Goal: Task Accomplishment & Management: Use online tool/utility

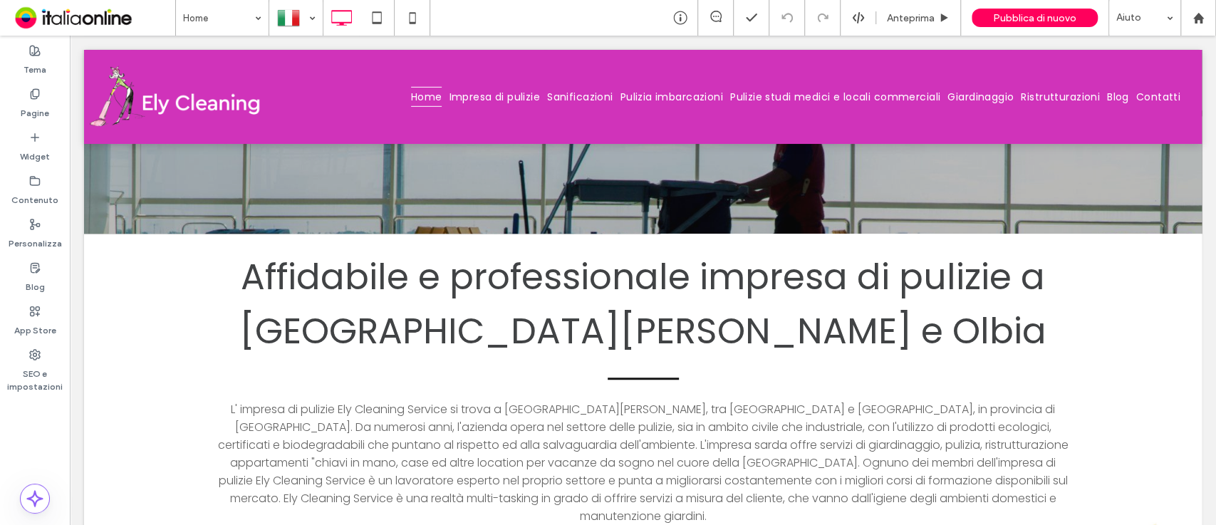
scroll to position [580, 0]
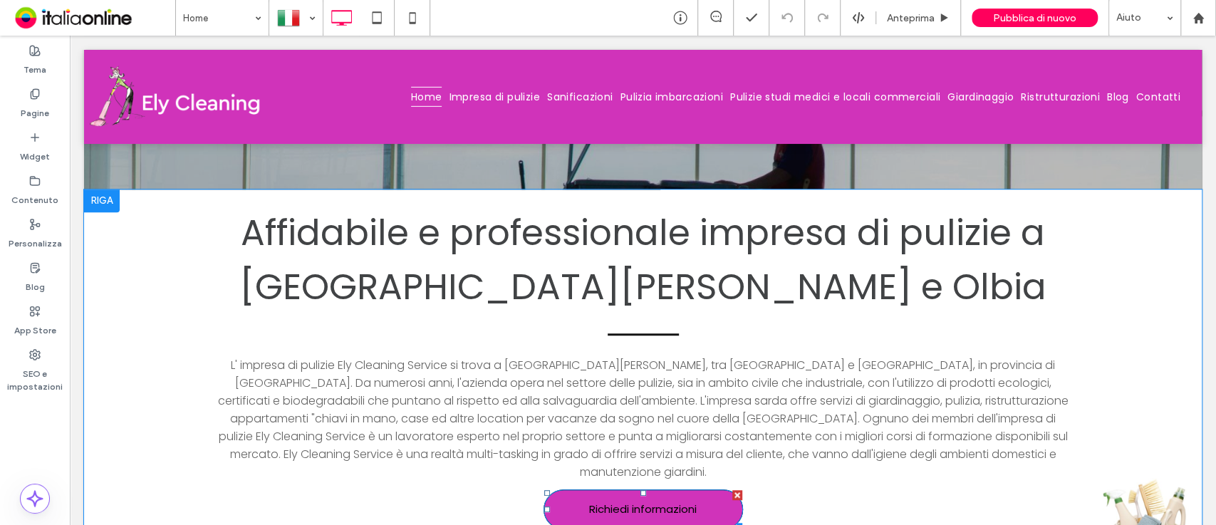
click at [658, 472] on span "Richiedi informazioni" at bounding box center [643, 509] width 108 height 31
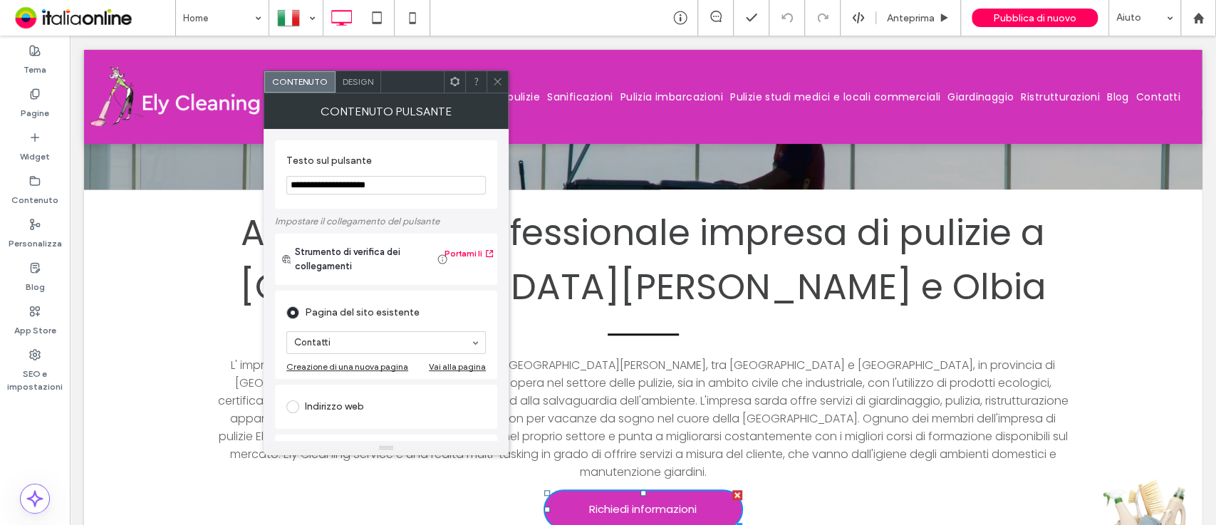
click at [499, 85] on icon at bounding box center [497, 81] width 11 height 11
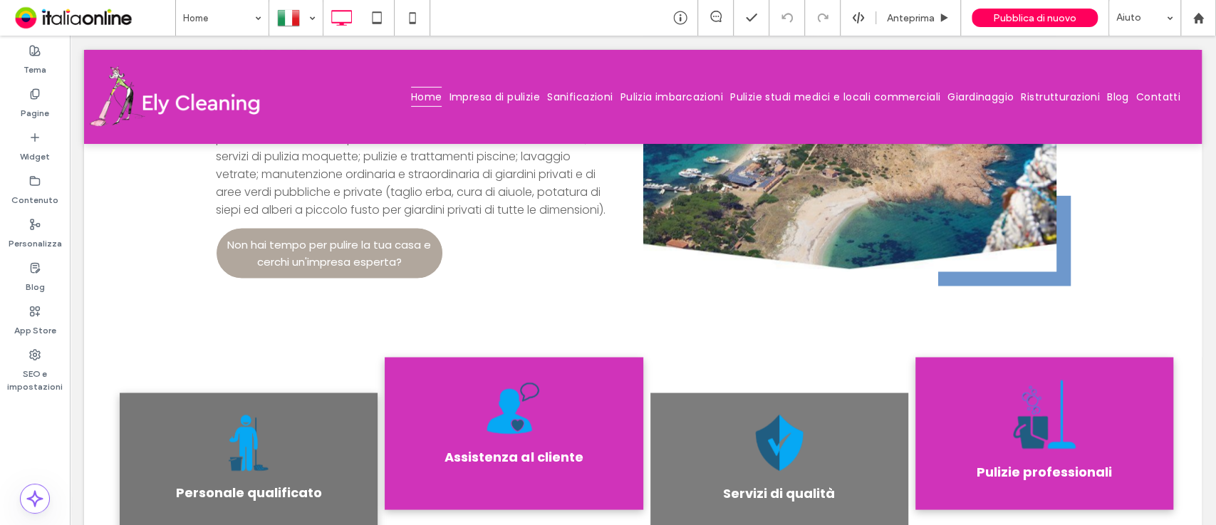
scroll to position [1609, 0]
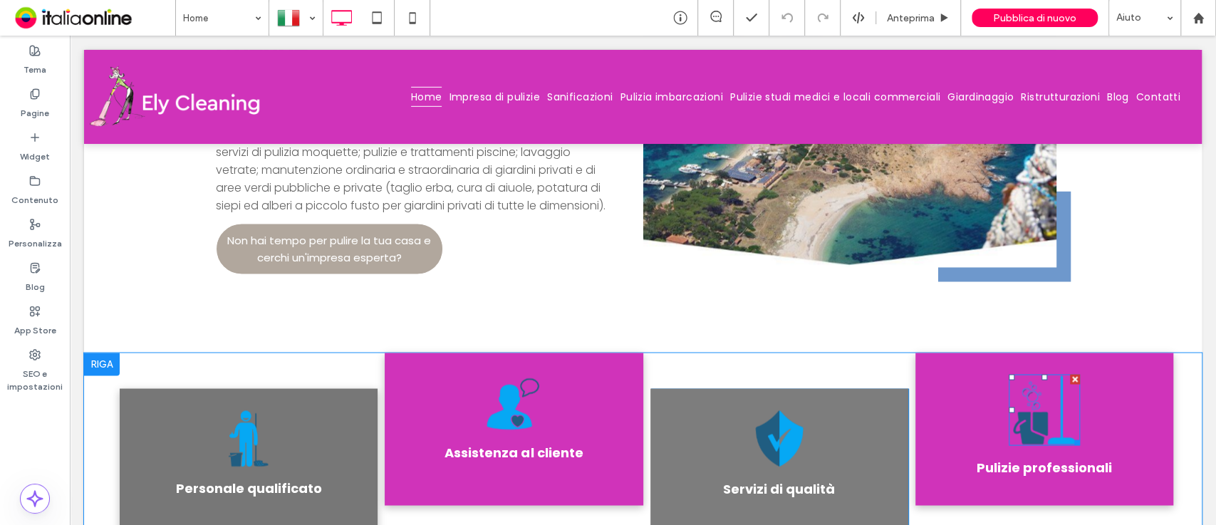
click at [1018, 374] on img at bounding box center [1044, 409] width 71 height 71
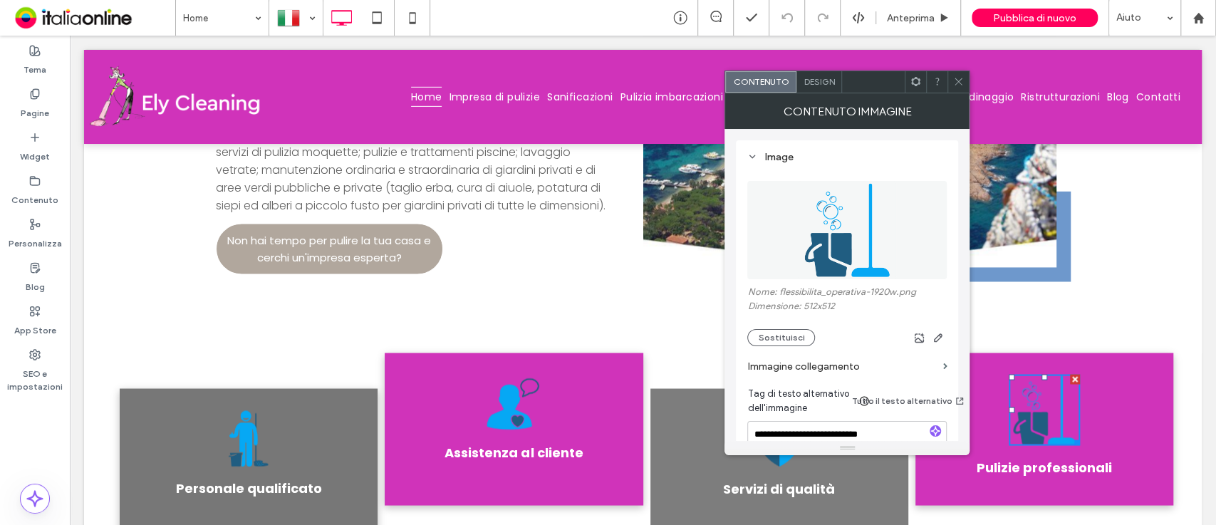
click at [951, 78] on div at bounding box center [957, 81] width 21 height 21
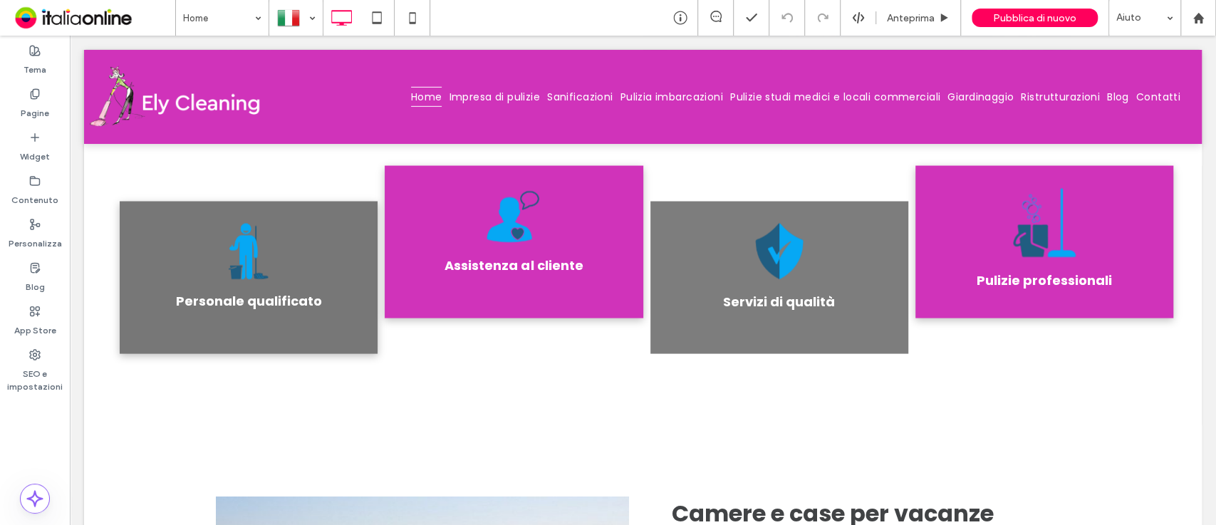
scroll to position [1527, 0]
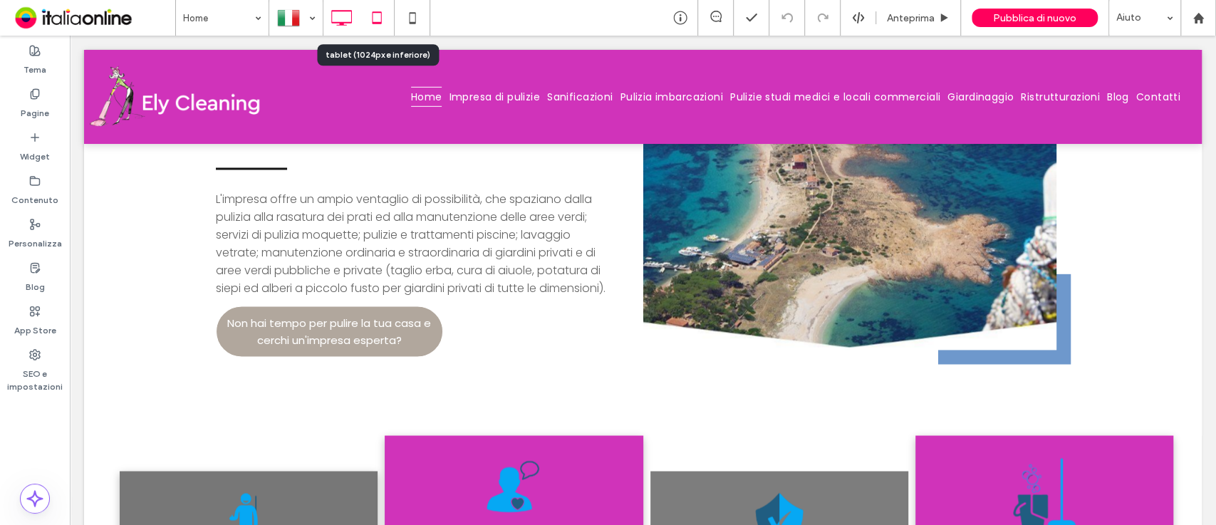
click at [387, 19] on icon at bounding box center [377, 18] width 28 height 28
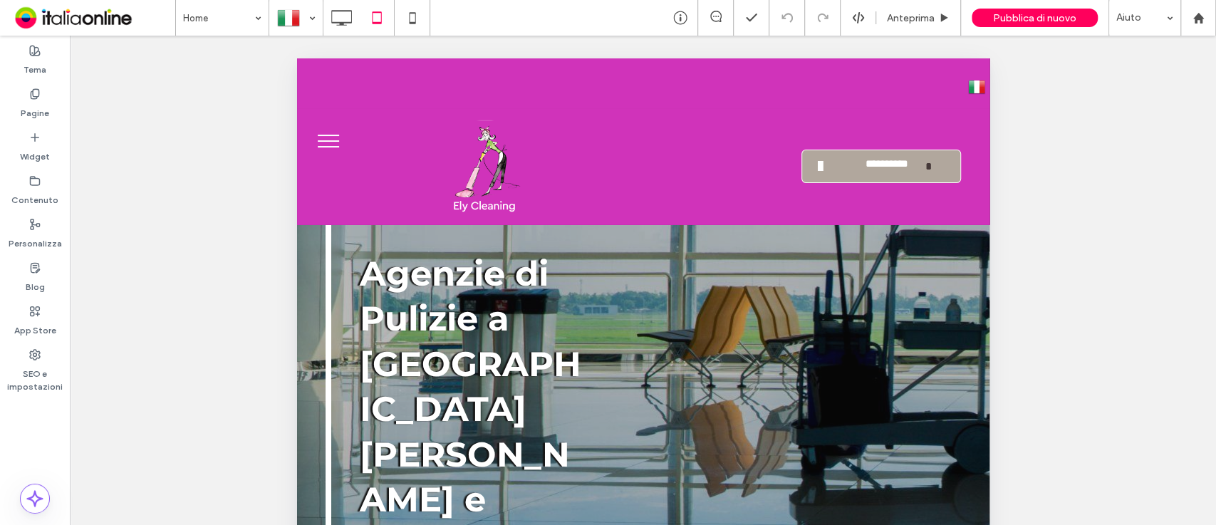
scroll to position [63, 0]
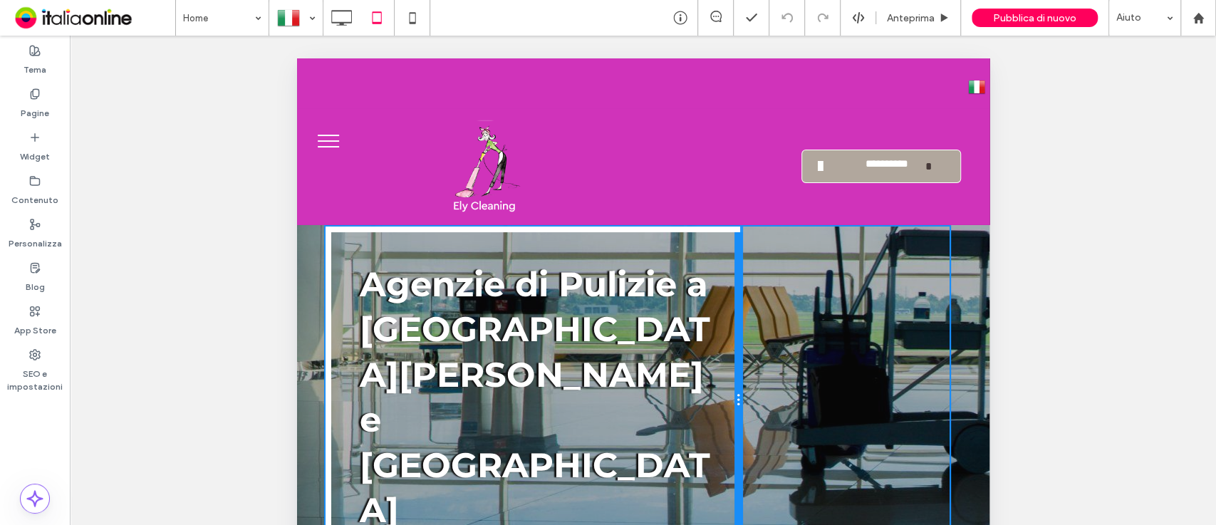
drag, startPoint x: 582, startPoint y: 462, endPoint x: 751, endPoint y: 352, distance: 201.7
click at [751, 352] on div "Agenzie di Pulizie a San Teodoro e Olbia Click To Paste Click To Paste" at bounding box center [642, 401] width 635 height 348
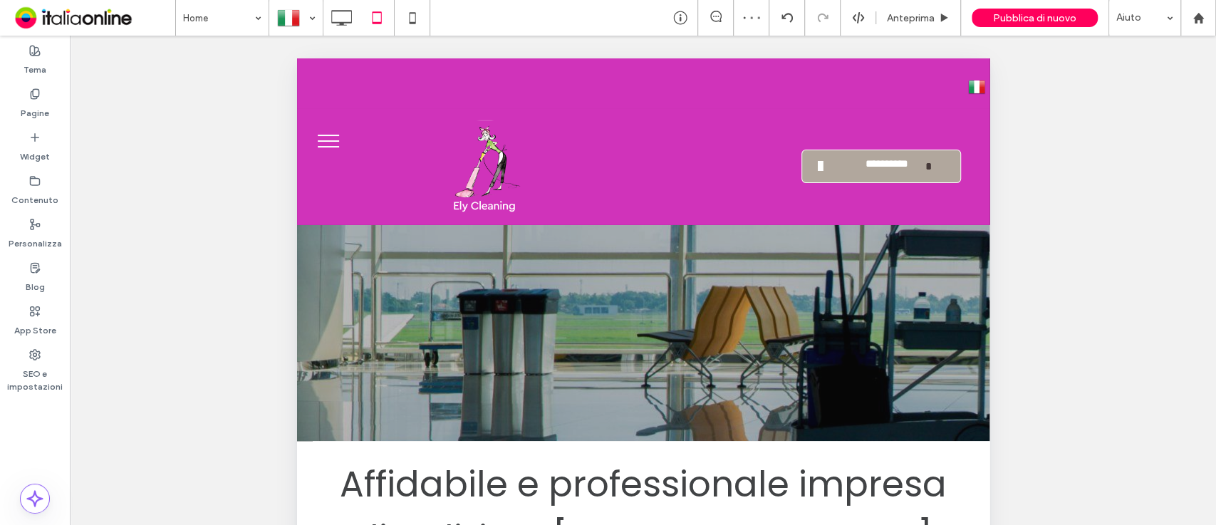
scroll to position [0, 0]
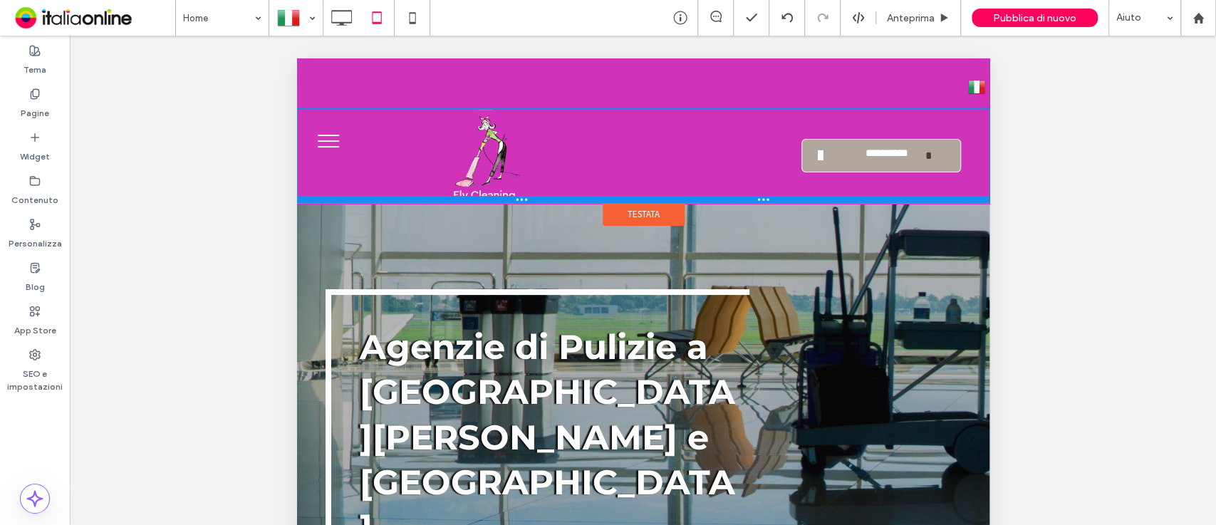
drag, startPoint x: 575, startPoint y: 221, endPoint x: 570, endPoint y: 130, distance: 91.3
click at [570, 130] on div "**********" at bounding box center [642, 155] width 692 height 95
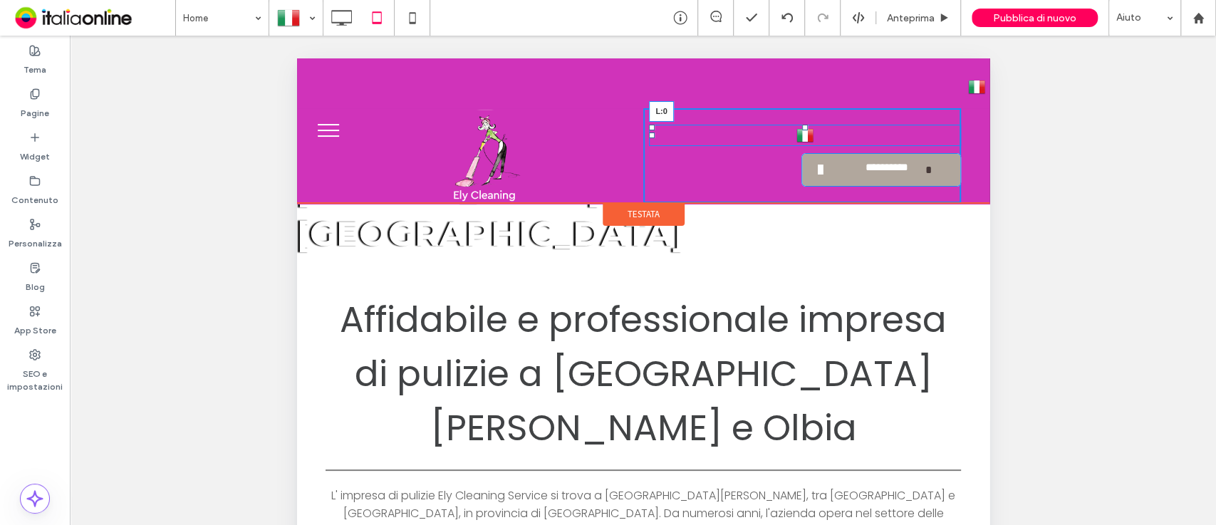
drag, startPoint x: 640, startPoint y: 134, endPoint x: 816, endPoint y: 128, distance: 176.1
click at [816, 128] on div "Italiano it Deutsch de English en L:0" at bounding box center [804, 135] width 312 height 21
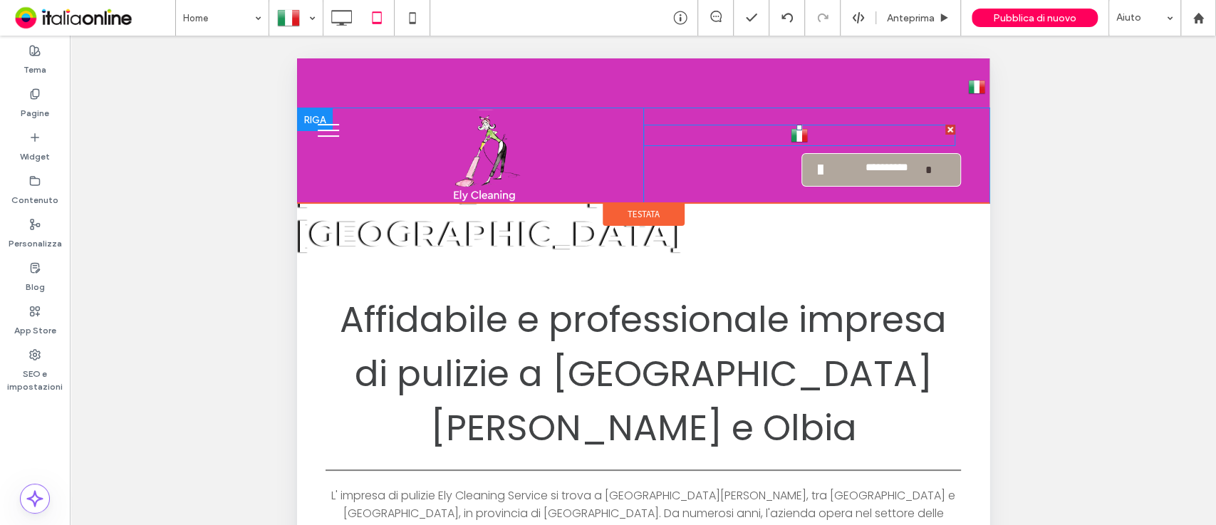
click at [650, 135] on link "Italiano it" at bounding box center [799, 135] width 312 height 21
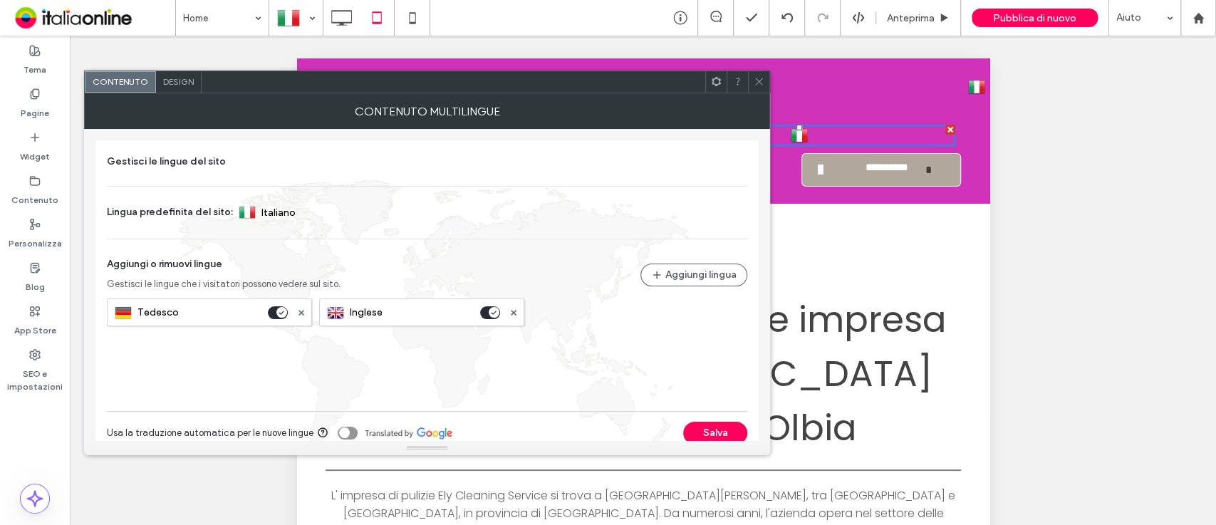
click at [759, 74] on span at bounding box center [759, 81] width 11 height 21
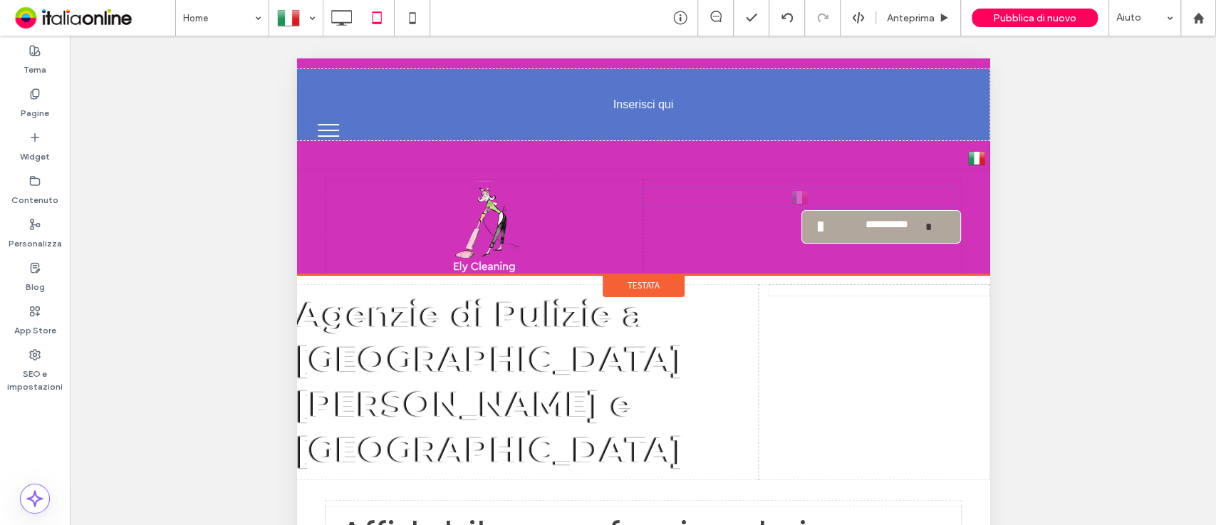
drag, startPoint x: 637, startPoint y: 140, endPoint x: 438, endPoint y: 68, distance: 211.1
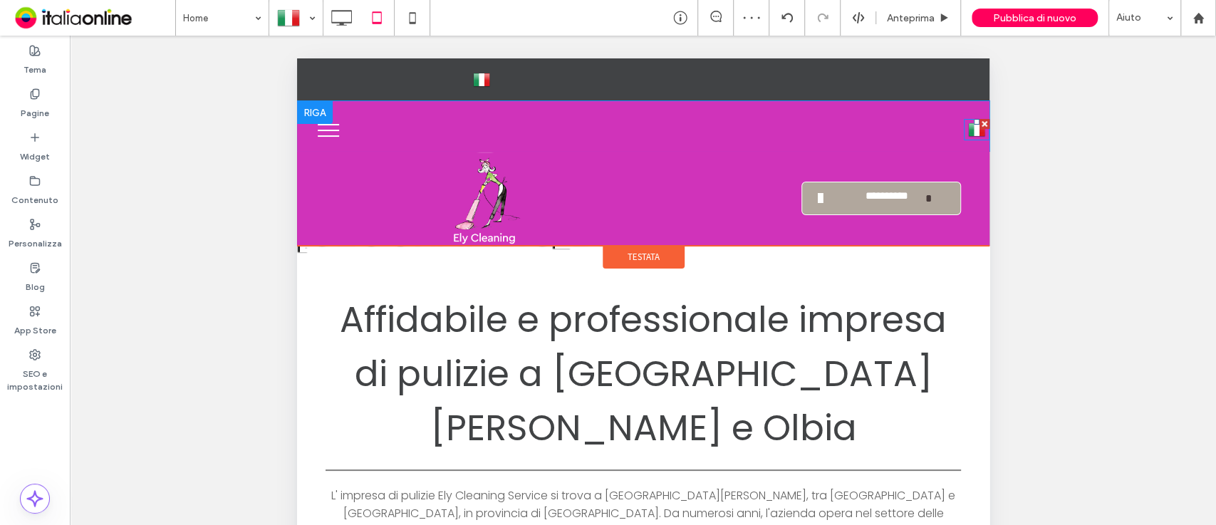
click at [979, 123] on div at bounding box center [984, 124] width 10 height 10
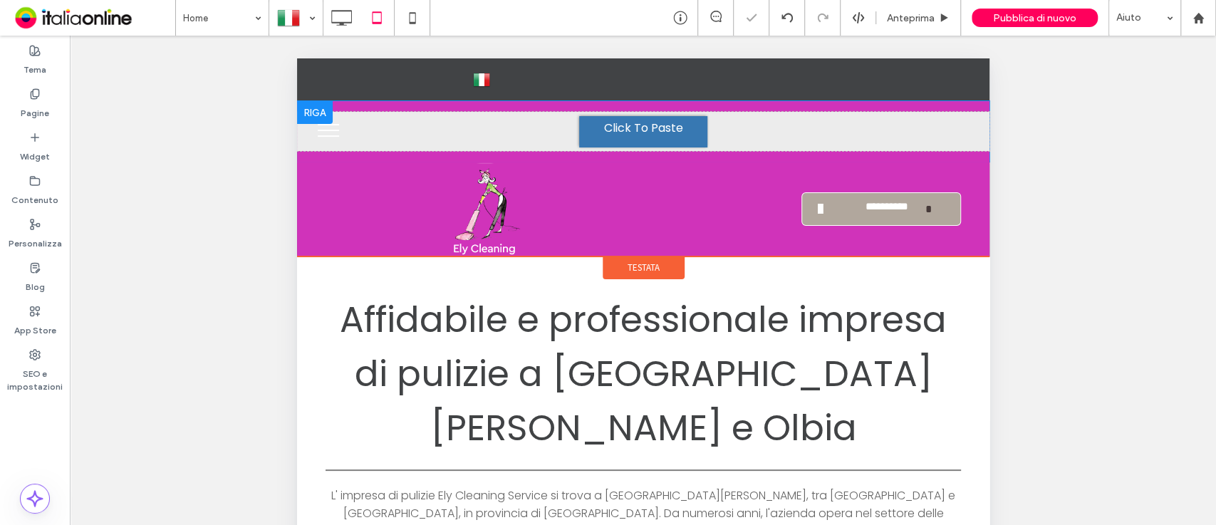
click at [669, 124] on span "Click To Paste" at bounding box center [642, 128] width 79 height 18
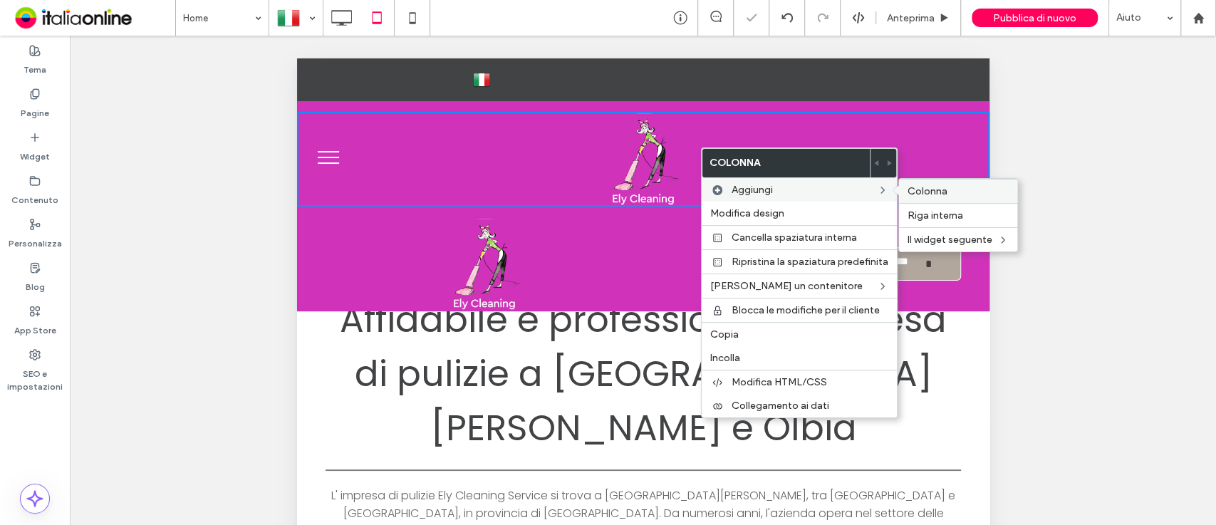
click at [928, 193] on span "Colonna" at bounding box center [928, 191] width 40 height 12
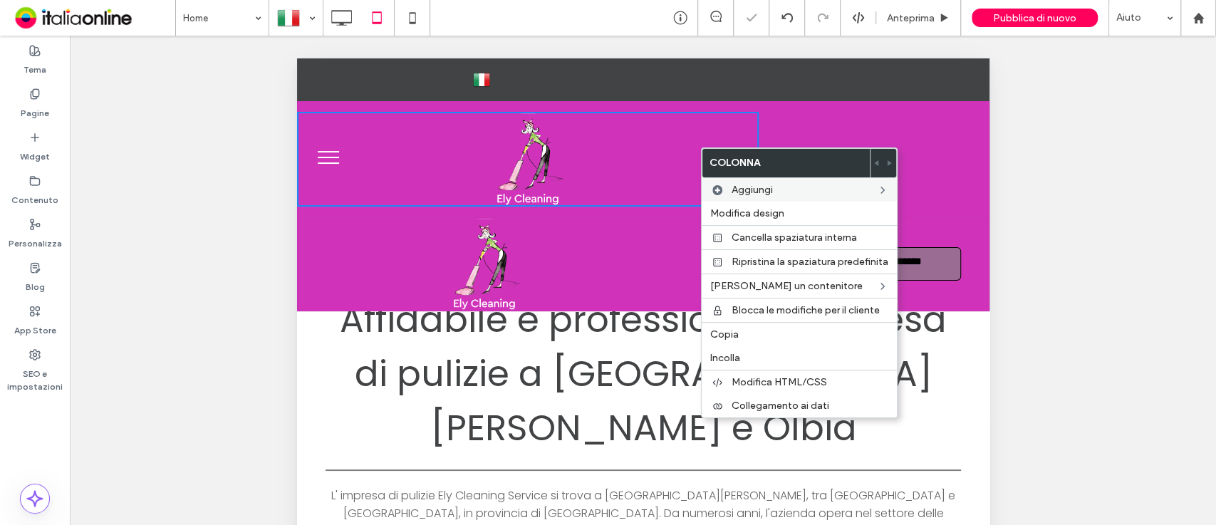
click at [924, 262] on link "**********" at bounding box center [881, 263] width 160 height 33
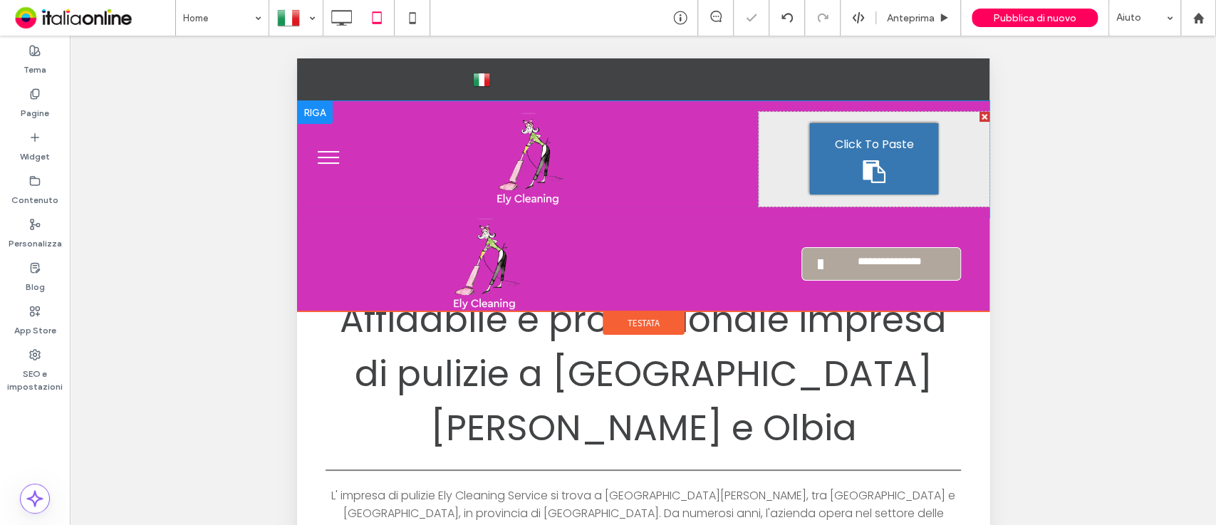
click at [855, 153] on div "Click To Paste" at bounding box center [873, 158] width 128 height 71
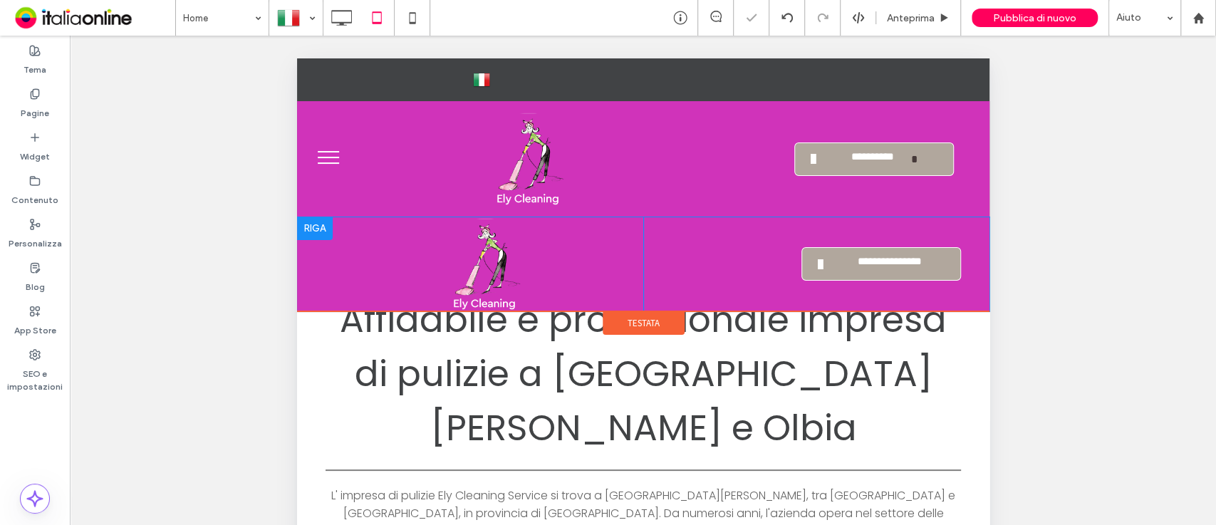
click at [320, 225] on div at bounding box center [314, 228] width 36 height 23
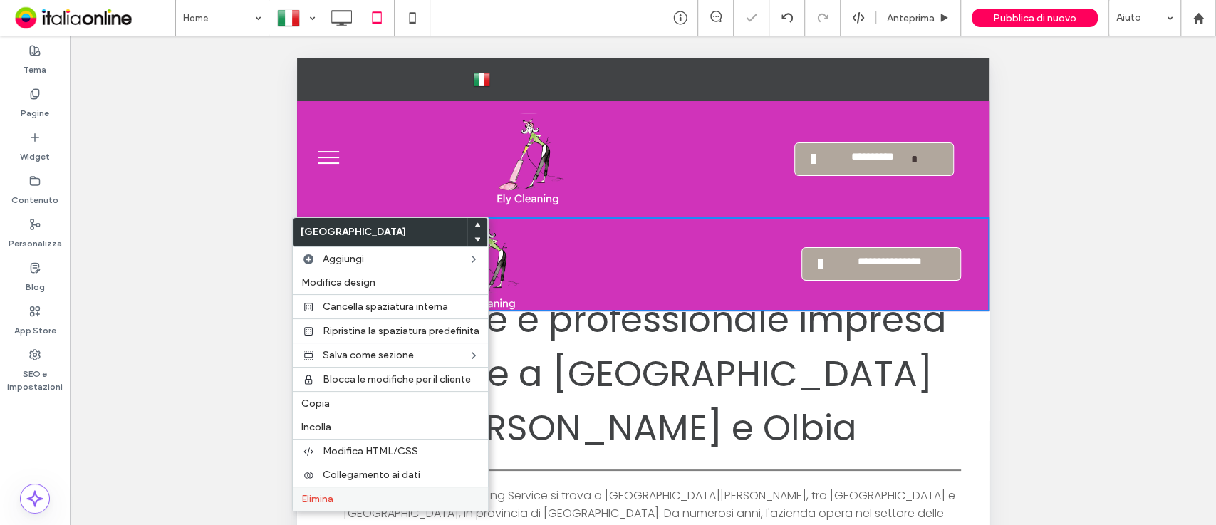
click at [332, 472] on span "Elimina" at bounding box center [317, 499] width 32 height 12
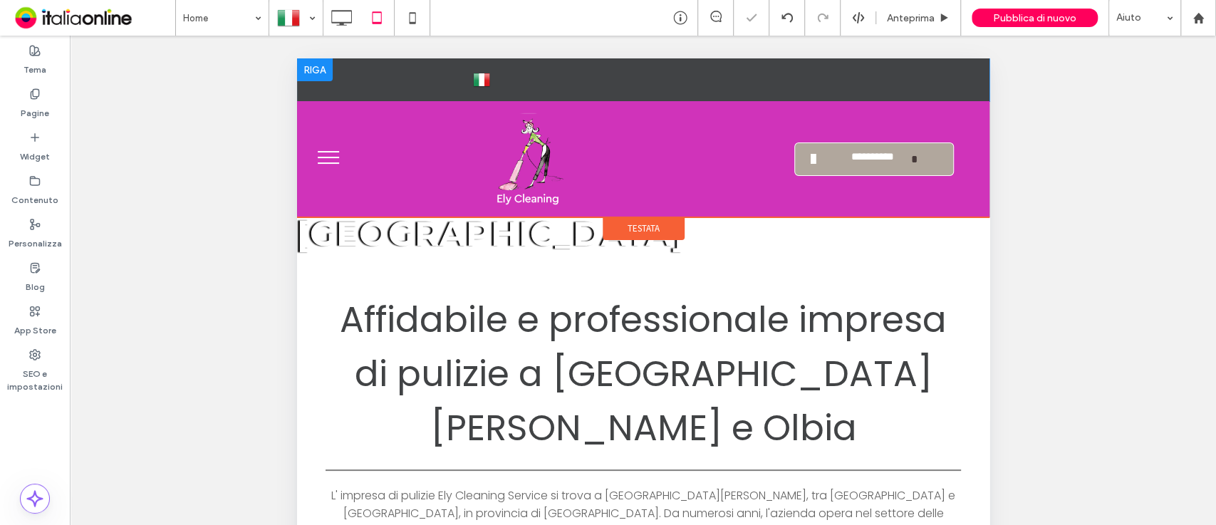
click at [306, 61] on div at bounding box center [314, 69] width 36 height 23
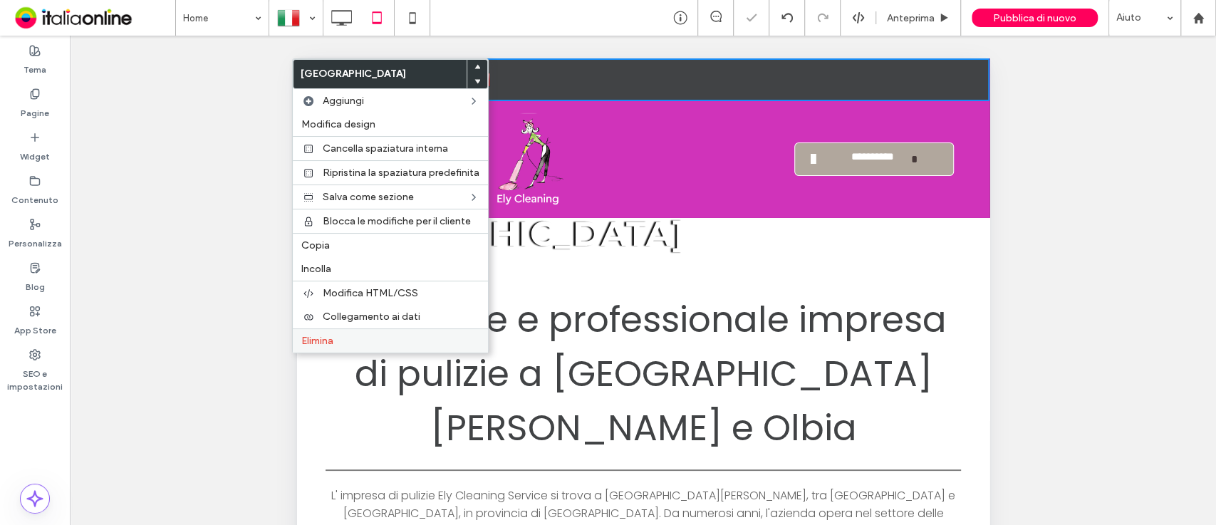
click at [343, 341] on label "Elimina" at bounding box center [390, 341] width 178 height 12
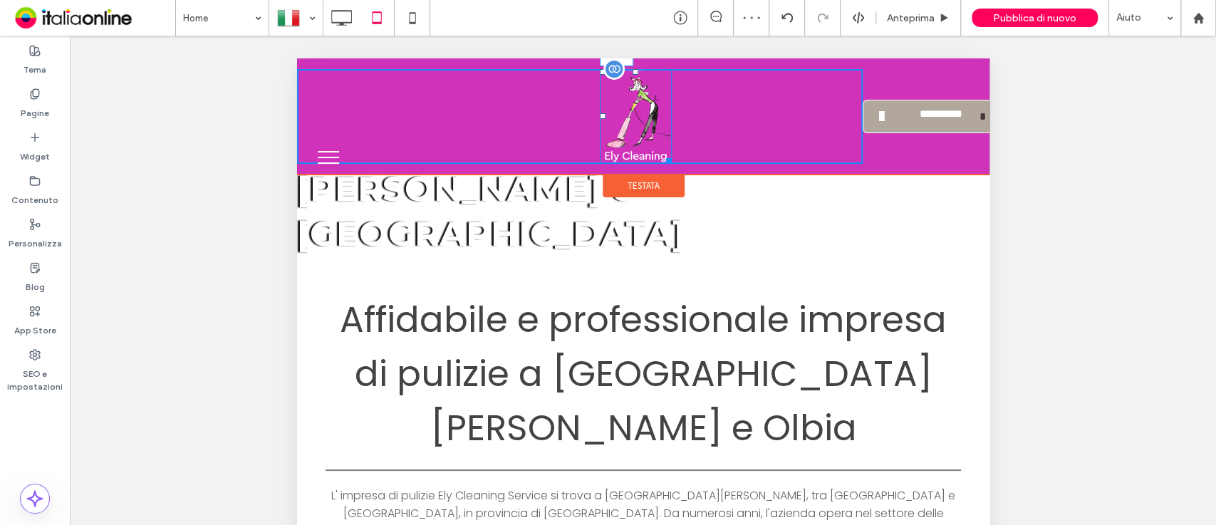
drag, startPoint x: 490, startPoint y: 115, endPoint x: 602, endPoint y: 133, distance: 113.1
click at [602, 133] on div "L:425" at bounding box center [635, 116] width 72 height 95
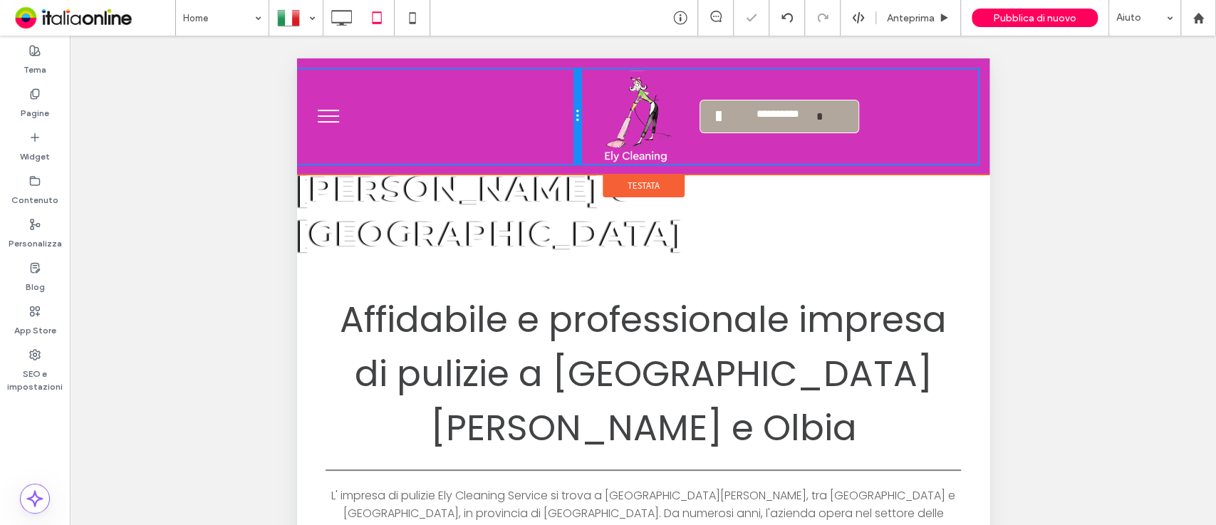
drag, startPoint x: 861, startPoint y: 86, endPoint x: 787, endPoint y: 84, distance: 74.1
click at [787, 84] on div "**********" at bounding box center [642, 116] width 692 height 95
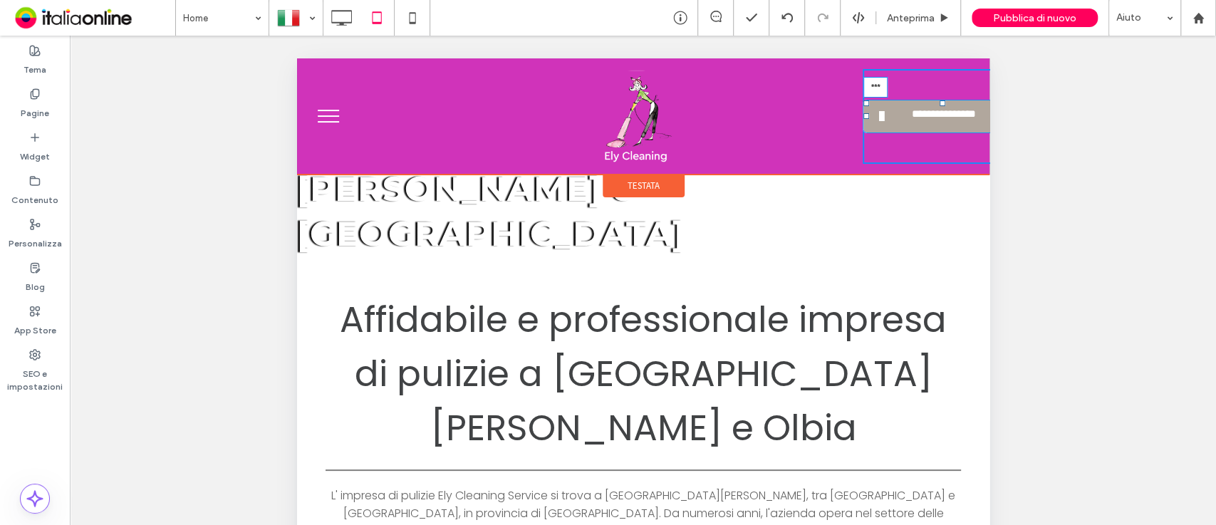
drag, startPoint x: 863, startPoint y: 113, endPoint x: 787, endPoint y: 114, distance: 75.5
click at [787, 114] on div "**********" at bounding box center [642, 116] width 692 height 95
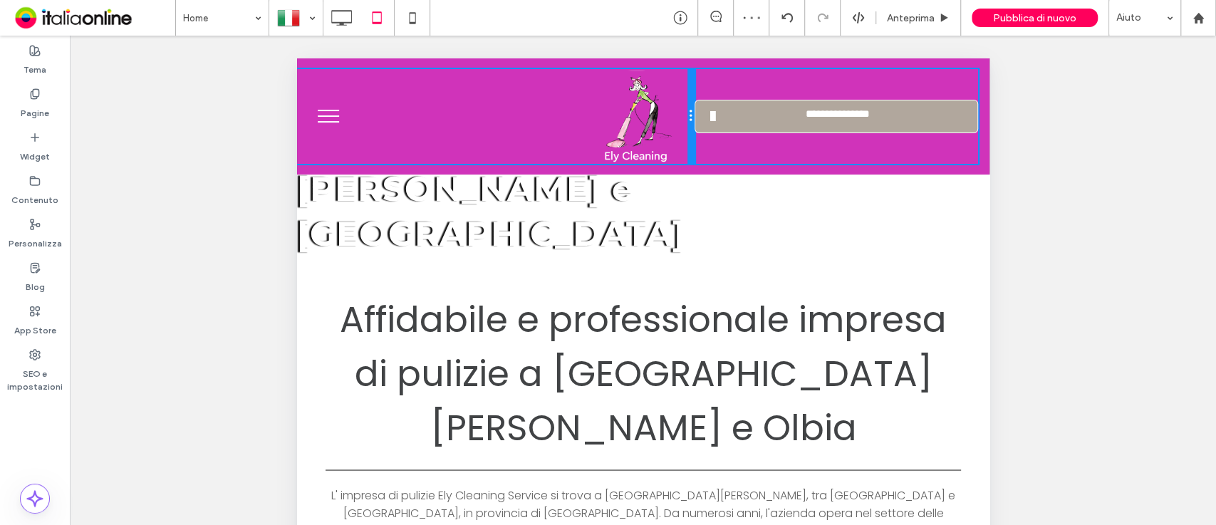
drag, startPoint x: 861, startPoint y: 90, endPoint x: 1015, endPoint y: 84, distance: 154.7
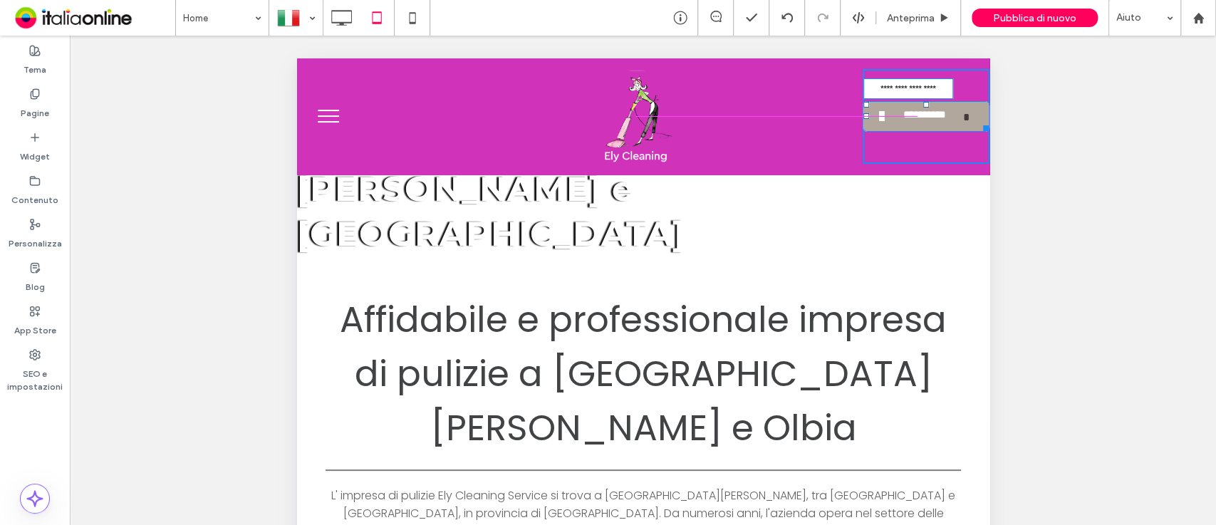
drag, startPoint x: 972, startPoint y: 125, endPoint x: 1012, endPoint y: 122, distance: 40.8
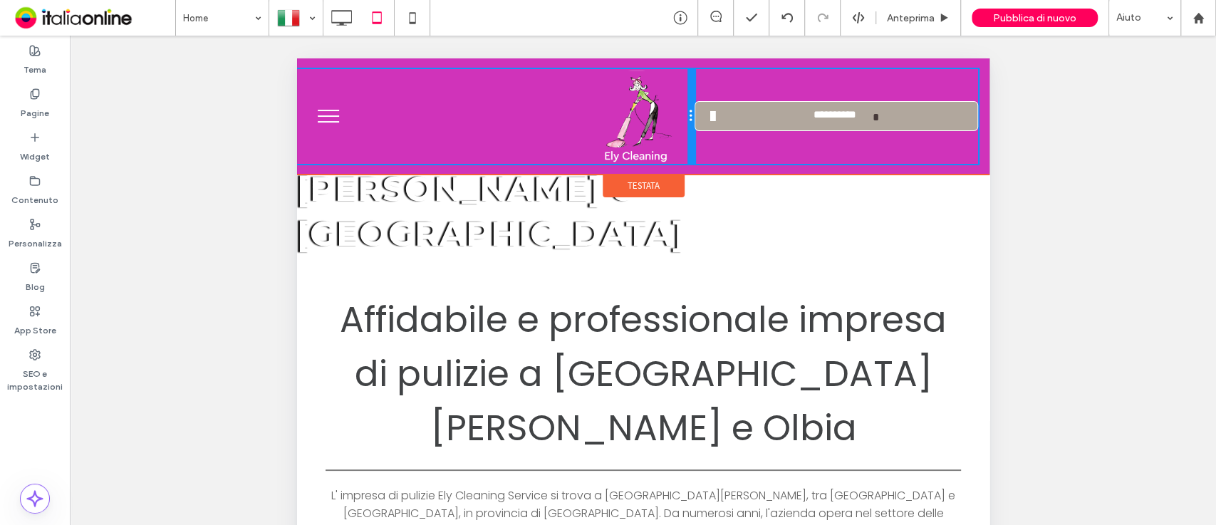
drag, startPoint x: 861, startPoint y: 143, endPoint x: 844, endPoint y: 144, distance: 16.4
click at [844, 144] on div "**********" at bounding box center [642, 116] width 692 height 95
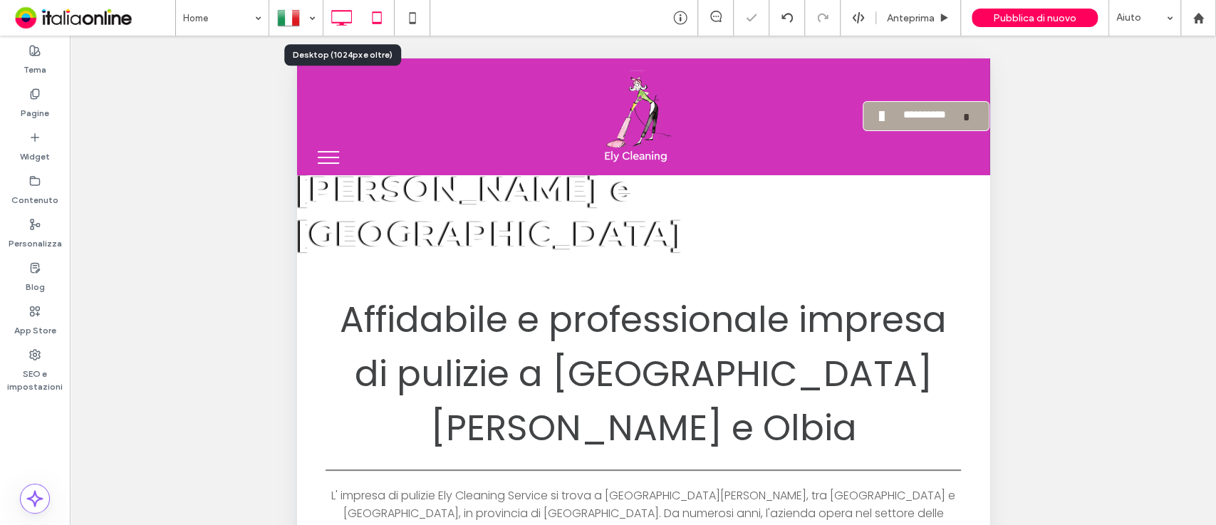
click at [348, 6] on icon at bounding box center [341, 18] width 28 height 28
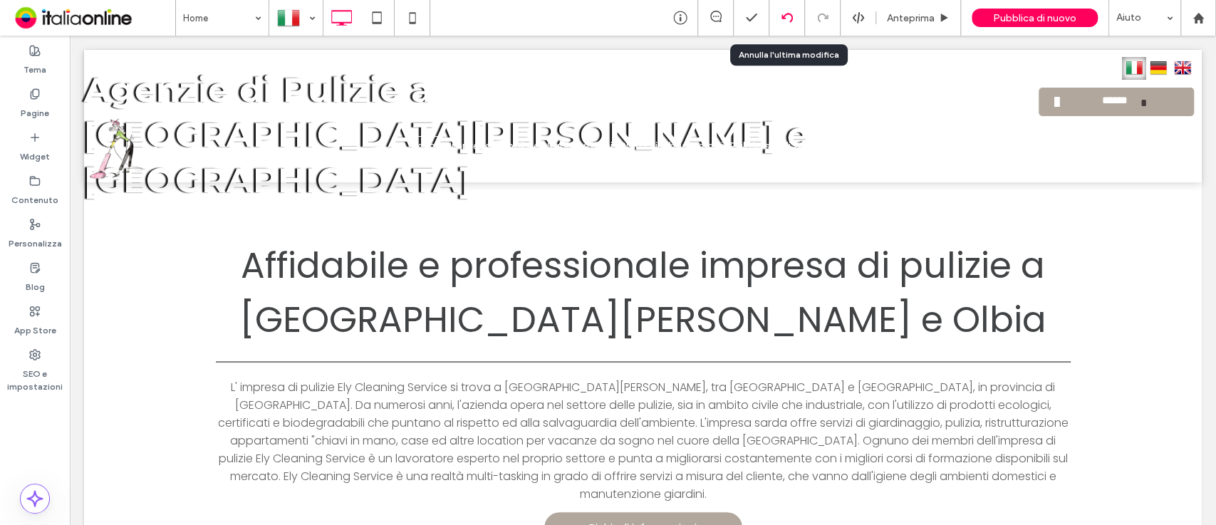
click at [785, 26] on div at bounding box center [787, 18] width 36 height 36
click at [787, 21] on icon at bounding box center [787, 17] width 11 height 11
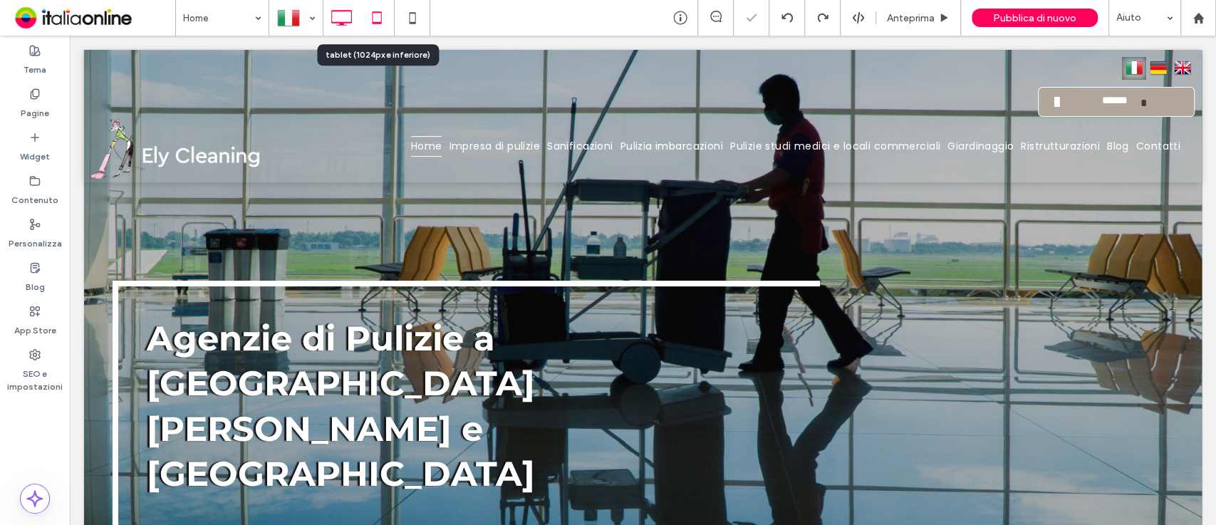
click at [378, 11] on use at bounding box center [376, 17] width 9 height 12
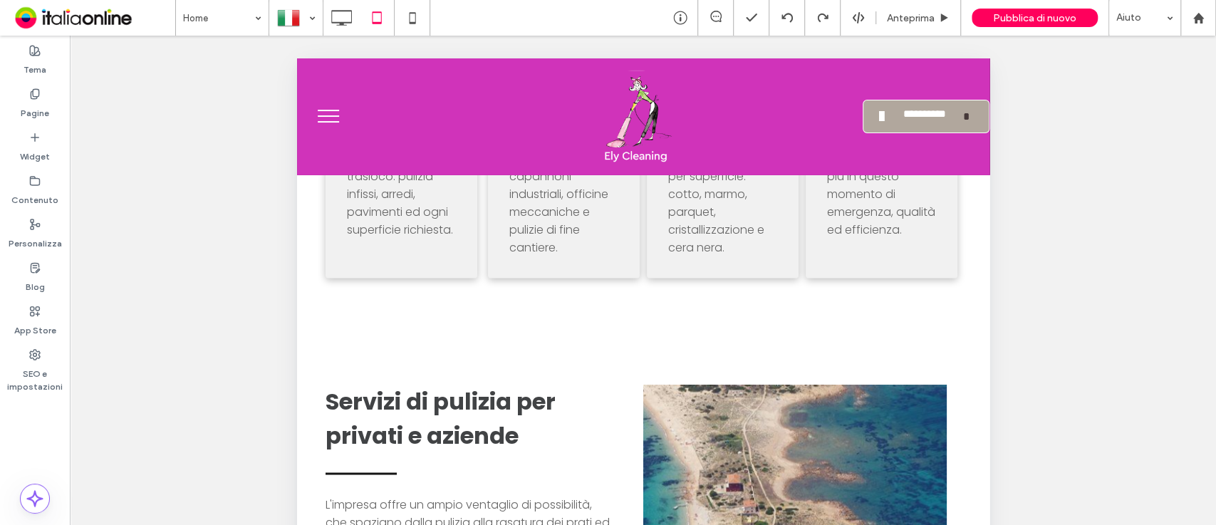
scroll to position [1416, 0]
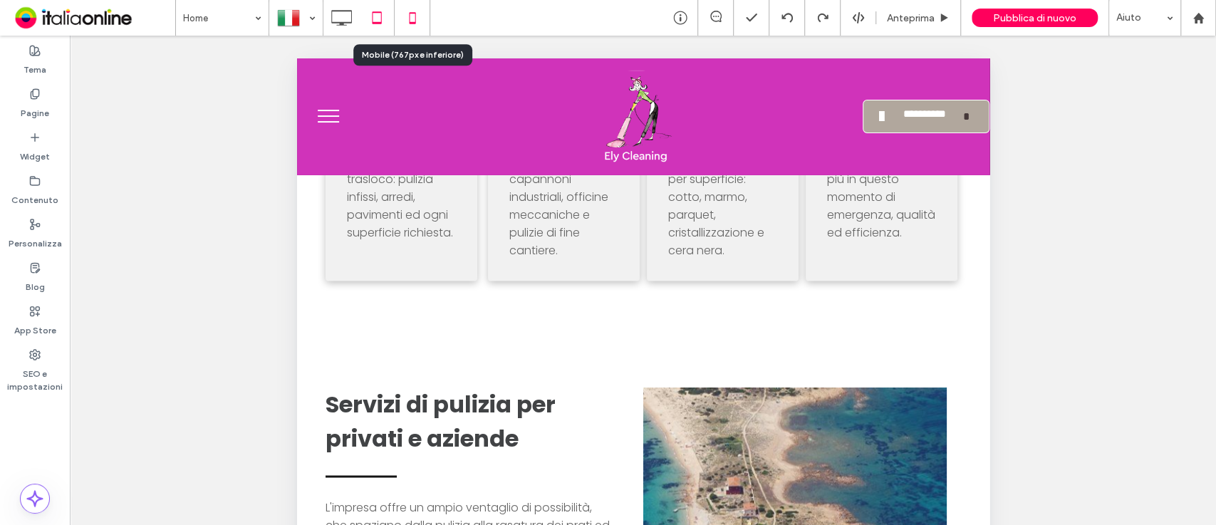
click at [407, 25] on icon at bounding box center [412, 18] width 28 height 28
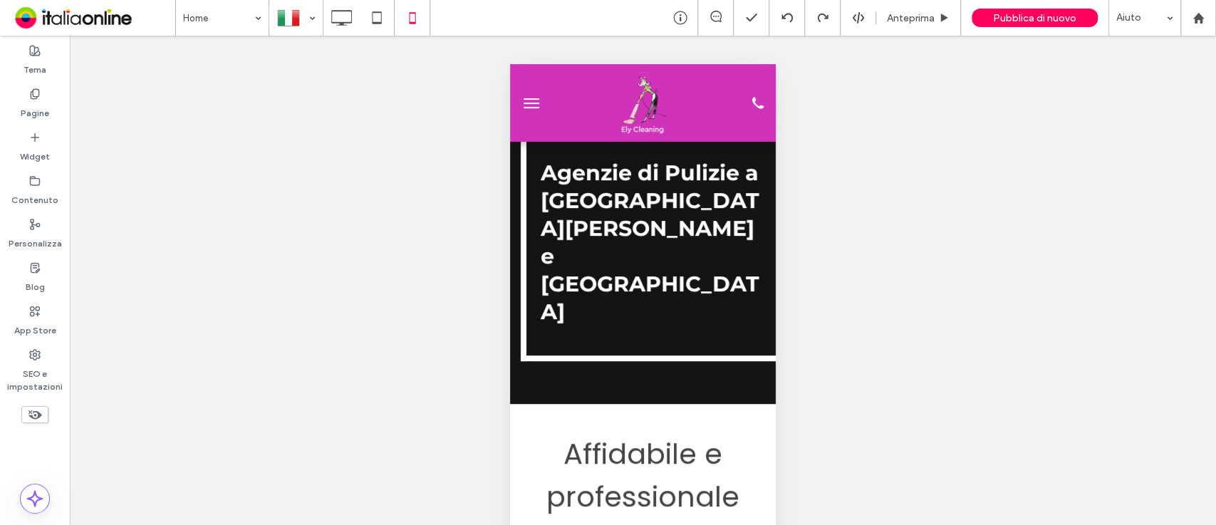
scroll to position [121, 0]
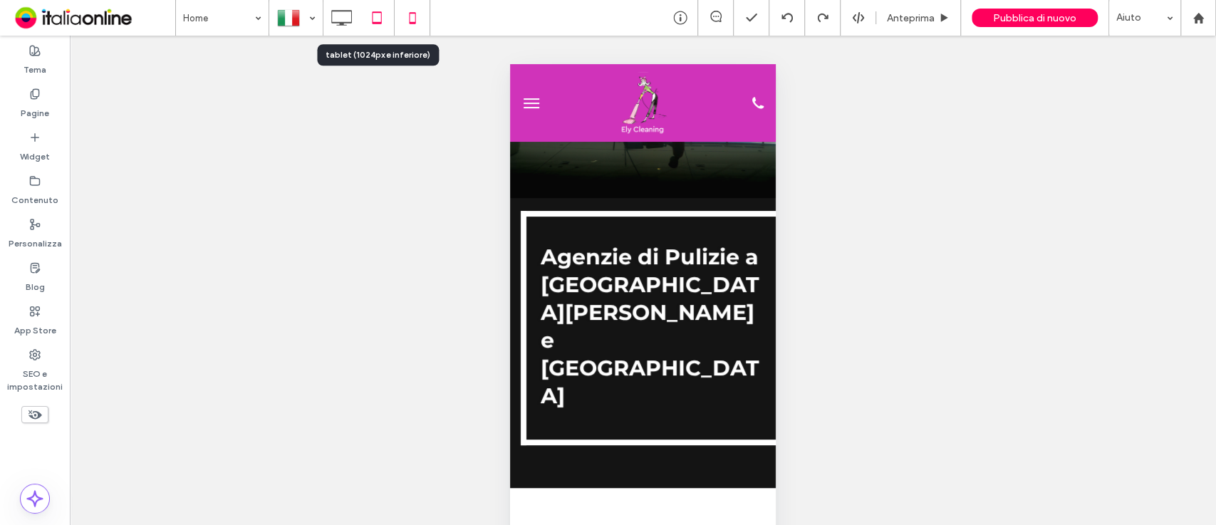
click at [365, 6] on icon at bounding box center [377, 18] width 28 height 28
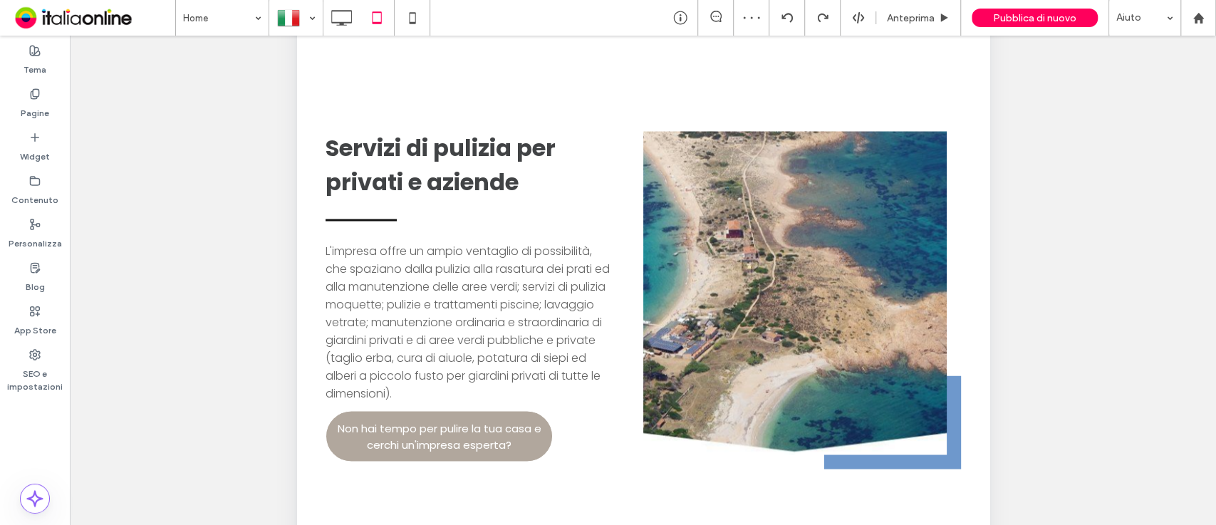
scroll to position [461, 0]
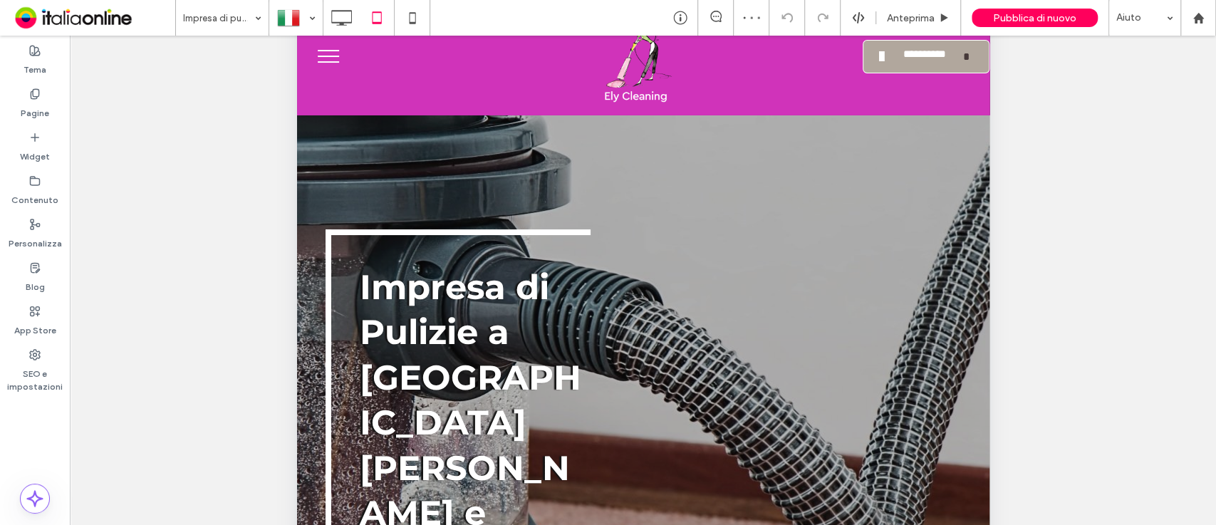
scroll to position [80, 0]
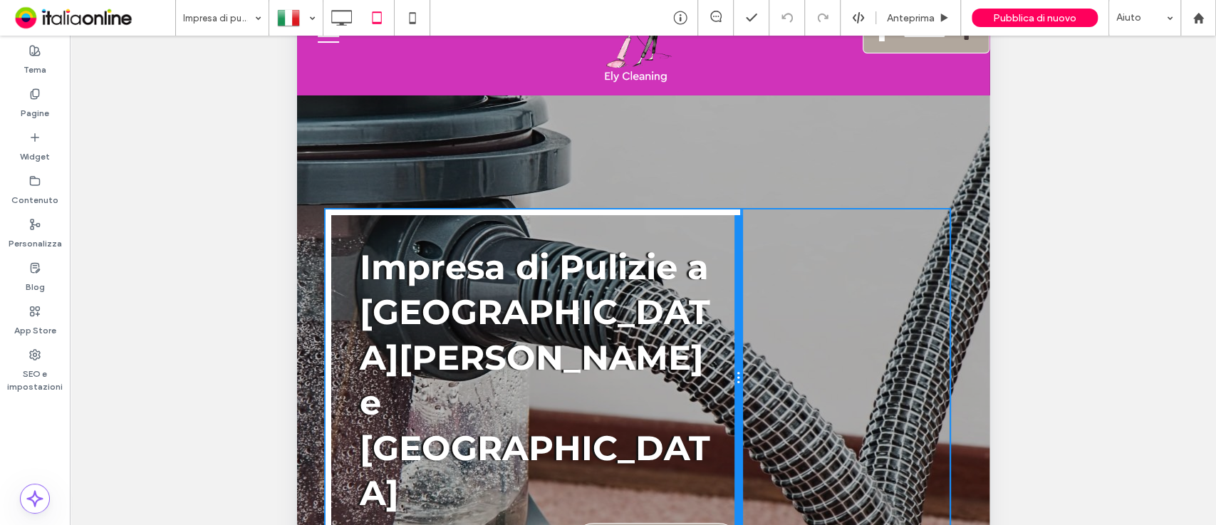
drag, startPoint x: 581, startPoint y: 351, endPoint x: 1032, endPoint y: 296, distance: 453.6
click at [742, 318] on div "Impresa di Pulizie a San Teodoro e Olbia Contatti Click To Paste Click To Paste" at bounding box center [642, 377] width 635 height 337
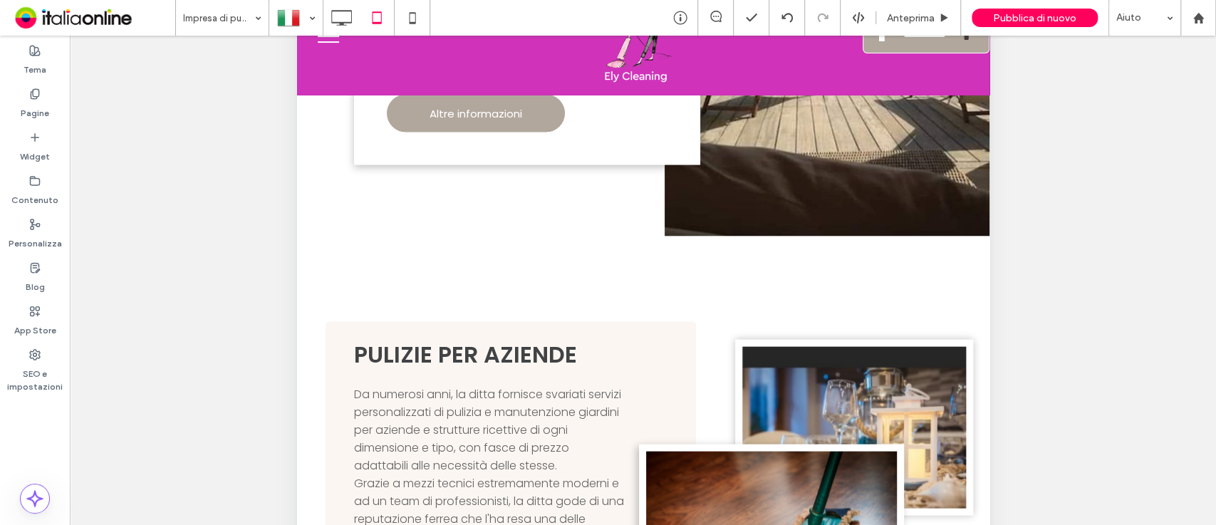
scroll to position [1716, 0]
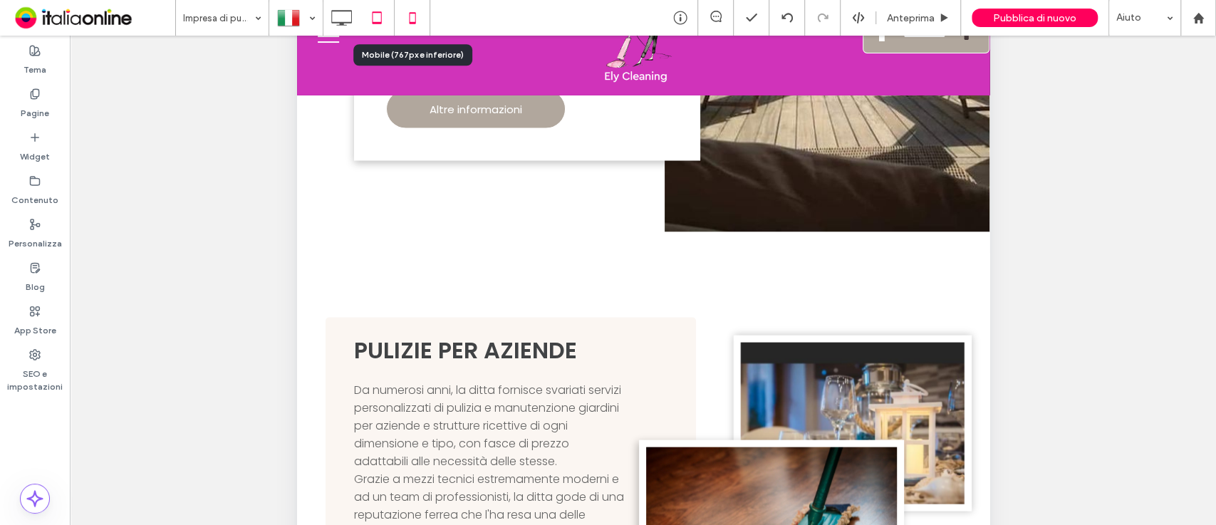
click at [407, 13] on icon at bounding box center [412, 18] width 28 height 28
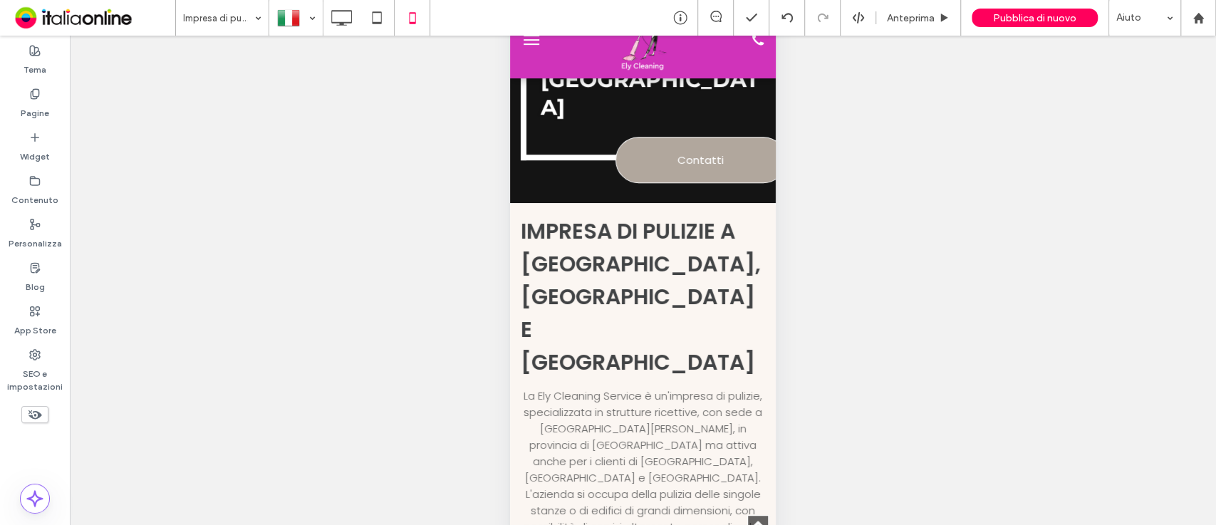
scroll to position [342, 0]
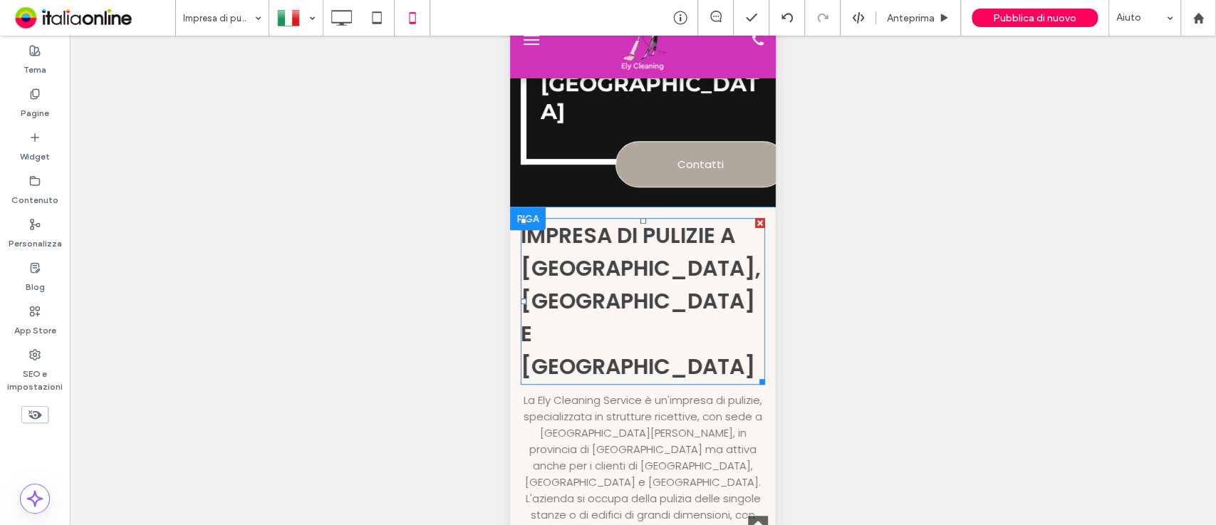
click at [568, 220] on span "Impresa di pulizie a olbia, porto rotondo e porto cervo" at bounding box center [641, 301] width 240 height 162
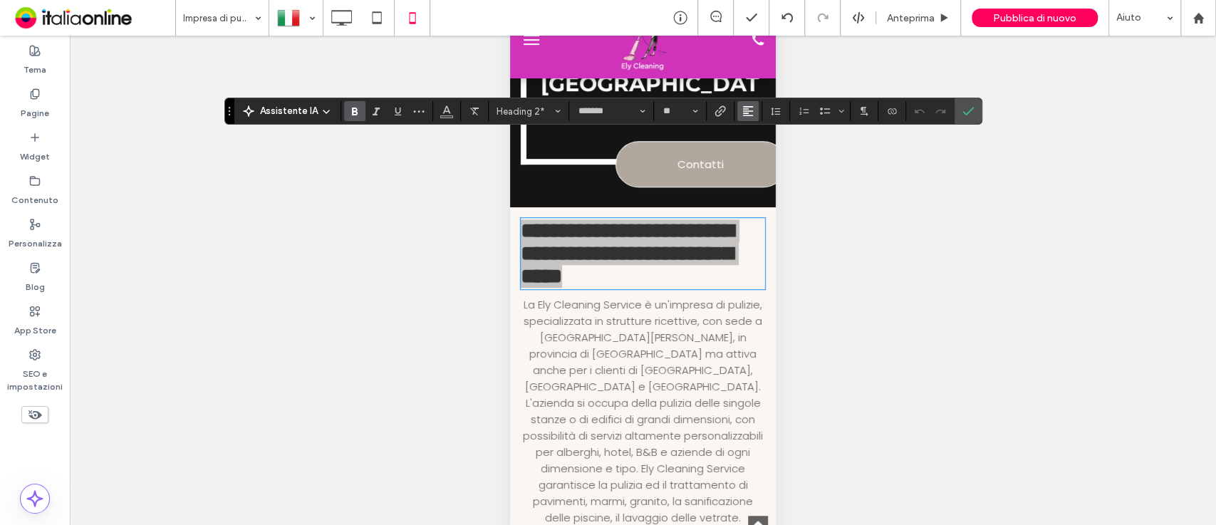
click at [747, 108] on use "Allineamento" at bounding box center [748, 111] width 10 height 10
click at [761, 153] on icon "ui.textEditor.alignment.center" at bounding box center [758, 155] width 11 height 11
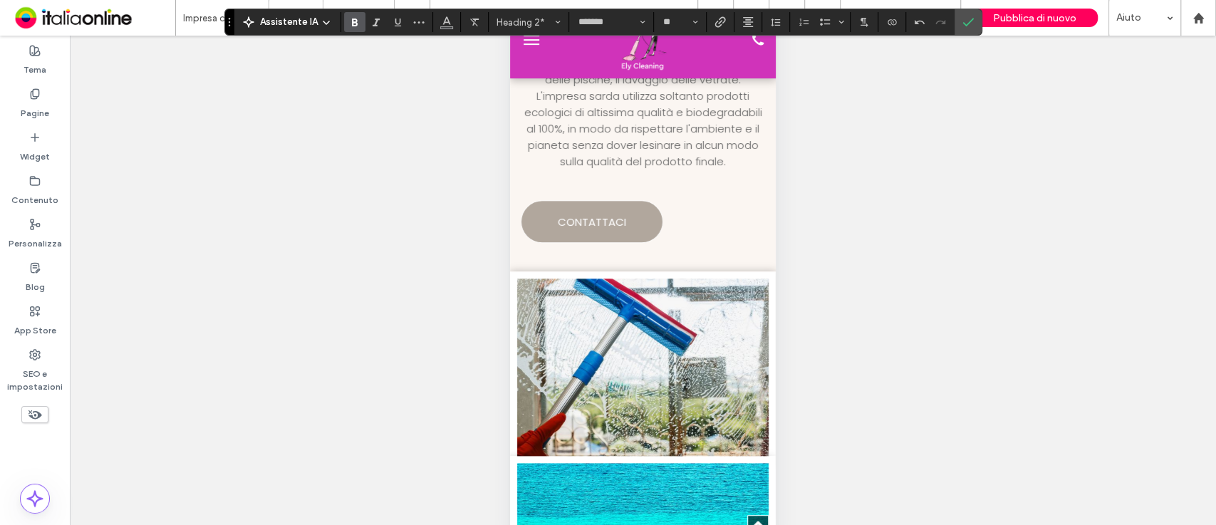
scroll to position [768, 0]
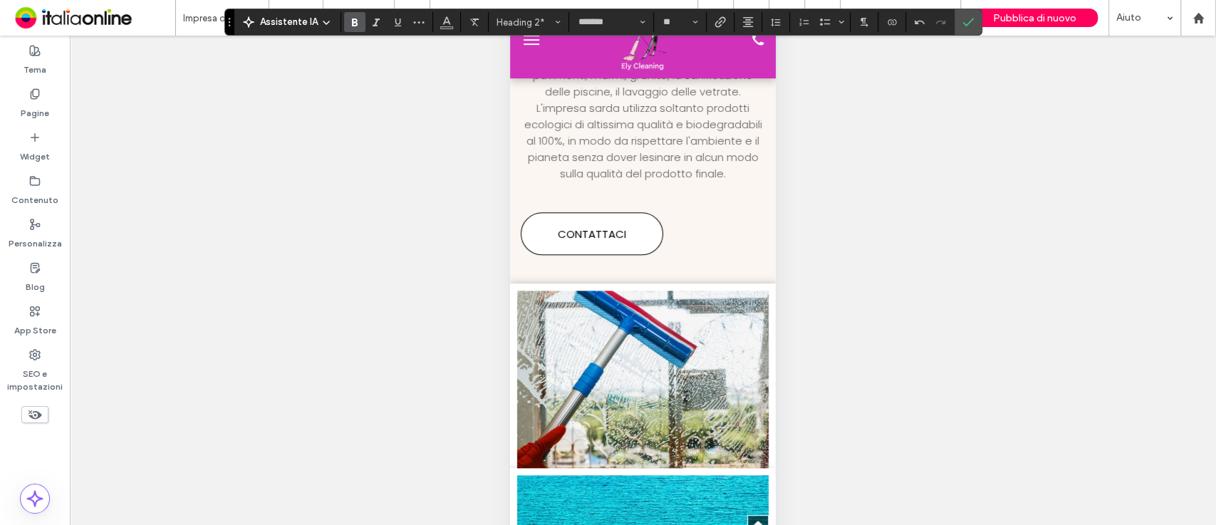
click at [566, 248] on link "CONTATTACI" at bounding box center [592, 233] width 142 height 43
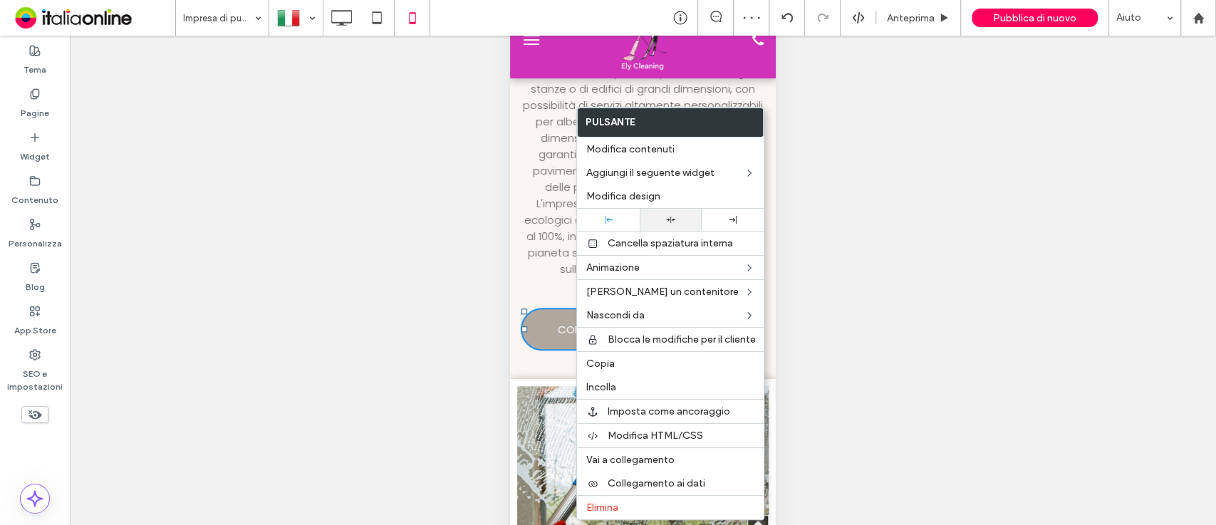
click at [664, 220] on div at bounding box center [671, 219] width 48 height 9
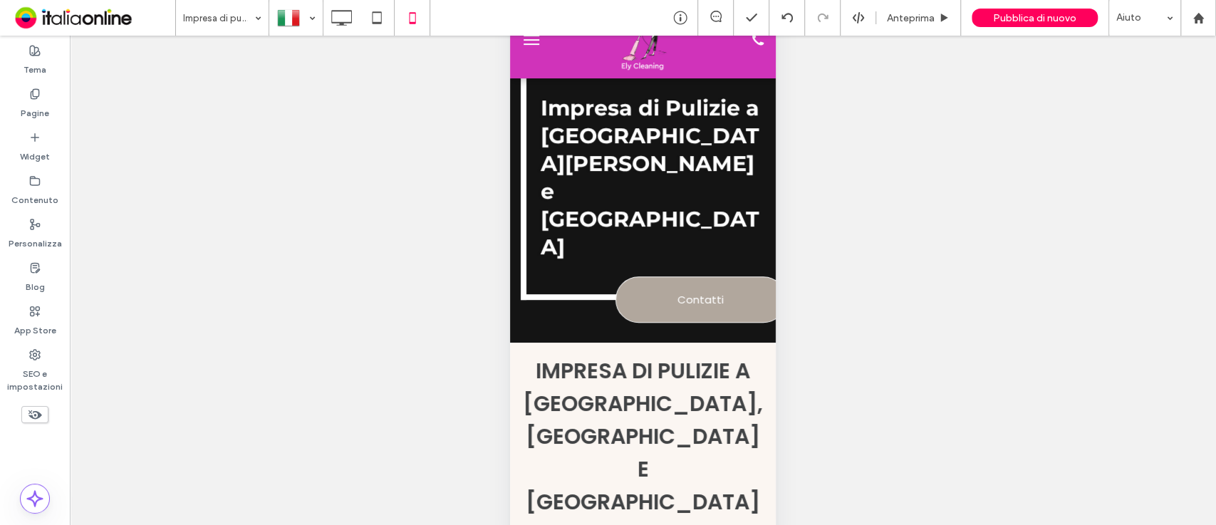
scroll to position [194, 0]
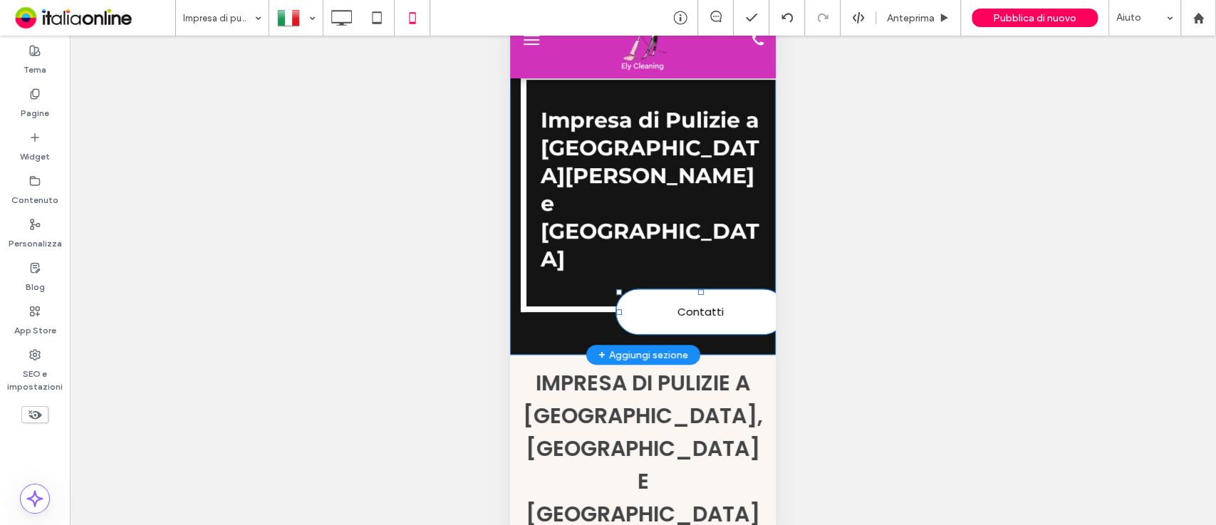
click at [776, 289] on div at bounding box center [781, 294] width 10 height 10
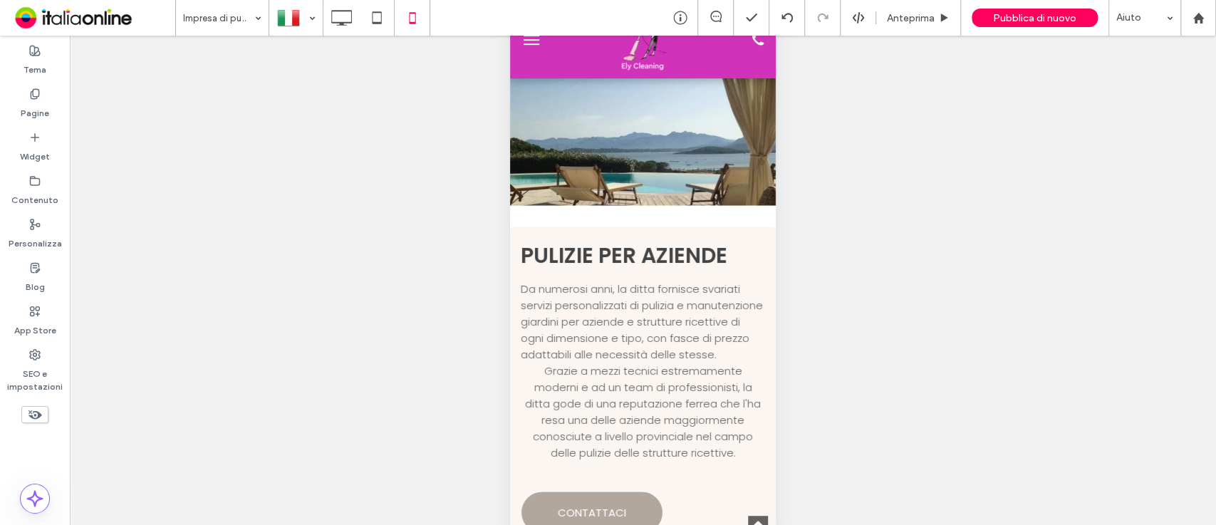
scroll to position [1690, 0]
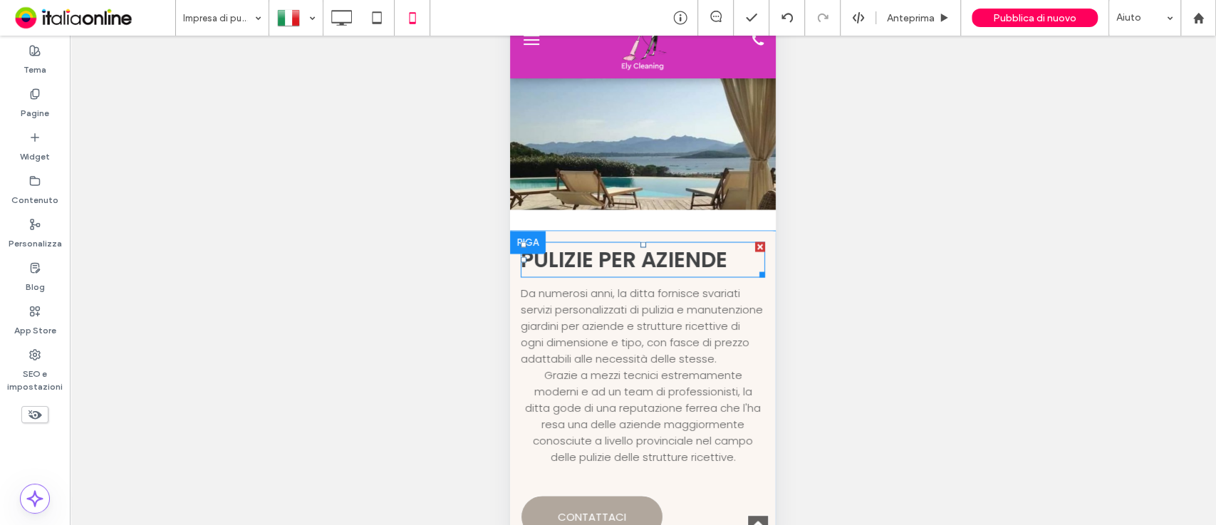
click at [705, 244] on span "PULIZIE PER AZIENDE" at bounding box center [624, 259] width 207 height 31
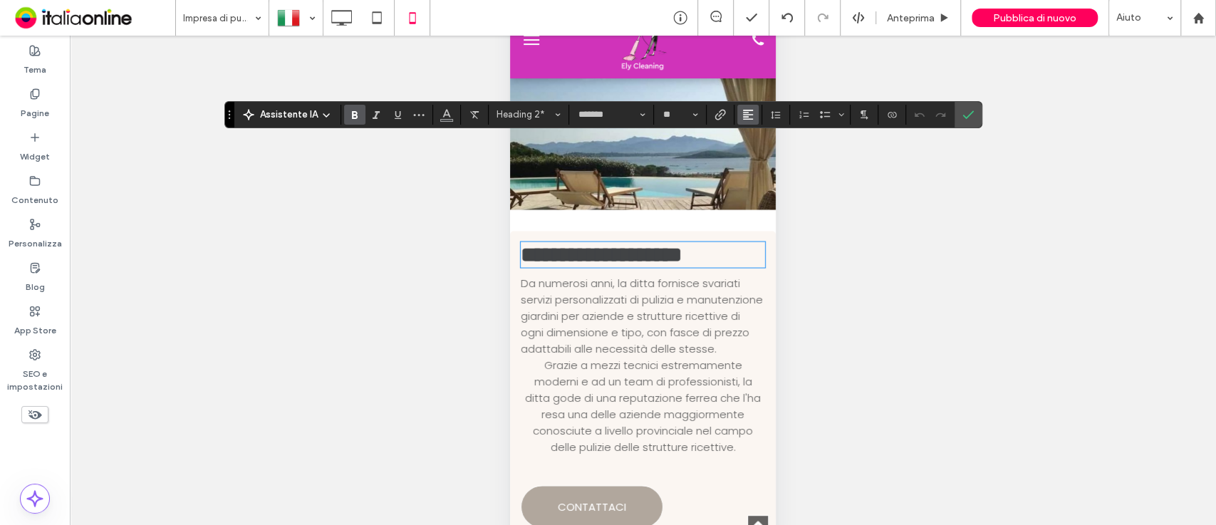
click at [739, 112] on button "Allineamento" at bounding box center [747, 115] width 21 height 20
click at [752, 150] on label "ui.textEditor.alignment.center" at bounding box center [762, 158] width 50 height 21
click at [678, 275] on span "Da numerosi anni, la ditta fornisce svariati servizi personalizzati di pulizia …" at bounding box center [642, 315] width 242 height 81
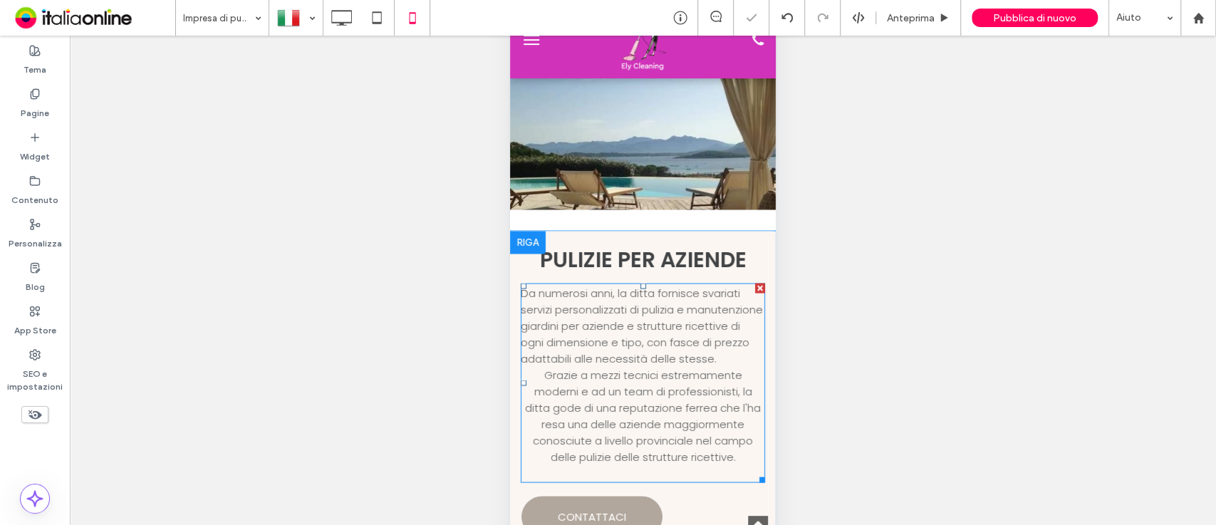
click at [678, 285] on span "Da numerosi anni, la ditta fornisce svariati servizi personalizzati di pulizia …" at bounding box center [642, 325] width 242 height 81
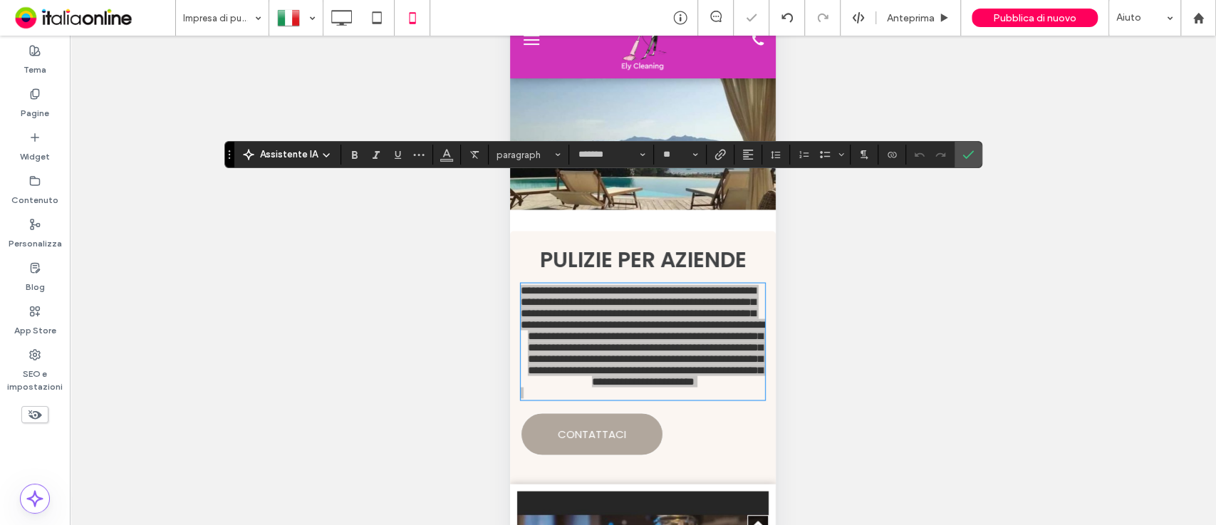
click at [736, 165] on div "Assistente IA paragraph ******* **" at bounding box center [603, 154] width 758 height 27
click at [739, 159] on button "Allineamento" at bounding box center [747, 155] width 21 height 20
click at [752, 191] on label "ui.textEditor.alignment.center" at bounding box center [762, 198] width 50 height 21
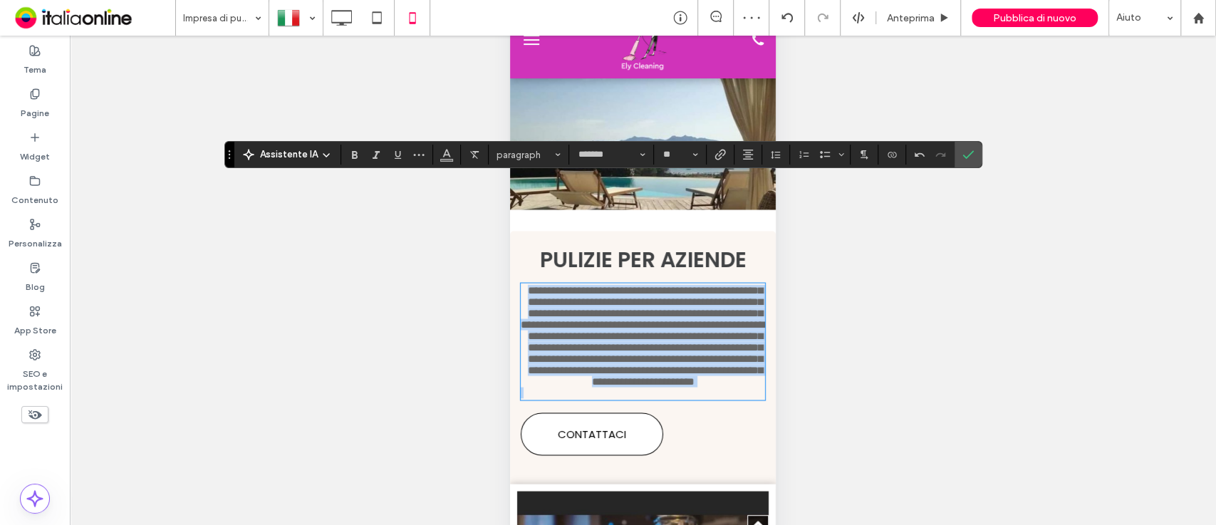
click at [597, 425] on span "CONTATTACI" at bounding box center [592, 433] width 68 height 31
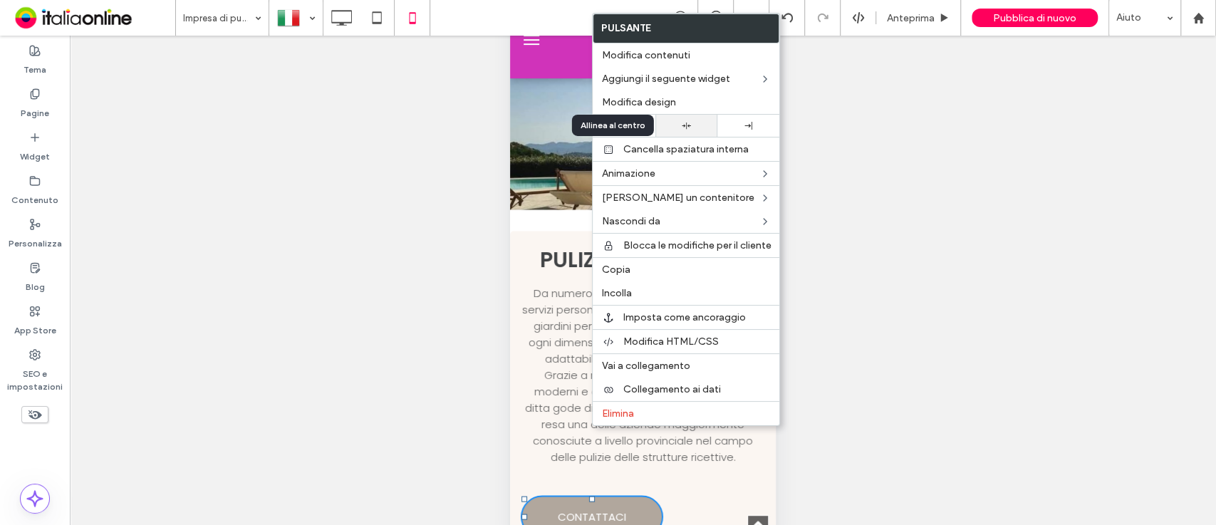
click at [673, 123] on div at bounding box center [687, 125] width 48 height 9
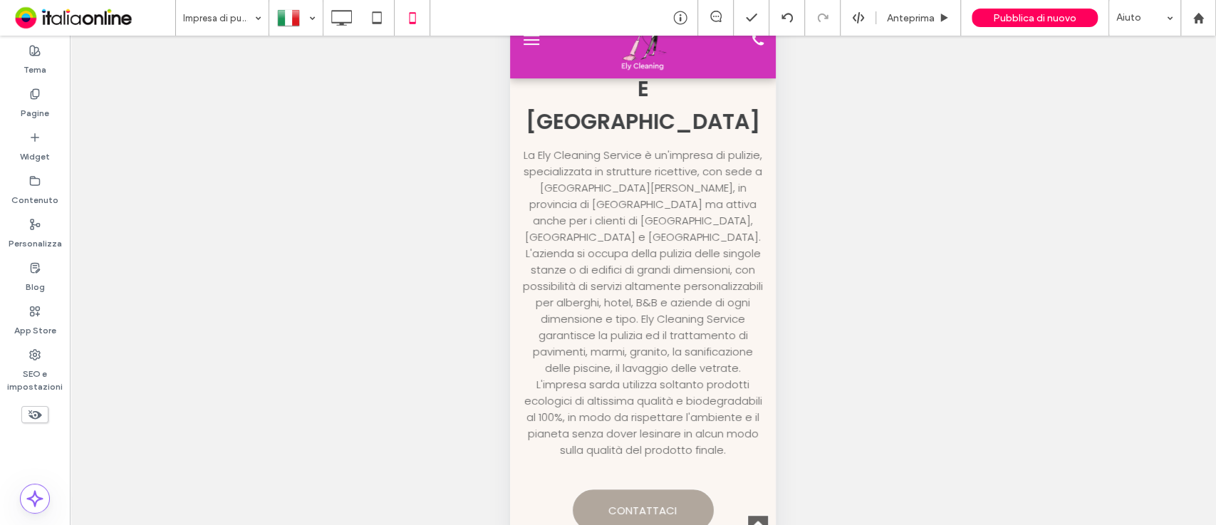
scroll to position [326, 0]
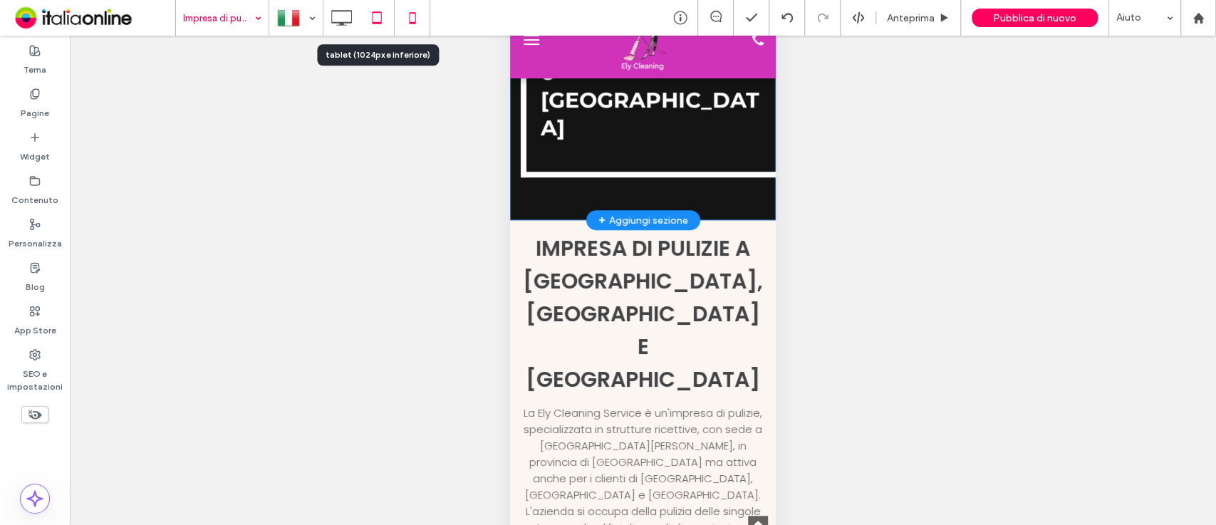
click at [364, 26] on icon at bounding box center [377, 18] width 28 height 28
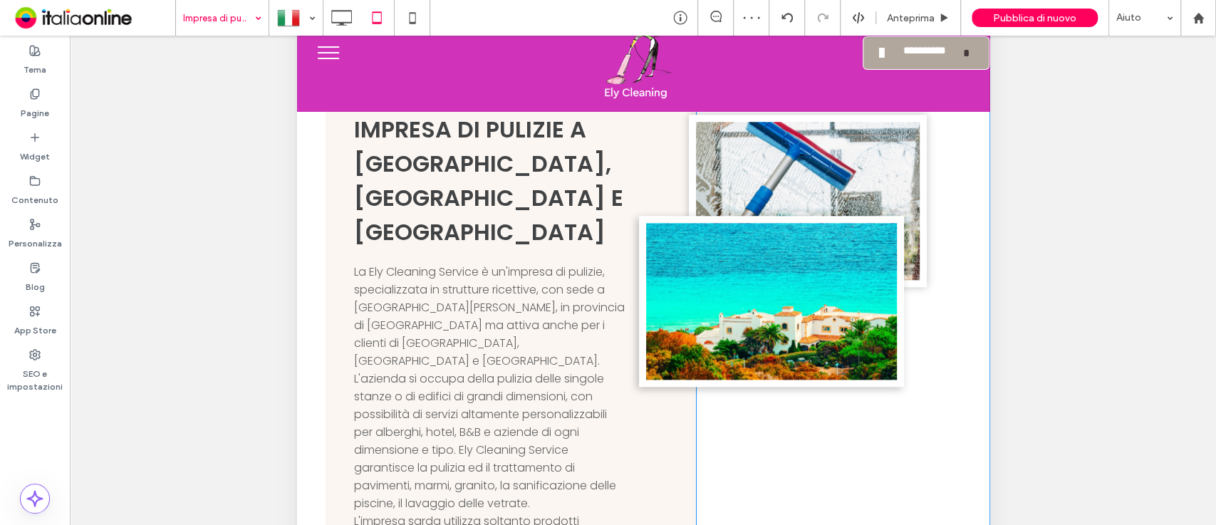
scroll to position [706, 0]
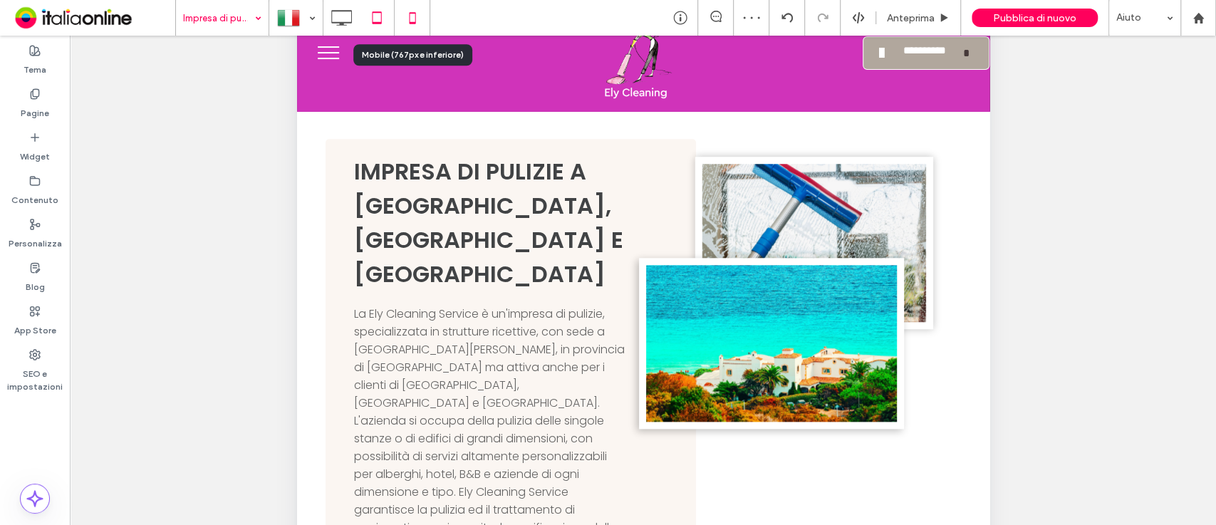
click at [406, 13] on icon at bounding box center [412, 18] width 28 height 28
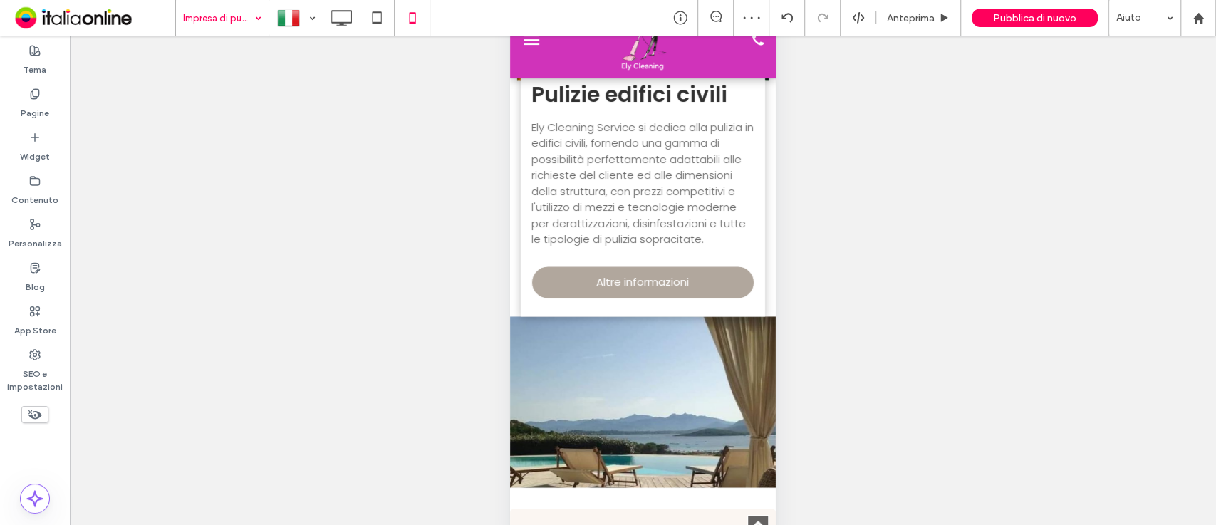
scroll to position [643, 0]
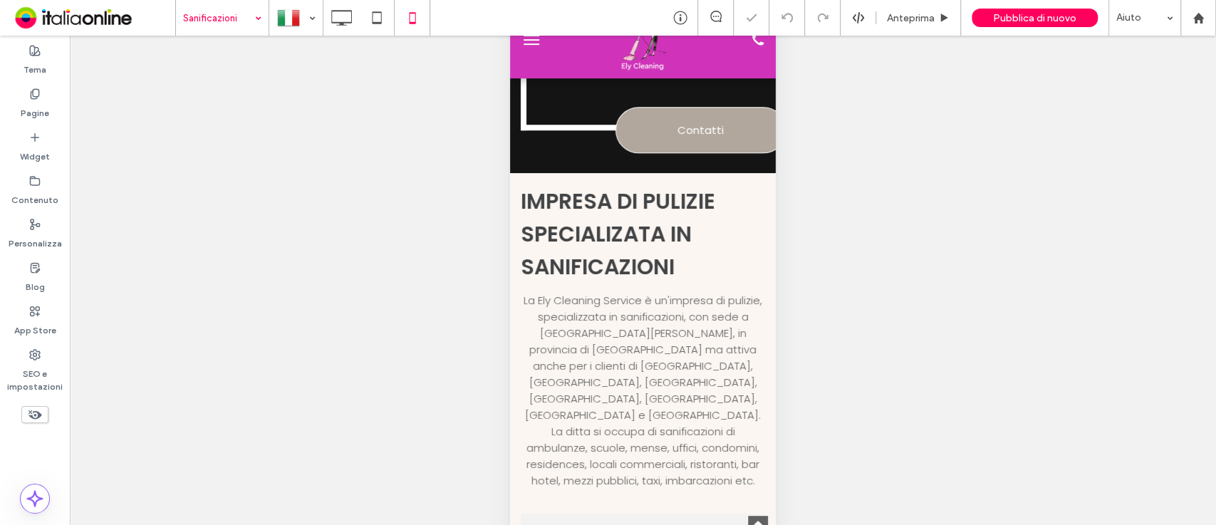
scroll to position [446, 0]
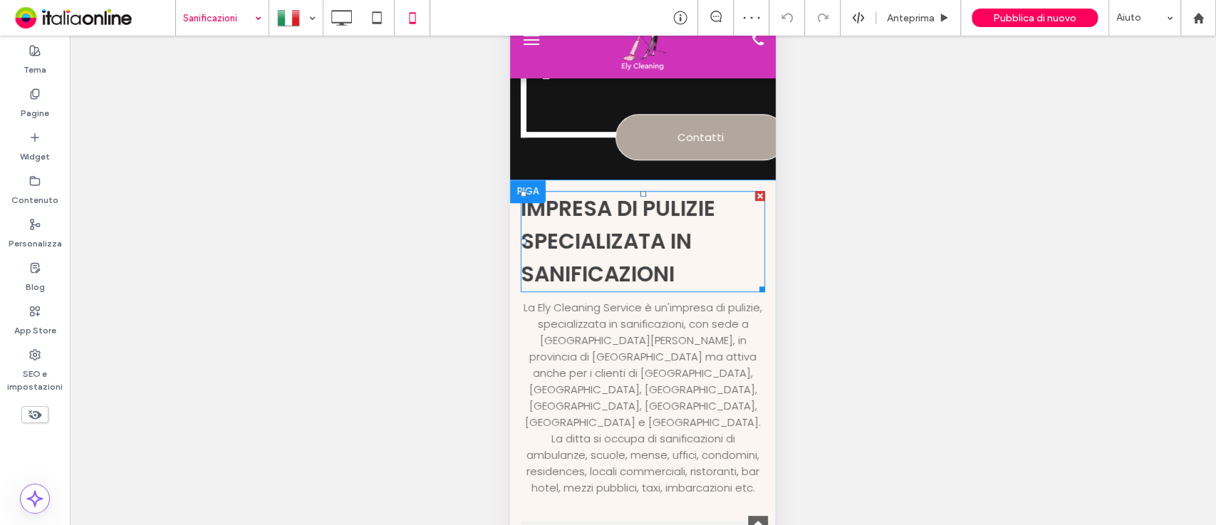
click at [660, 213] on span "Impresa di pulizie SPECIALIZATA IN SANIFICAZIONI" at bounding box center [618, 241] width 194 height 96
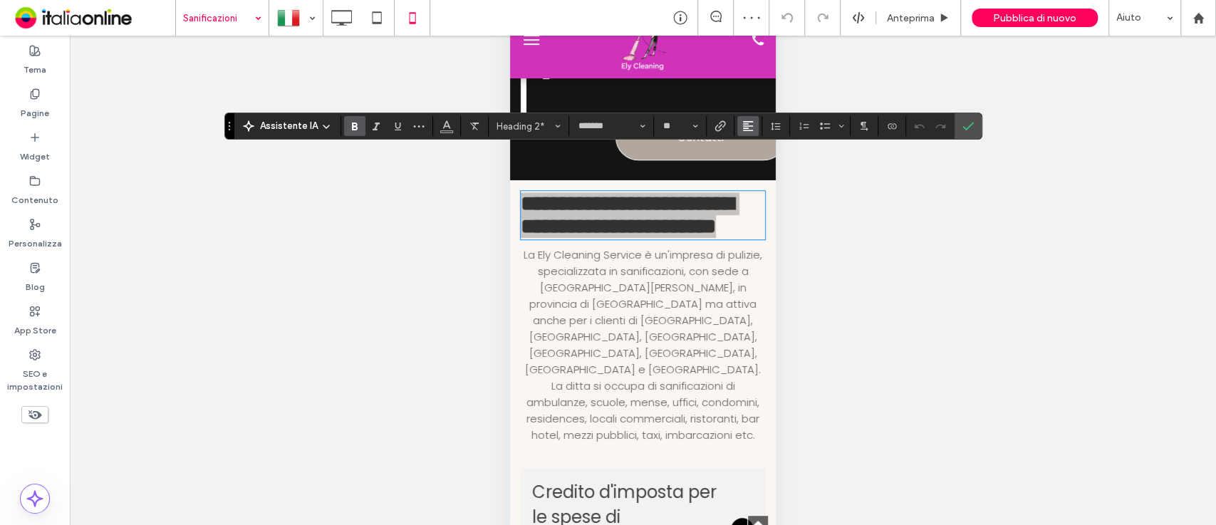
click at [742, 130] on icon "Allineamento" at bounding box center [747, 125] width 11 height 11
click at [758, 168] on use "ui.textEditor.alignment.center" at bounding box center [759, 170] width 10 height 10
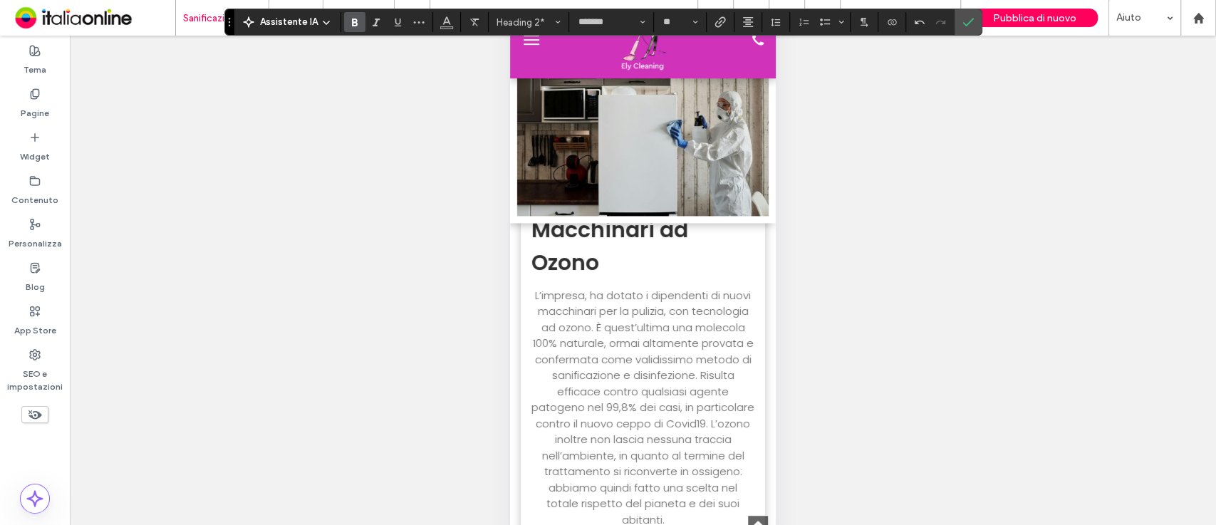
scroll to position [1275, 0]
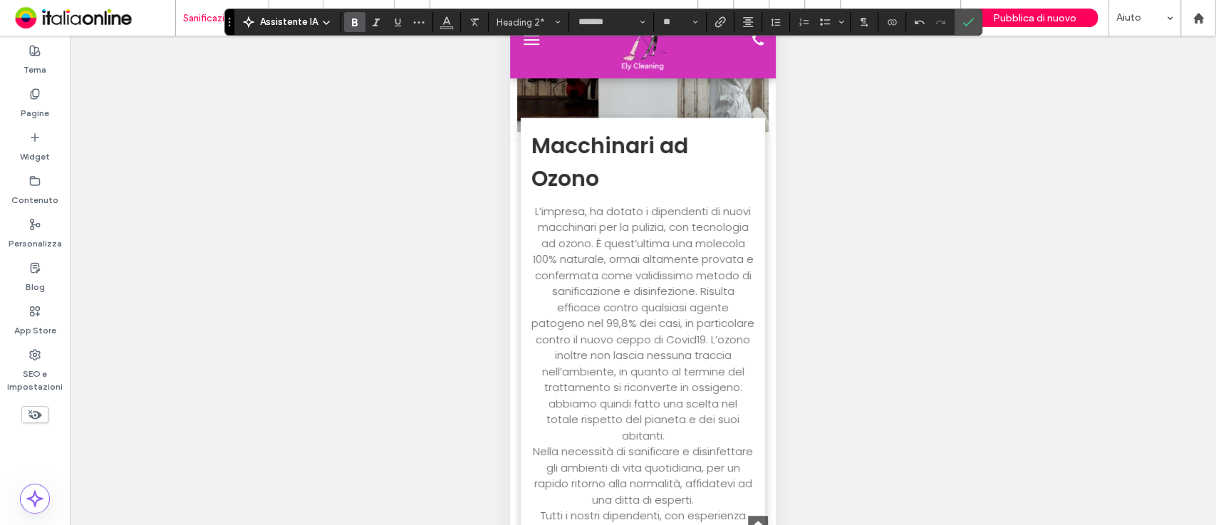
click at [621, 132] on span "Macchinari ad Ozono" at bounding box center [609, 161] width 157 height 63
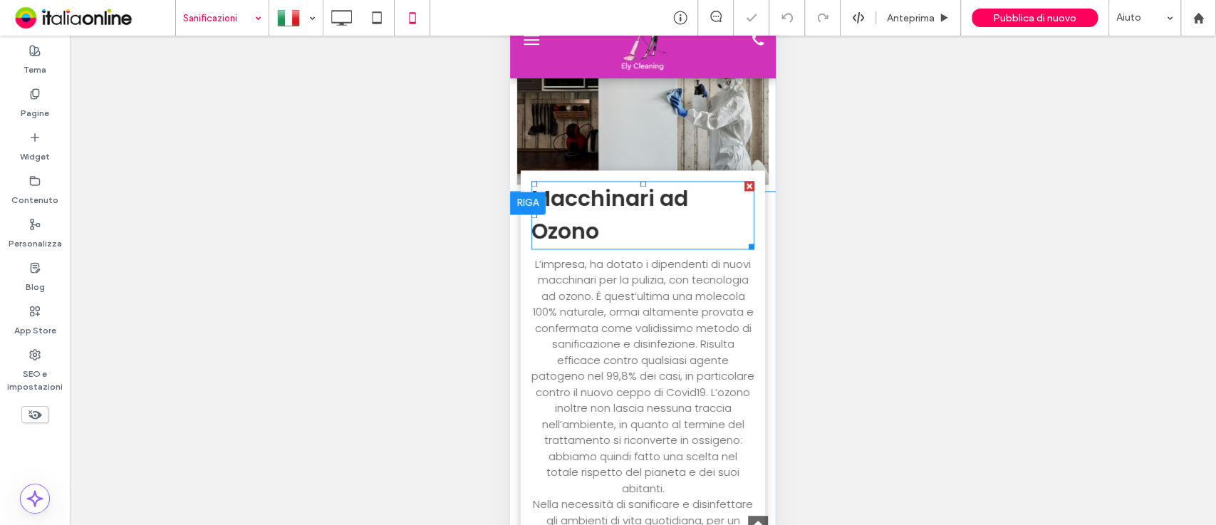
click at [621, 183] on span "Macchinari ad Ozono" at bounding box center [609, 214] width 157 height 63
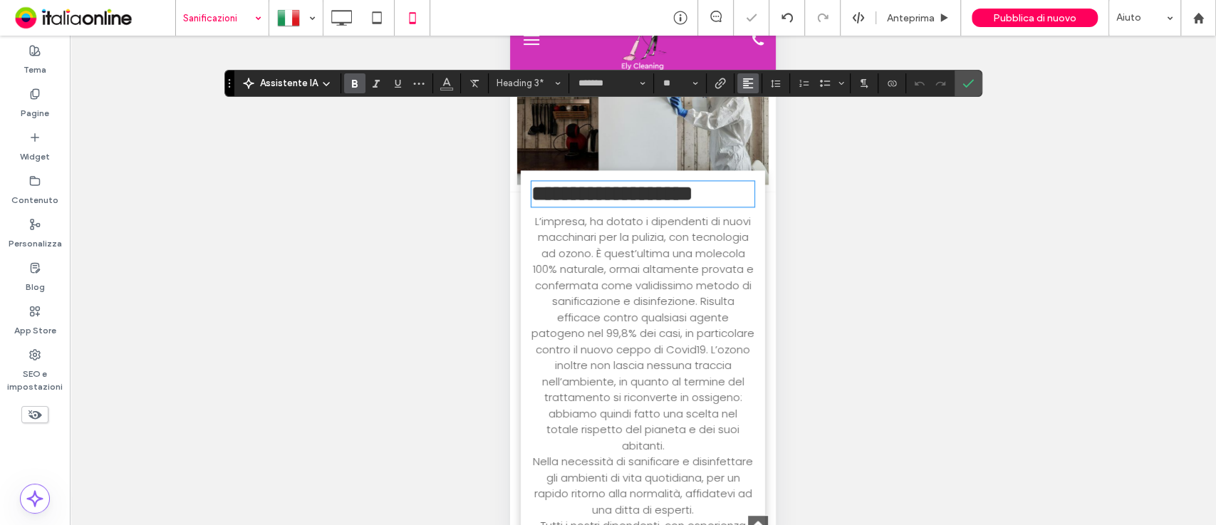
click at [747, 85] on use "Allineamento" at bounding box center [748, 83] width 10 height 10
click at [756, 130] on icon "ui.textEditor.alignment.center" at bounding box center [758, 126] width 11 height 11
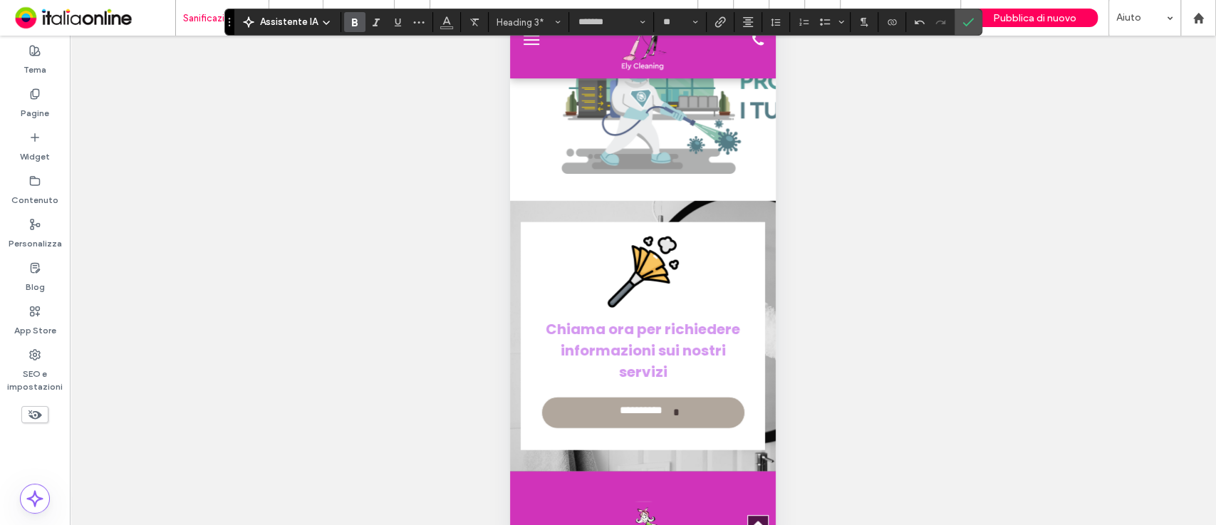
scroll to position [2436, 0]
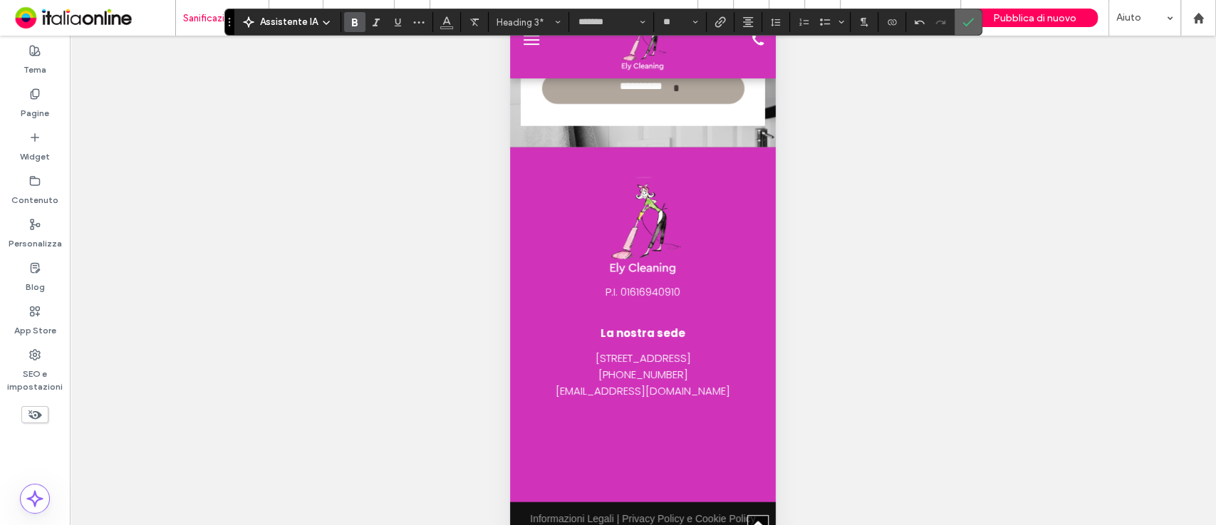
click at [955, 24] on section at bounding box center [968, 22] width 27 height 26
click at [962, 23] on icon "Conferma" at bounding box center [967, 21] width 11 height 11
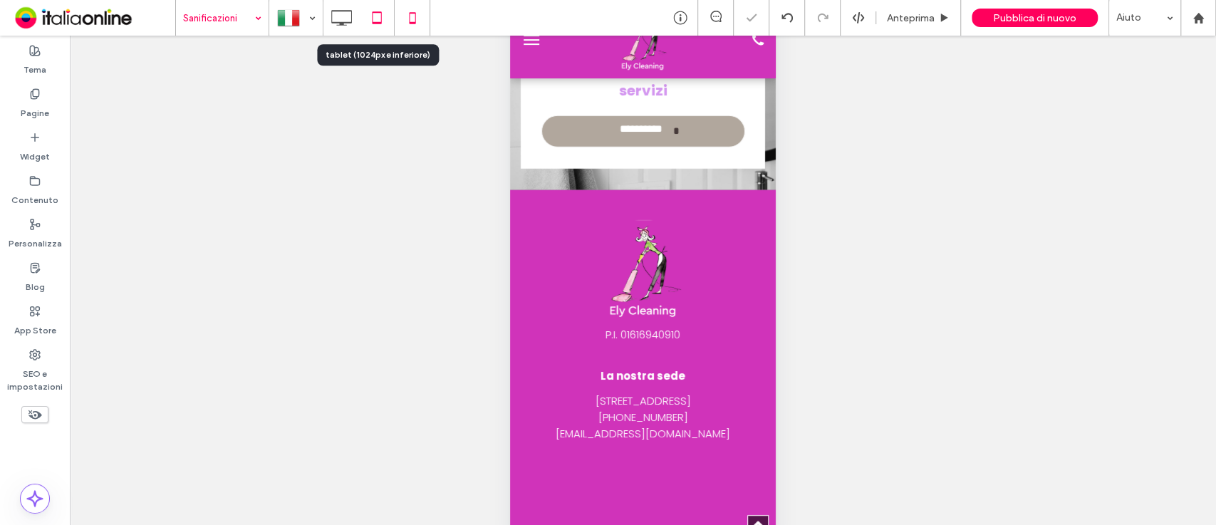
click at [372, 26] on icon at bounding box center [377, 18] width 28 height 28
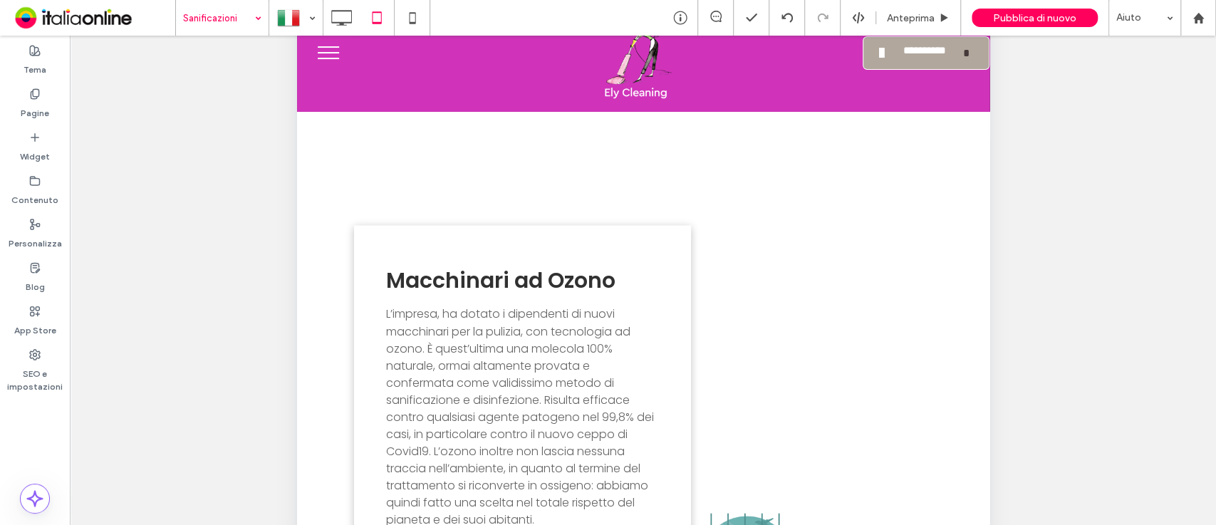
scroll to position [1464, 0]
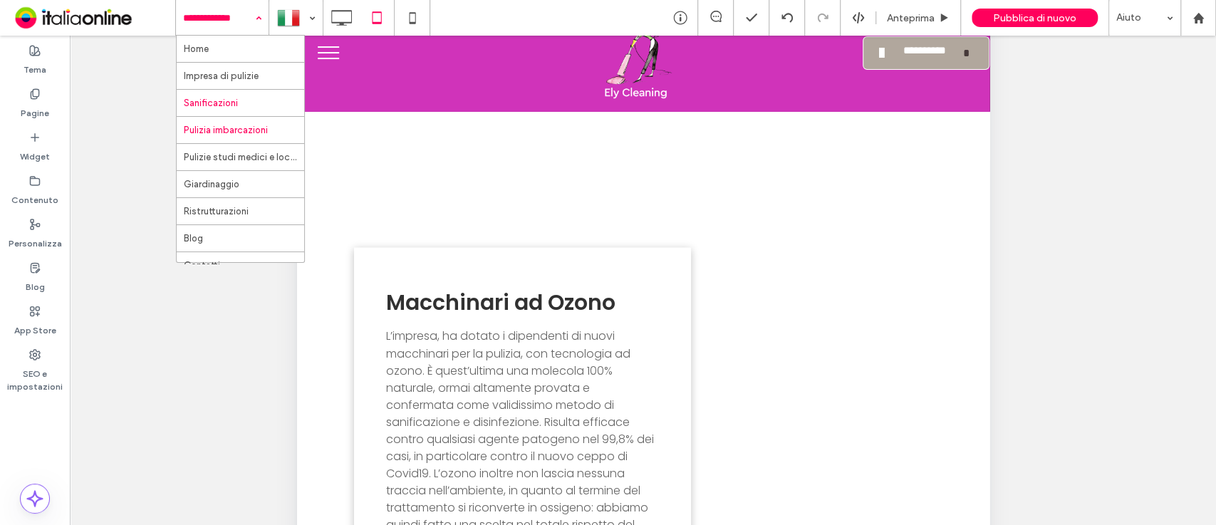
drag, startPoint x: 218, startPoint y: 13, endPoint x: 230, endPoint y: 134, distance: 121.7
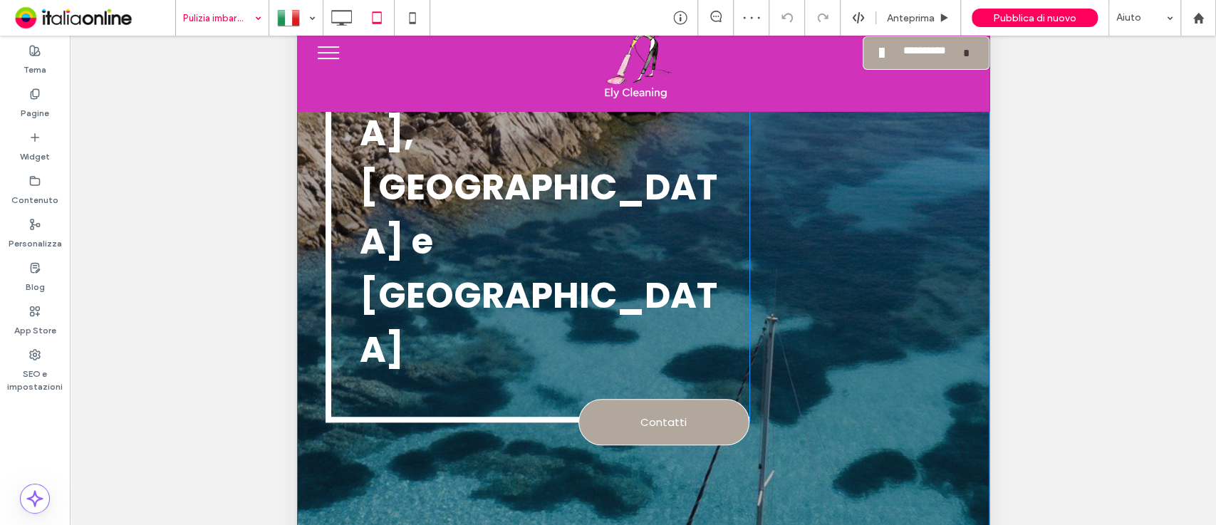
scroll to position [421, 0]
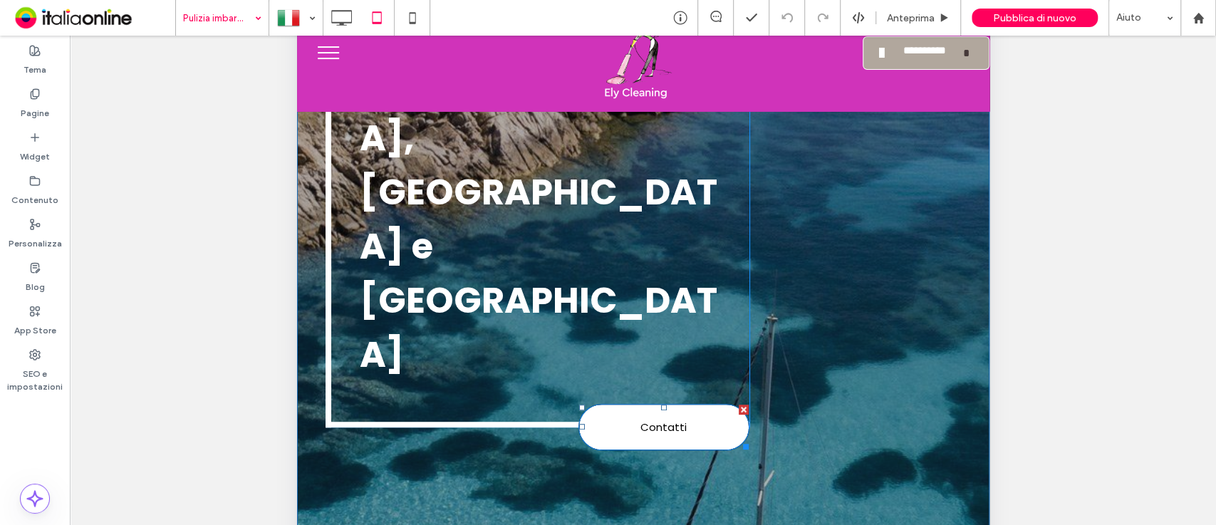
drag, startPoint x: 733, startPoint y: 192, endPoint x: 1218, endPoint y: 216, distance: 485.7
click at [738, 405] on div at bounding box center [743, 410] width 10 height 10
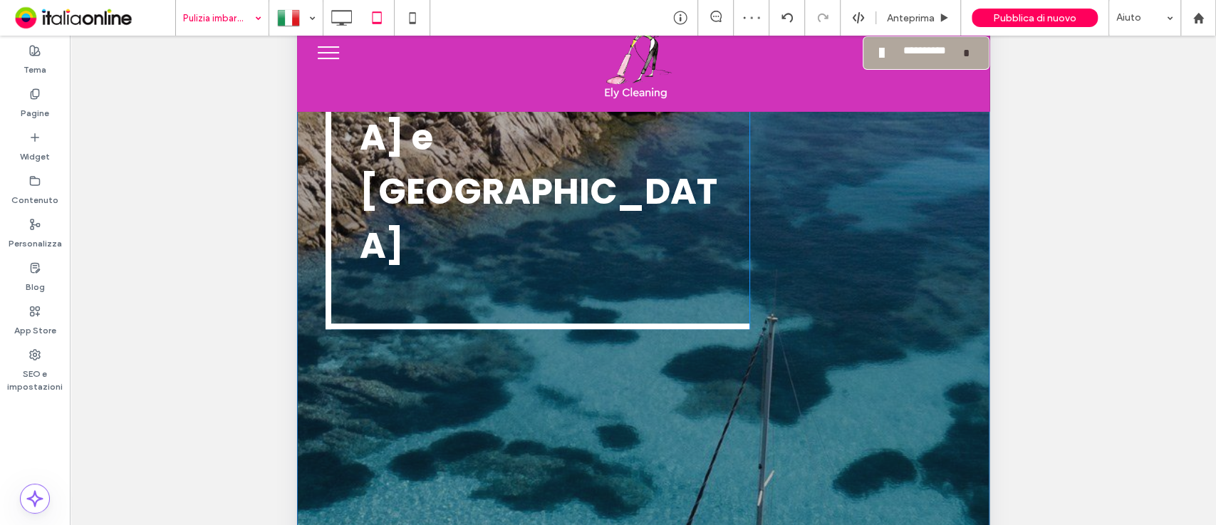
scroll to position [350, 0]
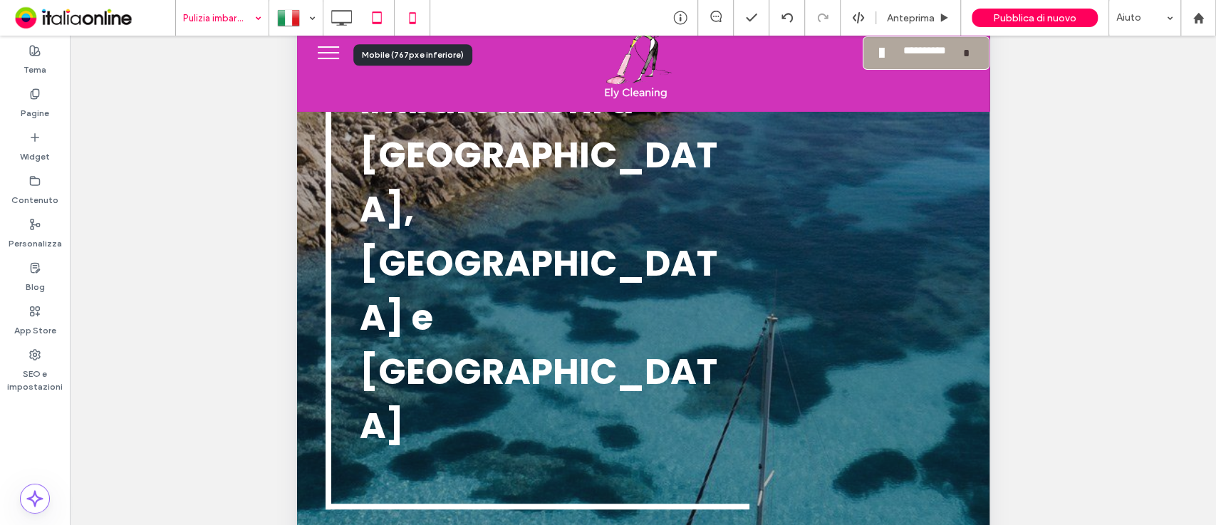
click at [410, 21] on icon at bounding box center [412, 18] width 28 height 28
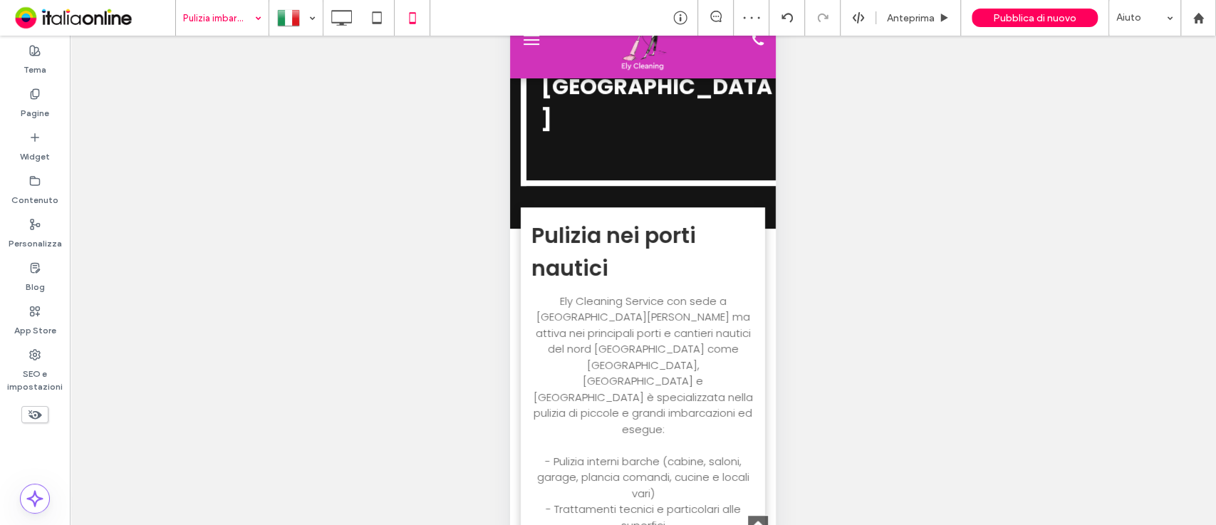
scroll to position [463, 0]
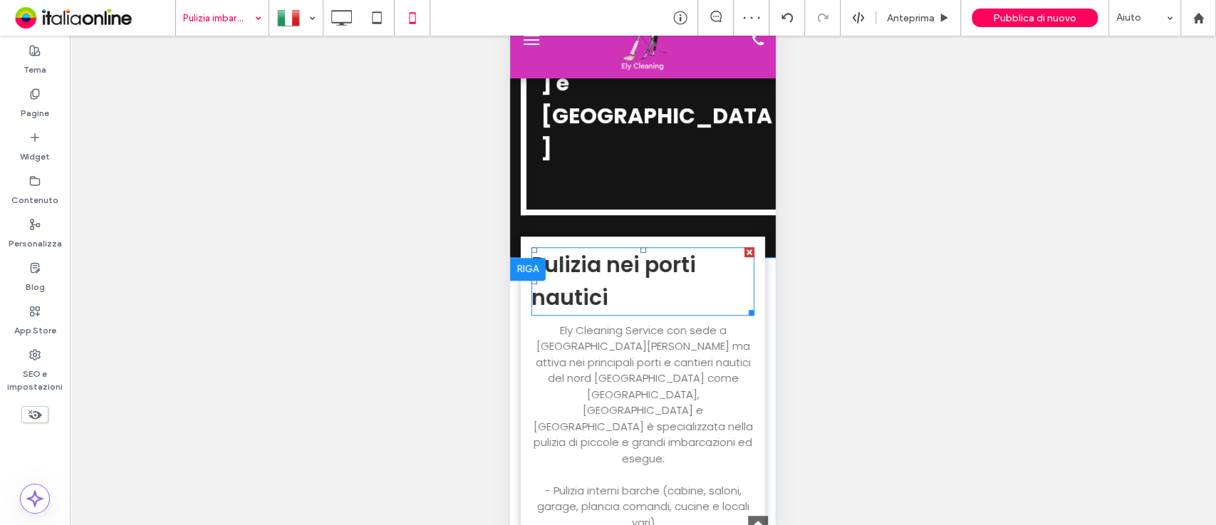
click at [621, 249] on h3 "Pulizia nei porti nautici" at bounding box center [642, 282] width 223 height 66
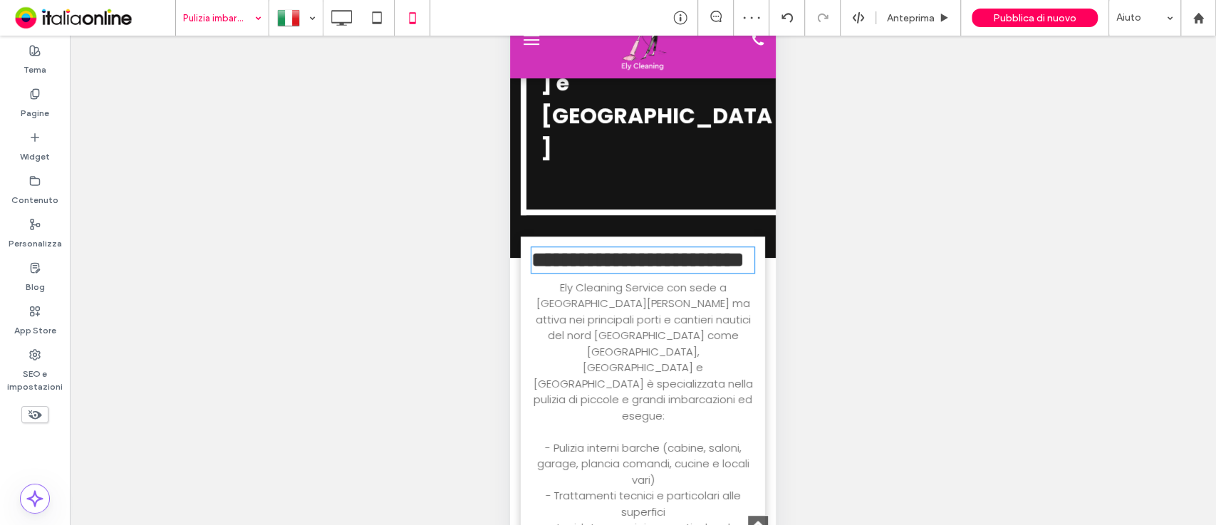
type input "*******"
type input "**"
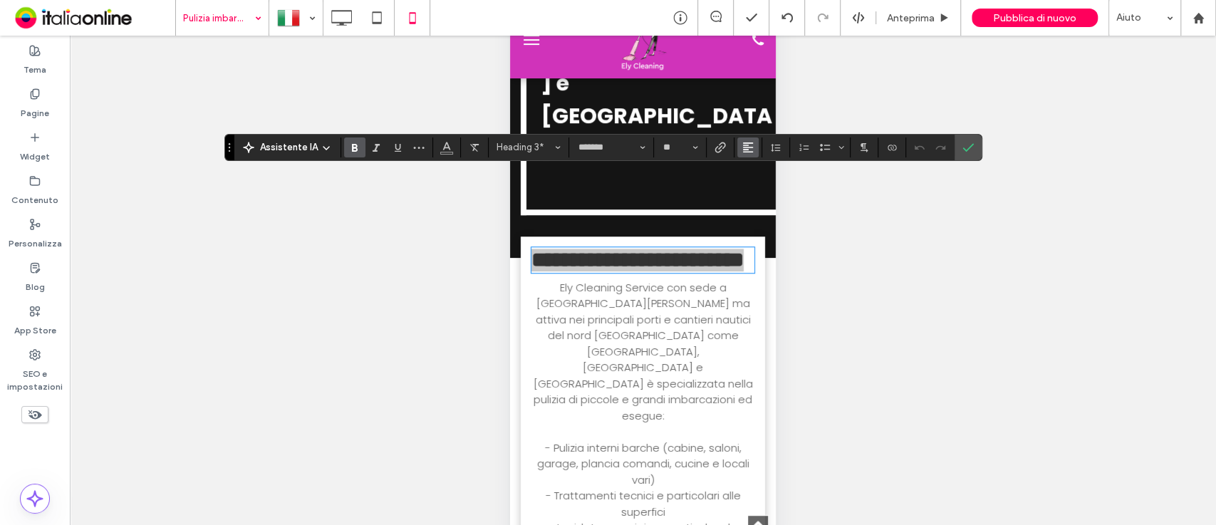
click at [744, 148] on icon "Allineamento" at bounding box center [747, 147] width 11 height 11
click at [753, 190] on icon "ui.textEditor.alignment.center" at bounding box center [758, 190] width 11 height 11
click at [969, 150] on icon "Conferma" at bounding box center [967, 147] width 11 height 11
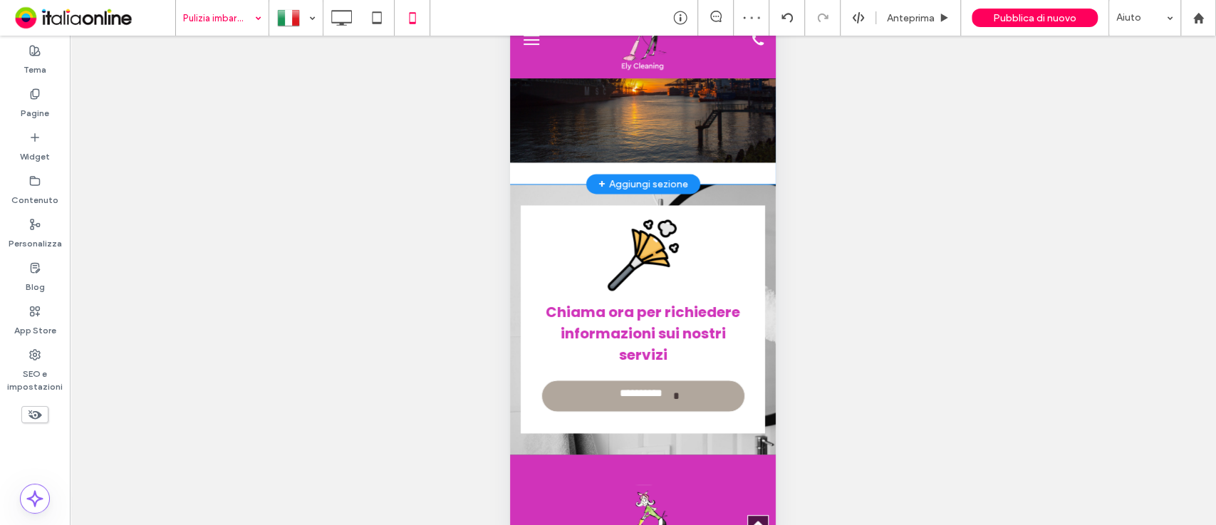
scroll to position [1324, 0]
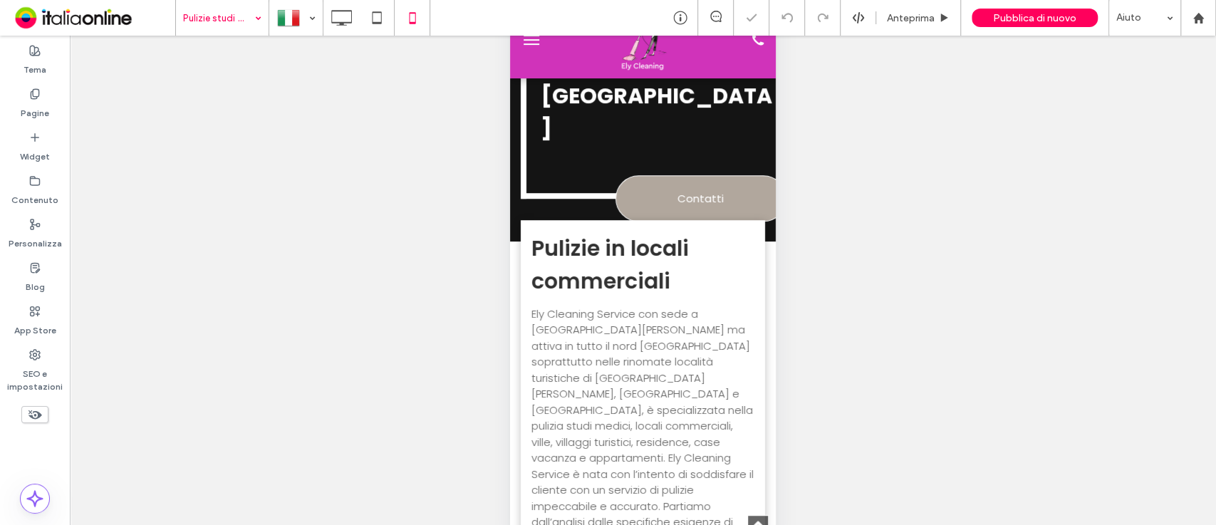
scroll to position [387, 0]
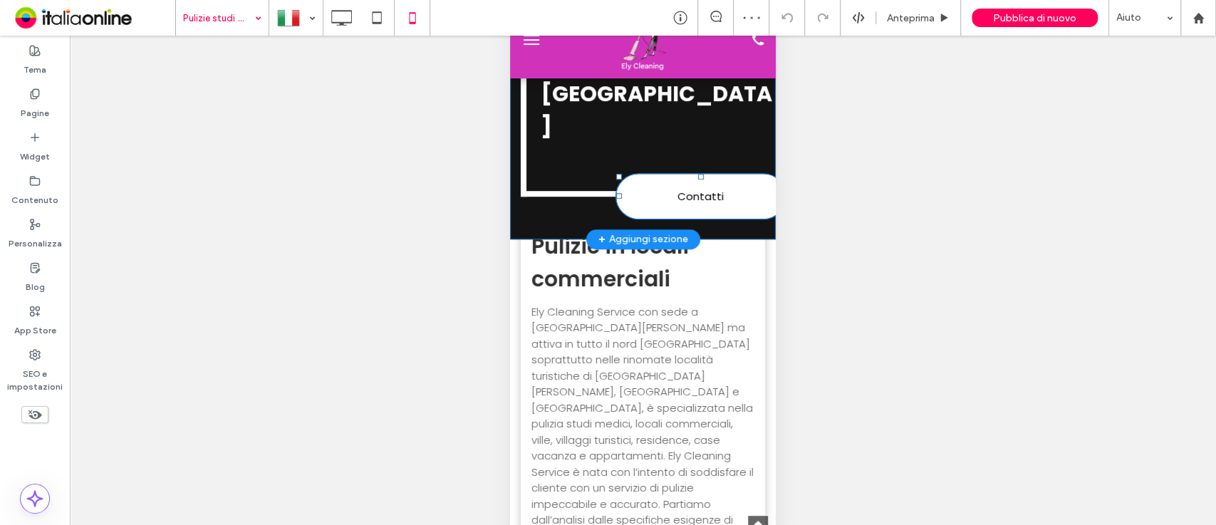
click at [776, 174] on div at bounding box center [781, 179] width 10 height 10
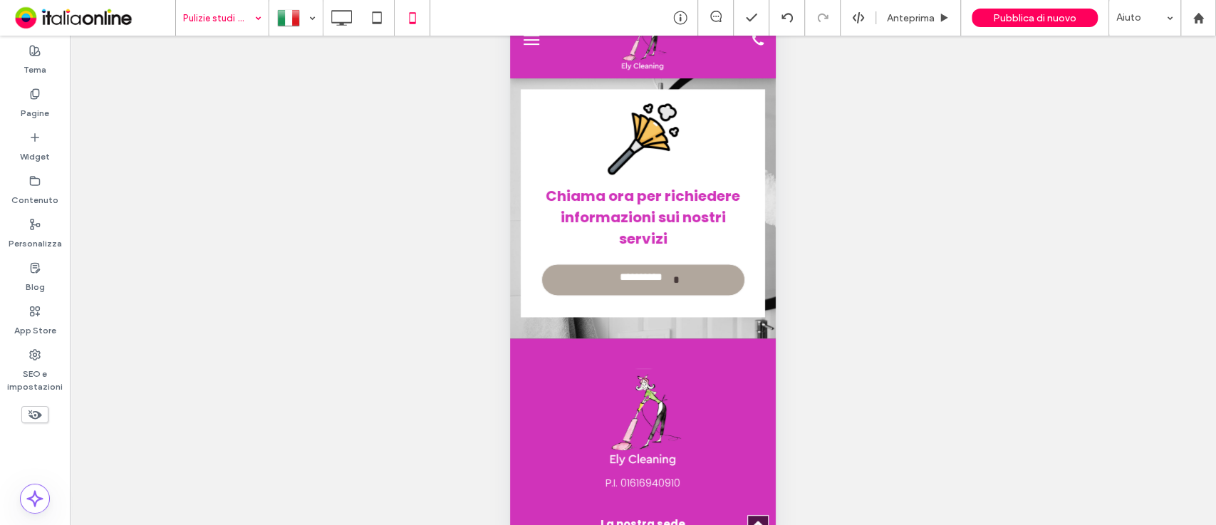
scroll to position [1383, 0]
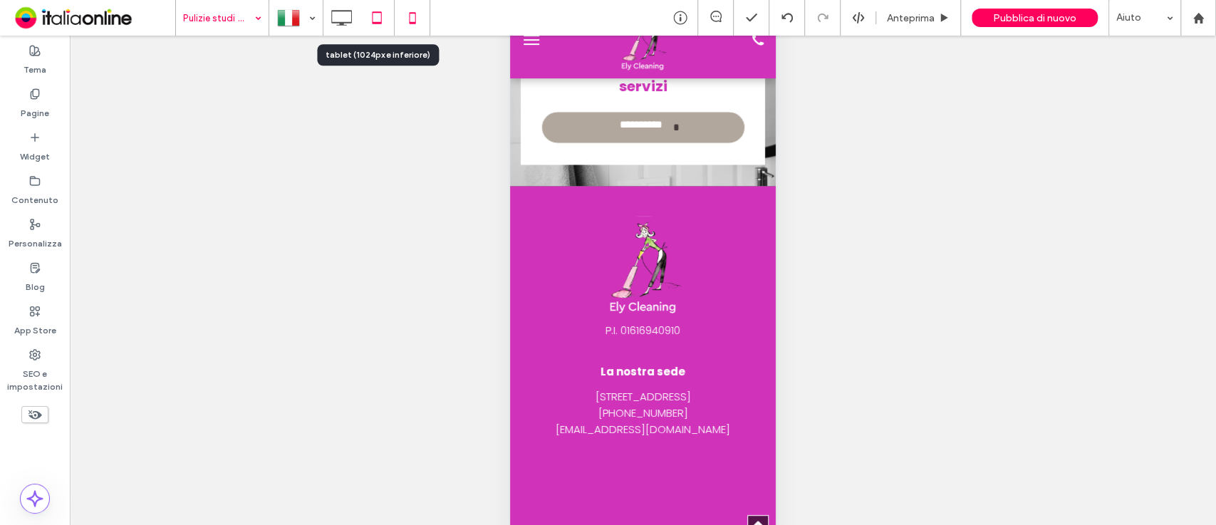
click at [363, 17] on icon at bounding box center [377, 18] width 28 height 28
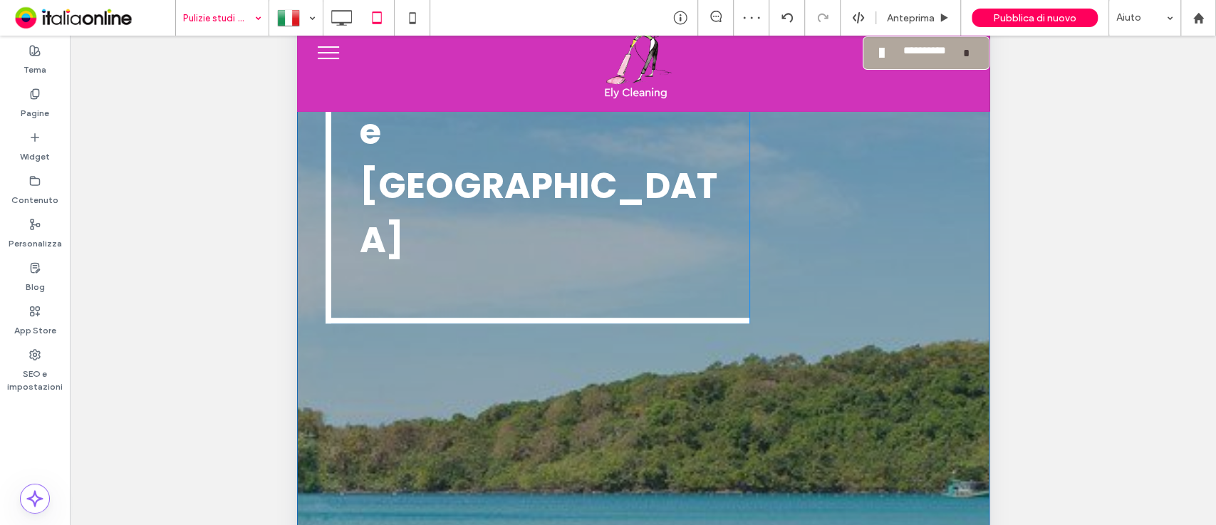
scroll to position [382, 0]
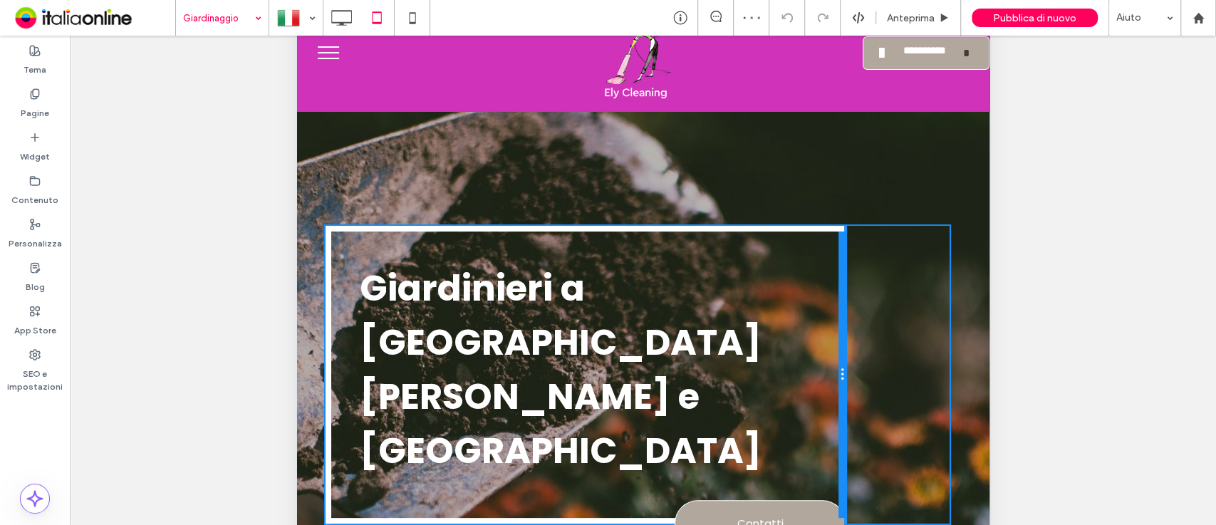
drag, startPoint x: 740, startPoint y: 344, endPoint x: 851, endPoint y: 340, distance: 110.5
click at [851, 340] on div "Giardinieri a San Teodoro e Olbia Contatti Click To Paste Click To Paste" at bounding box center [642, 375] width 635 height 298
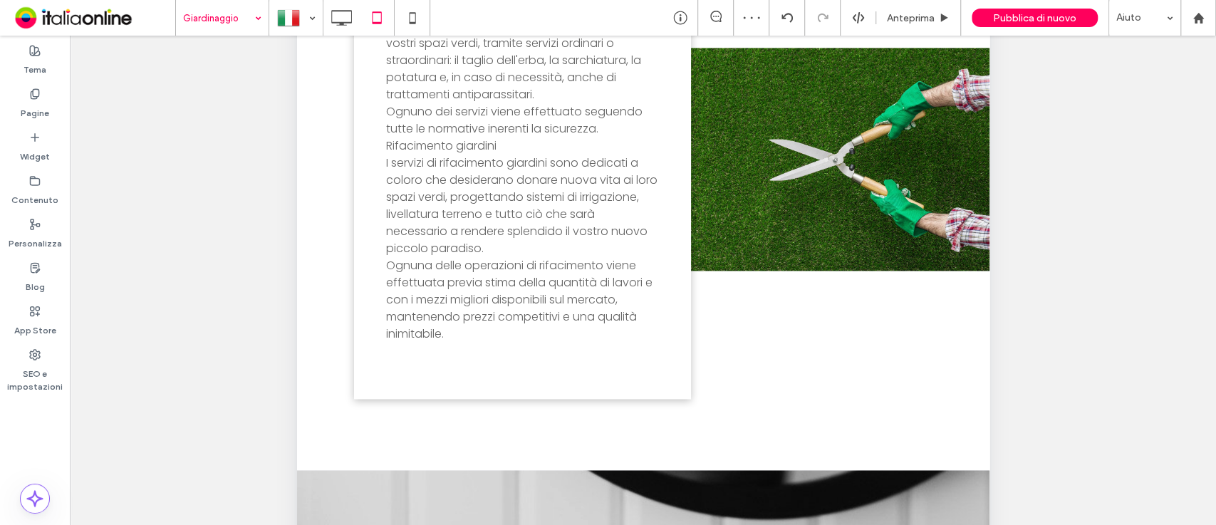
scroll to position [467, 0]
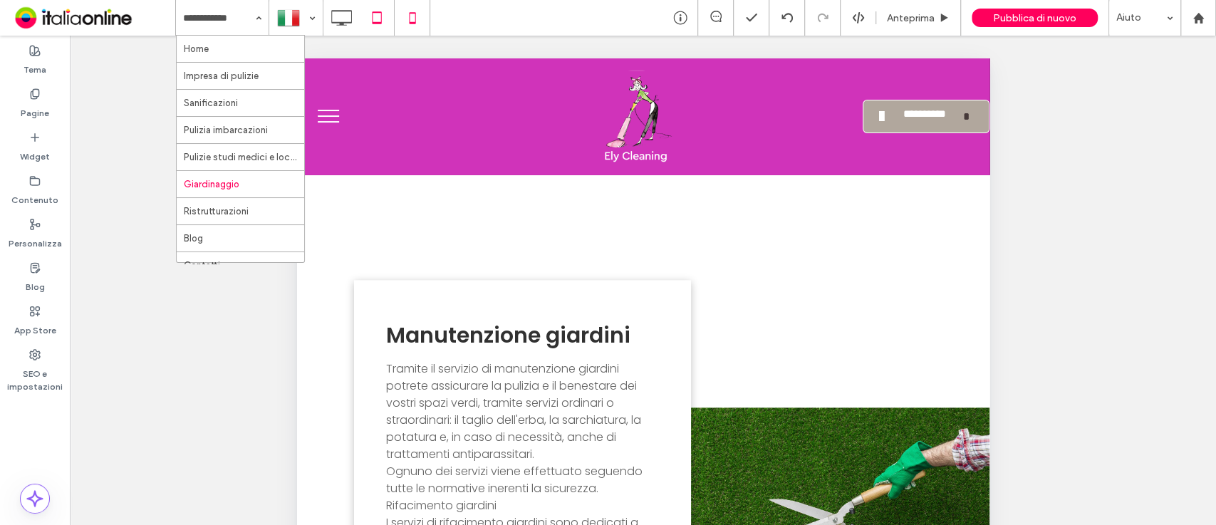
scroll to position [467, 0]
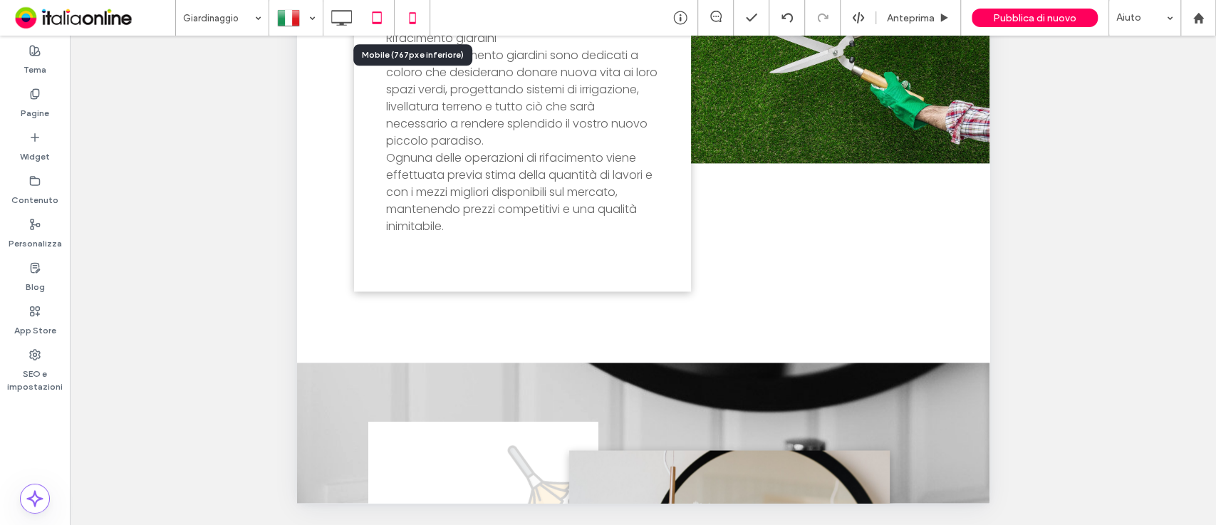
click at [422, 16] on icon at bounding box center [412, 18] width 28 height 28
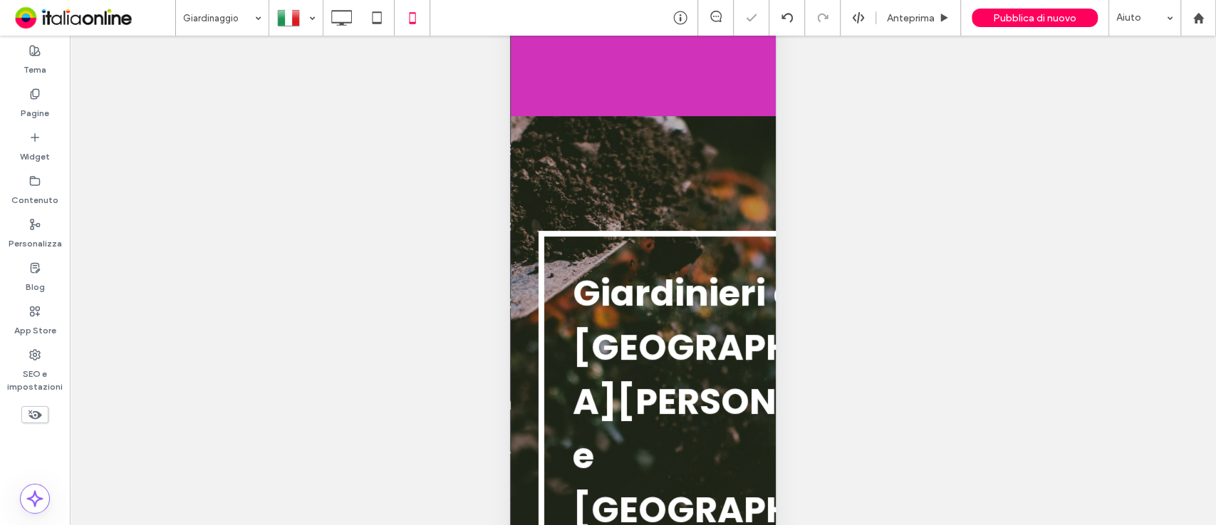
scroll to position [63, 0]
type input "*******"
type input "**"
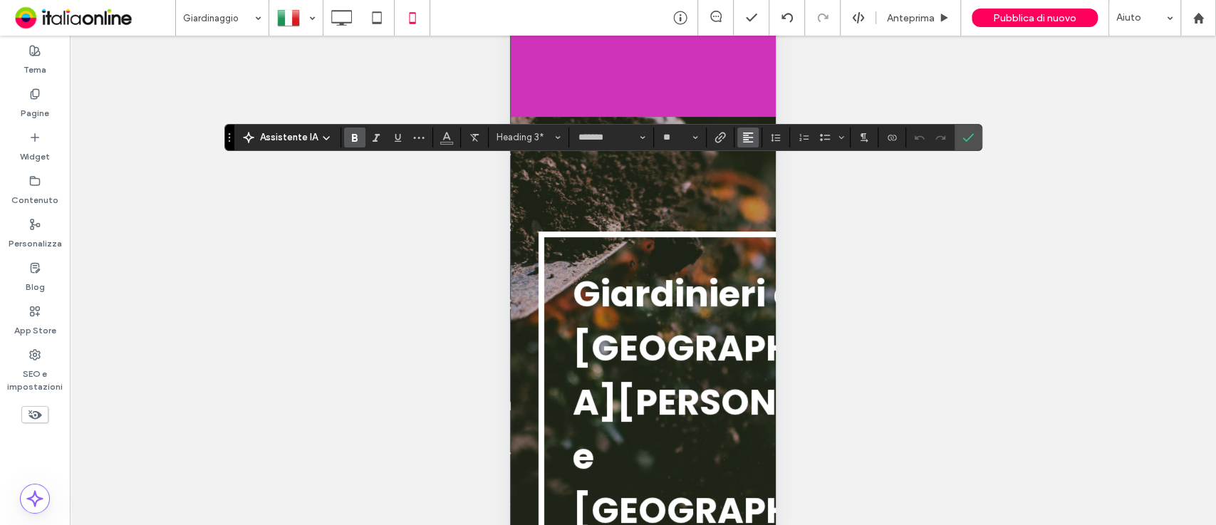
click at [742, 135] on icon "Allineamento" at bounding box center [747, 137] width 11 height 11
click at [752, 175] on label "ui.textEditor.alignment.center" at bounding box center [762, 181] width 50 height 21
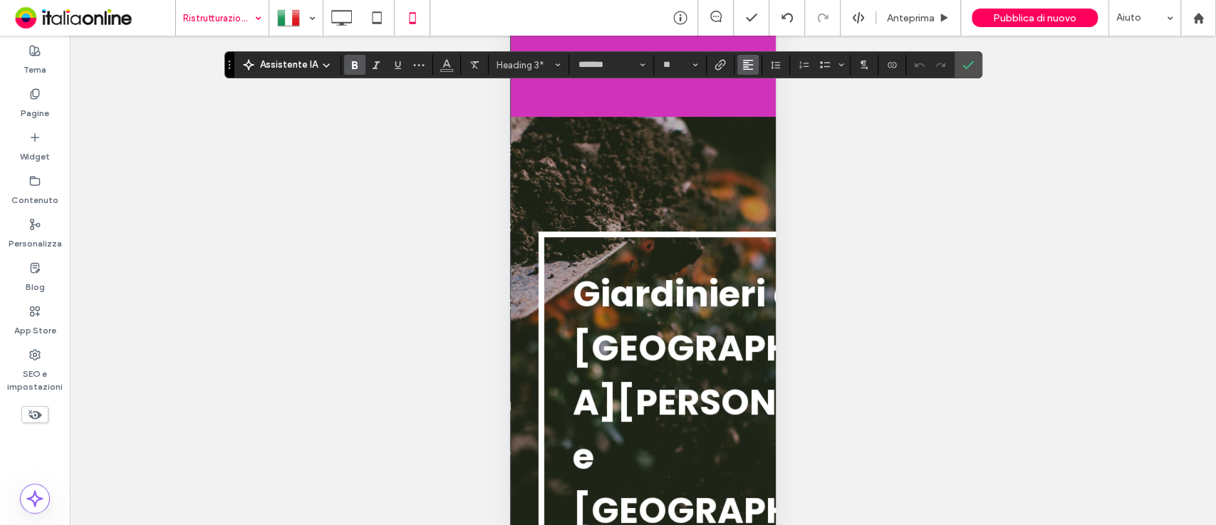
click at [743, 62] on use "Allineamento" at bounding box center [748, 65] width 10 height 10
click at [752, 100] on label "ui.textEditor.alignment.center" at bounding box center [762, 108] width 50 height 21
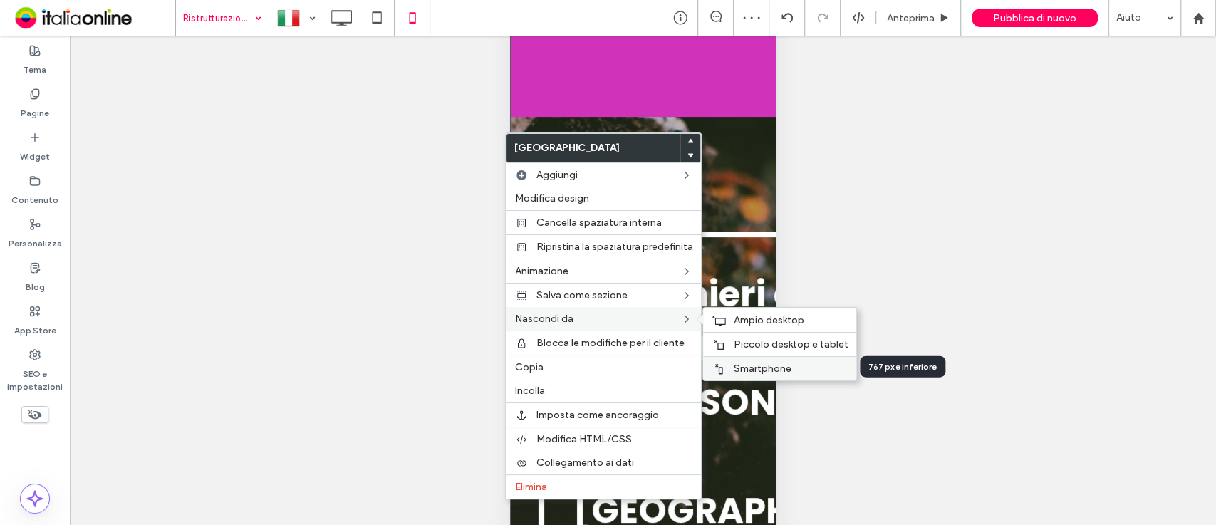
click at [732, 358] on div "Smartphone" at bounding box center [779, 368] width 153 height 24
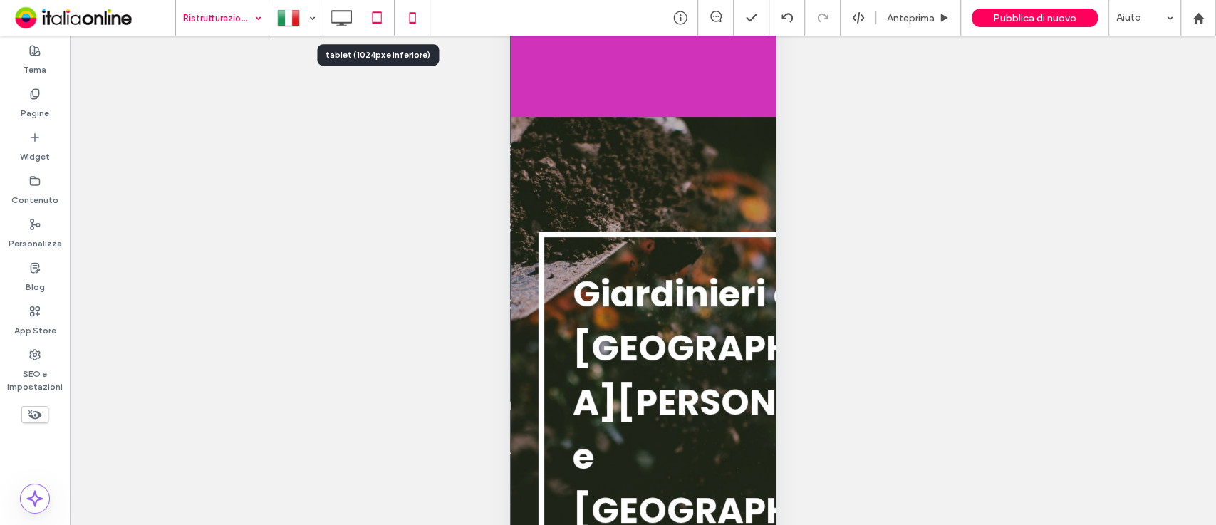
click at [370, 19] on icon at bounding box center [377, 18] width 28 height 28
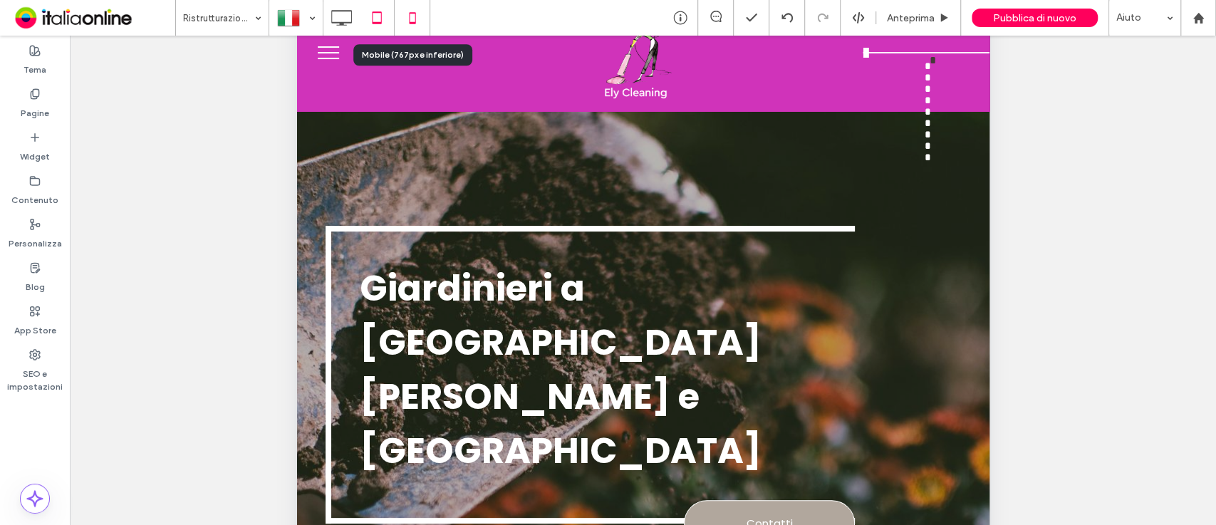
click at [403, 14] on icon at bounding box center [412, 18] width 28 height 28
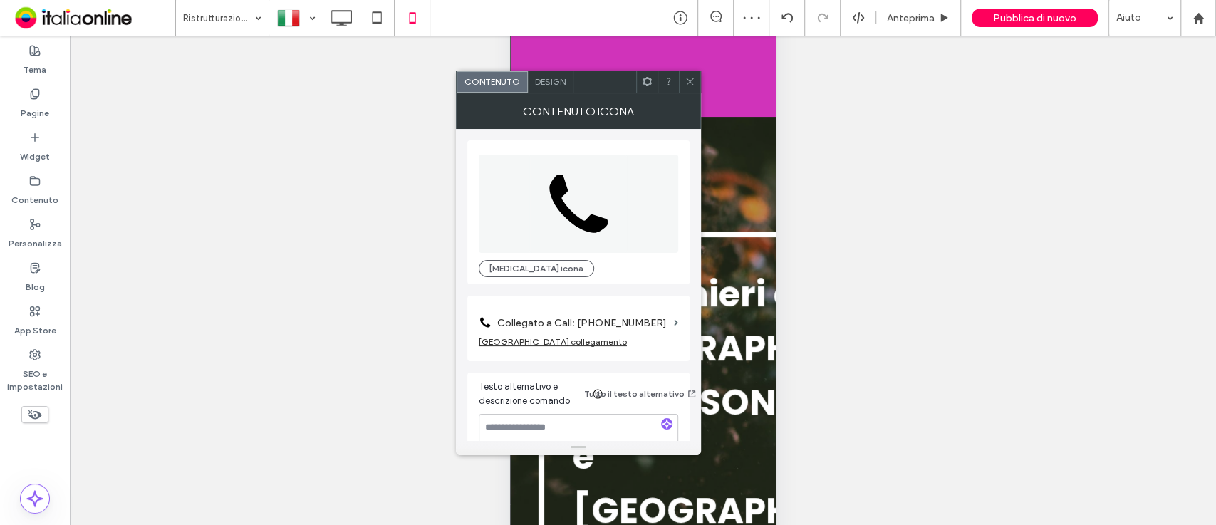
click at [650, 318] on label "Collegato a Call: +39 333 000000" at bounding box center [582, 323] width 171 height 26
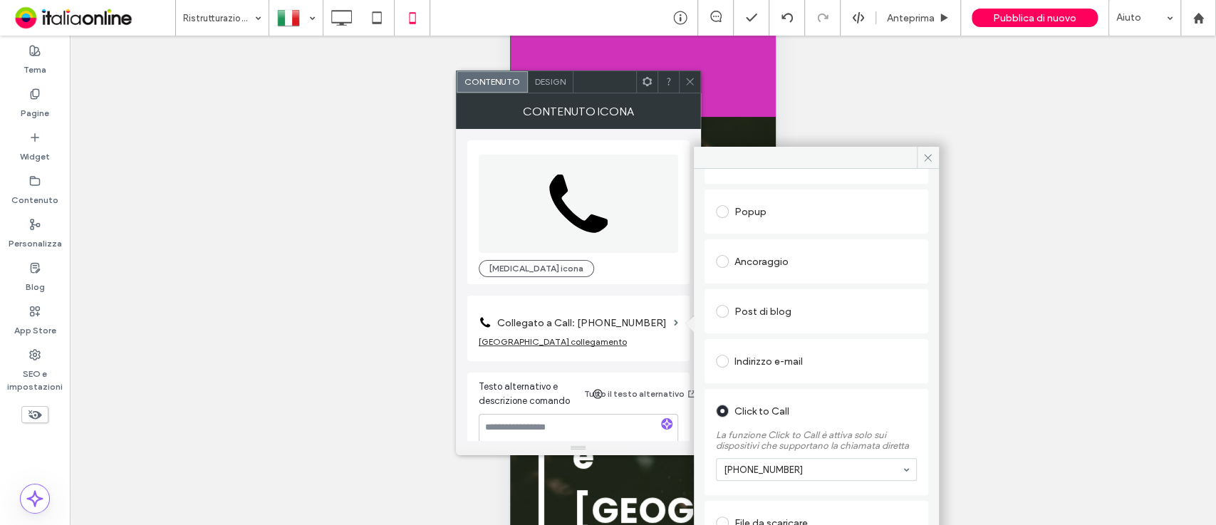
scroll to position [172, 0]
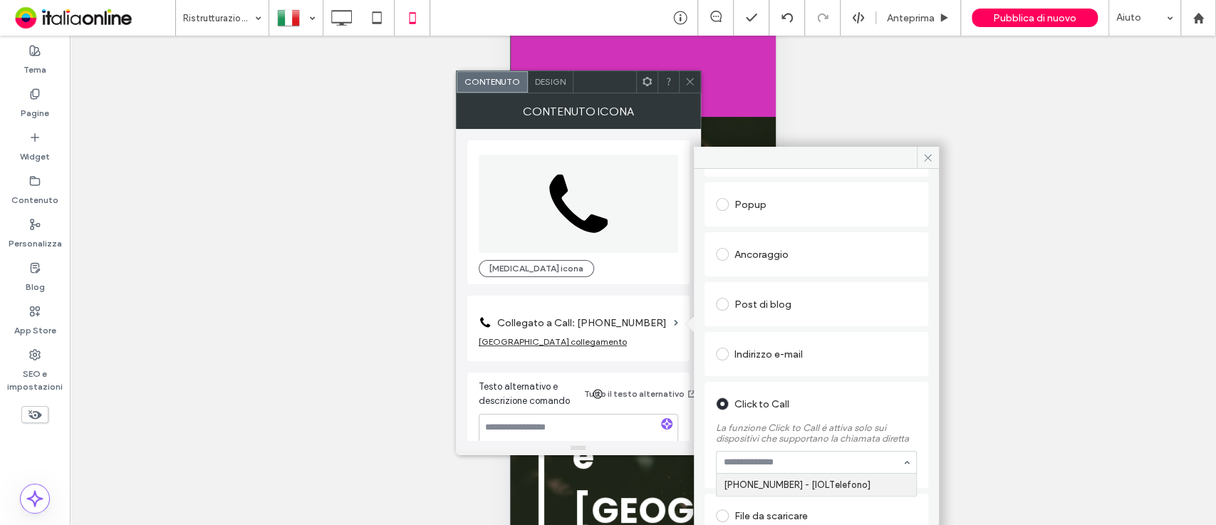
drag, startPoint x: 821, startPoint y: 452, endPoint x: 811, endPoint y: 490, distance: 38.9
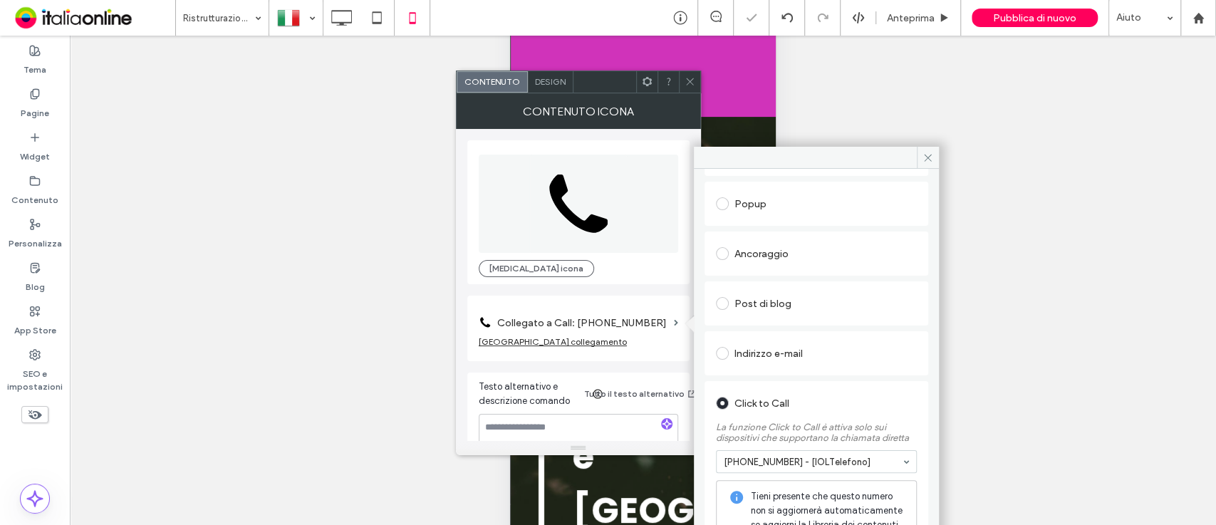
drag, startPoint x: 811, startPoint y: 490, endPoint x: 748, endPoint y: 401, distance: 109.3
click at [688, 73] on span at bounding box center [690, 81] width 11 height 21
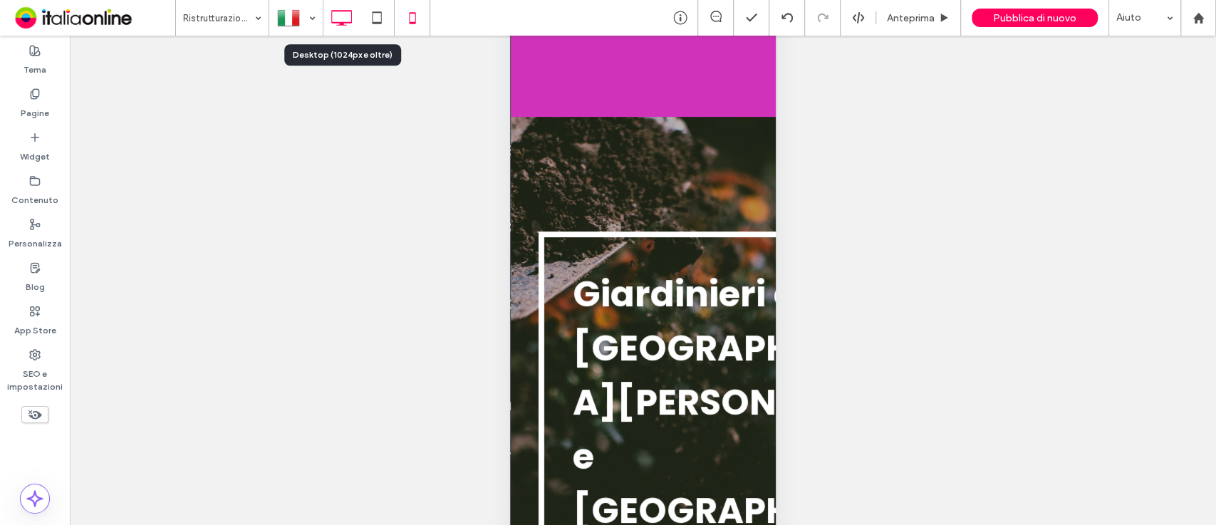
click at [335, 15] on icon at bounding box center [341, 18] width 28 height 28
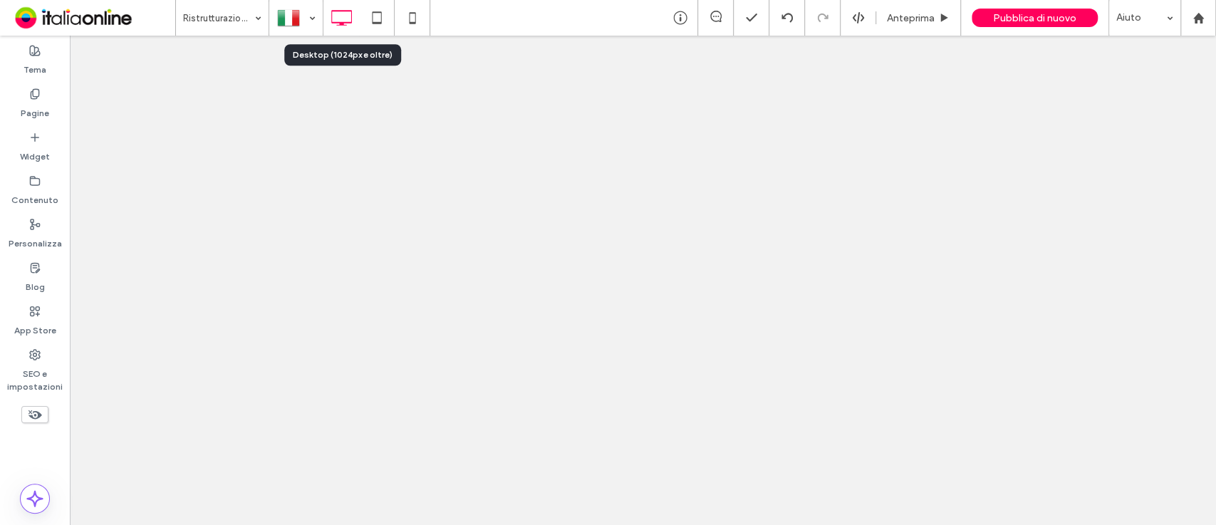
scroll to position [0, 0]
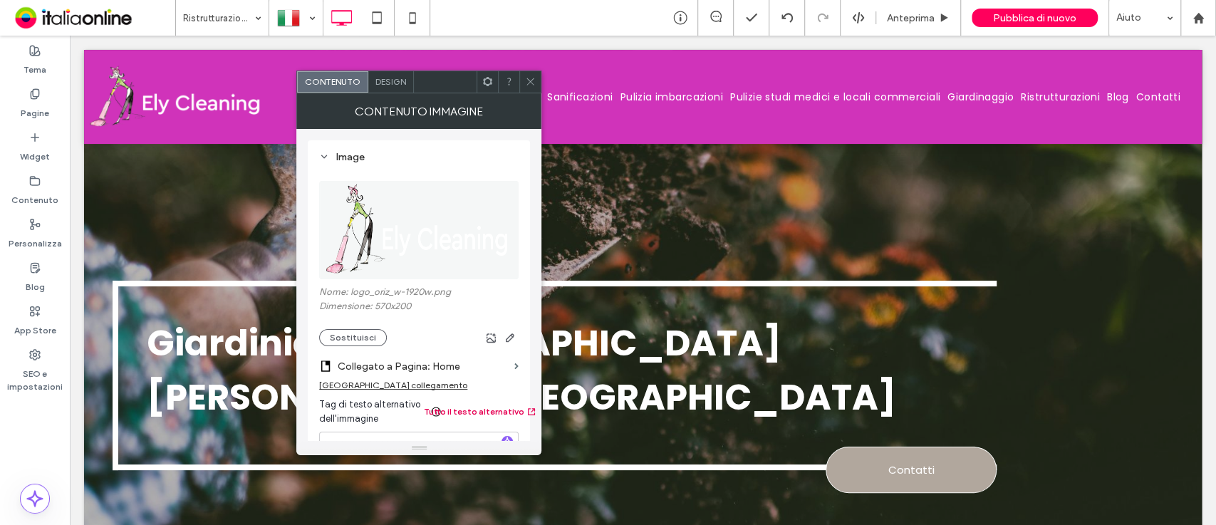
click at [479, 409] on button "Tutto il testo alternativo" at bounding box center [480, 411] width 77 height 17
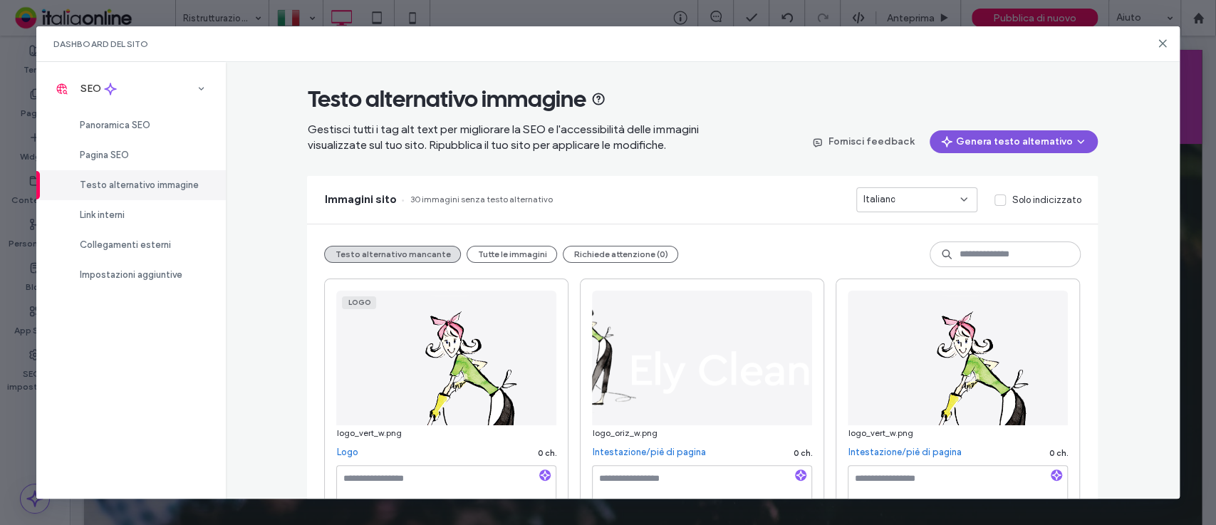
click at [1022, 152] on button "Genera testo alternativo" at bounding box center [1014, 141] width 168 height 23
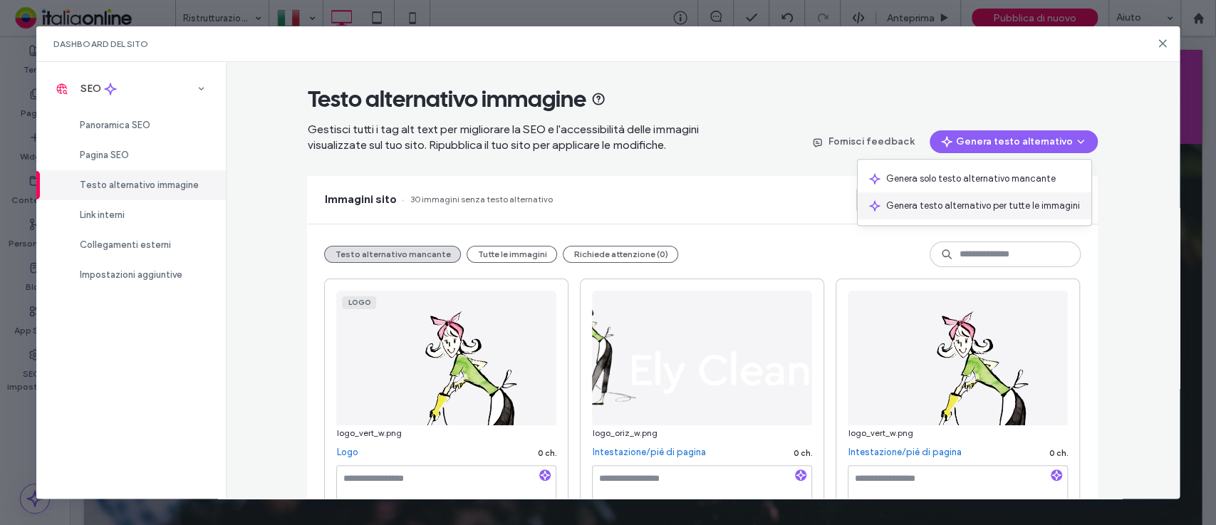
click at [977, 207] on span "Genera testo alternativo per tutte le immagini" at bounding box center [983, 206] width 194 height 14
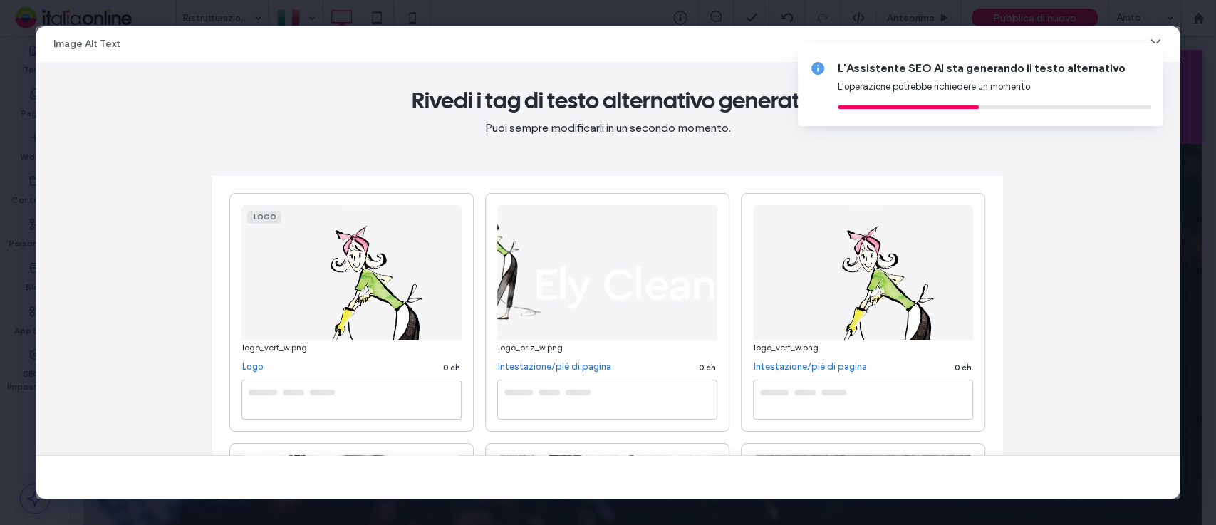
type textarea "**********"
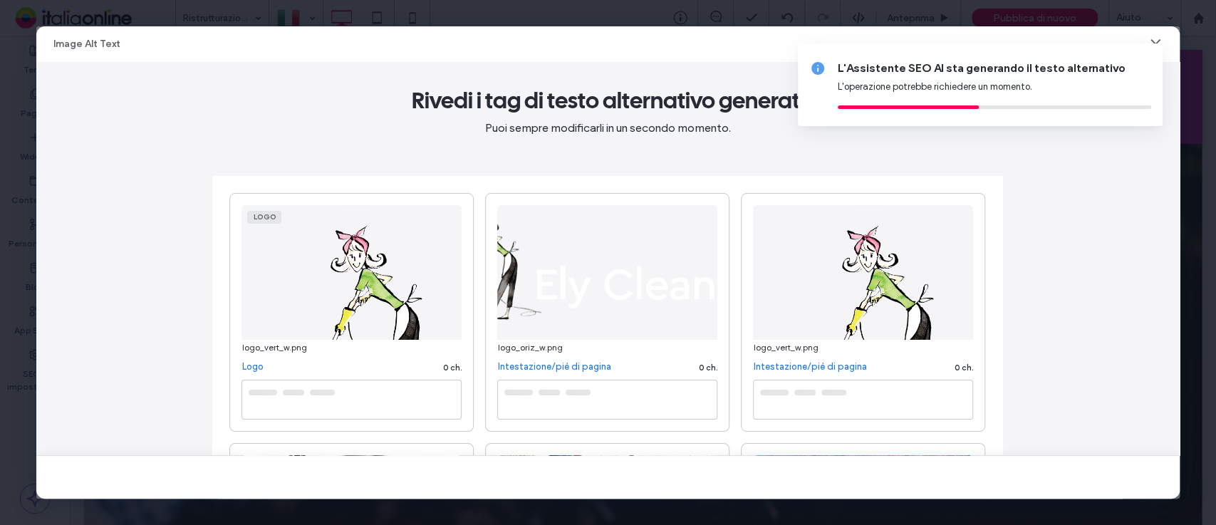
type textarea "**********"
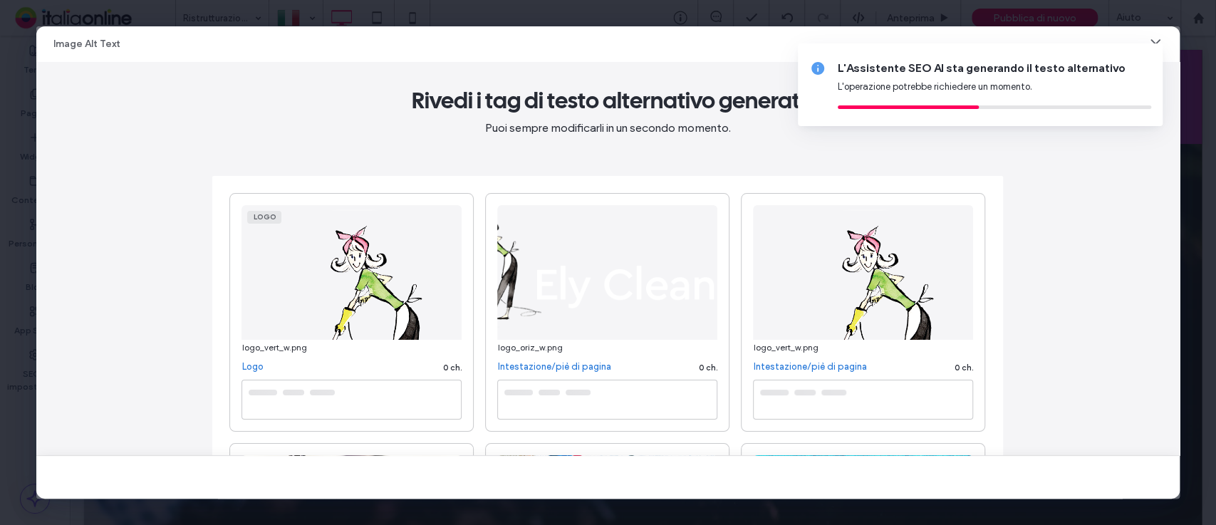
type textarea "**********"
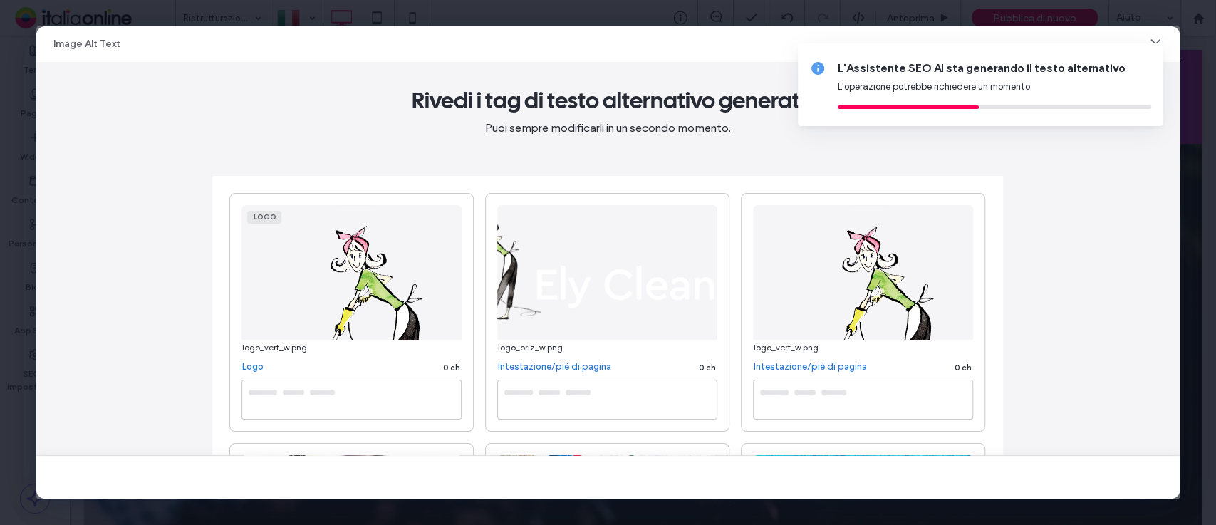
type textarea "**********"
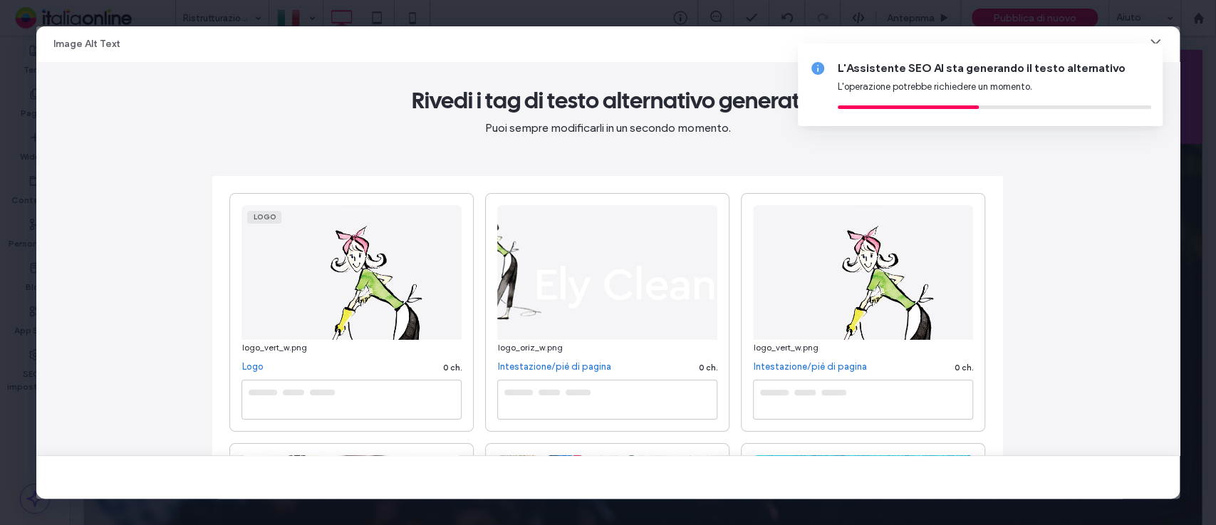
type textarea "**********"
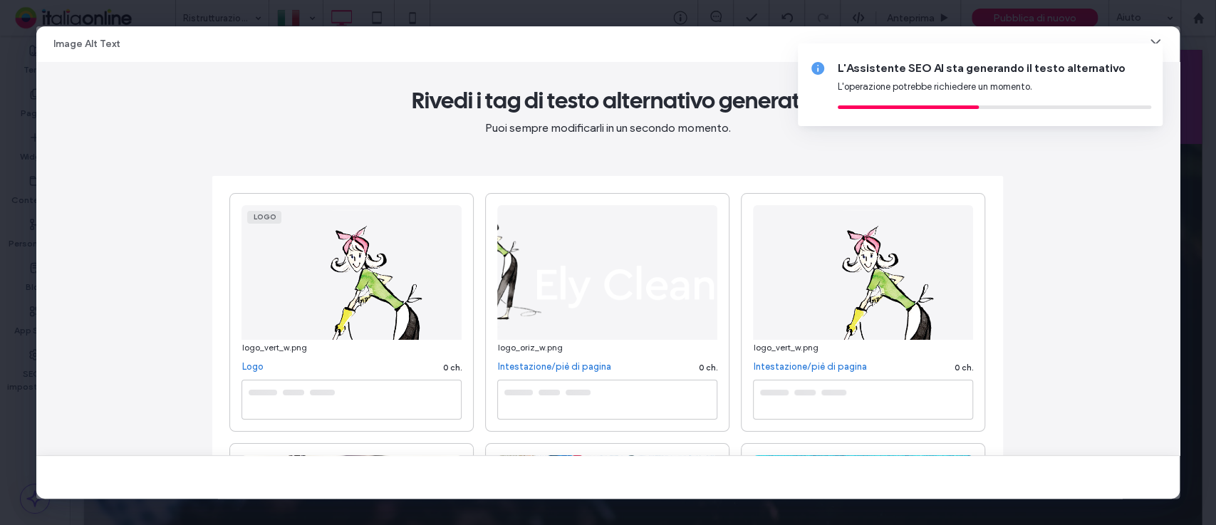
type textarea "**********"
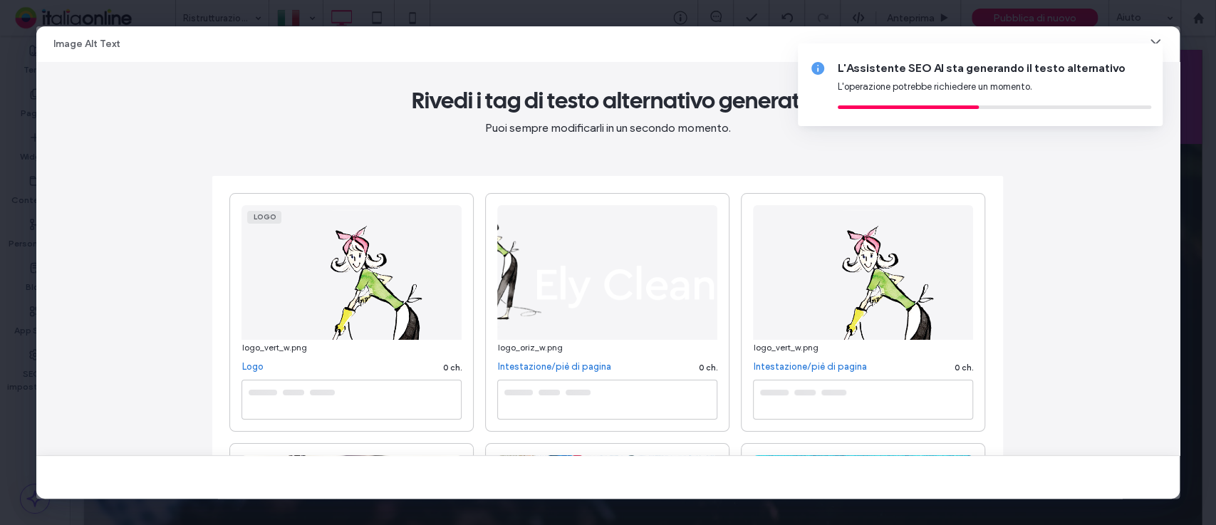
type textarea "**********"
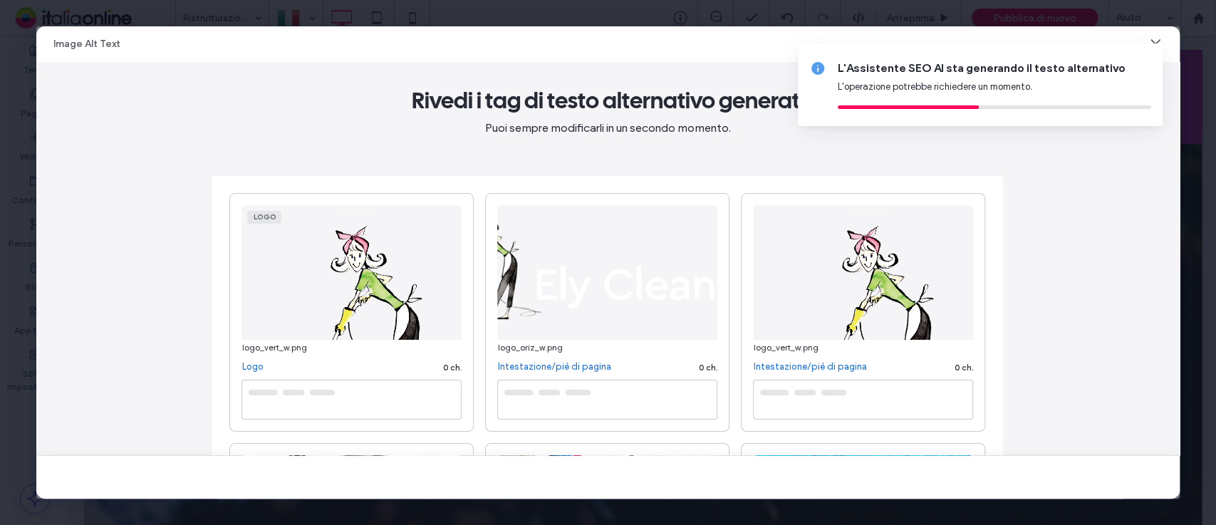
type textarea "**********"
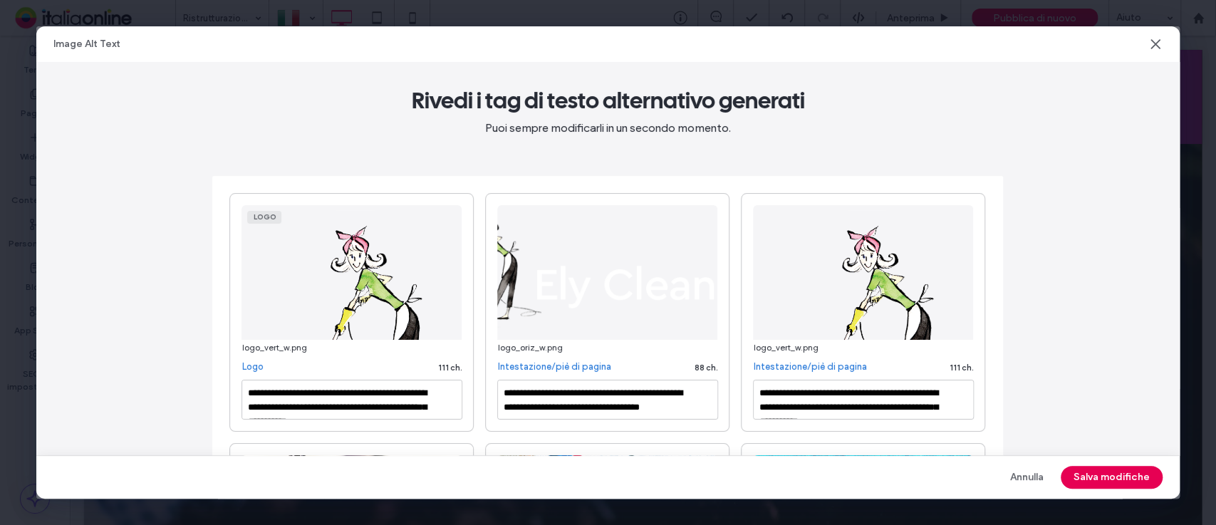
click at [1134, 480] on button "Salva modifiche" at bounding box center [1112, 477] width 102 height 23
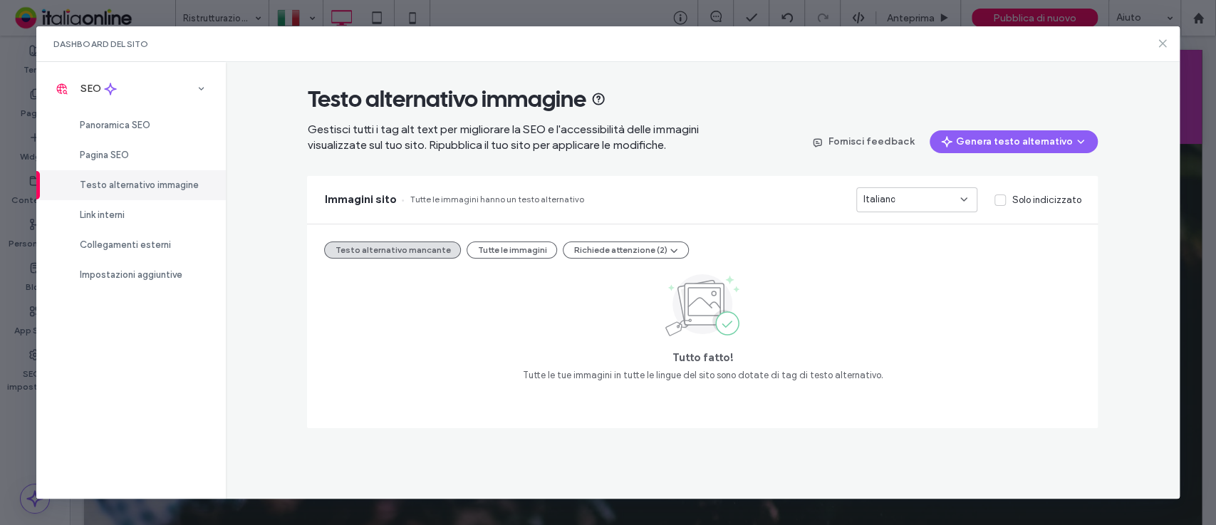
click at [1164, 45] on use at bounding box center [1162, 44] width 6 height 6
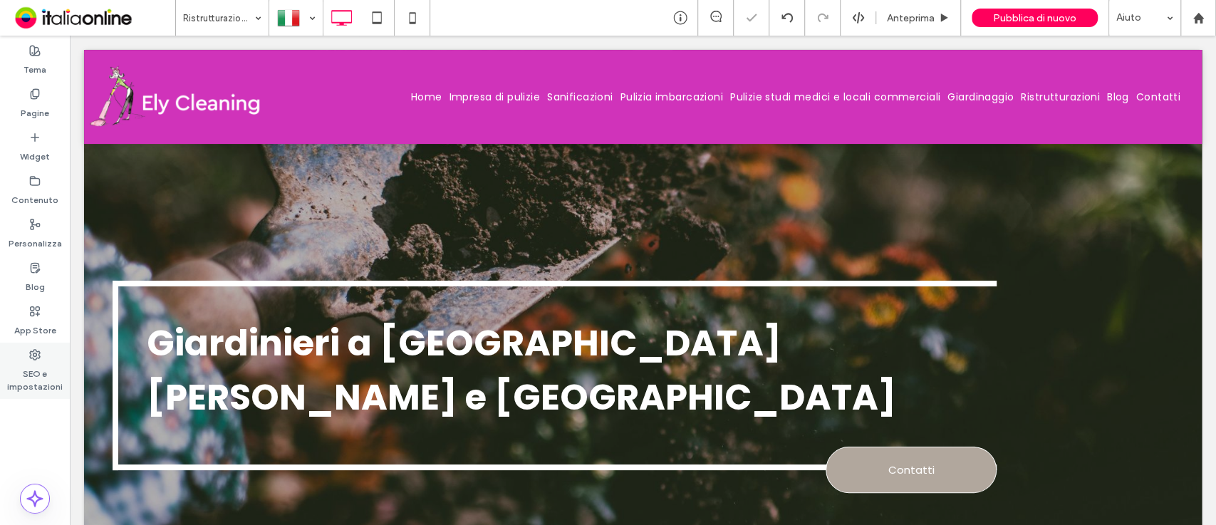
click at [21, 366] on label "SEO e impostazioni" at bounding box center [35, 376] width 70 height 33
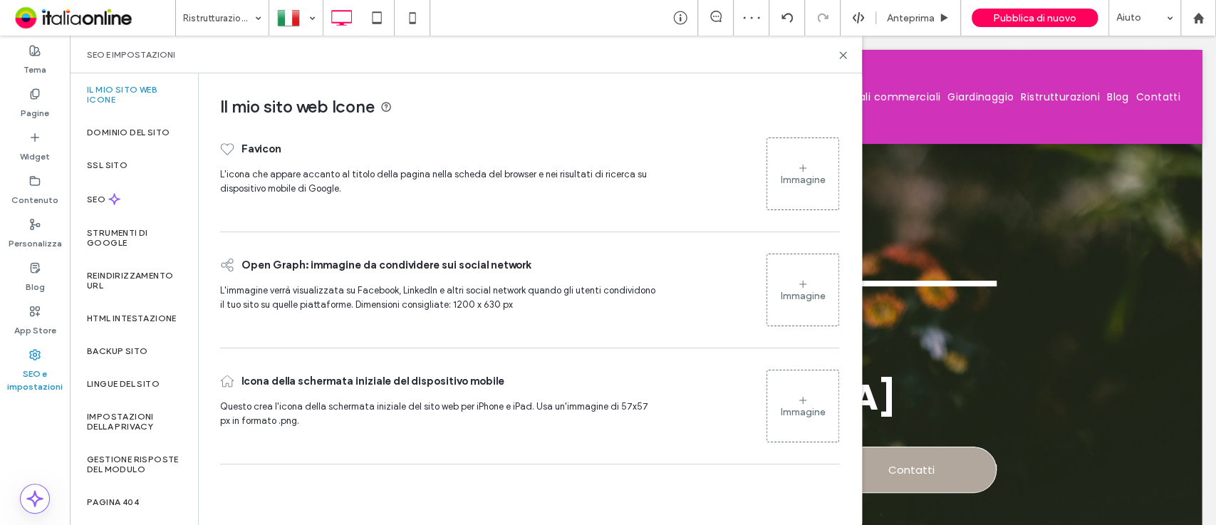
click at [804, 173] on icon at bounding box center [802, 167] width 11 height 11
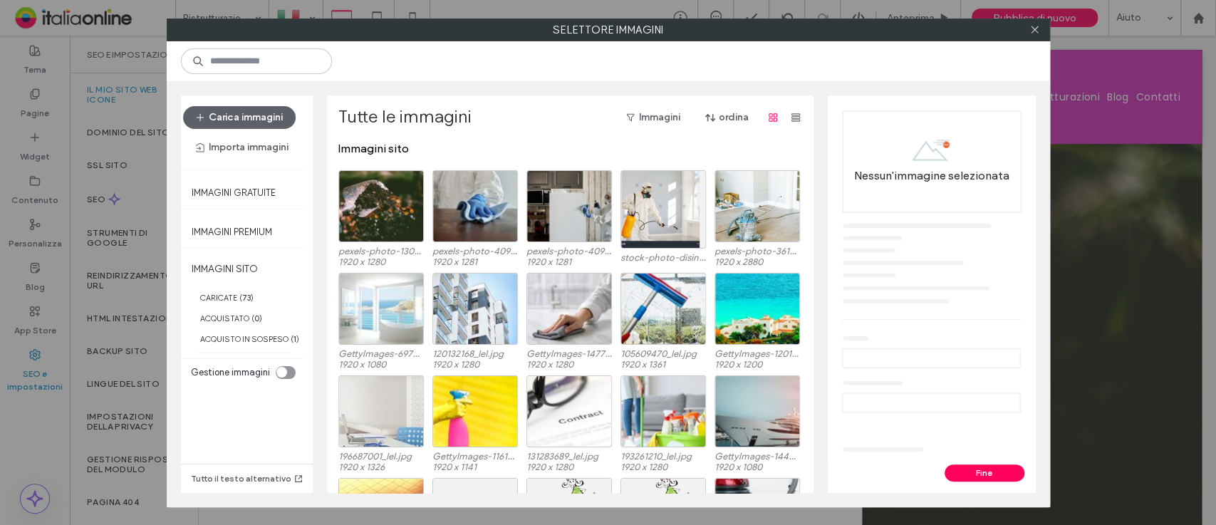
scroll to position [87, 0]
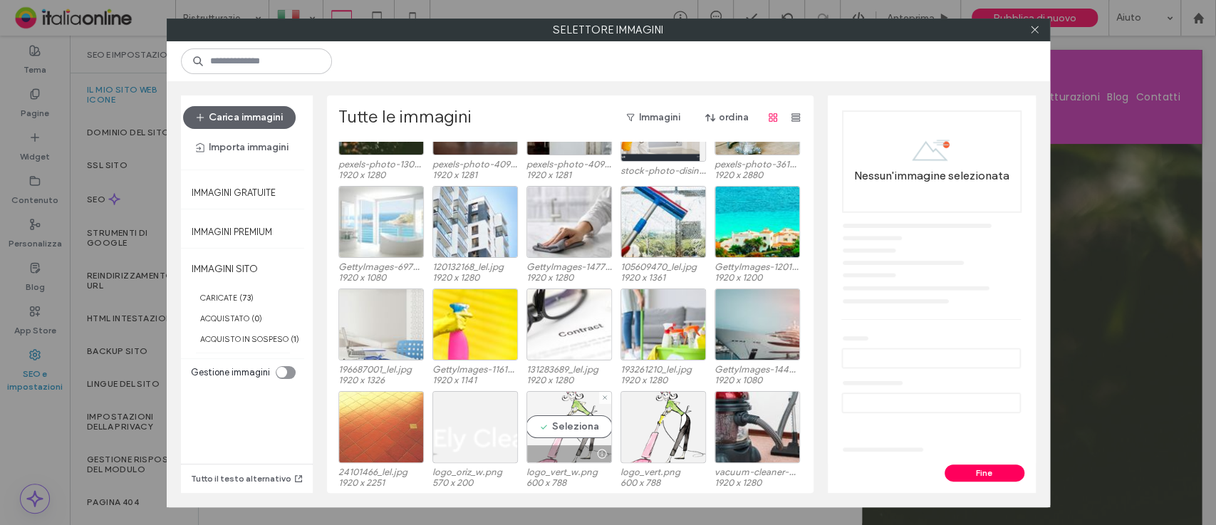
click at [582, 434] on div "Seleziona" at bounding box center [568, 427] width 85 height 72
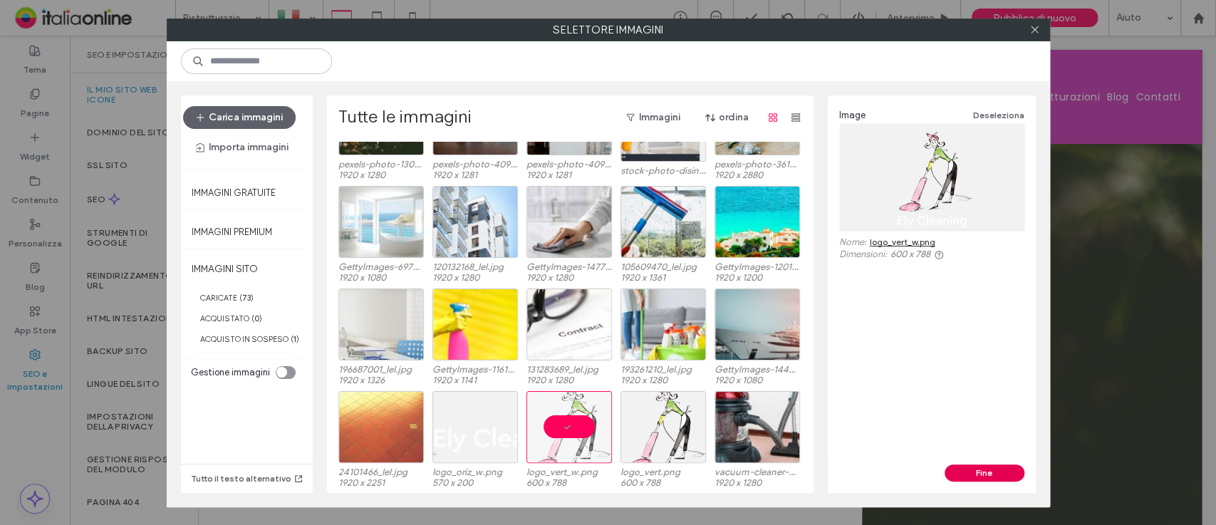
click at [974, 477] on button "Fine" at bounding box center [985, 472] width 80 height 17
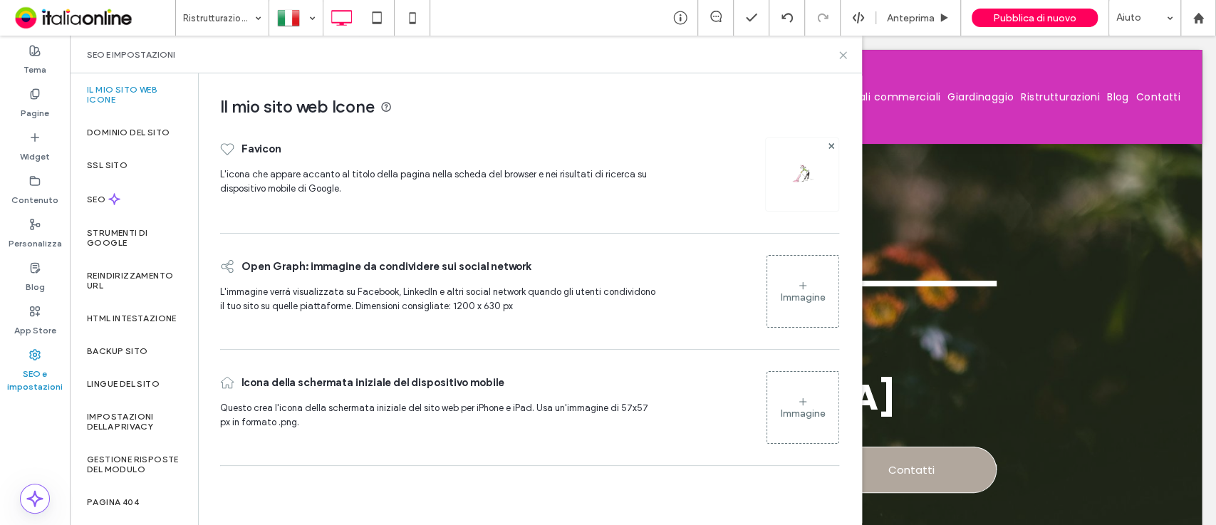
click at [839, 54] on icon at bounding box center [843, 55] width 11 height 11
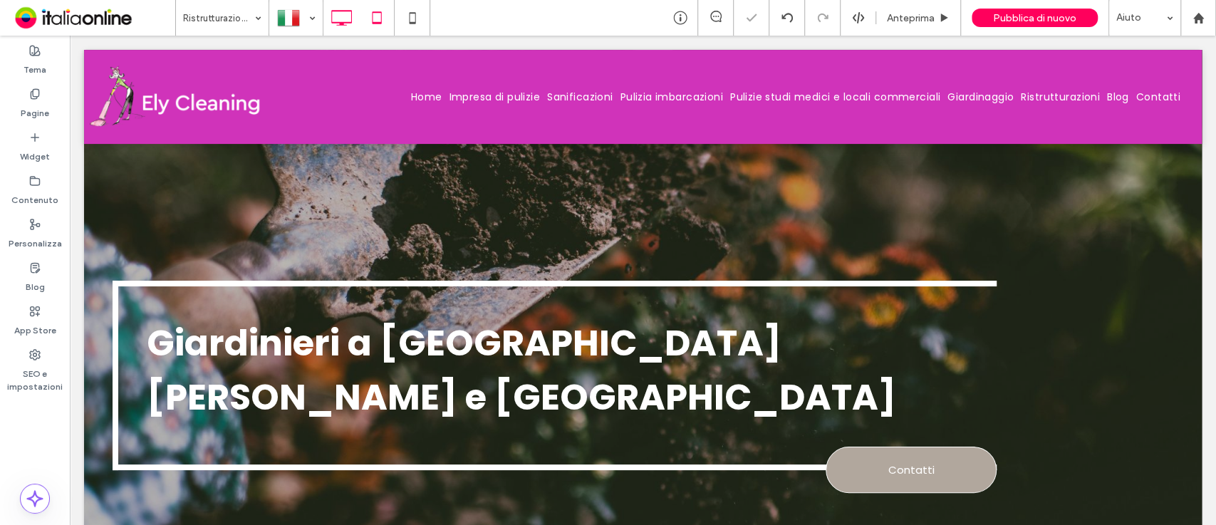
type input "*******"
type input "**"
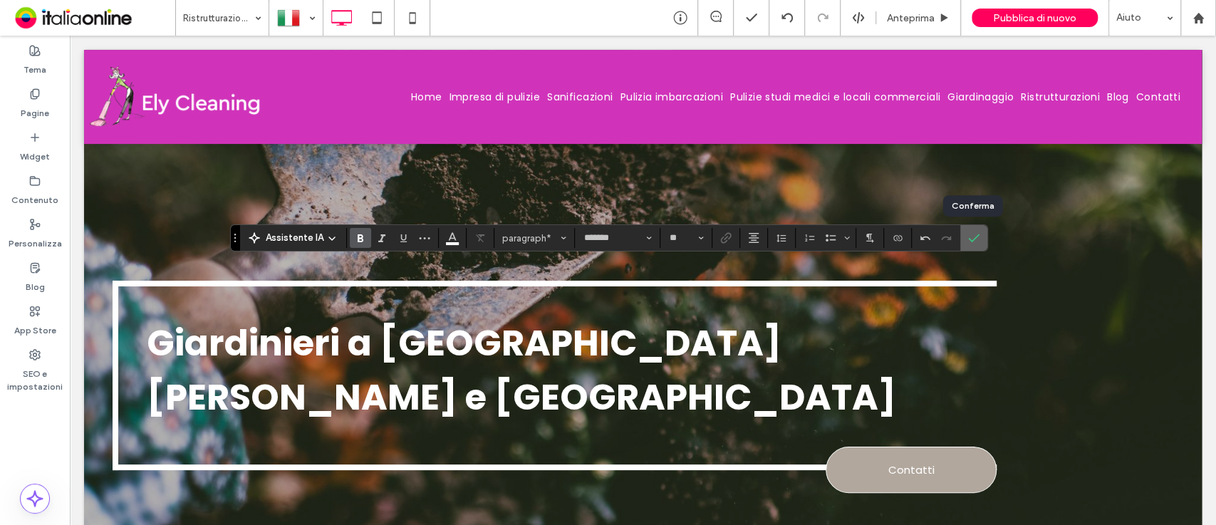
click at [977, 237] on icon "Conferma" at bounding box center [973, 237] width 11 height 11
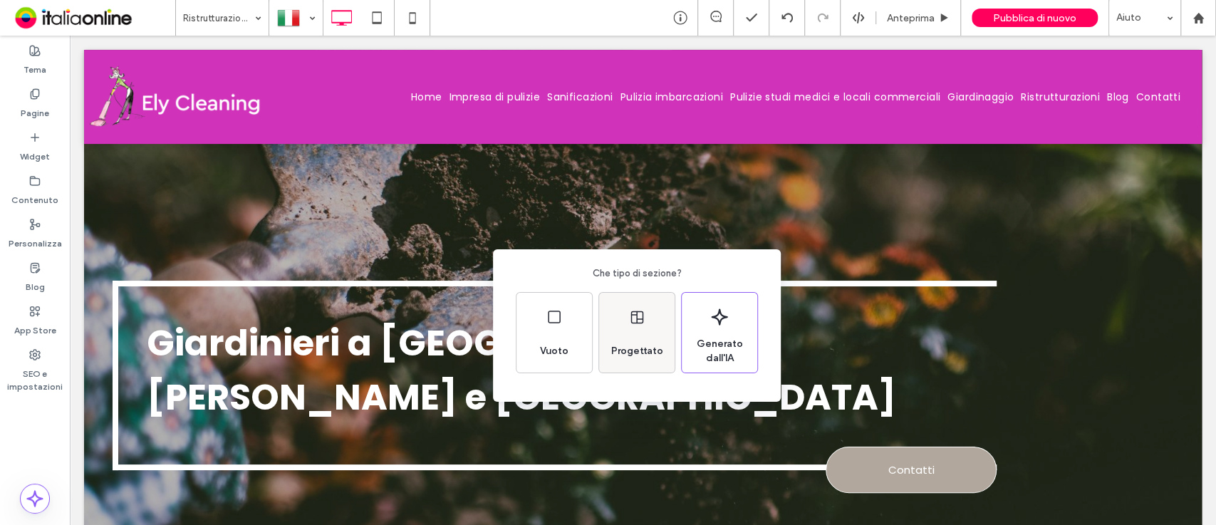
click at [627, 315] on div "Progettato" at bounding box center [637, 333] width 76 height 80
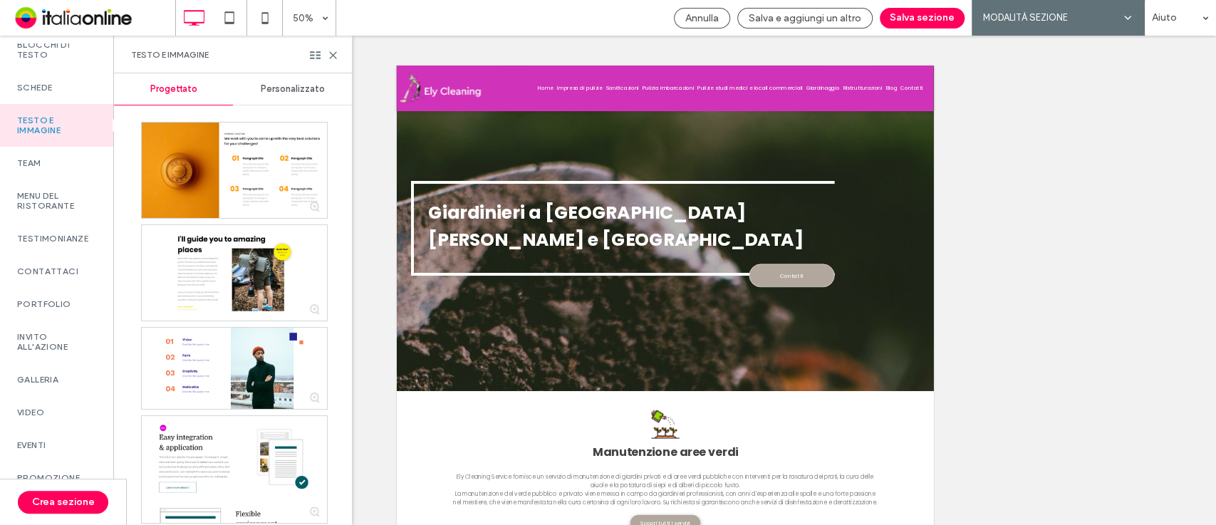
scroll to position [365, 0]
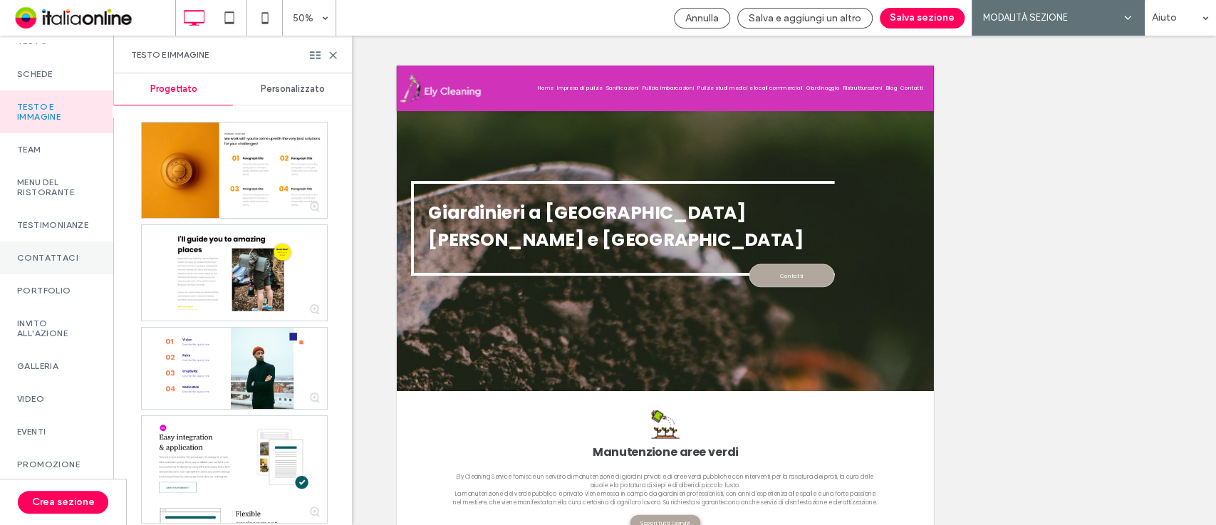
click at [65, 263] on label "Contattaci" at bounding box center [56, 258] width 79 height 10
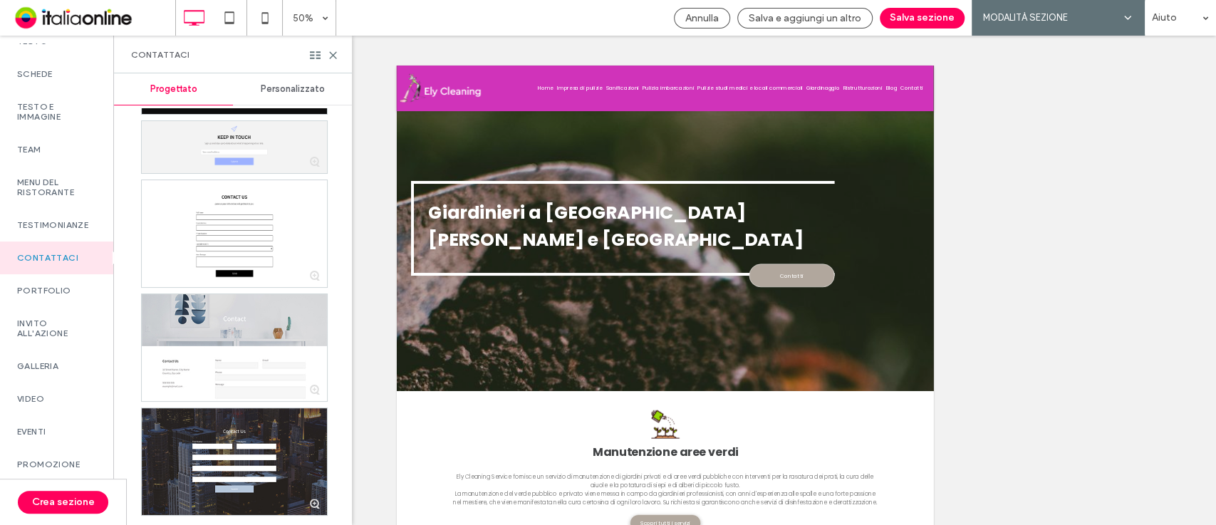
scroll to position [0, 0]
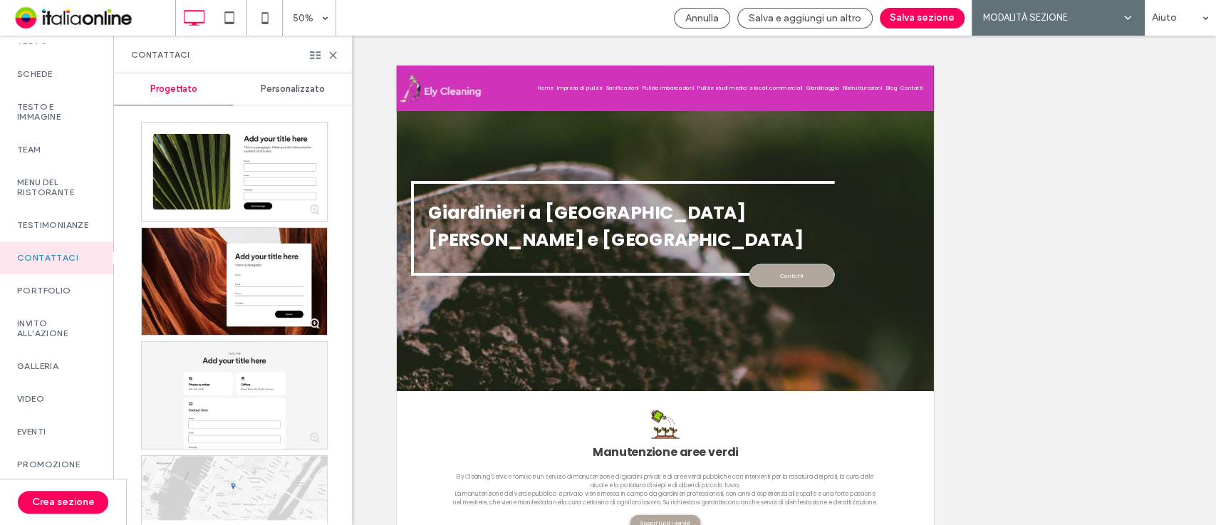
click at [291, 98] on div "Personalizzato" at bounding box center [292, 88] width 119 height 31
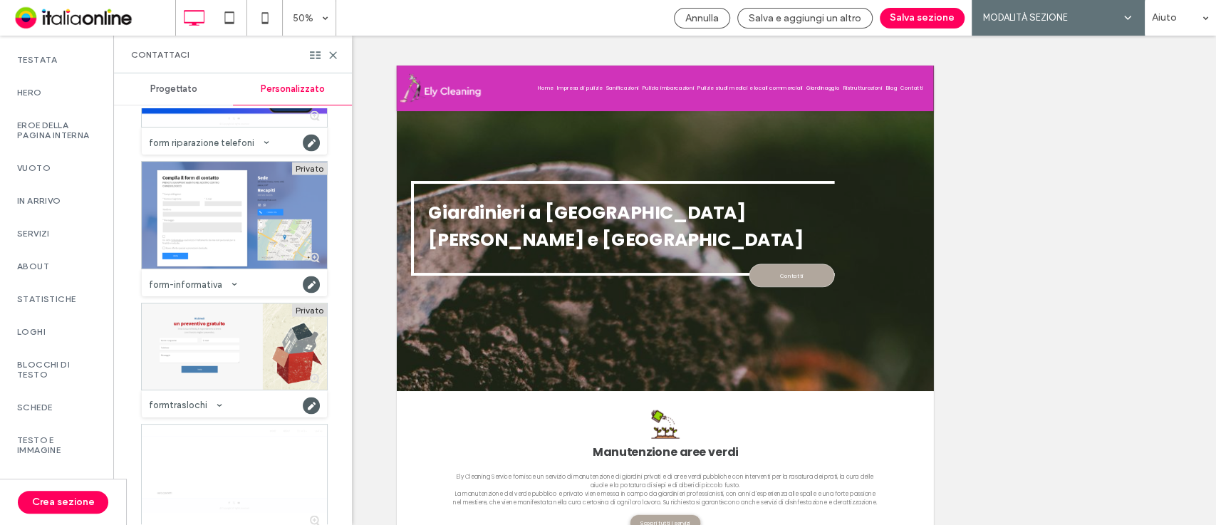
scroll to position [28, 0]
click at [336, 50] on icon at bounding box center [333, 55] width 11 height 11
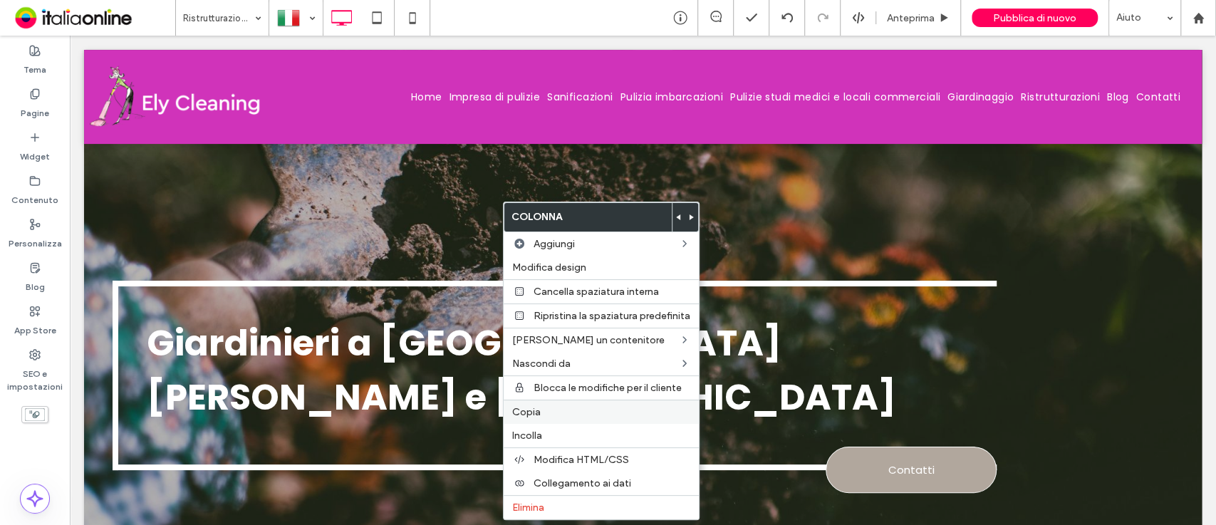
click at [573, 406] on label "Copia" at bounding box center [601, 412] width 178 height 12
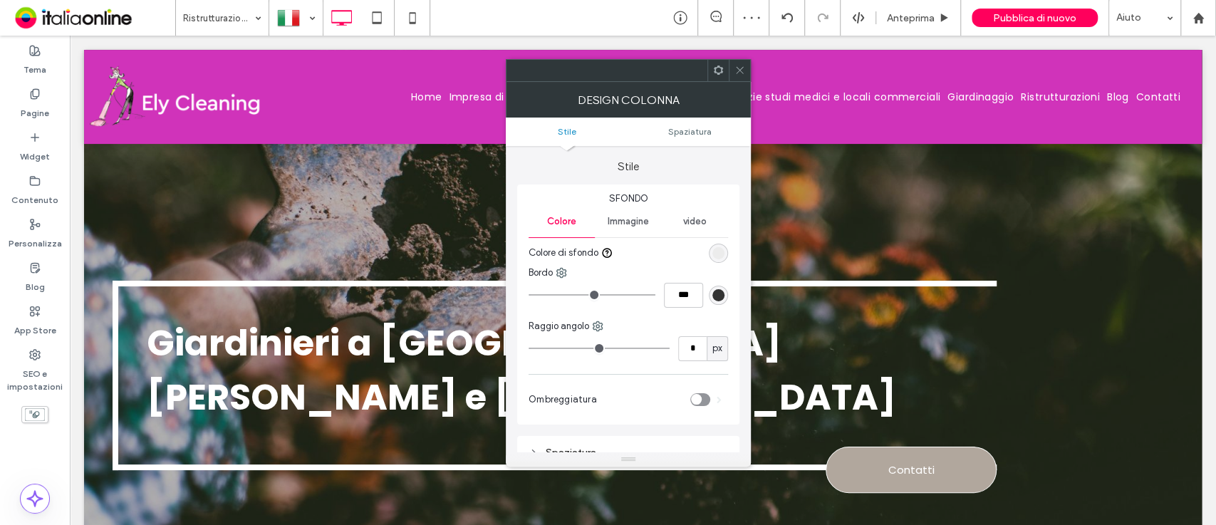
click at [741, 66] on icon at bounding box center [739, 70] width 11 height 11
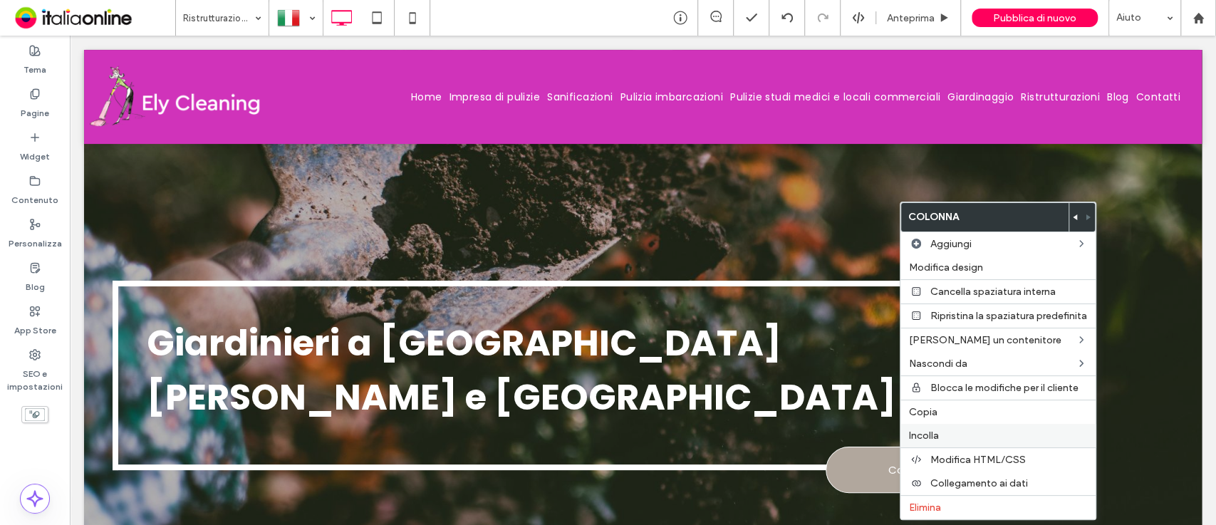
click at [940, 430] on label "Incolla" at bounding box center [998, 436] width 178 height 12
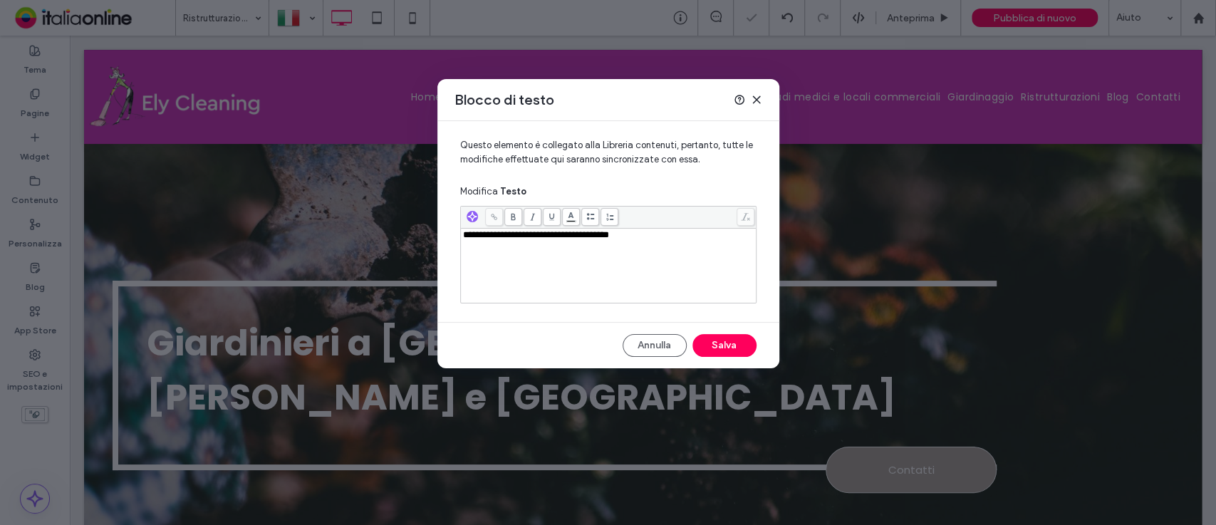
click at [757, 97] on icon at bounding box center [756, 99] width 11 height 11
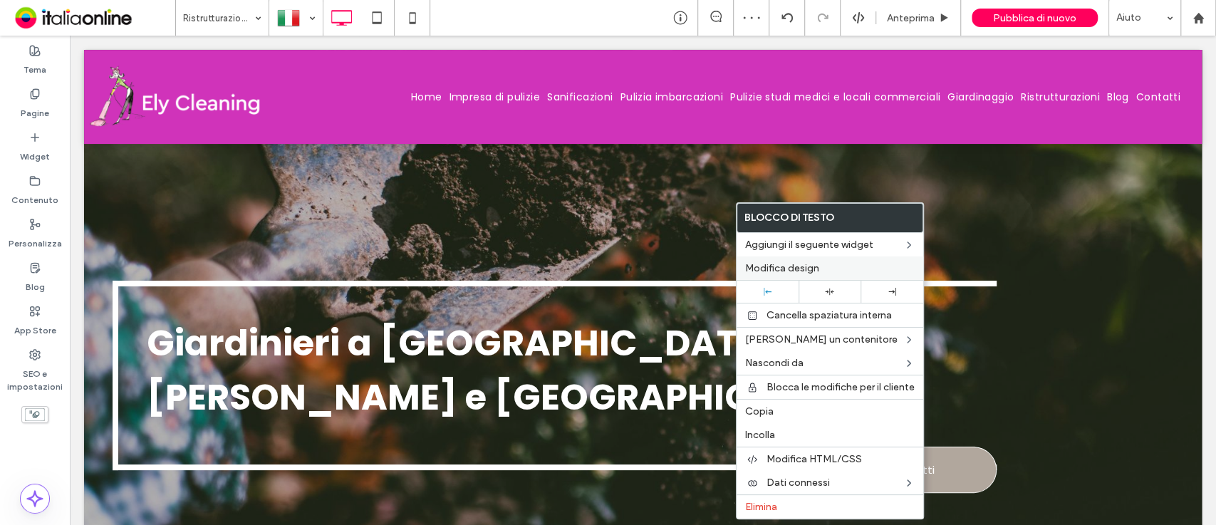
click at [824, 272] on label "Modifica design" at bounding box center [830, 268] width 170 height 12
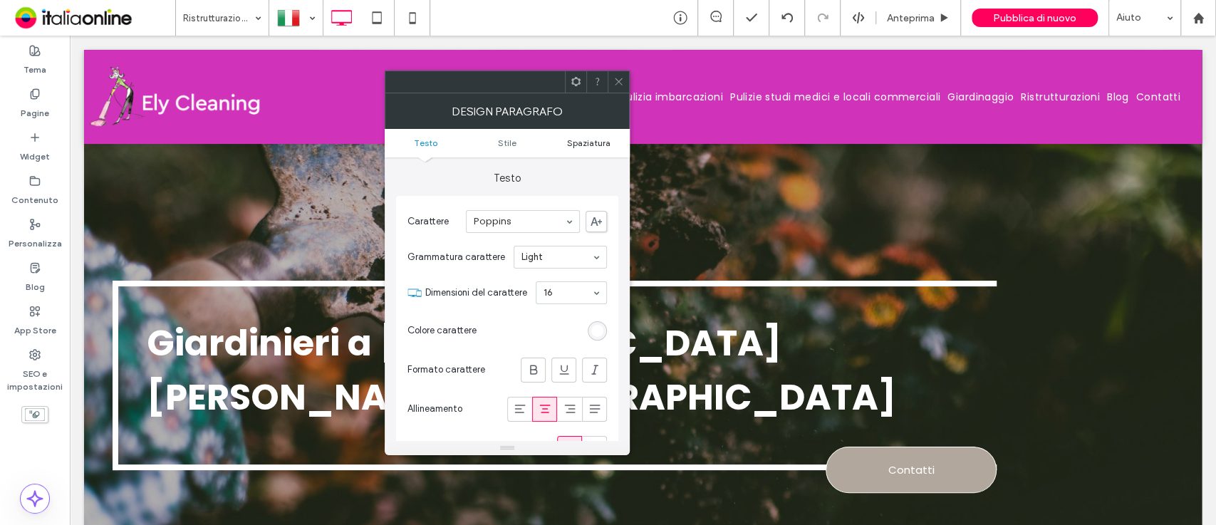
click at [592, 139] on span "Spaziatura" at bounding box center [588, 142] width 43 height 11
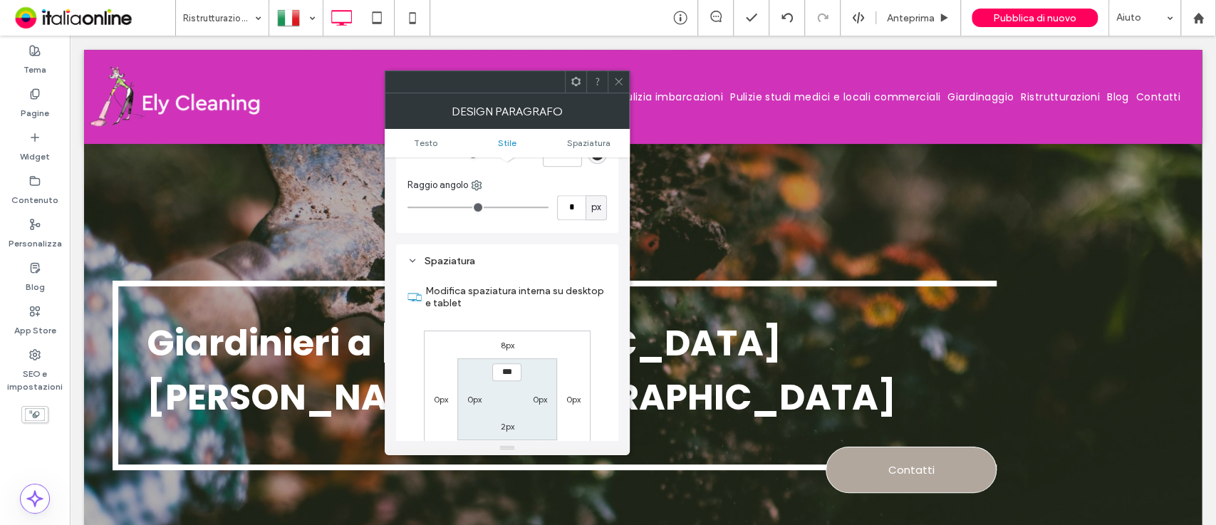
scroll to position [530, 0]
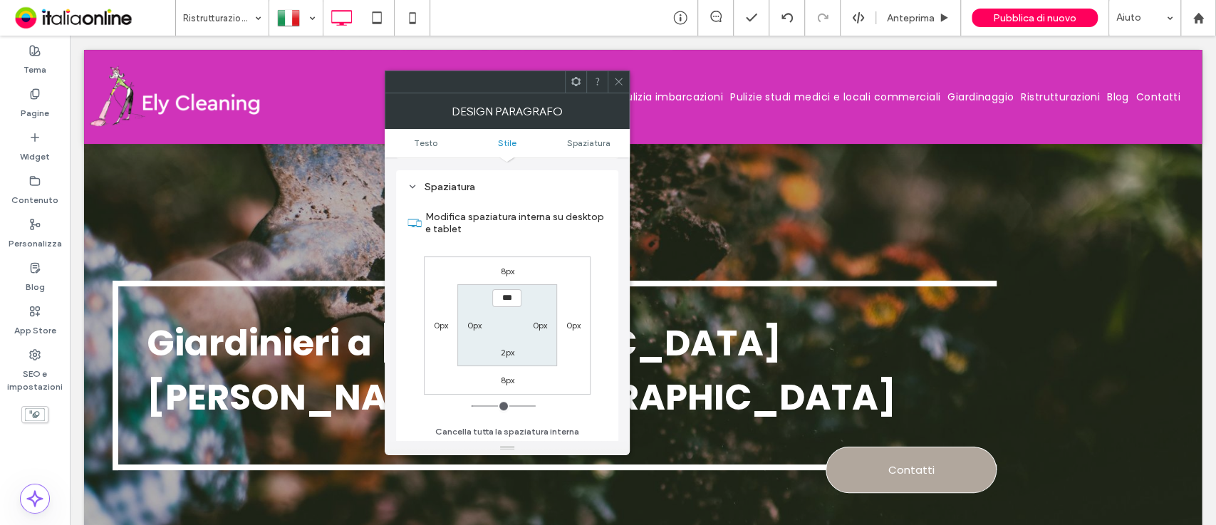
click at [507, 270] on label "8px" at bounding box center [507, 271] width 14 height 11
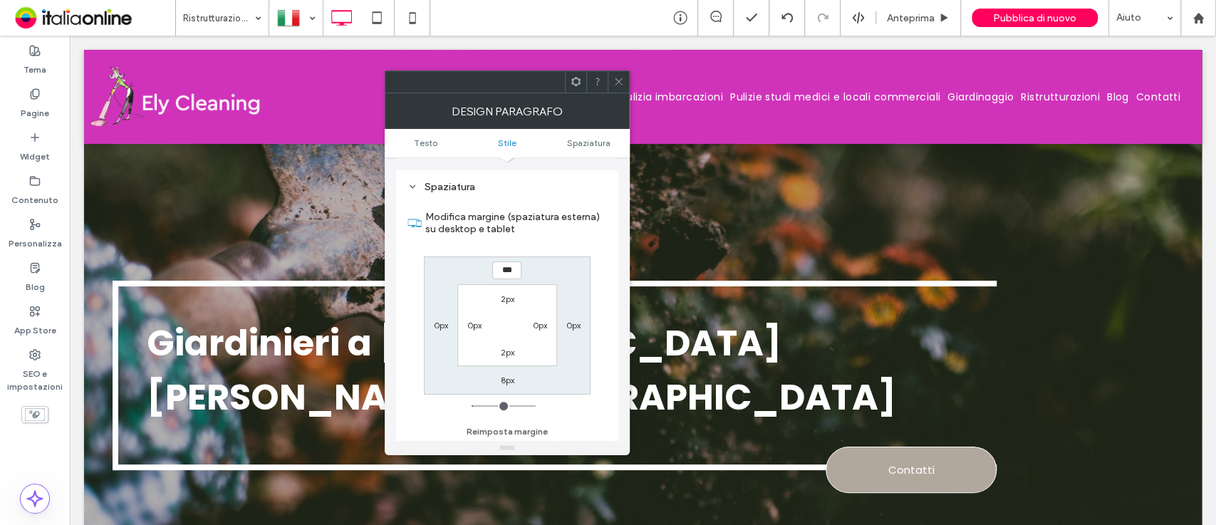
type input "**"
type input "****"
type input "**"
type input "****"
type input "**"
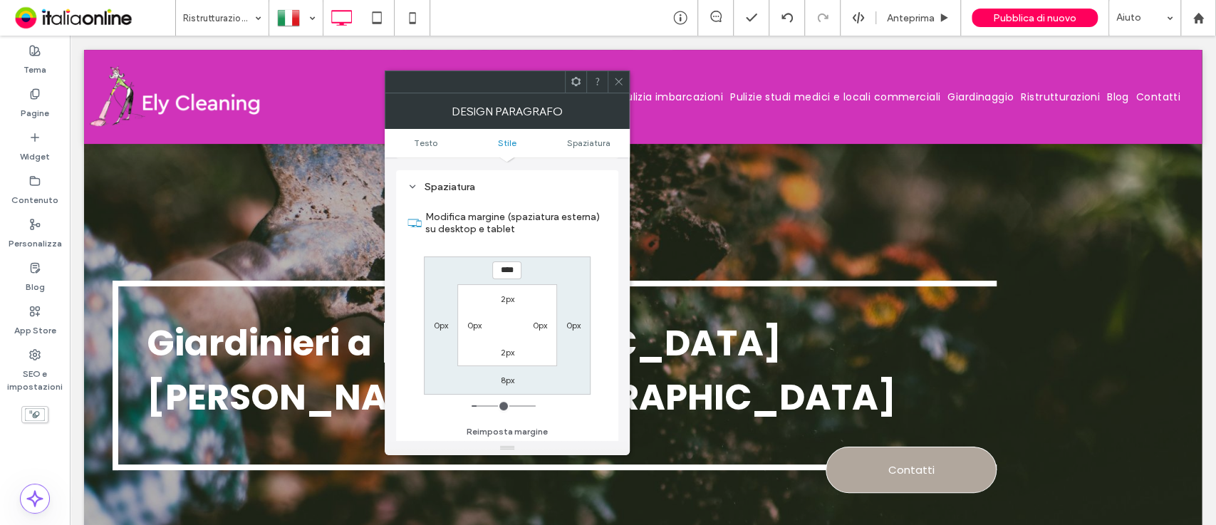
type input "****"
type input "**"
type input "****"
type input "**"
type input "****"
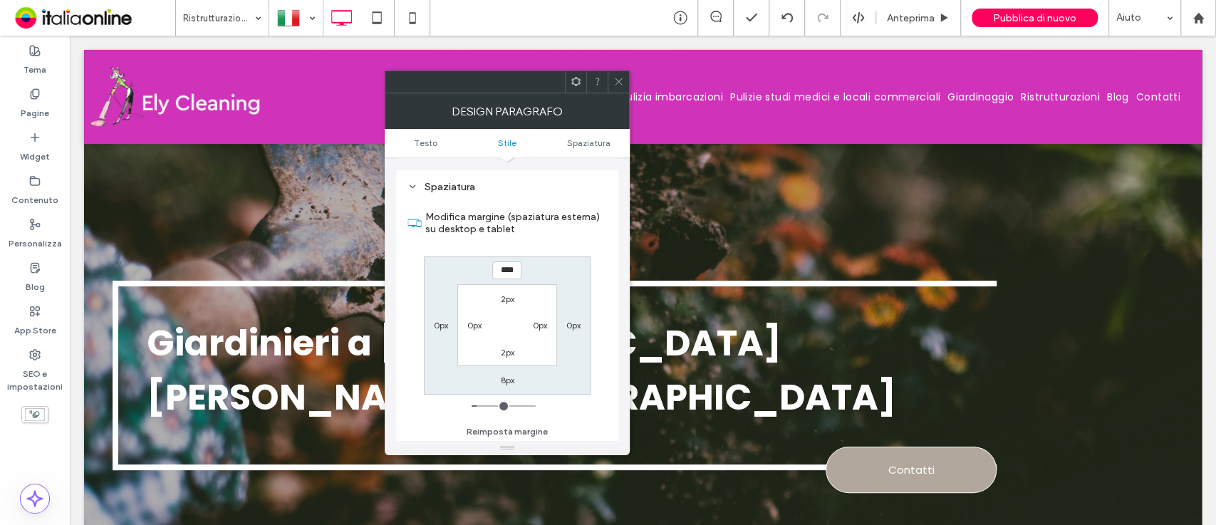
type input "**"
type input "****"
type input "**"
type input "****"
type input "**"
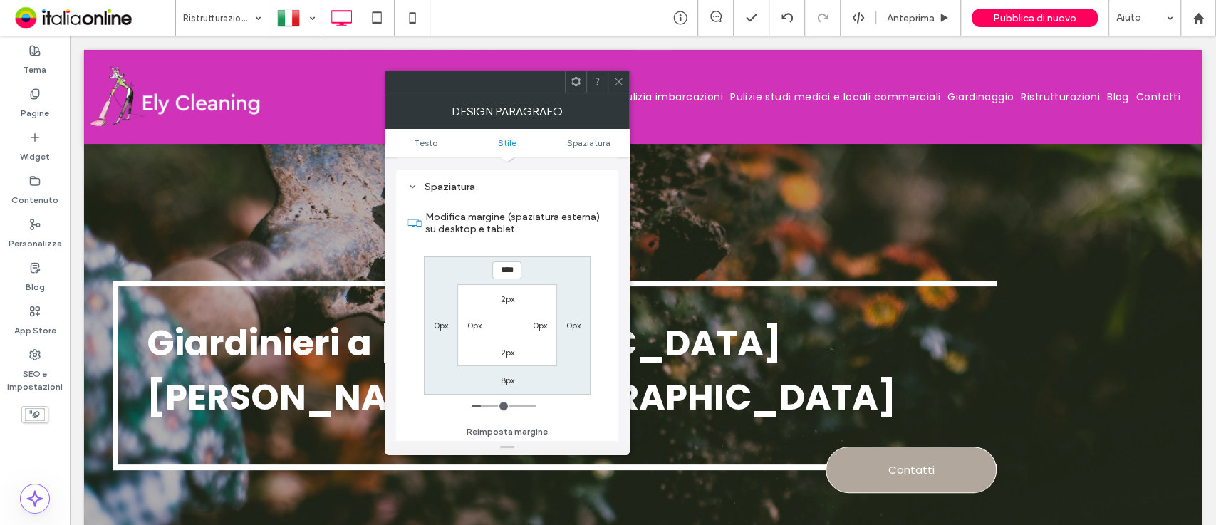
type input "****"
type input "**"
type input "****"
type input "**"
type input "****"
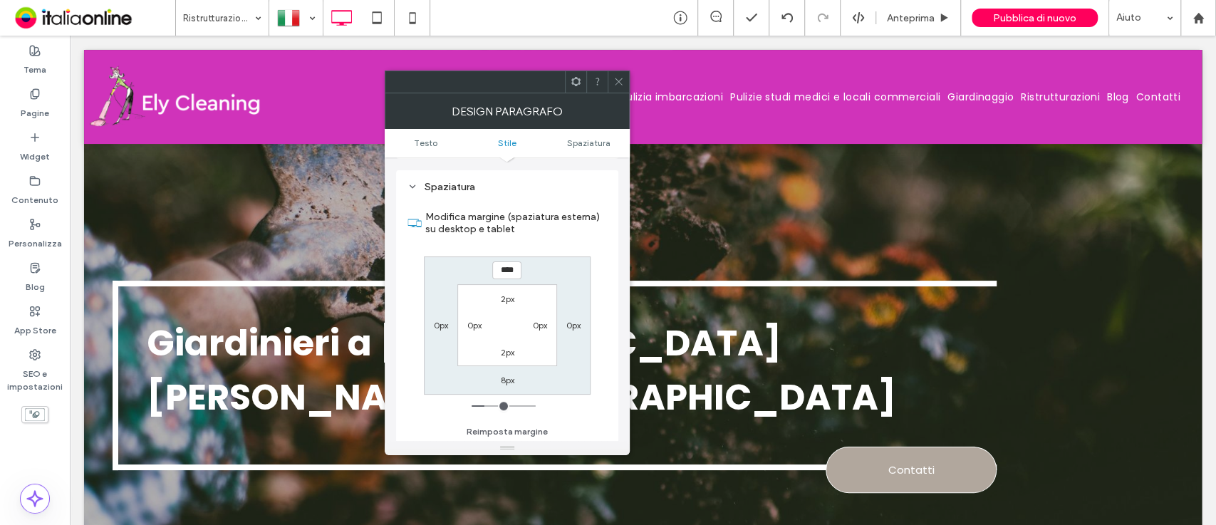
type input "**"
type input "****"
type input "**"
type input "****"
drag, startPoint x: 481, startPoint y: 403, endPoint x: 489, endPoint y: 405, distance: 8.0
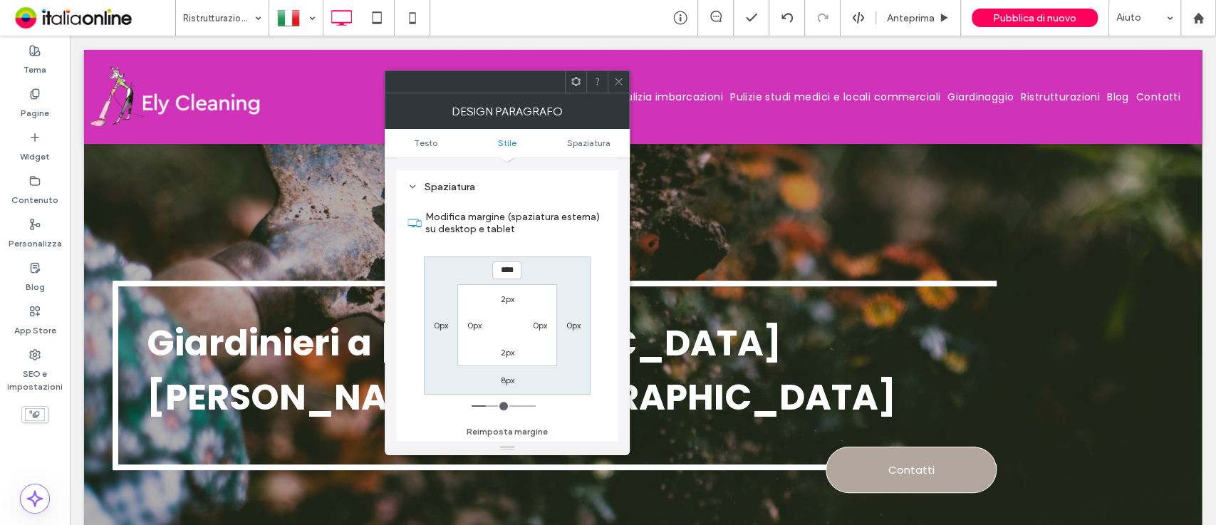
type input "**"
click at [489, 405] on input "range" at bounding box center [504, 405] width 64 height 1
click at [617, 84] on icon at bounding box center [618, 81] width 11 height 11
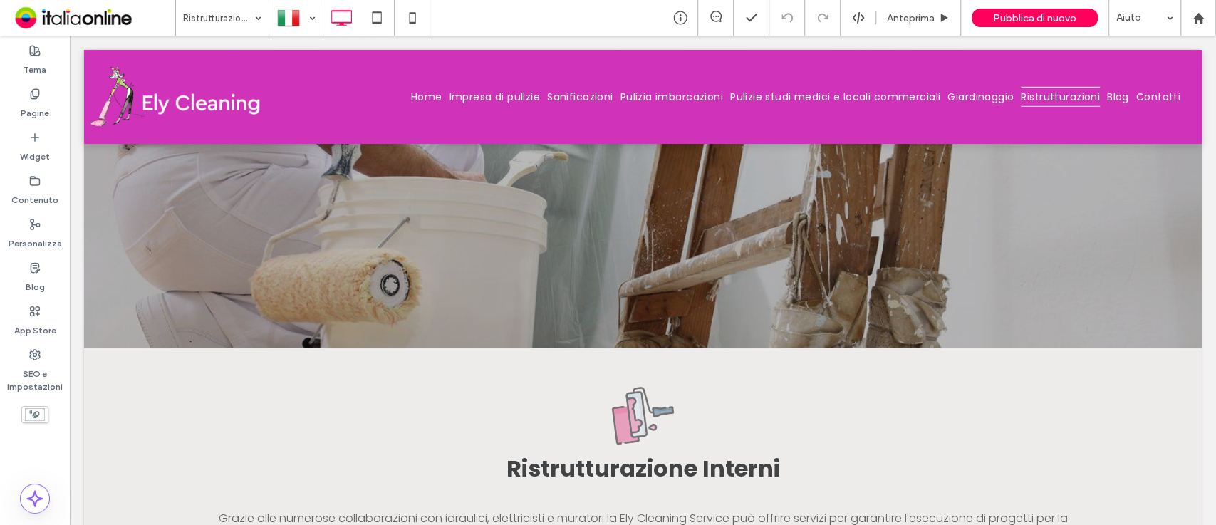
scroll to position [492, 0]
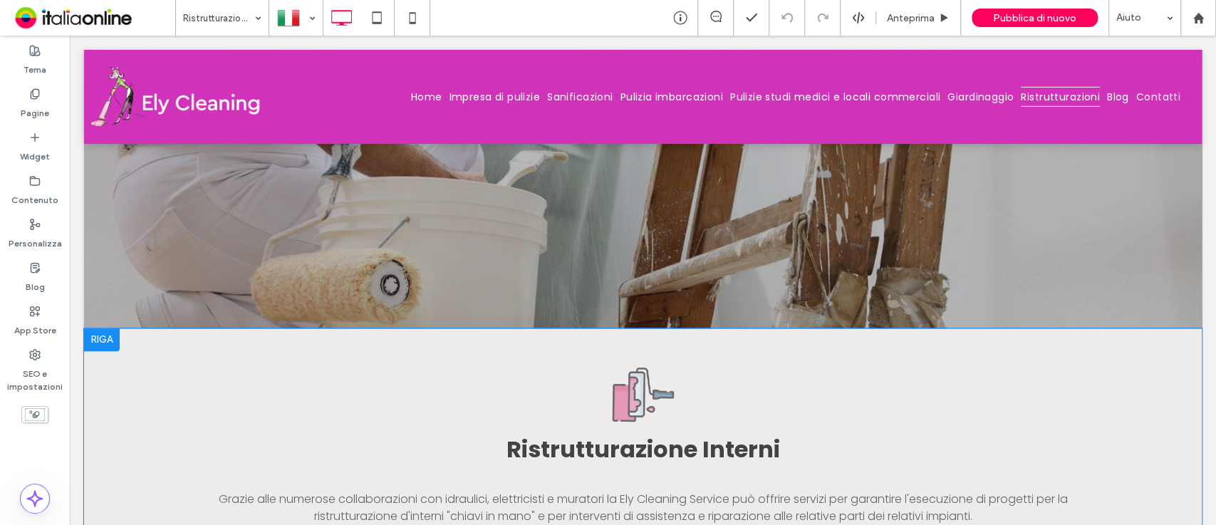
click at [108, 328] on div "Ristrutturazione Interni Grazie alle numerose collaborazioni con idraulici, ele…" at bounding box center [643, 519] width 1118 height 383
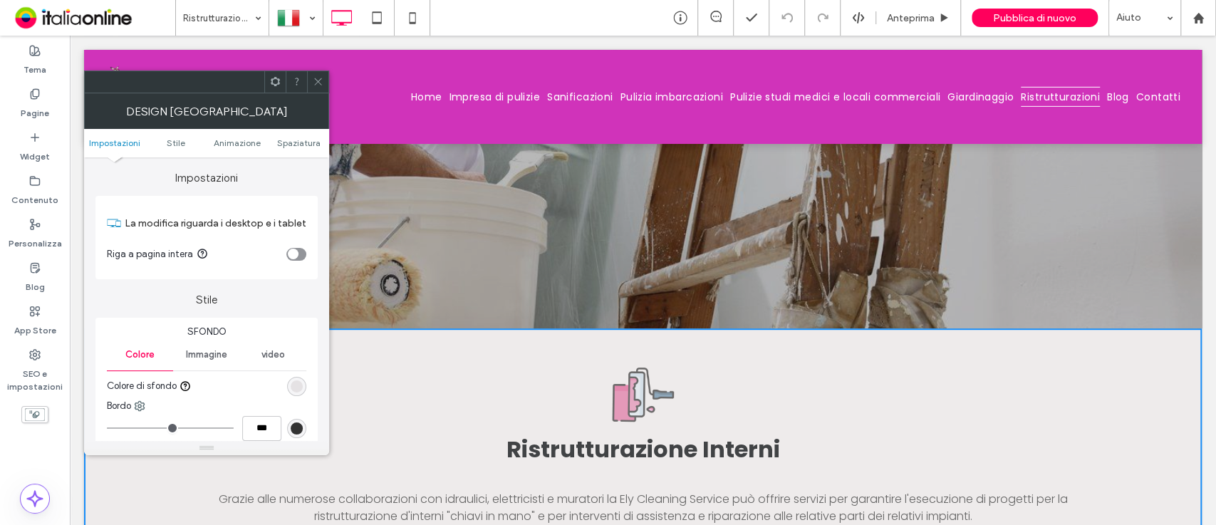
click at [297, 388] on div "rgba(87, 64, 63, 0.1)" at bounding box center [297, 386] width 12 height 12
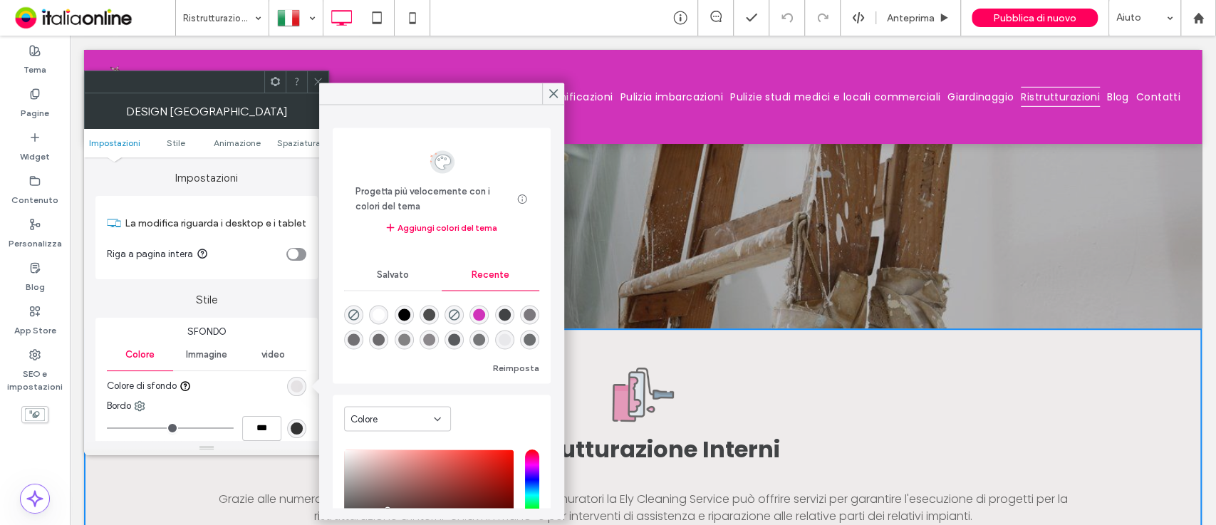
click at [376, 313] on div "rgba(255, 255, 255, 1)" at bounding box center [379, 315] width 12 height 12
type input "*******"
type input "***"
type input "****"
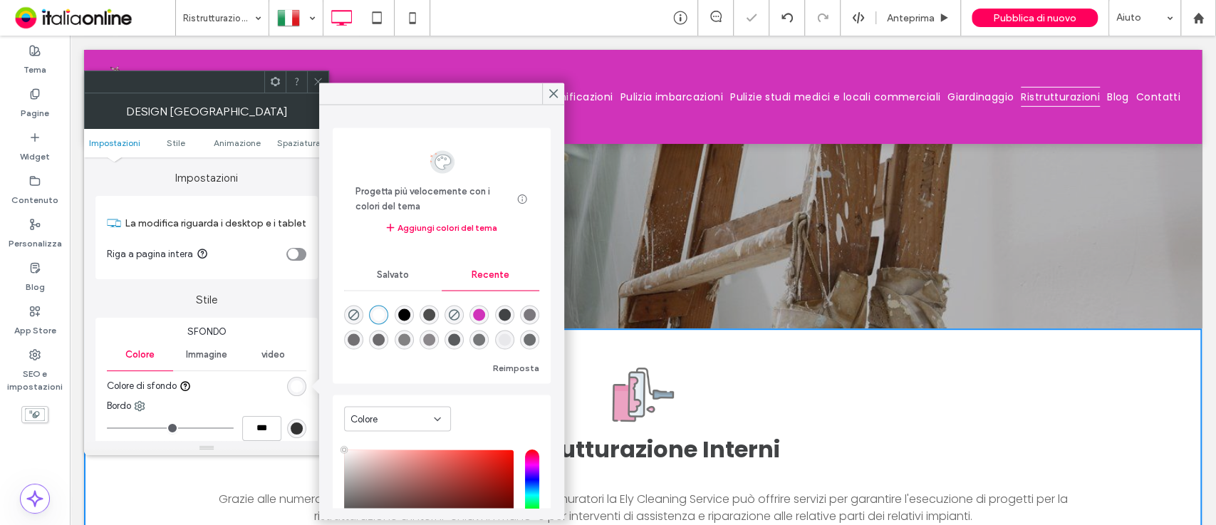
click at [313, 71] on span at bounding box center [318, 81] width 11 height 21
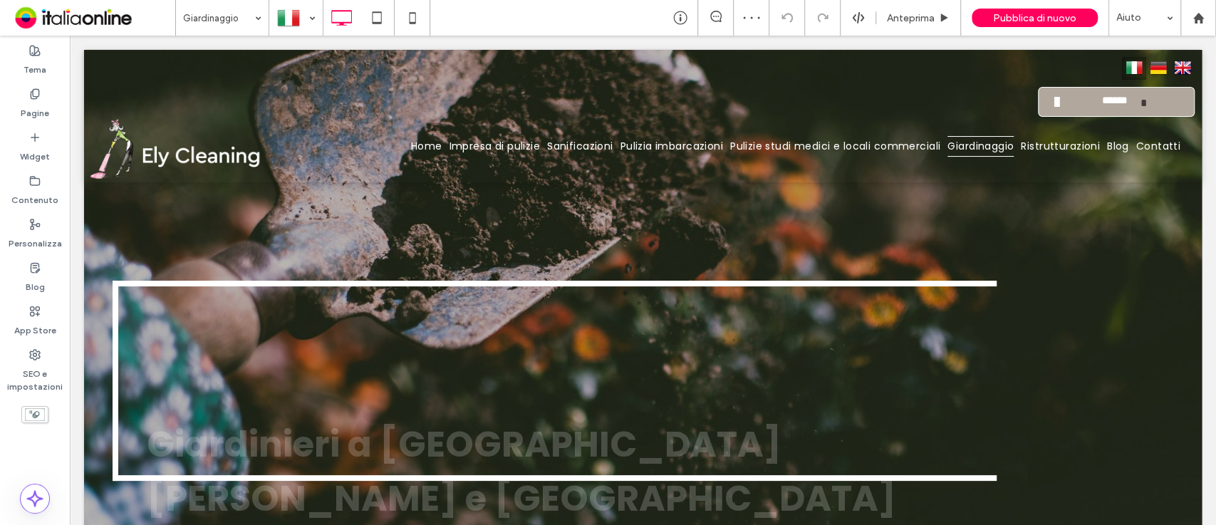
scroll to position [427, 0]
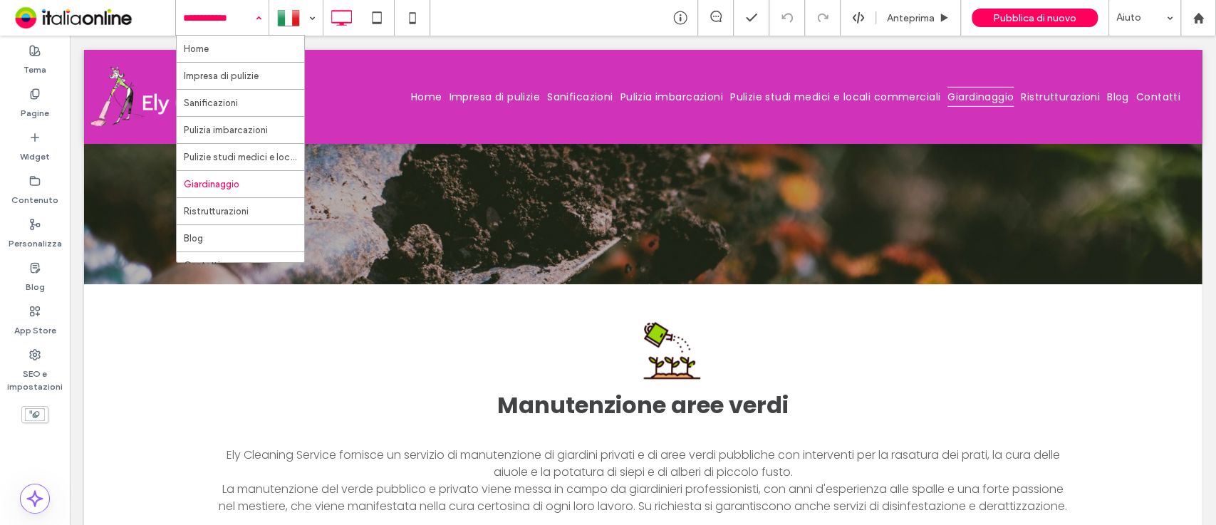
click at [222, 33] on input at bounding box center [218, 18] width 71 height 36
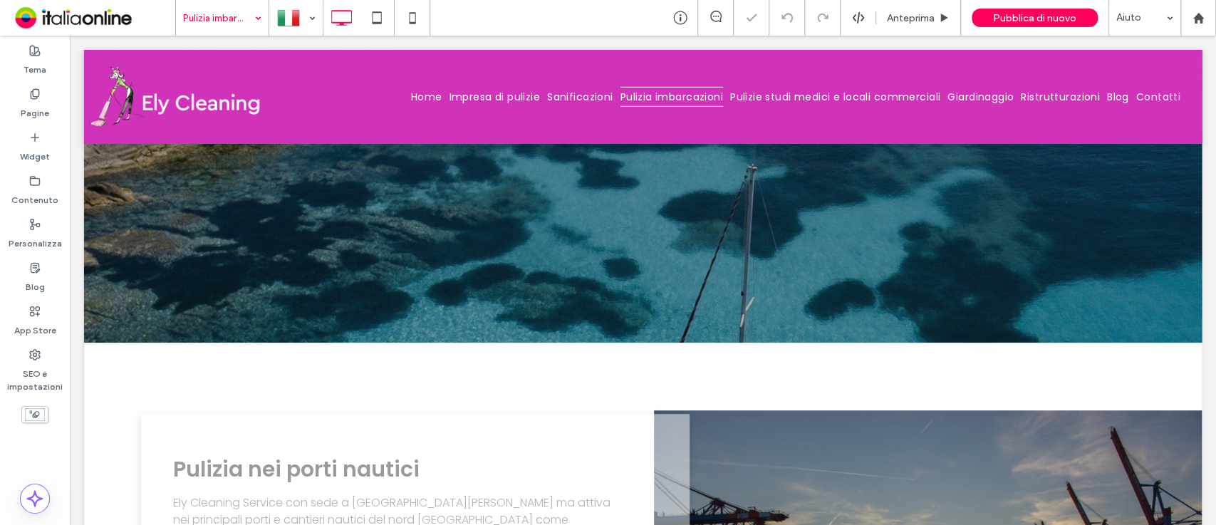
scroll to position [529, 0]
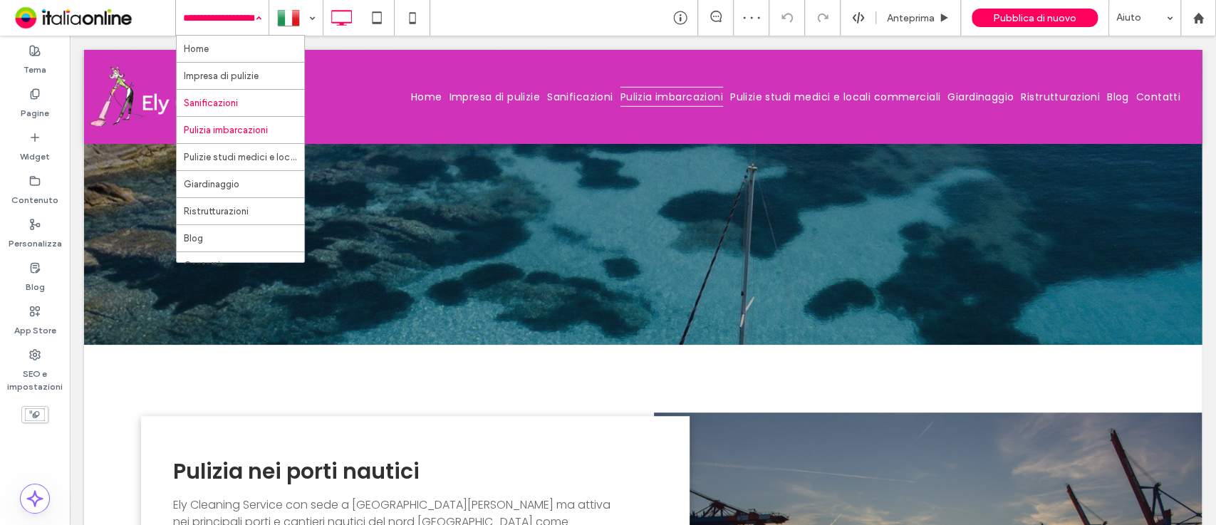
drag, startPoint x: 205, startPoint y: 25, endPoint x: 216, endPoint y: 95, distance: 71.3
click at [216, 36] on div "Home Impresa di pulizie Sanificazioni Pulizia imbarcazioni Pulizie studi medici…" at bounding box center [222, 18] width 93 height 36
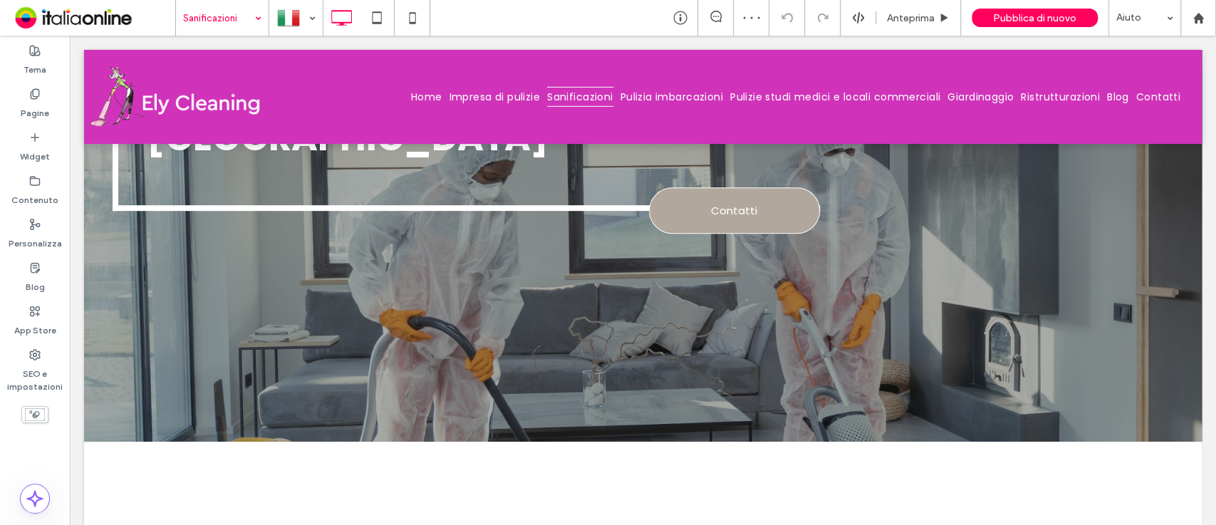
scroll to position [509, 0]
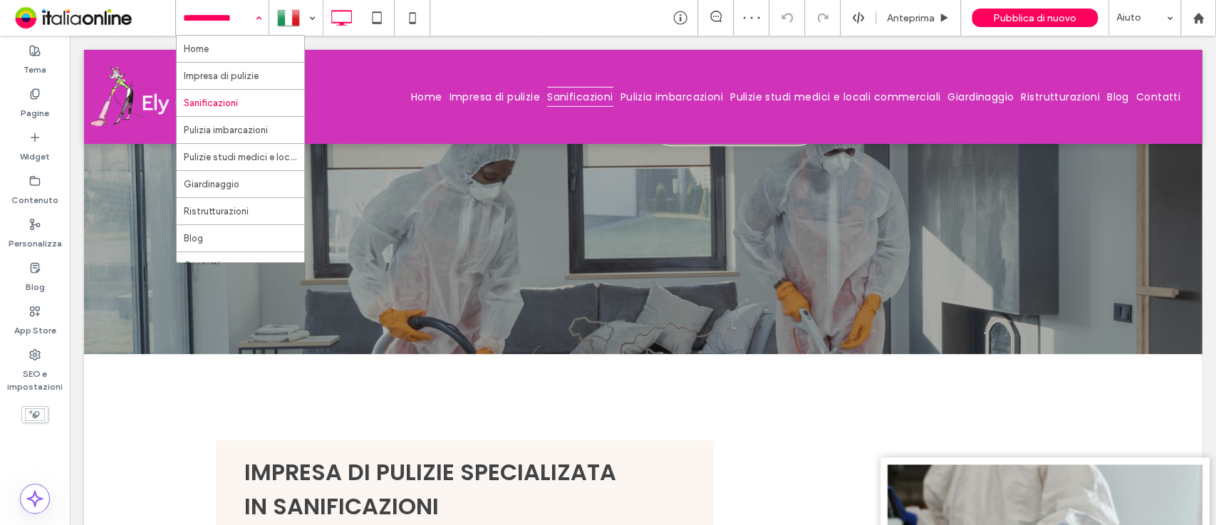
drag, startPoint x: 219, startPoint y: 33, endPoint x: 211, endPoint y: 94, distance: 61.2
click at [219, 34] on div "Home Impresa di pulizie Sanificazioni Pulizia imbarcazioni Pulizie studi medici…" at bounding box center [222, 18] width 93 height 36
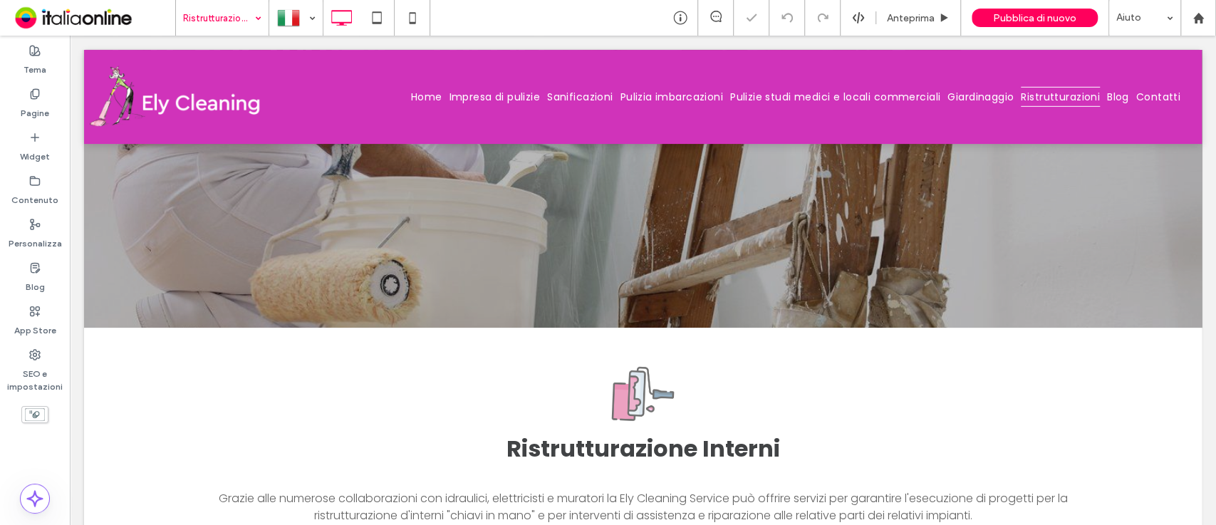
scroll to position [496, 0]
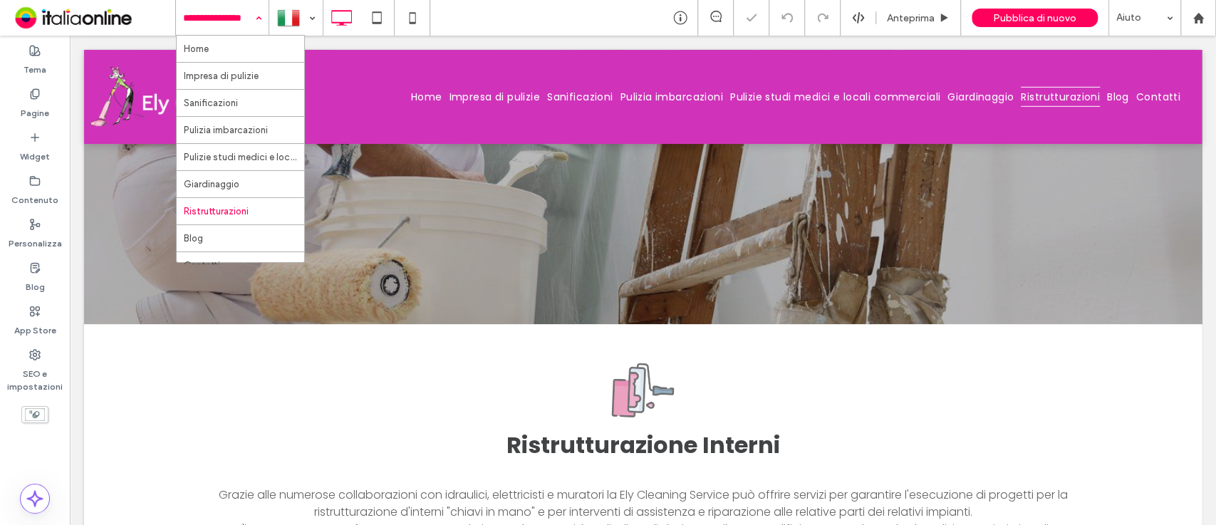
click at [250, 15] on div "Home Impresa di pulizie Sanificazioni Pulizia imbarcazioni Pulizie studi medici…" at bounding box center [222, 18] width 93 height 36
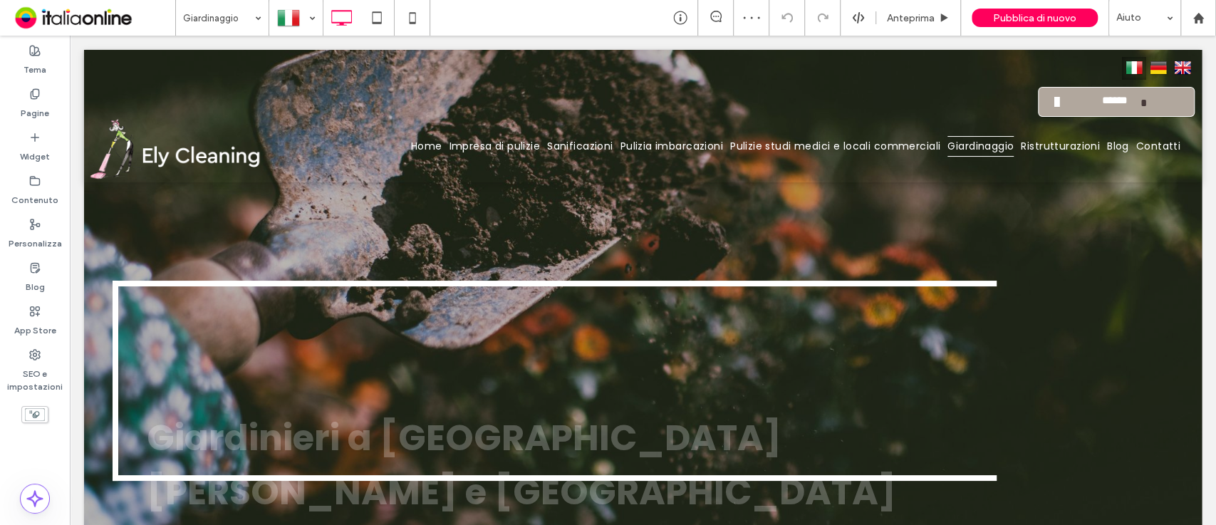
scroll to position [427, 0]
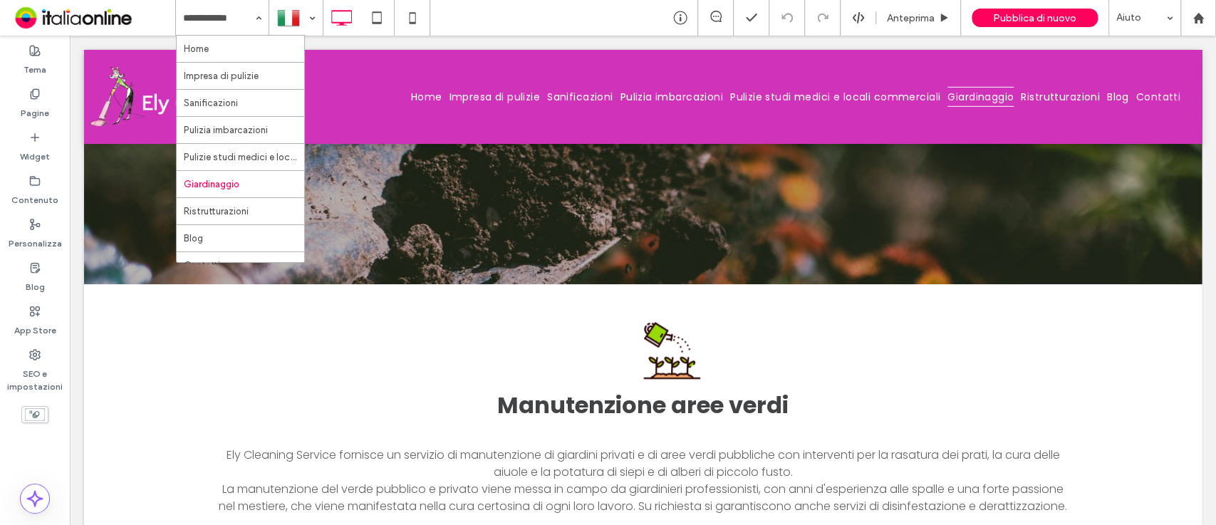
drag, startPoint x: 194, startPoint y: 20, endPoint x: 298, endPoint y: 176, distance: 187.5
click at [269, 36] on div "Home Impresa di pulizie Sanificazioni Pulizia imbarcazioni Pulizie studi medici…" at bounding box center [222, 18] width 93 height 36
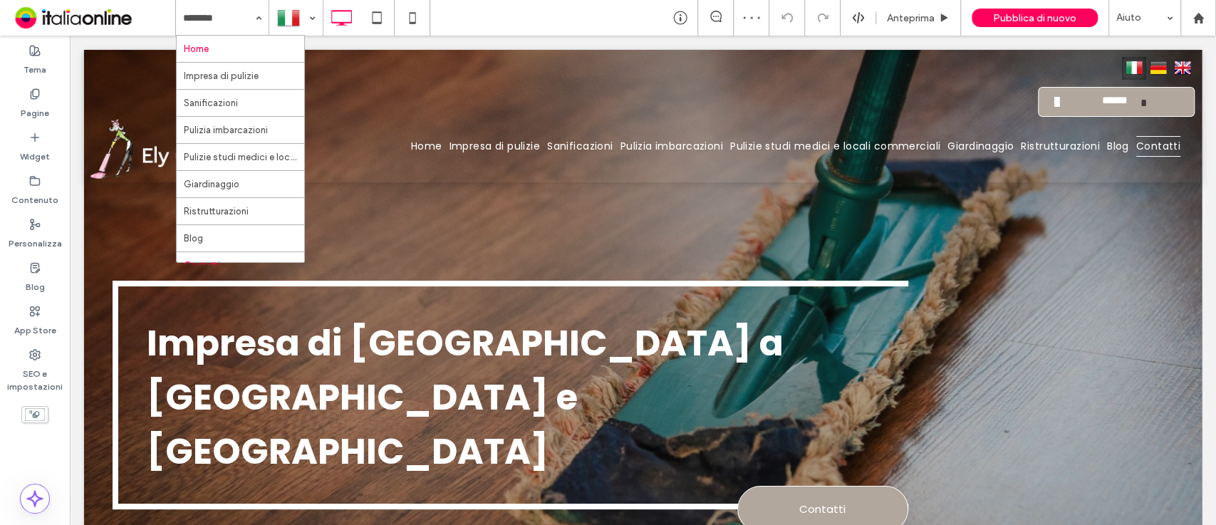
drag, startPoint x: 222, startPoint y: 16, endPoint x: 225, endPoint y: 42, distance: 26.6
click at [225, 36] on div "Home Impresa di pulizie Sanificazioni Pulizia imbarcazioni Pulizie studi medici…" at bounding box center [222, 18] width 93 height 36
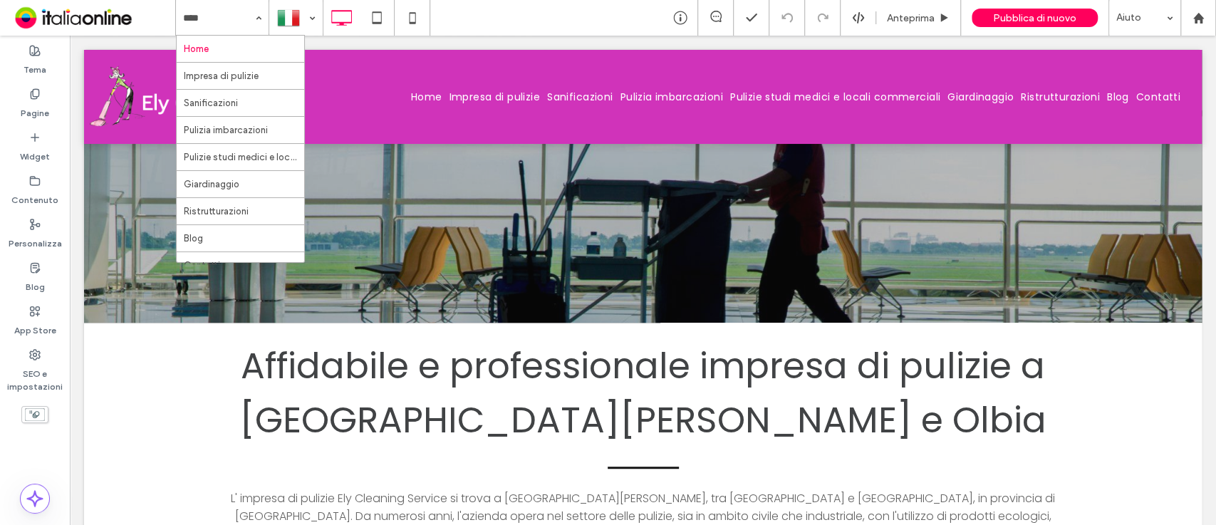
scroll to position [495, 0]
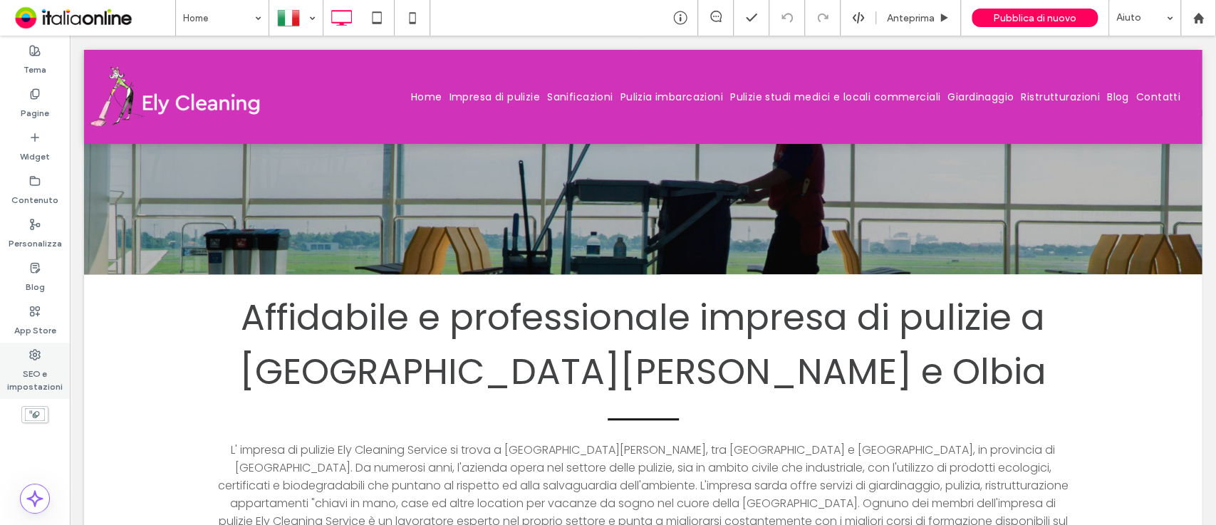
click at [44, 382] on label "SEO e impostazioni" at bounding box center [35, 376] width 70 height 33
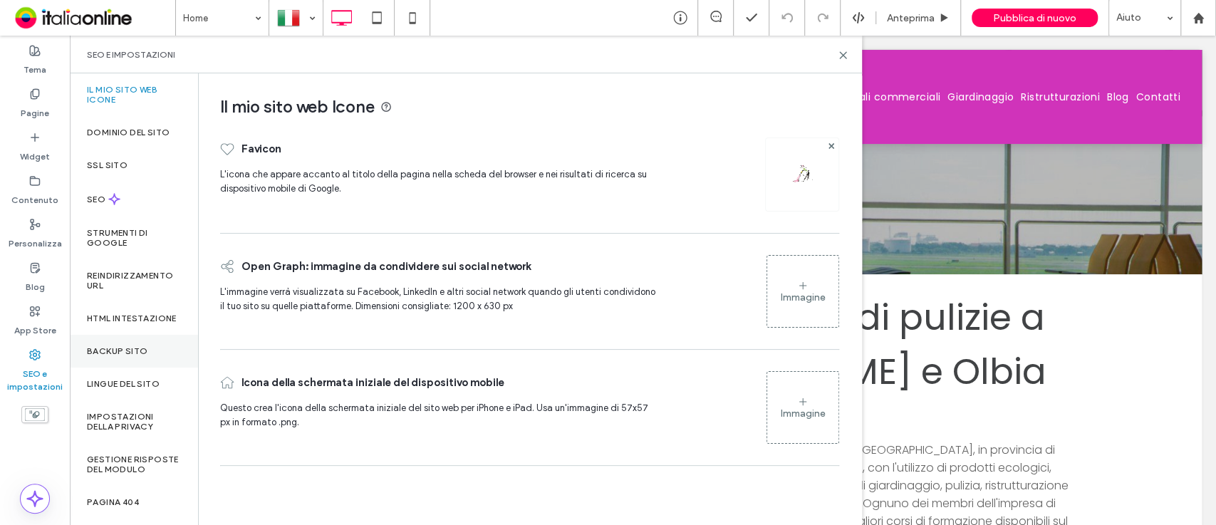
click at [137, 347] on div "Backup sito" at bounding box center [134, 351] width 128 height 33
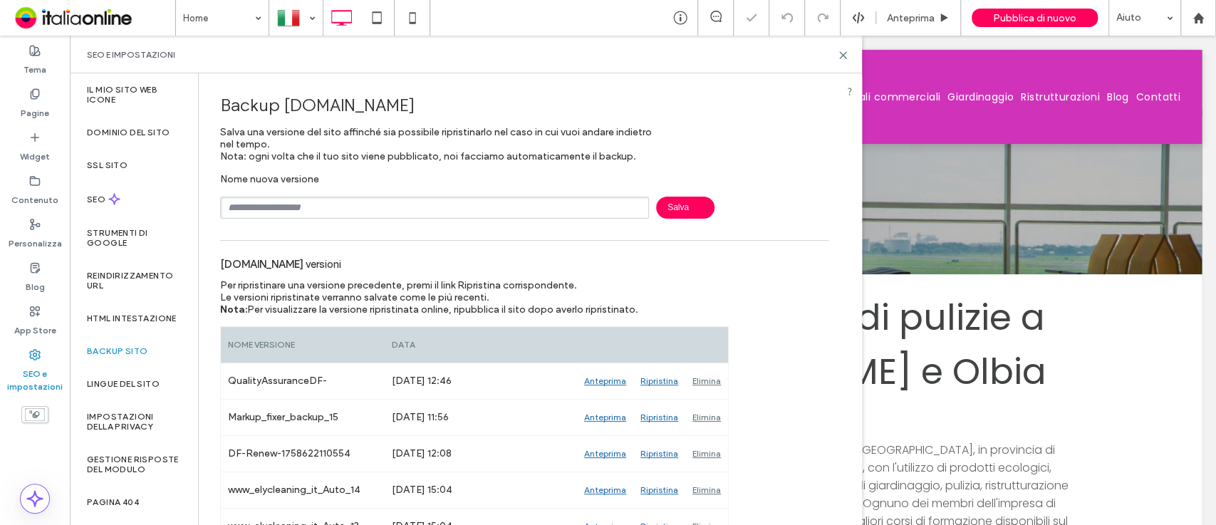
click at [331, 216] on input "text" at bounding box center [434, 208] width 429 height 22
type input "**********"
click at [687, 199] on span "Salva" at bounding box center [685, 208] width 58 height 22
click at [843, 55] on use at bounding box center [843, 55] width 6 height 6
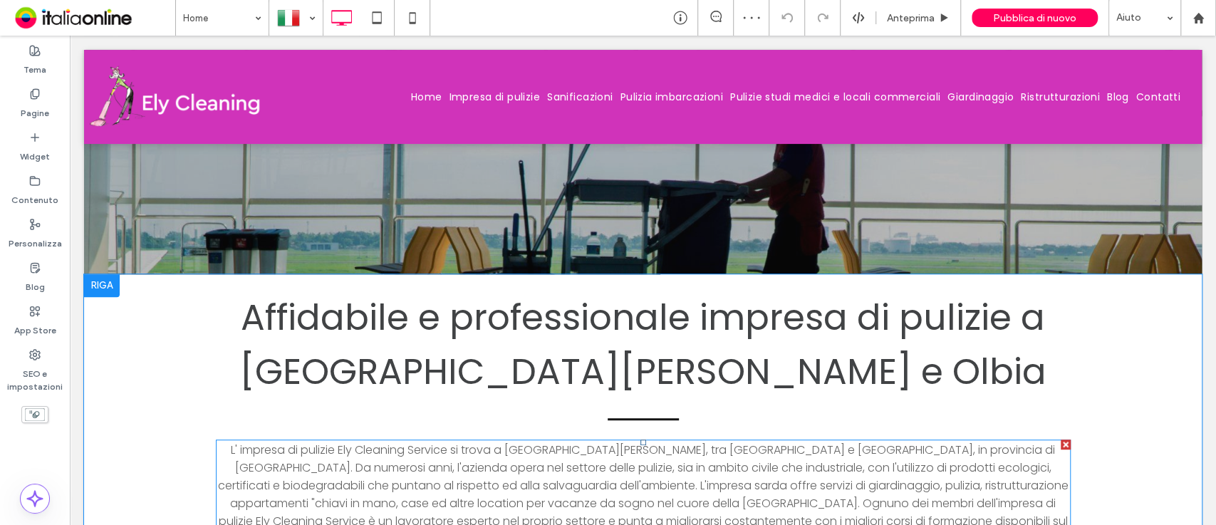
click at [848, 442] on span "L' impresa di pulizie Ely Cleaning Service si trova a San Teodoro, tra Budoni e…" at bounding box center [643, 503] width 851 height 123
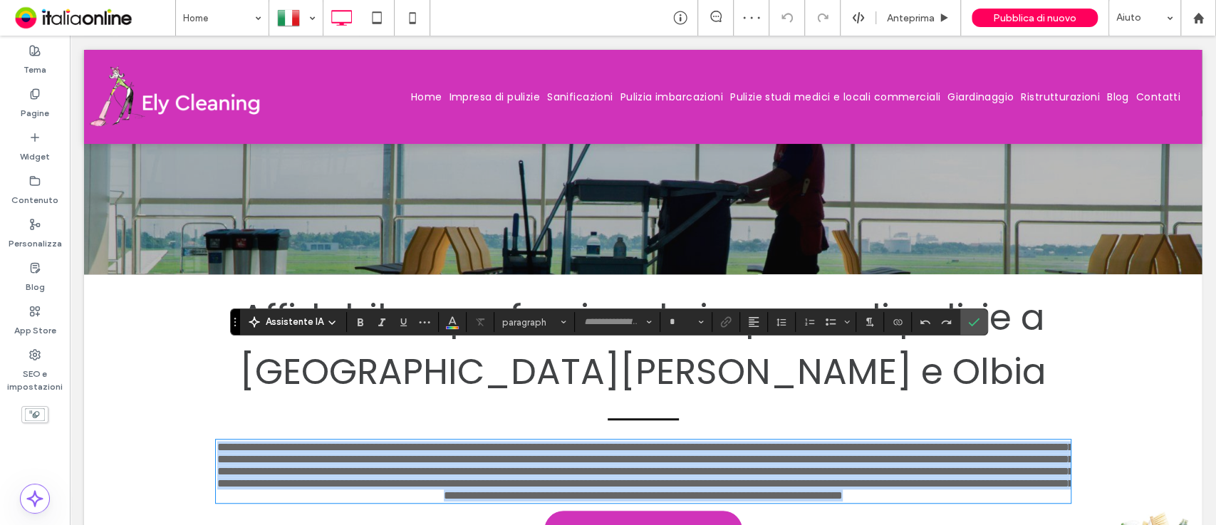
type input "*******"
type input "**"
paste div
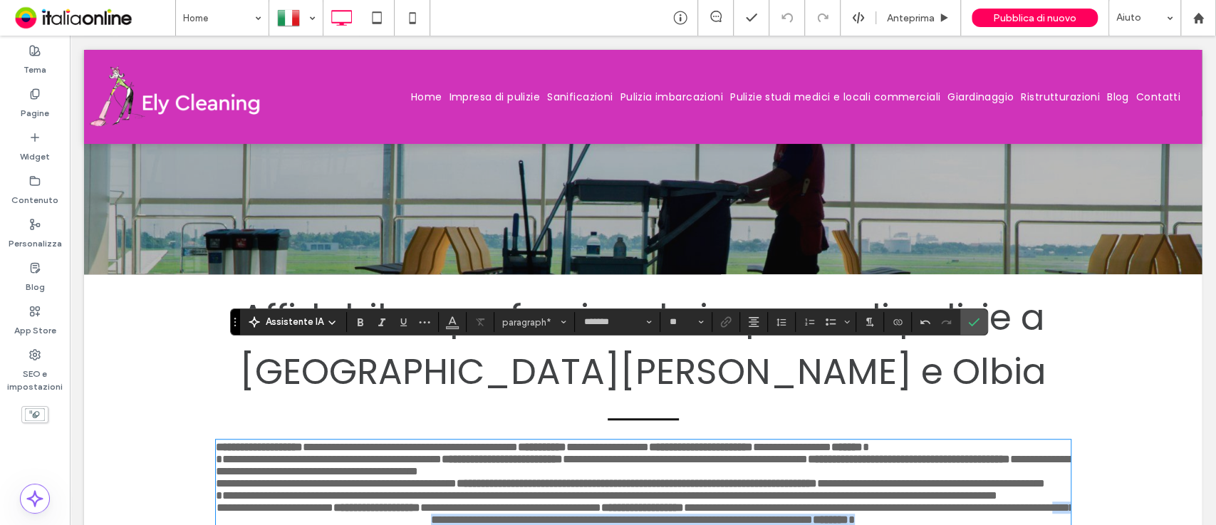
scroll to position [544, 0]
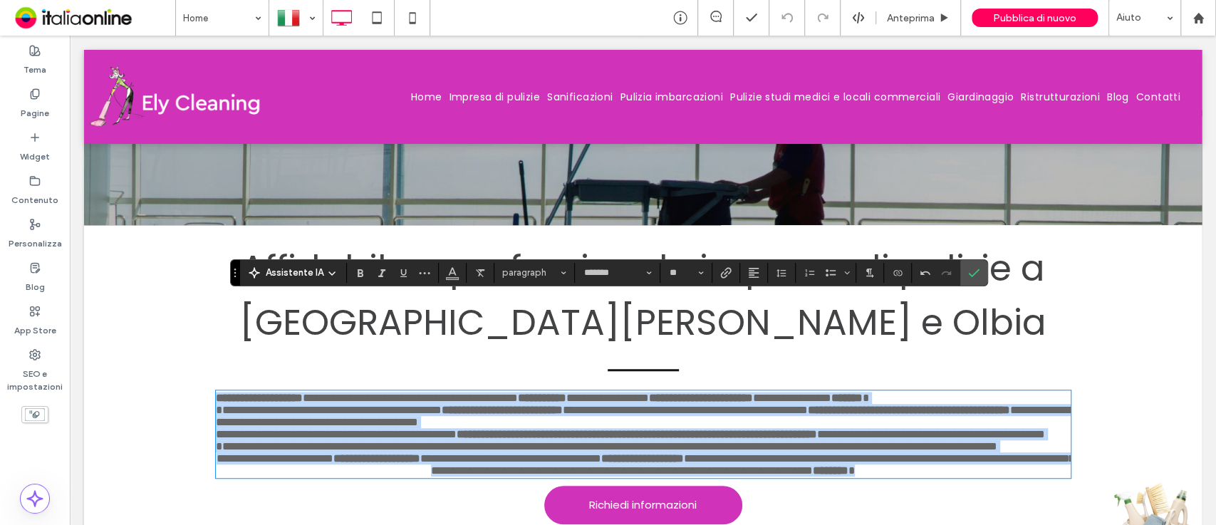
drag, startPoint x: 1052, startPoint y: 494, endPoint x: 152, endPoint y: 262, distance: 928.4
click at [152, 262] on div "**********" at bounding box center [643, 384] width 1118 height 318
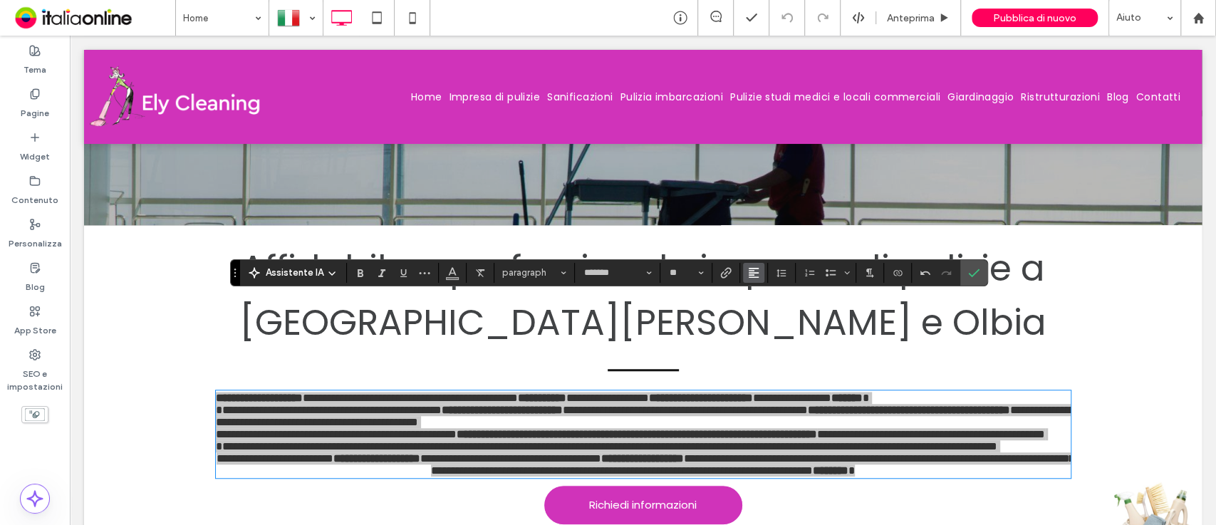
click at [754, 267] on icon "Allineamento" at bounding box center [753, 272] width 11 height 11
click at [762, 320] on icon "ui.textEditor.alignment.center" at bounding box center [764, 316] width 11 height 11
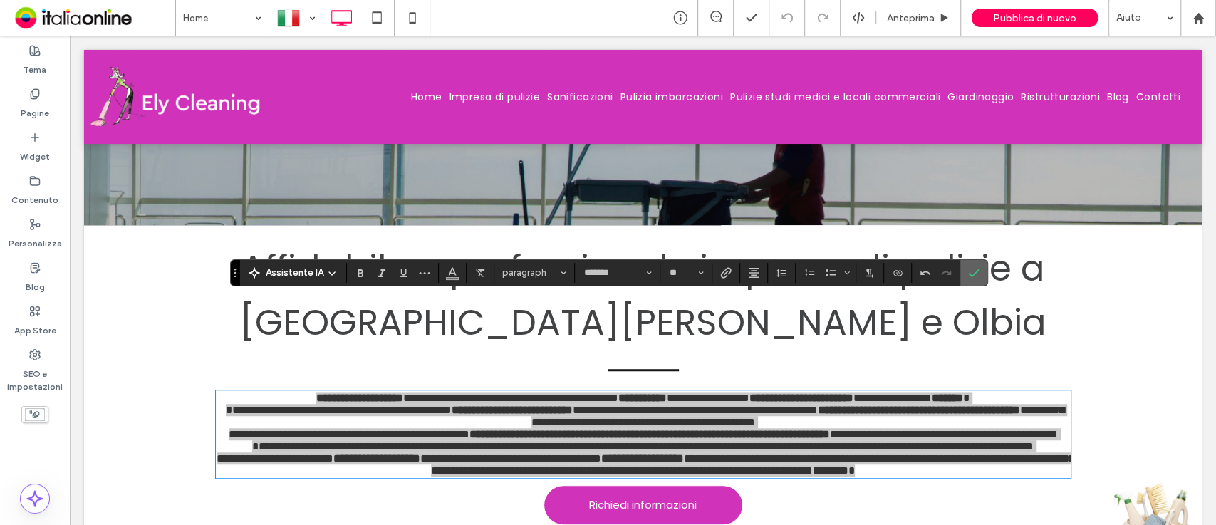
click at [972, 271] on icon "Conferma" at bounding box center [973, 272] width 11 height 11
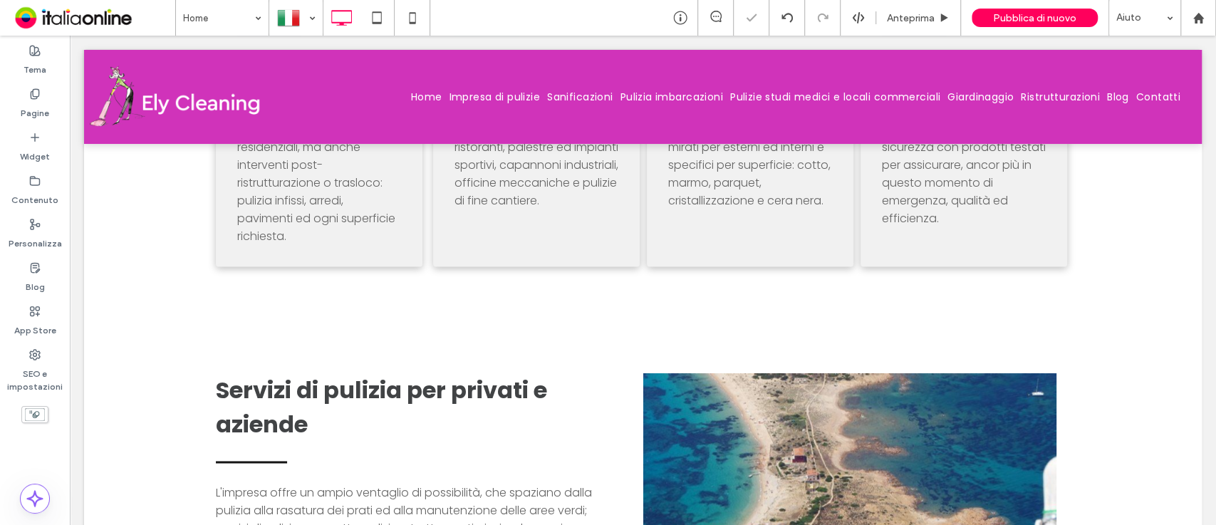
scroll to position [1385, 0]
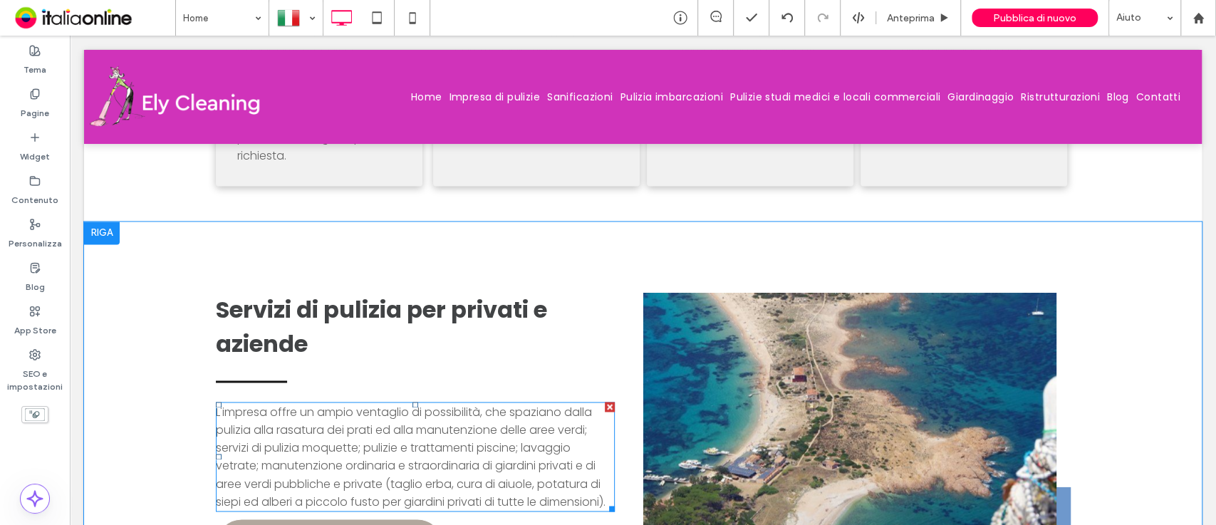
click at [539, 404] on span "L'impresa offre un ampio ventaglio di possibilità, che spaziano dalla pulizia a…" at bounding box center [411, 456] width 390 height 105
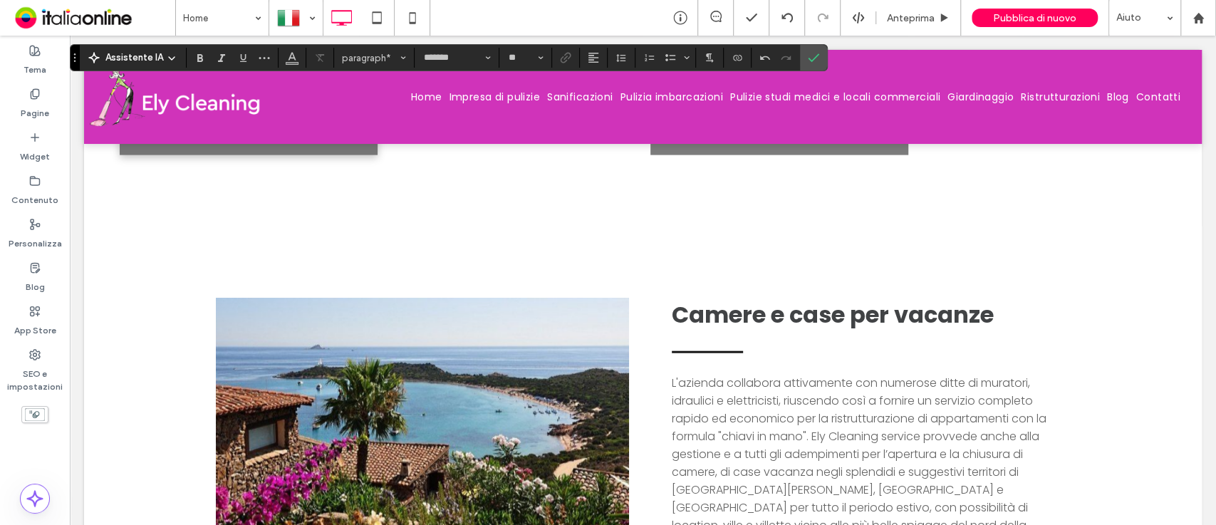
scroll to position [2223, 0]
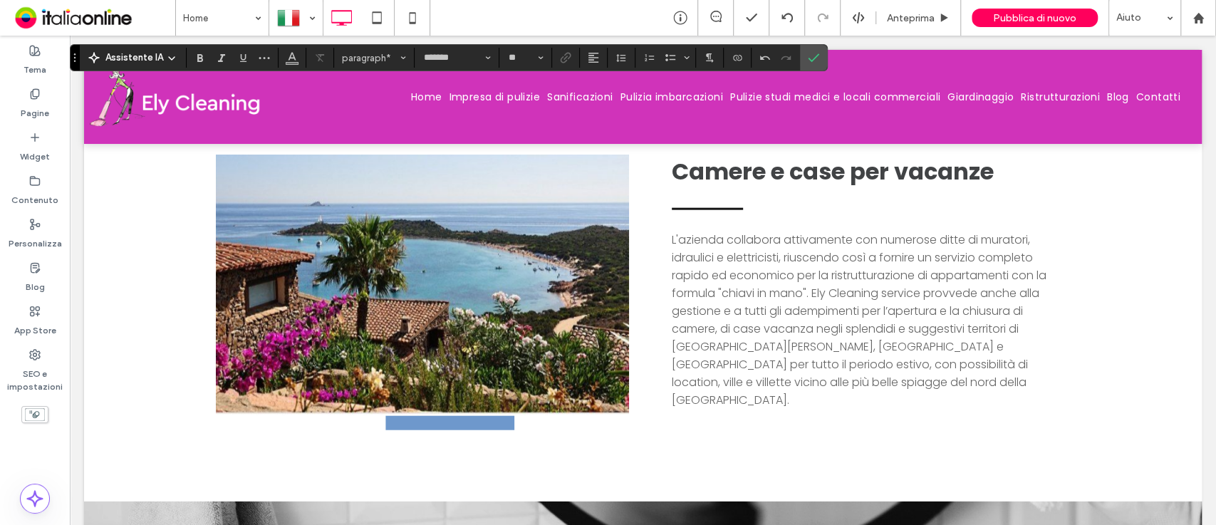
click at [920, 285] on span "L'azienda collabora attivamente con numerose ditte di muratori, idraulici e ele…" at bounding box center [859, 320] width 375 height 177
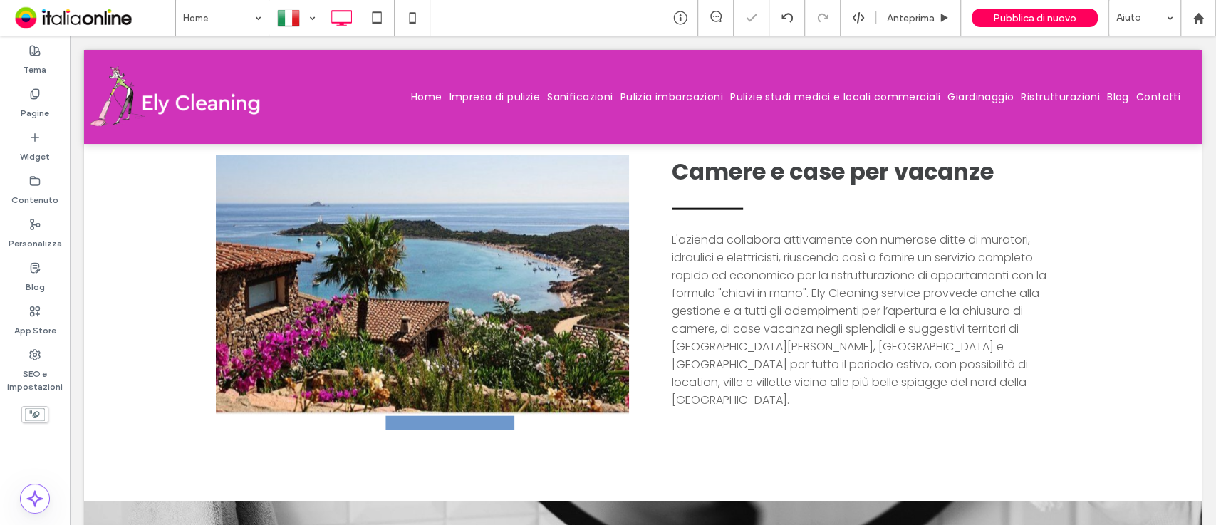
click at [920, 285] on span "L'azienda collabora attivamente con numerose ditte di muratori, idraulici e ele…" at bounding box center [859, 320] width 375 height 177
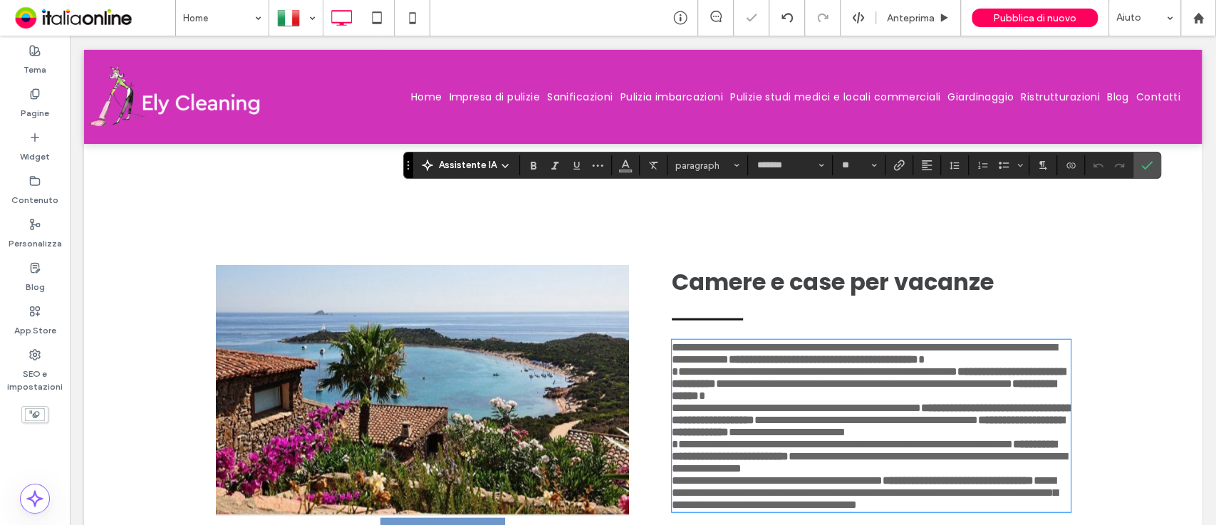
scroll to position [0, 0]
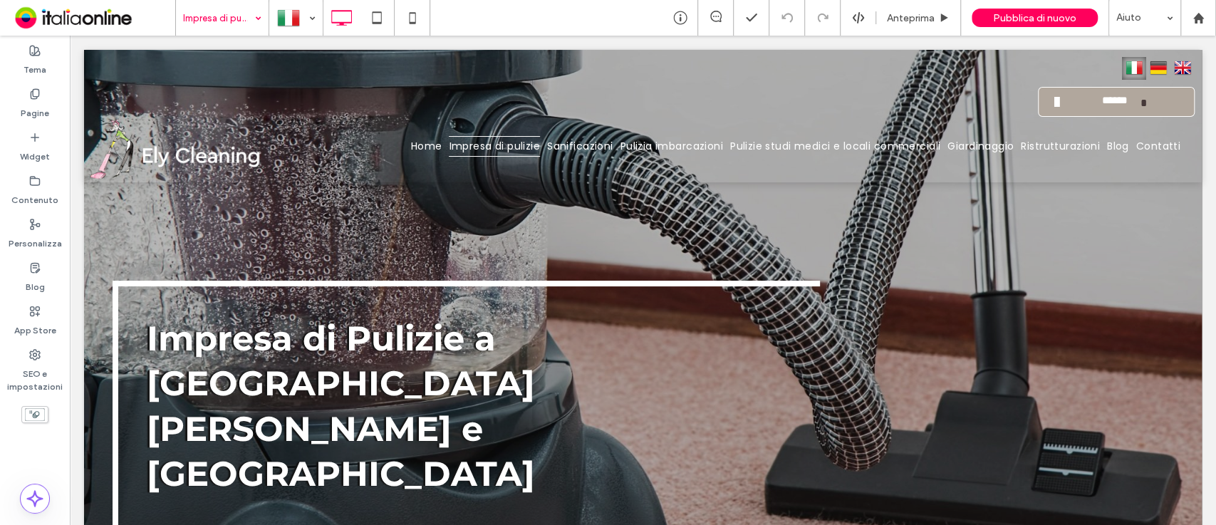
click at [257, 21] on div "Impresa di pulizie" at bounding box center [222, 18] width 93 height 36
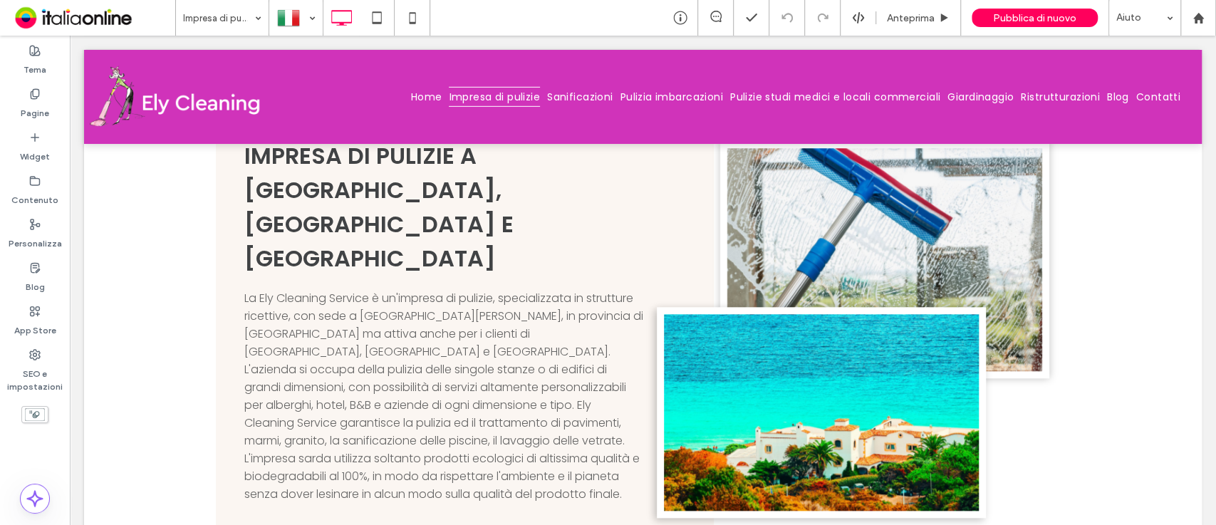
scroll to position [720, 0]
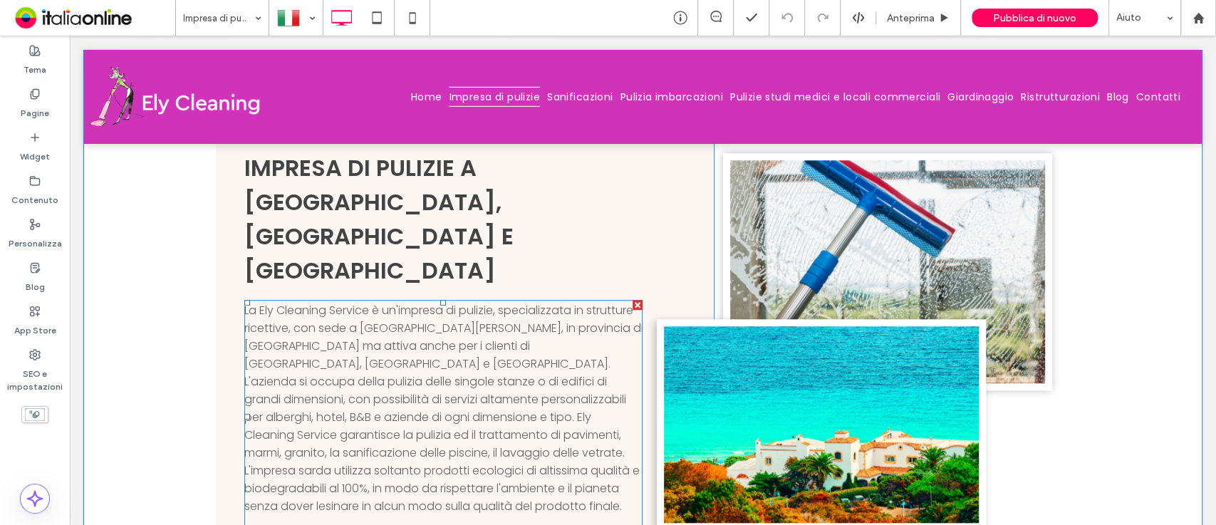
click at [432, 302] on span "La Ely Cleaning Service è un'impresa di pulizie, specializzata in strutture ric…" at bounding box center [443, 381] width 399 height 159
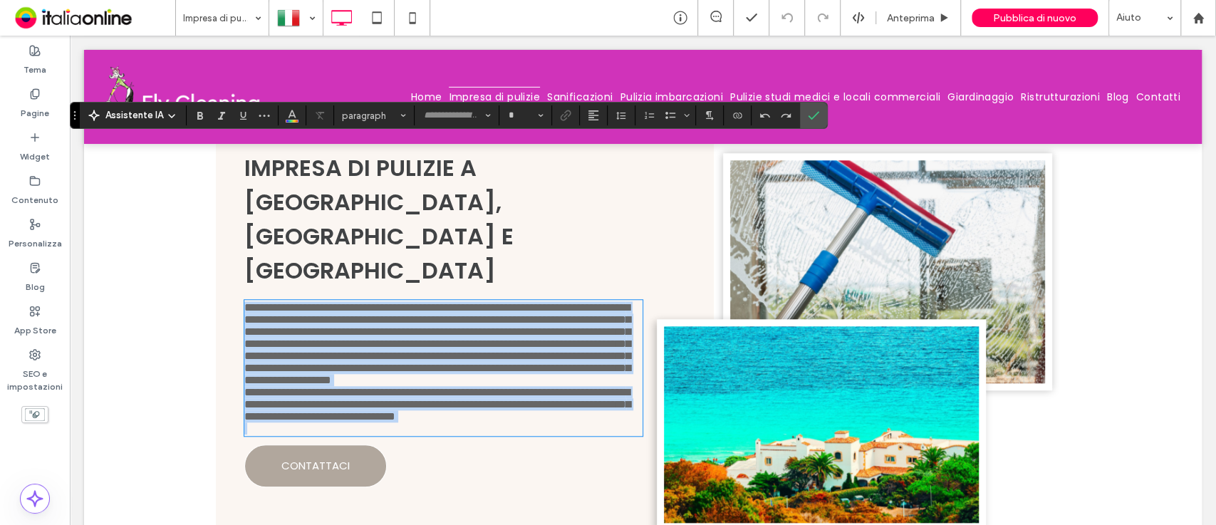
type input "*******"
type input "**"
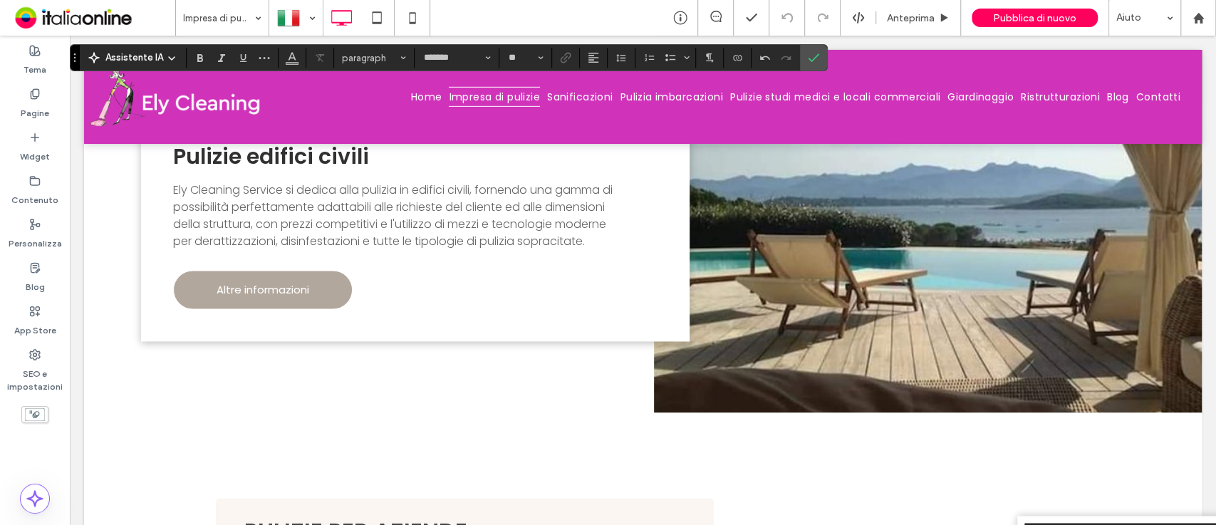
scroll to position [1330, 0]
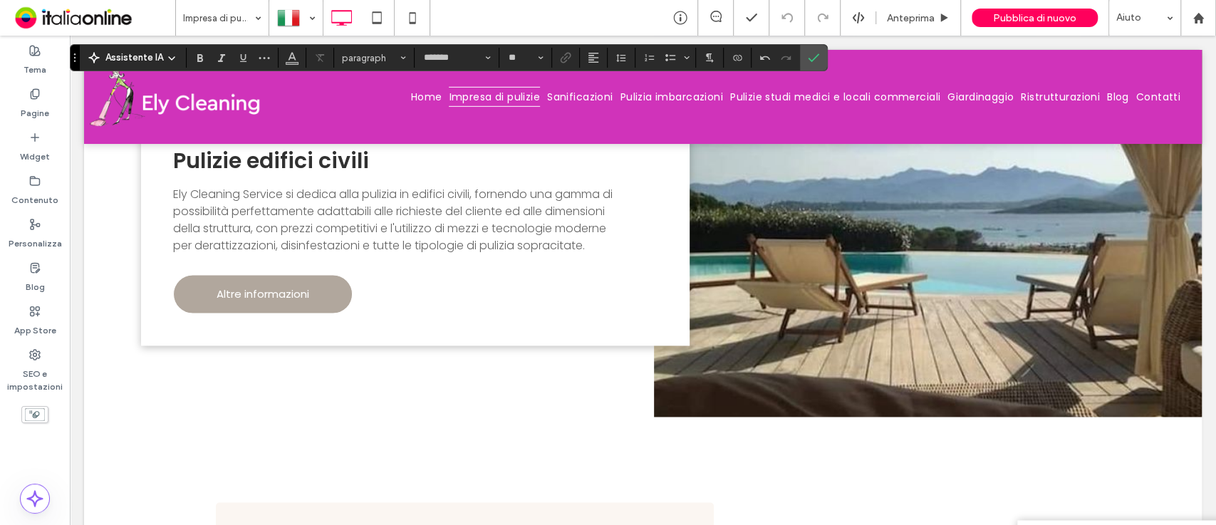
click at [432, 215] on span "Ely Cleaning Service si dedica alla pulizia in edifici civili, fornendo una gam…" at bounding box center [393, 220] width 440 height 68
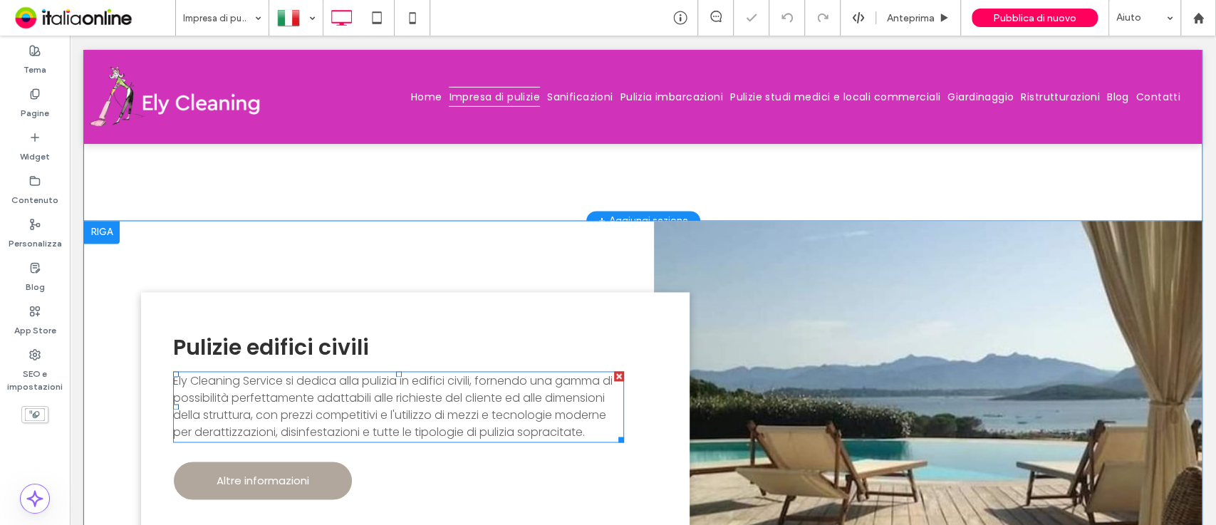
click at [432, 373] on span "Ely Cleaning Service si dedica alla pulizia in edifici civili, fornendo una gam…" at bounding box center [393, 407] width 440 height 68
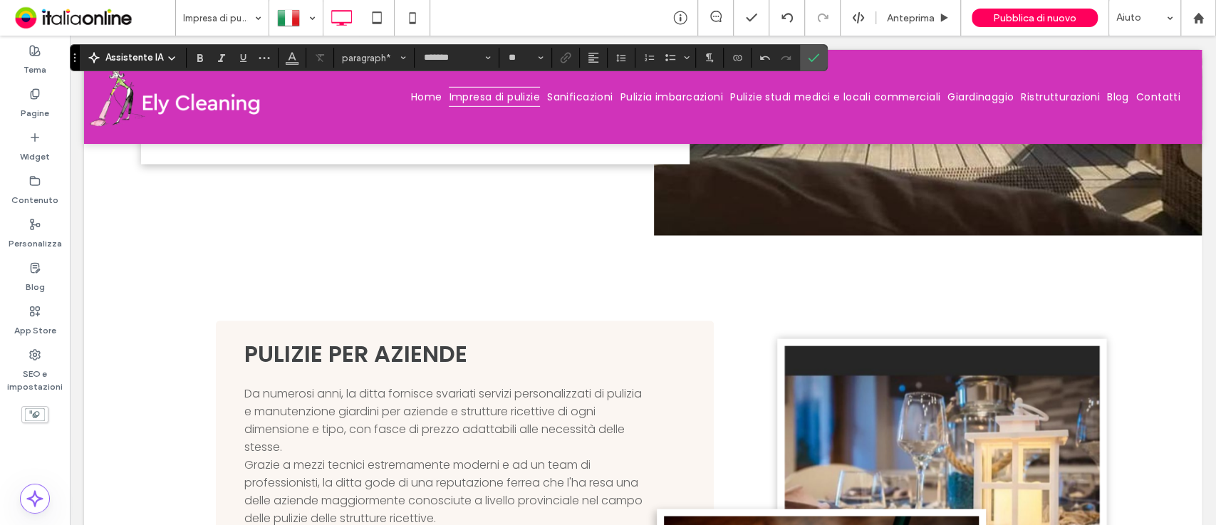
scroll to position [1780, 0]
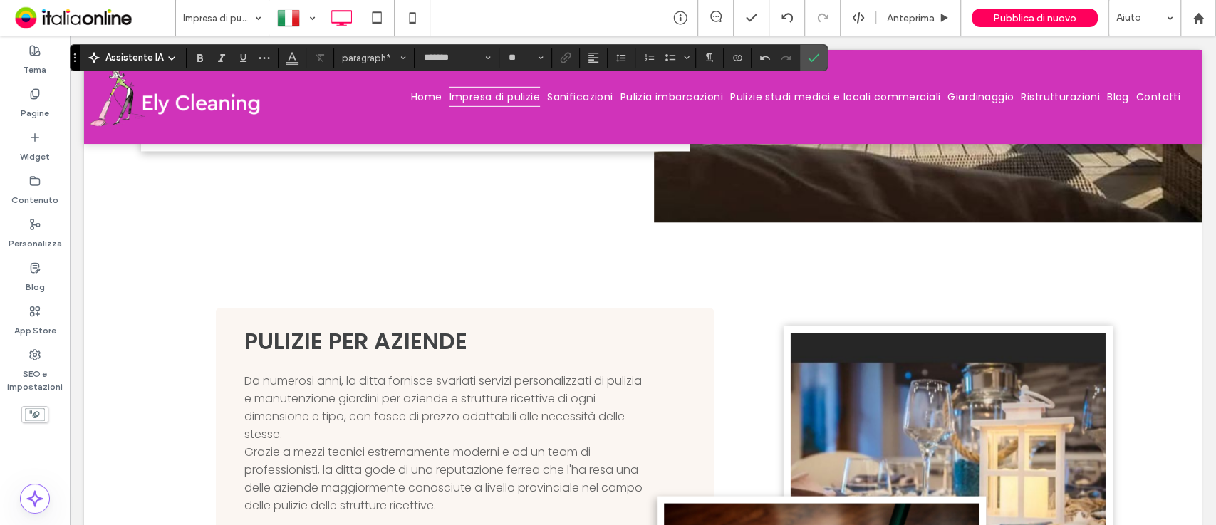
click at [462, 443] on span "Grazie a mezzi tecnici estremamente moderni e ad un team di professionisti, la …" at bounding box center [443, 478] width 398 height 70
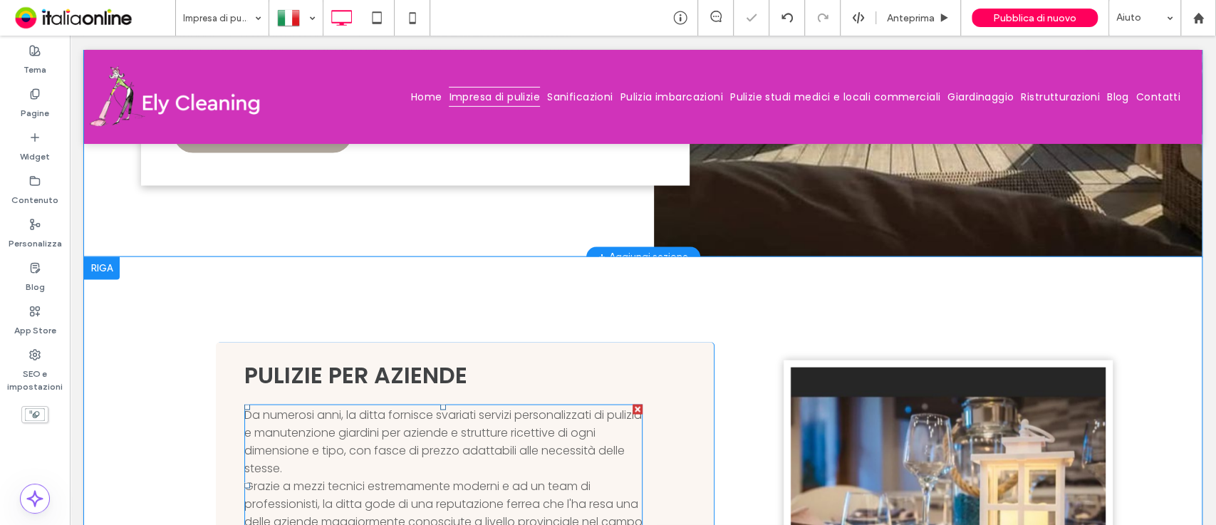
click at [462, 477] on span "Grazie a mezzi tecnici estremamente moderni e ad un team di professionisti, la …" at bounding box center [443, 512] width 398 height 70
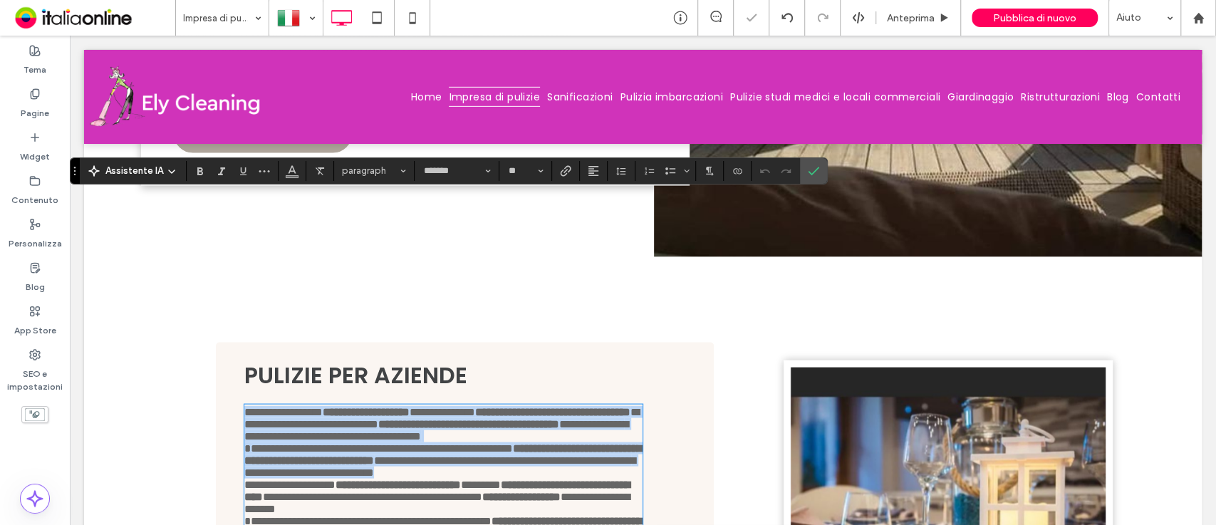
scroll to position [0, 0]
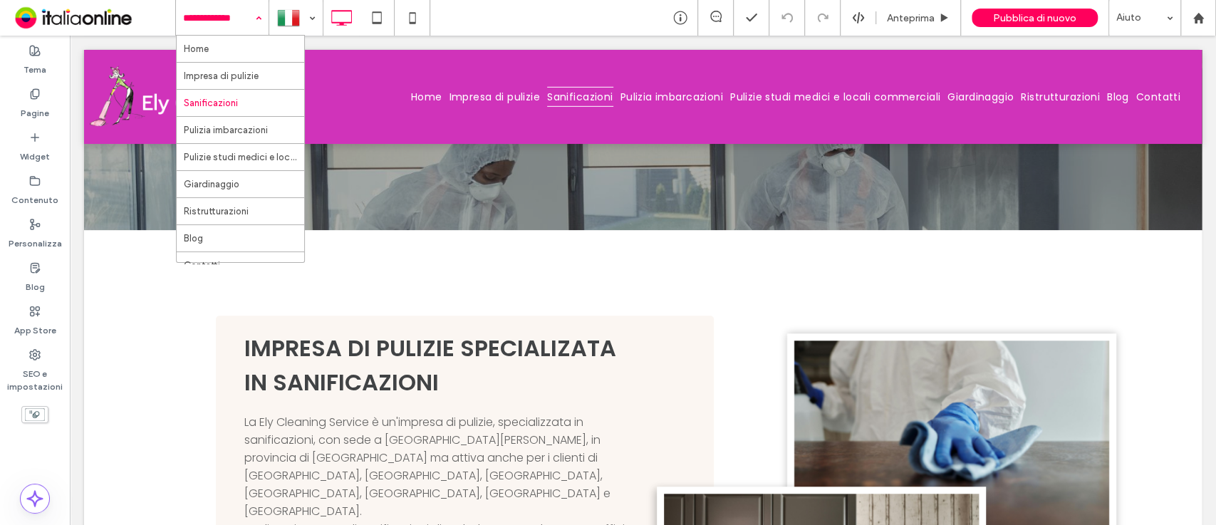
scroll to position [627, 0]
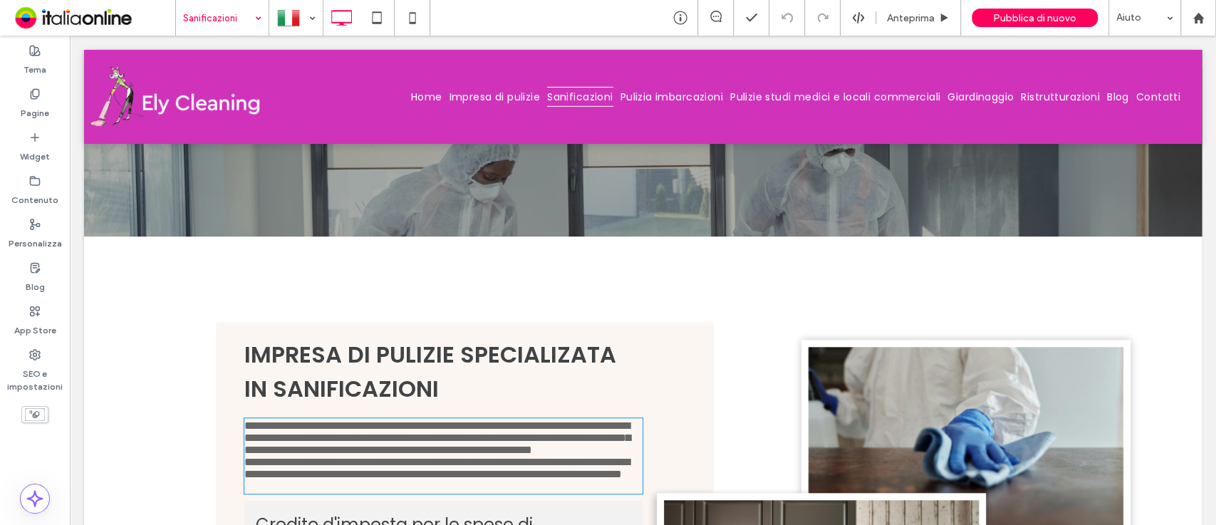
type input "*******"
click at [422, 456] on p "**********" at bounding box center [443, 468] width 399 height 24
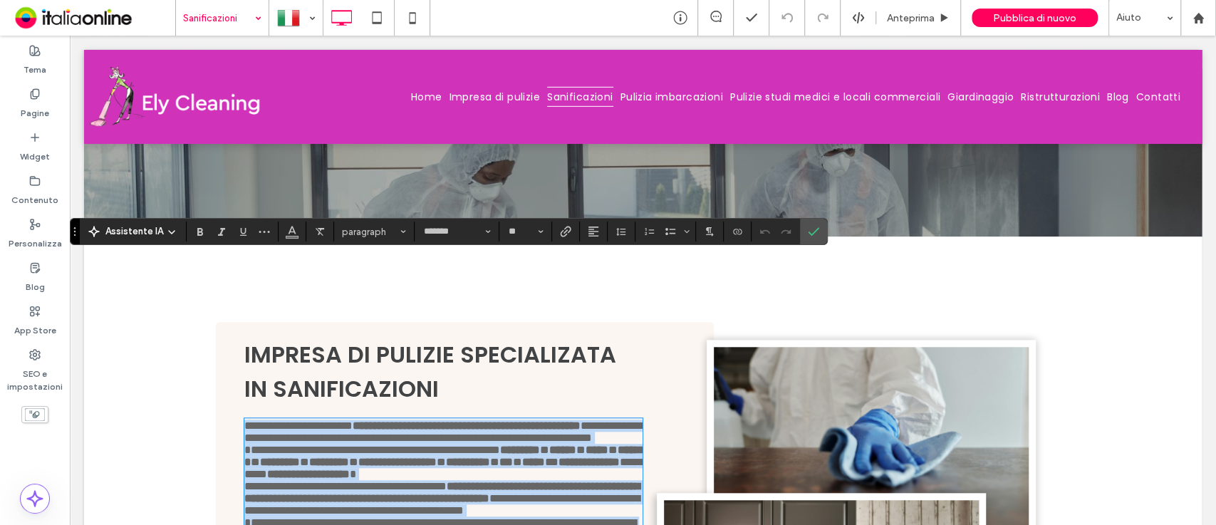
scroll to position [875, 0]
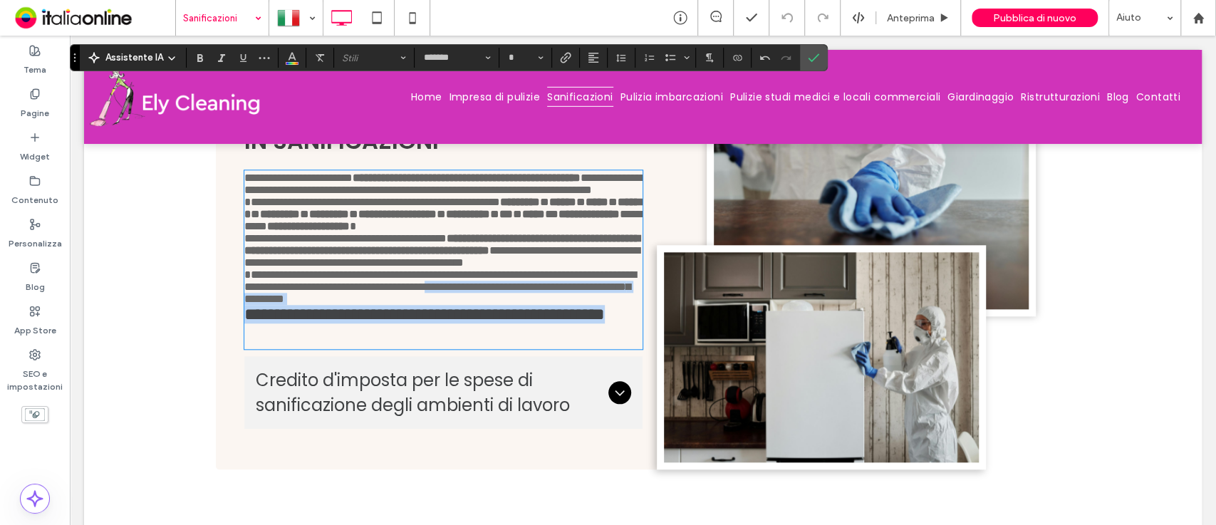
drag, startPoint x: 415, startPoint y: 278, endPoint x: 191, endPoint y: 230, distance: 229.4
click at [191, 230] on div "**********" at bounding box center [643, 272] width 1118 height 566
click at [401, 305] on h3 "**********" at bounding box center [443, 314] width 399 height 19
drag, startPoint x: 401, startPoint y: 277, endPoint x: 234, endPoint y: 251, distance: 169.5
click at [234, 251] on div "**********" at bounding box center [465, 271] width 499 height 395
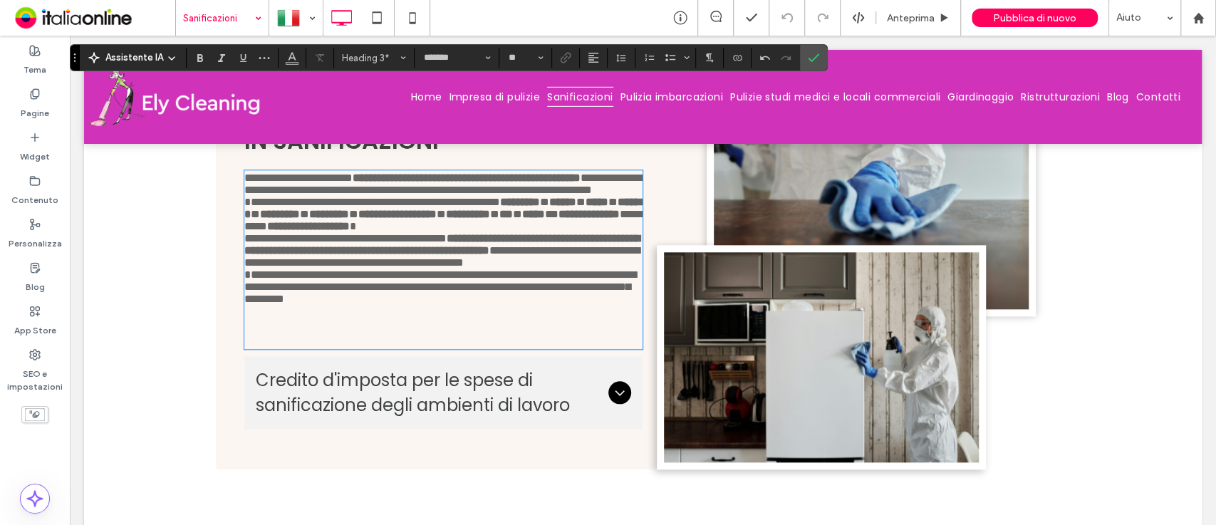
type input "**"
click at [250, 323] on p "﻿" at bounding box center [443, 329] width 399 height 12
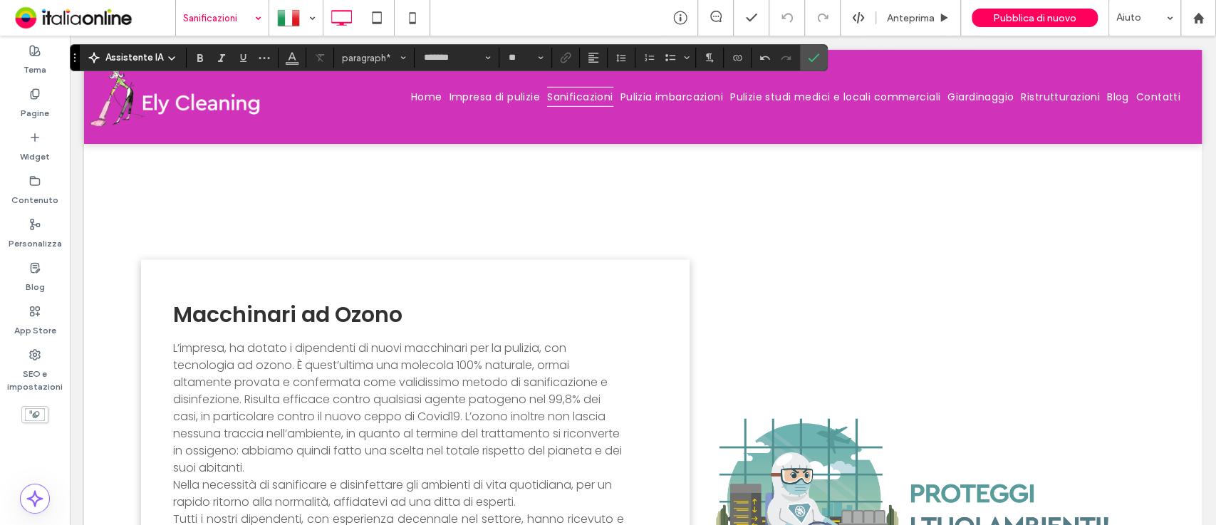
scroll to position [1237, 0]
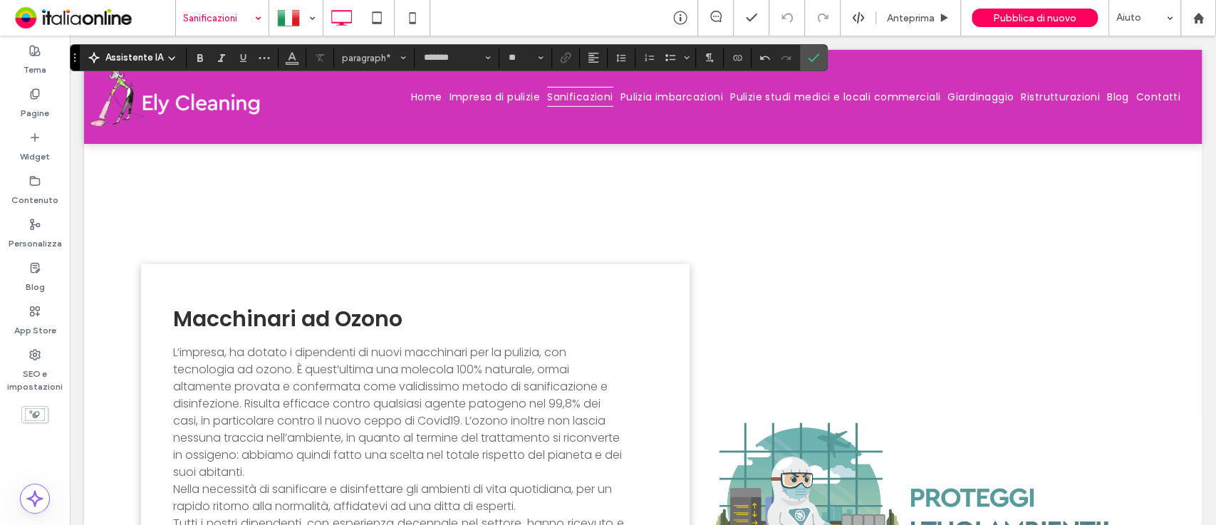
click at [384, 344] on span "L’impresa, ha dotato i dipendenti di nuovi macchinari per la pulizia, con tecno…" at bounding box center [397, 412] width 449 height 136
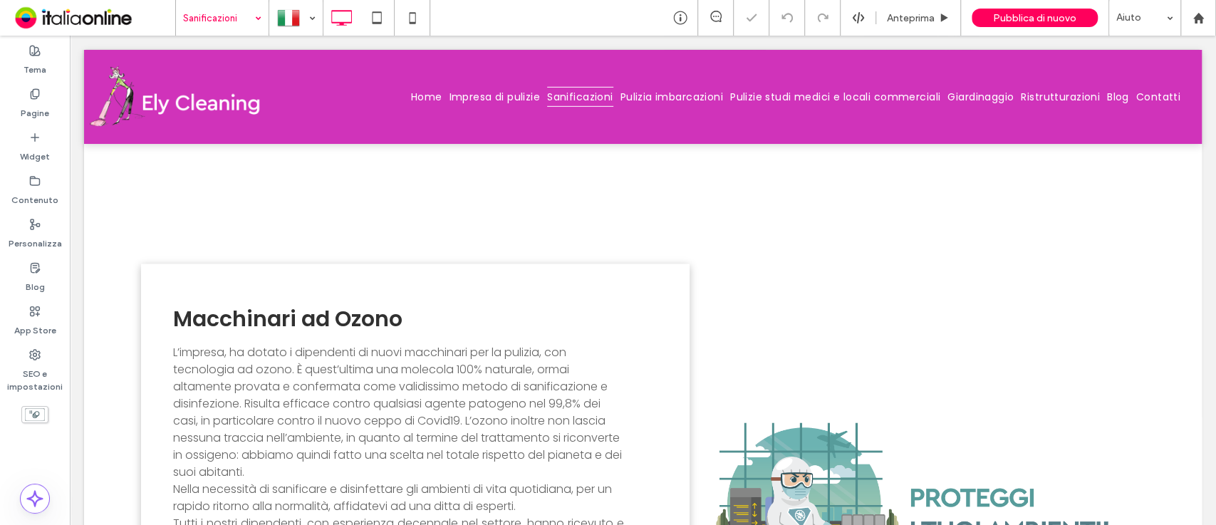
click at [384, 344] on span "L’impresa, ha dotato i dipendenti di nuovi macchinari per la pulizia, con tecno…" at bounding box center [397, 412] width 449 height 136
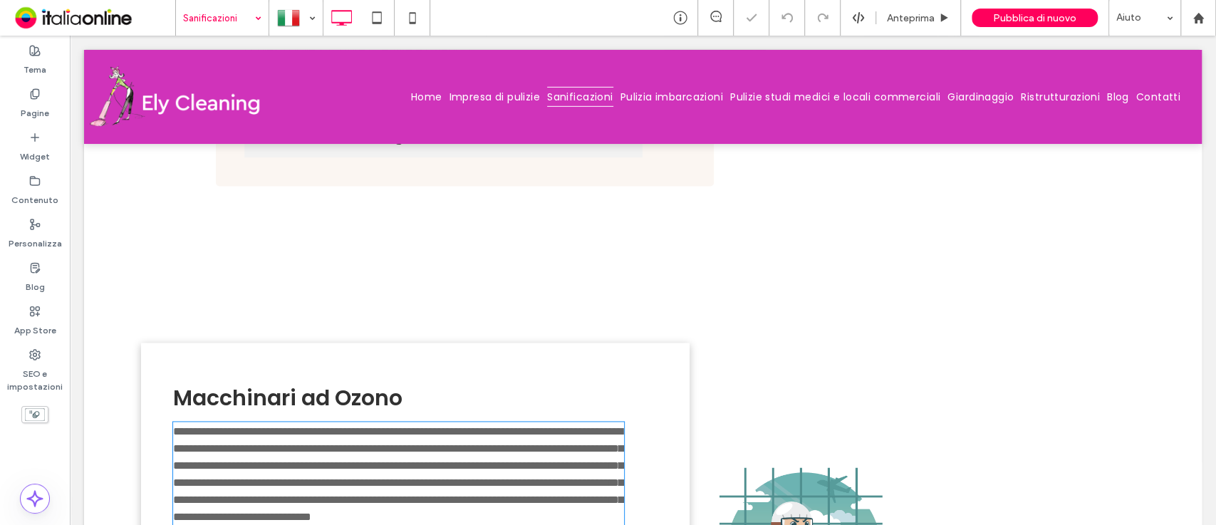
type input "*******"
type input "**"
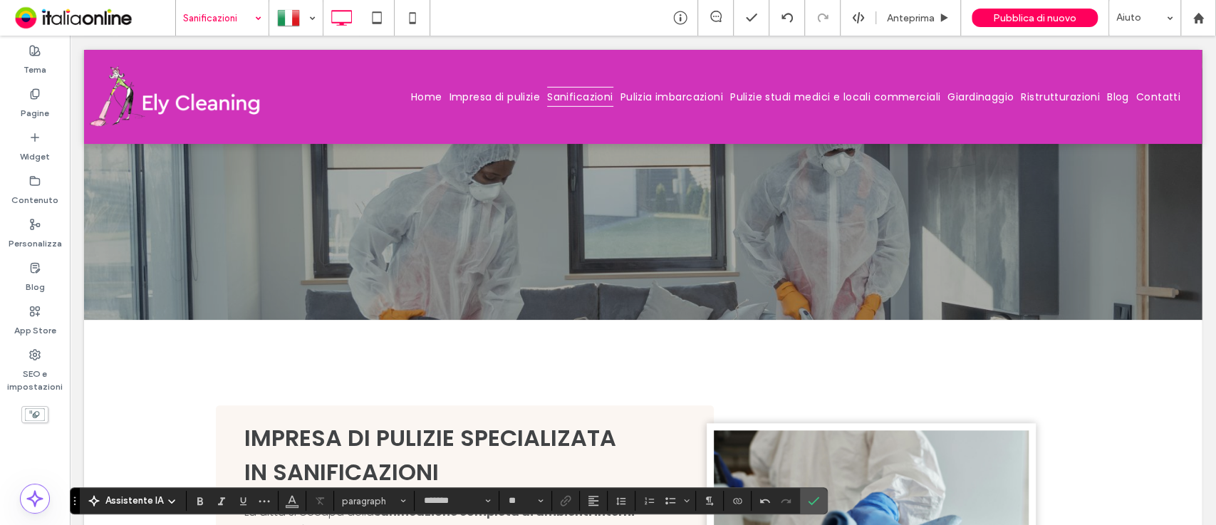
scroll to position [0, 0]
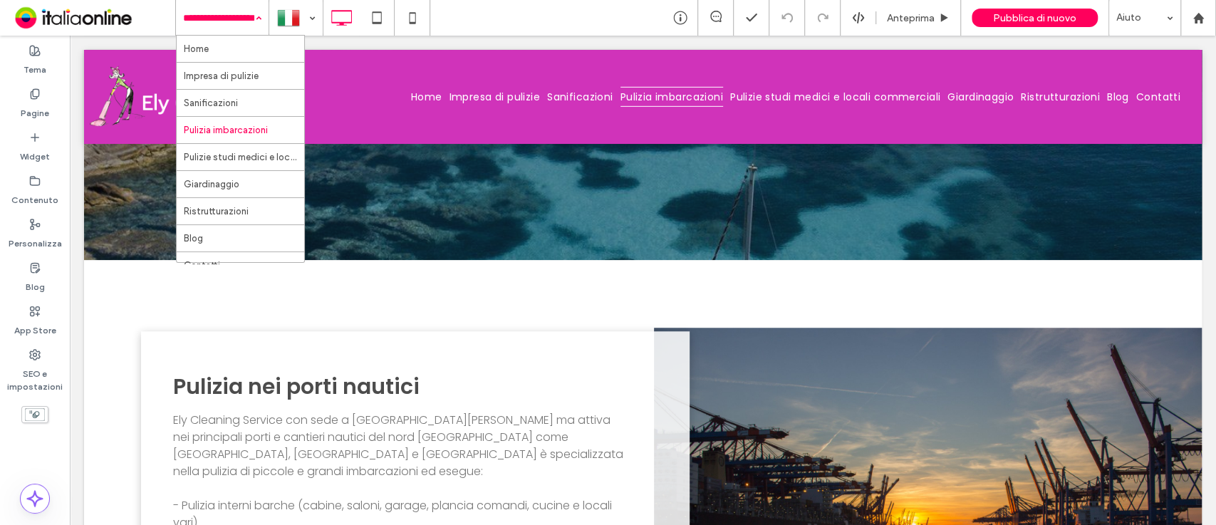
scroll to position [638, 0]
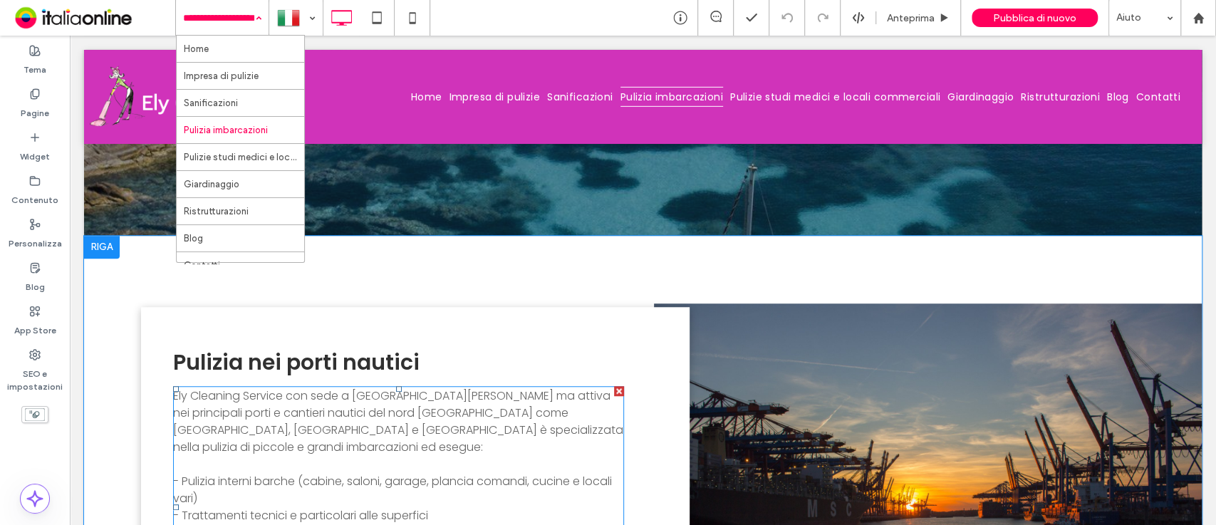
click at [316, 473] on span "- Pulizia interni barche (cabine, saloni, garage, plancia comandi, cucine e loc…" at bounding box center [392, 489] width 439 height 33
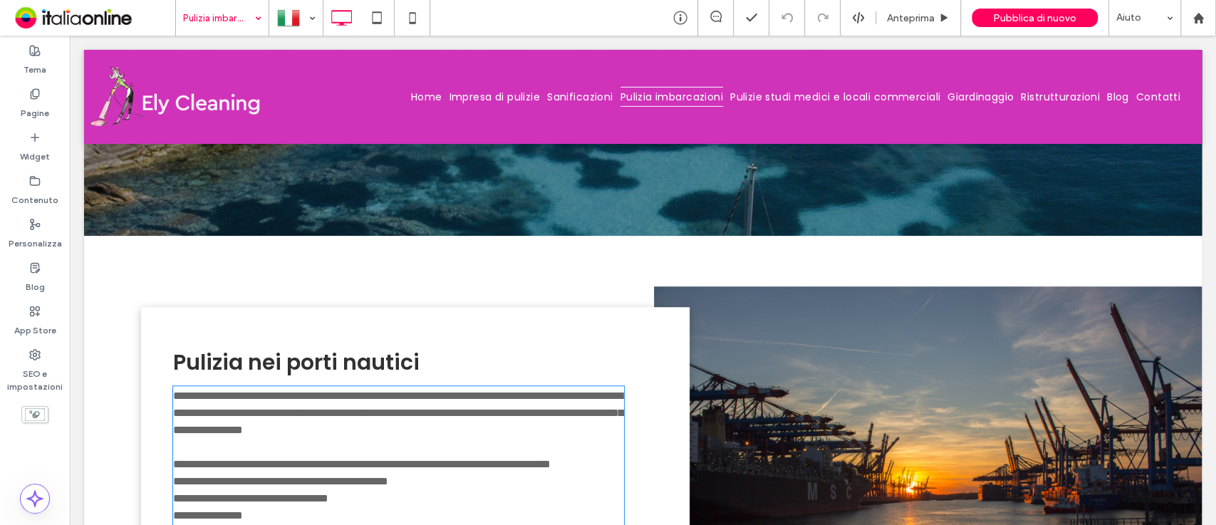
type input "*******"
type input "**"
click at [316, 459] on span "**********" at bounding box center [362, 464] width 378 height 11
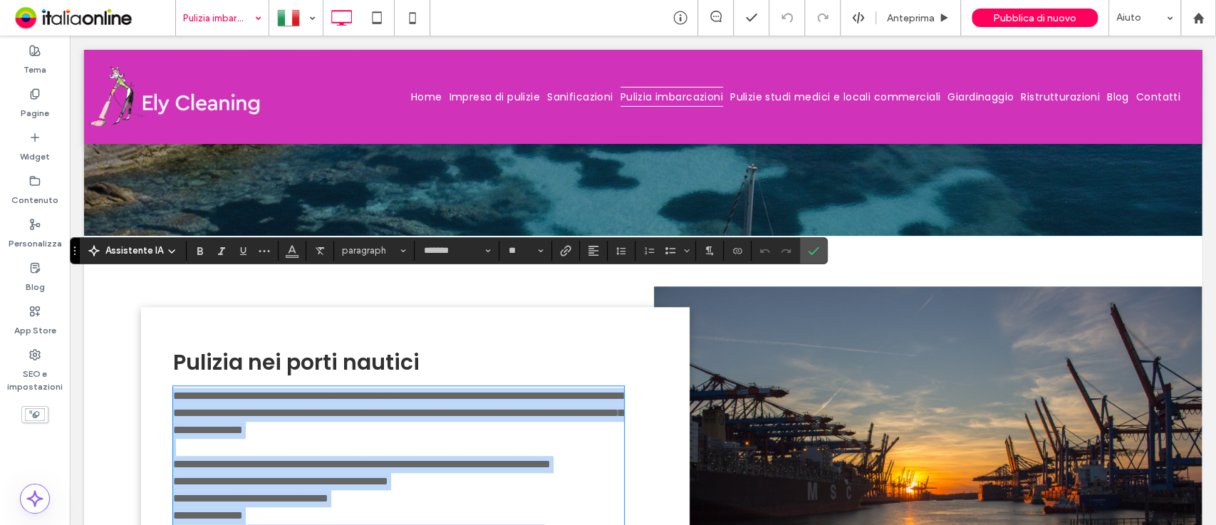
drag, startPoint x: 526, startPoint y: 489, endPoint x: 119, endPoint y: 286, distance: 454.3
click at [119, 286] on div "**********" at bounding box center [643, 469] width 1118 height 467
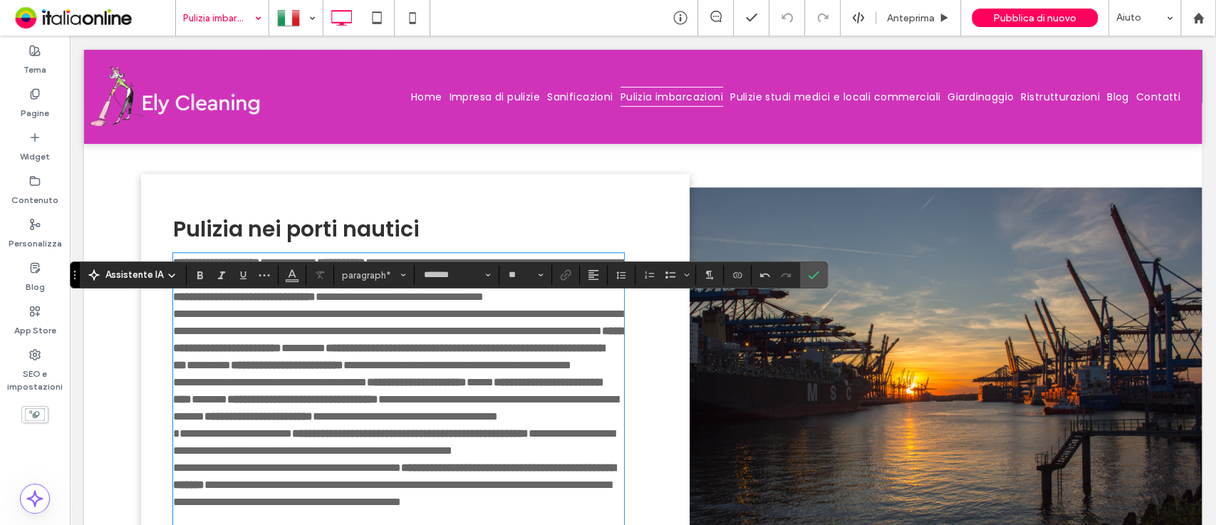
scroll to position [551, 0]
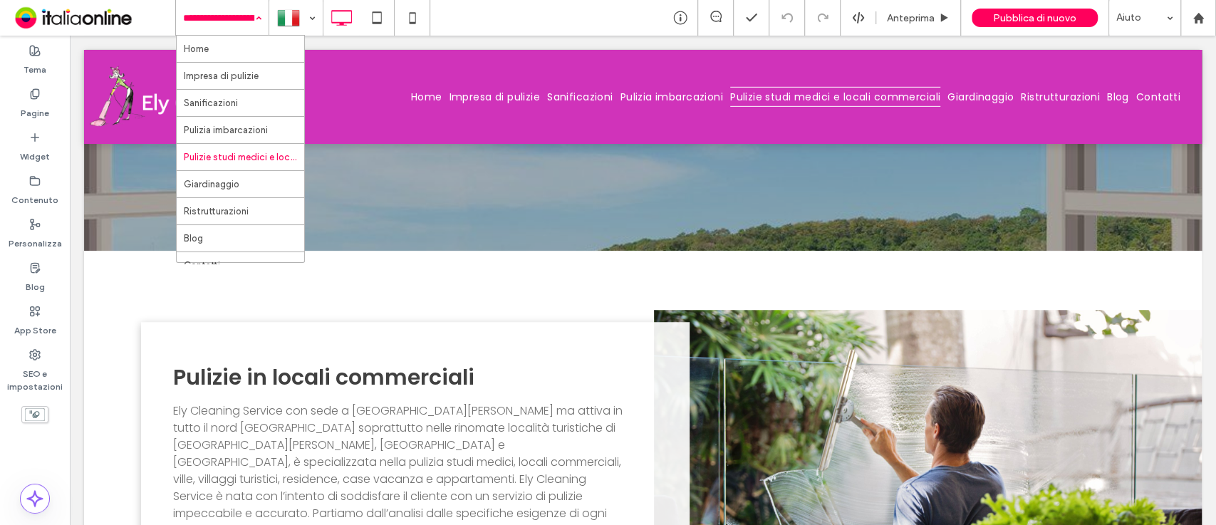
scroll to position [627, 0]
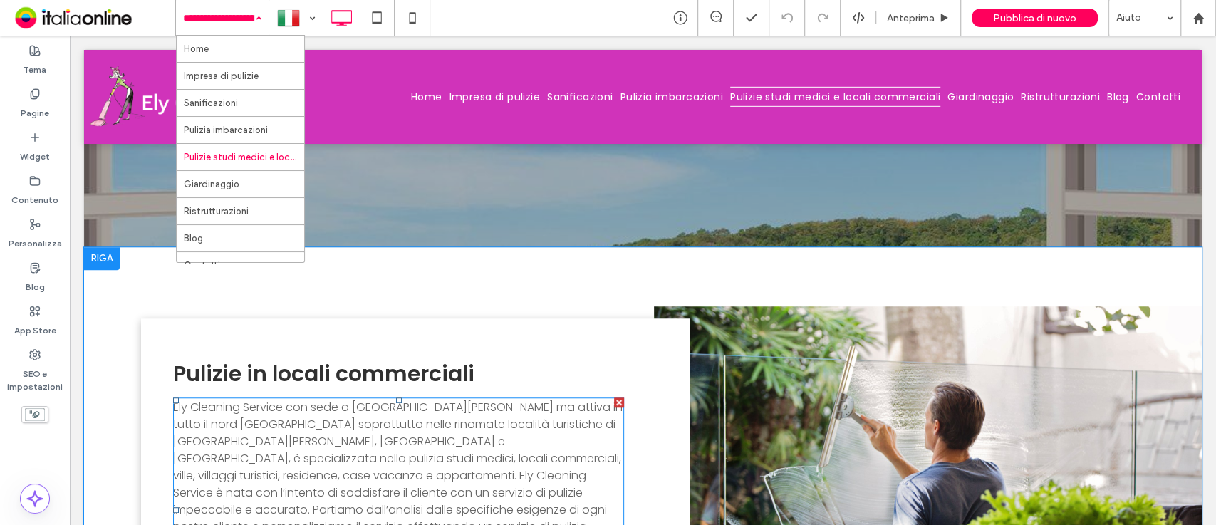
click at [467, 399] on span "Ely Cleaning Service con sede a San Teodoro ma attiva in tutto il nord Sardegna…" at bounding box center [398, 510] width 450 height 222
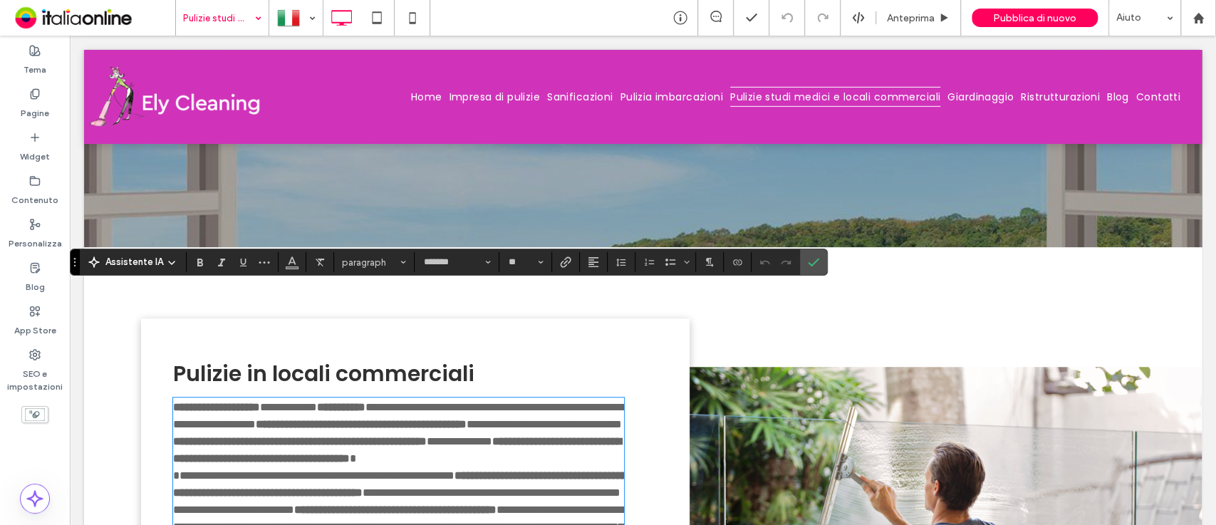
scroll to position [0, 0]
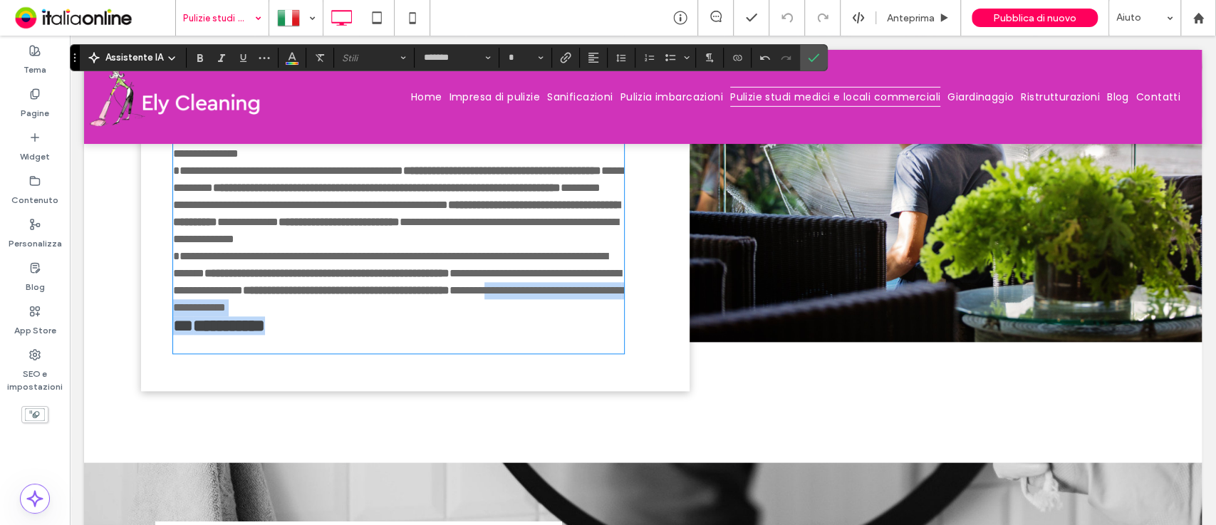
drag, startPoint x: 347, startPoint y: 256, endPoint x: 297, endPoint y: 279, distance: 54.8
click at [297, 279] on div "**********" at bounding box center [398, 180] width 451 height 343
click at [297, 316] on h3 "**********" at bounding box center [398, 325] width 451 height 19
drag, startPoint x: 297, startPoint y: 279, endPoint x: 168, endPoint y: 272, distance: 129.1
click at [168, 272] on div "**********" at bounding box center [415, 159] width 549 height 463
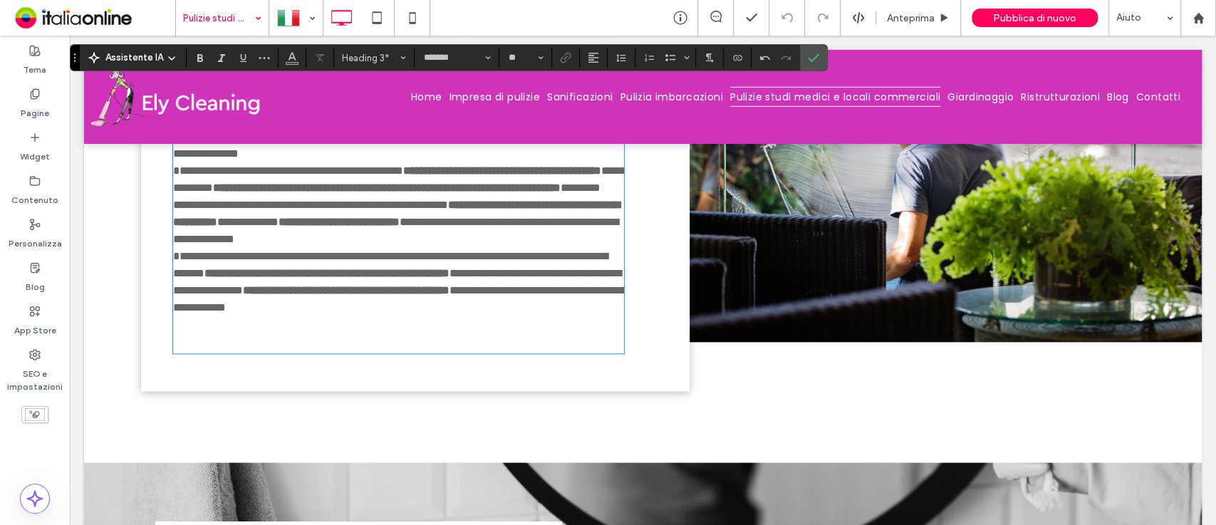
type input "**"
click at [187, 335] on p at bounding box center [398, 343] width 451 height 17
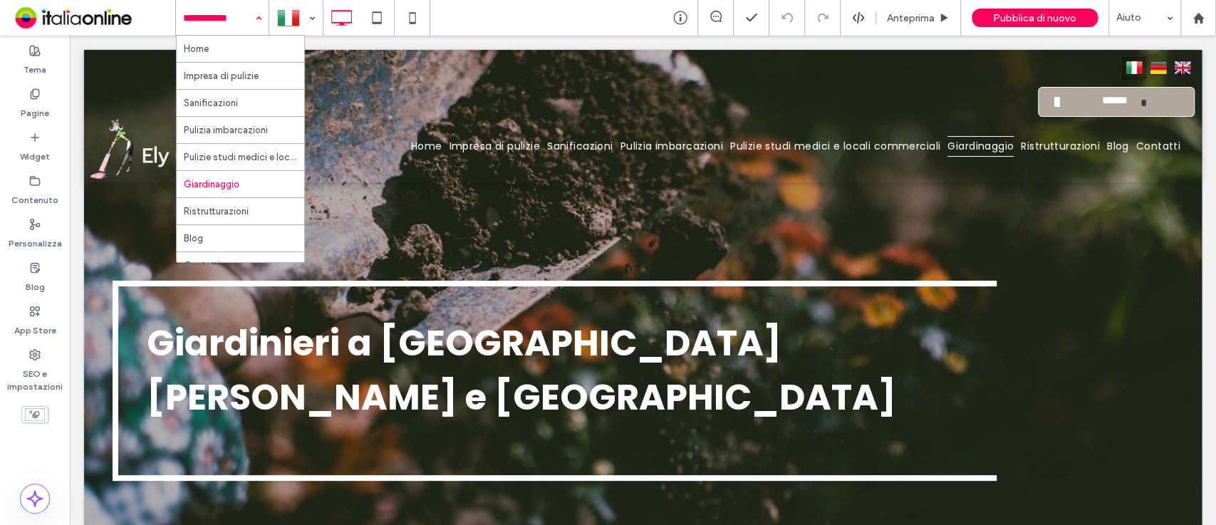
scroll to position [427, 0]
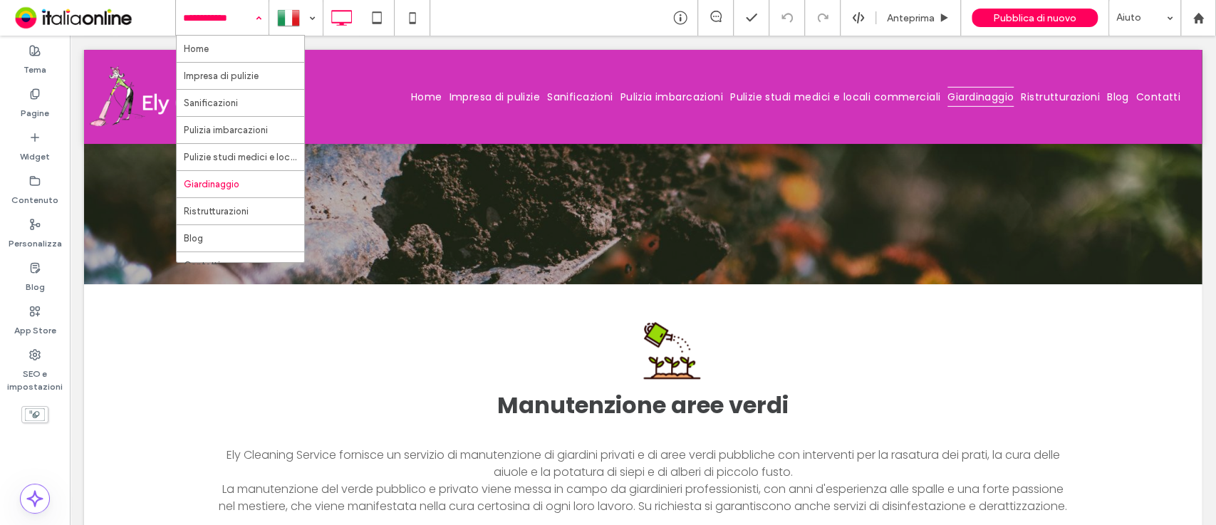
click at [254, 16] on div "Home Impresa di pulizie Sanificazioni Pulizia imbarcazioni Pulizie studi medici…" at bounding box center [222, 18] width 93 height 36
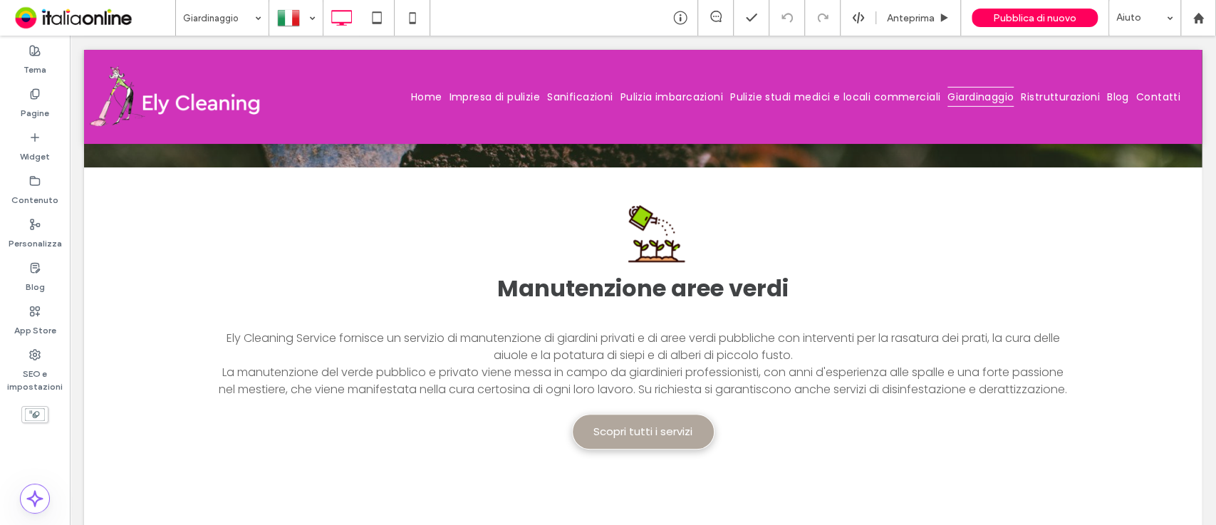
scroll to position [553, 0]
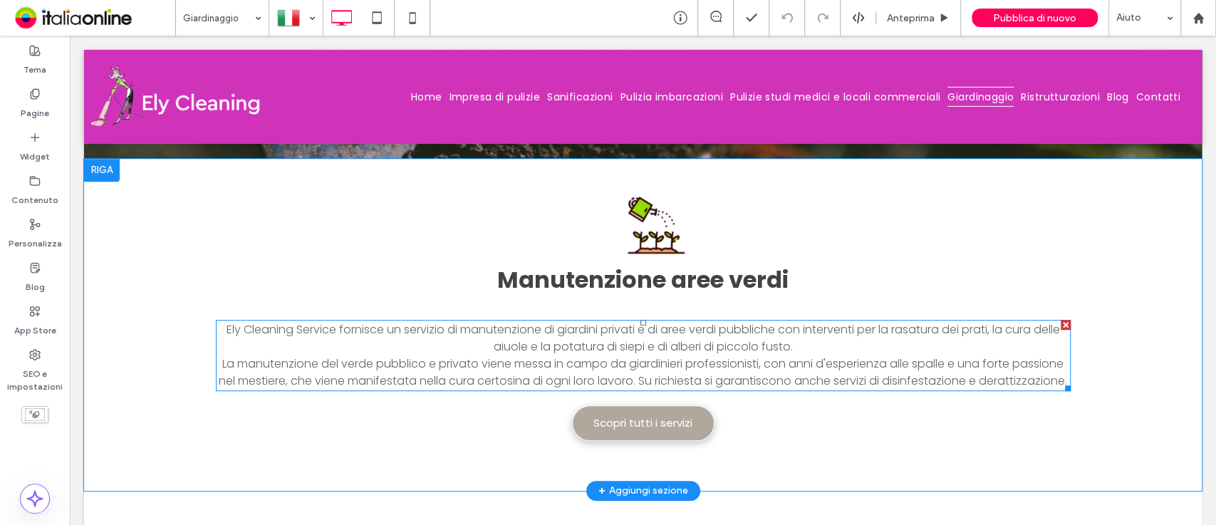
click at [692, 355] on span "La manutenzione del verde pubblico e privato viene messa in campo da giardinier…" at bounding box center [643, 371] width 848 height 33
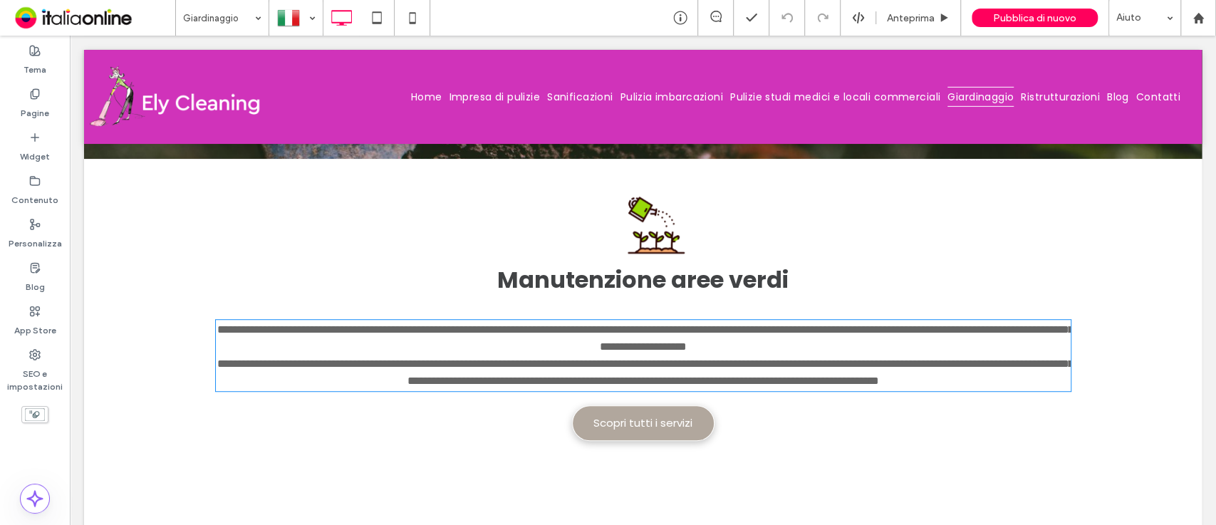
click at [692, 358] on span "**********" at bounding box center [645, 372] width 856 height 28
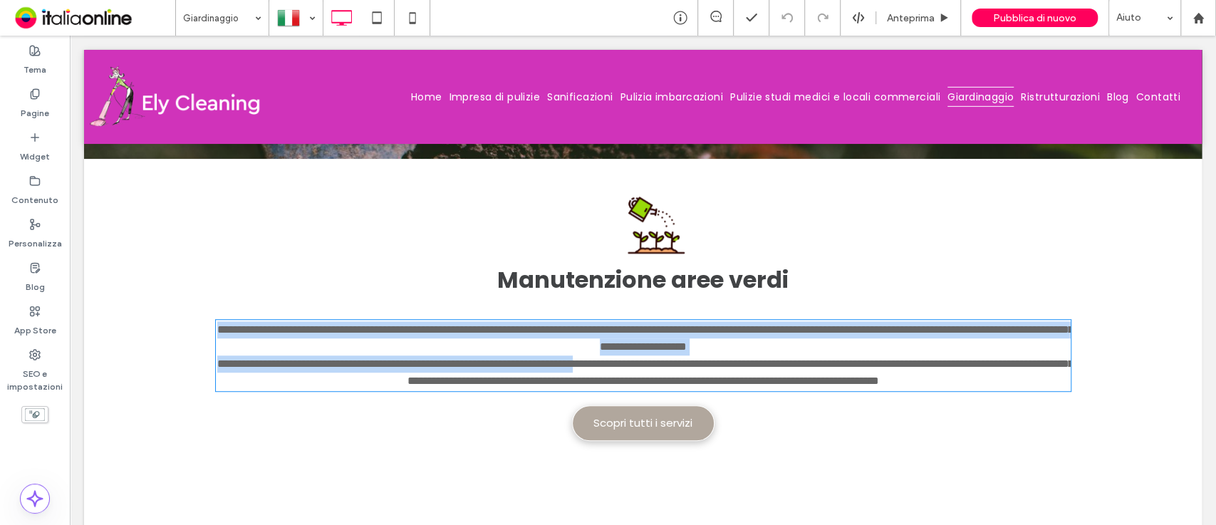
type input "*******"
type input "**"
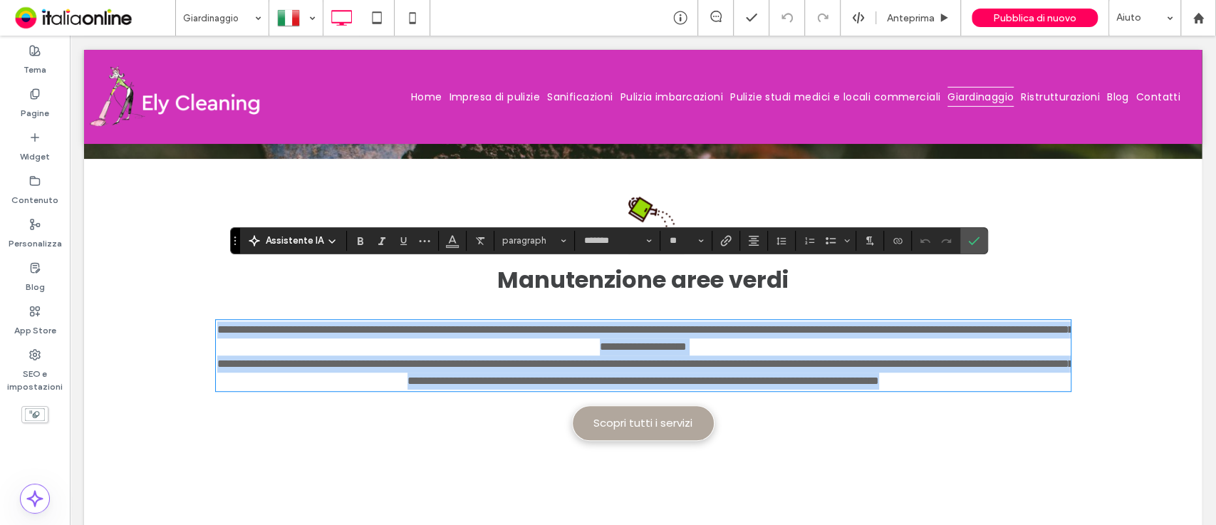
drag, startPoint x: 728, startPoint y: 345, endPoint x: 151, endPoint y: 223, distance: 589.8
click at [151, 223] on div "**********" at bounding box center [643, 325] width 1118 height 332
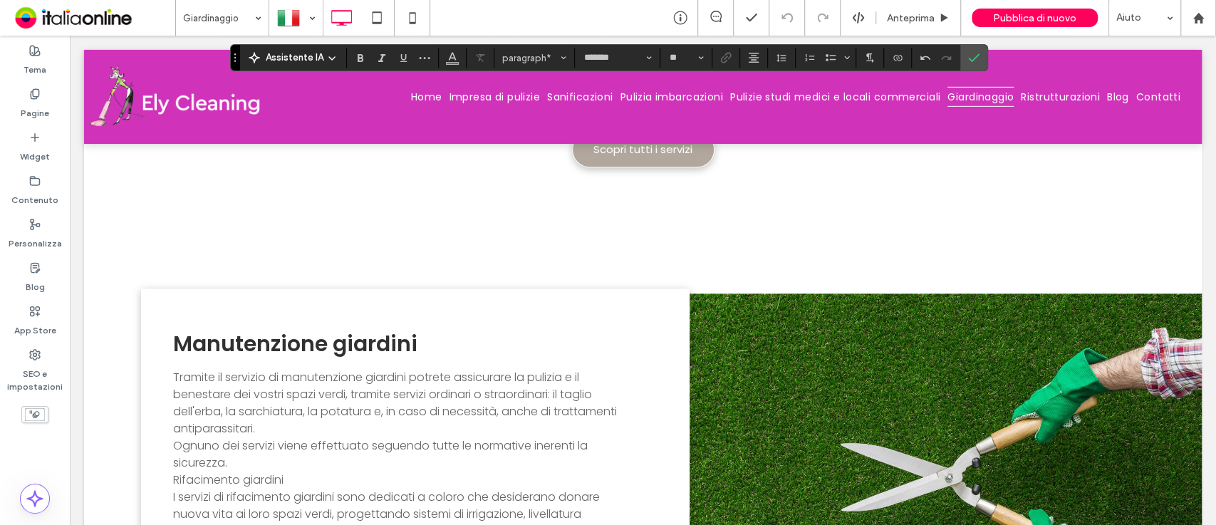
scroll to position [952, 0]
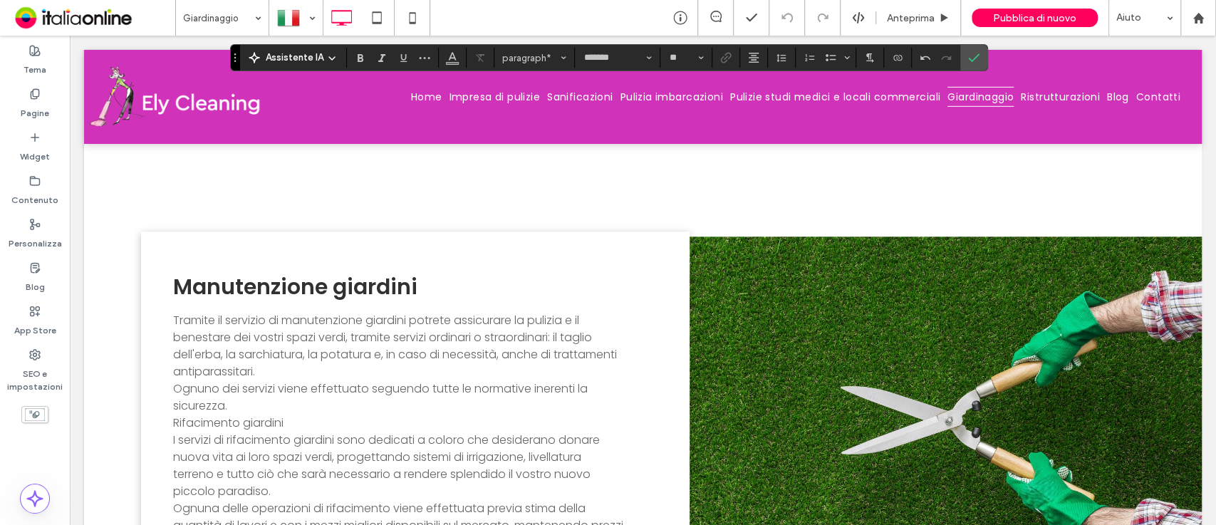
click at [420, 380] on p "Ognuno dei servizi viene effettuato seguendo tutte le normative inerenti la sic…" at bounding box center [398, 397] width 451 height 34
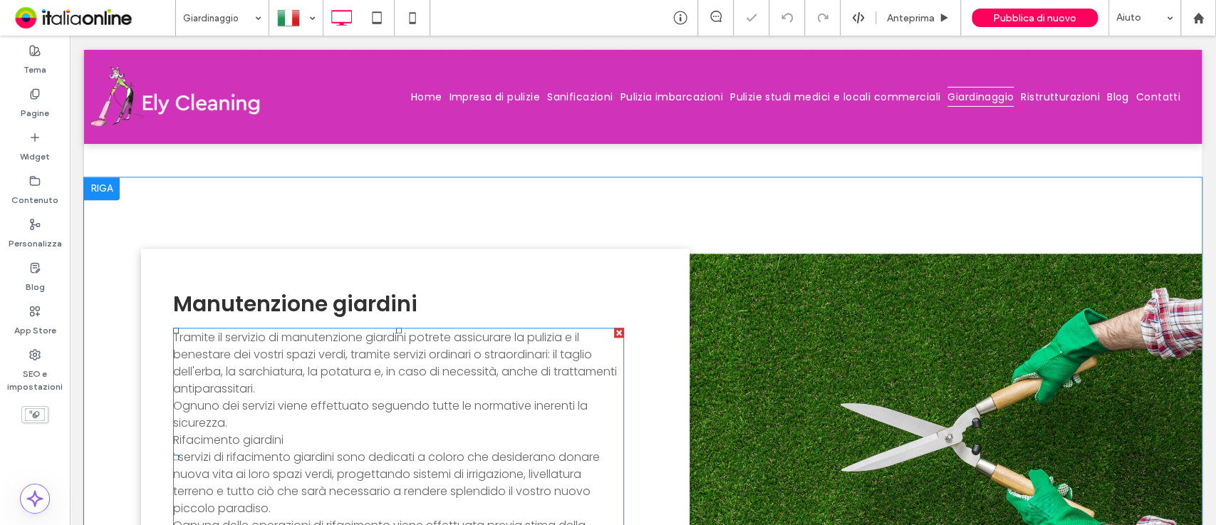
click at [420, 398] on p "Ognuno dei servizi viene effettuato seguendo tutte le normative inerenti la sic…" at bounding box center [398, 415] width 451 height 34
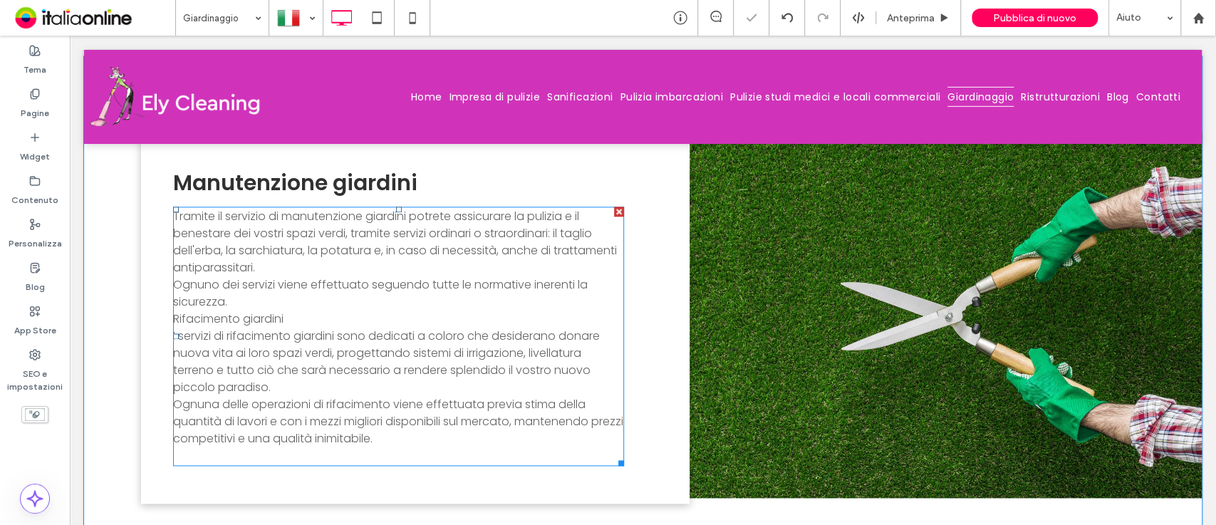
type input "*******"
type input "**"
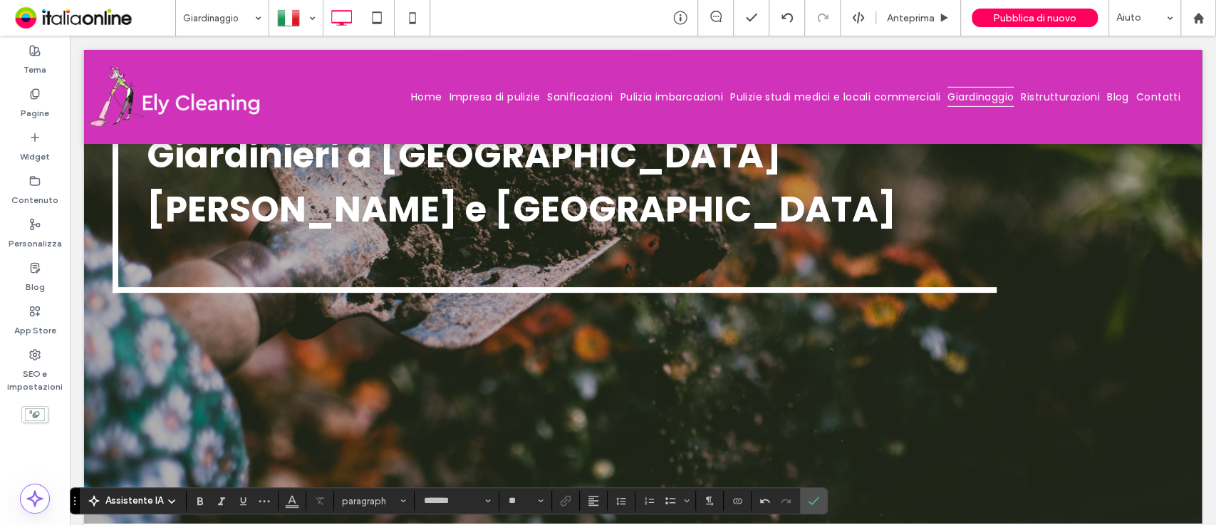
scroll to position [135, 0]
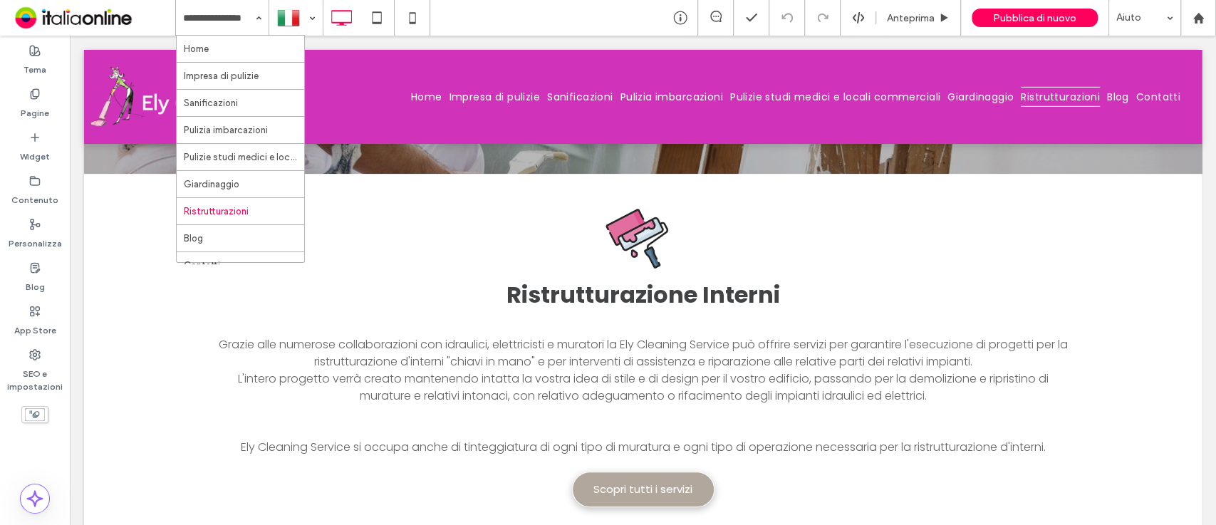
scroll to position [621, 0]
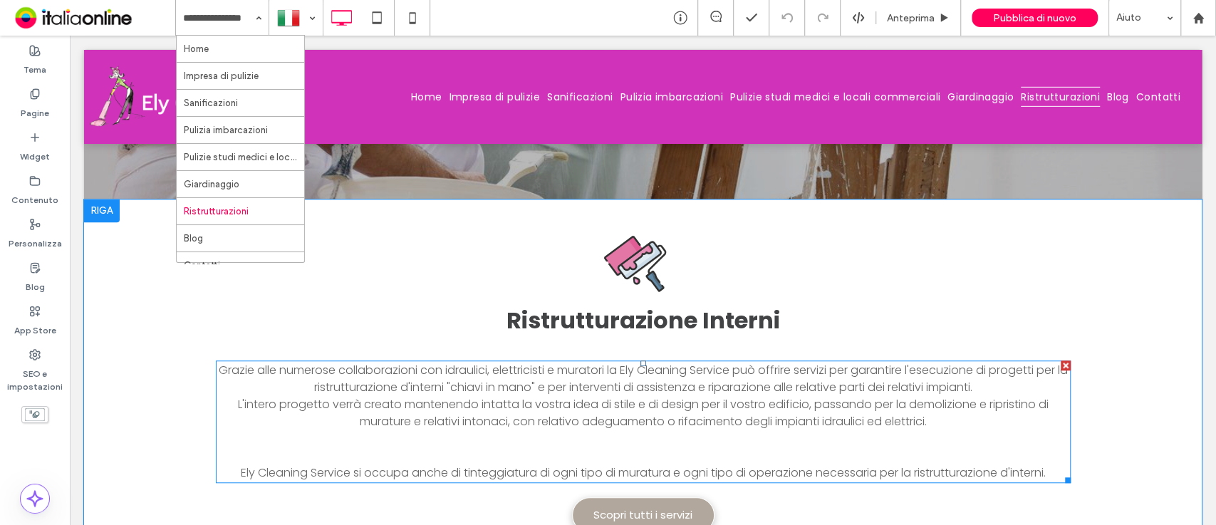
click at [750, 447] on p at bounding box center [643, 455] width 855 height 17
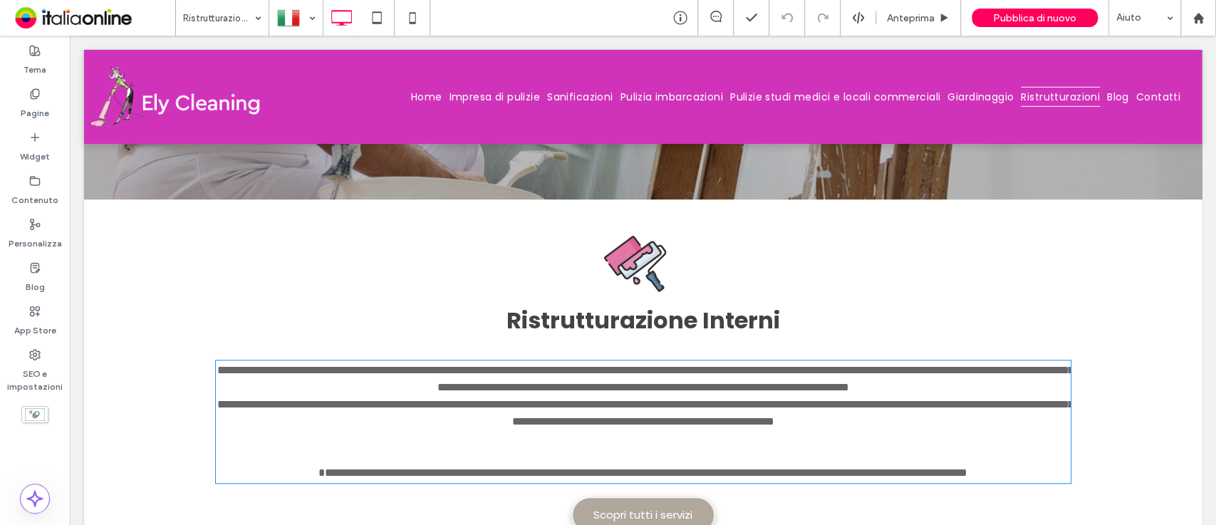
type input "*******"
type input "**"
click at [750, 447] on p at bounding box center [643, 455] width 855 height 17
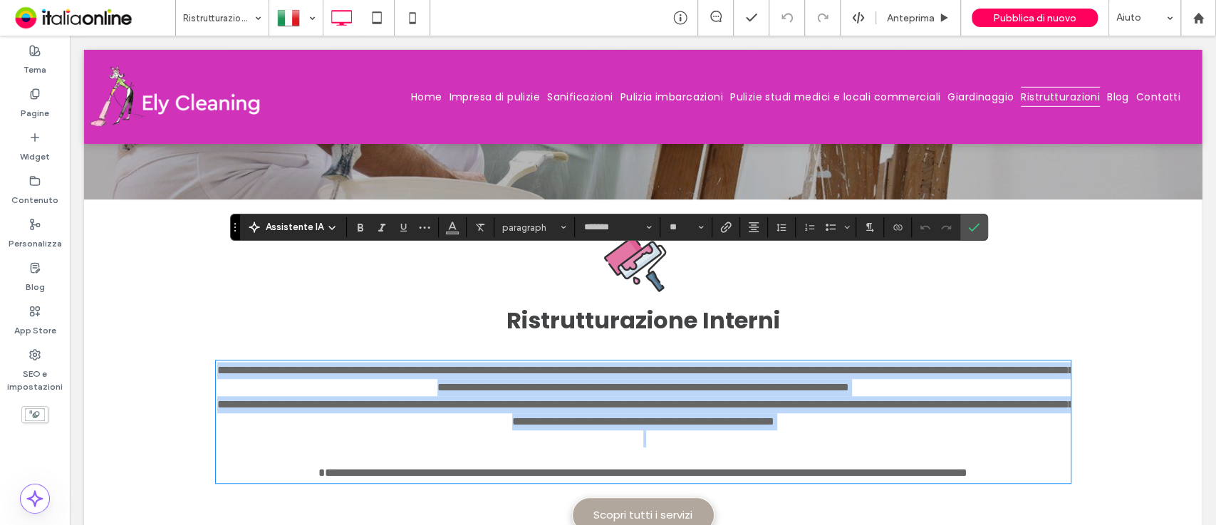
click at [975, 396] on p "**********" at bounding box center [643, 413] width 855 height 34
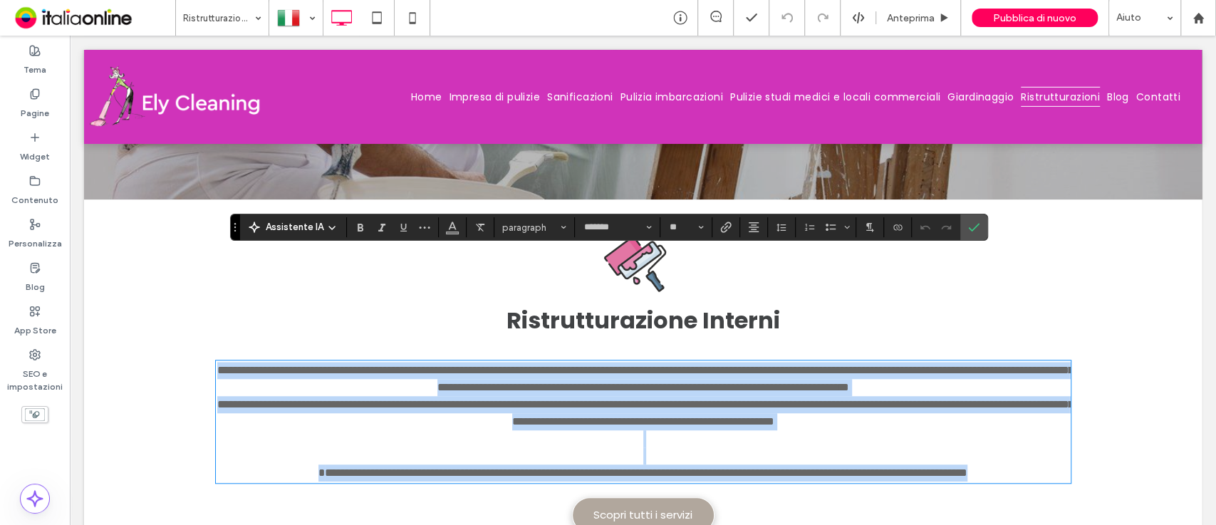
drag, startPoint x: 212, startPoint y: 261, endPoint x: 1087, endPoint y: 368, distance: 881.4
click at [1087, 368] on div "**********" at bounding box center [643, 390] width 1118 height 383
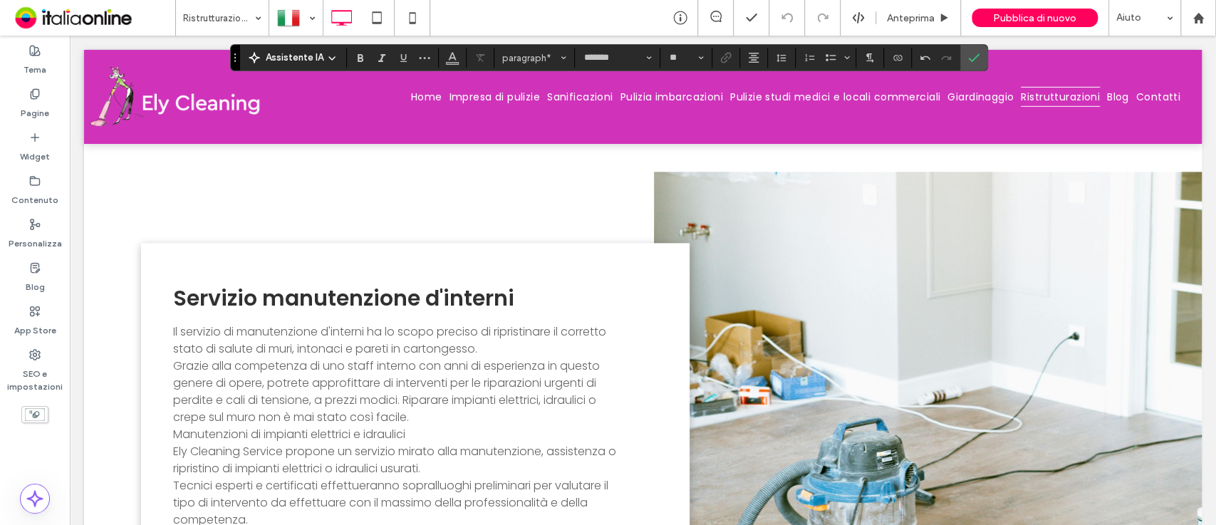
scroll to position [1046, 0]
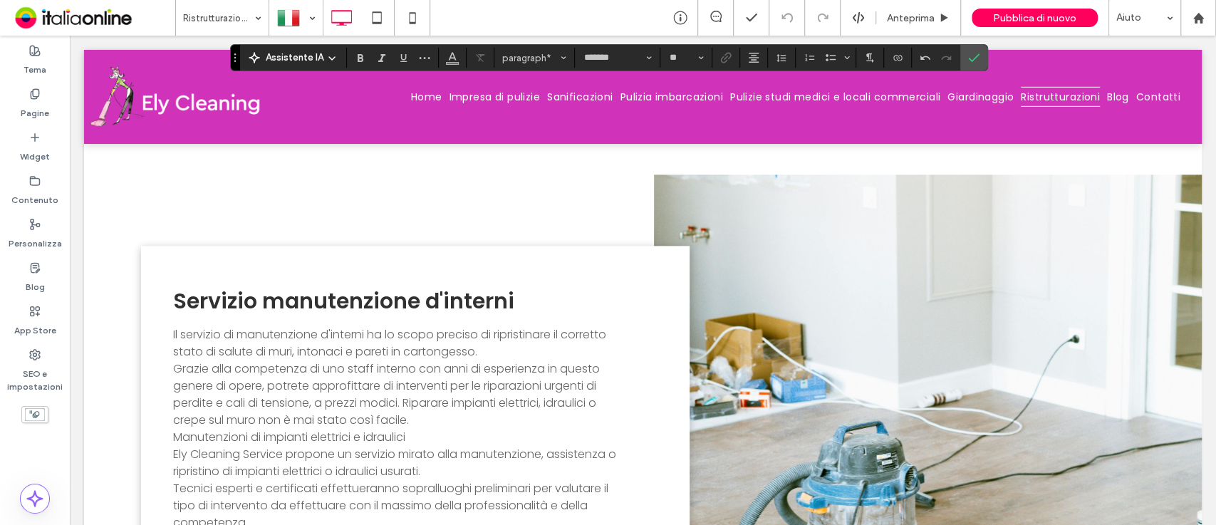
click at [428, 360] on p "Grazie alla competenza di uno staff interno con anni di esperienza in questo ge…" at bounding box center [398, 394] width 451 height 68
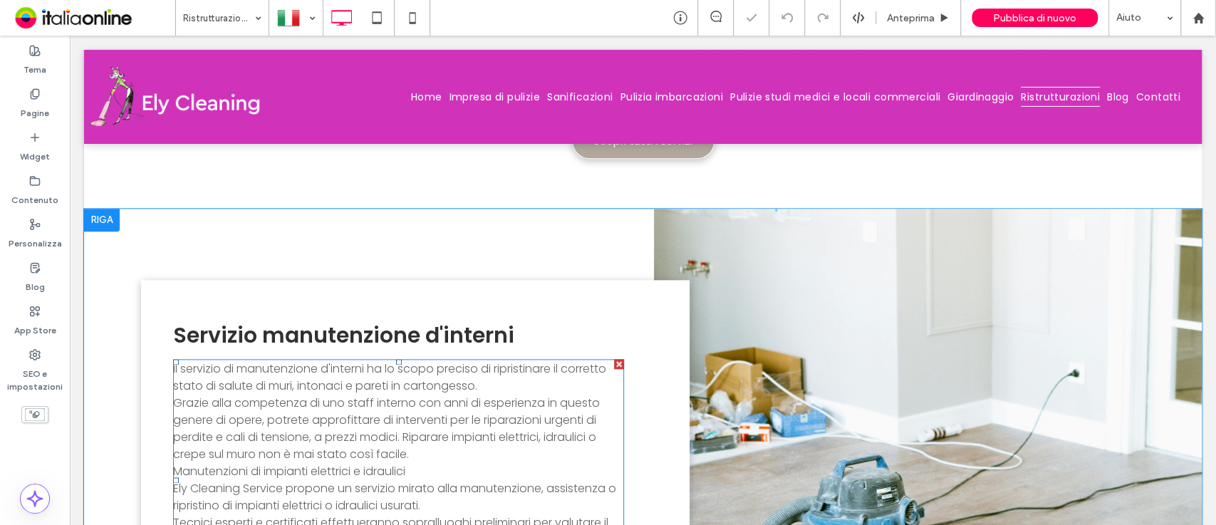
click at [428, 395] on p "Grazie alla competenza di uno staff interno con anni di esperienza in questo ge…" at bounding box center [398, 429] width 451 height 68
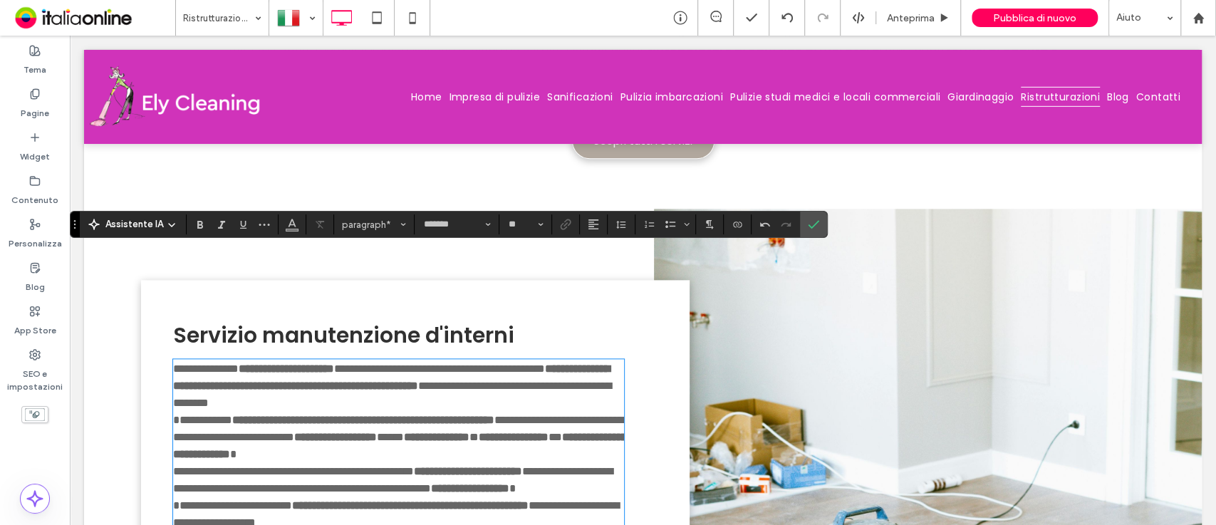
scroll to position [1203, 0]
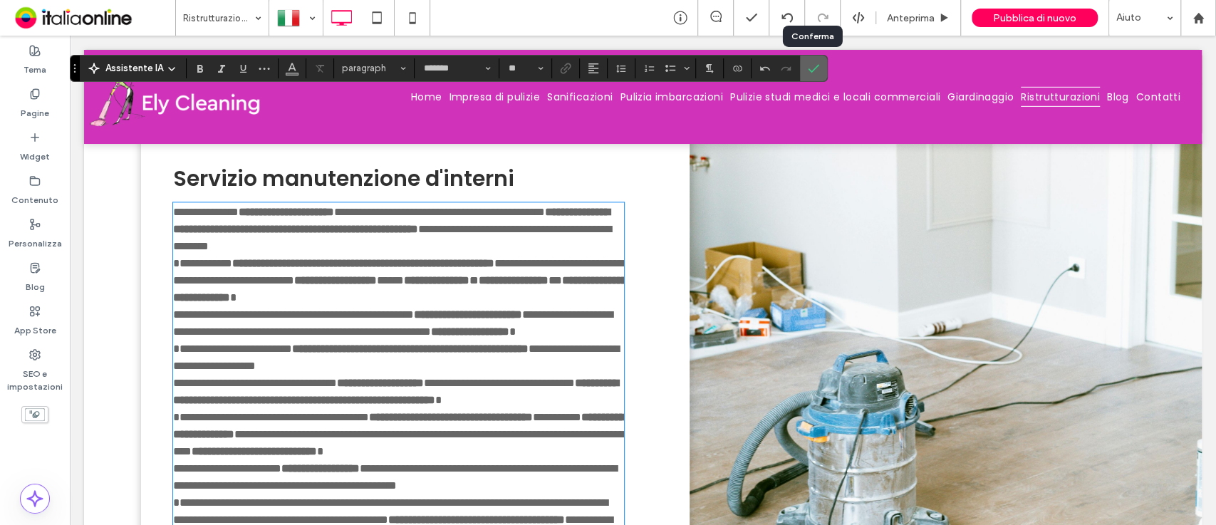
click at [819, 74] on label "Conferma" at bounding box center [813, 69] width 21 height 26
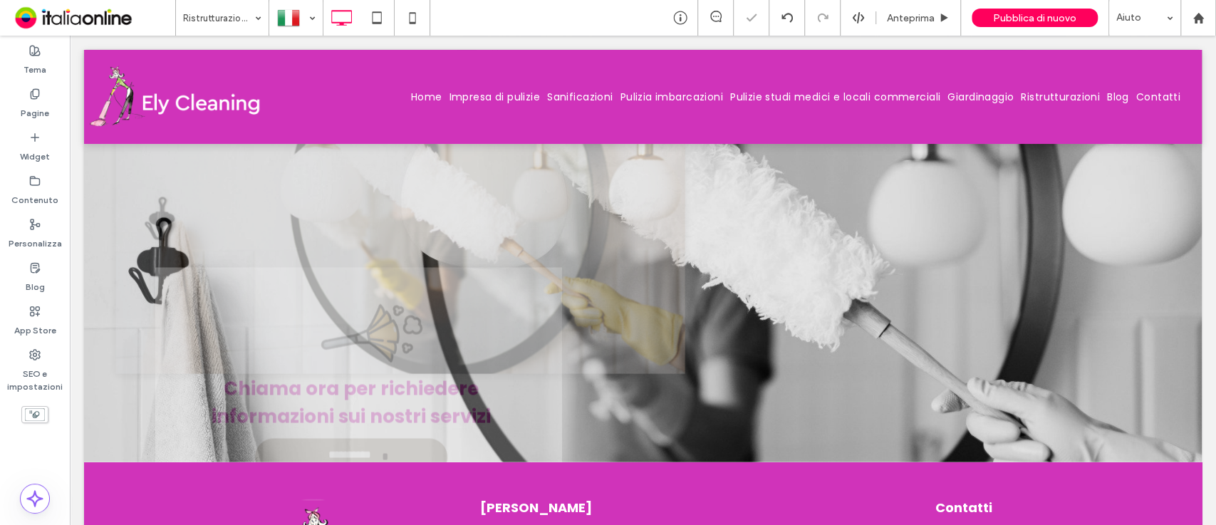
scroll to position [0, 0]
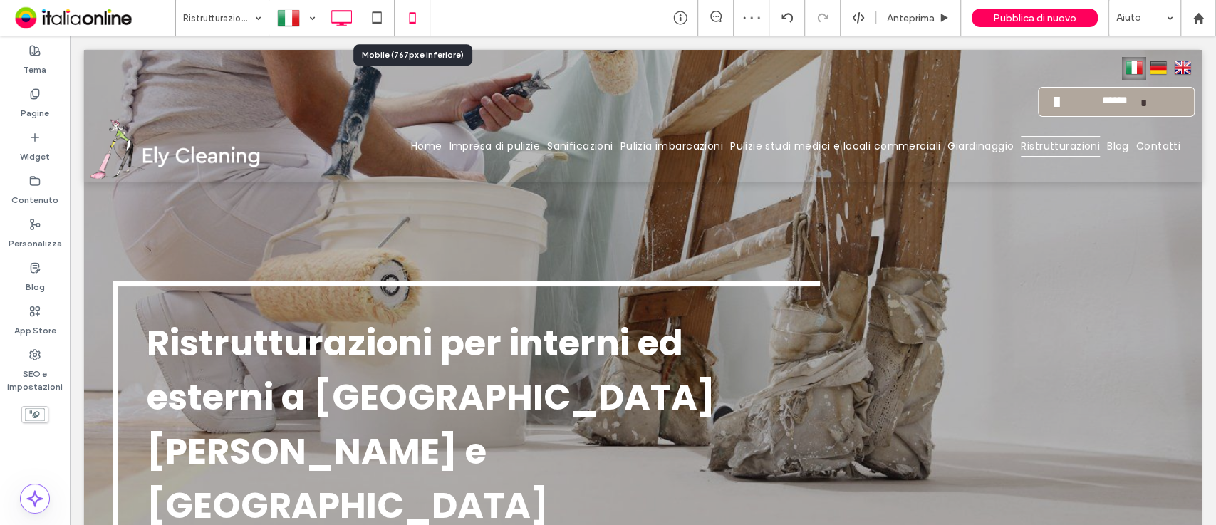
click at [412, 11] on icon at bounding box center [412, 18] width 28 height 28
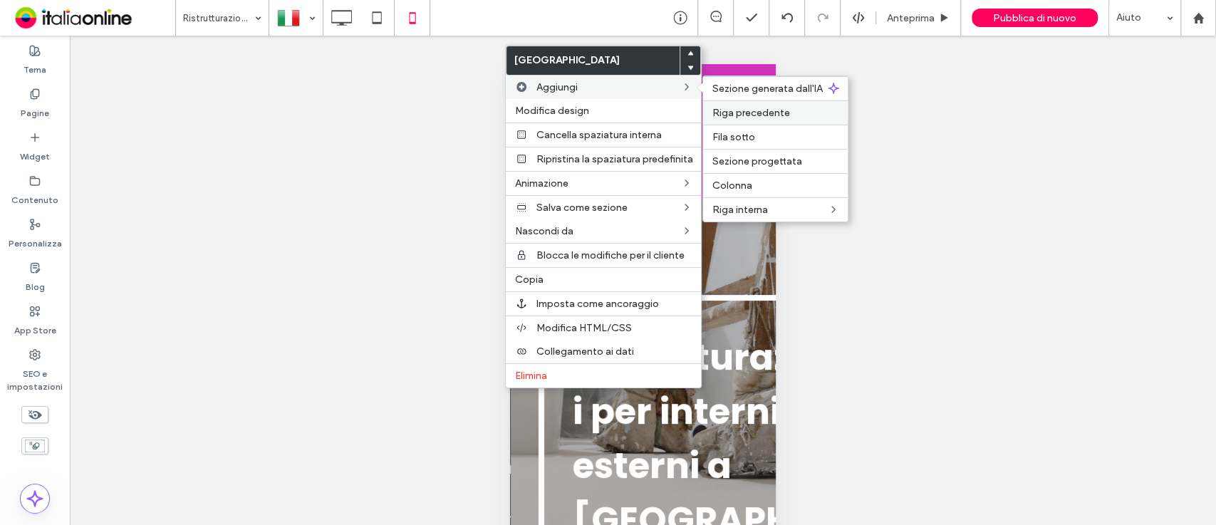
click at [744, 110] on span "Riga precedente" at bounding box center [751, 113] width 78 height 12
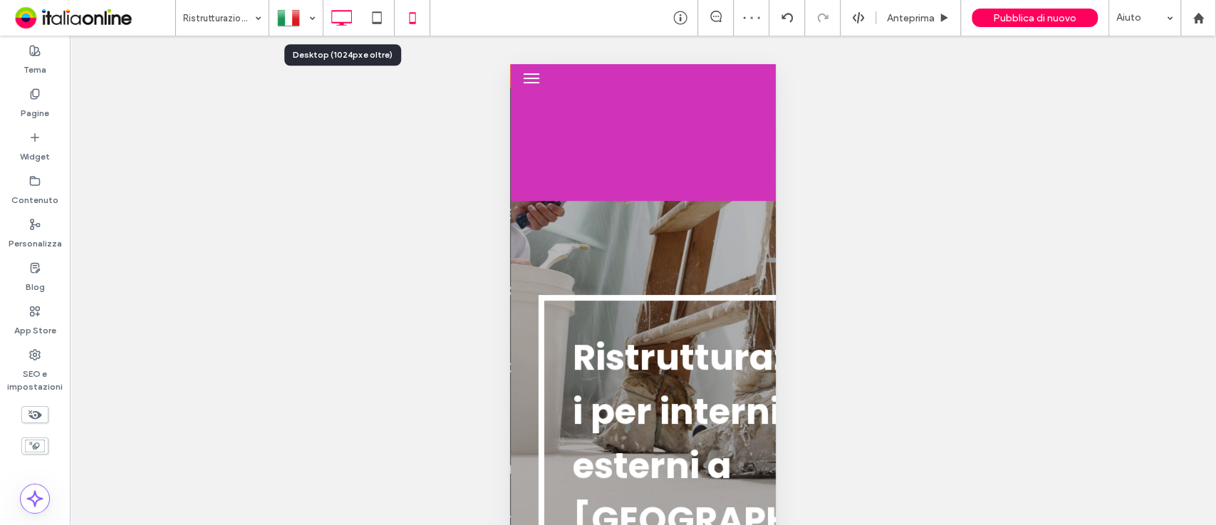
click at [337, 24] on icon at bounding box center [341, 18] width 28 height 28
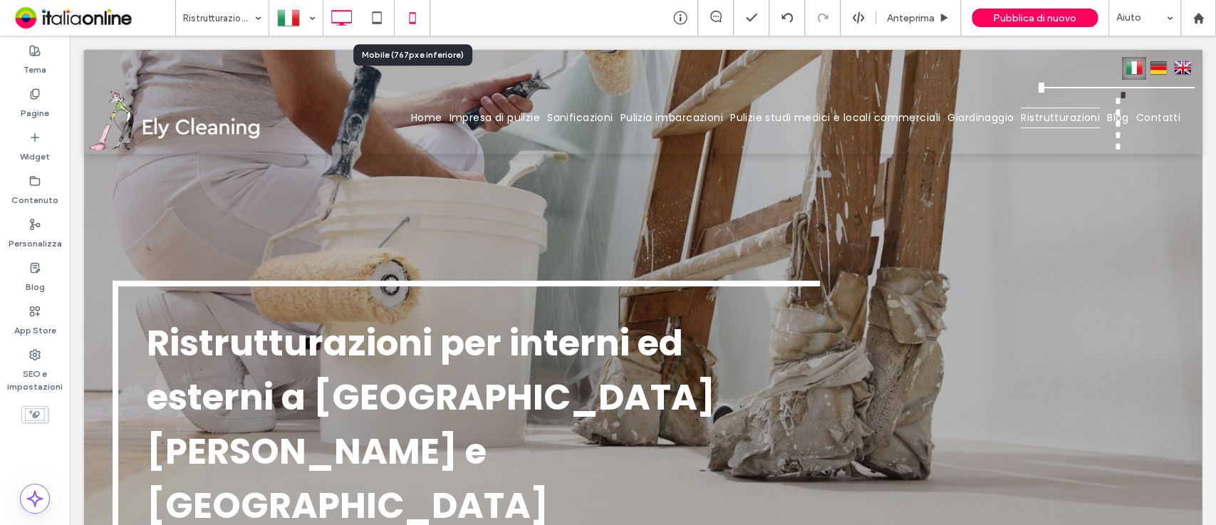
click at [409, 8] on icon at bounding box center [412, 18] width 28 height 28
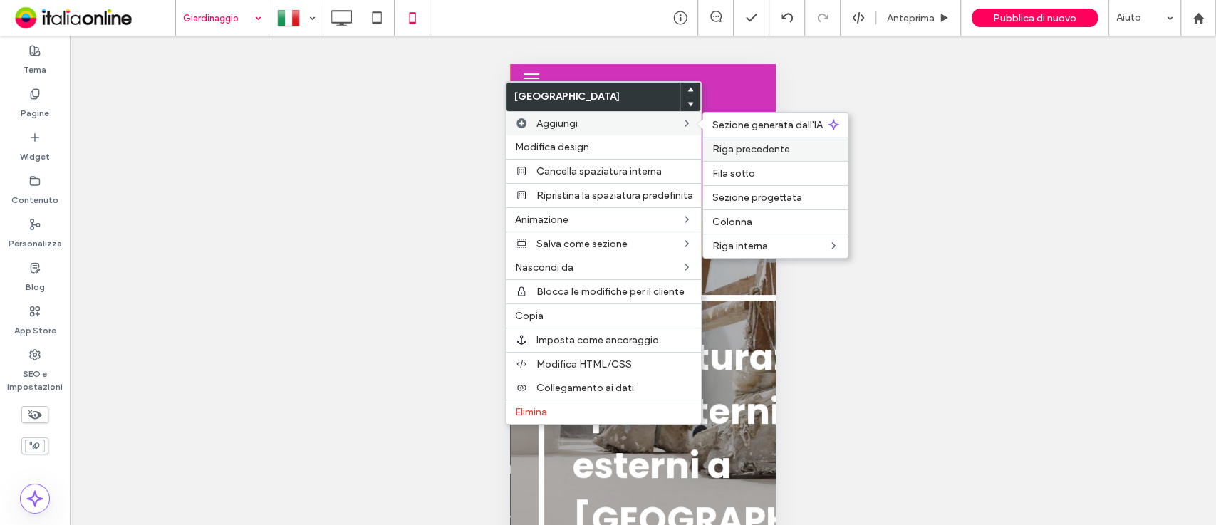
click at [758, 140] on div "Riga precedente" at bounding box center [775, 149] width 145 height 24
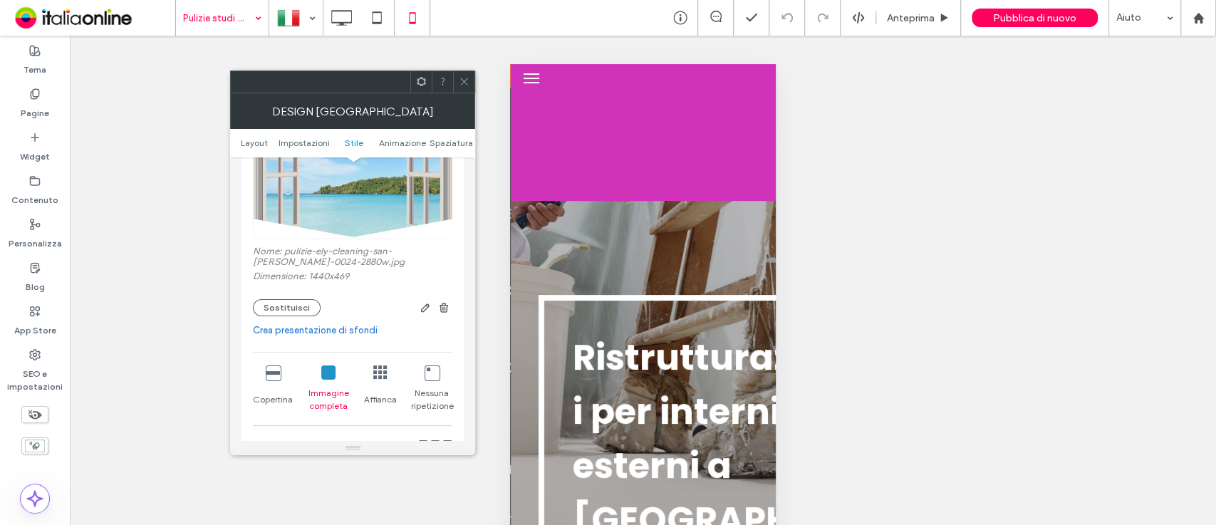
scroll to position [355, 0]
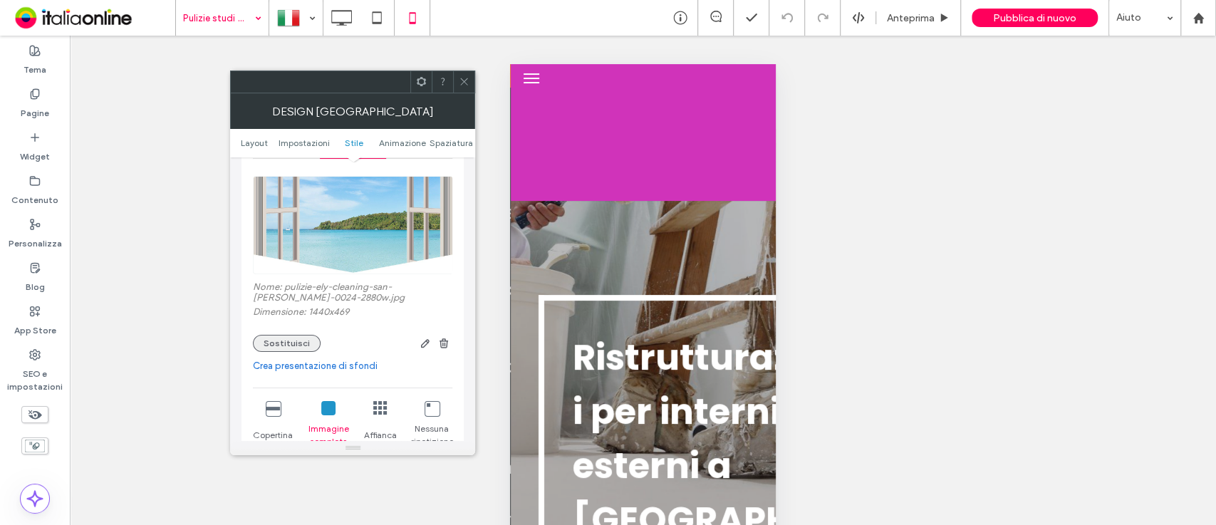
click at [301, 339] on button "Sostituisci" at bounding box center [287, 343] width 68 height 17
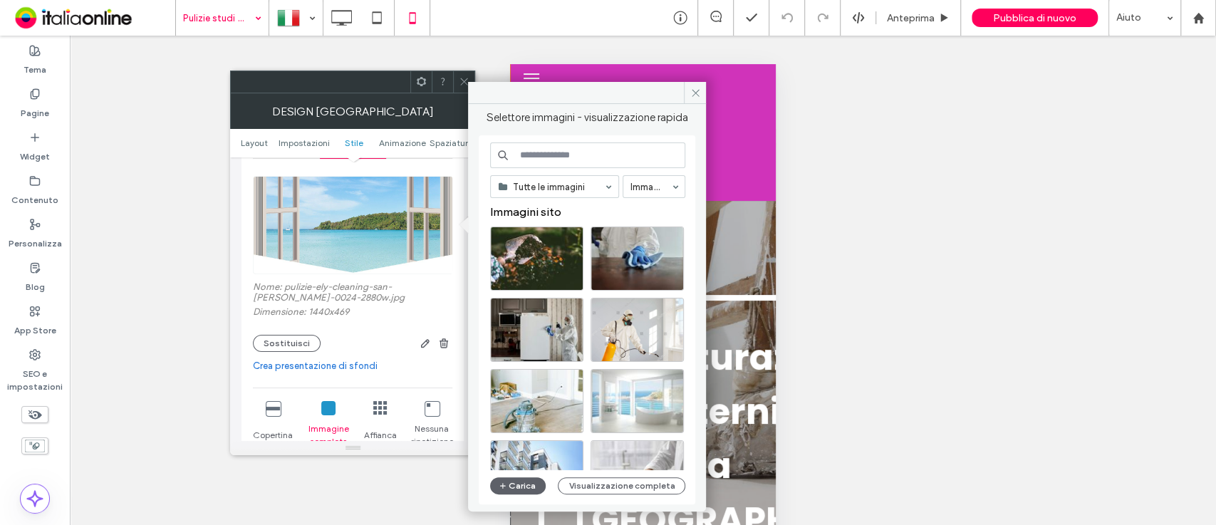
click at [590, 155] on input at bounding box center [587, 155] width 195 height 26
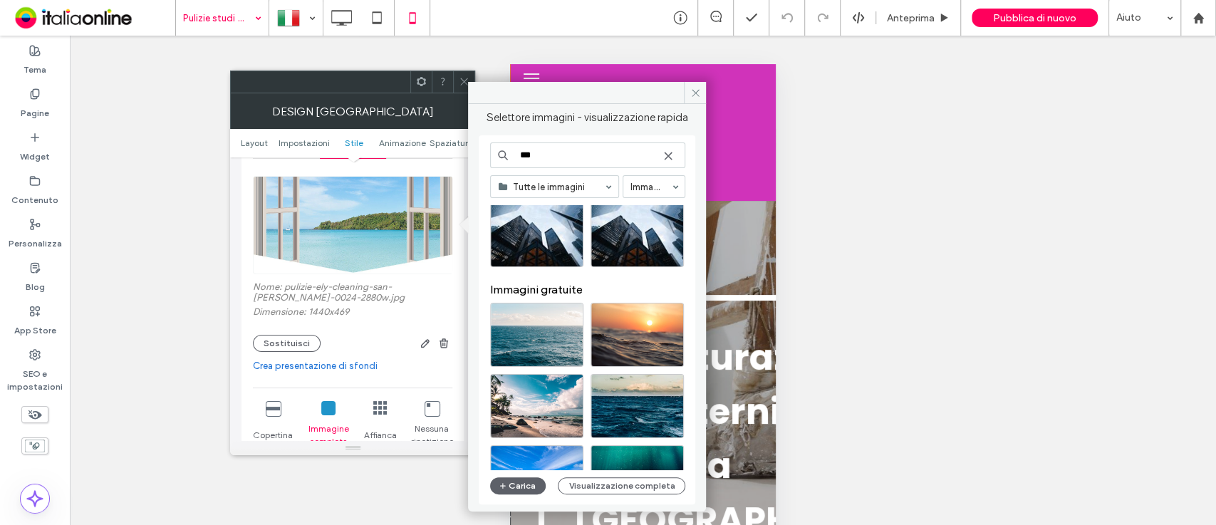
scroll to position [21, 0]
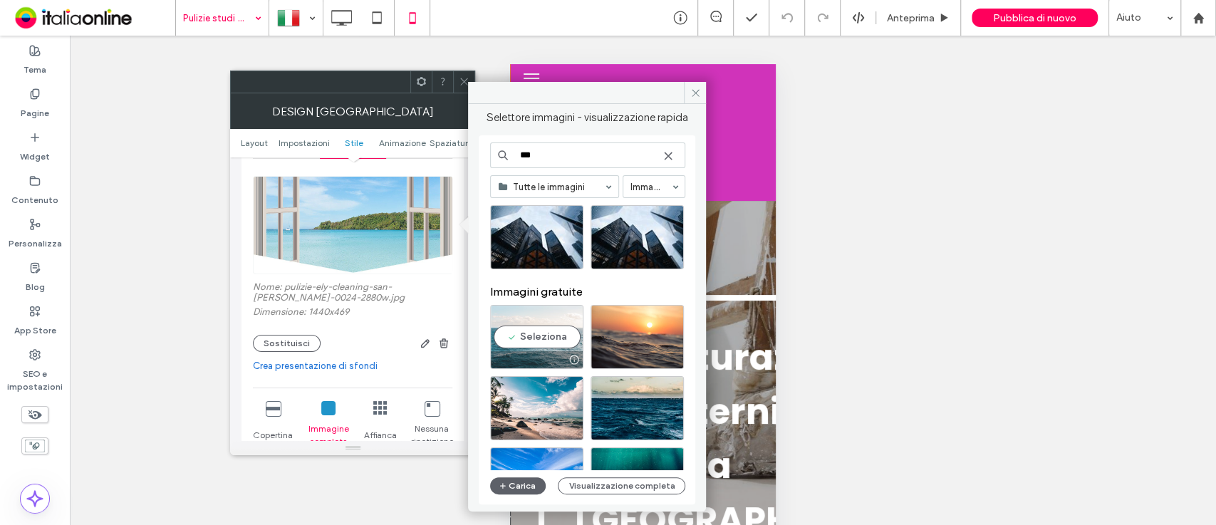
type input "***"
click at [534, 317] on div "Seleziona" at bounding box center [536, 337] width 93 height 64
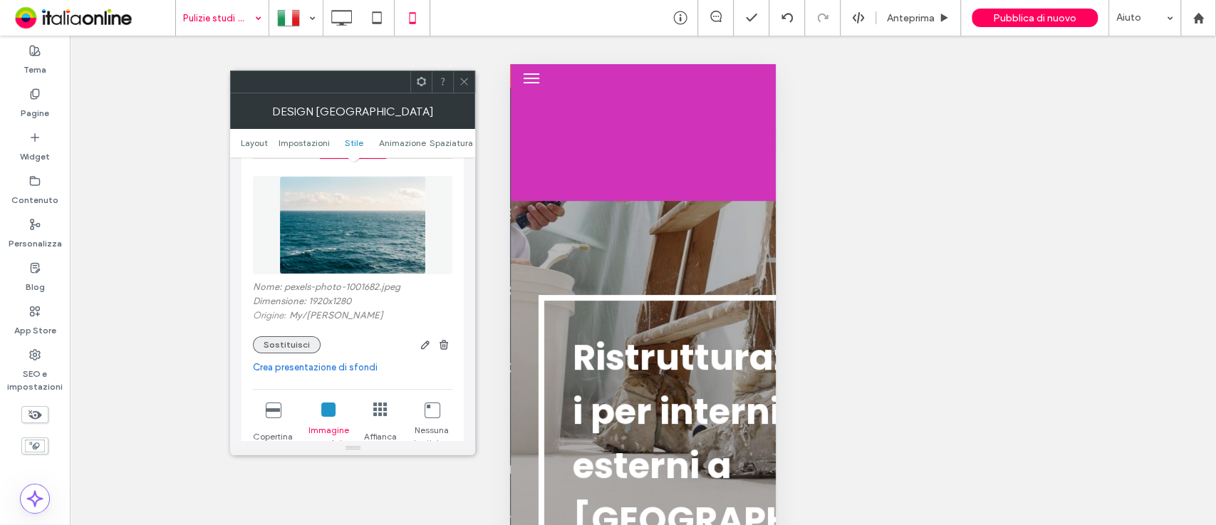
click at [285, 346] on button "Sostituisci" at bounding box center [287, 344] width 68 height 17
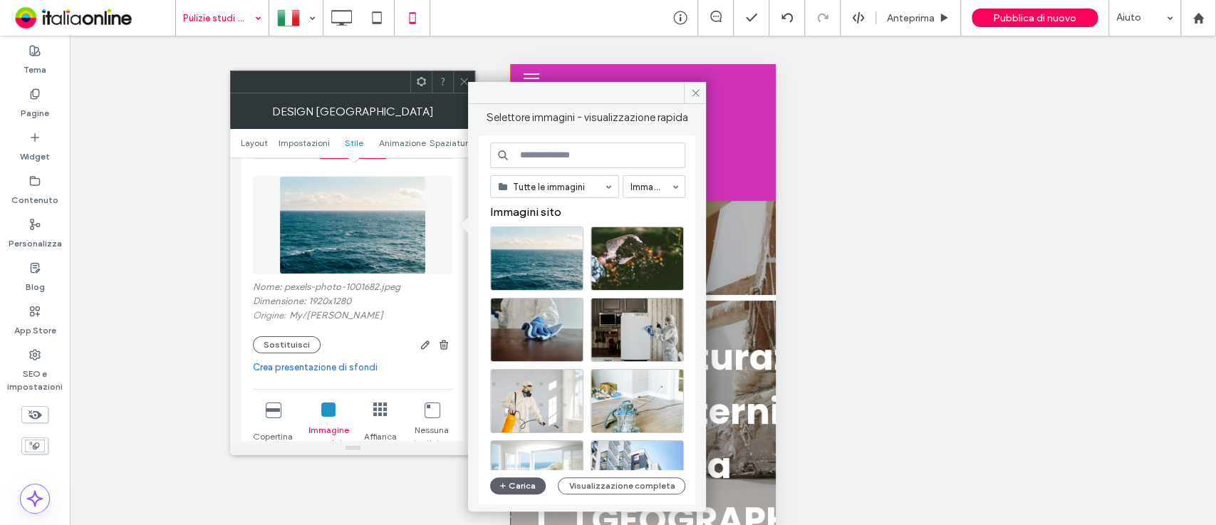
scroll to position [266, 0]
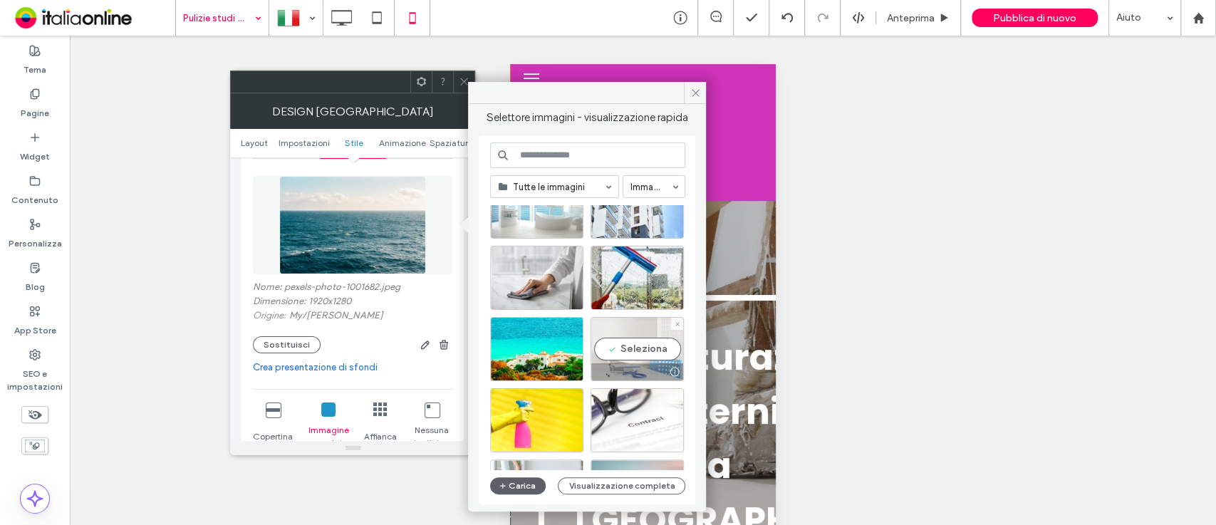
click at [618, 350] on div "Seleziona" at bounding box center [637, 349] width 93 height 64
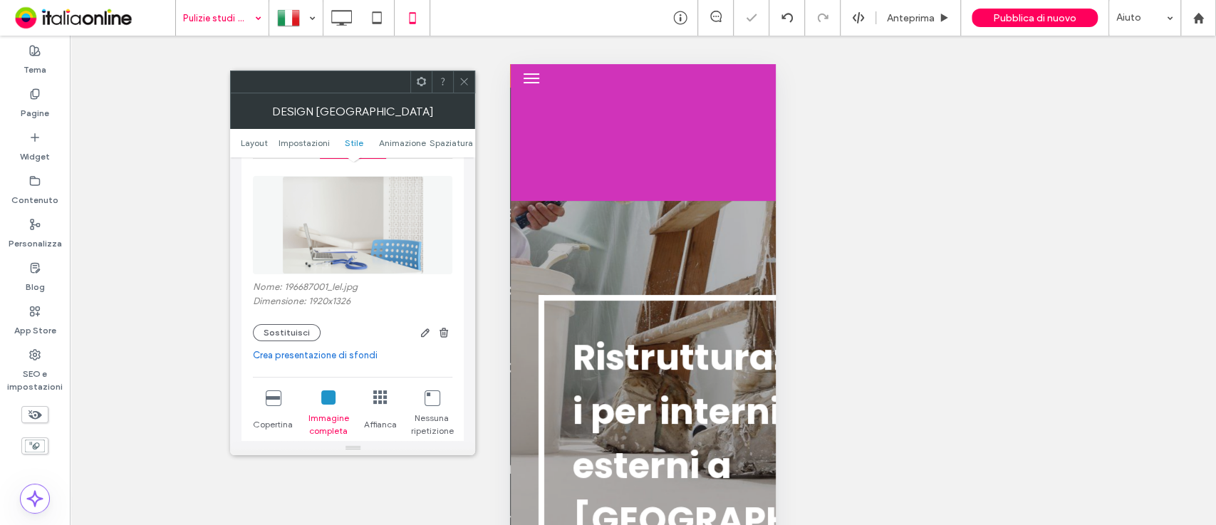
click at [465, 85] on icon at bounding box center [464, 81] width 11 height 11
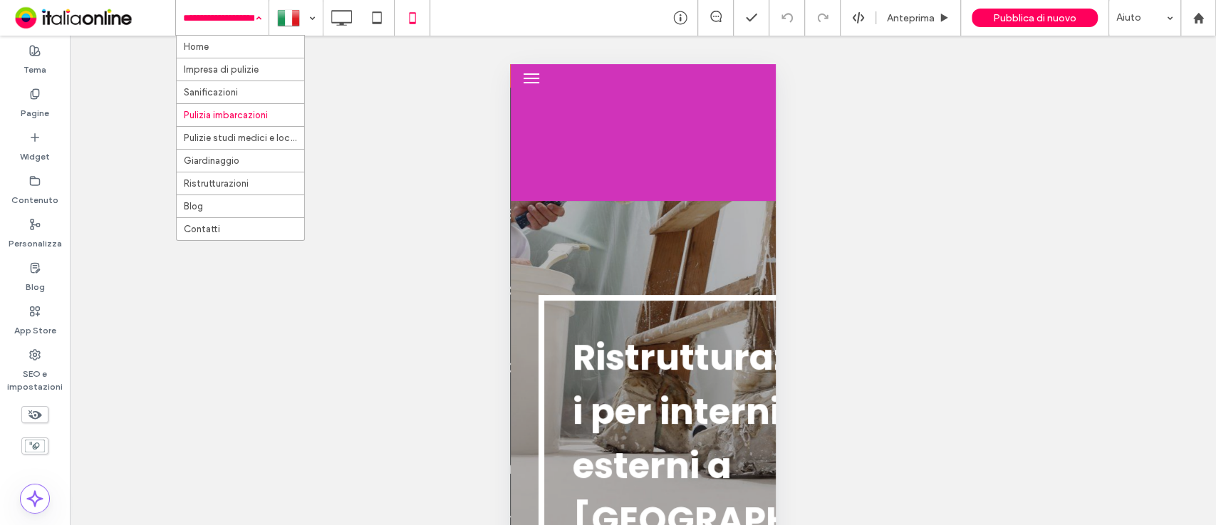
click at [251, 19] on div "Home Impresa di pulizie Sanificazioni Pulizia imbarcazioni Pulizie studi medici…" at bounding box center [222, 18] width 93 height 36
drag, startPoint x: 192, startPoint y: 21, endPoint x: 210, endPoint y: 66, distance: 48.3
click at [210, 36] on div "Home Impresa di pulizie Sanificazioni Pulizia imbarcazioni Pulizie studi medici…" at bounding box center [222, 18] width 93 height 36
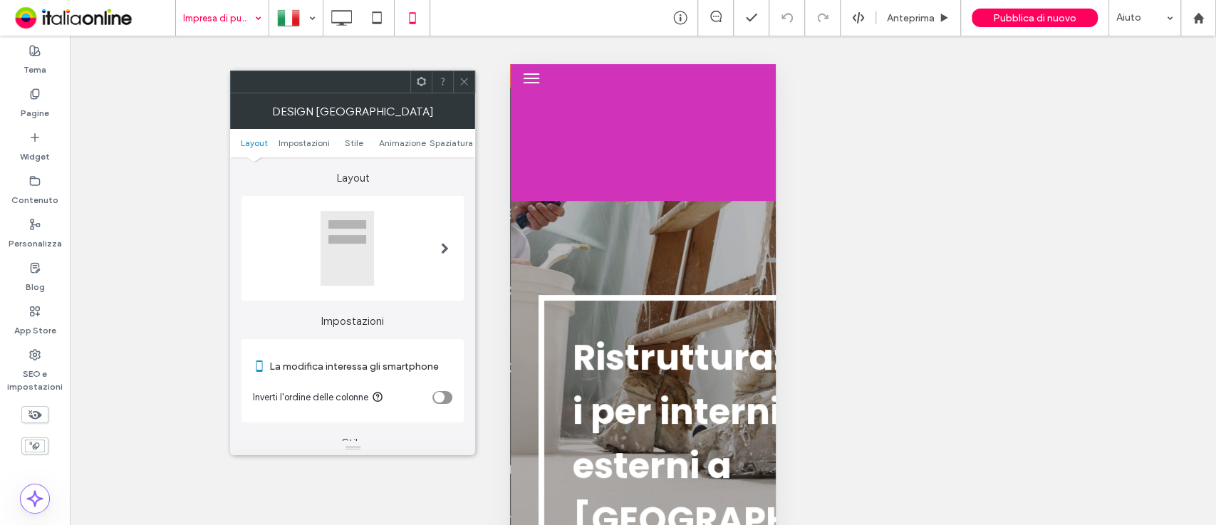
click at [447, 393] on div "toggle" at bounding box center [442, 397] width 20 height 13
click at [447, 393] on div "toggle" at bounding box center [446, 397] width 11 height 11
click at [462, 81] on icon at bounding box center [464, 81] width 11 height 11
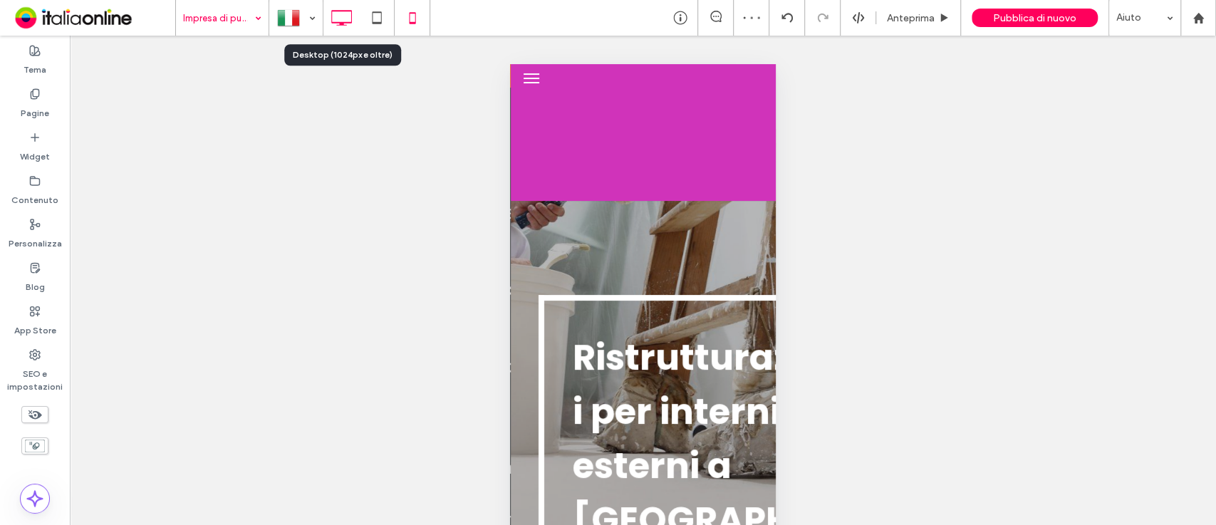
click at [336, 8] on icon at bounding box center [341, 18] width 28 height 28
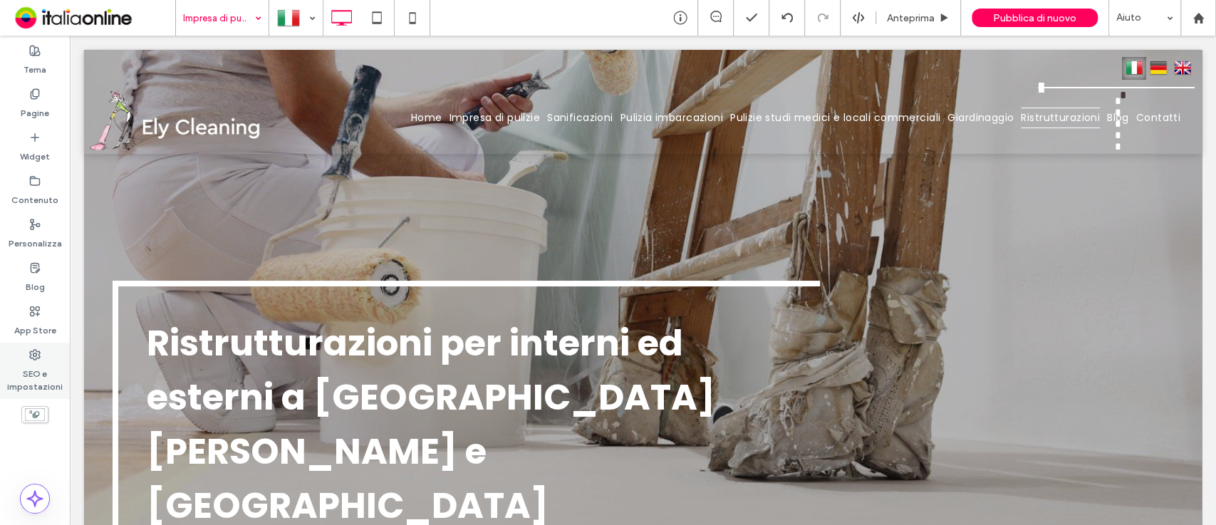
click at [34, 373] on label "SEO e impostazioni" at bounding box center [35, 376] width 70 height 33
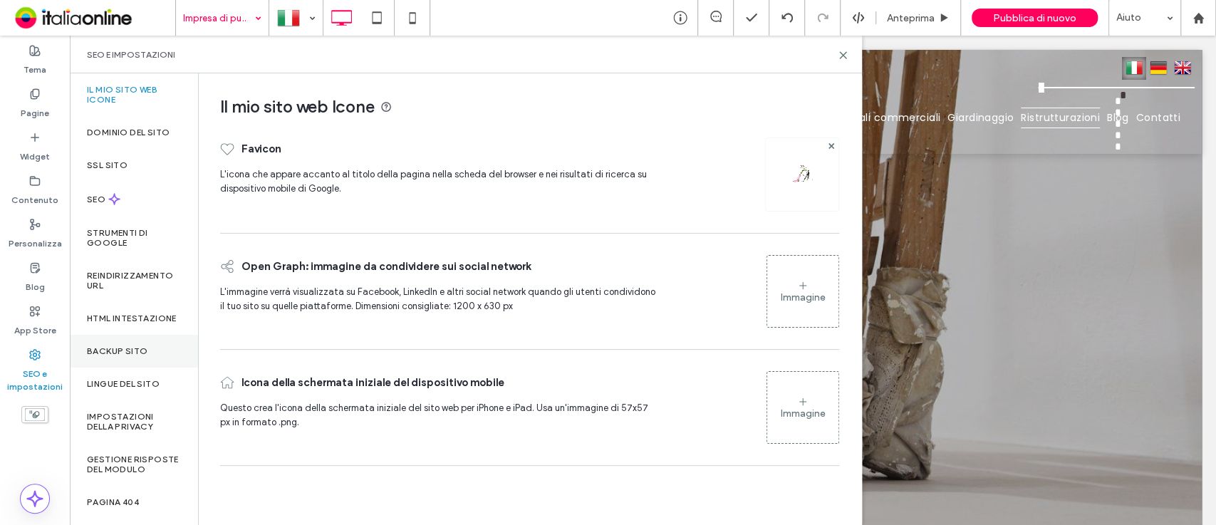
click at [127, 368] on div "Backup sito" at bounding box center [134, 351] width 128 height 33
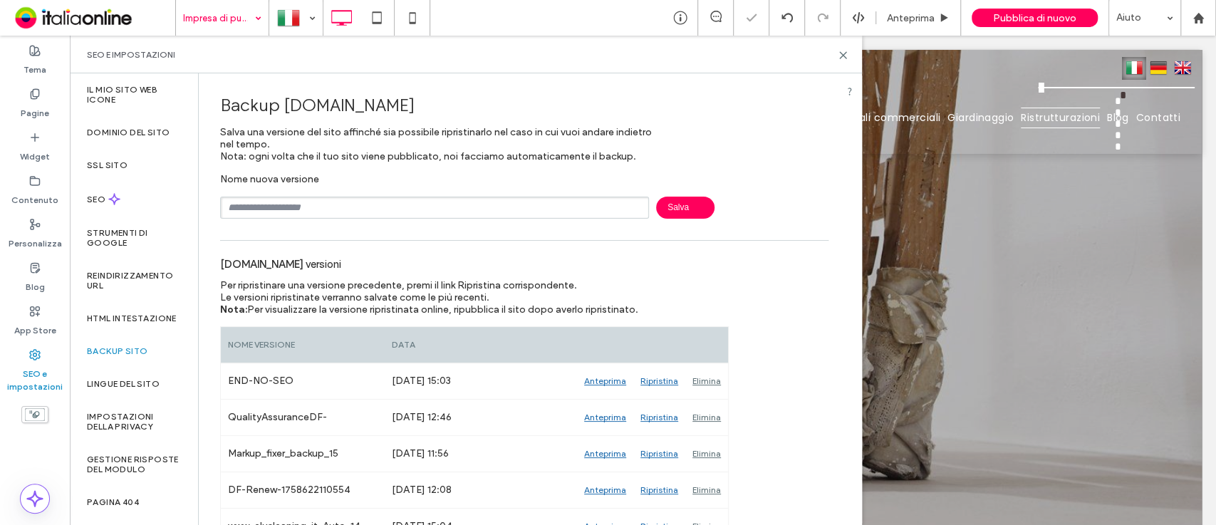
click at [410, 207] on input "text" at bounding box center [434, 208] width 429 height 22
type input "**********"
click at [678, 203] on span "Salva" at bounding box center [685, 208] width 58 height 22
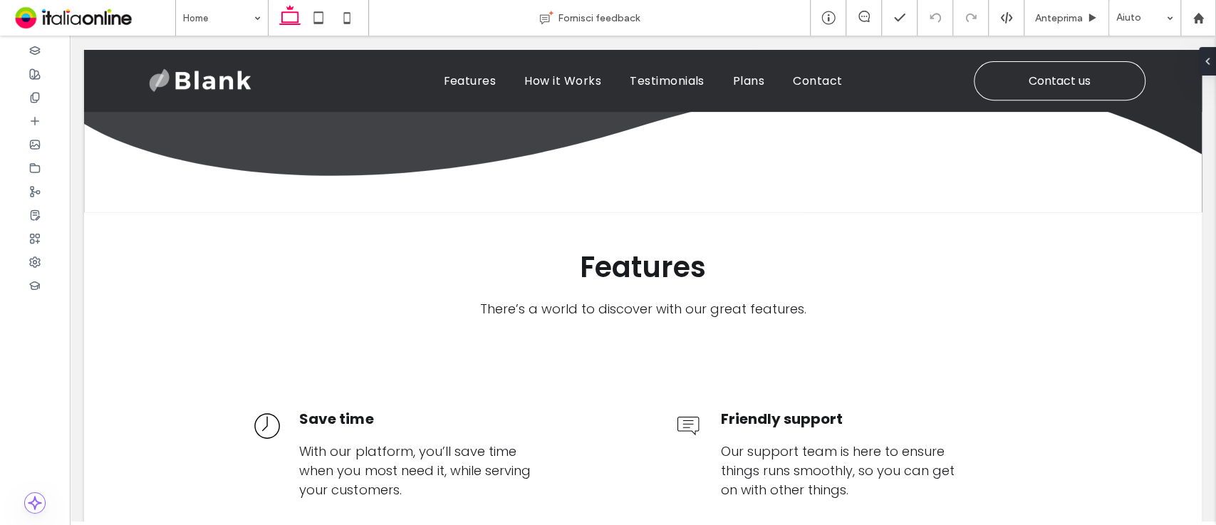
scroll to position [410, 0]
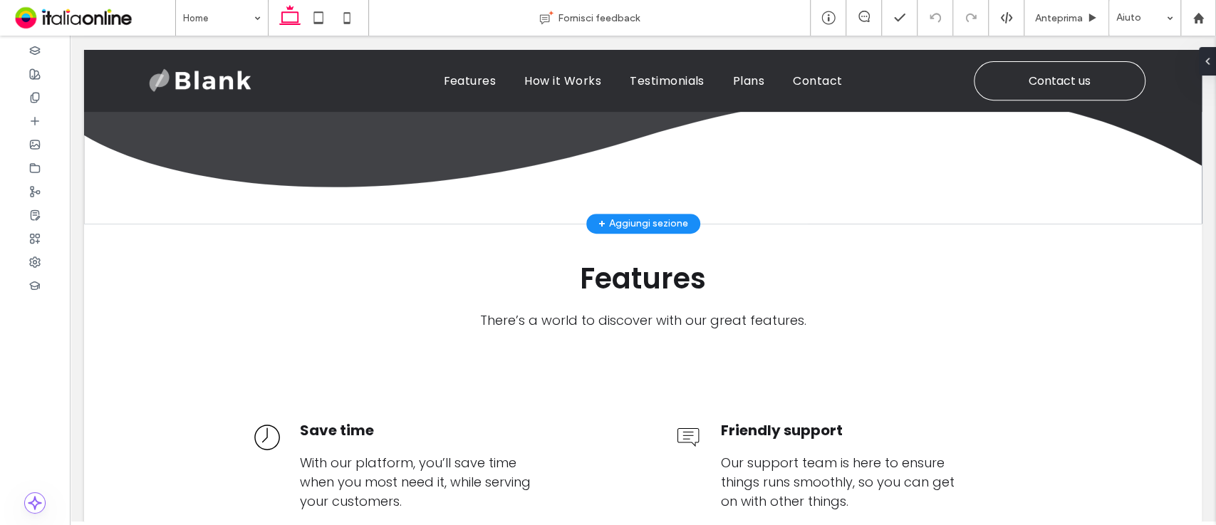
click at [633, 216] on div "+ Aggiungi sezione" at bounding box center [643, 224] width 90 height 16
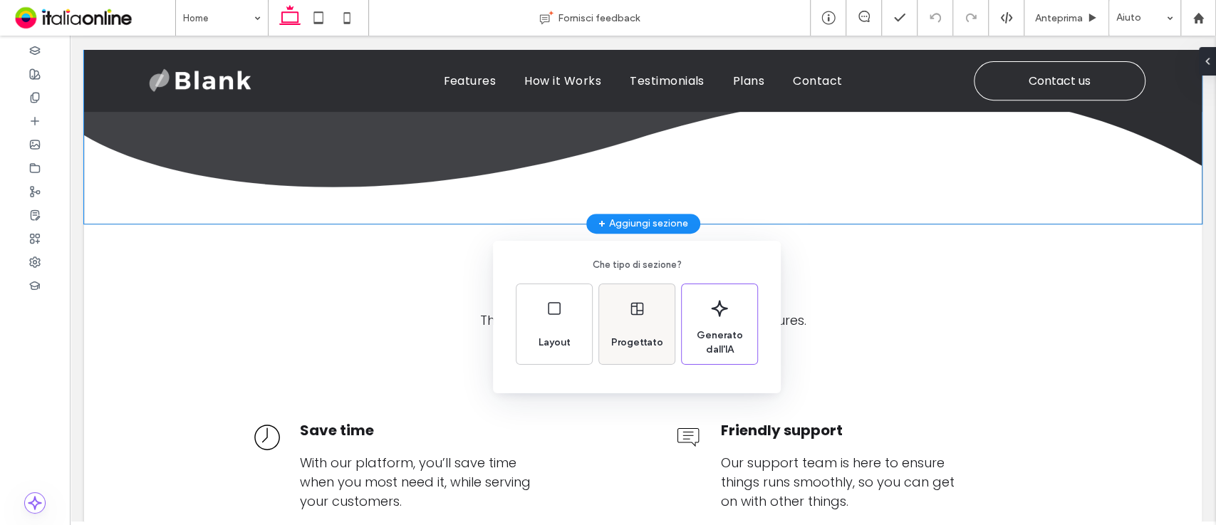
click at [624, 307] on div "Progettato" at bounding box center [637, 324] width 76 height 80
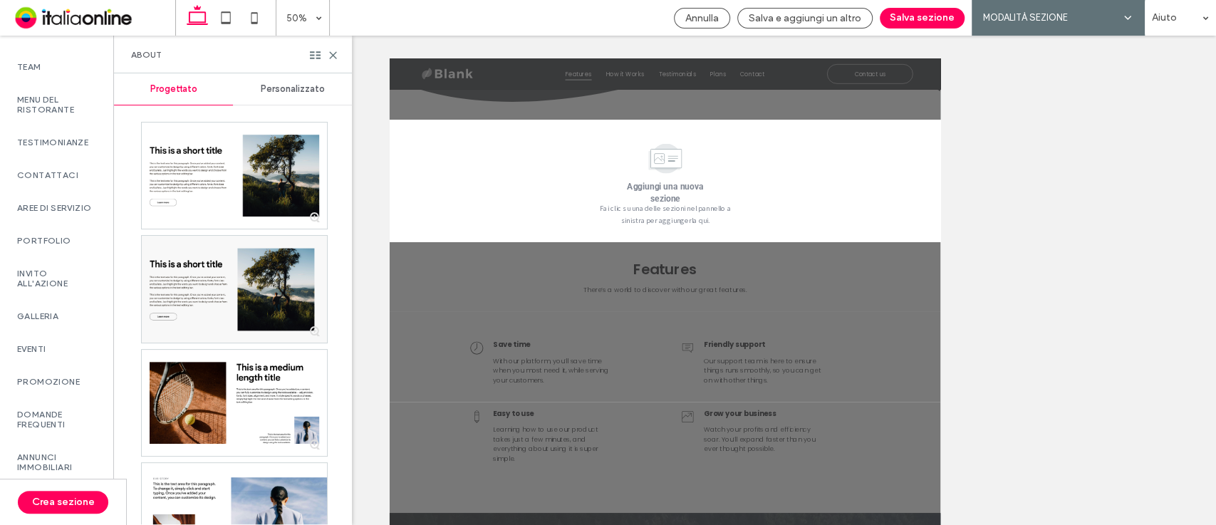
scroll to position [501, 0]
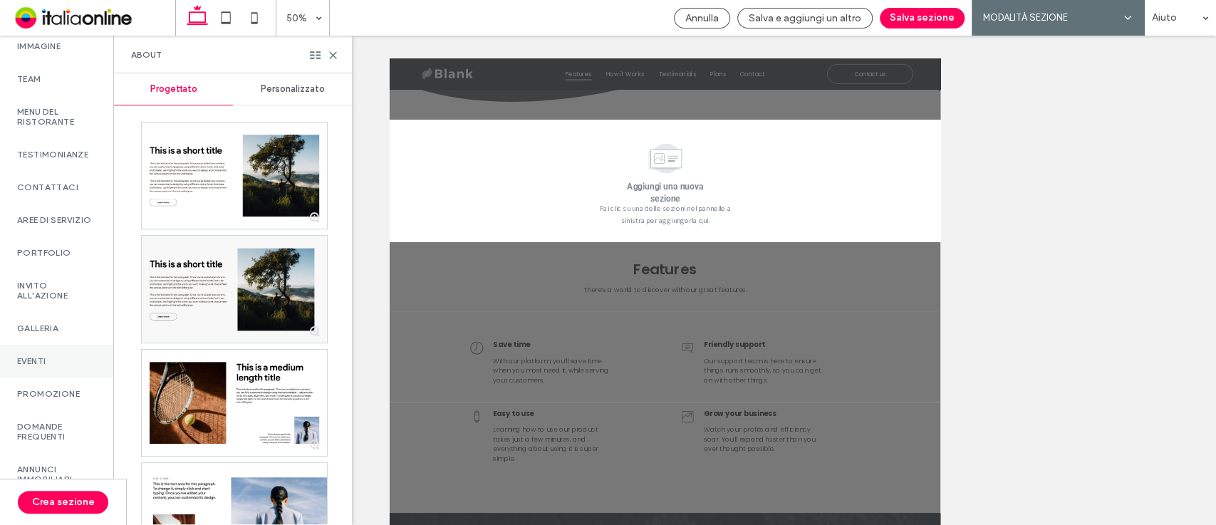
click at [21, 366] on label "Eventi" at bounding box center [56, 361] width 79 height 10
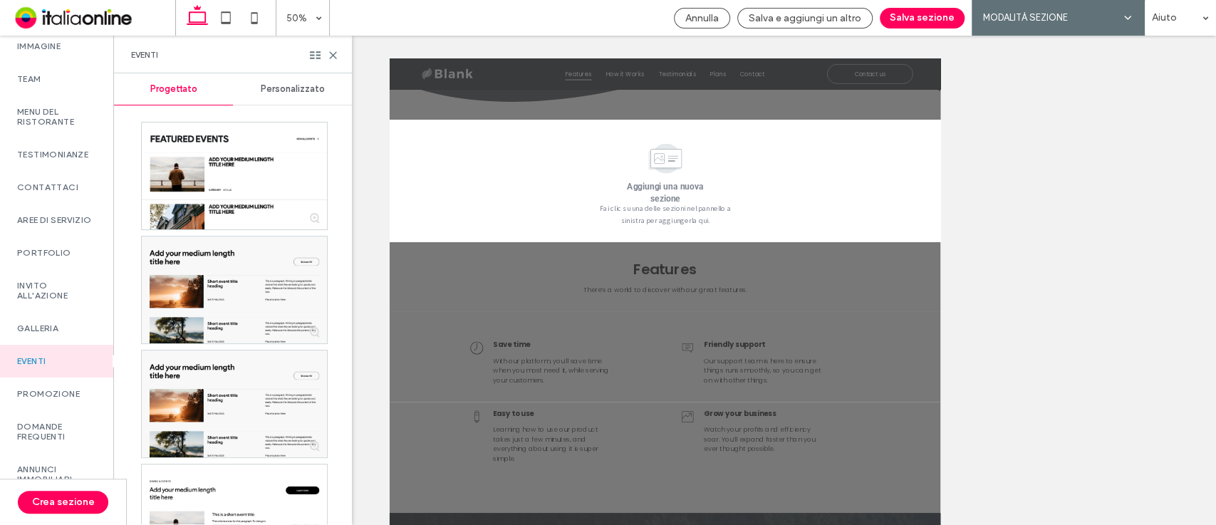
click at [285, 85] on span "Personalizzato" at bounding box center [293, 88] width 64 height 11
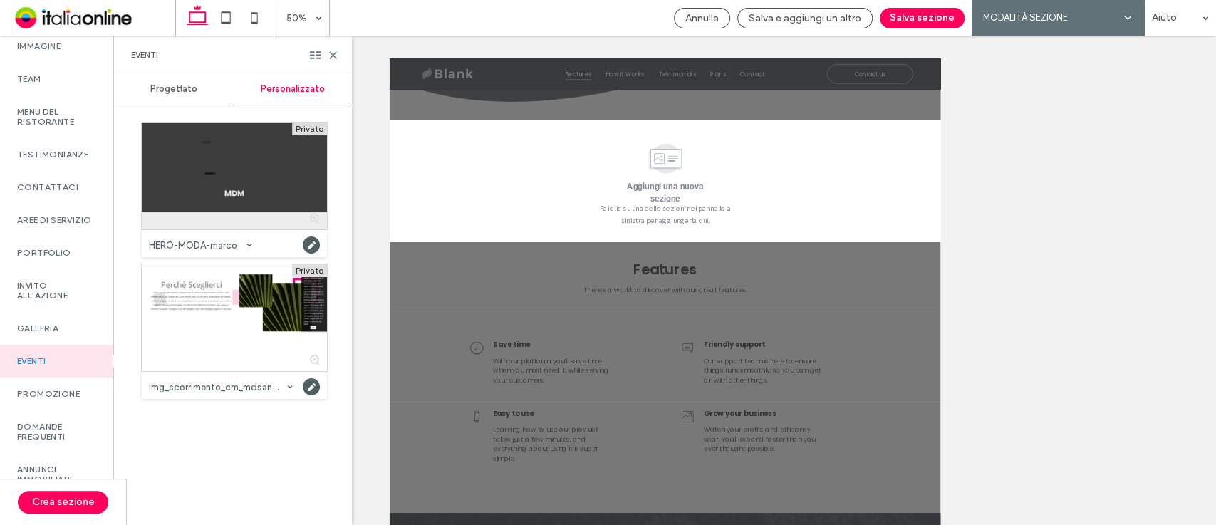
click at [229, 172] on div at bounding box center [234, 176] width 185 height 107
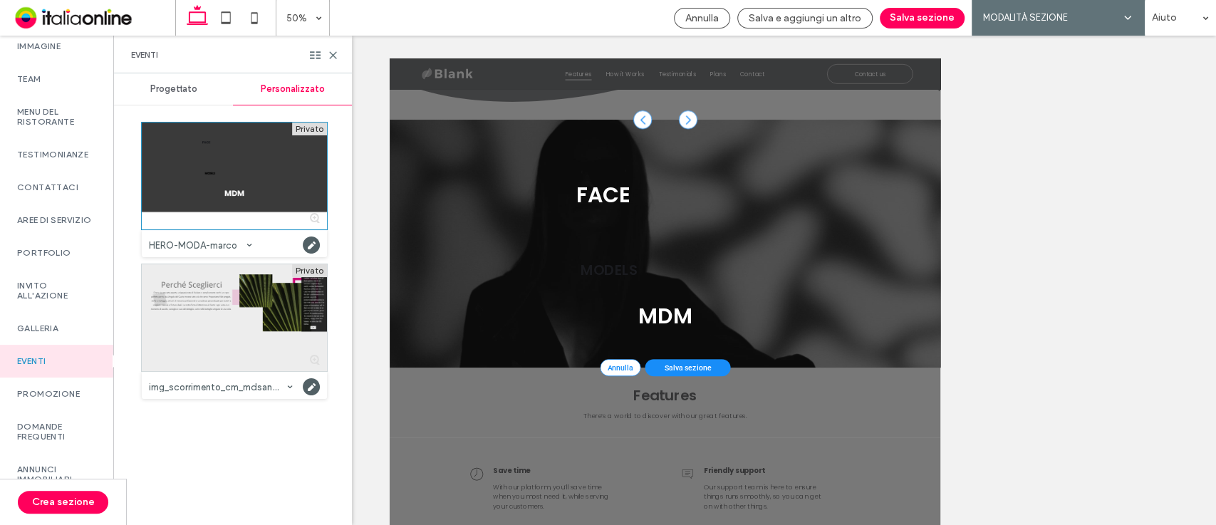
click at [234, 323] on div at bounding box center [234, 317] width 185 height 107
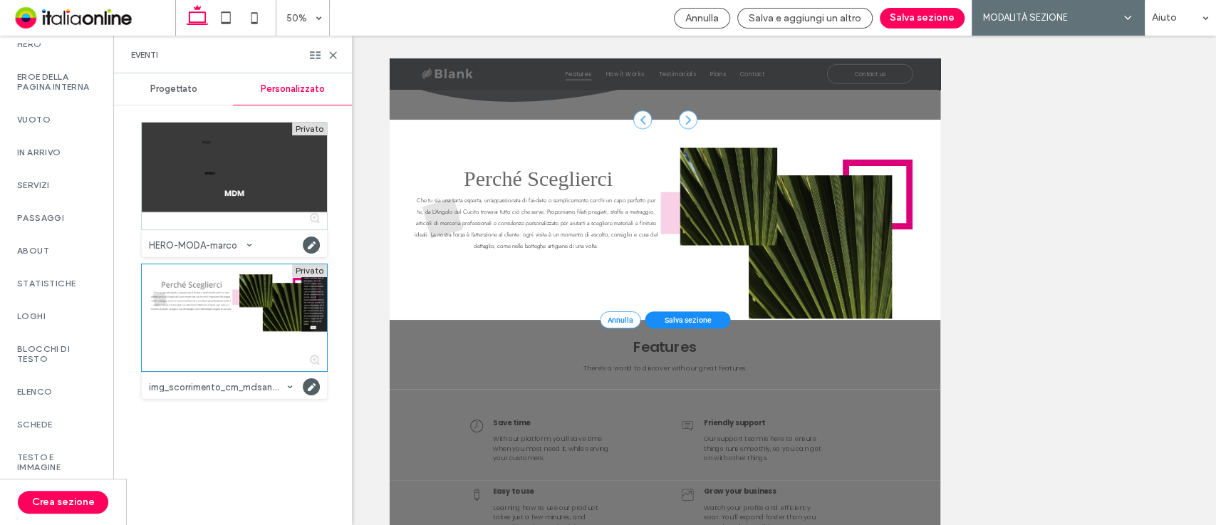
scroll to position [36, 0]
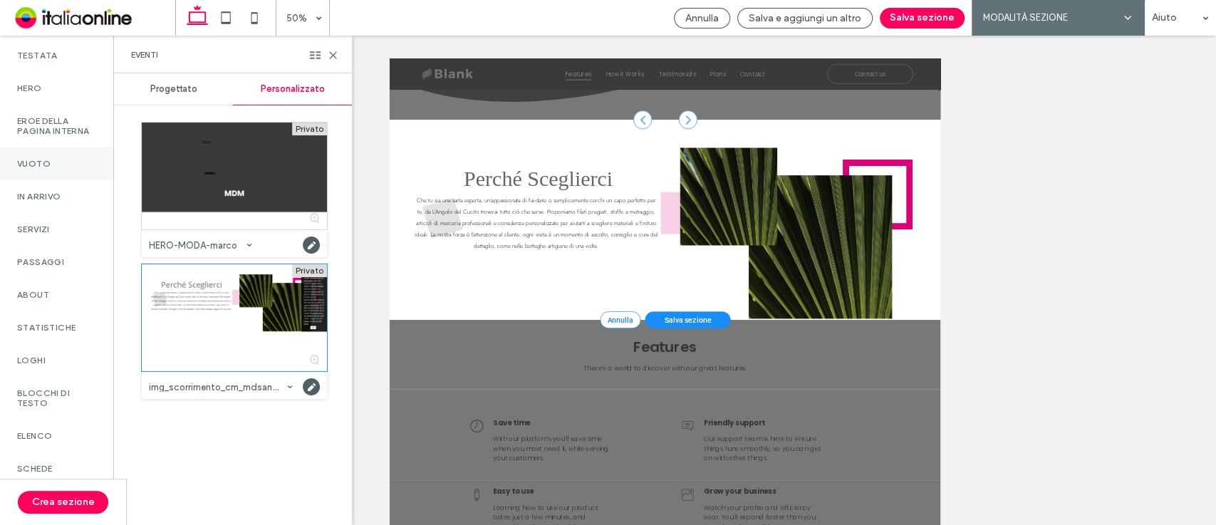
click at [48, 169] on label "Vuoto" at bounding box center [56, 164] width 79 height 10
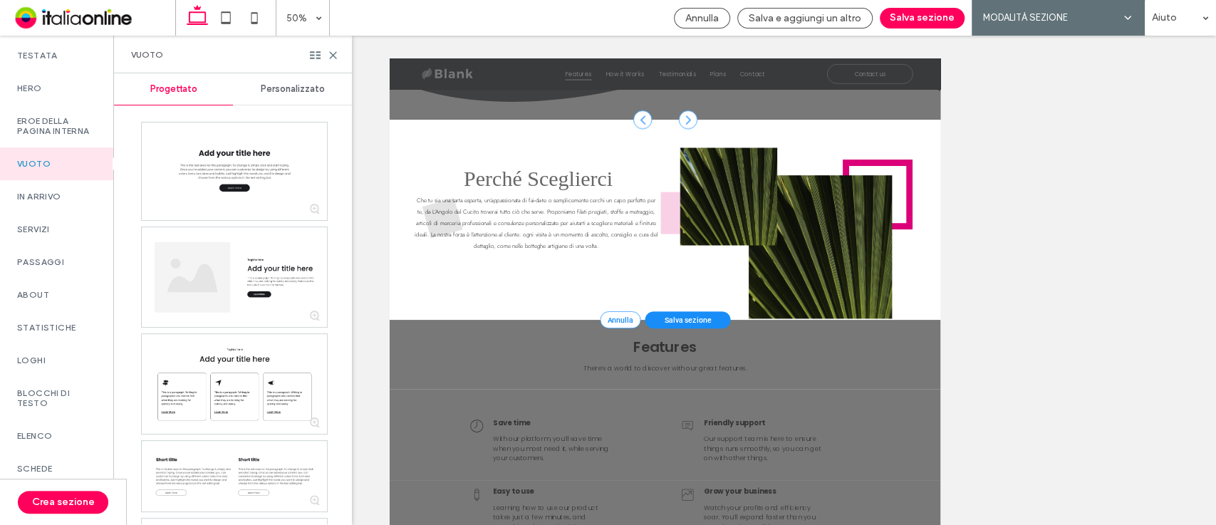
click at [296, 99] on div "Personalizzato" at bounding box center [292, 88] width 119 height 31
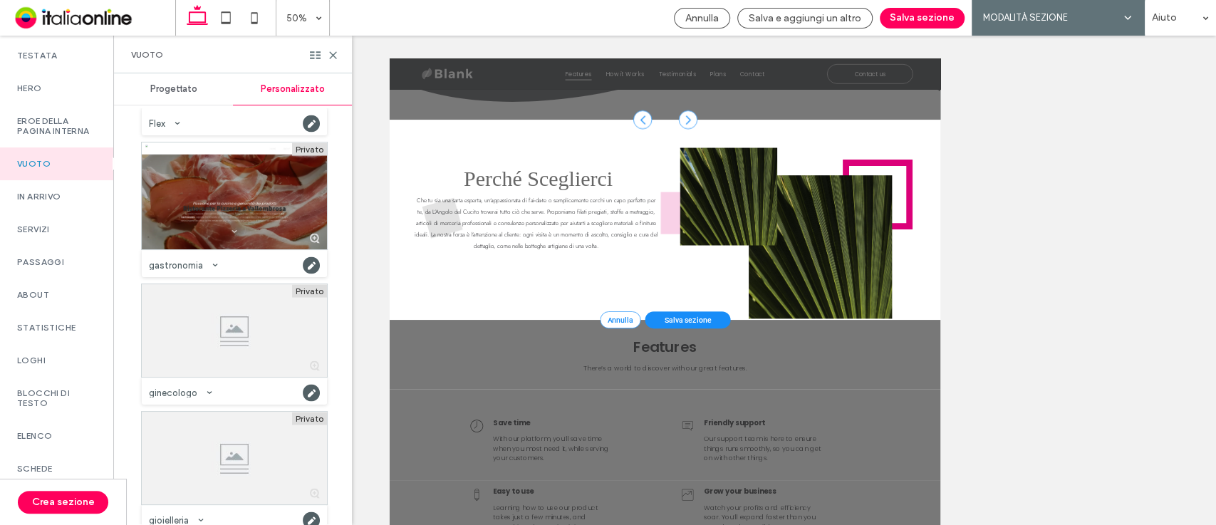
scroll to position [1760, 0]
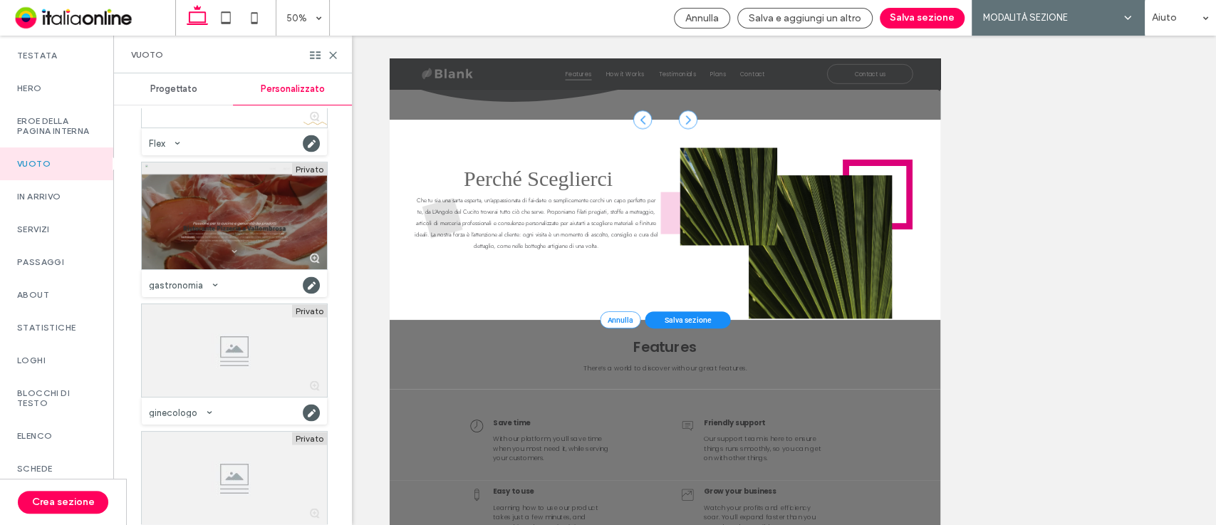
click at [232, 234] on div at bounding box center [234, 215] width 185 height 107
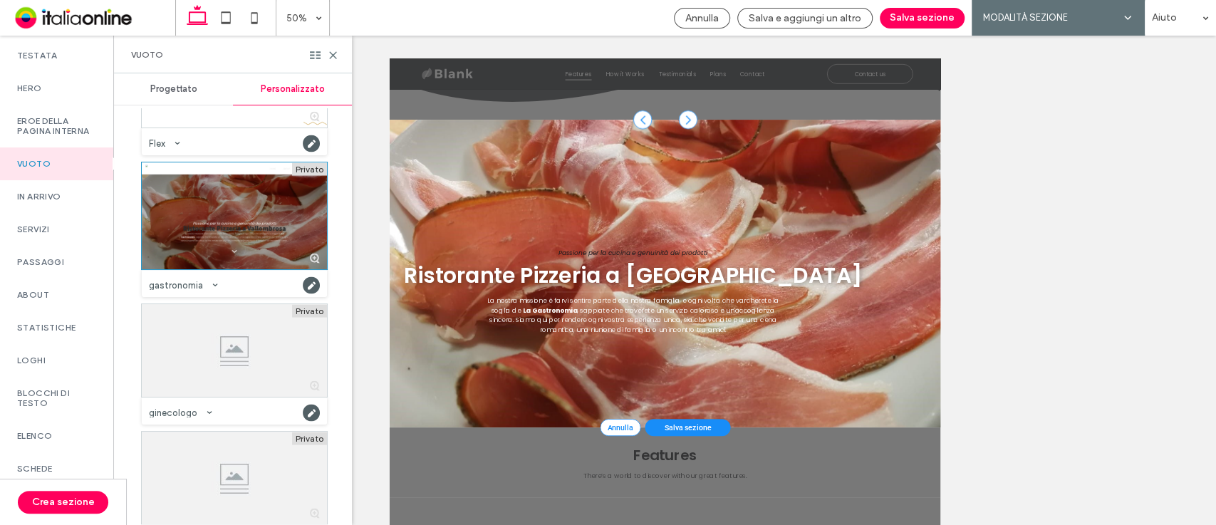
click at [338, 298] on div "Privato 0 Categoria: Vuoto Creata da: IOL_df [PERSON_NAME] 0 Categoria: Vuoto C…" at bounding box center [228, 316] width 229 height 416
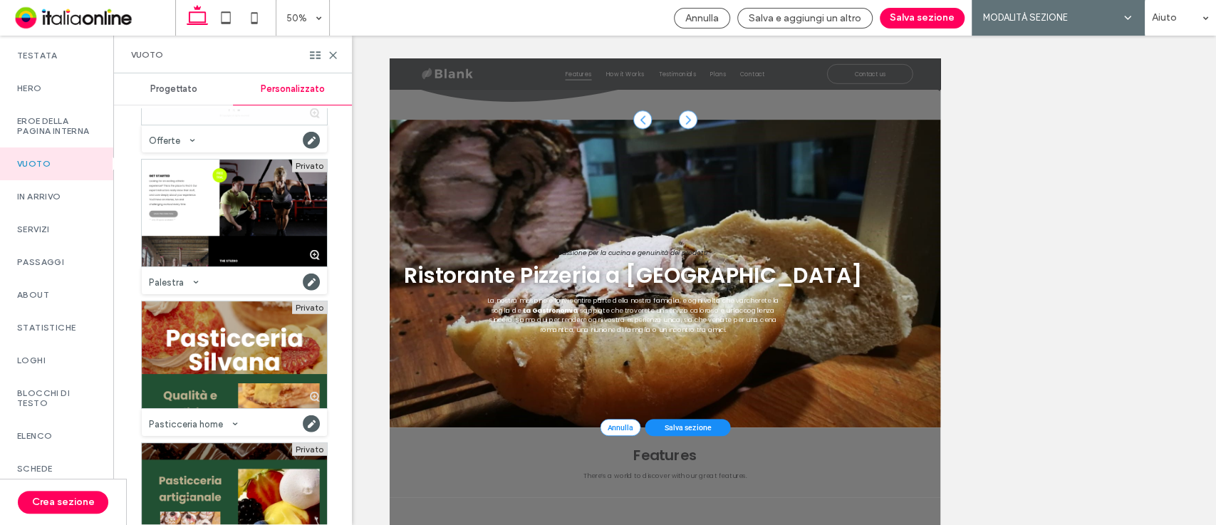
scroll to position [2774, 0]
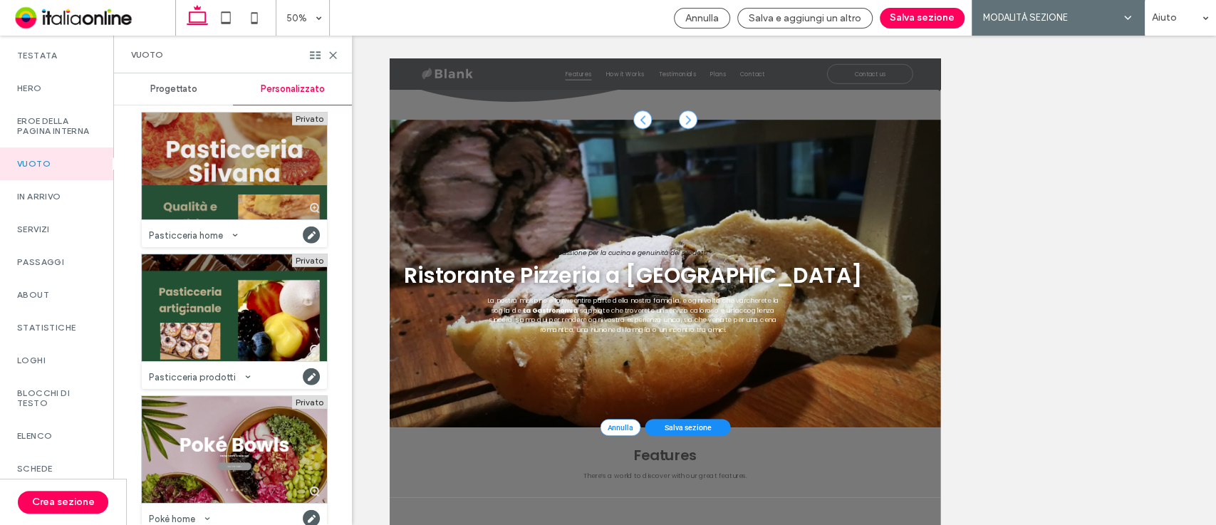
click at [194, 160] on div at bounding box center [234, 166] width 185 height 107
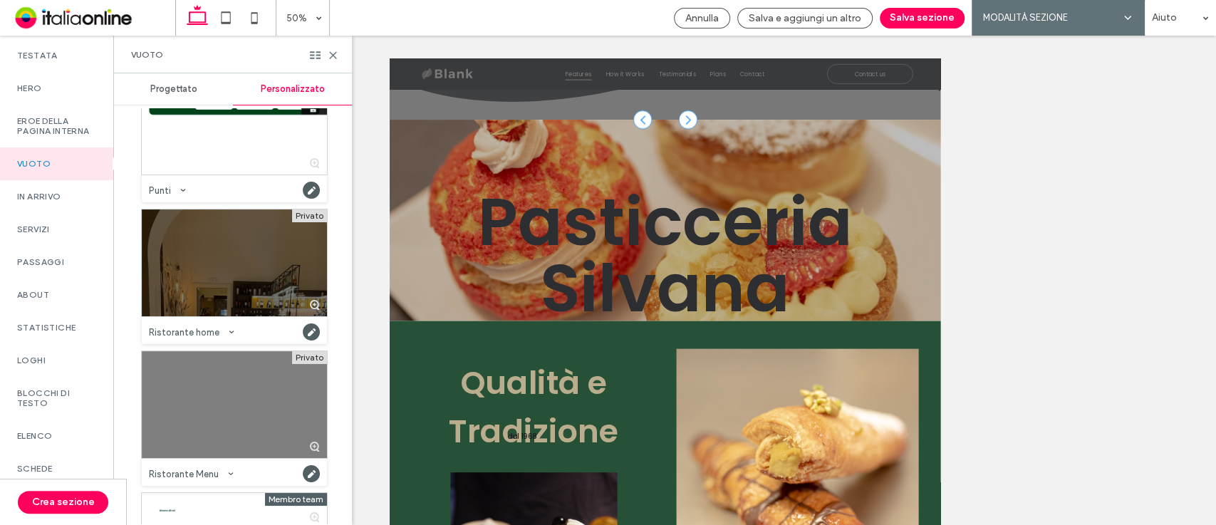
scroll to position [3631, 0]
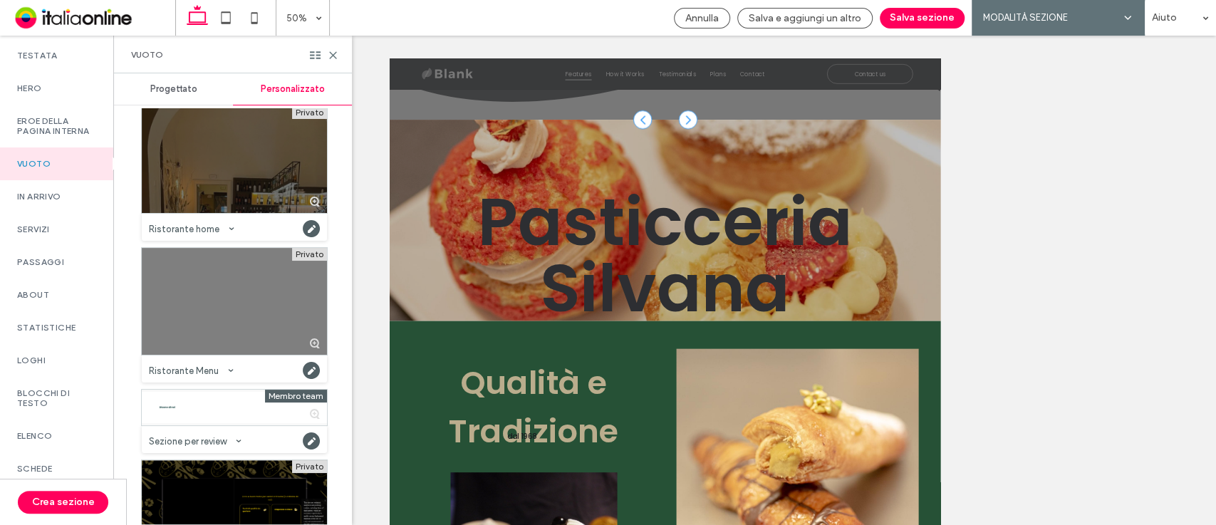
click at [207, 183] on div at bounding box center [234, 159] width 185 height 107
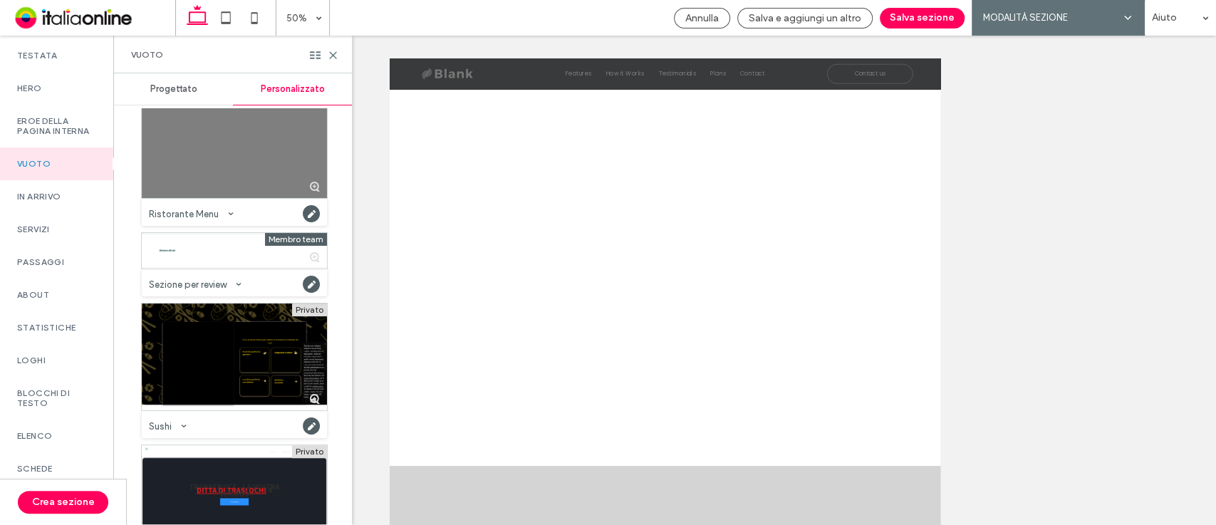
scroll to position [3853, 0]
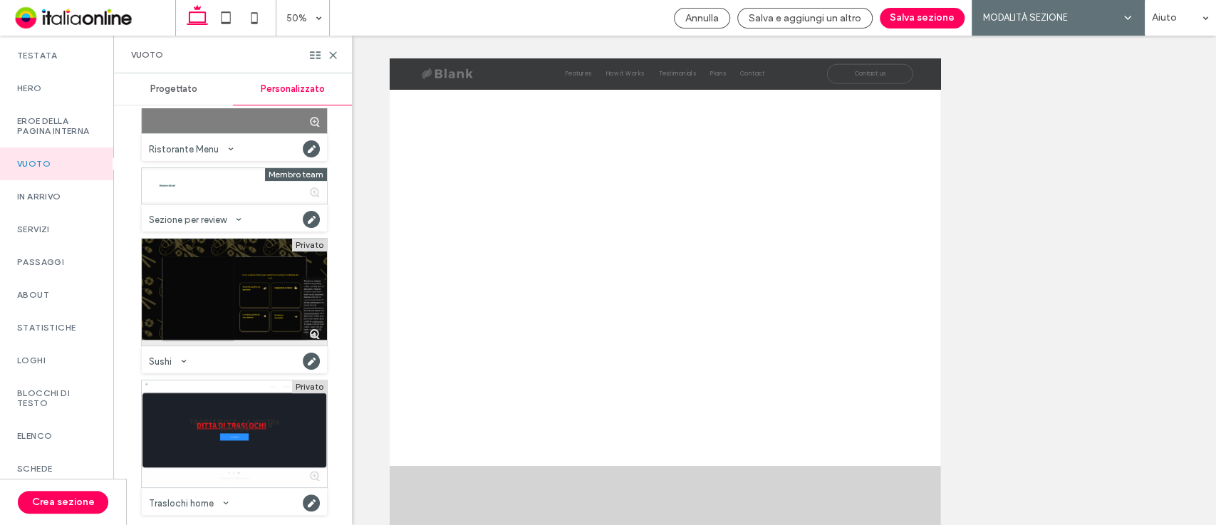
click at [176, 313] on div at bounding box center [234, 292] width 185 height 107
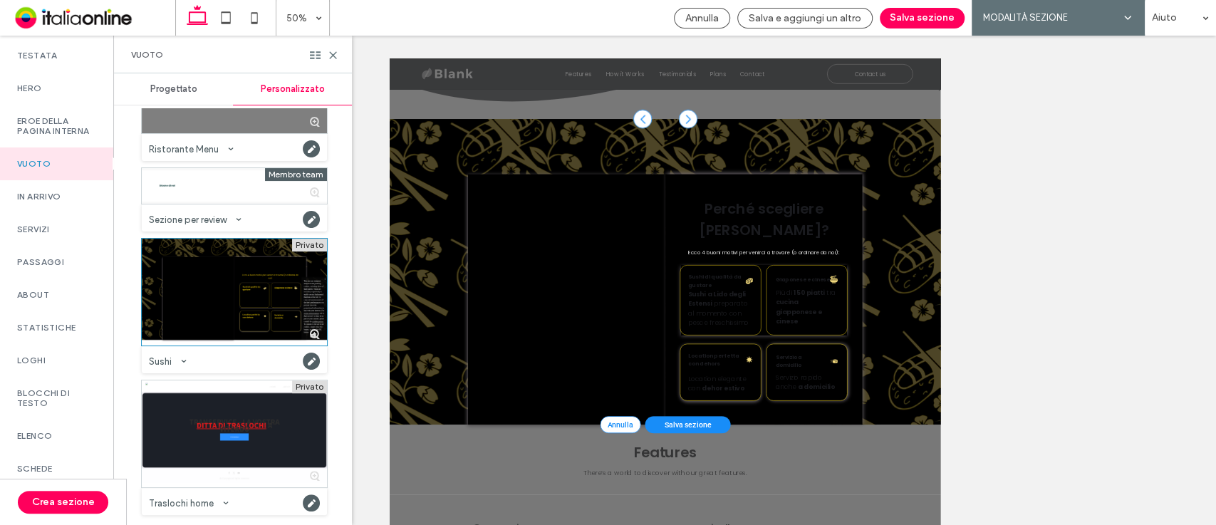
scroll to position [456, 0]
click at [55, 195] on div "In arrivo" at bounding box center [56, 196] width 113 height 33
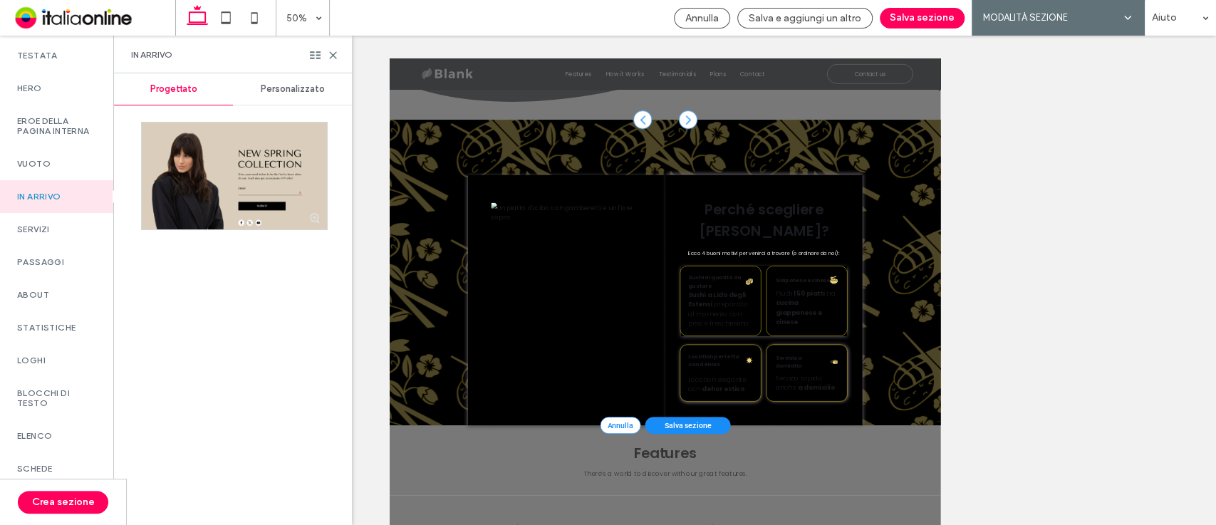
click at [271, 93] on span "Personalizzato" at bounding box center [293, 88] width 64 height 11
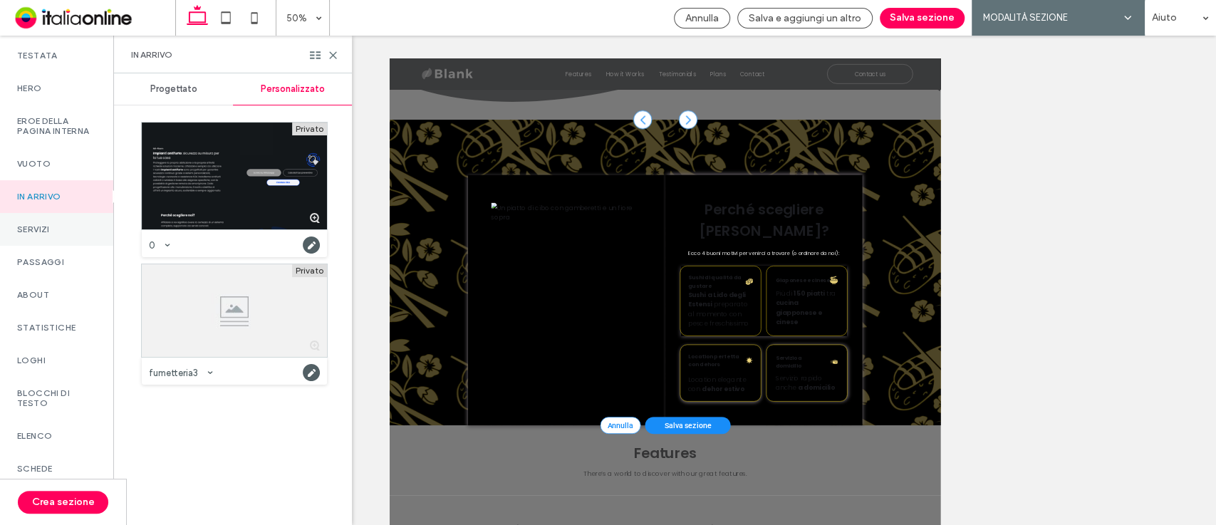
click at [43, 234] on label "Servizi" at bounding box center [56, 229] width 79 height 10
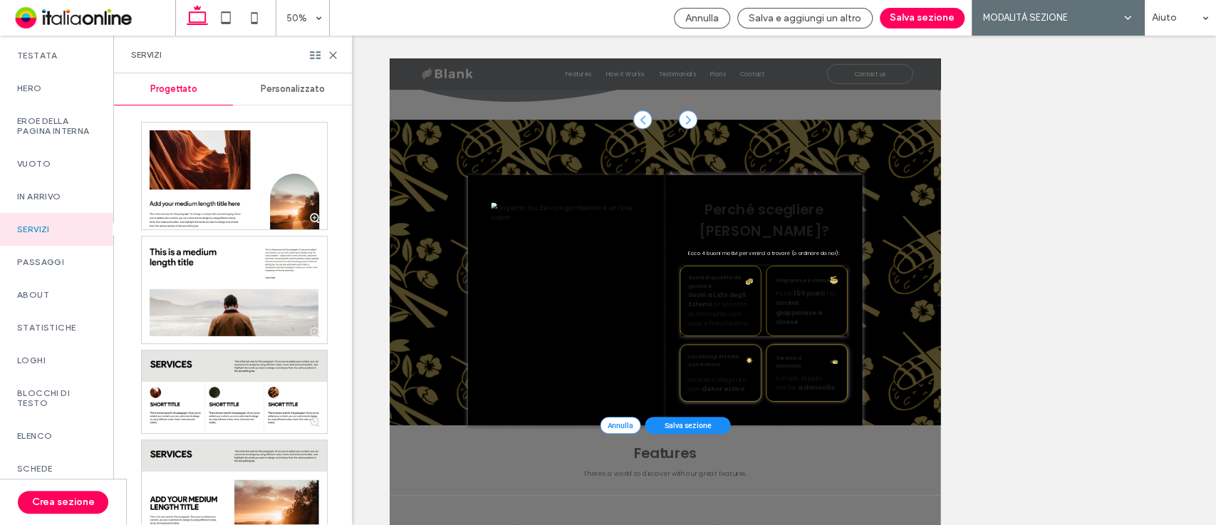
click at [308, 85] on span "Personalizzato" at bounding box center [293, 88] width 64 height 11
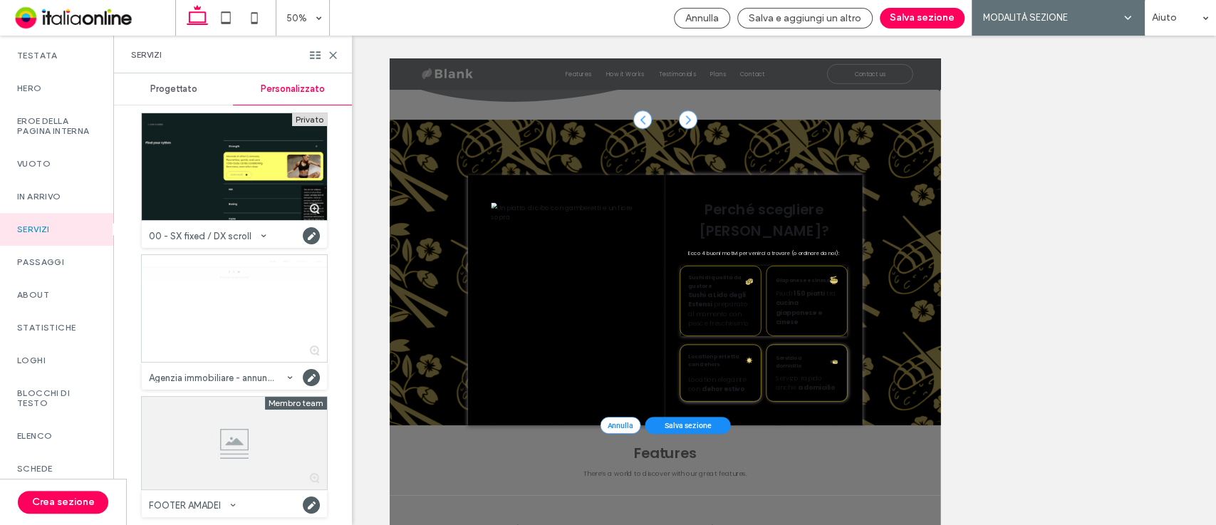
scroll to position [11, 0]
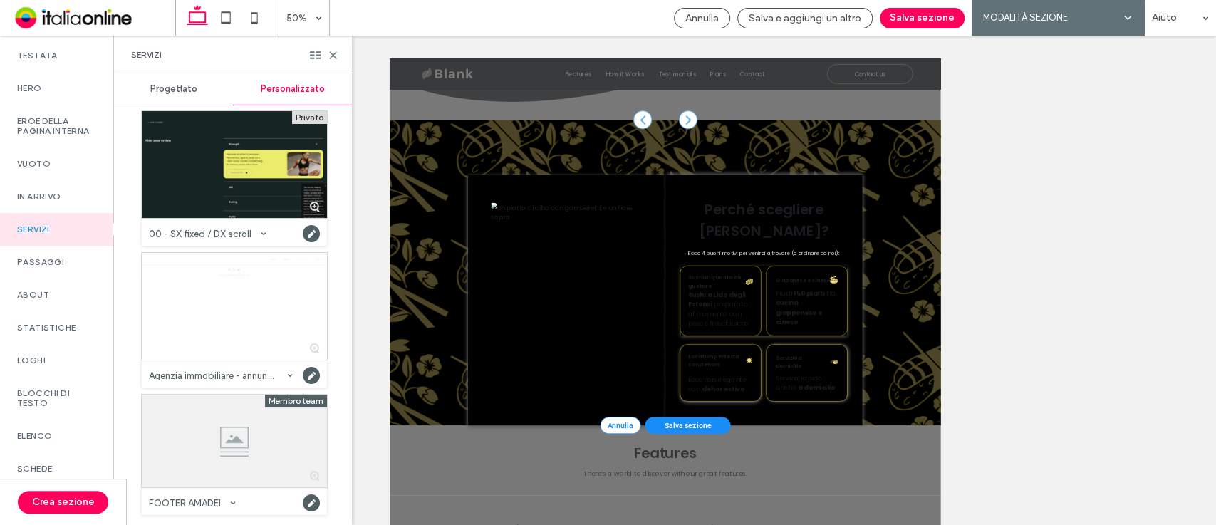
click at [233, 170] on div at bounding box center [234, 164] width 185 height 107
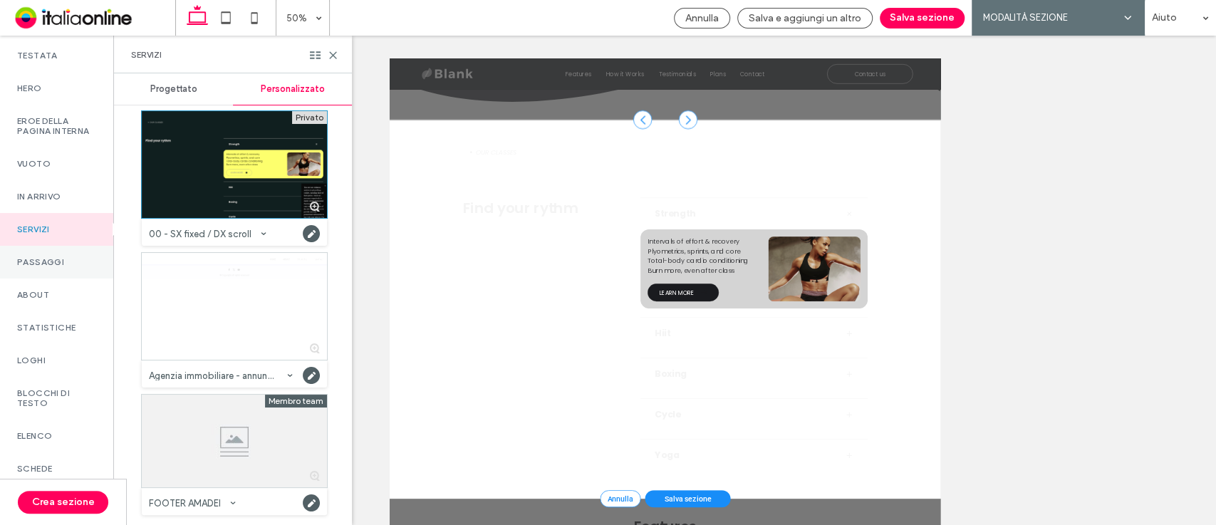
click at [82, 267] on label "Passaggi" at bounding box center [56, 262] width 79 height 10
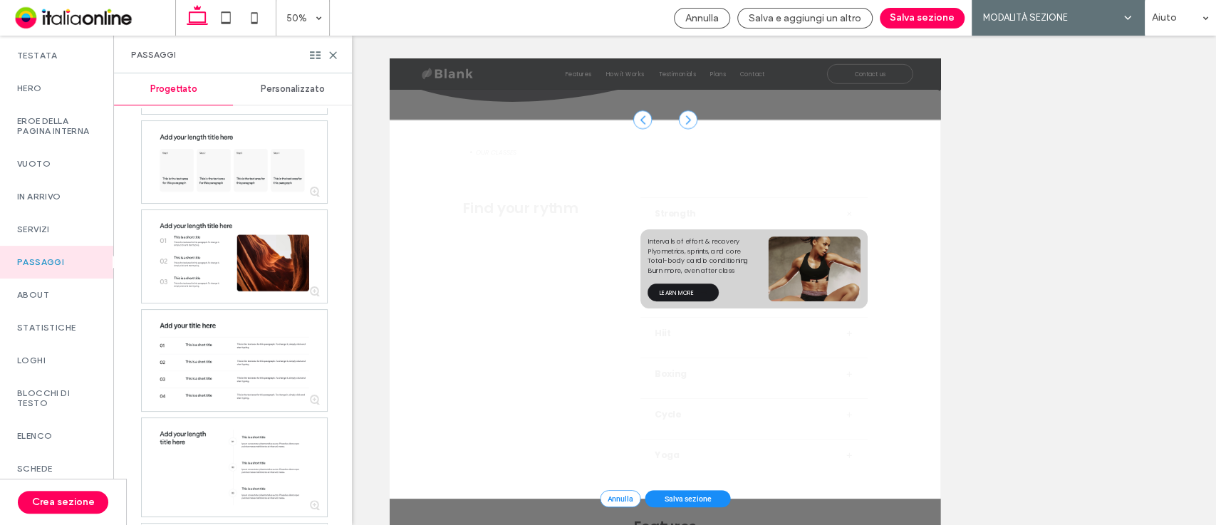
scroll to position [2681, 0]
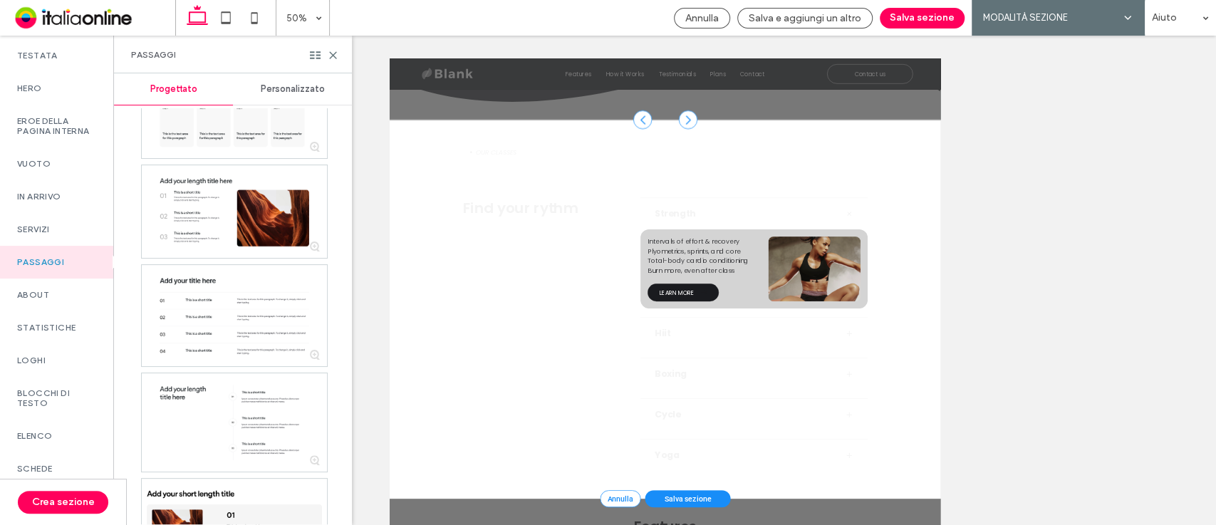
click at [289, 85] on span "Personalizzato" at bounding box center [293, 88] width 64 height 11
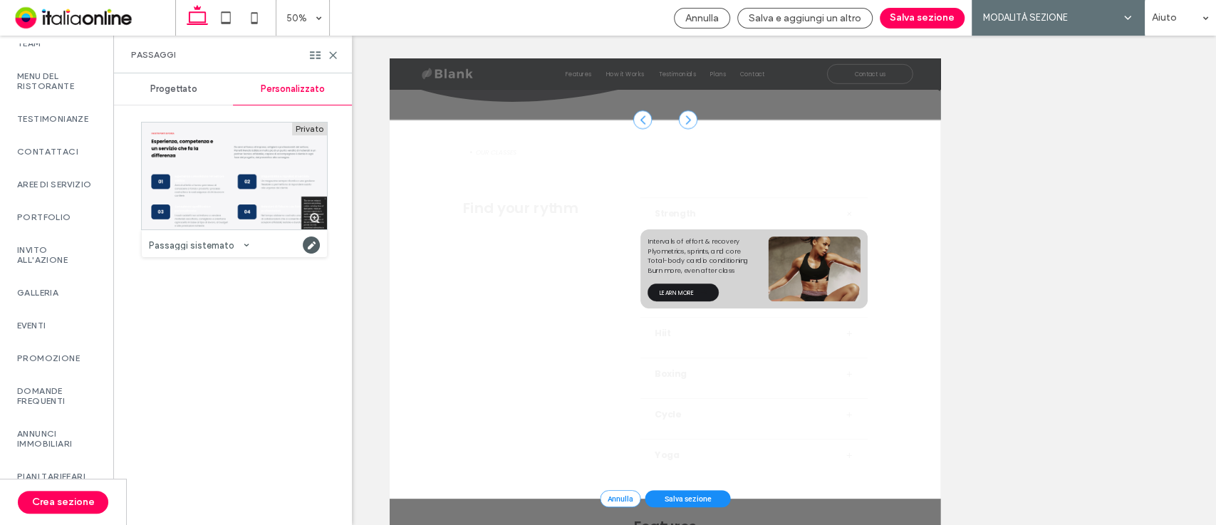
scroll to position [526, 0]
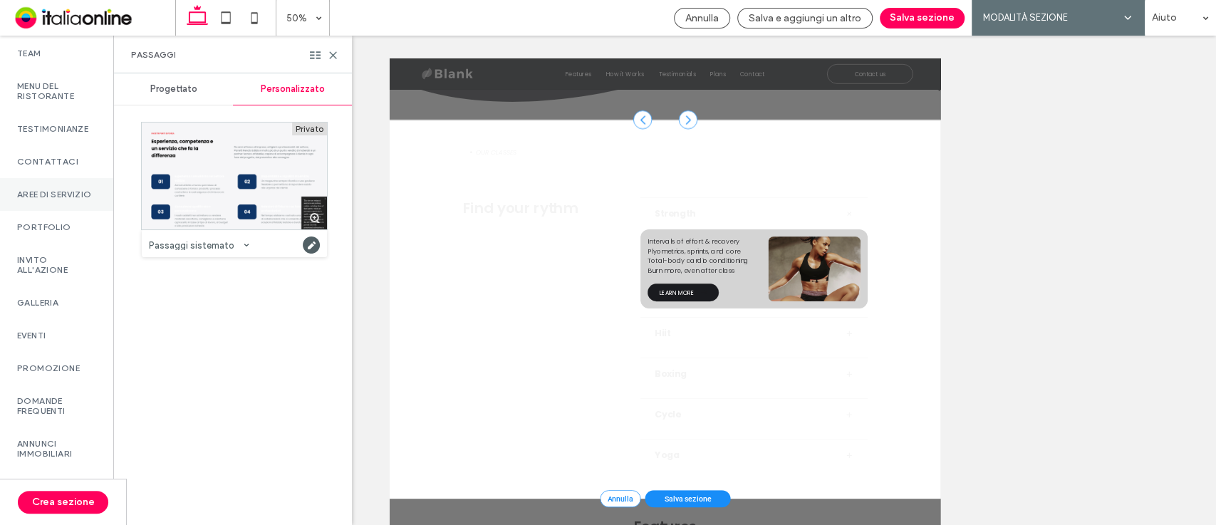
click at [61, 199] on label "Aree di servizio" at bounding box center [56, 194] width 79 height 10
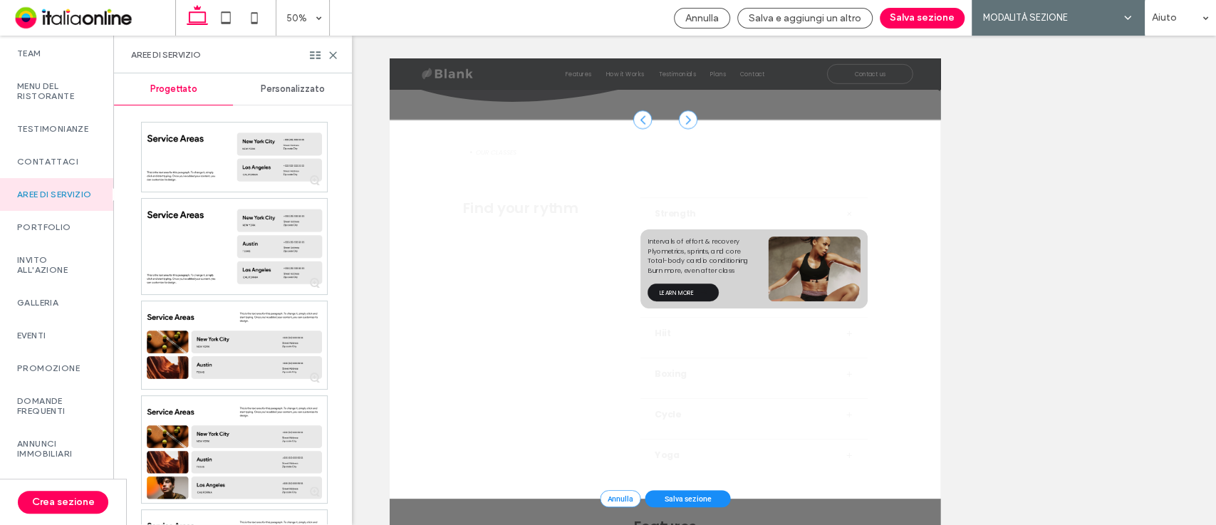
click at [281, 94] on span "Personalizzato" at bounding box center [293, 88] width 64 height 11
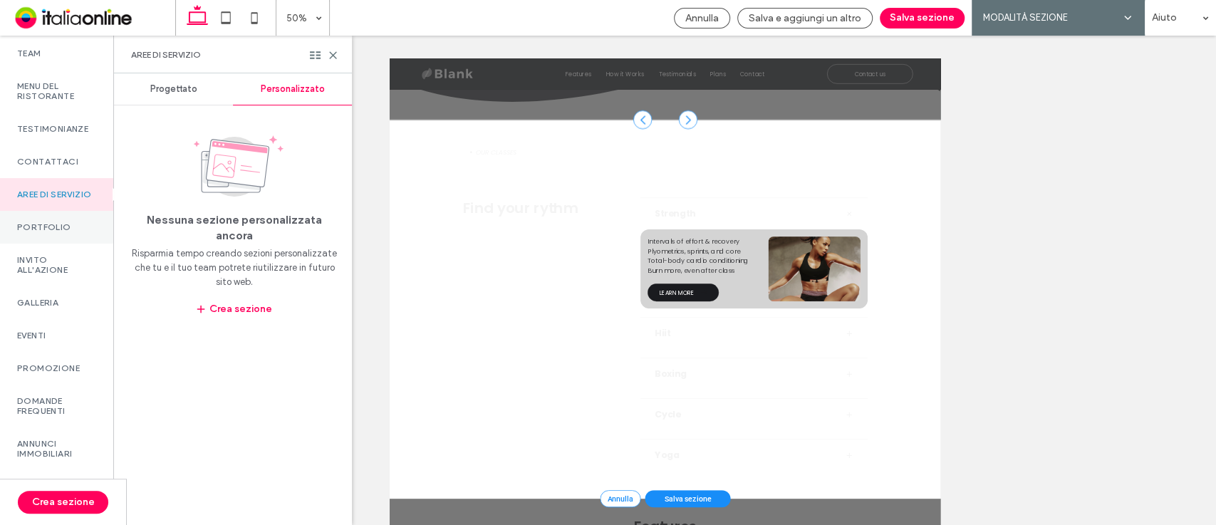
click at [69, 244] on div "Portfolio" at bounding box center [56, 227] width 113 height 33
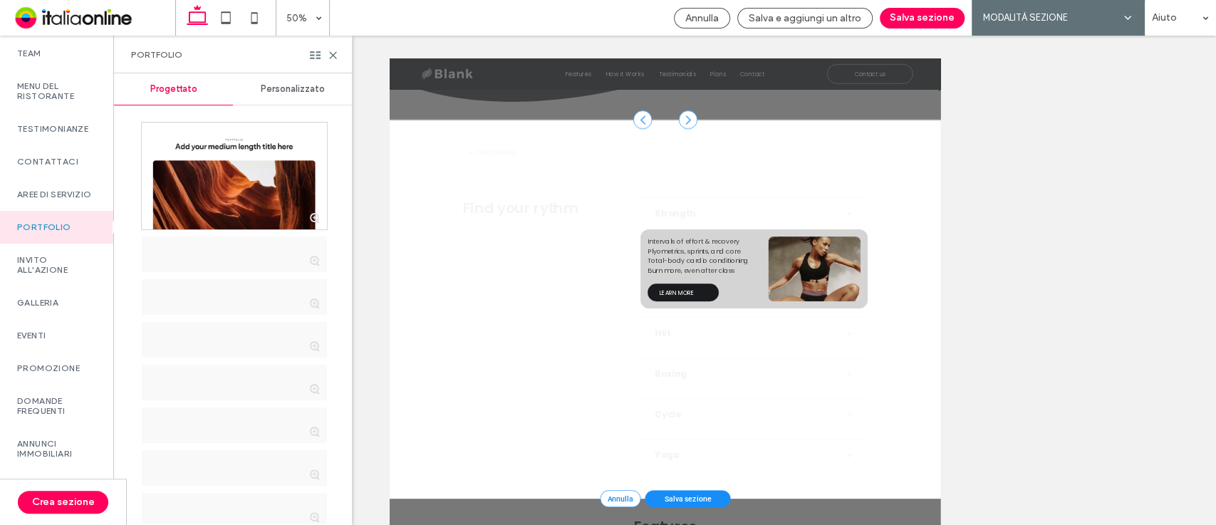
click at [299, 94] on span "Personalizzato" at bounding box center [293, 88] width 64 height 11
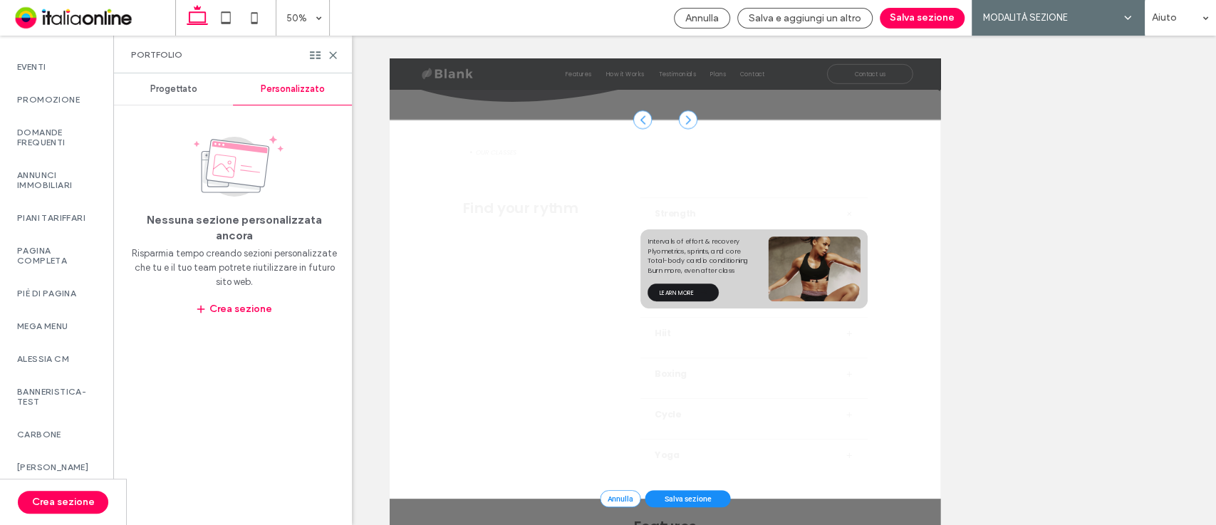
scroll to position [821, 0]
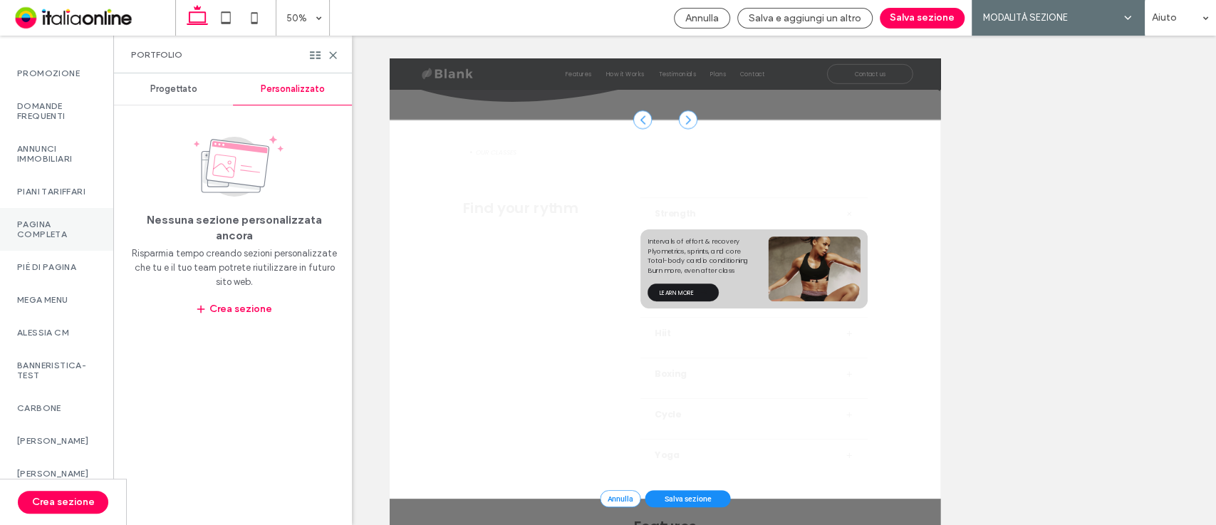
click at [48, 239] on label "Pagina completa" at bounding box center [56, 229] width 79 height 20
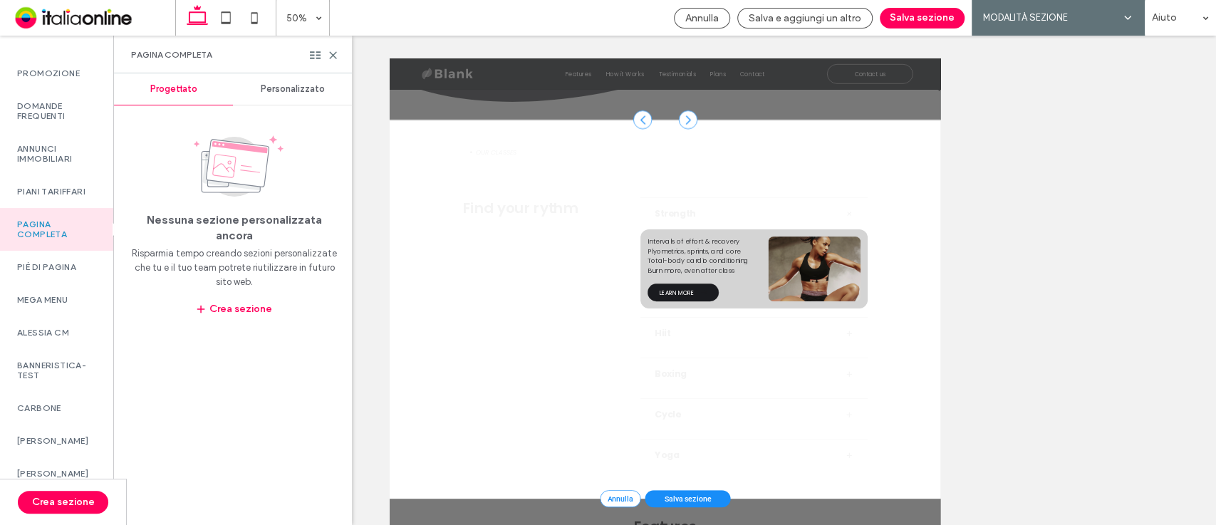
click at [293, 89] on span "Personalizzato" at bounding box center [293, 88] width 64 height 11
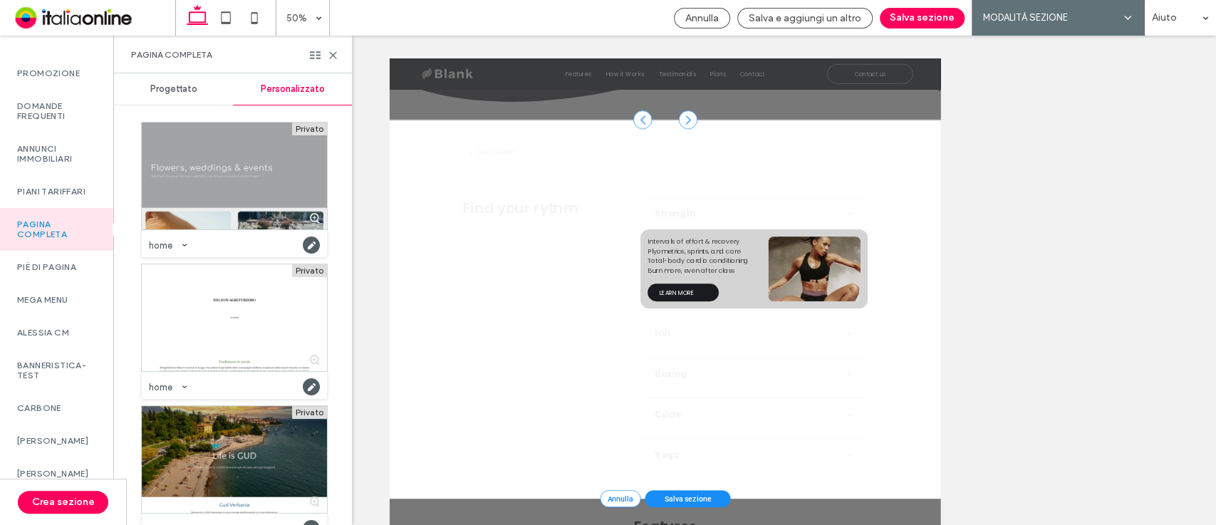
click at [233, 187] on div at bounding box center [234, 176] width 185 height 107
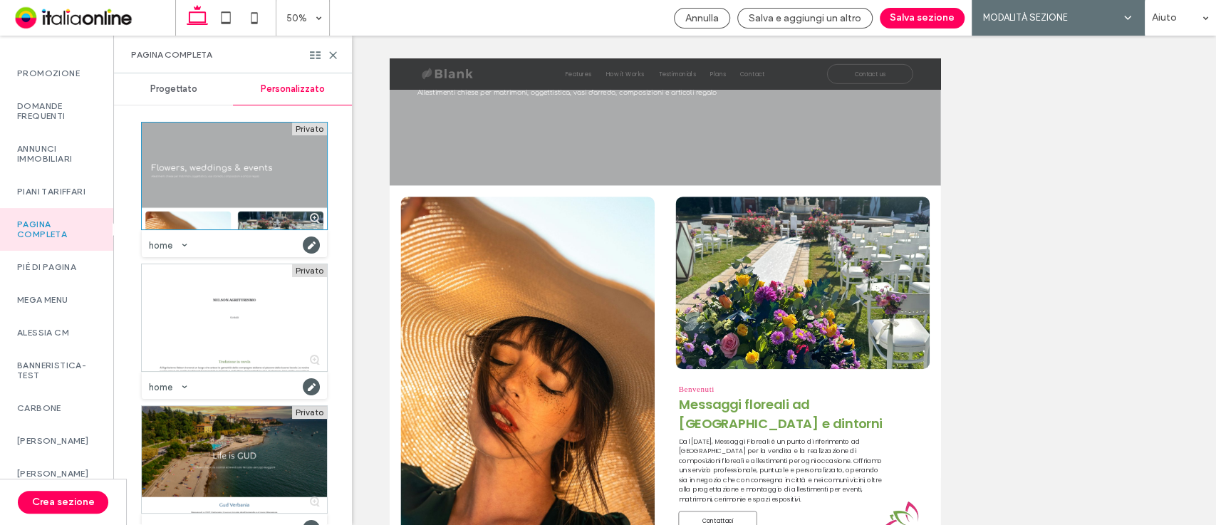
scroll to position [811, 0]
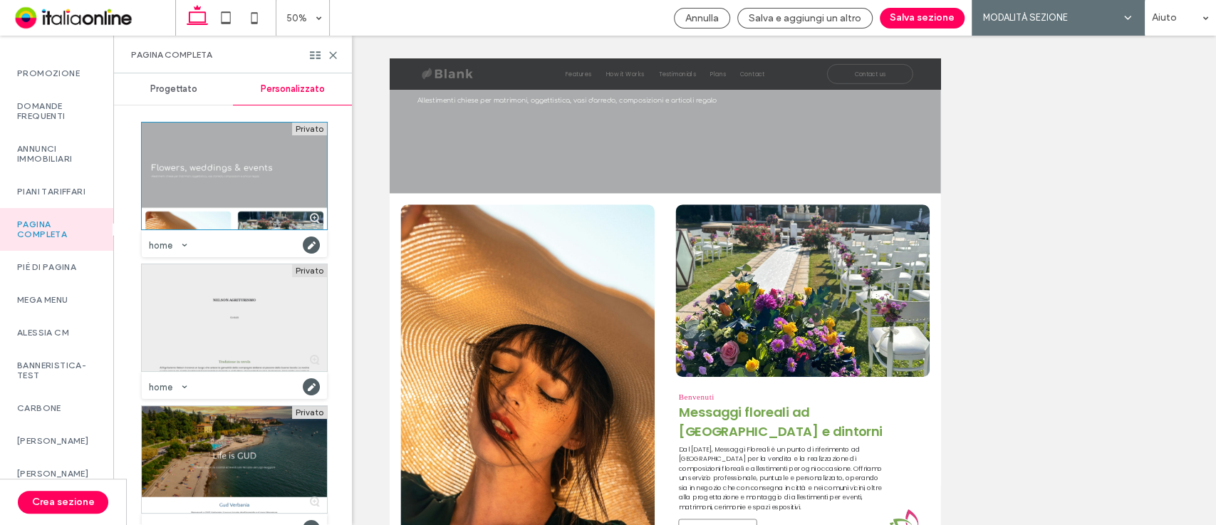
click at [270, 331] on div at bounding box center [234, 317] width 185 height 107
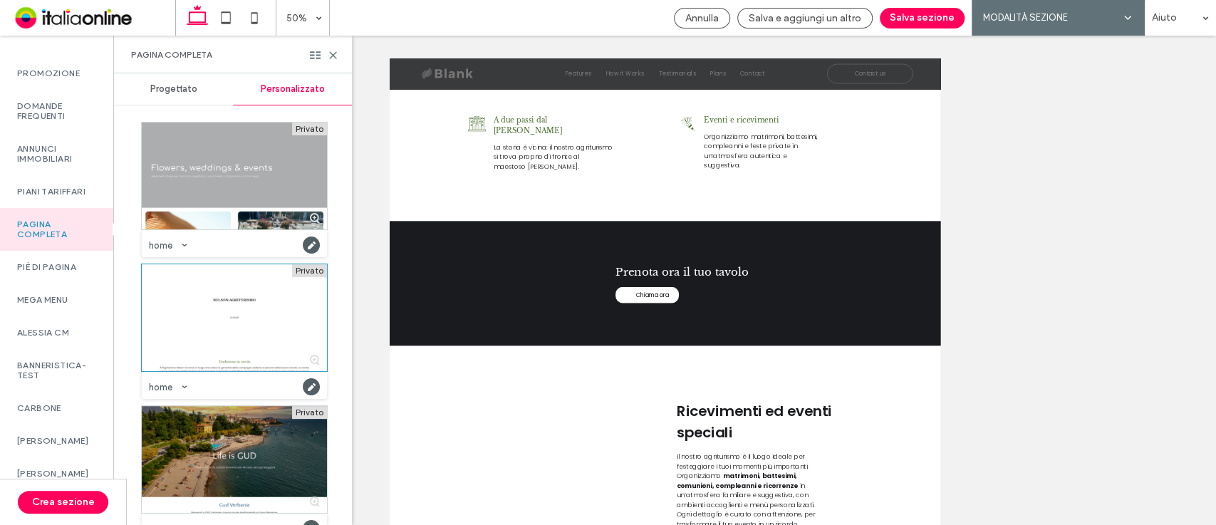
scroll to position [2256, 0]
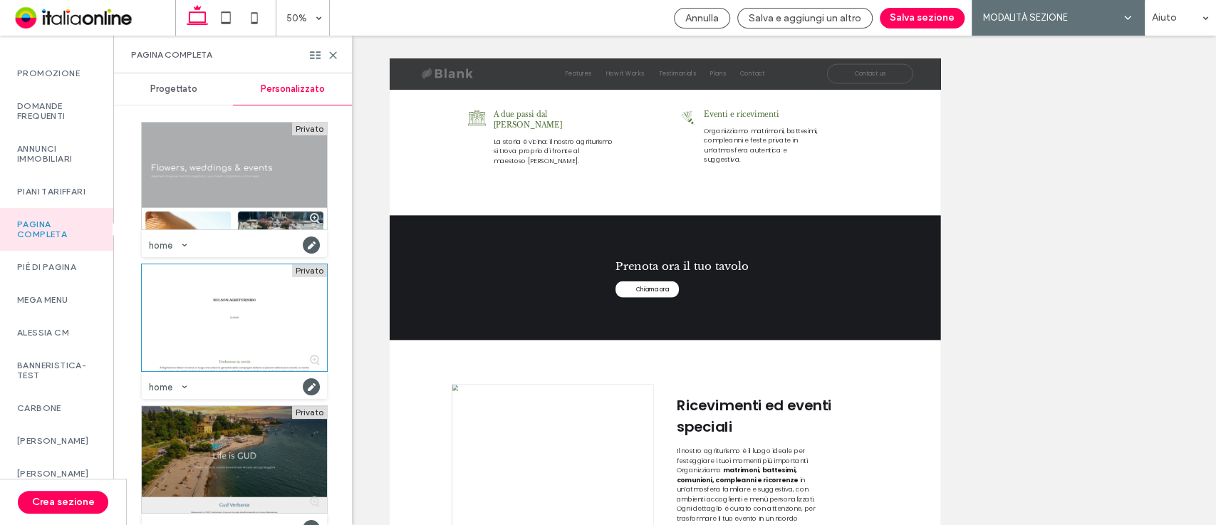
click at [172, 435] on div at bounding box center [234, 459] width 185 height 107
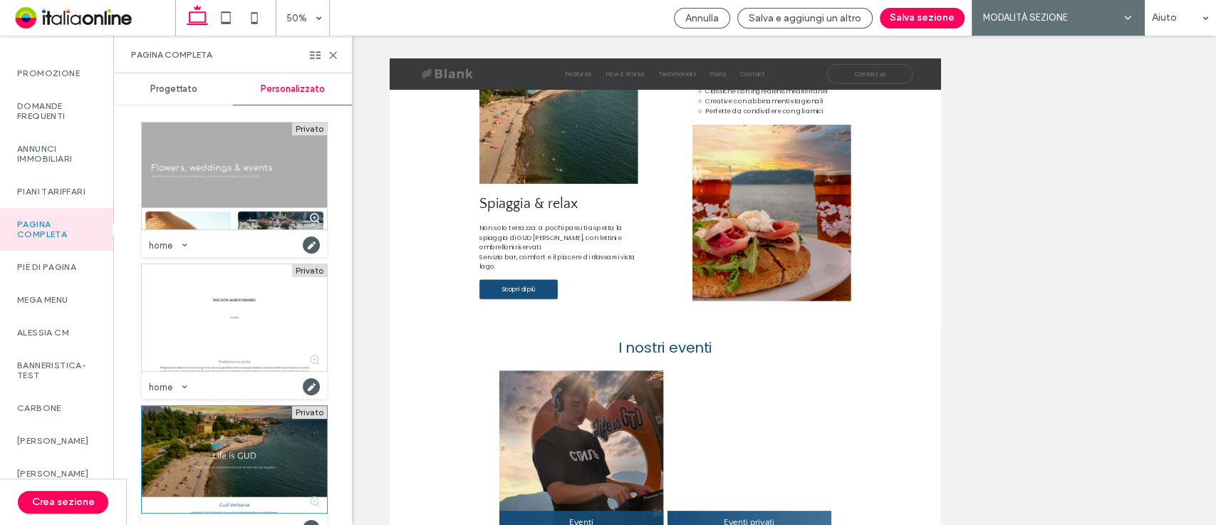
scroll to position [26, 0]
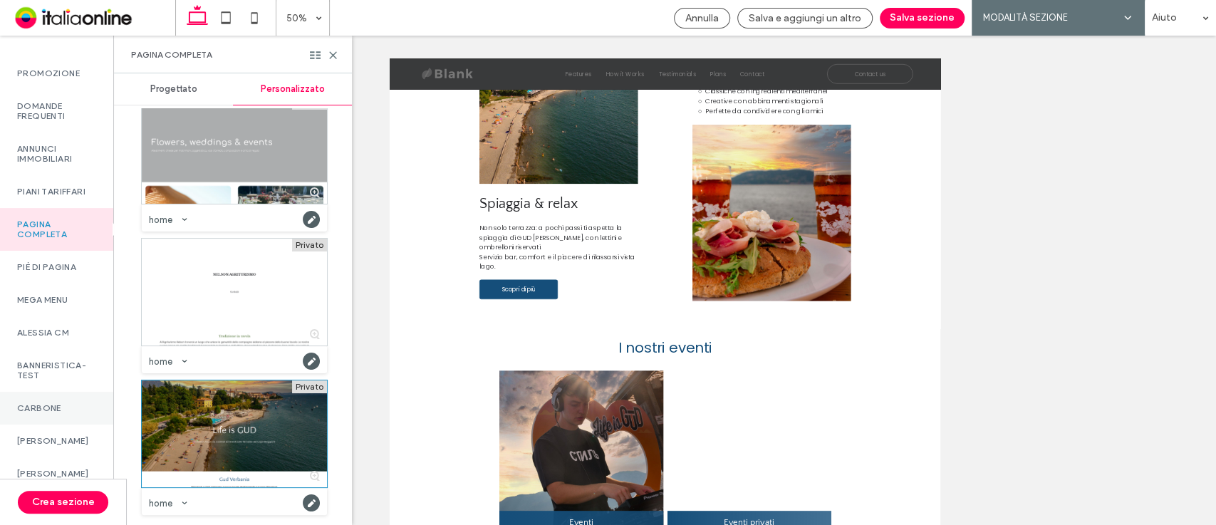
click at [71, 413] on div "CARBONE" at bounding box center [56, 408] width 113 height 33
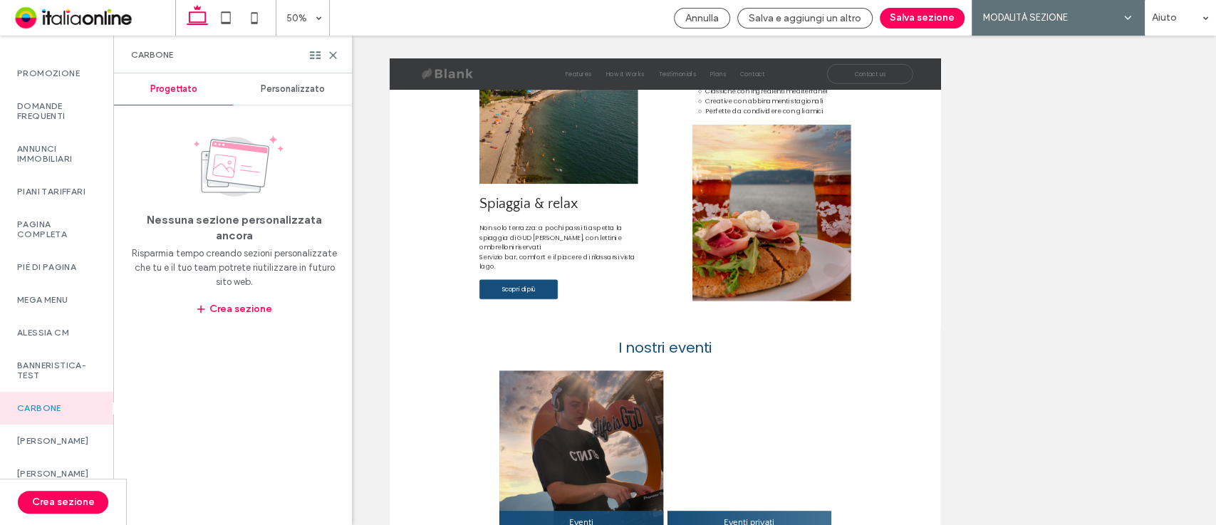
click at [280, 81] on div "Personalizzato" at bounding box center [292, 88] width 119 height 31
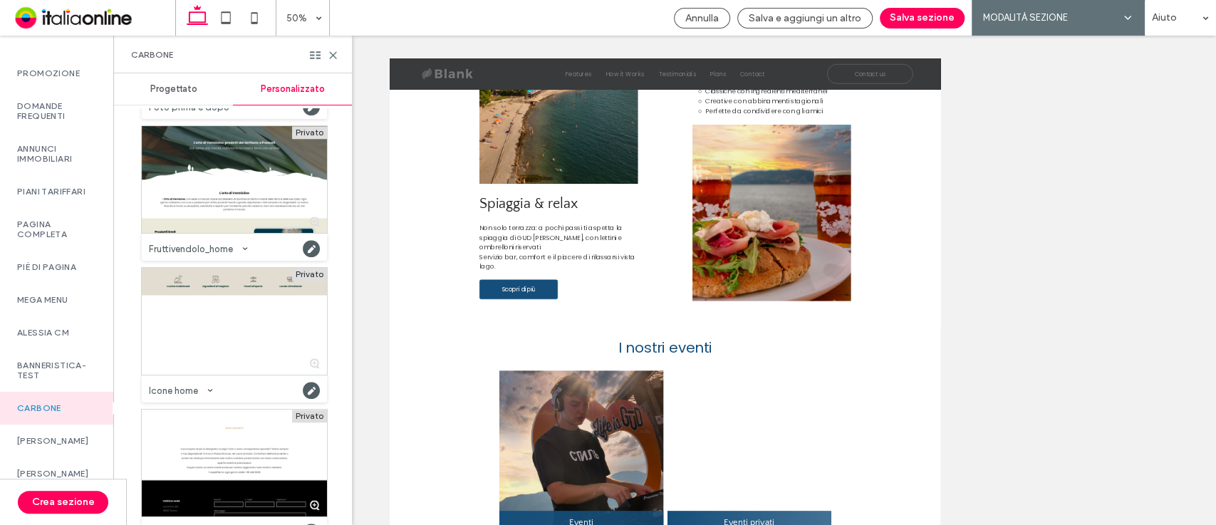
scroll to position [803, 0]
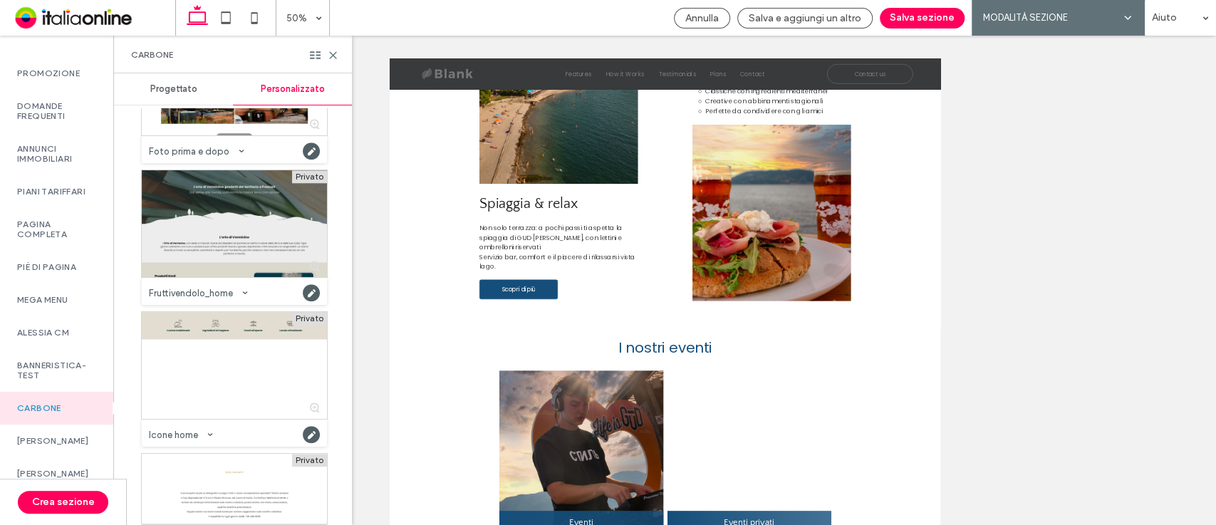
click at [242, 194] on div at bounding box center [234, 223] width 185 height 107
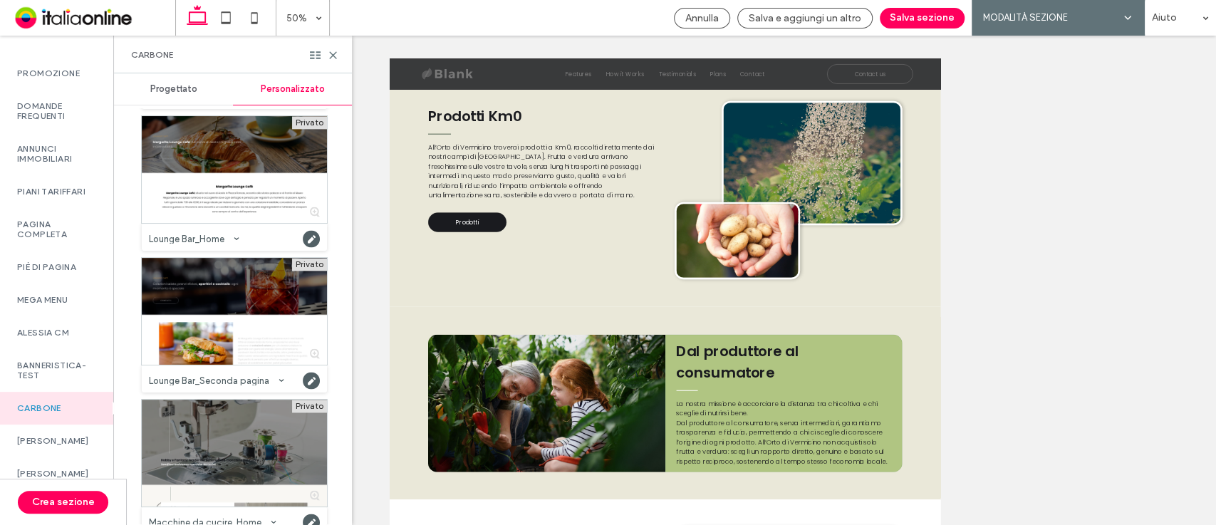
scroll to position [1260, 0]
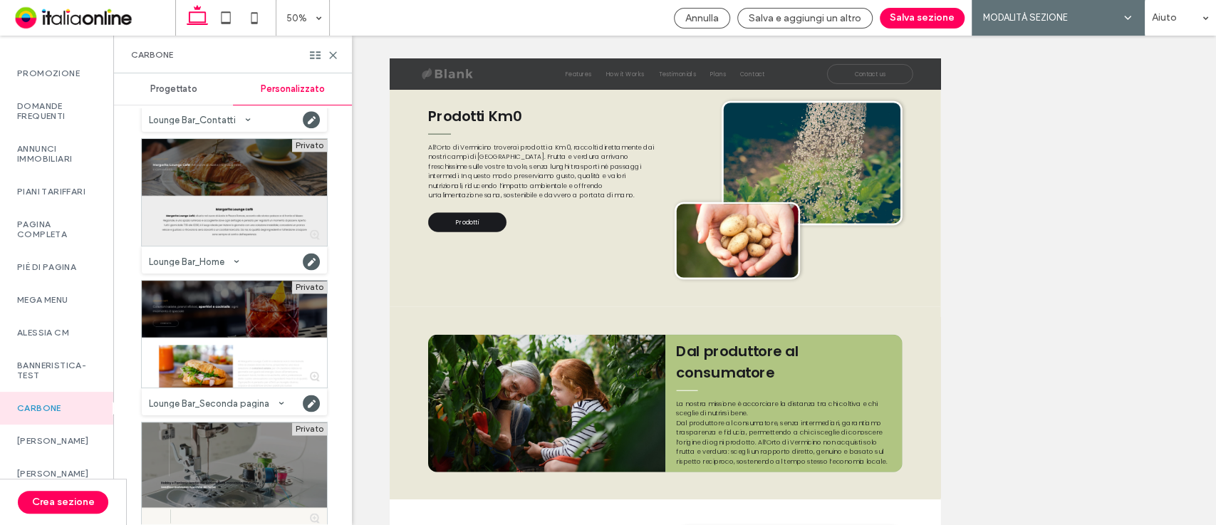
click at [217, 239] on div at bounding box center [234, 192] width 185 height 107
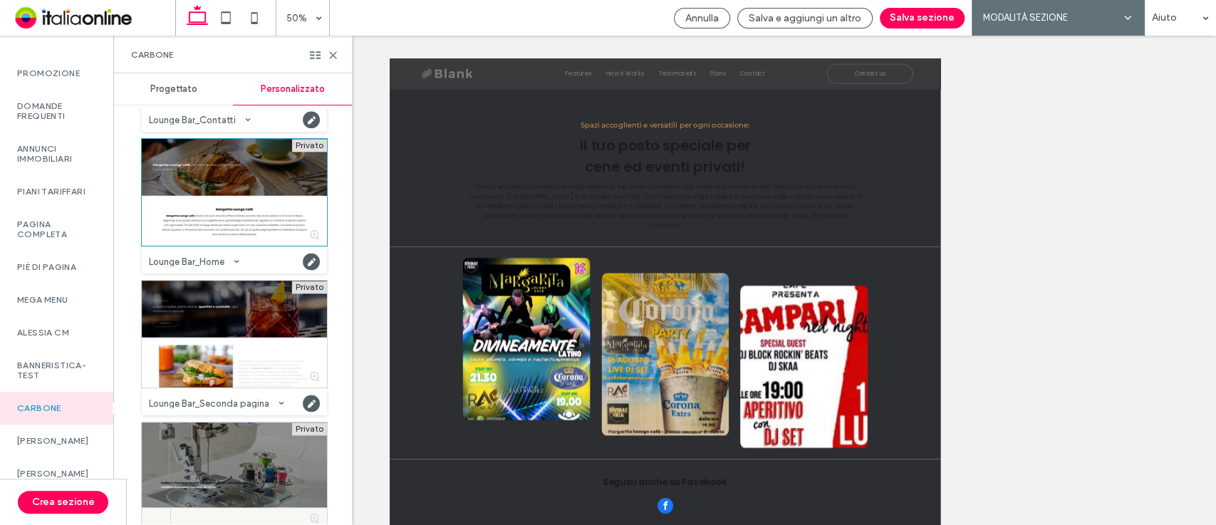
scroll to position [2743, 0]
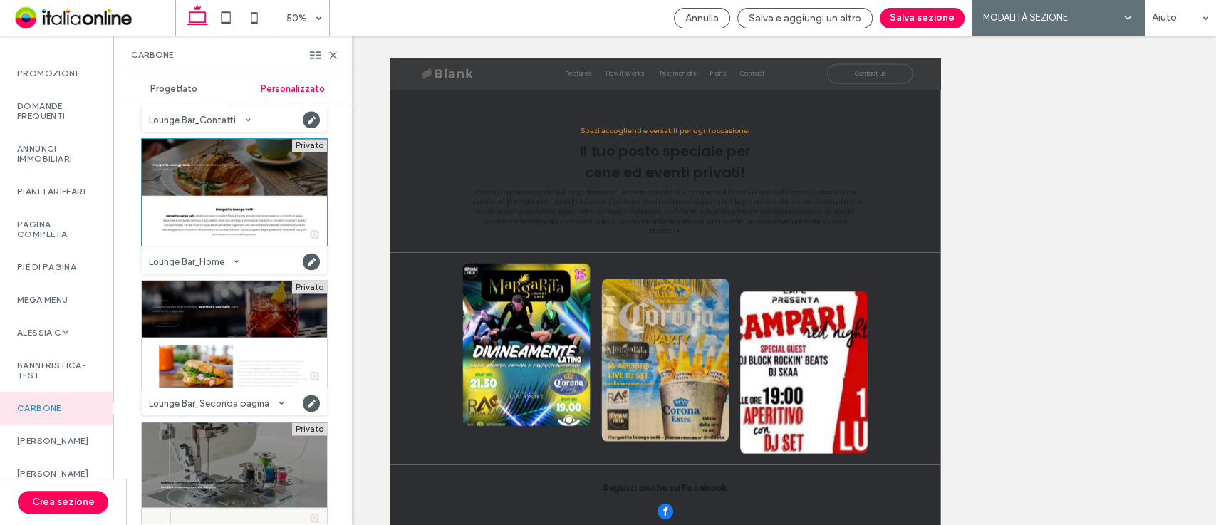
click at [341, 231] on div "Privato Antifurti_Antifurti Categoria: CARBONE Creata da: IOL_df Privato Antifu…" at bounding box center [228, 316] width 229 height 416
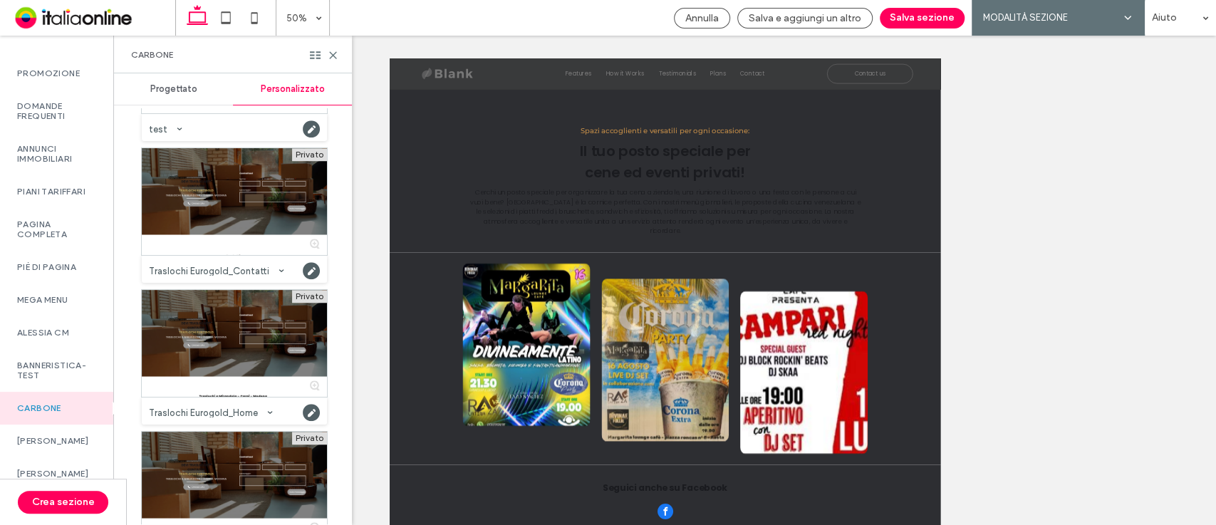
scroll to position [4420, 0]
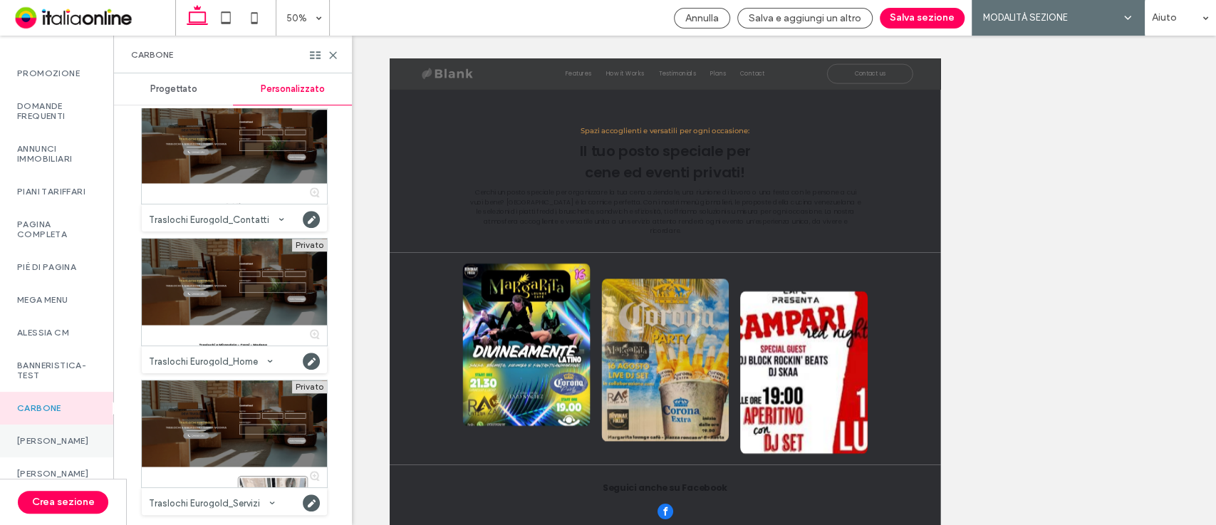
click at [72, 446] on label "[PERSON_NAME]" at bounding box center [56, 441] width 79 height 10
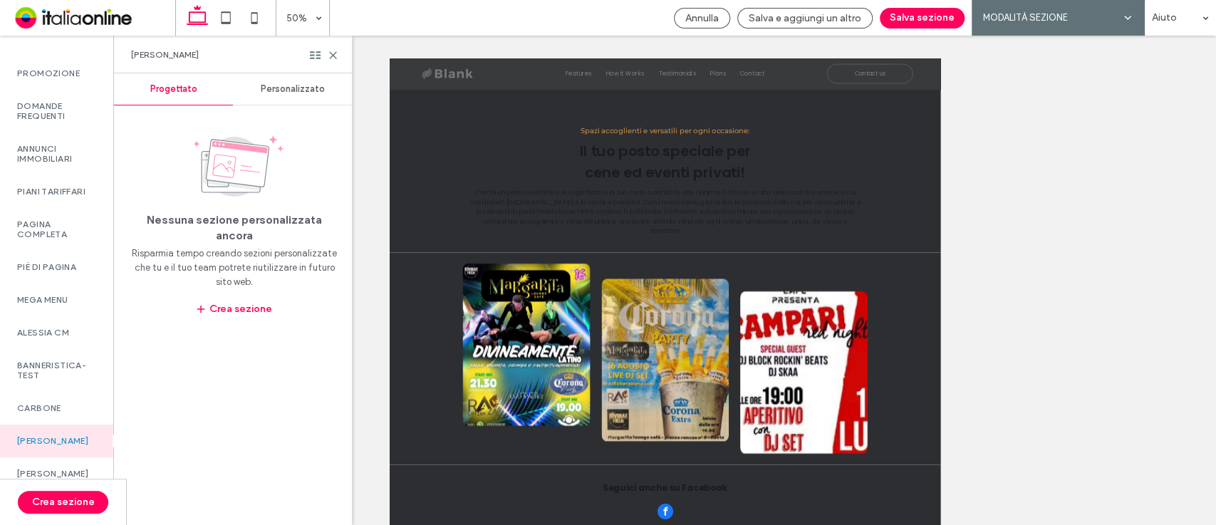
click at [300, 95] on div "Personalizzato" at bounding box center [292, 88] width 119 height 31
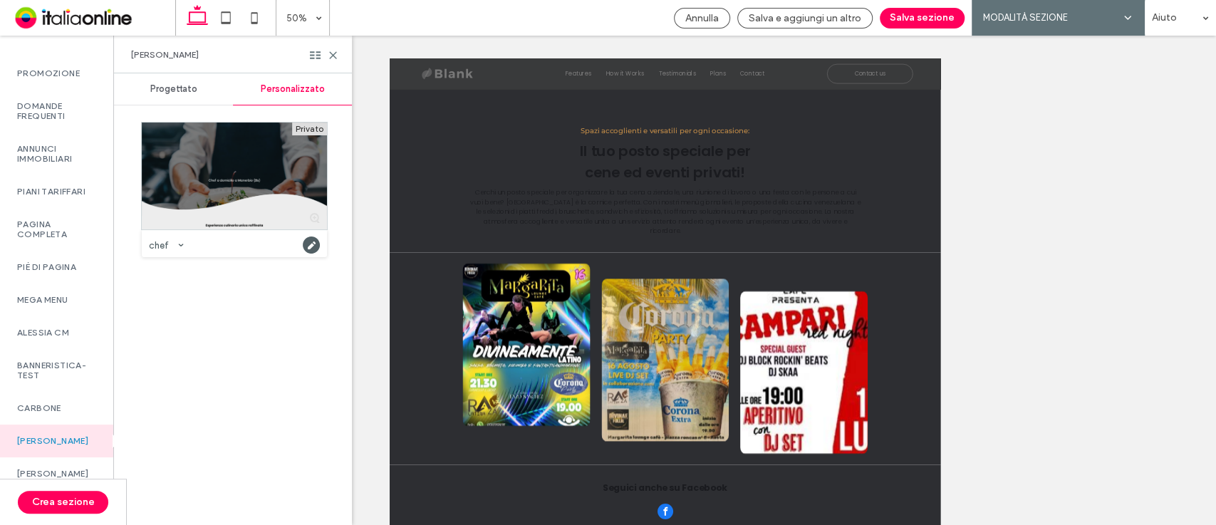
click at [257, 184] on div at bounding box center [234, 176] width 185 height 107
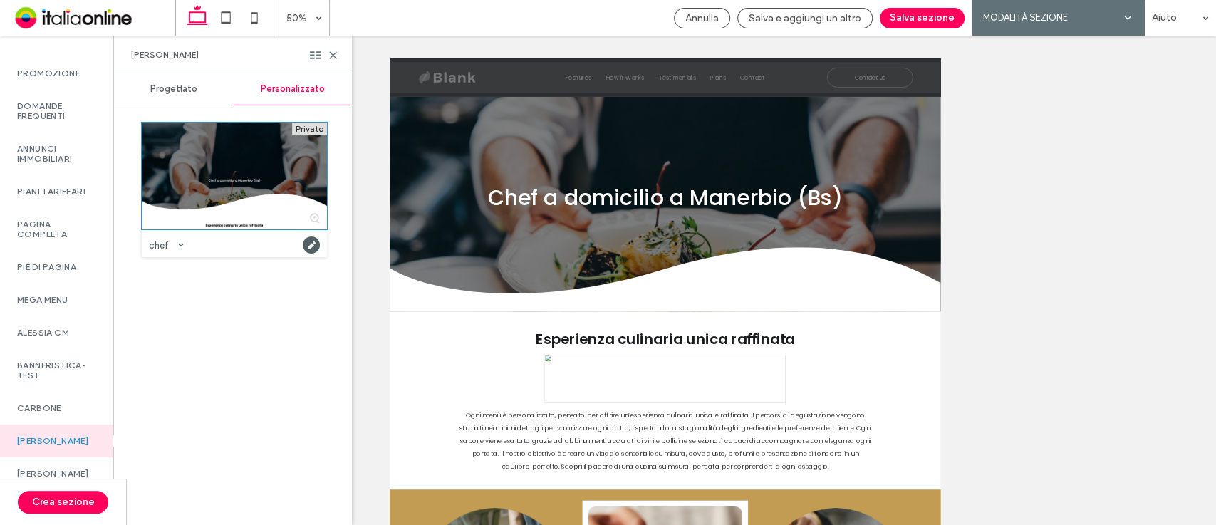
scroll to position [0, 0]
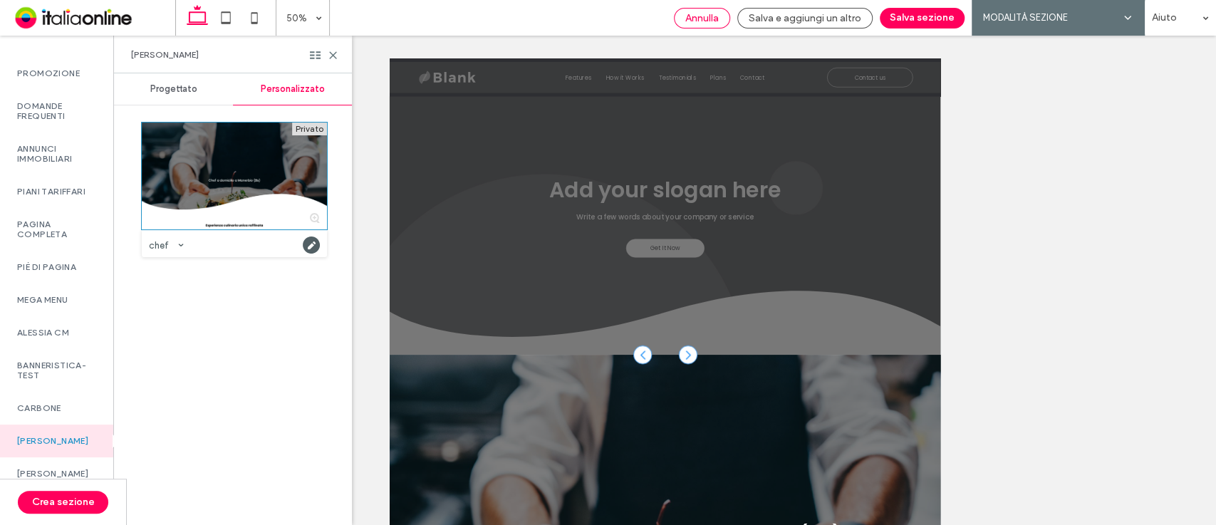
click at [692, 16] on span "Annulla" at bounding box center [701, 18] width 33 height 12
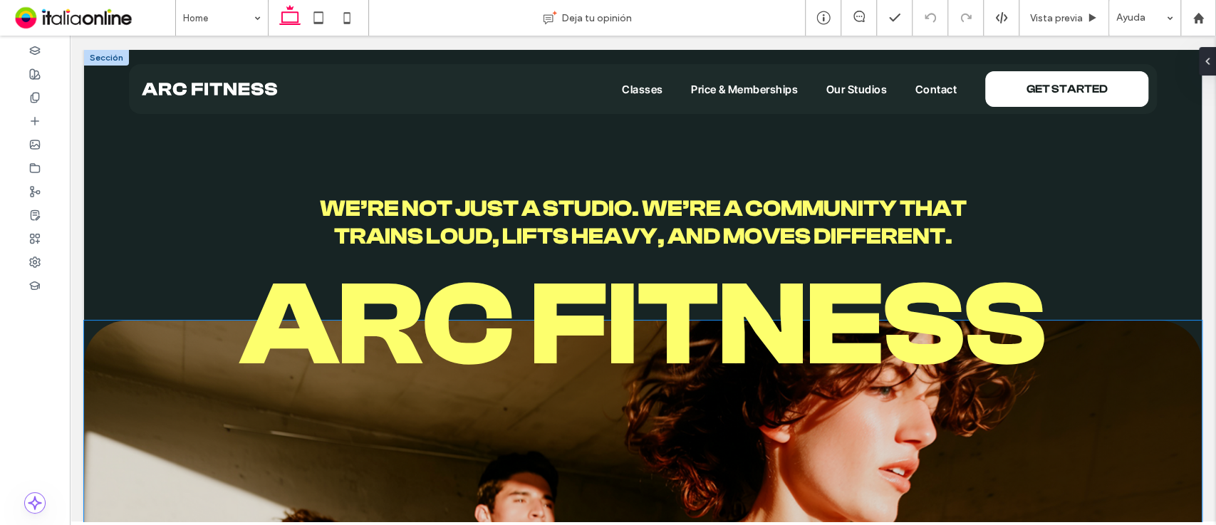
click at [623, 289] on span "arC FITNESS" at bounding box center [643, 325] width 806 height 136
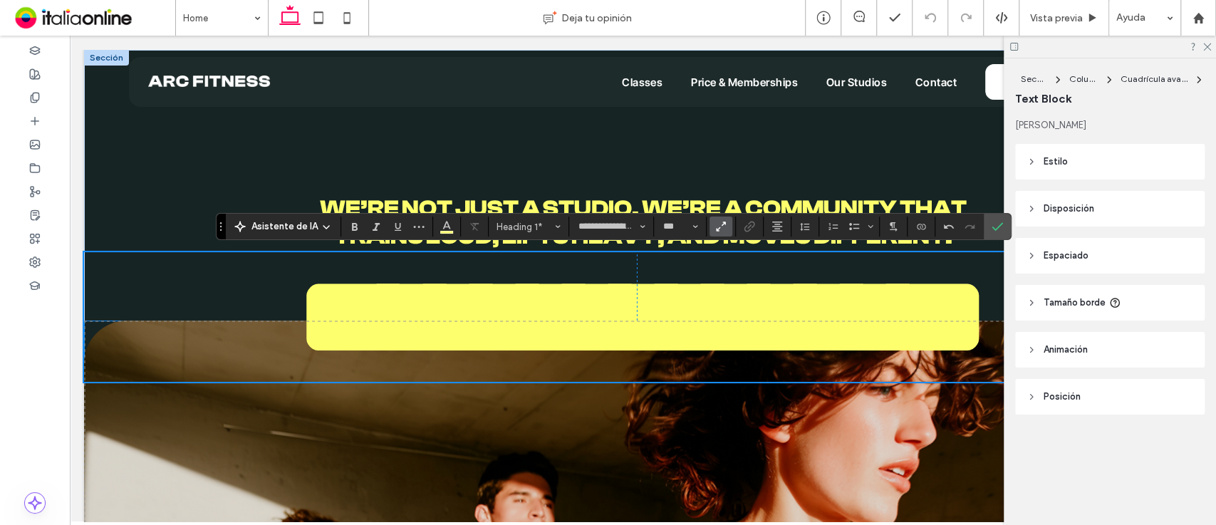
scroll to position [27, 0]
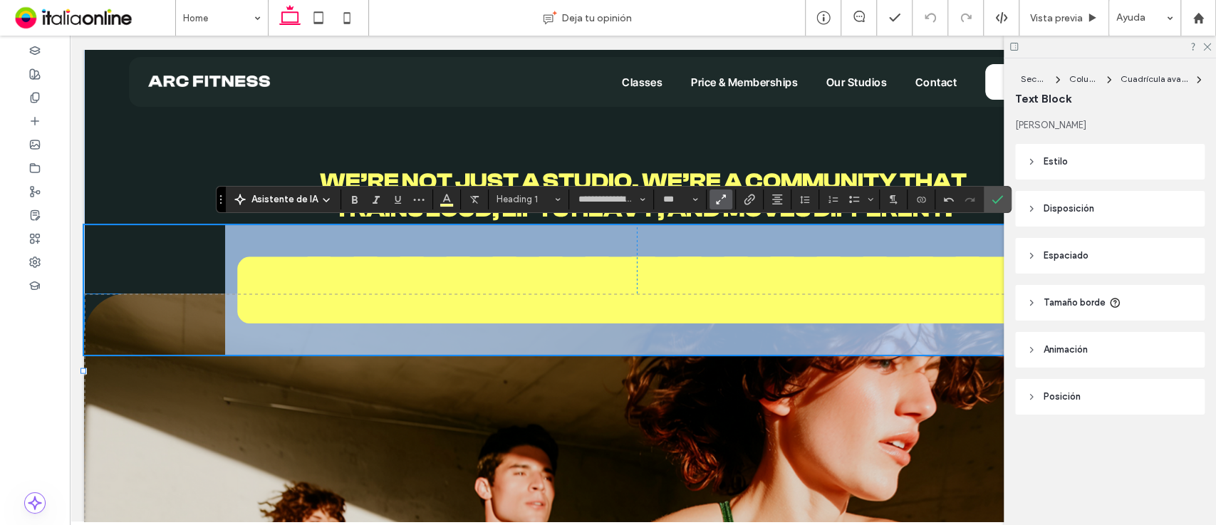
drag, startPoint x: 348, startPoint y: 296, endPoint x: 990, endPoint y: 415, distance: 652.8
click at [990, 348] on span "**********" at bounding box center [642, 290] width 835 height 118
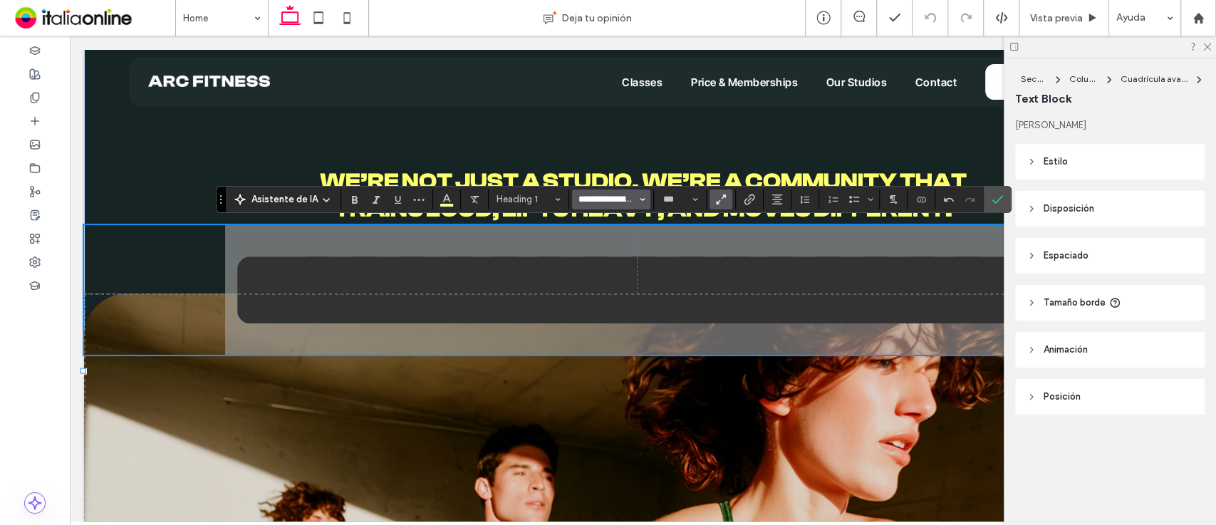
click at [611, 204] on input "**********" at bounding box center [607, 199] width 61 height 11
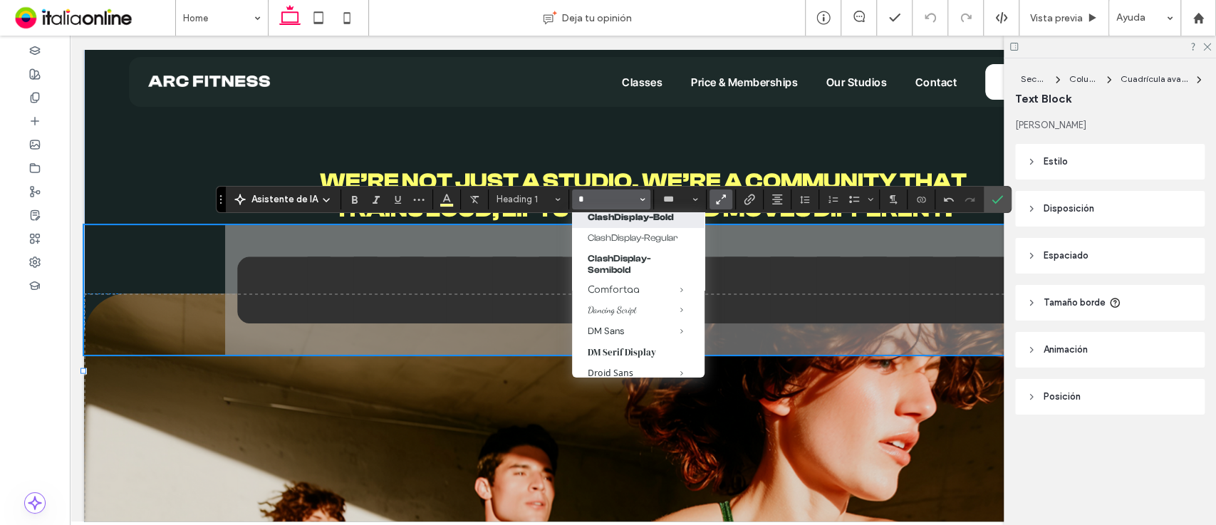
scroll to position [293, 0]
click at [614, 274] on label "ClashDisplay-Semibold" at bounding box center [638, 258] width 133 height 32
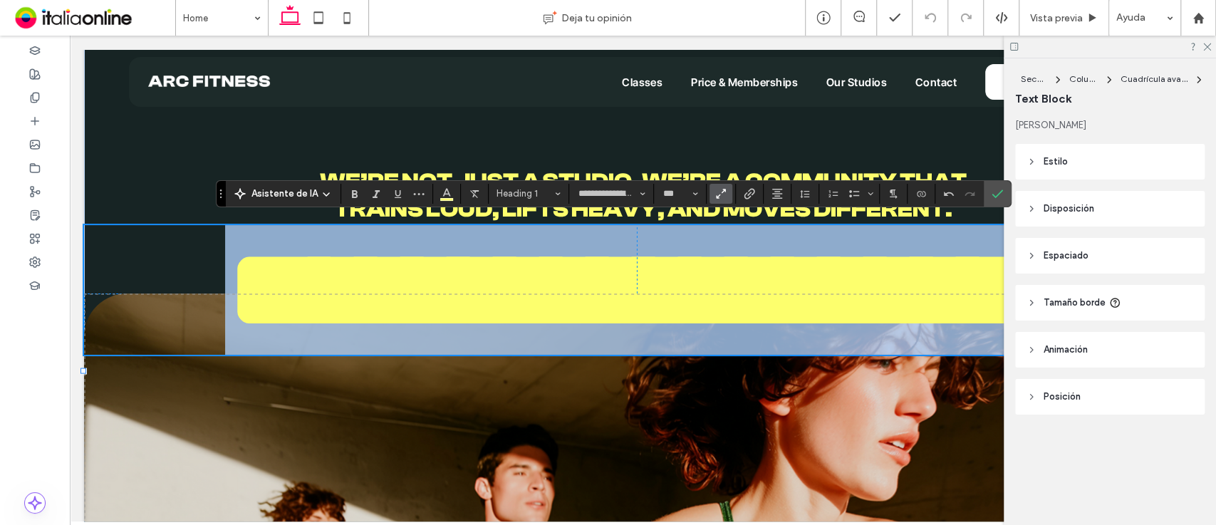
scroll to position [33, 0]
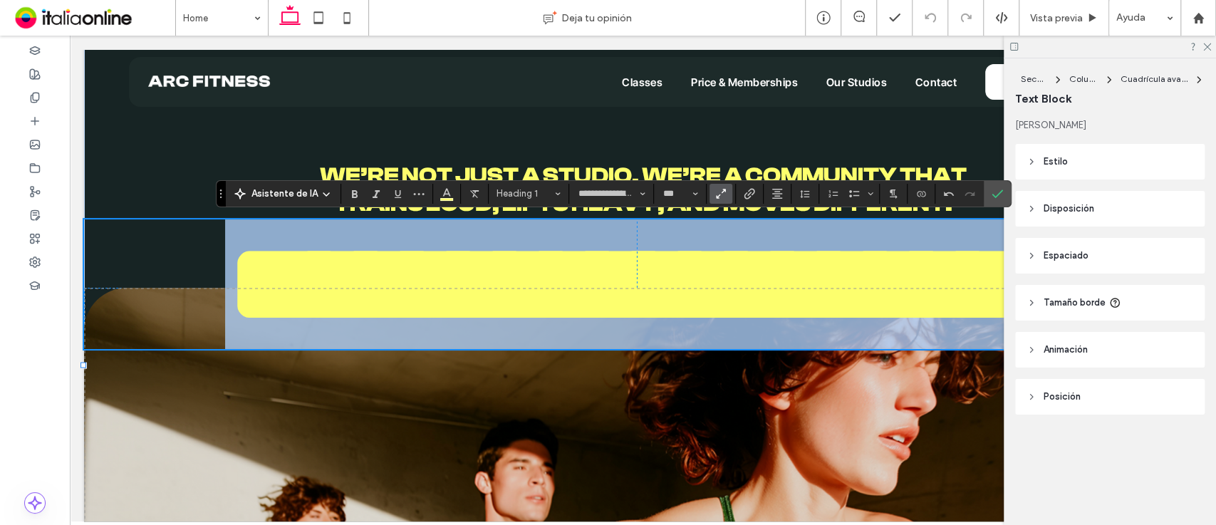
type input "**********"
drag, startPoint x: 684, startPoint y: 315, endPoint x: 614, endPoint y: 279, distance: 78.4
click at [614, 279] on span "**********" at bounding box center [642, 284] width 835 height 118
drag, startPoint x: 334, startPoint y: 271, endPoint x: 1071, endPoint y: 427, distance: 753.0
click at [1071, 349] on h1 "**********" at bounding box center [643, 284] width 1118 height 130
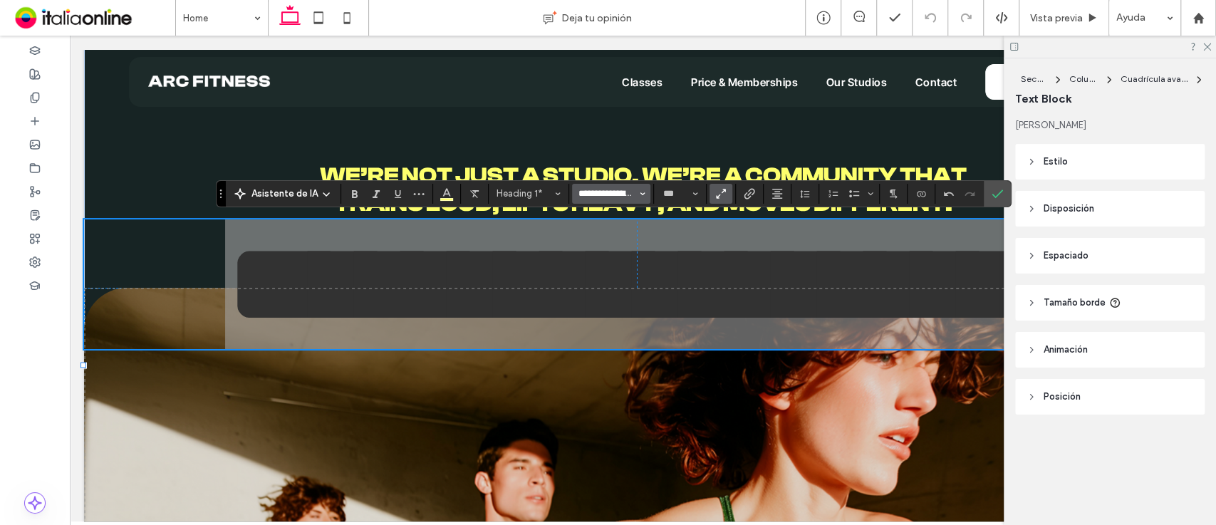
click at [633, 191] on input "**********" at bounding box center [607, 193] width 61 height 11
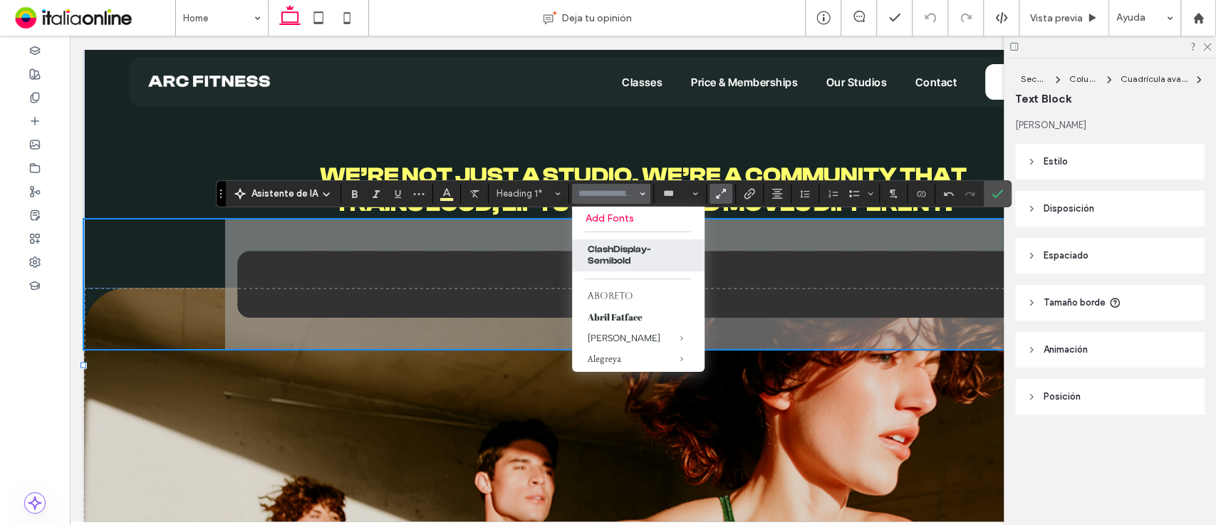
click at [616, 218] on label "Add Fonts" at bounding box center [638, 218] width 105 height 12
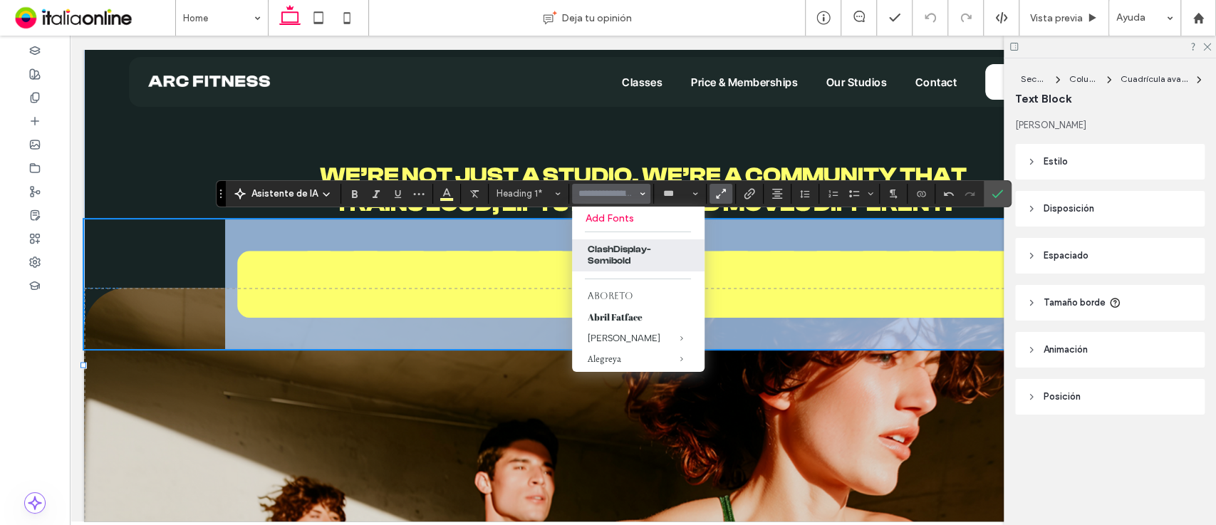
type input "**********"
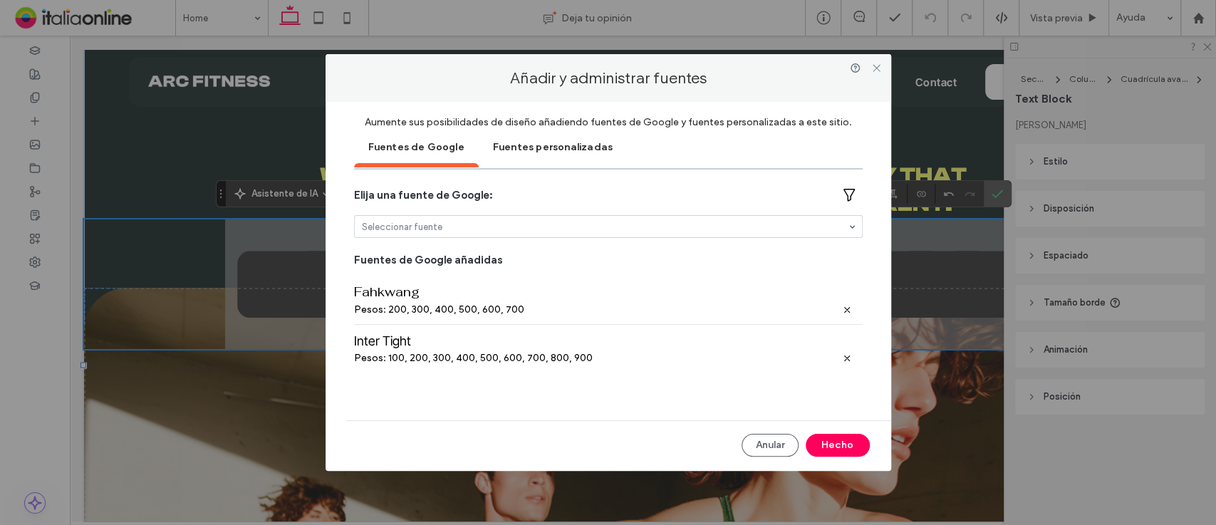
click at [574, 140] on div "Fuentes personalizadas" at bounding box center [553, 146] width 148 height 36
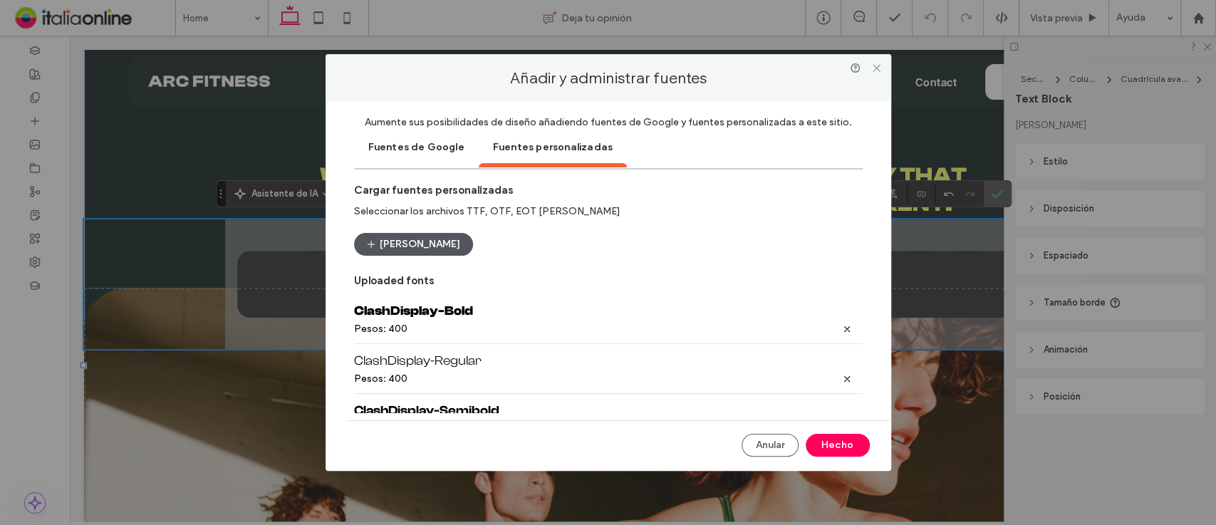
click at [432, 241] on button "[PERSON_NAME]" at bounding box center [413, 244] width 119 height 23
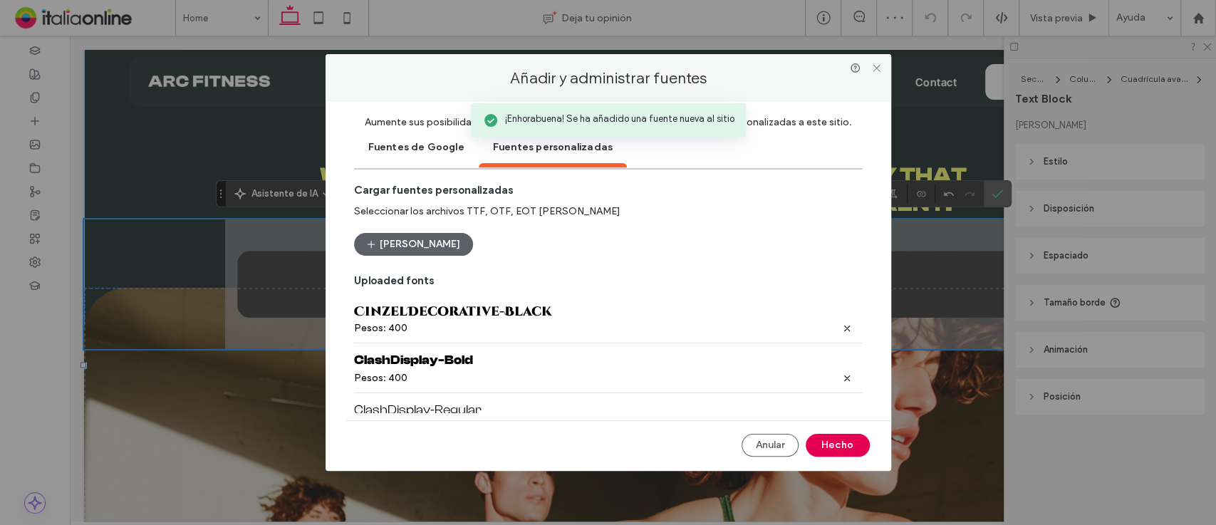
click at [831, 445] on button "Hecho" at bounding box center [838, 445] width 64 height 23
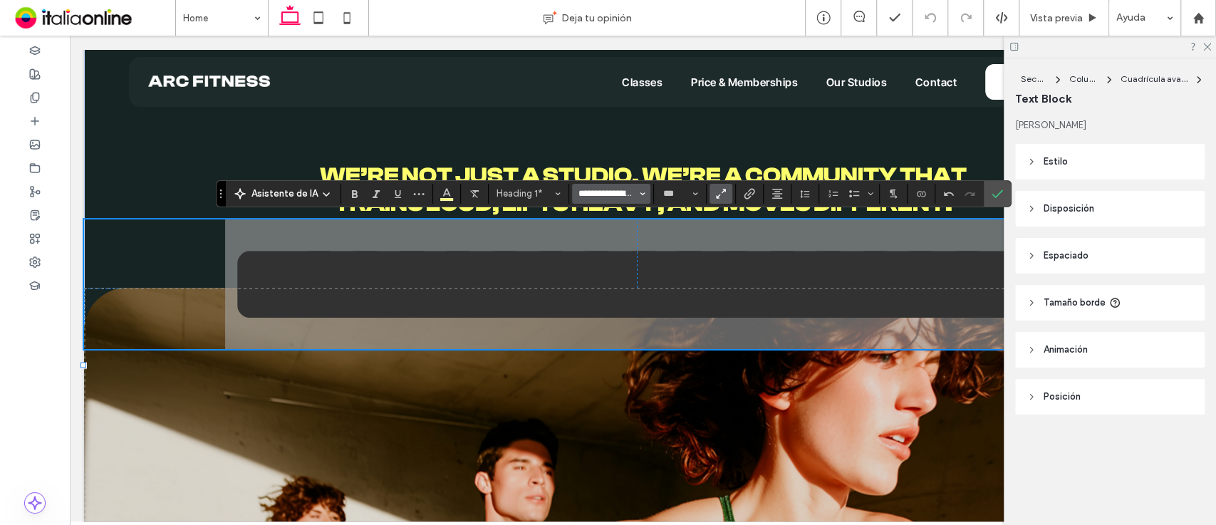
click at [601, 196] on input "**********" at bounding box center [607, 193] width 61 height 11
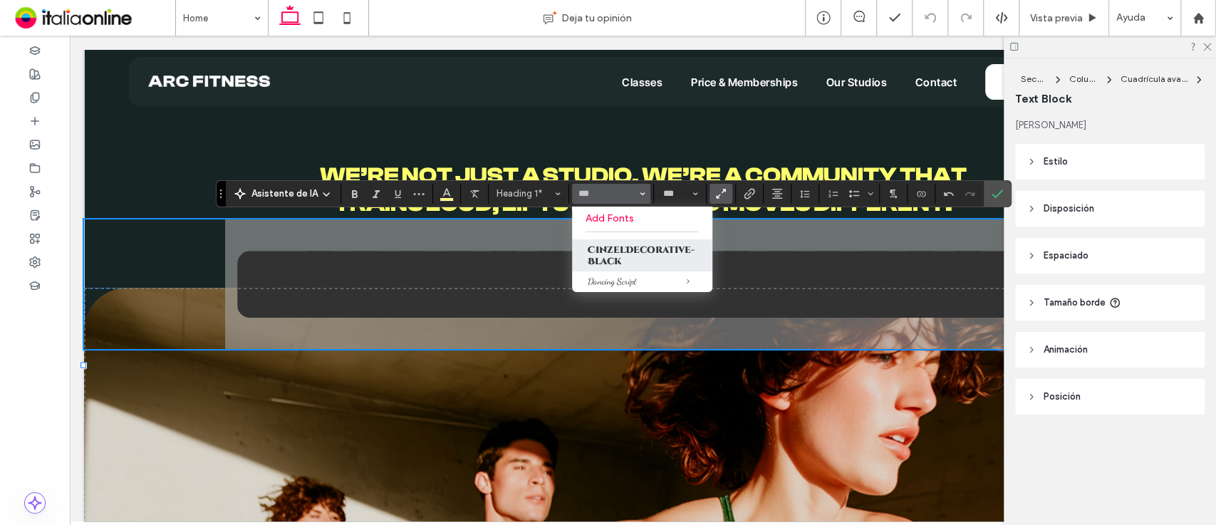
click at [612, 255] on label "CinzelDecorative-Black" at bounding box center [642, 255] width 140 height 32
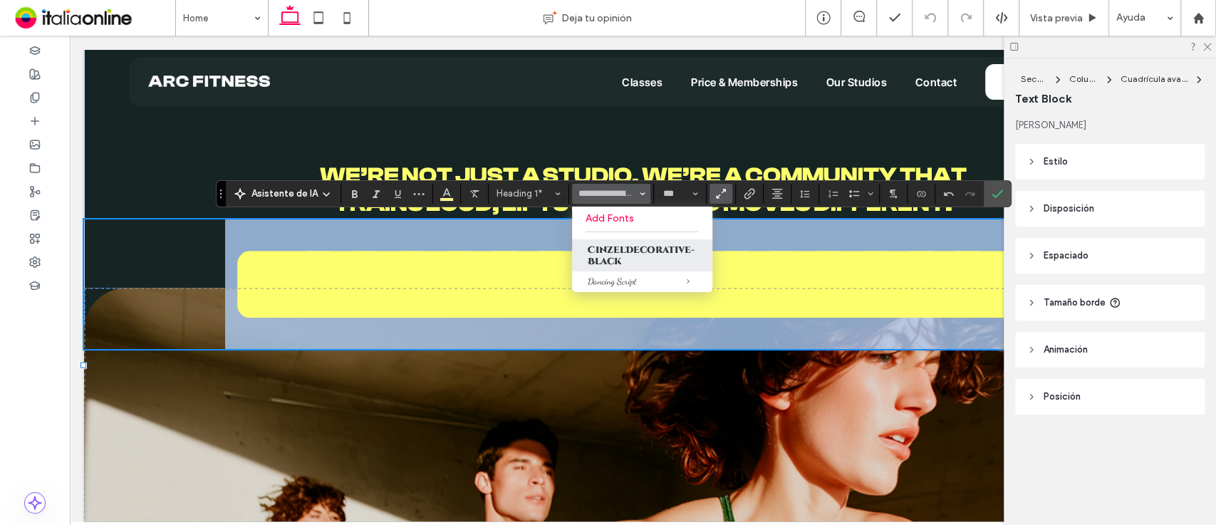
type input "**********"
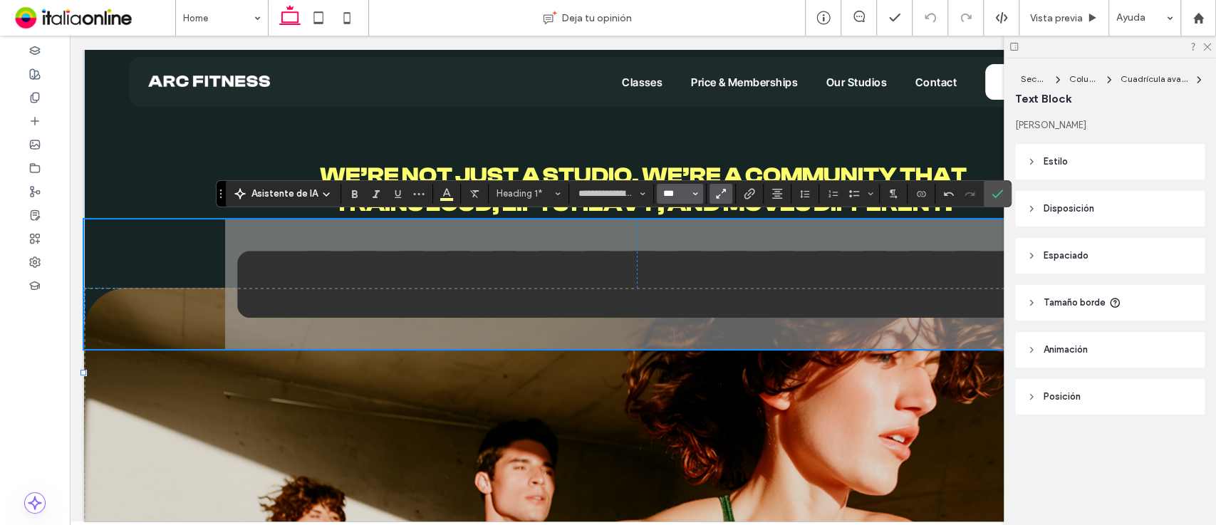
click at [677, 199] on input "***" at bounding box center [676, 193] width 28 height 11
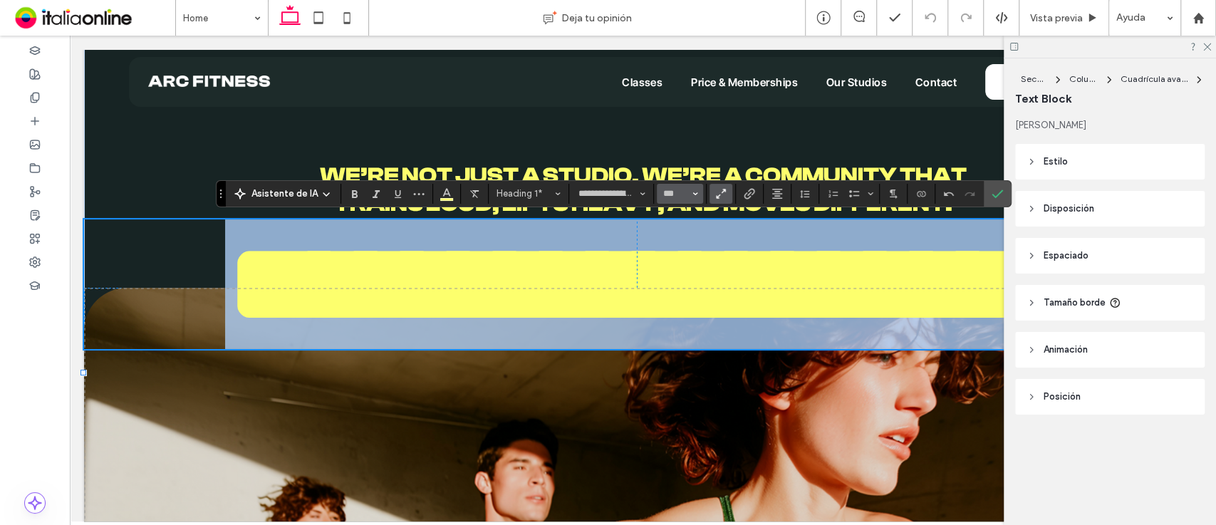
type input "***"
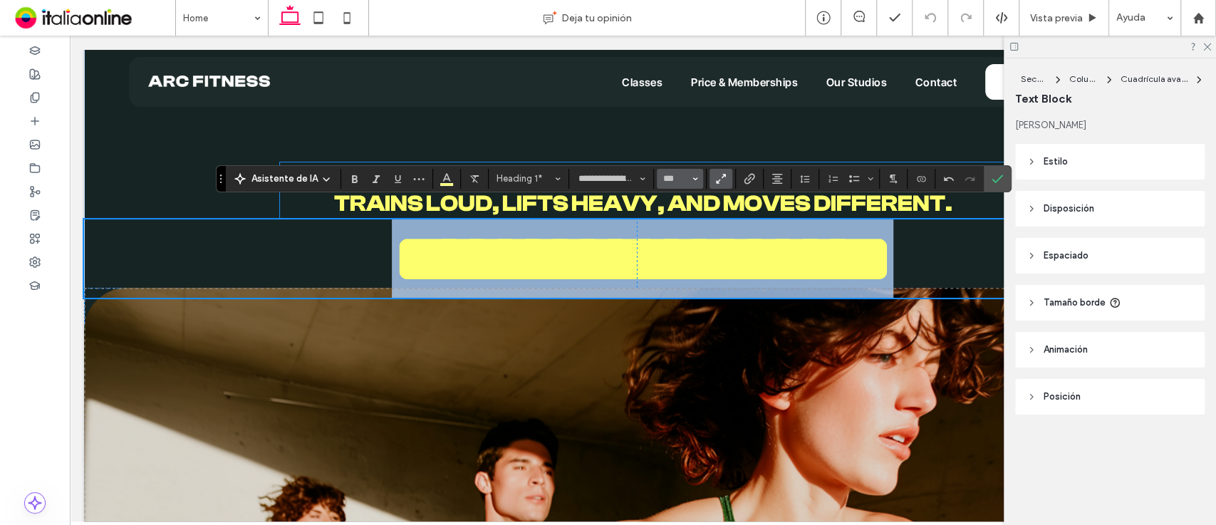
scroll to position [48, 0]
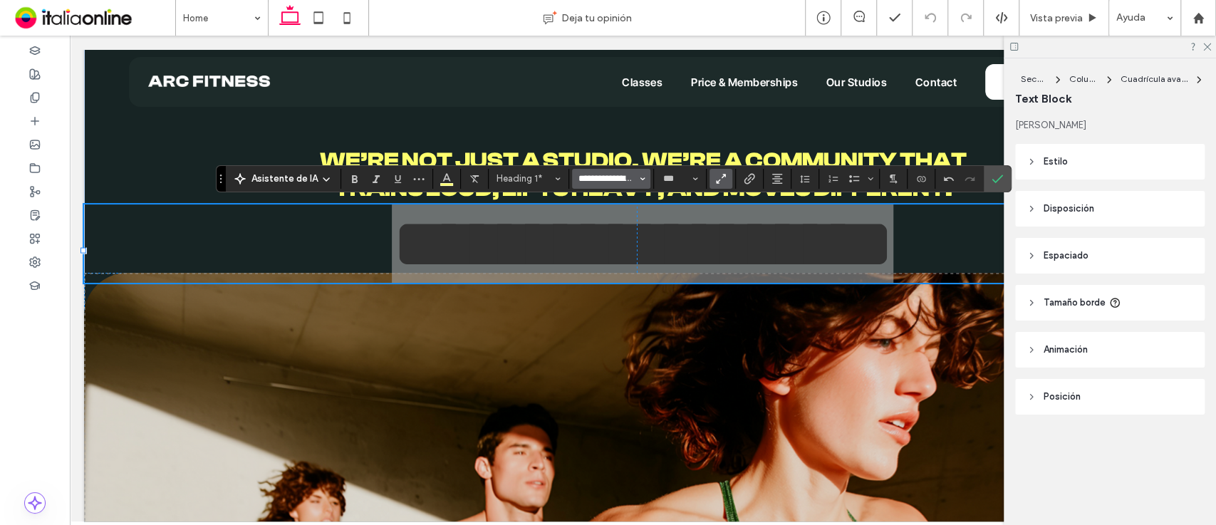
click at [627, 174] on input "**********" at bounding box center [607, 178] width 61 height 11
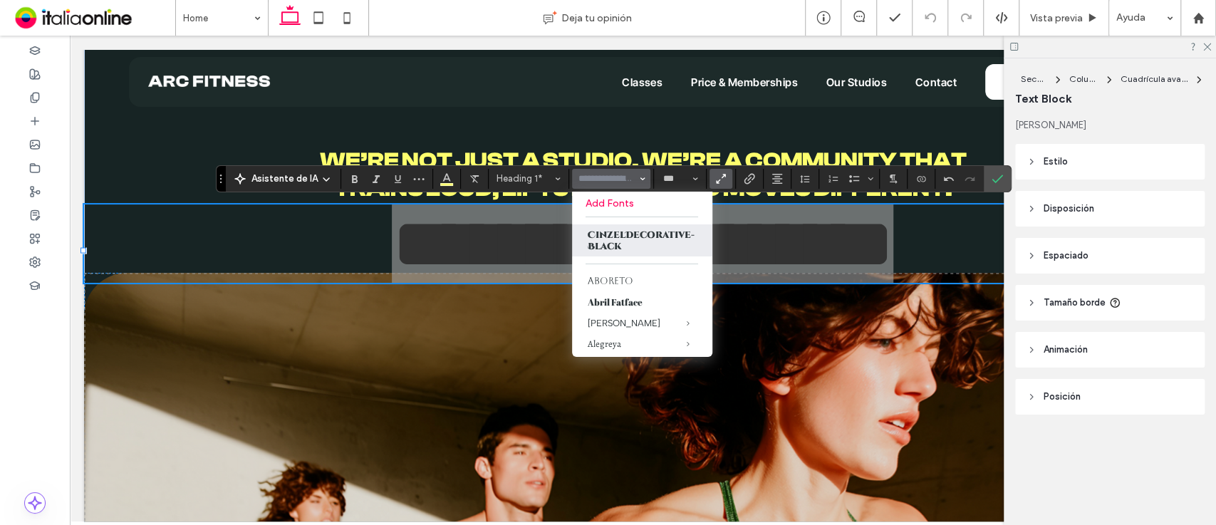
click at [632, 202] on label "Add Fonts" at bounding box center [642, 203] width 113 height 12
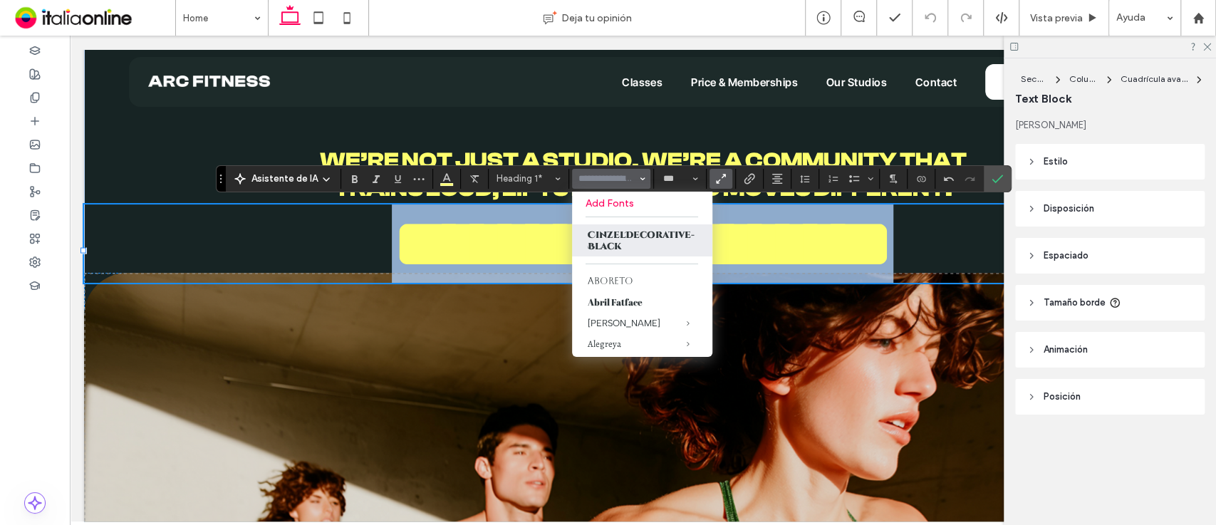
type input "**********"
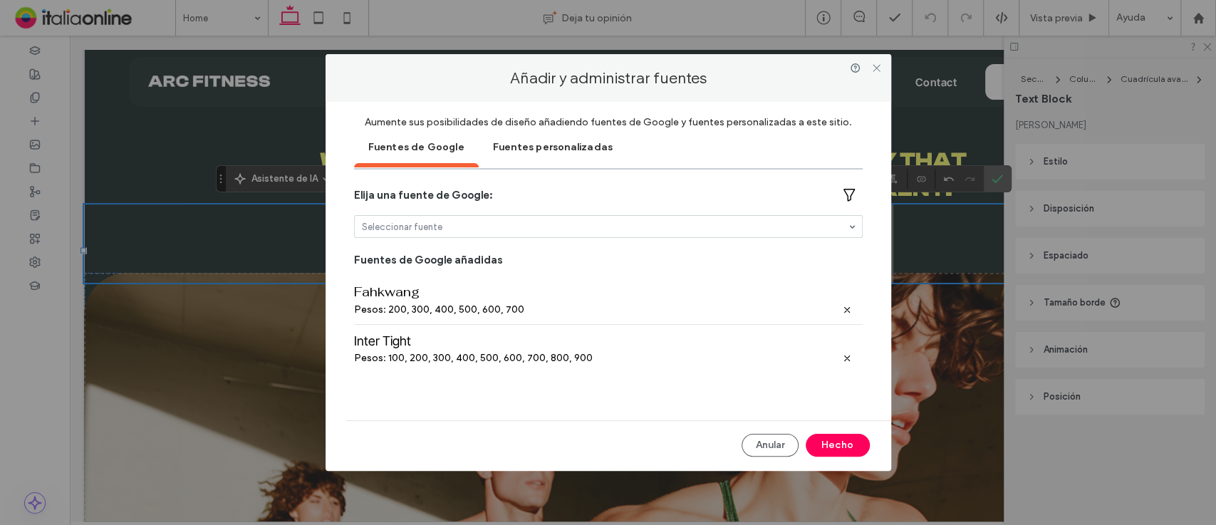
click at [561, 150] on div "Fuentes personalizadas" at bounding box center [553, 146] width 148 height 36
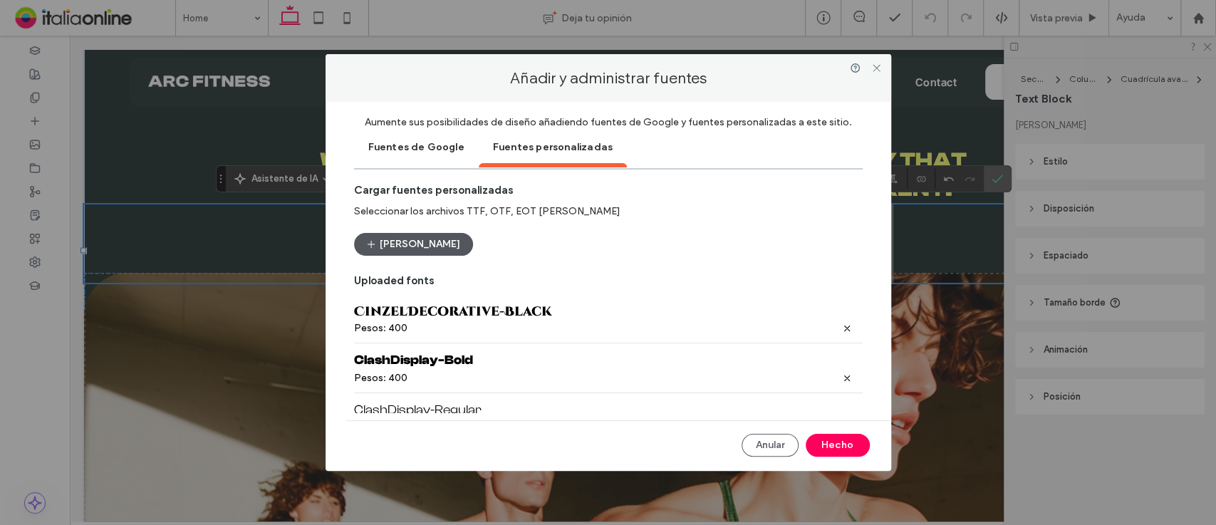
click at [442, 233] on button "Cargar fuentes" at bounding box center [413, 244] width 119 height 23
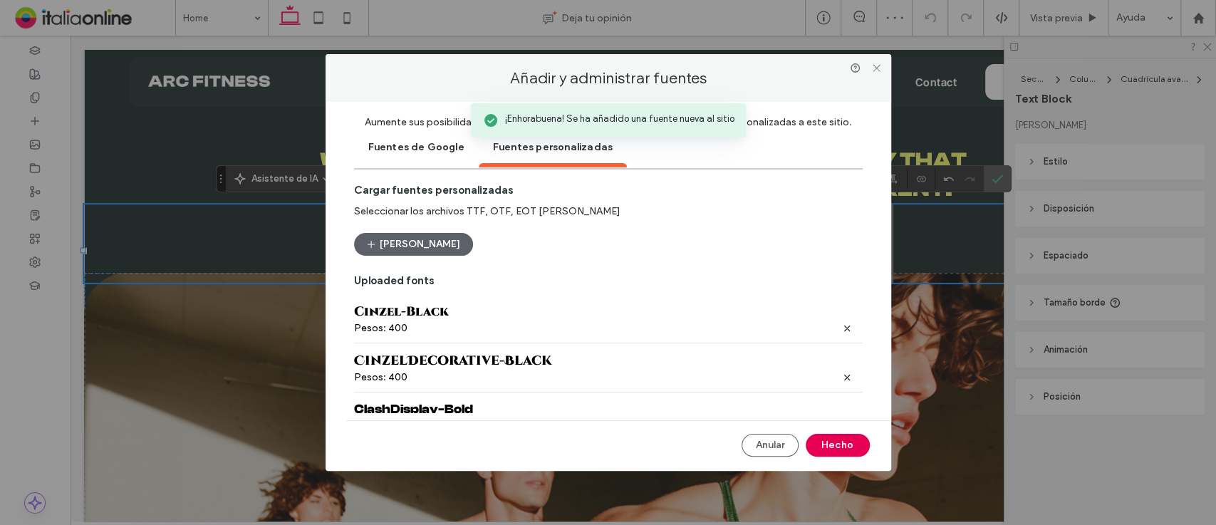
click at [833, 450] on button "Hecho" at bounding box center [838, 445] width 64 height 23
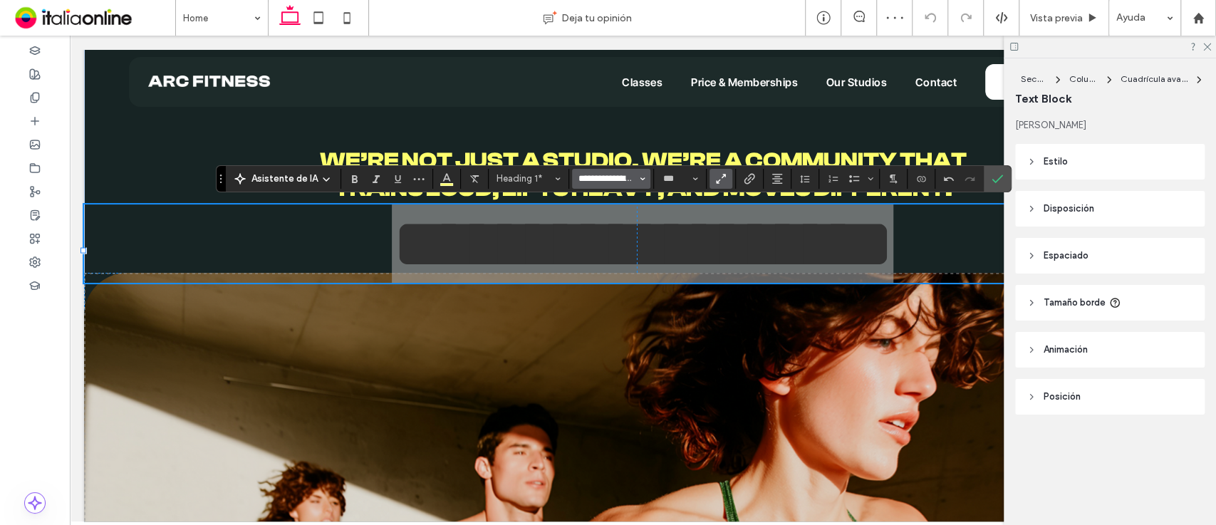
click at [607, 182] on input "**********" at bounding box center [607, 178] width 61 height 11
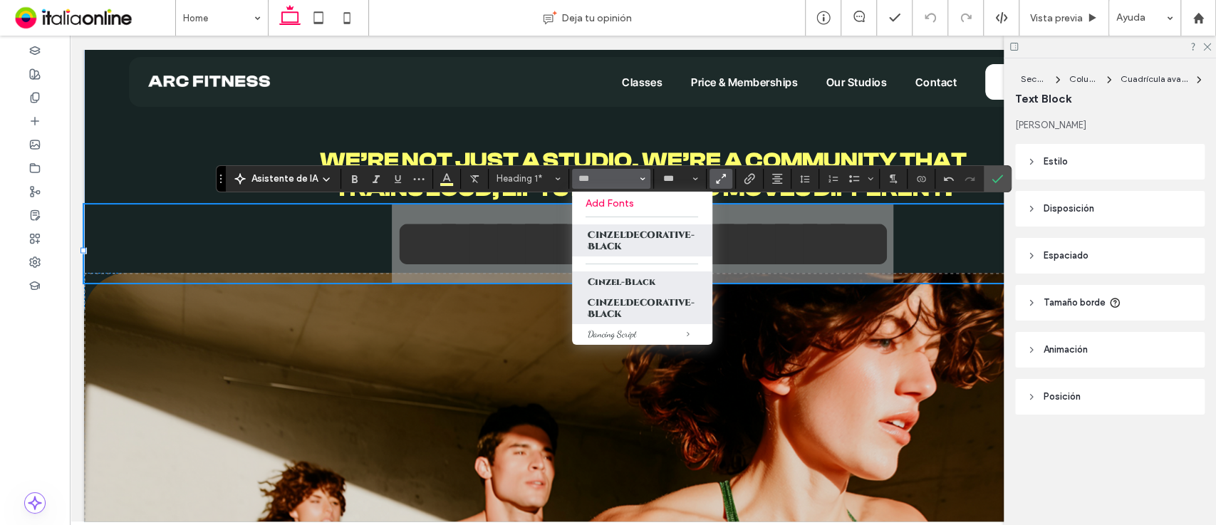
click at [616, 283] on label "Cinzel-Black" at bounding box center [642, 281] width 140 height 21
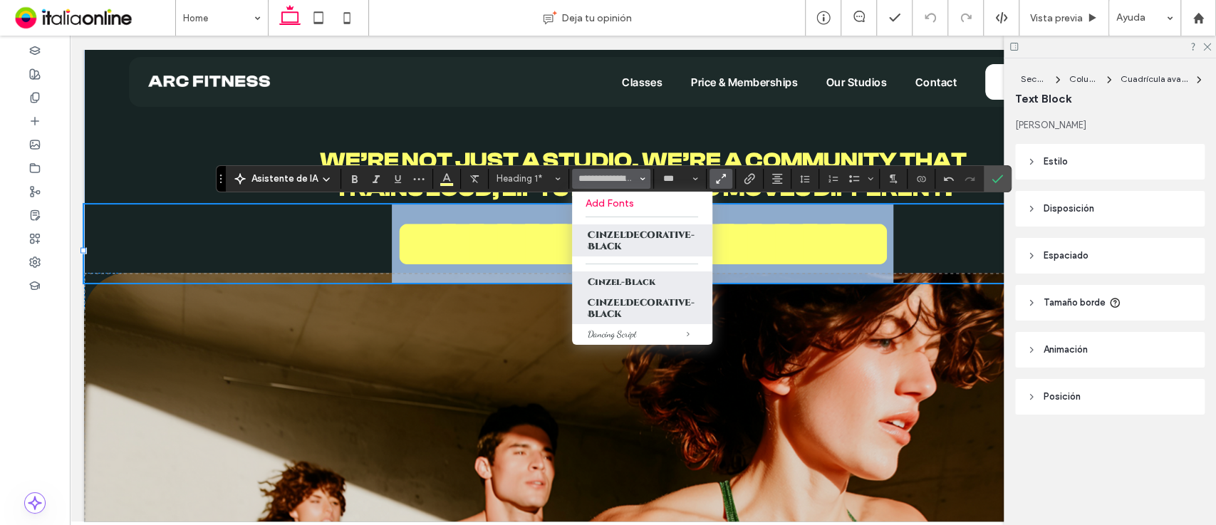
type input "**********"
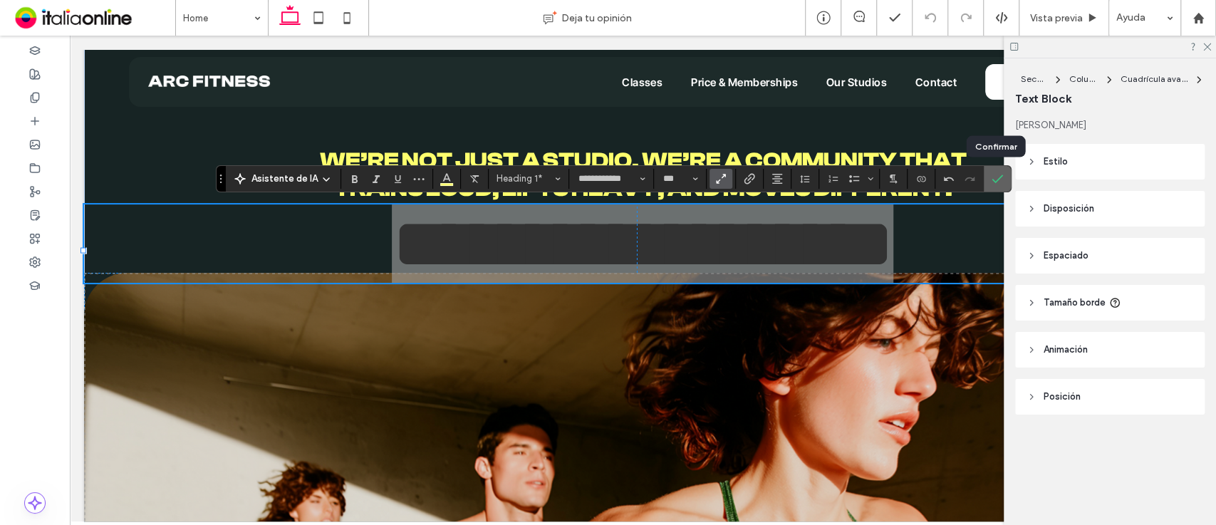
click at [999, 187] on span "Confirmar" at bounding box center [997, 179] width 11 height 24
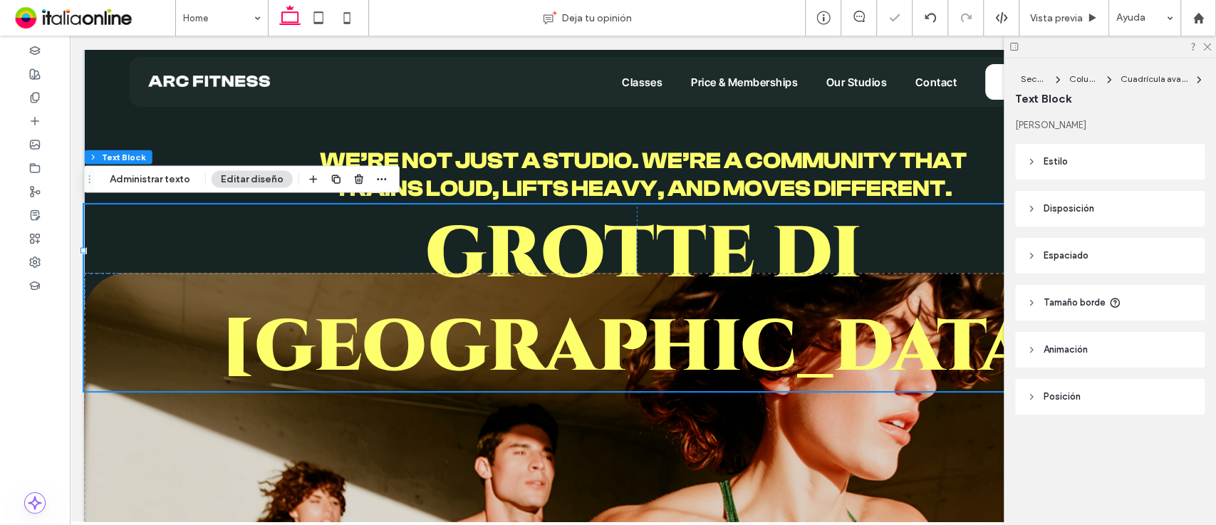
click at [858, 251] on span "GROTTE DI [GEOGRAPHIC_DATA]" at bounding box center [642, 294] width 846 height 180
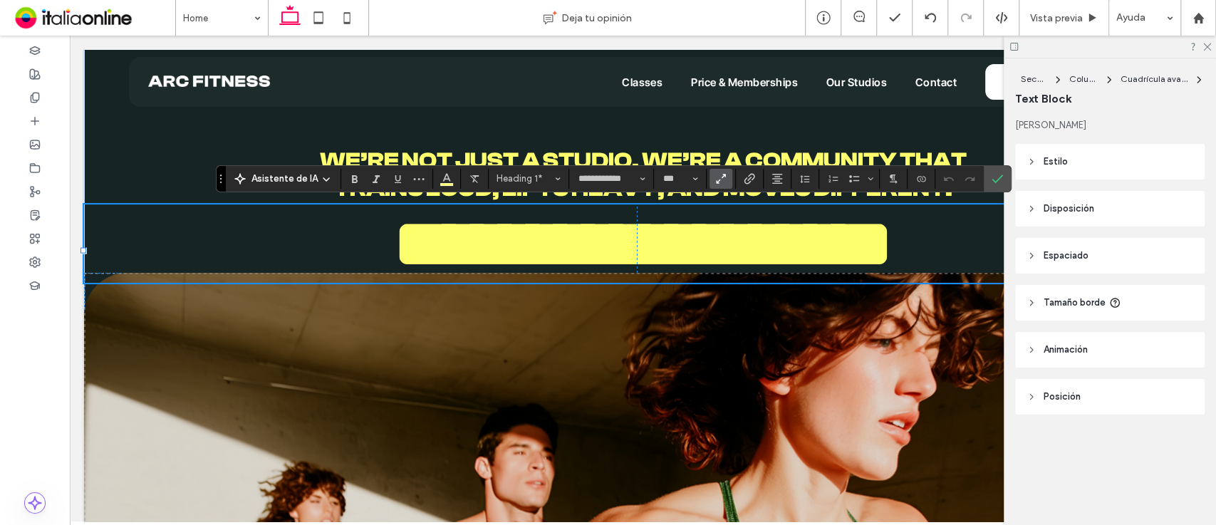
click at [182, 246] on h1 "**********" at bounding box center [643, 243] width 1118 height 78
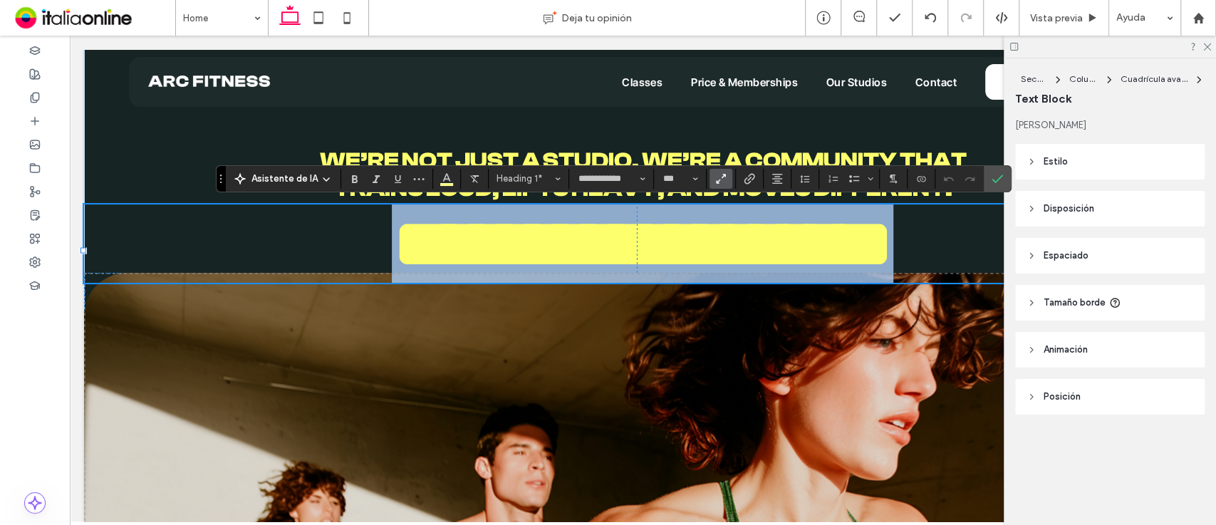
drag, startPoint x: 182, startPoint y: 246, endPoint x: 930, endPoint y: 269, distance: 747.7
click at [930, 269] on h1 "**********" at bounding box center [643, 243] width 1118 height 78
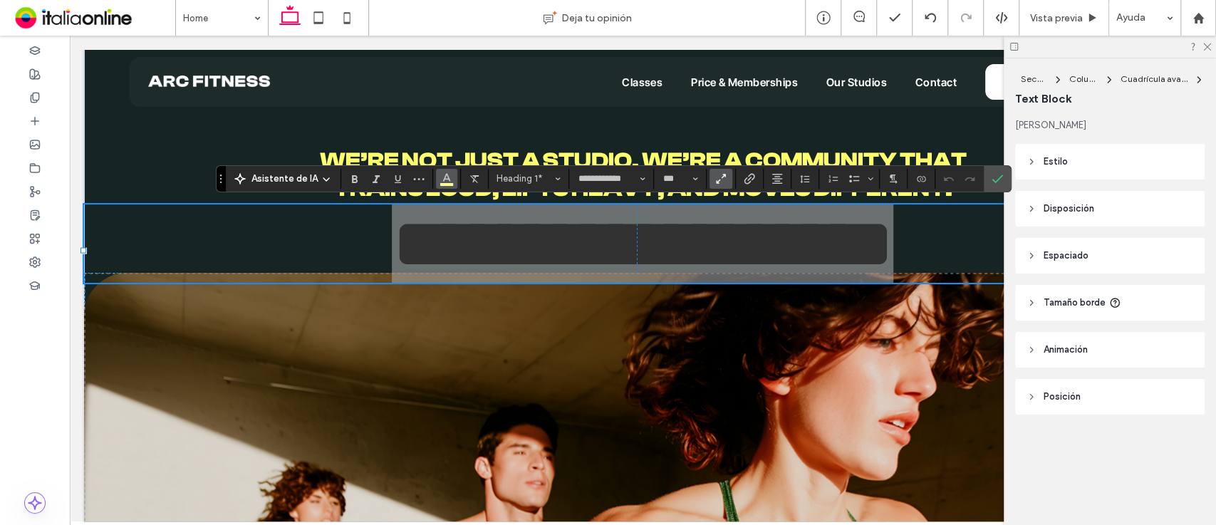
click at [450, 182] on span "Color" at bounding box center [446, 177] width 11 height 19
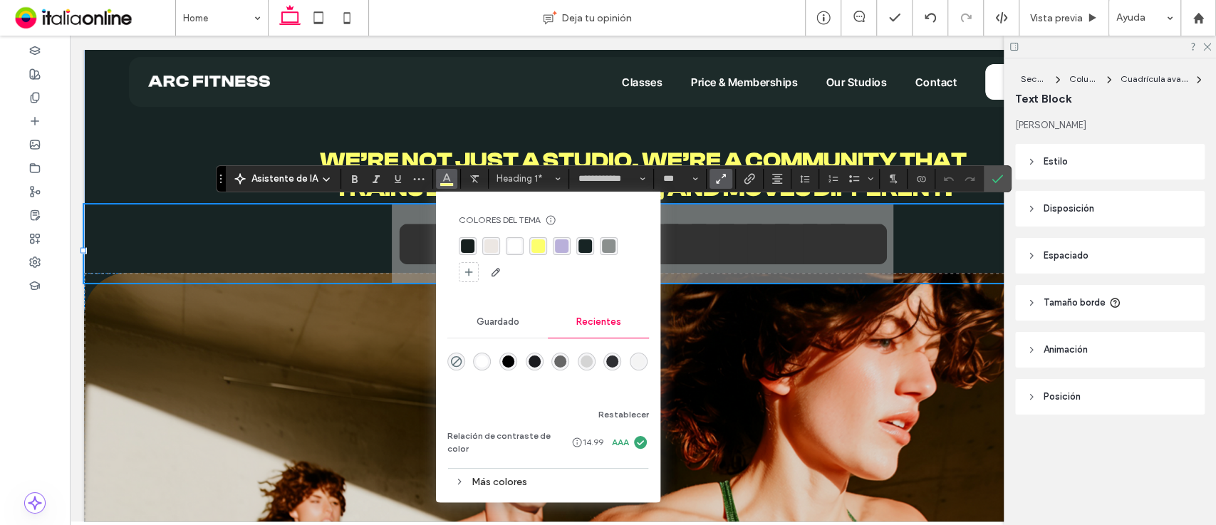
click at [494, 320] on span "Guardado" at bounding box center [498, 321] width 43 height 11
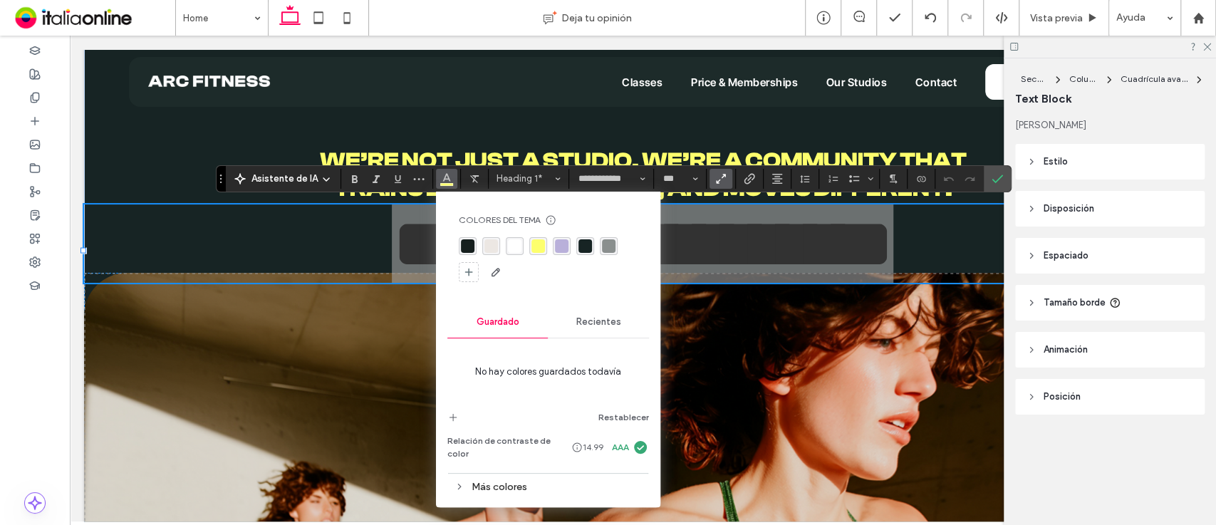
click at [504, 477] on div "Más colores" at bounding box center [548, 486] width 202 height 19
drag, startPoint x: 653, startPoint y: 370, endPoint x: 645, endPoint y: 477, distance: 107.9
click at [645, 477] on div "Colores del tema Ahorre tiempo con los colores del tema Cree una paleta de colo…" at bounding box center [548, 442] width 224 height 501
click at [645, 477] on div "Menos colores" at bounding box center [548, 486] width 202 height 19
click at [587, 477] on div "Más colores" at bounding box center [548, 486] width 202 height 19
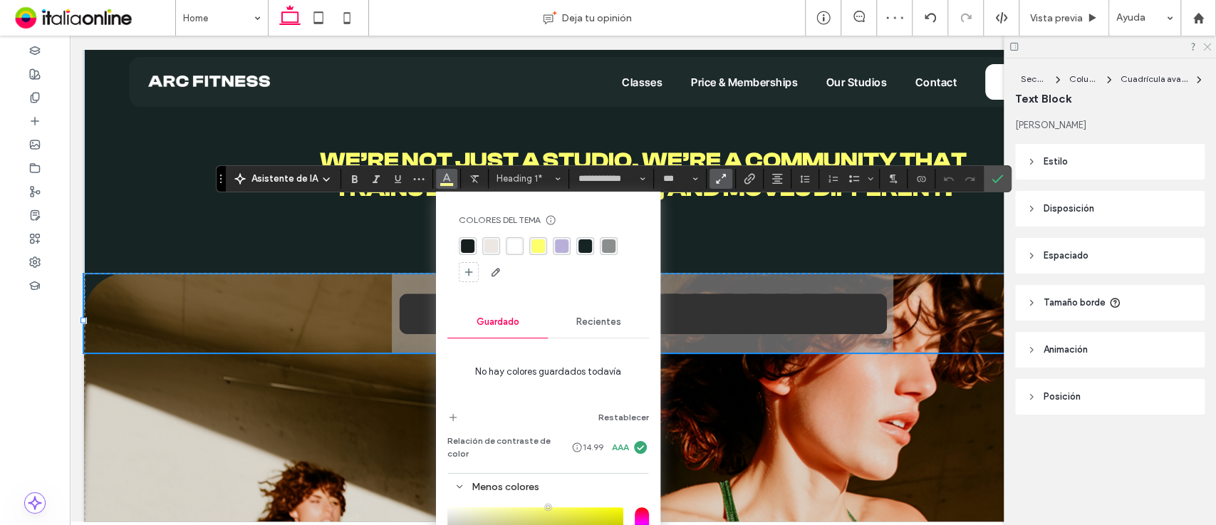
click at [1204, 47] on icon at bounding box center [1206, 45] width 9 height 9
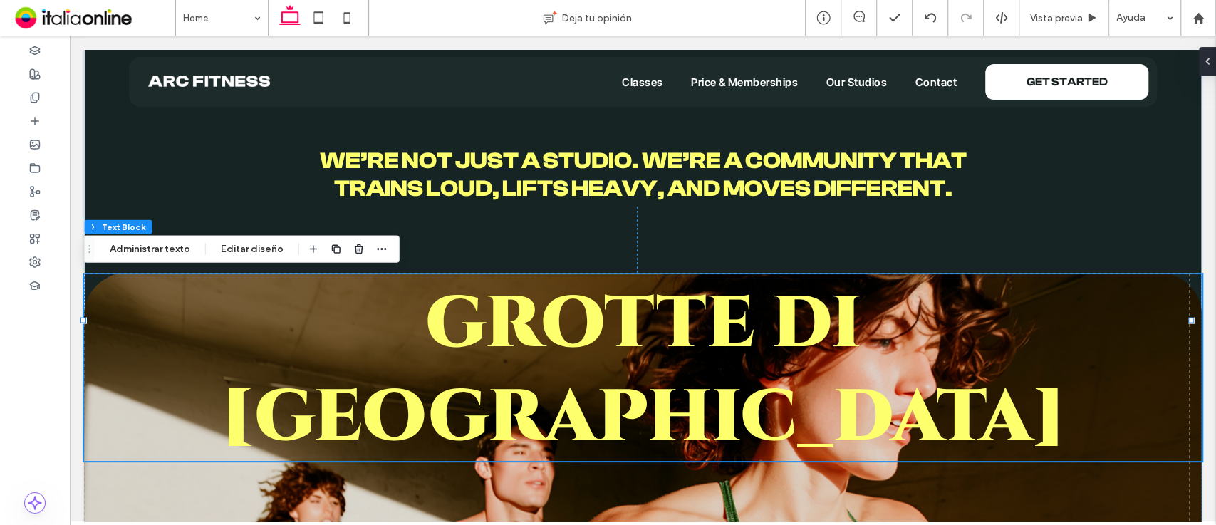
click at [985, 310] on span "GROTTE DI [GEOGRAPHIC_DATA]" at bounding box center [642, 364] width 846 height 180
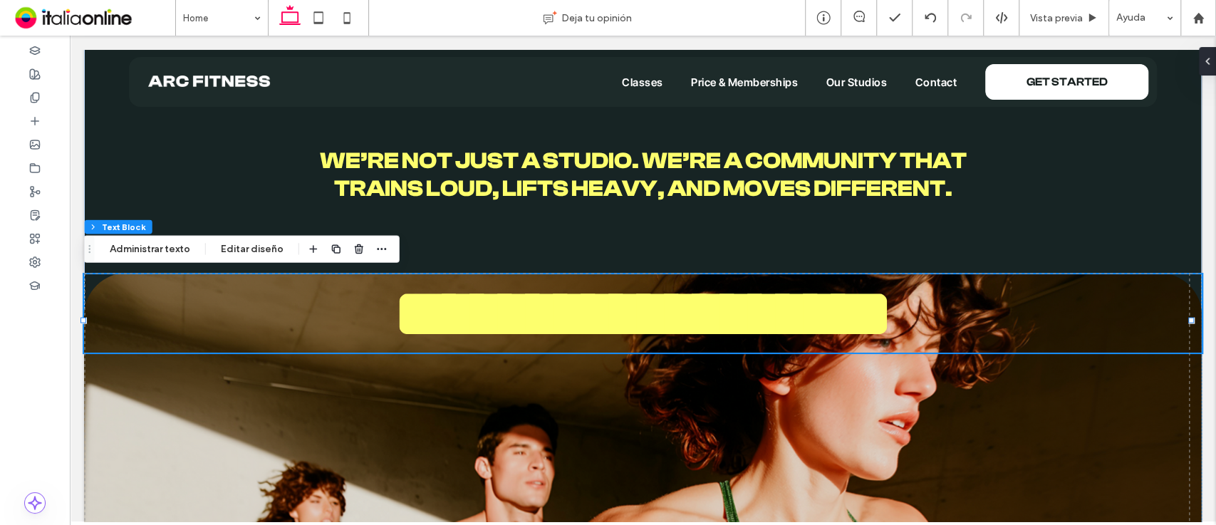
click at [893, 310] on span "**********" at bounding box center [643, 313] width 502 height 71
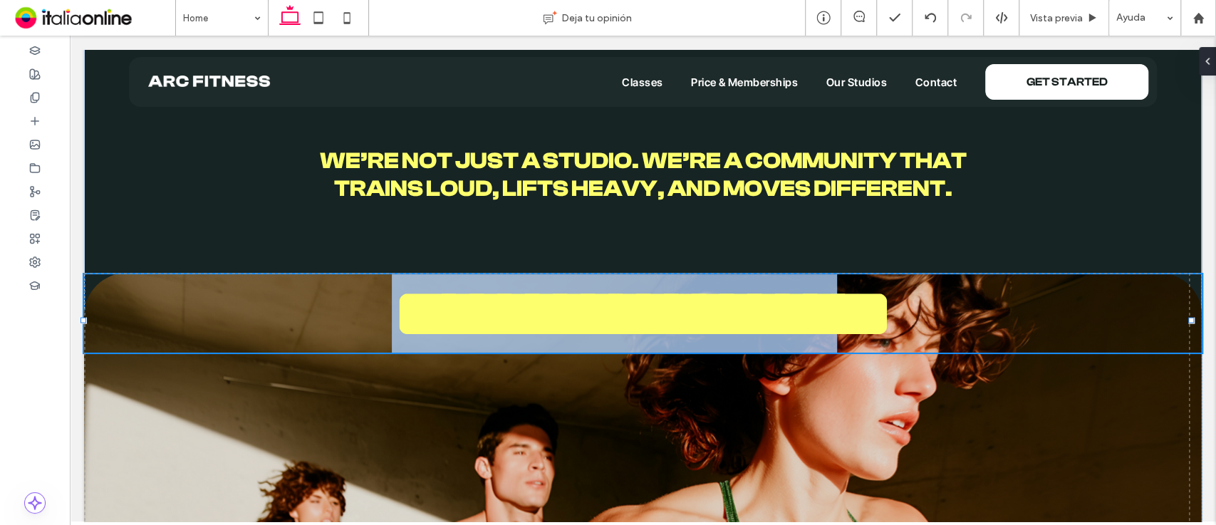
type input "**********"
type input "***"
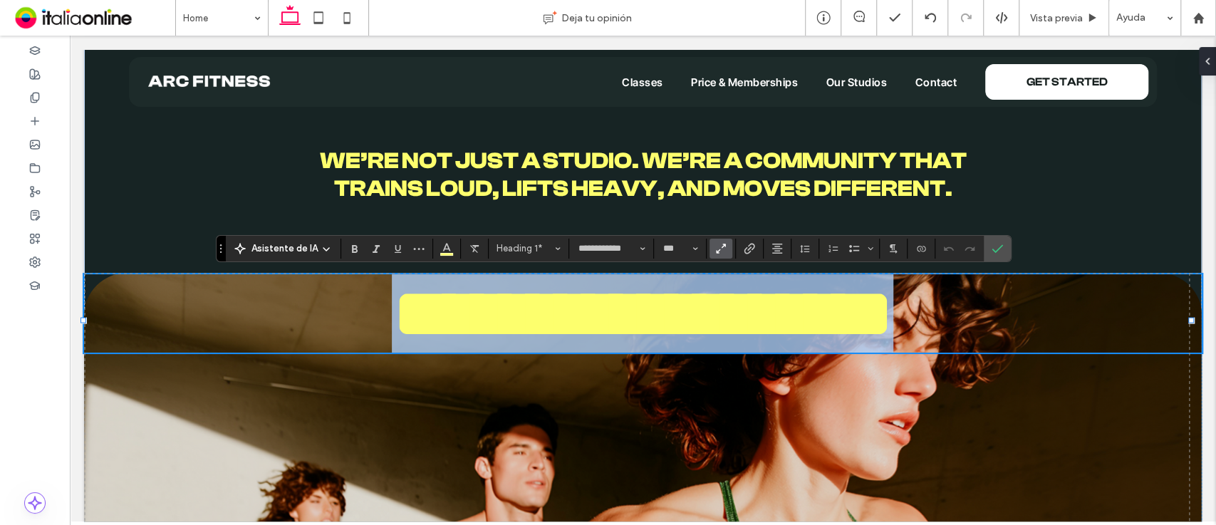
drag, startPoint x: 1101, startPoint y: 320, endPoint x: 39, endPoint y: 323, distance: 1062.2
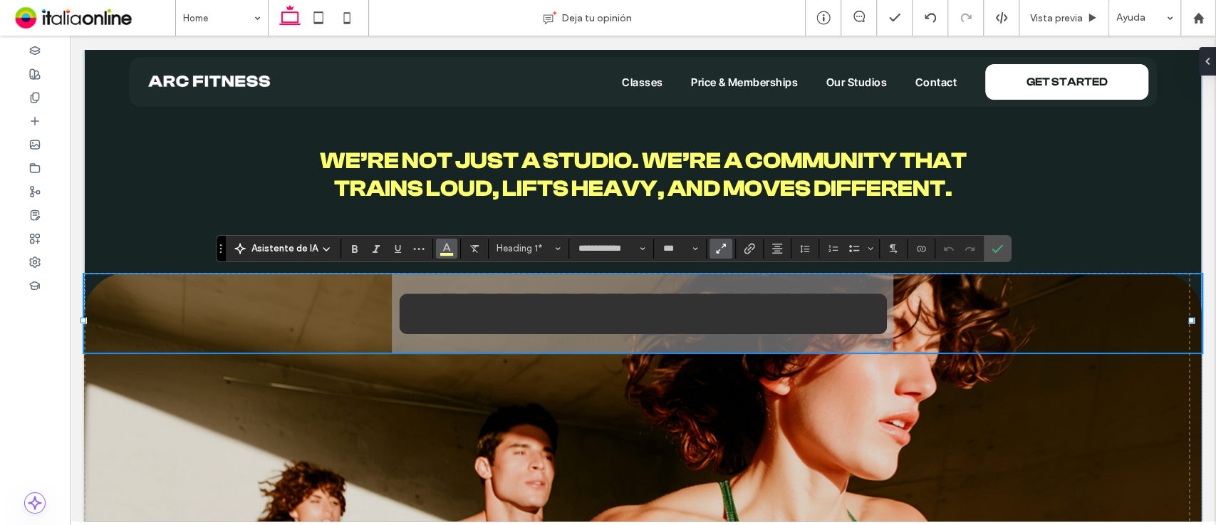
click at [436, 249] on button "Color" at bounding box center [446, 249] width 21 height 20
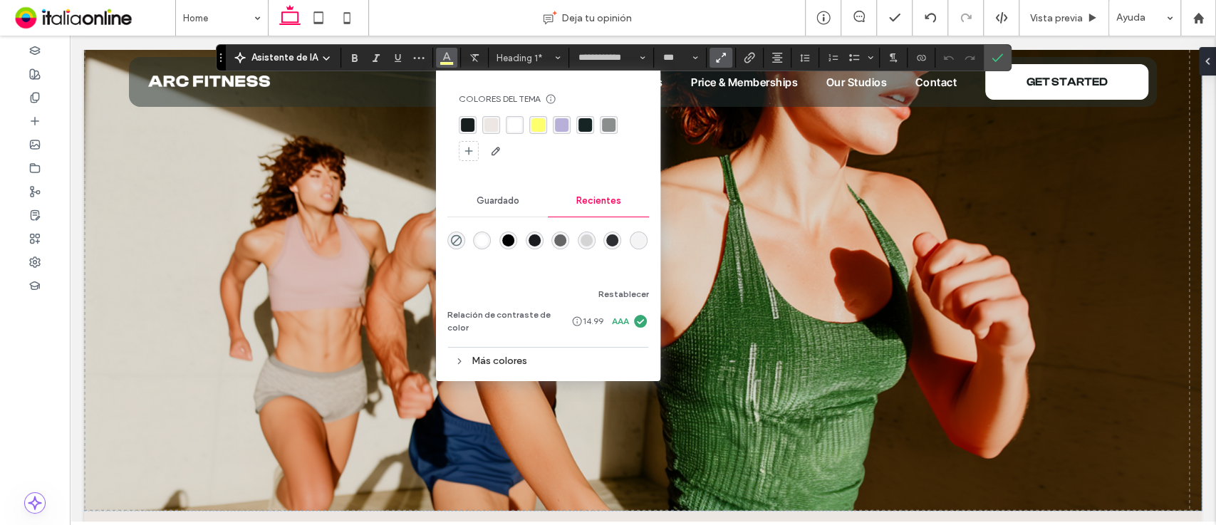
scroll to position [358, 0]
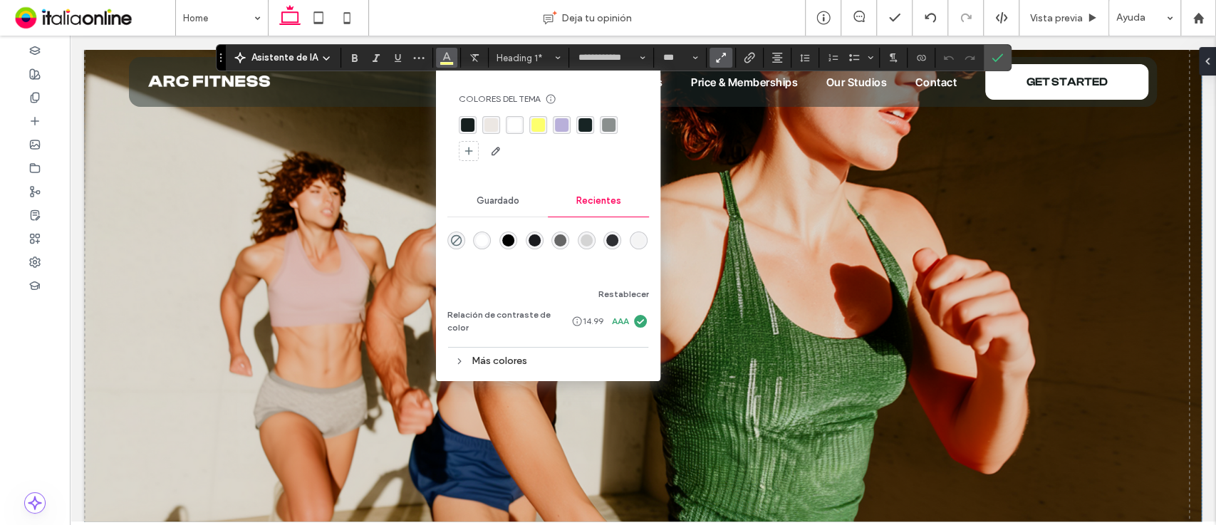
click at [482, 352] on div "Más colores" at bounding box center [548, 360] width 202 height 19
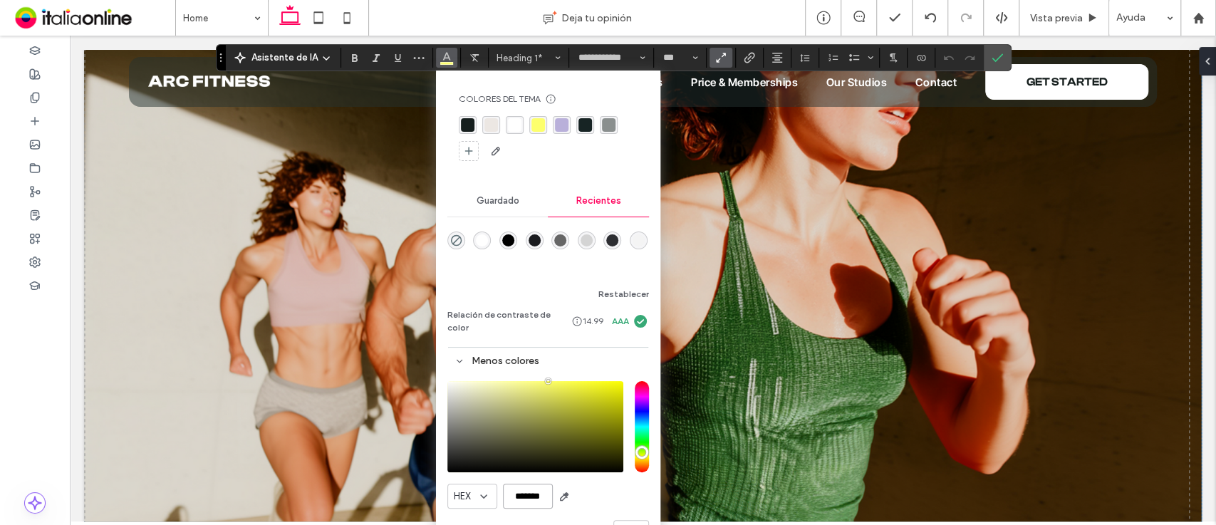
drag, startPoint x: 542, startPoint y: 484, endPoint x: 475, endPoint y: 489, distance: 67.1
click at [475, 489] on div "HEX *******" at bounding box center [548, 496] width 202 height 25
paste input "color picker textbox"
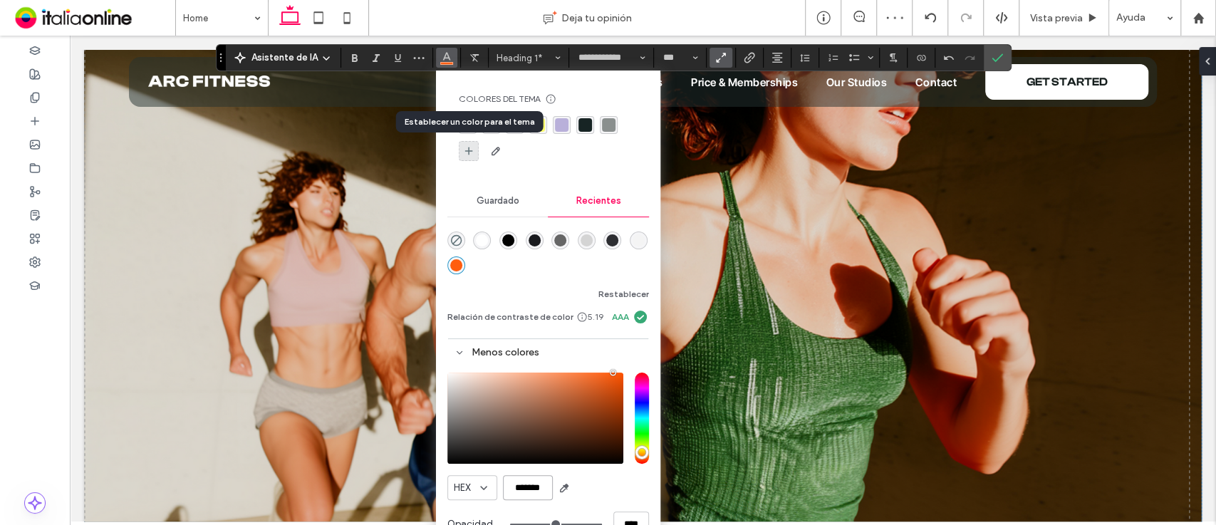
type input "*******"
click at [467, 159] on div at bounding box center [469, 151] width 20 height 20
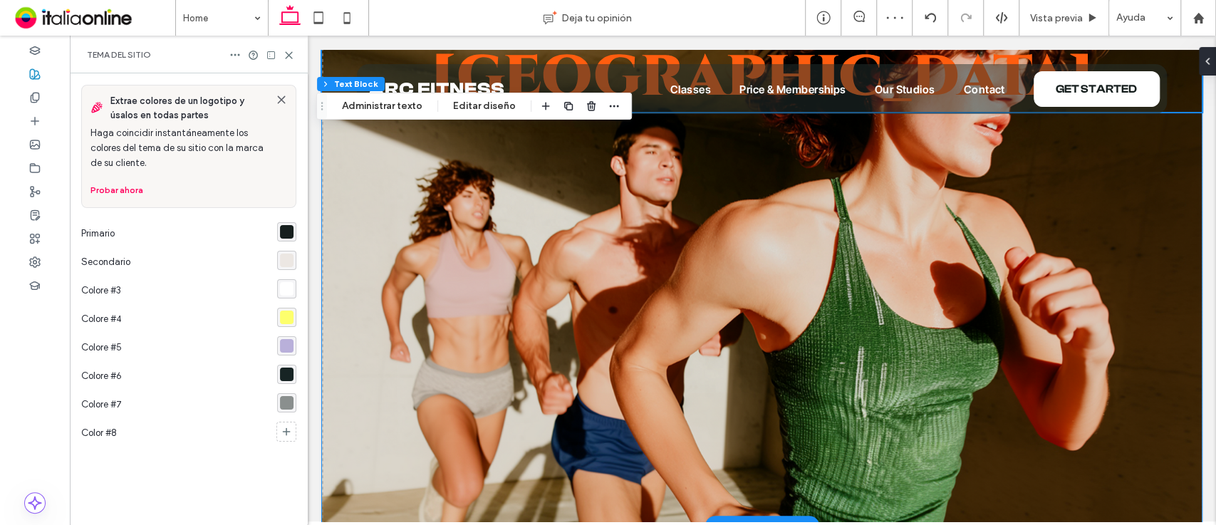
scroll to position [357, 0]
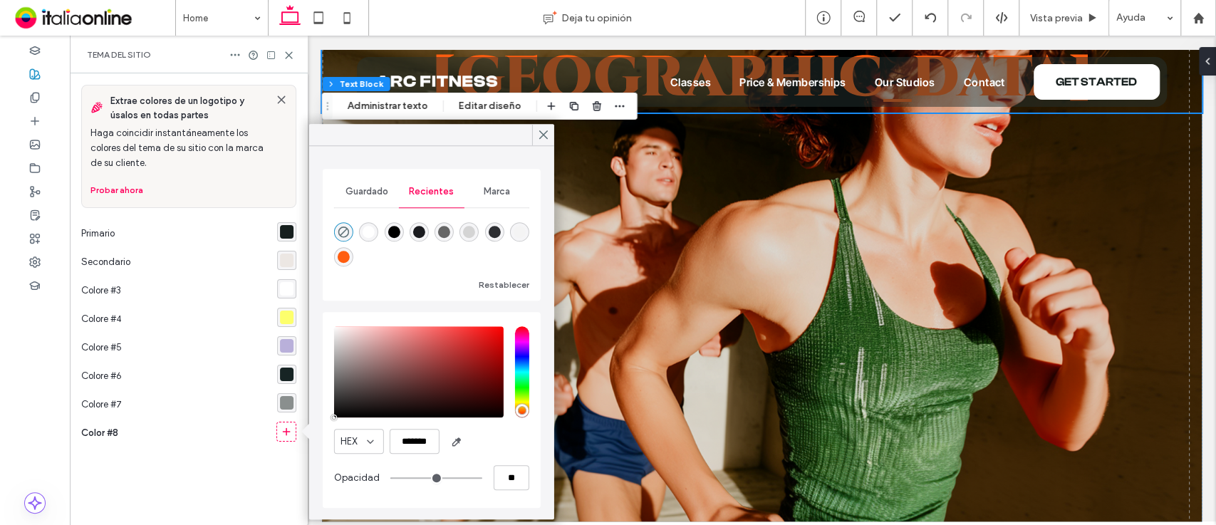
click at [372, 194] on span "Guardado" at bounding box center [366, 191] width 43 height 11
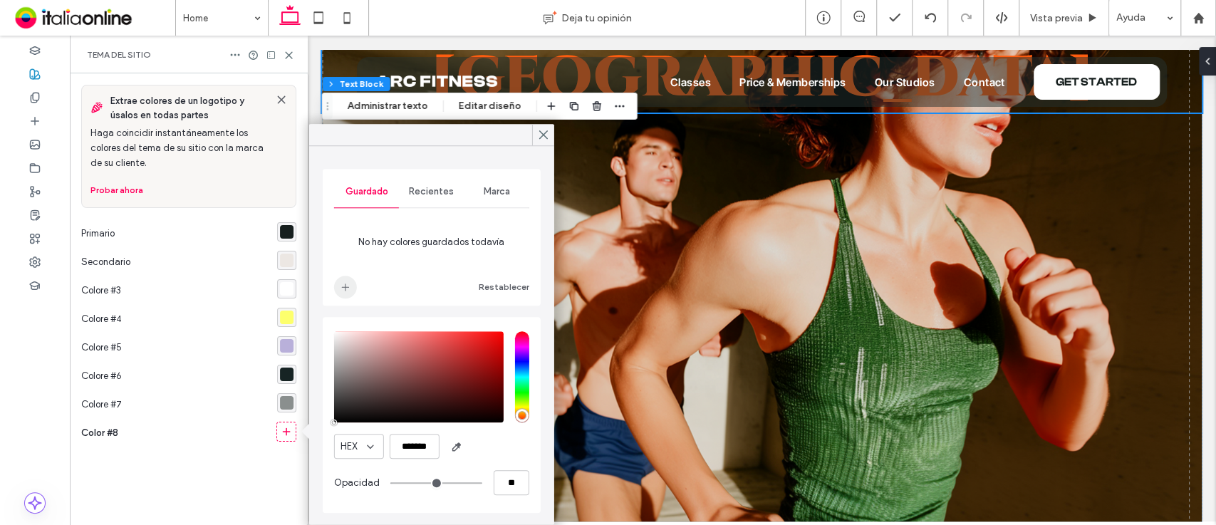
click at [335, 286] on span "add color" at bounding box center [345, 287] width 23 height 23
drag, startPoint x: 393, startPoint y: 442, endPoint x: 490, endPoint y: 442, distance: 96.9
click at [490, 442] on div "HEX *******" at bounding box center [431, 446] width 195 height 25
paste input "color picker textbox"
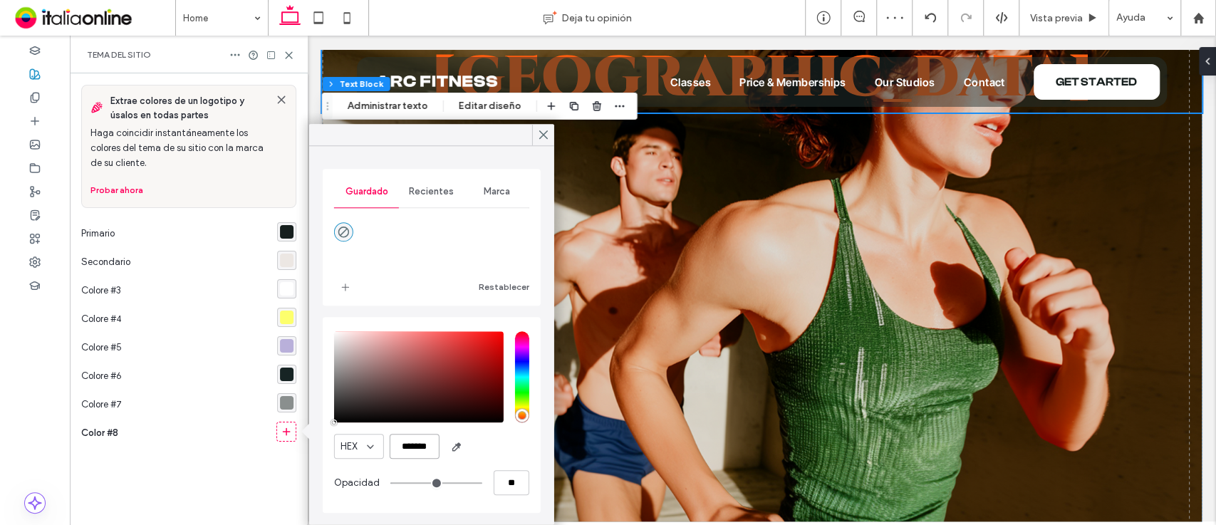
type input "*******"
type input "***"
type input "****"
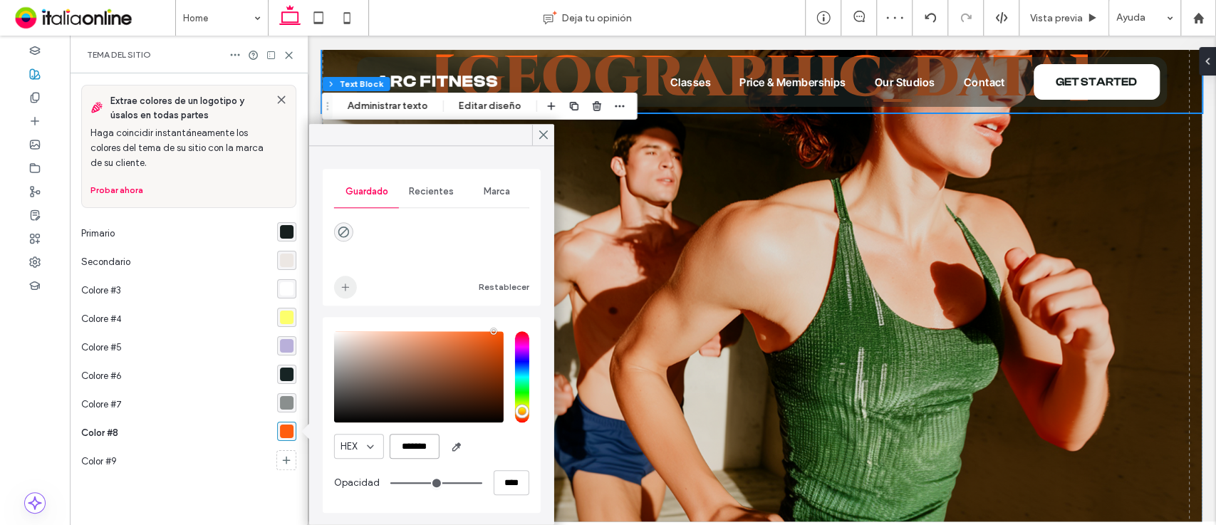
type input "*******"
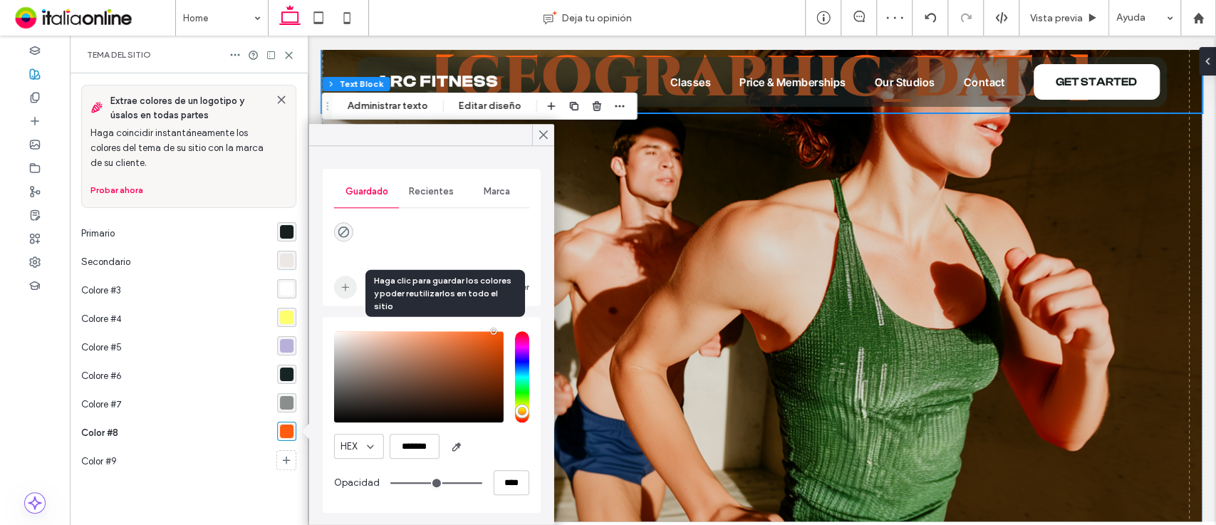
click at [344, 284] on icon "add color" at bounding box center [345, 286] width 11 height 11
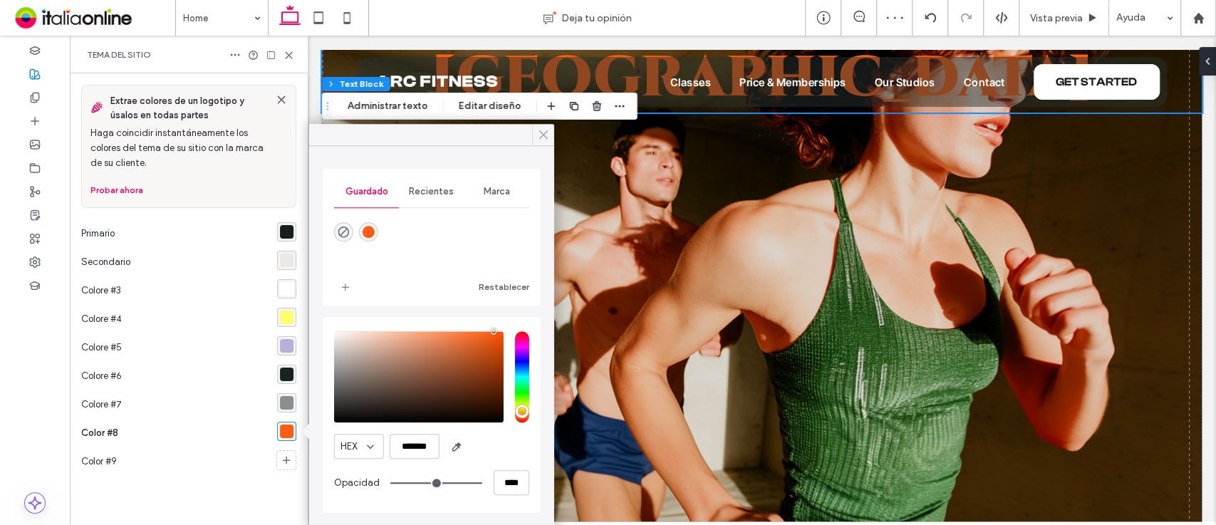
click at [547, 128] on icon at bounding box center [543, 134] width 13 height 13
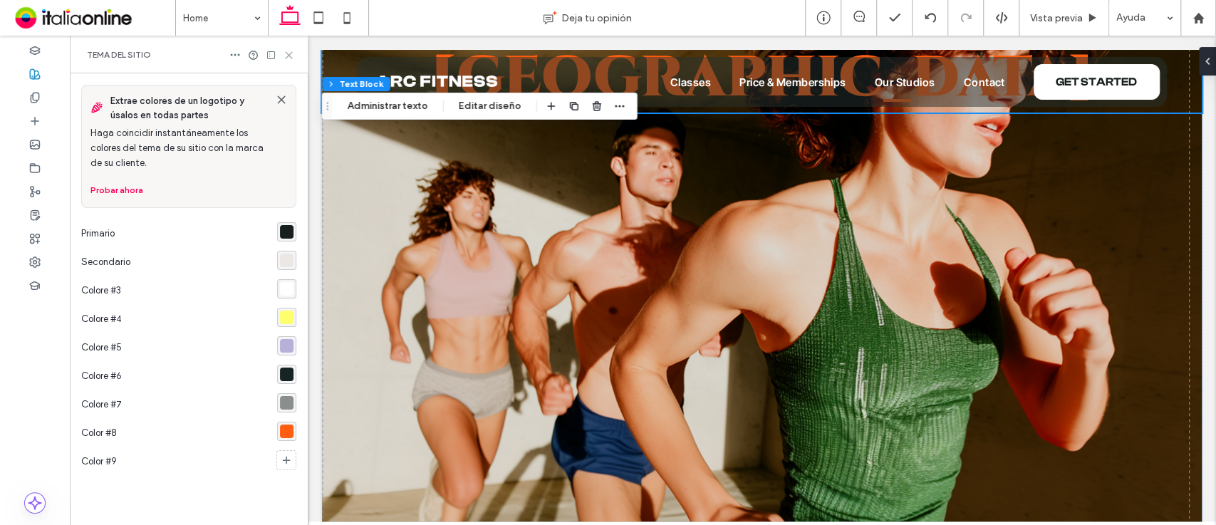
click at [286, 53] on use at bounding box center [289, 55] width 6 height 6
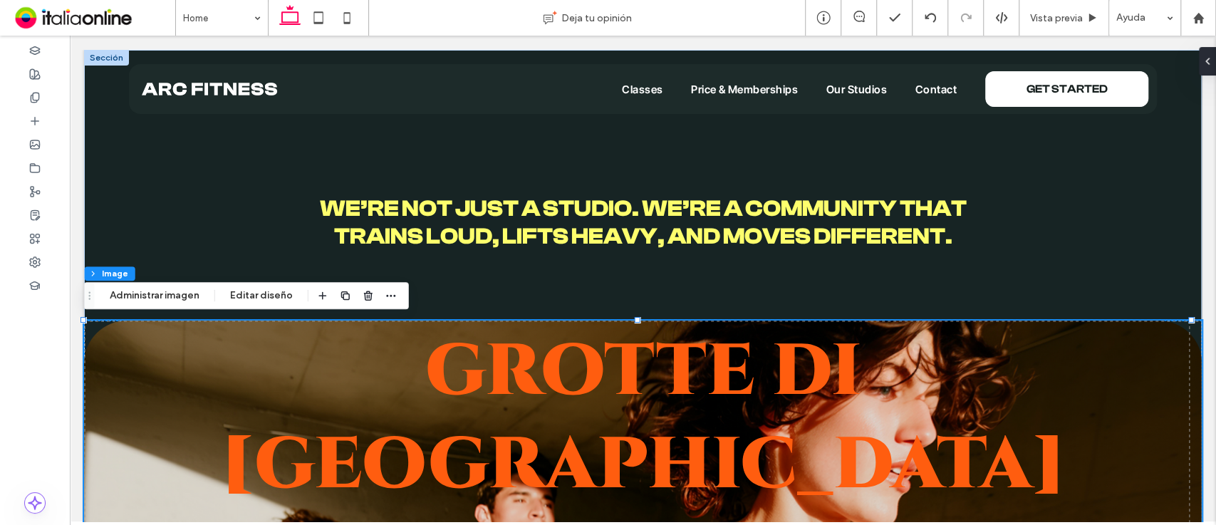
type input "**"
click at [155, 302] on button "Administrar imagen" at bounding box center [154, 295] width 108 height 17
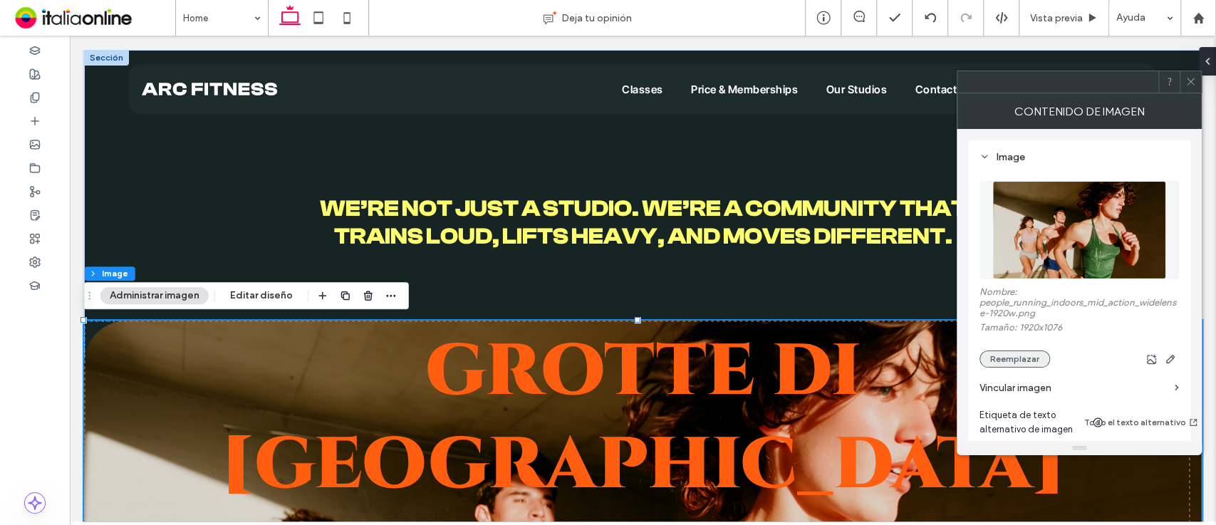
click at [1014, 363] on button "Reemplazar" at bounding box center [1015, 359] width 71 height 17
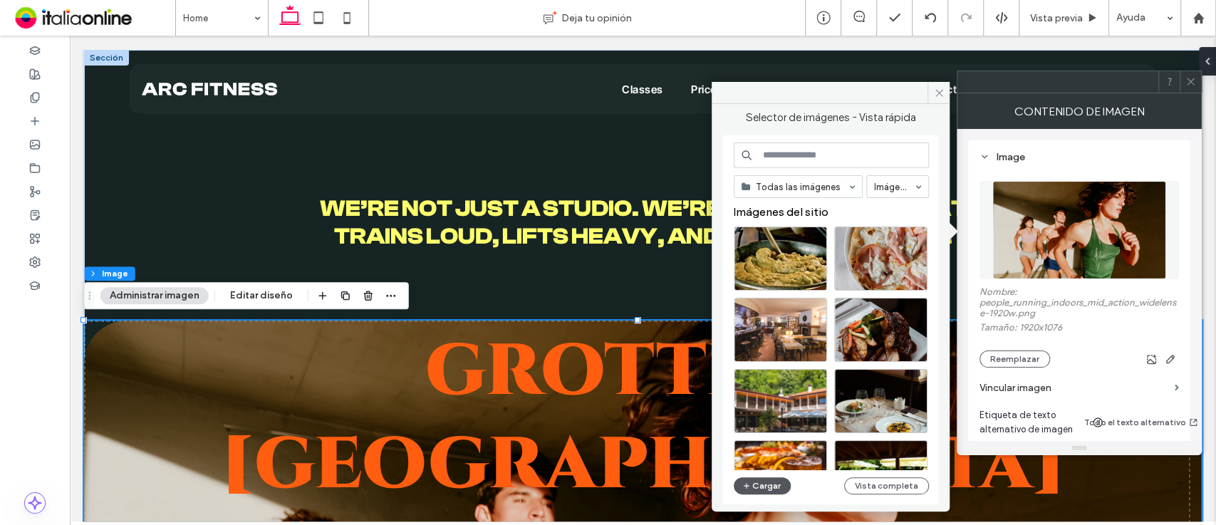
click at [762, 489] on button "Cargar" at bounding box center [762, 485] width 57 height 17
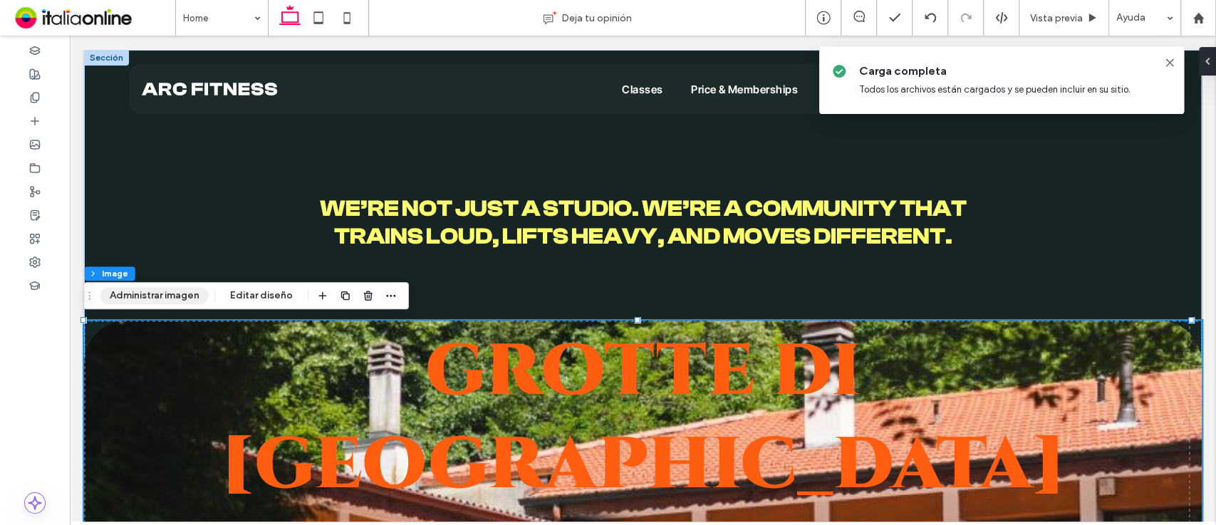
click at [185, 296] on button "Administrar imagen" at bounding box center [154, 295] width 108 height 17
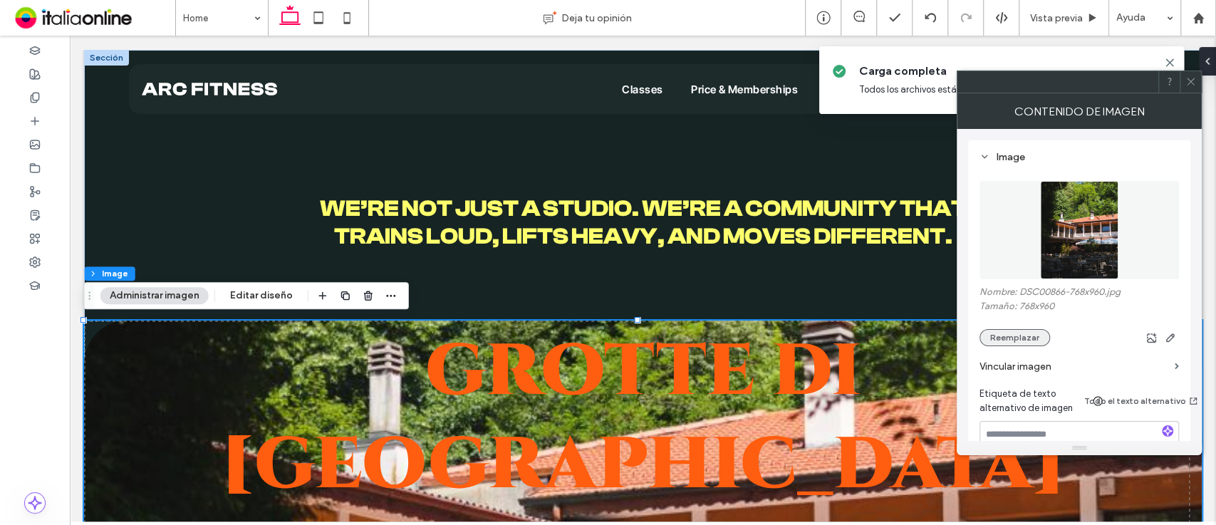
click at [1028, 329] on button "Reemplazar" at bounding box center [1015, 337] width 71 height 17
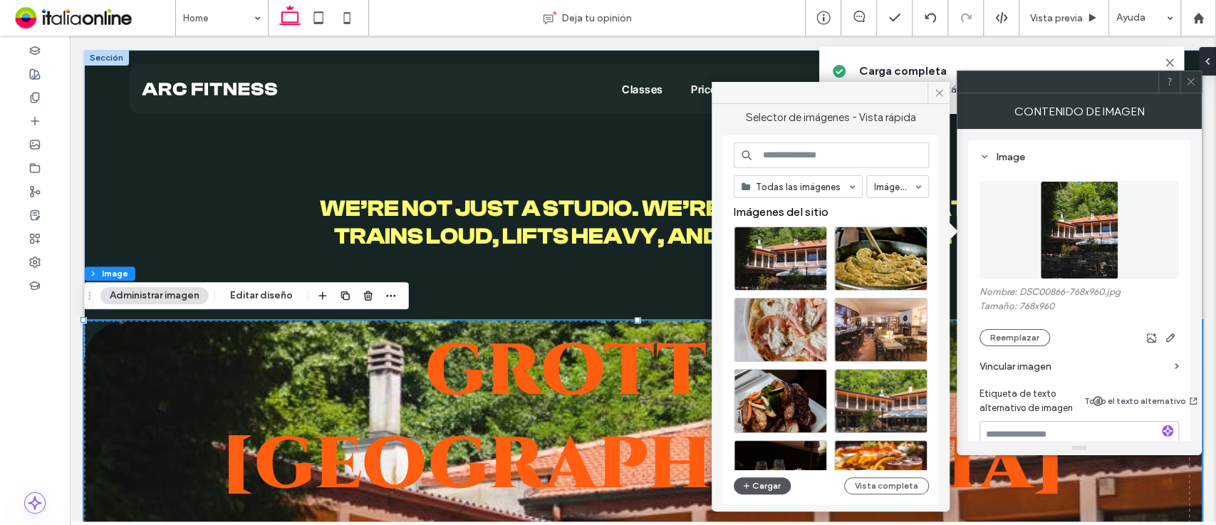
click at [761, 479] on button "Cargar" at bounding box center [762, 485] width 57 height 17
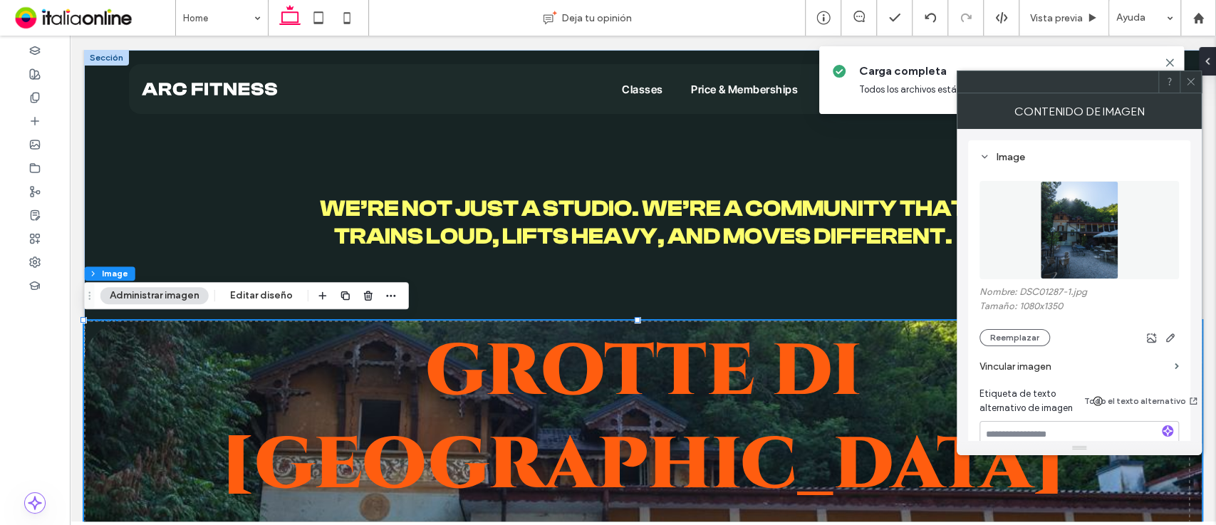
click at [1195, 81] on icon at bounding box center [1190, 81] width 11 height 11
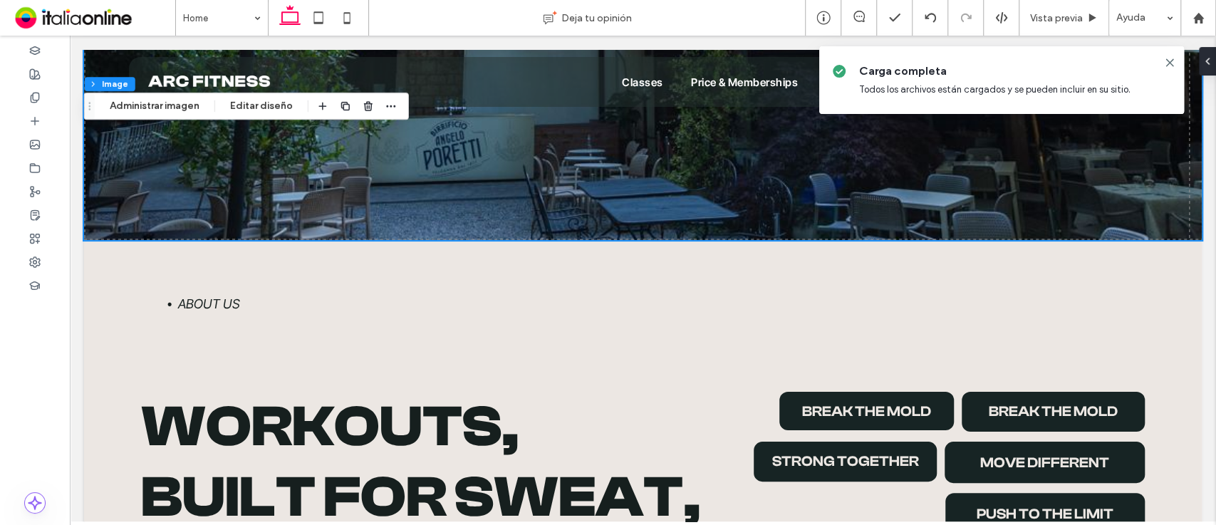
scroll to position [724, 0]
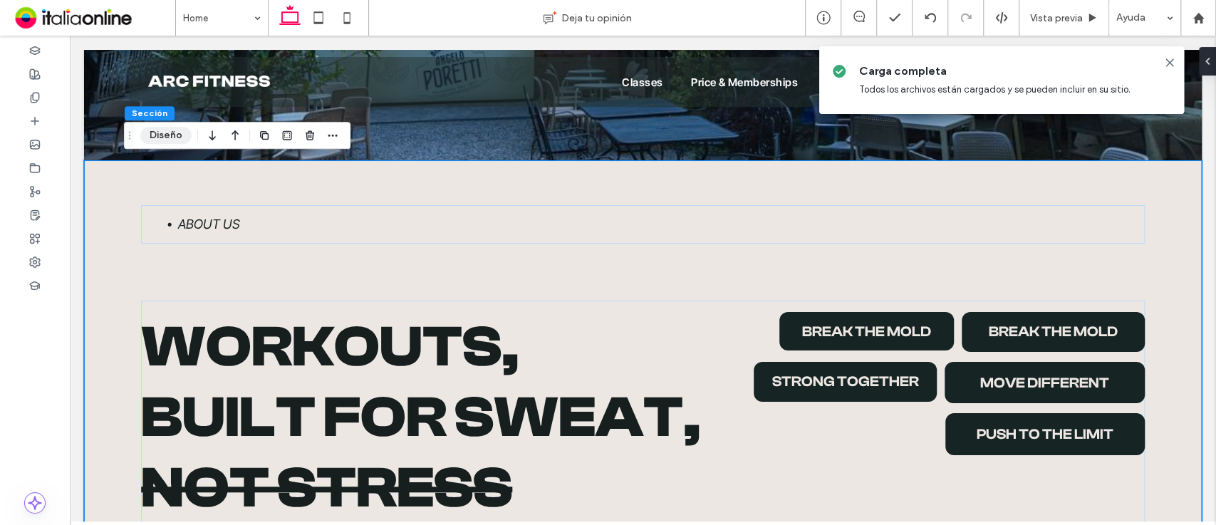
click at [170, 137] on button "Diseño" at bounding box center [165, 135] width 51 height 17
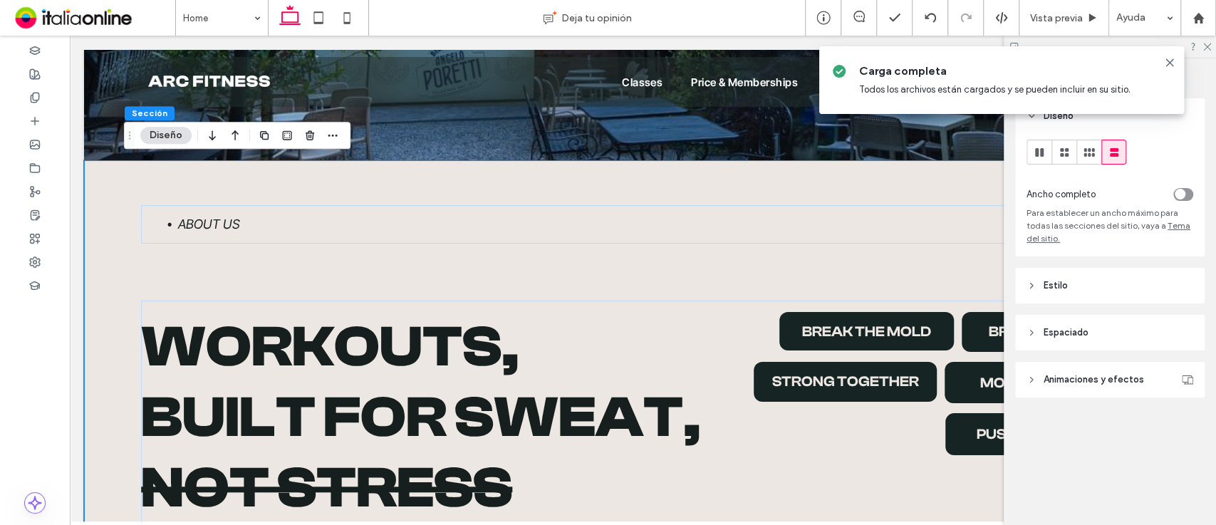
click at [1042, 286] on header "Estilo" at bounding box center [1109, 286] width 189 height 36
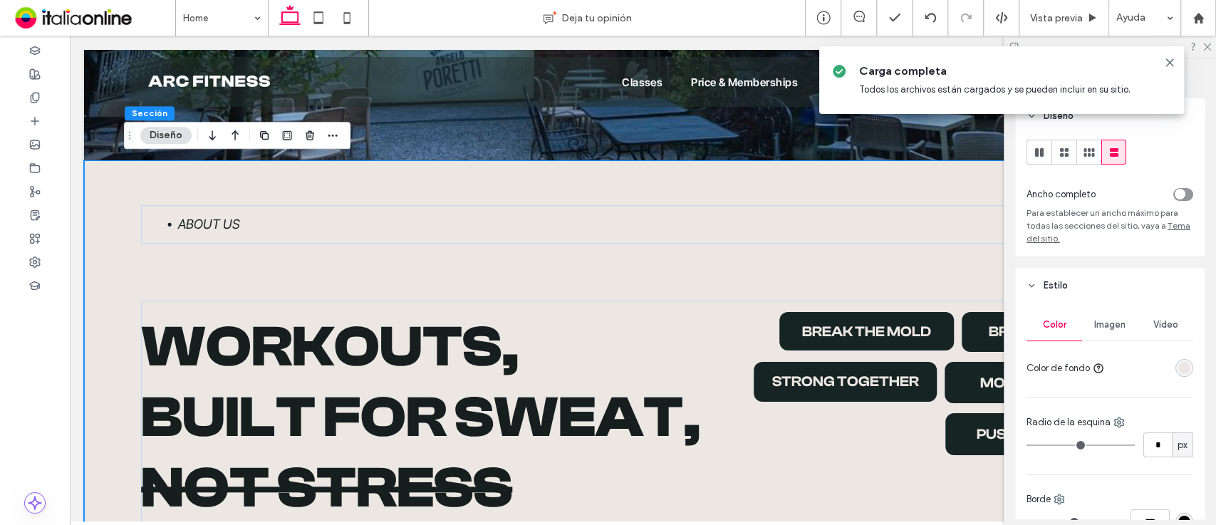
click at [1178, 372] on div "rgba(236, 231, 227, 1)" at bounding box center [1184, 368] width 12 height 12
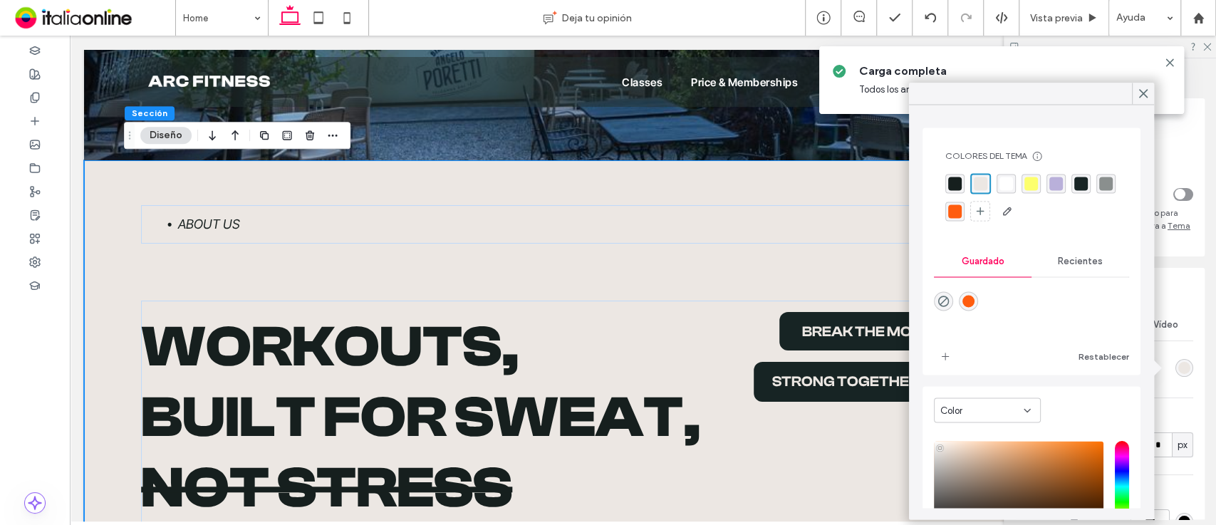
click at [1004, 182] on div "rgba(255, 255, 255, 1)" at bounding box center [1006, 184] width 14 height 14
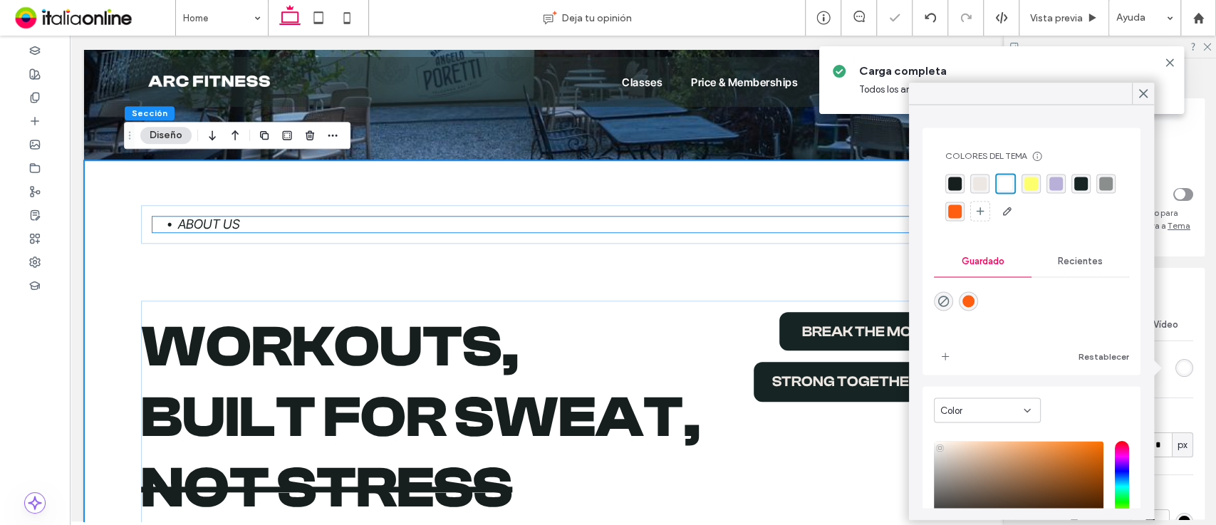
click at [271, 219] on li "About us" at bounding box center [655, 225] width 955 height 16
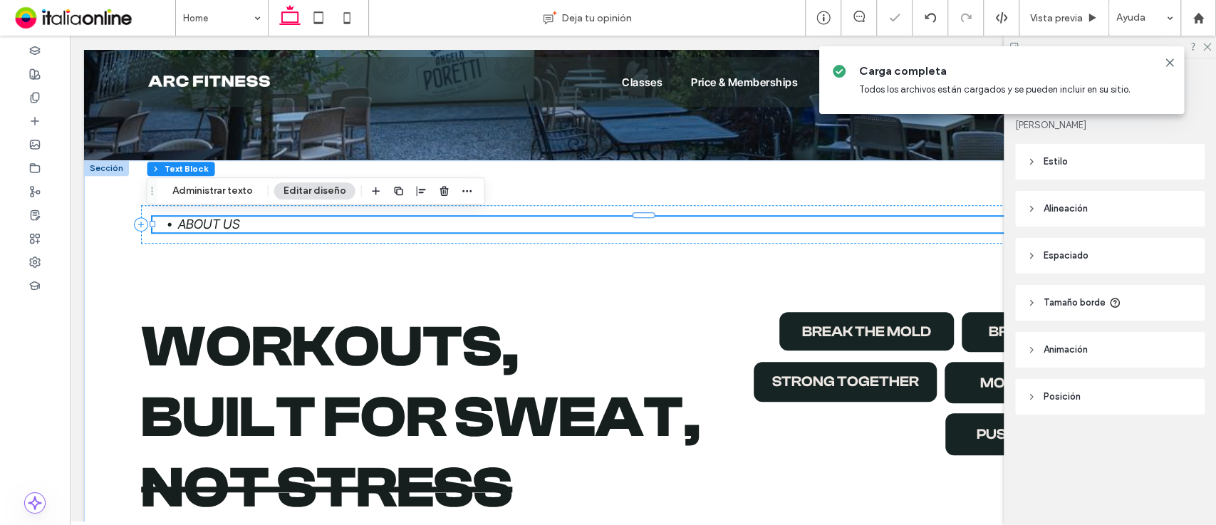
click at [271, 219] on li "About us" at bounding box center [655, 225] width 955 height 16
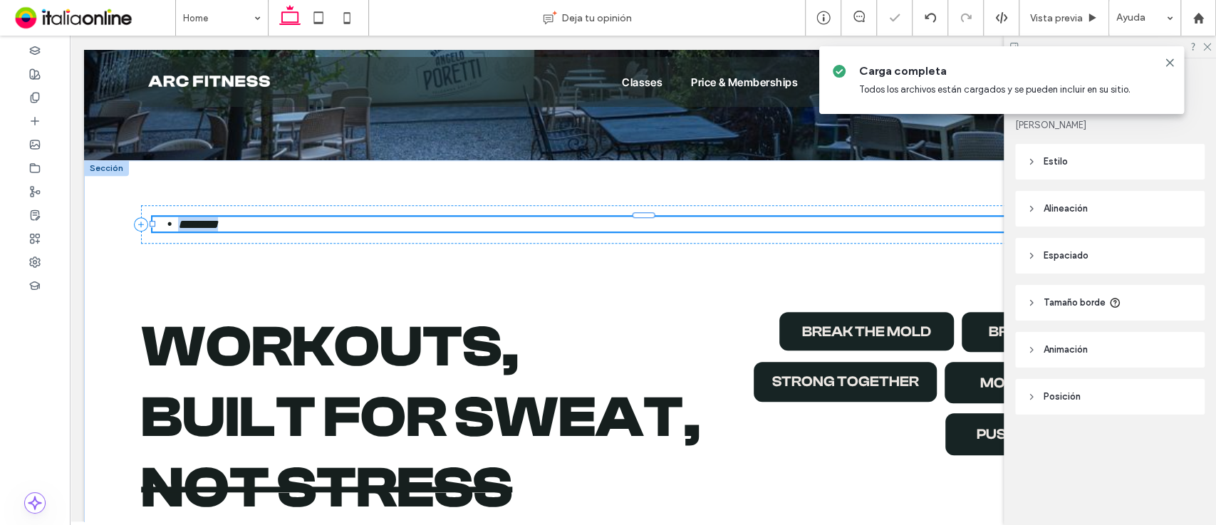
type input "**********"
type input "**"
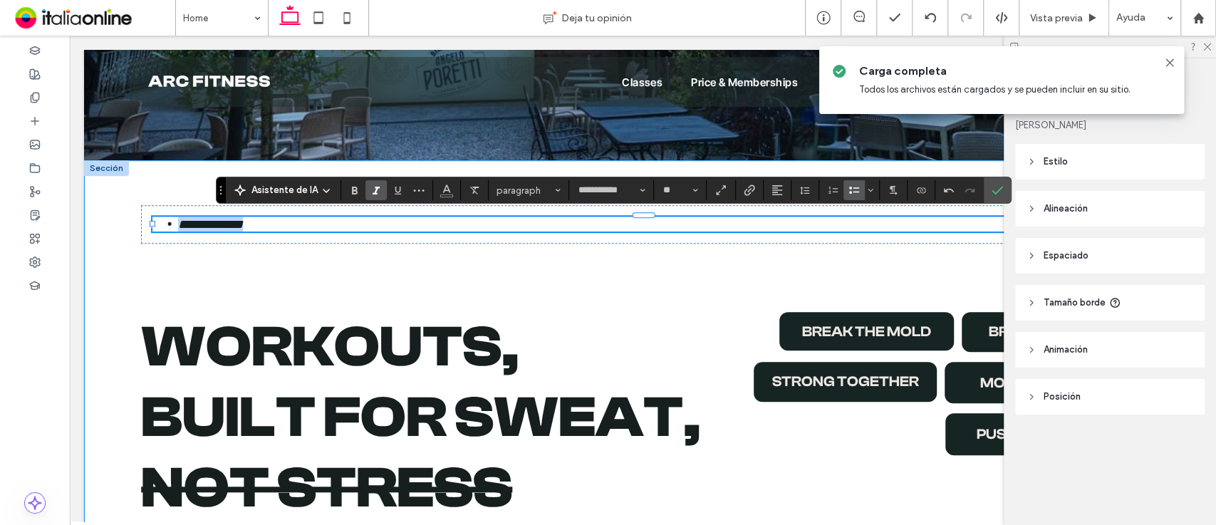
drag, startPoint x: 407, startPoint y: 215, endPoint x: 125, endPoint y: 227, distance: 281.7
click at [627, 197] on button "**********" at bounding box center [611, 190] width 78 height 20
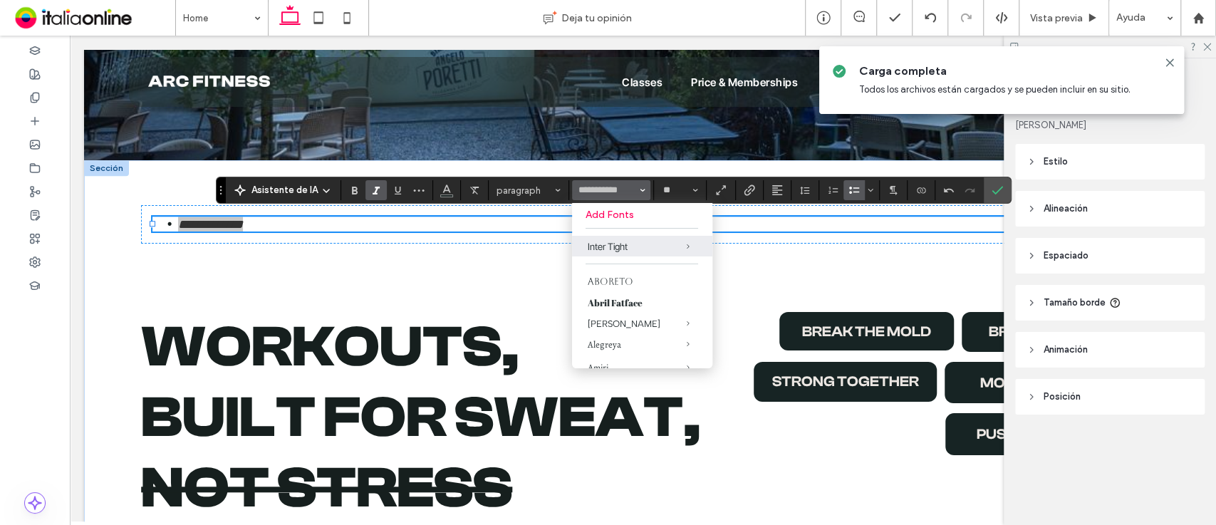
click at [620, 222] on section "Add Fonts Inter Tight Aboreto Abril Fatface Albert Sans Alegreya Amiri Arapey A…" at bounding box center [642, 285] width 140 height 165
click at [621, 219] on label "Add Fonts" at bounding box center [642, 215] width 113 height 12
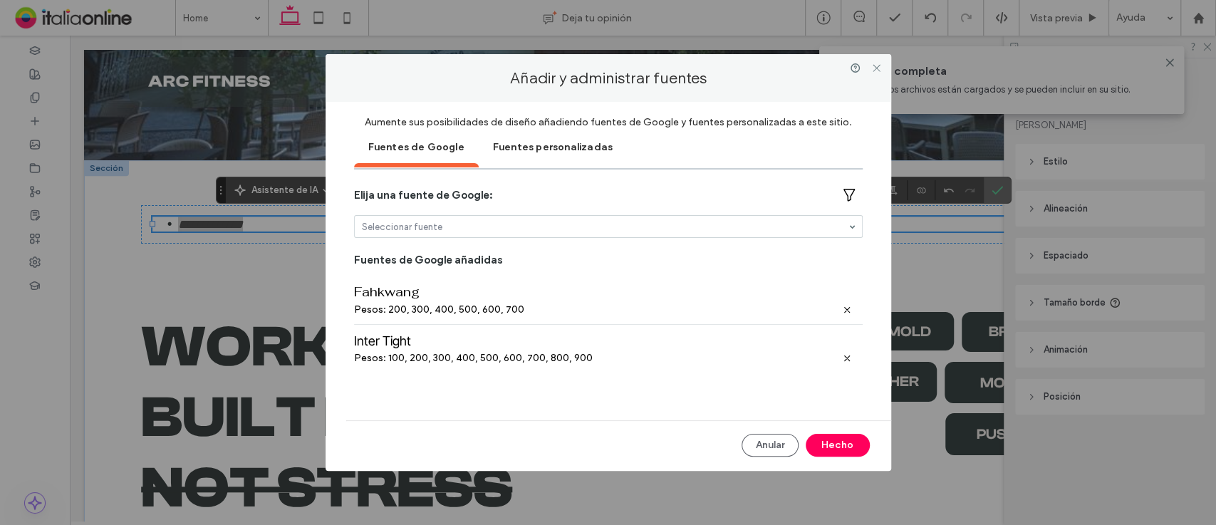
click at [553, 155] on div "Fuentes personalizadas" at bounding box center [553, 146] width 148 height 36
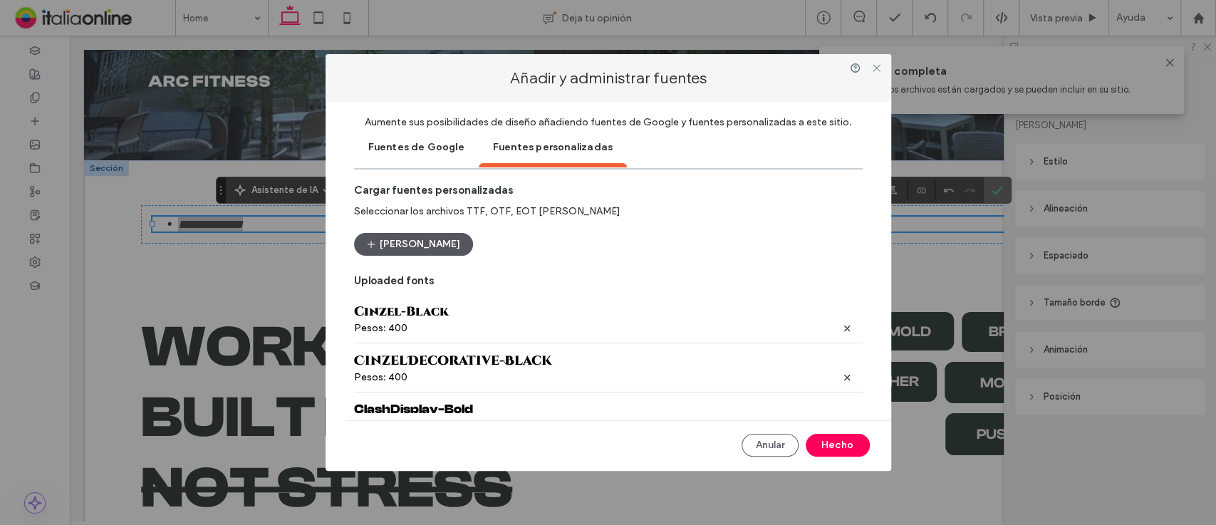
click at [395, 247] on button "Cargar fuentes" at bounding box center [413, 244] width 119 height 23
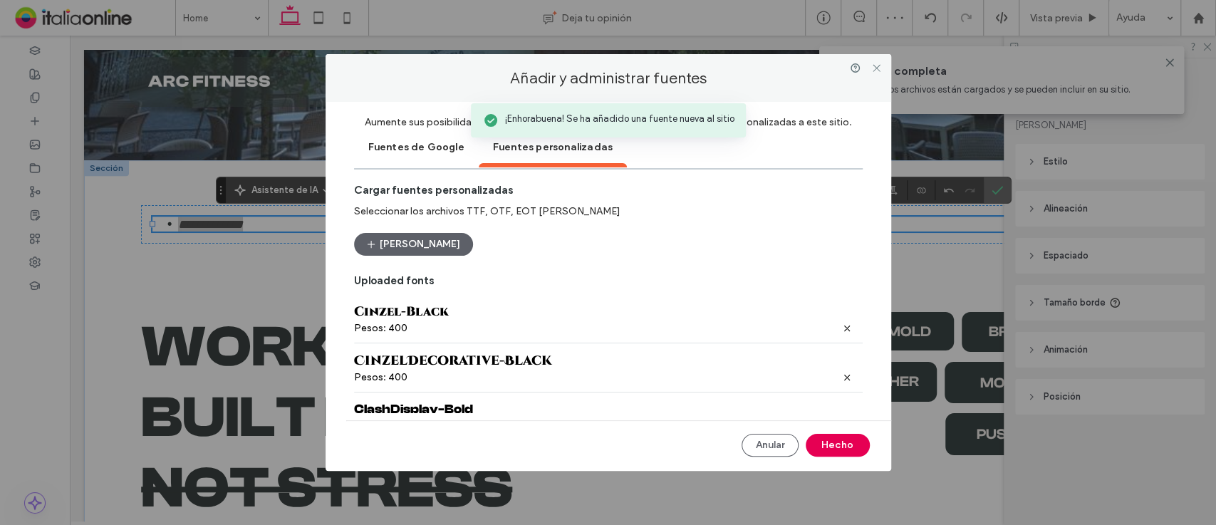
click at [843, 440] on button "Hecho" at bounding box center [838, 445] width 64 height 23
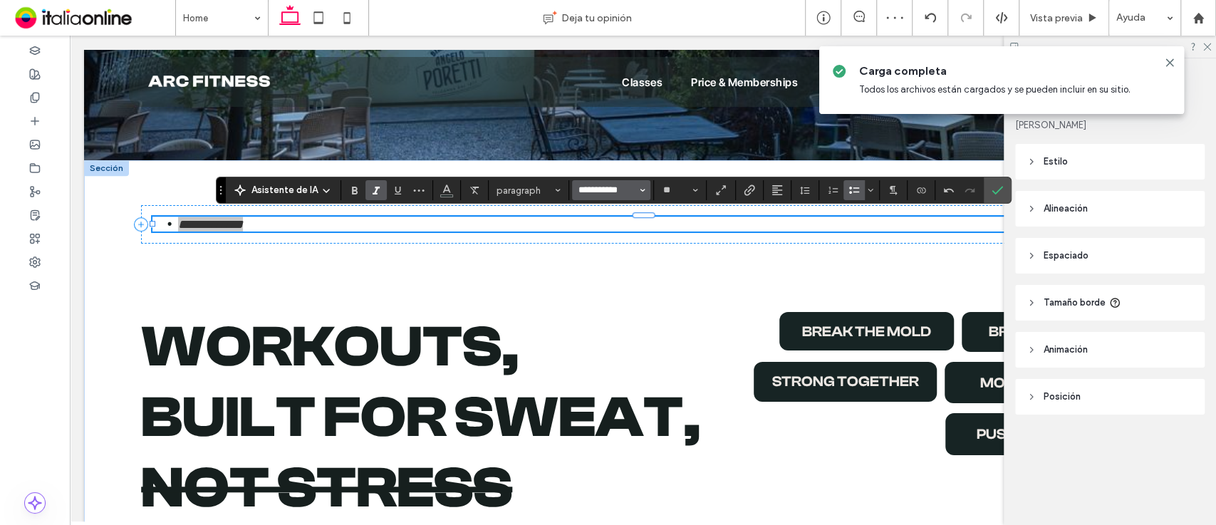
click at [608, 192] on input "**********" at bounding box center [607, 190] width 61 height 11
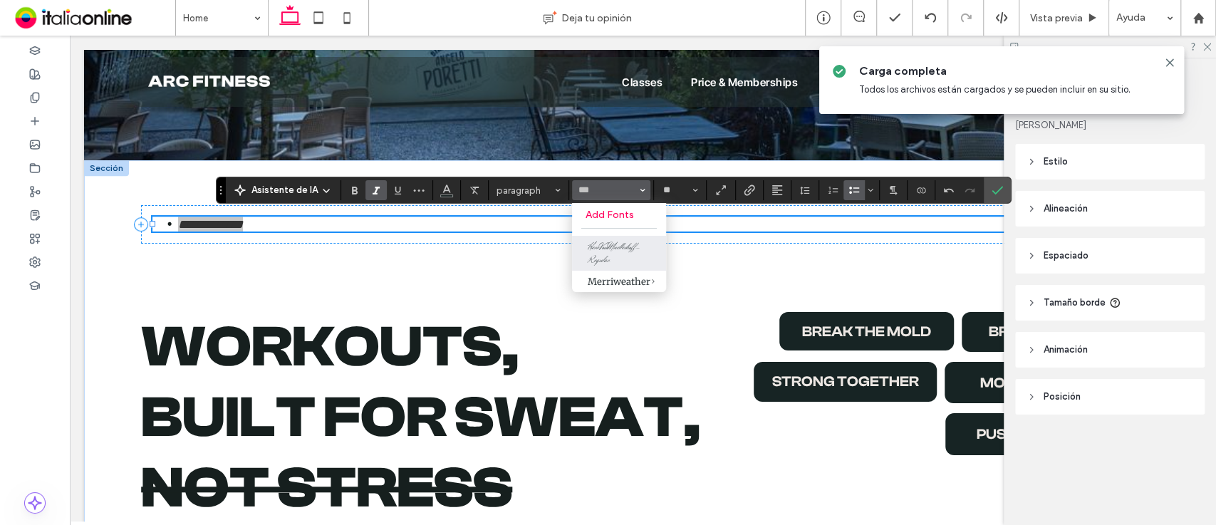
click at [621, 254] on label "HerrVonMuellerhoff-Regular" at bounding box center [619, 253] width 94 height 35
type input "**********"
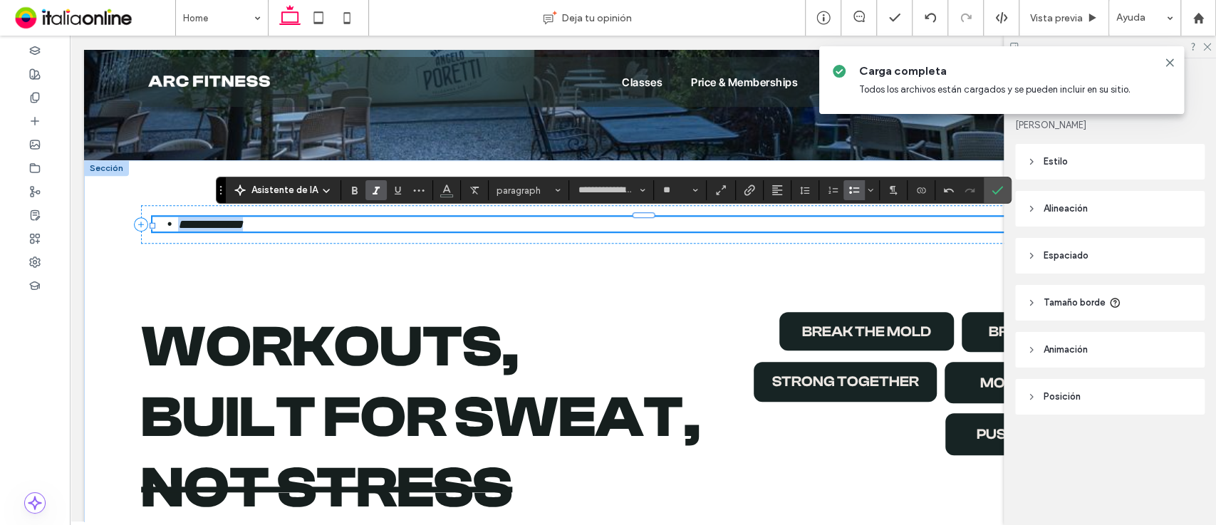
drag, startPoint x: 561, startPoint y: 227, endPoint x: 146, endPoint y: 225, distance: 415.3
click at [413, 187] on icon "Más" at bounding box center [418, 190] width 11 height 11
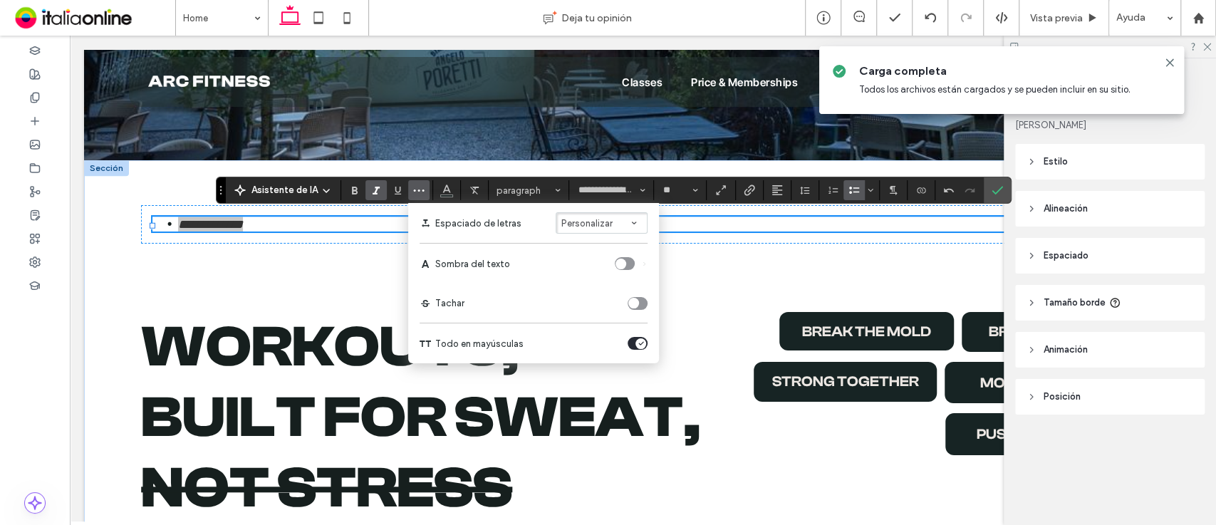
click at [630, 336] on label "Todo en mayúsculas" at bounding box center [534, 343] width 228 height 40
click at [635, 343] on div "toggle" at bounding box center [640, 343] width 11 height 11
click at [673, 187] on input "**" at bounding box center [676, 190] width 28 height 11
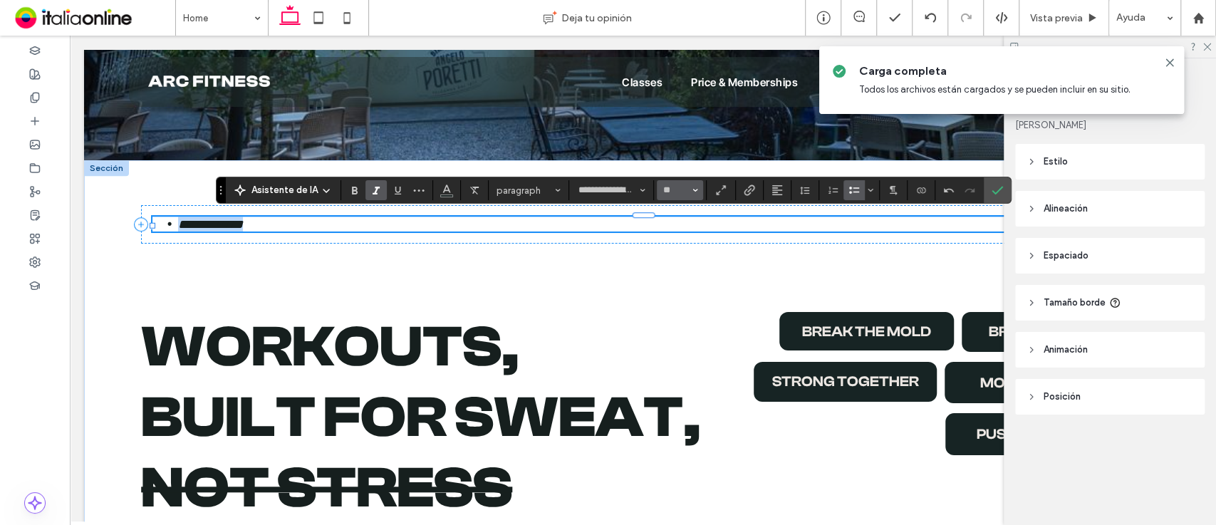
type input "**"
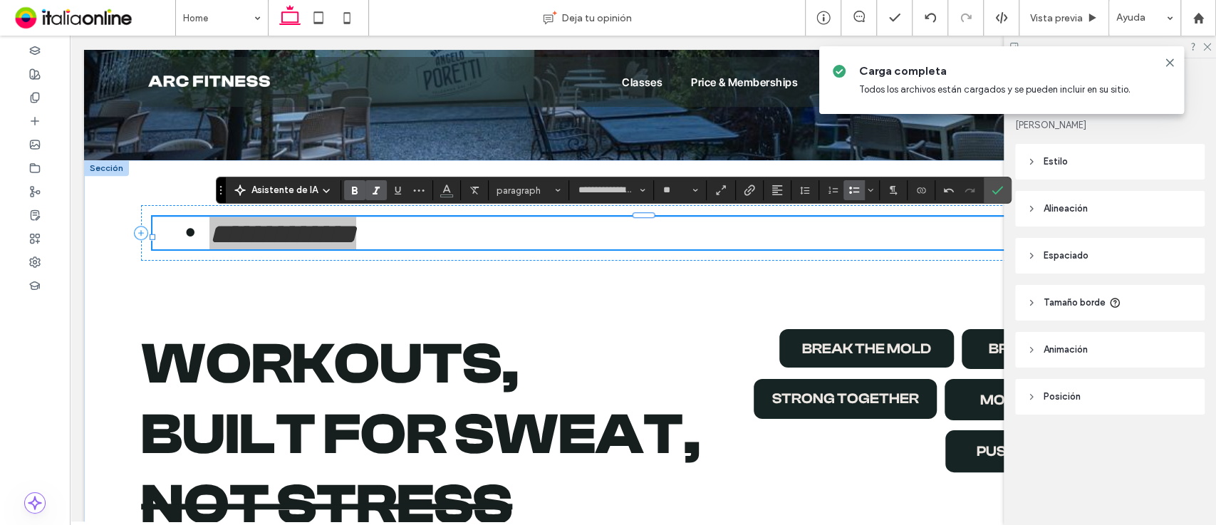
click at [355, 182] on span "Negrita" at bounding box center [354, 190] width 11 height 19
click at [376, 186] on icon "Cursiva" at bounding box center [375, 190] width 11 height 11
click at [359, 235] on li "**********" at bounding box center [671, 233] width 924 height 33
click at [209, 238] on li "**********" at bounding box center [671, 233] width 924 height 33
click at [1168, 65] on icon at bounding box center [1169, 62] width 11 height 11
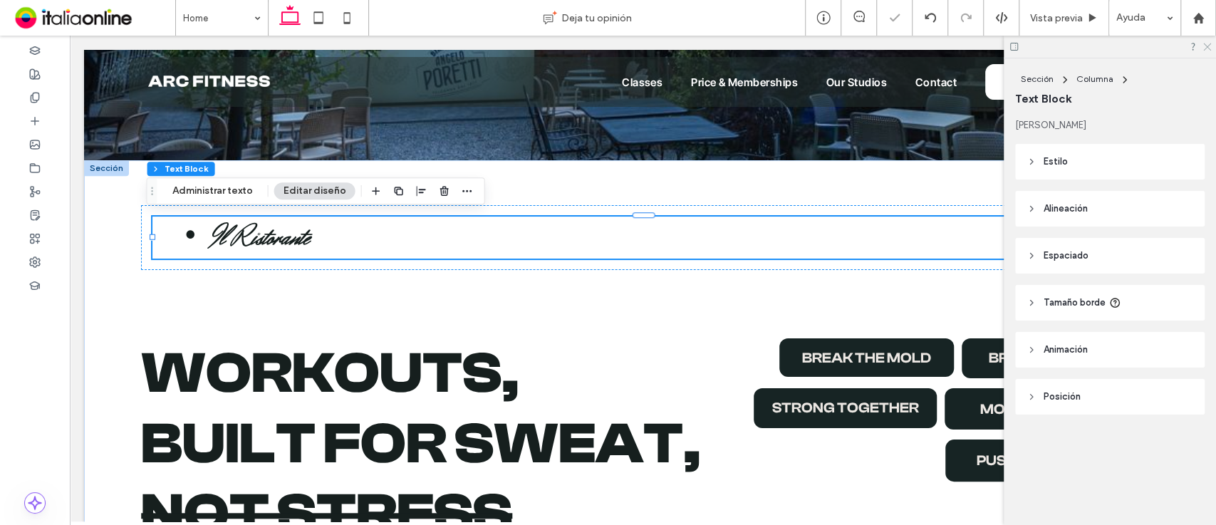
click at [1210, 43] on use at bounding box center [1207, 47] width 8 height 8
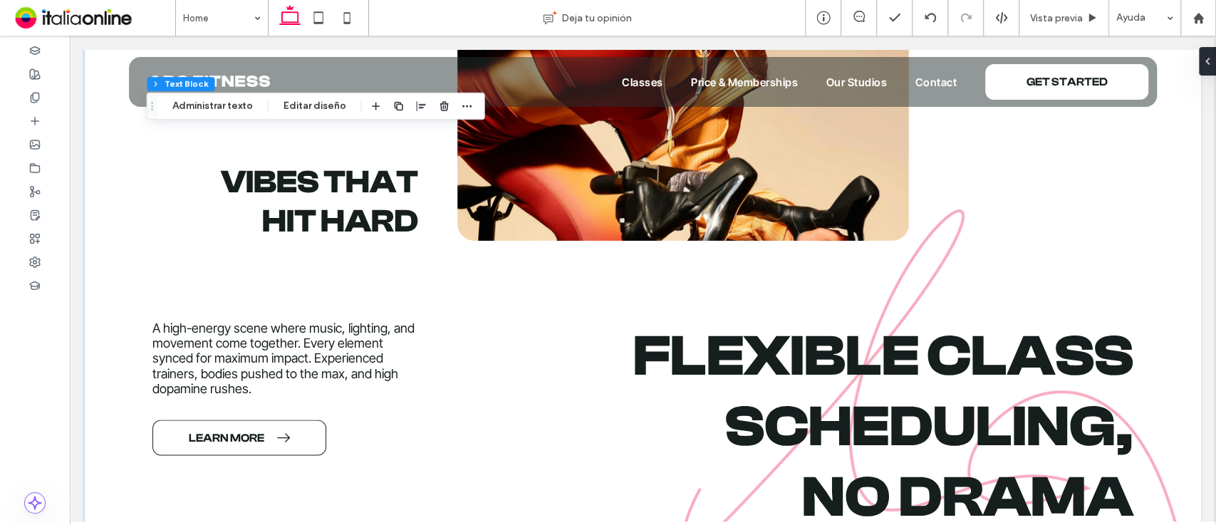
scroll to position [1527, 0]
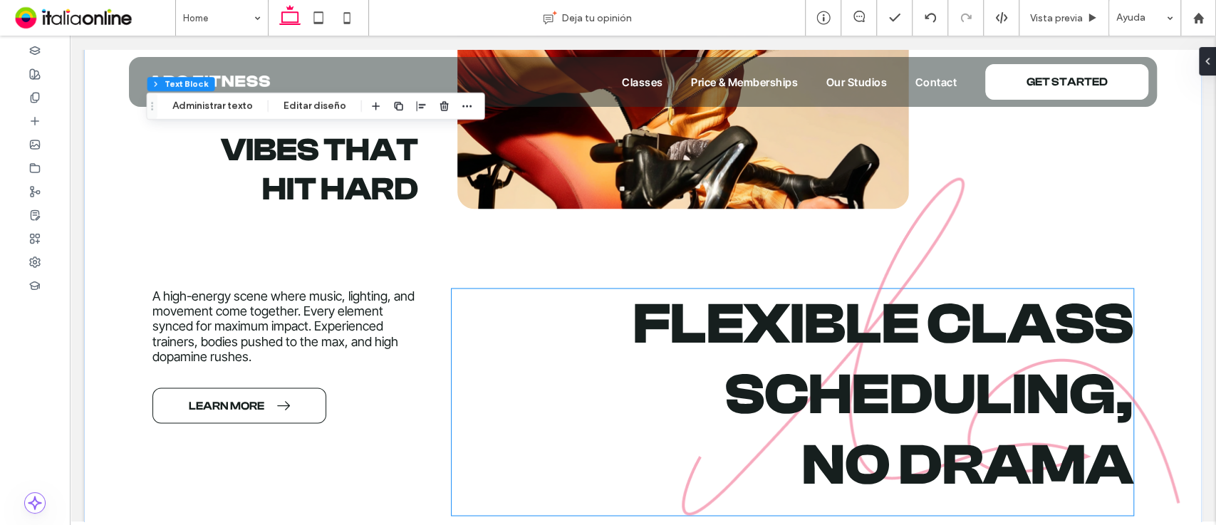
click at [997, 348] on span "Flexible class scheduling," at bounding box center [883, 359] width 500 height 136
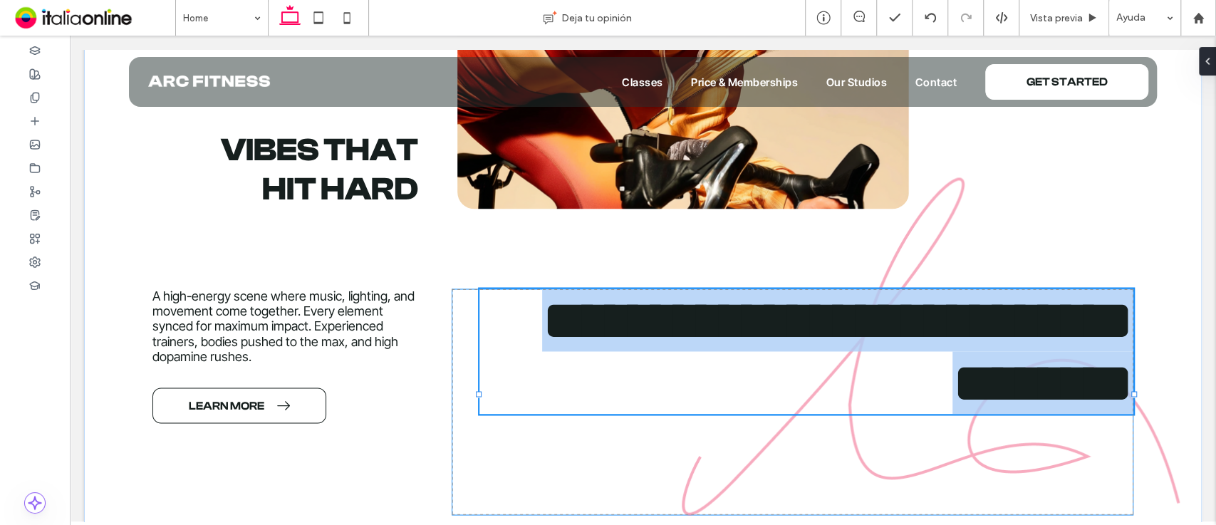
type input "**********"
type input "**"
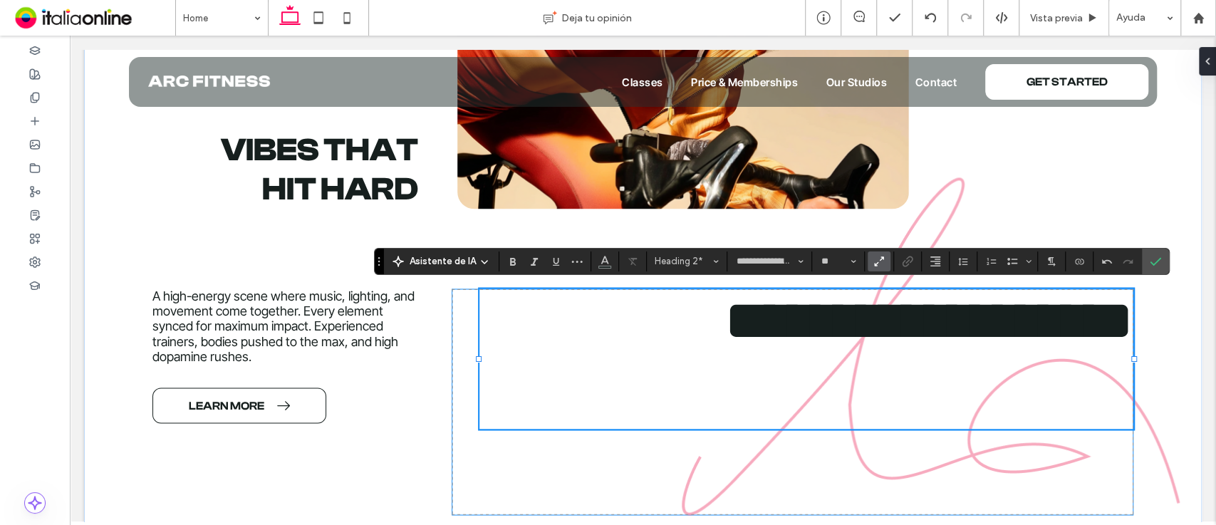
click at [792, 335] on h2 "**********" at bounding box center [806, 359] width 654 height 140
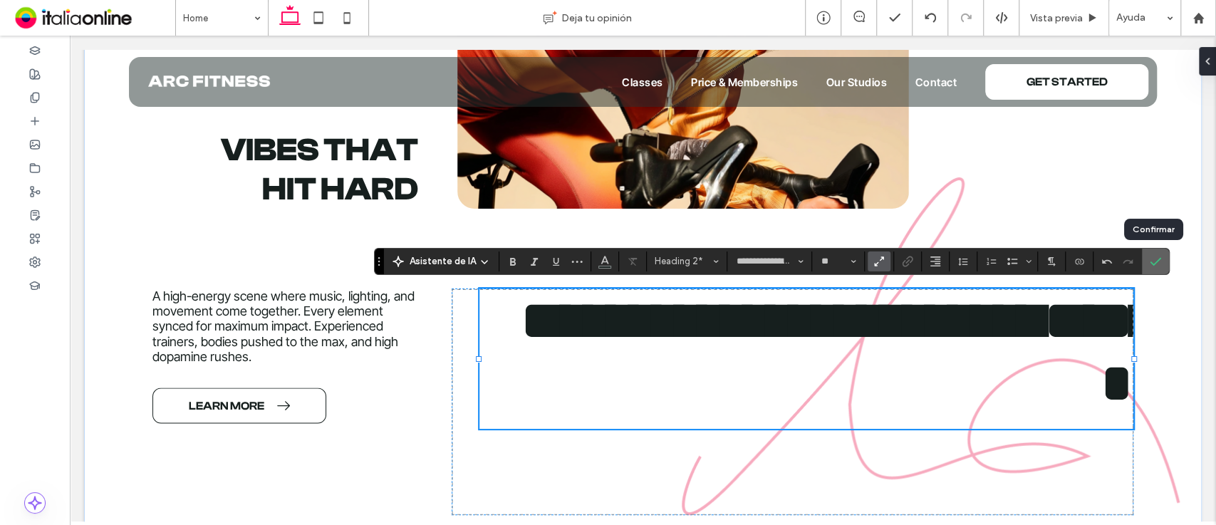
click at [1150, 261] on icon "Confirmar" at bounding box center [1155, 261] width 11 height 11
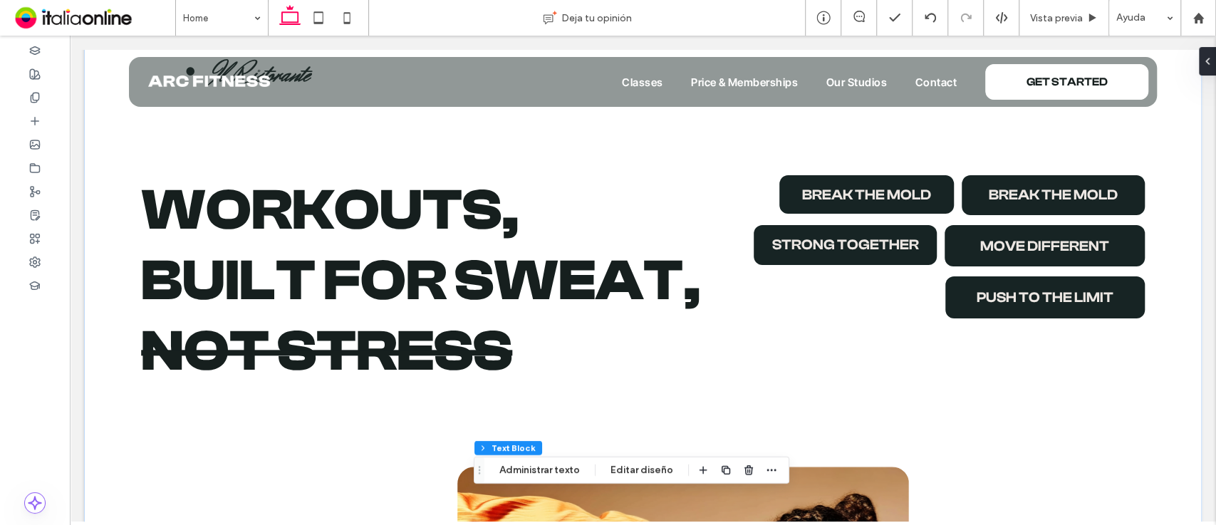
scroll to position [719, 0]
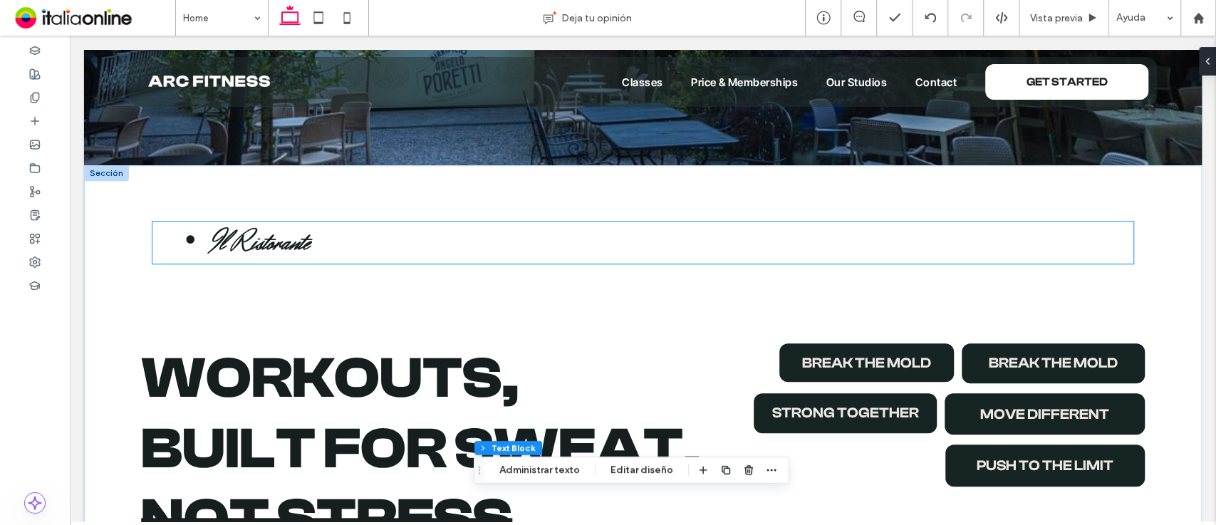
click at [356, 250] on li "Il Ristorante" at bounding box center [671, 243] width 924 height 42
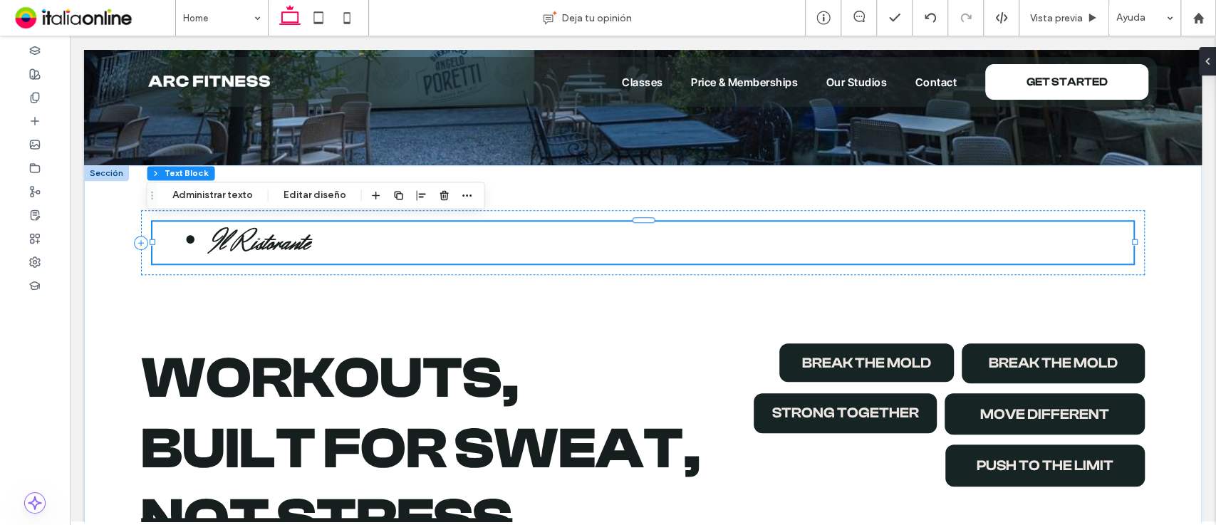
click at [356, 250] on li "Il Ristorante" at bounding box center [671, 243] width 924 height 42
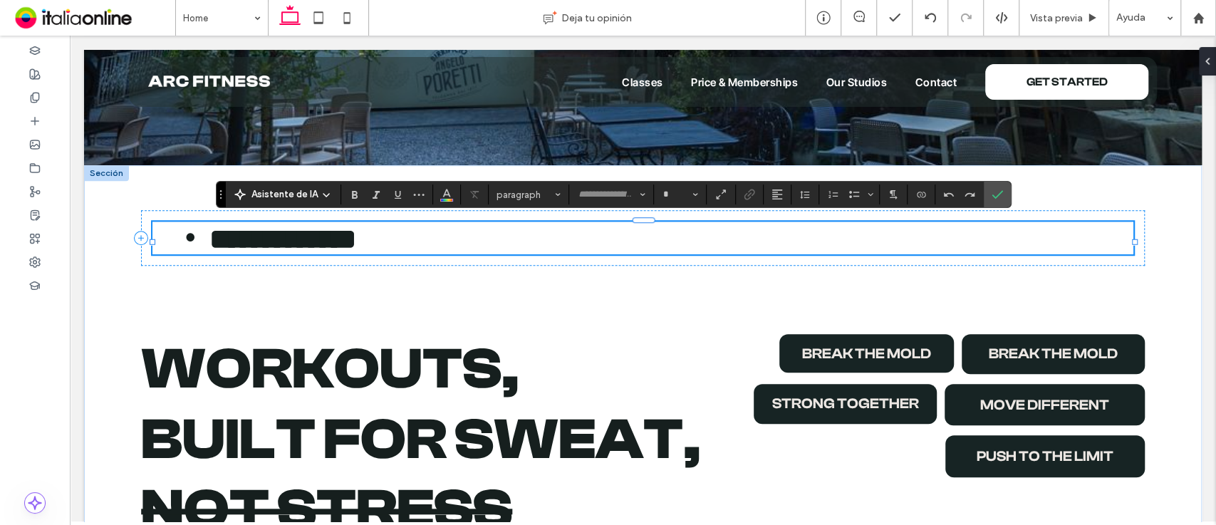
type input "**********"
type input "**"
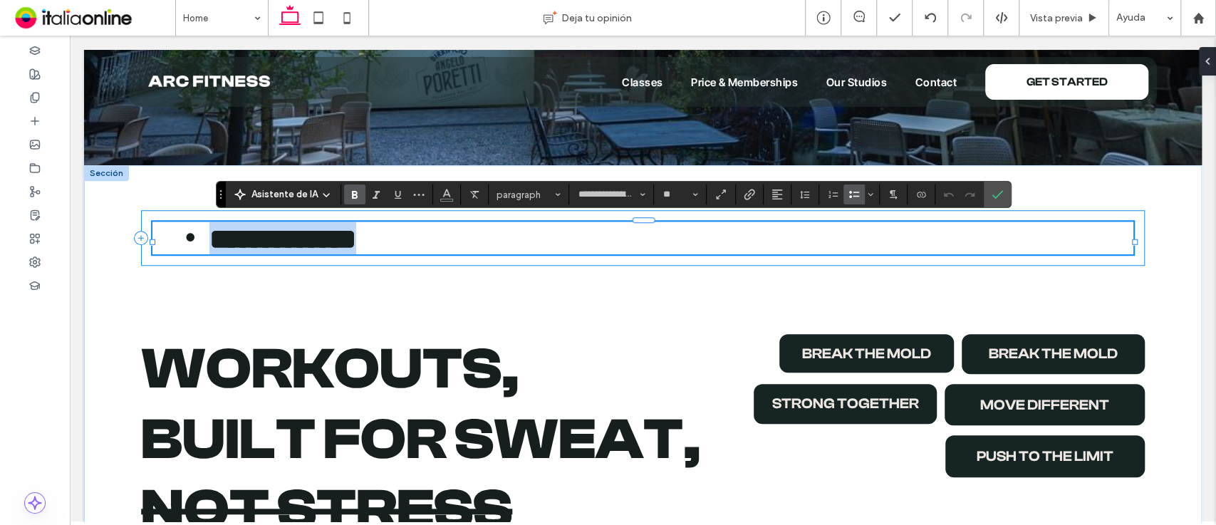
drag, startPoint x: 356, startPoint y: 250, endPoint x: 160, endPoint y: 269, distance: 197.5
click at [160, 266] on div "**********" at bounding box center [643, 238] width 1004 height 56
click at [437, 193] on button "Color" at bounding box center [446, 195] width 21 height 20
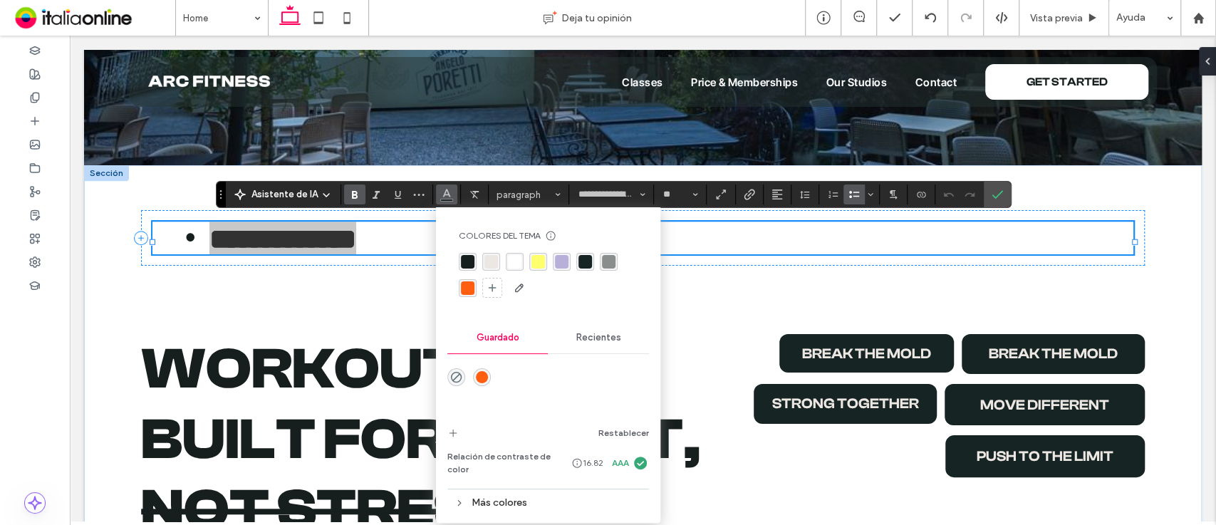
click at [480, 385] on div "rgba(255,93,15,1)" at bounding box center [482, 377] width 18 height 18
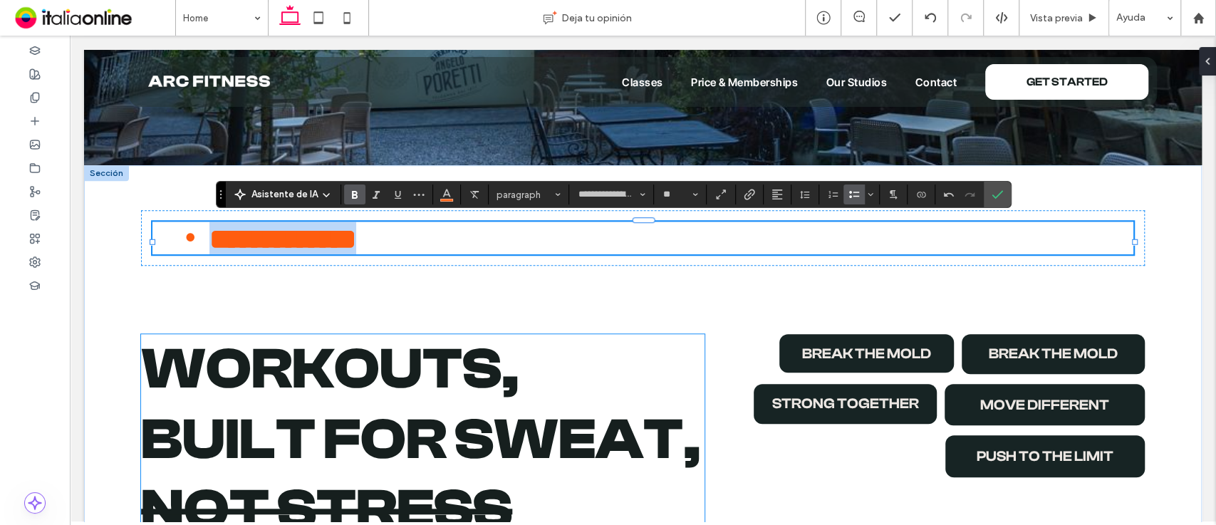
click at [480, 385] on span "Workouts," at bounding box center [330, 369] width 378 height 66
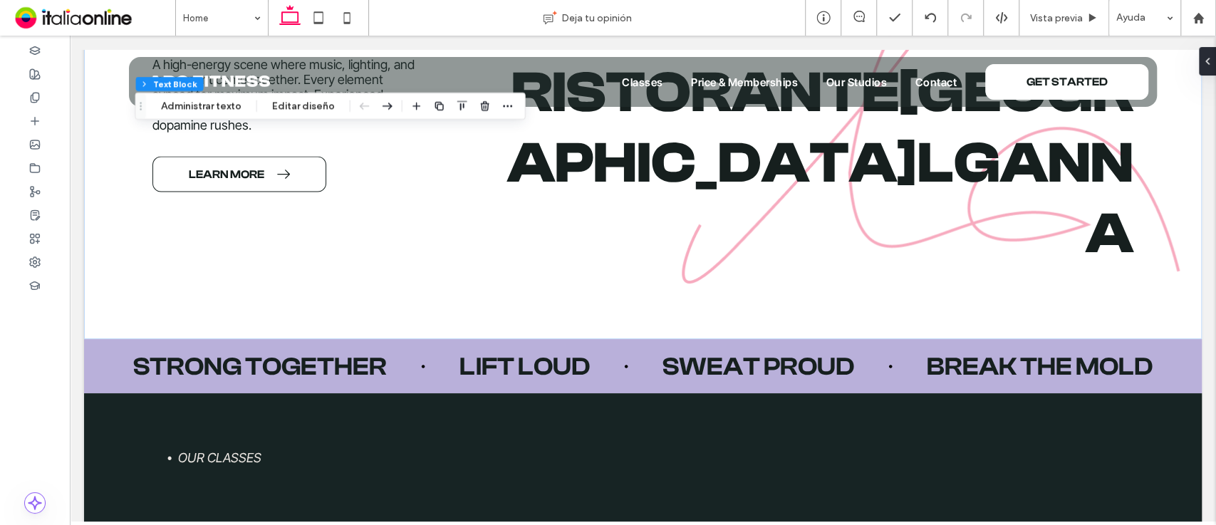
scroll to position [1767, 0]
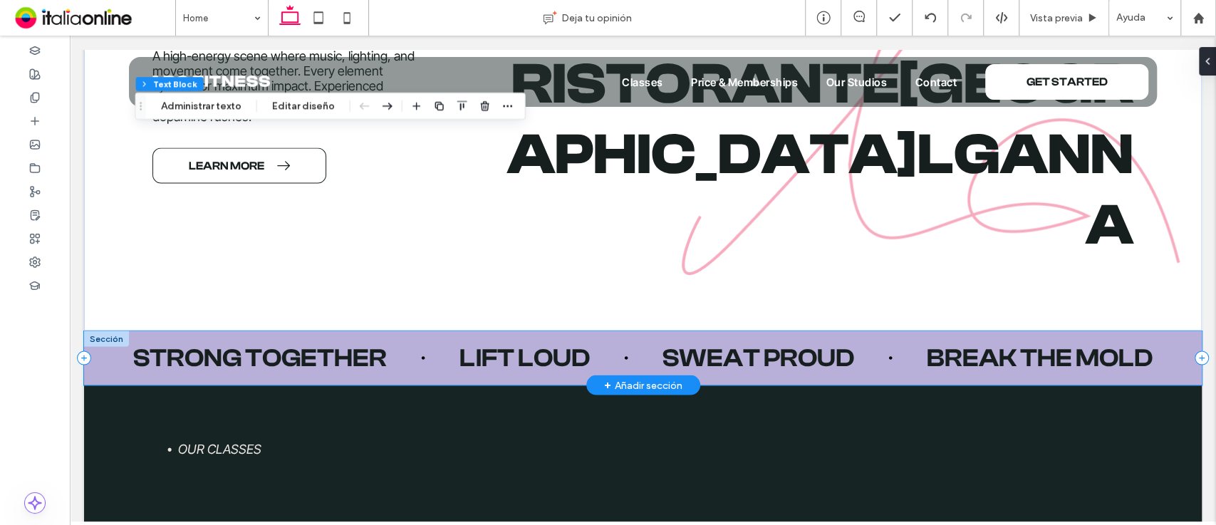
click at [103, 369] on div "Strong together Lift loud Sweat proud Break the mold" at bounding box center [643, 358] width 1118 height 54
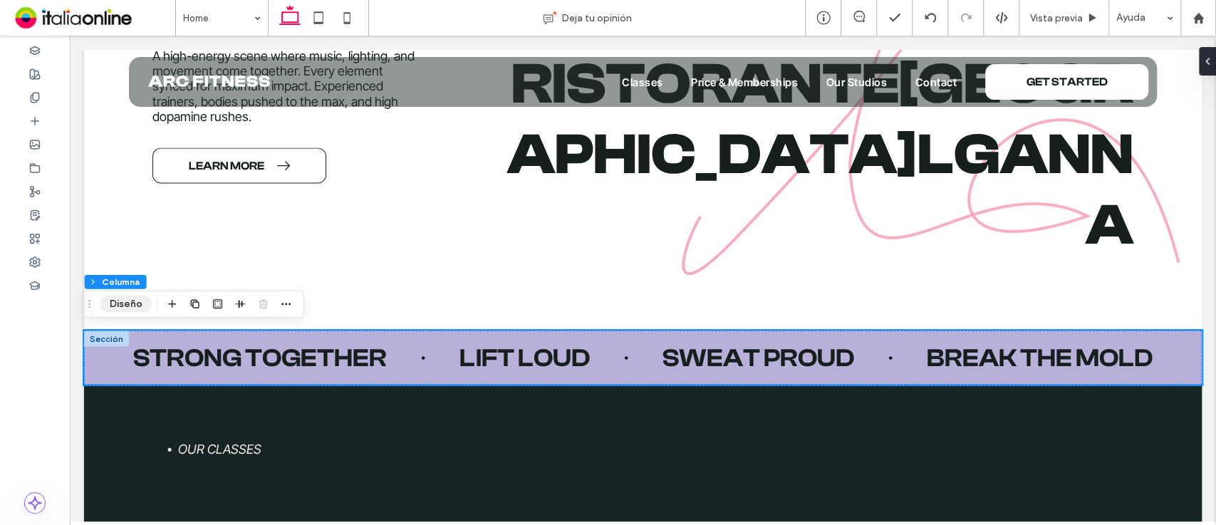
click at [132, 304] on button "Diseño" at bounding box center [125, 304] width 51 height 17
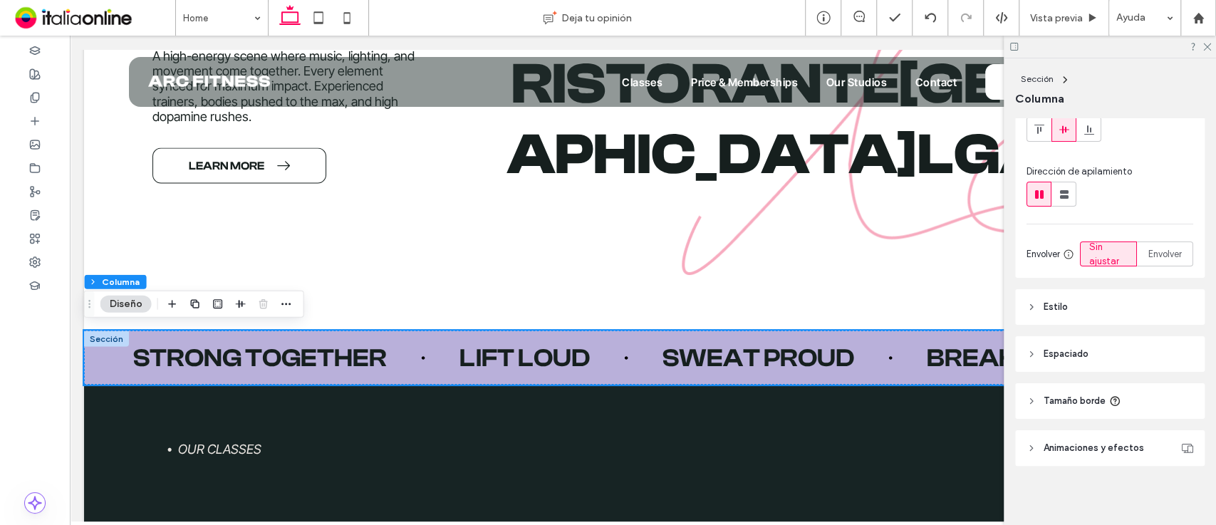
scroll to position [131, 0]
click at [1111, 311] on header "Estilo" at bounding box center [1109, 304] width 189 height 36
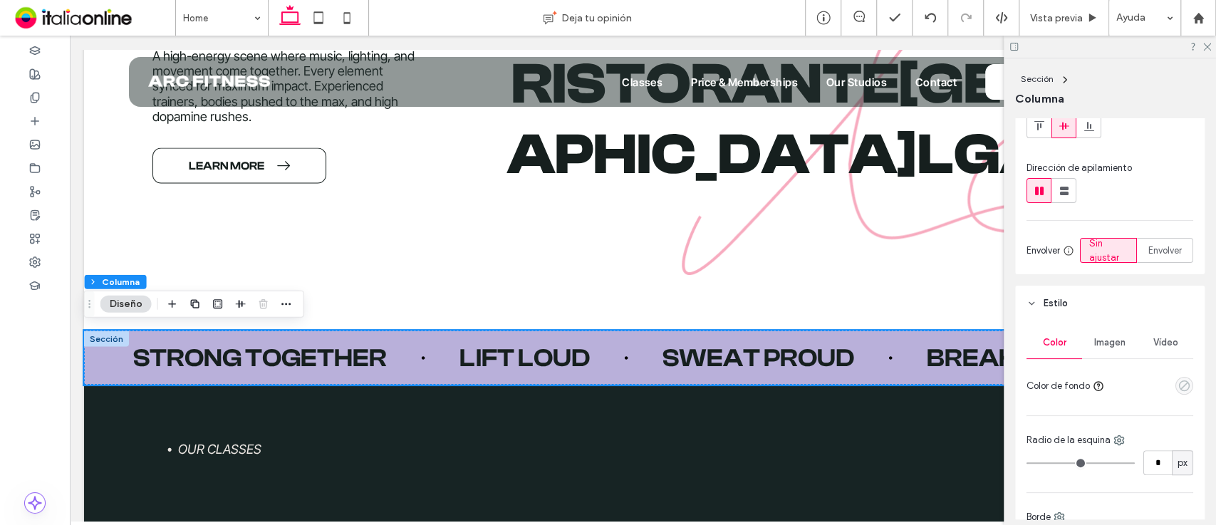
click at [1178, 382] on icon "empty color" at bounding box center [1184, 386] width 12 height 12
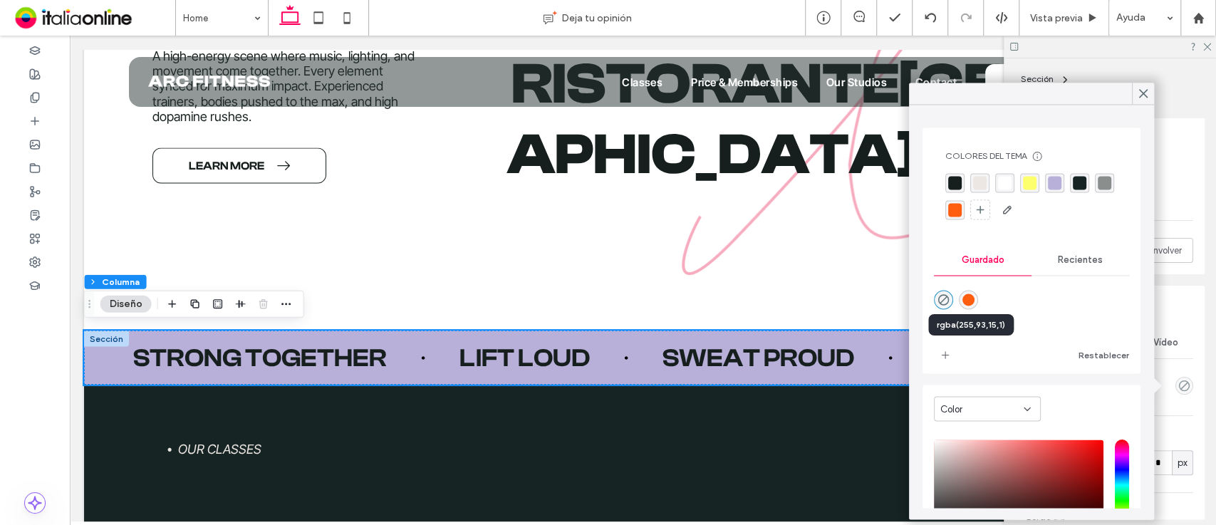
click at [965, 295] on div "rgba(255,93,15,1)" at bounding box center [968, 300] width 12 height 12
type input "*******"
type input "***"
type input "****"
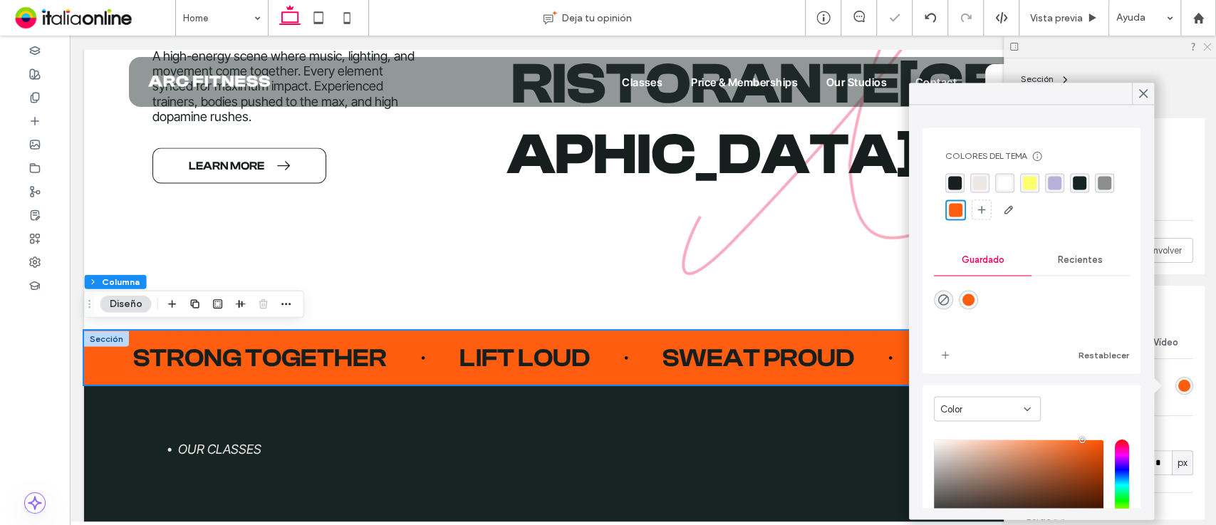
click at [1208, 50] on icon at bounding box center [1206, 45] width 9 height 9
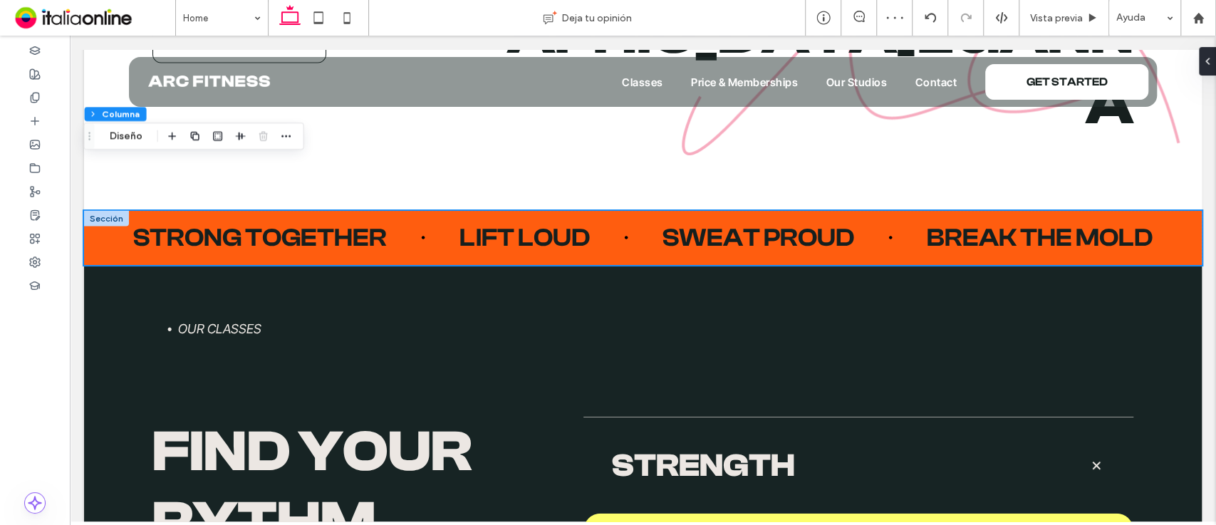
scroll to position [1878, 0]
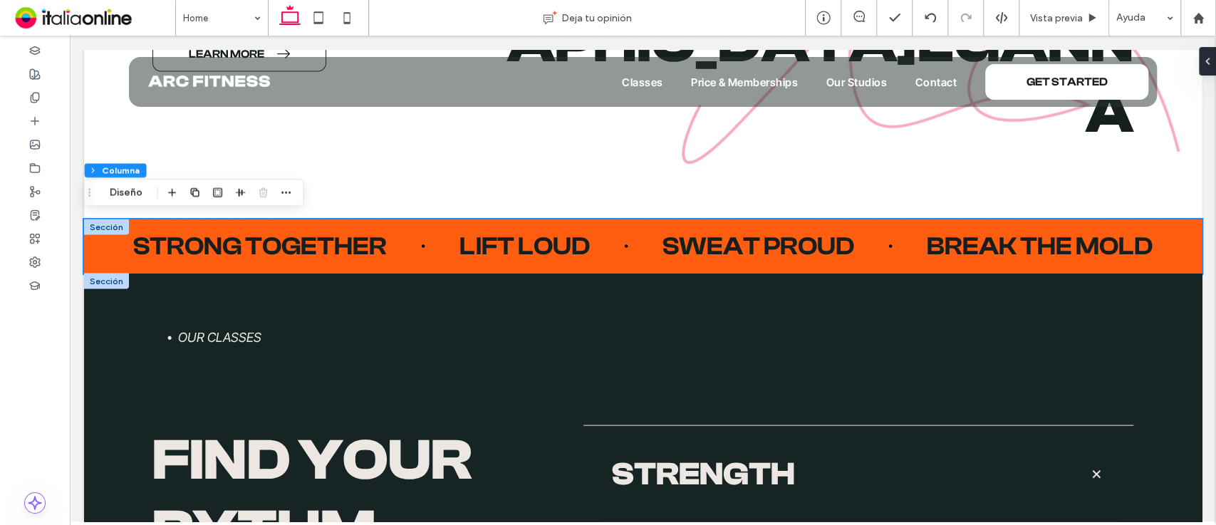
click at [102, 283] on div at bounding box center [106, 282] width 45 height 16
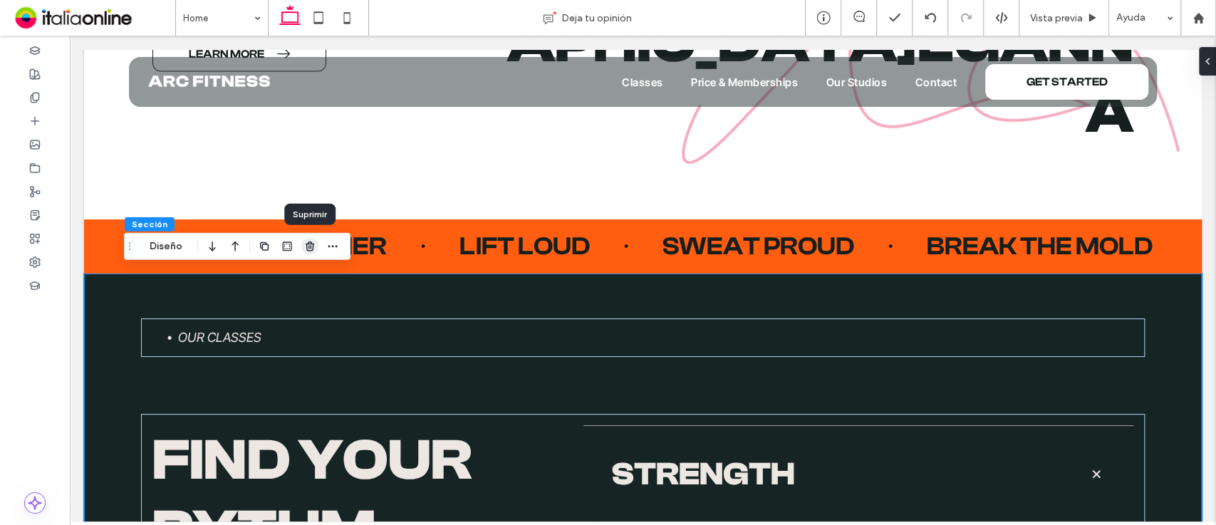
click at [318, 245] on span "button" at bounding box center [309, 246] width 17 height 17
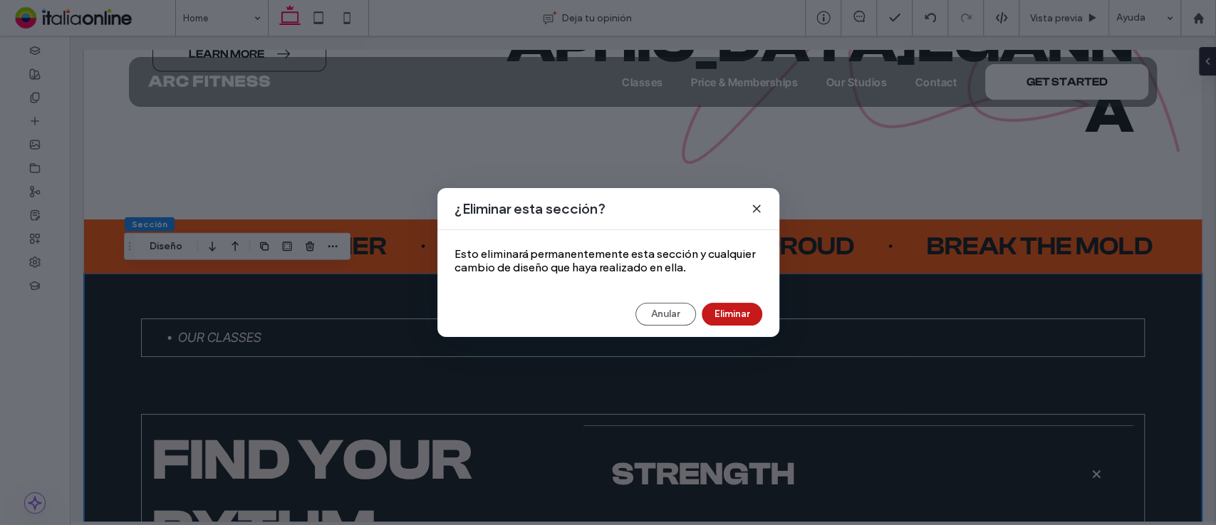
click at [724, 309] on button "Eliminar" at bounding box center [732, 314] width 61 height 23
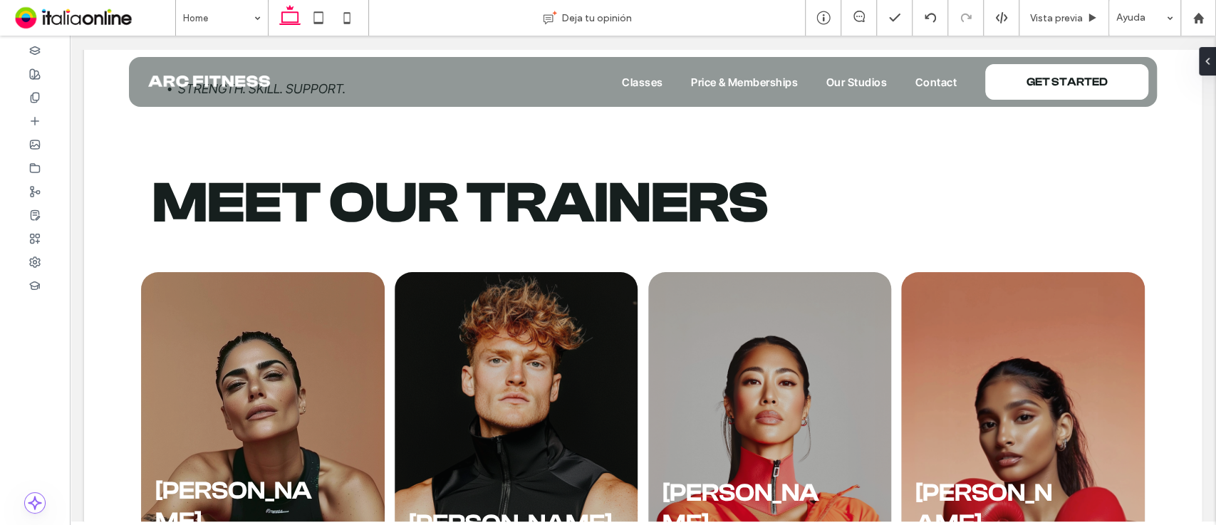
scroll to position [2795, 0]
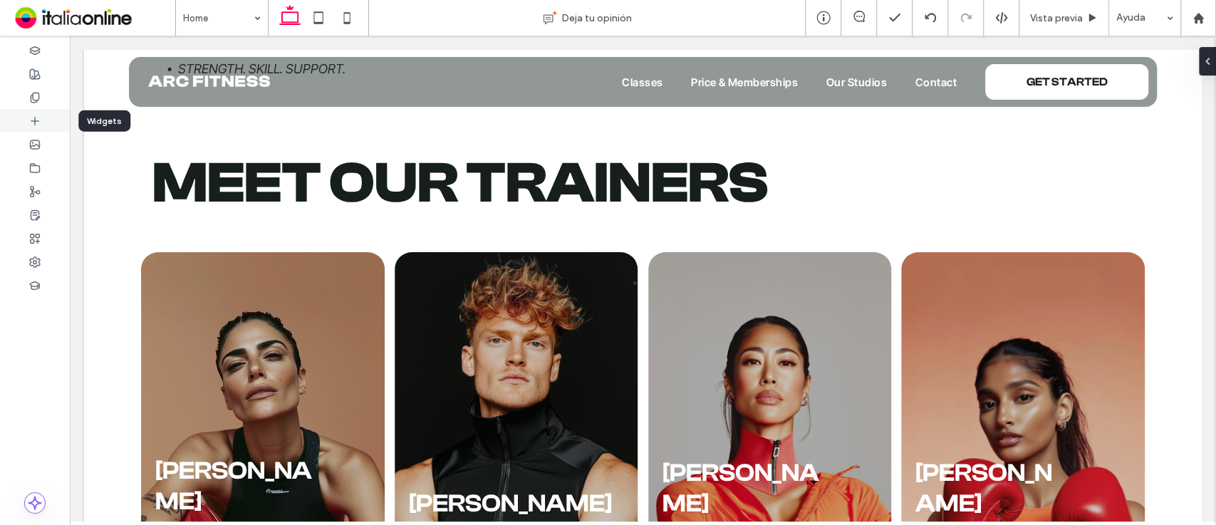
click at [32, 118] on icon at bounding box center [34, 120] width 11 height 11
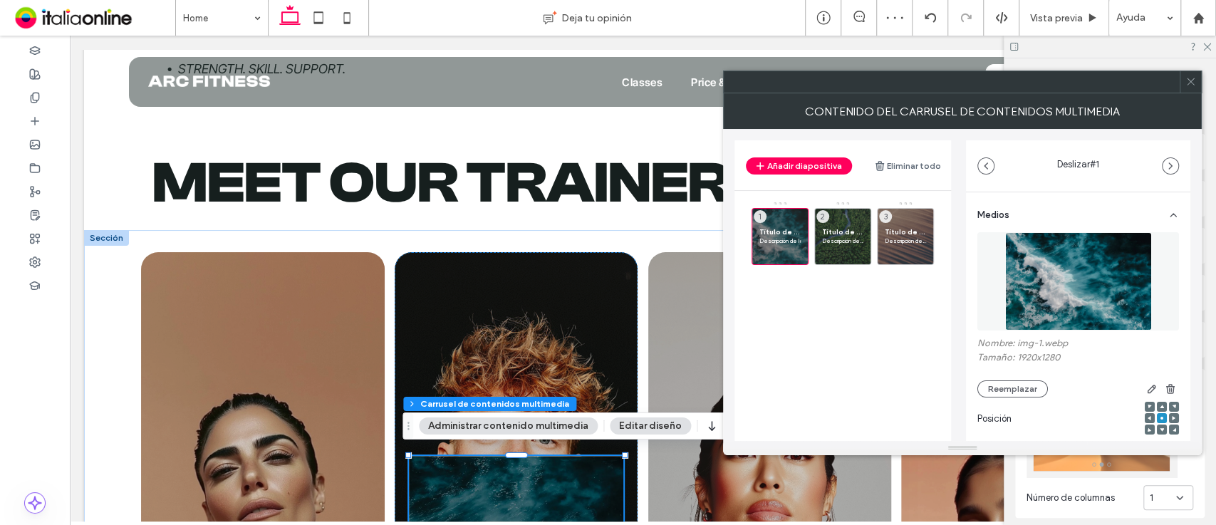
click at [1195, 83] on icon at bounding box center [1190, 81] width 11 height 11
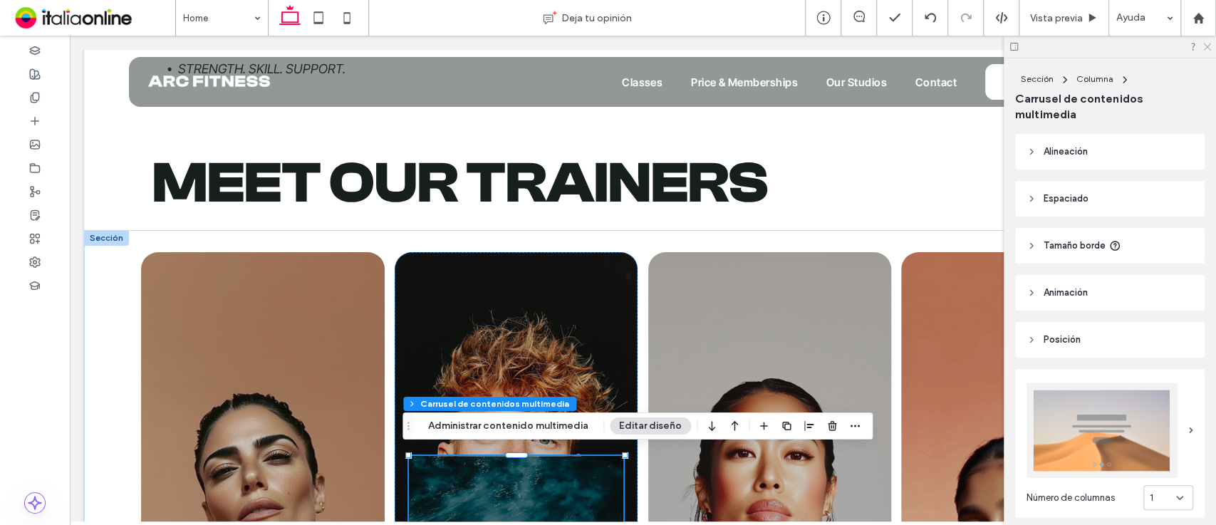
click at [1210, 50] on icon at bounding box center [1206, 45] width 9 height 9
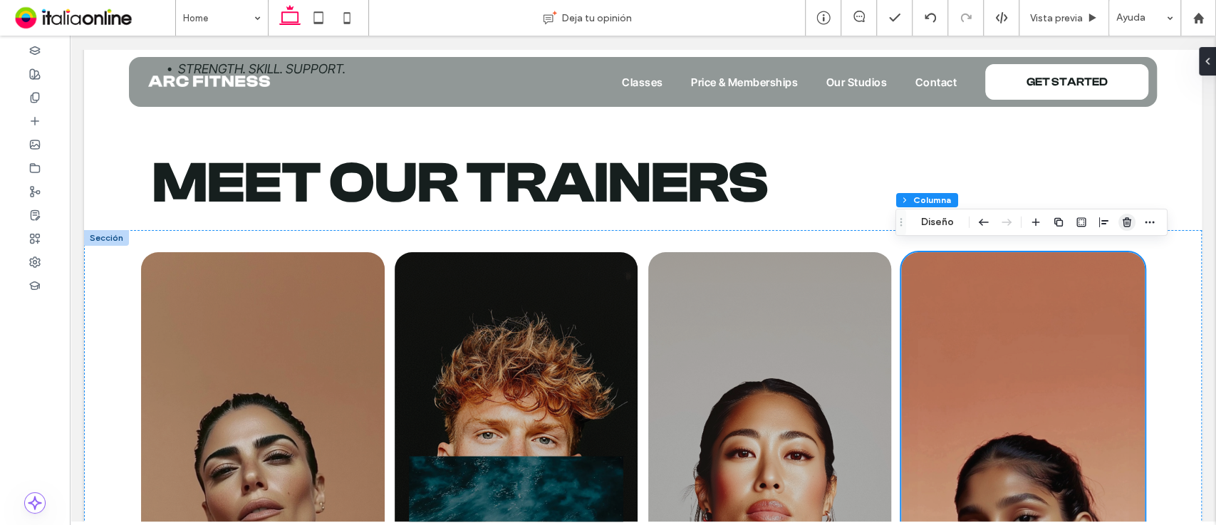
click at [1121, 221] on icon "button" at bounding box center [1126, 222] width 11 height 11
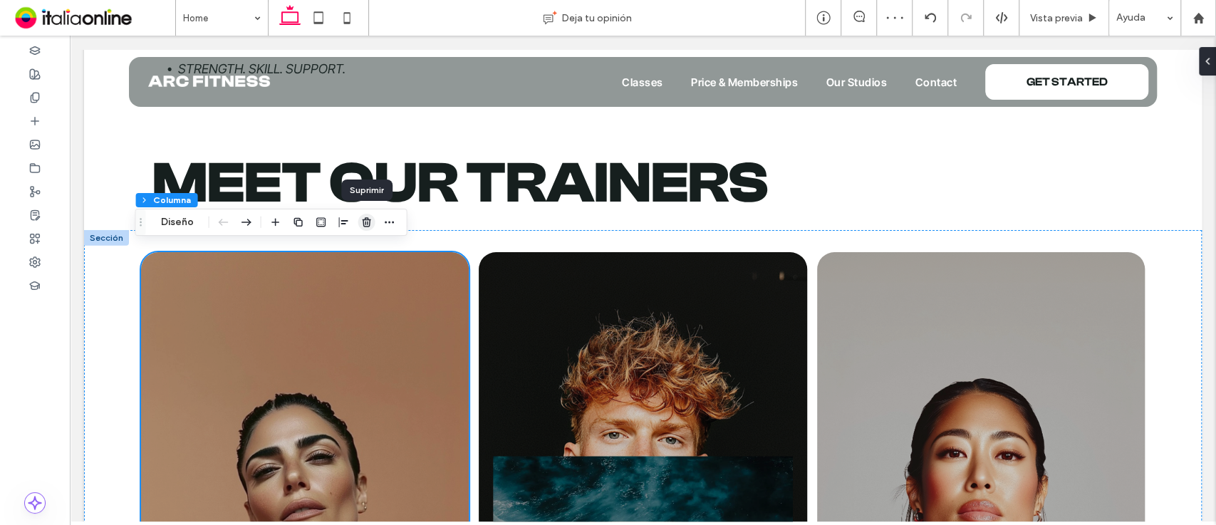
click at [370, 217] on icon "button" at bounding box center [366, 222] width 11 height 11
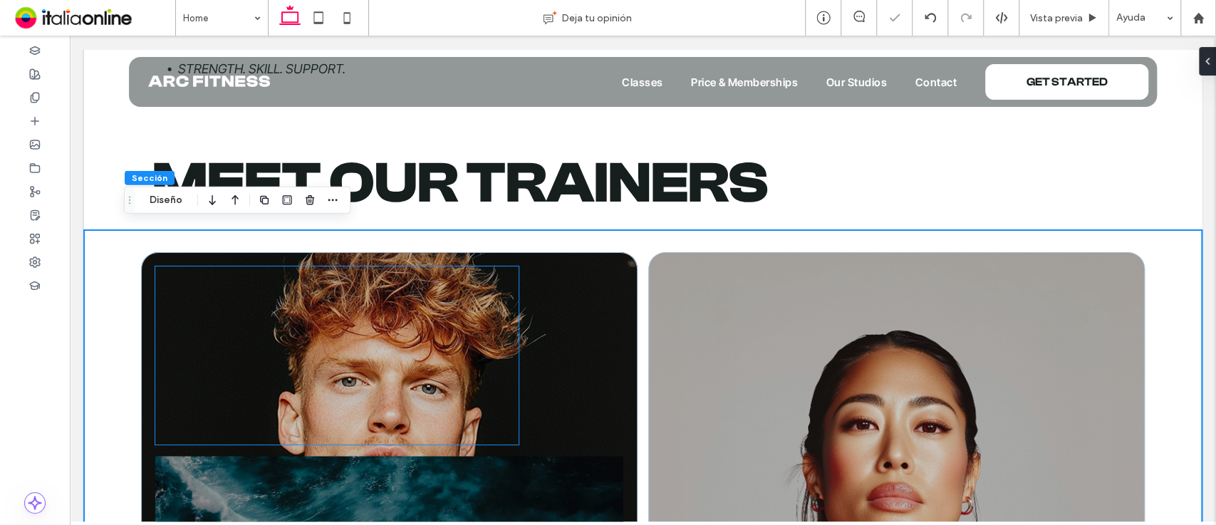
click at [353, 290] on div at bounding box center [336, 355] width 363 height 178
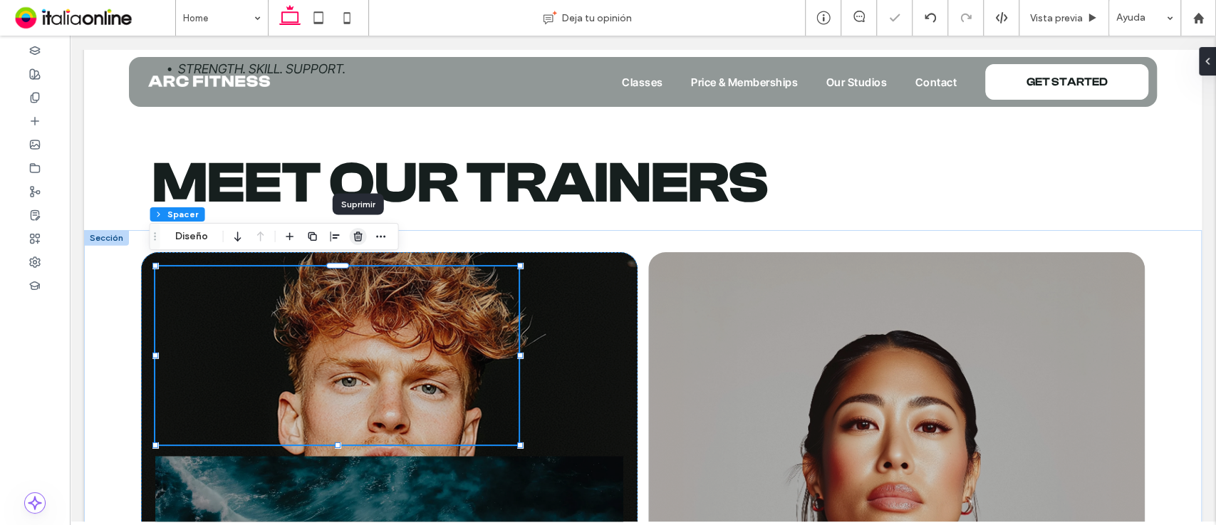
click at [358, 234] on icon "button" at bounding box center [358, 236] width 11 height 11
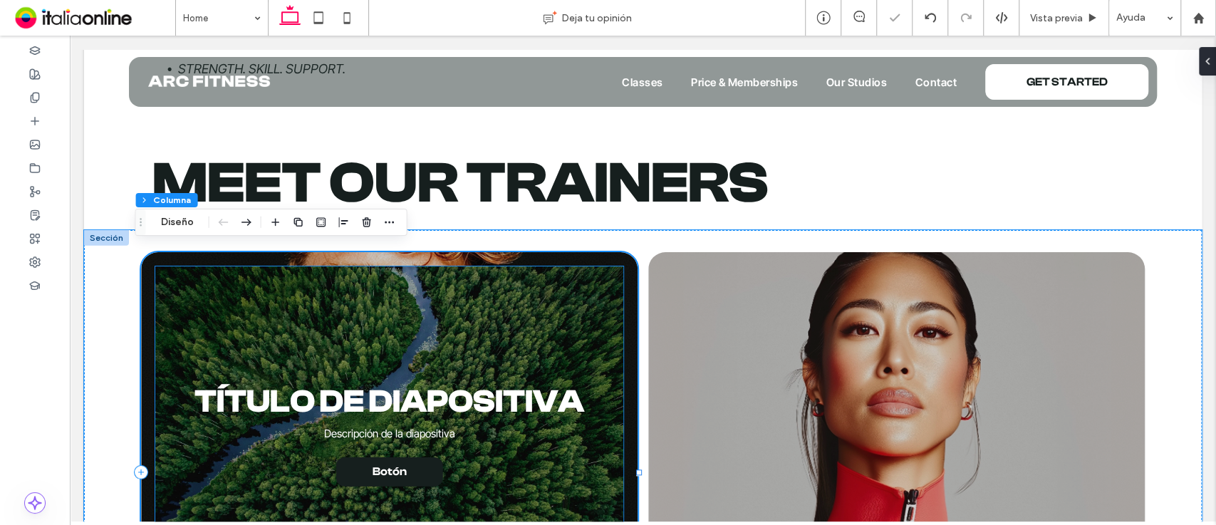
click at [519, 279] on div at bounding box center [389, 412] width 468 height 292
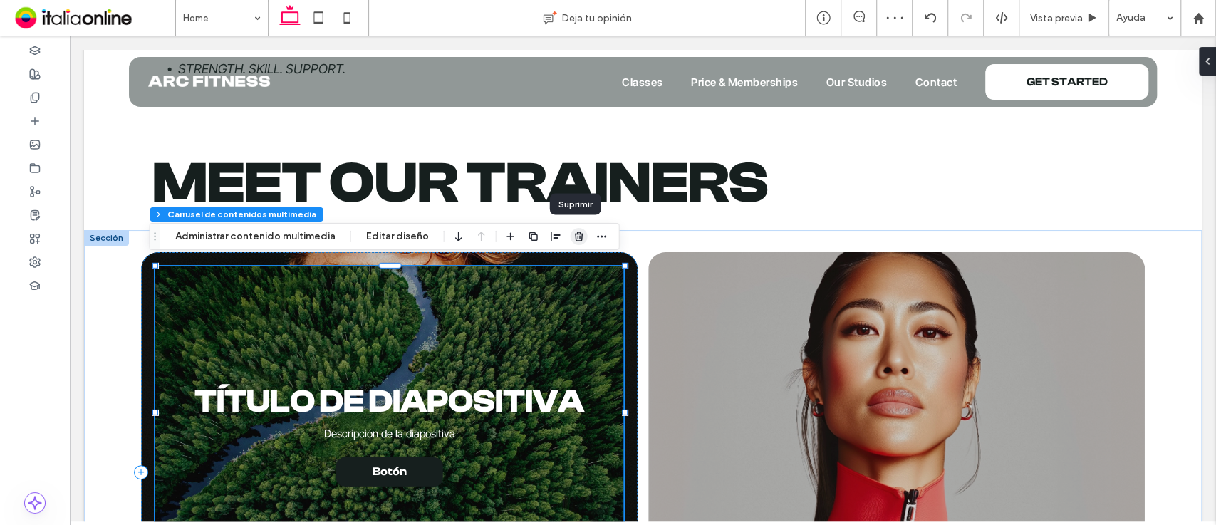
click at [573, 235] on icon "button" at bounding box center [578, 236] width 11 height 11
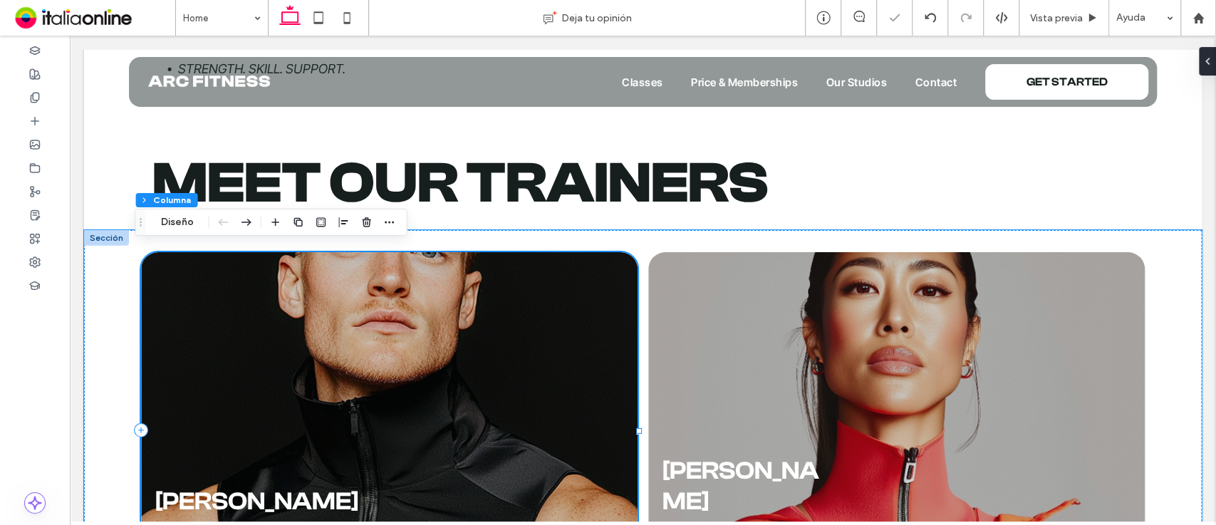
click at [573, 252] on div "Theo Andersson Cycle, HIIT VIEW CLASSES" at bounding box center [389, 430] width 497 height 356
click at [365, 223] on use "button" at bounding box center [366, 221] width 9 height 9
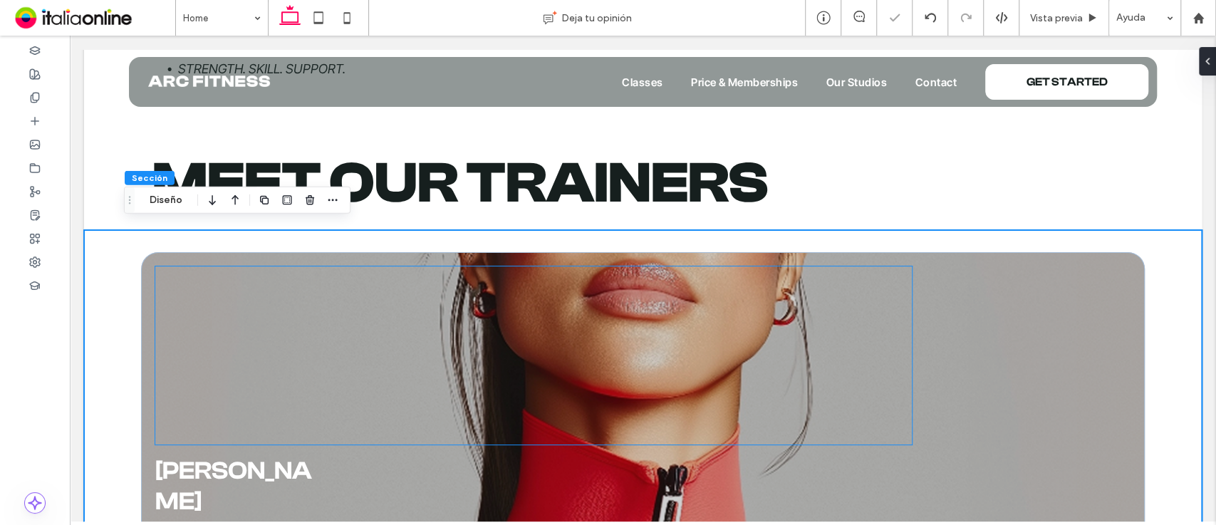
click at [520, 328] on div at bounding box center [533, 355] width 757 height 178
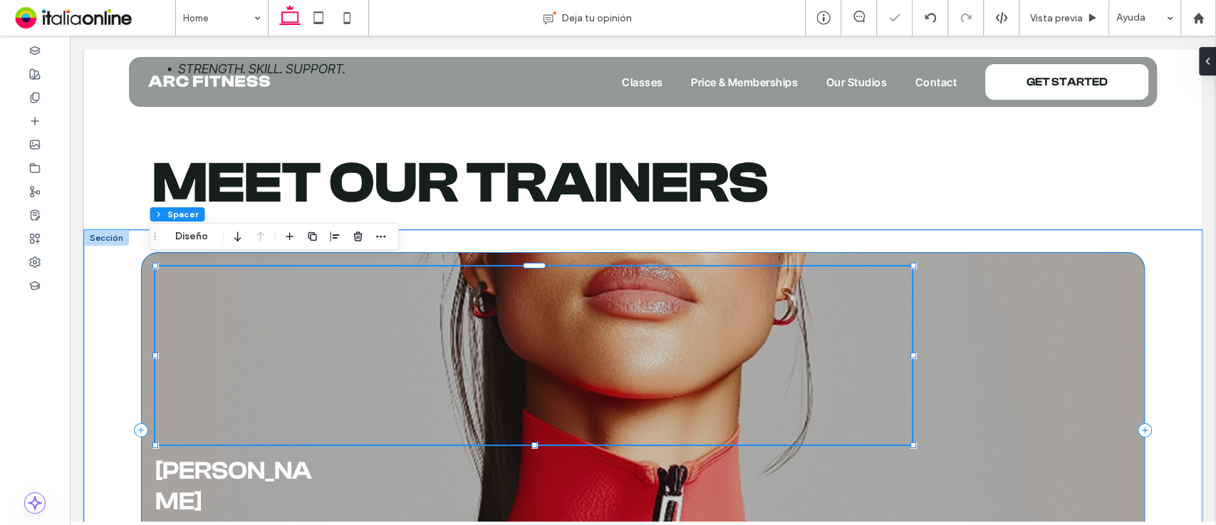
click at [519, 469] on div "Amara Chen Form, Yoga VIEW CLASSES" at bounding box center [643, 430] width 1004 height 356
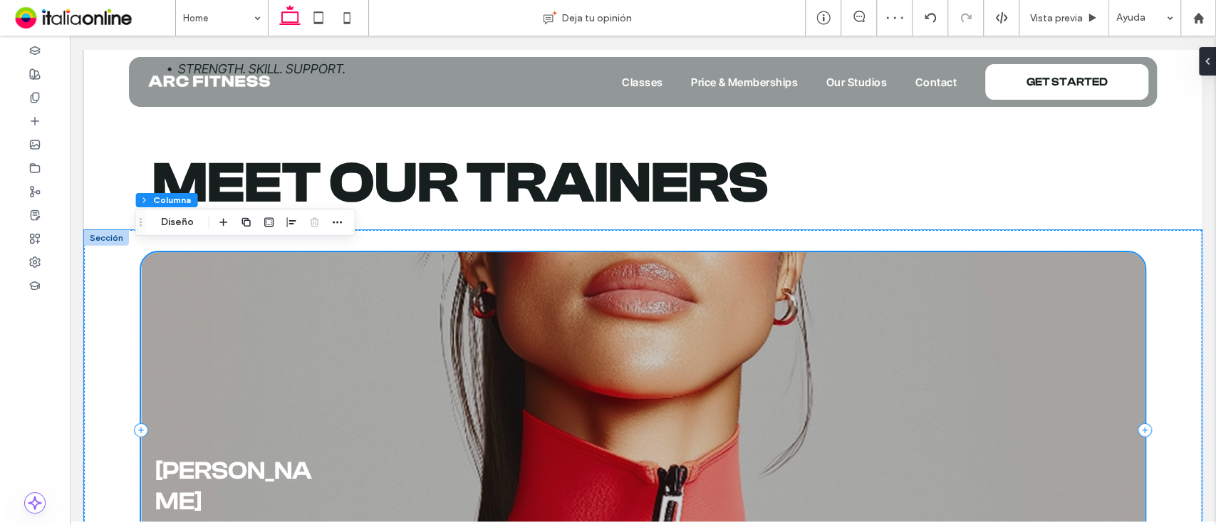
click at [145, 284] on div "Amara Chen Form, Yoga VIEW CLASSES" at bounding box center [643, 430] width 1004 height 356
click at [167, 478] on span "Amara Chen" at bounding box center [233, 486] width 157 height 59
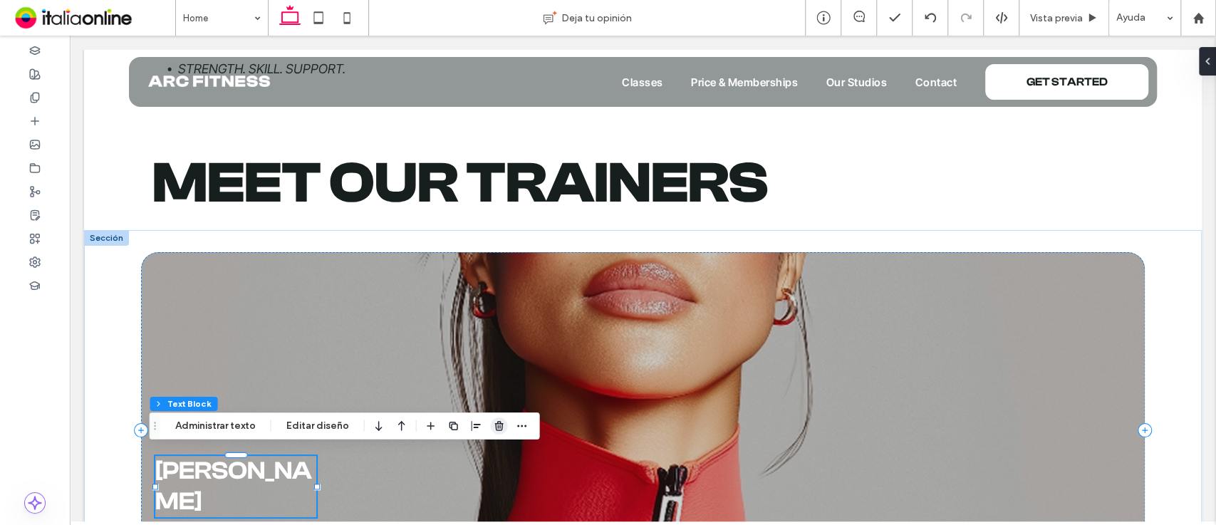
click at [494, 425] on use "button" at bounding box center [498, 425] width 9 height 9
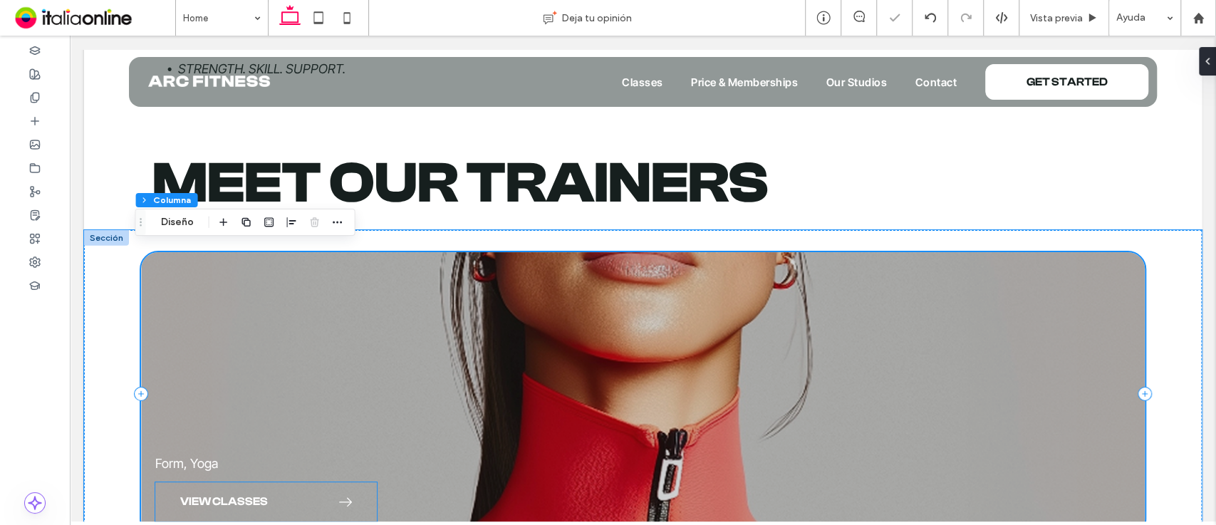
click at [291, 499] on link "VIEW CLASSES" at bounding box center [266, 501] width 222 height 39
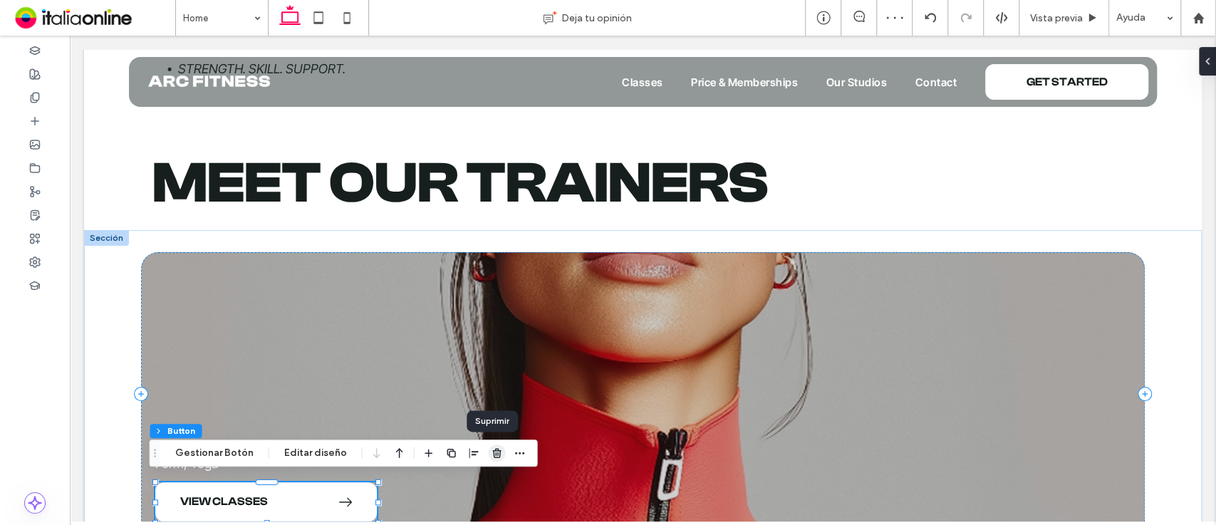
click at [492, 453] on icon "button" at bounding box center [497, 452] width 11 height 11
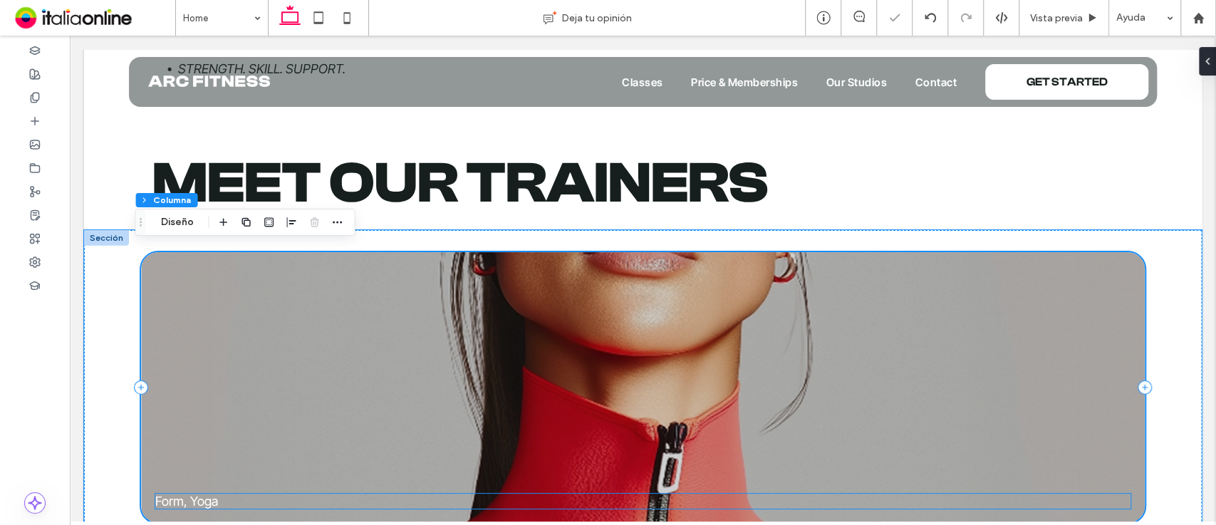
click at [229, 502] on p "Form, Yoga" at bounding box center [642, 501] width 975 height 15
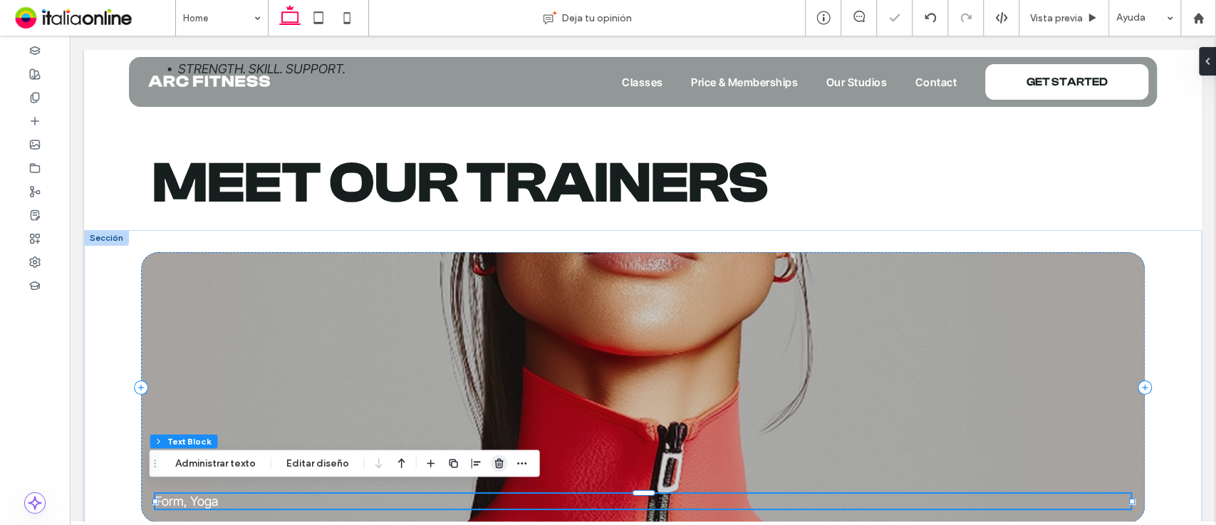
click at [494, 459] on icon "button" at bounding box center [499, 462] width 11 height 11
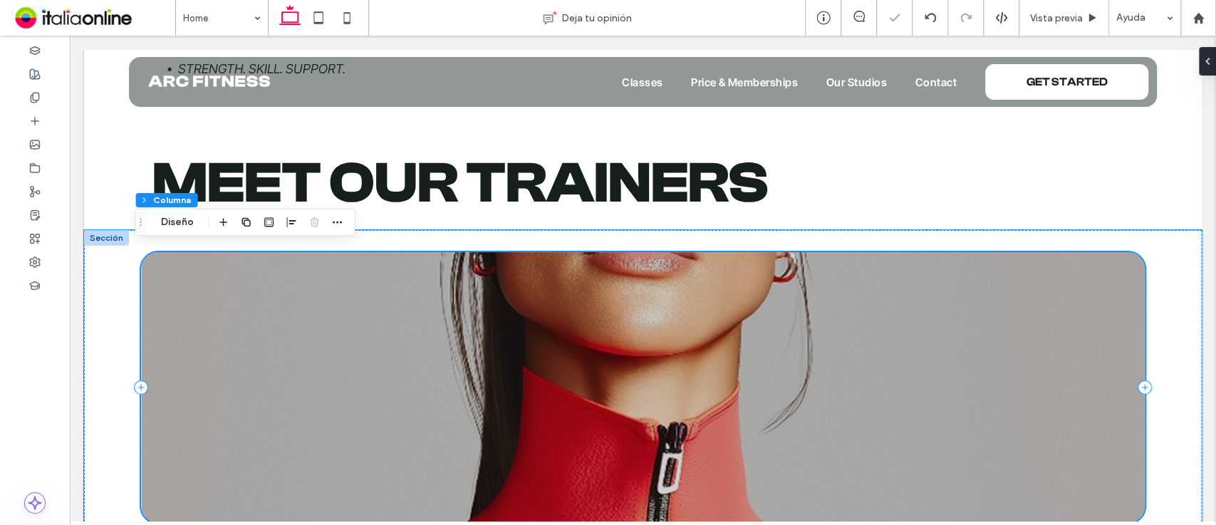
click at [204, 286] on div at bounding box center [643, 387] width 1004 height 271
click at [177, 221] on button "Diseño" at bounding box center [177, 222] width 51 height 17
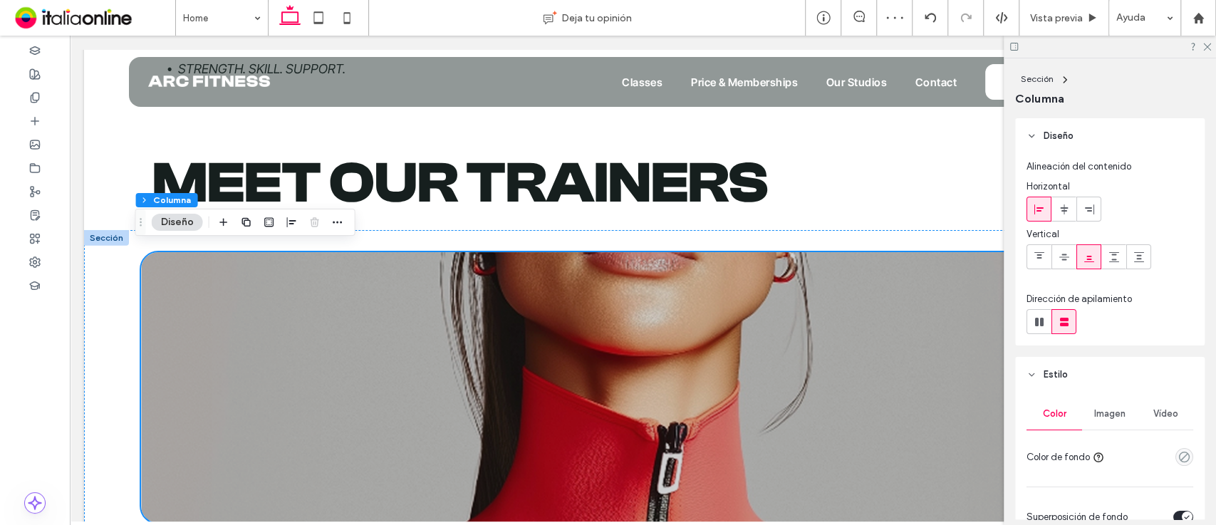
click at [1121, 408] on span "Imagen" at bounding box center [1109, 413] width 31 height 11
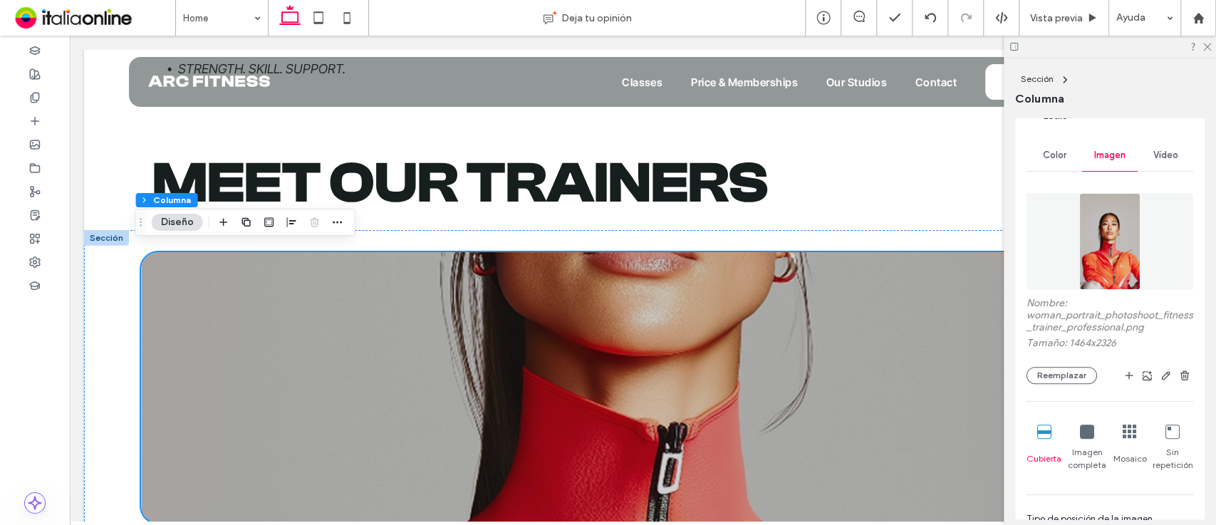
scroll to position [256, 0]
click at [1179, 372] on icon "button" at bounding box center [1184, 377] width 11 height 11
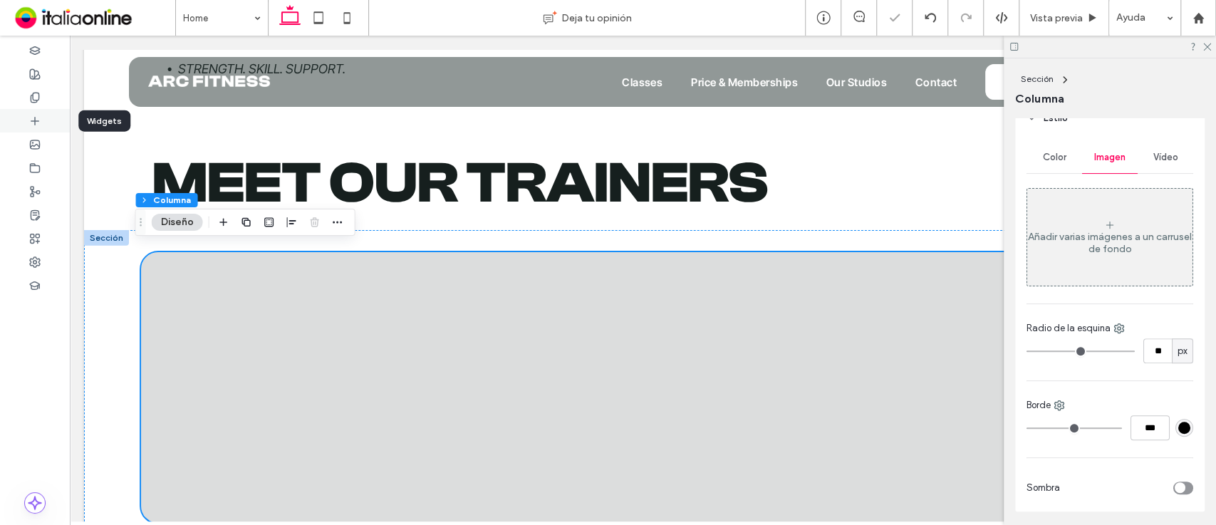
click at [33, 120] on icon at bounding box center [34, 120] width 11 height 11
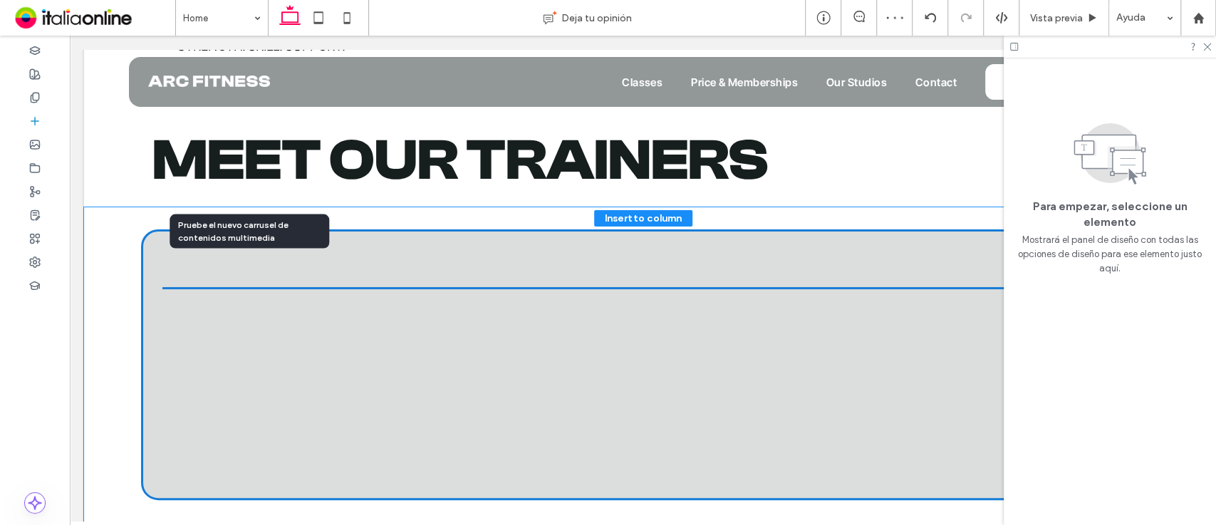
scroll to position [2833, 0]
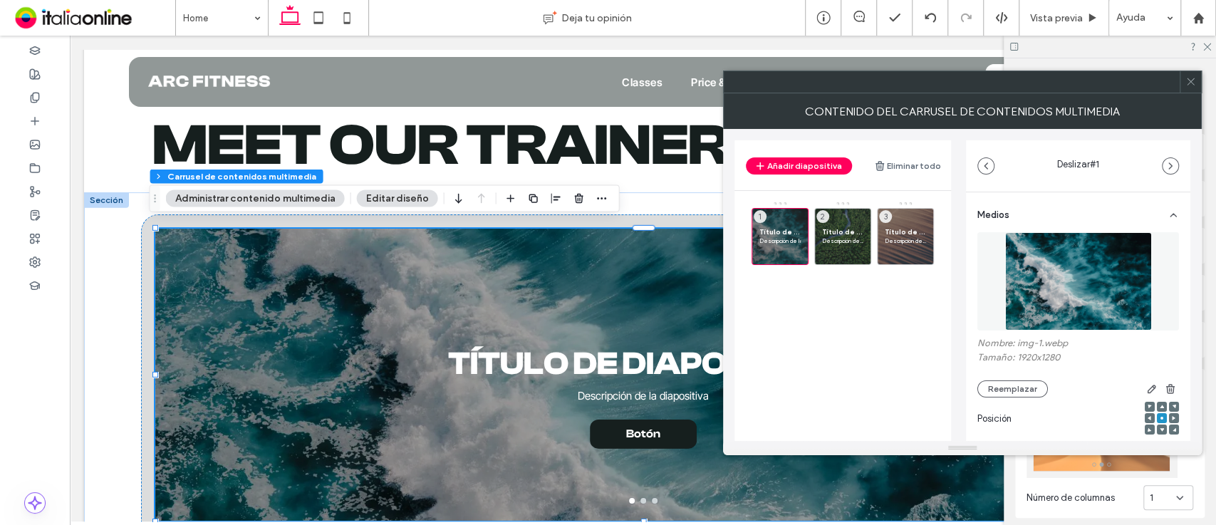
click at [366, 190] on button "Editar diseño" at bounding box center [397, 198] width 81 height 17
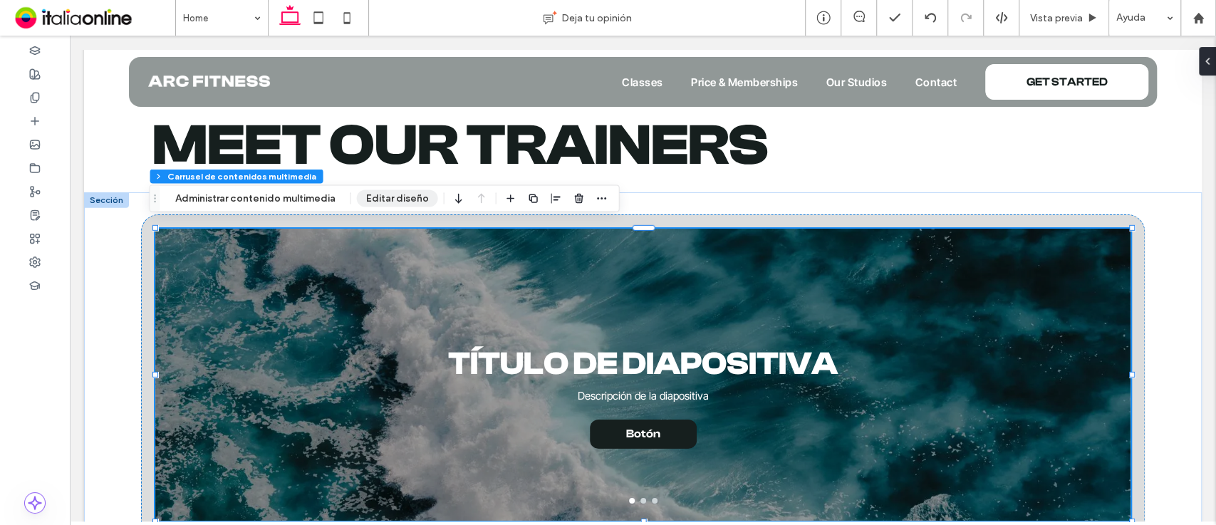
click at [383, 199] on button "Editar diseño" at bounding box center [397, 198] width 81 height 17
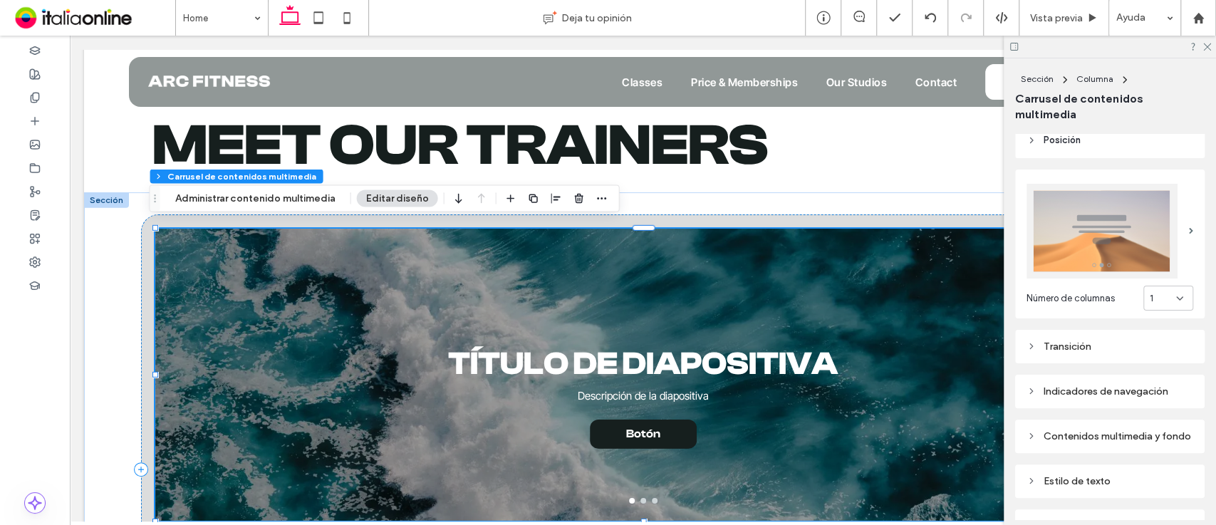
scroll to position [193, 0]
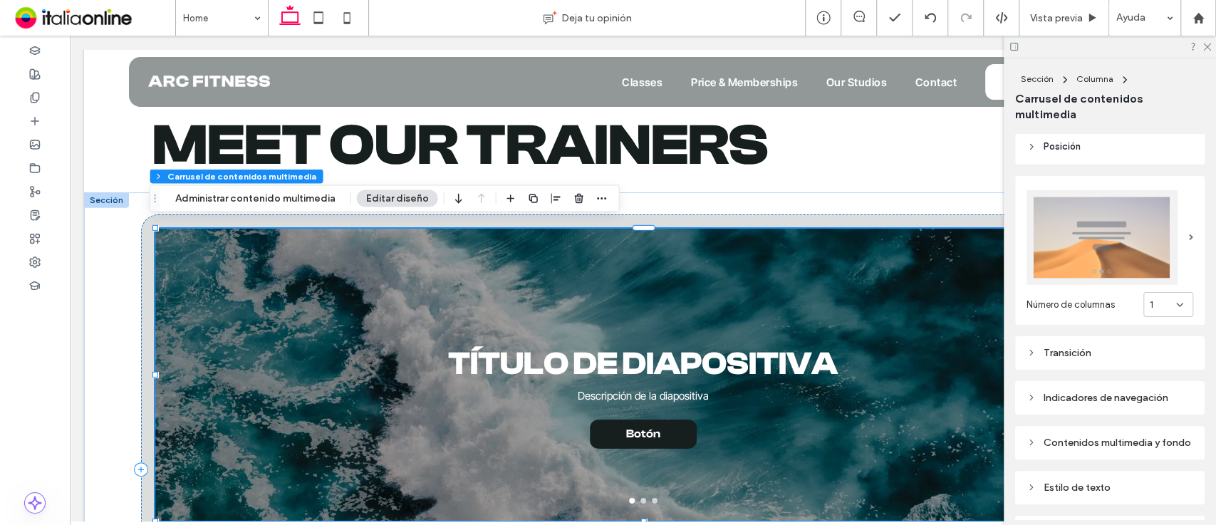
click at [1170, 222] on div at bounding box center [1108, 237] width 162 height 95
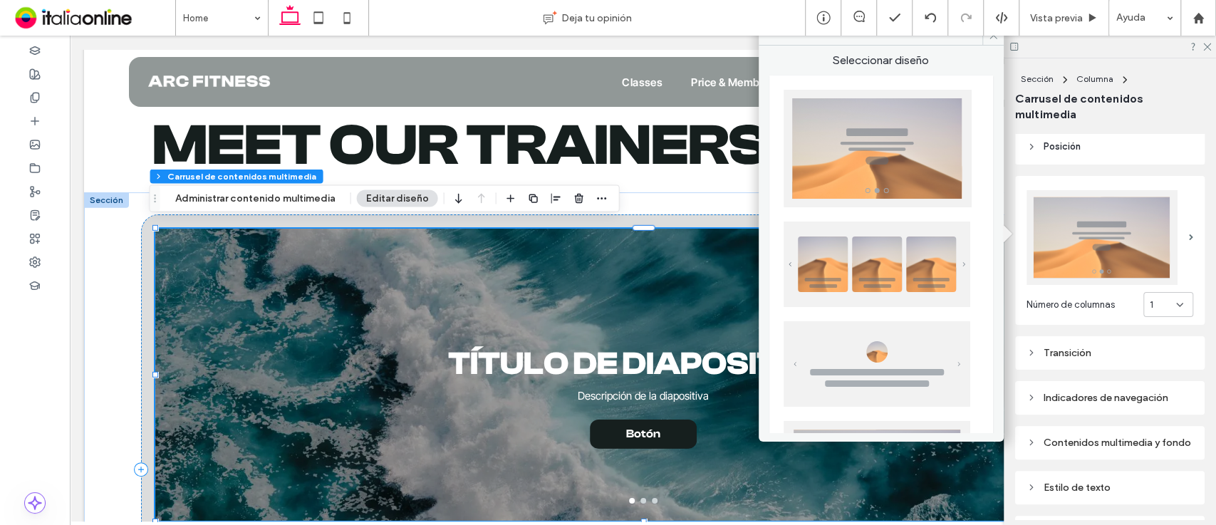
click at [896, 272] on img at bounding box center [877, 264] width 187 height 85
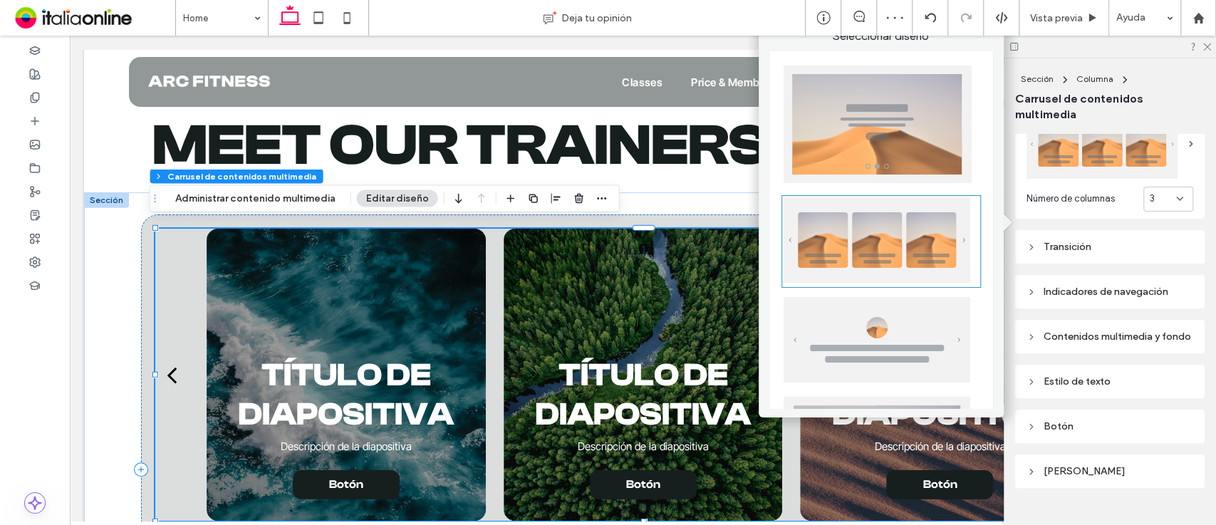
scroll to position [273, 0]
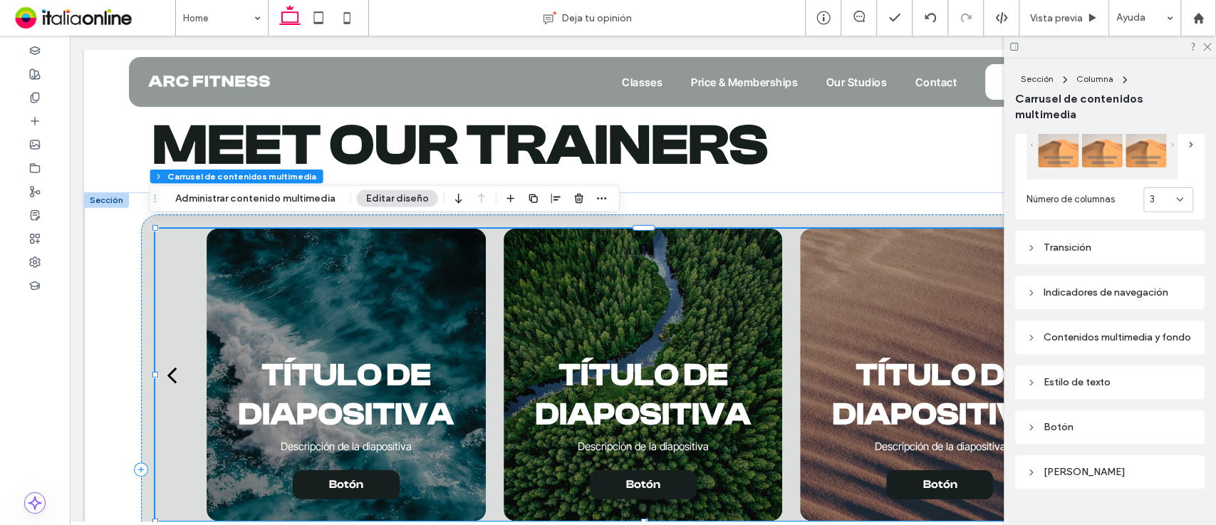
click at [1133, 388] on div "Estilo de texto" at bounding box center [1110, 382] width 167 height 12
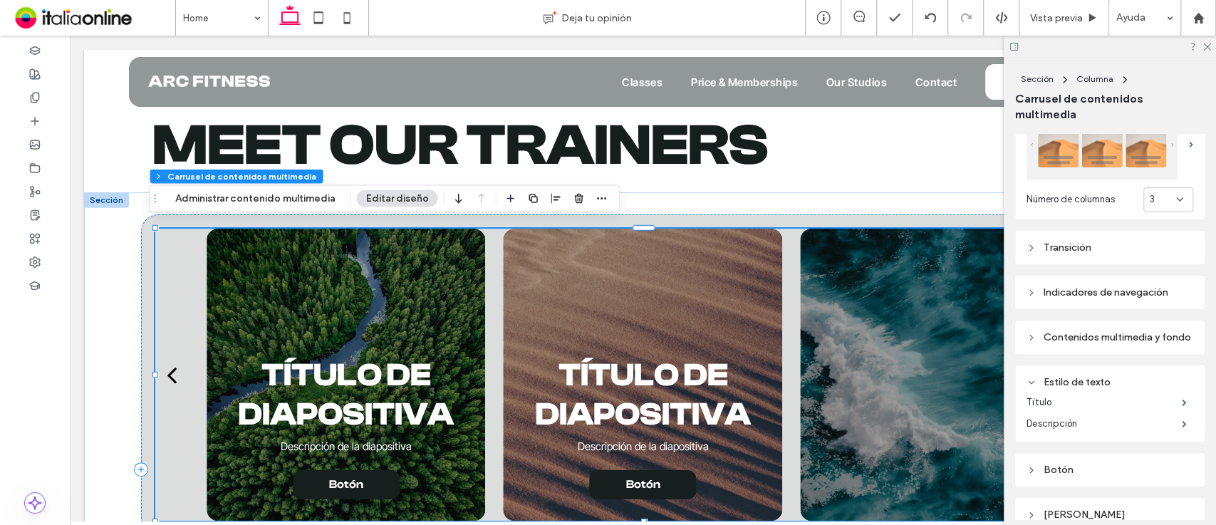
drag, startPoint x: 1215, startPoint y: 329, endPoint x: 1206, endPoint y: 352, distance: 24.3
click at [1206, 352] on div "Sección Columna Carrusel de contenidos multimedia Alineación Espaciado Acolchad…" at bounding box center [1110, 291] width 212 height 467
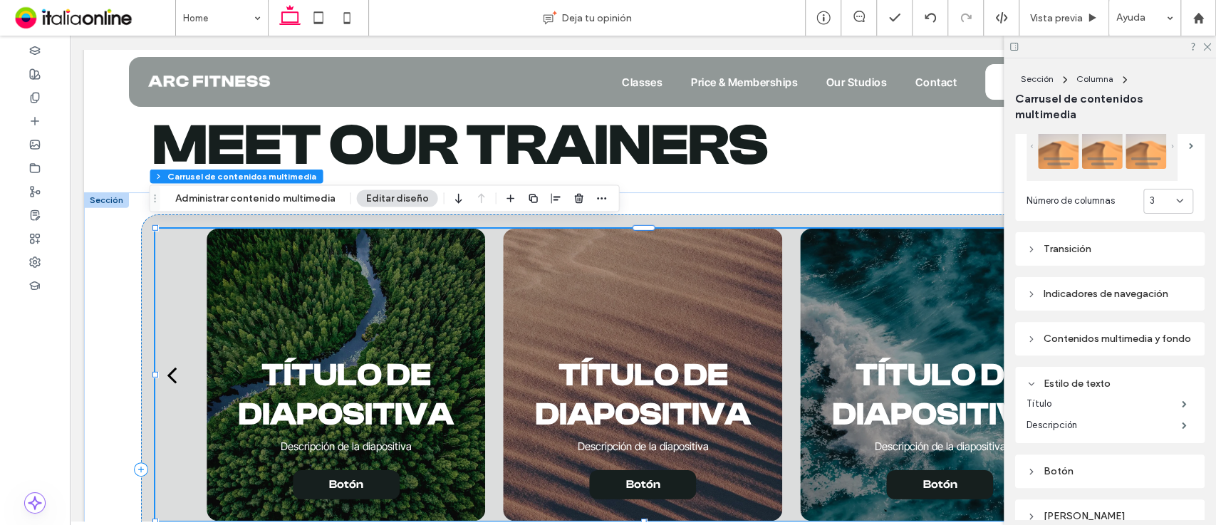
scroll to position [262, 0]
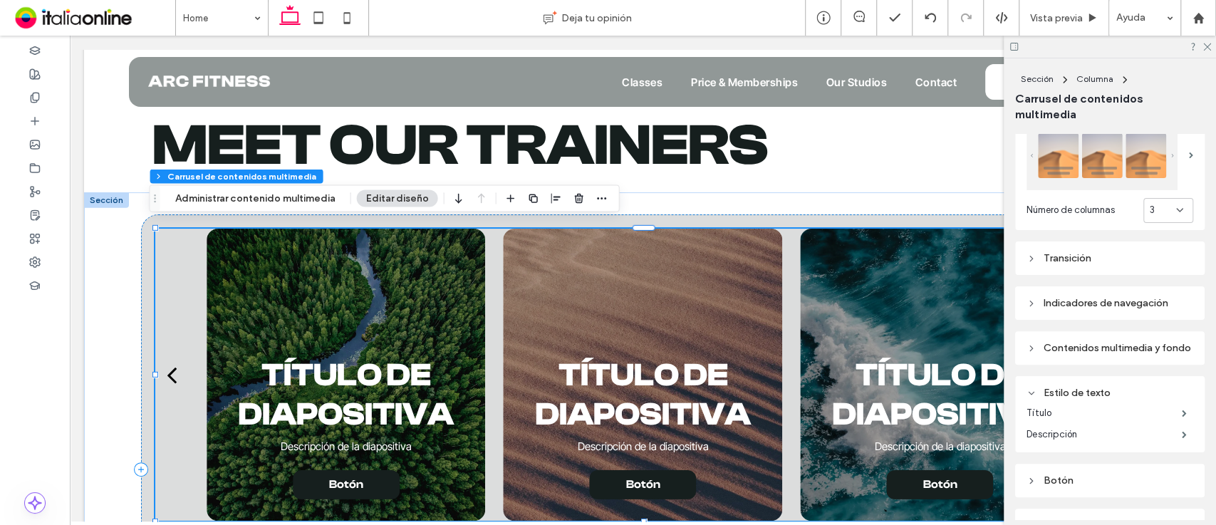
click at [1116, 259] on div "Transición" at bounding box center [1110, 258] width 167 height 12
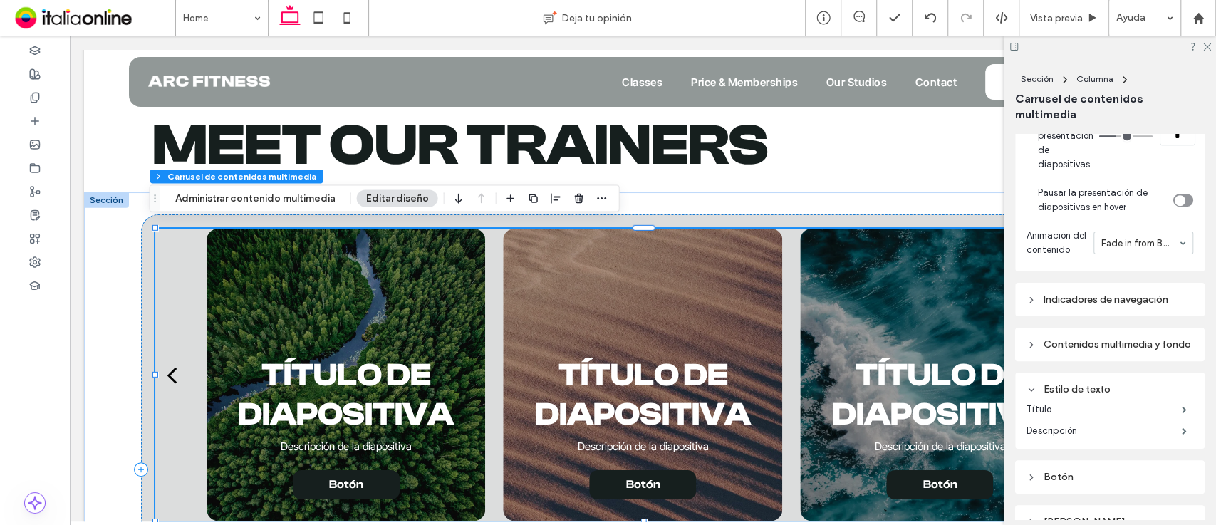
scroll to position [620, 0]
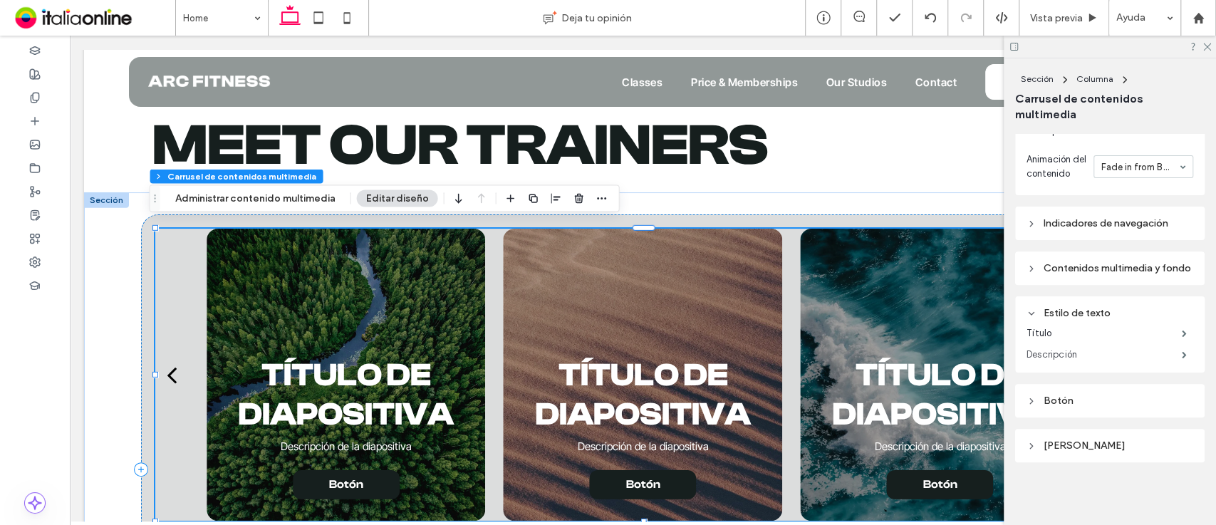
click at [1099, 352] on label "Descripción" at bounding box center [1104, 355] width 155 height 28
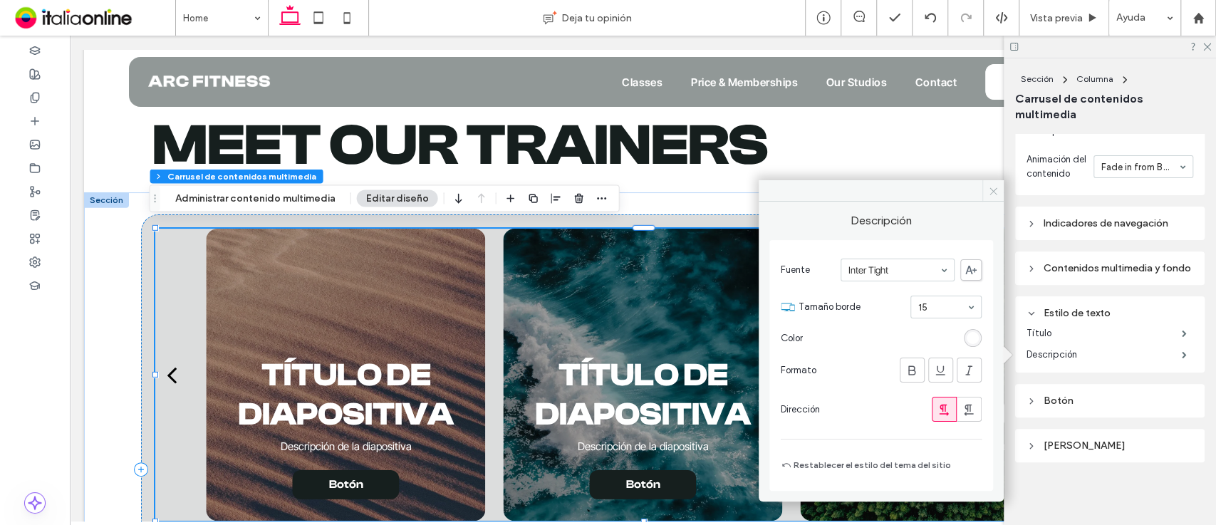
click at [992, 185] on span at bounding box center [992, 190] width 21 height 21
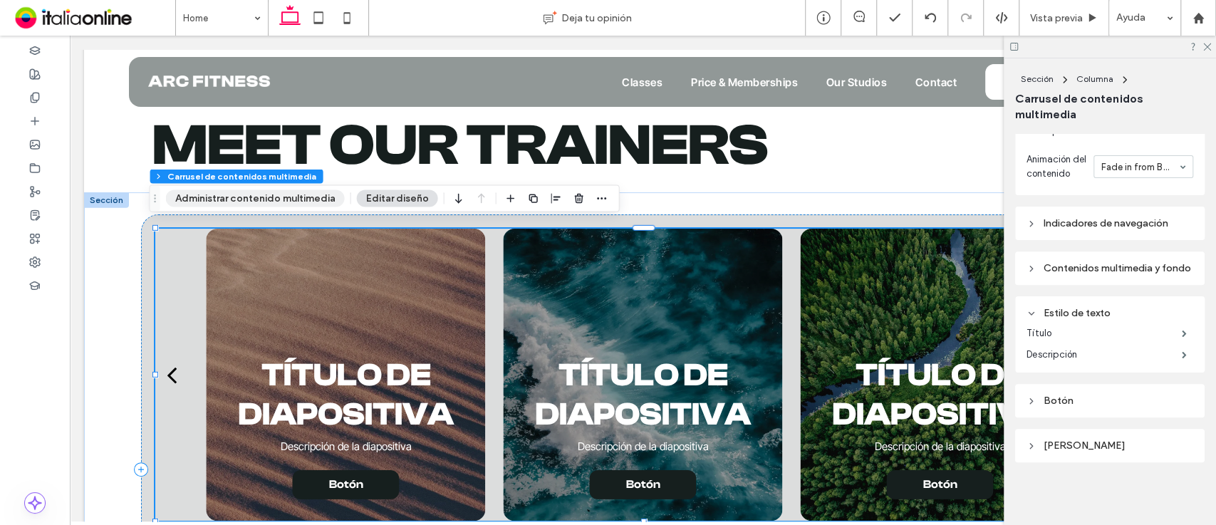
click at [286, 197] on button "Administrar contenido multimedia" at bounding box center [255, 198] width 179 height 17
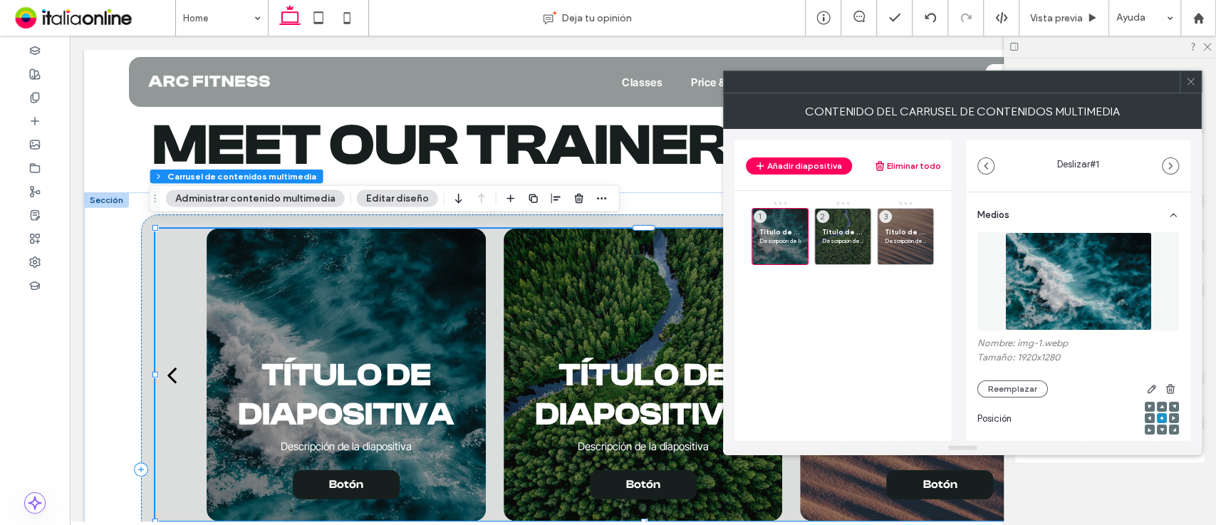
click at [900, 157] on button "Eliminar todo" at bounding box center [907, 165] width 67 height 17
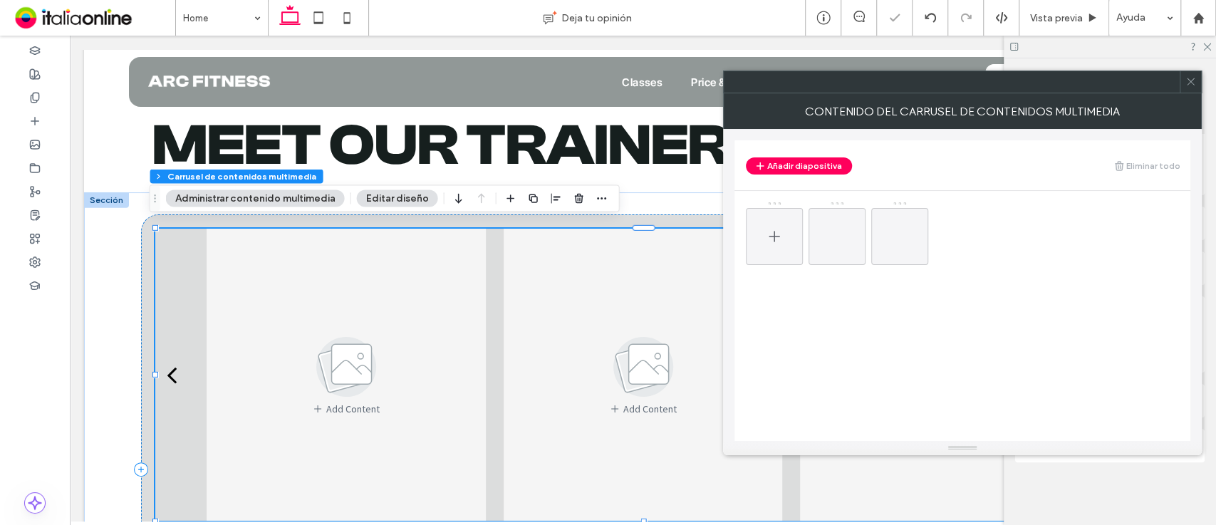
click at [785, 213] on div at bounding box center [774, 236] width 57 height 57
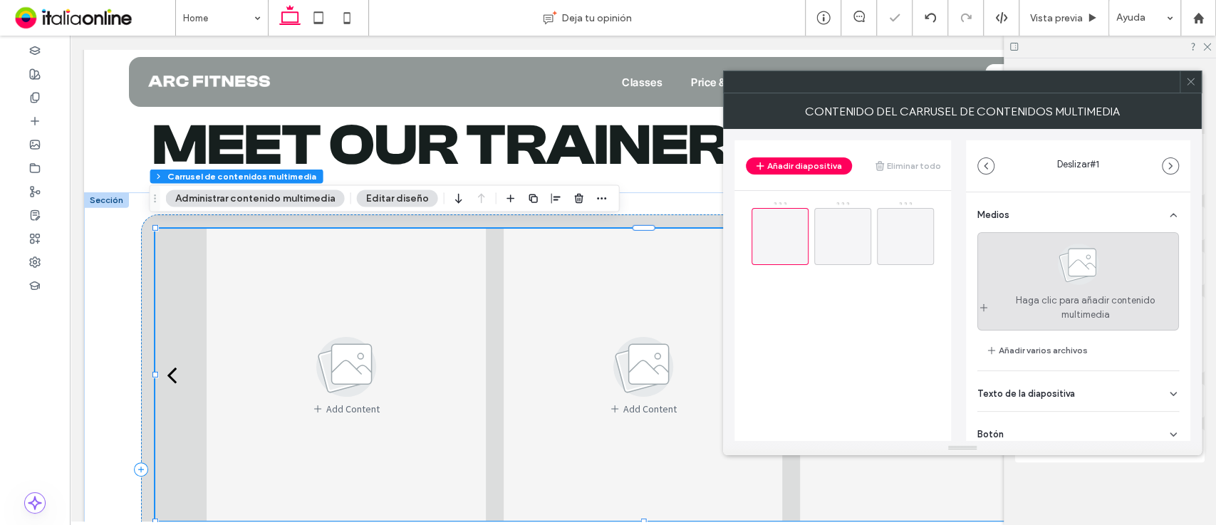
click at [1022, 279] on div "Haga clic para añadir contenido multimedia" at bounding box center [1078, 281] width 202 height 98
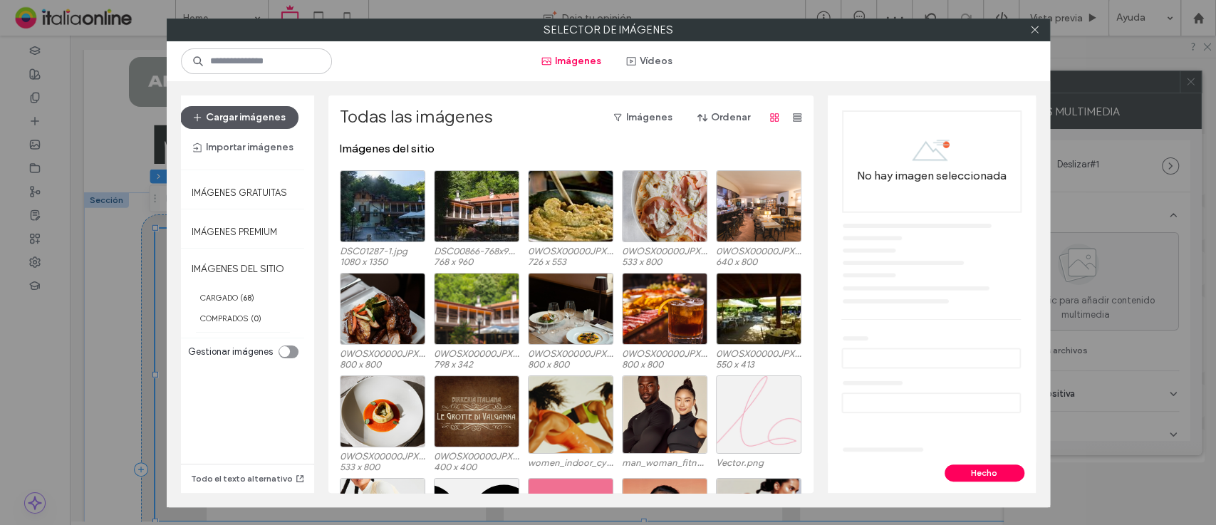
click at [226, 107] on button "Cargar imágenes" at bounding box center [239, 117] width 118 height 23
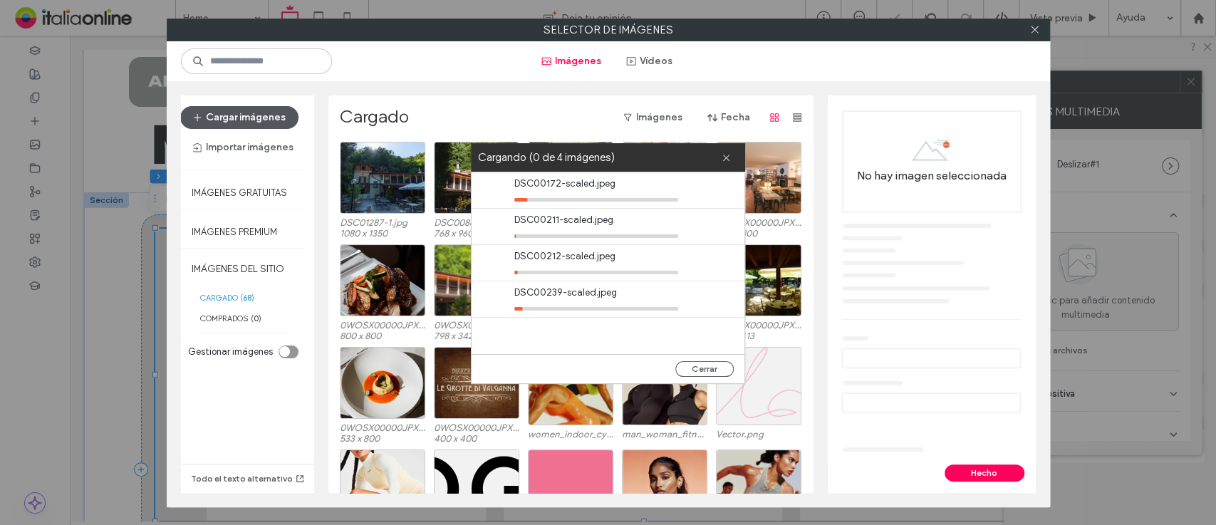
click at [255, 115] on button "Cargar imágenes" at bounding box center [239, 117] width 118 height 23
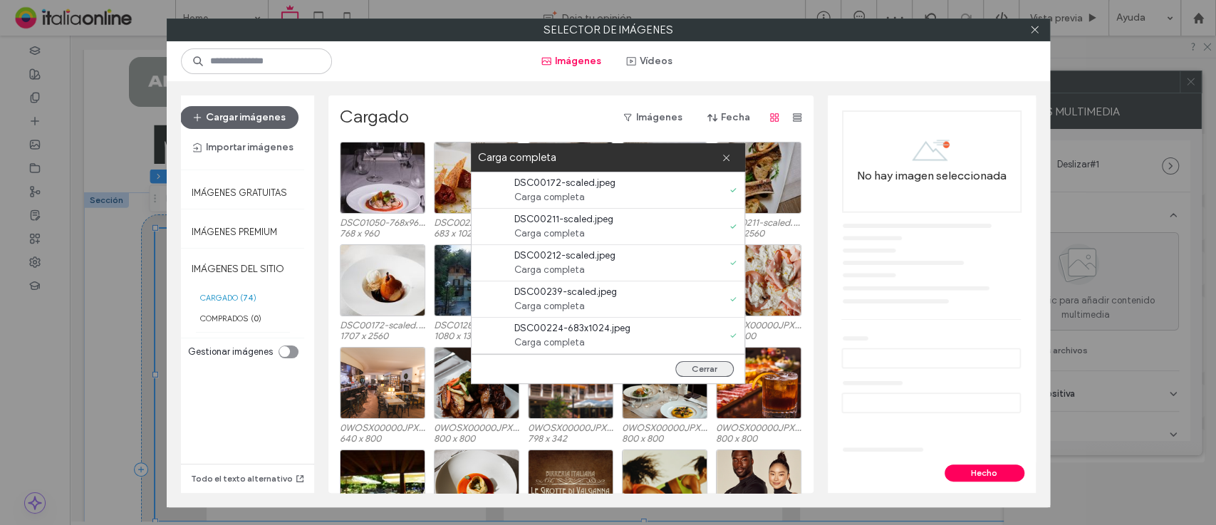
click at [705, 370] on button "Cerrar" at bounding box center [704, 369] width 58 height 16
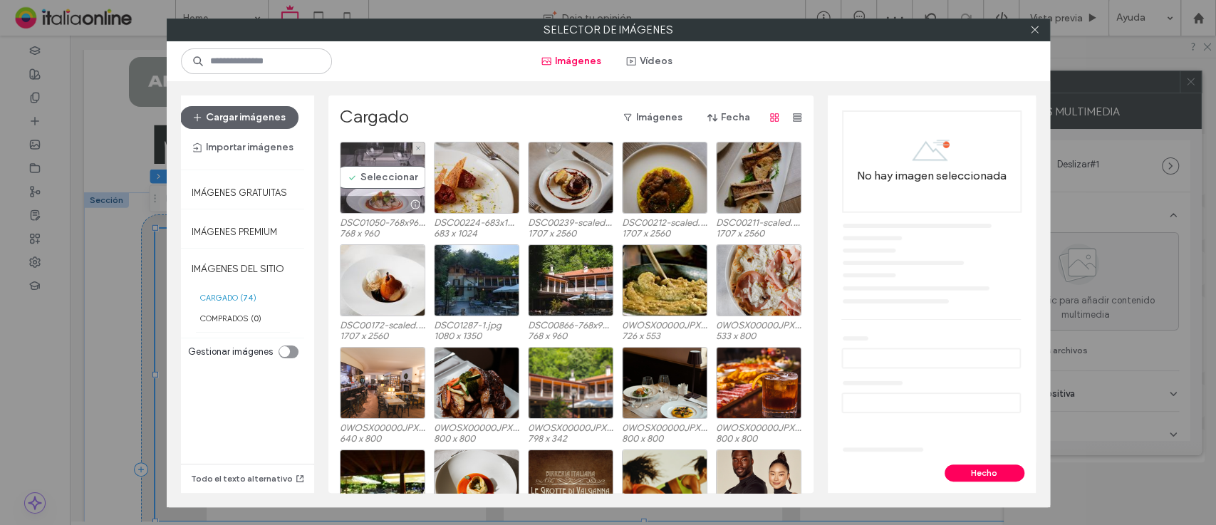
click at [390, 187] on div "Seleccionar" at bounding box center [382, 178] width 85 height 72
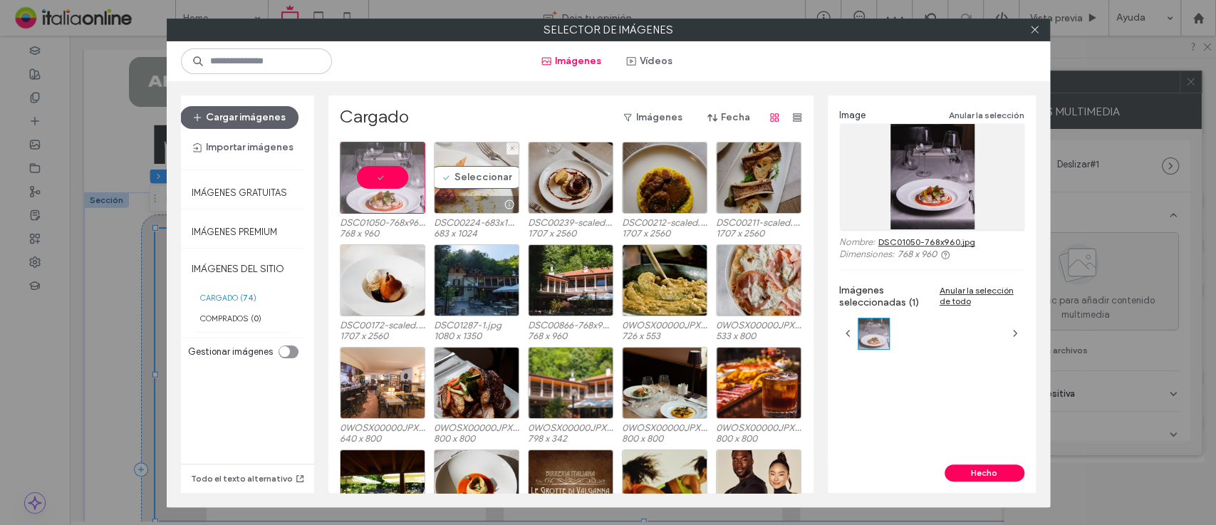
click at [462, 189] on div "Seleccionar" at bounding box center [476, 178] width 85 height 72
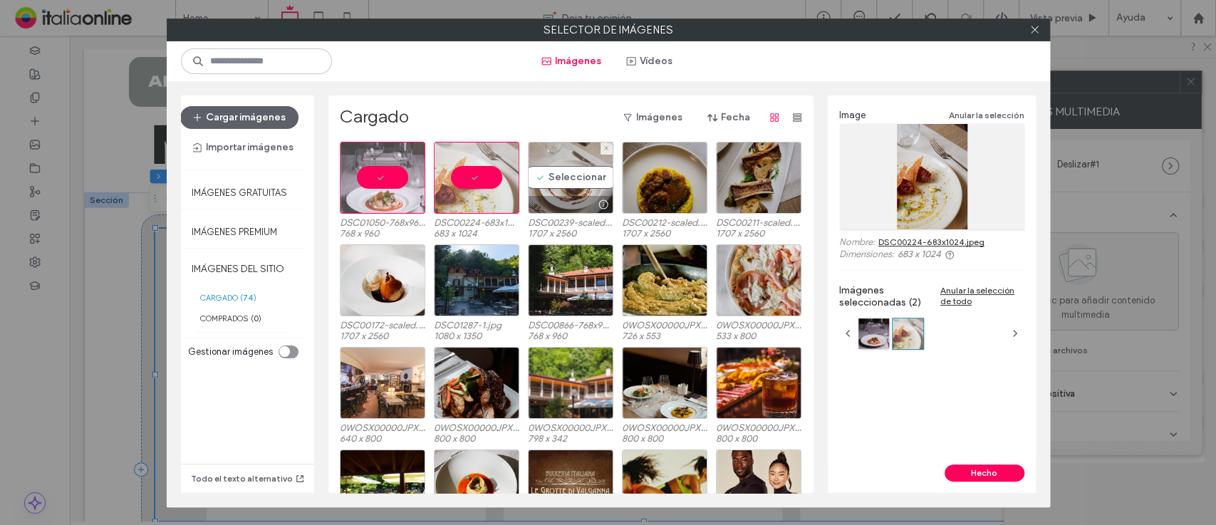
click at [559, 183] on div "Seleccionar" at bounding box center [570, 178] width 85 height 72
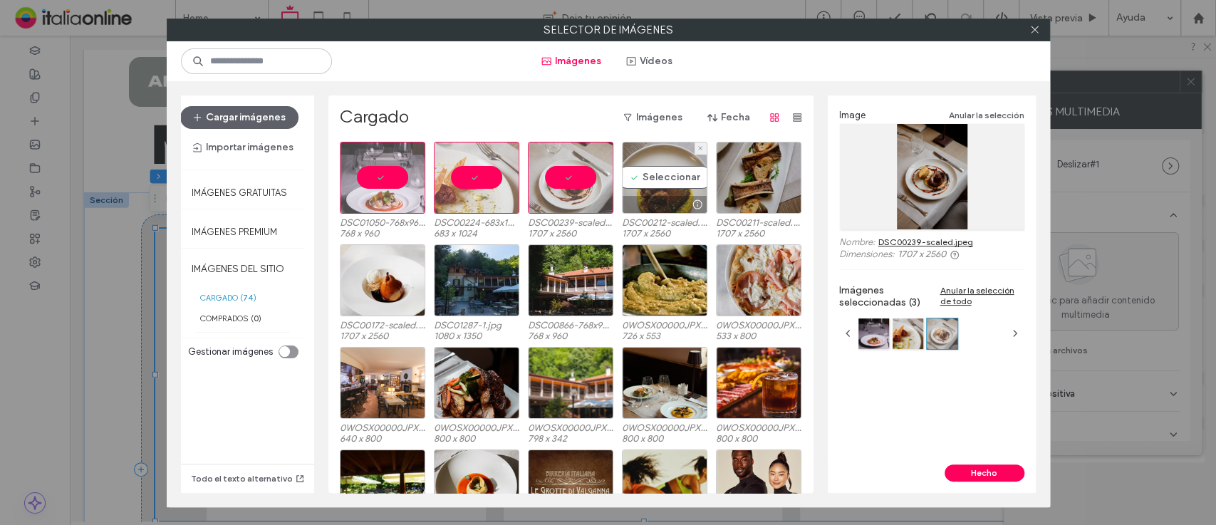
click at [648, 175] on div "Seleccionar" at bounding box center [664, 178] width 85 height 72
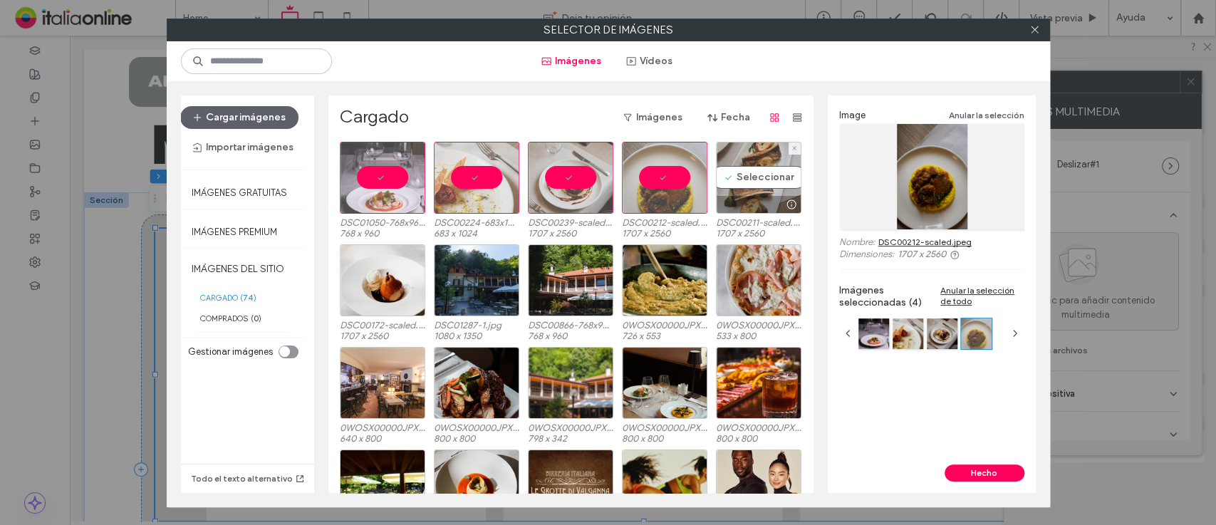
click at [740, 174] on div "Seleccionar" at bounding box center [758, 178] width 85 height 72
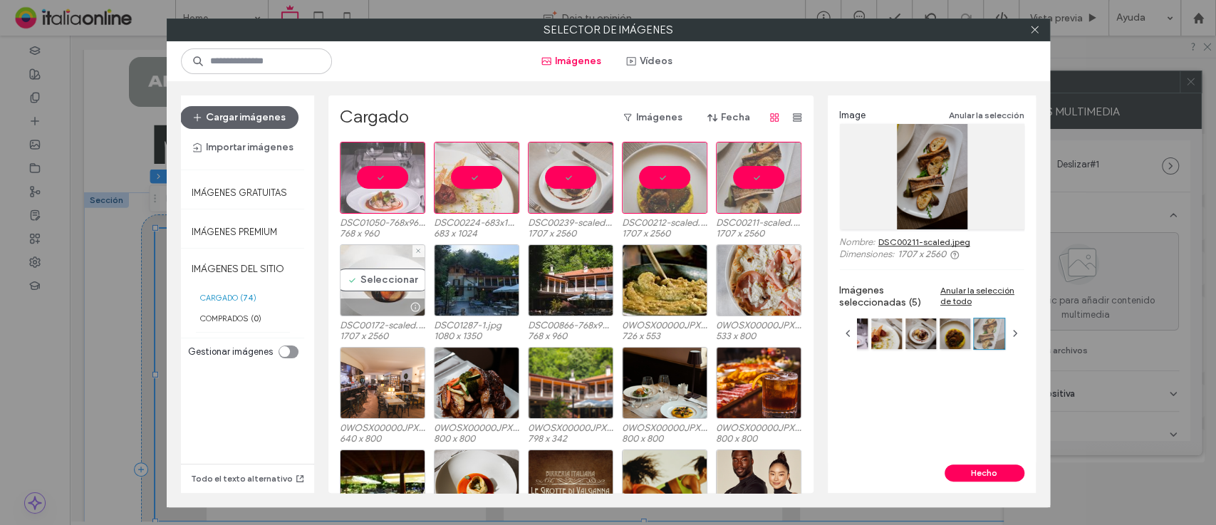
click at [370, 261] on div "Seleccionar" at bounding box center [382, 280] width 85 height 72
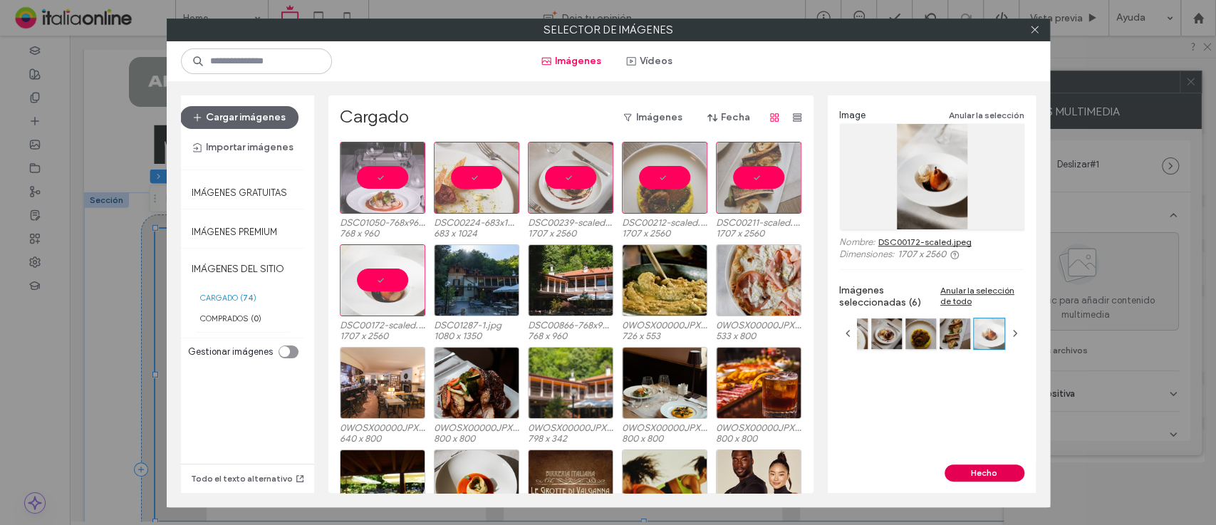
click at [992, 468] on button "Hecho" at bounding box center [985, 472] width 80 height 17
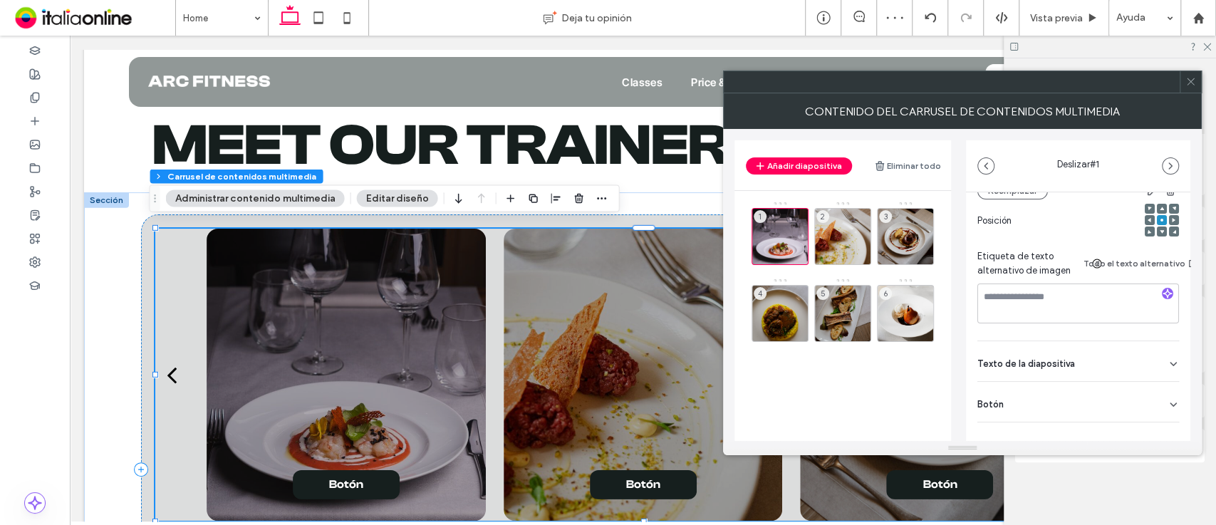
scroll to position [226, 0]
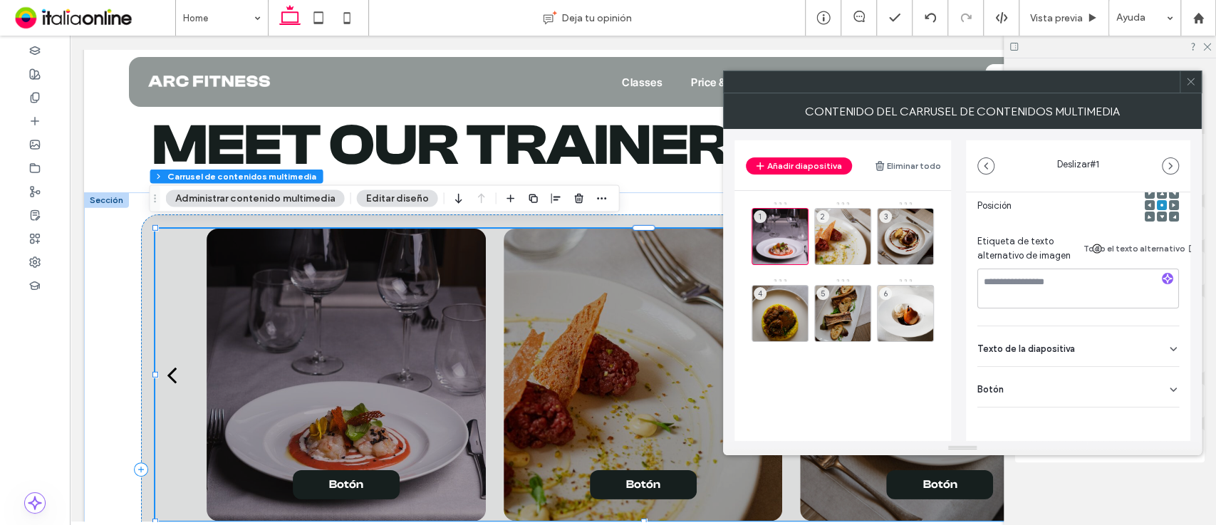
click at [1118, 378] on div "Botón" at bounding box center [1078, 387] width 202 height 40
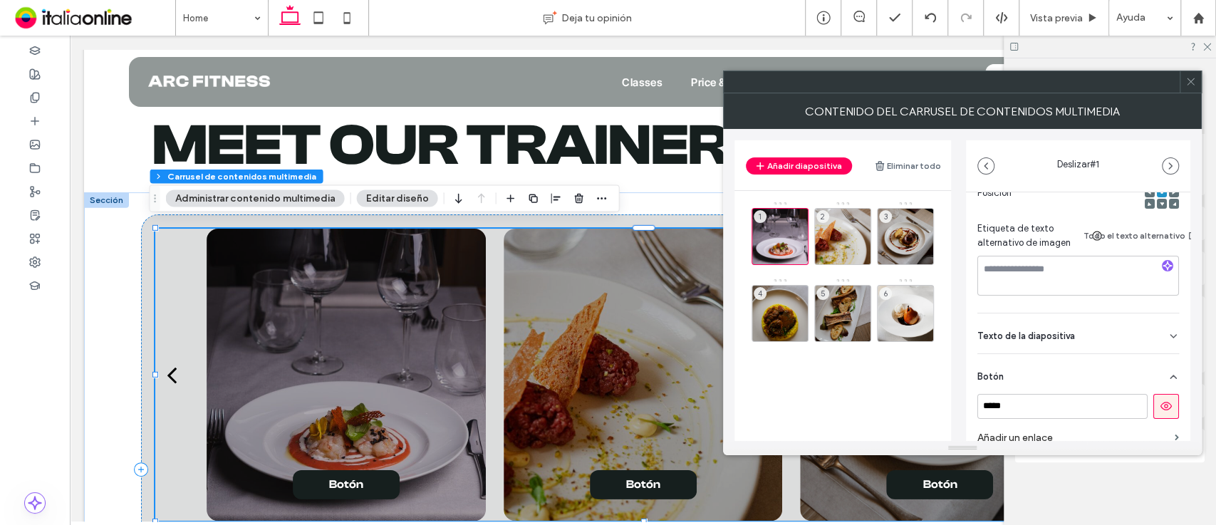
click at [1161, 407] on icon at bounding box center [1166, 406] width 13 height 13
click at [838, 228] on div "2" at bounding box center [842, 236] width 57 height 57
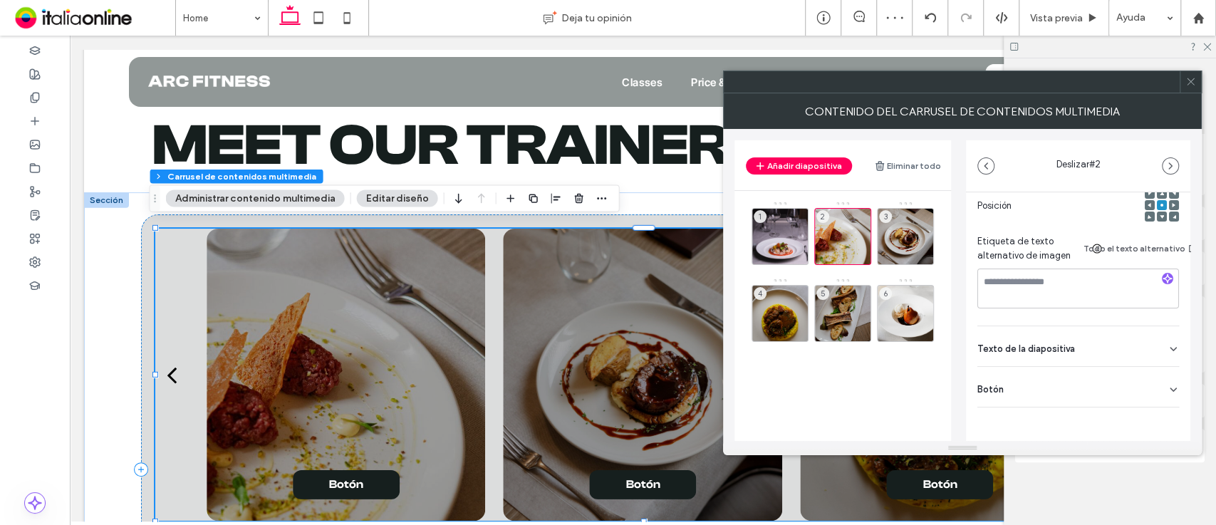
click at [1148, 368] on div "Botón" at bounding box center [1078, 387] width 202 height 40
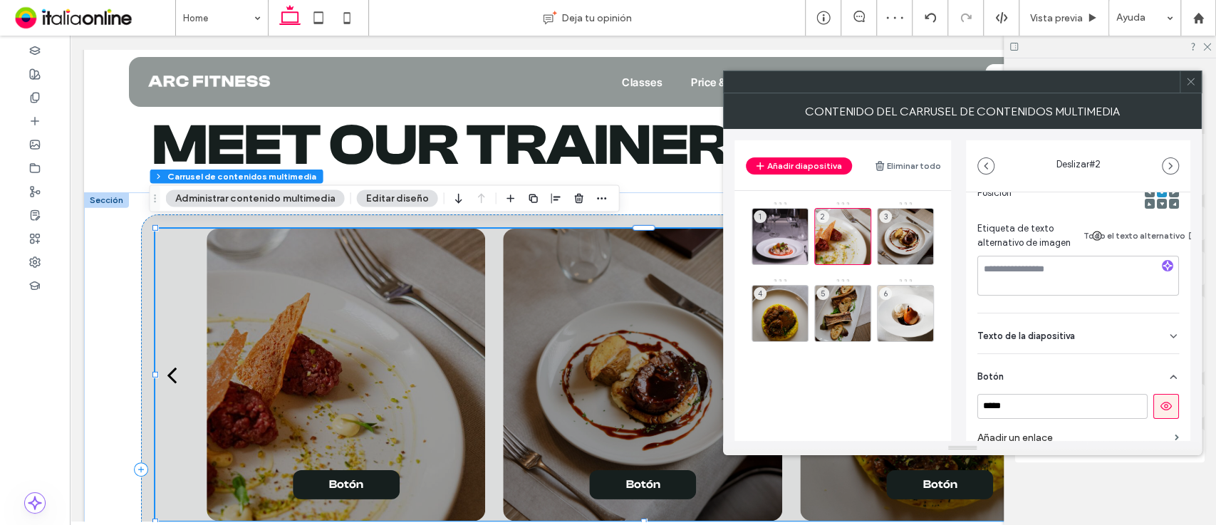
click at [1161, 395] on button at bounding box center [1166, 406] width 26 height 25
click at [888, 225] on div "3" at bounding box center [905, 236] width 57 height 57
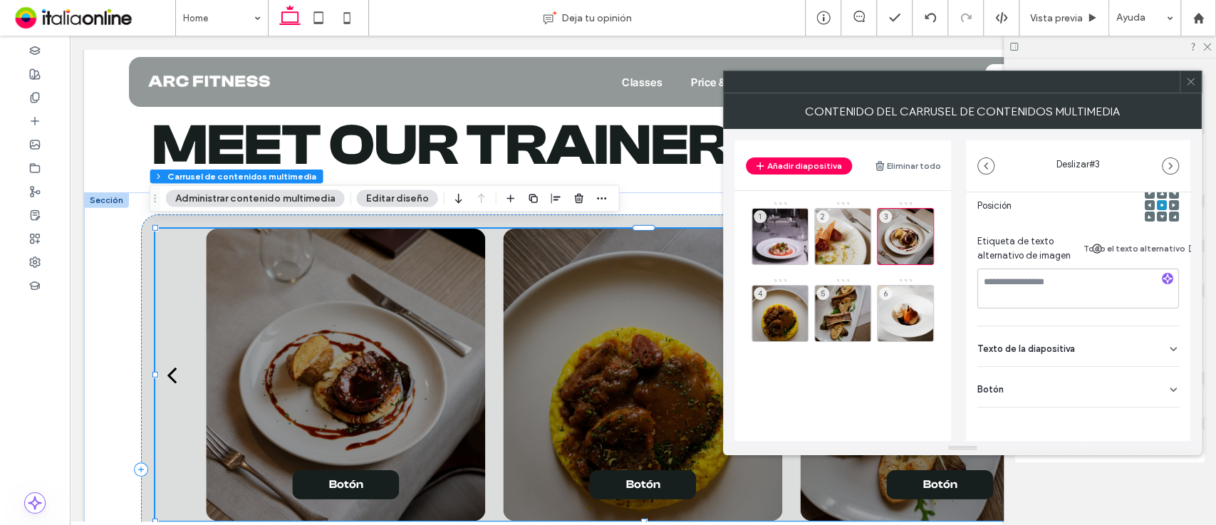
click at [1146, 369] on div "Botón" at bounding box center [1078, 387] width 202 height 40
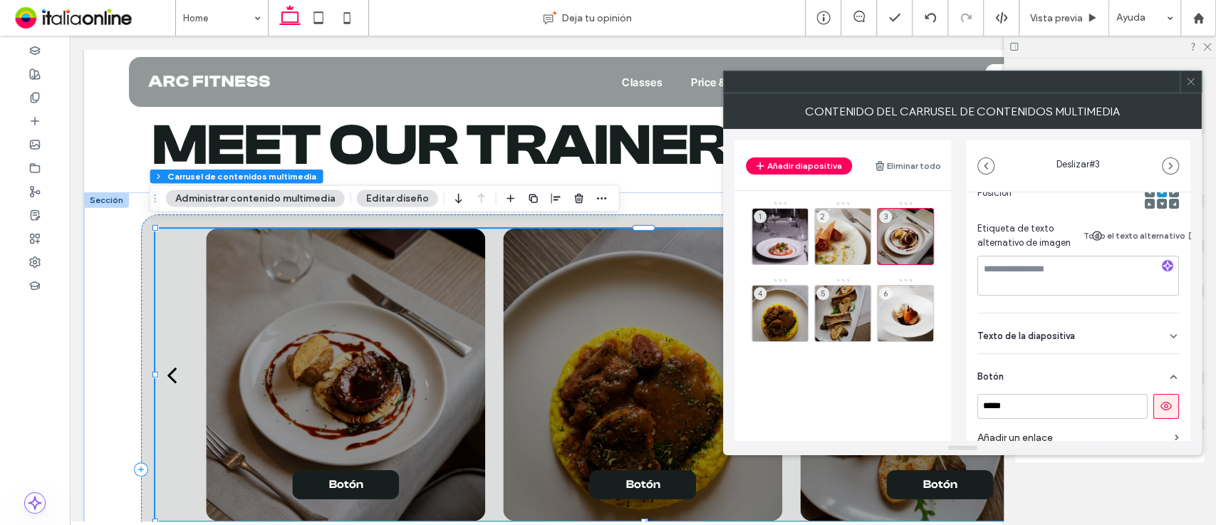
click at [1155, 392] on div "Botón" at bounding box center [1078, 374] width 202 height 40
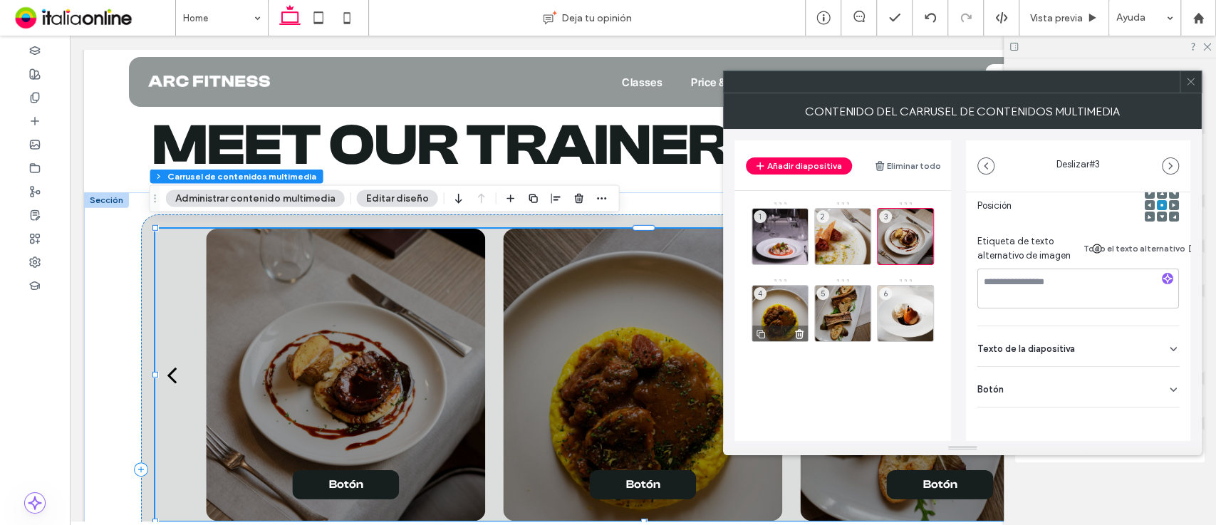
click at [776, 321] on div "4" at bounding box center [780, 313] width 57 height 57
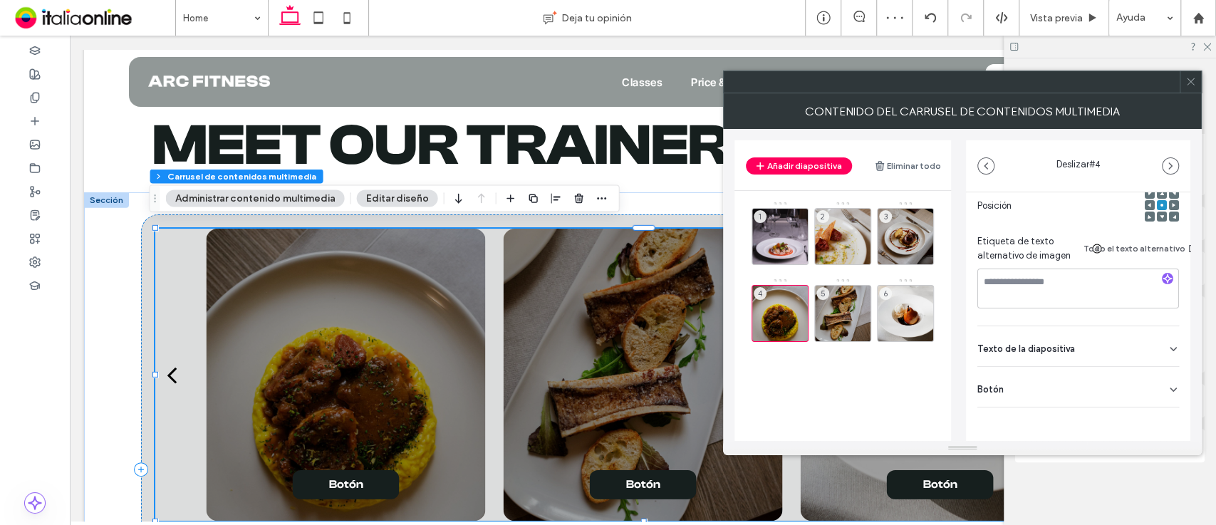
click at [1130, 370] on div "Botón" at bounding box center [1078, 387] width 202 height 40
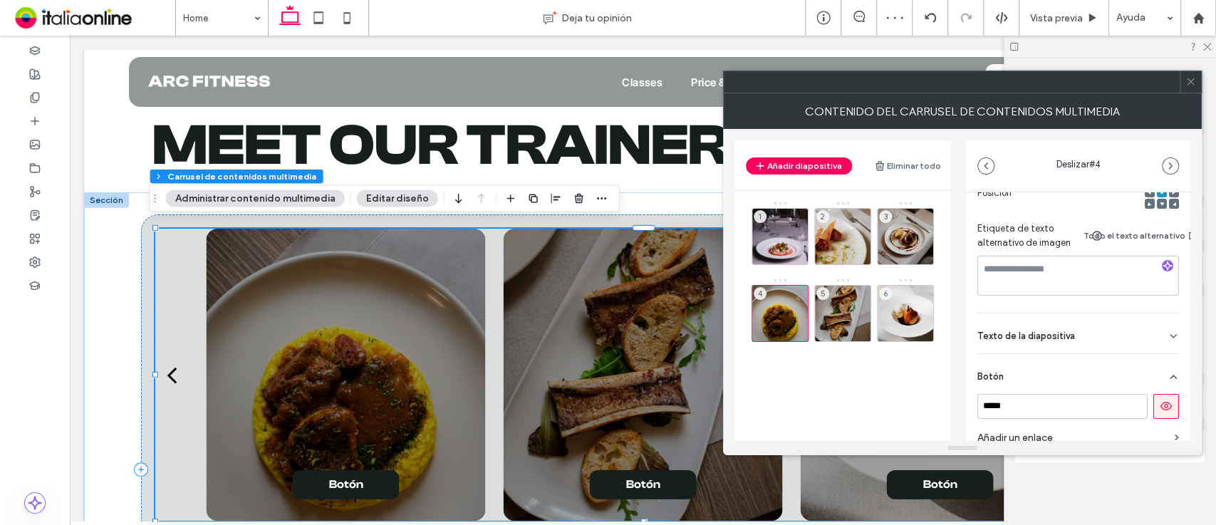
click at [1160, 412] on icon at bounding box center [1166, 406] width 13 height 13
click at [843, 318] on div "5" at bounding box center [842, 313] width 57 height 57
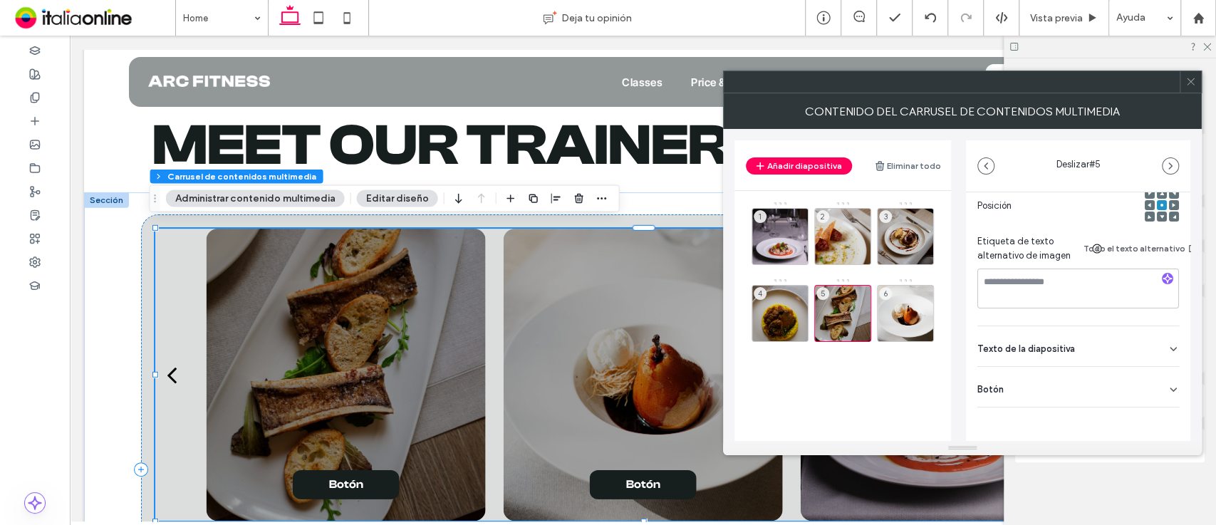
click at [1141, 367] on div "Botón" at bounding box center [1078, 387] width 202 height 40
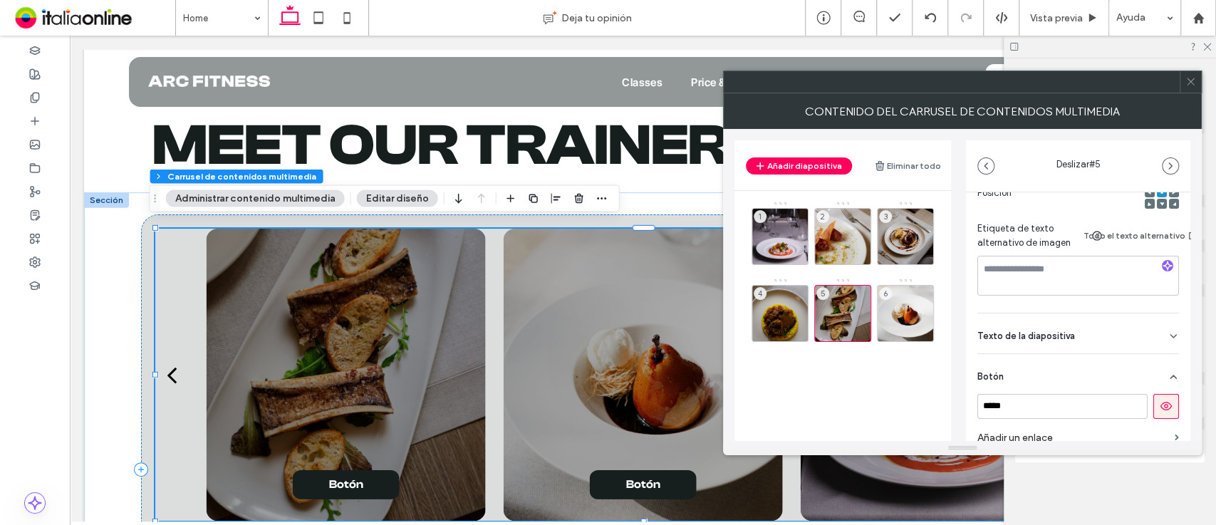
click at [1160, 400] on icon at bounding box center [1166, 406] width 13 height 13
click at [901, 295] on div "6" at bounding box center [905, 313] width 57 height 57
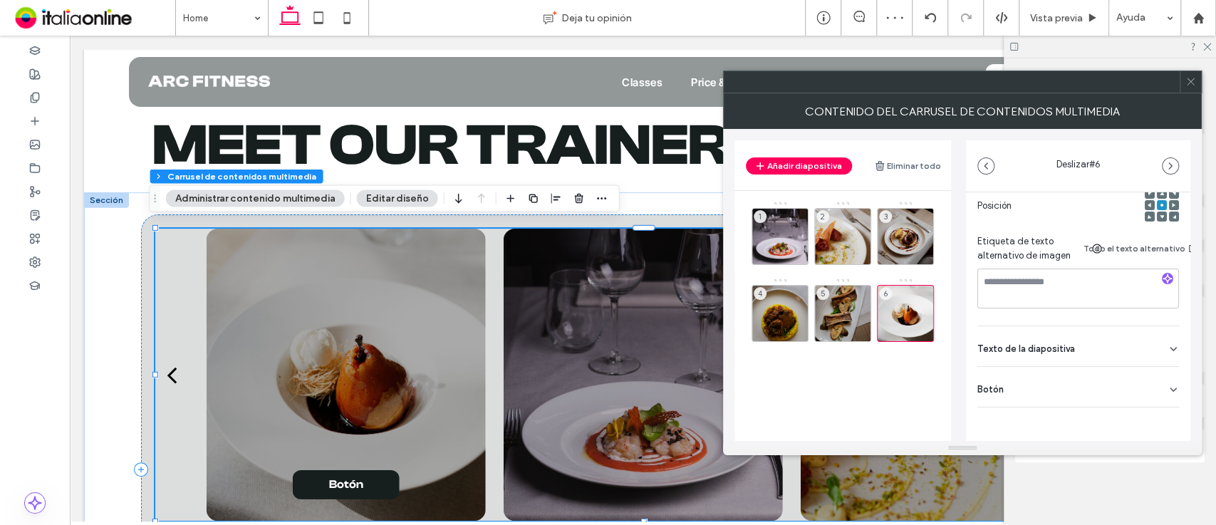
click at [1143, 374] on div "Botón" at bounding box center [1078, 387] width 202 height 40
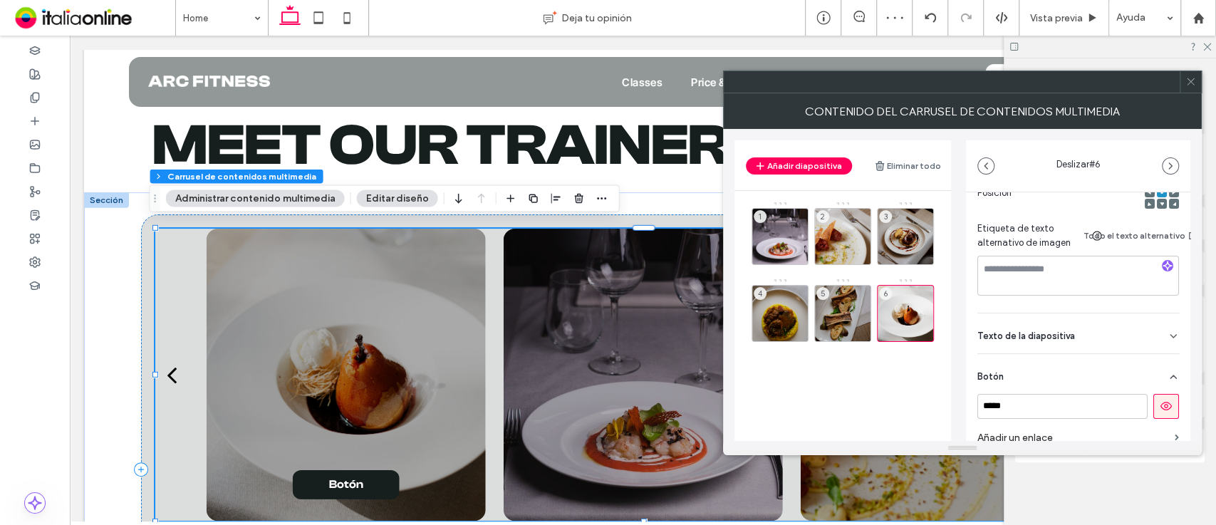
click at [1160, 405] on icon at bounding box center [1166, 406] width 13 height 13
click at [1182, 90] on div at bounding box center [1190, 81] width 21 height 21
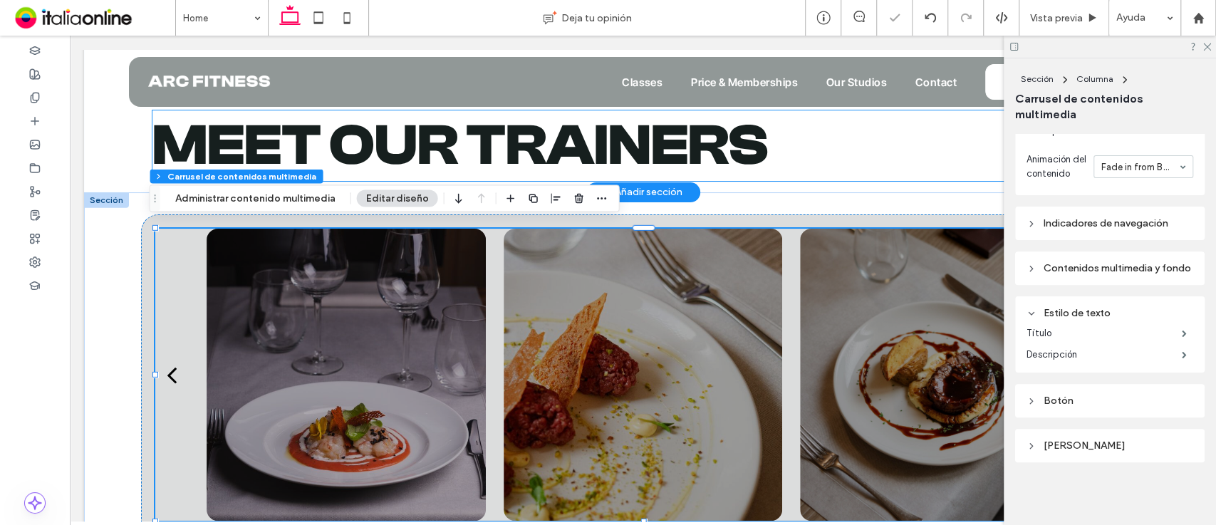
click at [767, 145] on h2 "Meet our trainers" at bounding box center [642, 145] width 981 height 71
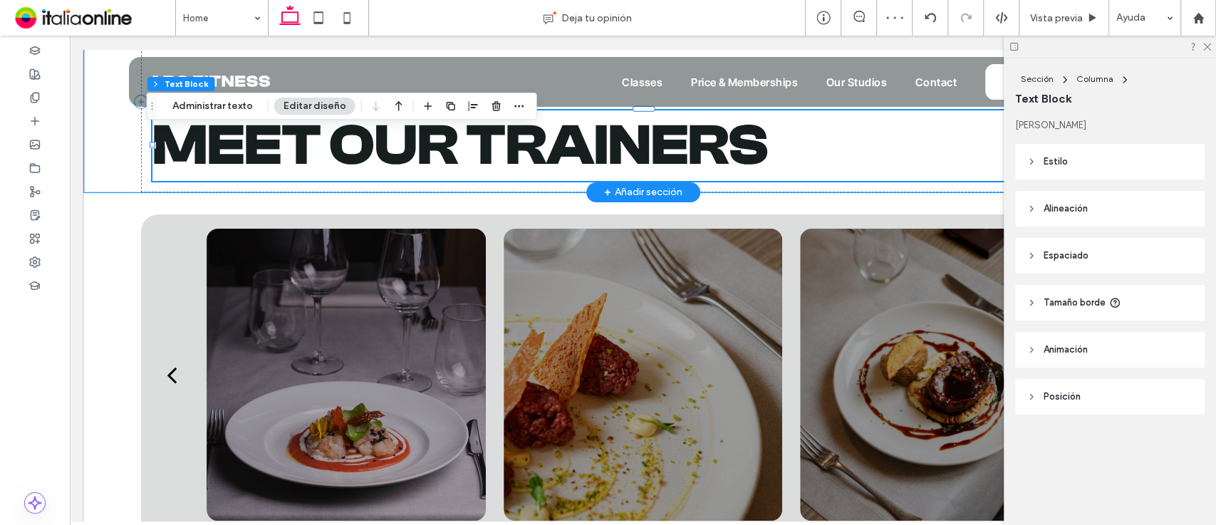
click at [767, 145] on div "Meet our trainers" at bounding box center [642, 145] width 981 height 71
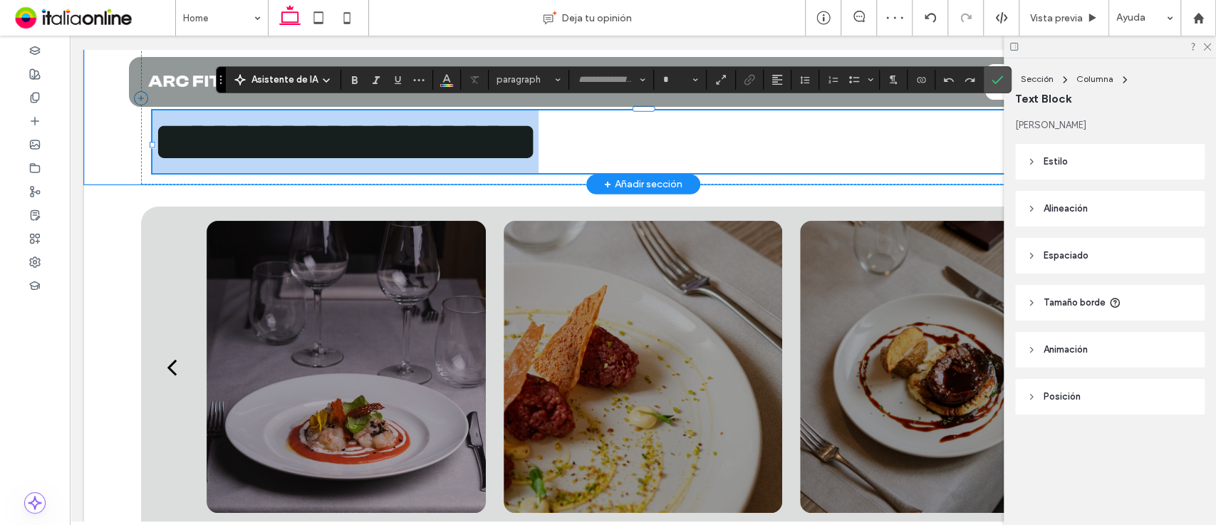
type input "**********"
type input "**"
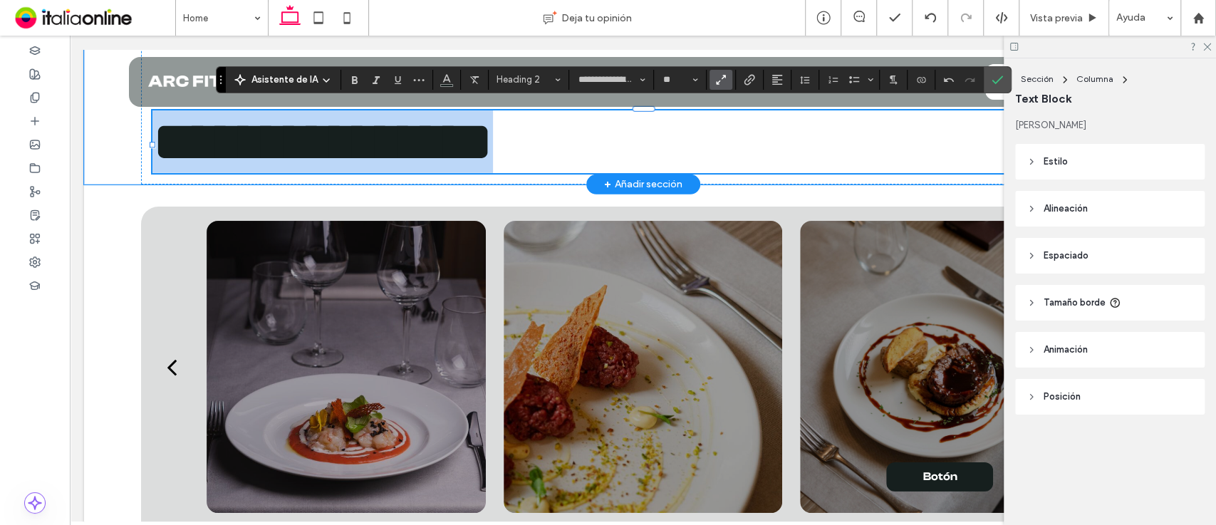
drag, startPoint x: 690, startPoint y: 144, endPoint x: 56, endPoint y: 156, distance: 634.2
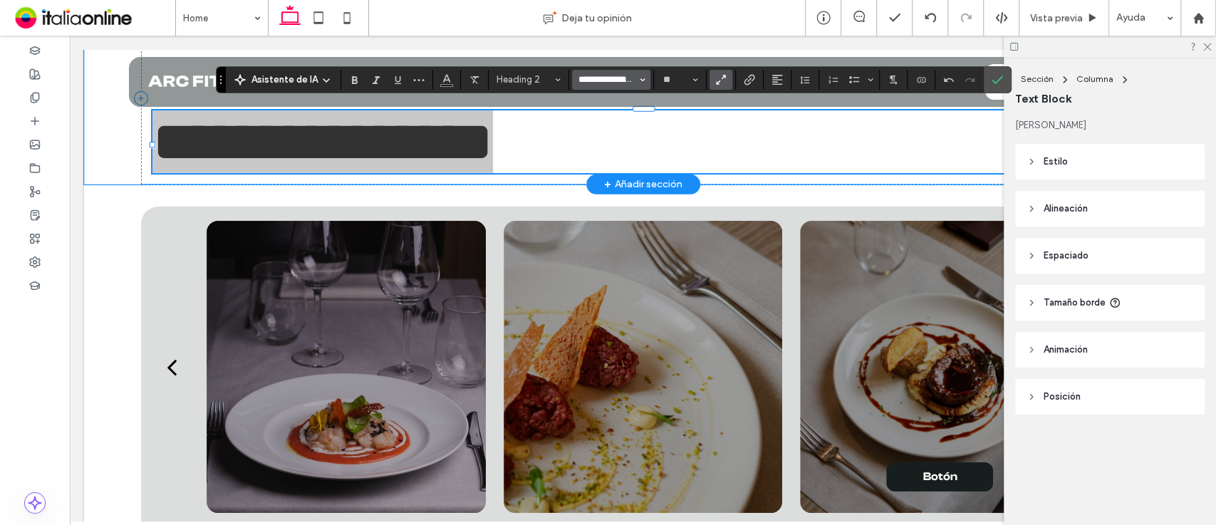
click at [587, 76] on input "**********" at bounding box center [607, 79] width 61 height 11
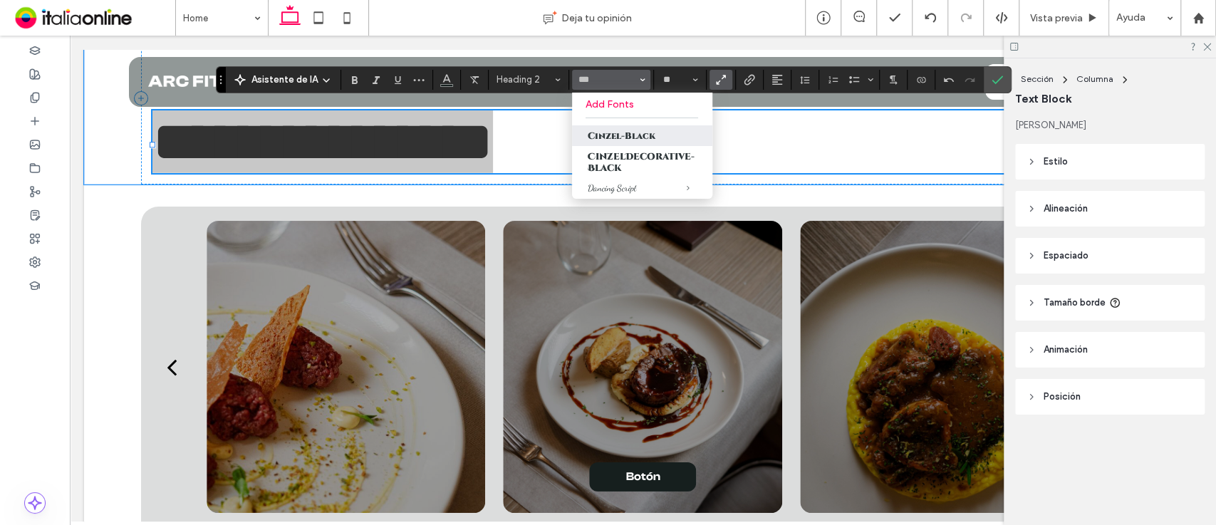
click at [633, 135] on label "Cinzel-Black" at bounding box center [642, 135] width 140 height 21
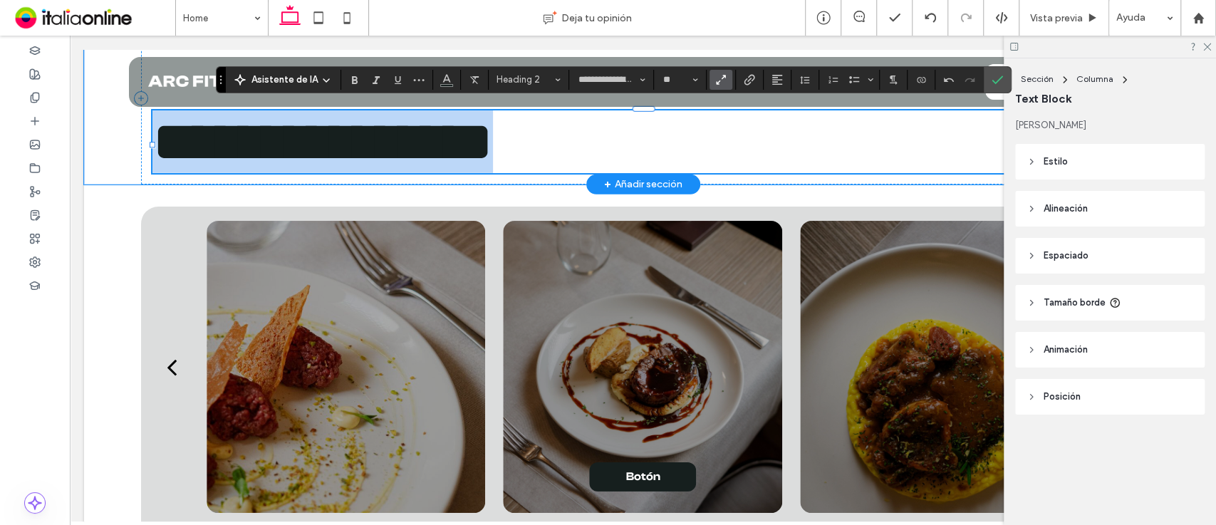
type input "**********"
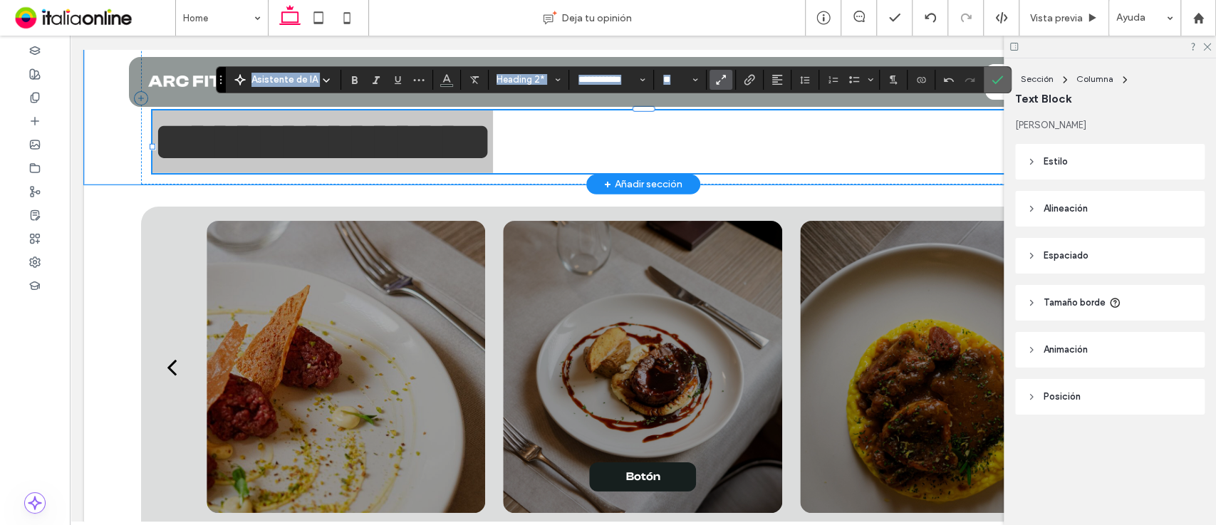
click at [999, 78] on icon "Confirmar" at bounding box center [997, 79] width 11 height 11
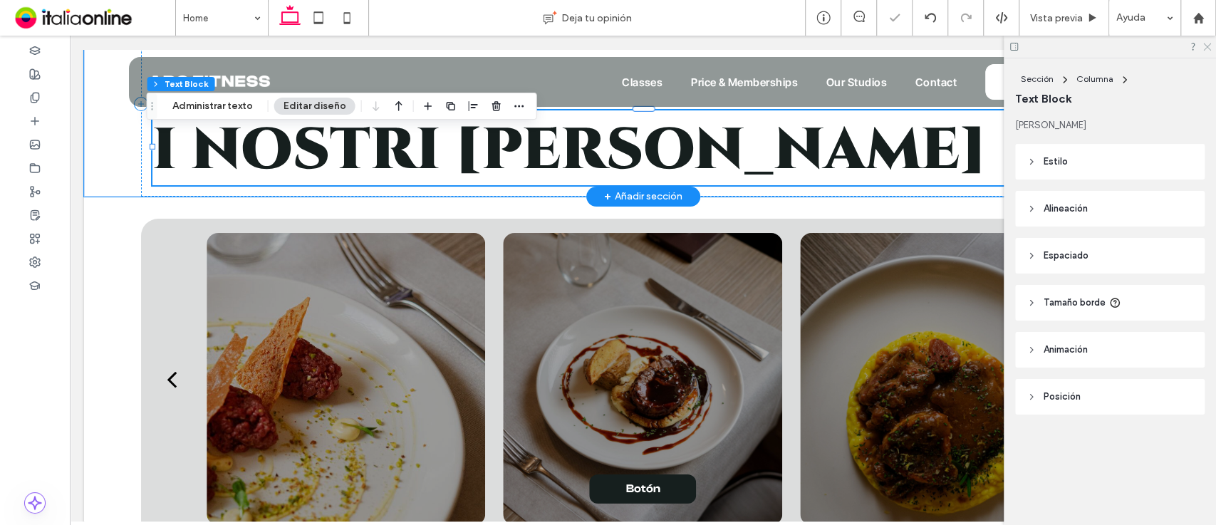
click at [1208, 44] on icon at bounding box center [1206, 45] width 9 height 9
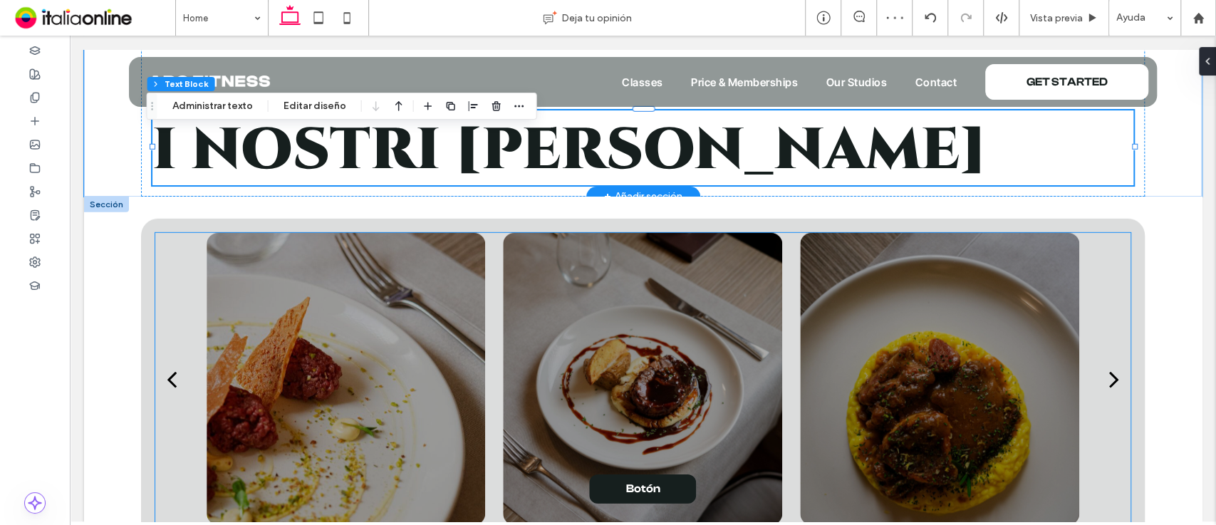
click at [640, 403] on div at bounding box center [643, 379] width 279 height 292
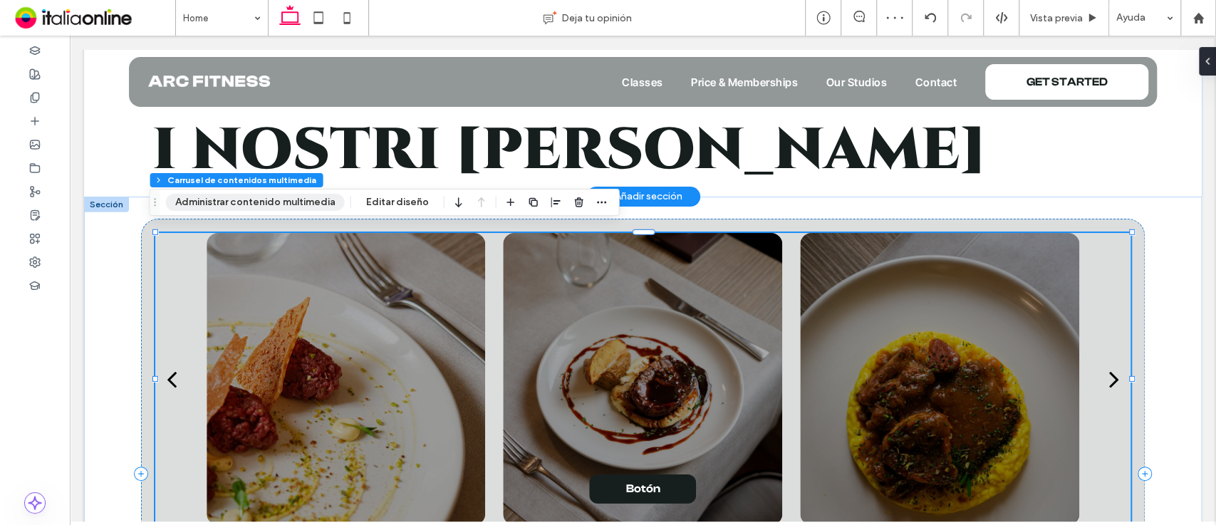
click at [278, 209] on button "Administrar contenido multimedia" at bounding box center [255, 202] width 179 height 17
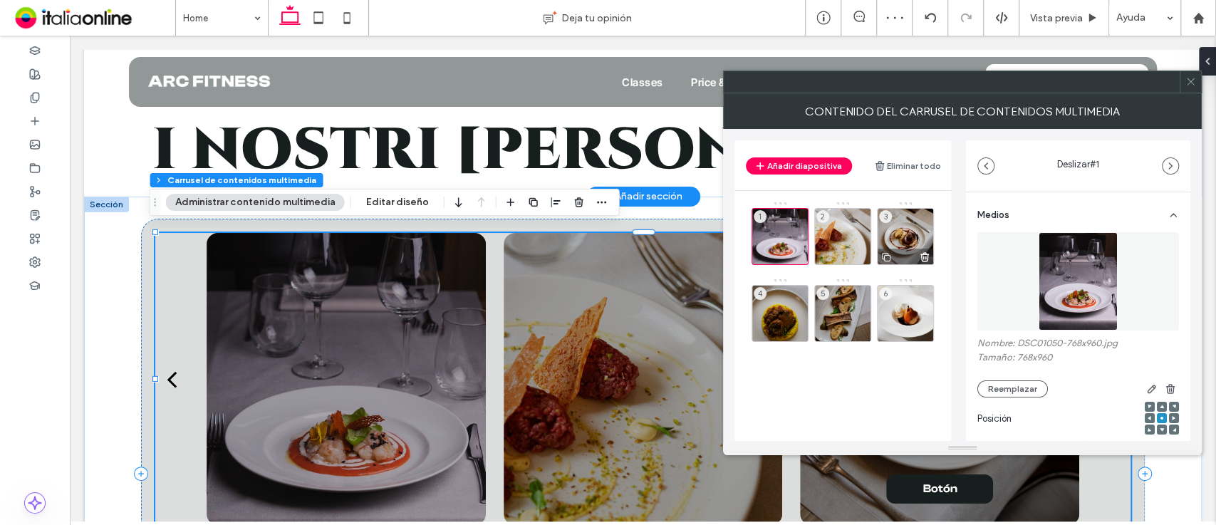
click at [889, 236] on div "3" at bounding box center [905, 236] width 57 height 57
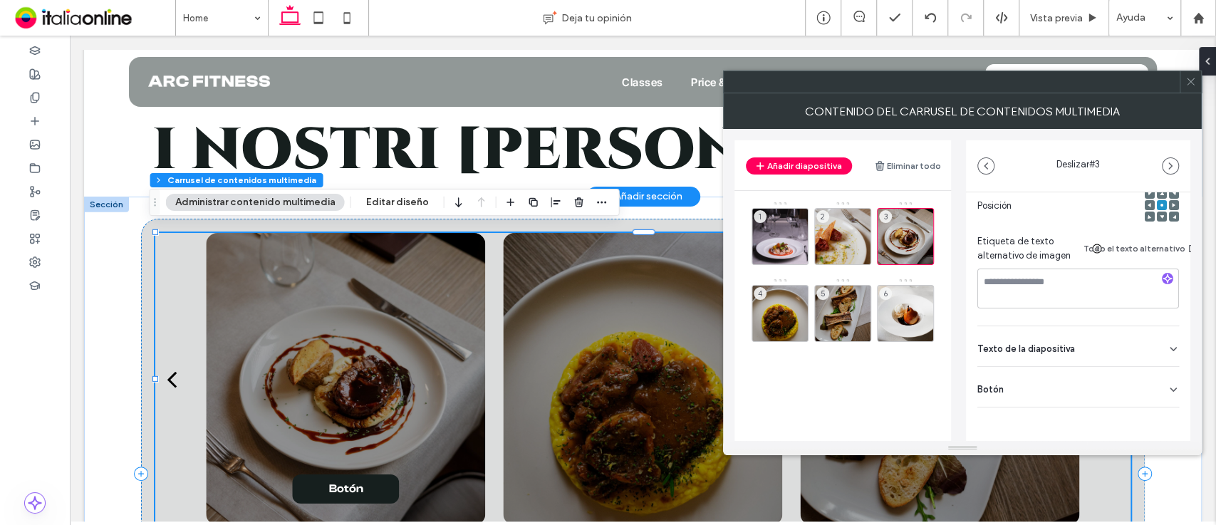
click at [1084, 375] on div "Botón" at bounding box center [1078, 387] width 202 height 40
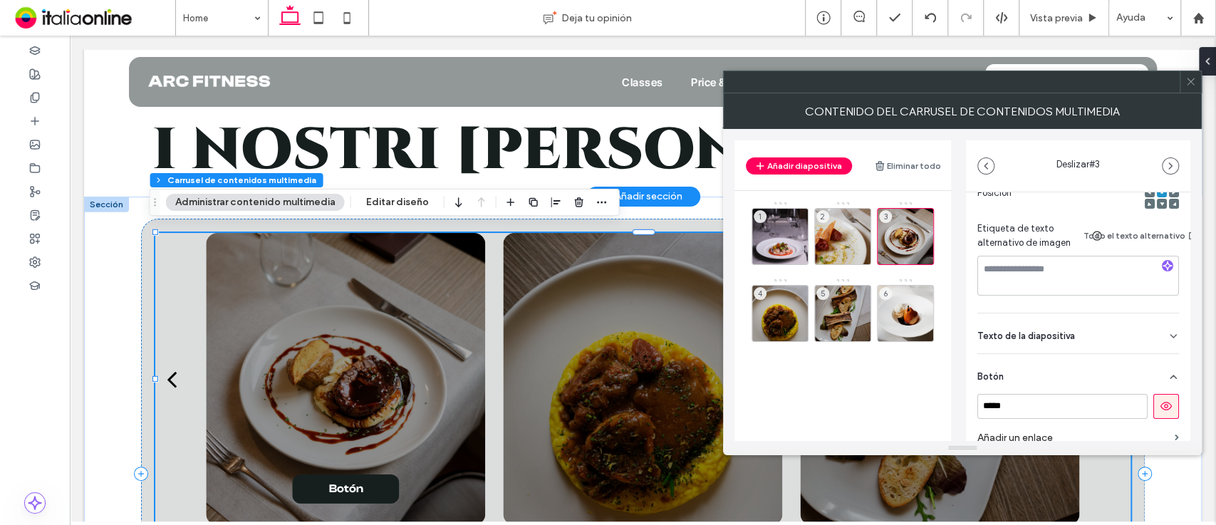
click at [1161, 405] on use at bounding box center [1166, 406] width 11 height 9
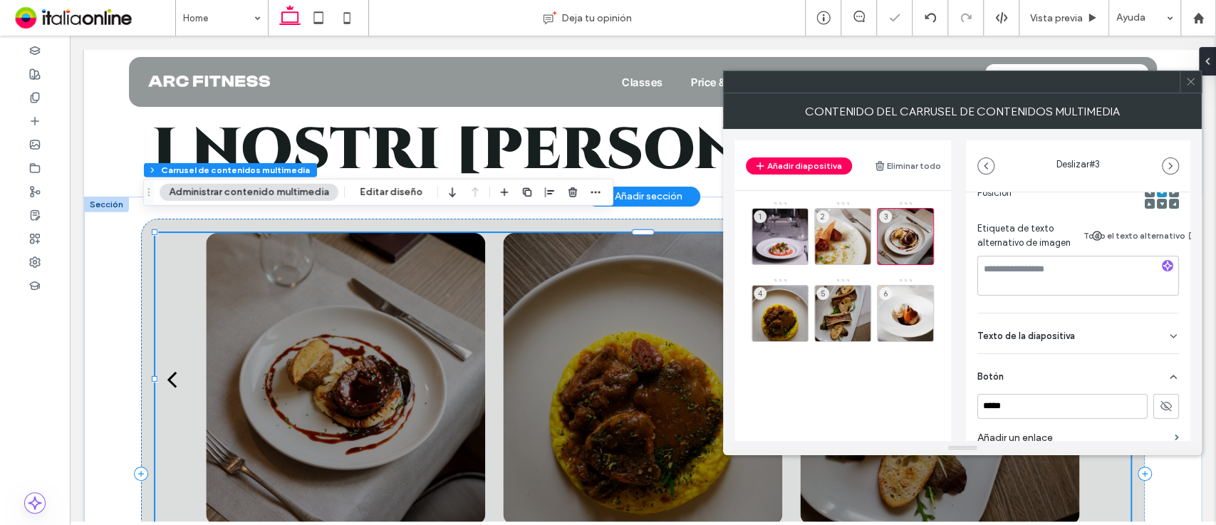
click at [1190, 93] on div "CONTENIDO DEL CARRUSEL DE CONTENIDOS MULTIMEDIA" at bounding box center [962, 111] width 479 height 36
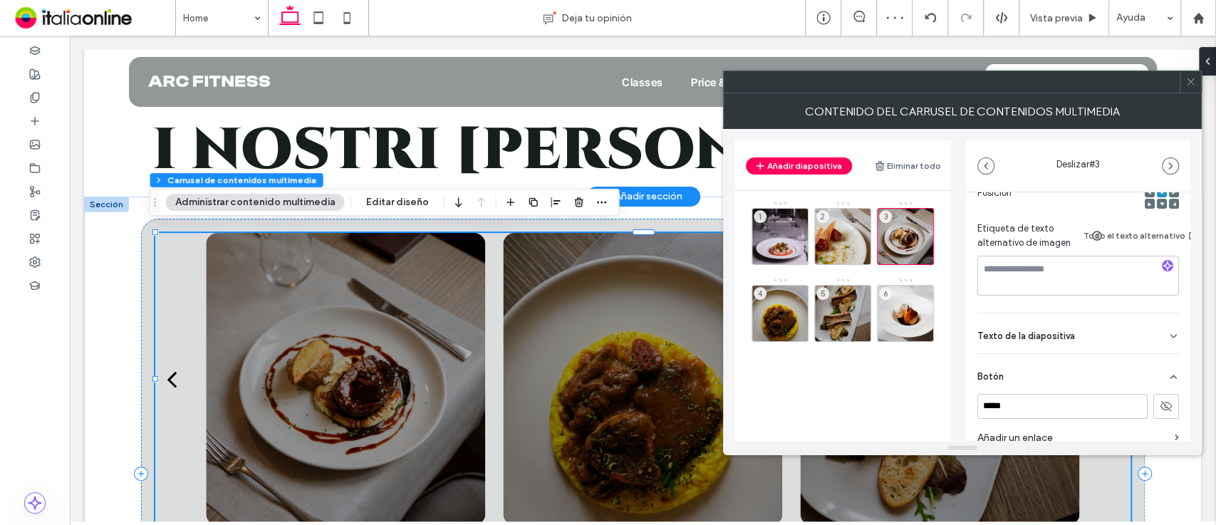
click at [1191, 75] on span at bounding box center [1190, 81] width 11 height 21
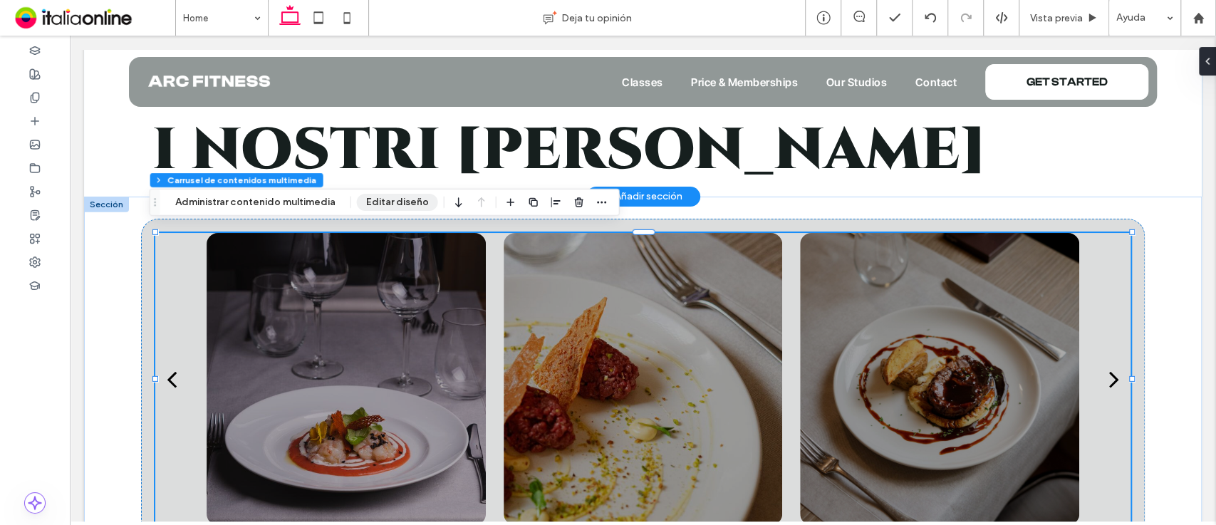
click at [399, 200] on button "Editar diseño" at bounding box center [397, 202] width 81 height 17
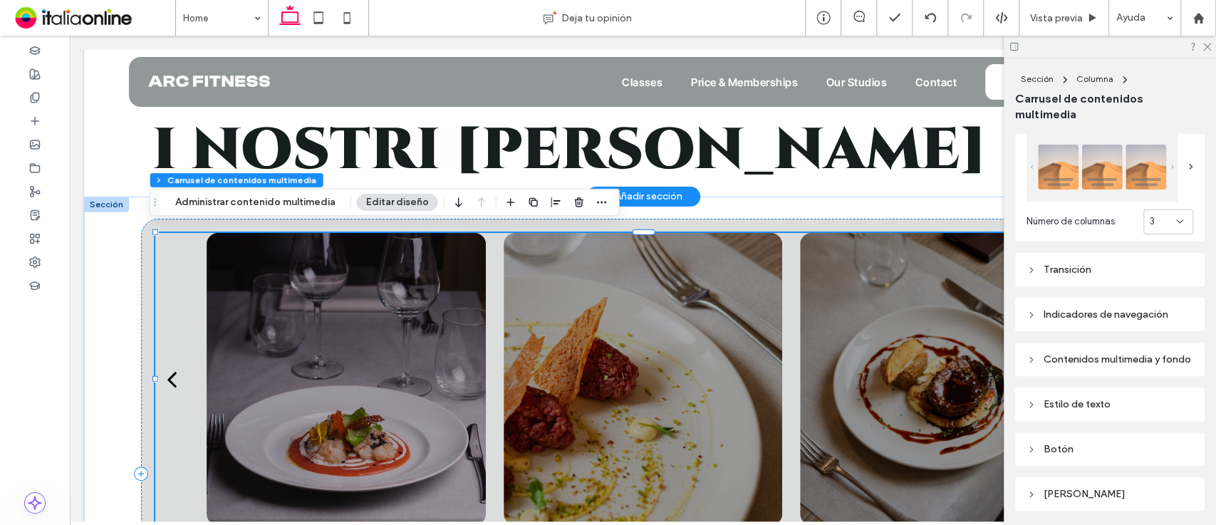
scroll to position [262, 0]
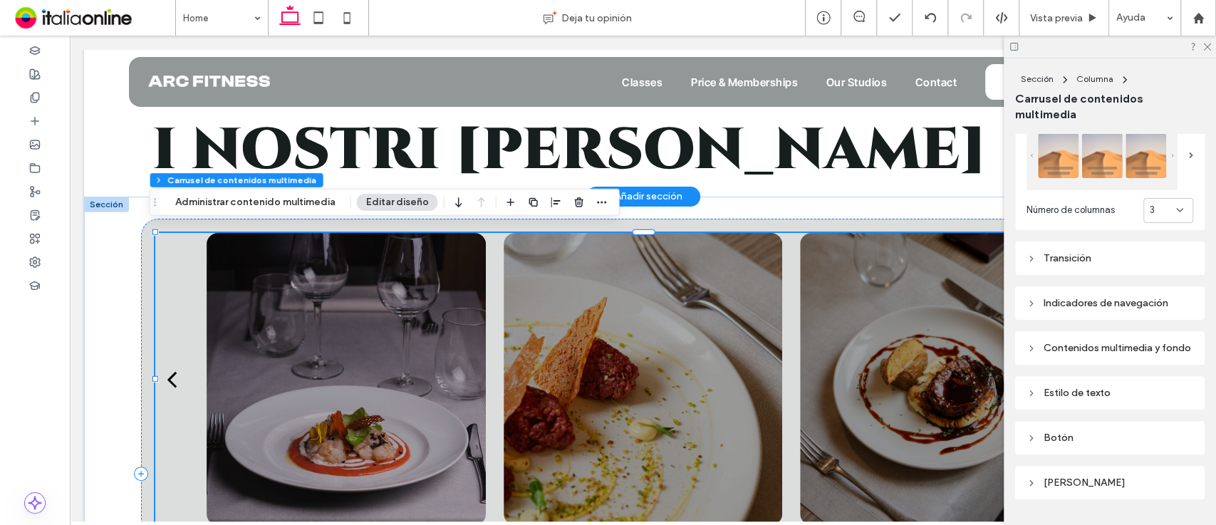
click at [1163, 342] on div "Contenidos multimedia y fondo" at bounding box center [1110, 348] width 167 height 12
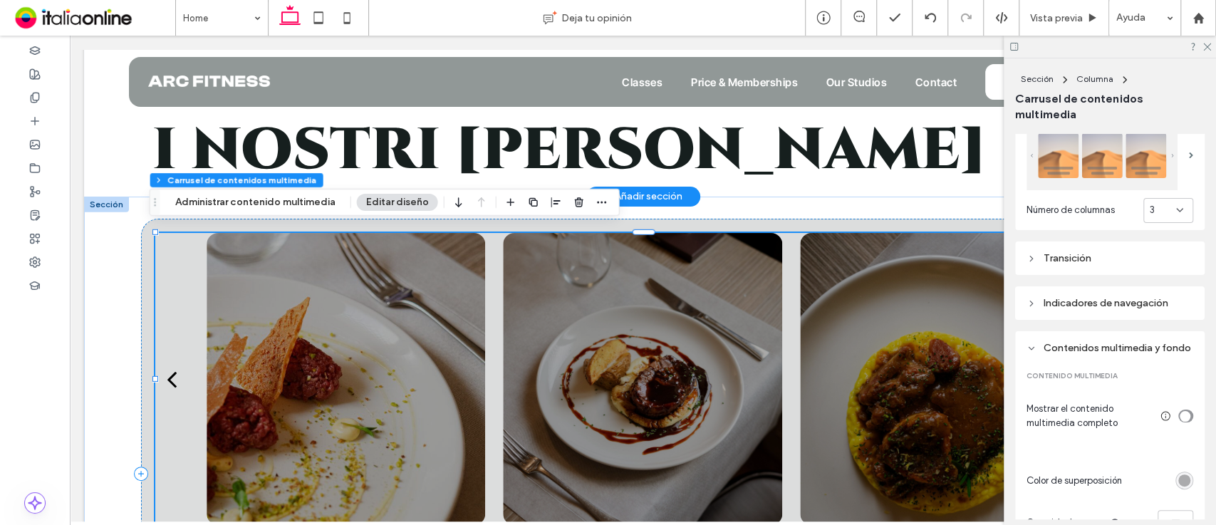
click at [1178, 487] on div "rgba(0, 0, 0, 0.3)" at bounding box center [1184, 480] width 12 height 12
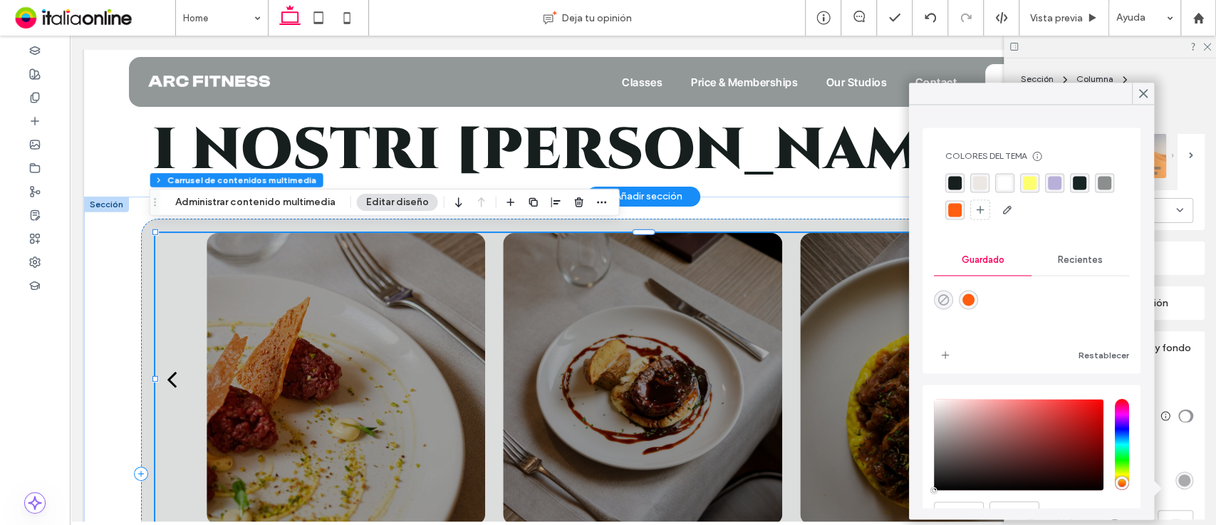
click at [940, 294] on icon "rgba(0,0,0,0)" at bounding box center [944, 300] width 12 height 12
type input "*"
type input "**"
type input "*"
type input "**"
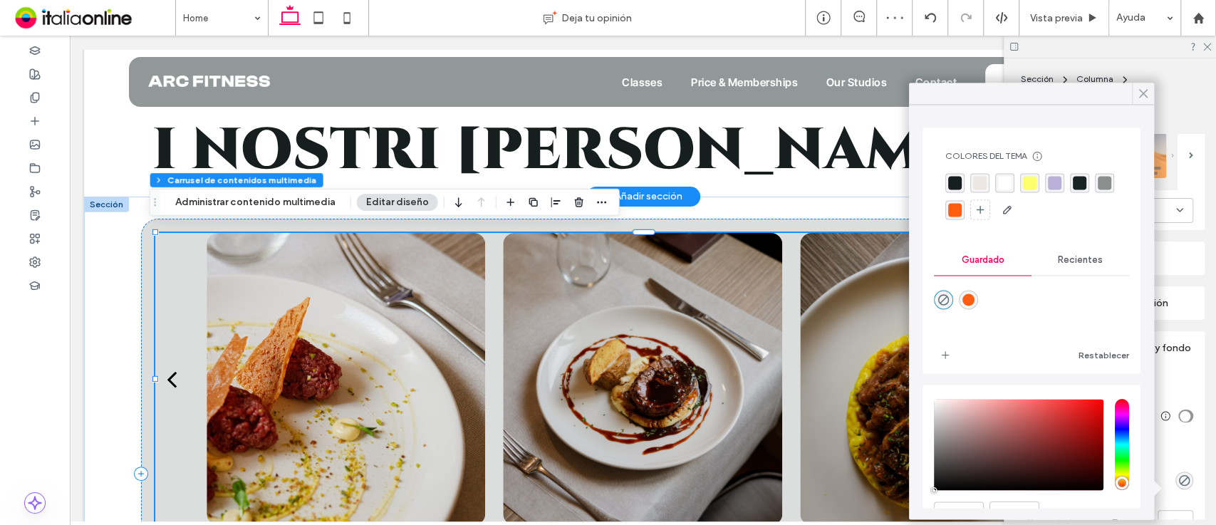
click at [1143, 93] on use at bounding box center [1143, 94] width 7 height 8
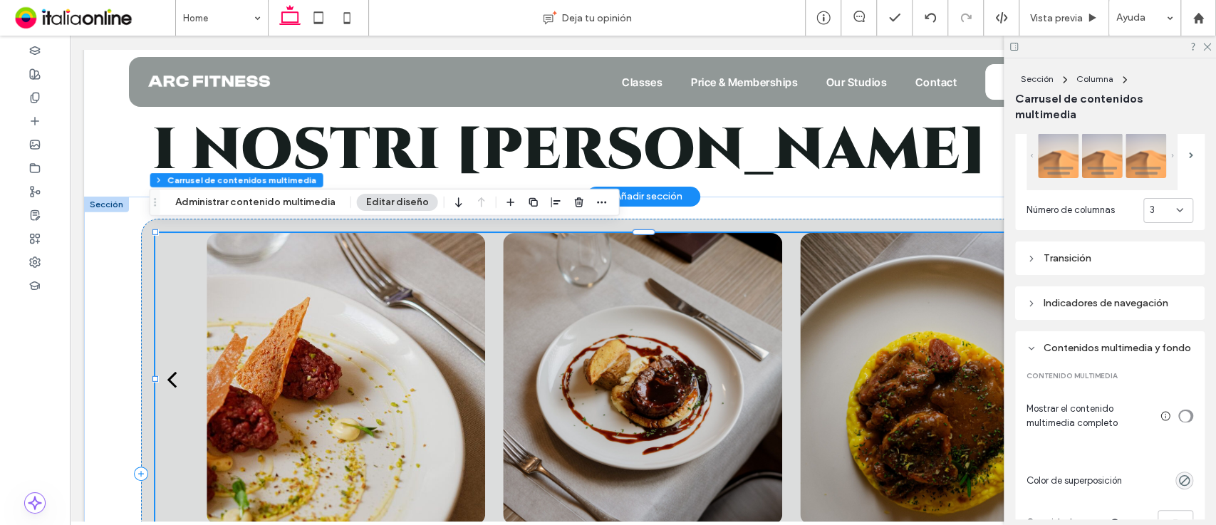
drag, startPoint x: 1213, startPoint y: 306, endPoint x: 1208, endPoint y: 319, distance: 14.7
click at [1208, 319] on div "Alineación Espaciado Acolchado (espaciado interior) 0px 0% 0px 0% * px 0px * px…" at bounding box center [1114, 326] width 199 height 385
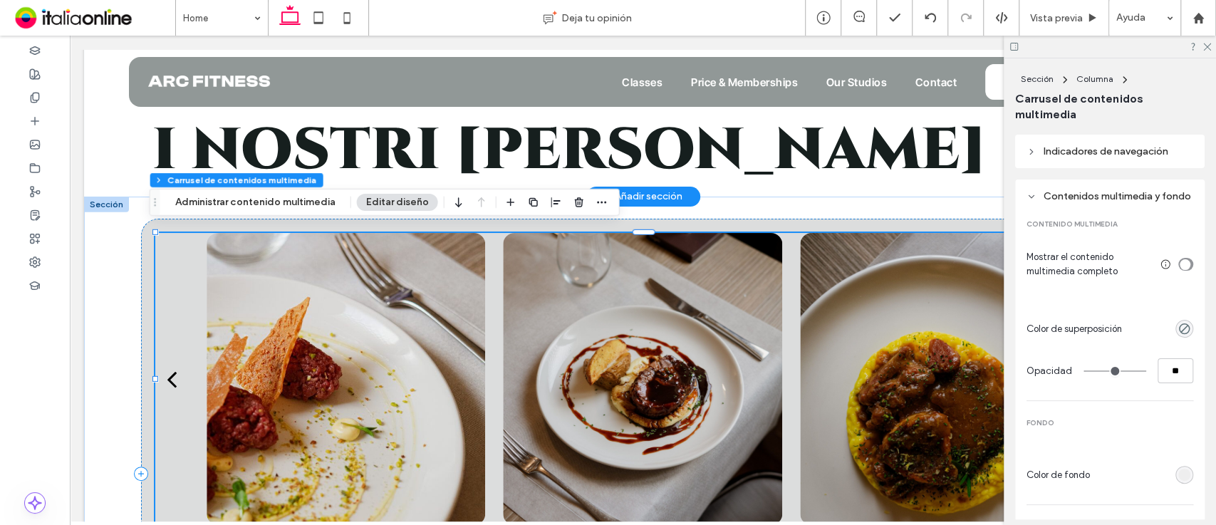
scroll to position [557, 0]
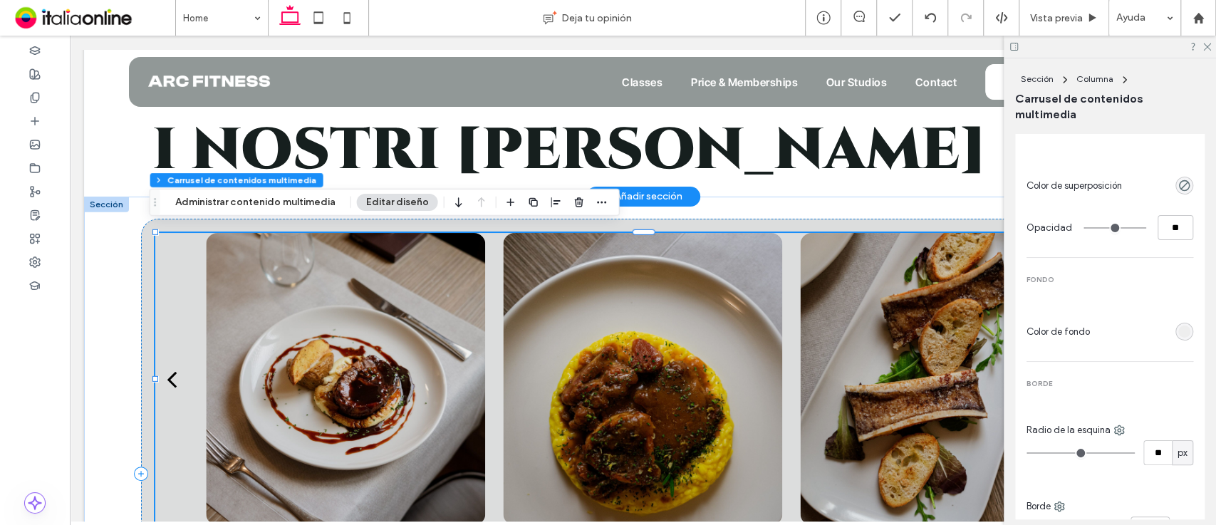
click at [1175, 341] on div "rgb(238, 238, 238)" at bounding box center [1184, 332] width 18 height 18
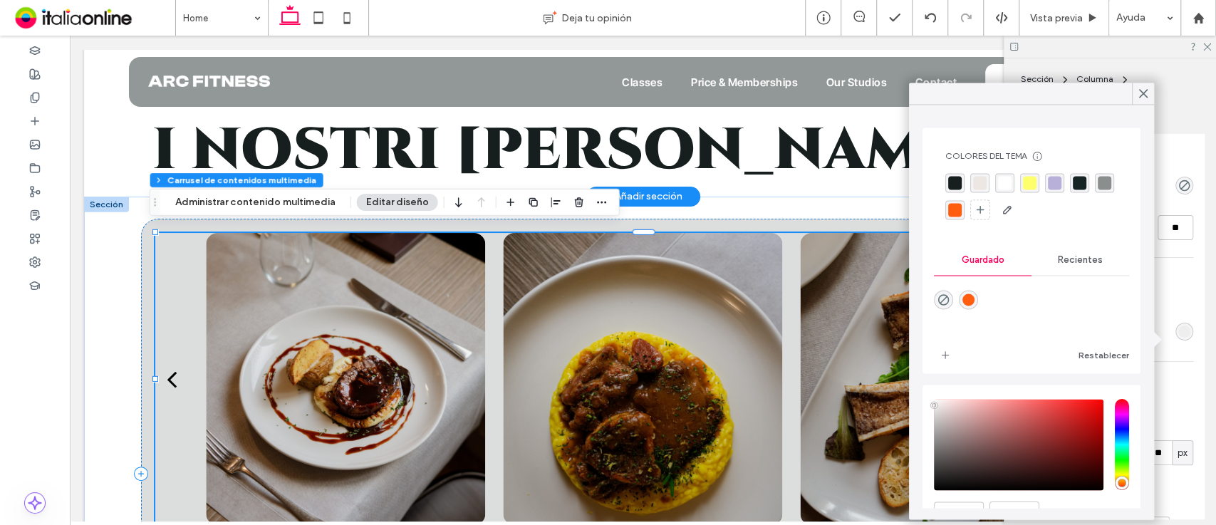
click at [1003, 177] on div "rgba(255, 255, 255, 1)" at bounding box center [1005, 183] width 14 height 14
click at [999, 185] on div "rgba(255, 255, 255, 1)" at bounding box center [1006, 184] width 14 height 14
click at [945, 300] on icon "rgba(0,0,0,0)" at bounding box center [944, 301] width 12 height 12
type input "*******"
type input "*"
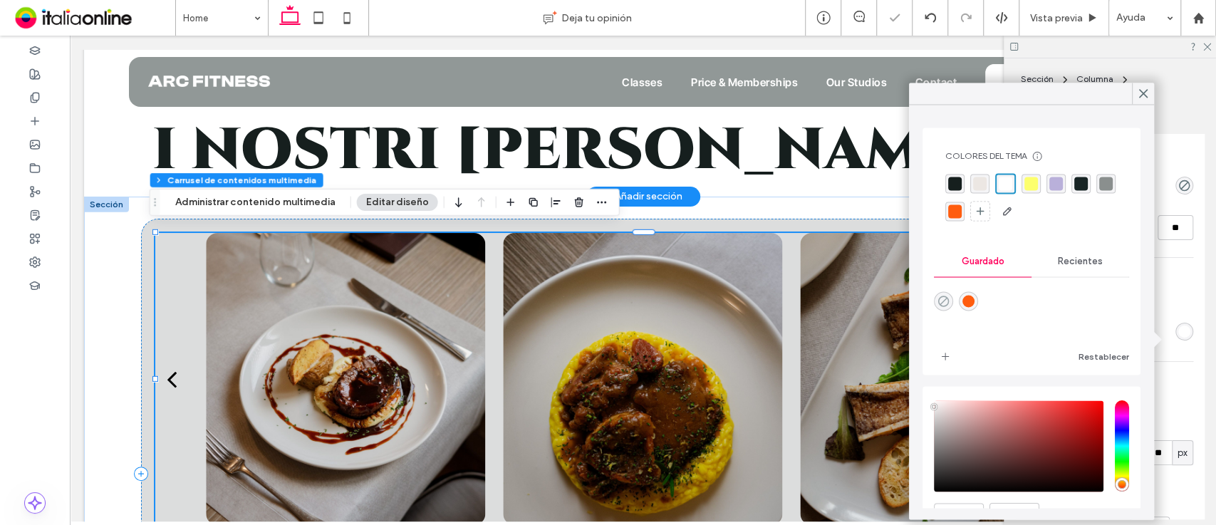
type input "**"
click at [1142, 83] on span at bounding box center [1143, 93] width 13 height 21
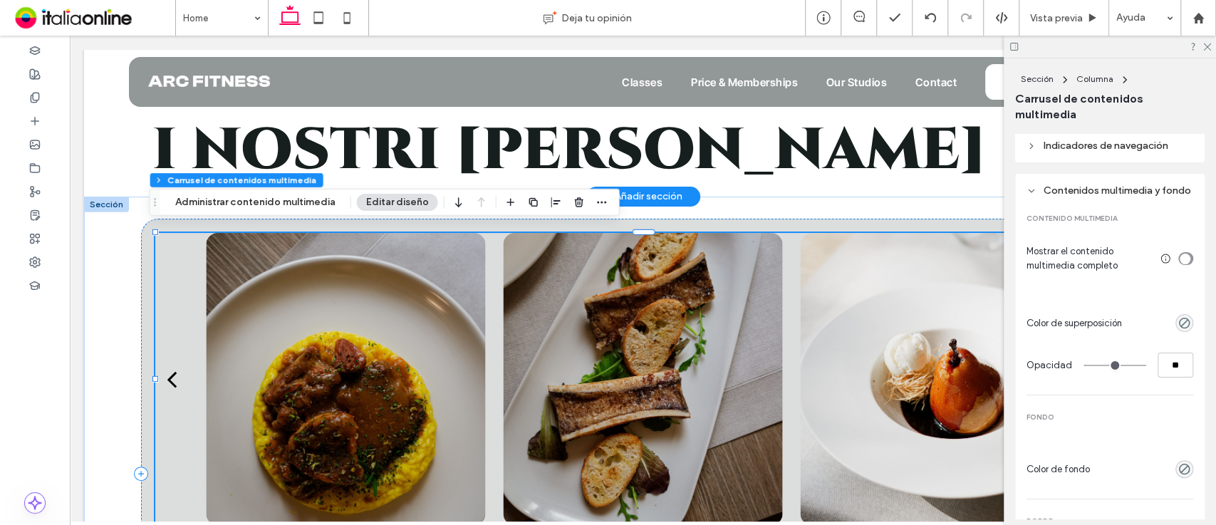
scroll to position [417, 0]
click at [1178, 268] on div "toggle" at bounding box center [1185, 261] width 15 height 13
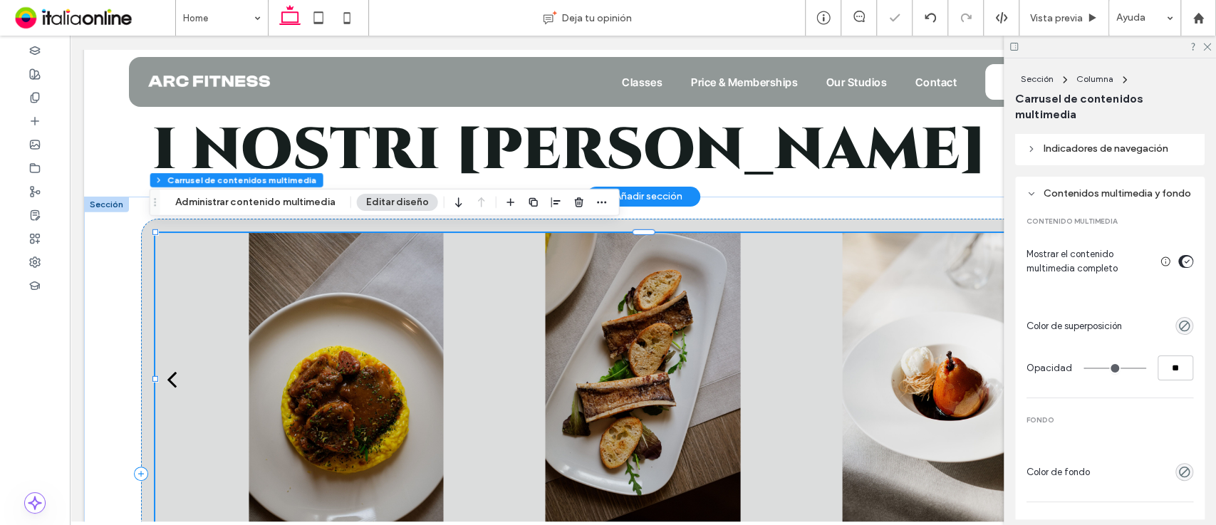
click at [1182, 267] on div "toggle" at bounding box center [1187, 261] width 11 height 11
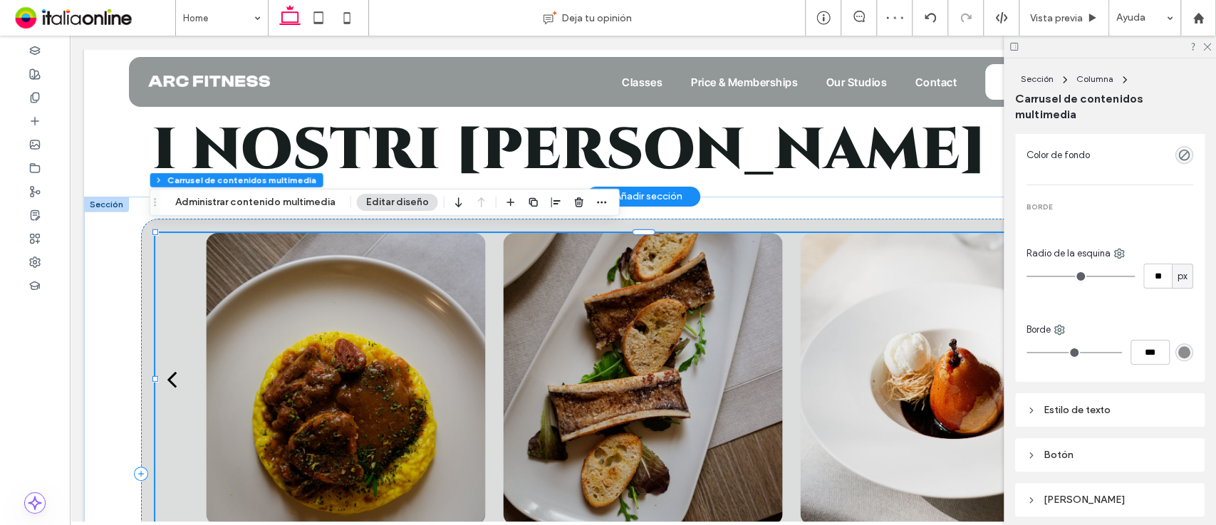
scroll to position [795, 0]
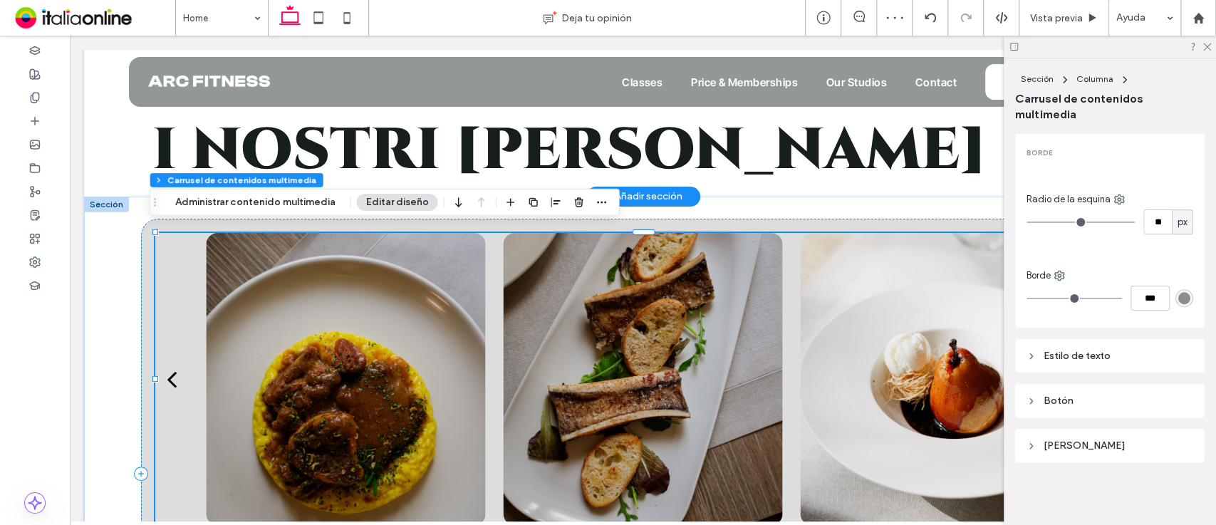
click at [1149, 352] on div "Estilo de texto" at bounding box center [1110, 356] width 167 height 12
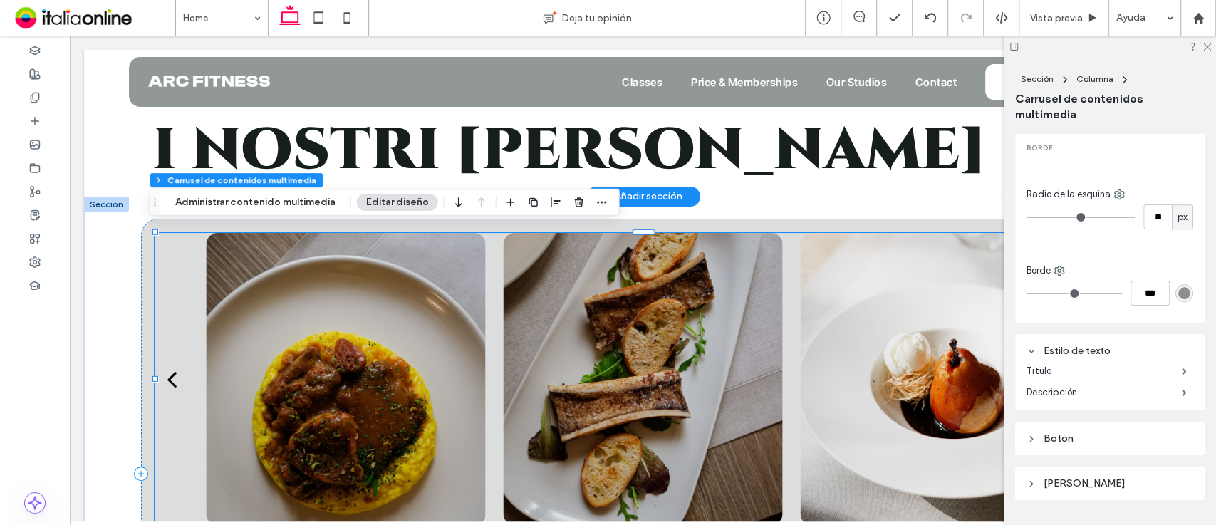
scroll to position [838, 0]
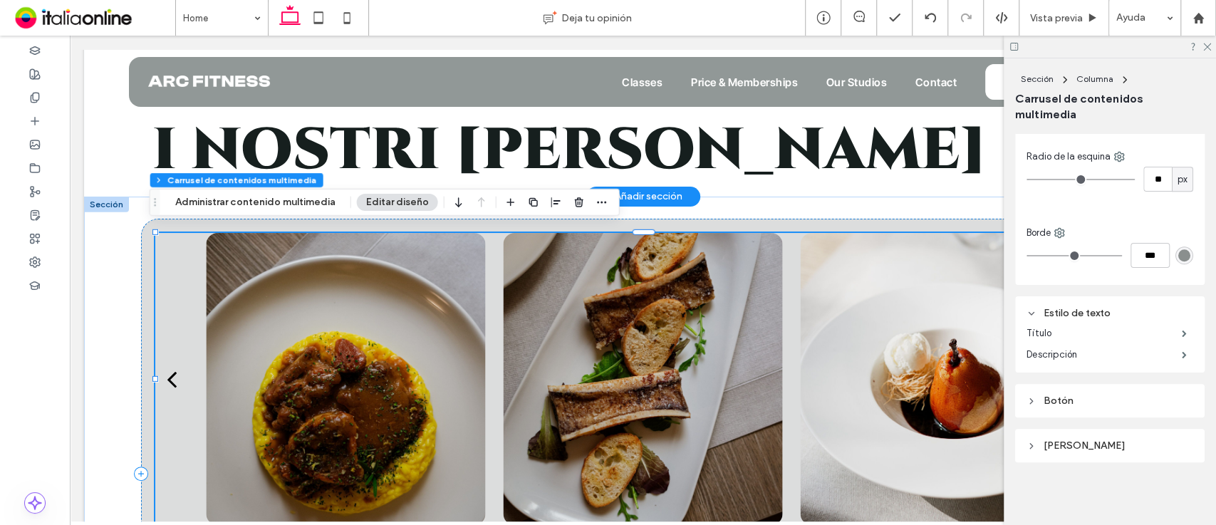
click at [1156, 442] on div "[PERSON_NAME]" at bounding box center [1110, 446] width 167 height 12
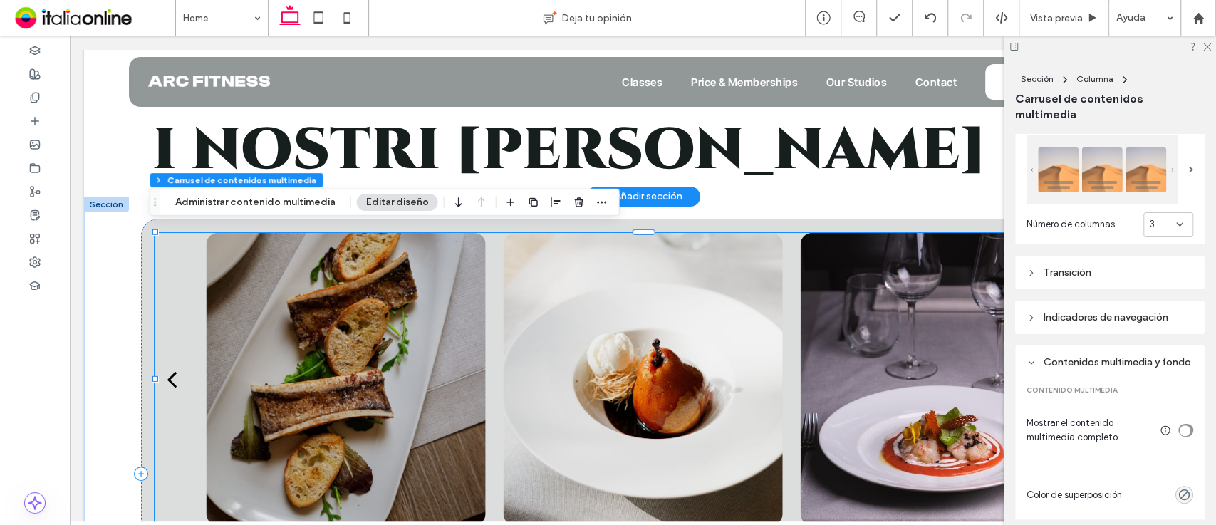
scroll to position [266, 0]
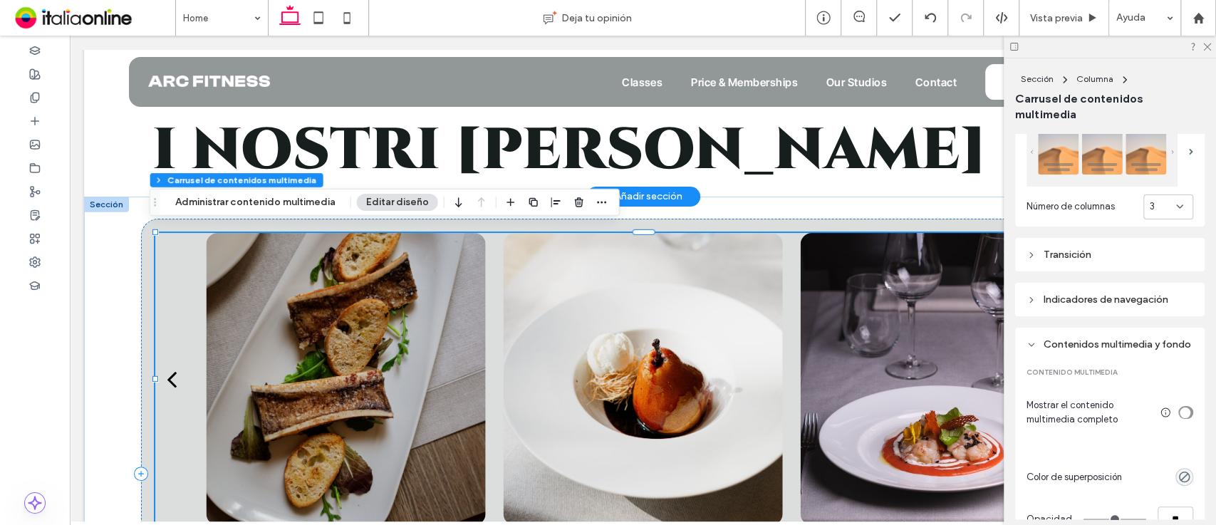
click at [1136, 261] on div "Transición" at bounding box center [1109, 254] width 189 height 33
click at [1121, 250] on div "Transición" at bounding box center [1110, 255] width 167 height 12
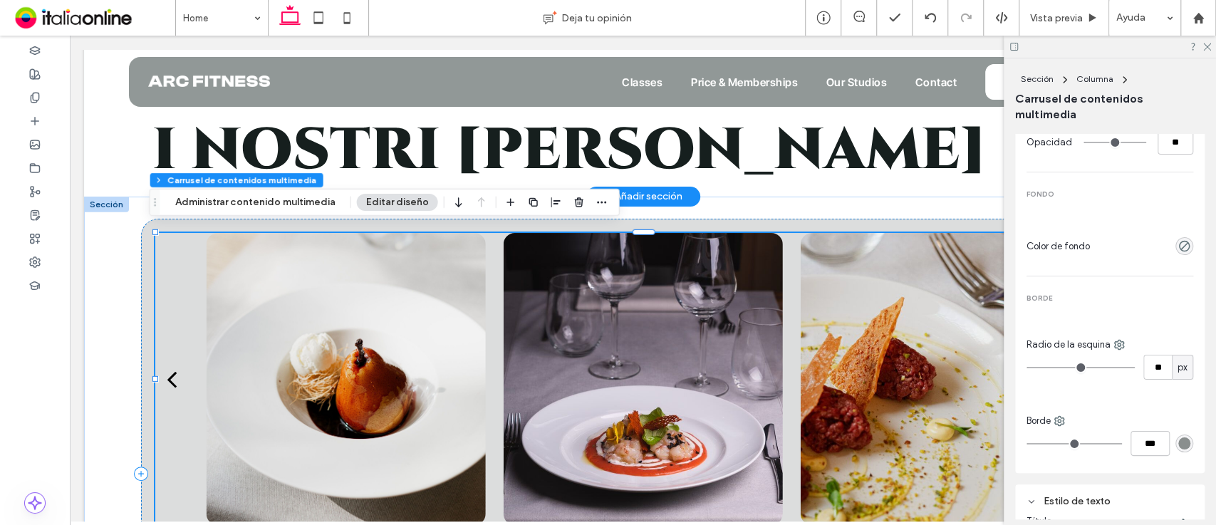
scroll to position [902, 0]
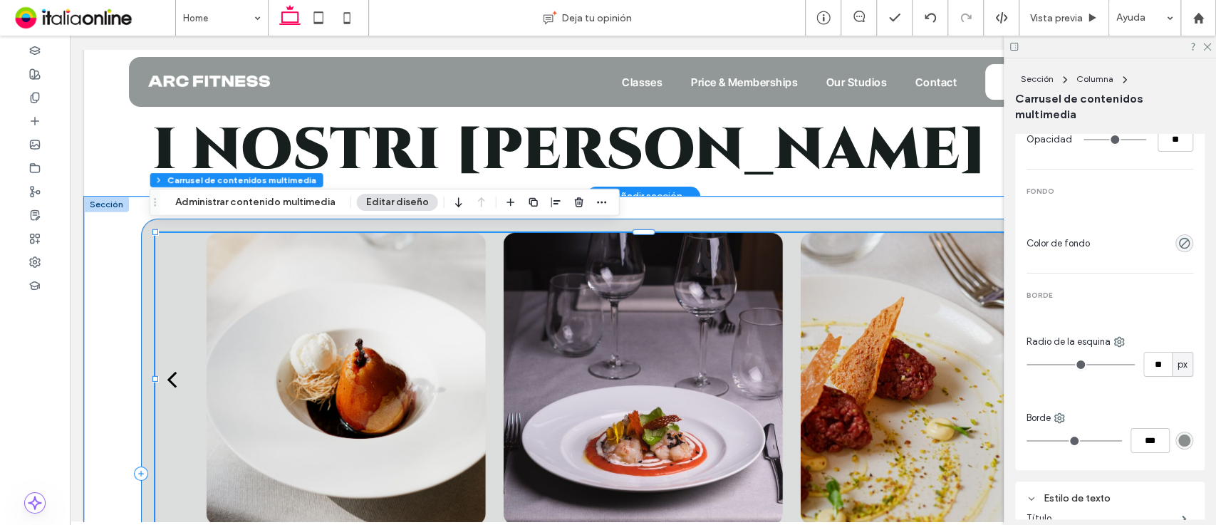
click at [141, 242] on div "a a a a" at bounding box center [643, 474] width 1004 height 510
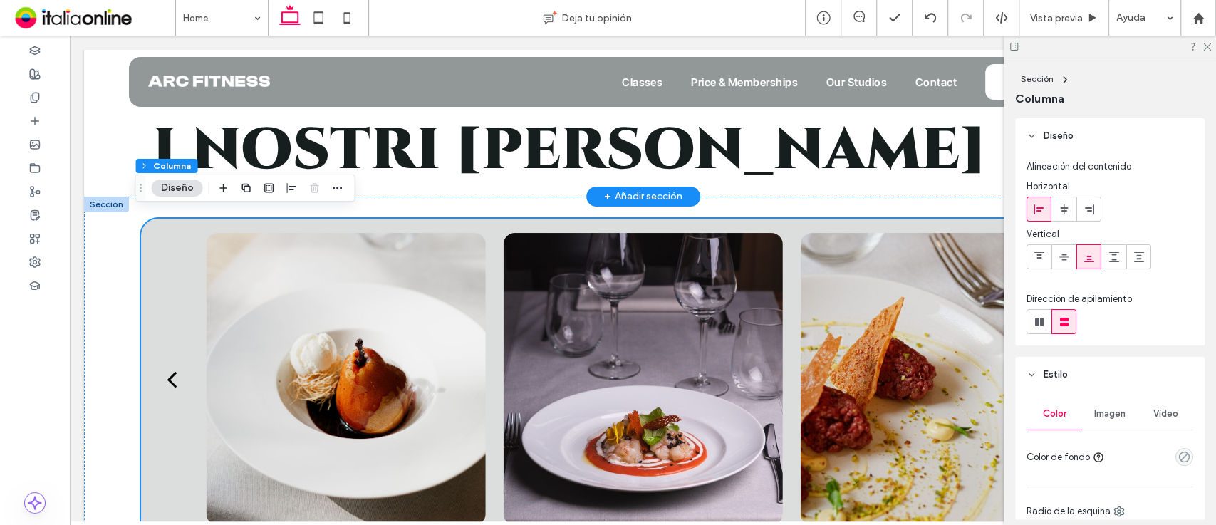
click at [175, 187] on button "Diseño" at bounding box center [177, 188] width 51 height 17
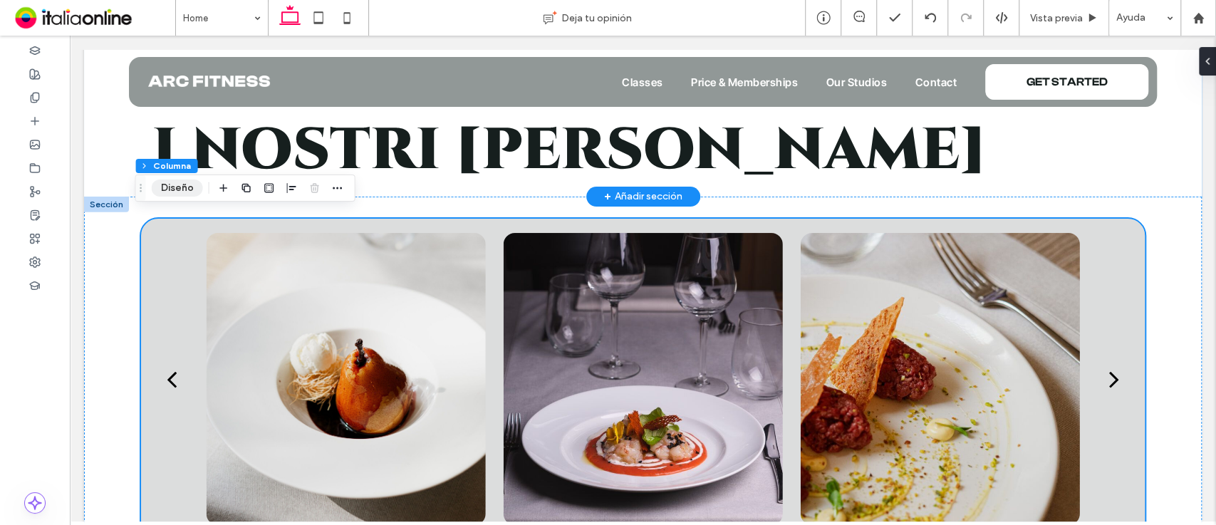
click at [175, 187] on button "Diseño" at bounding box center [177, 188] width 51 height 17
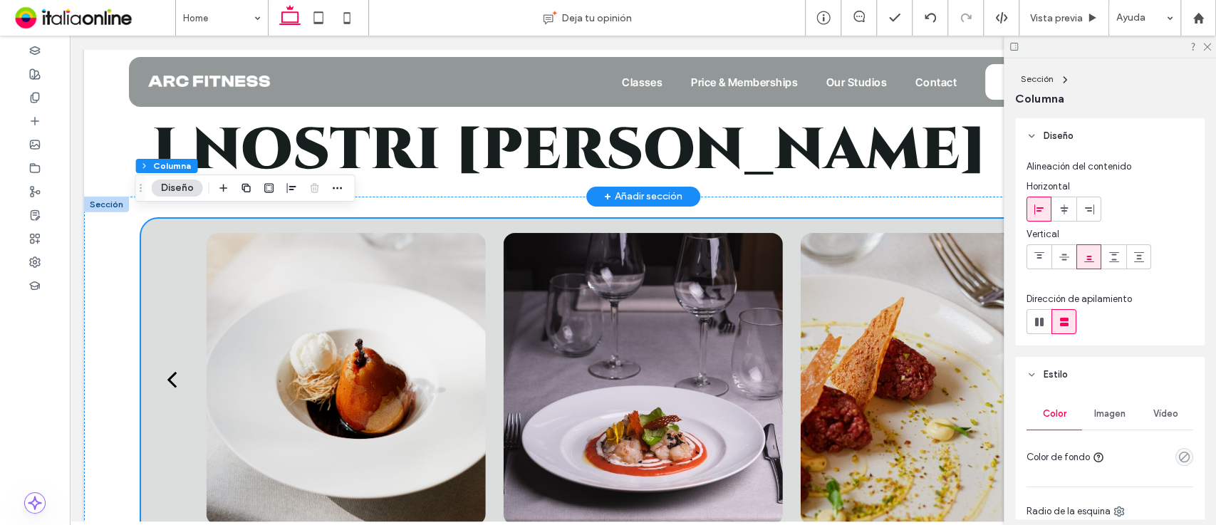
click at [1175, 450] on div "empty color" at bounding box center [1184, 457] width 18 height 18
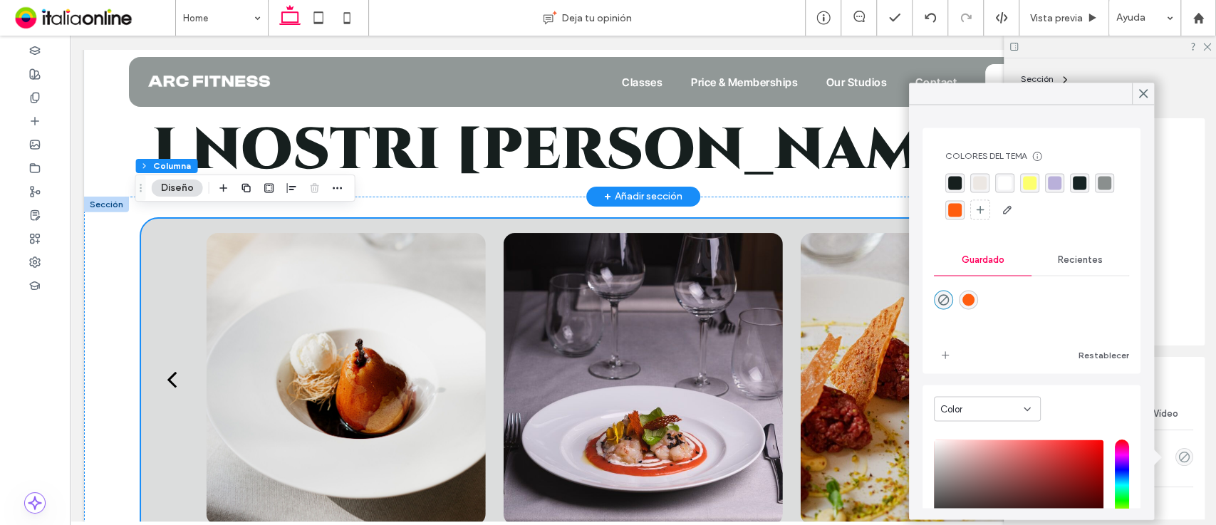
click at [1006, 189] on div "rgba(255, 255, 255, 1)" at bounding box center [1005, 183] width 14 height 14
click at [946, 301] on icon "rgba(0,0,0,0)" at bounding box center [944, 301] width 12 height 12
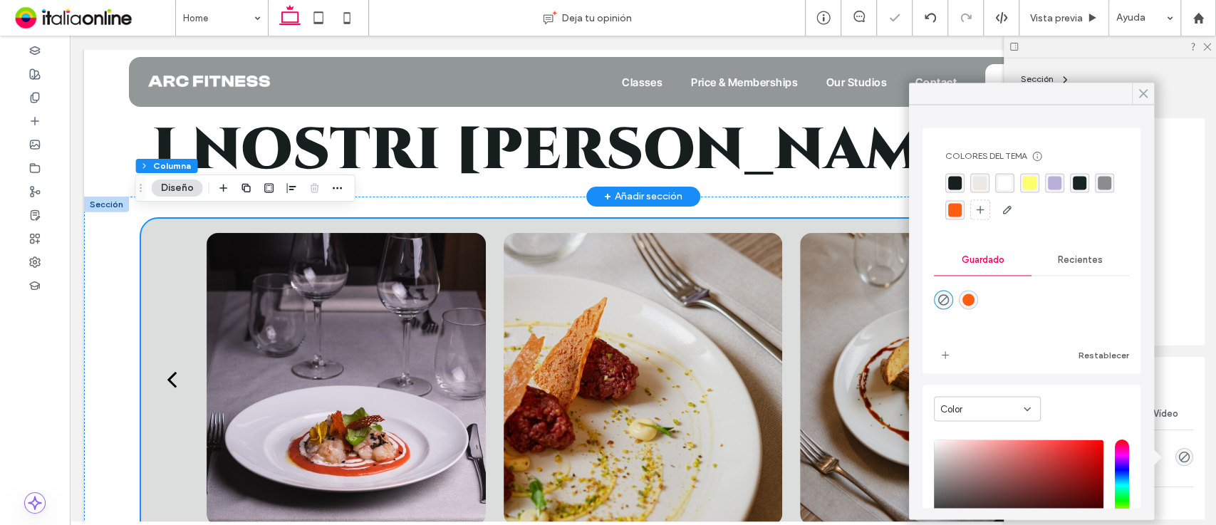
click at [1139, 91] on icon at bounding box center [1143, 93] width 13 height 13
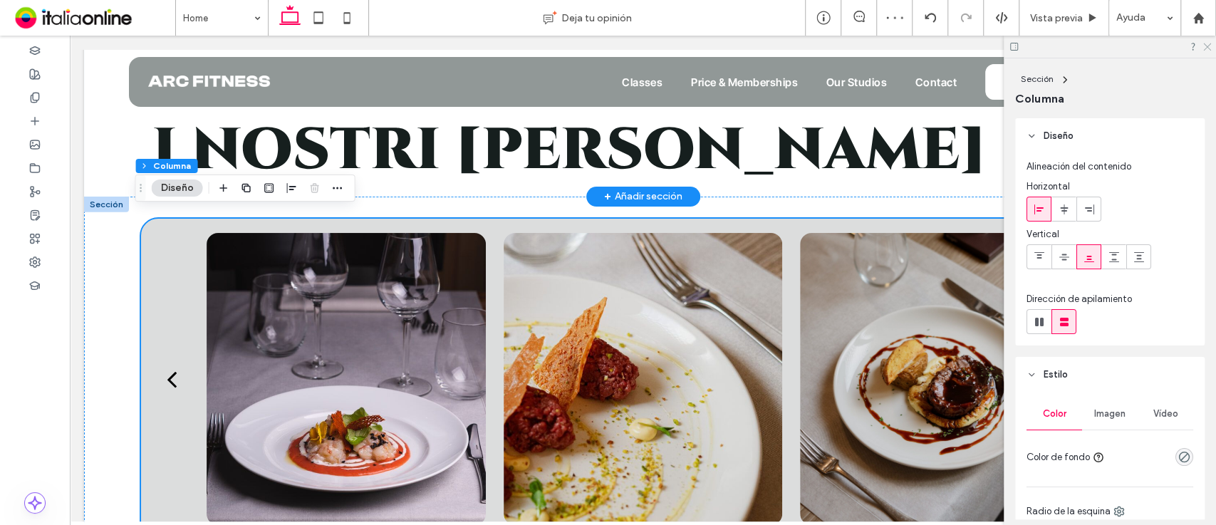
click at [1205, 48] on use at bounding box center [1207, 47] width 8 height 8
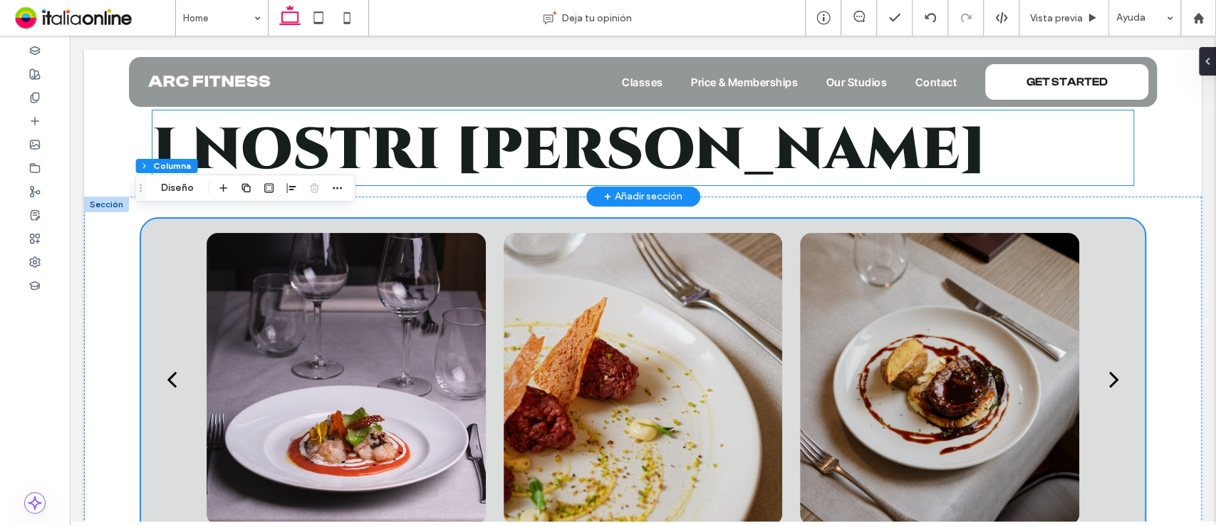
click at [660, 145] on h2 "I NOSTRI PIATTI" at bounding box center [642, 147] width 981 height 75
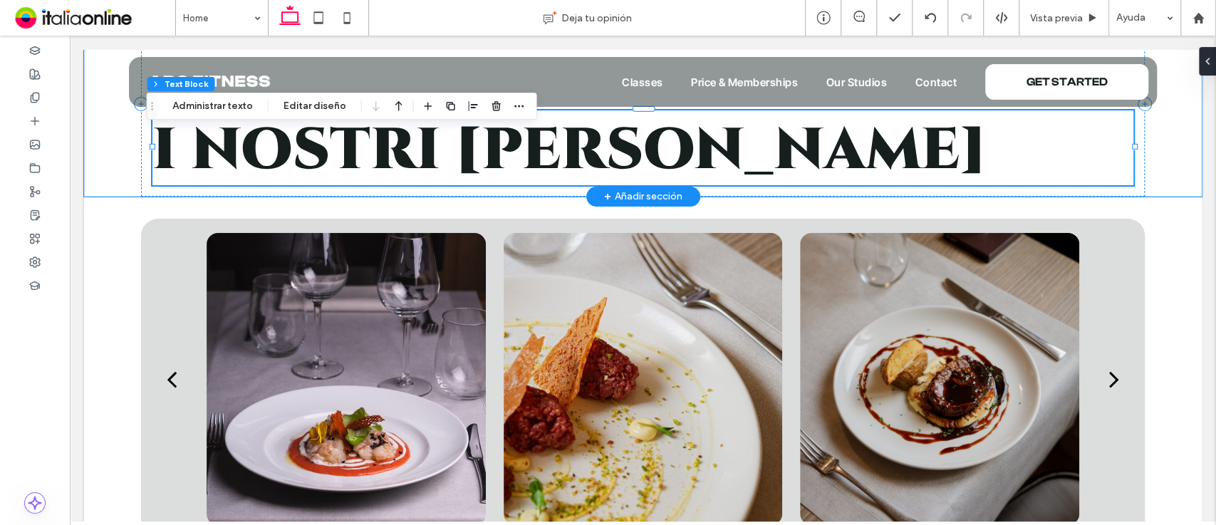
click at [660, 145] on div "I NOSTRI PIATTI" at bounding box center [642, 147] width 981 height 75
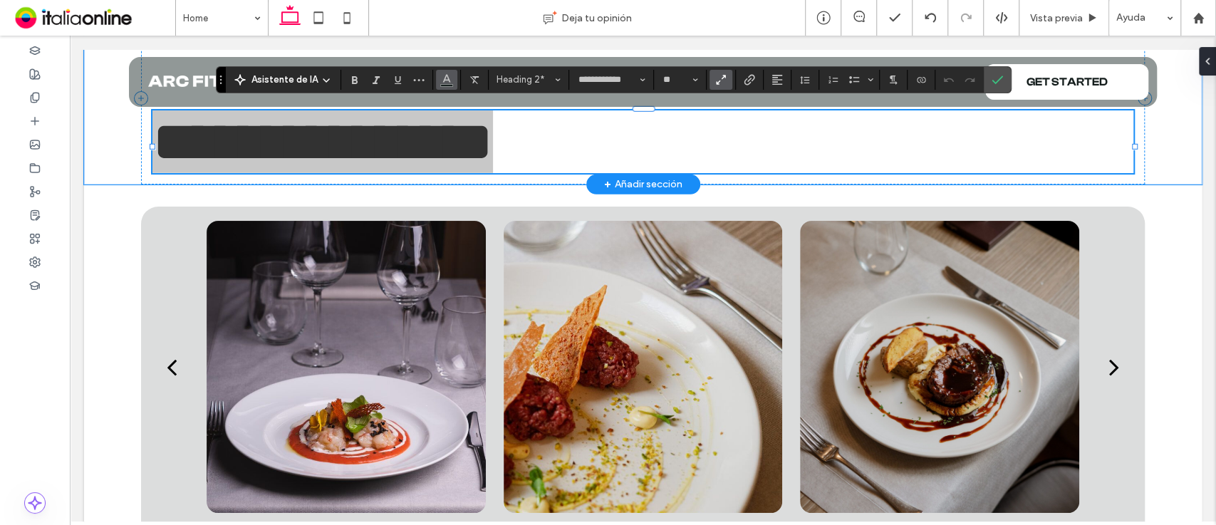
click at [448, 76] on icon "Color" at bounding box center [446, 78] width 11 height 11
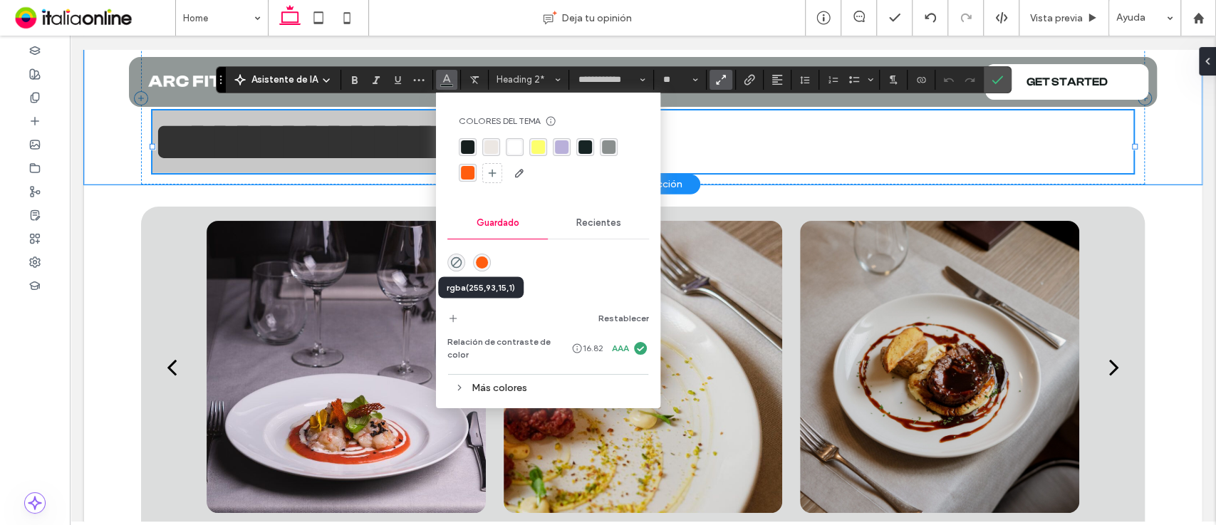
click at [479, 256] on div "rgba(255,93,15,1)" at bounding box center [482, 262] width 12 height 12
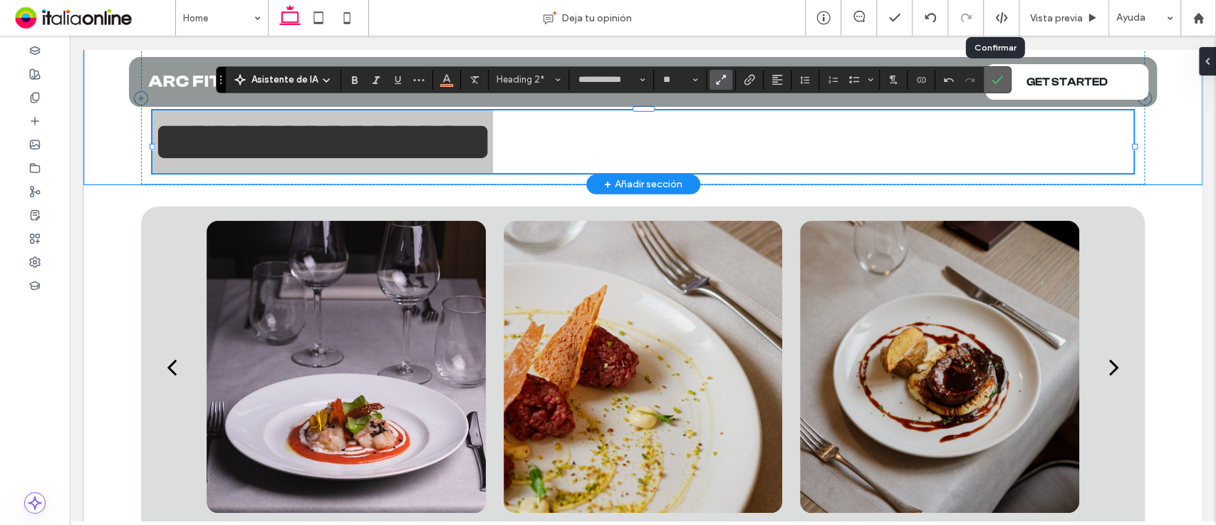
click at [992, 81] on use "Confirmar" at bounding box center [997, 80] width 11 height 9
drag, startPoint x: 990, startPoint y: 81, endPoint x: 934, endPoint y: 66, distance: 58.4
click at [992, 81] on use "Confirmar" at bounding box center [997, 80] width 11 height 9
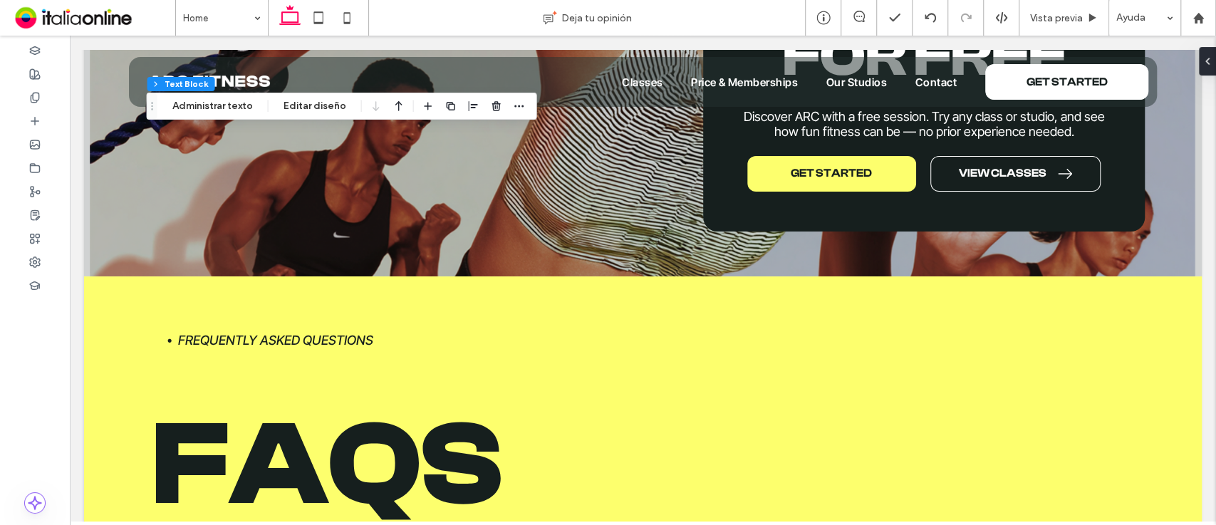
scroll to position [3685, 0]
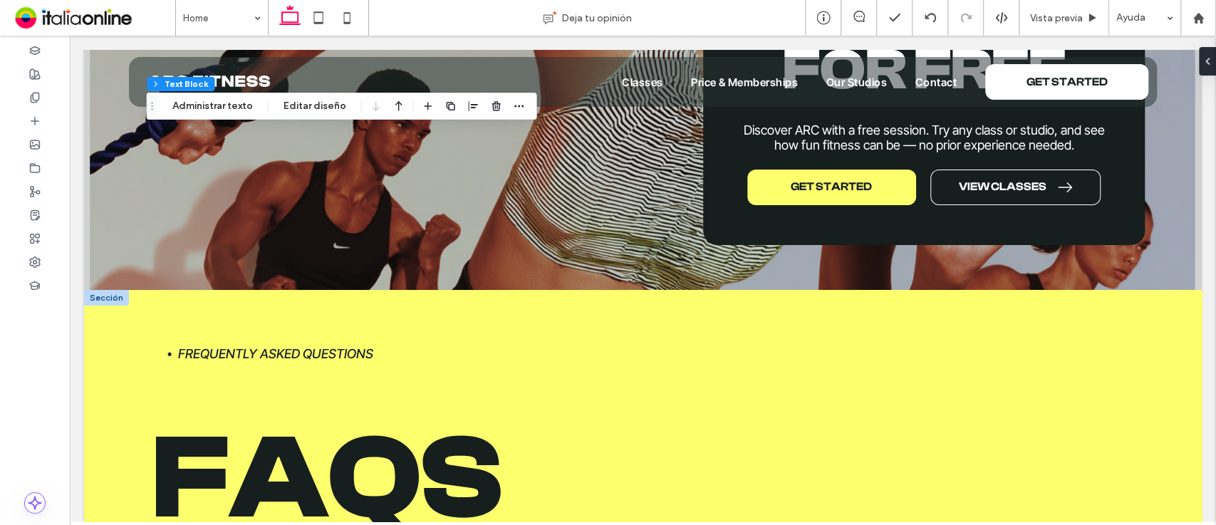
click at [98, 290] on div at bounding box center [106, 298] width 45 height 16
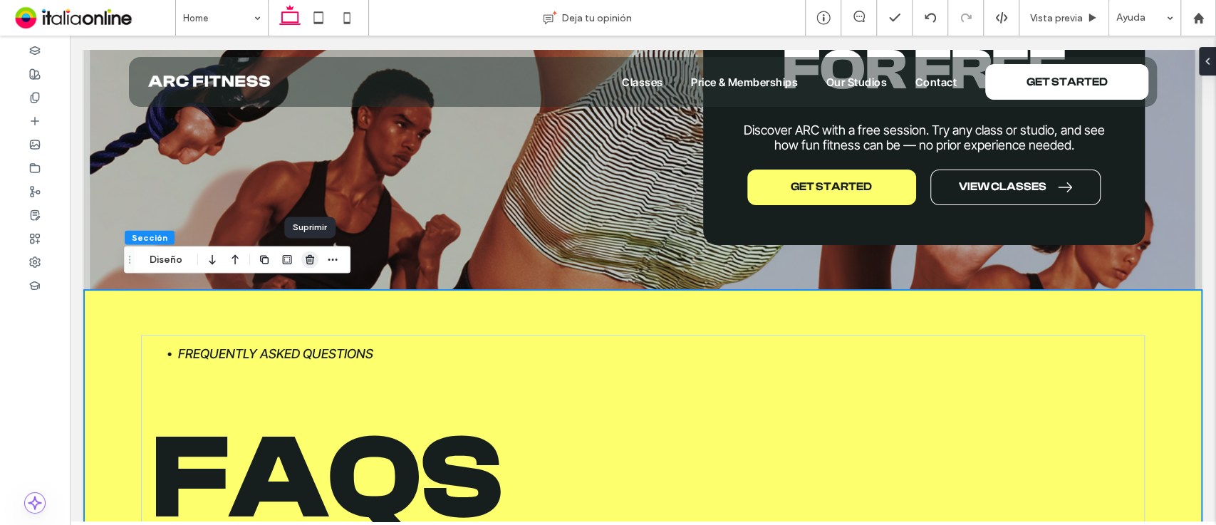
click at [307, 258] on icon "button" at bounding box center [309, 259] width 11 height 11
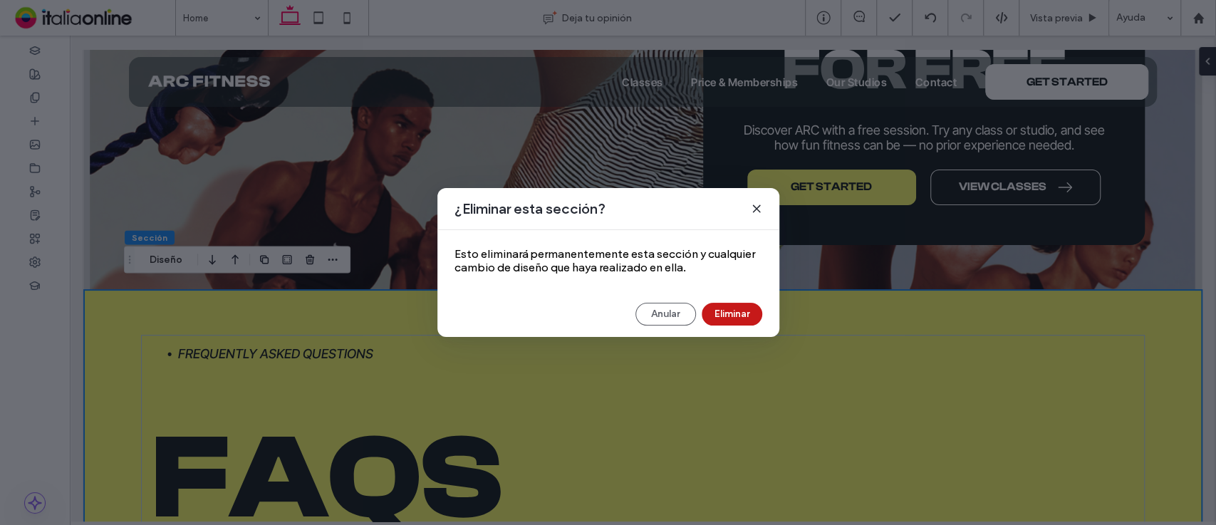
click at [732, 312] on button "Eliminar" at bounding box center [732, 314] width 61 height 23
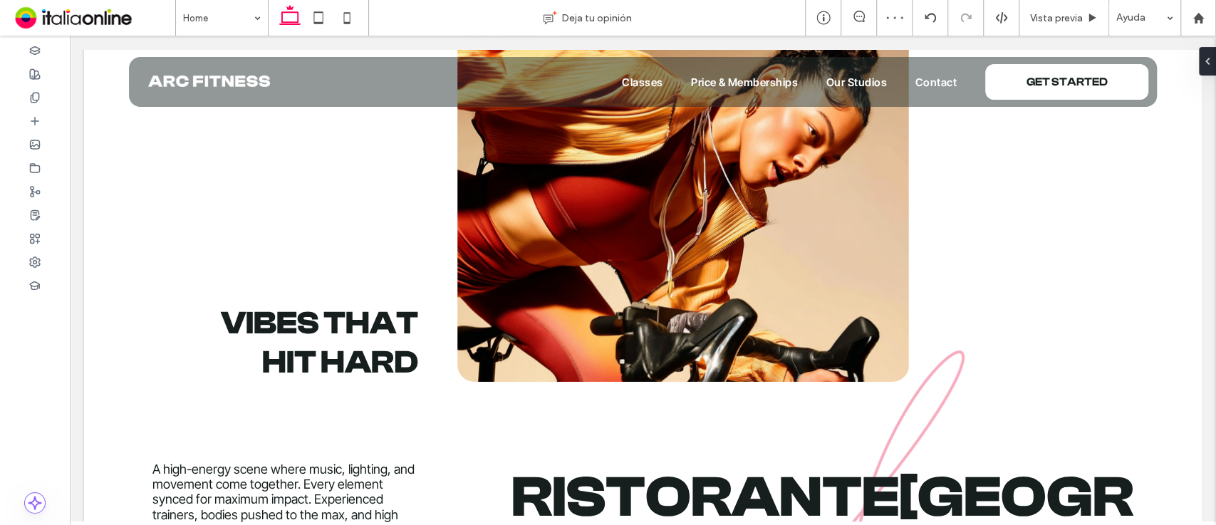
scroll to position [1359, 0]
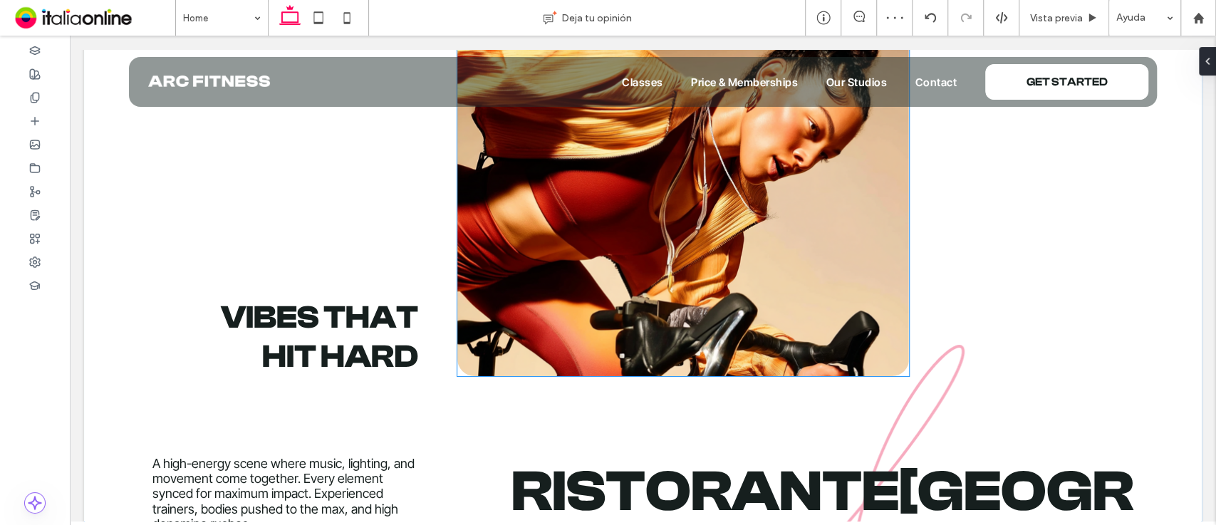
click at [645, 254] on img at bounding box center [682, 185] width 451 height 382
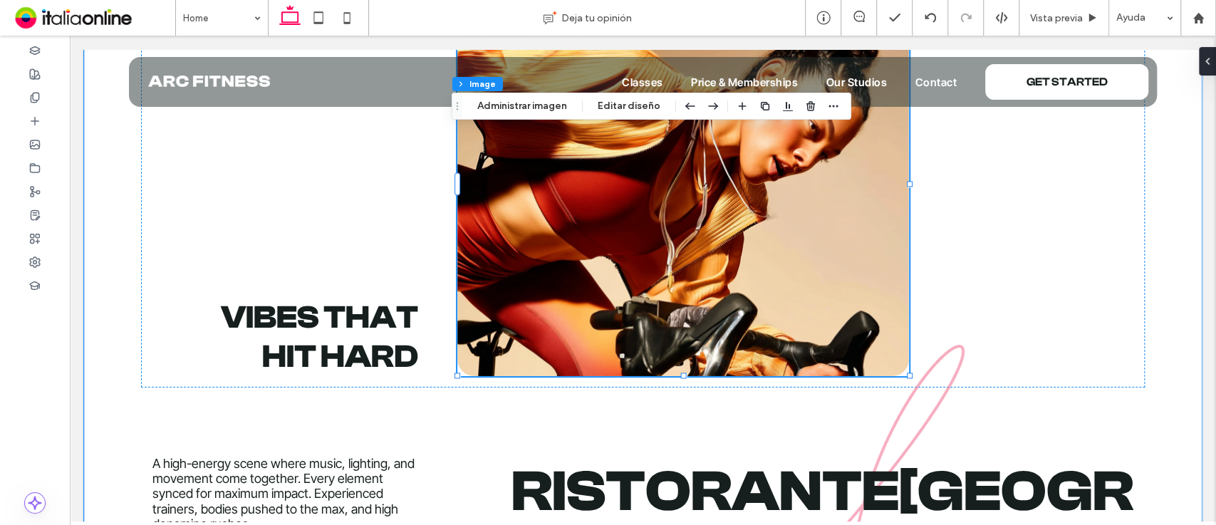
type input "**"
click at [525, 104] on button "Administrar imagen" at bounding box center [522, 106] width 108 height 17
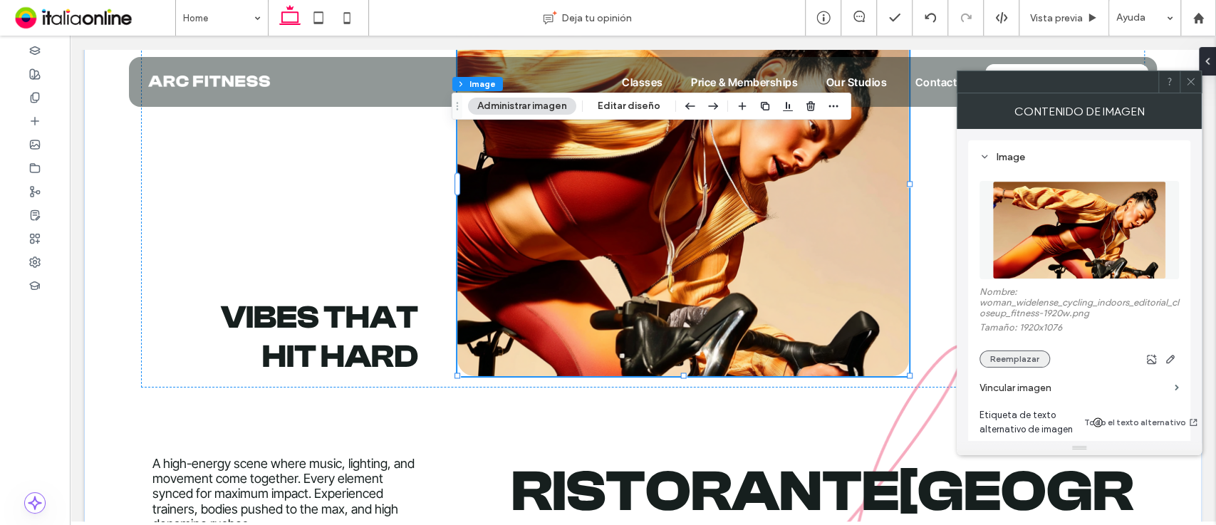
click at [1008, 361] on button "Reemplazar" at bounding box center [1015, 359] width 71 height 17
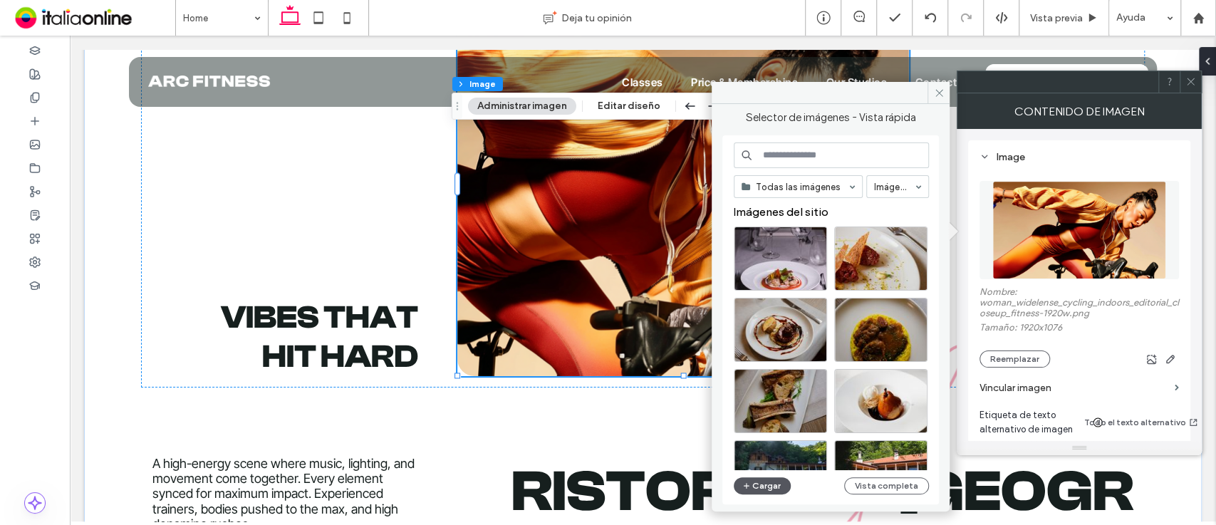
click at [762, 489] on button "Cargar" at bounding box center [762, 485] width 57 height 17
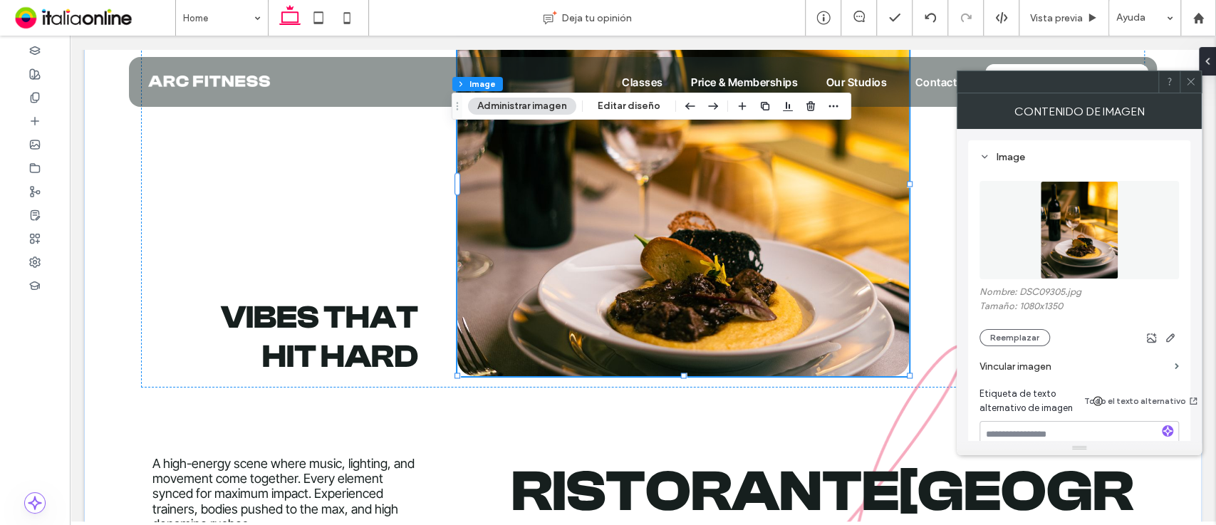
click at [1193, 76] on icon at bounding box center [1190, 81] width 11 height 11
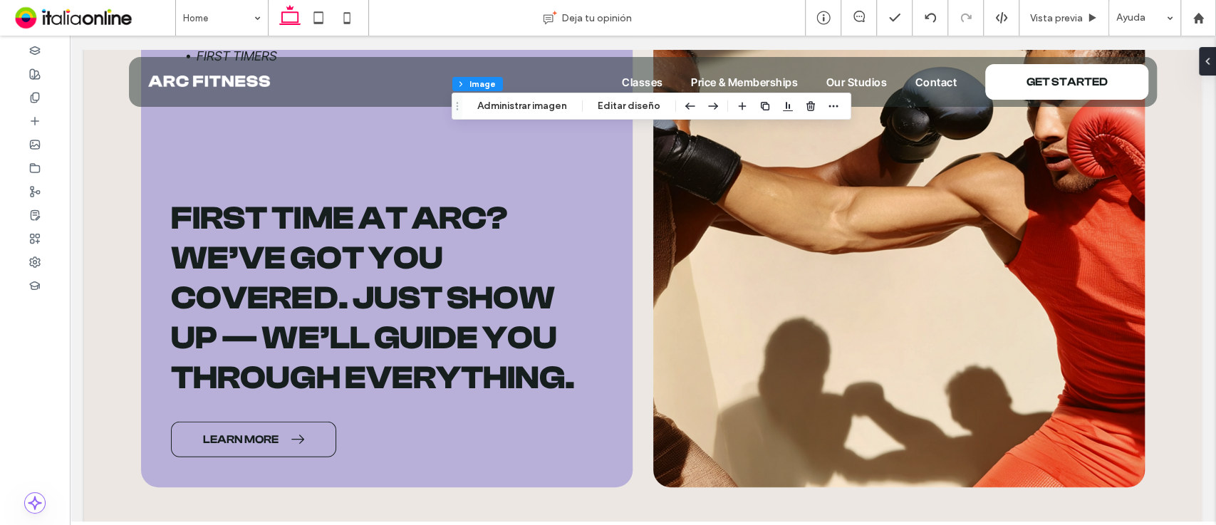
scroll to position [2078, 0]
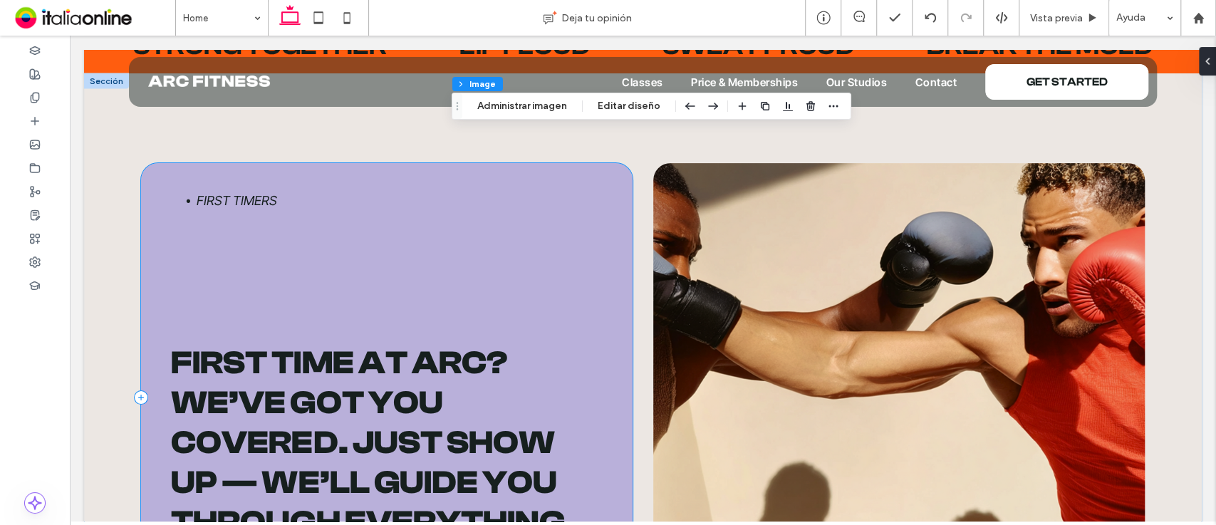
click at [480, 170] on div "First timers First time at ARC? We’ve got you covered. Just show up — we’ll gui…" at bounding box center [387, 397] width 492 height 469
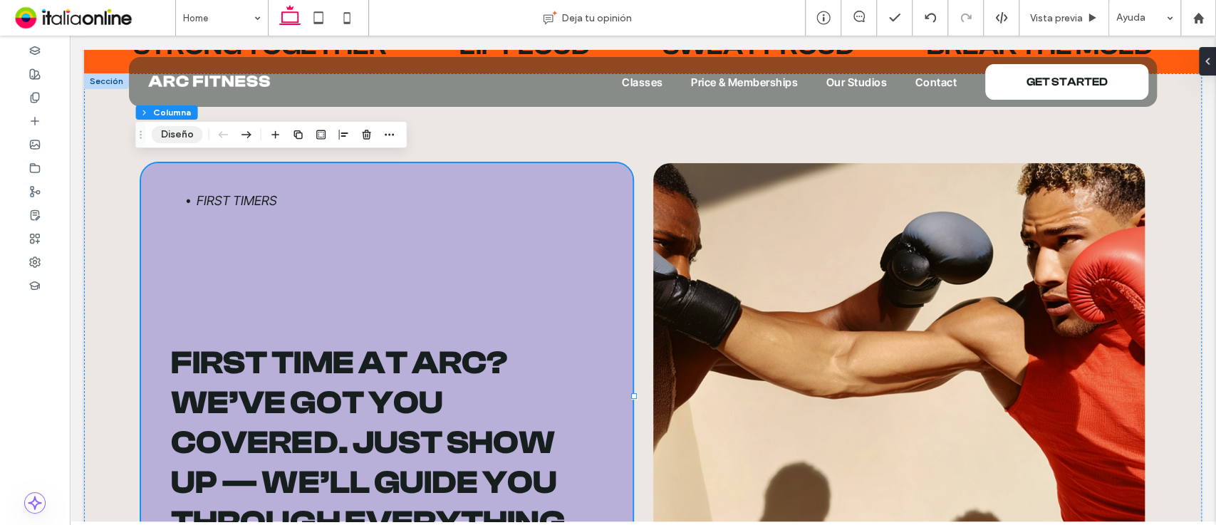
click at [178, 134] on button "Diseño" at bounding box center [177, 134] width 51 height 17
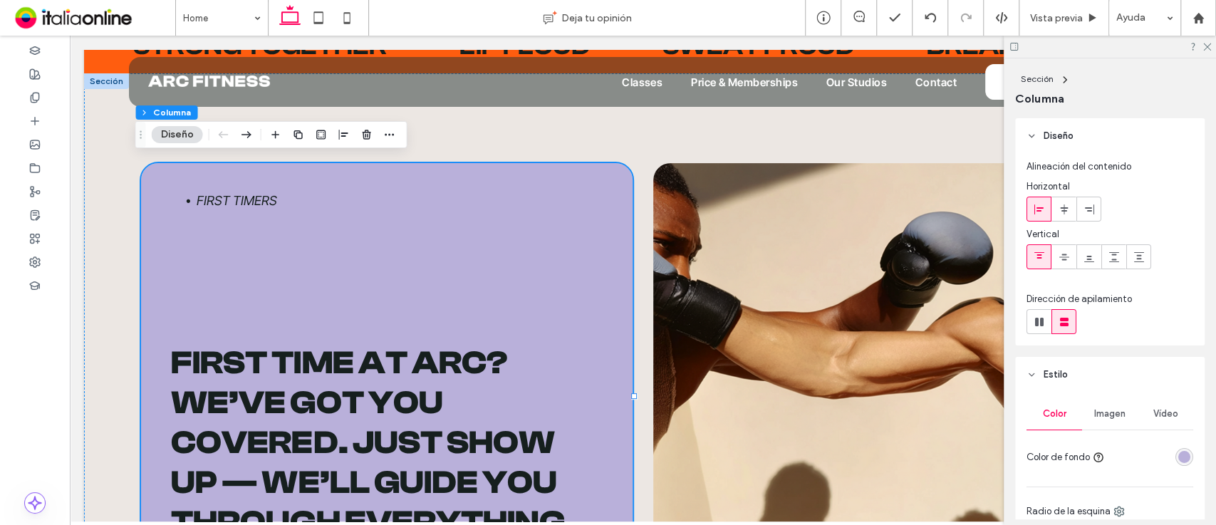
click at [1178, 452] on div "rgba(185, 176, 218, 1)" at bounding box center [1184, 457] width 12 height 12
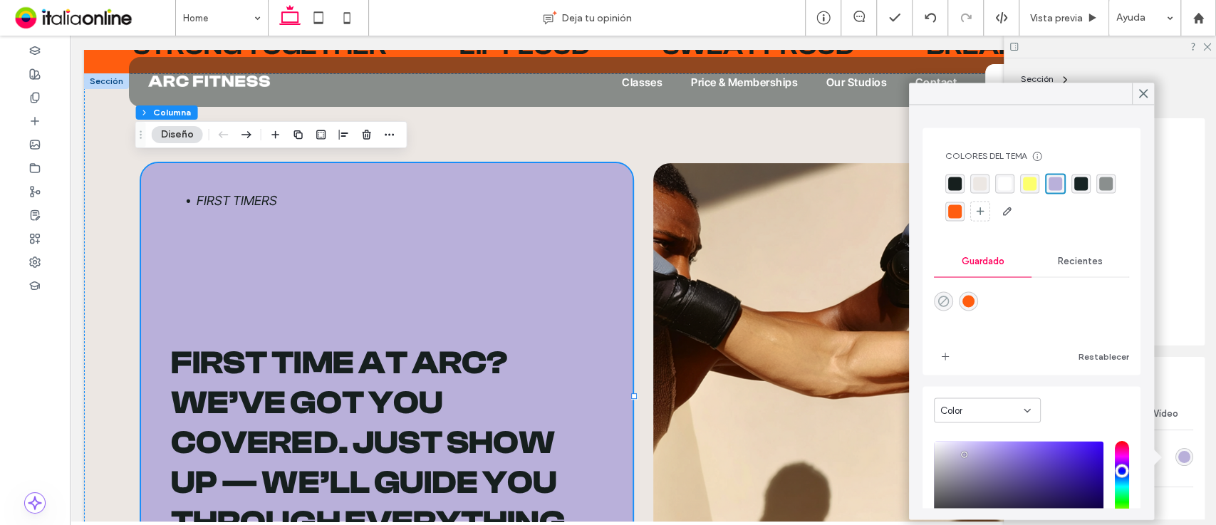
click at [939, 298] on use "rgba(0,0,0,0)" at bounding box center [943, 301] width 11 height 11
type input "*******"
type input "*"
type input "**"
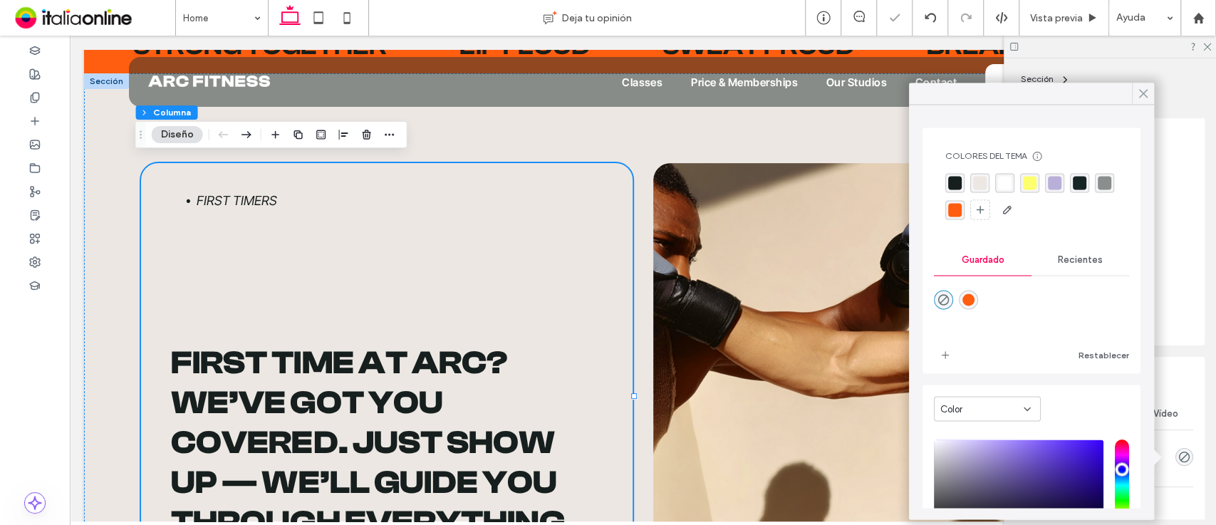
click at [1140, 92] on icon at bounding box center [1143, 93] width 13 height 13
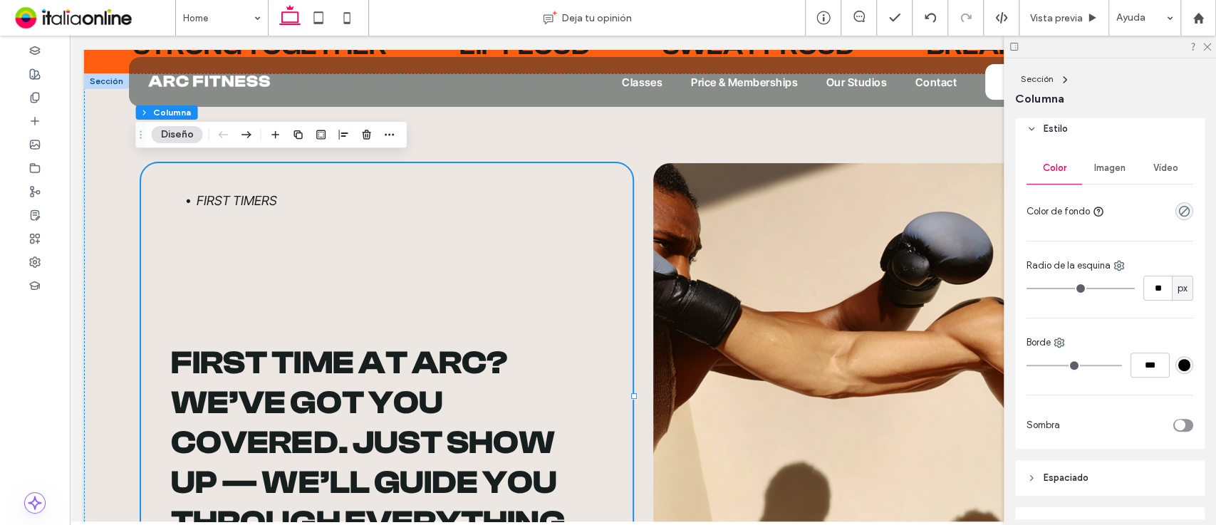
scroll to position [250, 0]
click at [1185, 363] on div "Color Imagen Vídeo Color de fondo Radio de la esquina ** px Borde *** Sombra" at bounding box center [1109, 293] width 189 height 302
click at [1178, 363] on div "#000000" at bounding box center [1184, 361] width 12 height 12
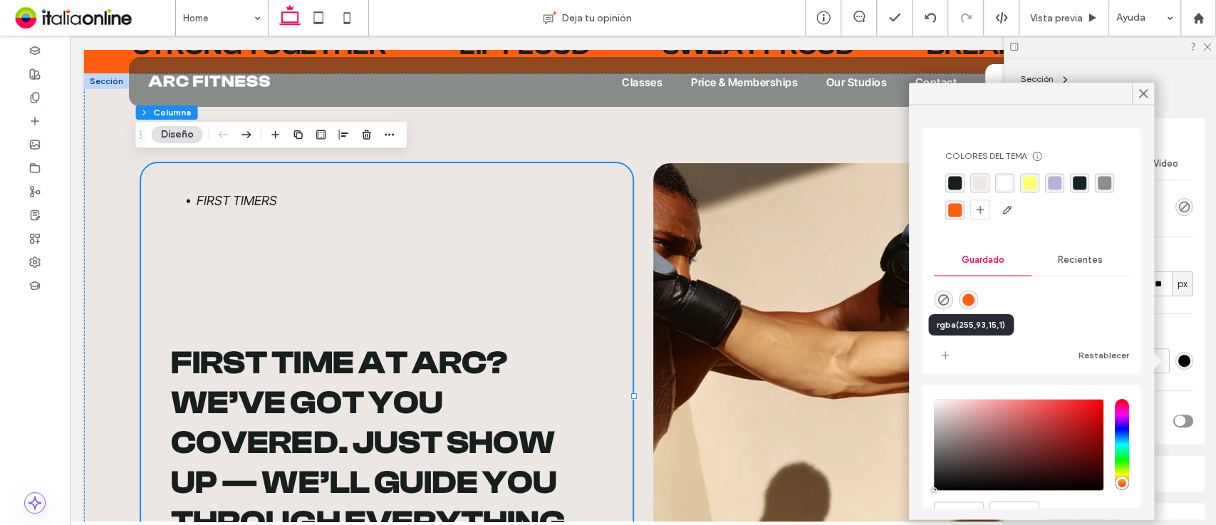
click at [975, 297] on div "rgba(255,93,15,1)" at bounding box center [968, 300] width 12 height 12
type input "*******"
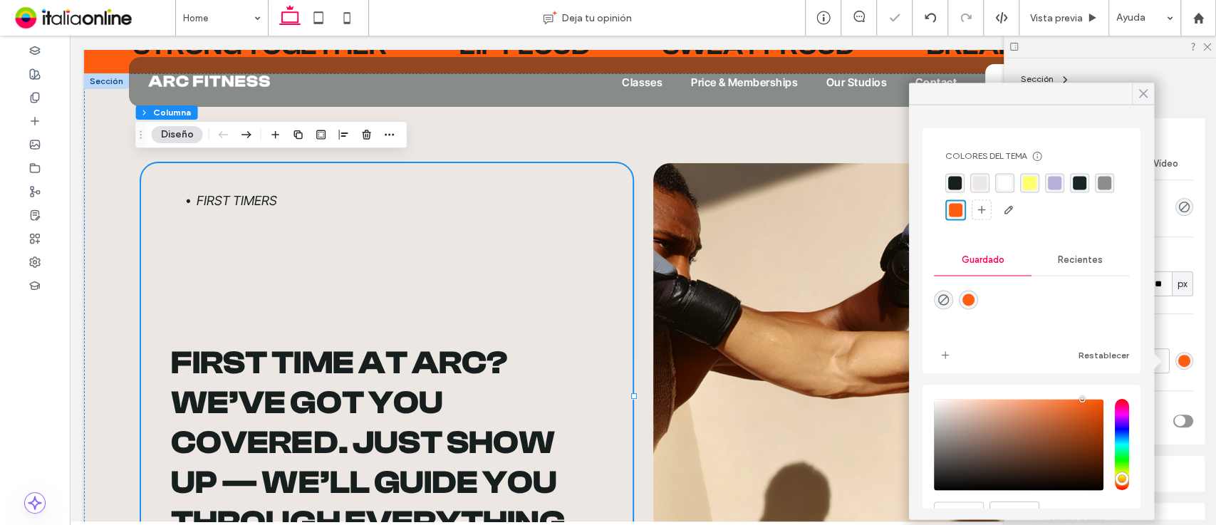
click at [1138, 90] on icon at bounding box center [1143, 93] width 13 height 13
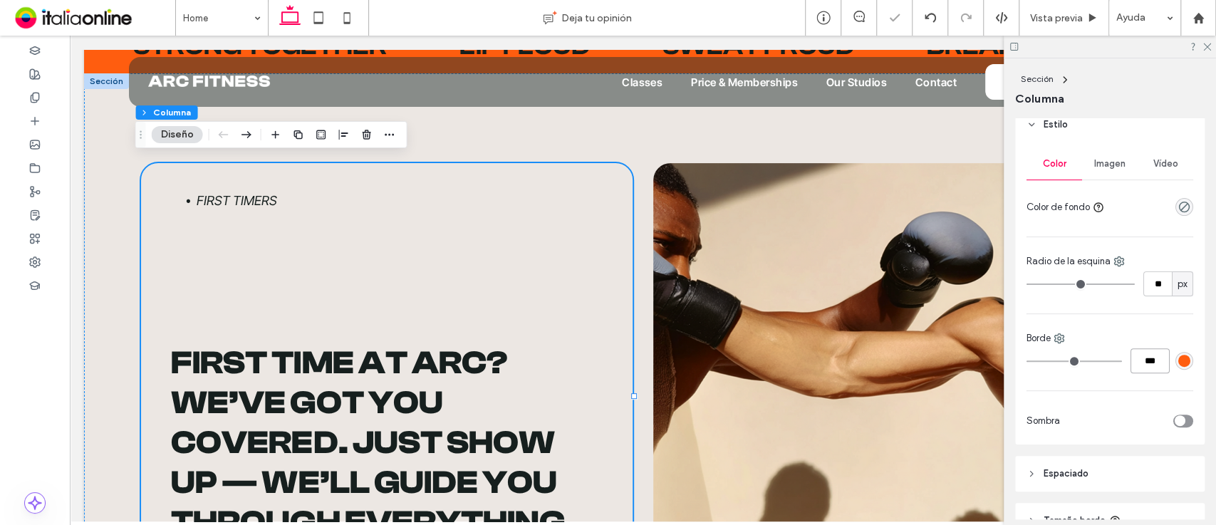
click at [1155, 362] on input "***" at bounding box center [1150, 360] width 39 height 25
type input "*"
type input "***"
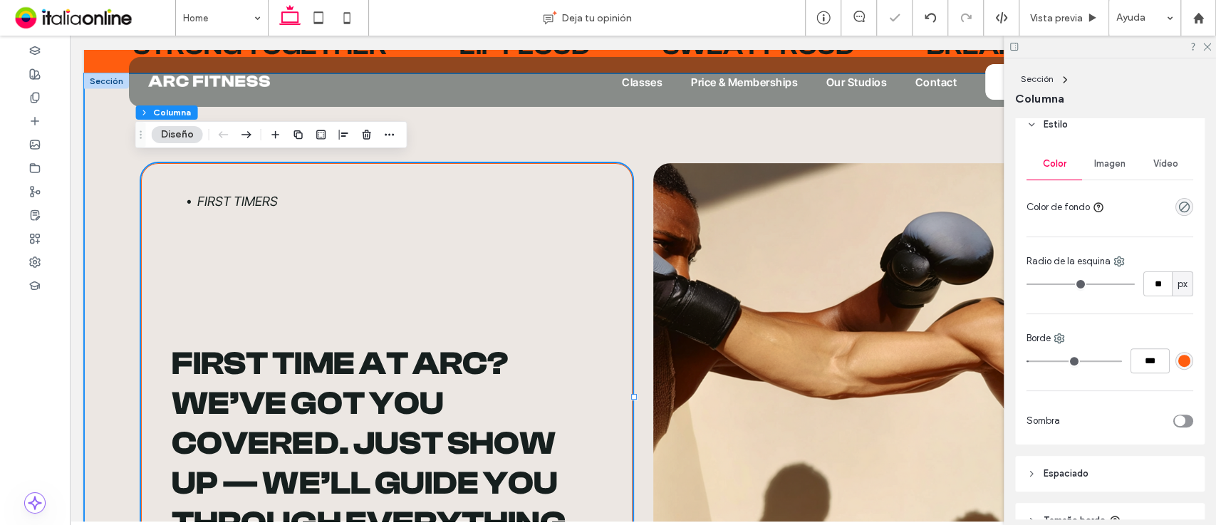
click at [113, 189] on div "First timers First time at ARC? We’ve got you covered. Just show up — we’ll gui…" at bounding box center [643, 398] width 1118 height 650
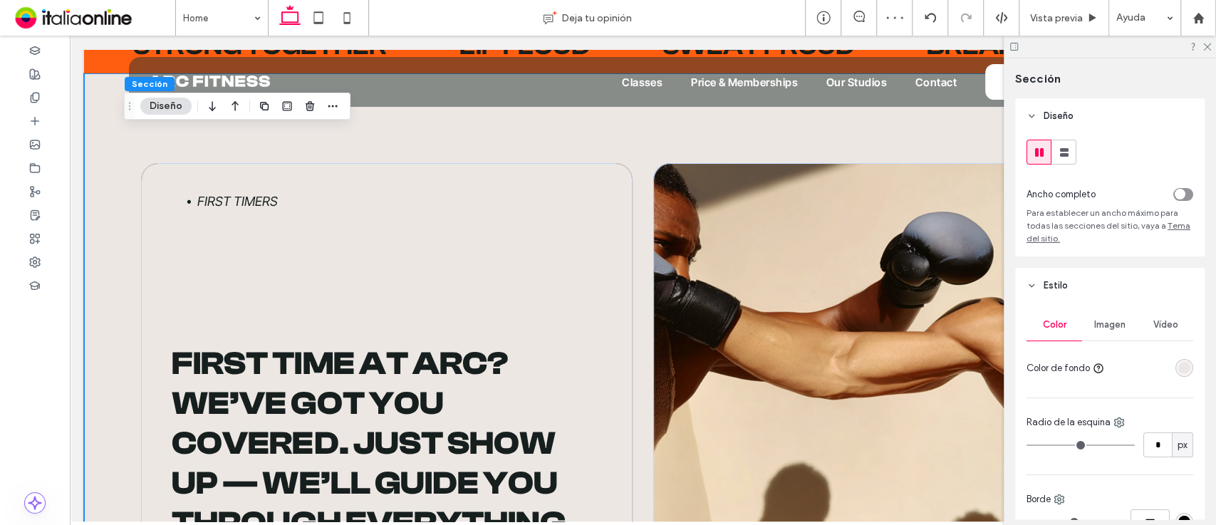
drag, startPoint x: 176, startPoint y: 95, endPoint x: 171, endPoint y: 107, distance: 12.4
click at [171, 107] on div "Sección Diseño" at bounding box center [237, 106] width 227 height 27
click at [171, 107] on button "Diseño" at bounding box center [165, 106] width 51 height 17
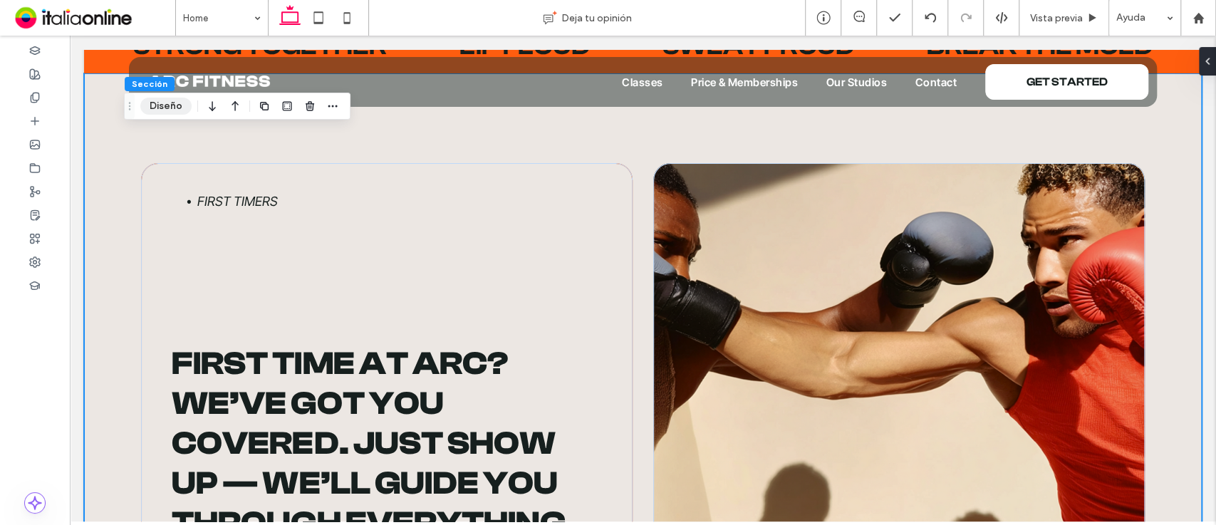
click at [170, 98] on button "Diseño" at bounding box center [165, 106] width 51 height 17
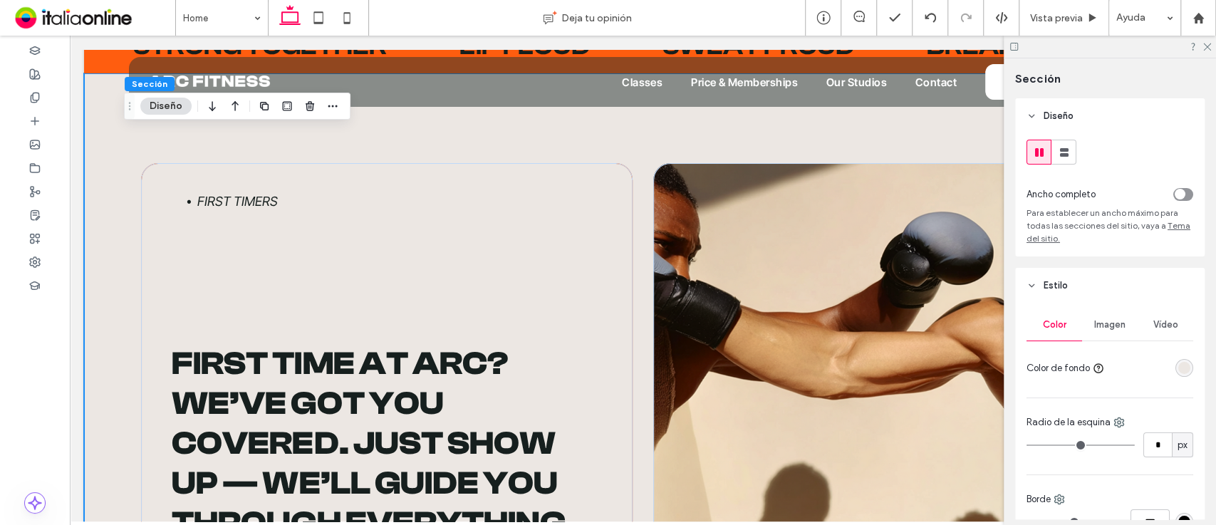
click at [1180, 370] on div "rgba(236, 231, 227, 1)" at bounding box center [1184, 368] width 12 height 12
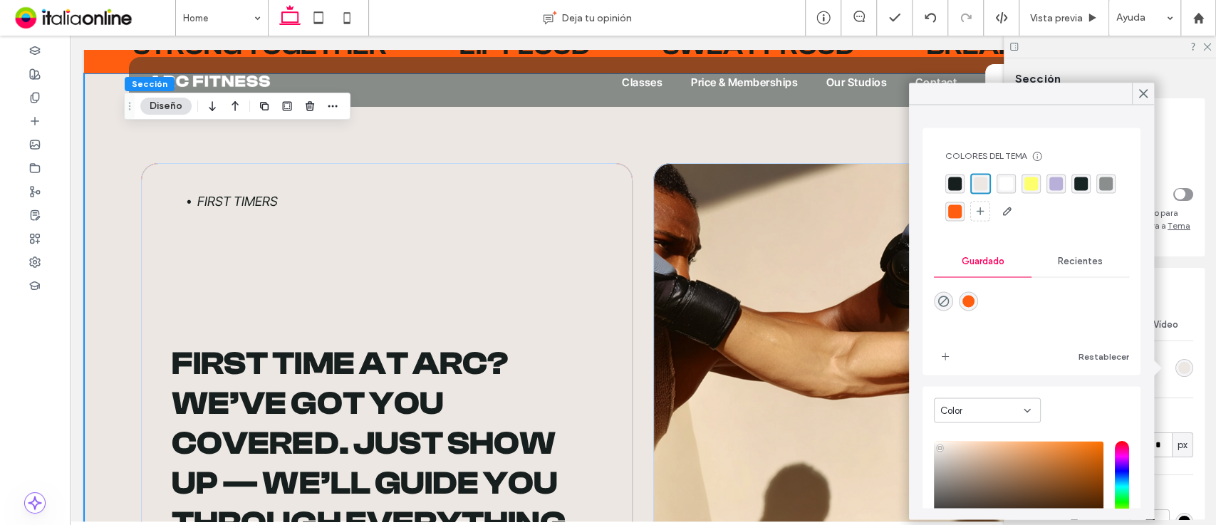
click at [1009, 177] on div "rgba(255, 255, 255, 1)" at bounding box center [1006, 184] width 14 height 14
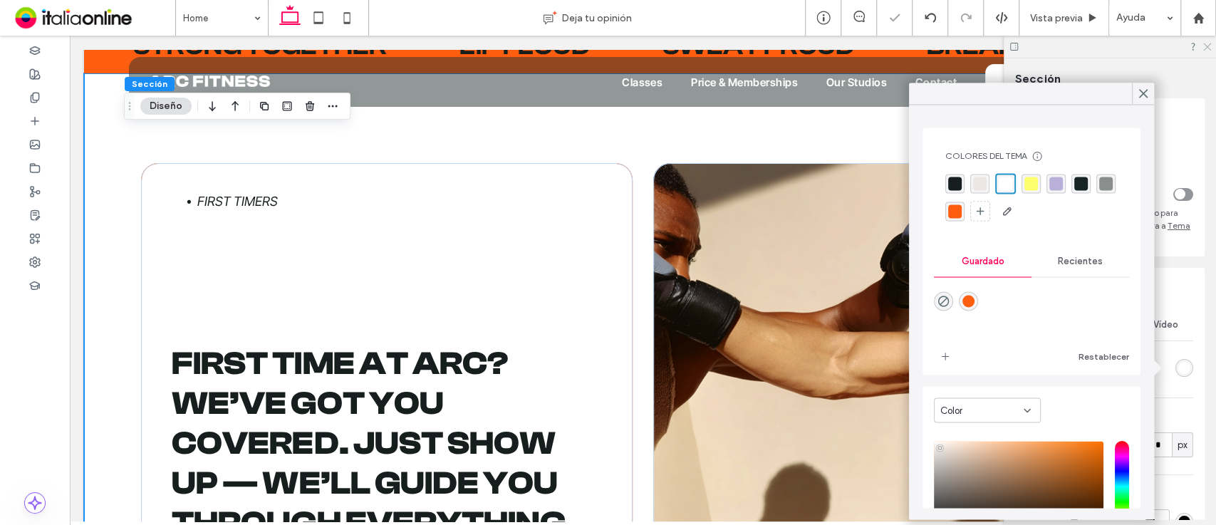
click at [1208, 43] on icon at bounding box center [1206, 45] width 9 height 9
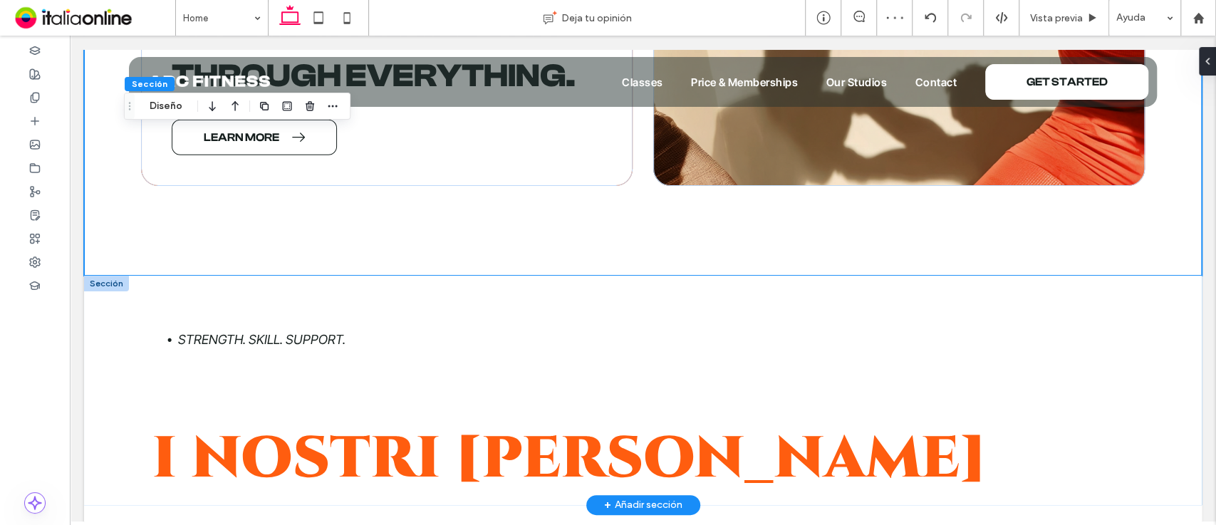
scroll to position [2405, 0]
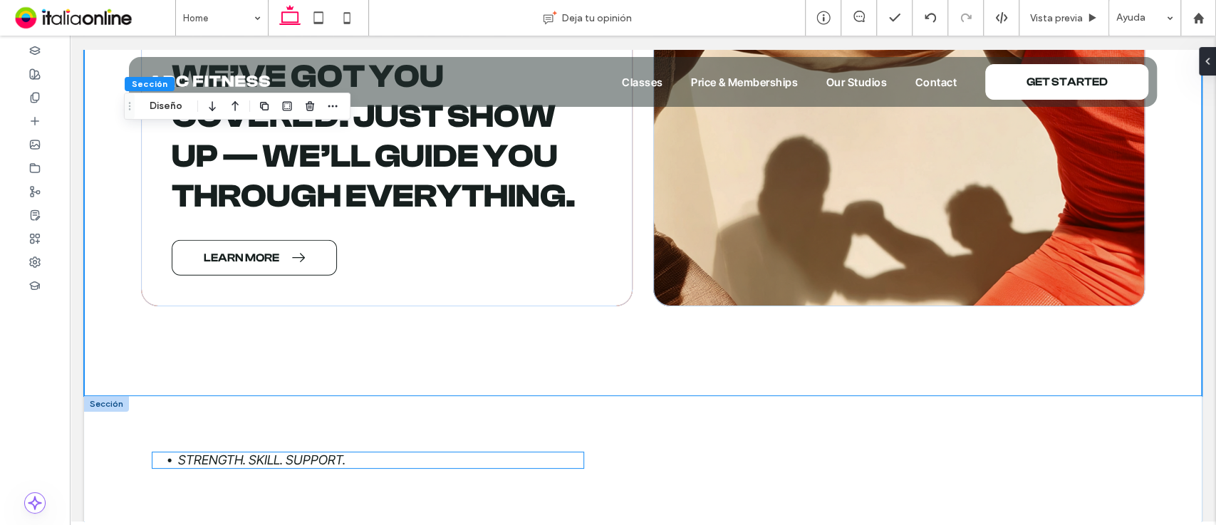
click at [345, 452] on li "Strength. Skill. Support." at bounding box center [380, 460] width 405 height 16
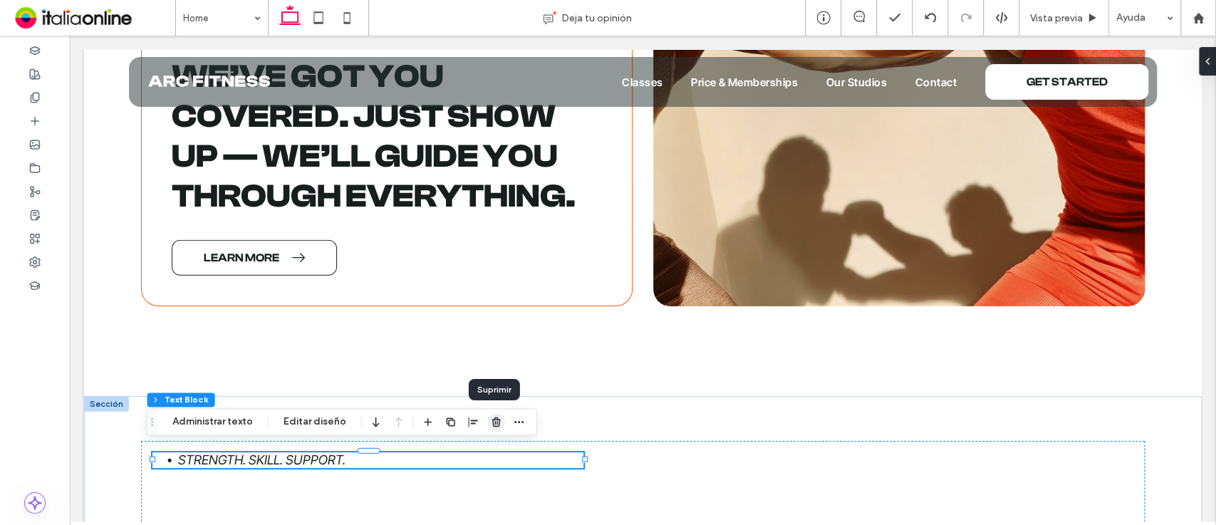
click at [494, 422] on icon "button" at bounding box center [496, 421] width 11 height 11
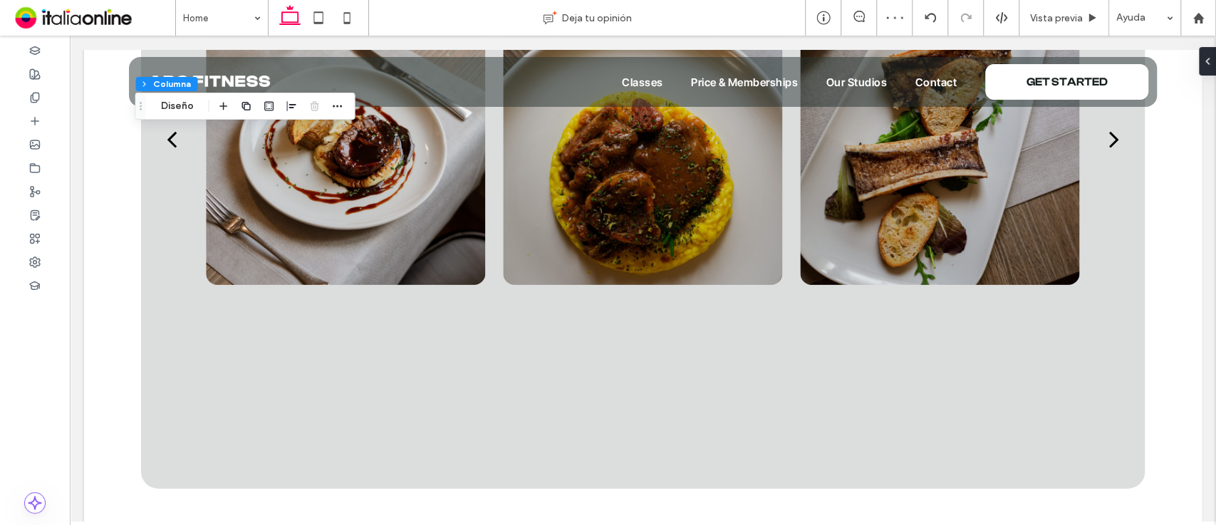
scroll to position [2957, 0]
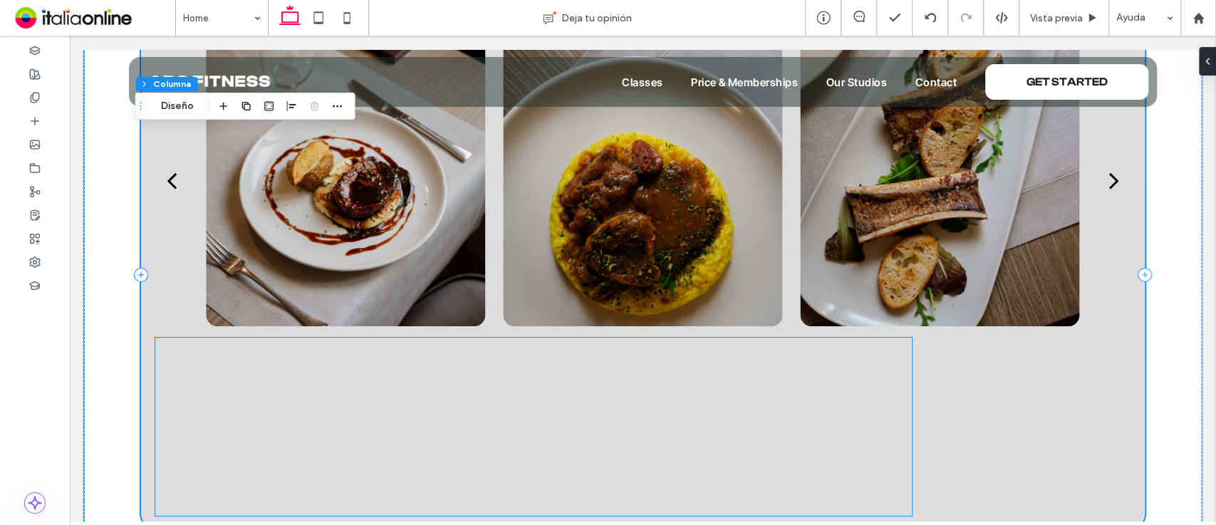
click at [673, 426] on div at bounding box center [533, 427] width 757 height 178
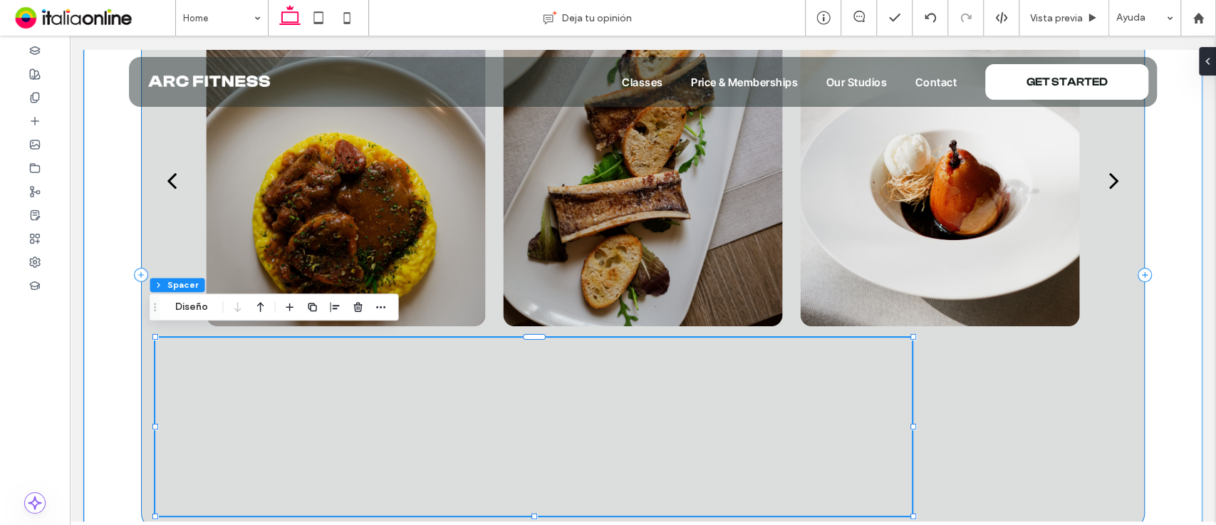
click at [142, 269] on div "a a a a" at bounding box center [643, 275] width 1004 height 510
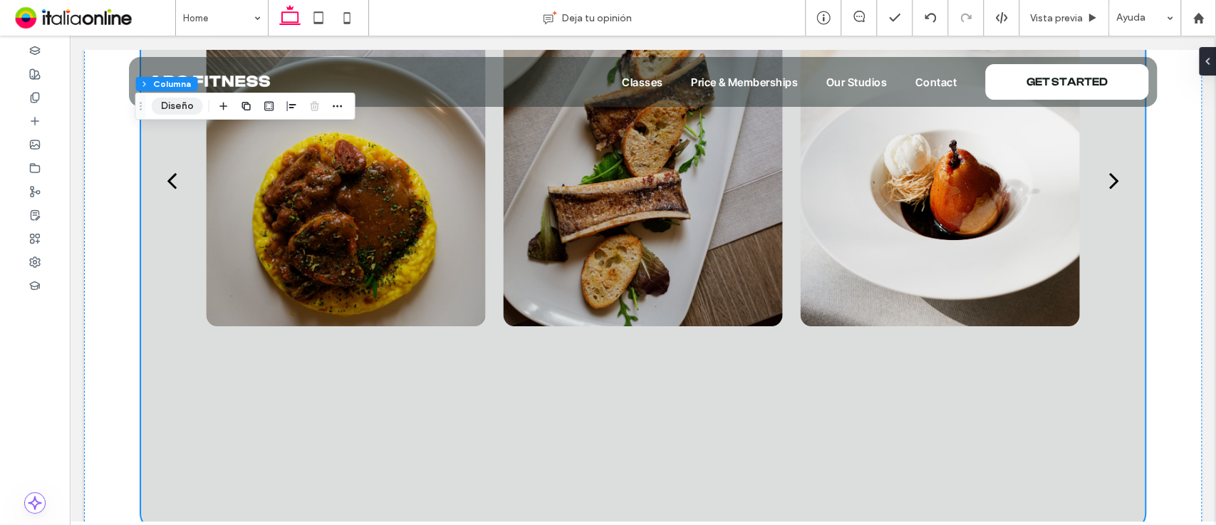
click at [172, 105] on button "Diseño" at bounding box center [177, 106] width 51 height 17
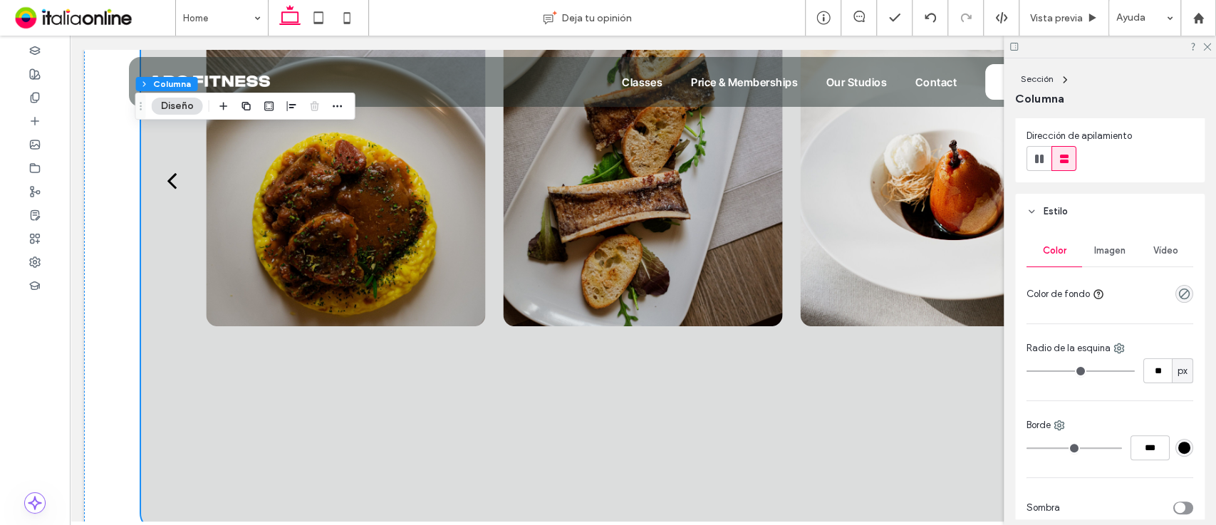
scroll to position [171, 0]
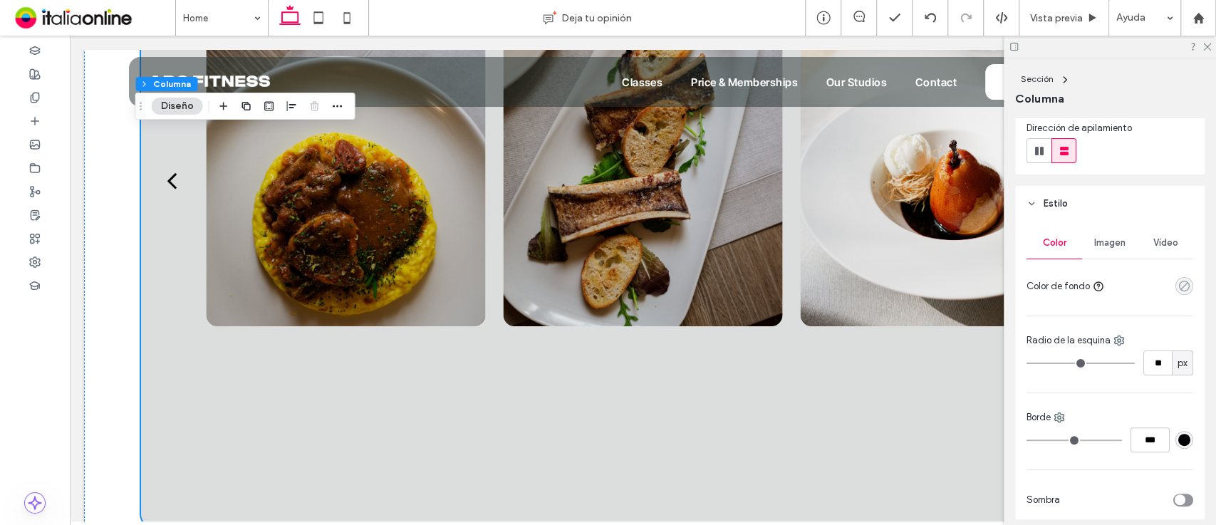
click at [1178, 289] on icon "rgba(0,0,0,0)" at bounding box center [1184, 286] width 12 height 12
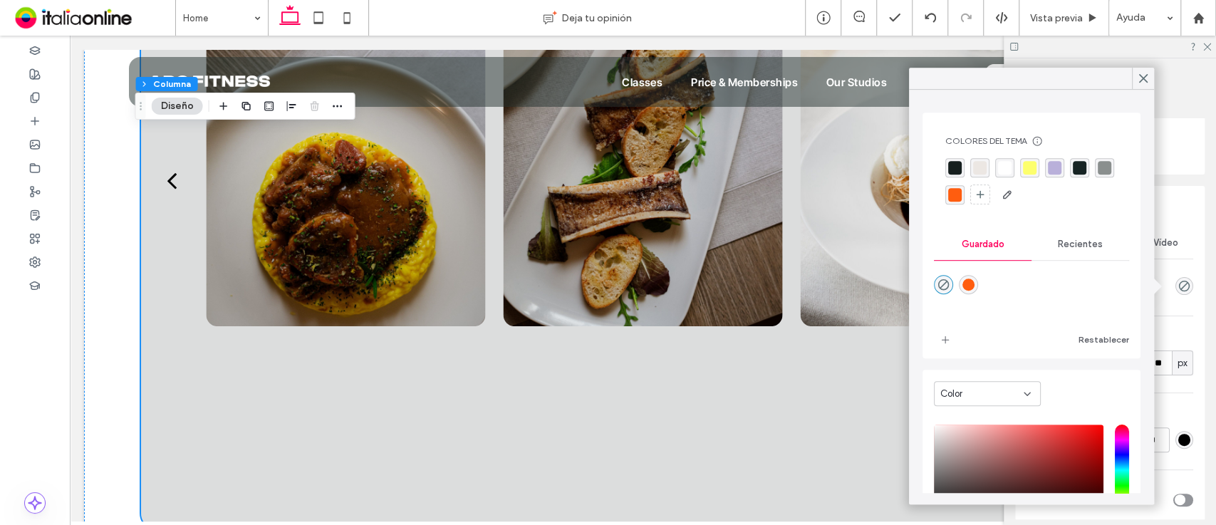
click at [962, 192] on div "rgba(255, 93, 15, 1)" at bounding box center [955, 195] width 14 height 14
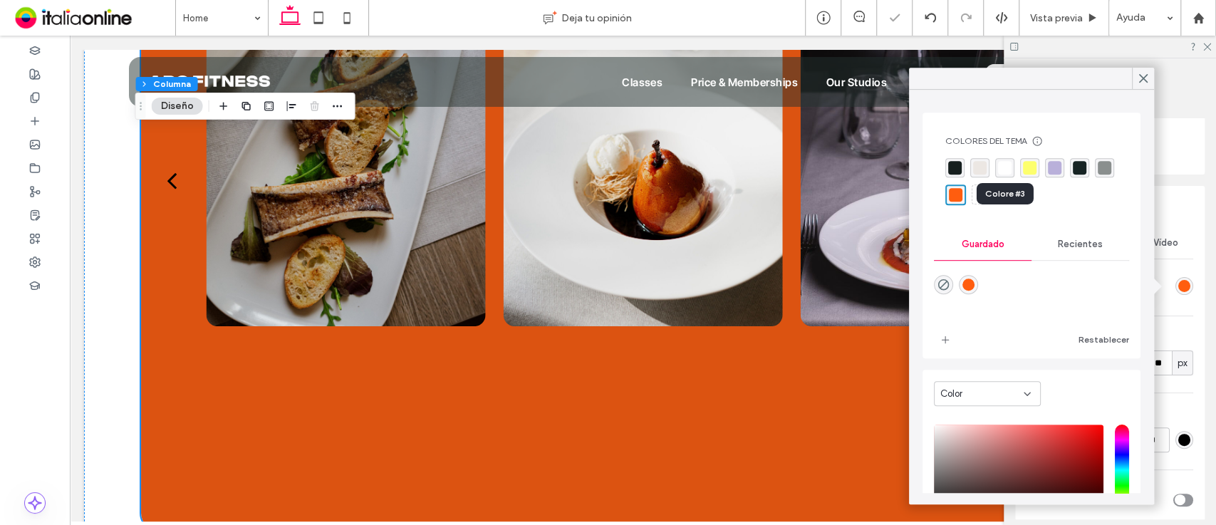
click at [1002, 165] on div "rgba(255, 255, 255, 1)" at bounding box center [1005, 168] width 14 height 14
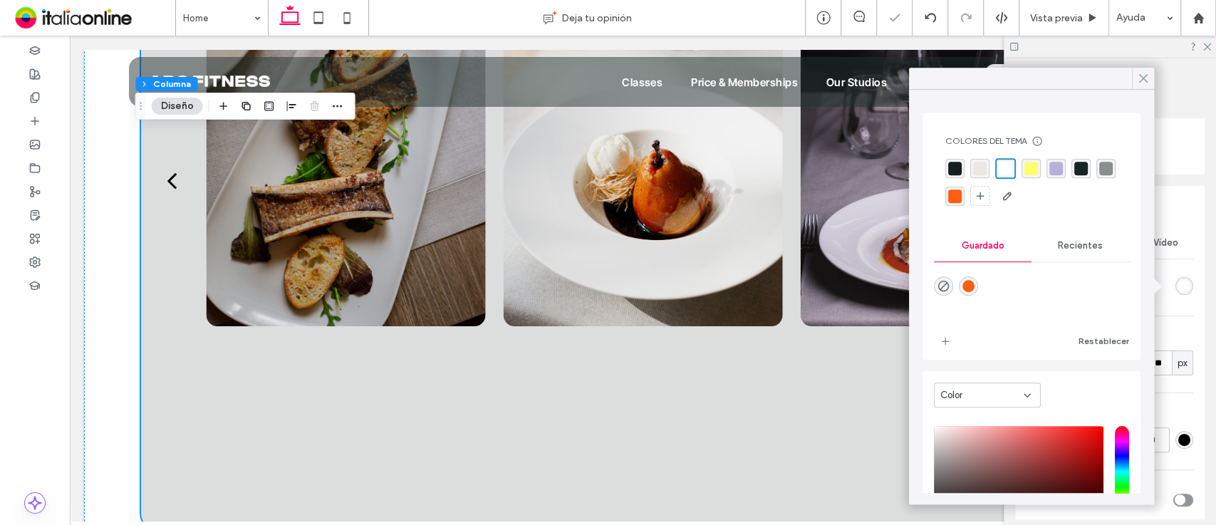
click at [1138, 76] on icon at bounding box center [1143, 78] width 13 height 13
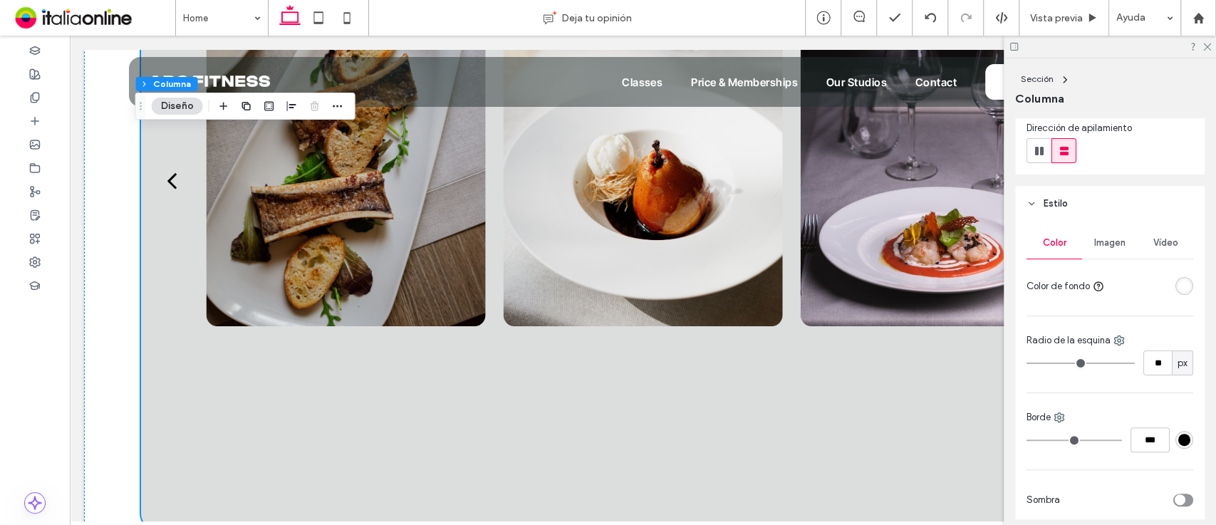
drag, startPoint x: 1215, startPoint y: 285, endPoint x: 1208, endPoint y: 291, distance: 9.1
click at [1208, 291] on div "Sección Columna Diseño Alineación del contenido Horizontal Vertical Dirección d…" at bounding box center [1110, 291] width 212 height 467
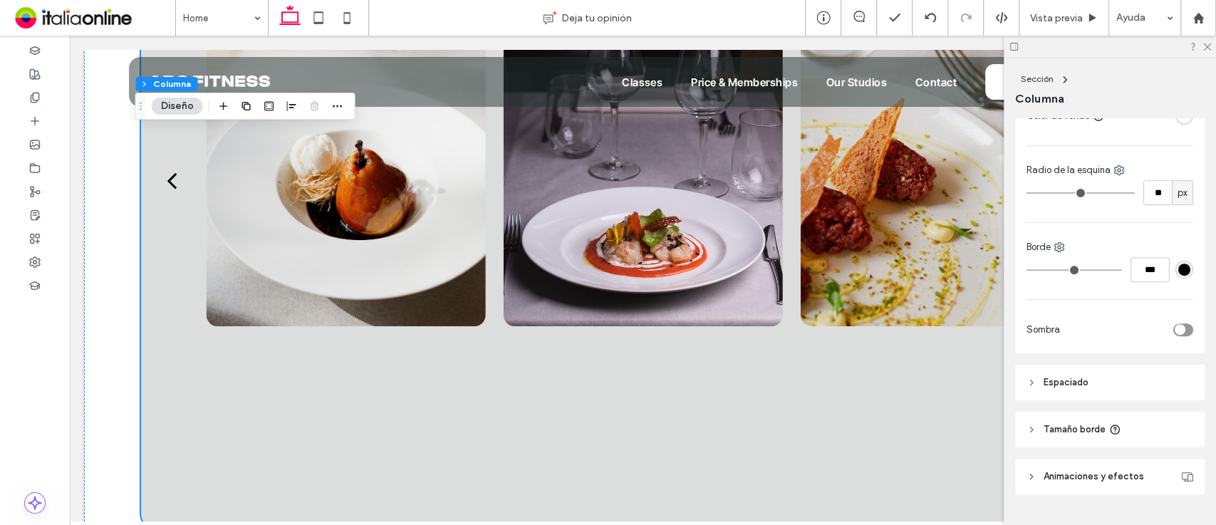
scroll to position [343, 0]
click at [1143, 420] on header "Tamaño borde" at bounding box center [1109, 428] width 189 height 36
click at [1135, 385] on header "Espaciado" at bounding box center [1109, 381] width 189 height 36
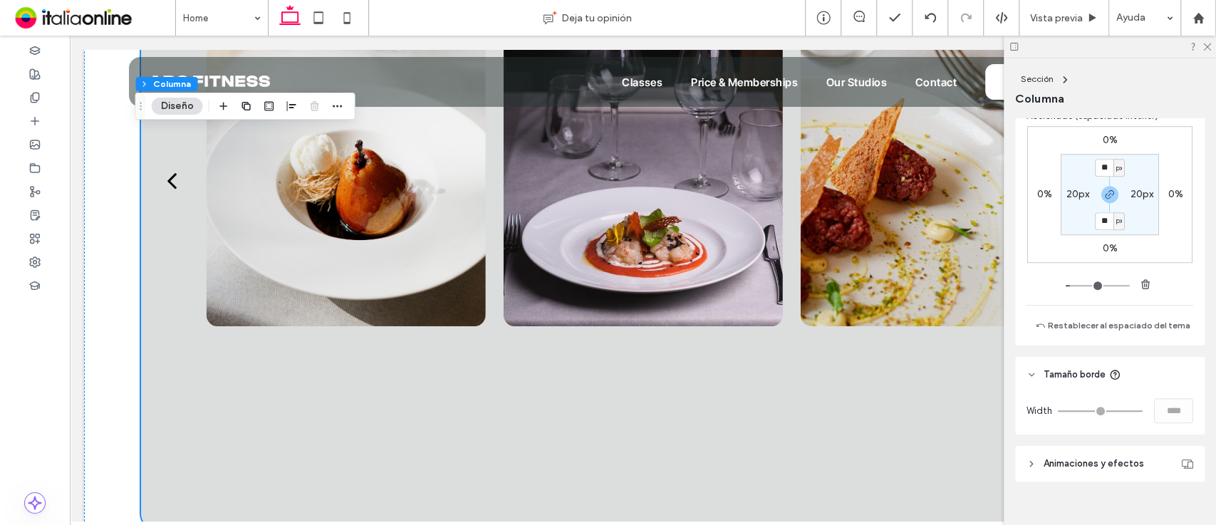
scroll to position [716, 0]
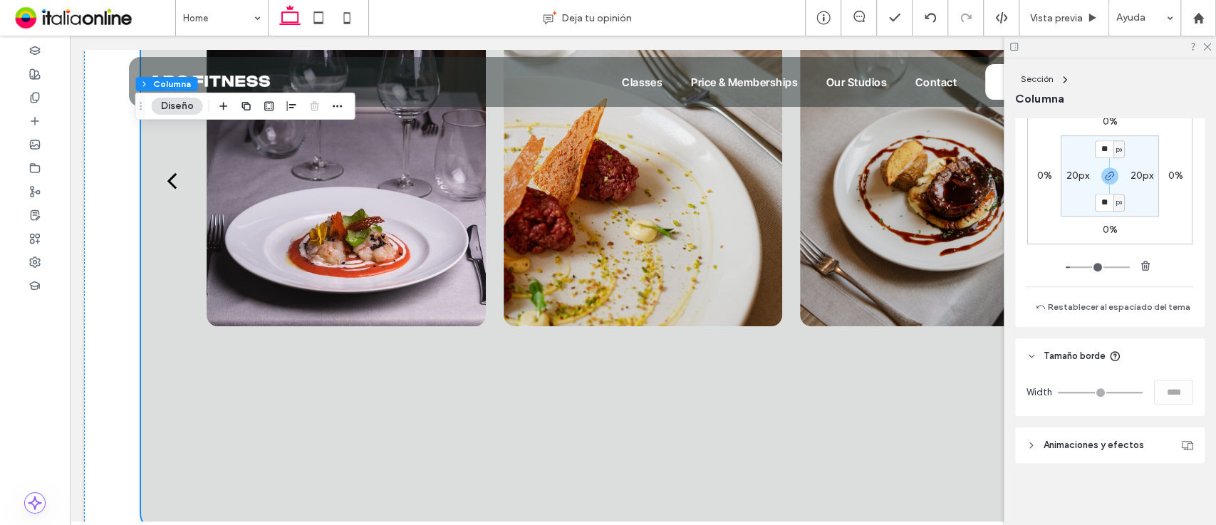
click at [1118, 455] on header "Animaciones y efectos" at bounding box center [1109, 445] width 189 height 36
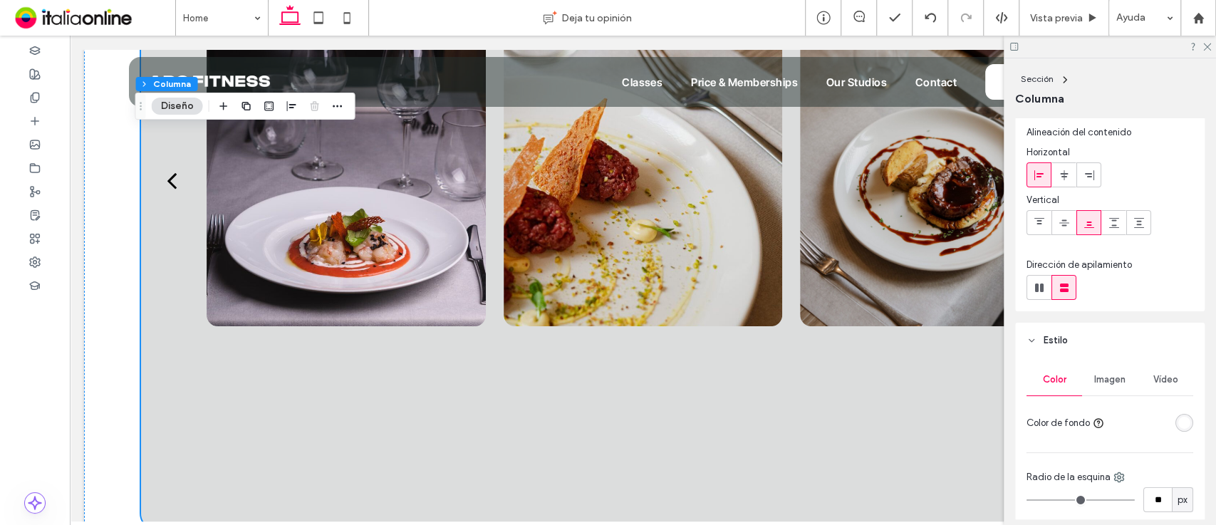
scroll to position [0, 0]
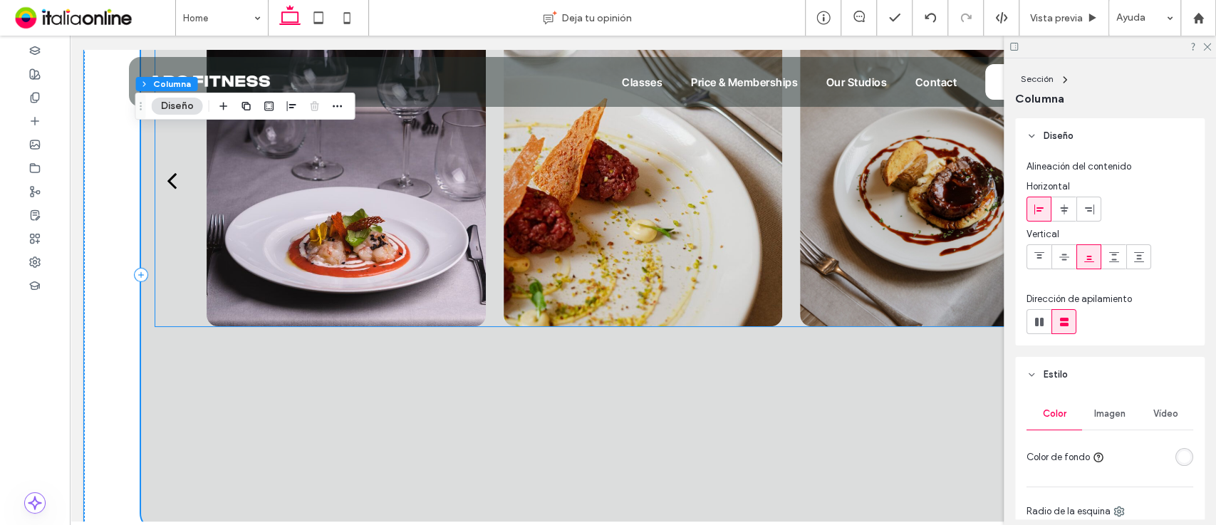
click at [170, 244] on div at bounding box center [642, 180] width 975 height 292
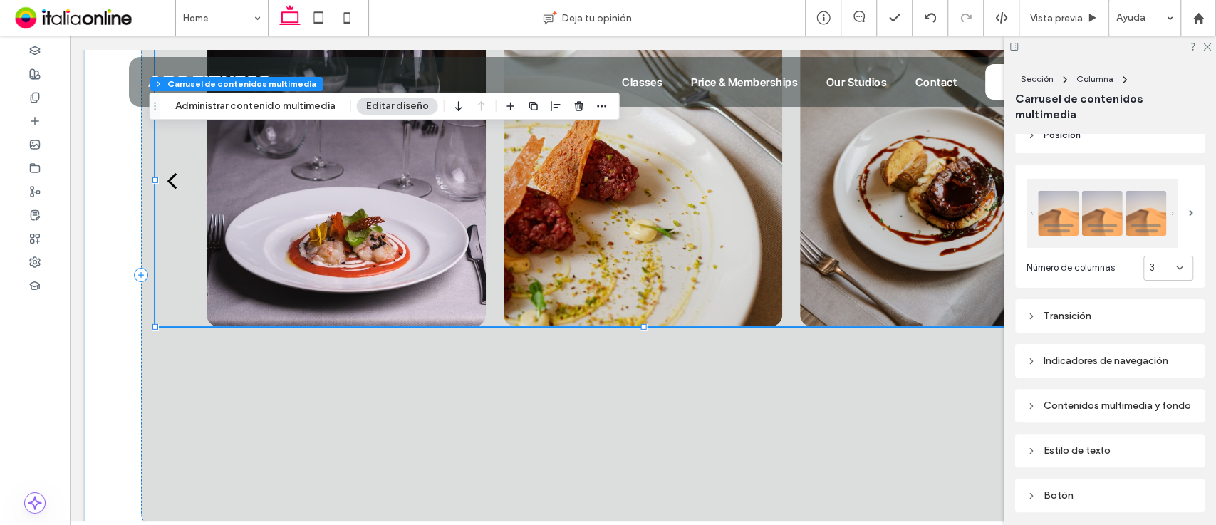
scroll to position [186, 0]
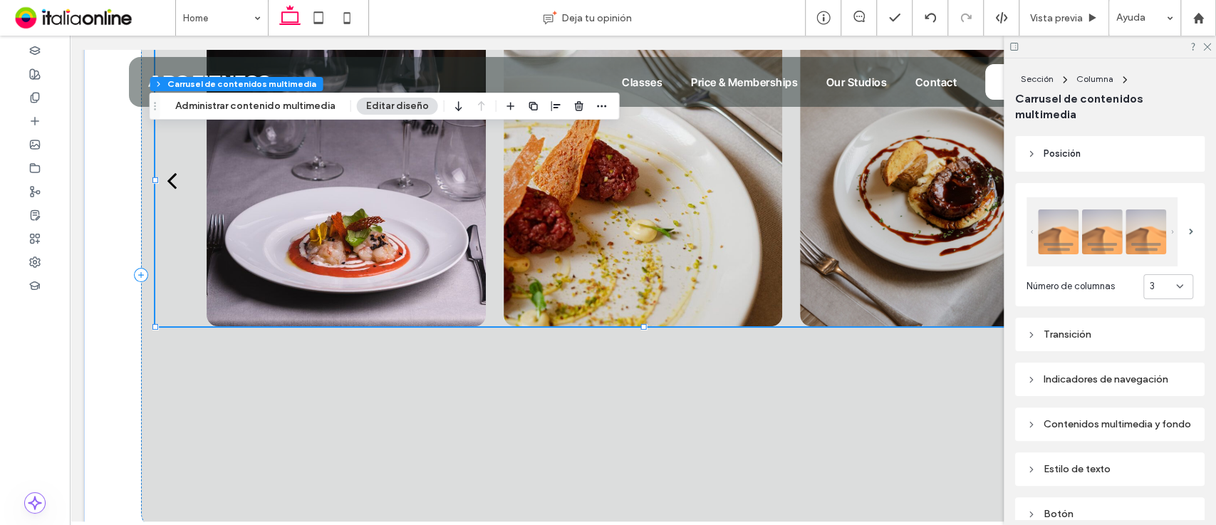
click at [1133, 325] on div "Transición" at bounding box center [1110, 334] width 167 height 19
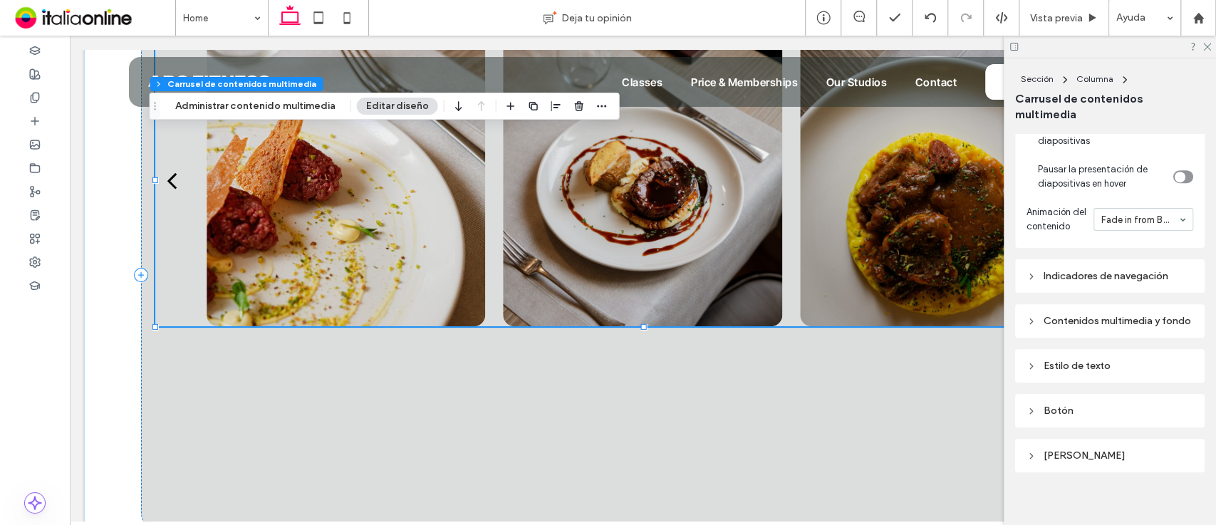
scroll to position [547, 0]
click at [1123, 326] on div "Contenidos multimedia y fondo" at bounding box center [1110, 319] width 167 height 12
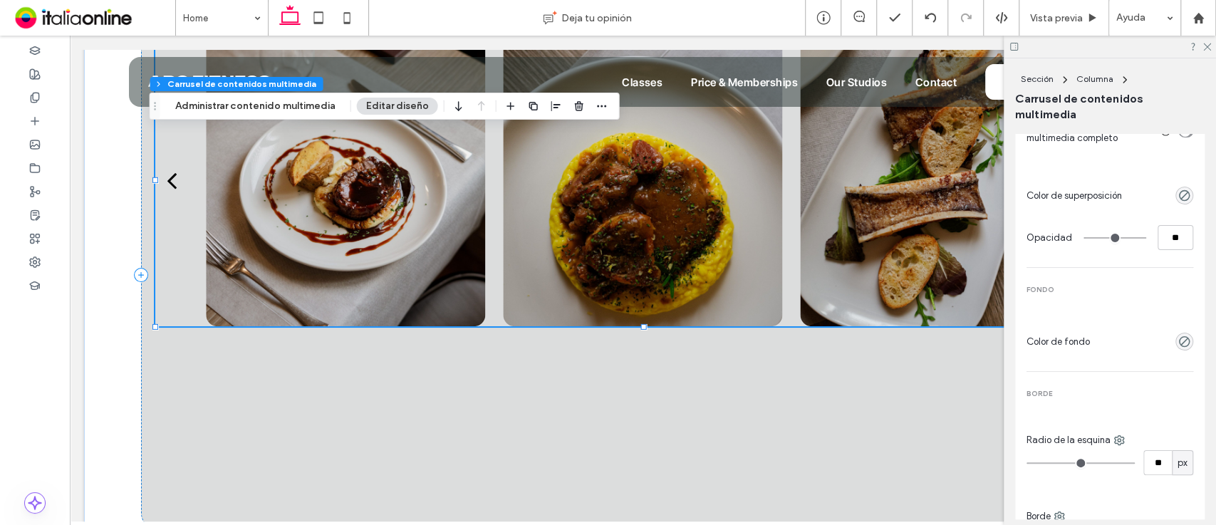
scroll to position [801, 0]
click at [1184, 207] on div "rgba(0, 0, 0, 0)" at bounding box center [1184, 198] width 18 height 18
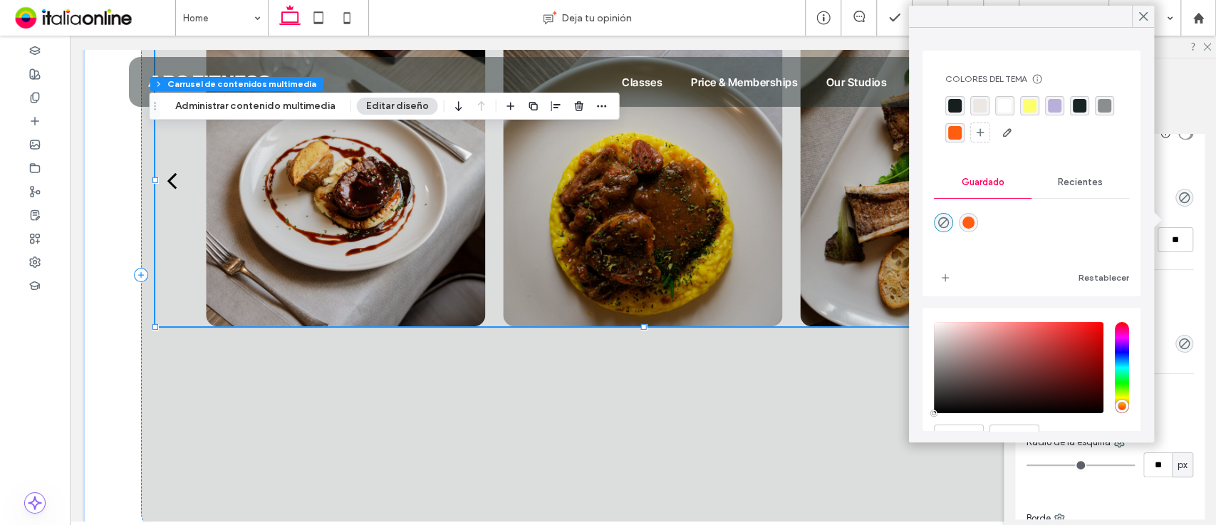
click at [1011, 102] on div "rgba(255, 255, 255, 1)" at bounding box center [1004, 105] width 19 height 19
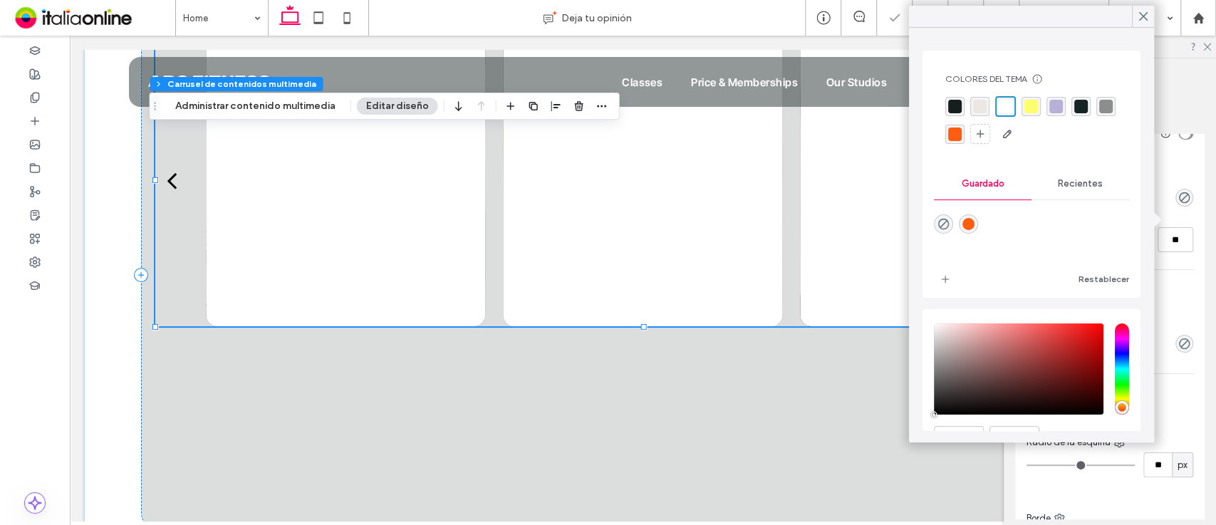
type input "***"
type input "****"
click at [943, 224] on icon "rgba(0,0,0,0)" at bounding box center [944, 224] width 12 height 12
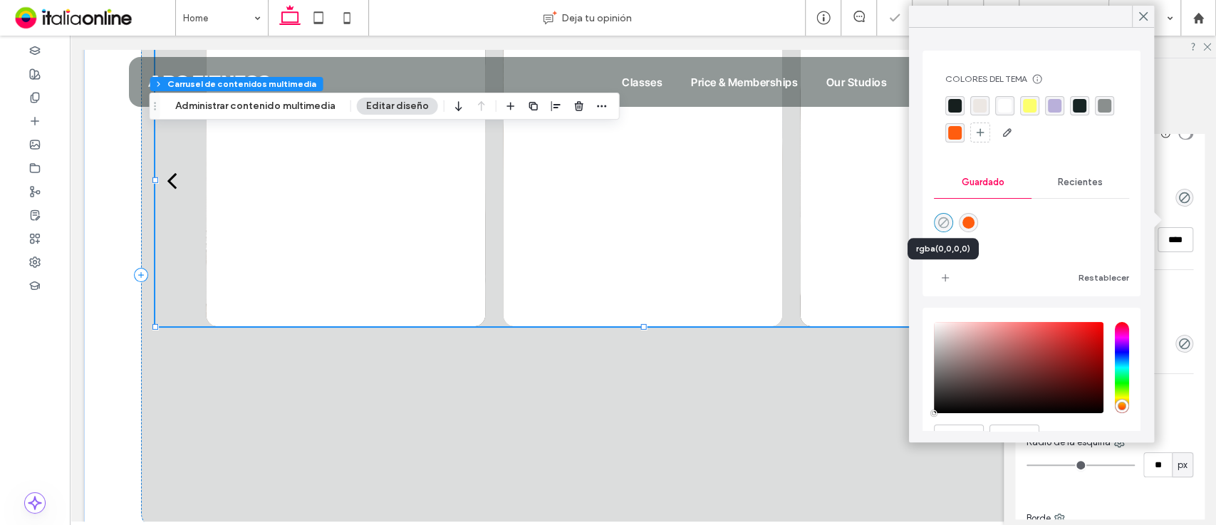
type input "*"
type input "**"
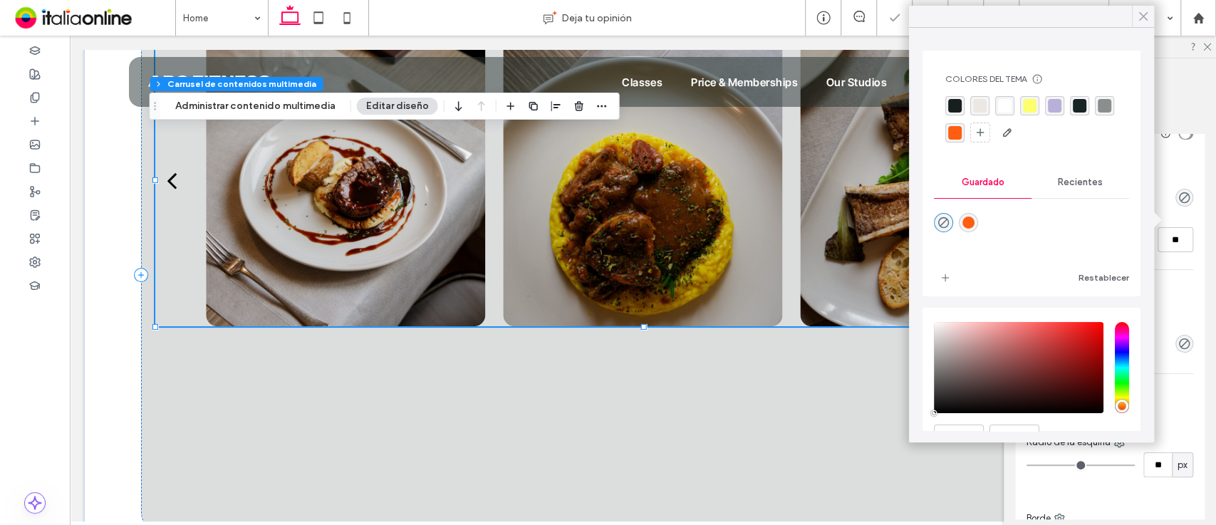
click at [1141, 21] on icon at bounding box center [1143, 16] width 13 height 13
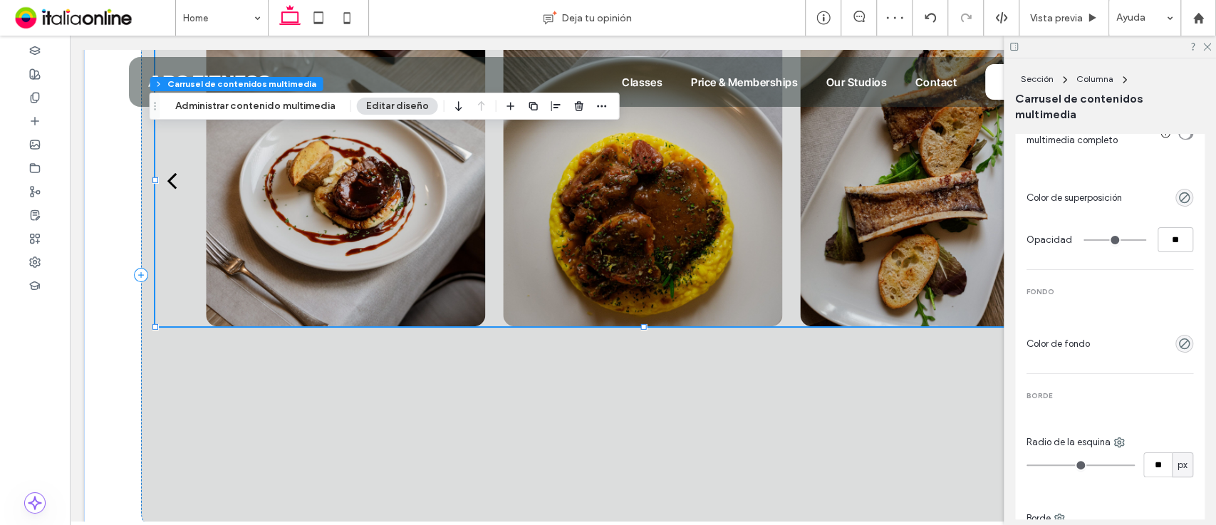
type input "*"
type input "**"
type input "***"
type input "**"
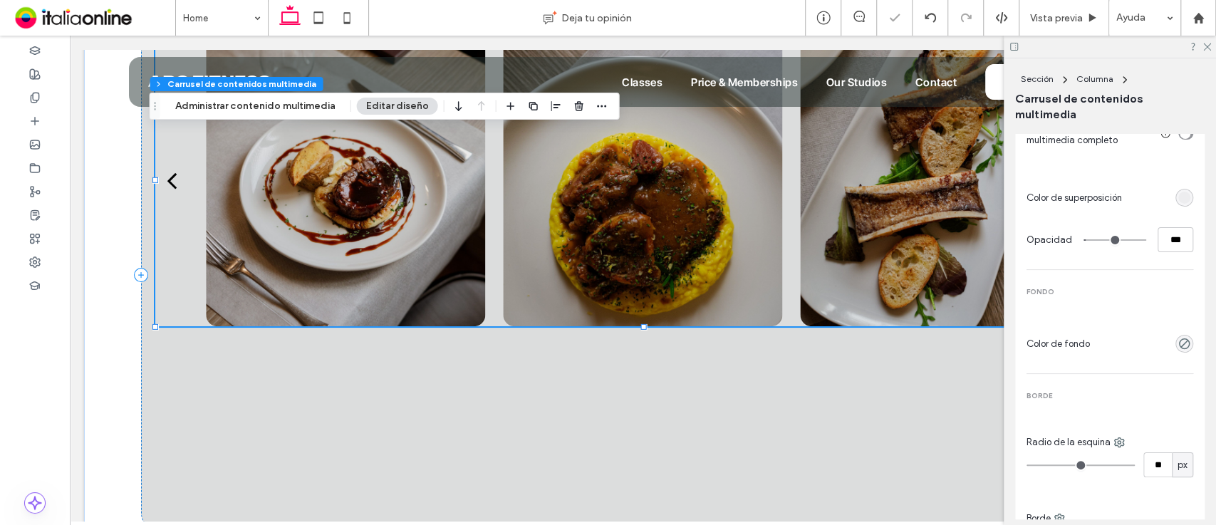
type input "***"
type input "**"
type input "***"
drag, startPoint x: 1087, startPoint y: 259, endPoint x: 1121, endPoint y: 262, distance: 33.6
click at [1121, 241] on input "range" at bounding box center [1115, 239] width 63 height 1
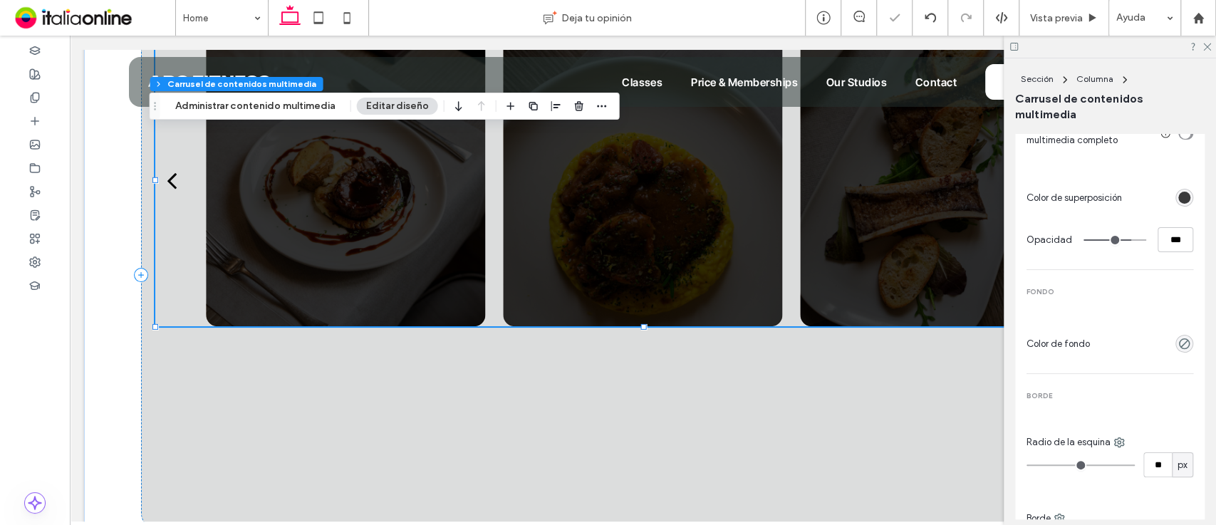
type input "**"
type input "***"
type input "*"
type input "**"
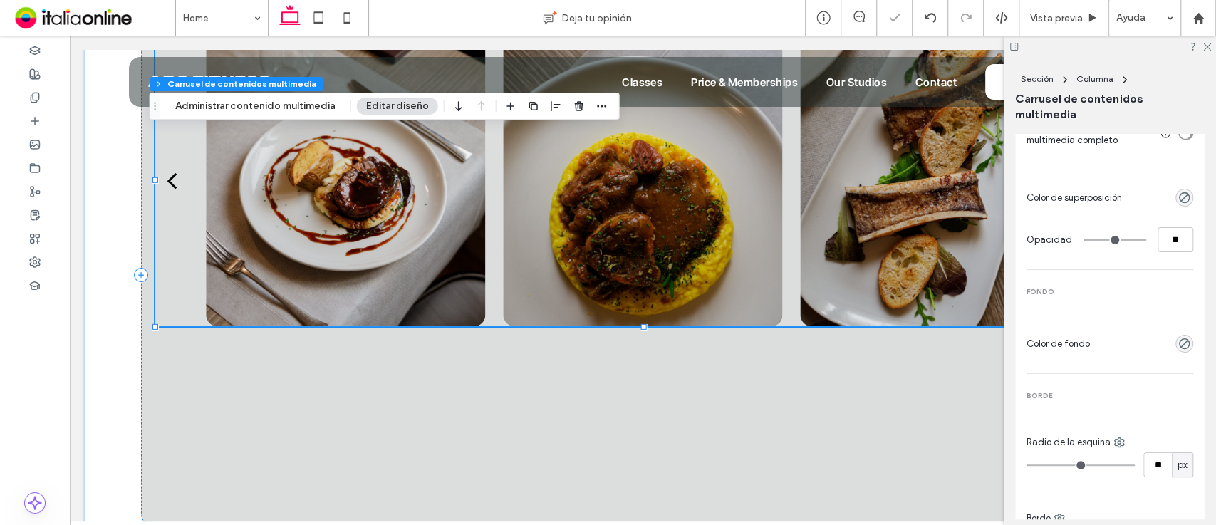
drag, startPoint x: 1121, startPoint y: 262, endPoint x: 1046, endPoint y: 264, distance: 74.8
type input "*"
click at [1084, 241] on input "range" at bounding box center [1115, 239] width 63 height 1
click at [1179, 349] on use "rgba(0, 0, 0, 0)" at bounding box center [1184, 343] width 11 height 11
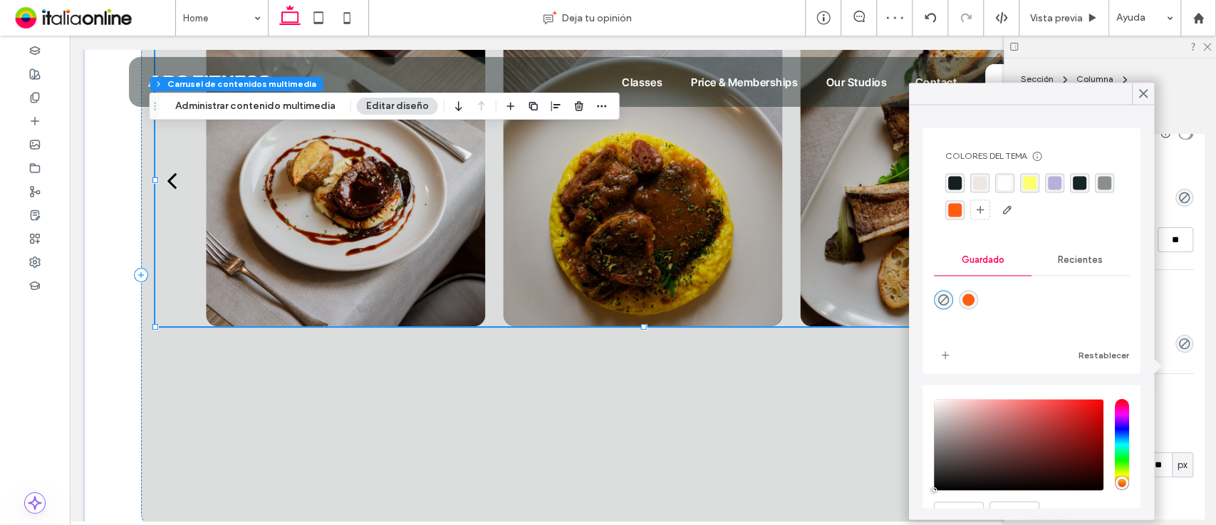
click at [1007, 189] on div "rgba(255, 255, 255, 1)" at bounding box center [1004, 182] width 19 height 19
click at [1143, 93] on use at bounding box center [1143, 94] width 7 height 8
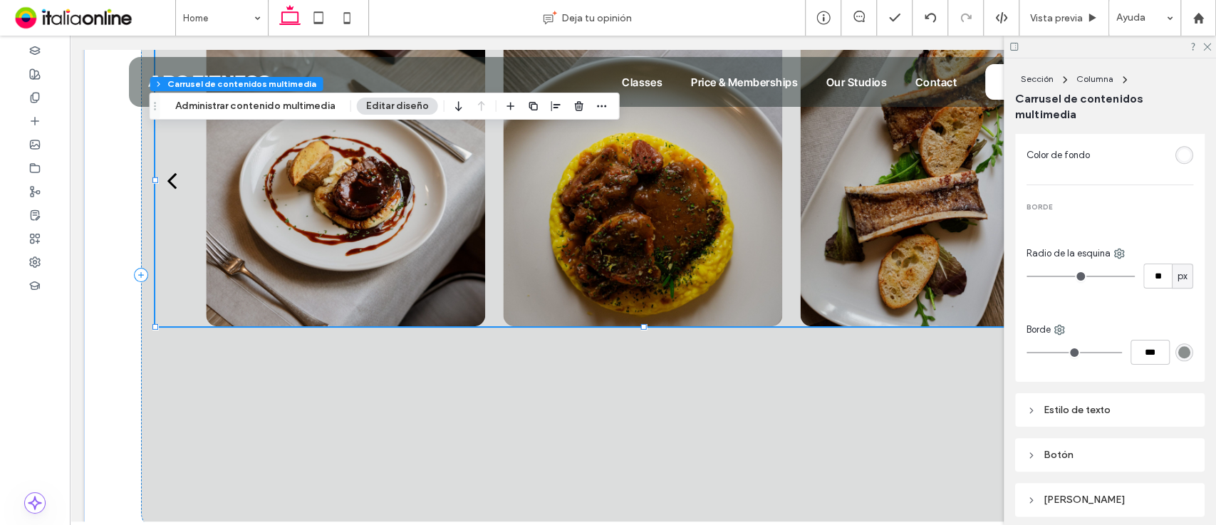
scroll to position [1066, 0]
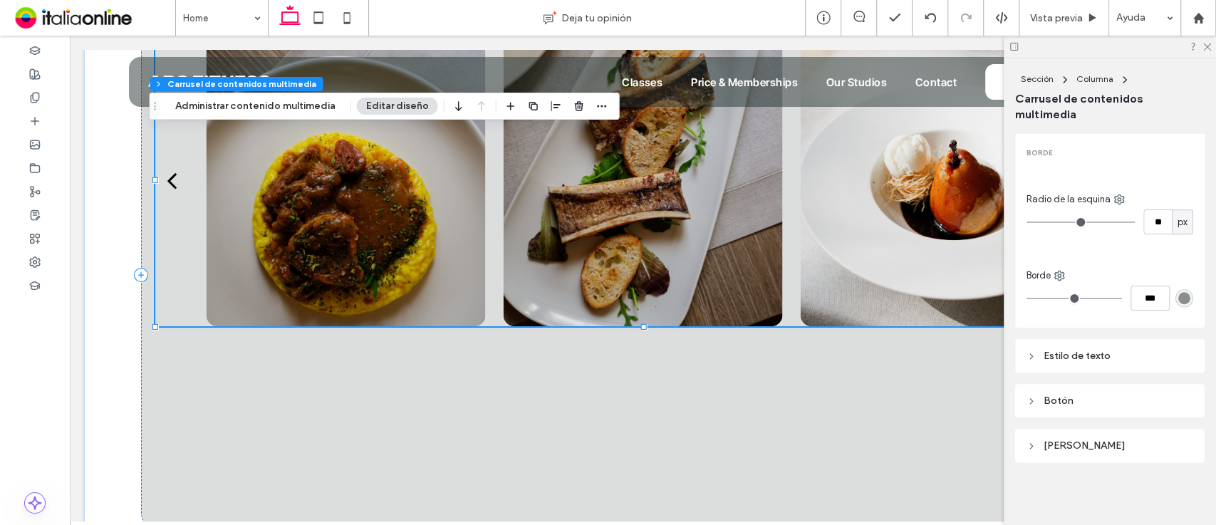
click at [1076, 354] on div "Estilo de texto" at bounding box center [1110, 356] width 167 height 12
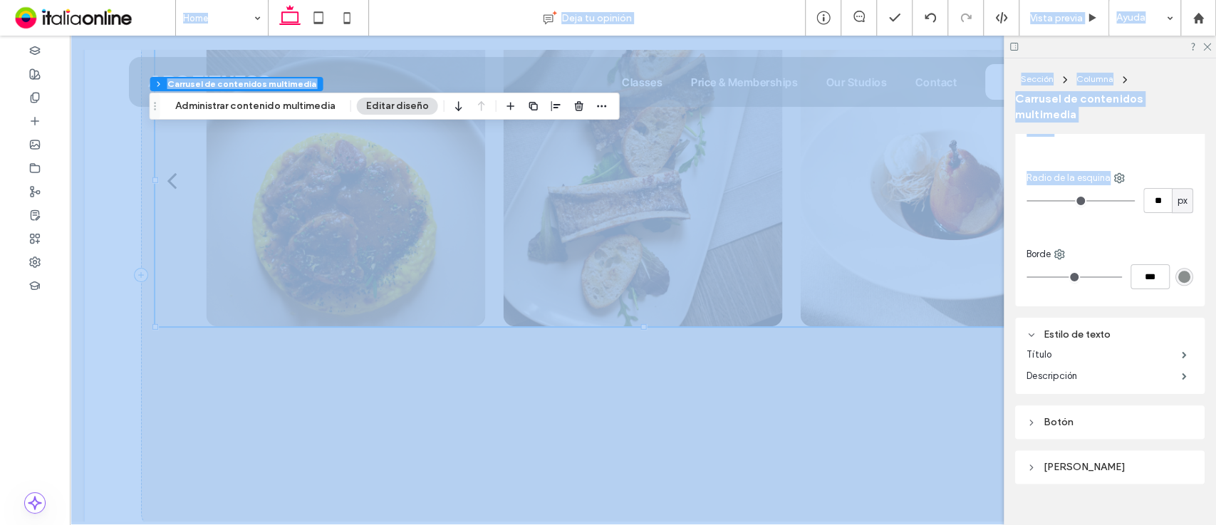
drag, startPoint x: 1214, startPoint y: 441, endPoint x: 1213, endPoint y: 180, distance: 261.5
click at [1213, 180] on div "Sección Columna Carrusel de contenidos multimedia Alineación Espaciado Acolchad…" at bounding box center [1110, 291] width 212 height 467
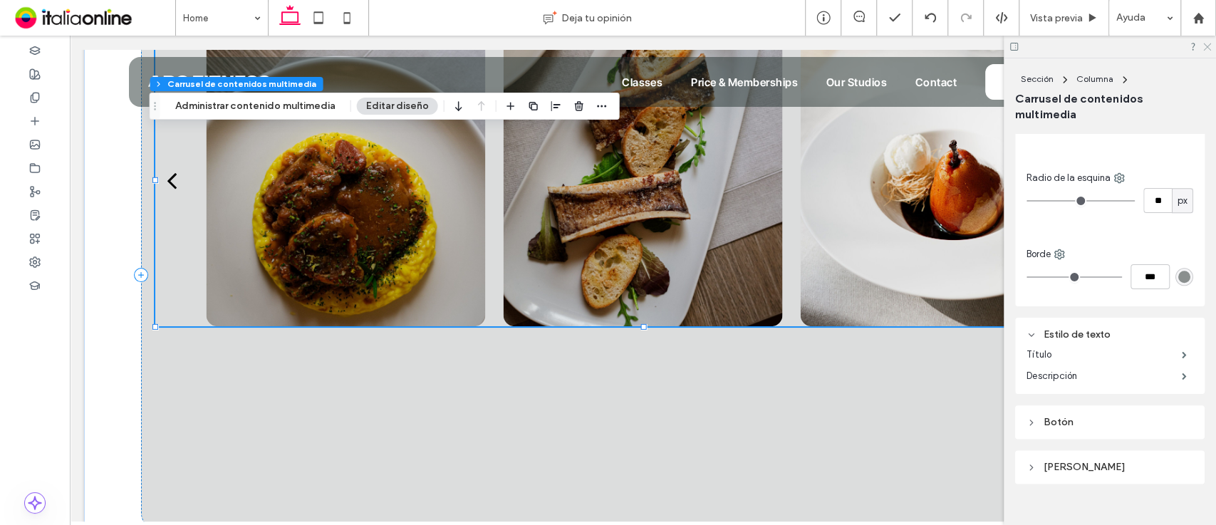
click at [1208, 44] on use at bounding box center [1207, 47] width 8 height 8
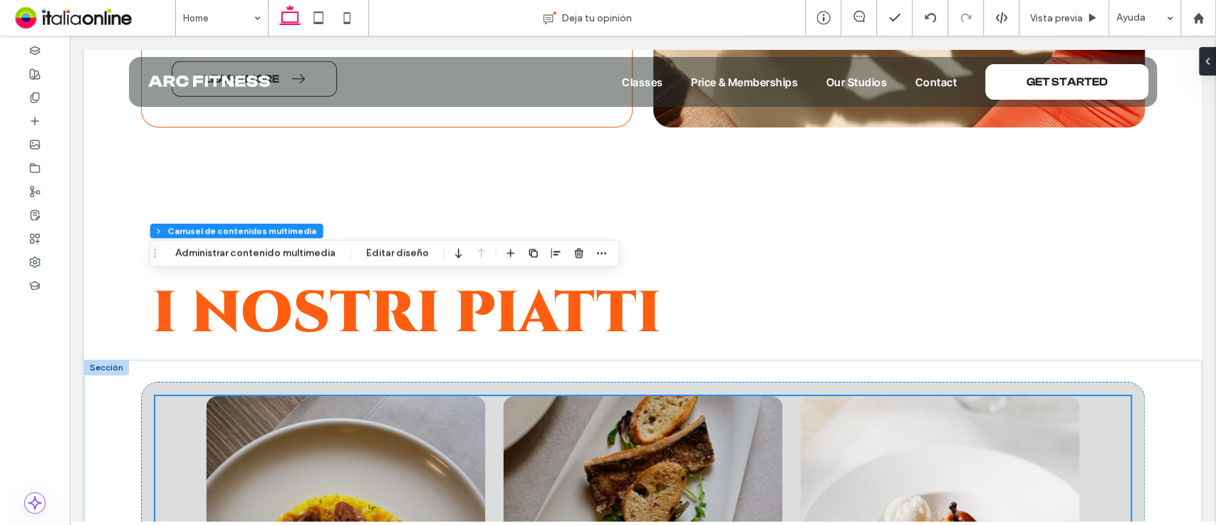
scroll to position [2703, 0]
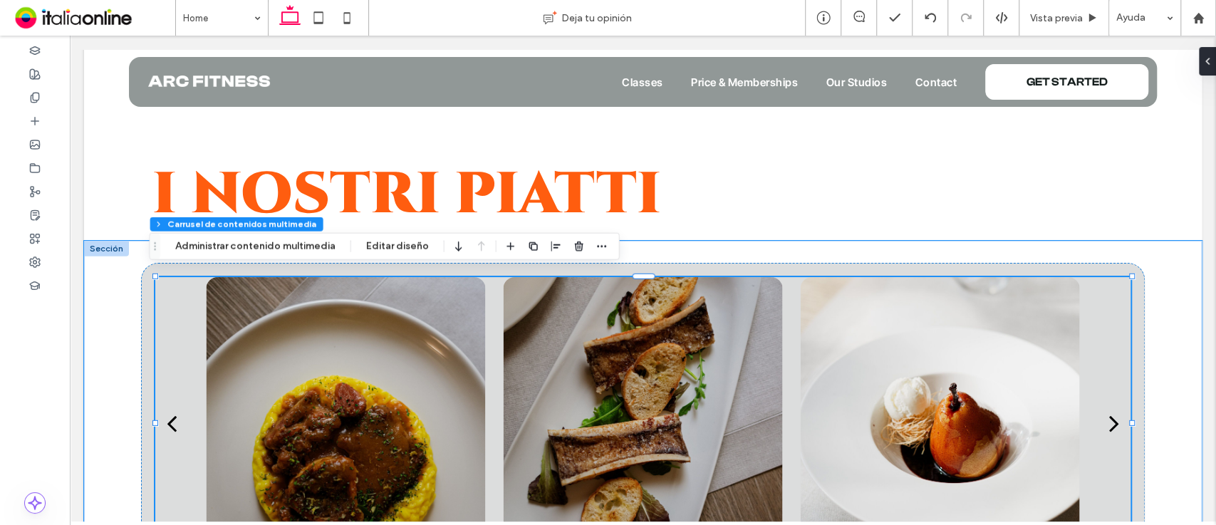
click at [110, 241] on div at bounding box center [106, 249] width 45 height 16
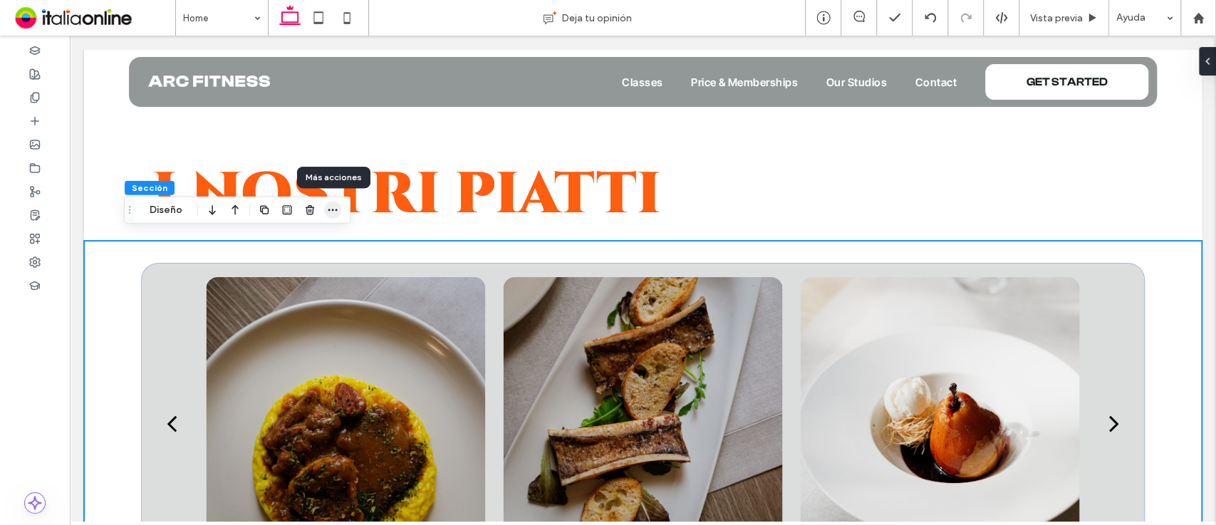
click at [330, 209] on icon "button" at bounding box center [332, 209] width 11 height 11
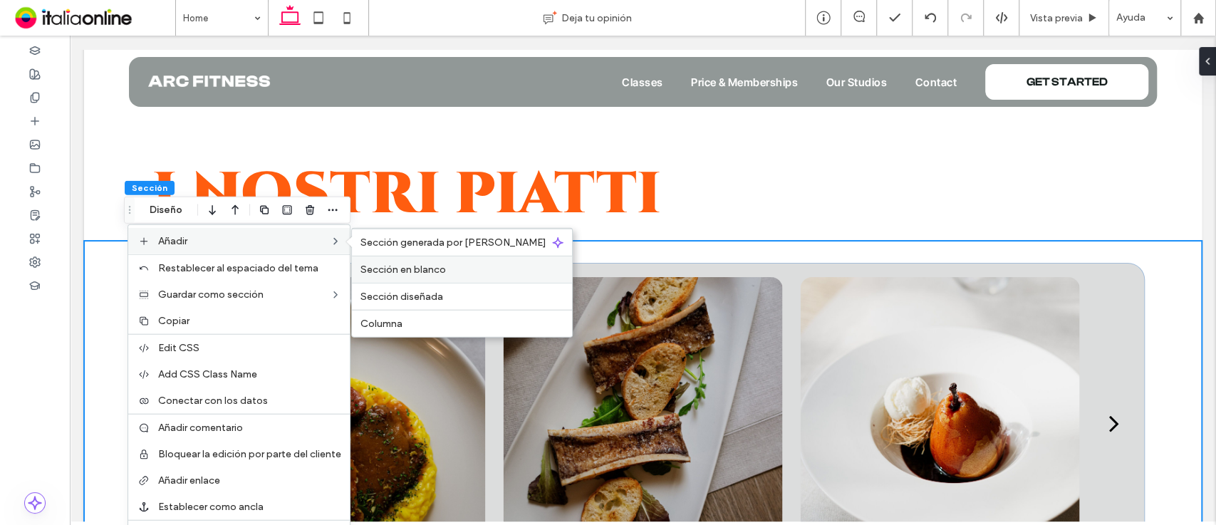
click at [433, 272] on span "Sección en blanco" at bounding box center [402, 270] width 85 height 12
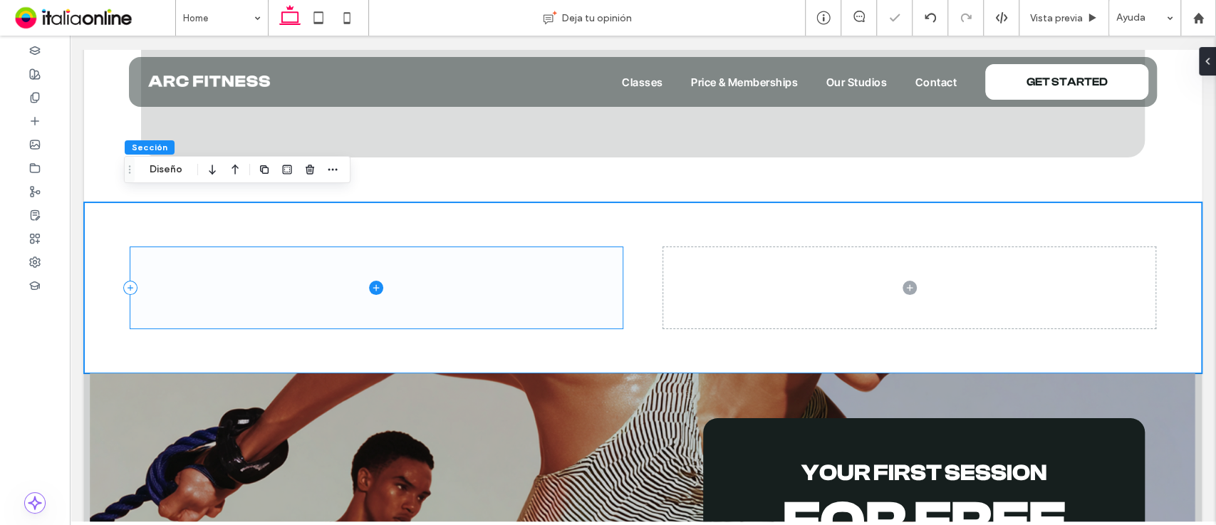
scroll to position [3320, 0]
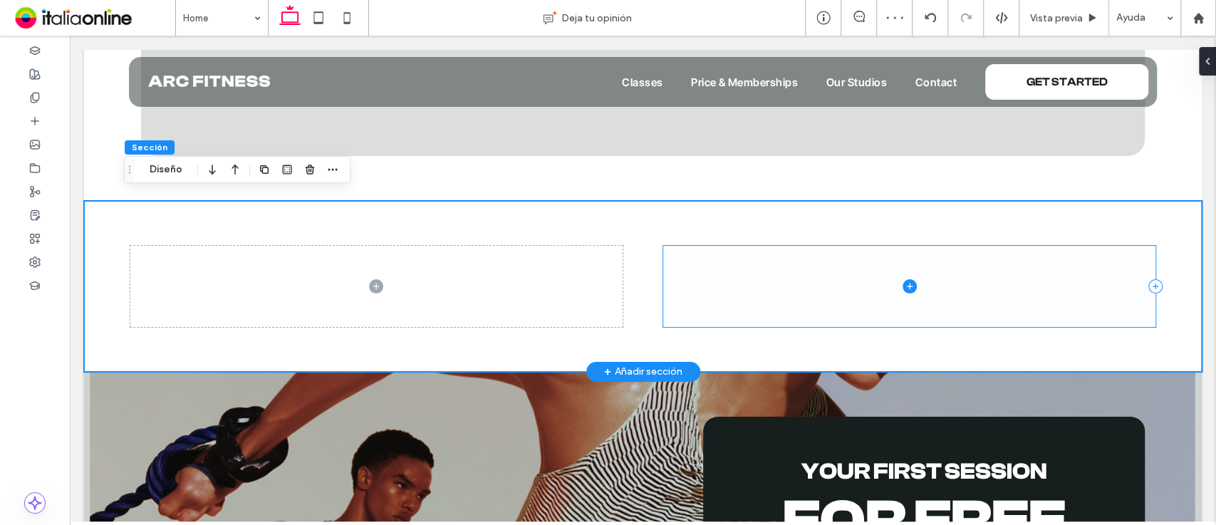
click at [1091, 286] on span at bounding box center [909, 287] width 492 height 82
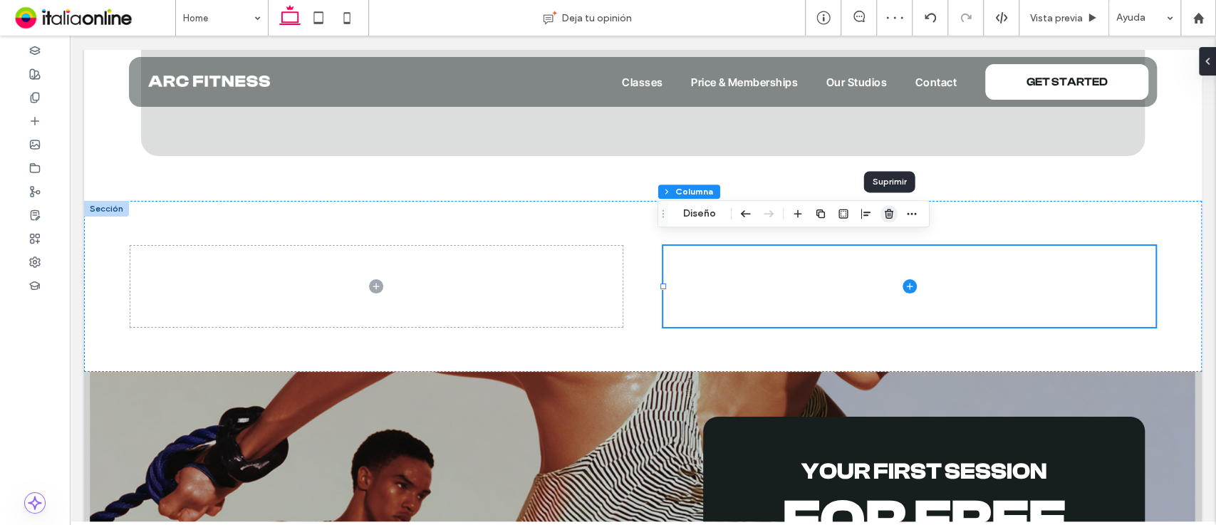
click at [892, 215] on use "button" at bounding box center [889, 213] width 9 height 9
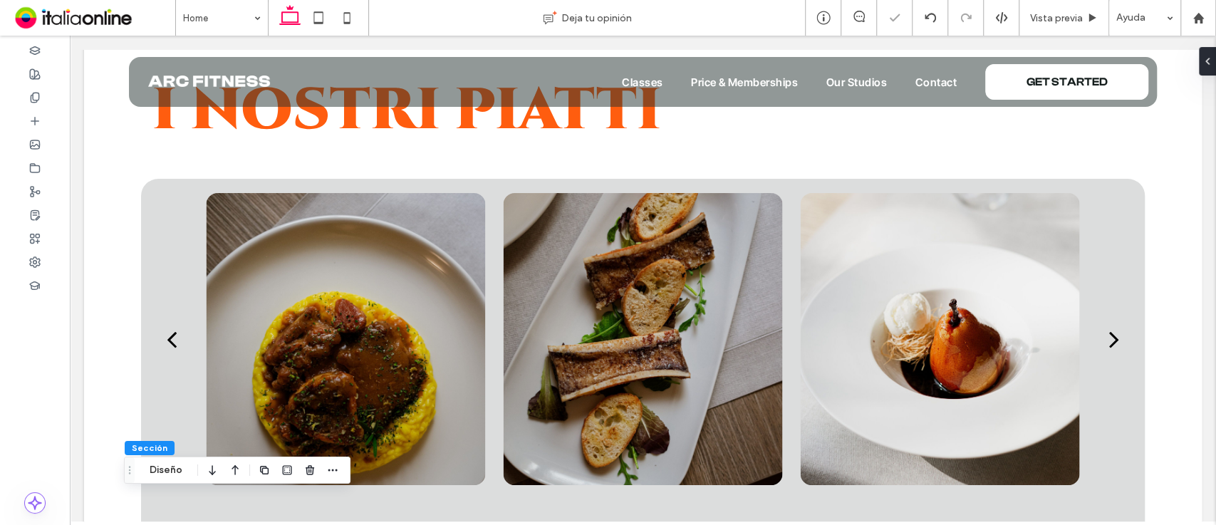
scroll to position [2799, 0]
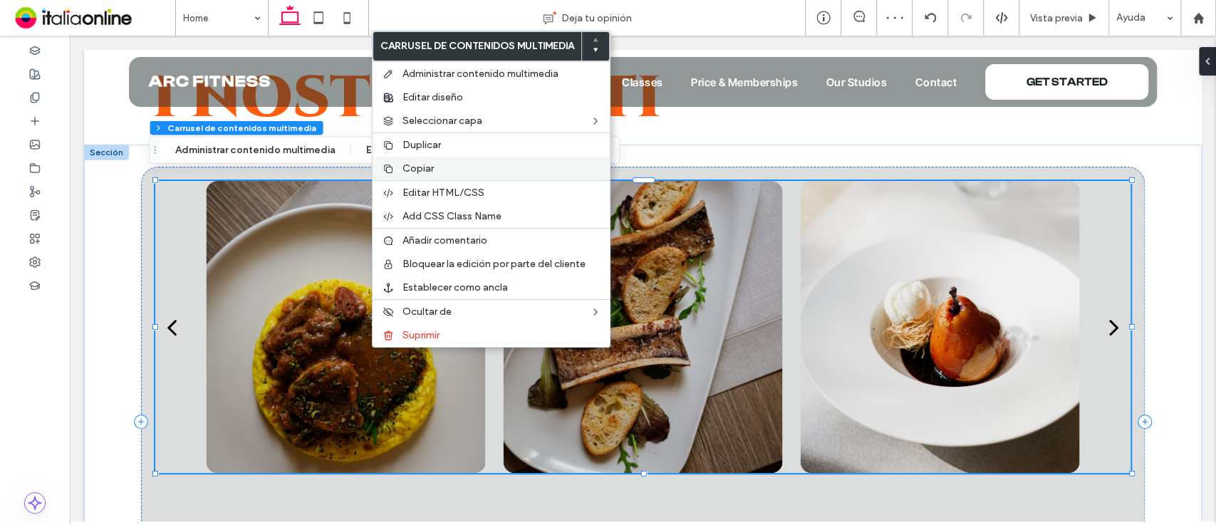
click at [427, 169] on span "Copiar" at bounding box center [418, 168] width 31 height 12
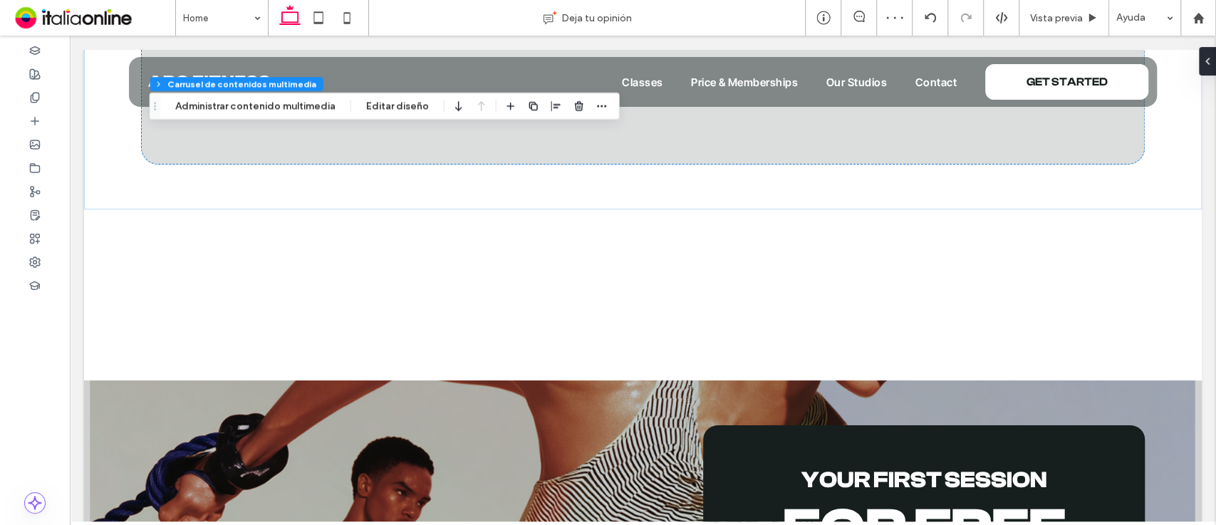
scroll to position [3305, 0]
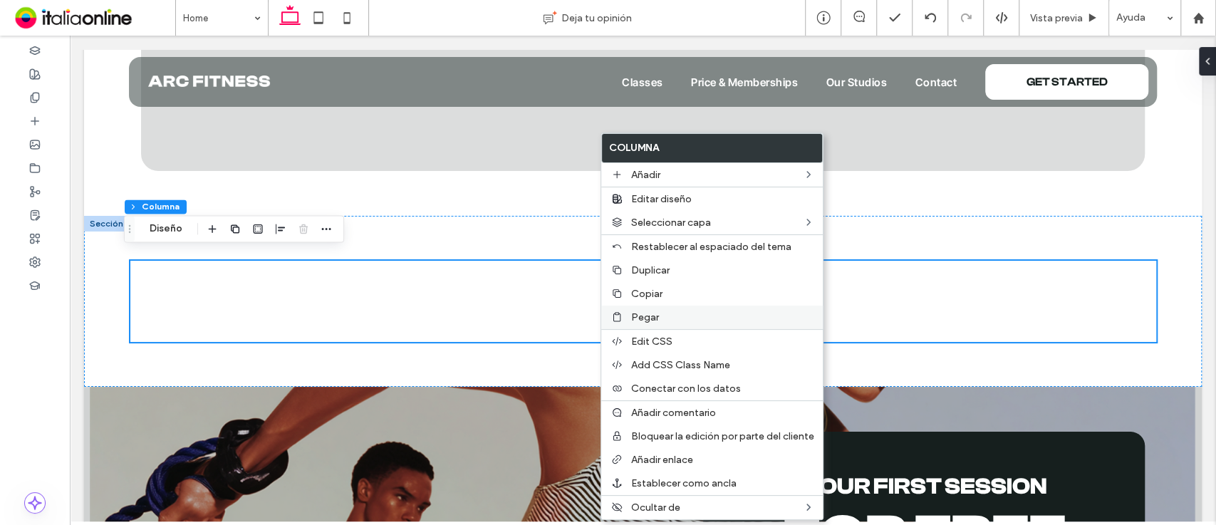
click at [673, 317] on label "Pegar" at bounding box center [722, 317] width 183 height 12
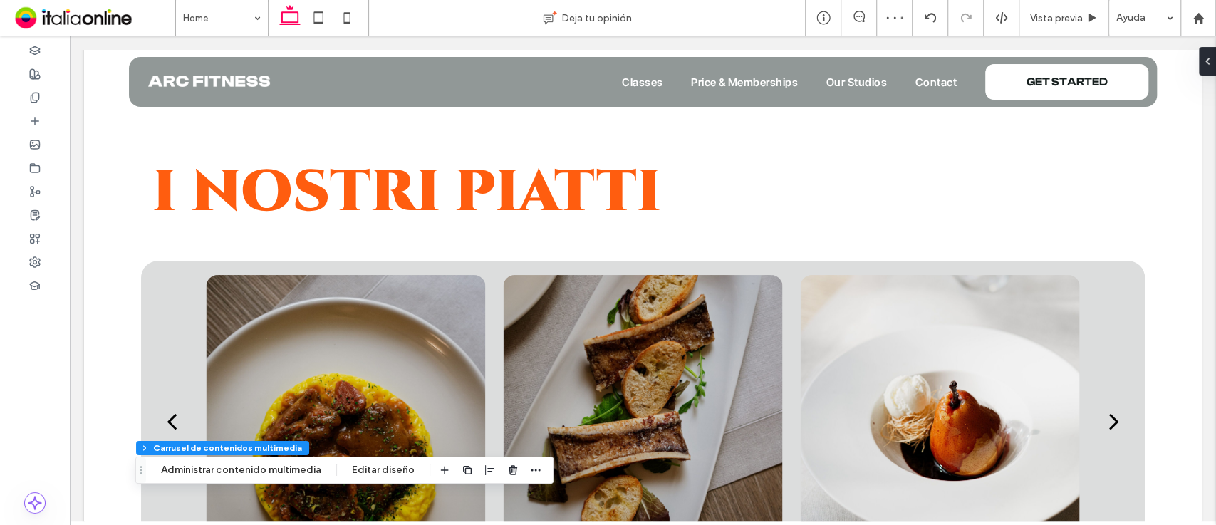
scroll to position [2679, 0]
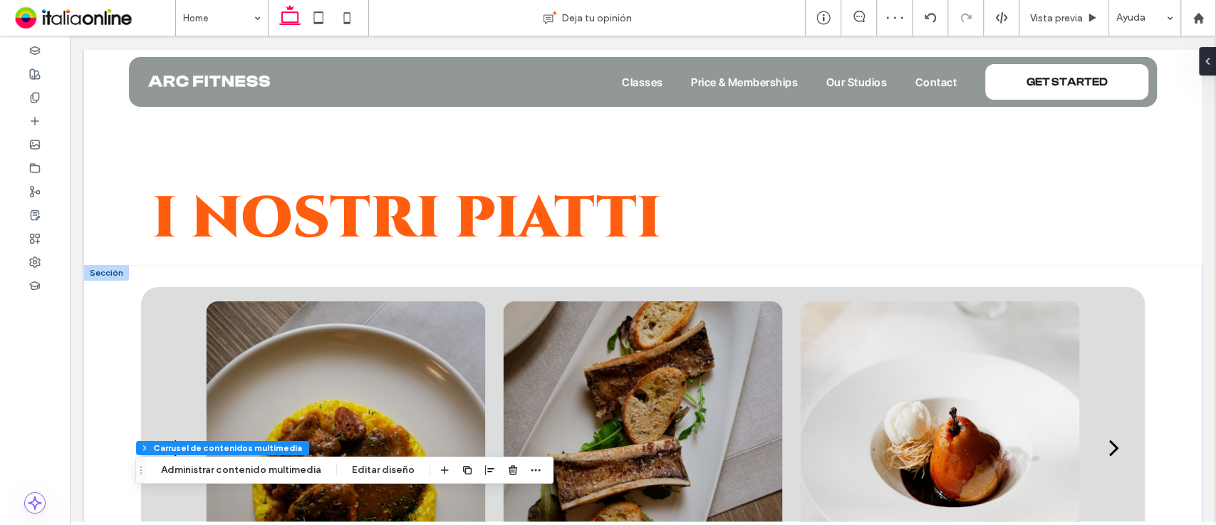
click at [113, 265] on div at bounding box center [106, 273] width 45 height 16
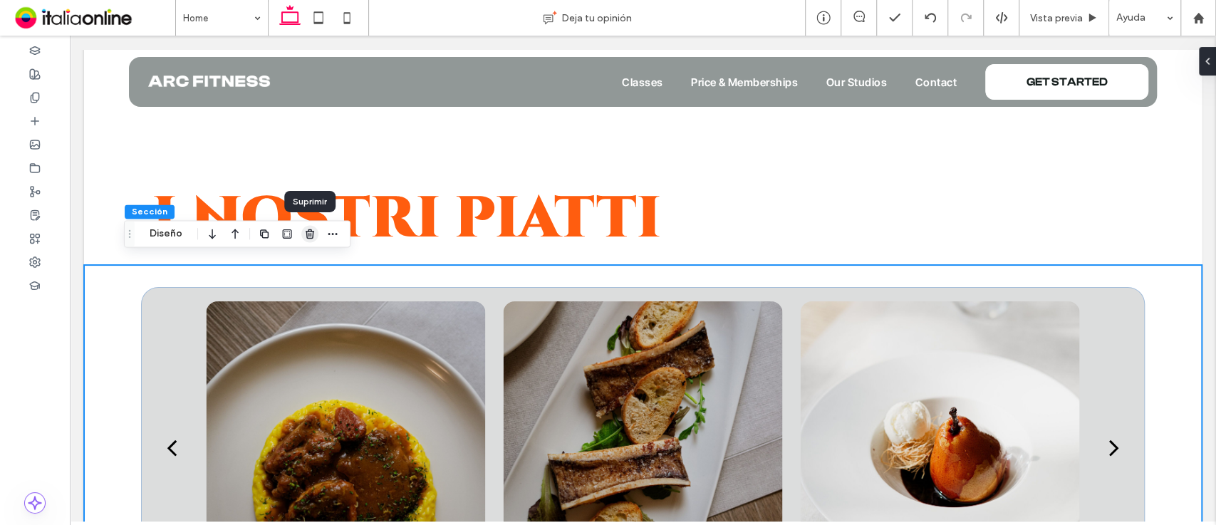
click at [309, 231] on icon "button" at bounding box center [309, 233] width 11 height 11
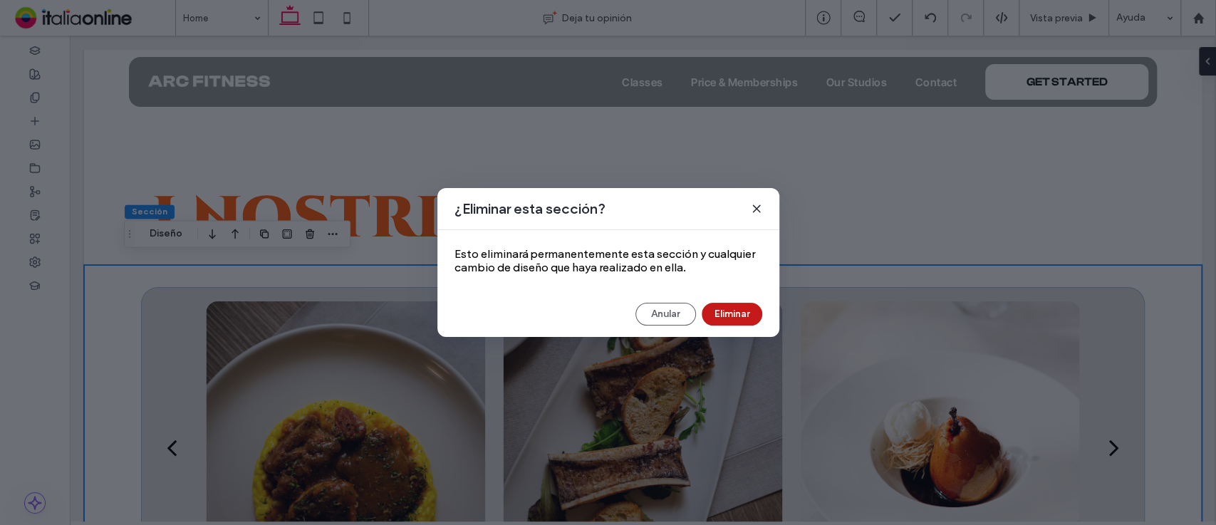
click at [708, 316] on button "Eliminar" at bounding box center [732, 314] width 61 height 23
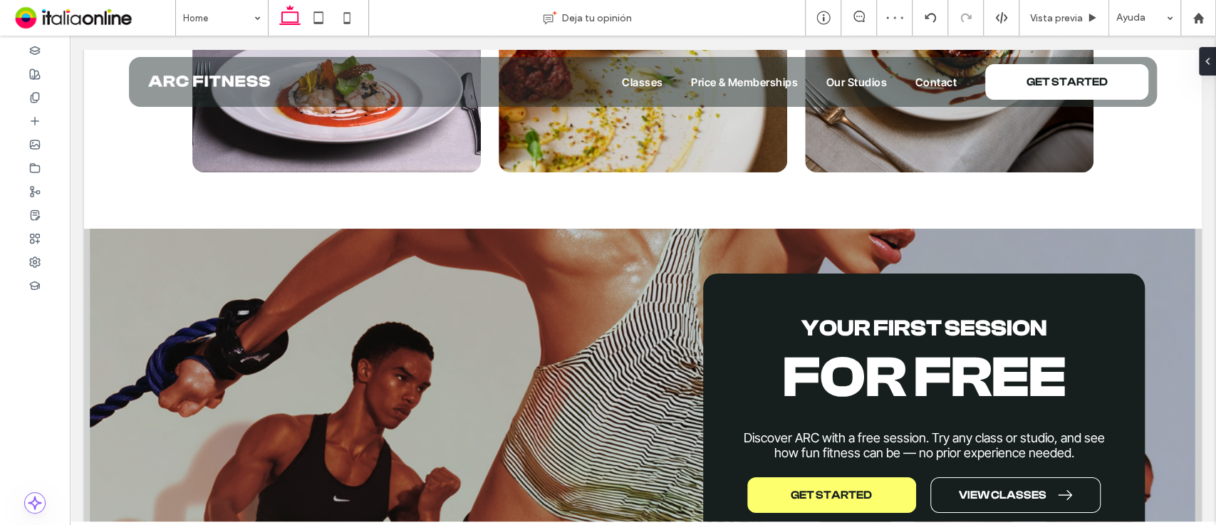
scroll to position [3164, 0]
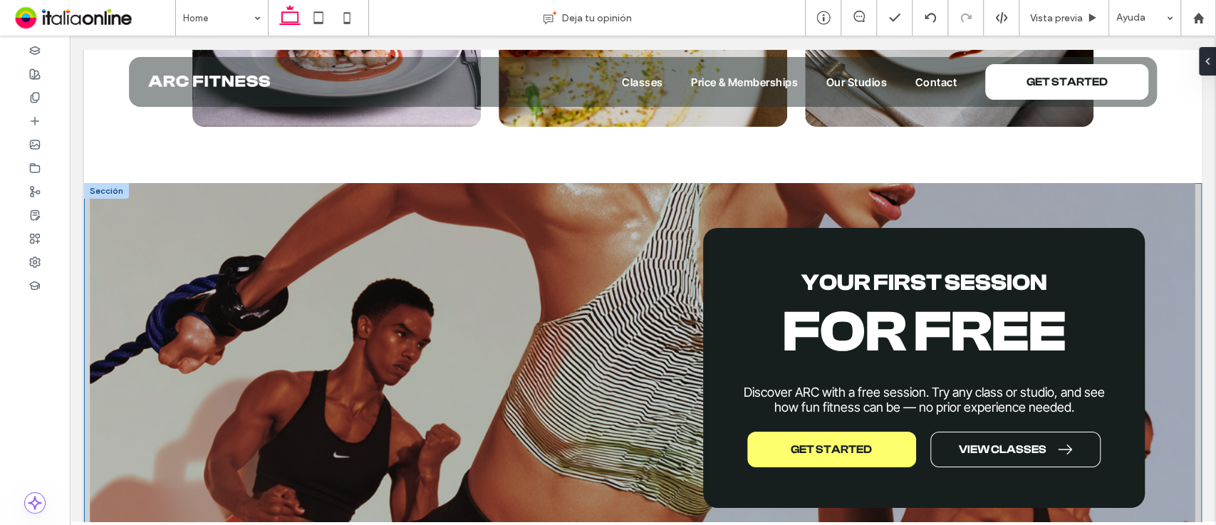
click at [118, 183] on div at bounding box center [106, 191] width 45 height 16
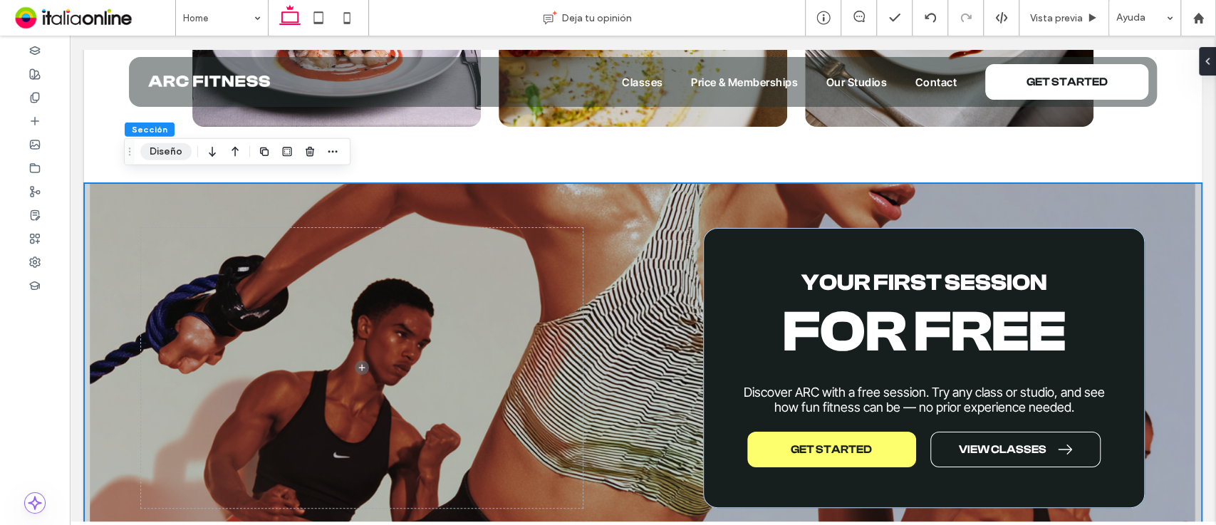
click at [168, 152] on button "Diseño" at bounding box center [165, 151] width 51 height 17
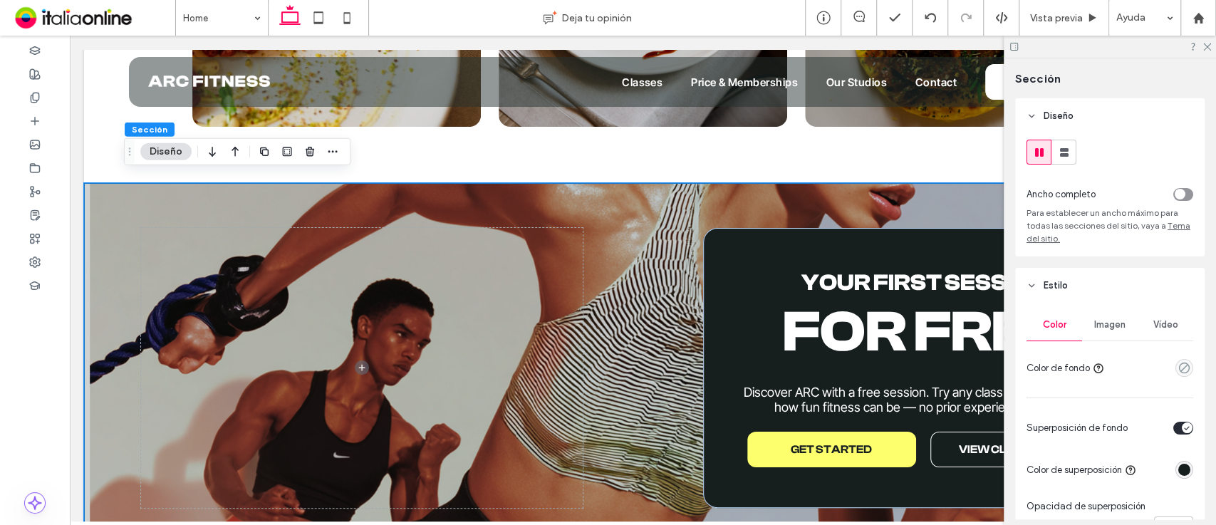
click at [1111, 318] on div "Imagen" at bounding box center [1110, 324] width 56 height 31
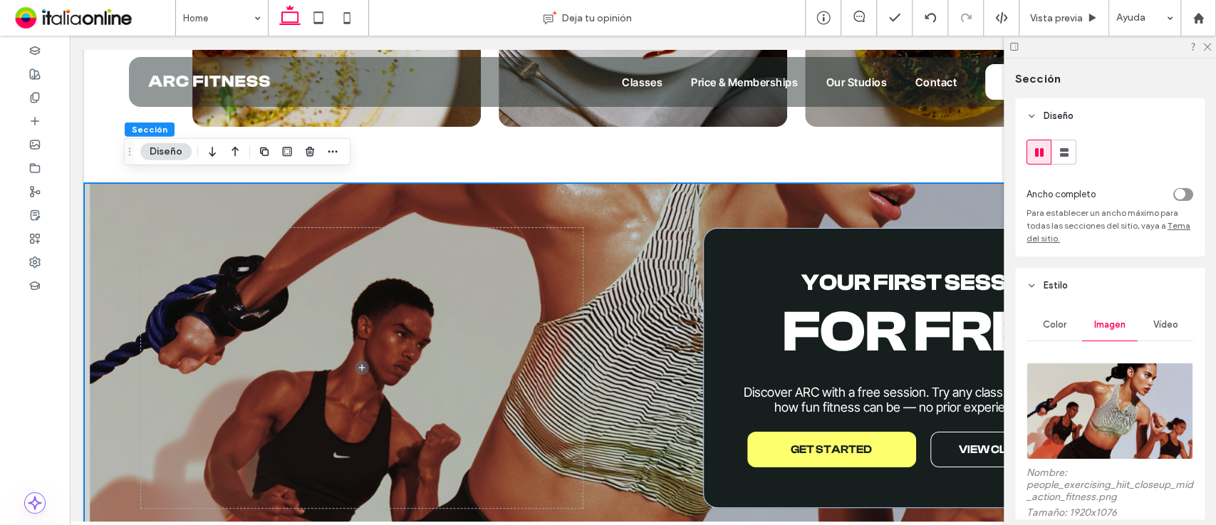
click at [1106, 358] on div at bounding box center [1110, 410] width 167 height 111
click at [1116, 390] on img at bounding box center [1110, 411] width 167 height 97
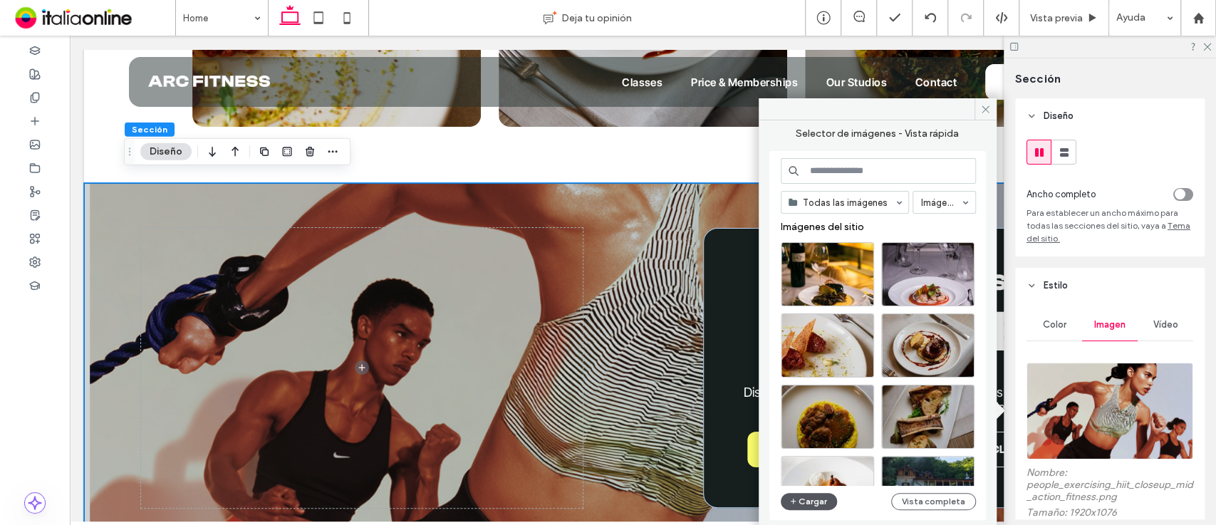
click at [818, 493] on button "Cargar" at bounding box center [809, 501] width 57 height 17
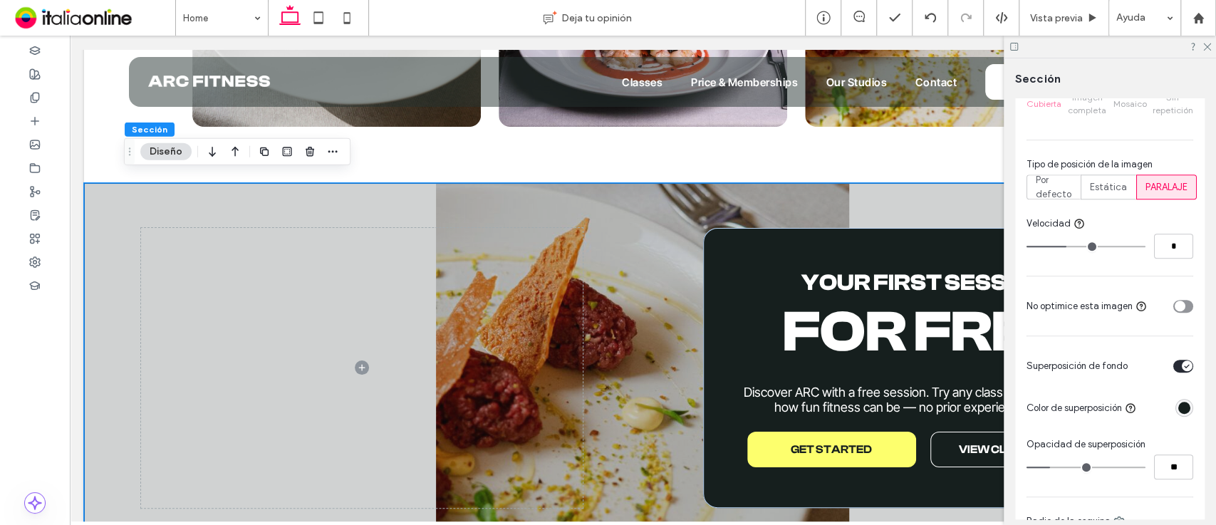
scroll to position [519, 0]
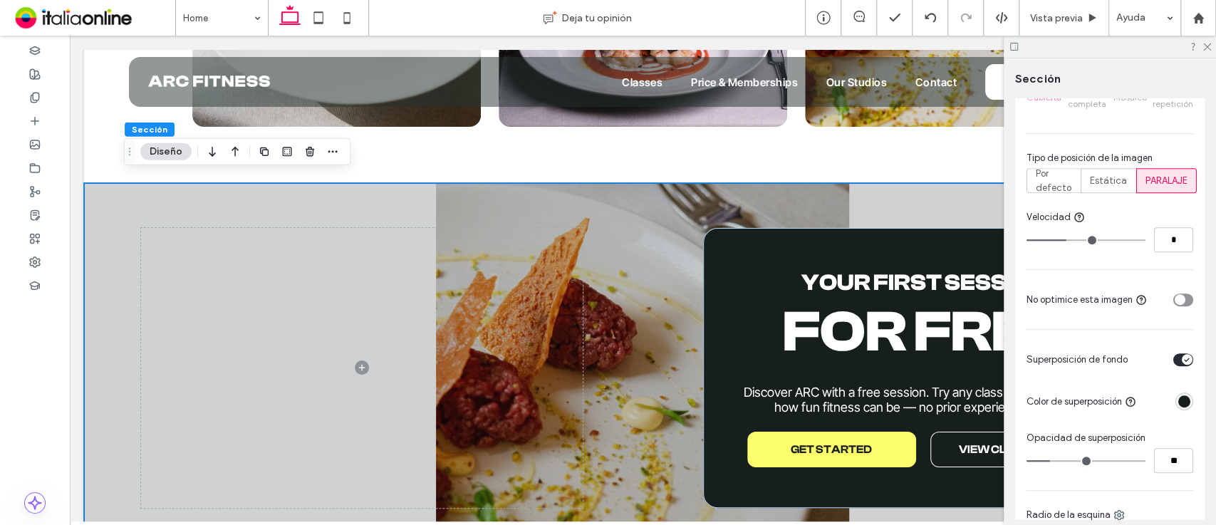
click at [1182, 363] on div "toggle" at bounding box center [1187, 359] width 11 height 11
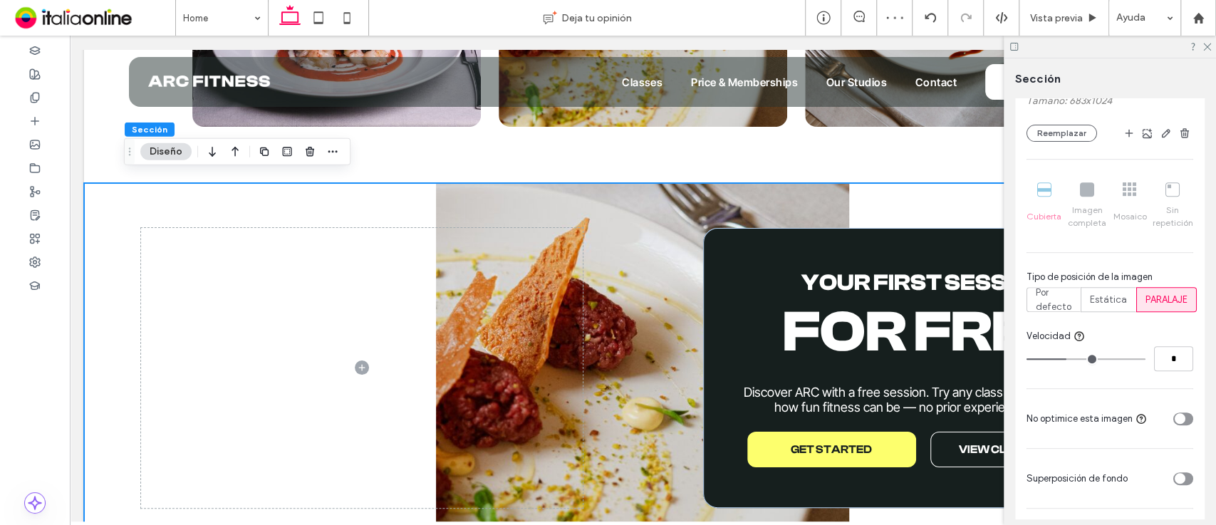
scroll to position [362, 0]
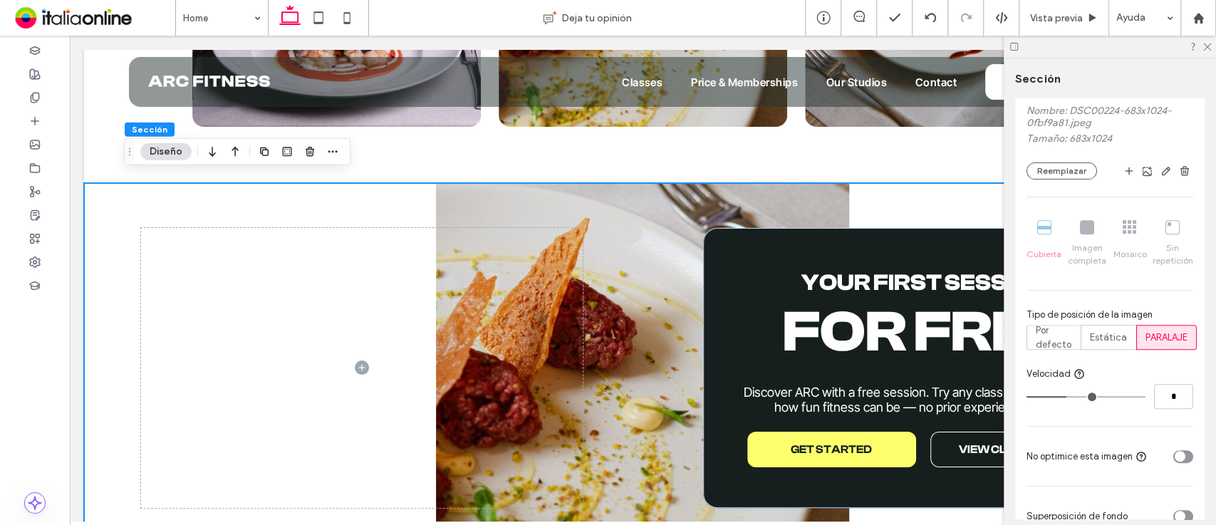
click at [1164, 332] on span "PARALAJE" at bounding box center [1167, 338] width 42 height 14
click at [1094, 328] on div "Estática" at bounding box center [1108, 338] width 37 height 24
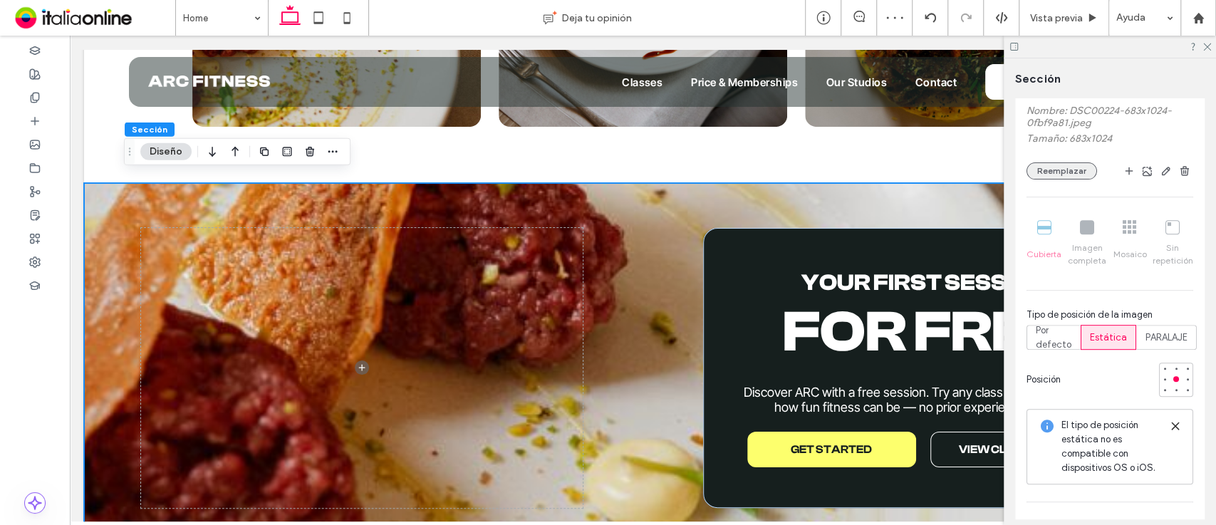
click at [1059, 170] on button "Reemplazar" at bounding box center [1062, 170] width 71 height 17
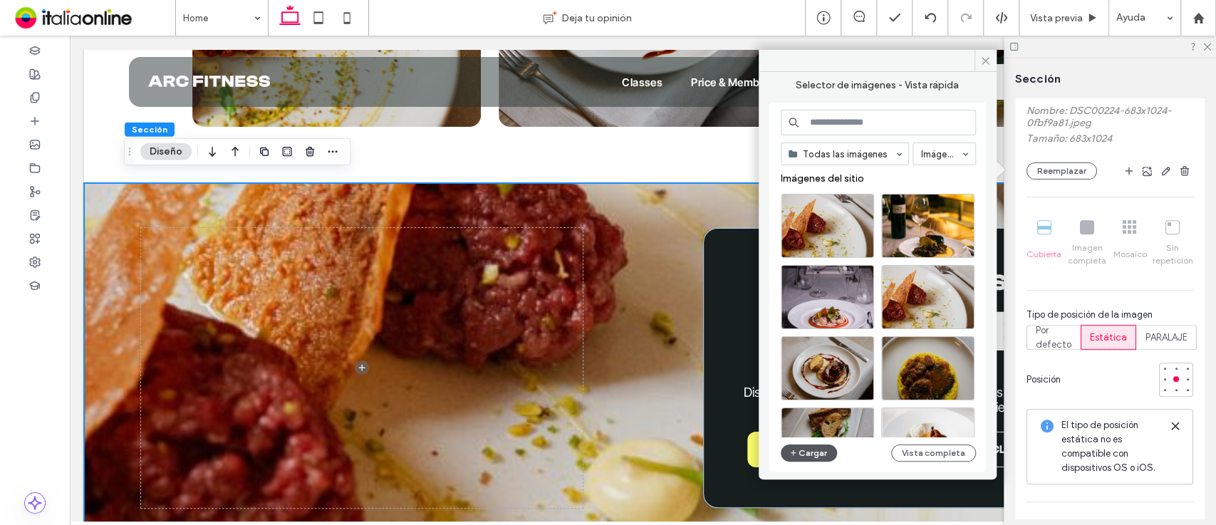
click at [809, 455] on button "Cargar" at bounding box center [809, 453] width 57 height 17
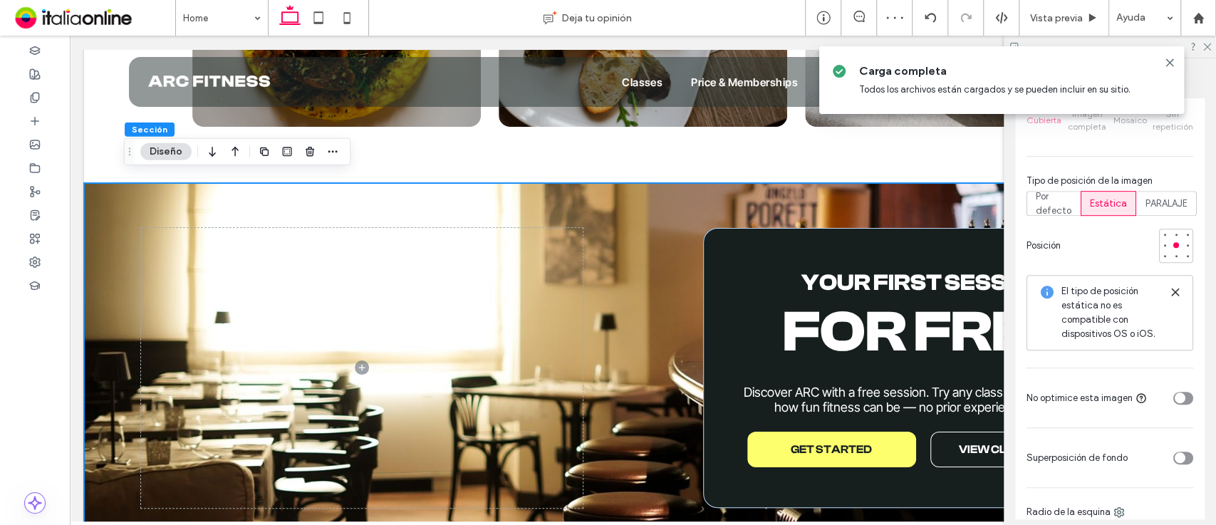
scroll to position [490, 0]
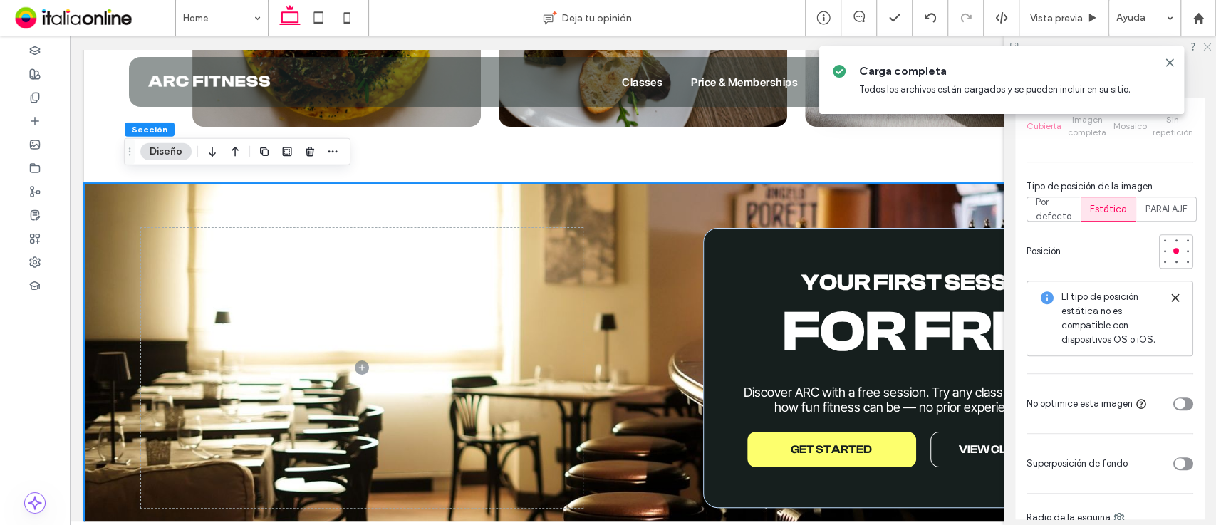
click at [1206, 50] on icon at bounding box center [1206, 45] width 9 height 9
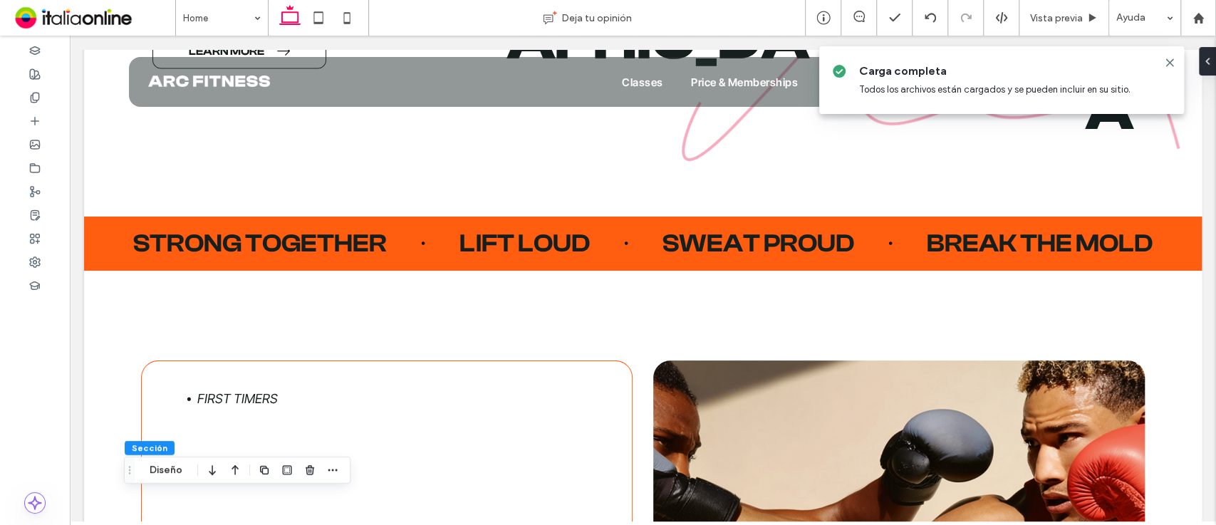
scroll to position [2005, 0]
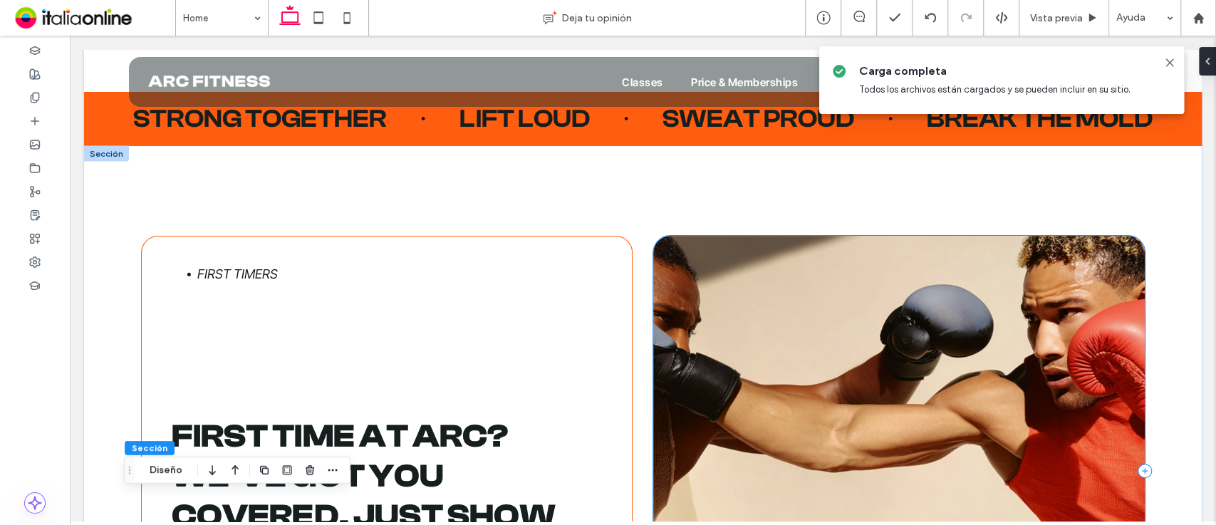
click at [970, 372] on div at bounding box center [899, 471] width 492 height 471
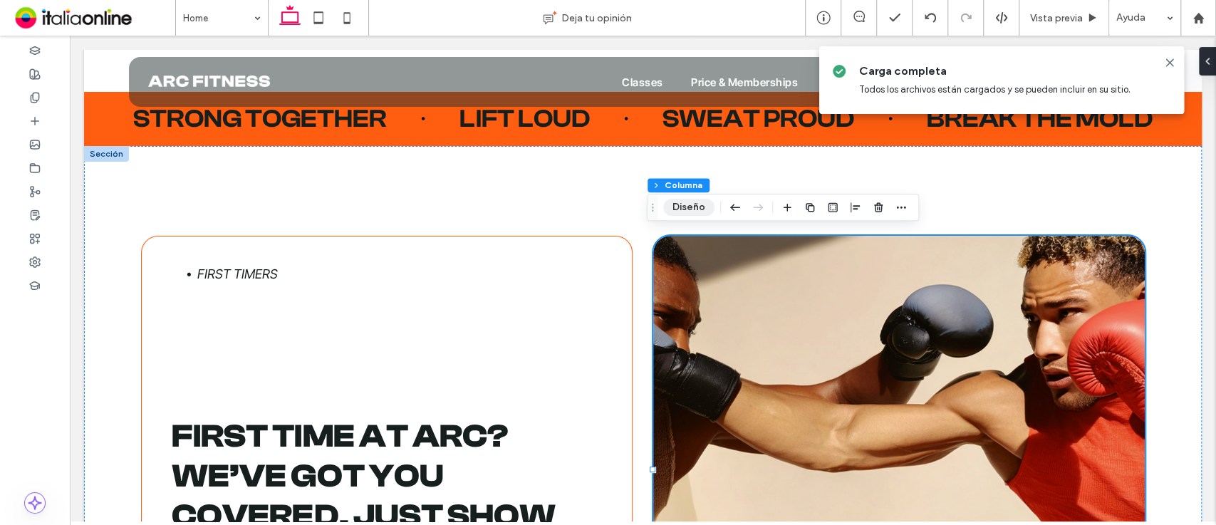
click at [683, 207] on button "Diseño" at bounding box center [688, 207] width 51 height 17
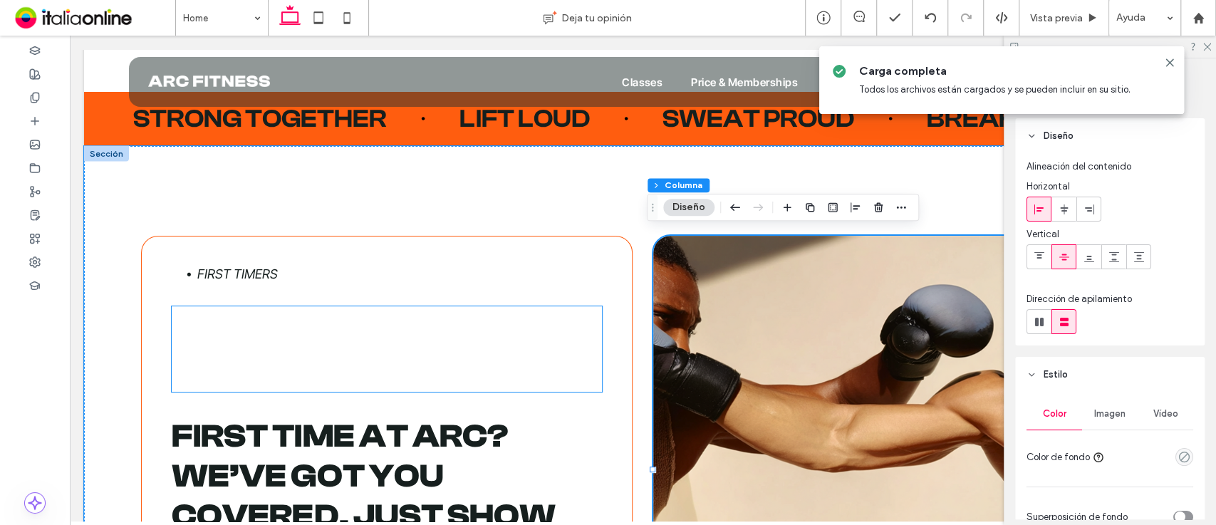
click at [353, 377] on div at bounding box center [387, 348] width 430 height 85
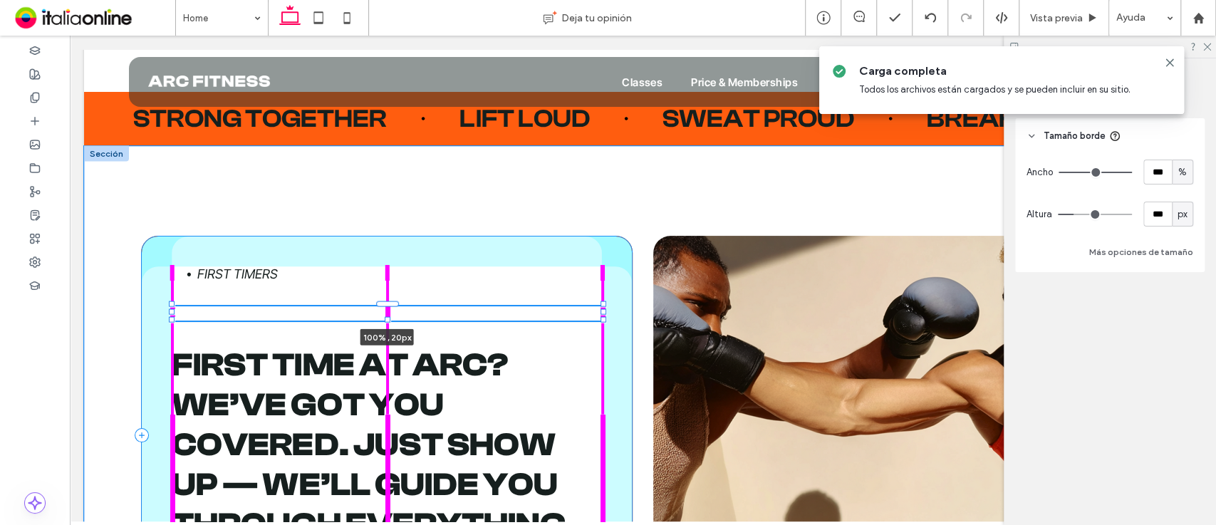
drag, startPoint x: 383, startPoint y: 385, endPoint x: 379, endPoint y: 295, distance: 89.8
click at [379, 295] on div "First timers 100% , 20px First time at ARC? We’ve got you covered. Just show up…" at bounding box center [643, 435] width 1026 height 578
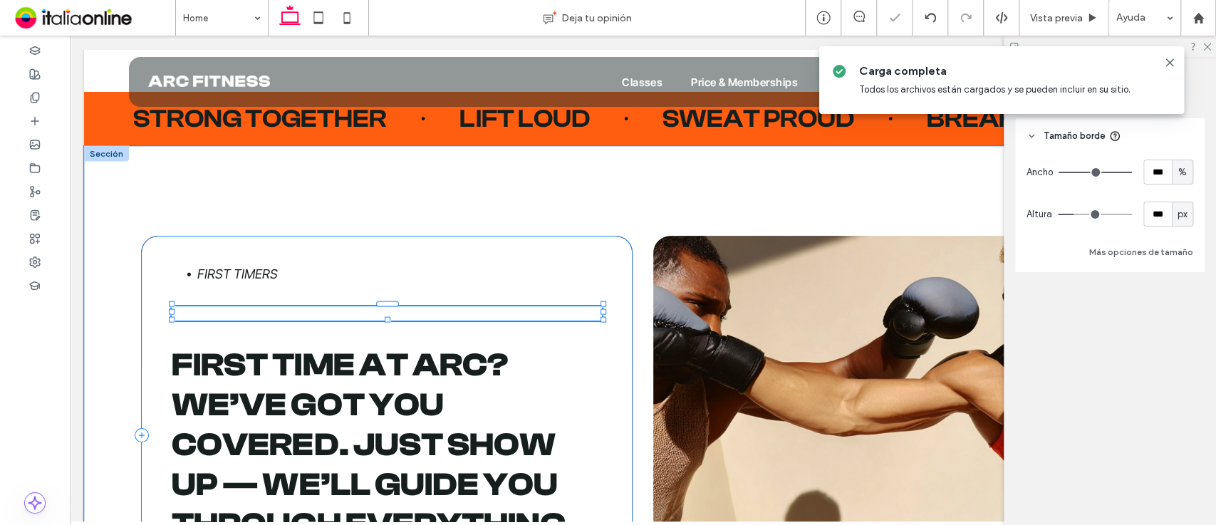
type input "**"
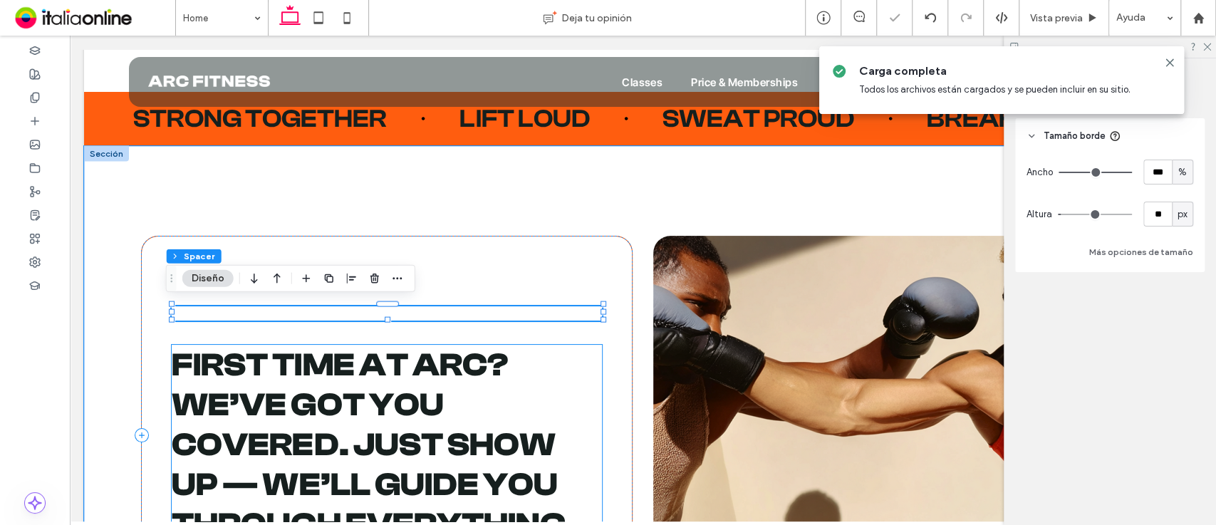
click at [388, 403] on span "First time at ARC? We’ve got you covered. Just show up — we’ll guide you throug…" at bounding box center [373, 444] width 403 height 197
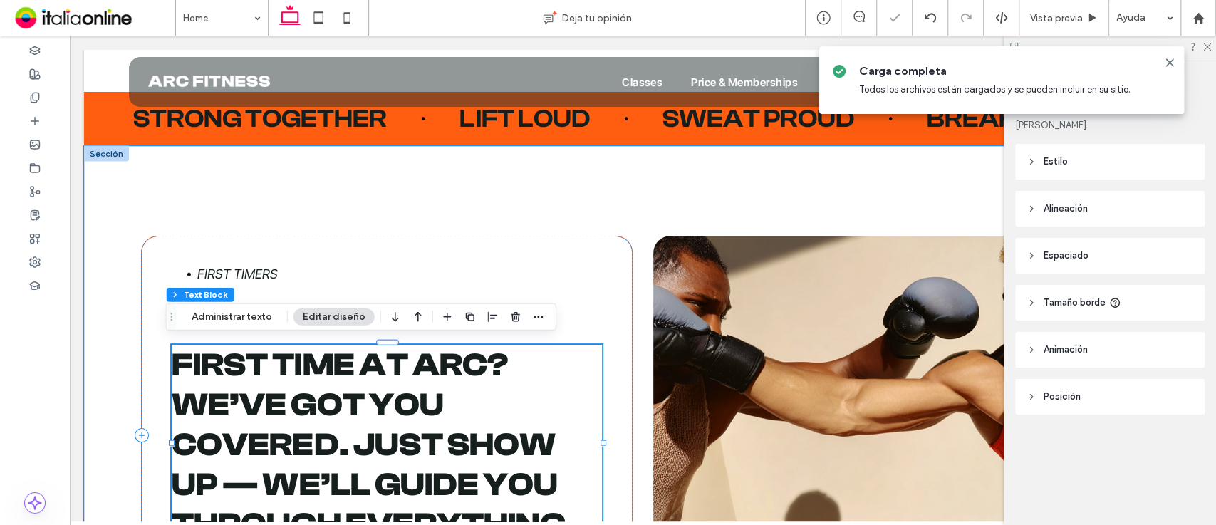
click at [388, 403] on div "First time at ARC? We’ve got you covered. Just show up — we’ll guide you throug…" at bounding box center [387, 444] width 430 height 199
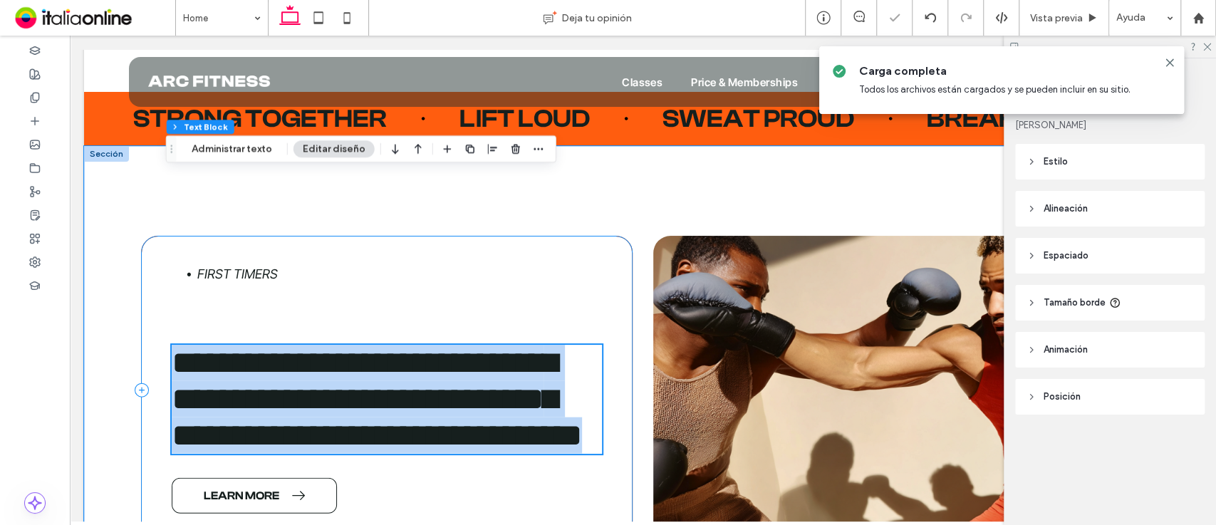
scroll to position [2173, 0]
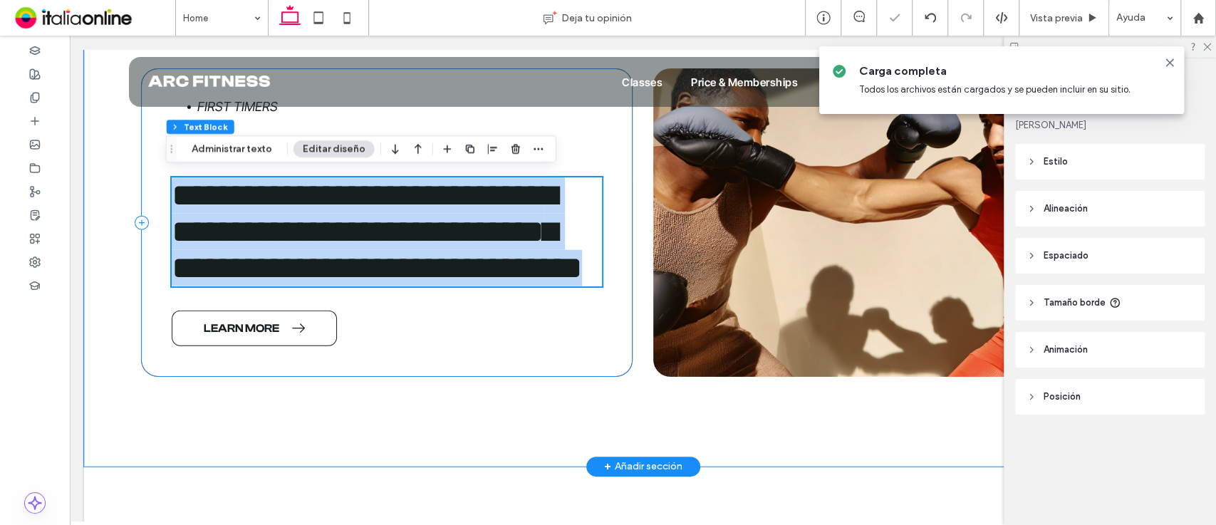
type input "**********"
type input "**"
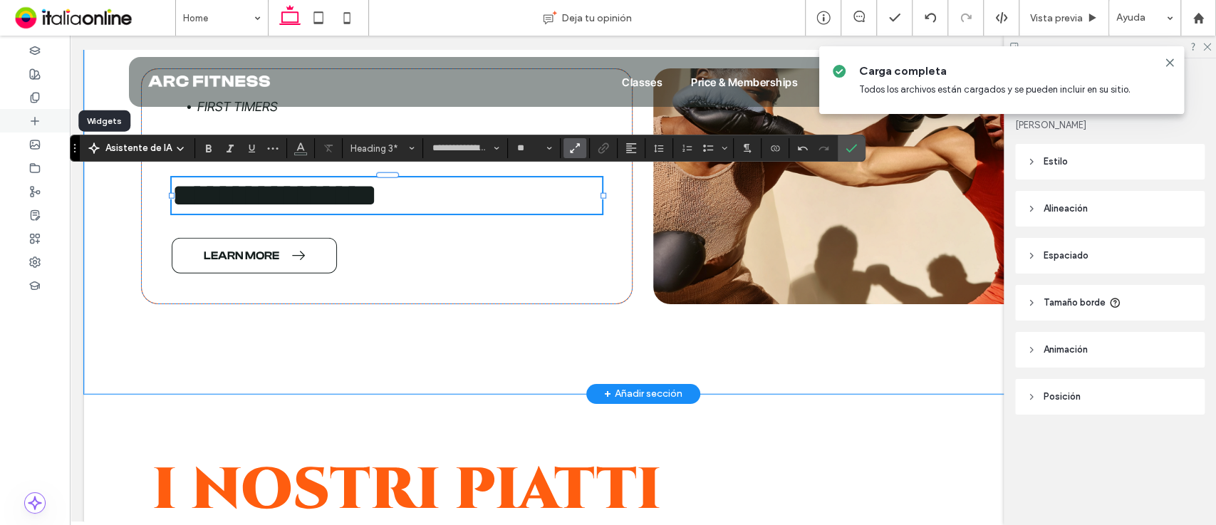
click at [33, 115] on icon at bounding box center [34, 120] width 11 height 11
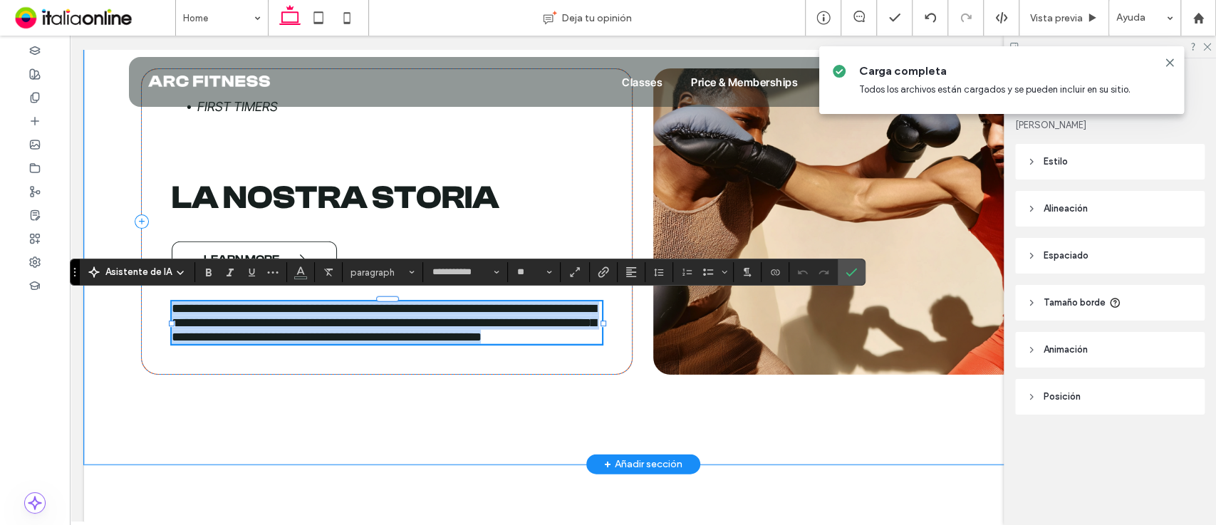
type input "**"
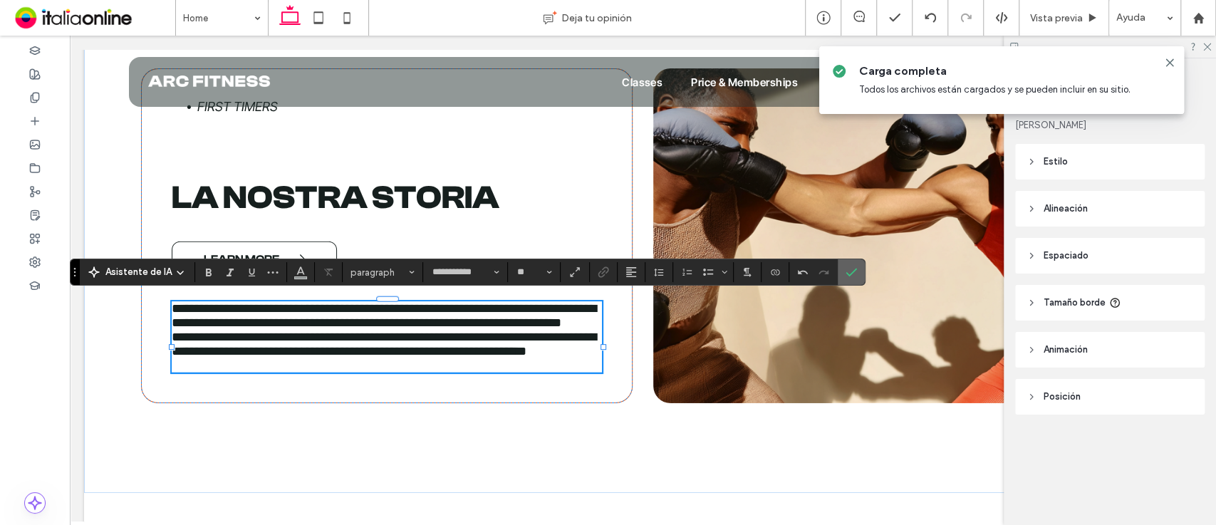
click at [851, 270] on icon "Confirmar" at bounding box center [851, 271] width 11 height 11
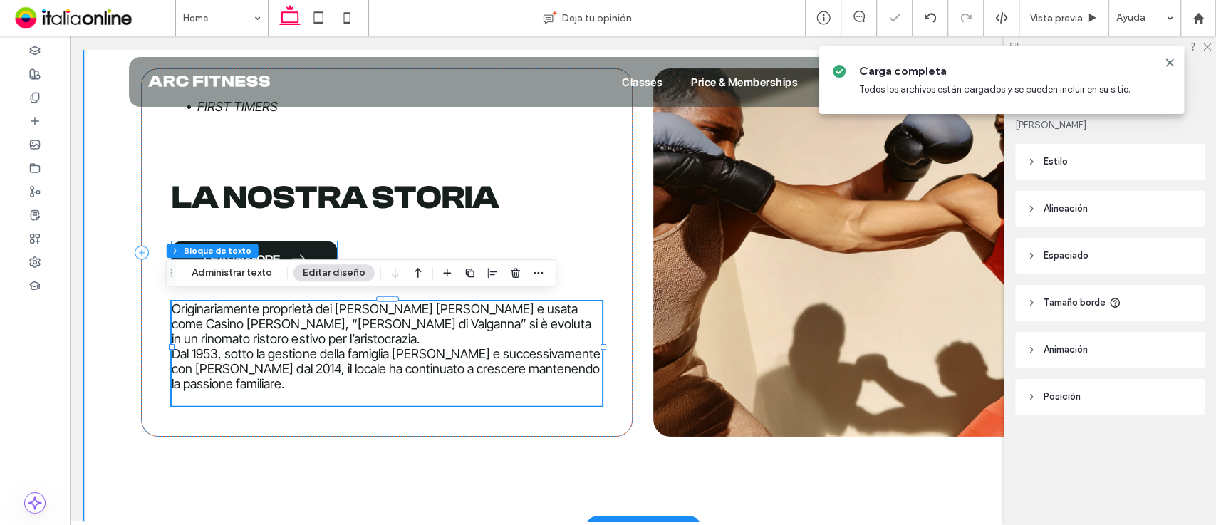
click at [303, 244] on link "LEARN MORE" at bounding box center [254, 260] width 165 height 36
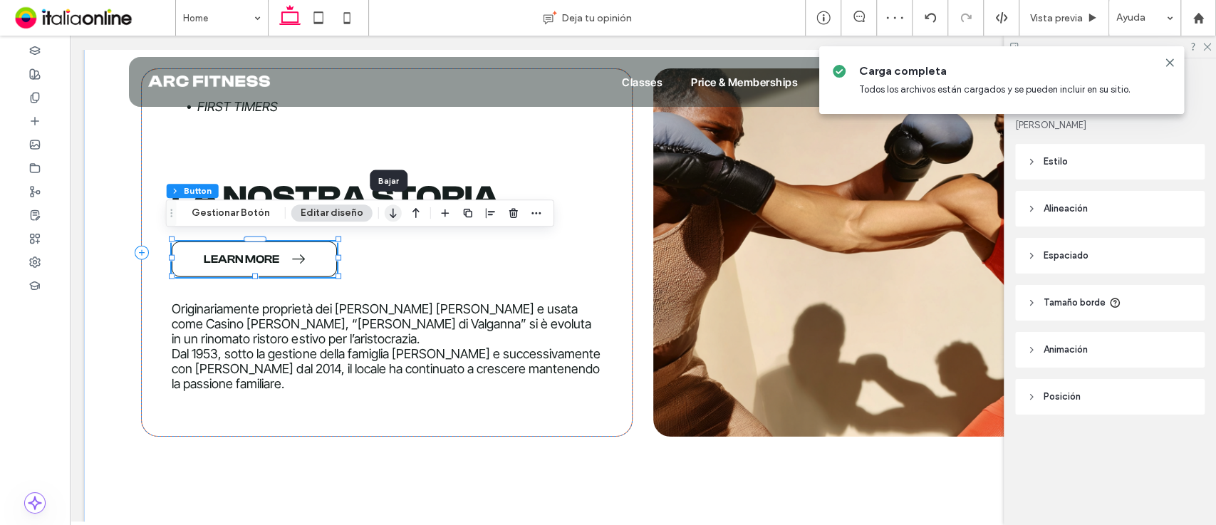
click at [393, 216] on icon "button" at bounding box center [393, 213] width 17 height 26
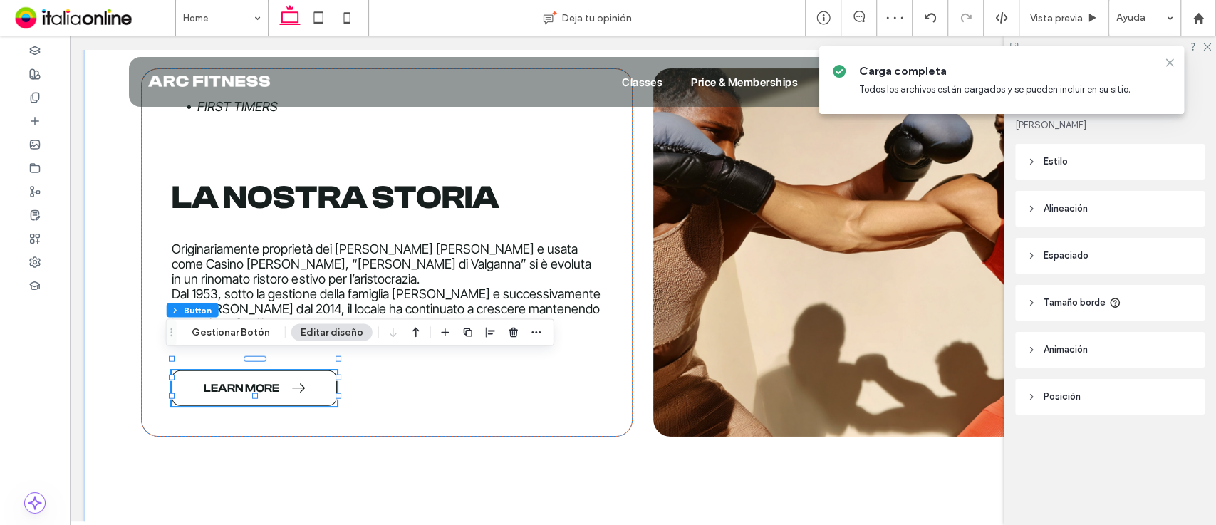
click at [1172, 61] on icon at bounding box center [1169, 62] width 11 height 11
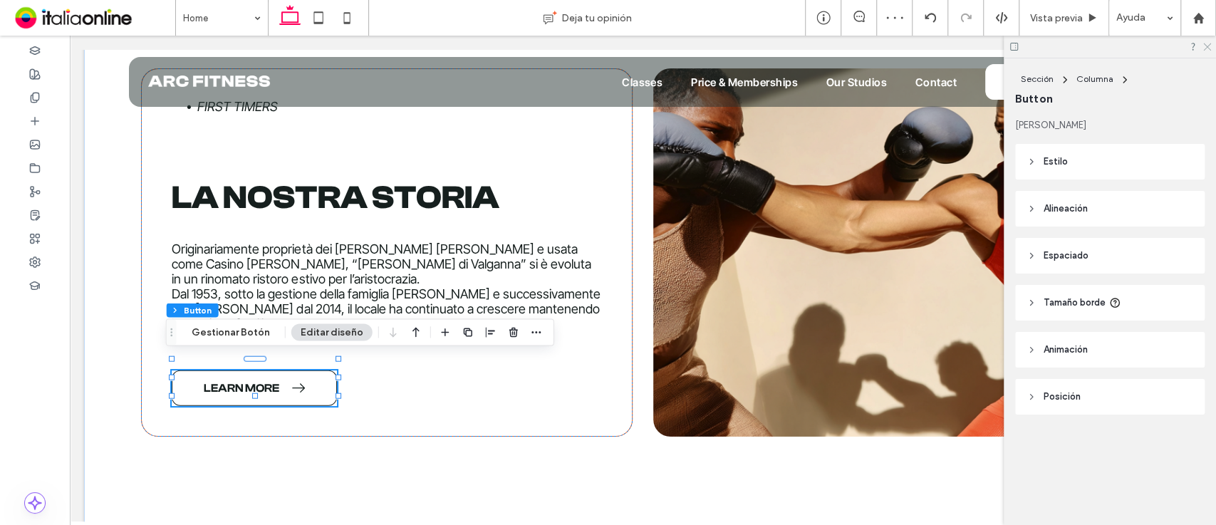
click at [1208, 44] on icon at bounding box center [1206, 45] width 9 height 9
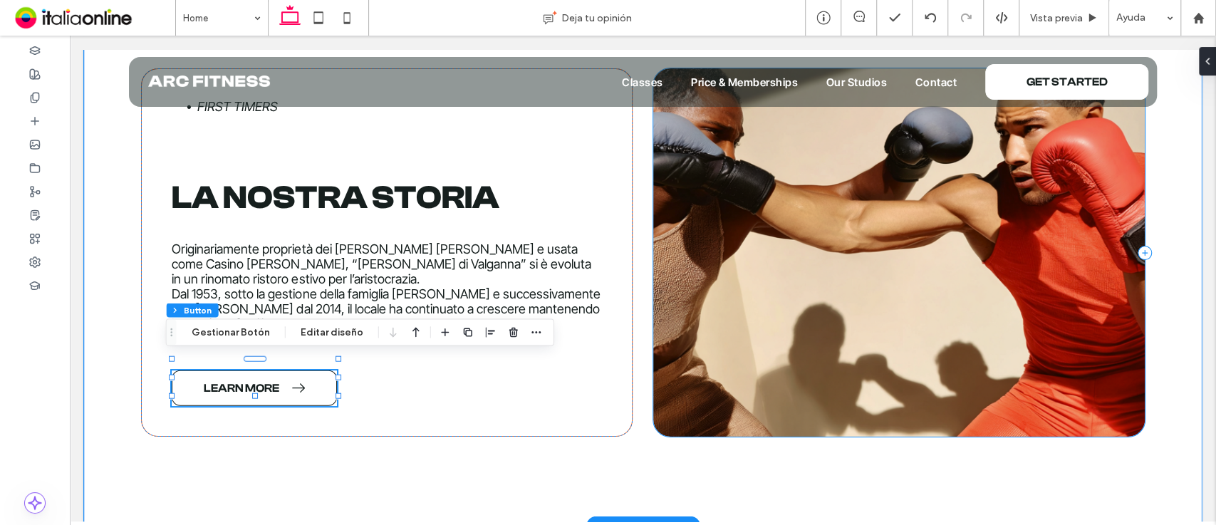
click at [861, 240] on div at bounding box center [899, 252] width 492 height 369
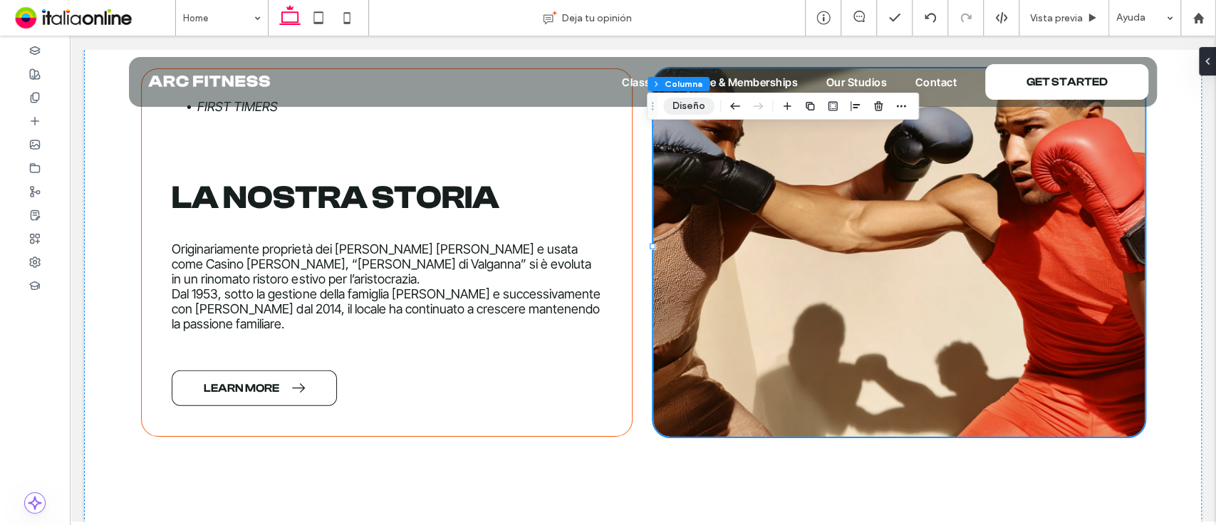
click at [692, 107] on button "Diseño" at bounding box center [688, 106] width 51 height 17
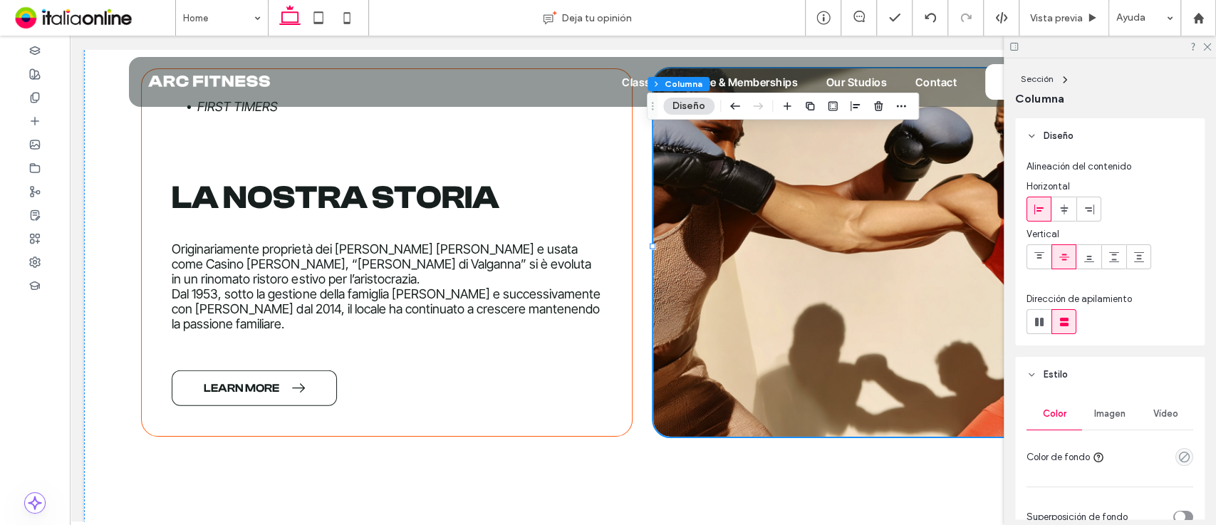
click at [1138, 415] on div "Vídeo" at bounding box center [1166, 413] width 56 height 31
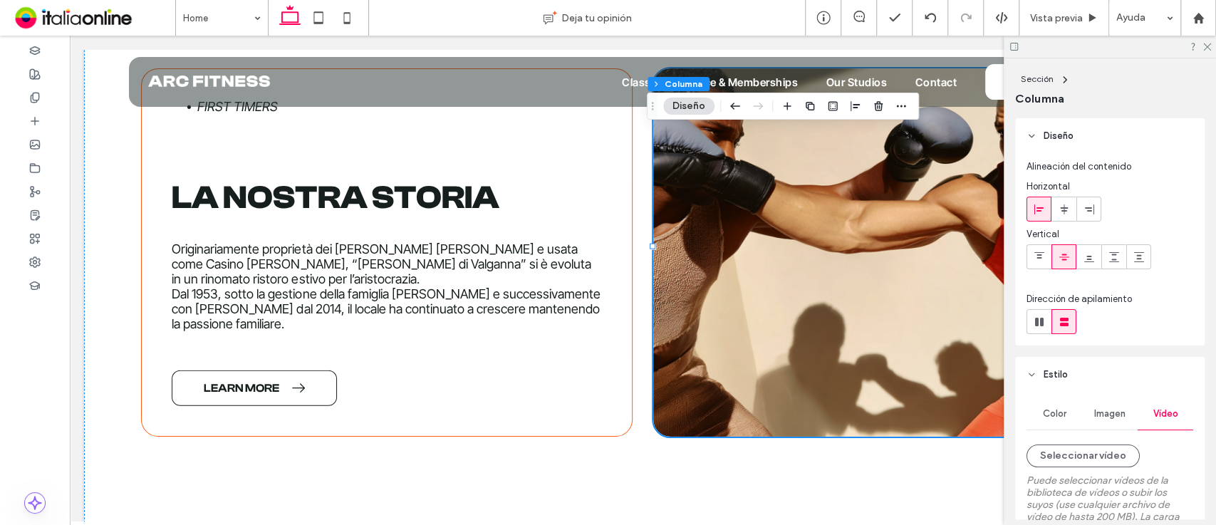
click at [1064, 416] on span "Color" at bounding box center [1055, 413] width 24 height 11
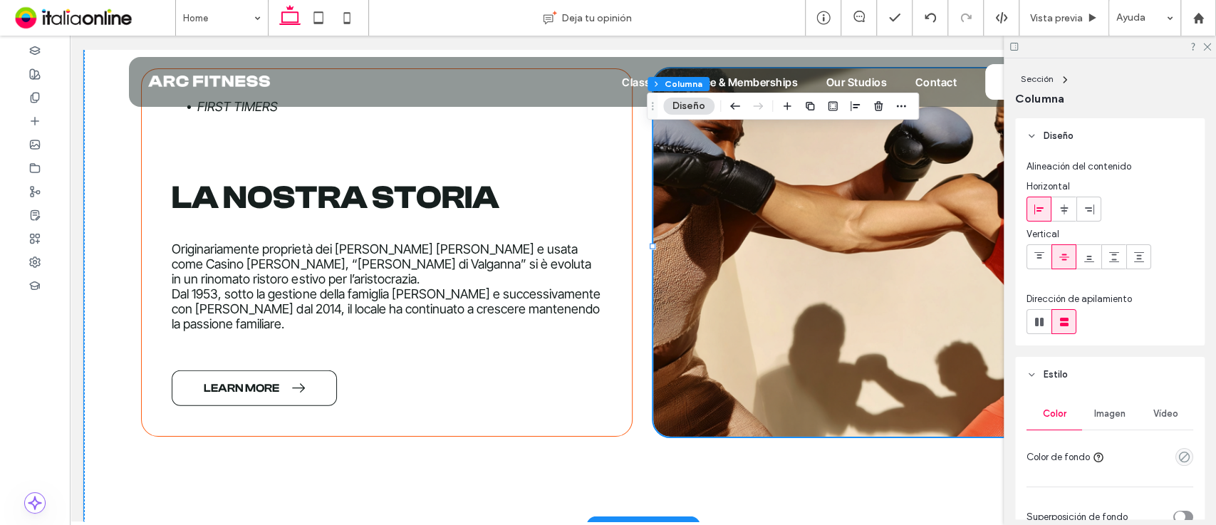
click at [776, 186] on div at bounding box center [899, 252] width 492 height 369
click at [1115, 420] on div "Imagen" at bounding box center [1110, 413] width 56 height 31
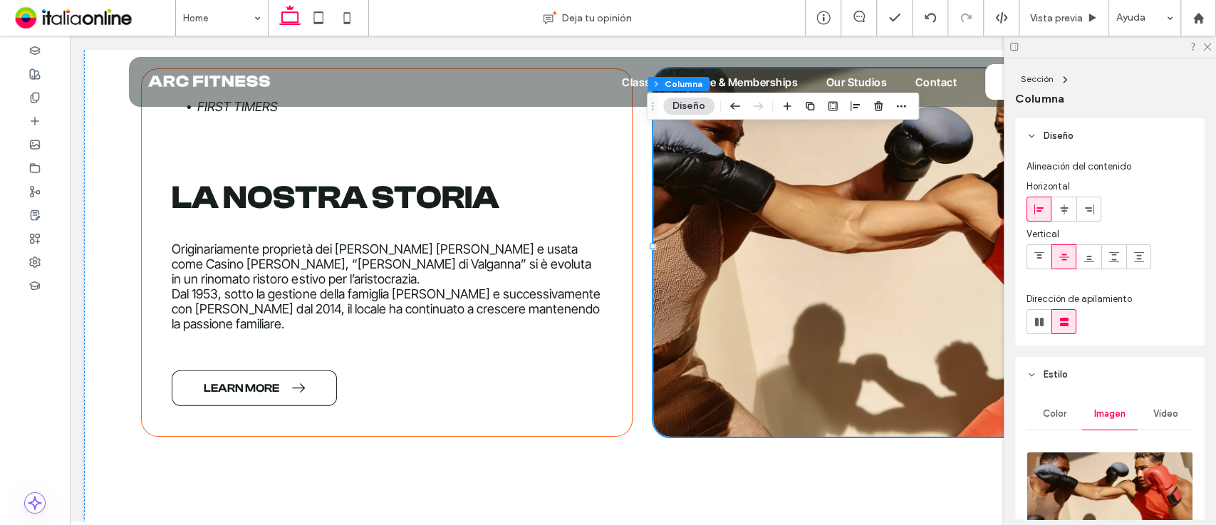
click at [1114, 460] on img at bounding box center [1110, 500] width 167 height 97
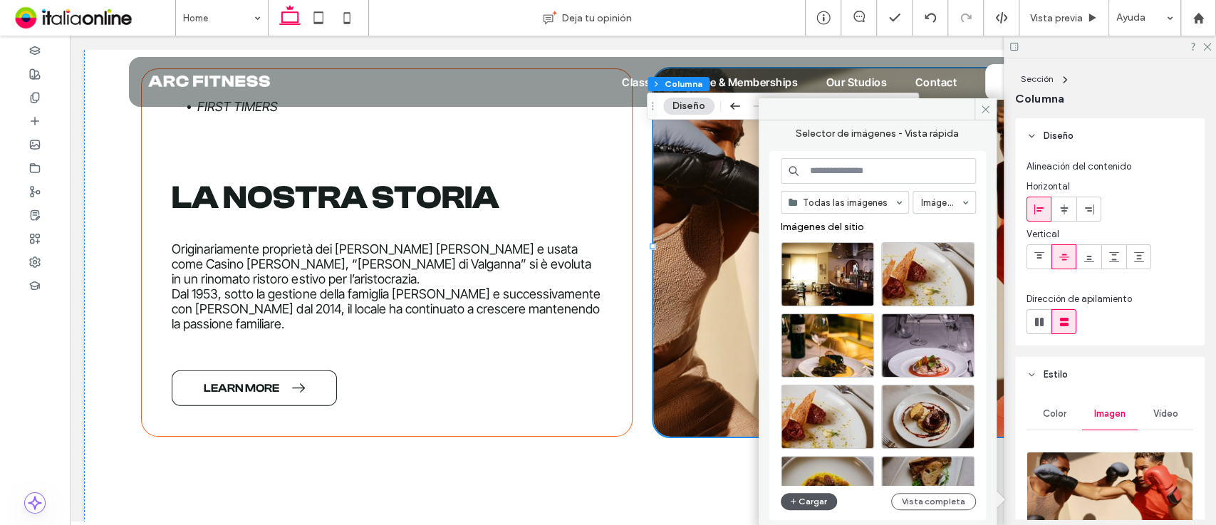
click at [809, 502] on button "Cargar" at bounding box center [809, 501] width 57 height 17
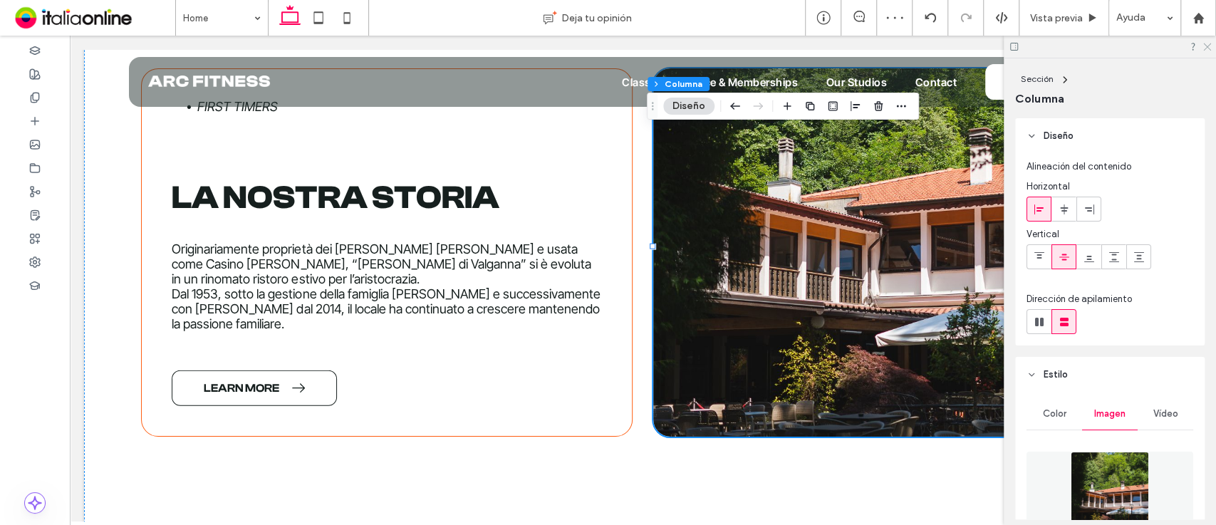
click at [1207, 49] on icon at bounding box center [1206, 45] width 9 height 9
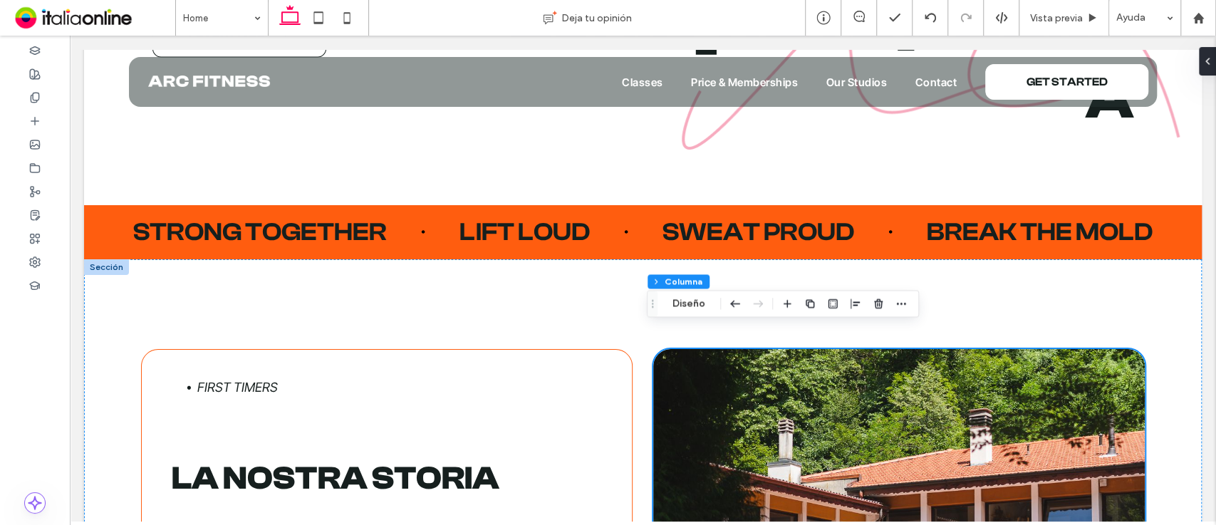
scroll to position [1881, 0]
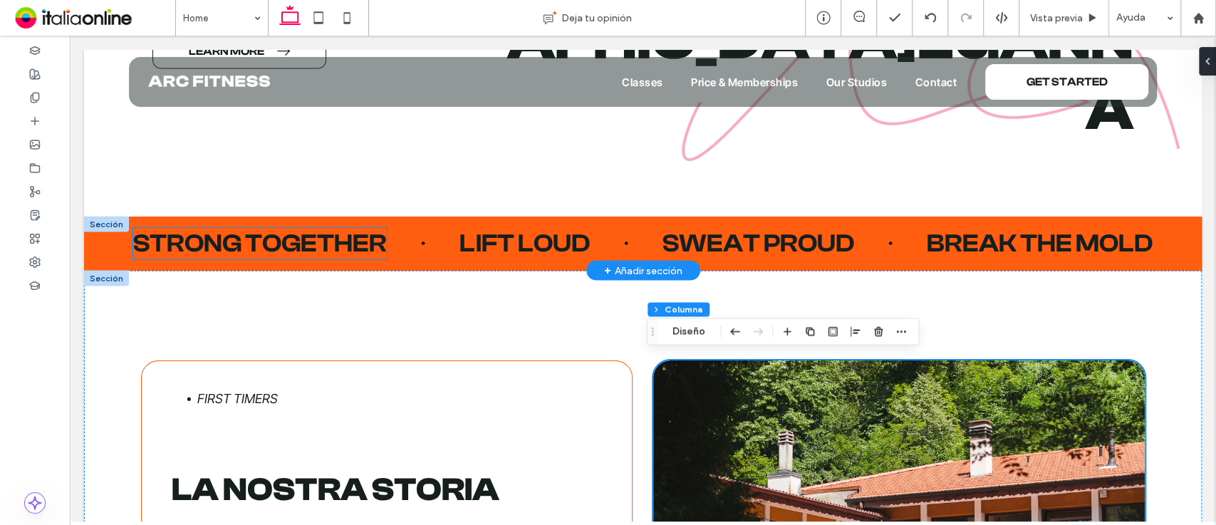
click at [271, 236] on span "Strong together" at bounding box center [260, 243] width 254 height 29
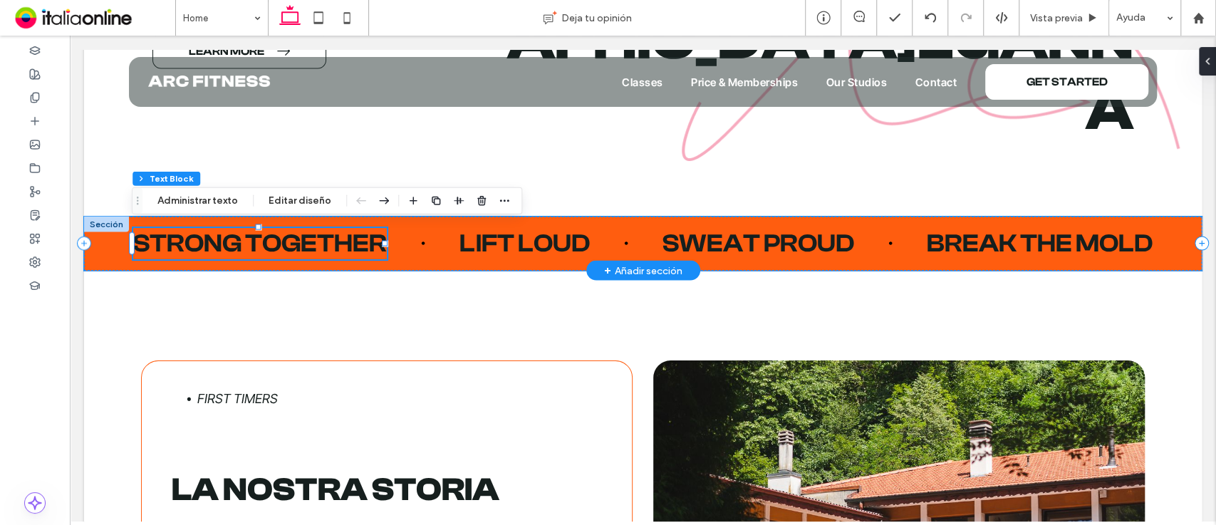
click at [271, 236] on div "Strong together" at bounding box center [260, 243] width 254 height 31
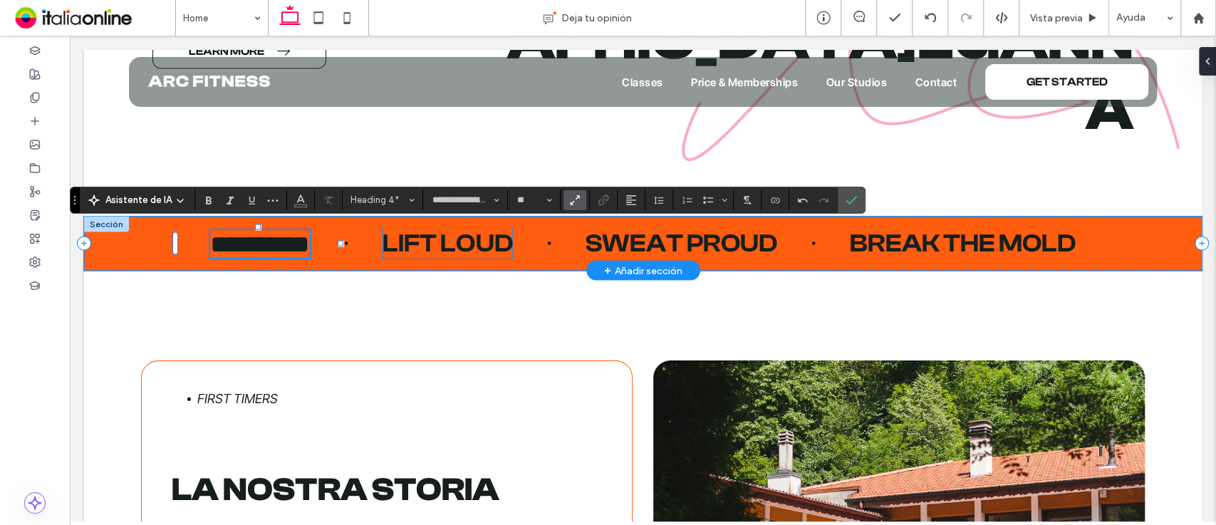
click at [452, 240] on span "Lift loud" at bounding box center [448, 243] width 130 height 29
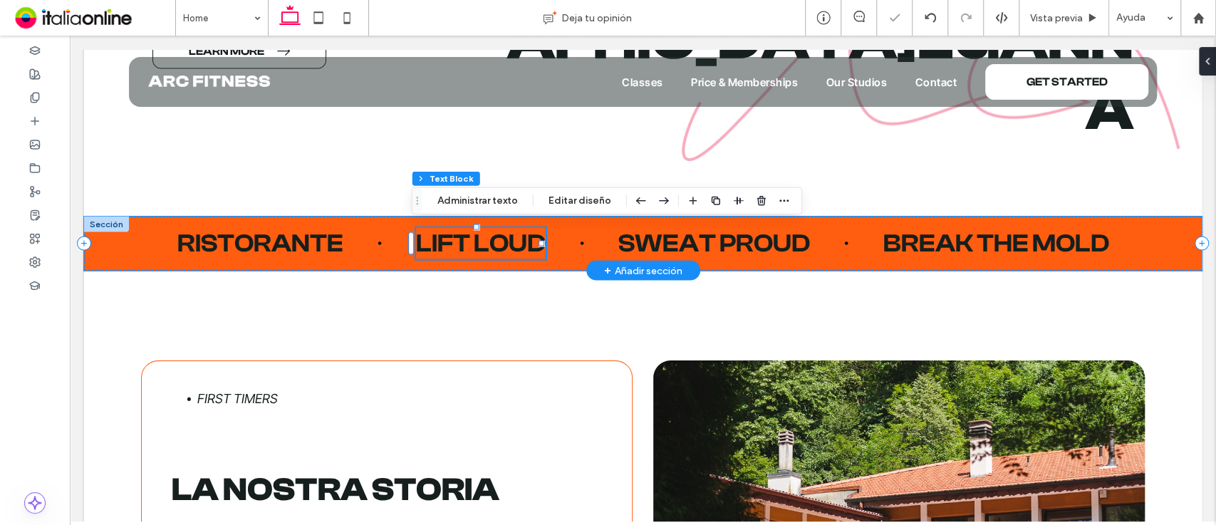
click at [452, 240] on span "Lift loud" at bounding box center [481, 243] width 130 height 29
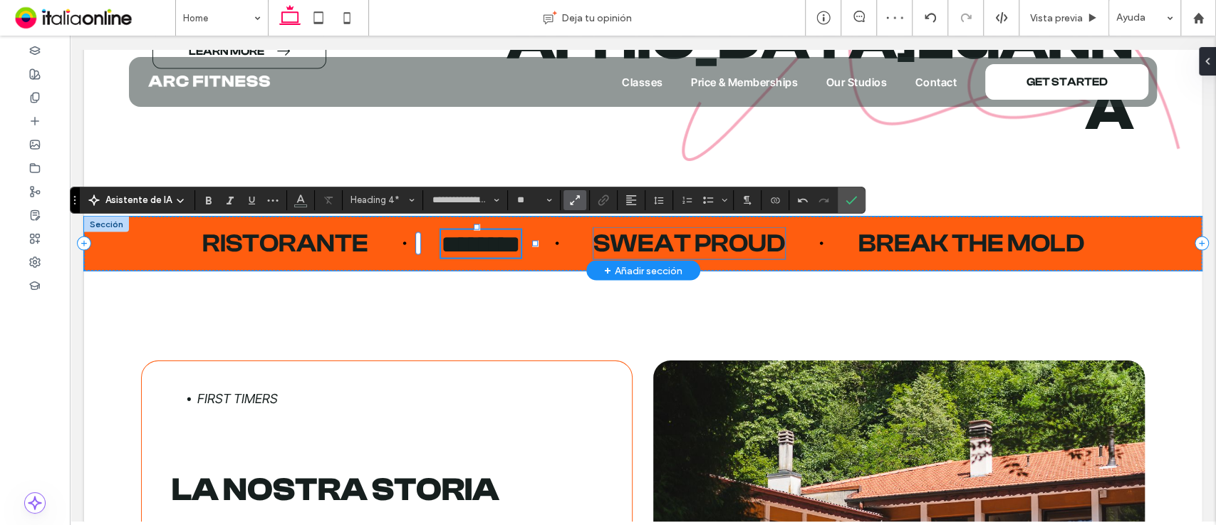
click at [668, 247] on span "Sweat proud" at bounding box center [689, 243] width 192 height 29
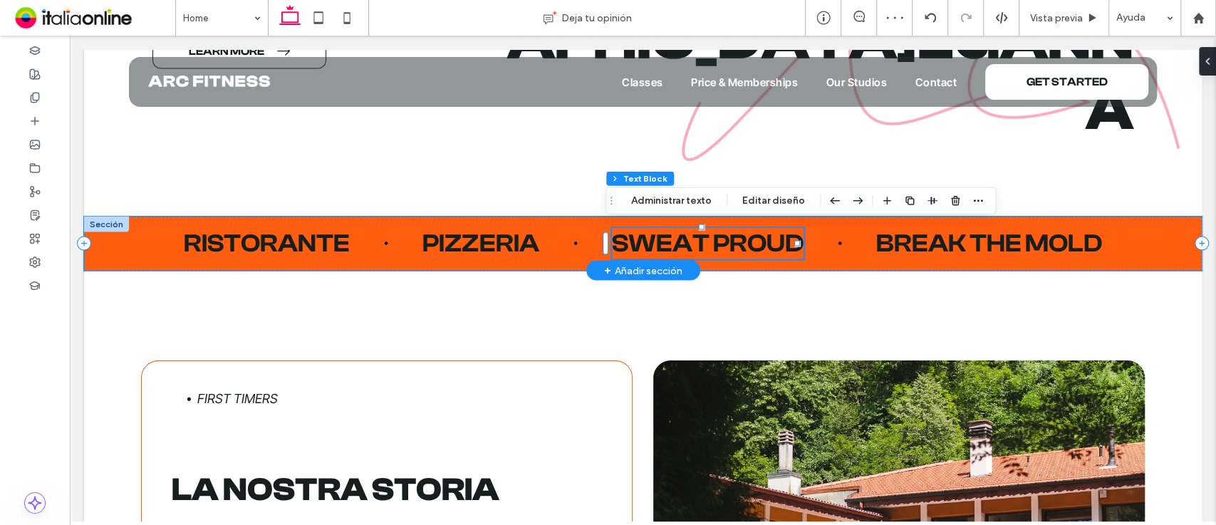
click at [668, 247] on div "Sweat proud" at bounding box center [708, 243] width 192 height 31
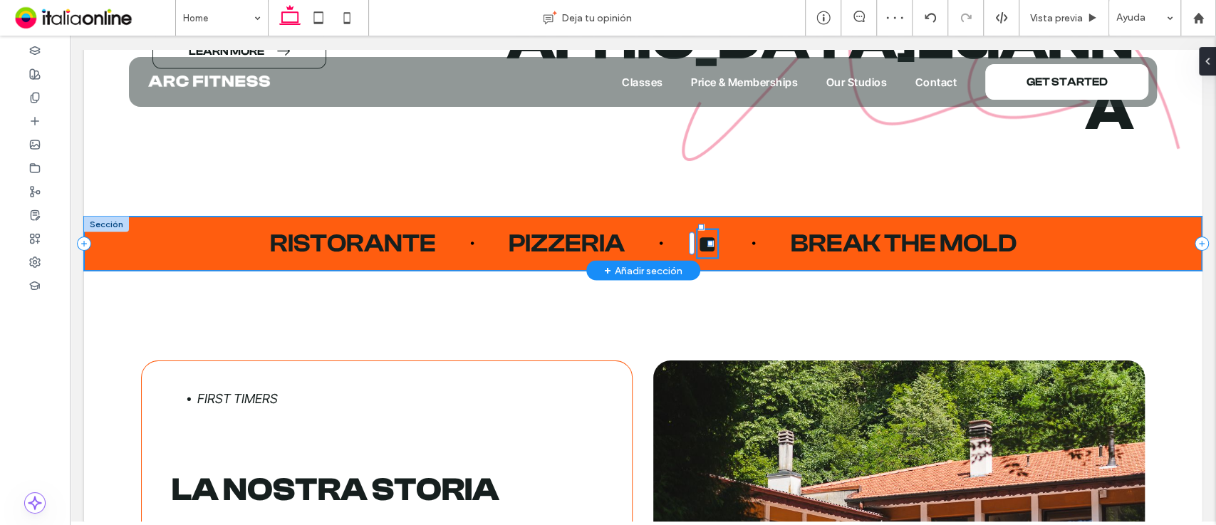
type input "**********"
type input "**"
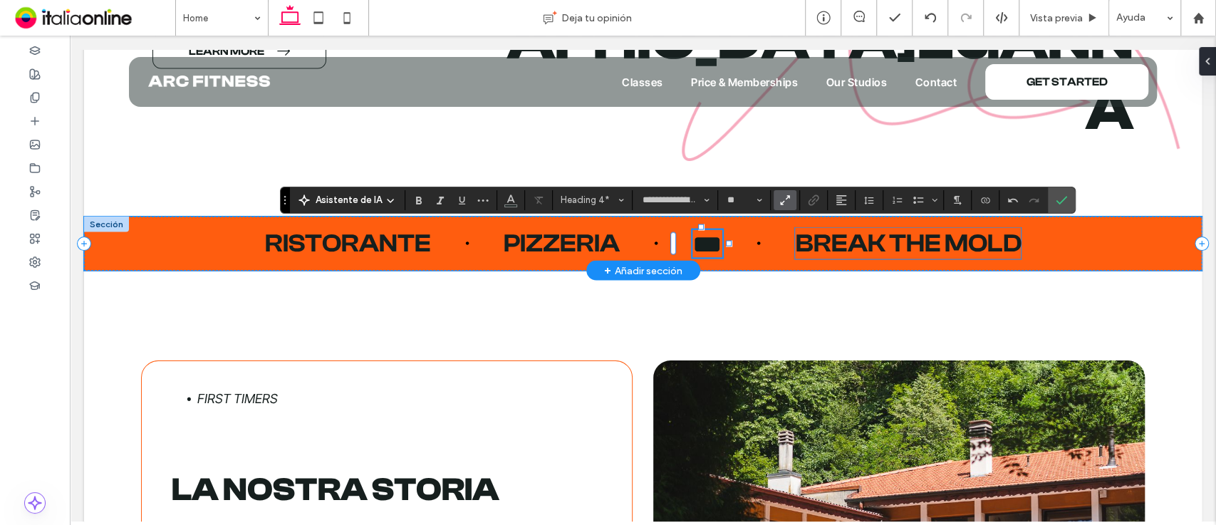
click at [893, 244] on span "Break the mold" at bounding box center [908, 243] width 226 height 29
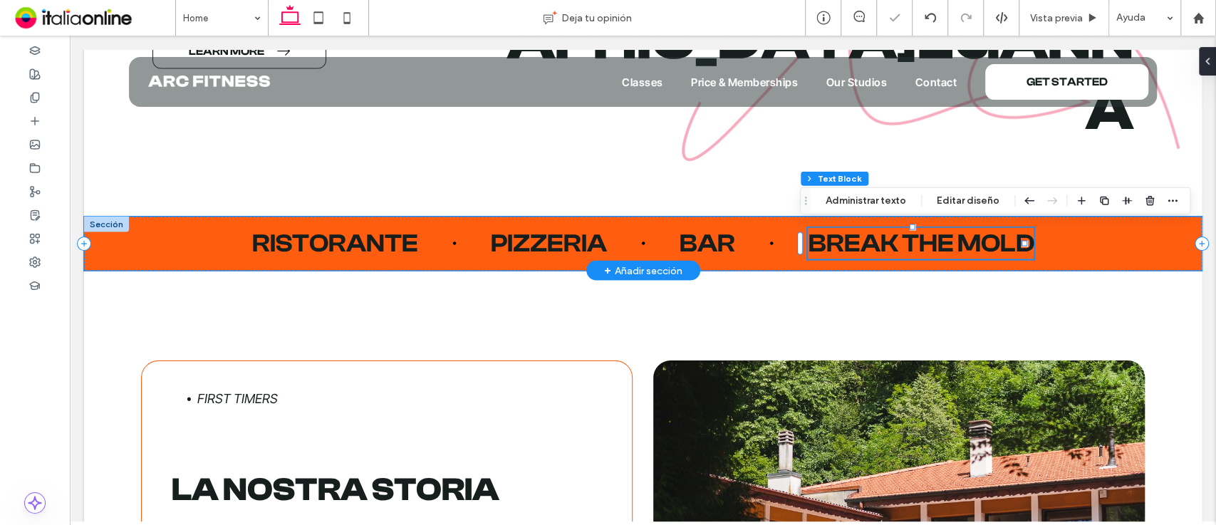
click at [893, 244] on div "Break the mold" at bounding box center [921, 243] width 226 height 31
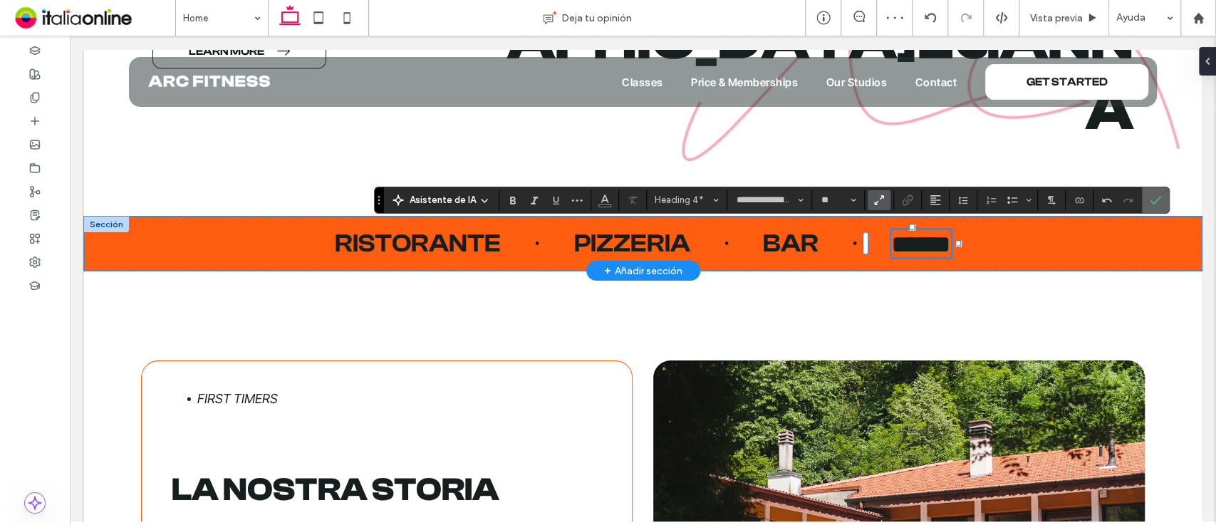
click at [1151, 192] on span "Confirmar" at bounding box center [1153, 200] width 6 height 26
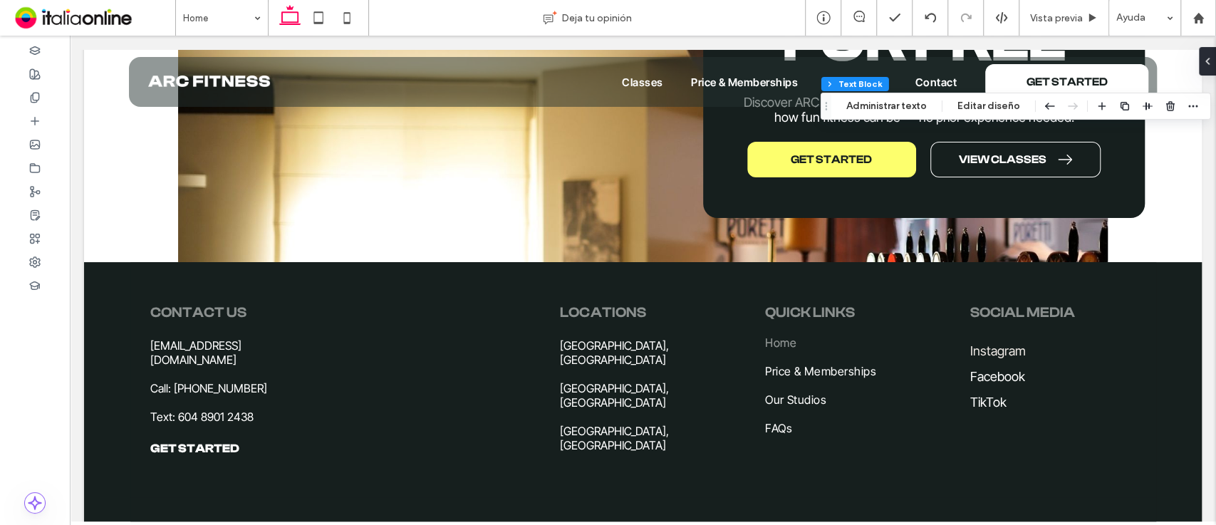
scroll to position [3502, 0]
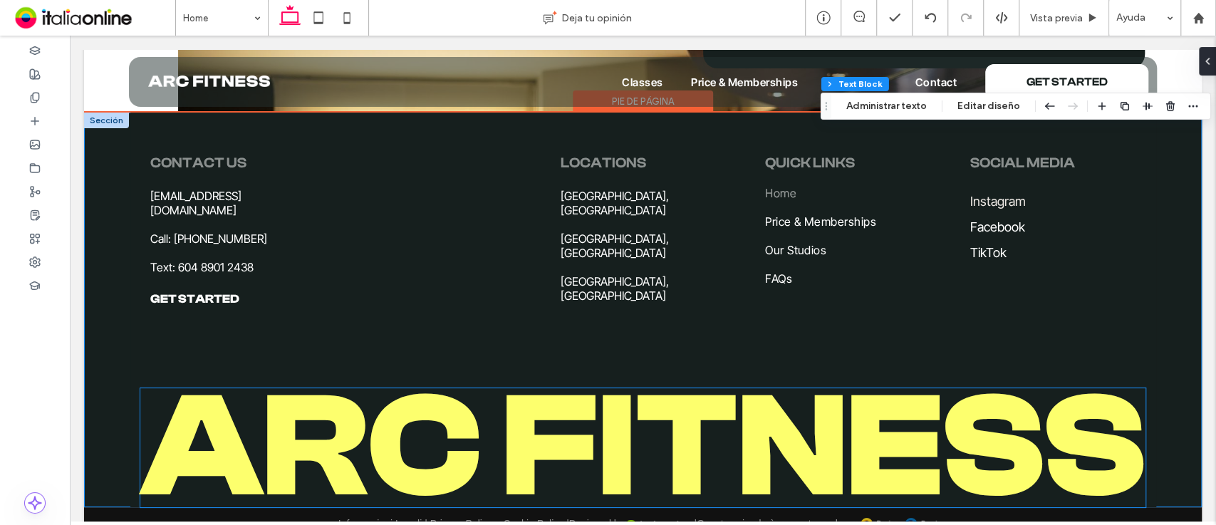
click at [912, 441] on span "Arc Fitness" at bounding box center [642, 447] width 1005 height 169
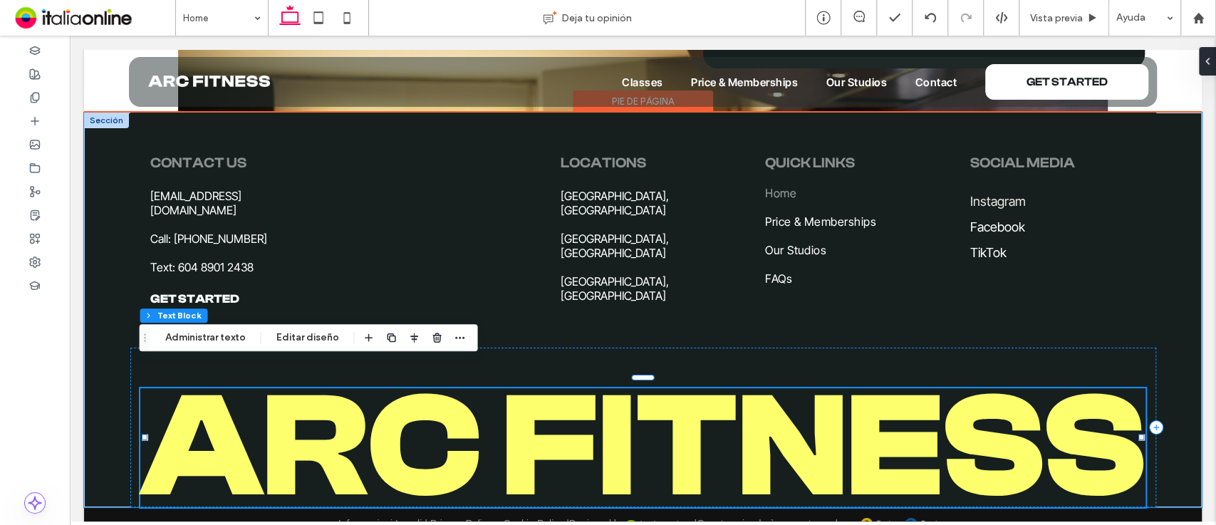
click at [912, 441] on div "Arc Fitness" at bounding box center [642, 447] width 1005 height 118
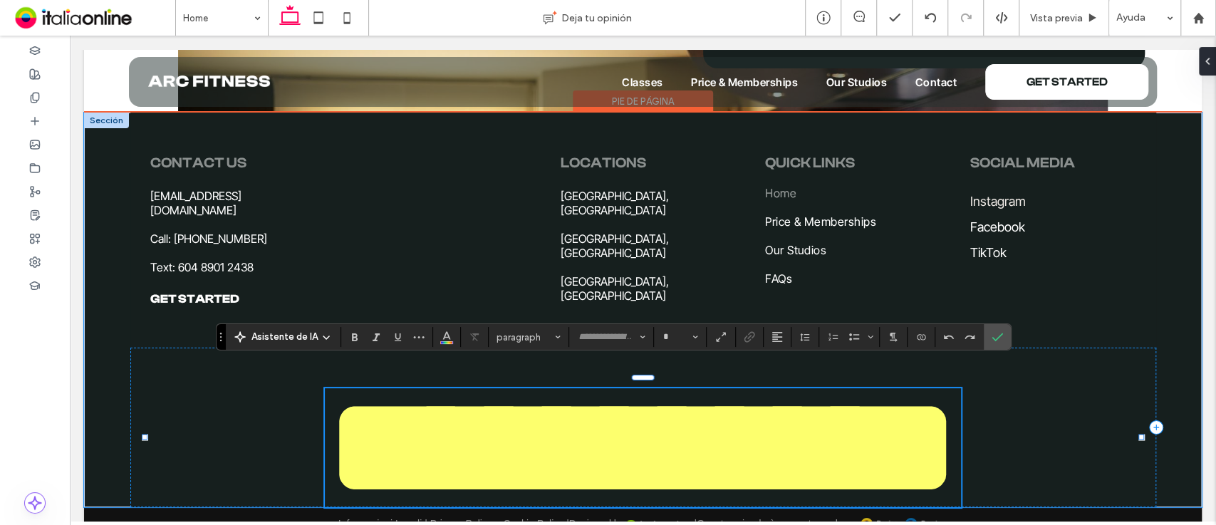
type input "**********"
type input "***"
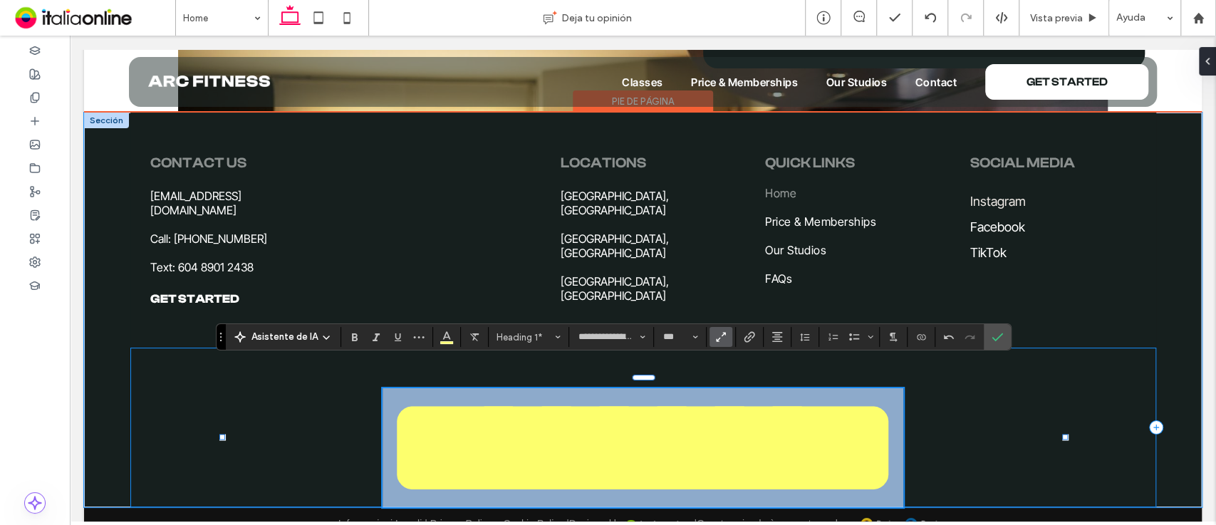
drag, startPoint x: 225, startPoint y: 451, endPoint x: 1096, endPoint y: 465, distance: 870.7
click at [1096, 465] on div "*********" at bounding box center [643, 428] width 1026 height 160
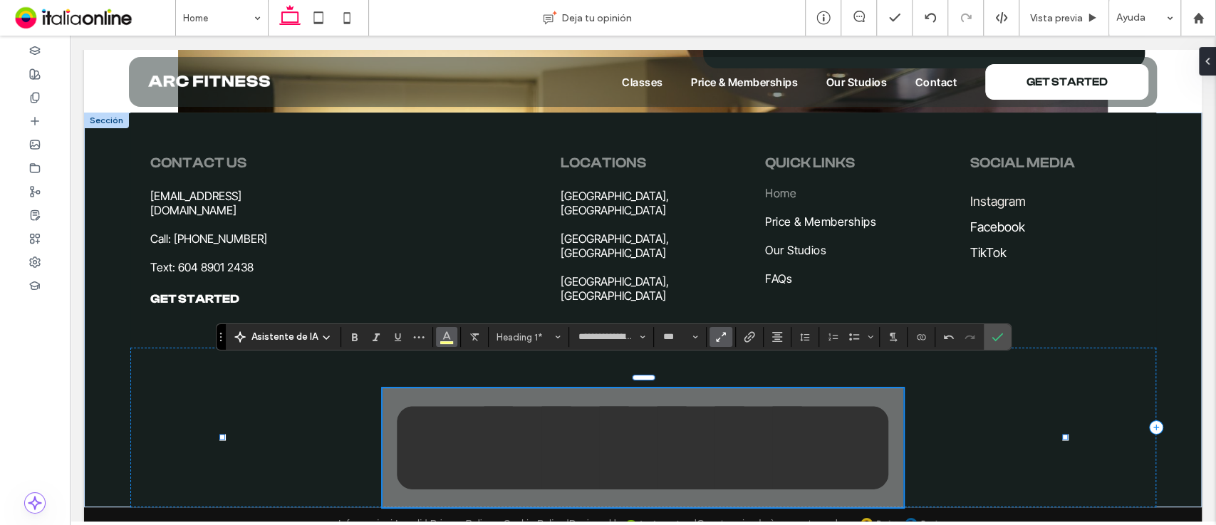
click at [442, 342] on span "Color" at bounding box center [446, 335] width 11 height 19
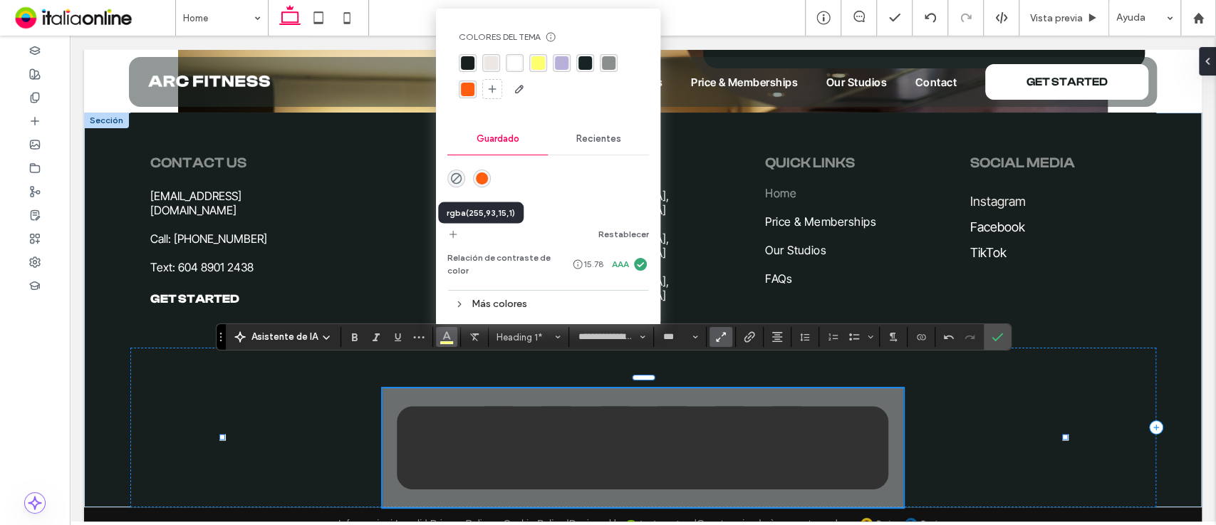
click at [483, 181] on div "rgba(255,93,15,1)" at bounding box center [482, 178] width 12 height 12
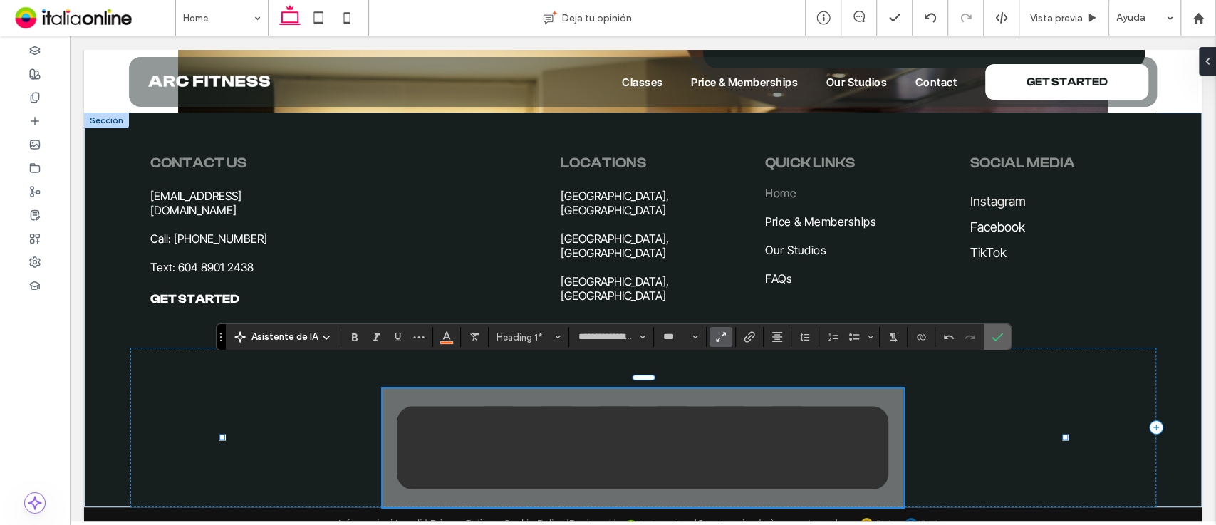
click at [992, 335] on icon "Confirmar" at bounding box center [997, 336] width 11 height 11
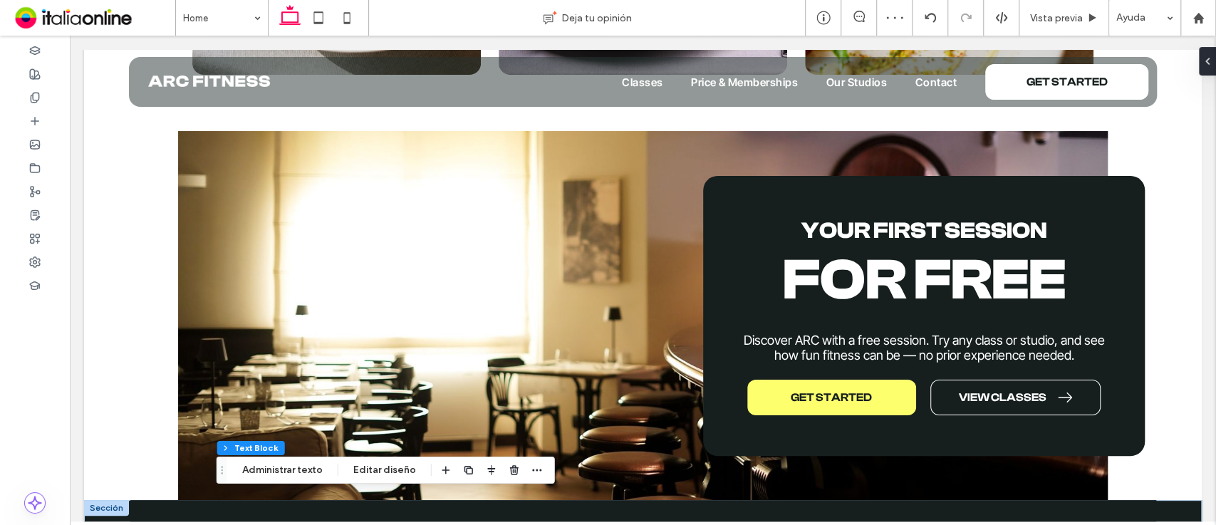
scroll to position [3038, 0]
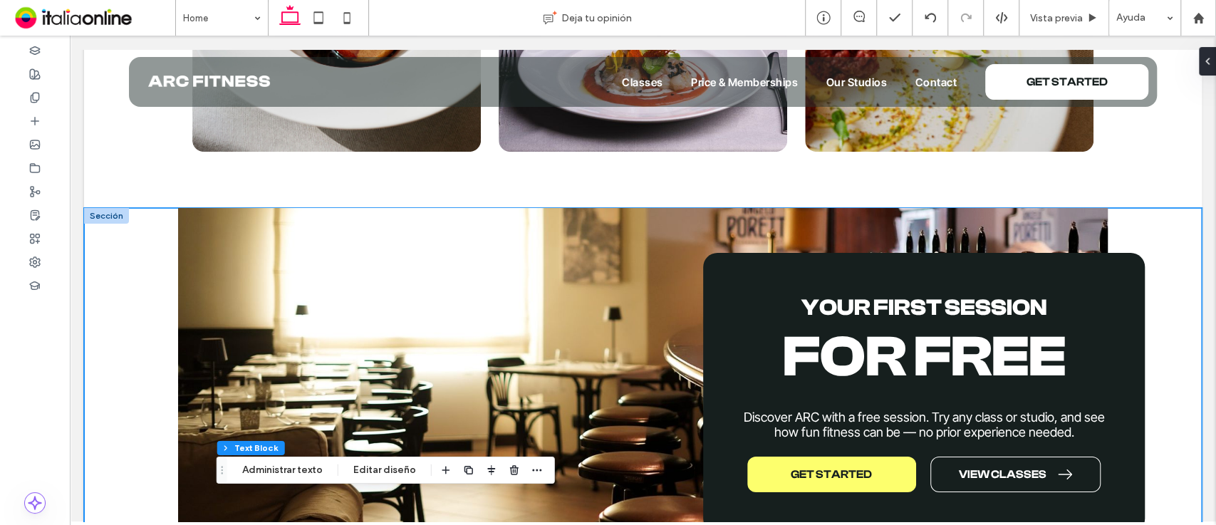
click at [219, 208] on div "your first session For Free Discover ARC with a free session. Try any class or …" at bounding box center [643, 392] width 1026 height 369
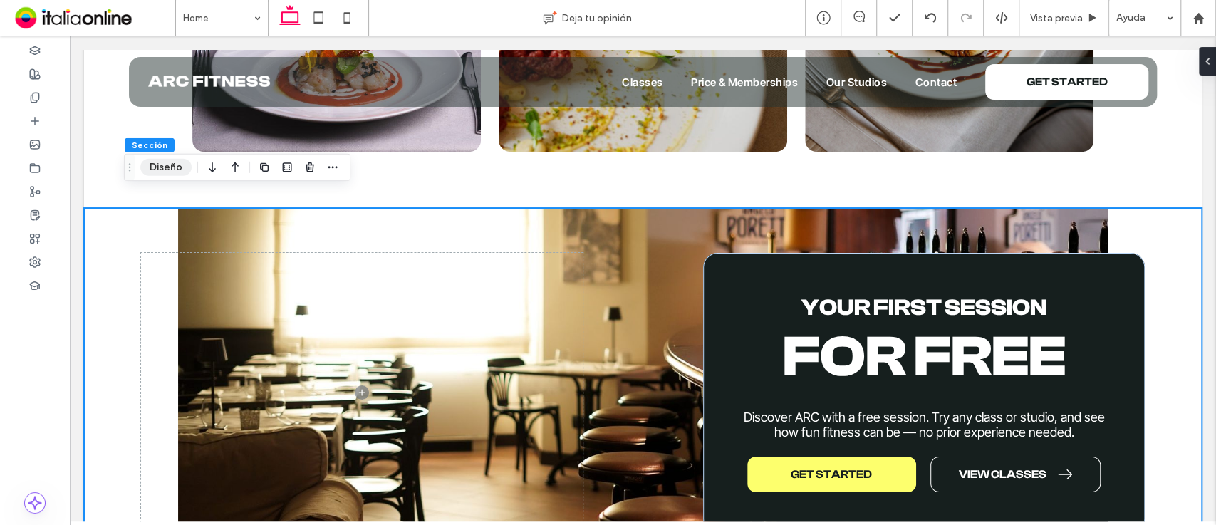
click at [174, 167] on button "Diseño" at bounding box center [165, 167] width 51 height 17
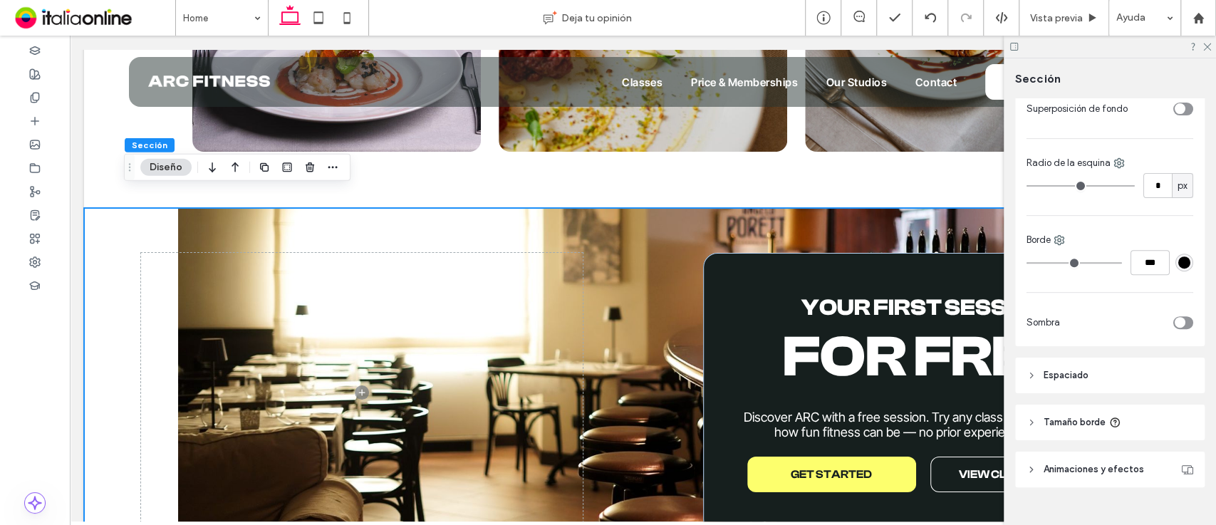
scroll to position [0, 0]
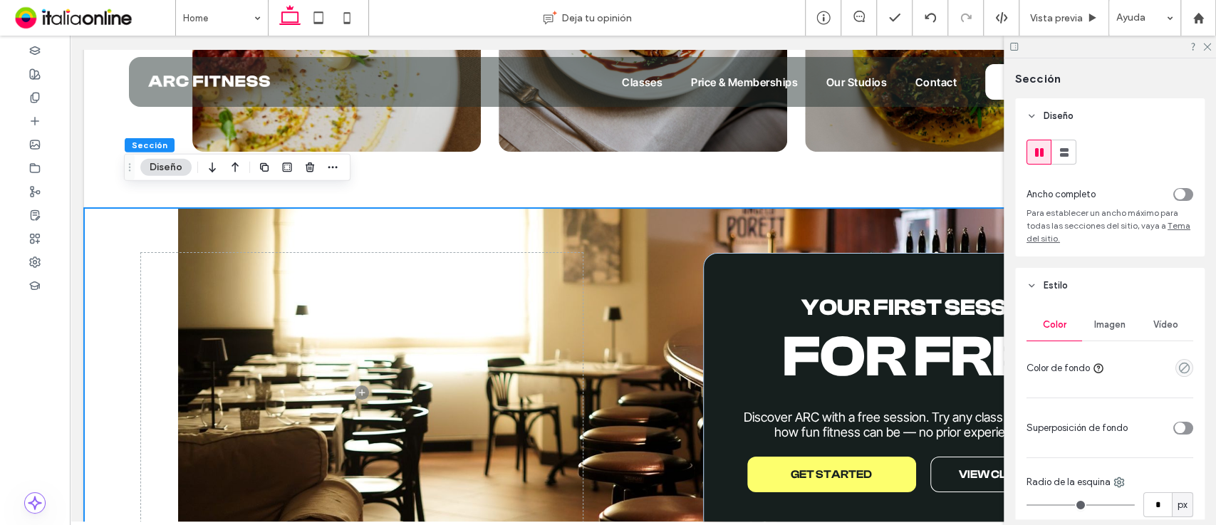
click at [1121, 328] on span "Imagen" at bounding box center [1109, 324] width 31 height 11
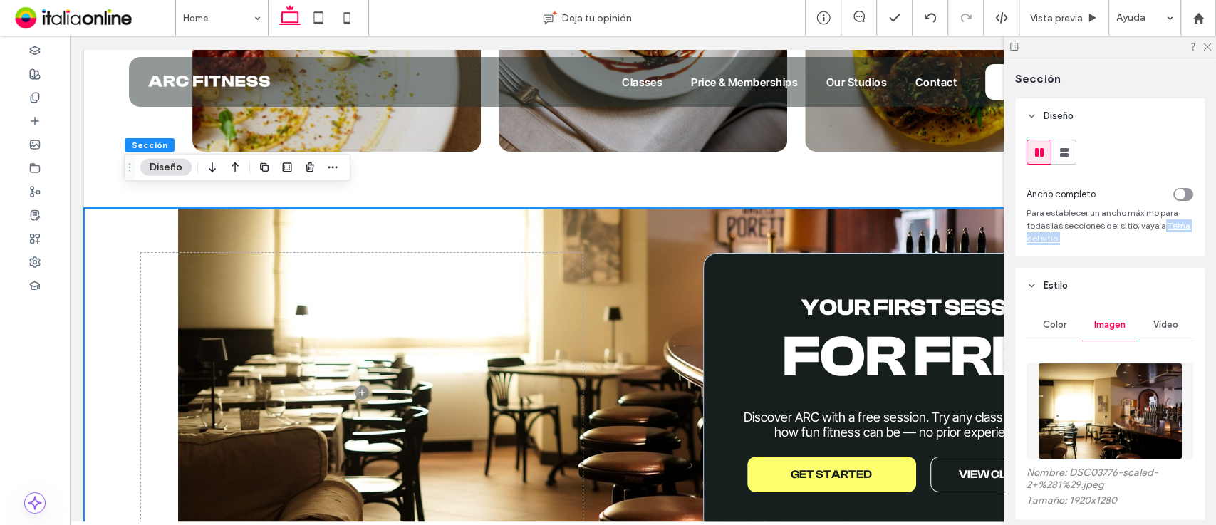
drag, startPoint x: 1214, startPoint y: 226, endPoint x: 1212, endPoint y: 234, distance: 8.1
click at [1212, 234] on div "Sección Diseño Ancho completo Para establecer un ancho máximo para todas las se…" at bounding box center [1110, 291] width 212 height 467
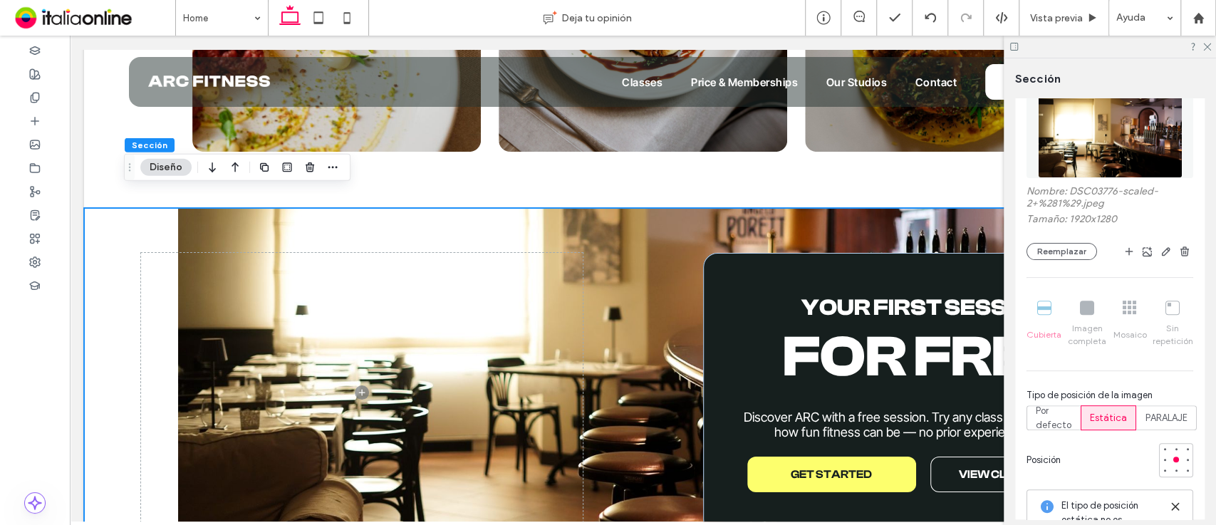
scroll to position [306, 0]
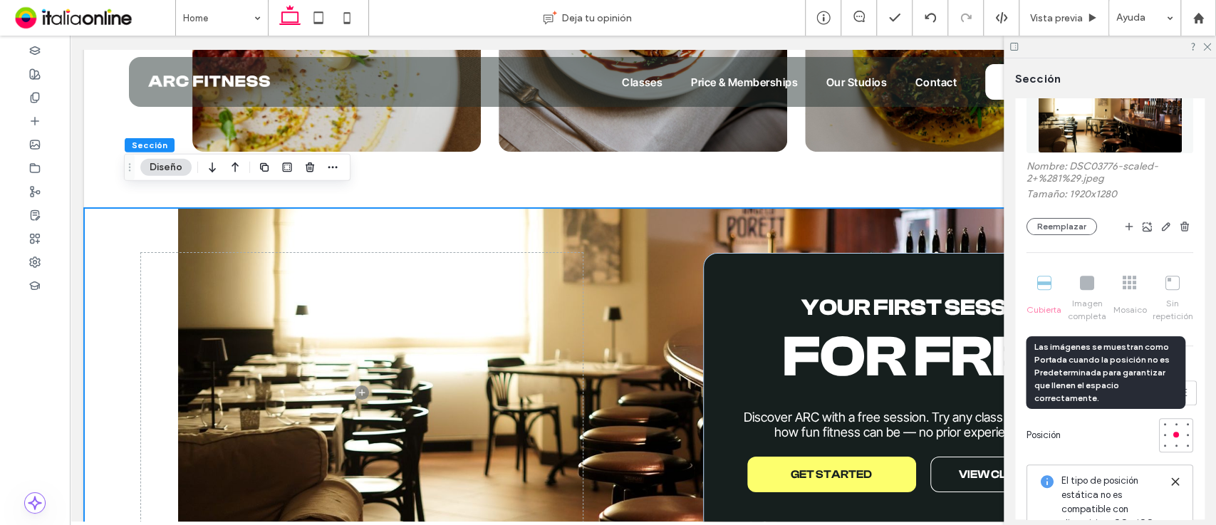
click at [1044, 286] on div "Cubierta Imagen completa Mosaico Sin repetición" at bounding box center [1110, 299] width 167 height 58
click at [1086, 281] on div "Cubierta Imagen completa Mosaico Sin repetición" at bounding box center [1110, 299] width 167 height 58
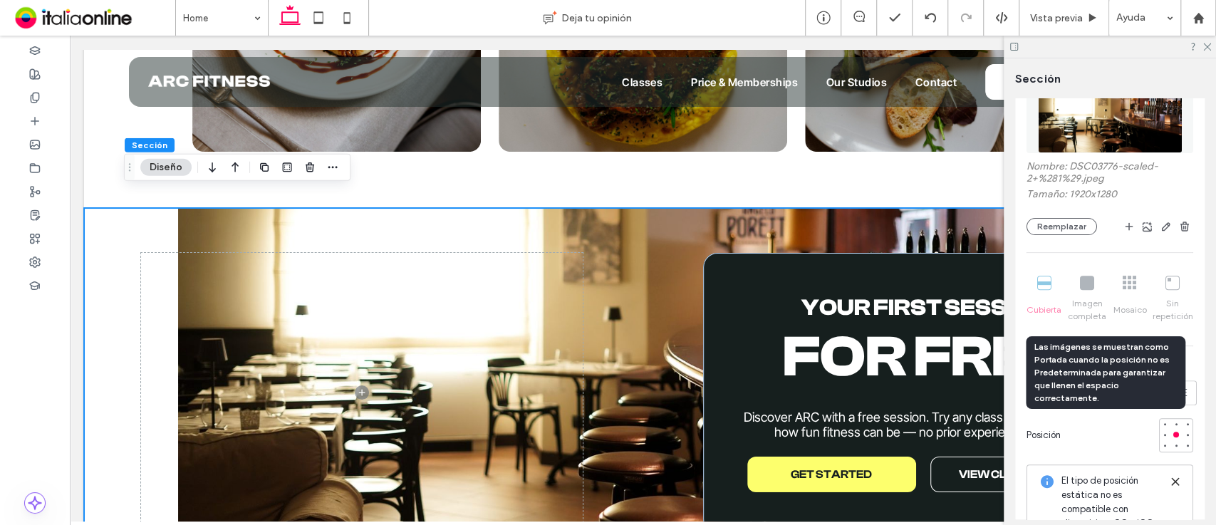
click at [1054, 281] on div "Cubierta Imagen completa Mosaico Sin repetición" at bounding box center [1110, 299] width 167 height 58
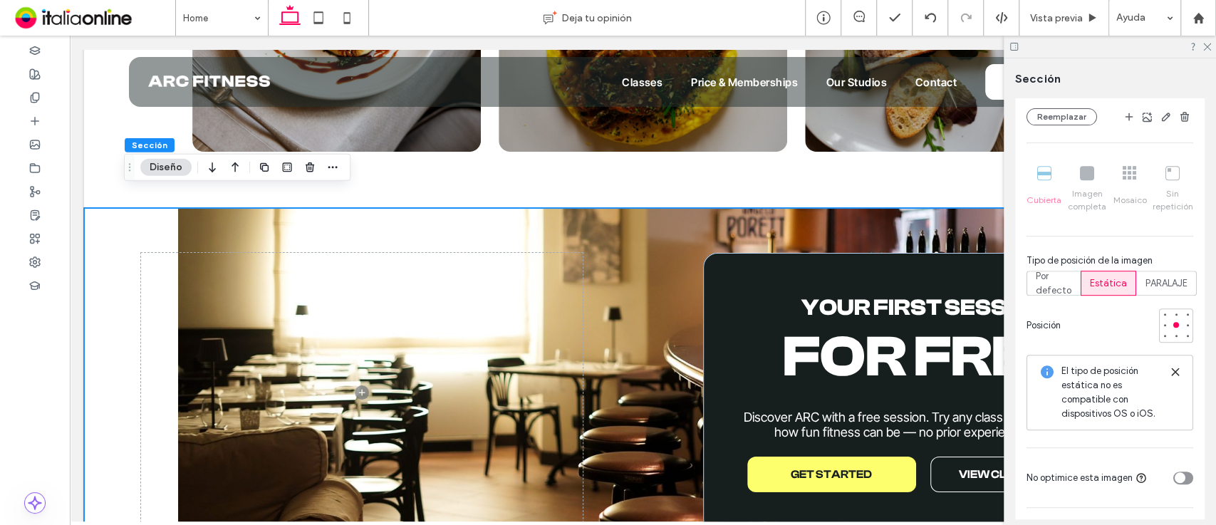
scroll to position [417, 0]
click at [1064, 276] on span "Por defecto" at bounding box center [1054, 282] width 36 height 28
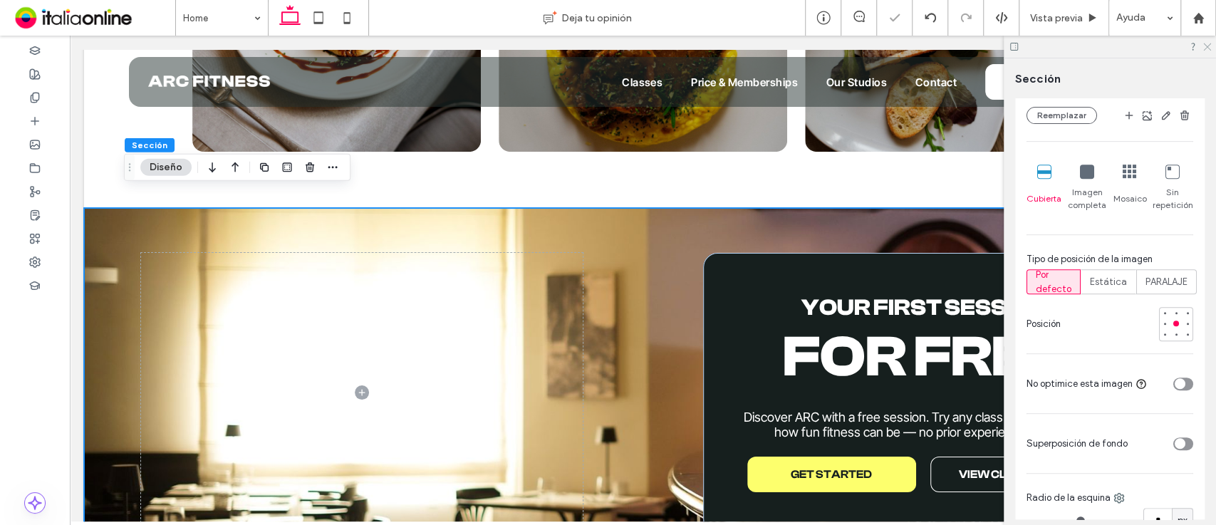
click at [1202, 49] on icon at bounding box center [1206, 45] width 9 height 9
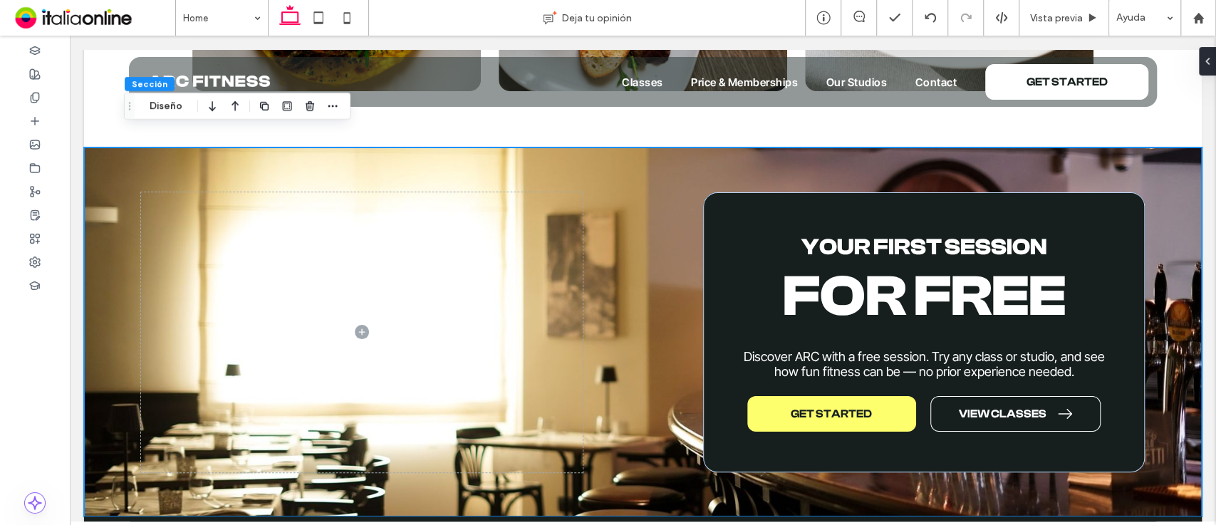
scroll to position [3104, 0]
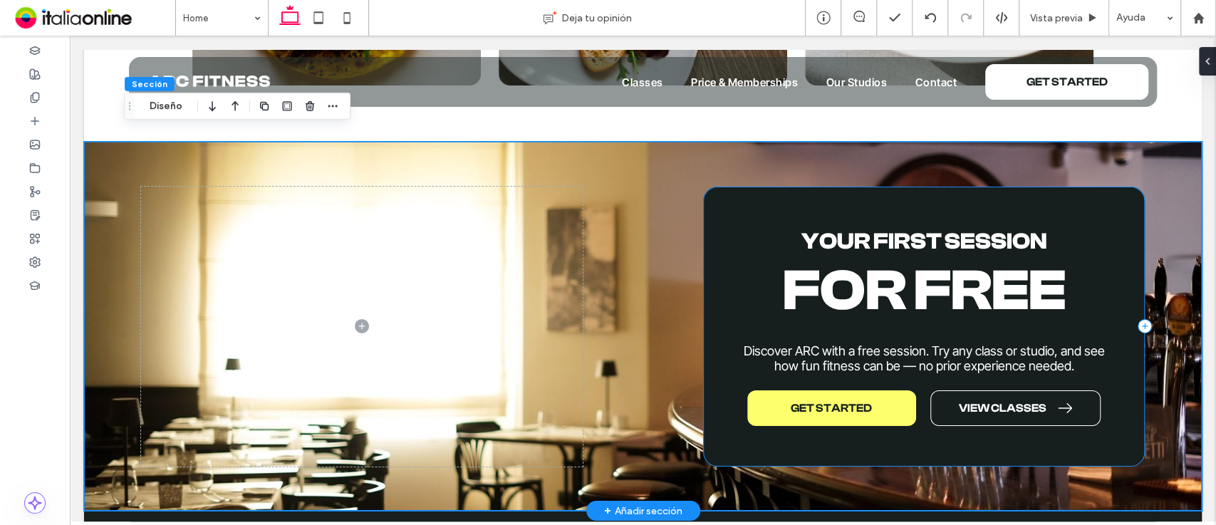
click at [717, 192] on div "your first session For Free Discover ARC with a free session. Try any class or …" at bounding box center [924, 327] width 442 height 280
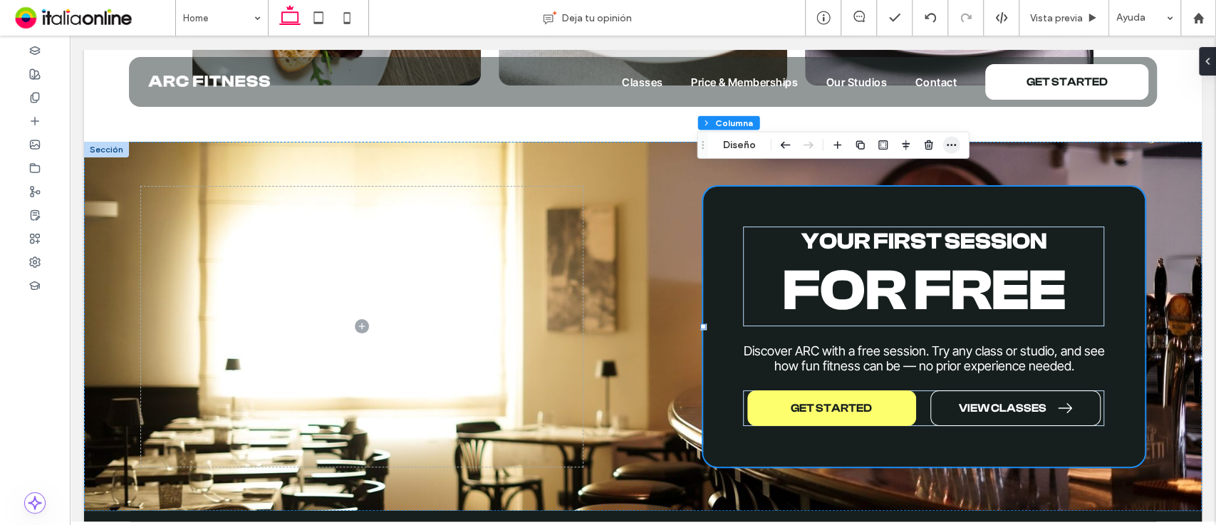
click at [943, 142] on span "button" at bounding box center [951, 145] width 17 height 17
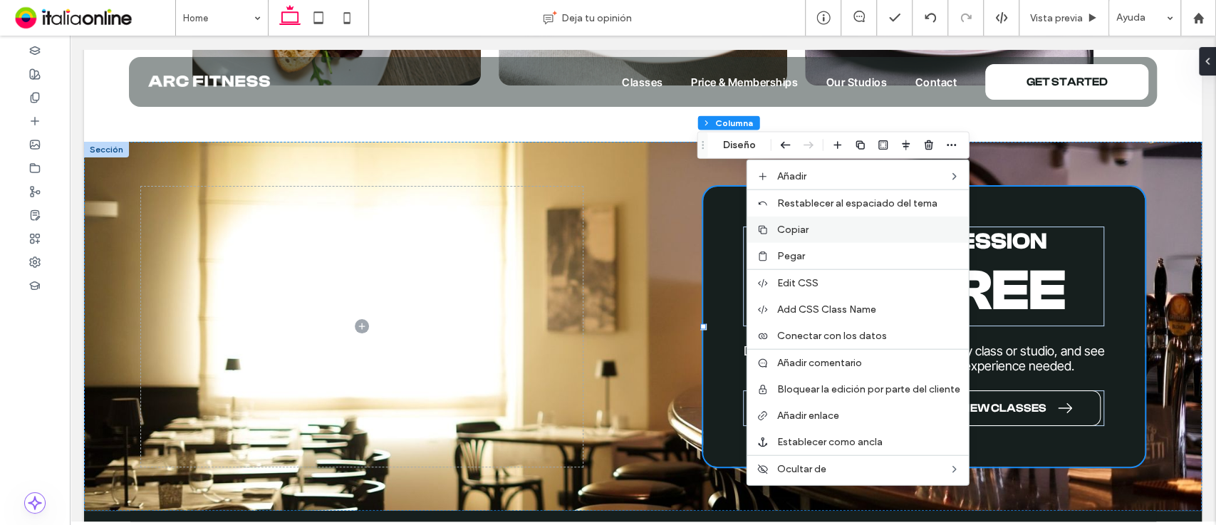
click at [846, 232] on label "Copiar" at bounding box center [868, 230] width 183 height 12
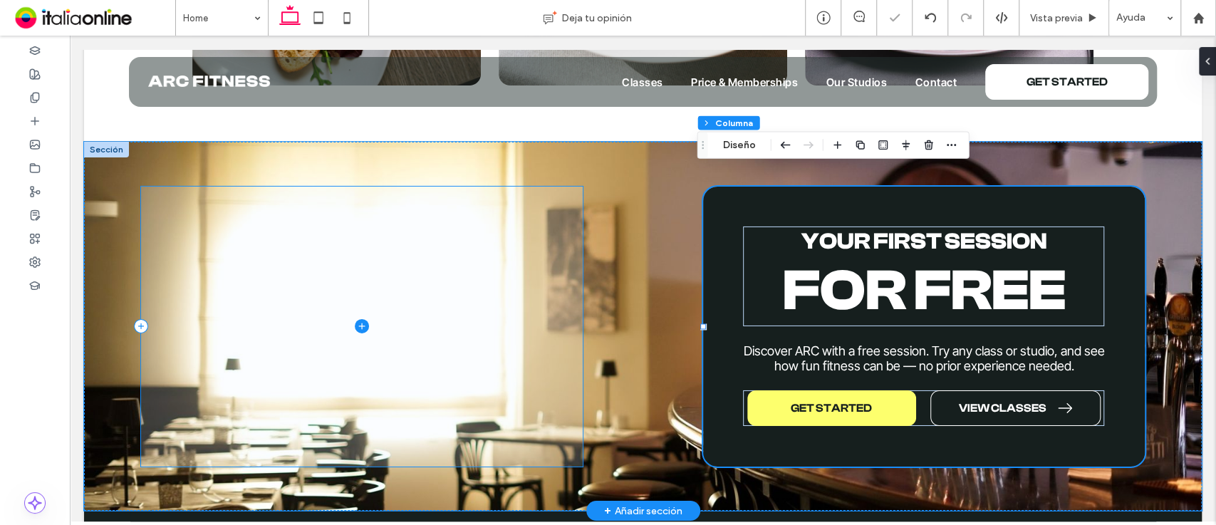
click at [363, 296] on span at bounding box center [362, 327] width 442 height 280
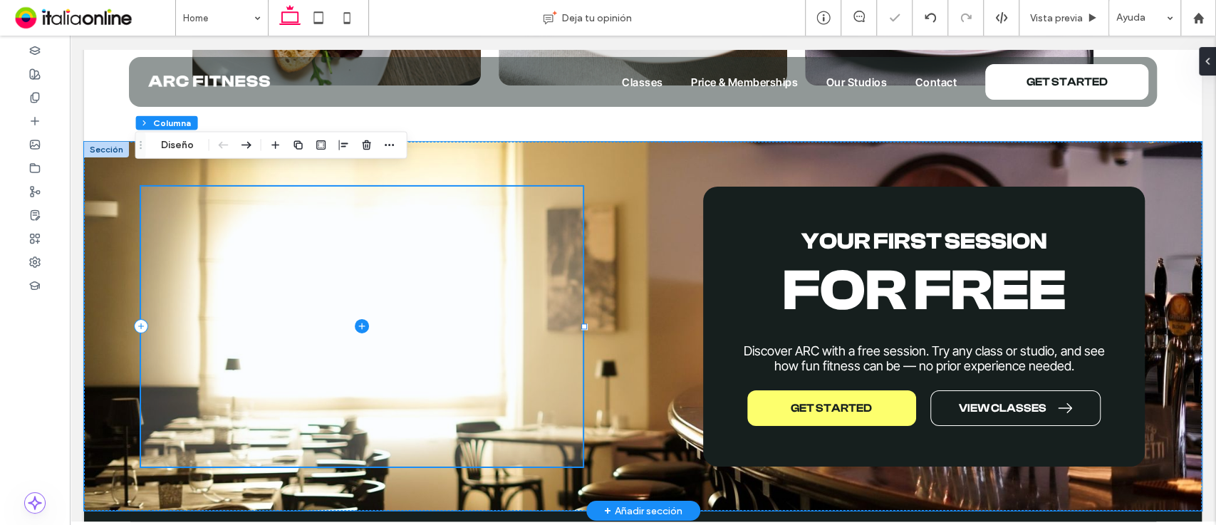
click at [363, 296] on span at bounding box center [362, 327] width 442 height 280
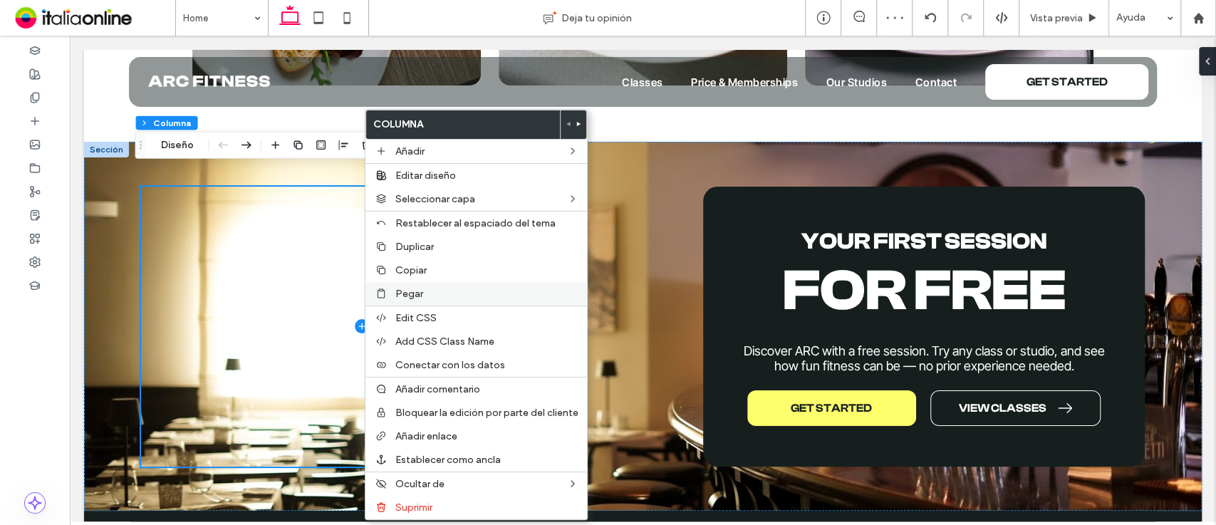
click at [425, 291] on label "Pegar" at bounding box center [486, 294] width 183 height 12
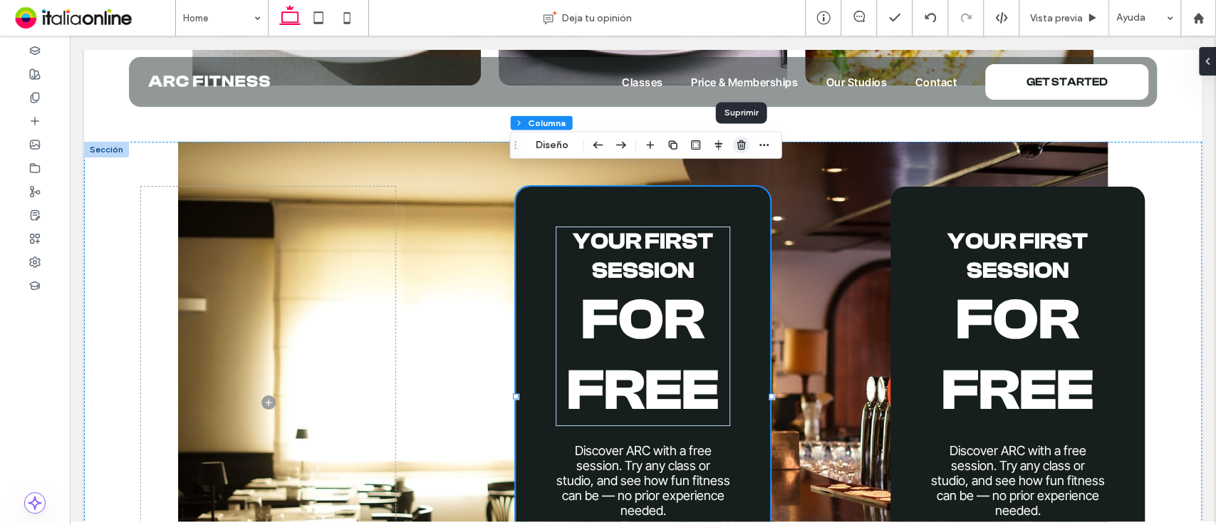
click at [742, 143] on icon "button" at bounding box center [741, 145] width 11 height 11
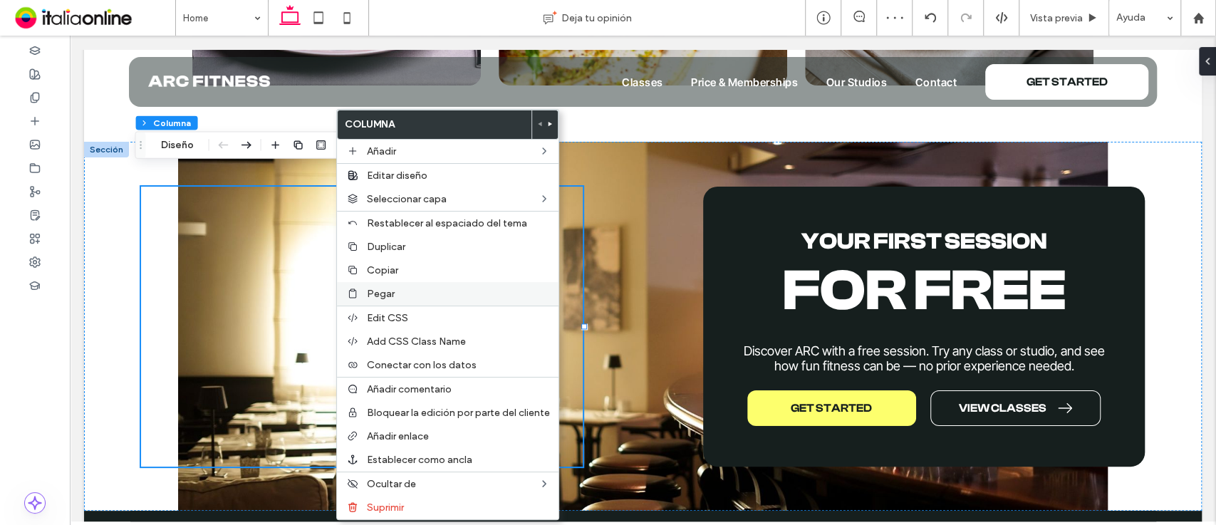
click at [375, 288] on span "Pegar" at bounding box center [381, 294] width 28 height 12
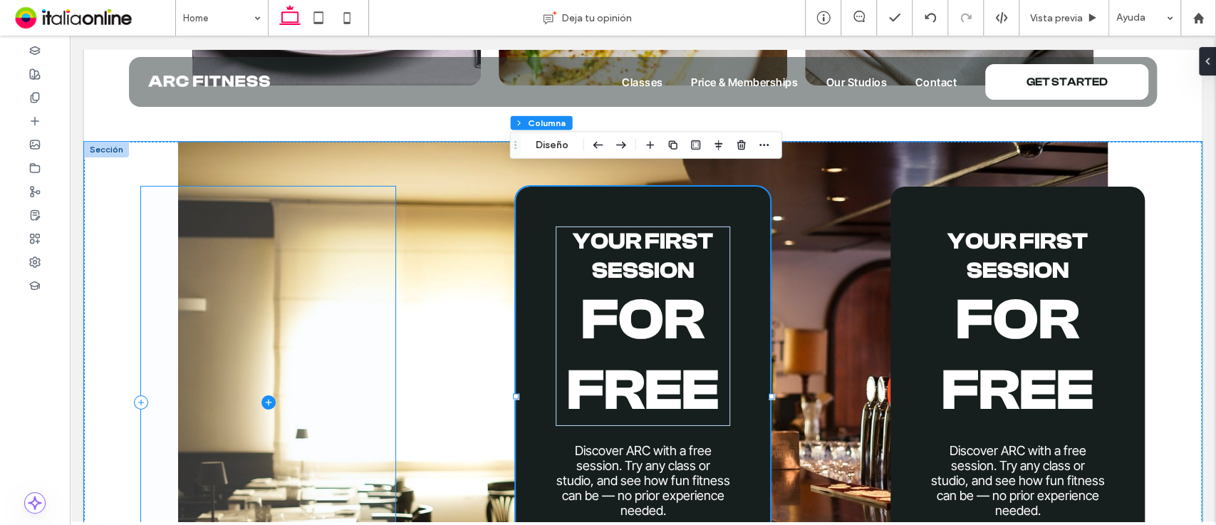
click at [370, 213] on span at bounding box center [268, 403] width 254 height 432
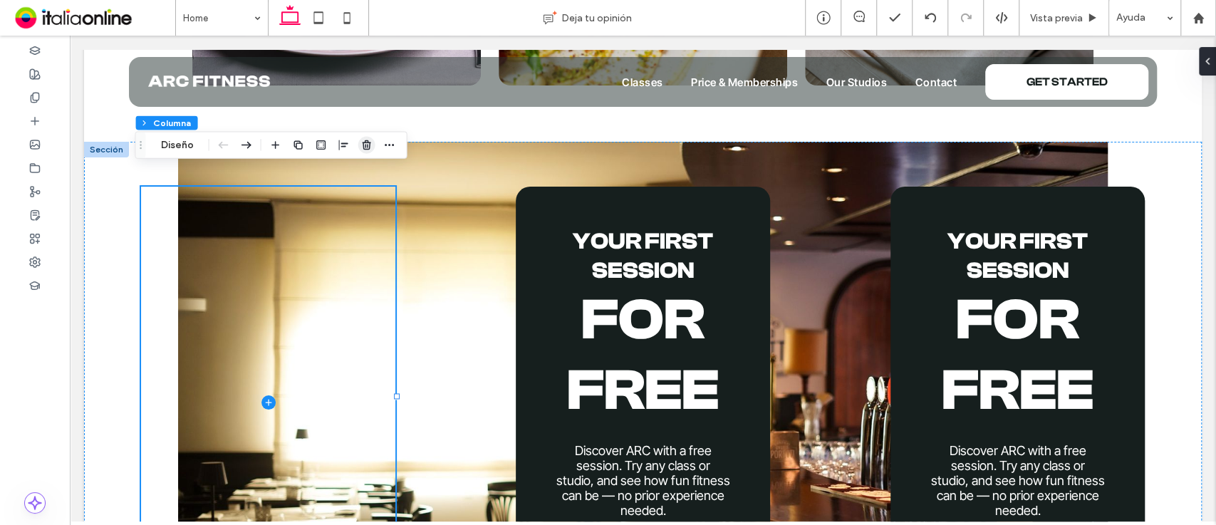
click at [365, 144] on use "button" at bounding box center [366, 144] width 9 height 9
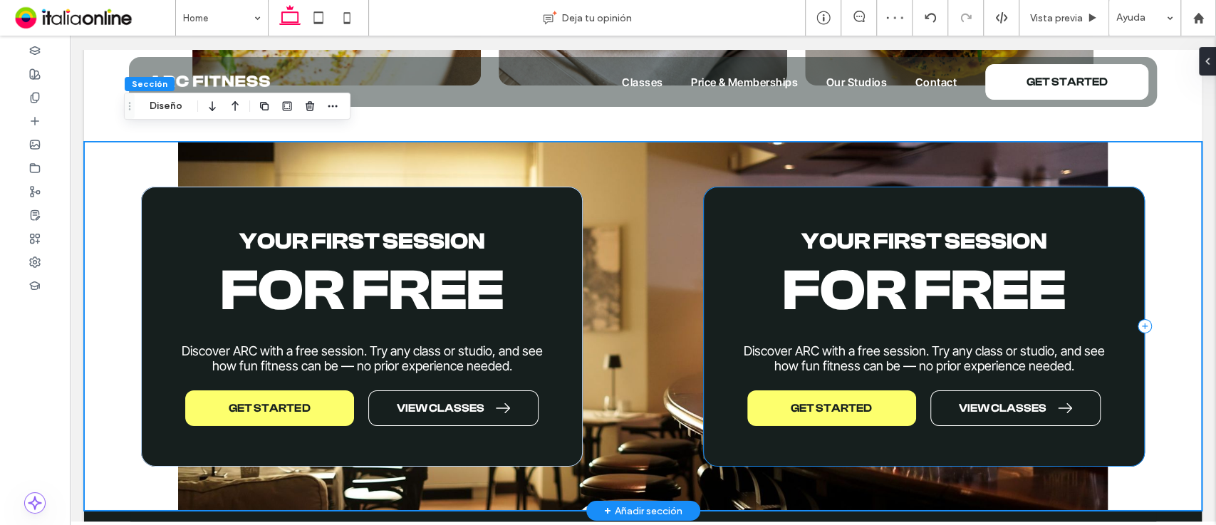
click at [877, 197] on div "your first session For Free Discover ARC with a free session. Try any class or …" at bounding box center [924, 327] width 442 height 280
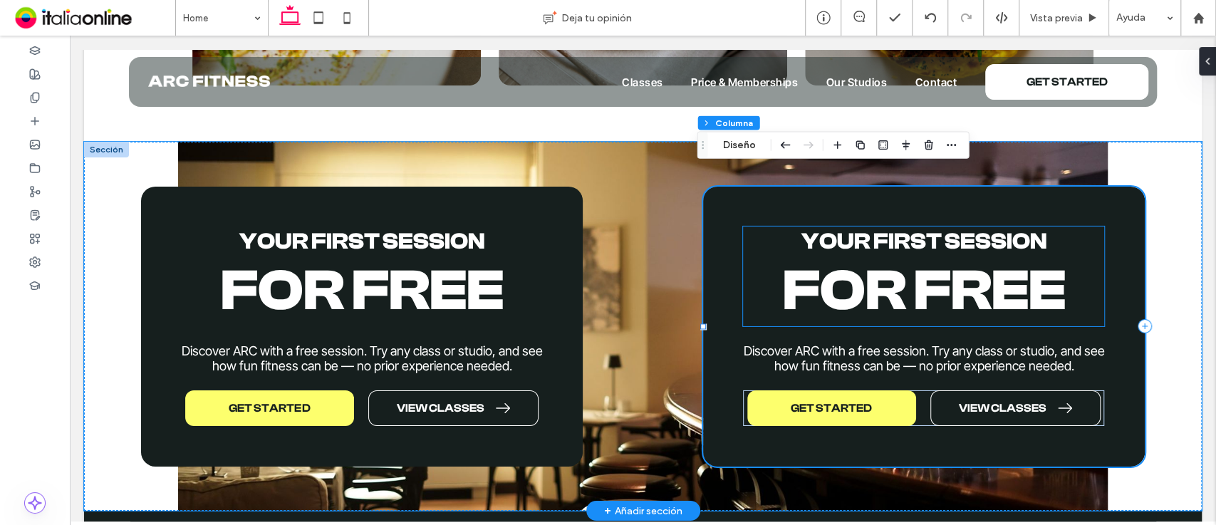
click at [950, 229] on strong "your first session" at bounding box center [924, 242] width 246 height 26
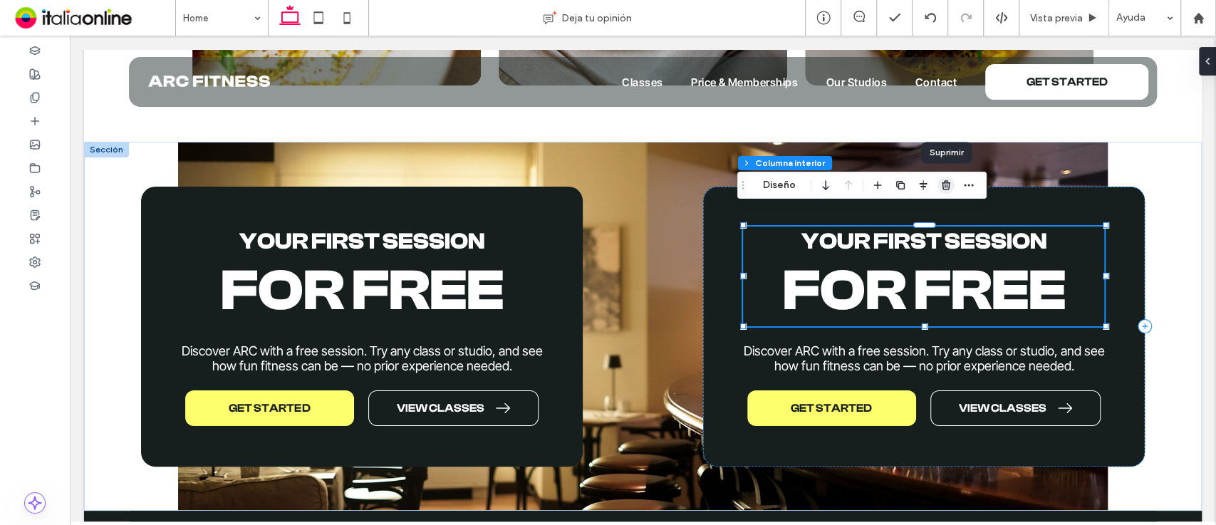
click at [946, 181] on icon "button" at bounding box center [945, 185] width 11 height 11
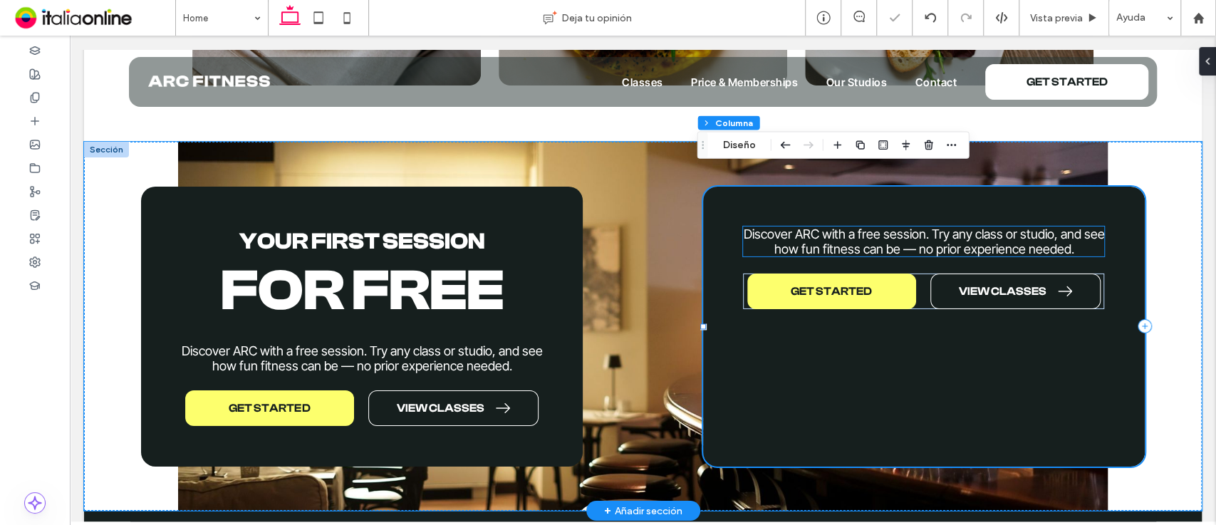
click at [833, 227] on span "Discover ARC with a free session. Try any class or studio, and see how fun fitn…" at bounding box center [923, 242] width 361 height 30
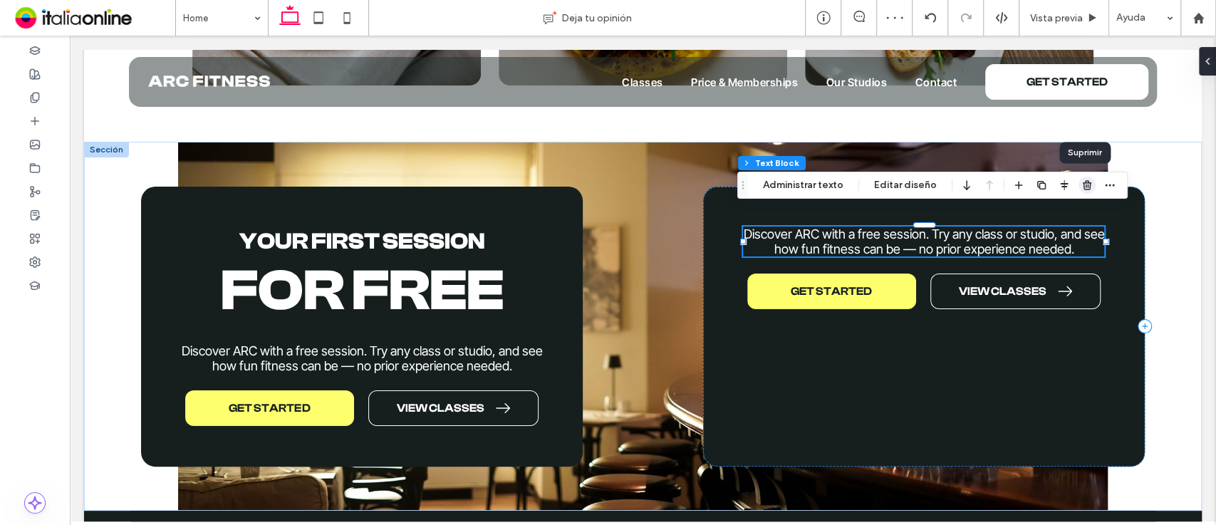
click at [1087, 184] on icon "button" at bounding box center [1086, 185] width 11 height 11
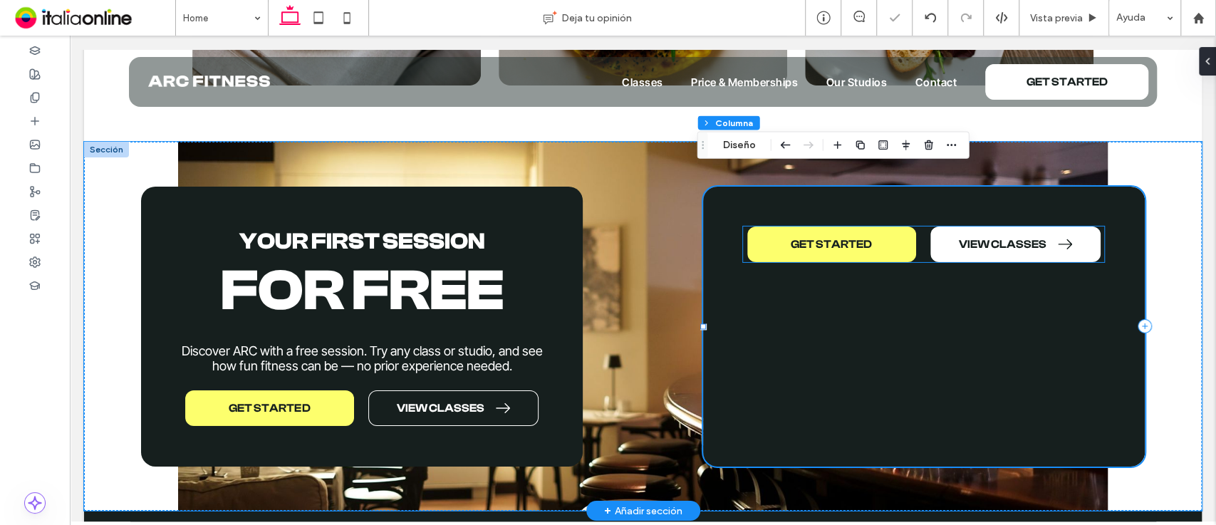
click at [1058, 237] on span at bounding box center [1065, 244] width 14 height 14
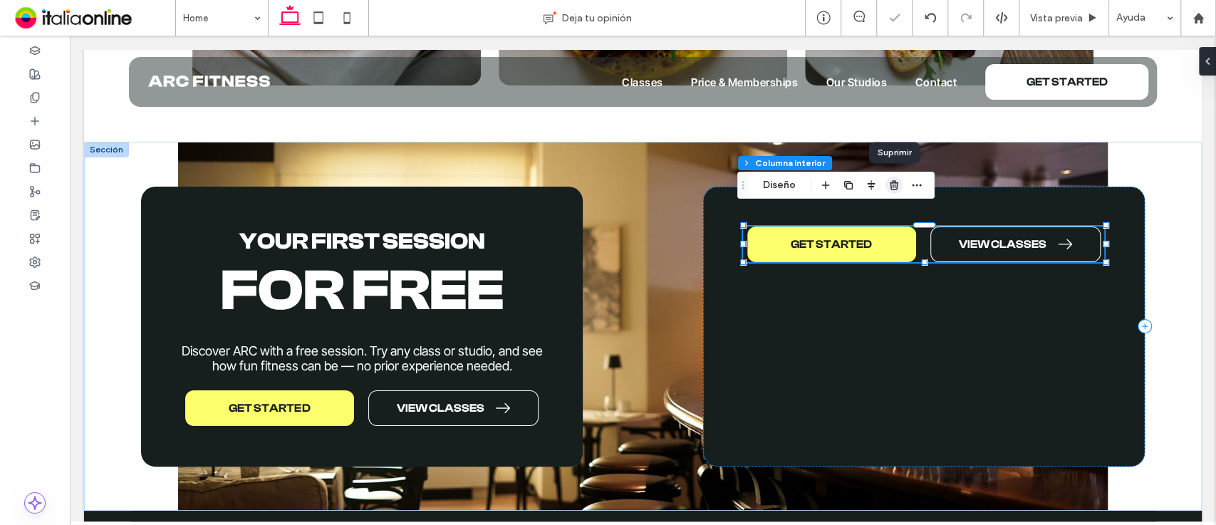
click at [895, 182] on use "button" at bounding box center [894, 184] width 9 height 9
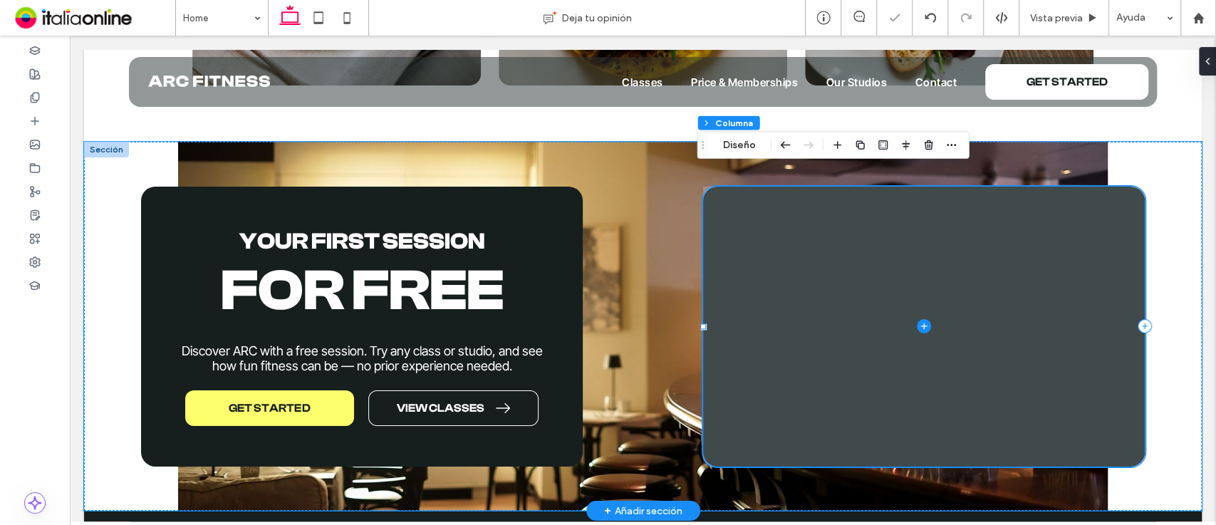
click at [886, 199] on span at bounding box center [924, 327] width 442 height 280
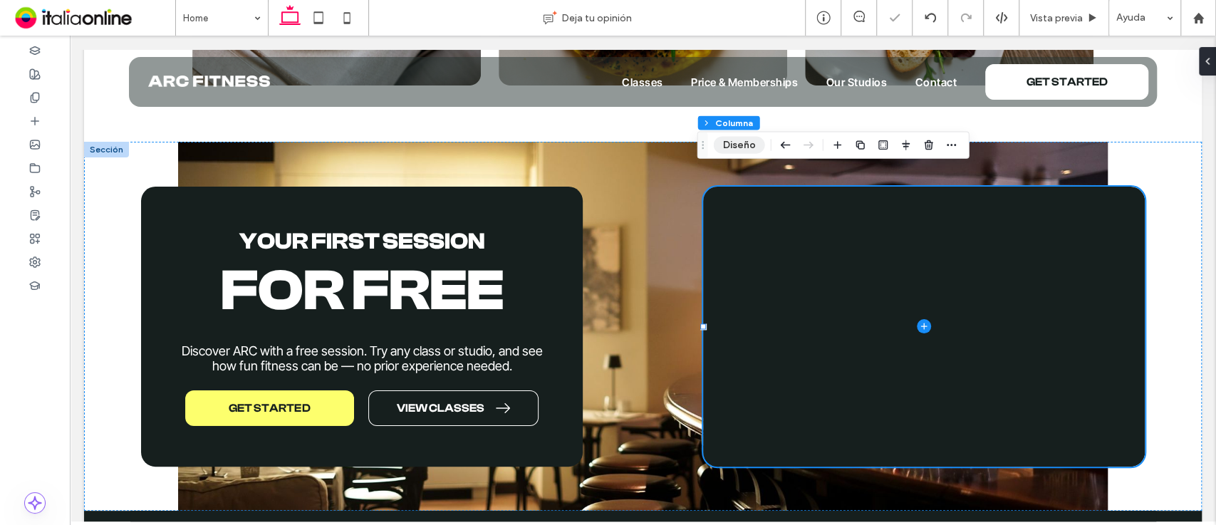
click at [735, 142] on button "Diseño" at bounding box center [739, 145] width 51 height 17
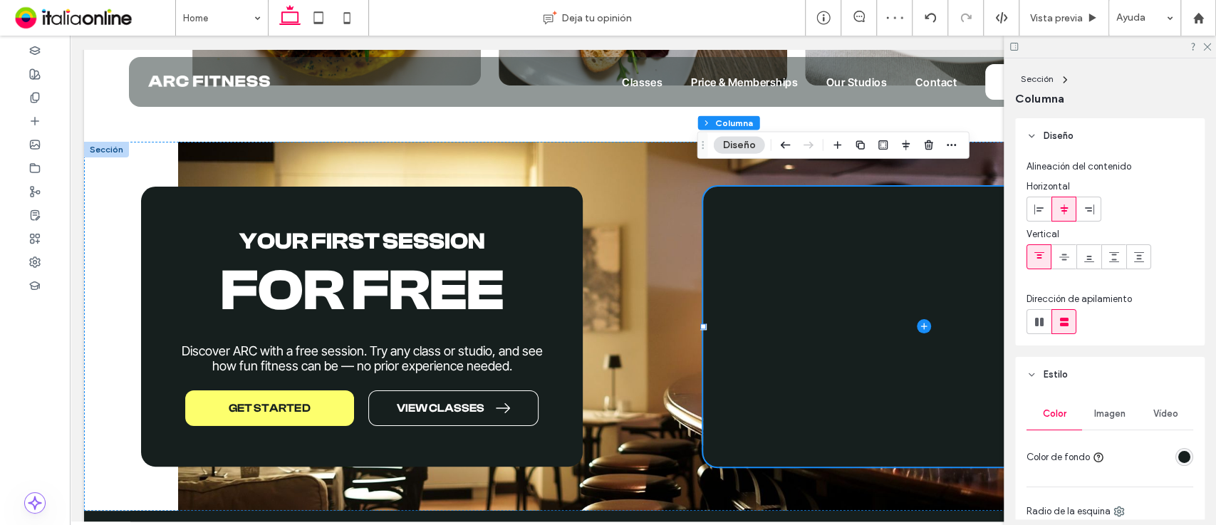
click at [1175, 456] on div "rgba(22, 31, 30, 1)" at bounding box center [1184, 457] width 18 height 18
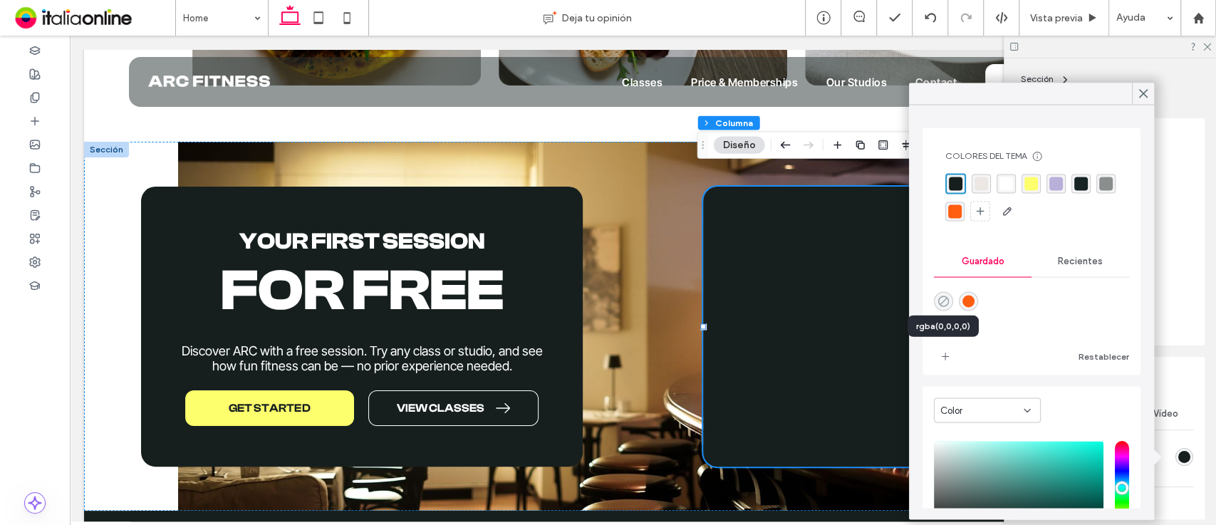
click at [947, 299] on use "rgba(0,0,0,0)" at bounding box center [943, 301] width 11 height 11
type input "*******"
type input "*"
type input "**"
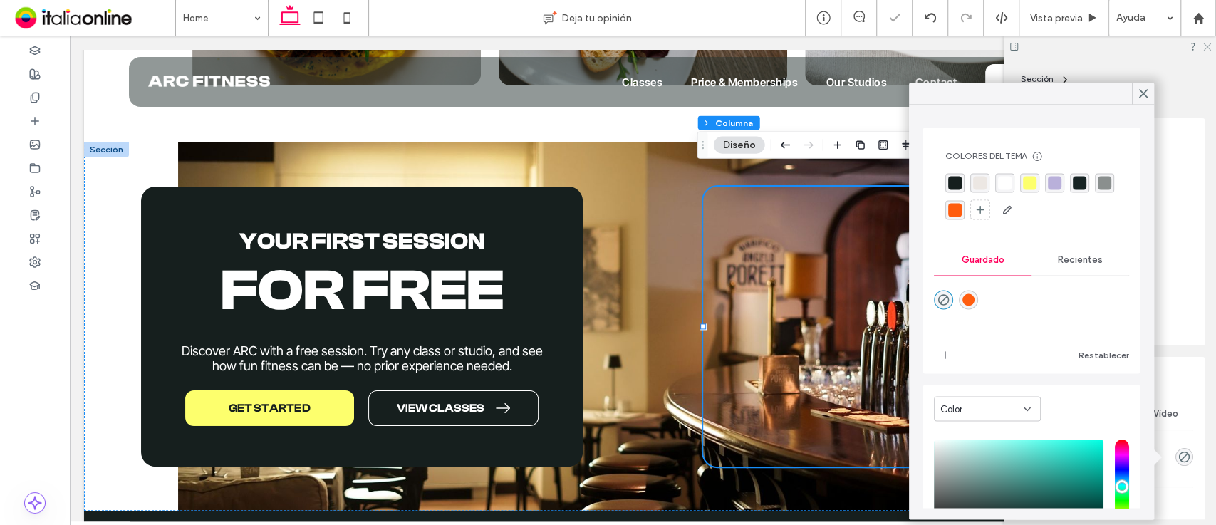
click at [1208, 43] on icon at bounding box center [1206, 45] width 9 height 9
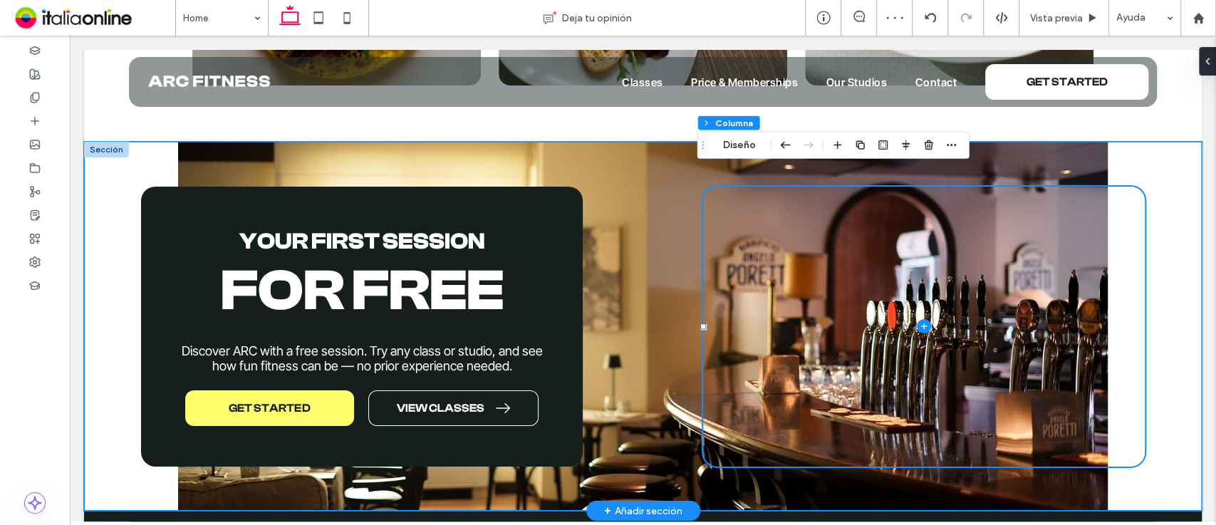
click at [1148, 148] on div "your first session For Free Discover ARC with a free session. Try any class or …" at bounding box center [643, 326] width 1026 height 369
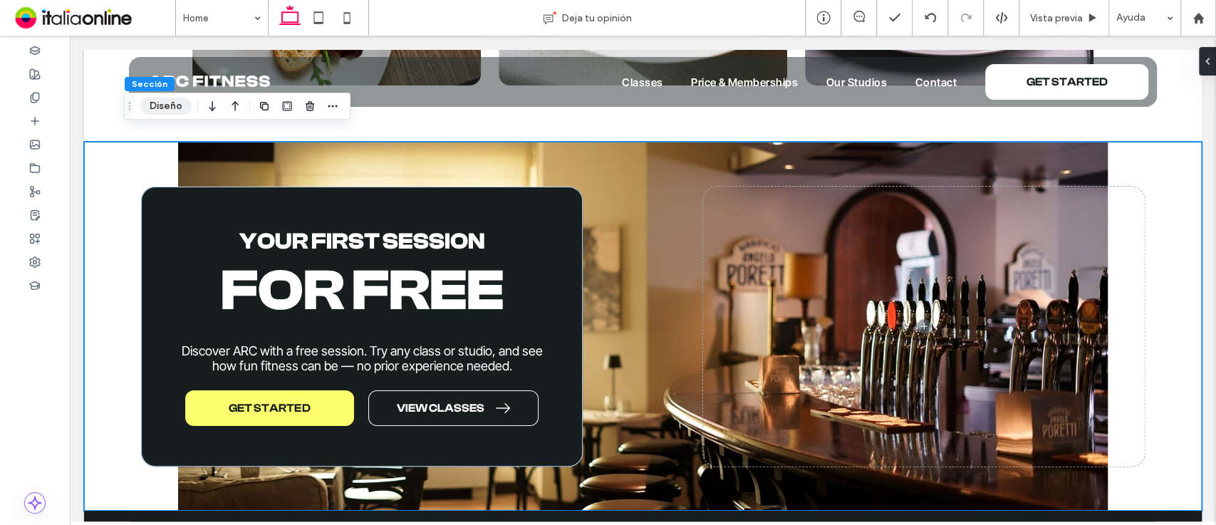
click at [158, 100] on button "Diseño" at bounding box center [165, 106] width 51 height 17
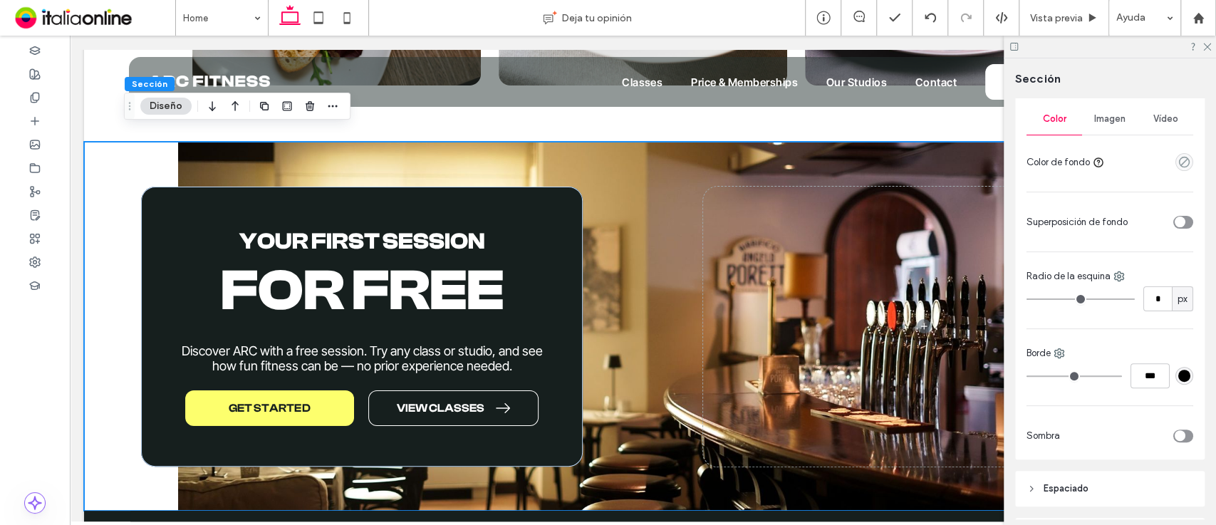
scroll to position [204, 0]
click at [1111, 126] on span "Imagen" at bounding box center [1109, 120] width 31 height 11
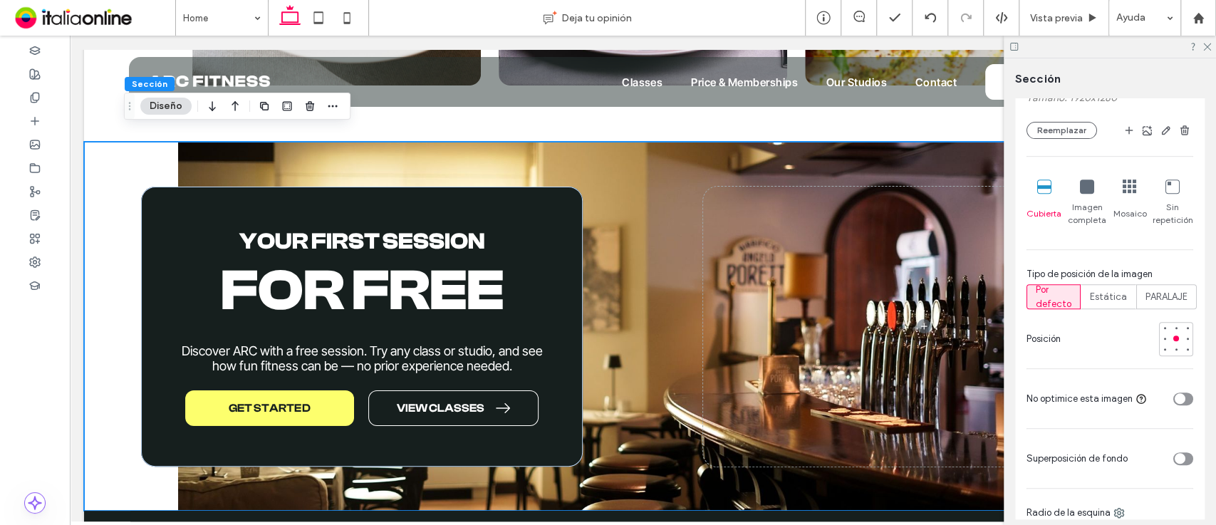
scroll to position [405, 0]
click at [1108, 301] on div "Estática" at bounding box center [1108, 295] width 37 height 24
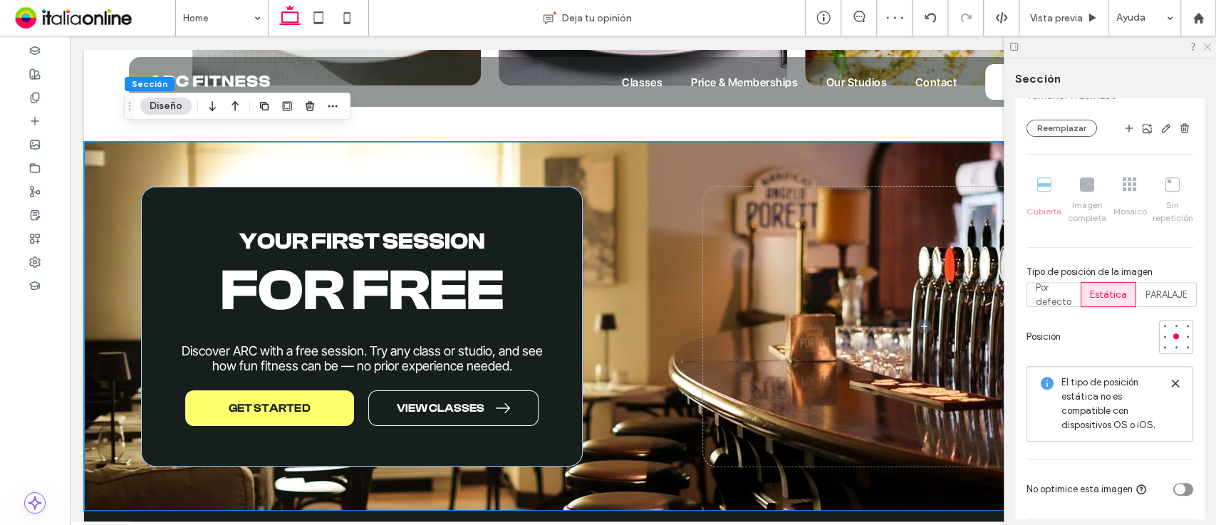
click at [1204, 48] on icon at bounding box center [1206, 45] width 9 height 9
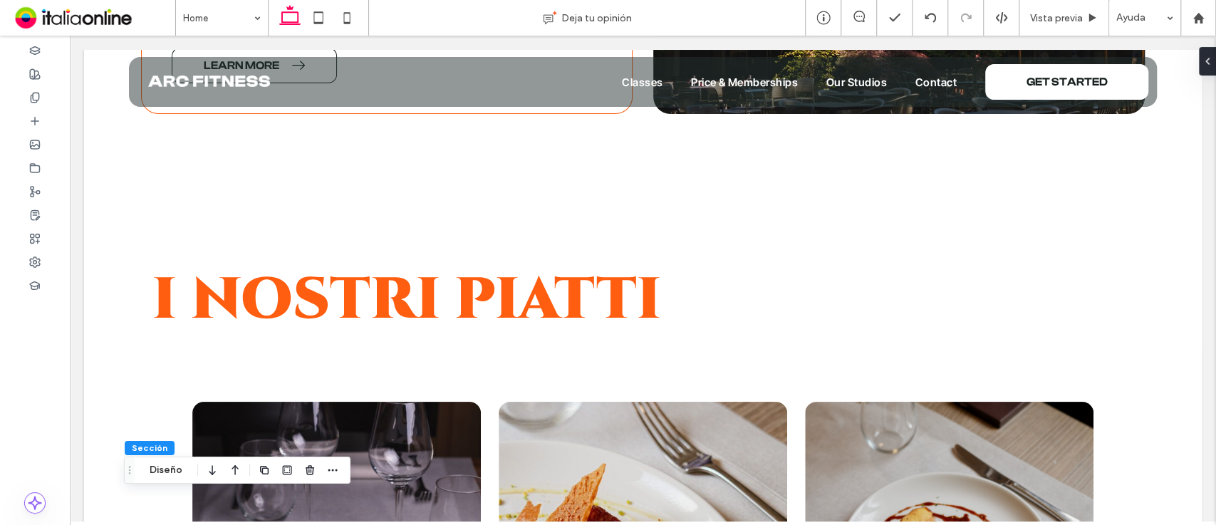
scroll to position [2501, 0]
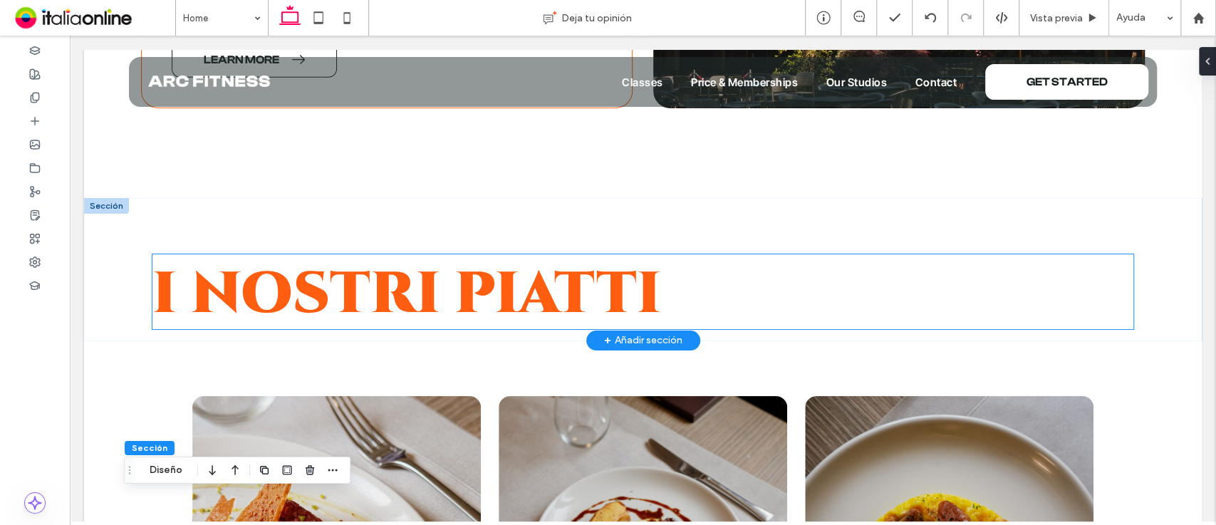
click at [645, 254] on span "I NOSTRI PIATTI" at bounding box center [406, 288] width 509 height 69
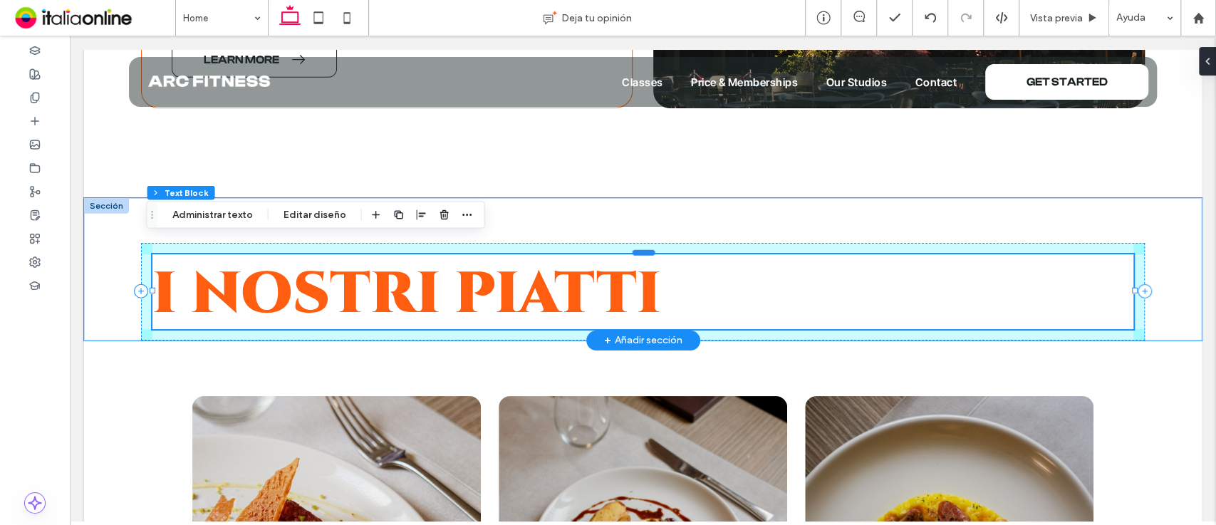
click at [645, 249] on div at bounding box center [643, 252] width 23 height 6
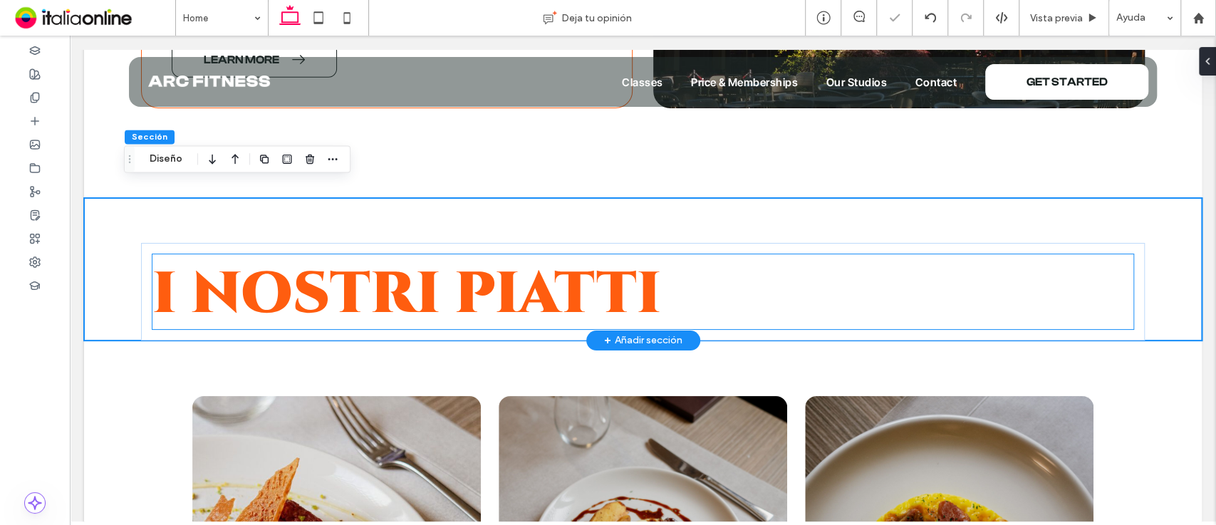
click at [696, 281] on h2 "I NOSTRI PIATTI" at bounding box center [642, 291] width 981 height 75
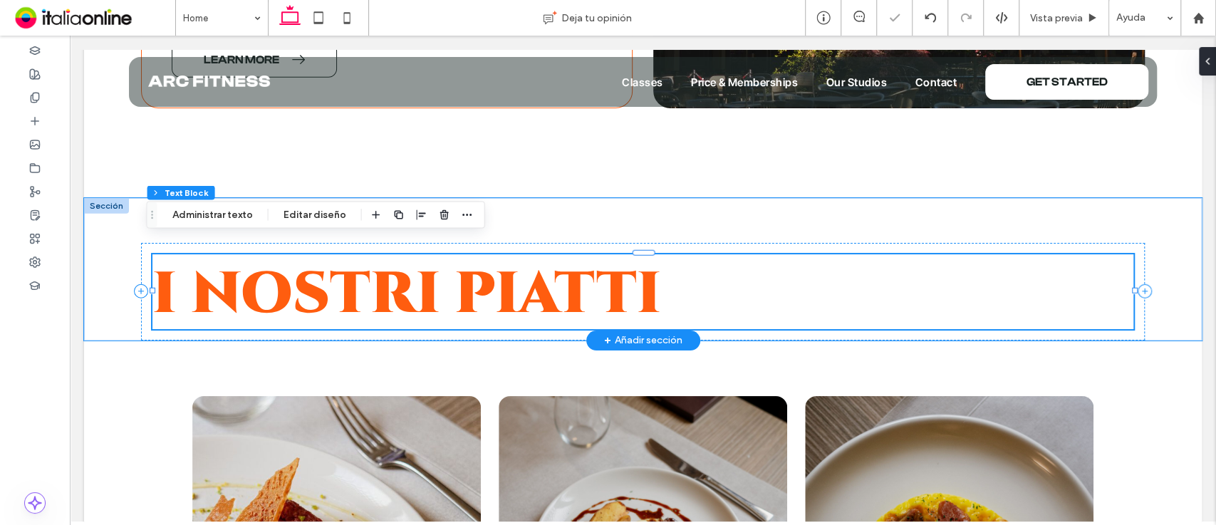
click at [696, 281] on div "I NOSTRI PIATTI" at bounding box center [642, 291] width 981 height 75
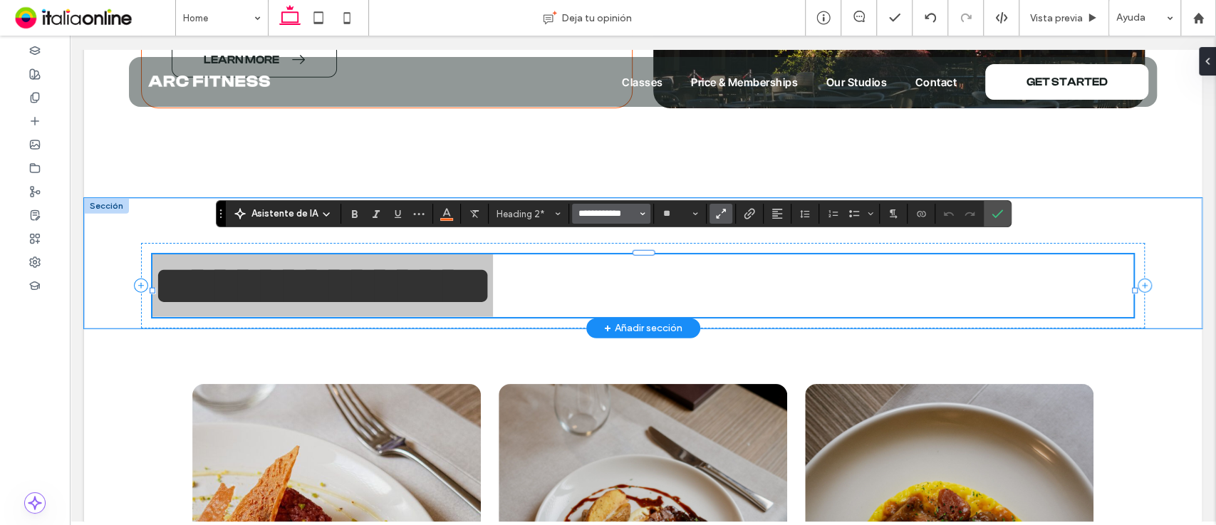
click at [610, 212] on input "**********" at bounding box center [607, 213] width 61 height 11
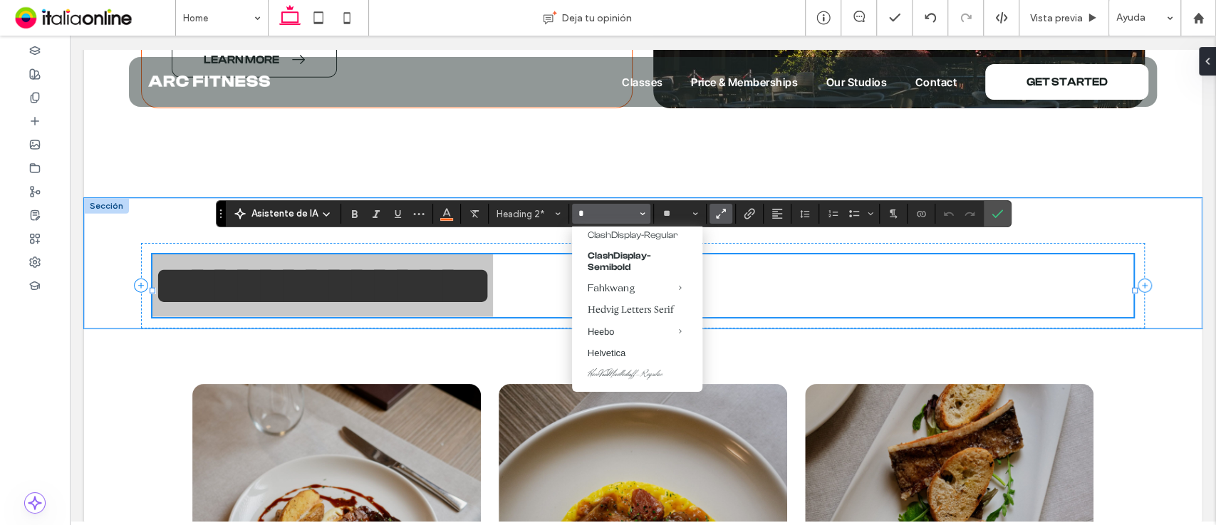
scroll to position [60, 0]
click at [628, 316] on label "Hedvig Letters Serif" at bounding box center [637, 304] width 130 height 21
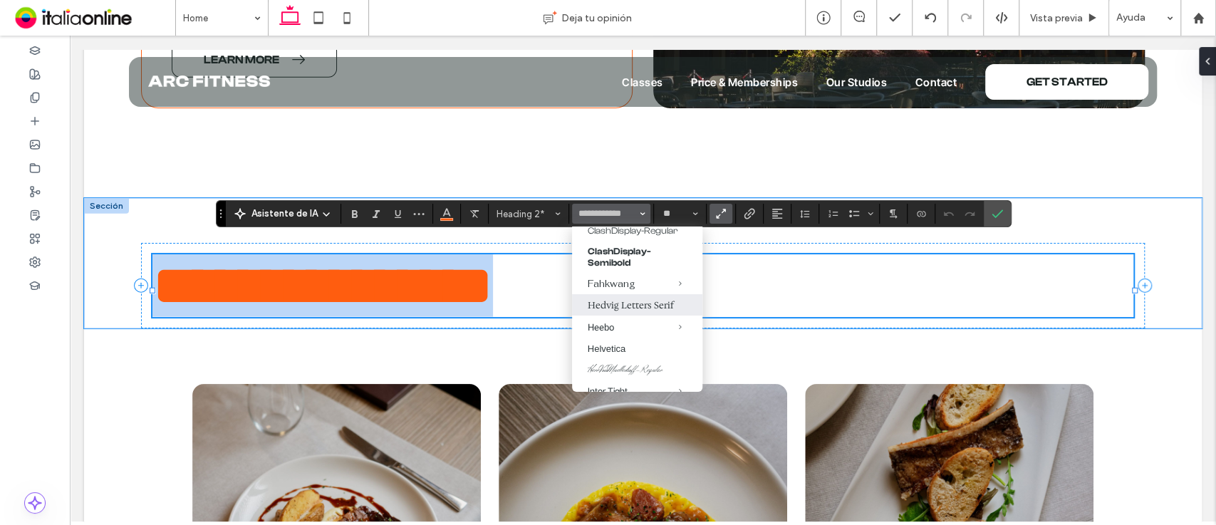
type input "**********"
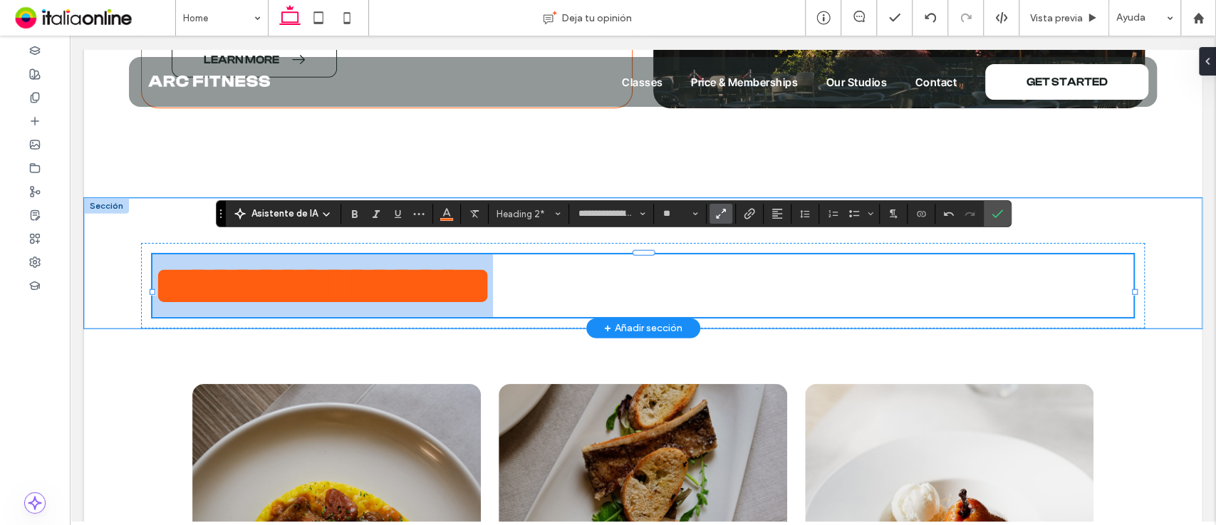
drag, startPoint x: 650, startPoint y: 262, endPoint x: 32, endPoint y: 272, distance: 618.4
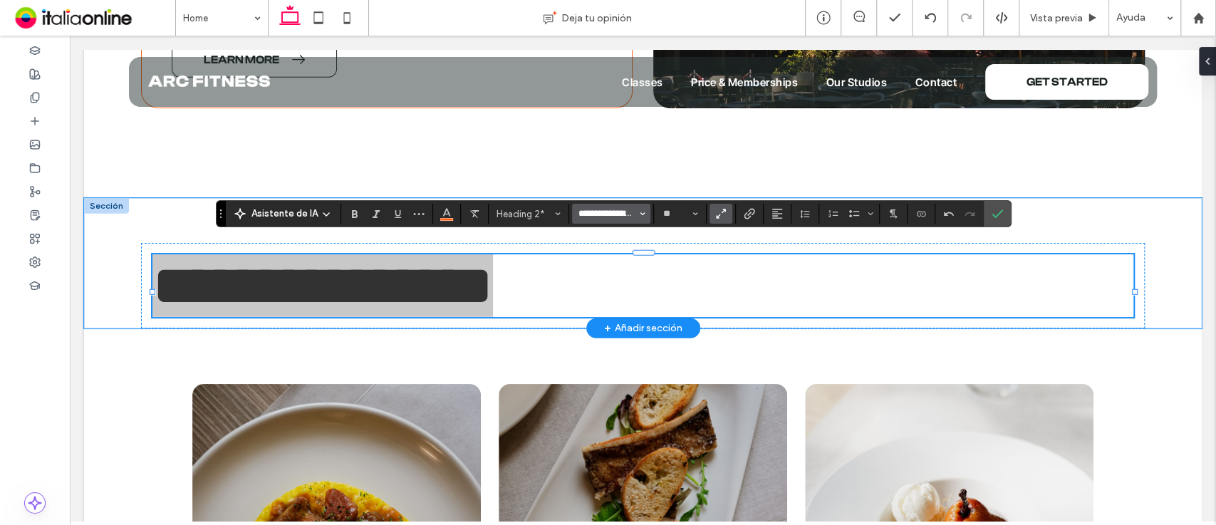
click at [595, 212] on input "**********" at bounding box center [607, 213] width 61 height 11
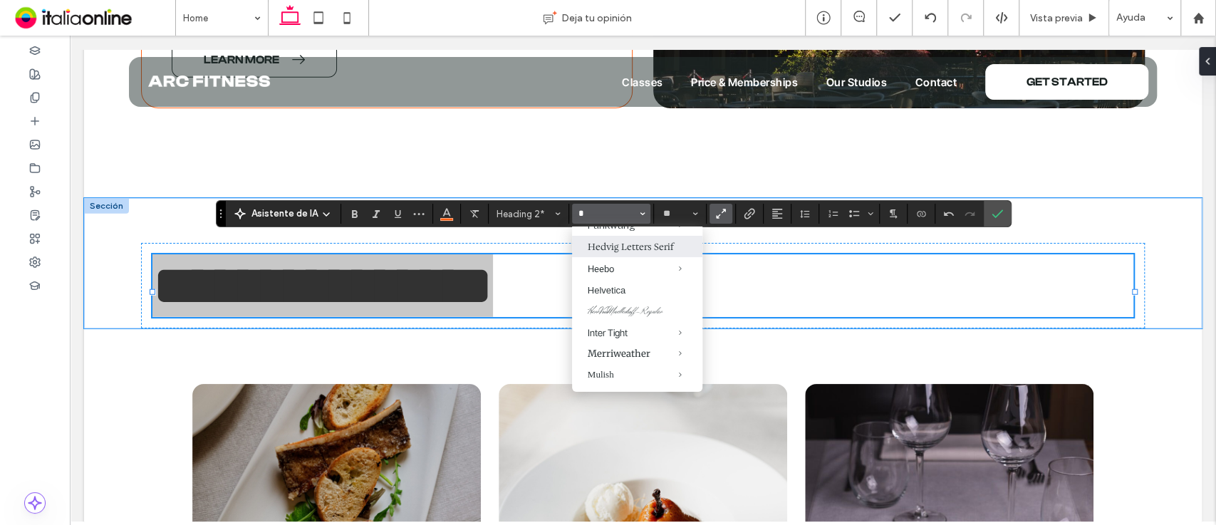
scroll to position [207, 0]
drag, startPoint x: 675, startPoint y: 262, endPoint x: 617, endPoint y: 281, distance: 61.3
click at [618, 270] on label "HerrVonMuellerhoff-Regular" at bounding box center [637, 259] width 130 height 22
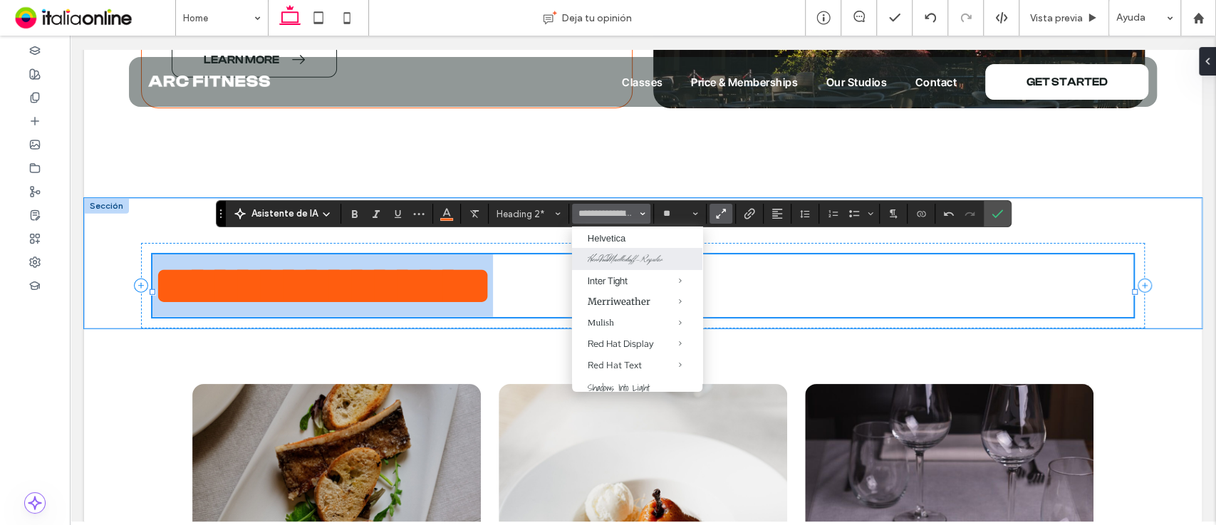
type input "**********"
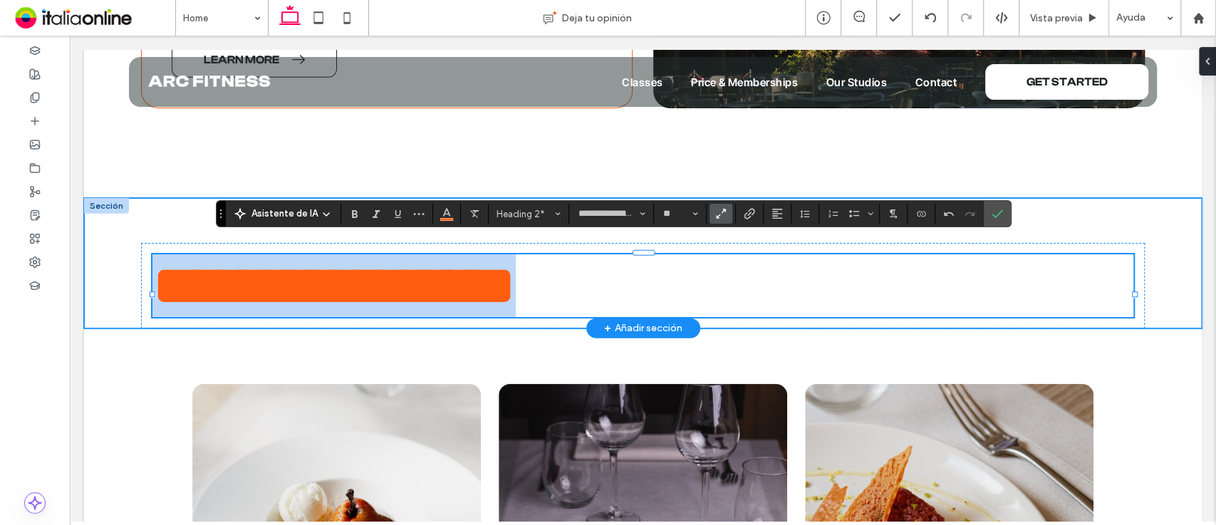
drag, startPoint x: 665, startPoint y: 278, endPoint x: 68, endPoint y: 295, distance: 596.5
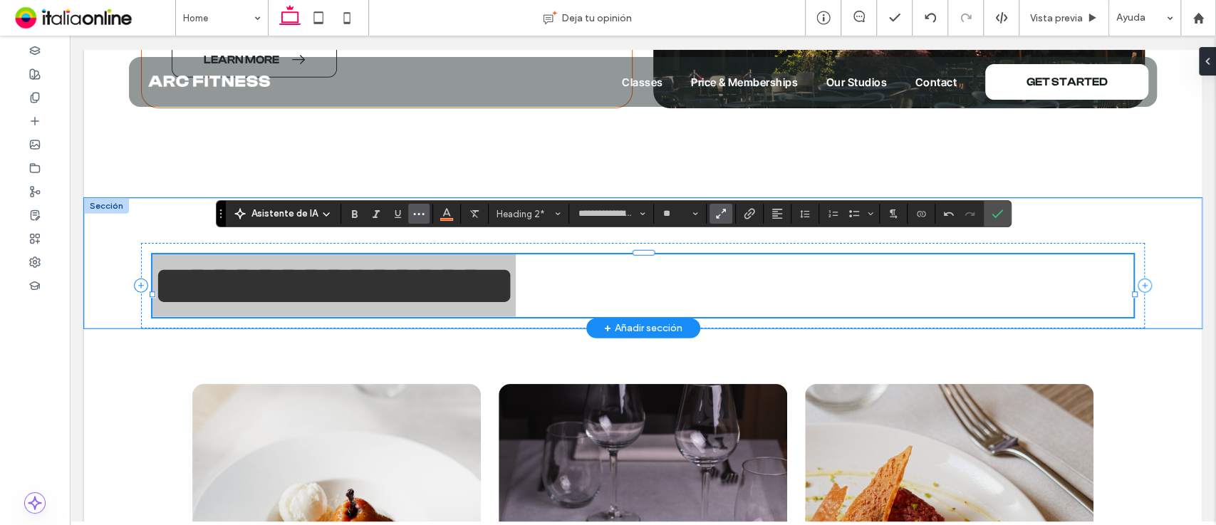
click at [421, 213] on icon "Más" at bounding box center [418, 213] width 11 height 11
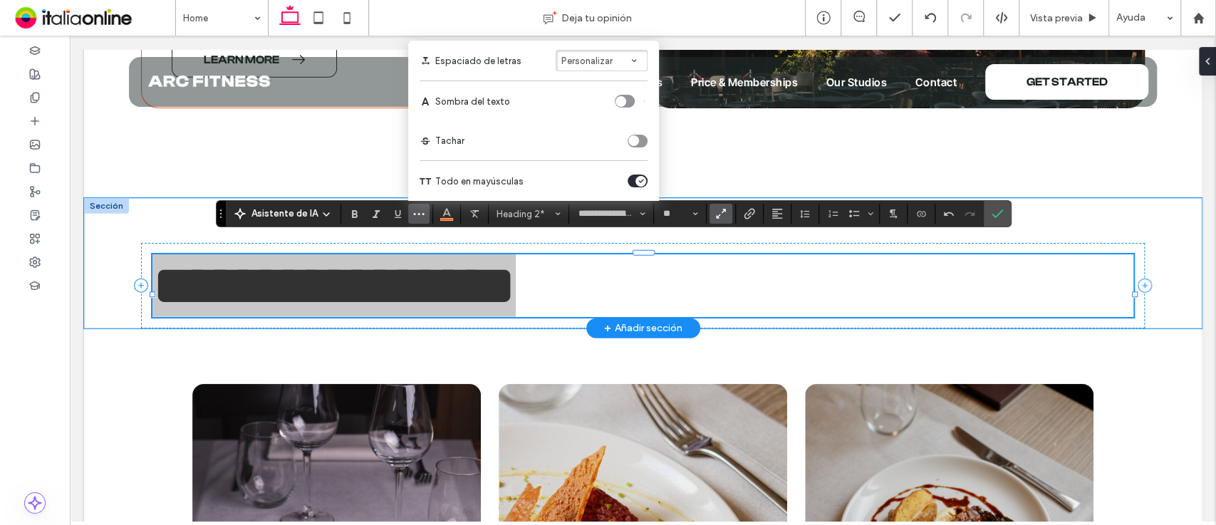
click at [635, 181] on div "toggle" at bounding box center [640, 181] width 11 height 11
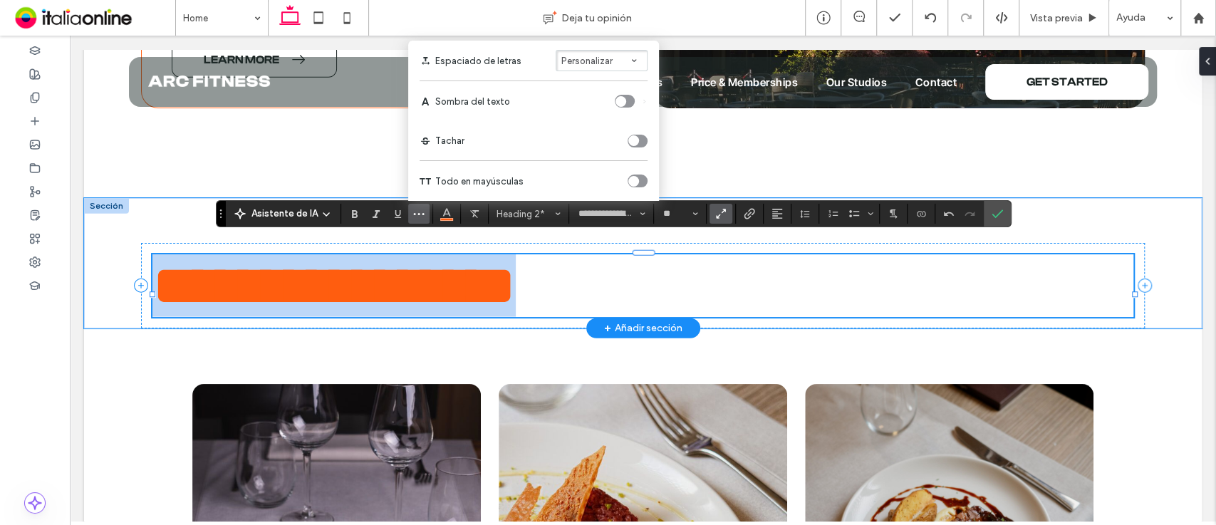
click at [576, 259] on h2 "**********" at bounding box center [642, 285] width 981 height 63
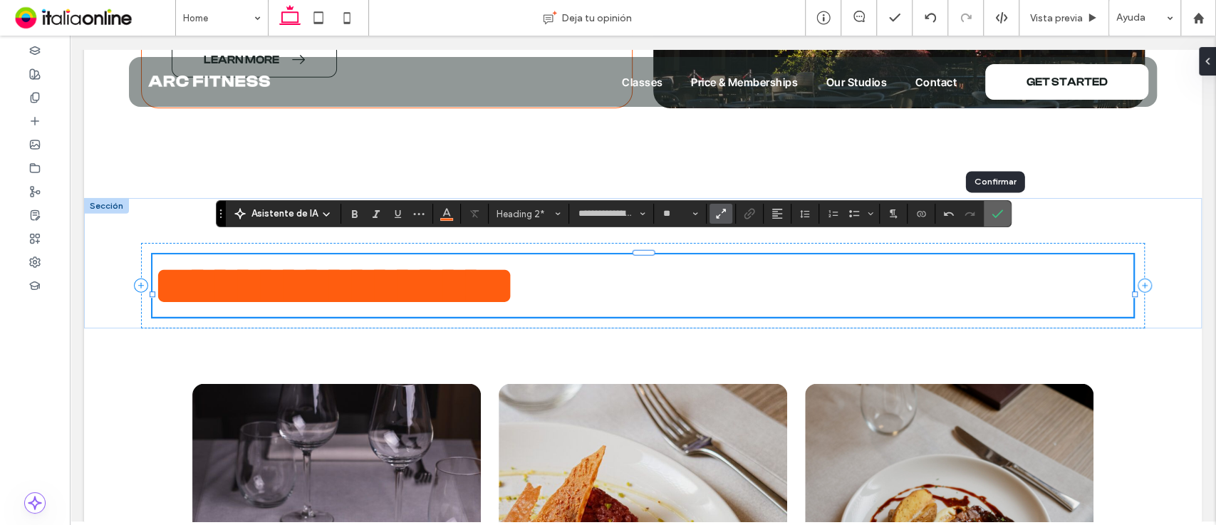
click at [999, 216] on icon "Confirmar" at bounding box center [997, 213] width 11 height 11
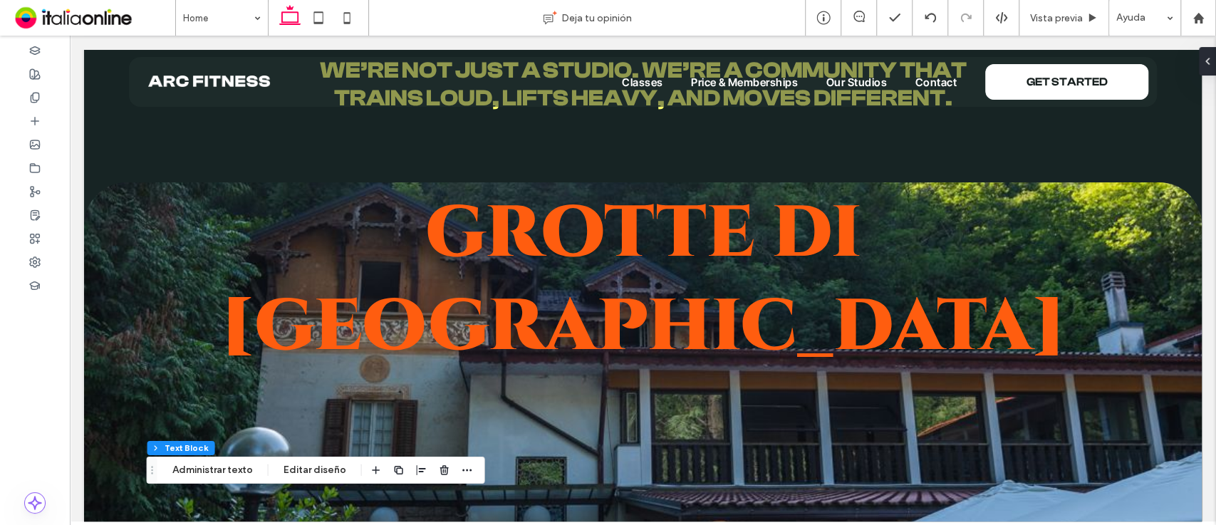
scroll to position [110, 0]
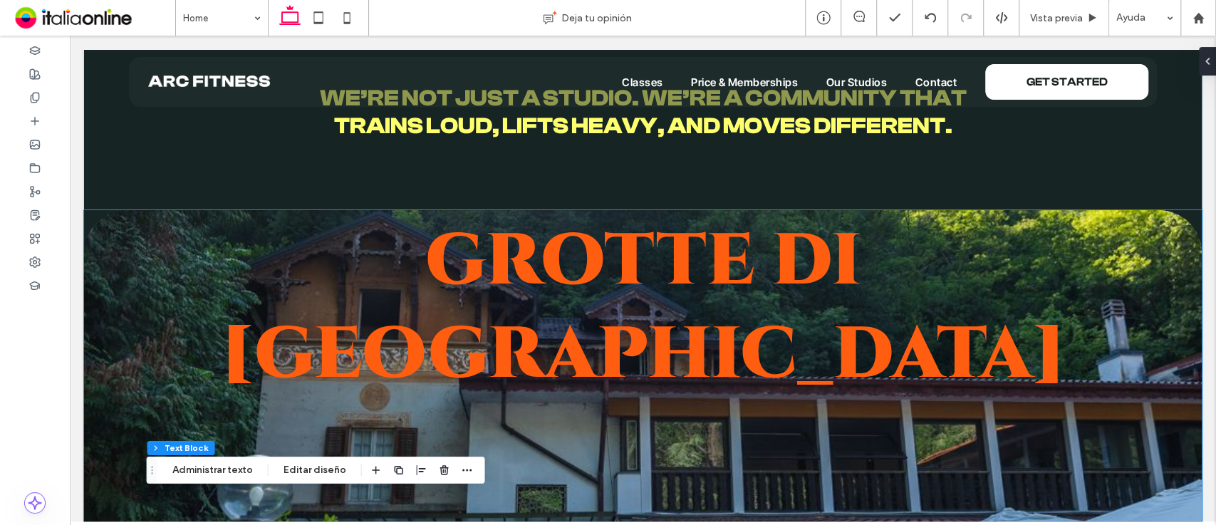
click at [636, 237] on span "GROTTE DI [GEOGRAPHIC_DATA]" at bounding box center [642, 302] width 846 height 180
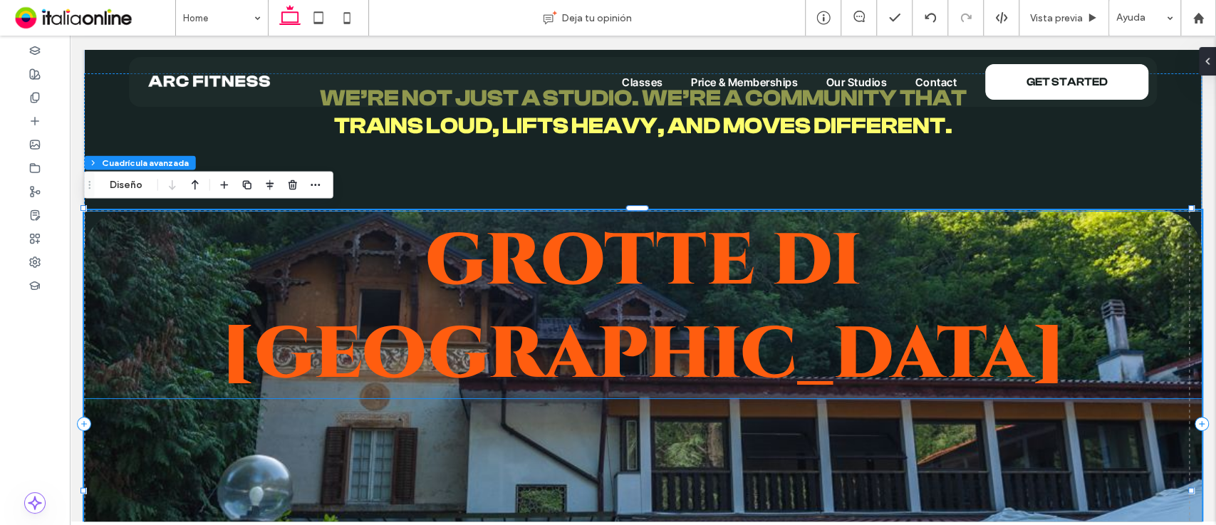
click at [638, 244] on span "GROTTE DI [GEOGRAPHIC_DATA]" at bounding box center [642, 302] width 846 height 180
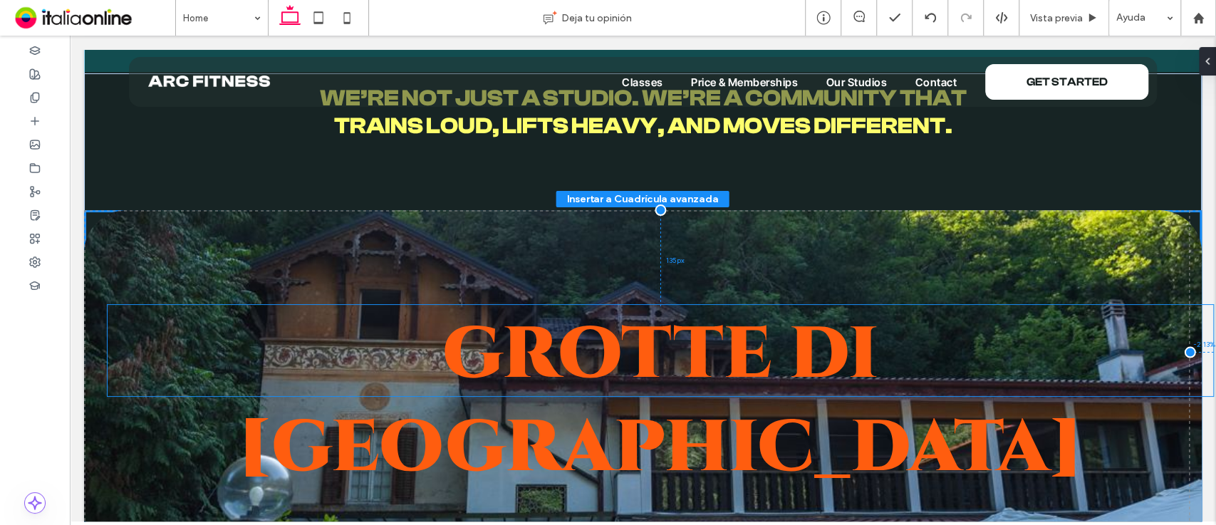
drag, startPoint x: 633, startPoint y: 217, endPoint x: 655, endPoint y: 310, distance: 95.2
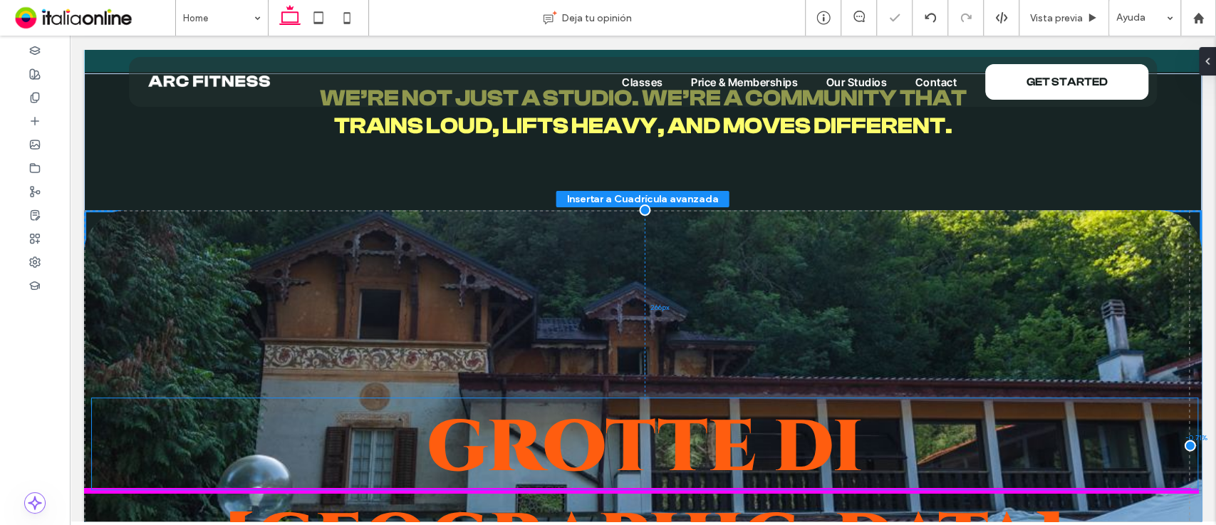
drag, startPoint x: 655, startPoint y: 310, endPoint x: 641, endPoint y: 404, distance: 95.1
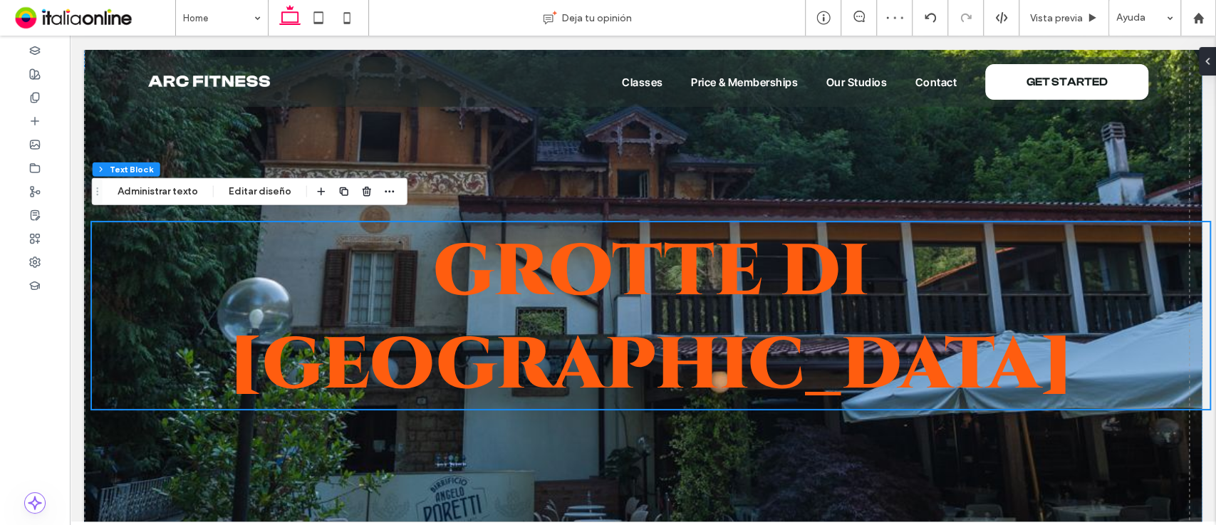
scroll to position [343, 0]
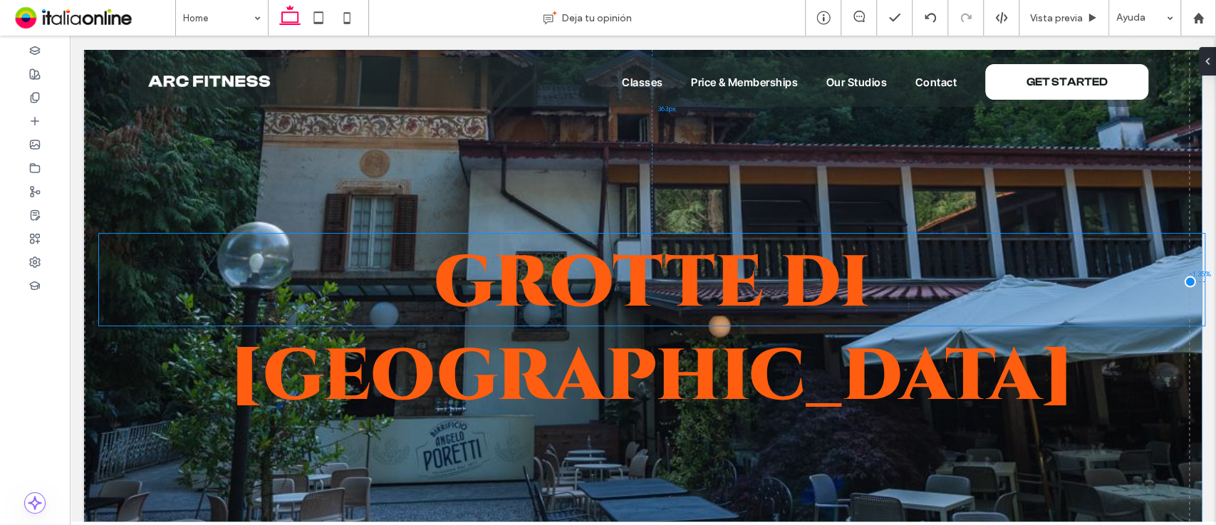
drag, startPoint x: 799, startPoint y: 224, endPoint x: 806, endPoint y: 293, distance: 68.8
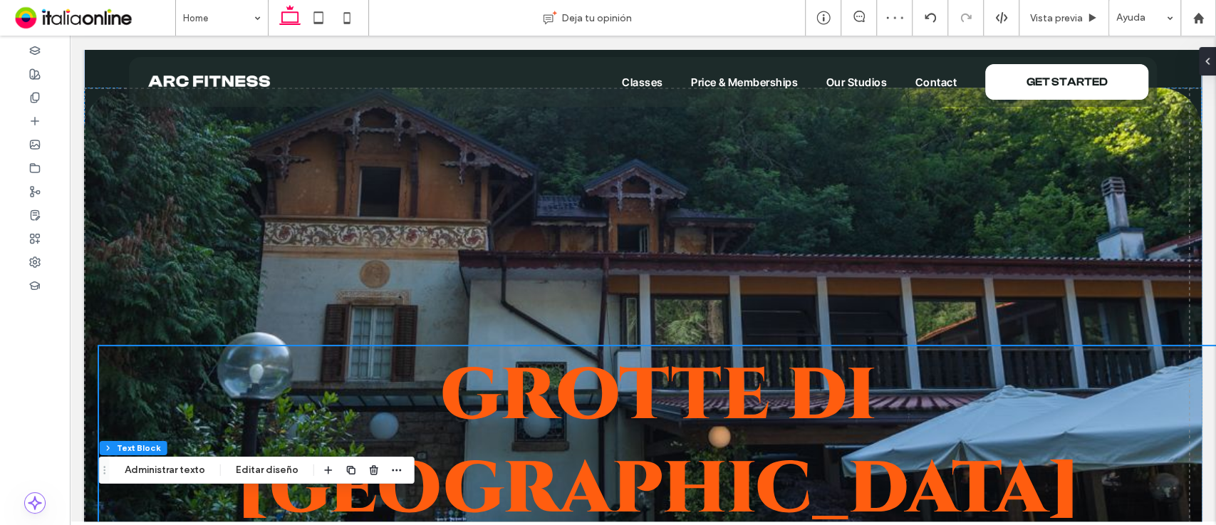
scroll to position [0, 0]
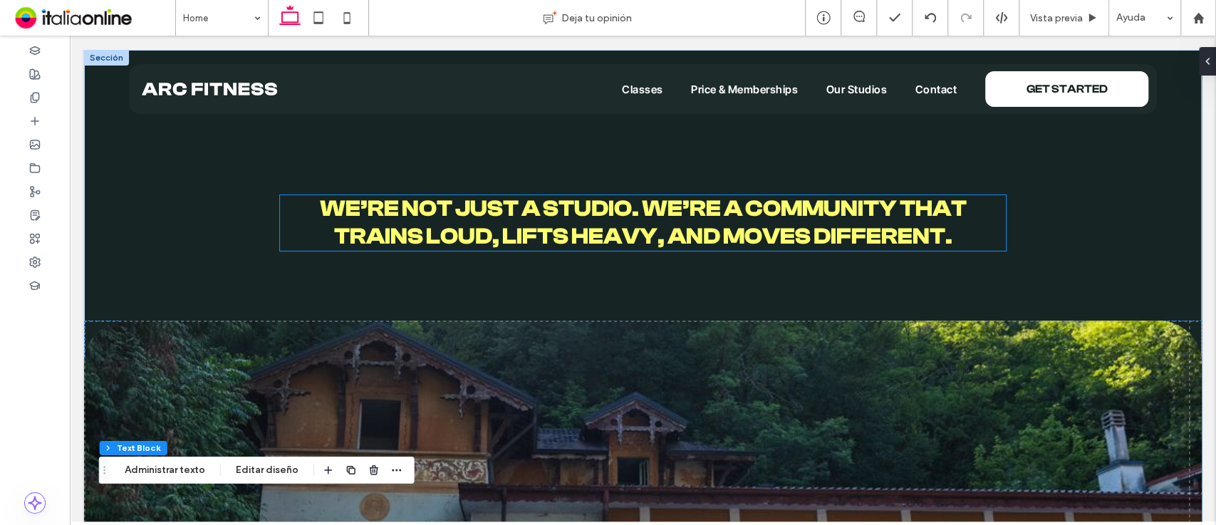
click at [808, 212] on span "We’re not just a studio. We’re a community that trains loud, lifts heavy, and m…" at bounding box center [643, 222] width 647 height 53
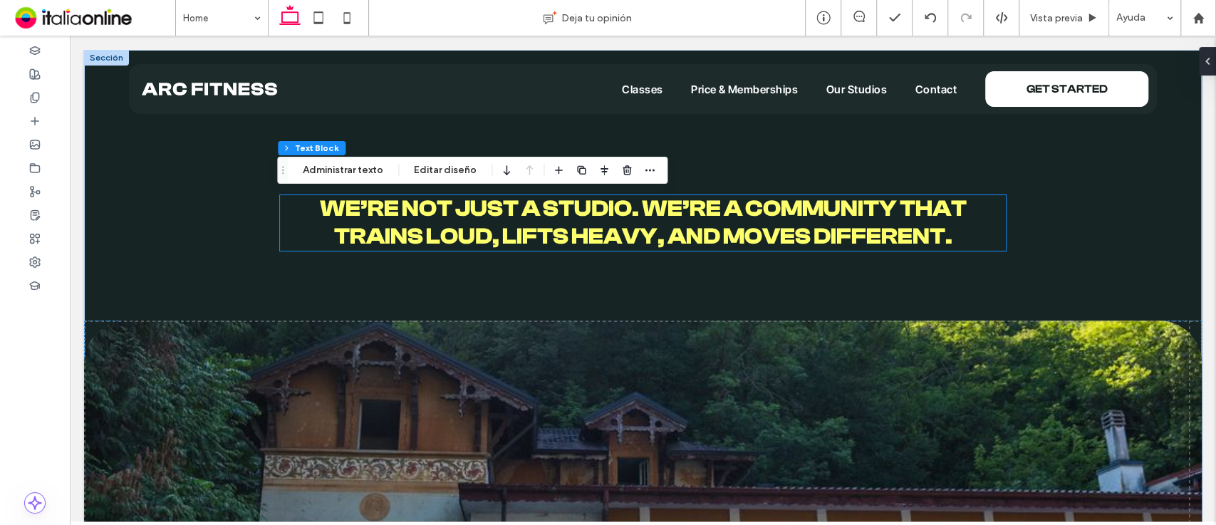
click at [808, 212] on span "We’re not just a studio. We’re a community that trains loud, lifts heavy, and m…" at bounding box center [643, 222] width 647 height 53
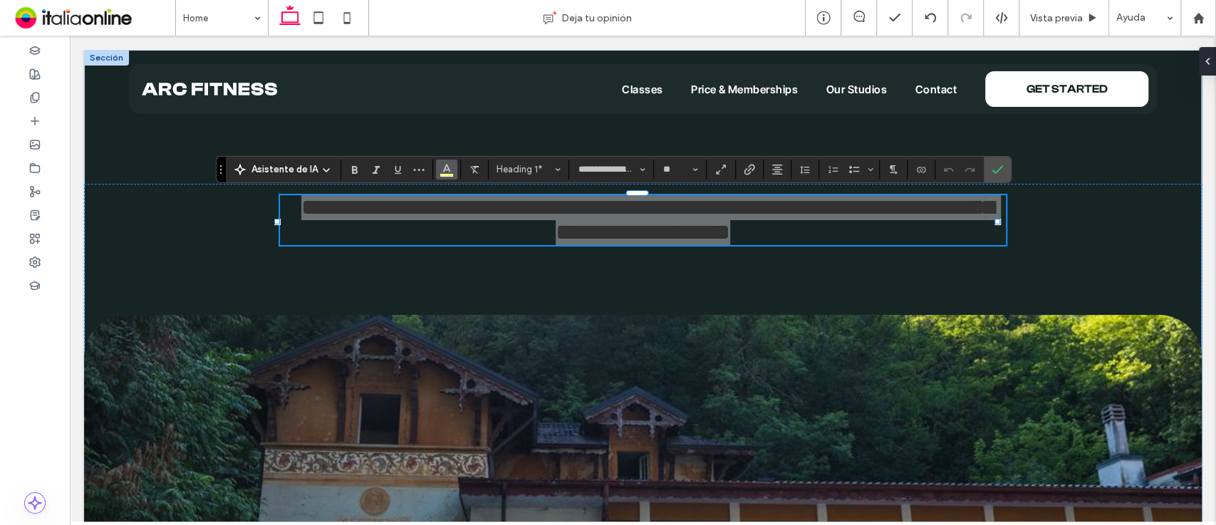
click at [447, 166] on icon "Color" at bounding box center [446, 167] width 11 height 11
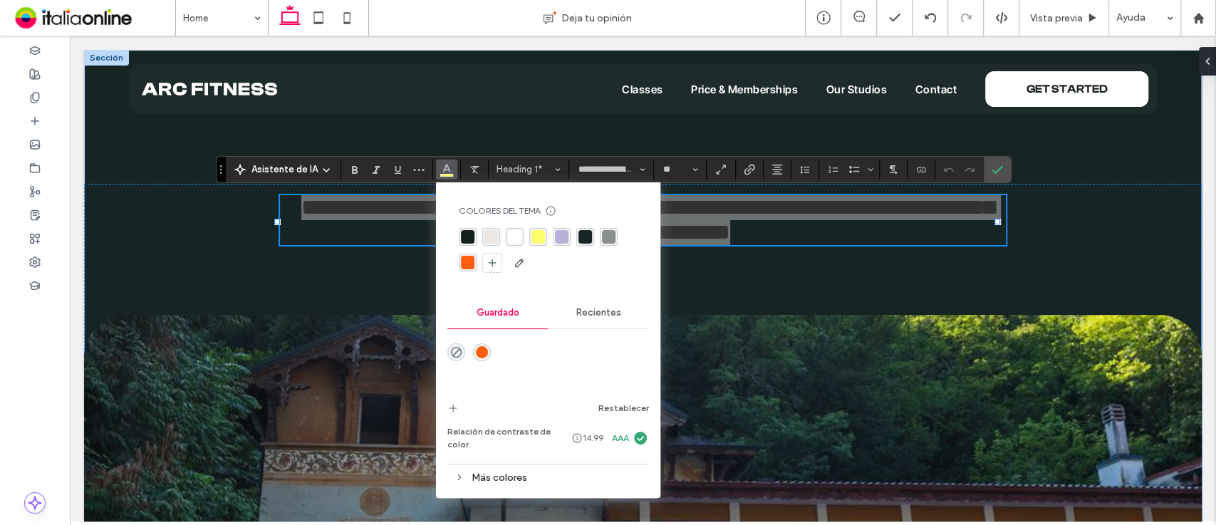
click at [479, 358] on div "rgba(255,93,15,1)" at bounding box center [482, 352] width 18 height 18
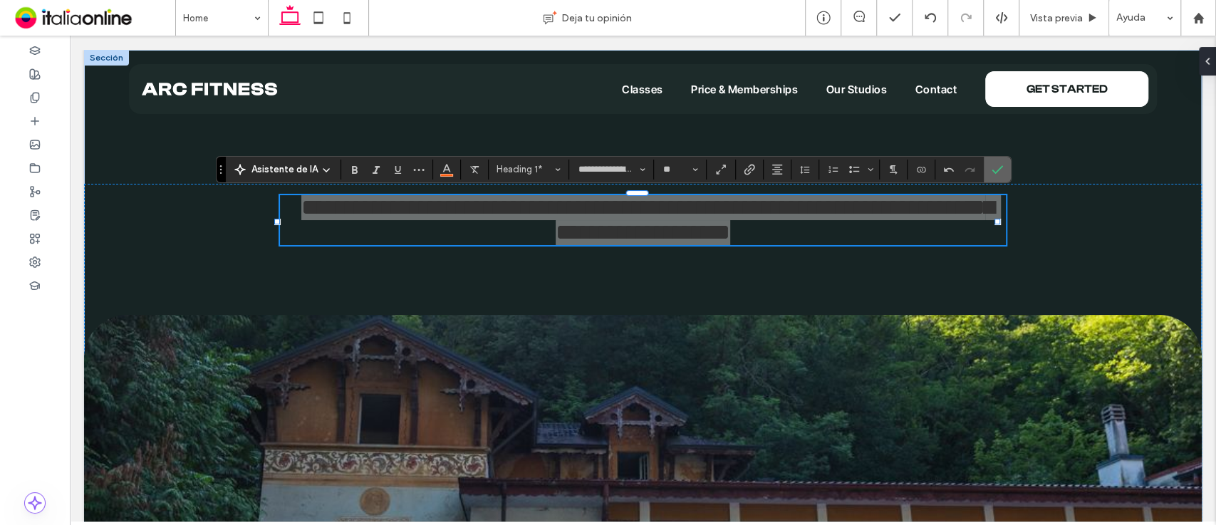
click at [992, 170] on icon "Confirmar" at bounding box center [997, 169] width 11 height 11
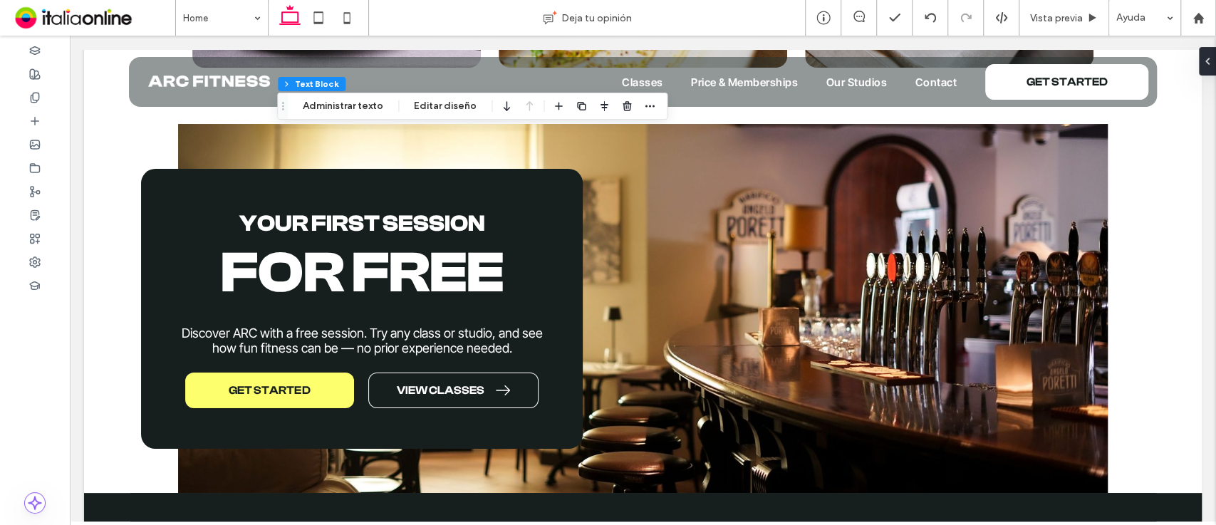
scroll to position [3107, 0]
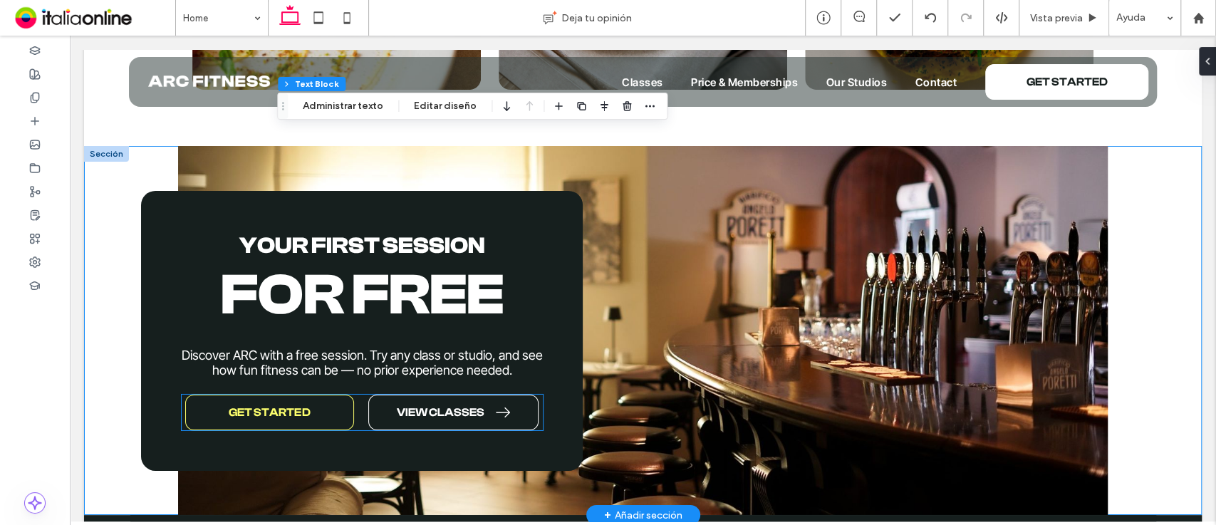
click at [318, 395] on link "GET STARTED" at bounding box center [269, 413] width 169 height 36
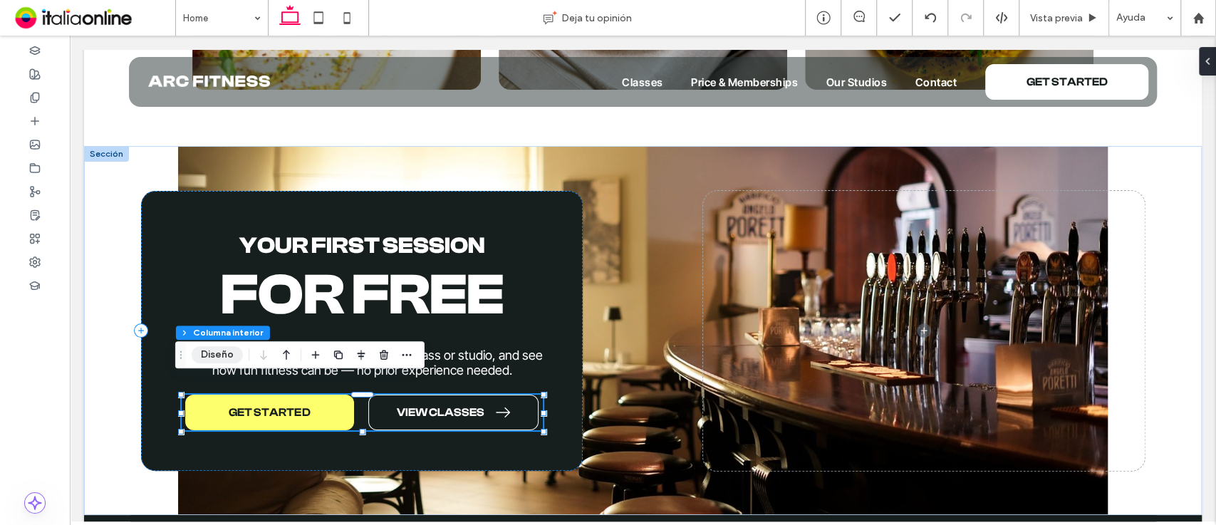
click at [211, 349] on button "Diseño" at bounding box center [217, 354] width 51 height 17
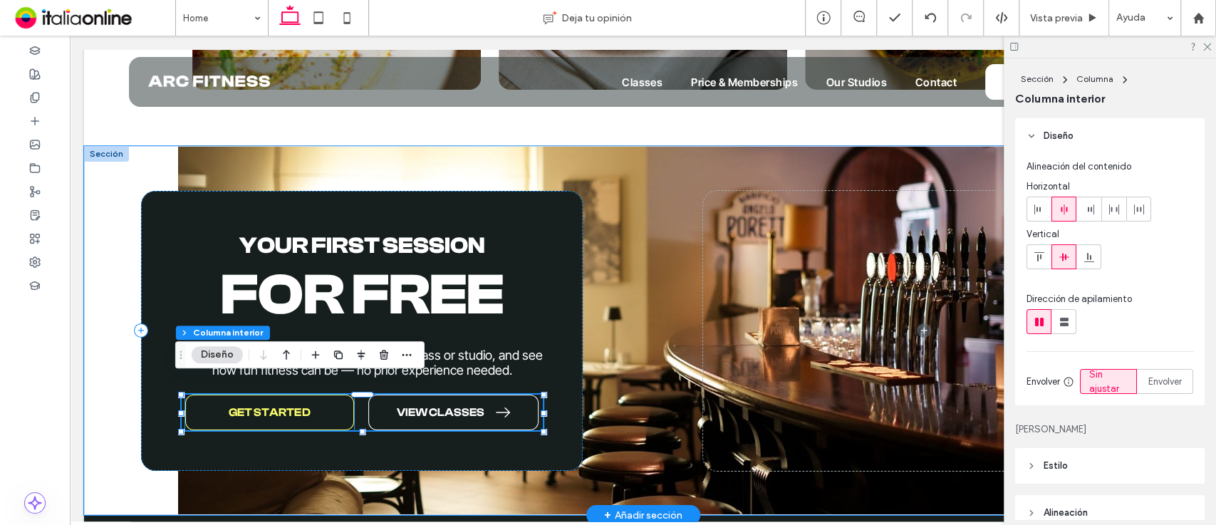
click at [279, 406] on span "GET STARTED" at bounding box center [269, 413] width 81 height 14
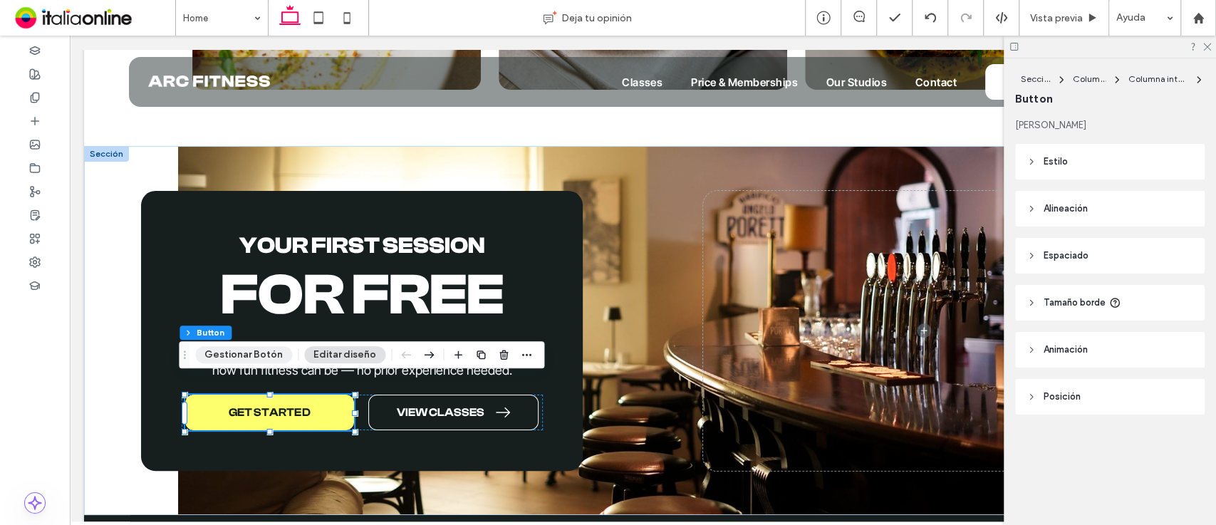
click at [257, 352] on button "Gestionar Botón" at bounding box center [243, 354] width 97 height 17
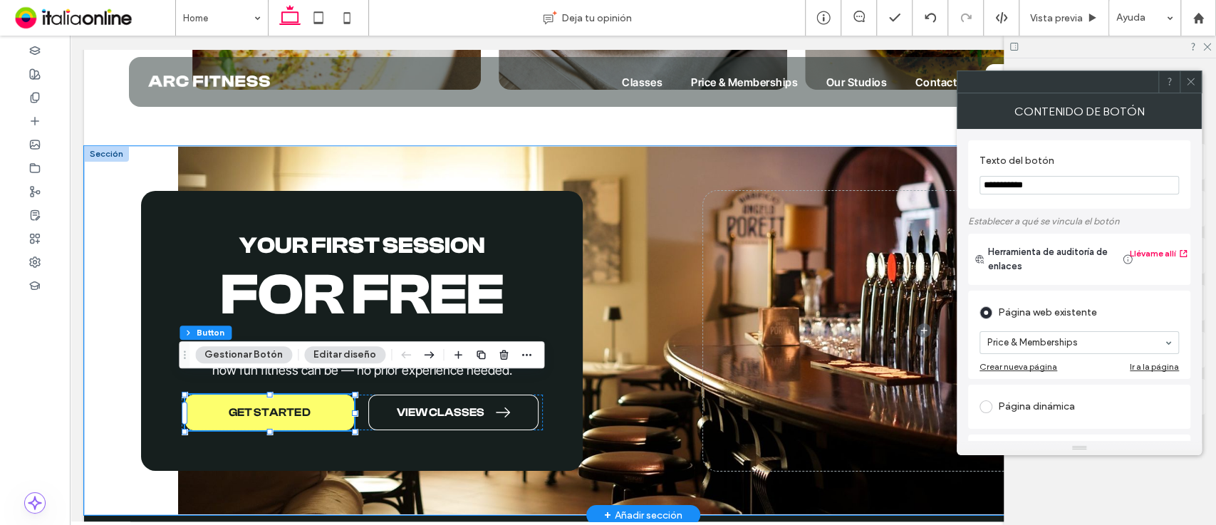
drag, startPoint x: 1204, startPoint y: 229, endPoint x: 763, endPoint y: 250, distance: 441.5
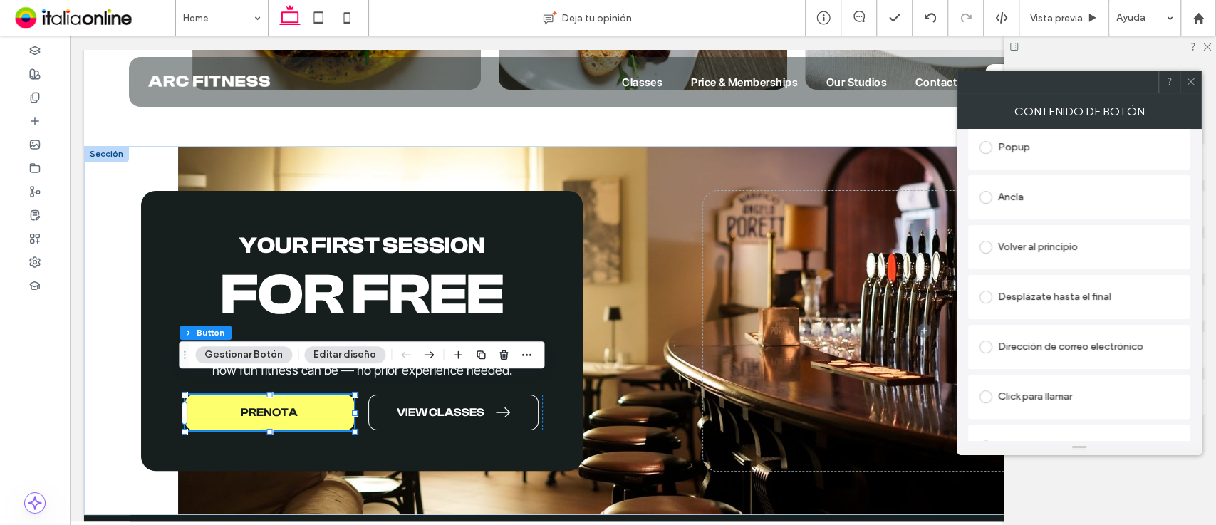
scroll to position [363, 0]
type input "*******"
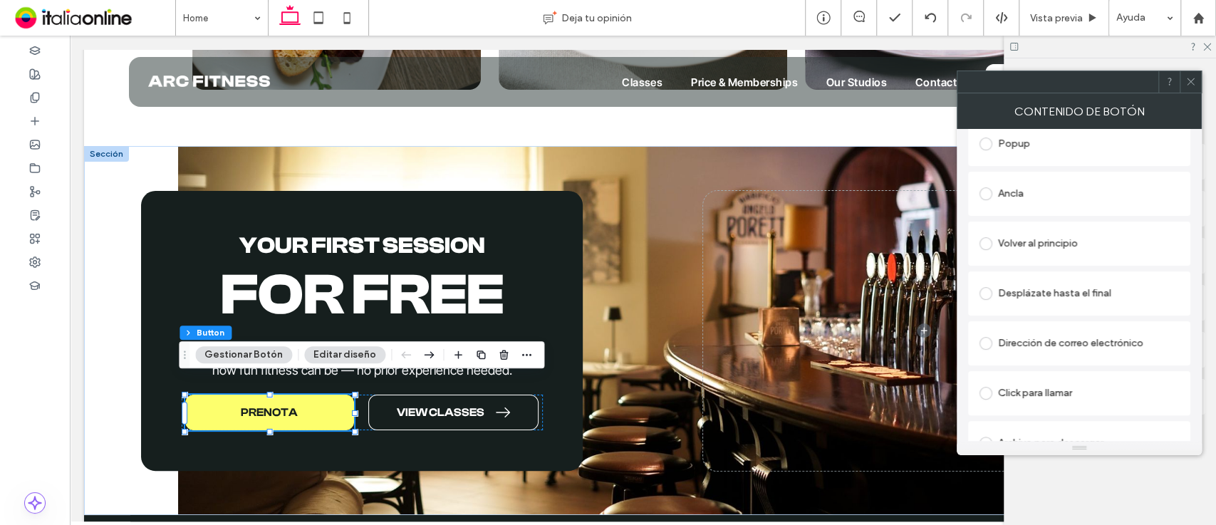
click at [1106, 333] on div "Dirección de correo electrónico" at bounding box center [1079, 343] width 199 height 23
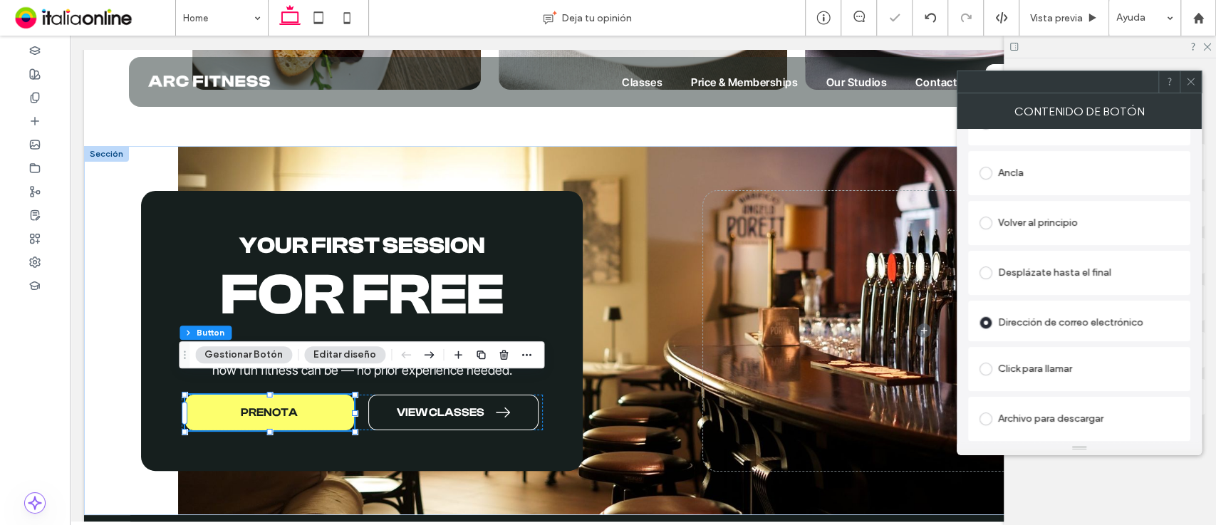
scroll to position [319, 0]
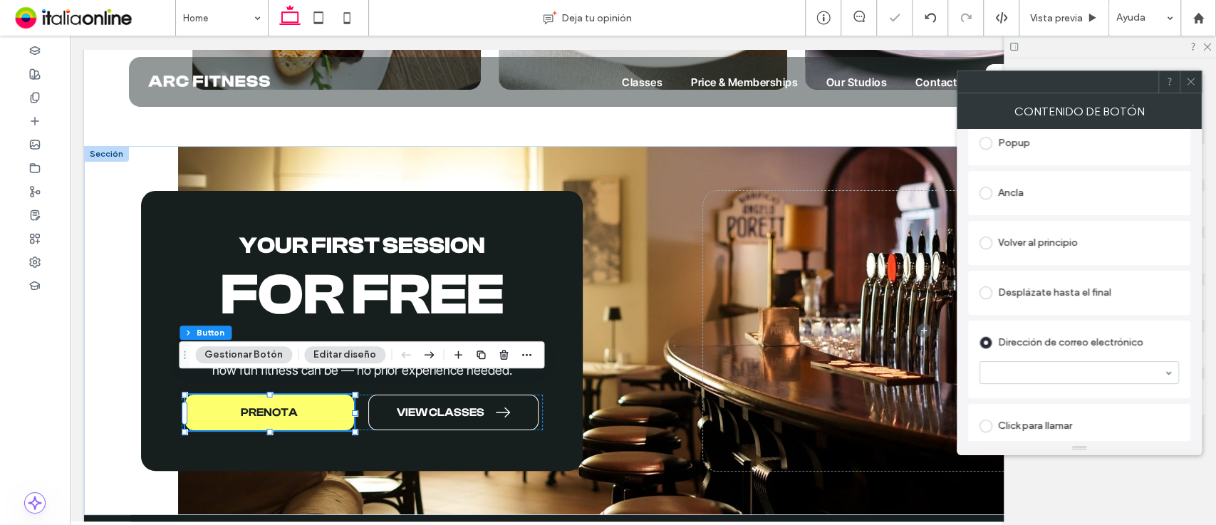
click at [1141, 425] on div "Click para llamar" at bounding box center [1079, 426] width 199 height 23
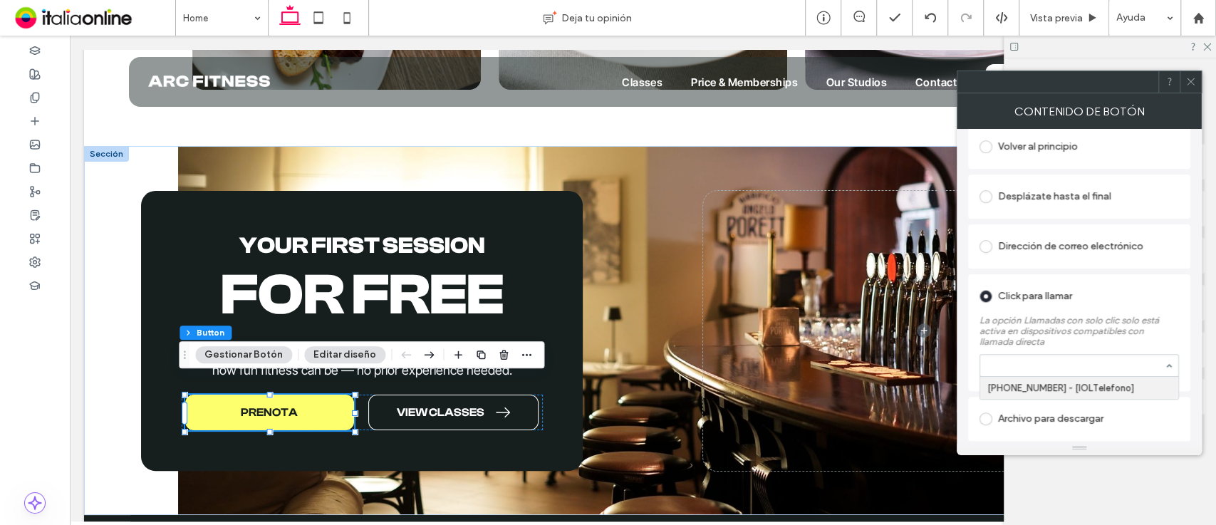
drag, startPoint x: 1087, startPoint y: 363, endPoint x: 1077, endPoint y: 385, distance: 24.2
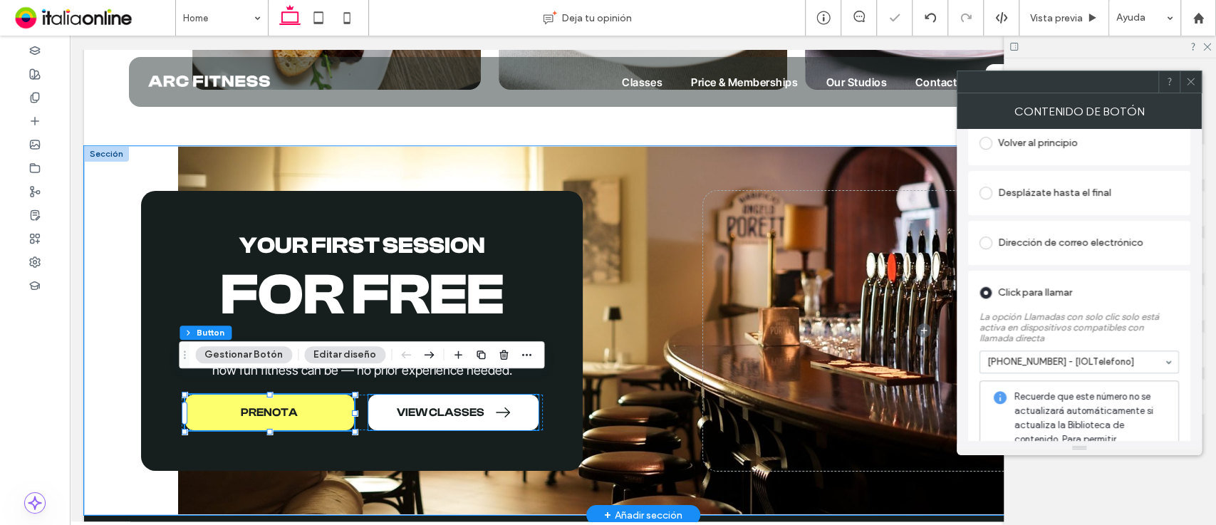
click at [444, 406] on span "VIEW CLASSES" at bounding box center [441, 413] width 88 height 14
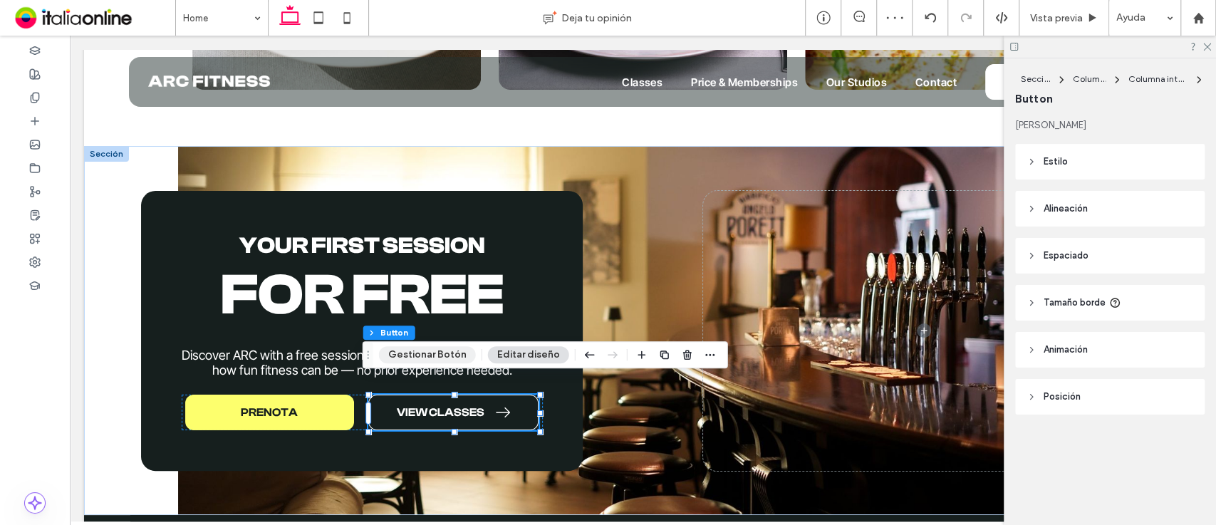
click at [445, 354] on button "Gestionar Botón" at bounding box center [427, 354] width 97 height 17
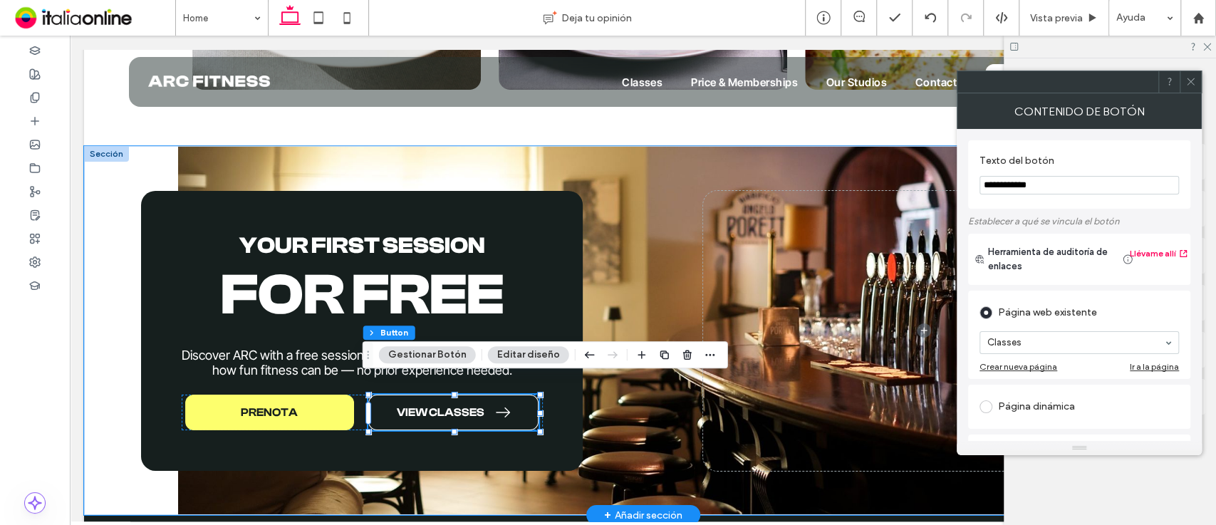
drag, startPoint x: 1136, startPoint y: 221, endPoint x: 858, endPoint y: 219, distance: 277.8
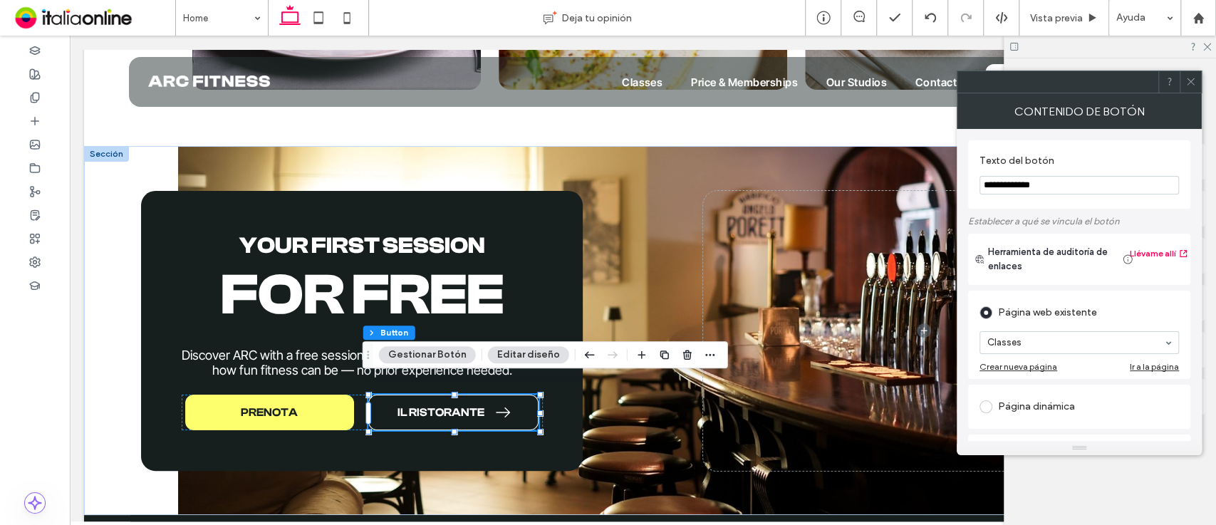
type input "**********"
click at [1188, 85] on icon at bounding box center [1190, 81] width 11 height 11
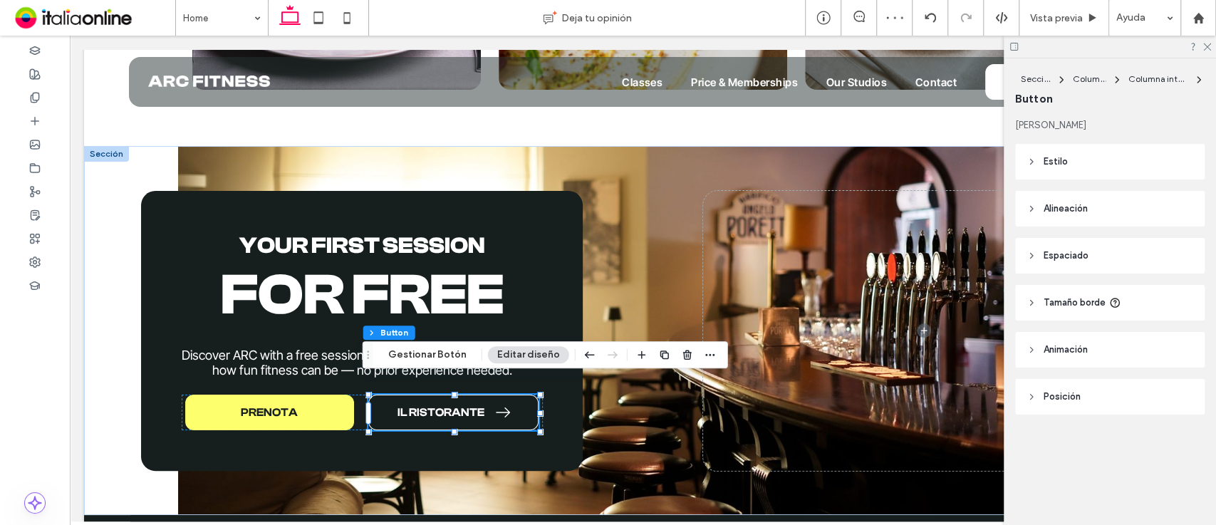
click at [1211, 50] on div at bounding box center [1110, 47] width 212 height 22
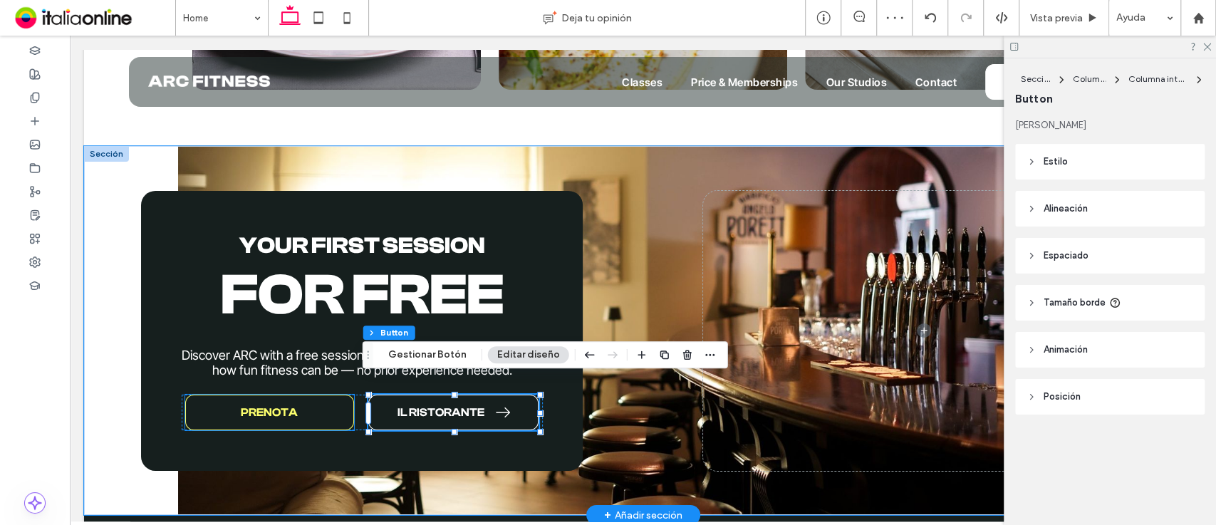
click at [224, 405] on link "PRENOTA" at bounding box center [269, 413] width 169 height 36
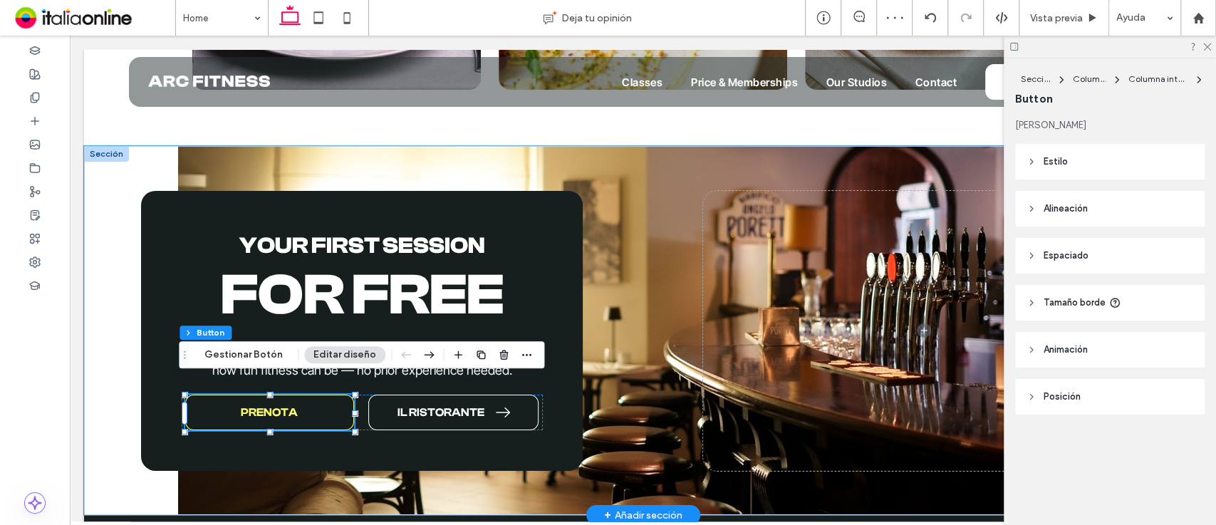
type input "**"
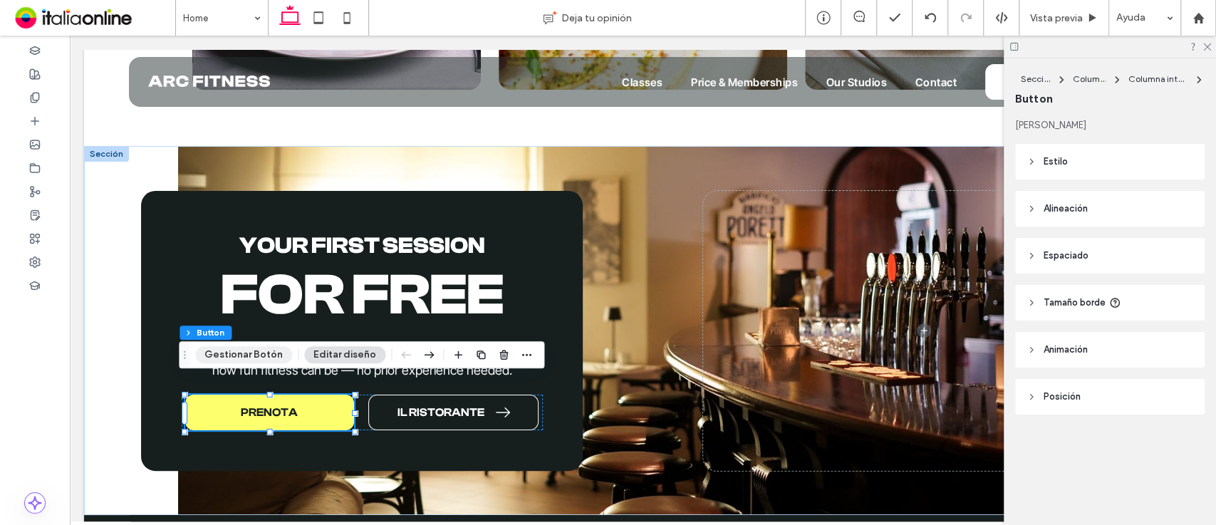
click at [236, 351] on button "Gestionar Botón" at bounding box center [243, 354] width 97 height 17
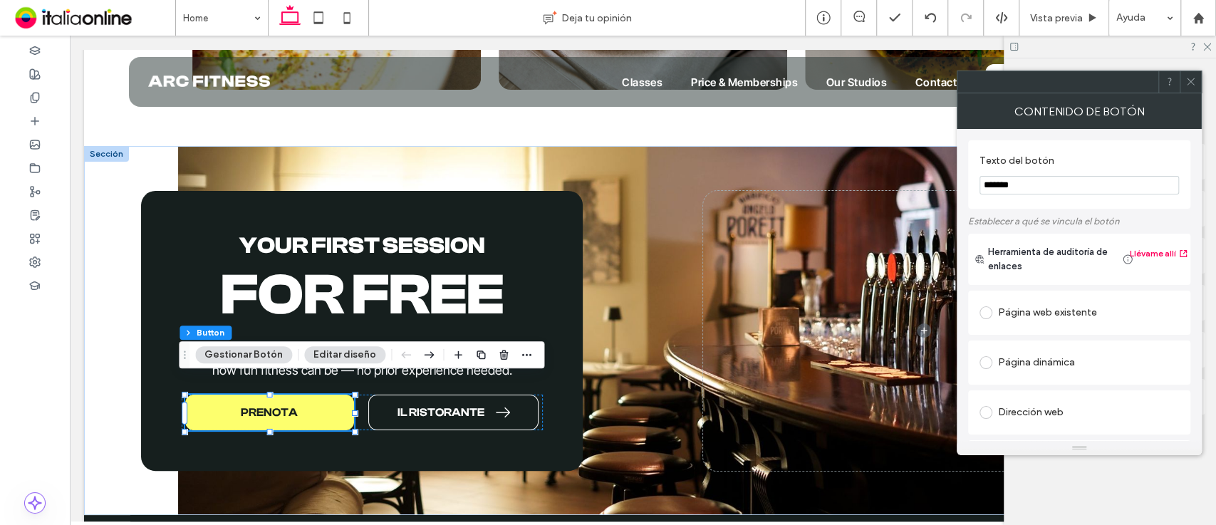
click at [330, 355] on button "Editar diseño" at bounding box center [344, 354] width 81 height 17
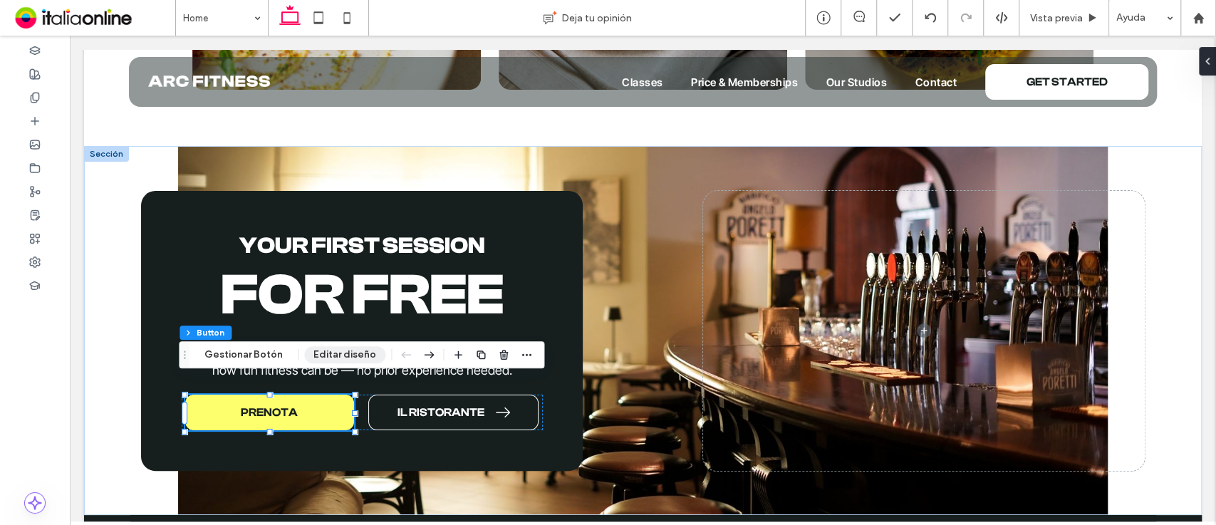
click at [316, 347] on button "Editar diseño" at bounding box center [344, 354] width 81 height 17
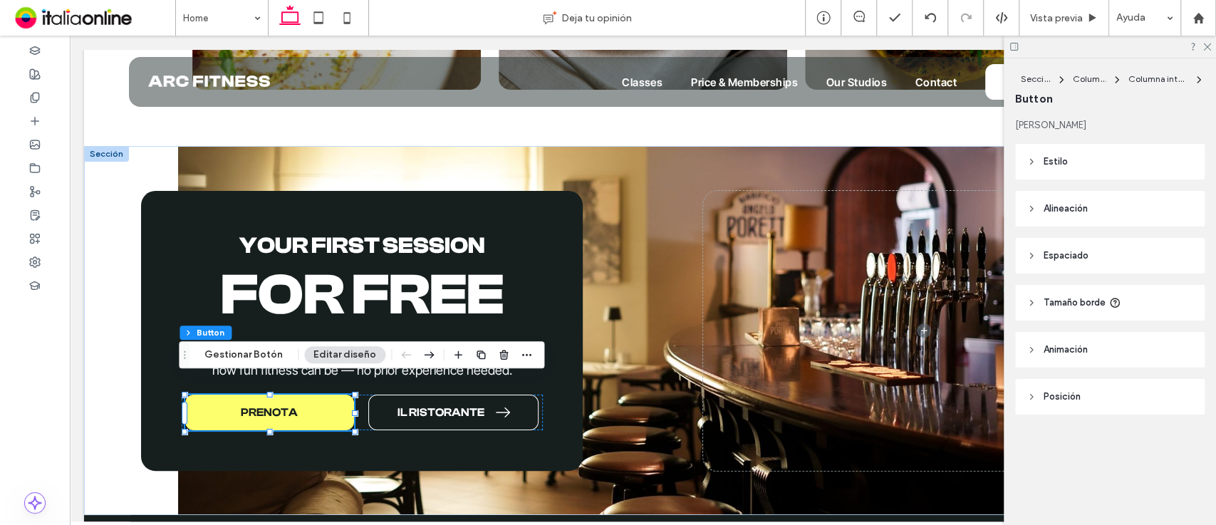
click at [1106, 167] on header "Estilo" at bounding box center [1109, 162] width 189 height 36
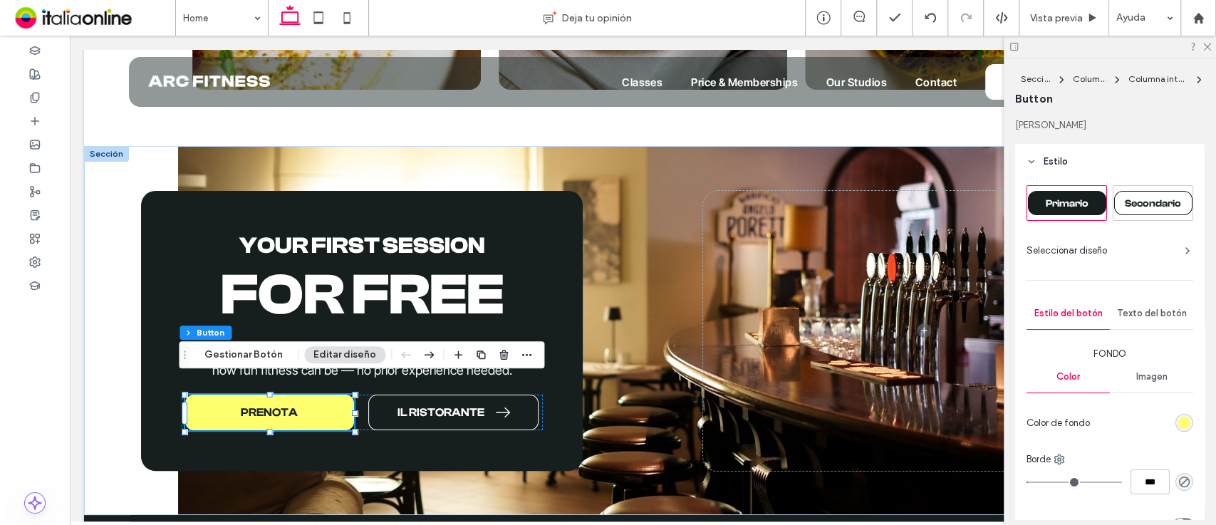
click at [1180, 422] on div "rgb(253, 255, 109)" at bounding box center [1184, 423] width 12 height 12
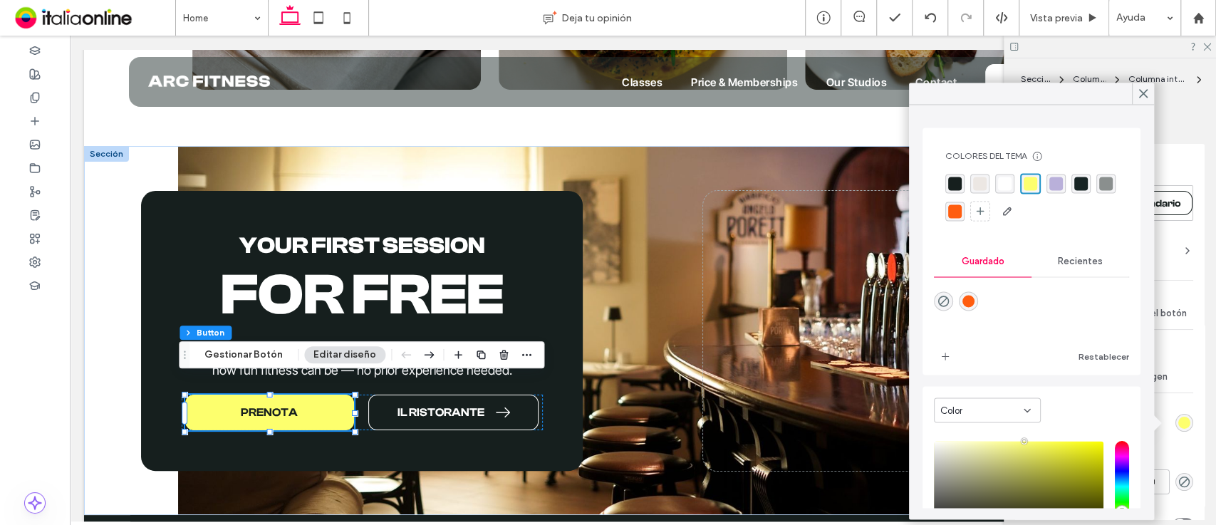
click at [967, 299] on div "rgba(255,93,15,1)" at bounding box center [968, 301] width 12 height 12
type input "*"
type input "*******"
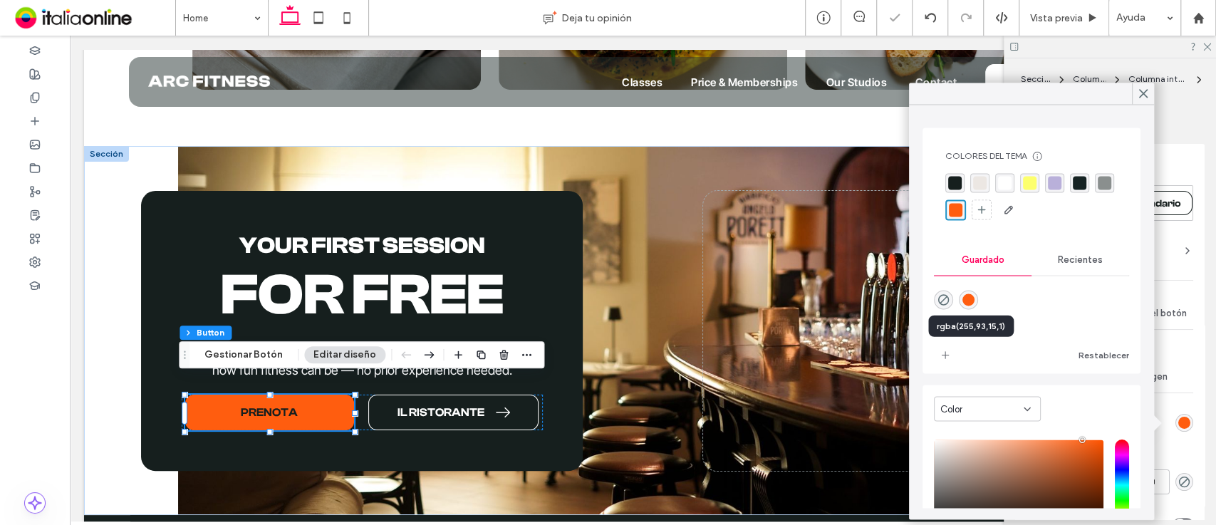
type input "*"
click at [1138, 95] on icon at bounding box center [1143, 93] width 13 height 13
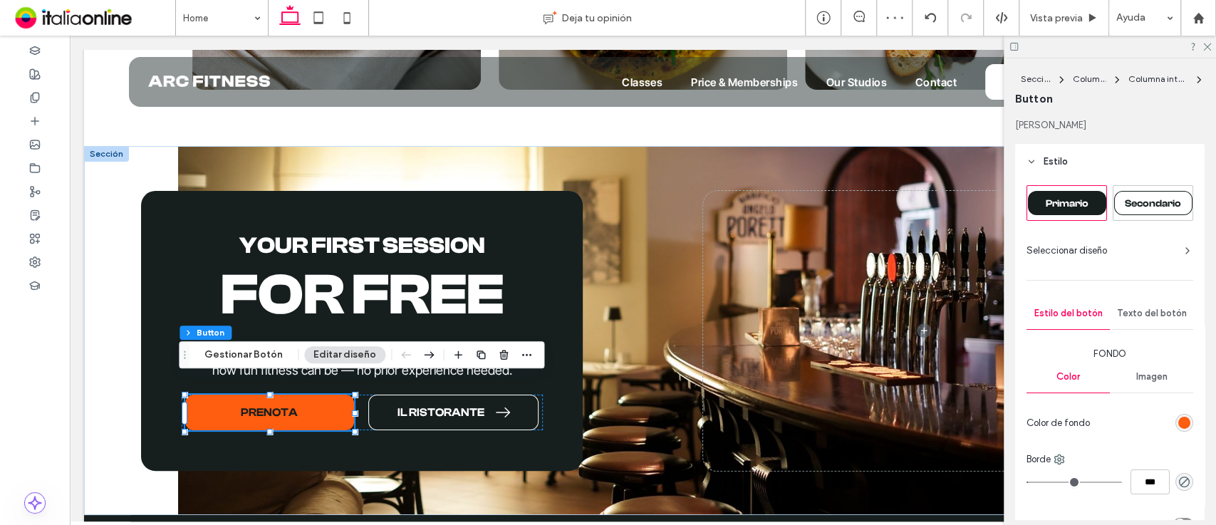
click at [1158, 308] on span "Texto del botón" at bounding box center [1152, 313] width 70 height 11
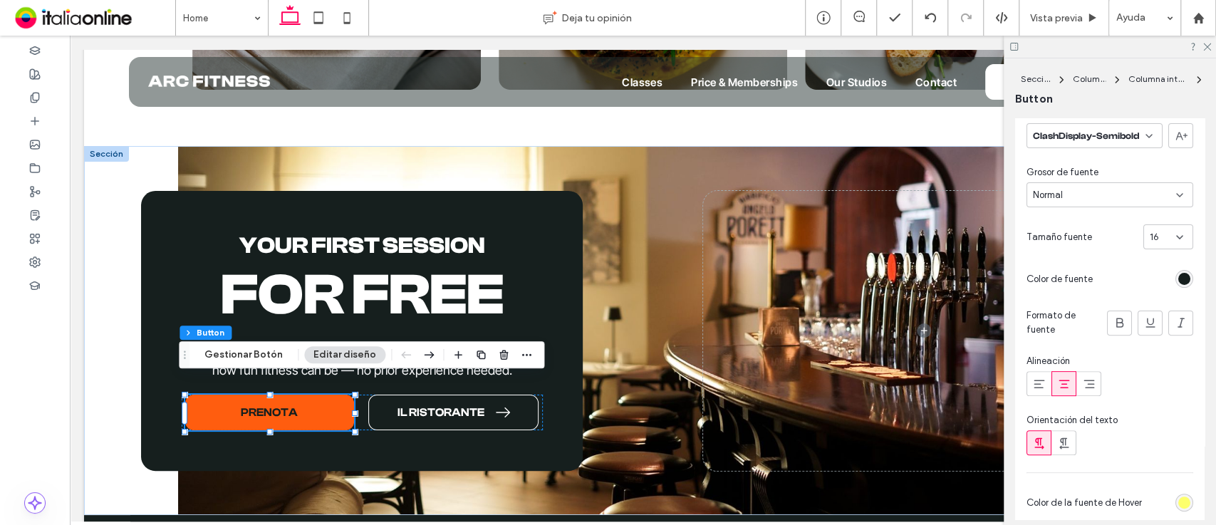
scroll to position [246, 0]
click at [1178, 274] on div "rgb(22, 31, 30)" at bounding box center [1184, 274] width 12 height 12
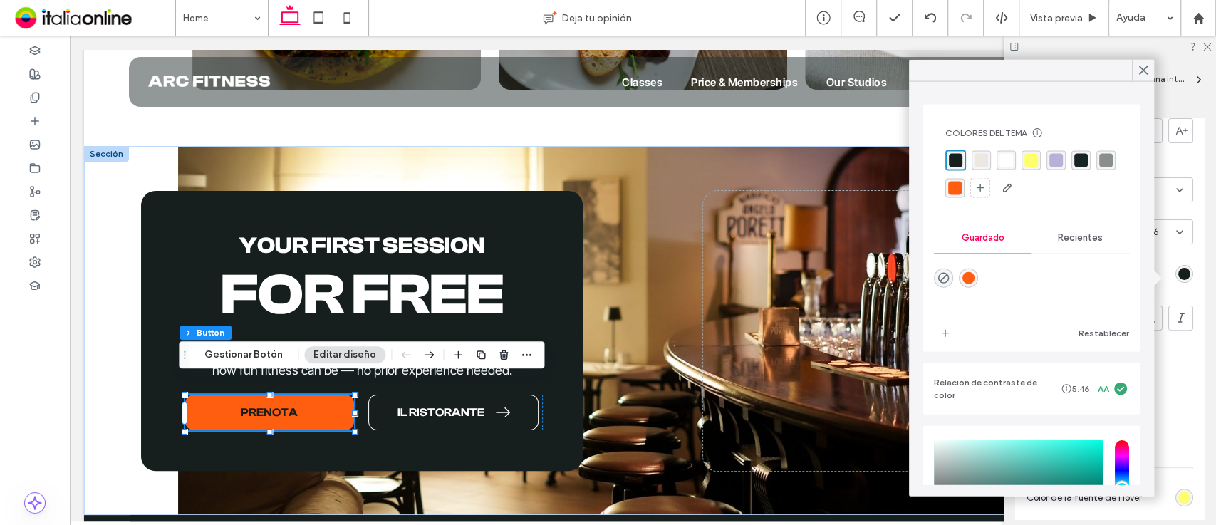
click at [1011, 158] on div "rgba(255, 255, 255, 1)" at bounding box center [1006, 161] width 14 height 14
click at [1145, 67] on use at bounding box center [1143, 70] width 7 height 8
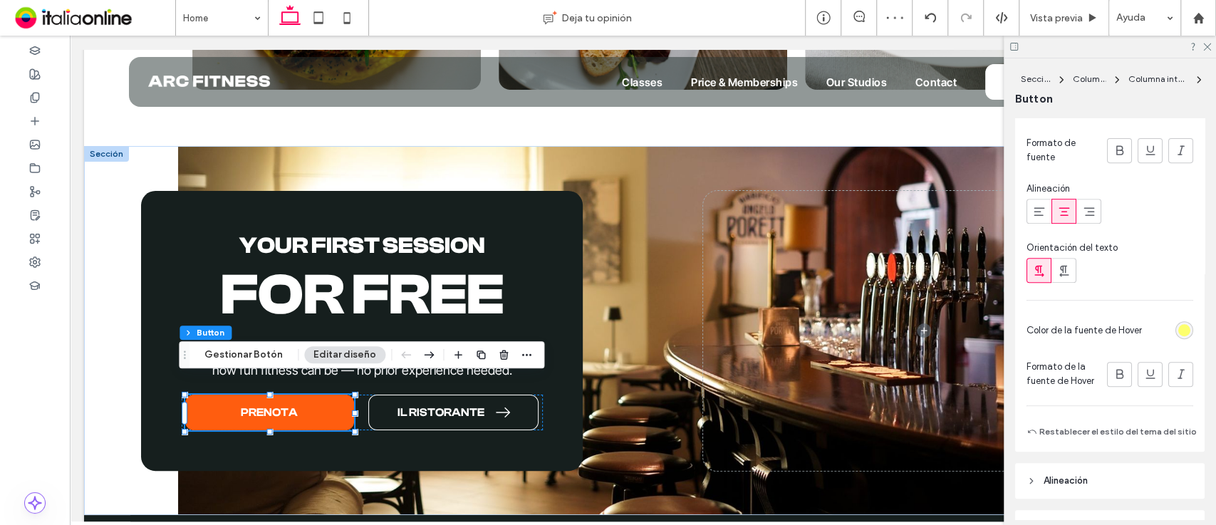
scroll to position [485, 0]
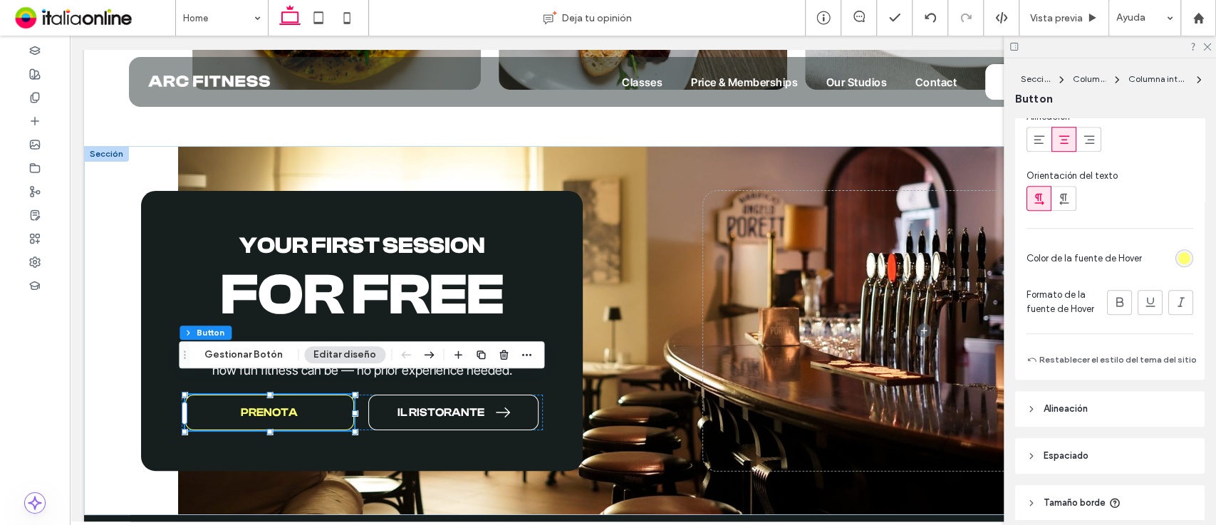
click at [1180, 264] on div "rgb(253, 255, 109)" at bounding box center [1184, 258] width 12 height 12
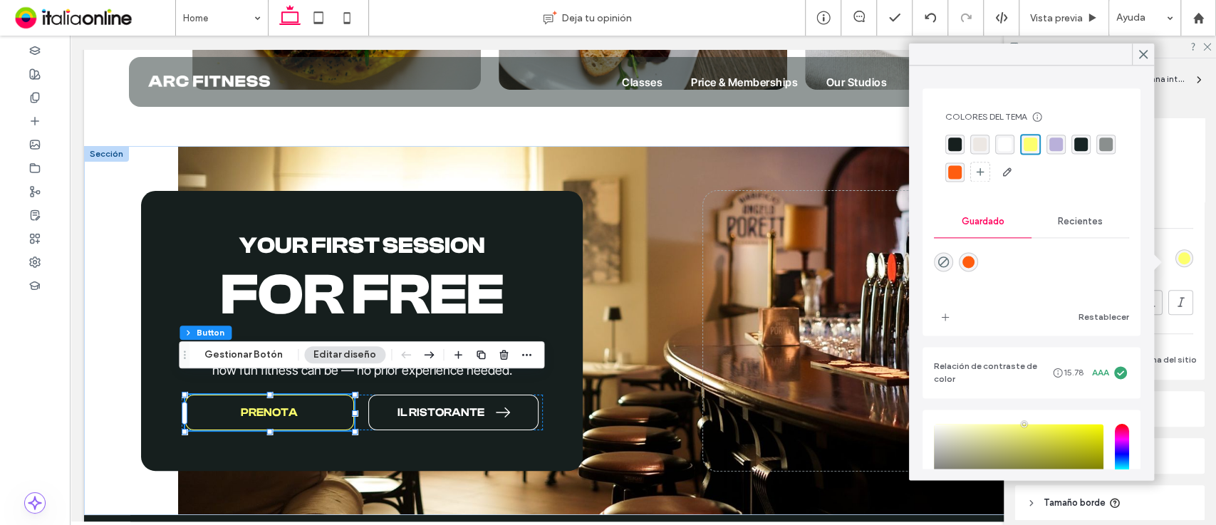
click at [969, 256] on div "rgba(255,93,15,1)" at bounding box center [968, 262] width 12 height 12
type input "*******"
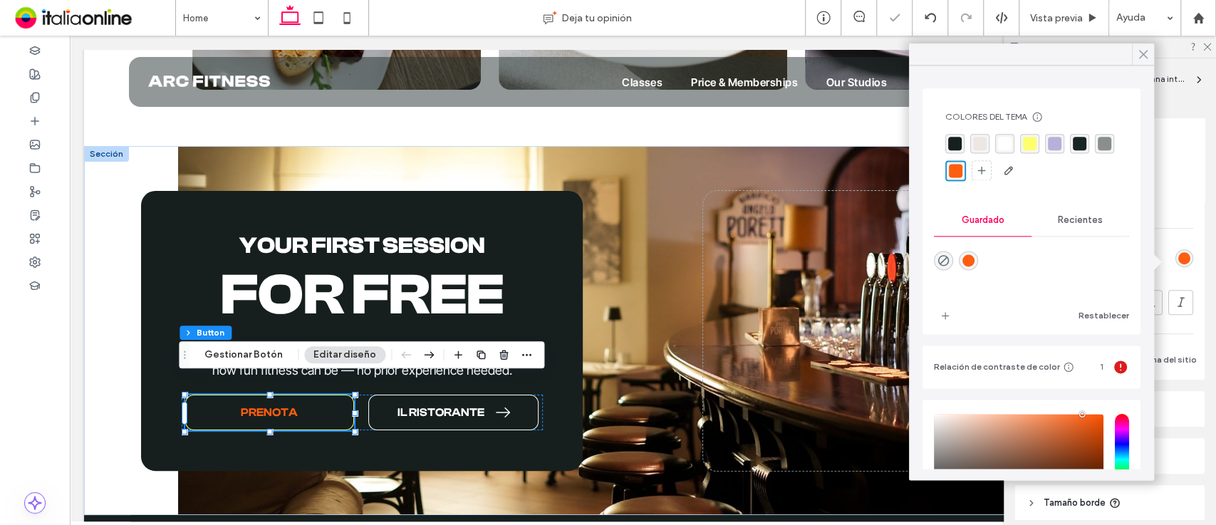
click at [1138, 50] on icon at bounding box center [1143, 54] width 13 height 13
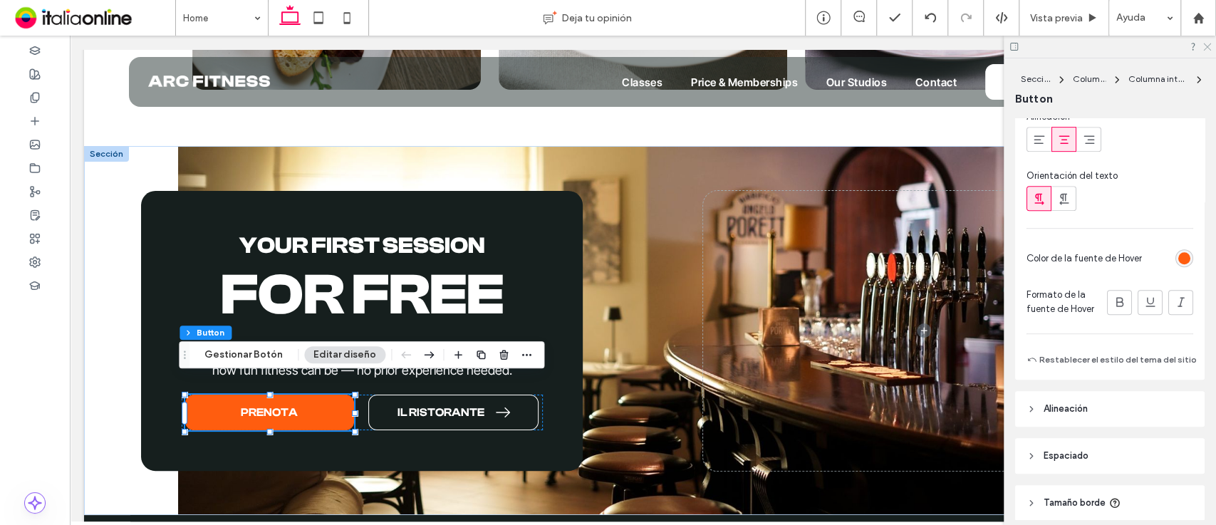
click at [1207, 44] on icon at bounding box center [1206, 45] width 9 height 9
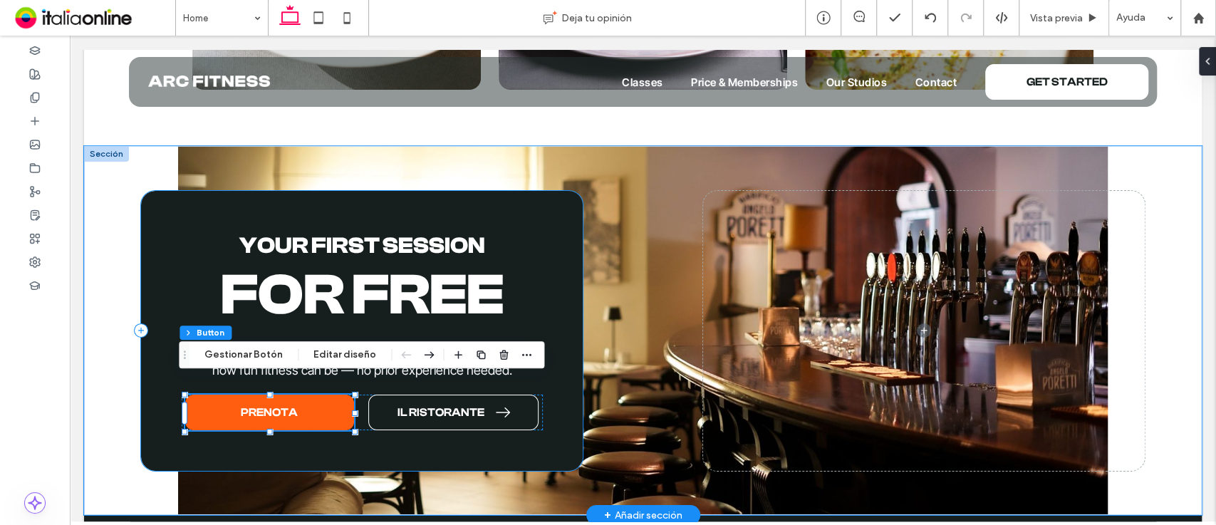
click at [362, 443] on div "your first session For Free Discover ARC with a free session. Try any class or …" at bounding box center [362, 331] width 442 height 280
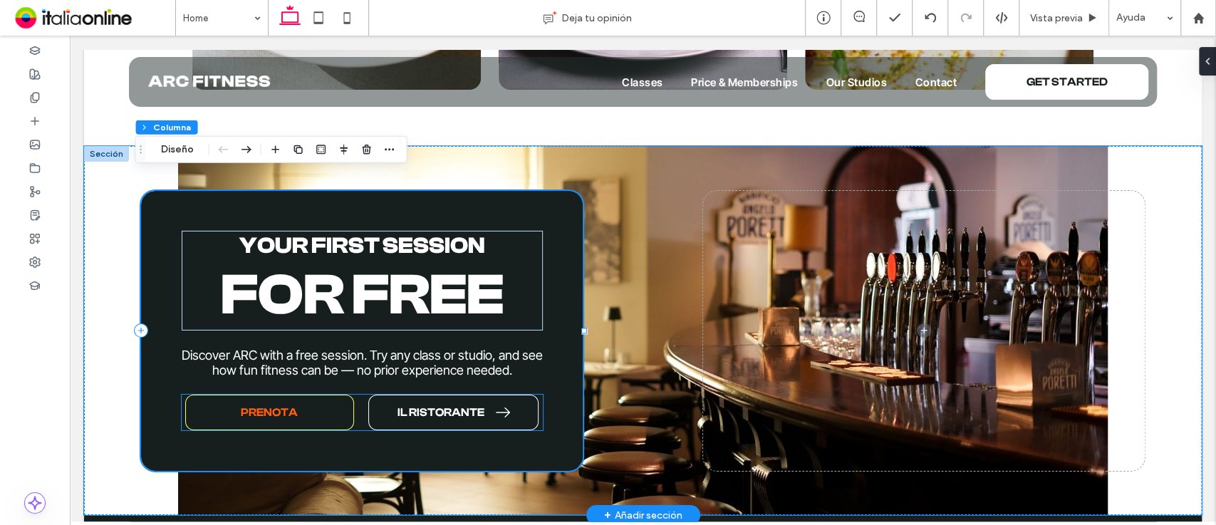
click at [295, 395] on link "PRENOTA" at bounding box center [269, 413] width 169 height 36
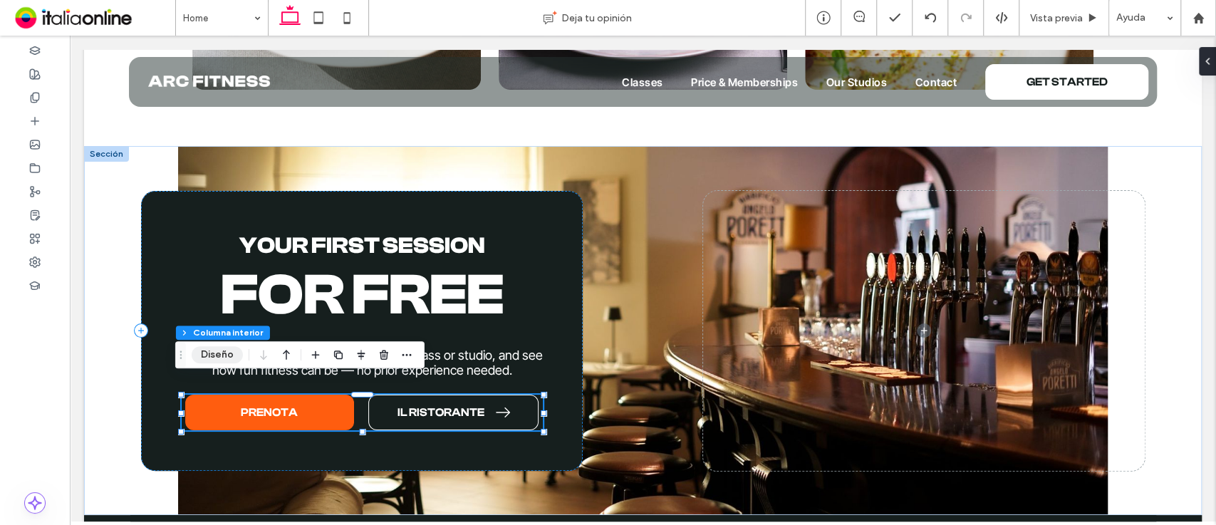
click at [224, 349] on button "Diseño" at bounding box center [217, 354] width 51 height 17
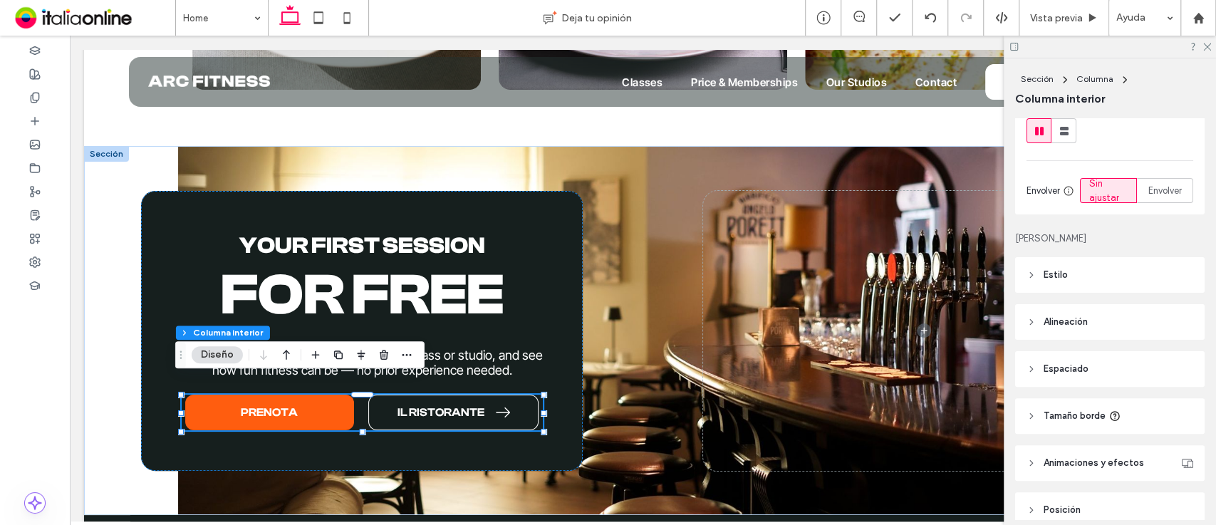
scroll to position [189, 0]
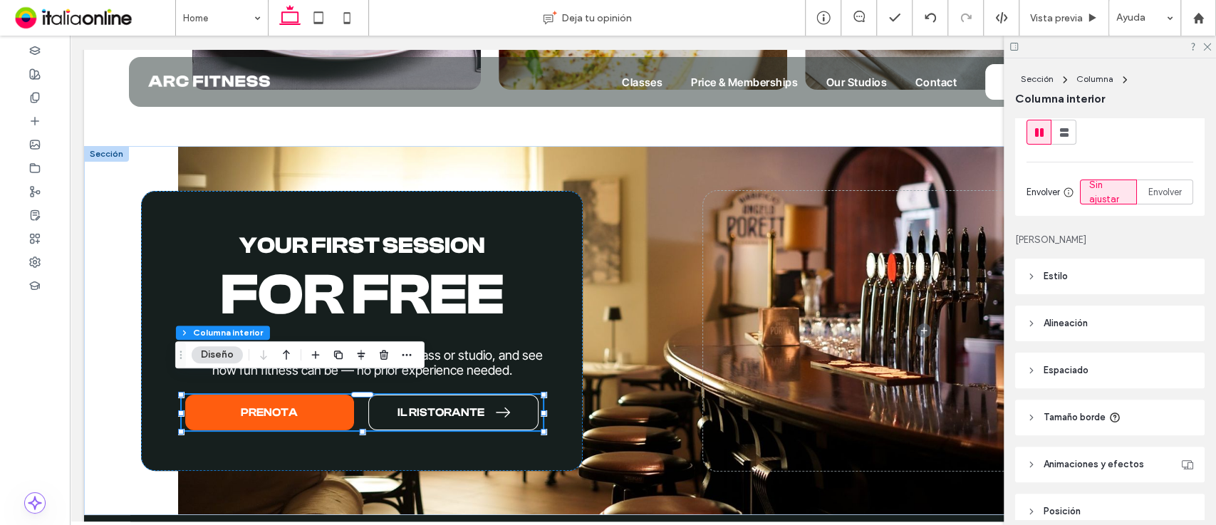
click at [1119, 269] on header "Estilo" at bounding box center [1109, 277] width 189 height 36
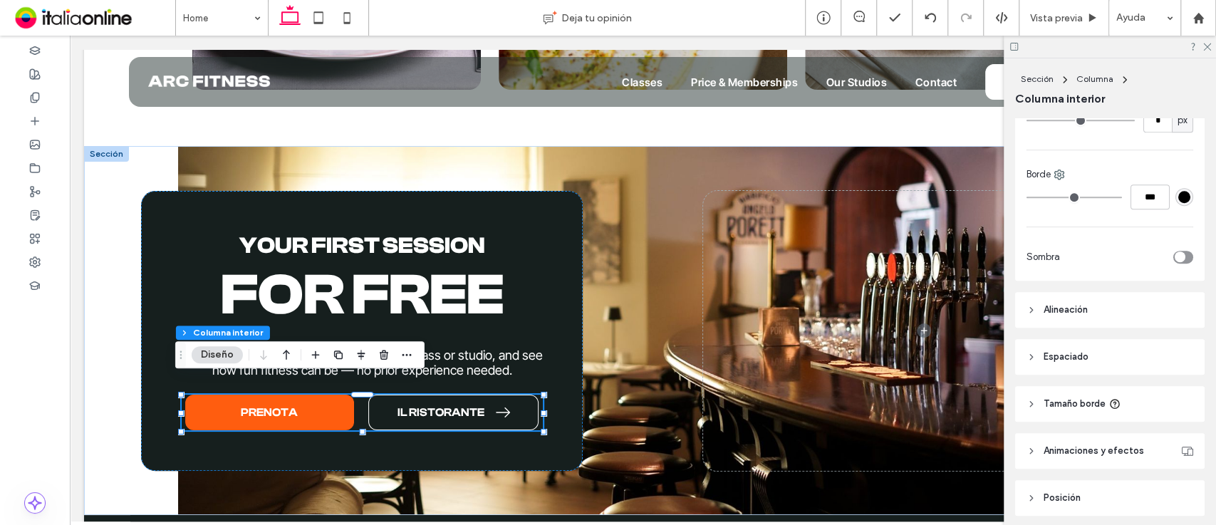
scroll to position [508, 0]
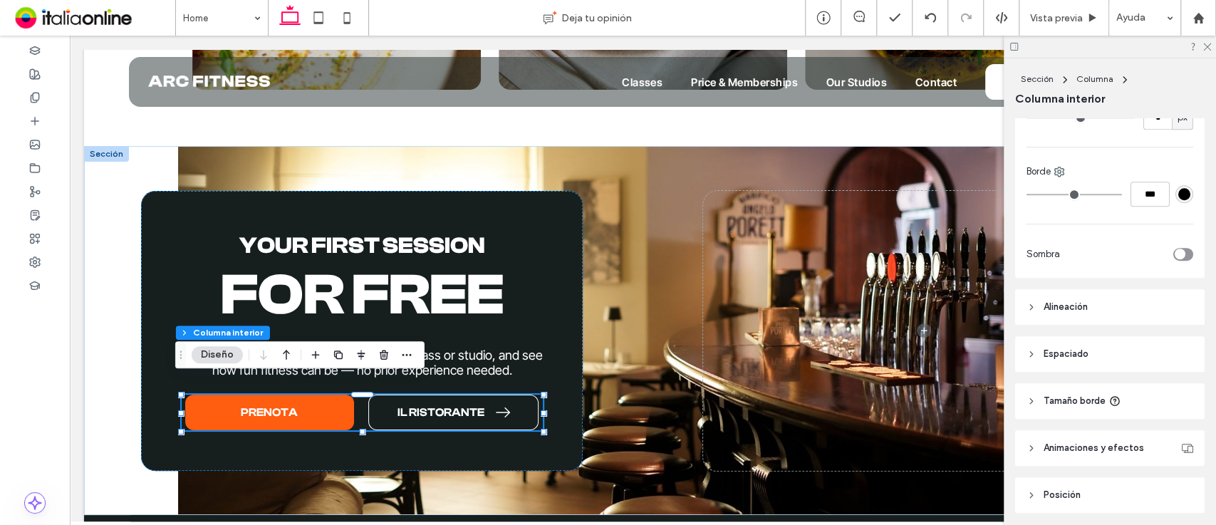
click at [1143, 455] on header "Animaciones y efectos" at bounding box center [1109, 448] width 189 height 36
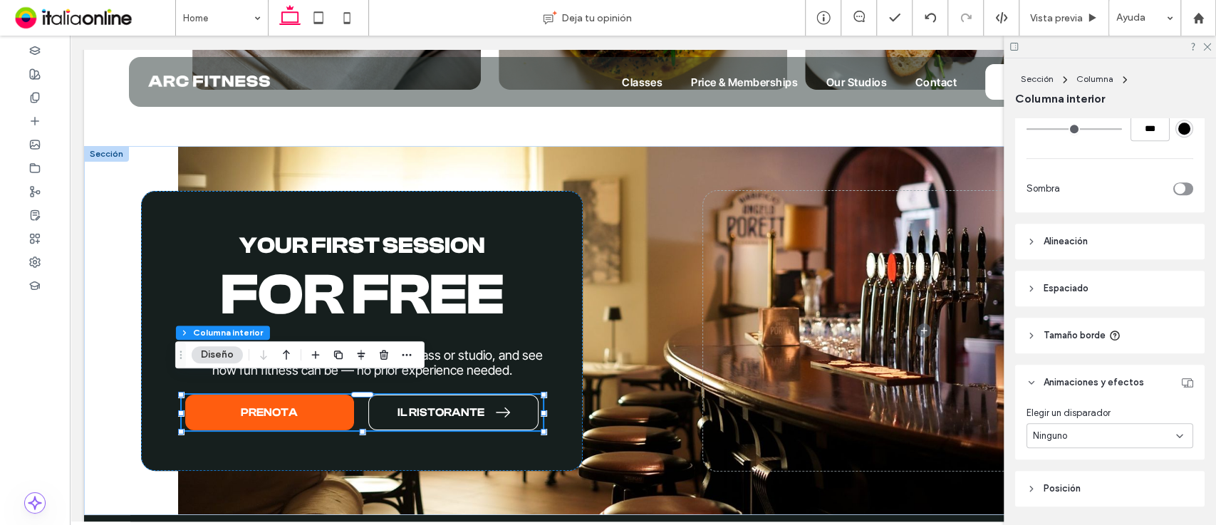
scroll to position [572, 0]
click at [1128, 343] on header "Tamaño borde" at bounding box center [1109, 337] width 189 height 36
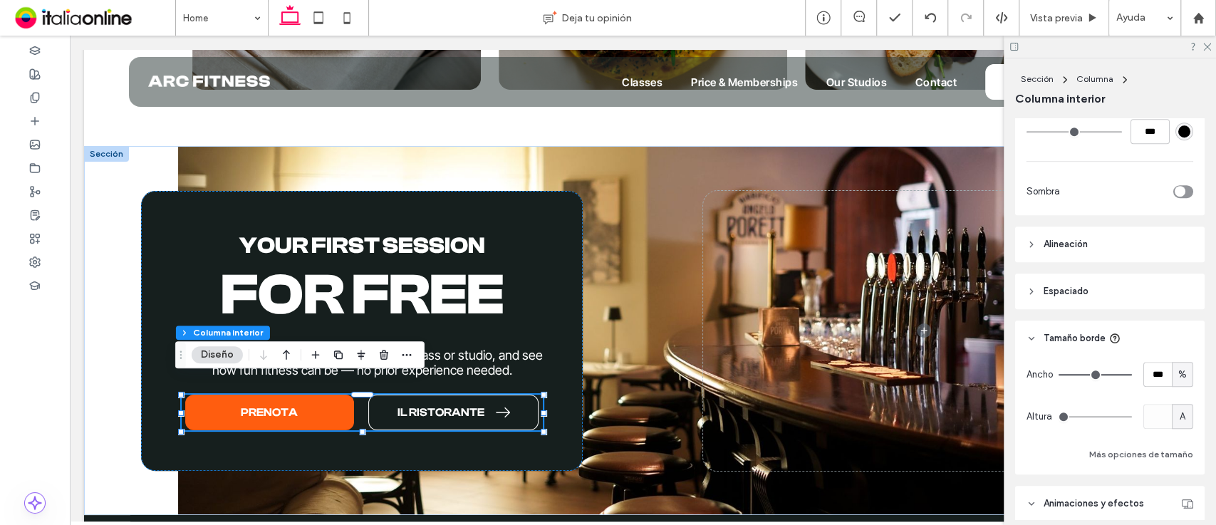
scroll to position [644, 0]
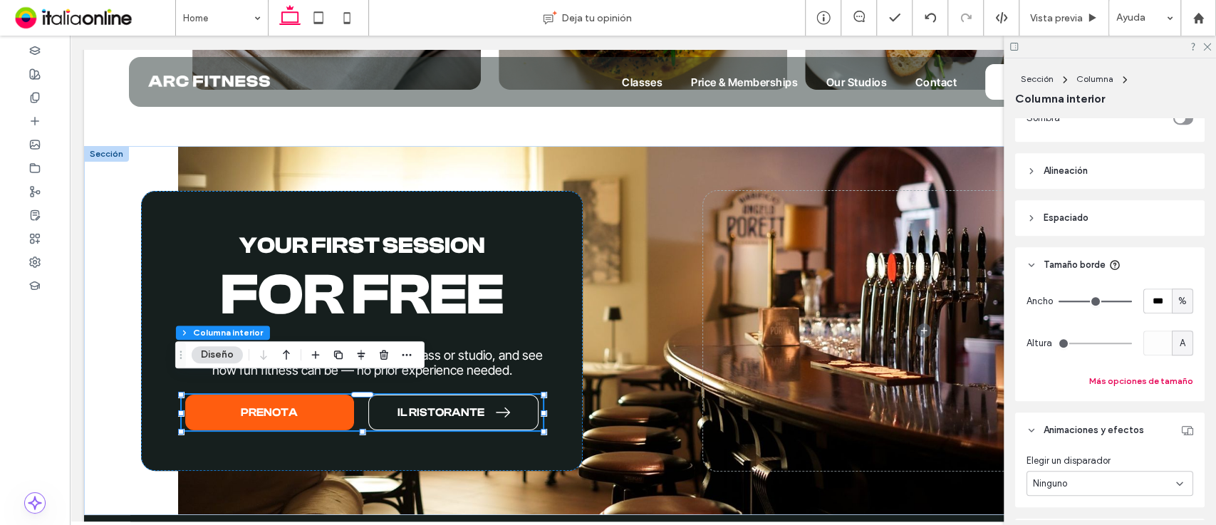
click at [1171, 373] on button "Más opciones de tamaño" at bounding box center [1141, 381] width 104 height 17
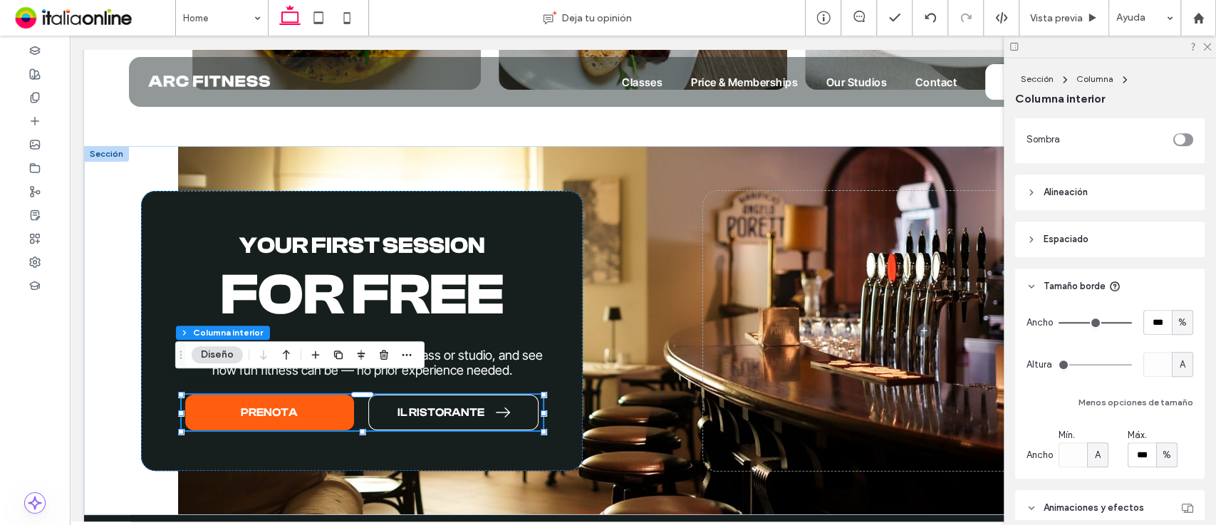
scroll to position [621, 0]
click at [1138, 227] on header "Espaciado" at bounding box center [1109, 241] width 189 height 36
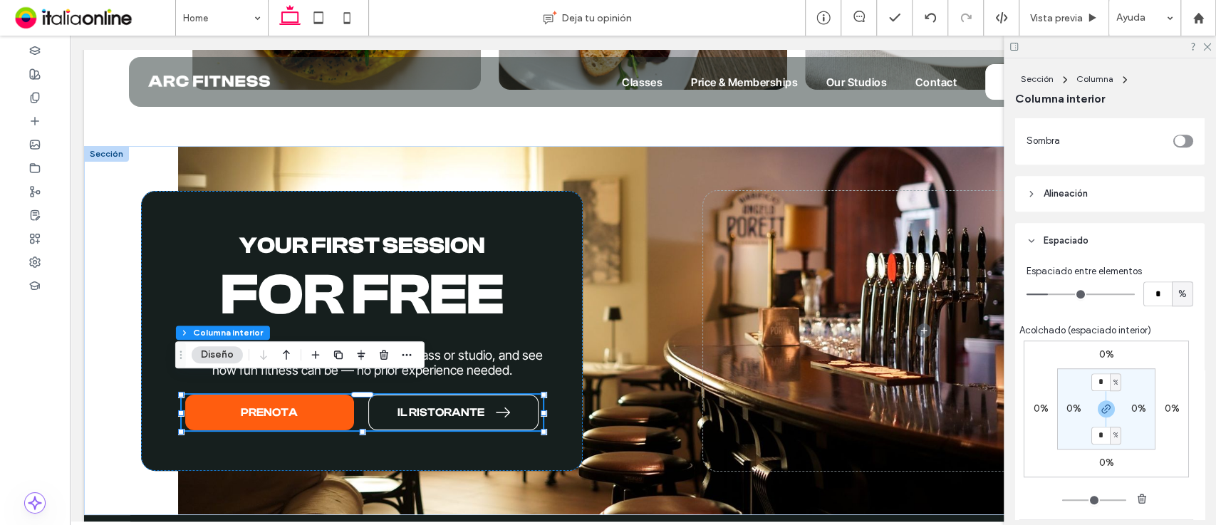
click at [1143, 185] on header "Alineación" at bounding box center [1109, 194] width 189 height 36
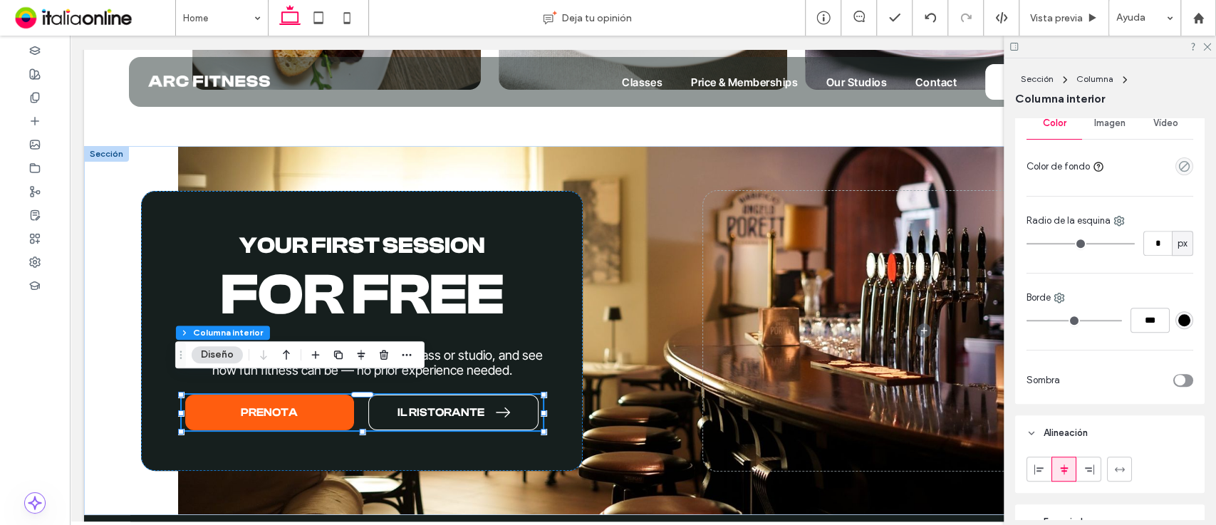
scroll to position [400, 0]
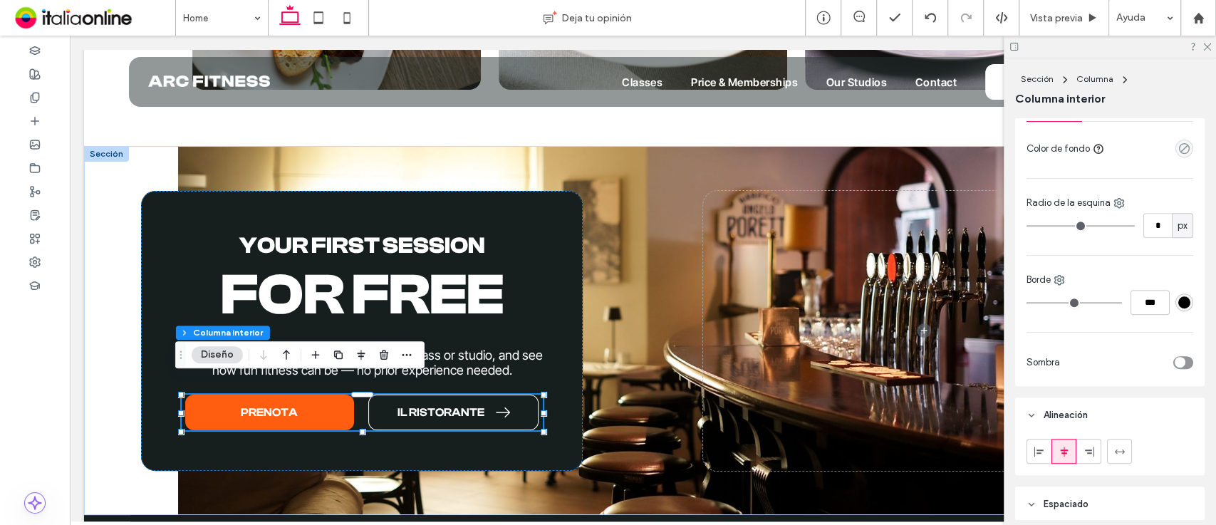
click at [1178, 301] on div "#000000" at bounding box center [1184, 302] width 12 height 12
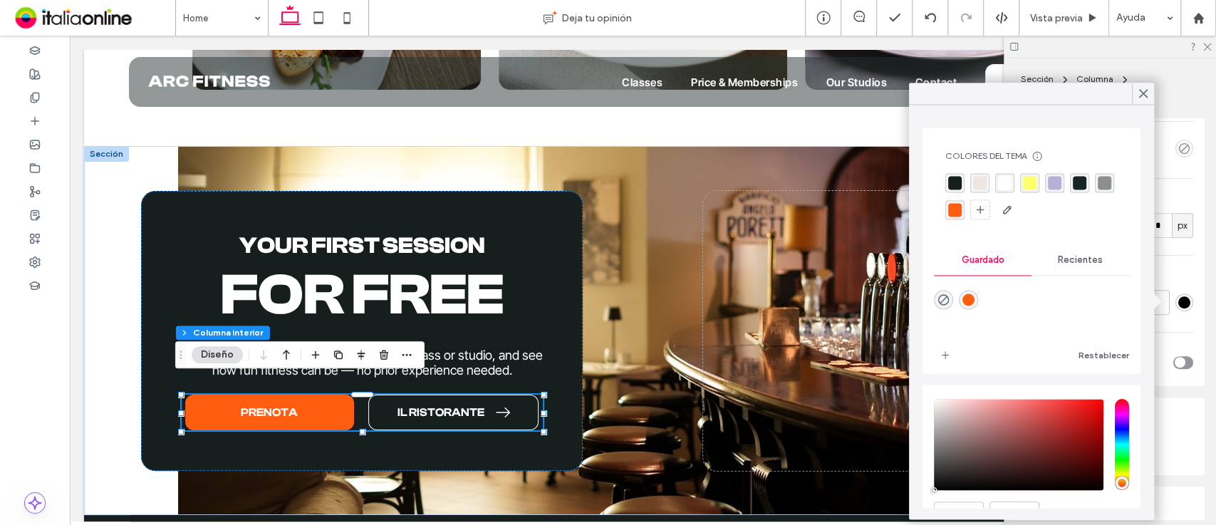
click at [969, 307] on div "rgba(255,93,15,1)" at bounding box center [968, 299] width 19 height 19
type input "*******"
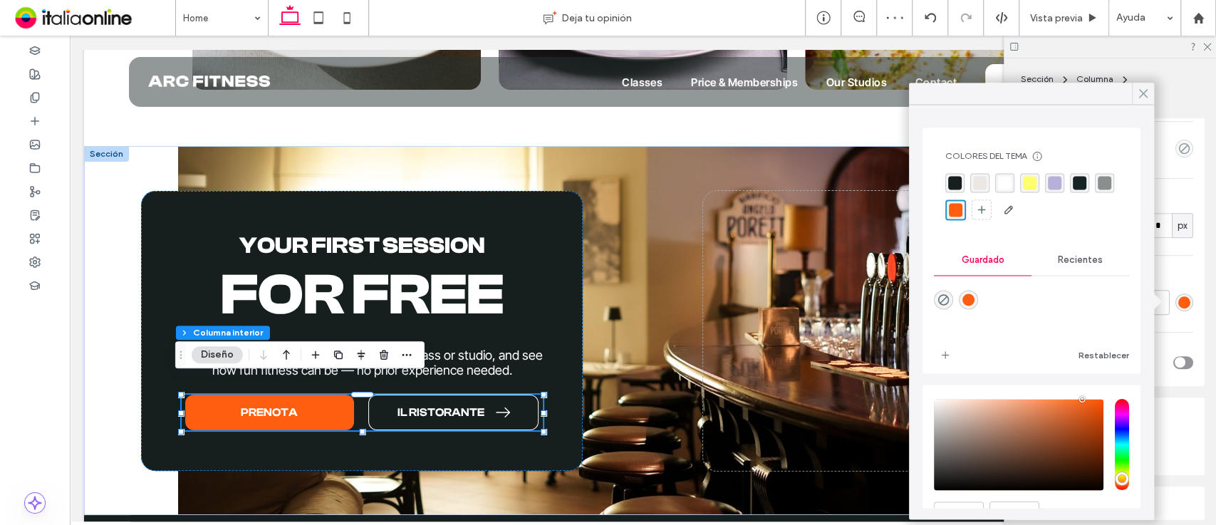
click at [1142, 95] on use at bounding box center [1143, 94] width 7 height 8
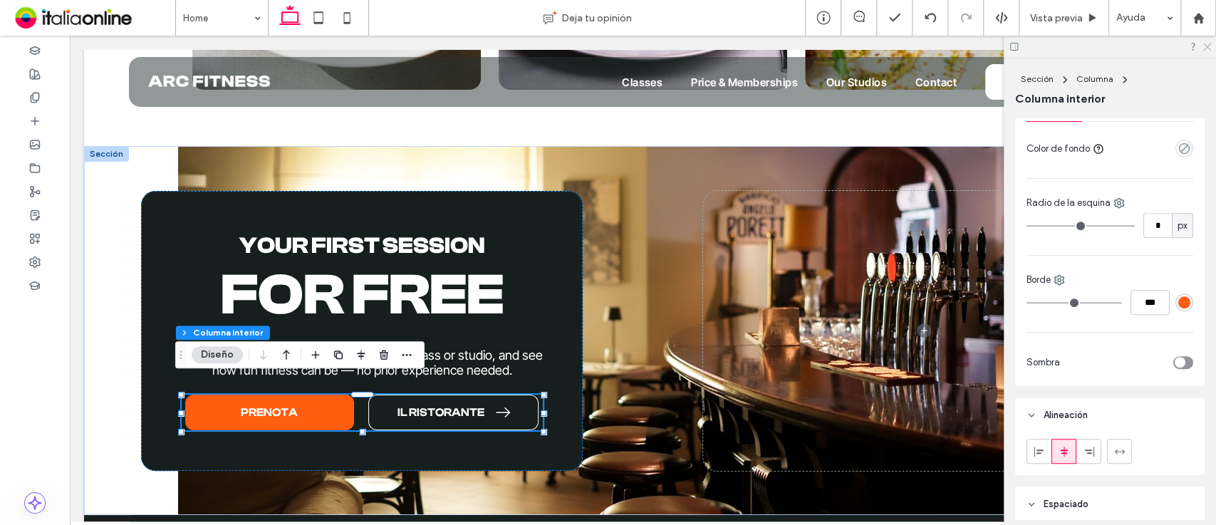
click at [1210, 45] on icon at bounding box center [1206, 45] width 9 height 9
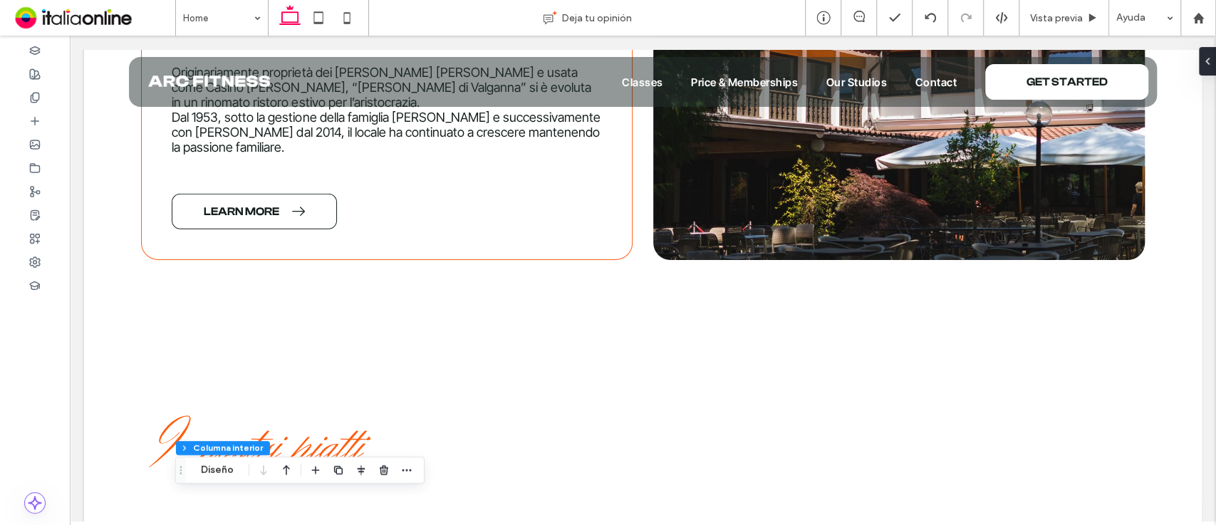
scroll to position [2355, 0]
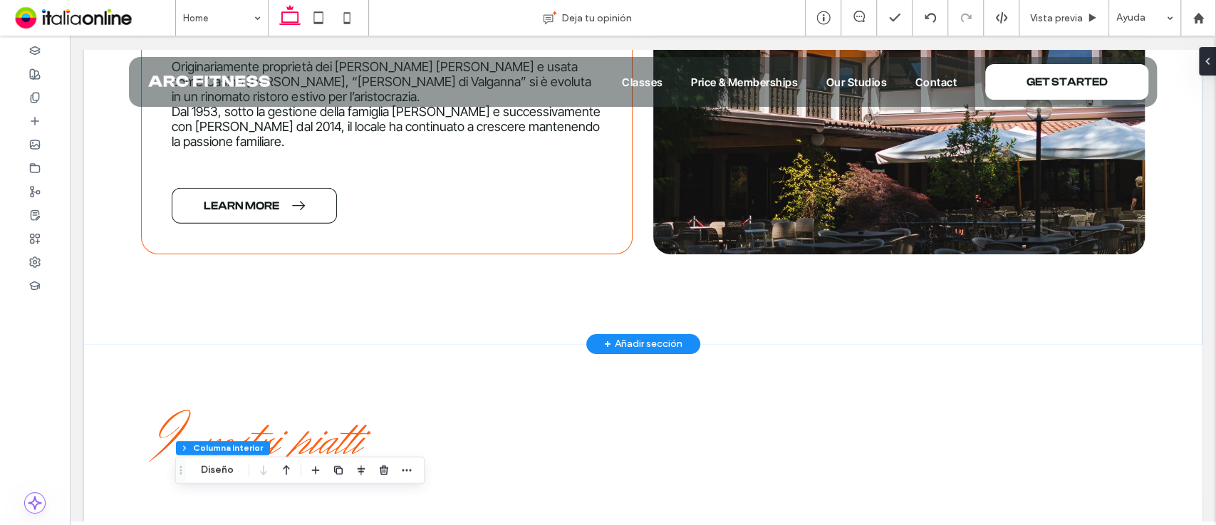
click at [621, 336] on div "+ Añadir sección" at bounding box center [643, 344] width 78 height 16
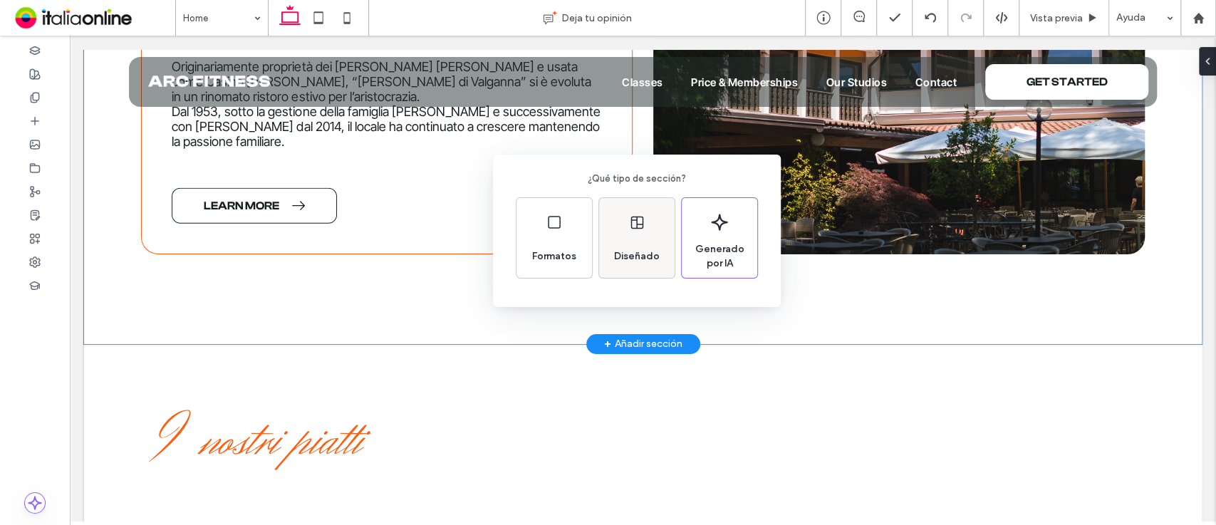
click at [622, 261] on span "Diseñado" at bounding box center [636, 256] width 57 height 14
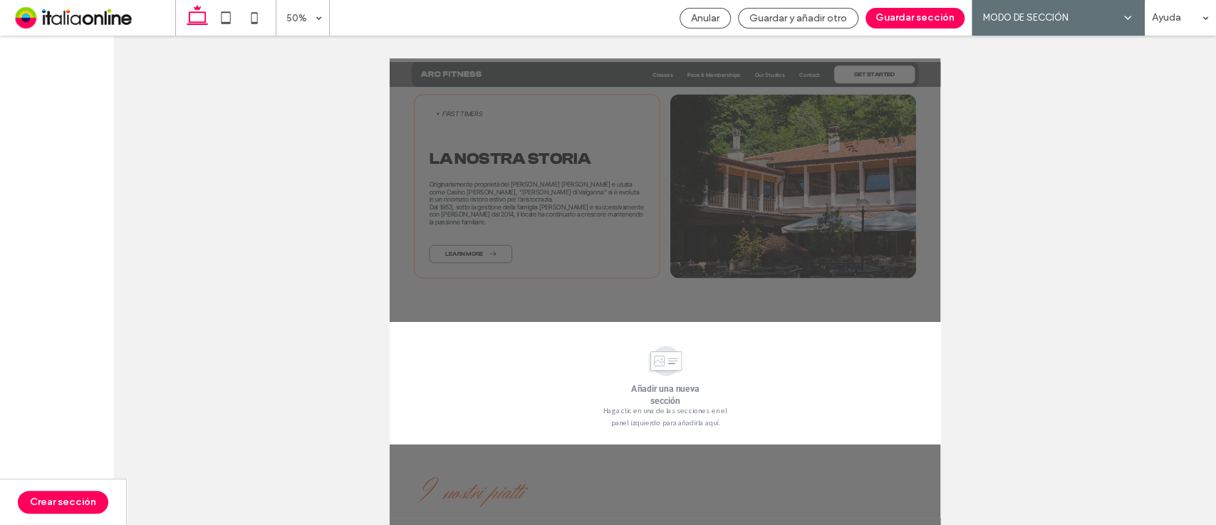
scroll to position [2356, 0]
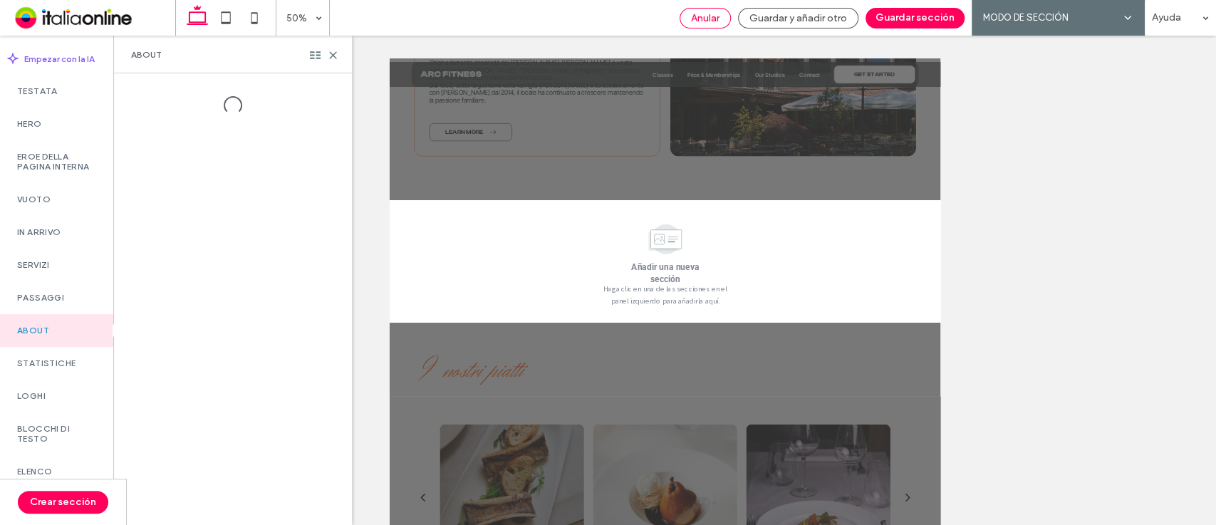
click at [700, 15] on span "Anular" at bounding box center [705, 18] width 28 height 12
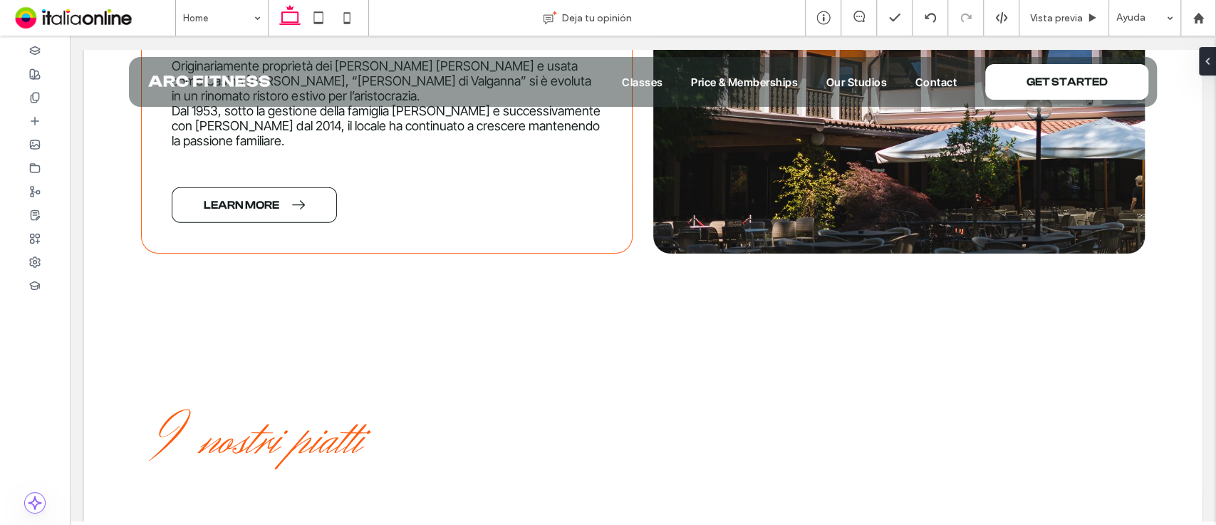
scroll to position [2362, 0]
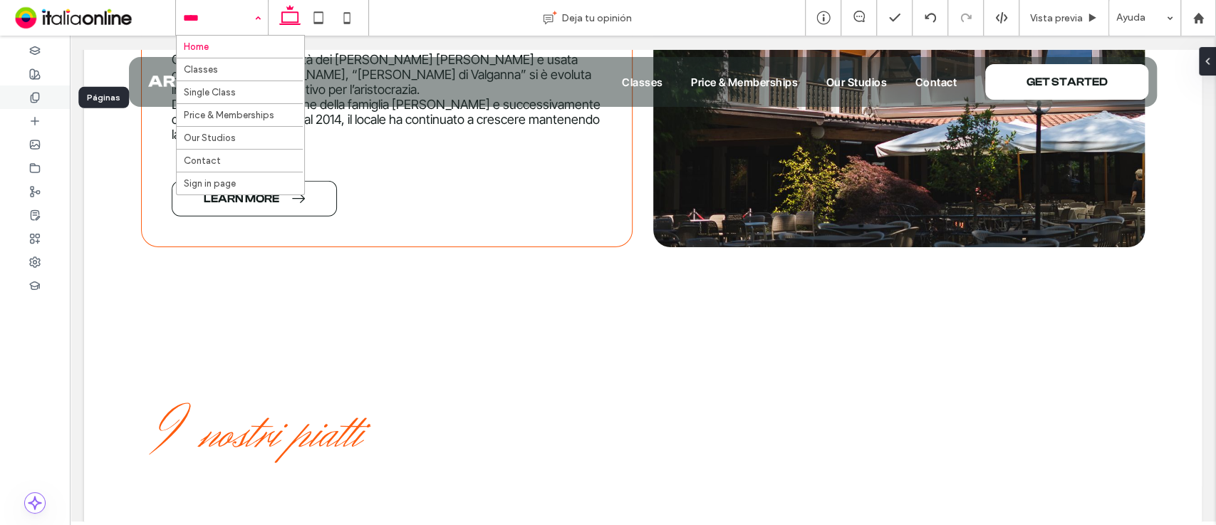
click at [30, 95] on icon at bounding box center [34, 97] width 11 height 11
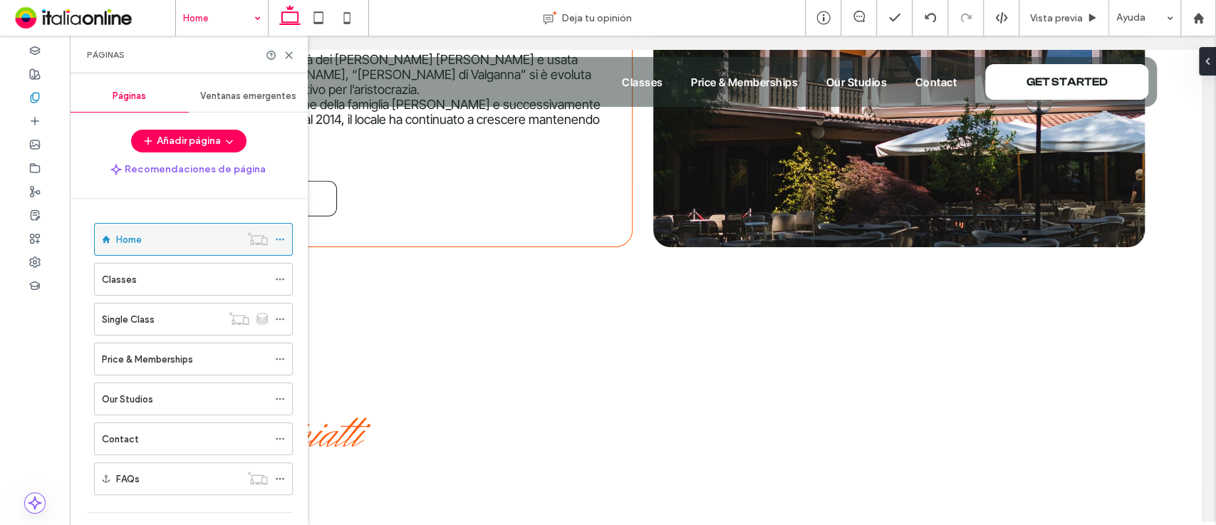
click at [281, 237] on icon at bounding box center [280, 239] width 10 height 10
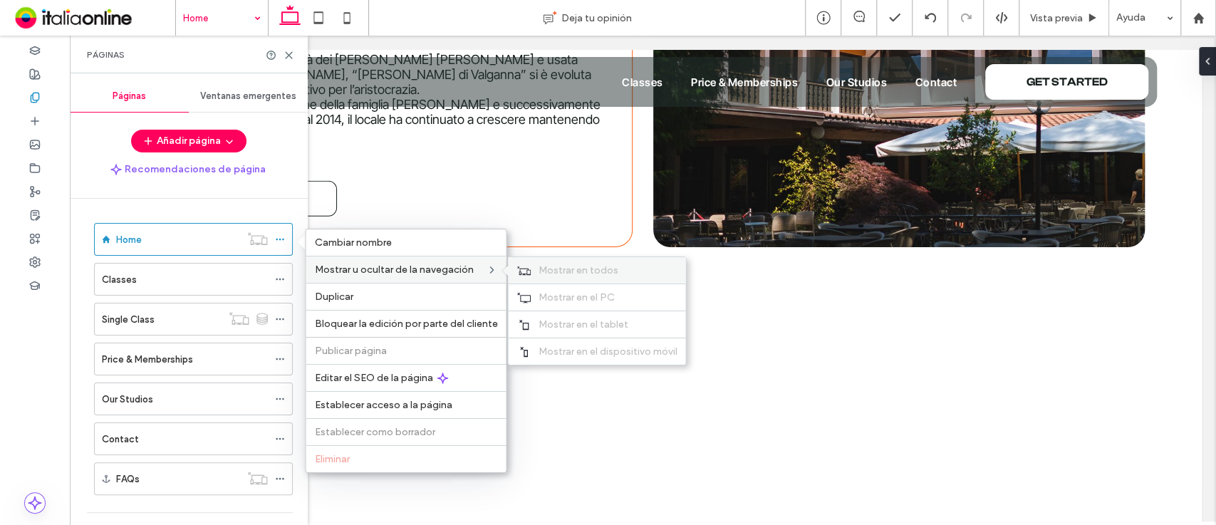
click at [534, 268] on div "Mostrar en todos" at bounding box center [596, 270] width 177 height 26
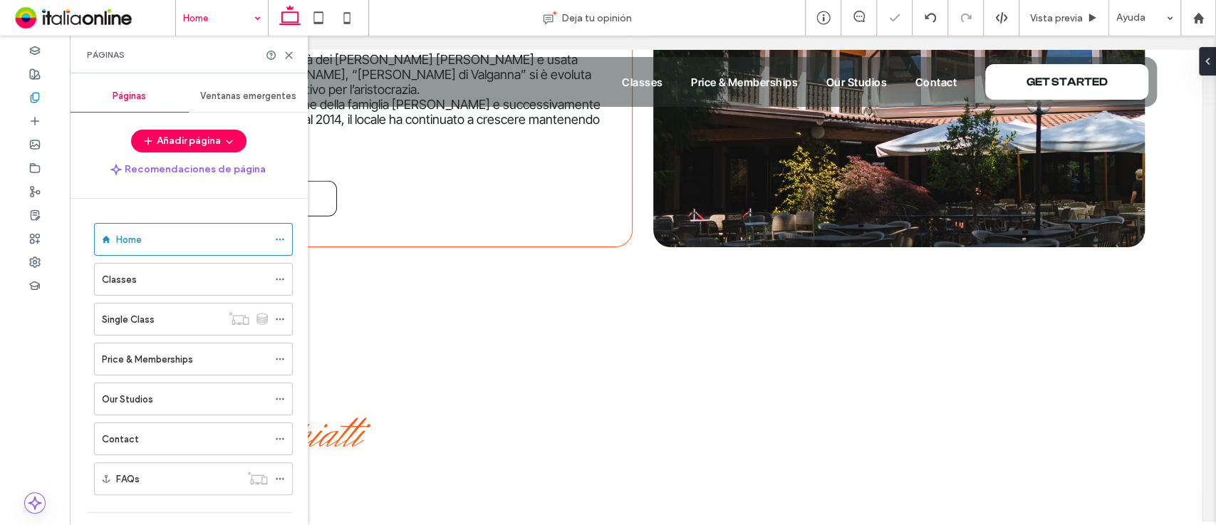
scroll to position [77, 0]
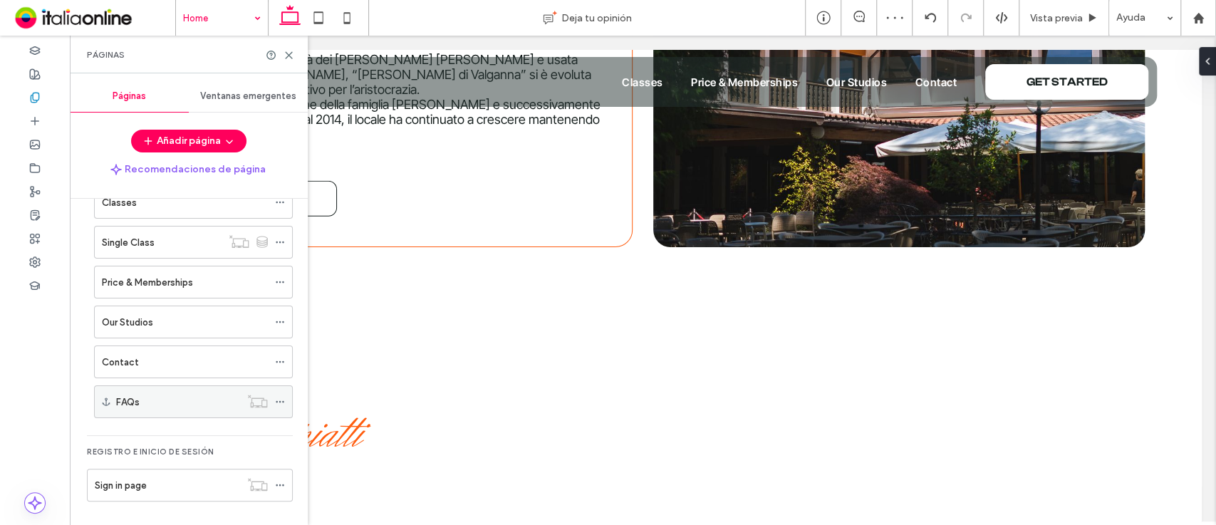
click at [285, 399] on icon at bounding box center [280, 402] width 10 height 10
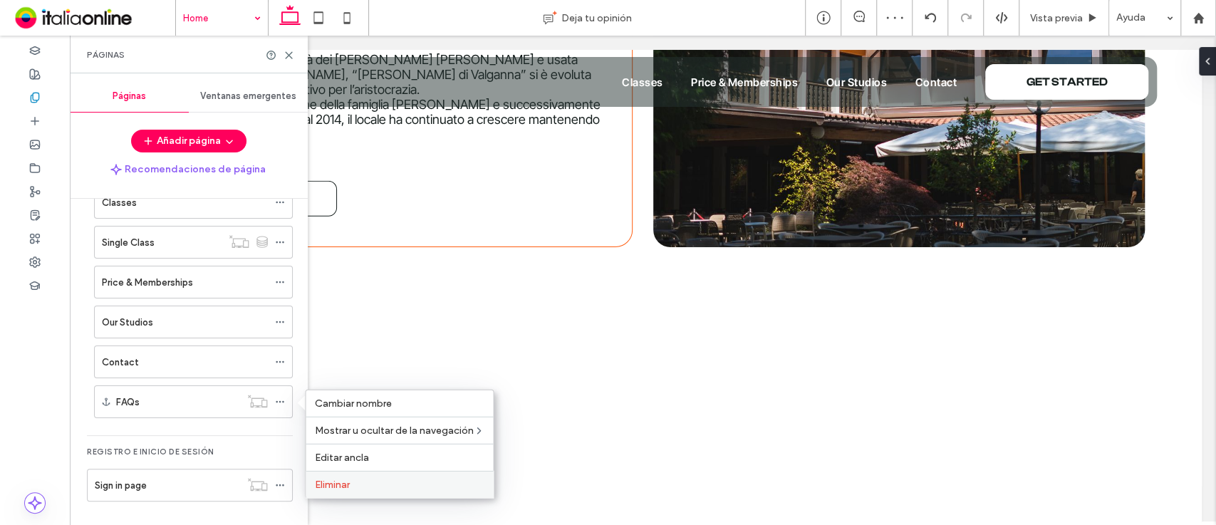
click at [370, 479] on label "Eliminar" at bounding box center [399, 485] width 170 height 12
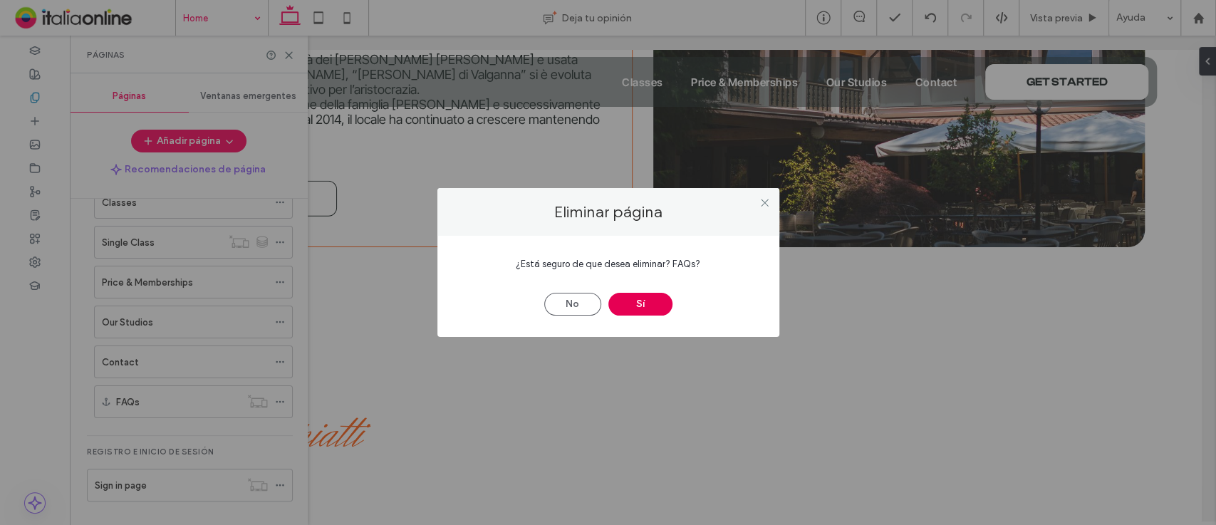
click at [638, 296] on button "Sí" at bounding box center [640, 304] width 64 height 23
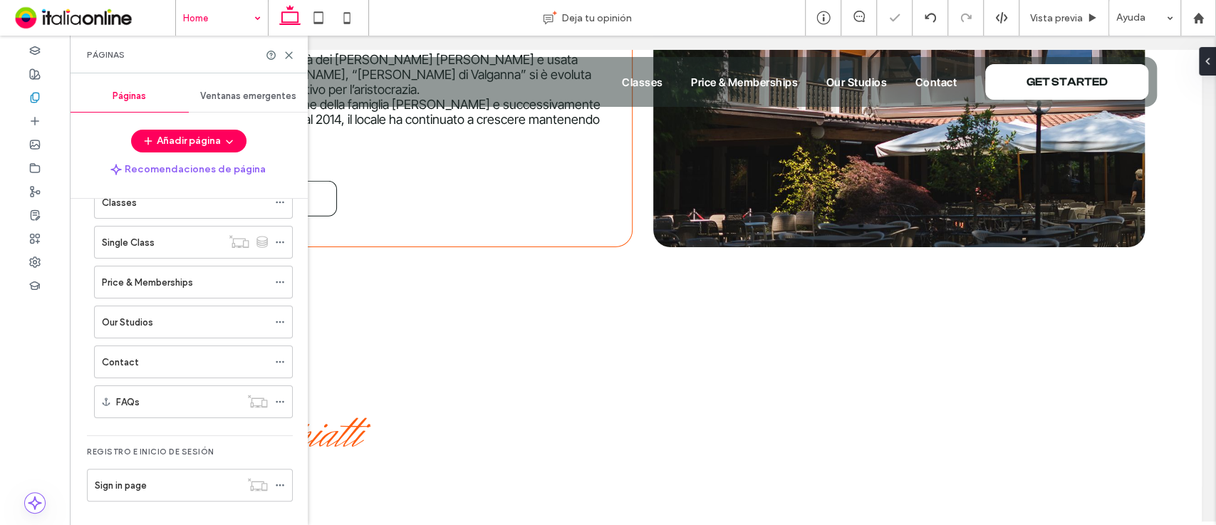
scroll to position [38, 0]
click at [279, 400] on icon at bounding box center [280, 401] width 10 height 10
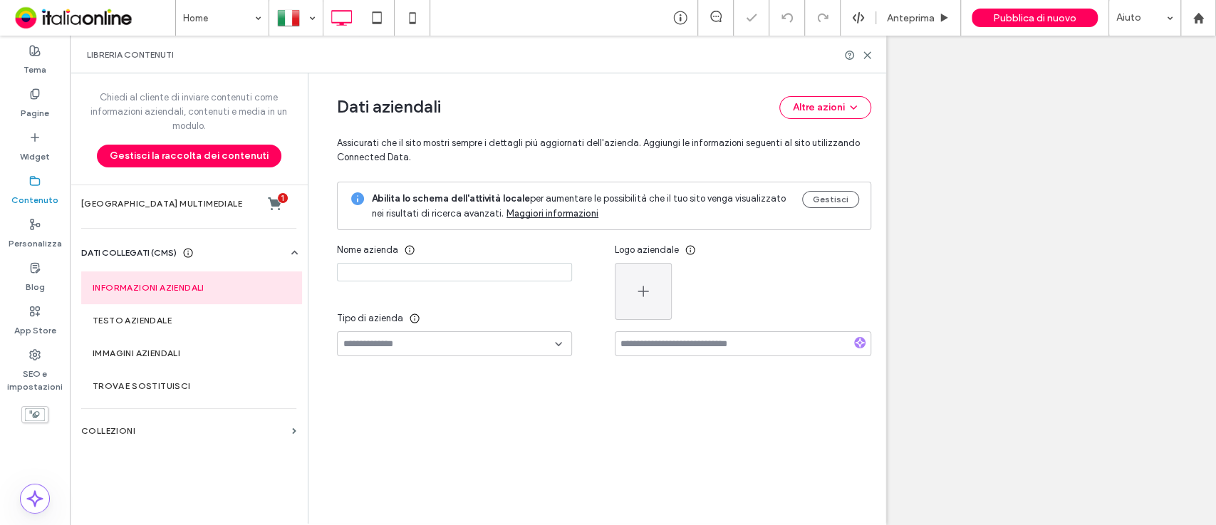
type input "**********"
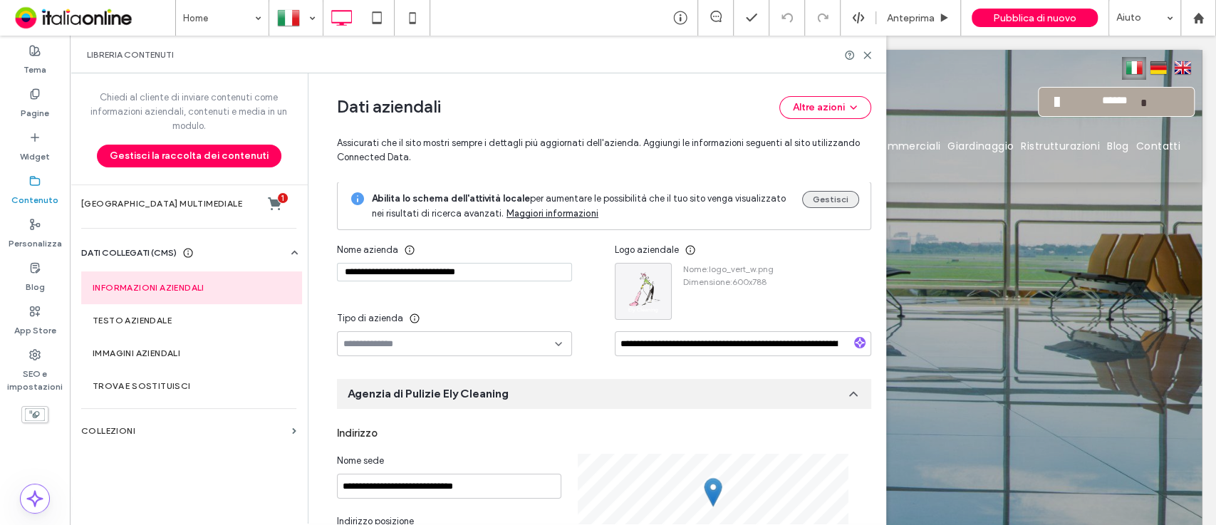
click at [821, 203] on button "Gestisci" at bounding box center [830, 199] width 57 height 17
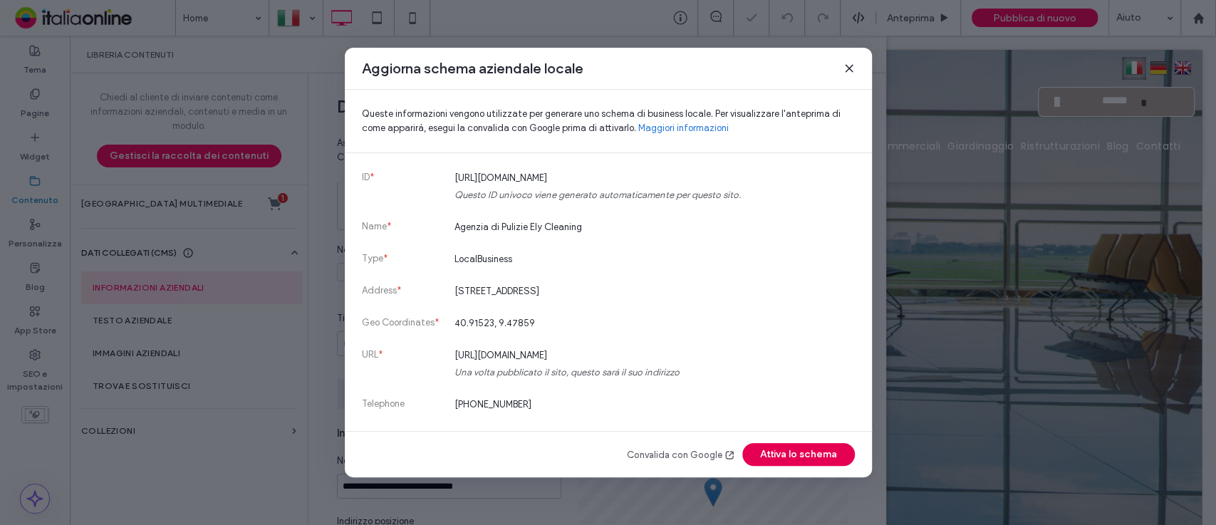
click at [796, 454] on button "Attiva lo schema" at bounding box center [798, 454] width 113 height 23
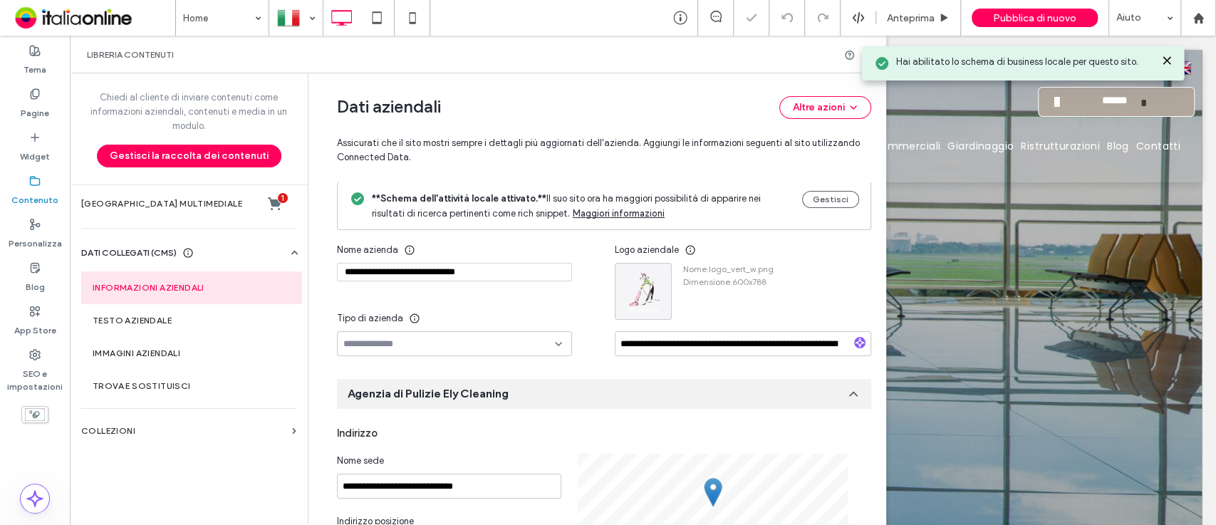
click at [541, 336] on div at bounding box center [454, 343] width 235 height 25
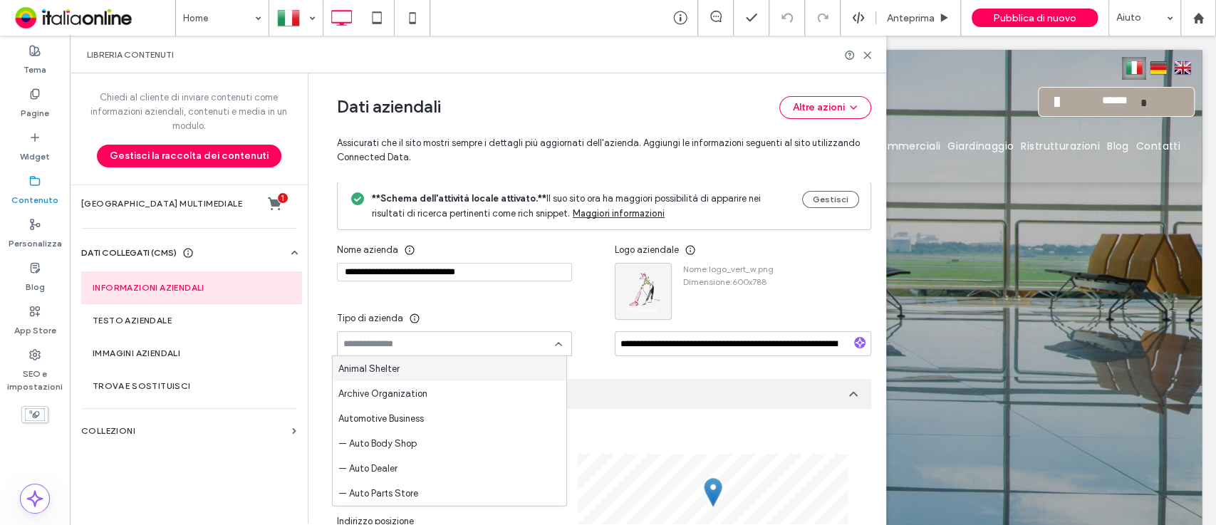
click at [530, 347] on input at bounding box center [449, 343] width 212 height 11
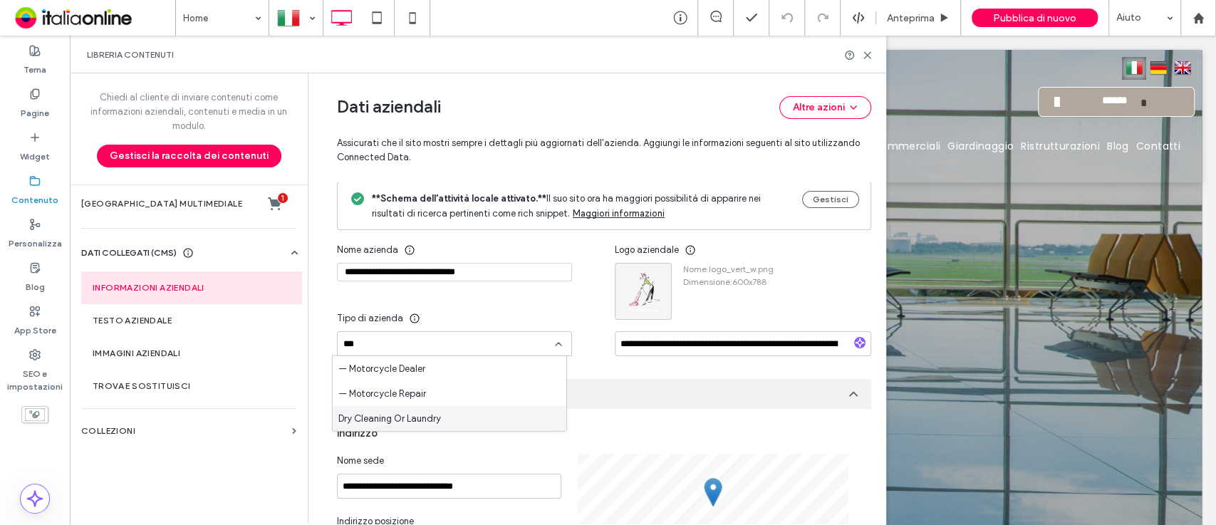
type input "***"
click at [491, 410] on div "Dry Cleaning Or Laundry" at bounding box center [450, 418] width 234 height 25
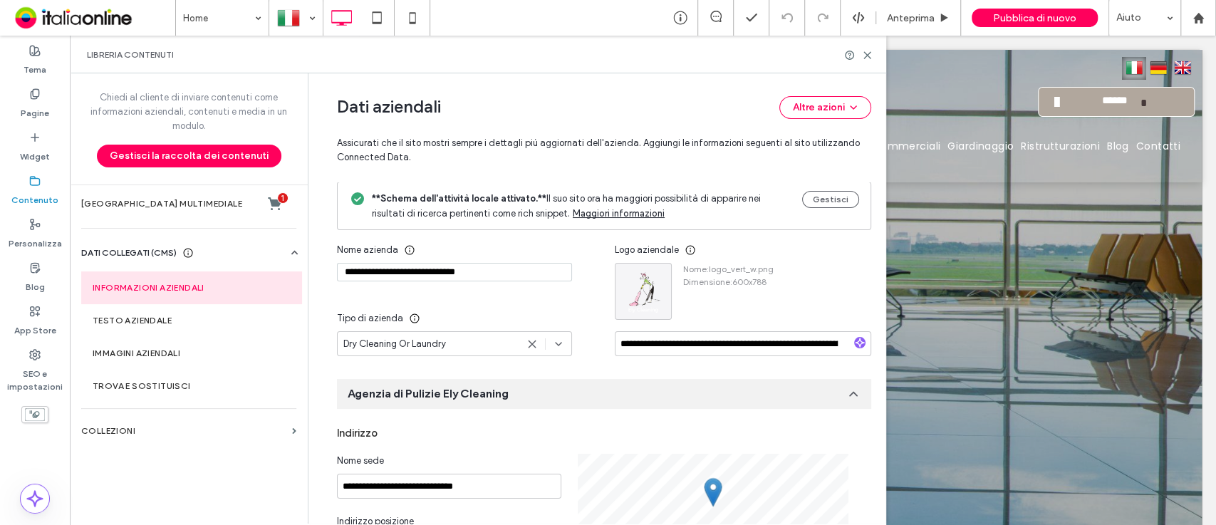
click at [461, 340] on div "Dry Cleaning Or Laundry" at bounding box center [429, 344] width 173 height 14
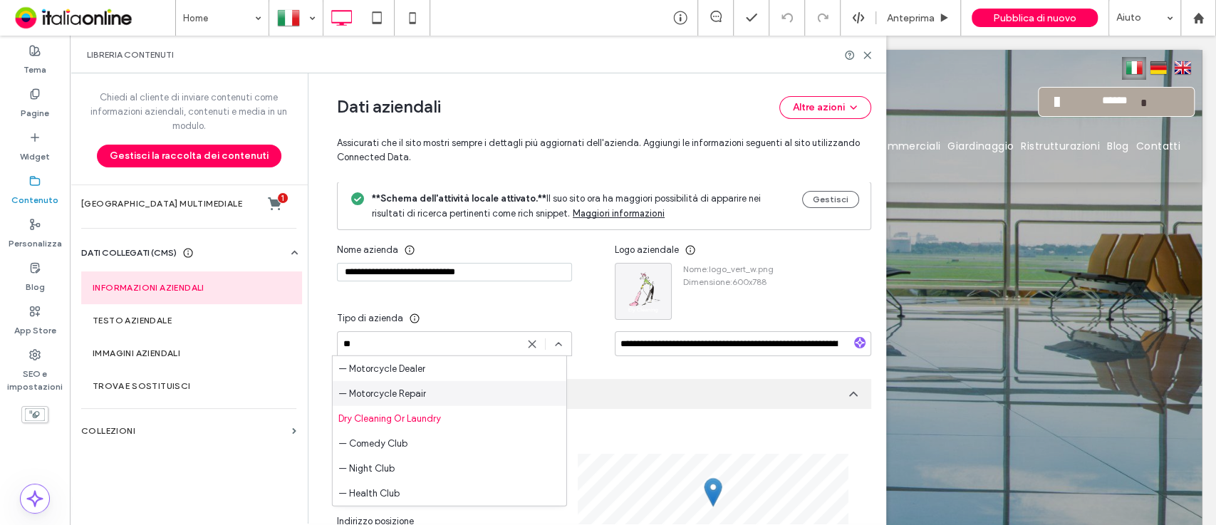
type input "*"
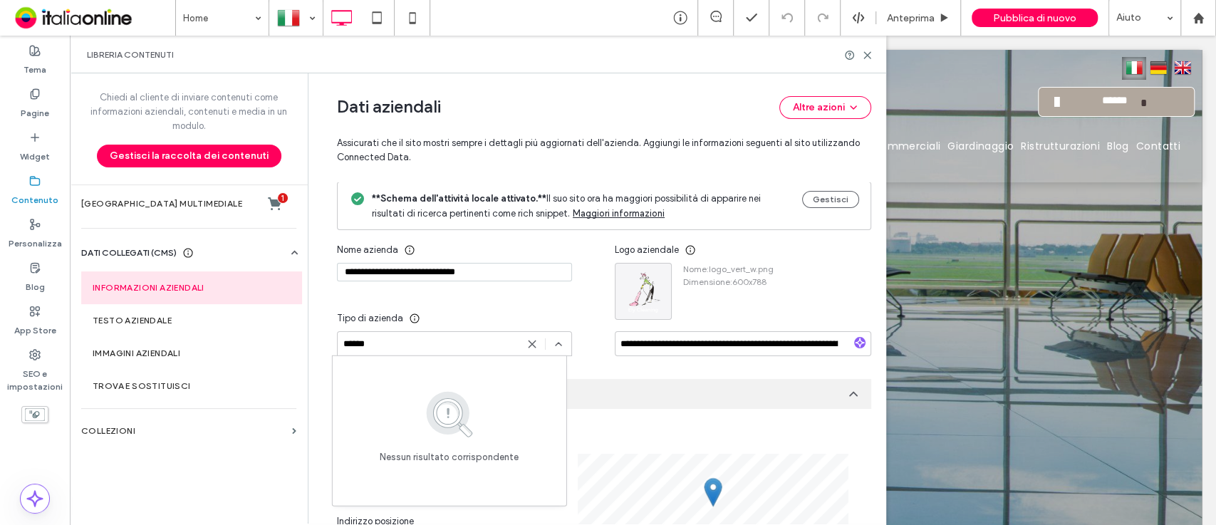
type input "*****"
click at [526, 341] on icon at bounding box center [531, 343] width 11 height 11
click at [529, 332] on div "*****" at bounding box center [454, 343] width 235 height 25
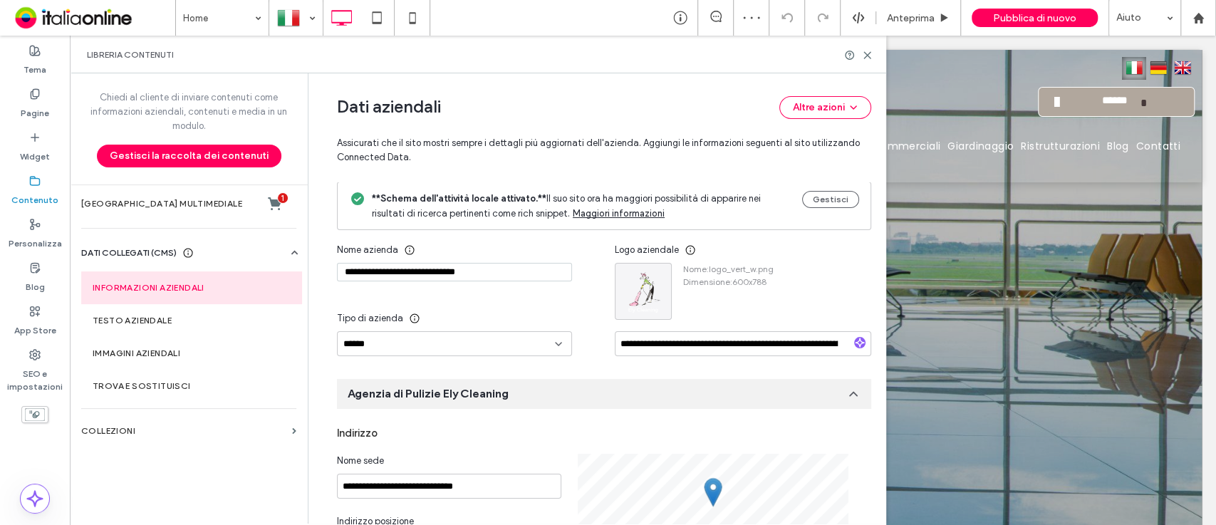
click at [531, 317] on div "Tipo di azienda" at bounding box center [454, 319] width 235 height 26
click at [487, 351] on div "*****" at bounding box center [454, 343] width 235 height 25
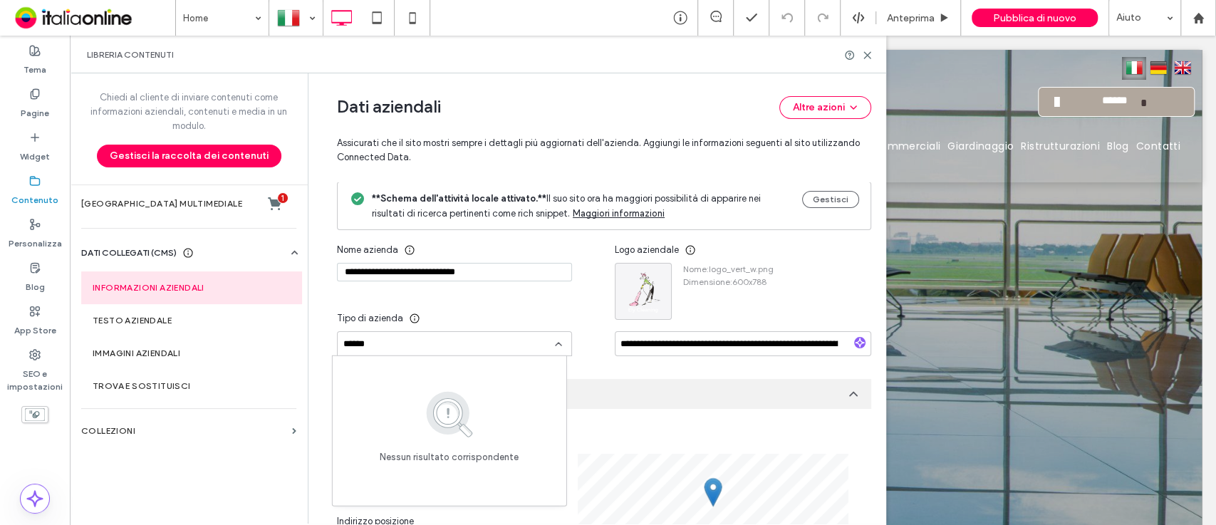
click at [462, 417] on img at bounding box center [449, 413] width 74 height 49
click at [435, 341] on input "*****" at bounding box center [449, 343] width 212 height 11
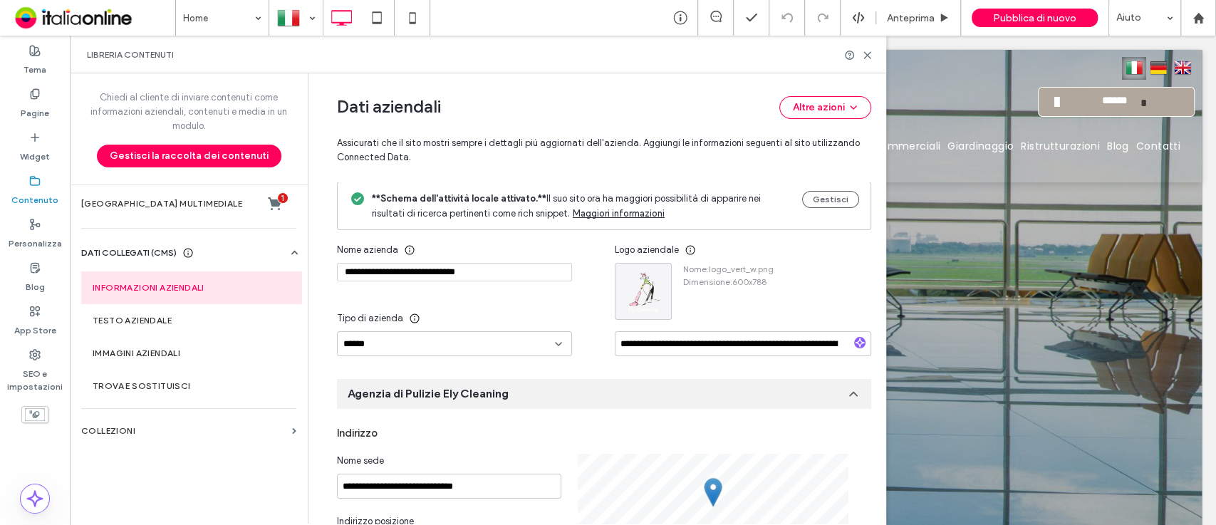
drag, startPoint x: 435, startPoint y: 341, endPoint x: 323, endPoint y: 347, distance: 112.0
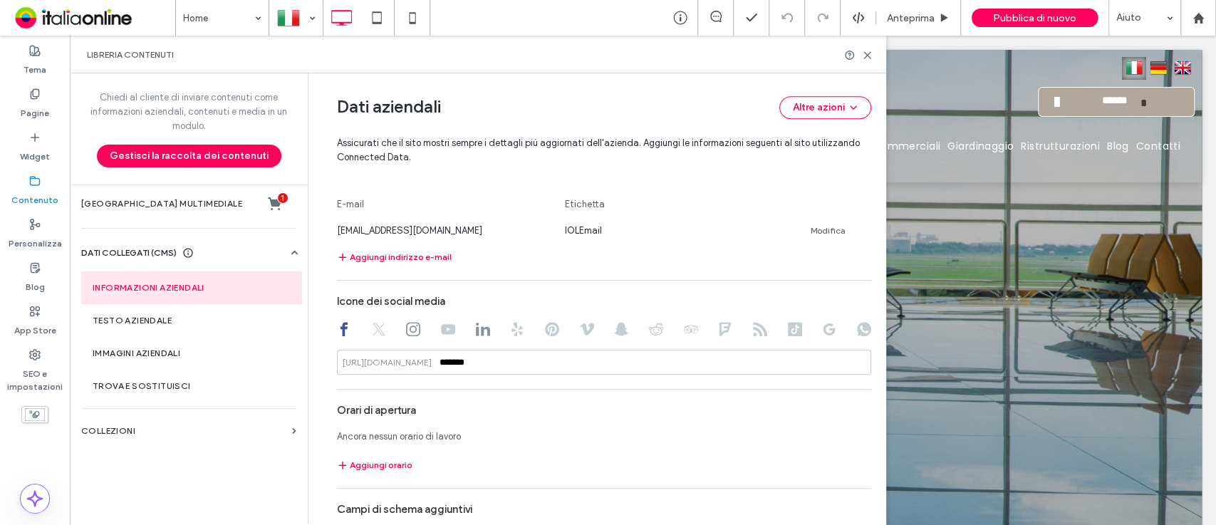
scroll to position [548, 0]
click at [565, 358] on input "*******" at bounding box center [604, 361] width 534 height 25
drag, startPoint x: 565, startPoint y: 358, endPoint x: 418, endPoint y: 369, distance: 147.2
click at [418, 369] on input "*******" at bounding box center [604, 361] width 534 height 25
paste input "**********"
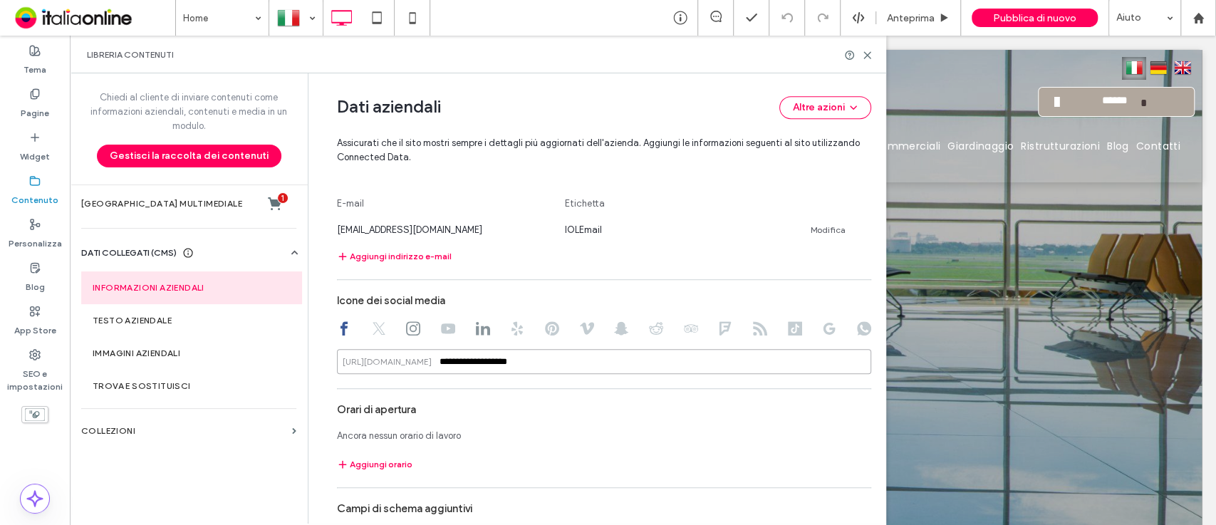
scroll to position [637, 0]
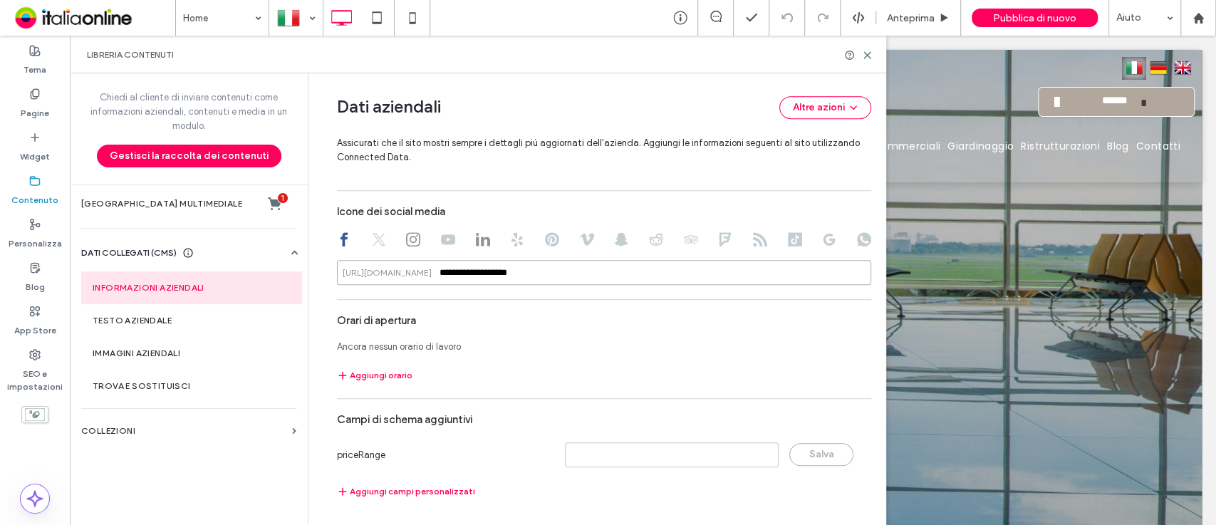
type input "**********"
click at [610, 449] on input at bounding box center [672, 454] width 214 height 25
click at [437, 484] on button "Aggiungi campi personalizzati" at bounding box center [406, 491] width 138 height 17
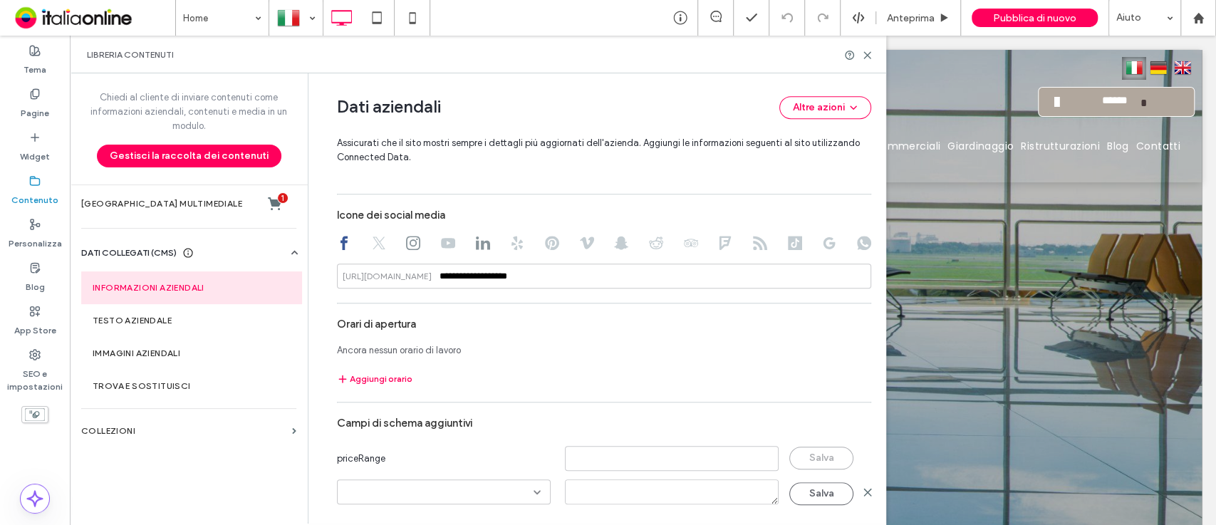
click at [521, 482] on div at bounding box center [444, 491] width 214 height 25
click at [479, 462] on div "paymentAccepted" at bounding box center [439, 464] width 212 height 25
click at [610, 484] on textarea at bounding box center [672, 491] width 214 height 25
type textarea "*"
type textarea "**********"
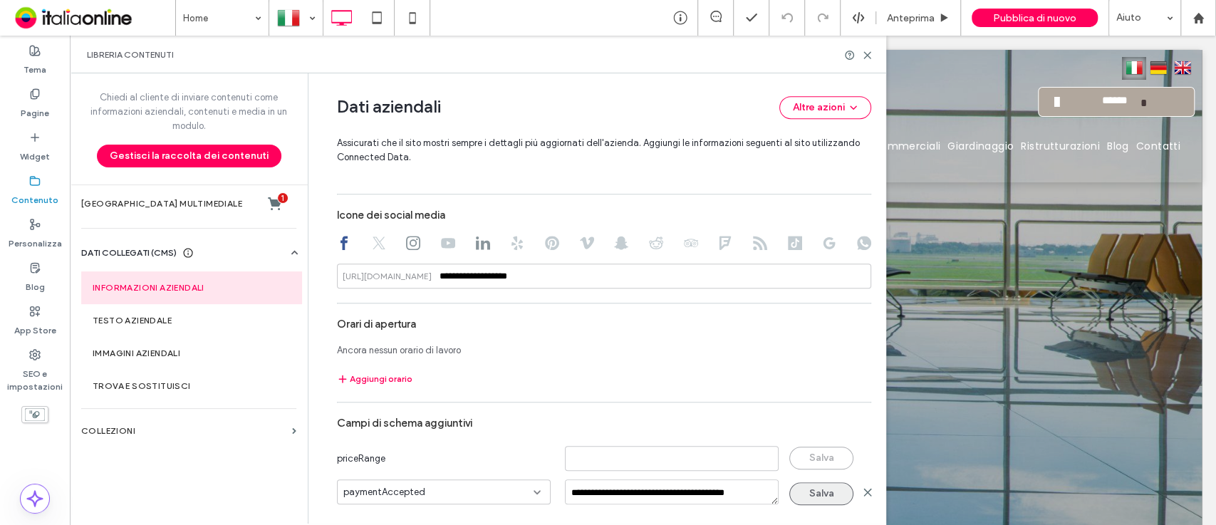
click at [822, 489] on button "Salva" at bounding box center [821, 493] width 64 height 23
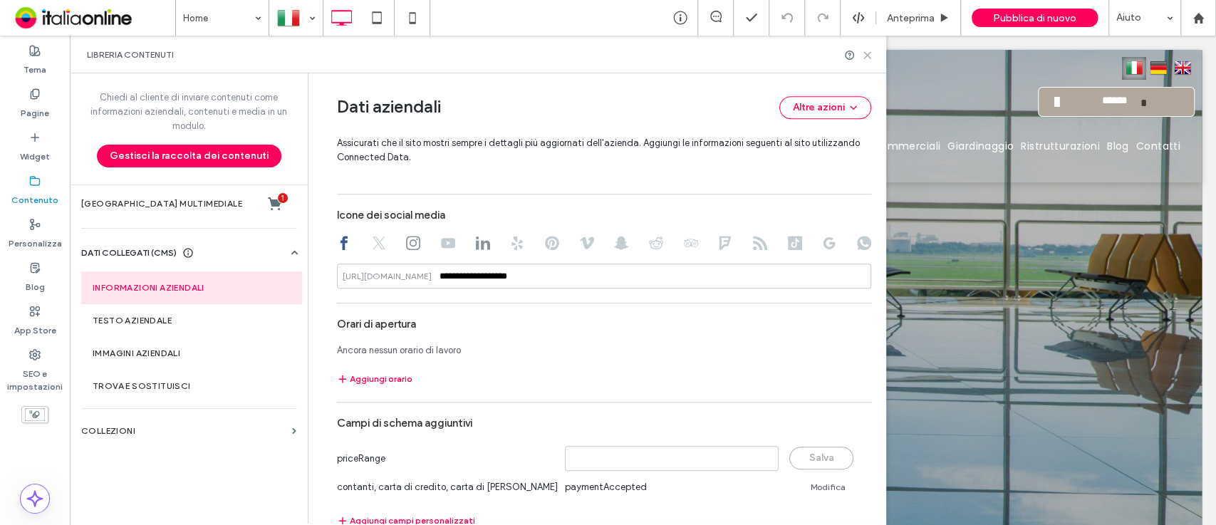
click at [872, 56] on icon at bounding box center [867, 55] width 11 height 11
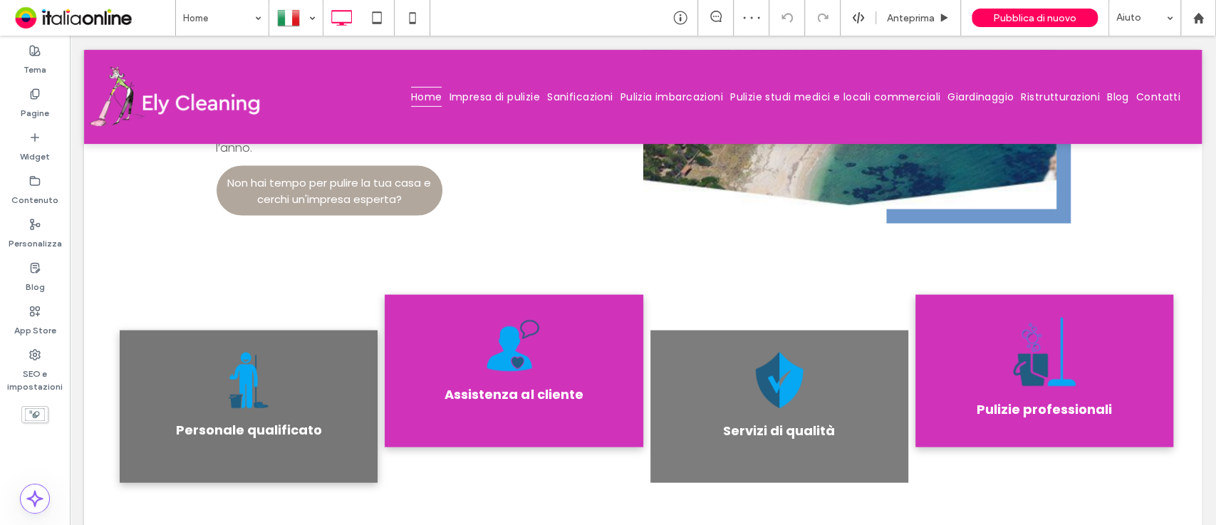
scroll to position [1277, 0]
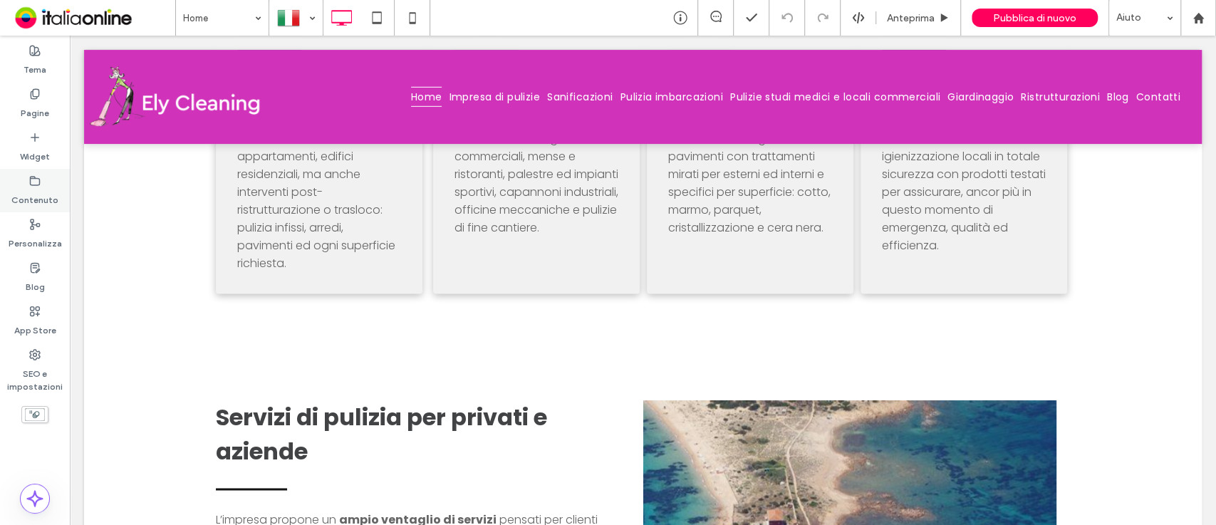
click at [33, 180] on icon at bounding box center [34, 180] width 11 height 11
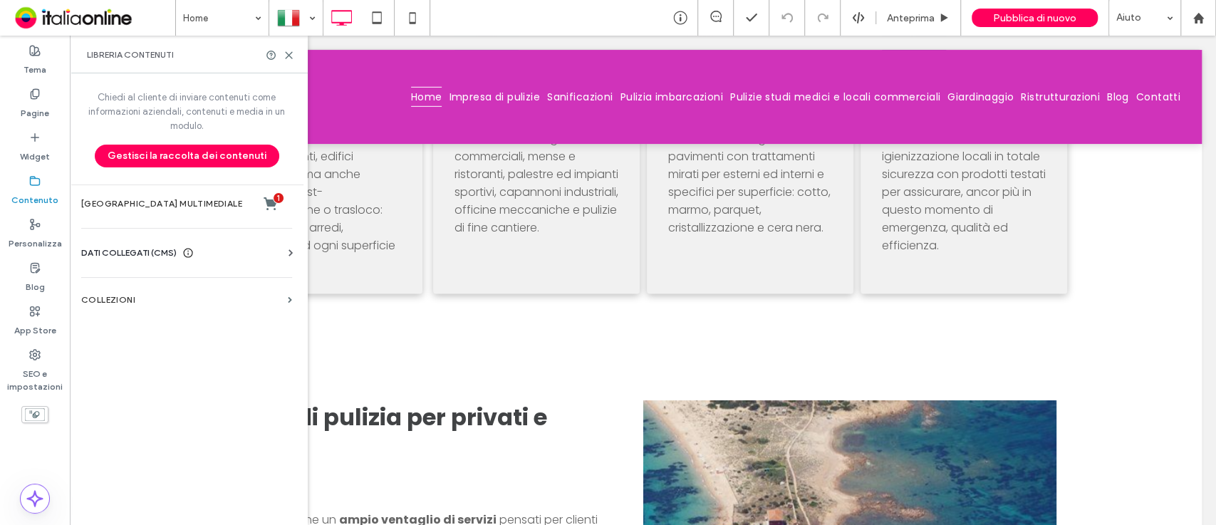
click at [239, 251] on div "DATI COLLEGATI (CMS)" at bounding box center [189, 253] width 217 height 14
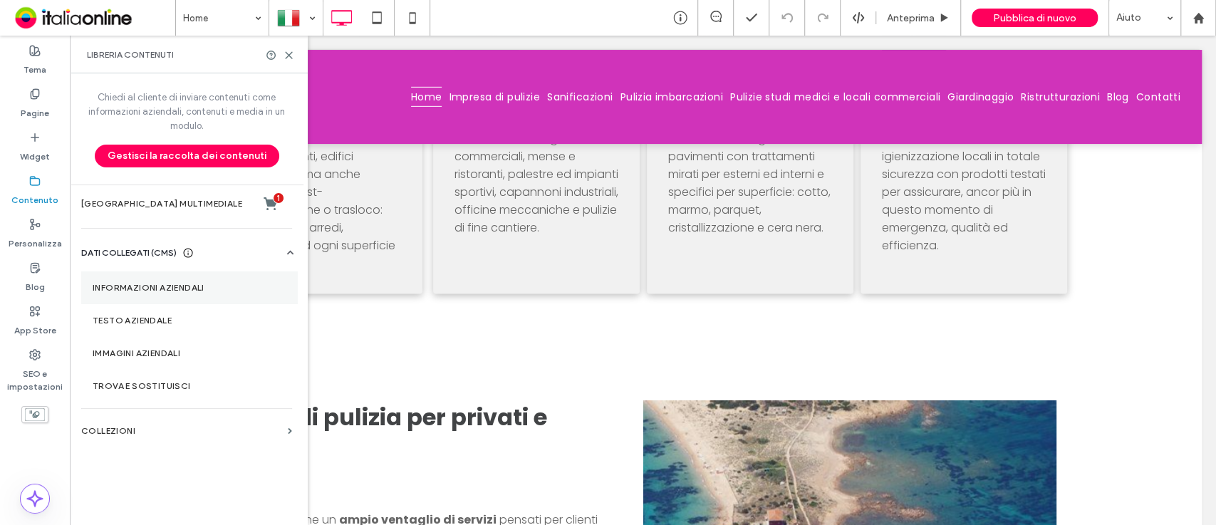
click at [198, 280] on section "Informazioni aziendali" at bounding box center [189, 287] width 217 height 33
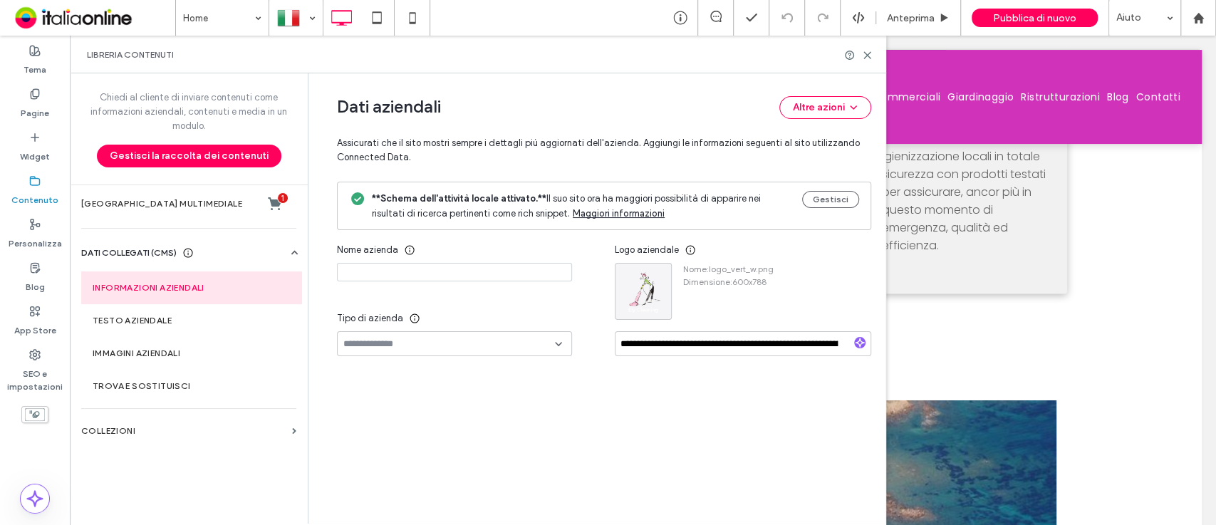
type input "**********"
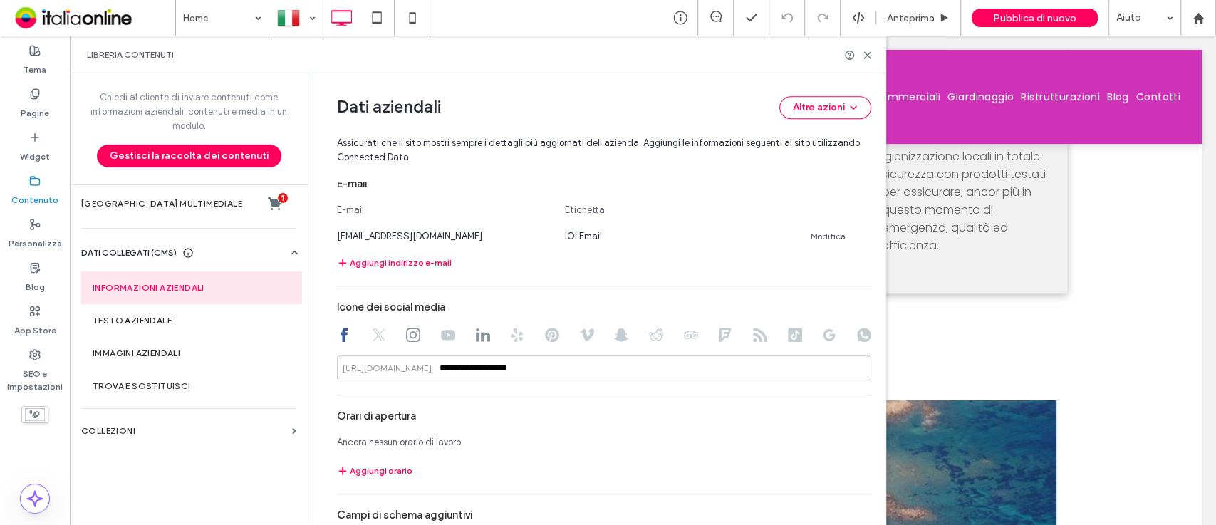
scroll to position [540, 0]
drag, startPoint x: 665, startPoint y: 373, endPoint x: 377, endPoint y: 394, distance: 288.6
click at [377, 394] on div "**********" at bounding box center [604, 255] width 534 height 750
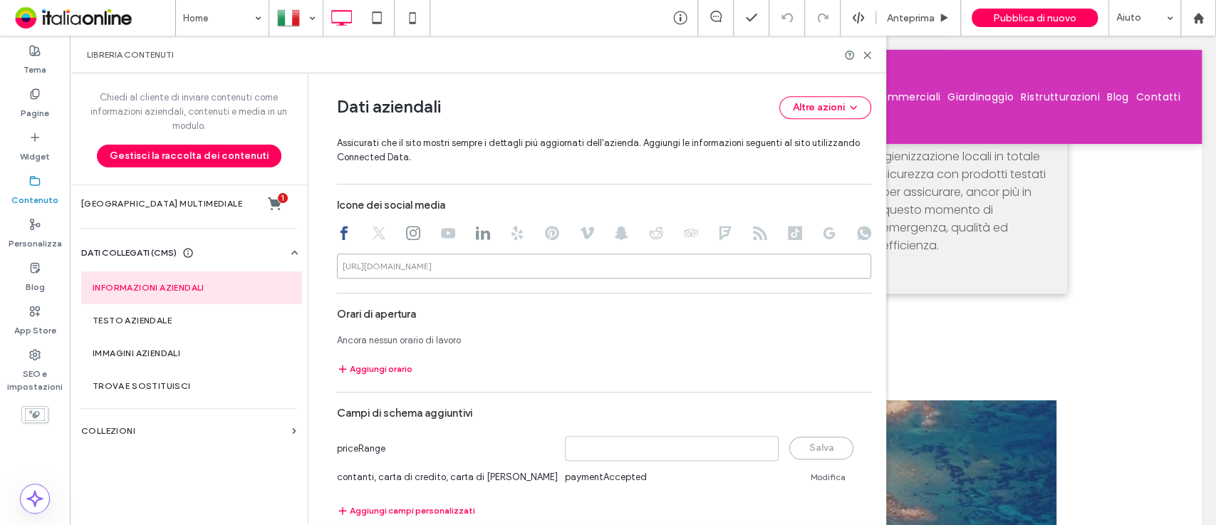
scroll to position [662, 0]
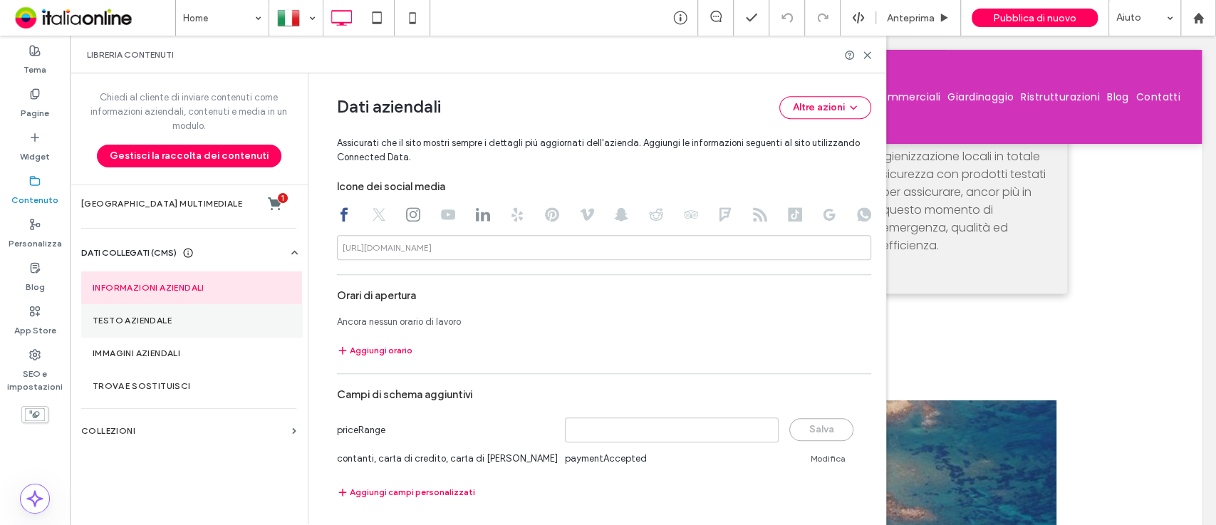
click at [150, 322] on label "Testo aziendale" at bounding box center [192, 321] width 198 height 10
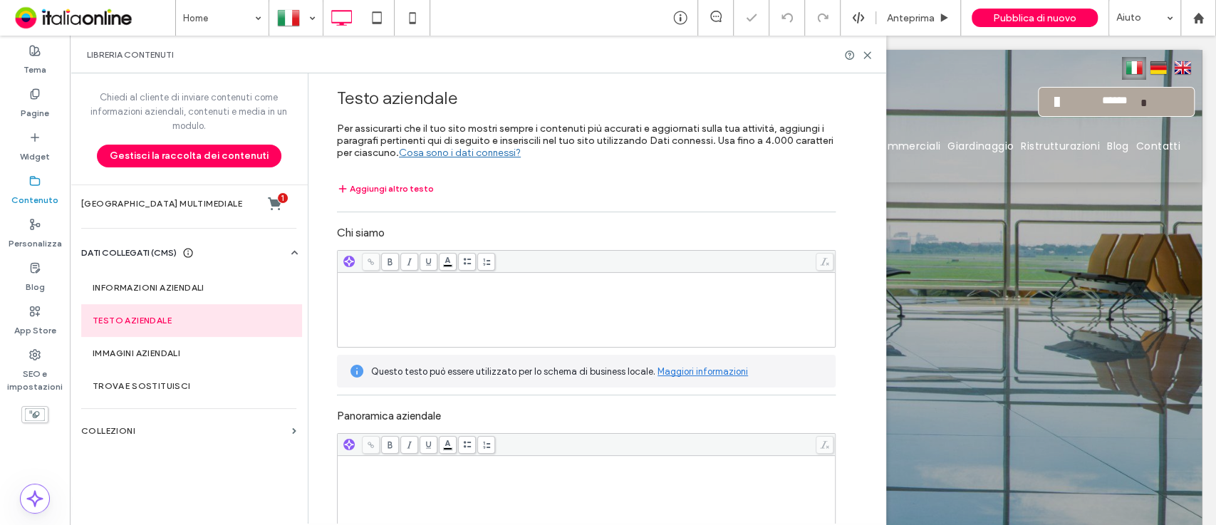
scroll to position [0, 0]
click at [346, 260] on use "button" at bounding box center [349, 260] width 9 height 9
click at [407, 303] on div "Paragrafo" at bounding box center [416, 316] width 150 height 26
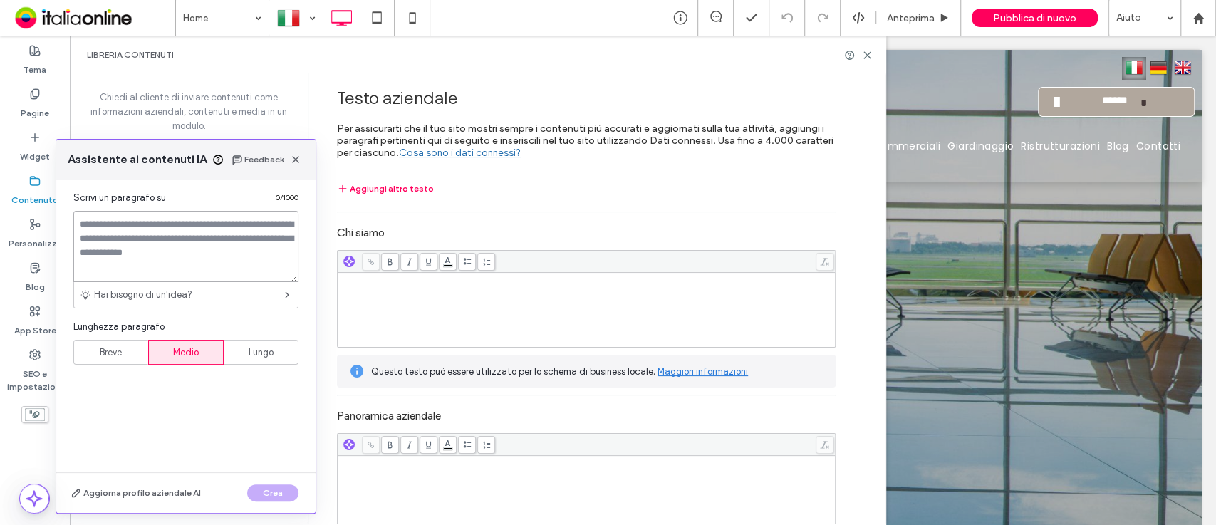
click at [148, 215] on textarea at bounding box center [185, 246] width 225 height 71
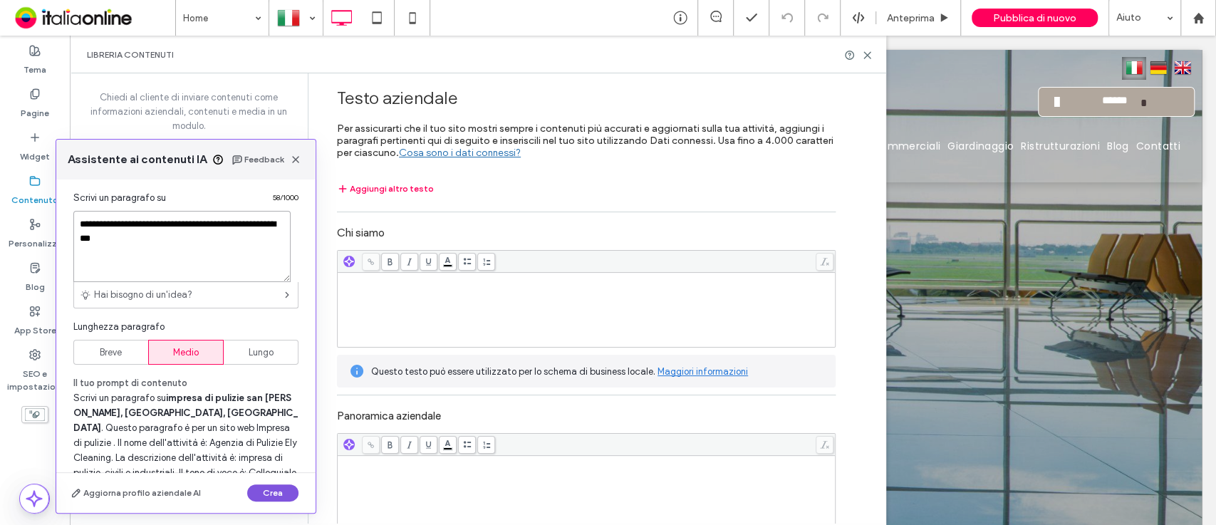
type textarea "**********"
click at [279, 491] on button "Crea" at bounding box center [272, 492] width 51 height 17
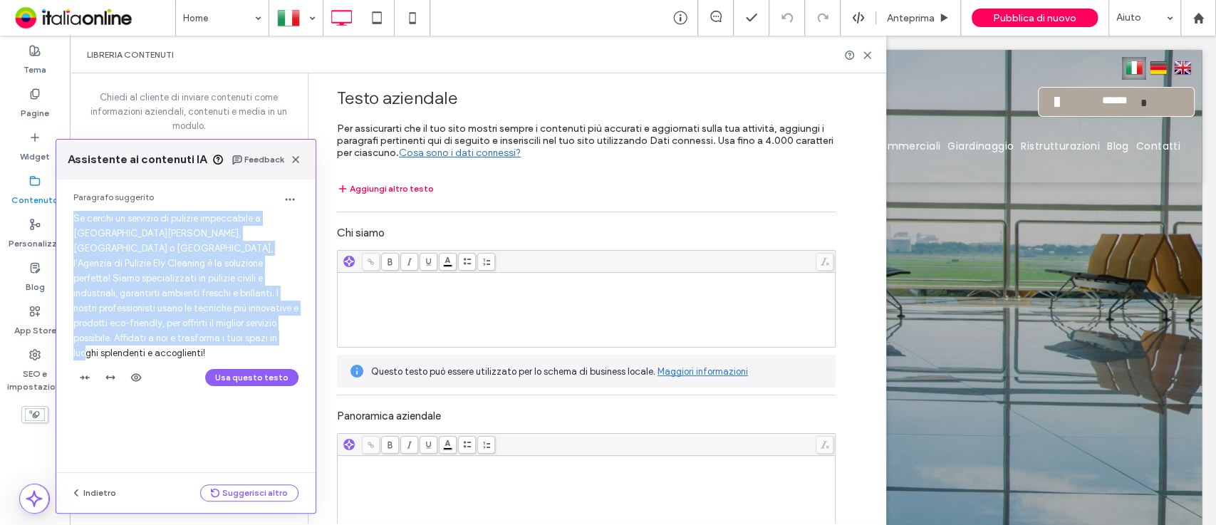
drag, startPoint x: 74, startPoint y: 219, endPoint x: 291, endPoint y: 336, distance: 245.7
click at [291, 336] on div "Paragrafo suggerito Se cerchi un servizio di pulizie impeccabile a San Teodoro,…" at bounding box center [185, 293] width 259 height 227
copy span "Se cerchi un servizio di pulizie impeccabile a San Teodoro, Porto Cervo o Porto…"
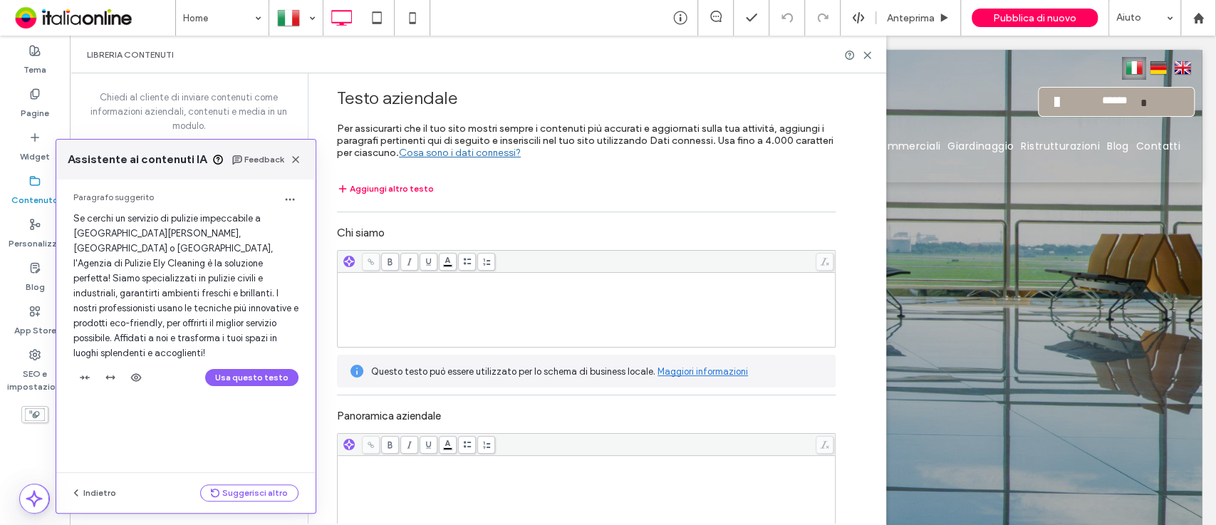
click at [519, 311] on div "Rich Text Editor" at bounding box center [587, 309] width 494 height 71
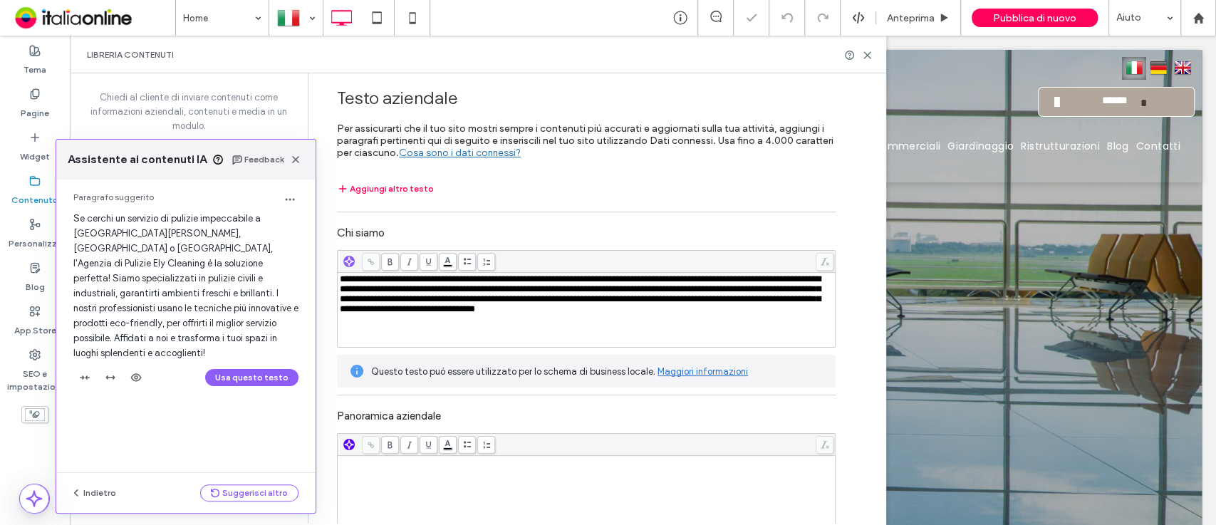
click at [345, 442] on use "button" at bounding box center [349, 444] width 9 height 9
click at [385, 498] on span "Paragrafo" at bounding box center [422, 498] width 138 height 14
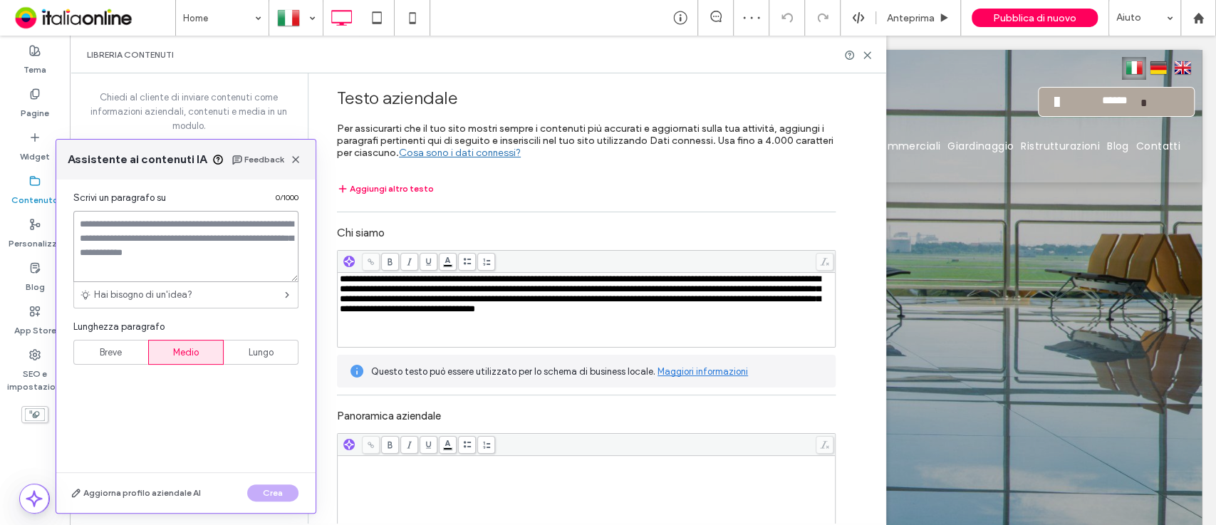
click at [217, 246] on textarea at bounding box center [185, 246] width 225 height 71
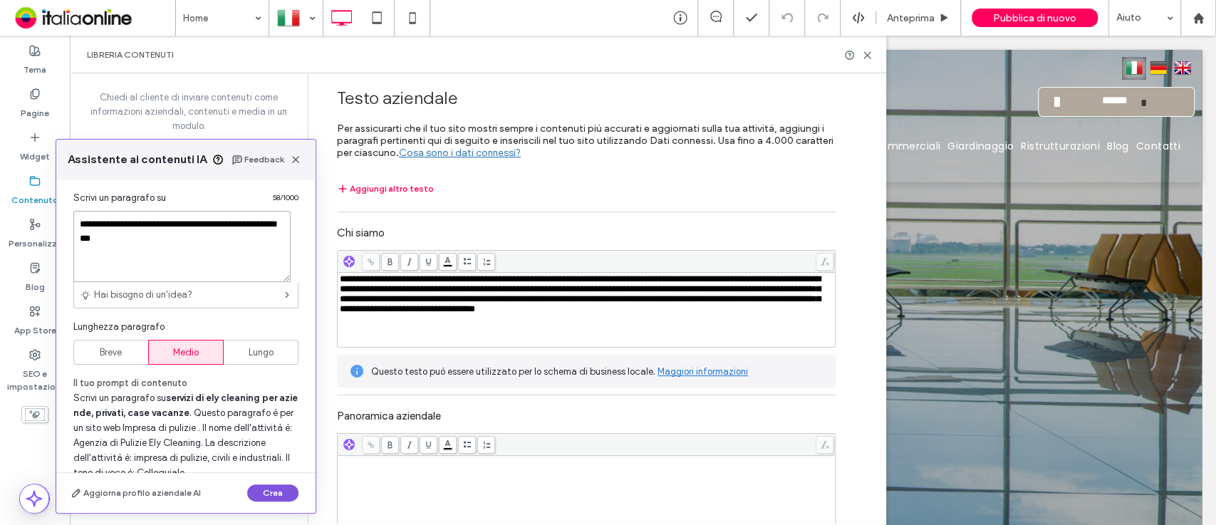
type textarea "**********"
click at [282, 485] on button "Crea" at bounding box center [272, 492] width 51 height 17
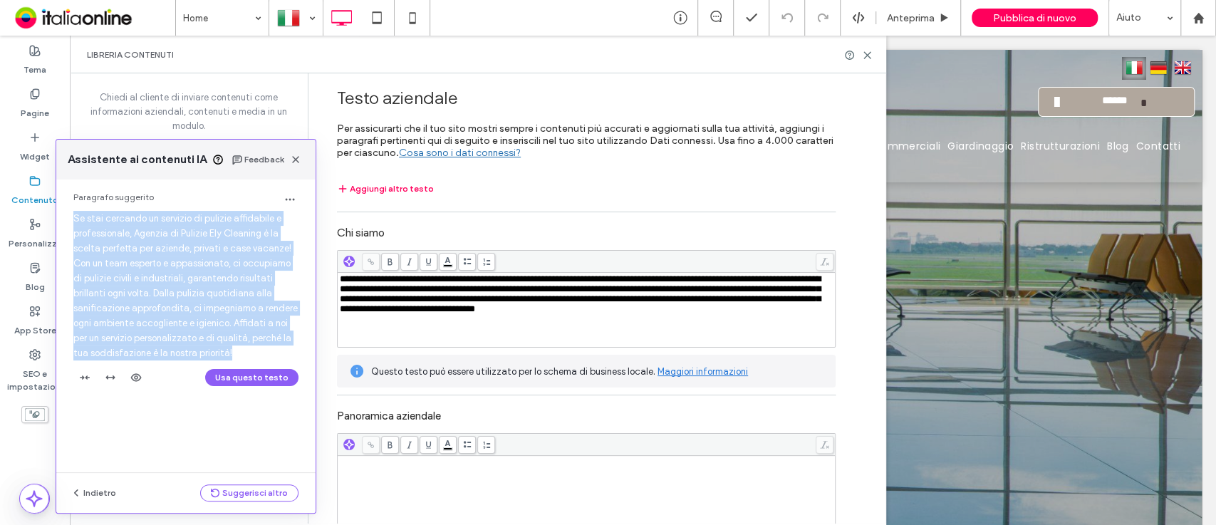
drag, startPoint x: 74, startPoint y: 217, endPoint x: 247, endPoint y: 347, distance: 216.7
click at [247, 347] on div "Paragrafo suggerito Se stai cercando un servizio di pulizie affidabile e profes…" at bounding box center [185, 293] width 259 height 227
copy span "Se stai cercando un servizio di pulizie affidabile e professionale, Agenzia di …"
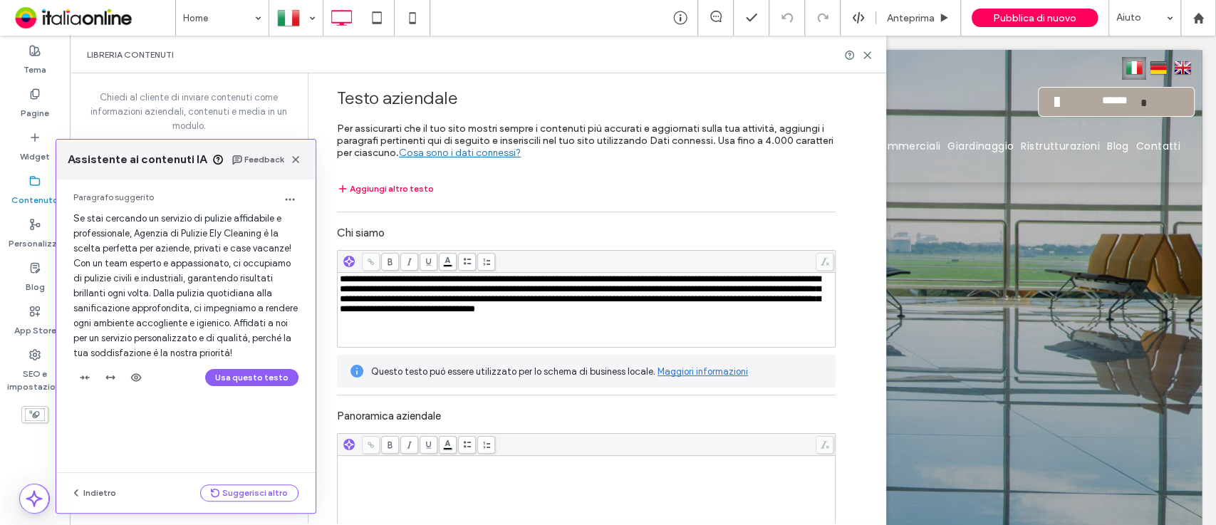
click at [562, 503] on div "Rich Text Editor" at bounding box center [587, 492] width 494 height 71
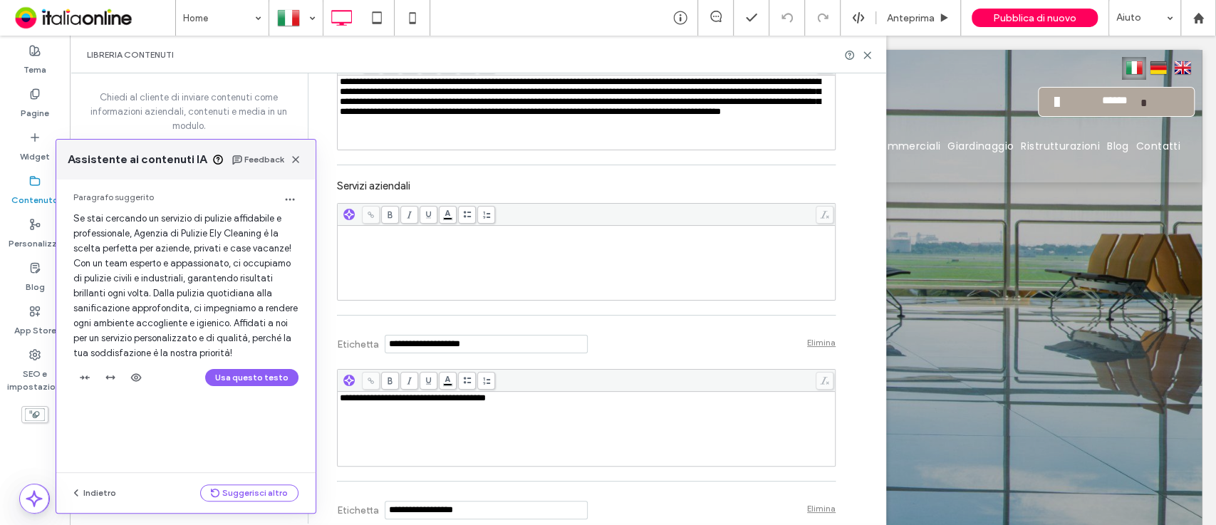
scroll to position [385, 0]
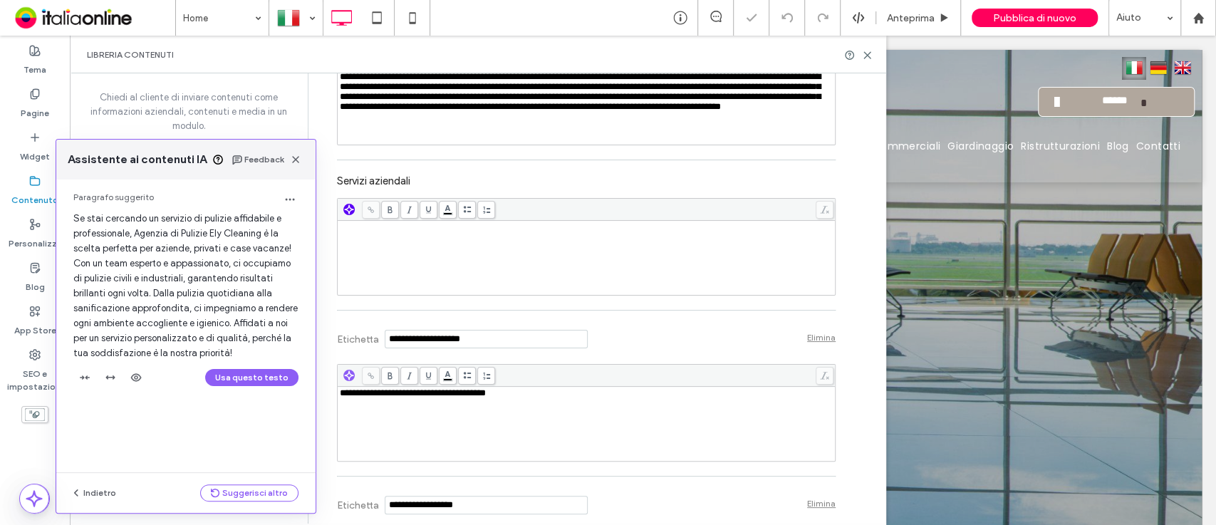
click at [344, 205] on icon "button" at bounding box center [349, 209] width 10 height 10
click at [378, 259] on span "Paragrafo" at bounding box center [422, 262] width 138 height 14
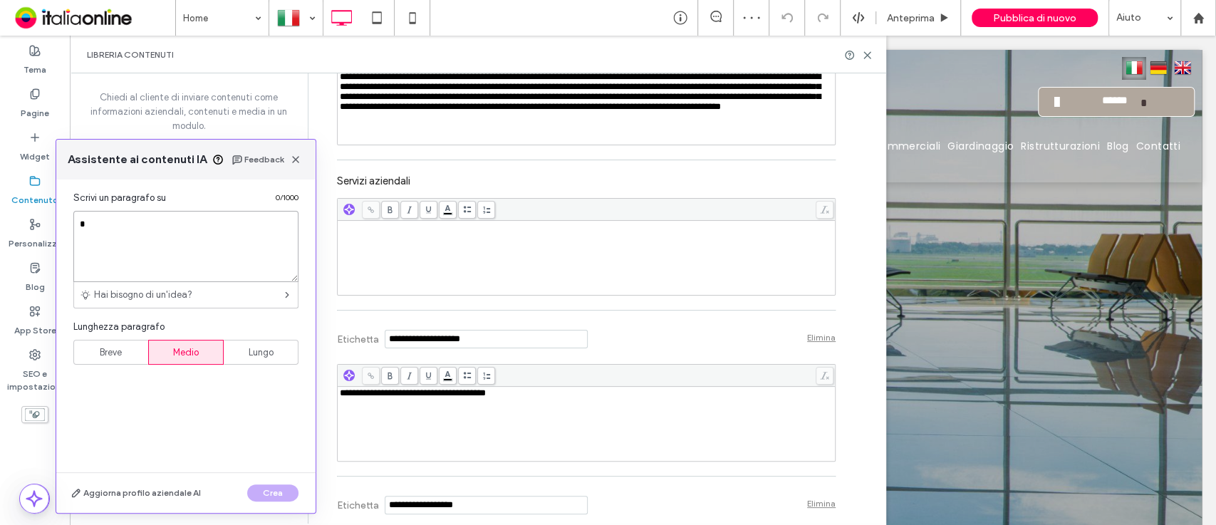
click at [238, 256] on textarea "*" at bounding box center [185, 246] width 225 height 71
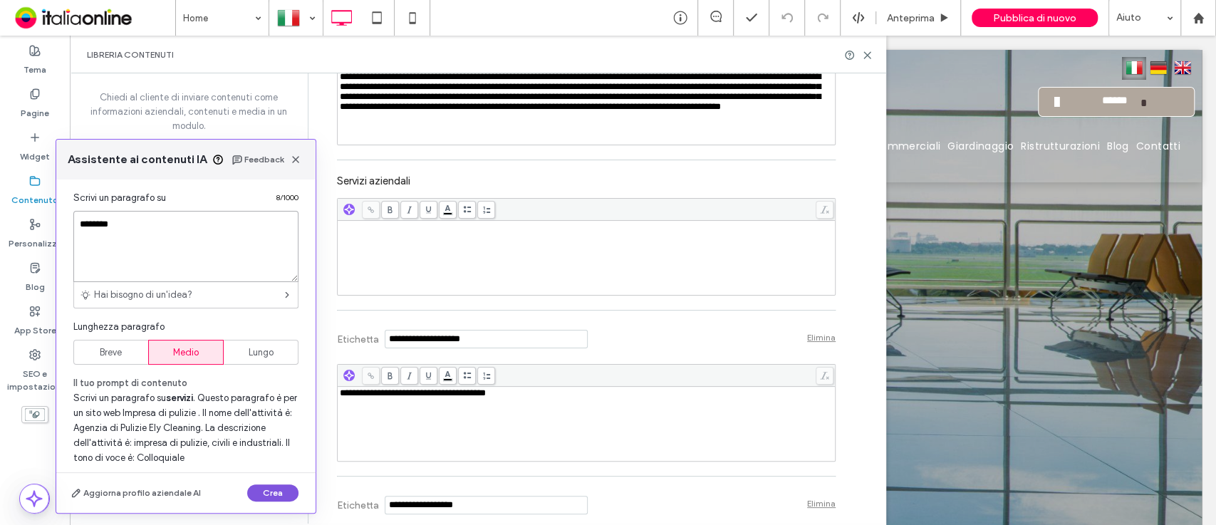
type textarea "*******"
click at [264, 489] on button "Crea" at bounding box center [272, 492] width 51 height 17
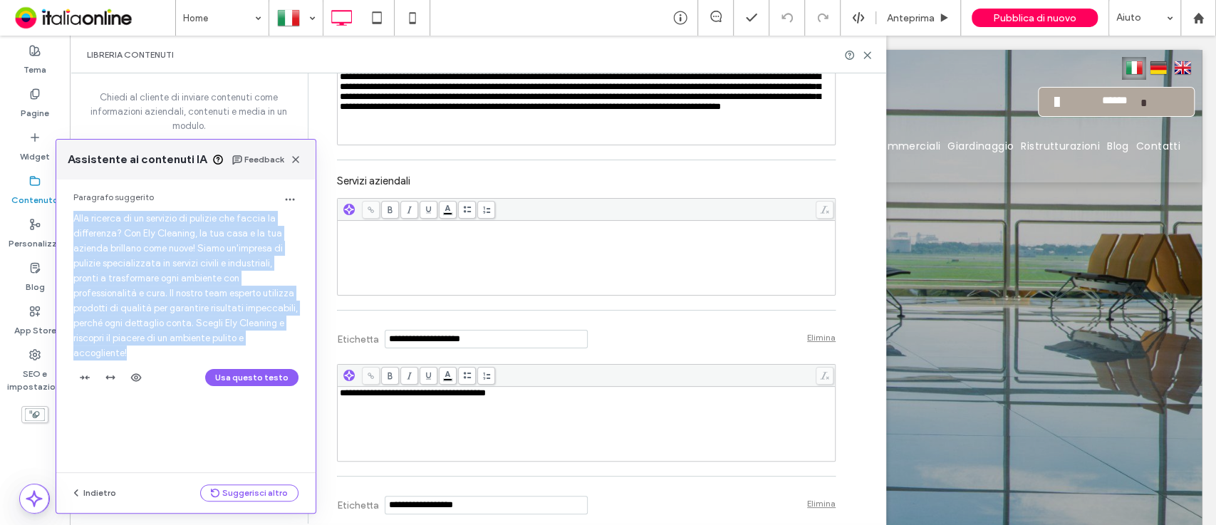
drag, startPoint x: 71, startPoint y: 217, endPoint x: 292, endPoint y: 339, distance: 252.2
click at [292, 339] on div "Paragrafo suggerito Alla ricerca di un servizio di pulizie che faccia la differ…" at bounding box center [185, 293] width 259 height 227
copy span "Alla ricerca di un servizio di pulizie che faccia la differenza? Con Ely Cleani…"
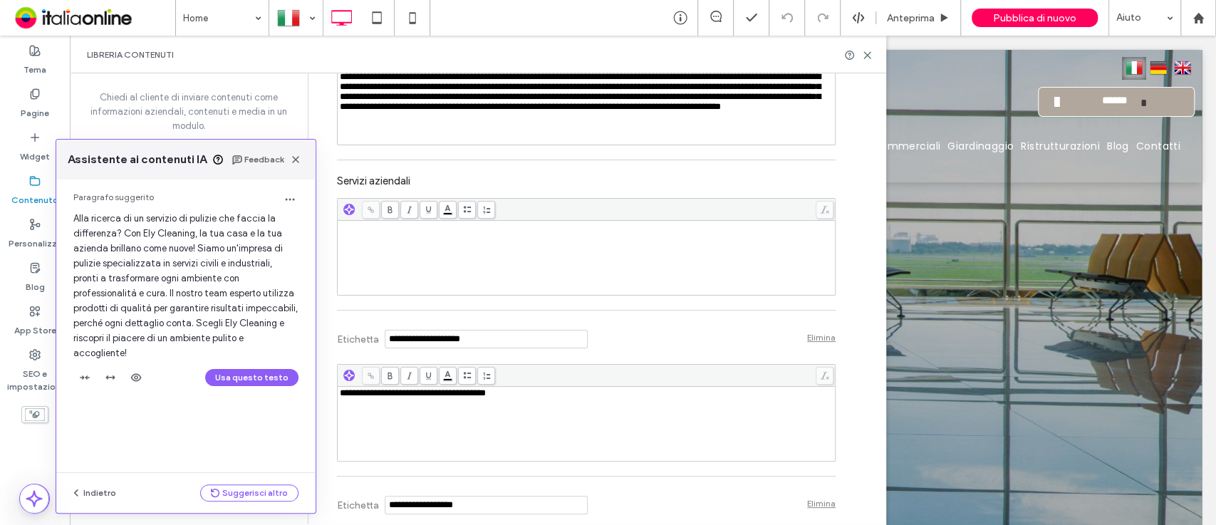
click at [556, 236] on div "Rich Text Editor" at bounding box center [587, 257] width 494 height 71
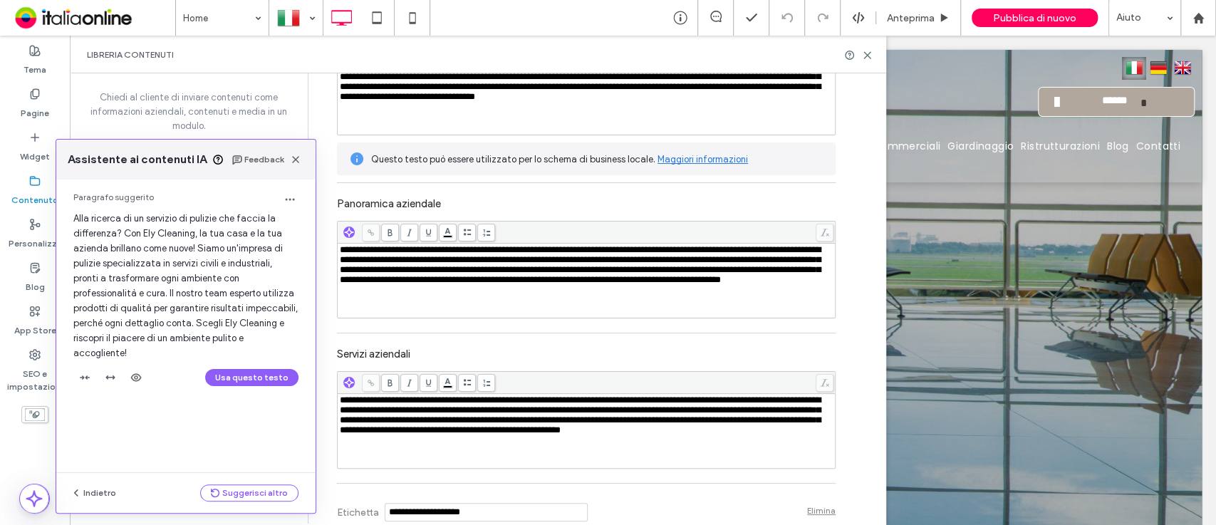
scroll to position [0, 0]
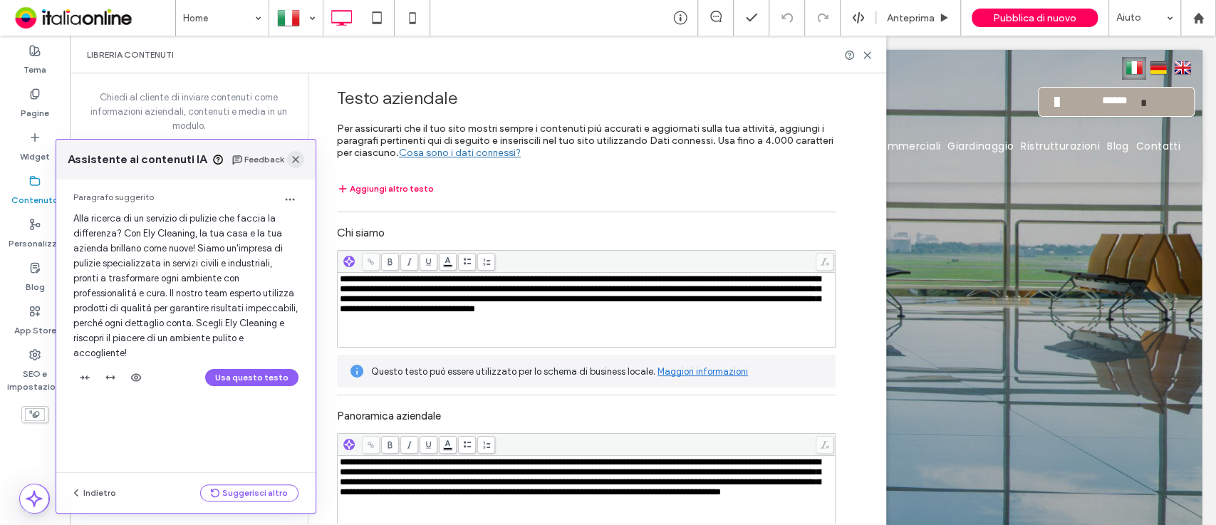
click at [296, 155] on icon "button" at bounding box center [295, 159] width 11 height 11
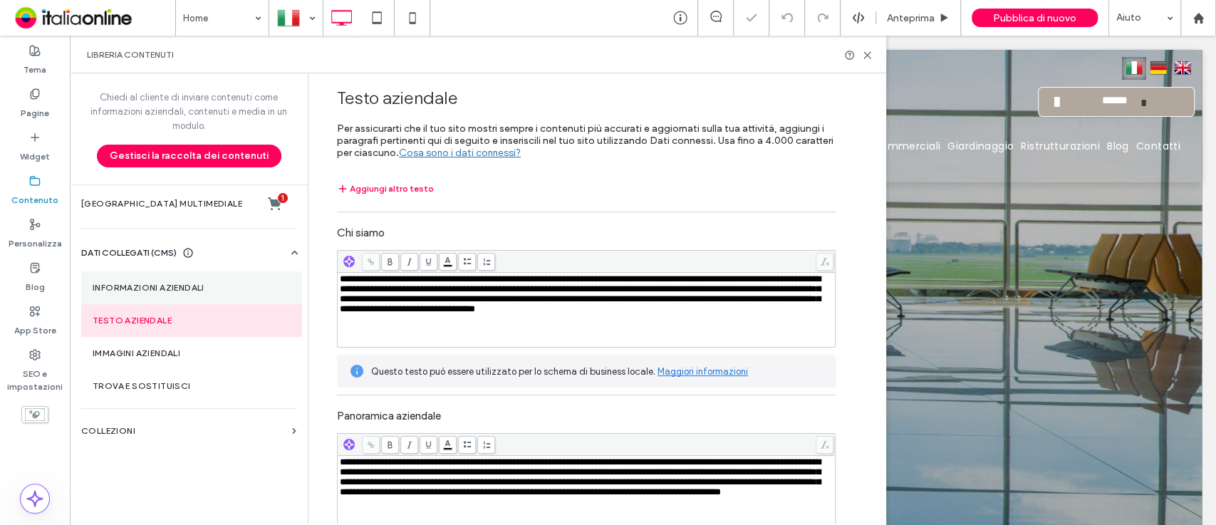
click at [232, 294] on section "Informazioni aziendali" at bounding box center [191, 287] width 221 height 33
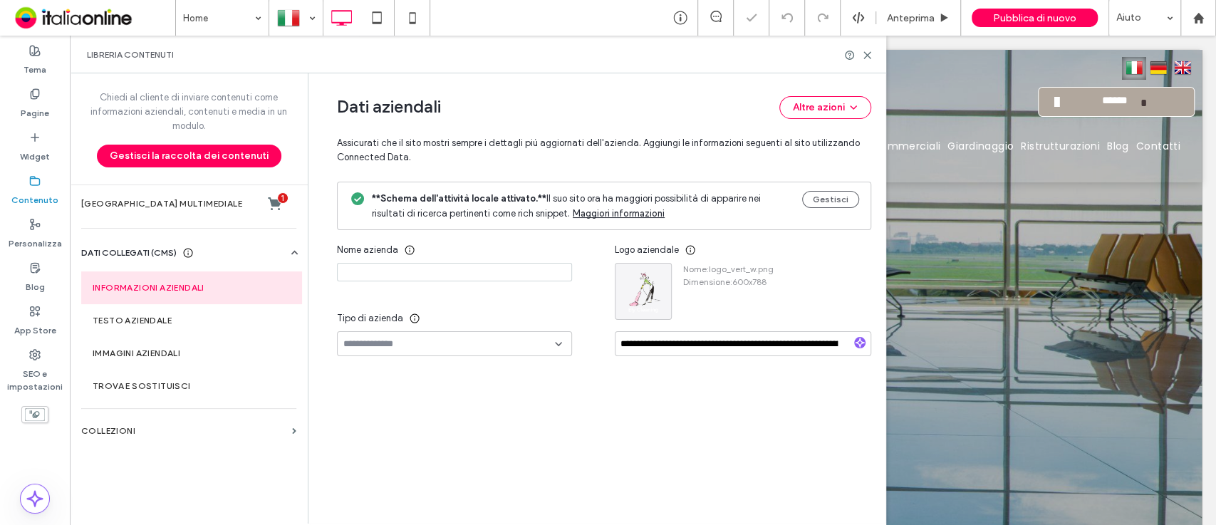
type input "**********"
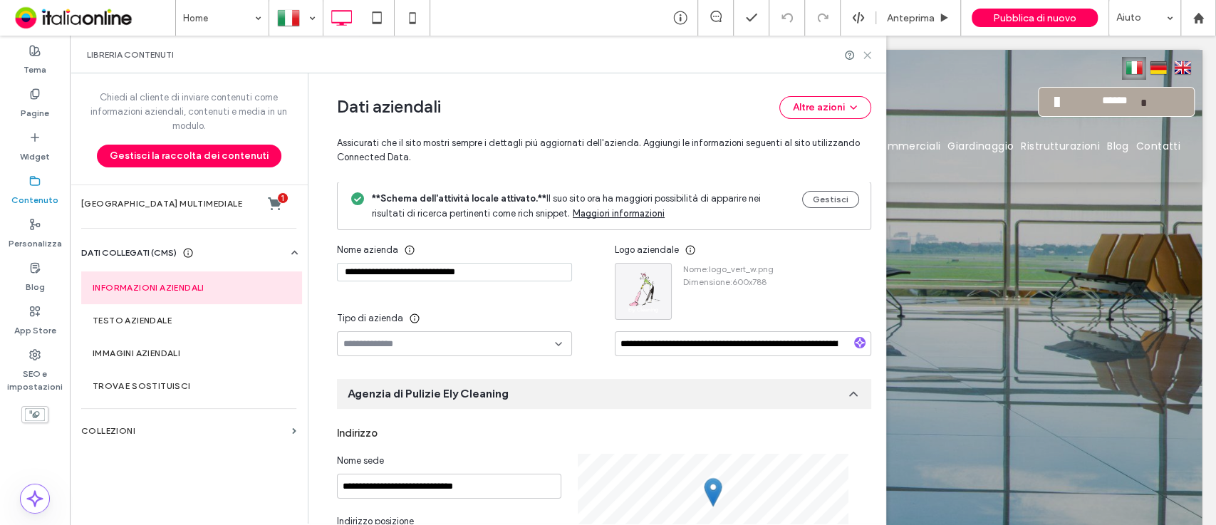
click at [868, 55] on icon at bounding box center [867, 55] width 11 height 11
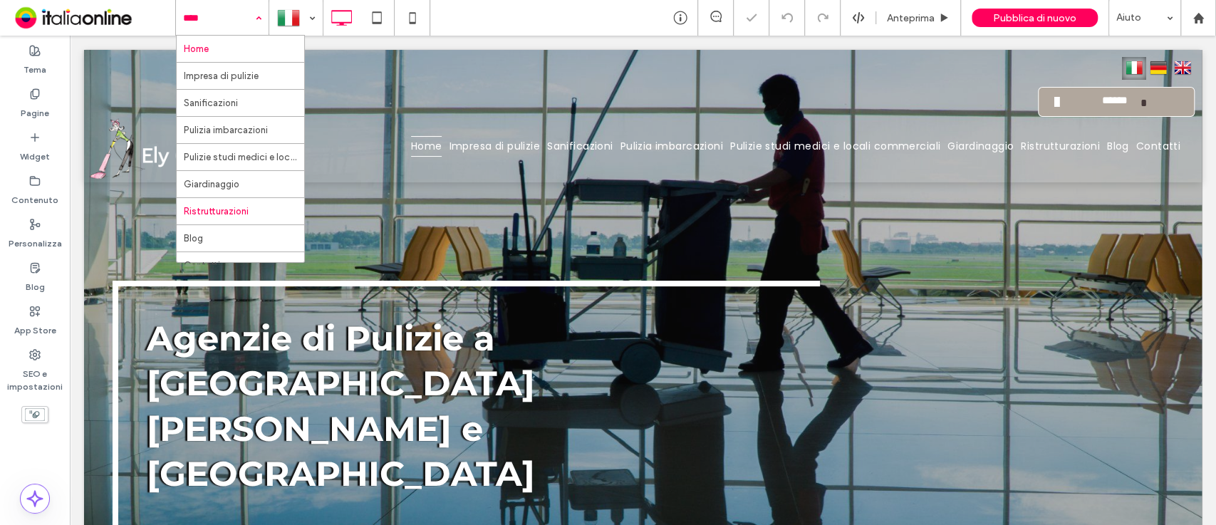
drag, startPoint x: 256, startPoint y: 14, endPoint x: 249, endPoint y: 207, distance: 193.9
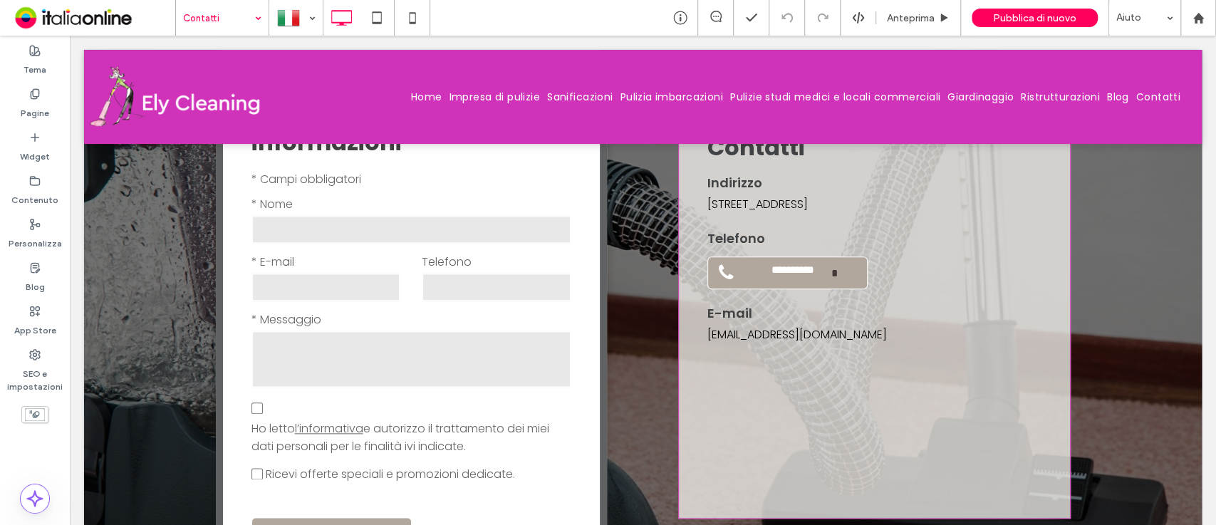
scroll to position [901, 0]
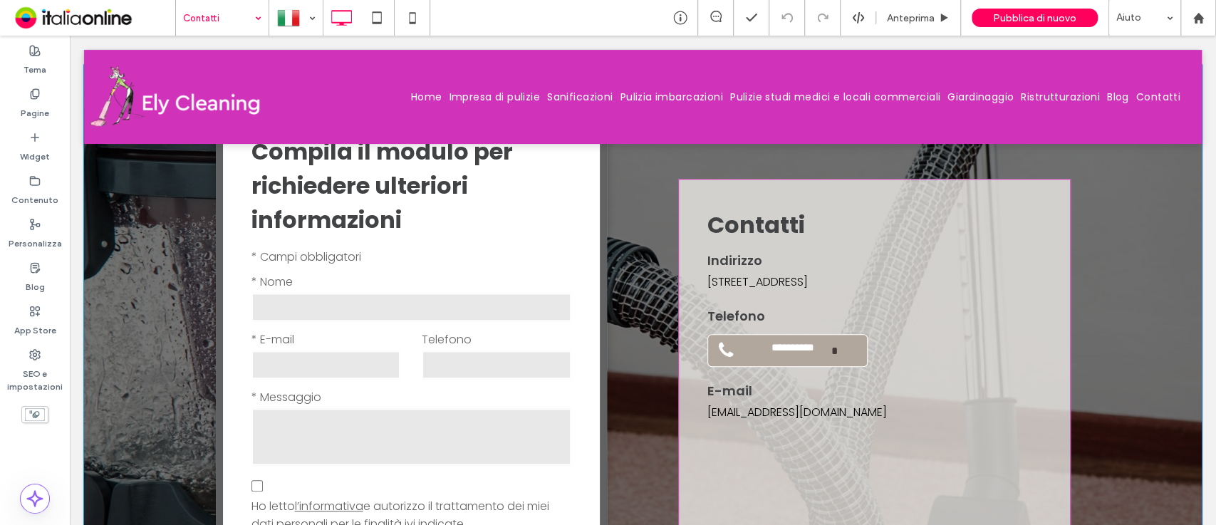
click at [580, 274] on div "Compila il modulo per richiedere ulteriori informazioni Contattaci Testo libero…" at bounding box center [411, 388] width 391 height 560
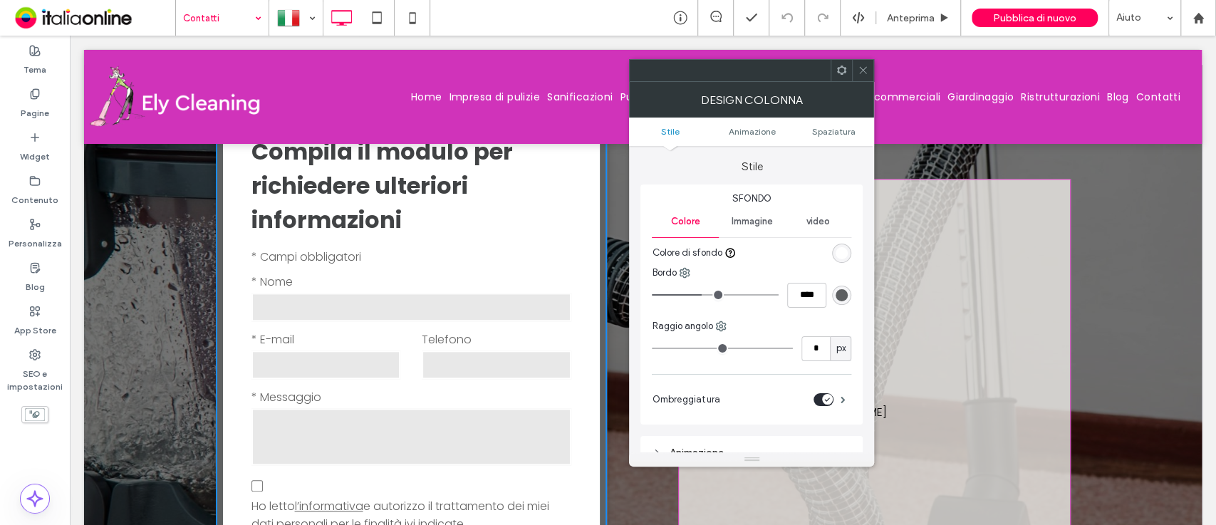
click at [519, 331] on div "Telefono" at bounding box center [496, 356] width 171 height 51
click at [863, 75] on icon at bounding box center [863, 70] width 11 height 11
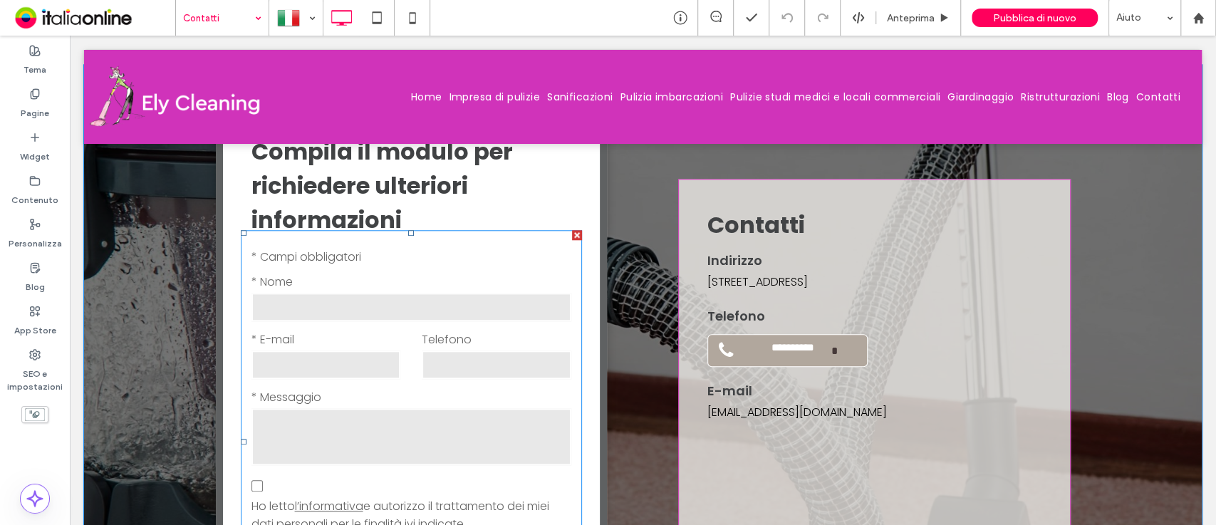
click at [427, 388] on label "* Messaggio" at bounding box center [411, 397] width 320 height 18
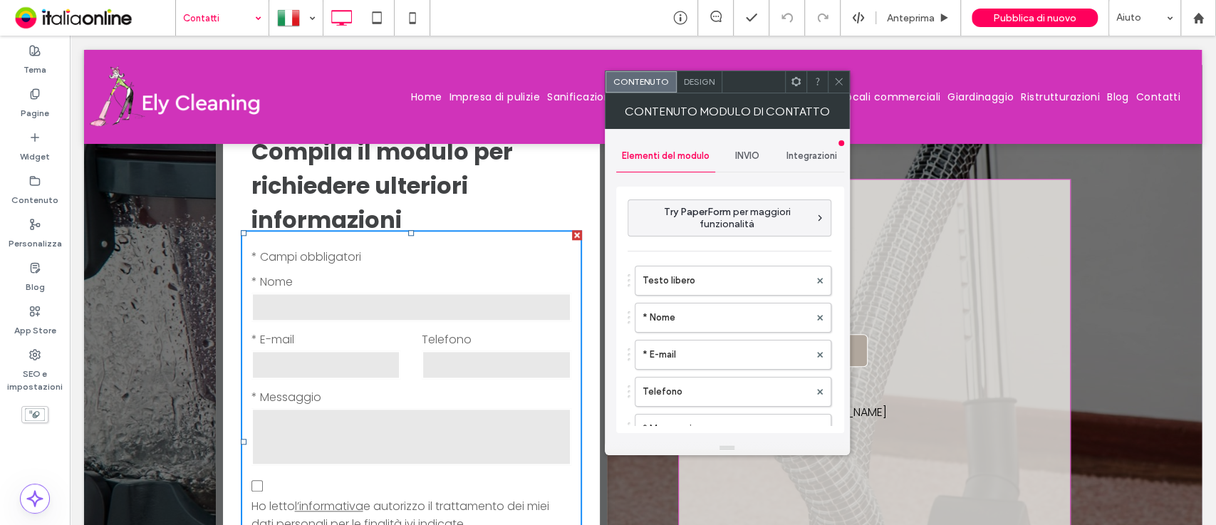
click at [738, 163] on div "INVIO" at bounding box center [747, 155] width 65 height 31
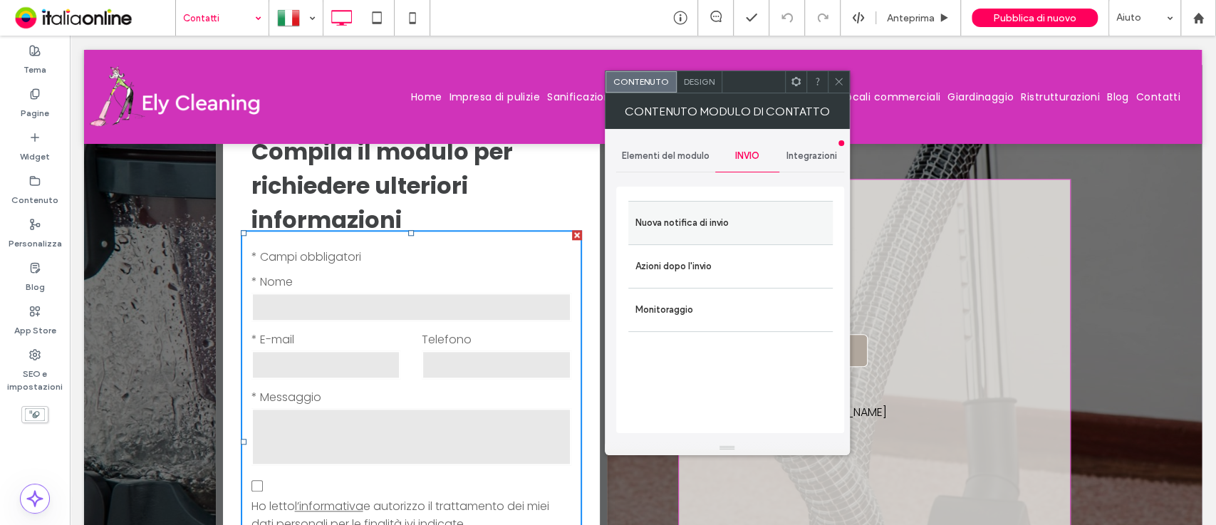
click at [740, 216] on label "Nuova notifica di invio" at bounding box center [730, 223] width 190 height 28
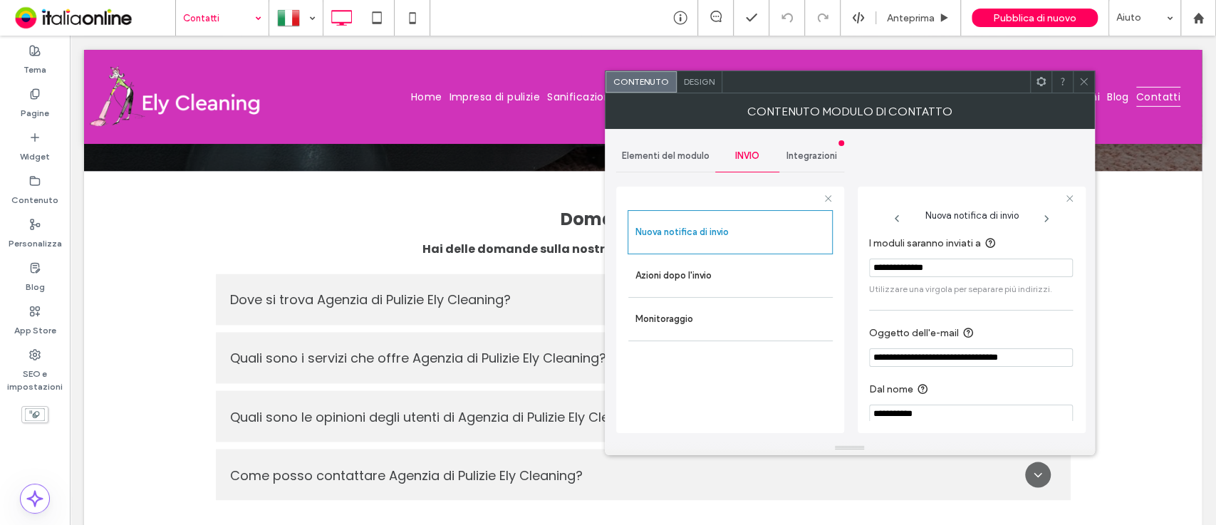
scroll to position [1469, 0]
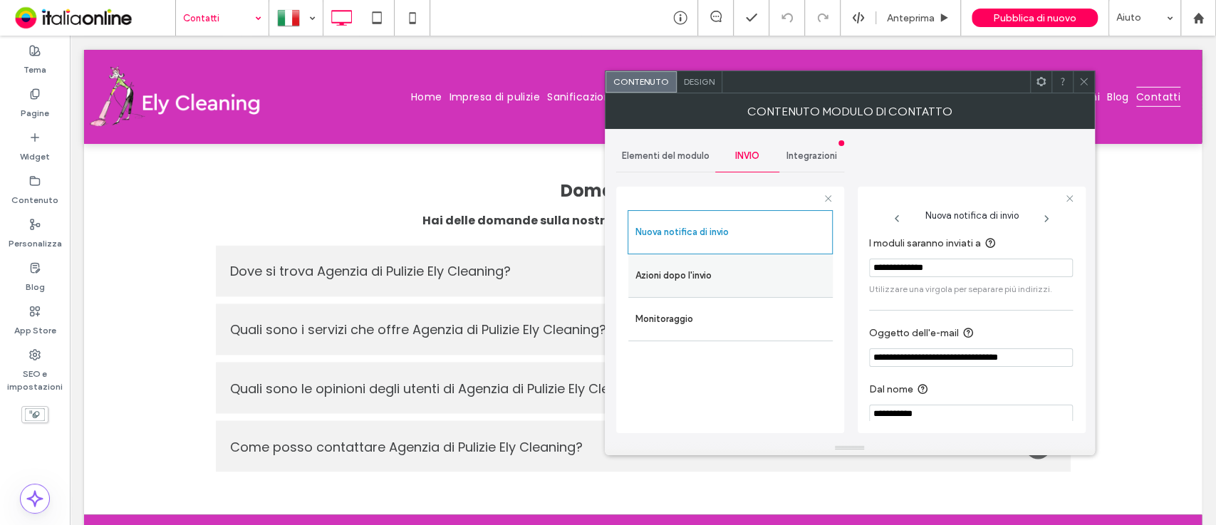
drag, startPoint x: 987, startPoint y: 262, endPoint x: 769, endPoint y: 278, distance: 219.3
click at [769, 278] on div "**********" at bounding box center [730, 307] width 228 height 265
type input "**********"
click at [1079, 86] on icon at bounding box center [1084, 81] width 11 height 11
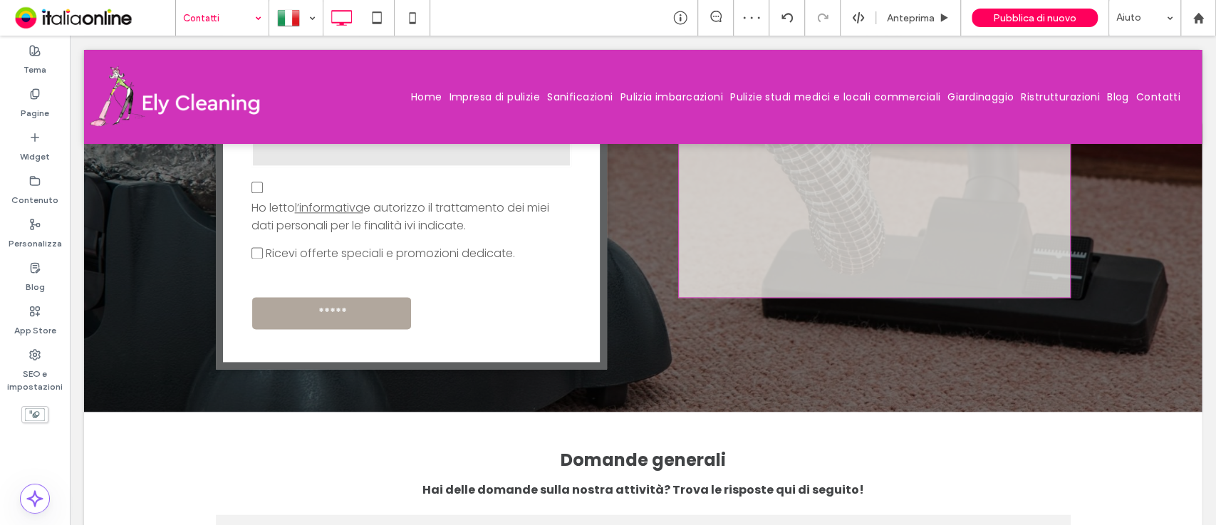
scroll to position [1085, 0]
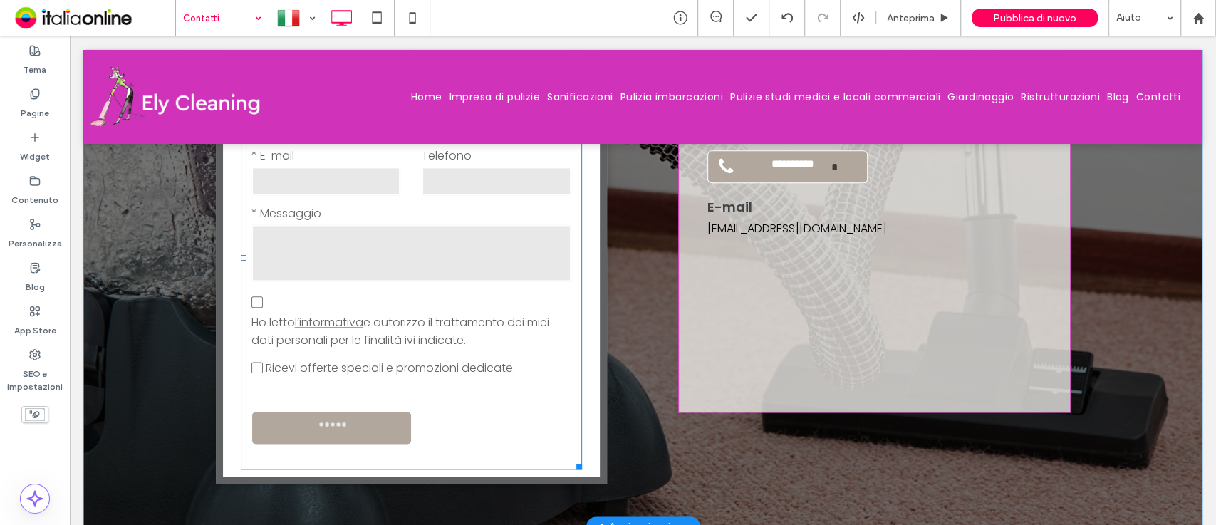
click at [449, 291] on label "Ho letto l’informativa e autorizzo il trattamento dei miei dati personali per l…" at bounding box center [411, 320] width 320 height 58
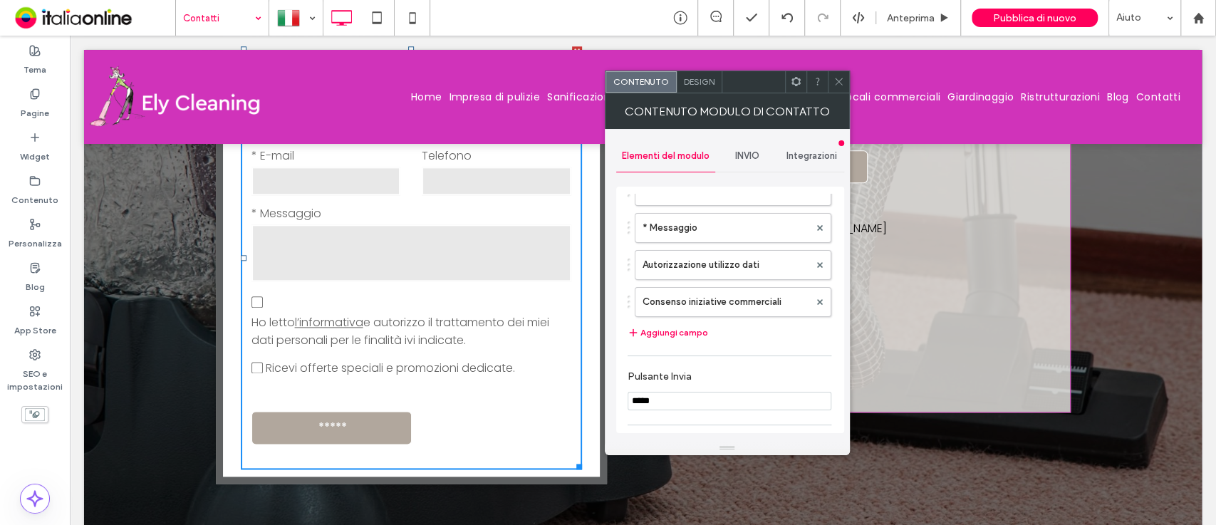
scroll to position [0, 0]
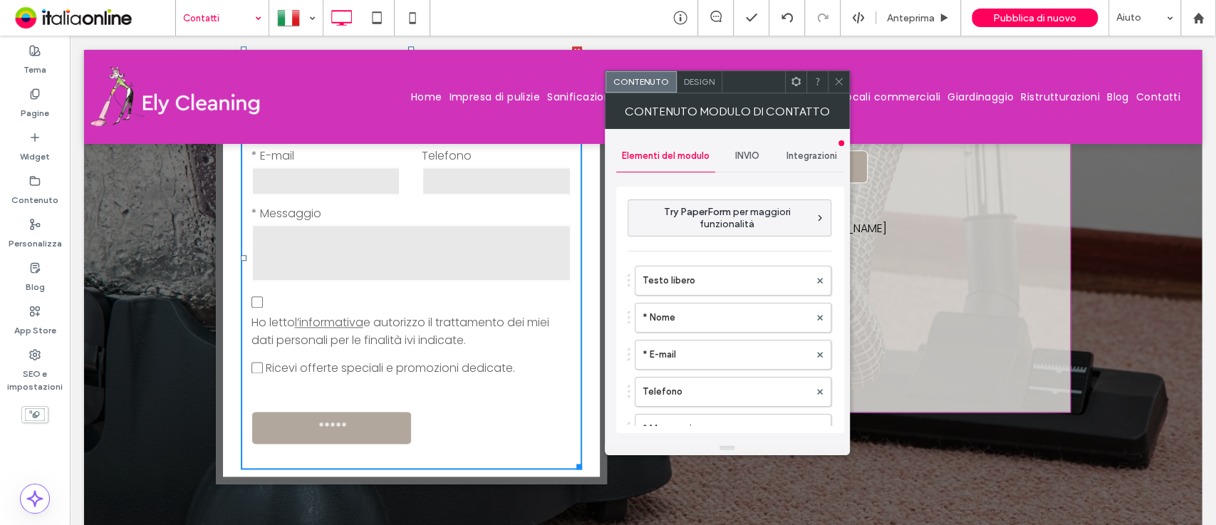
click at [707, 81] on span "Design" at bounding box center [699, 81] width 31 height 11
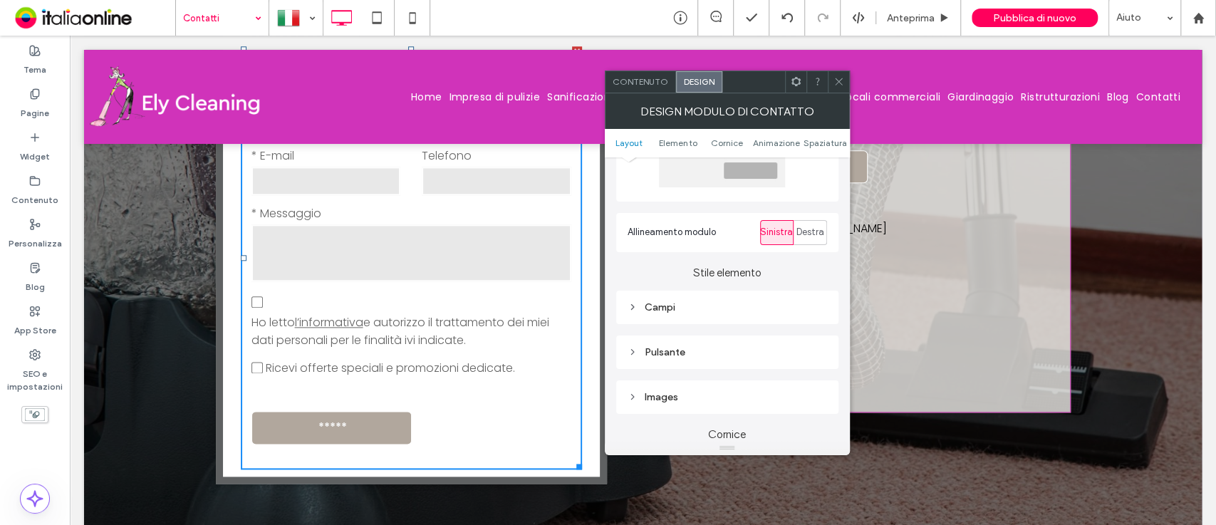
scroll to position [39, 0]
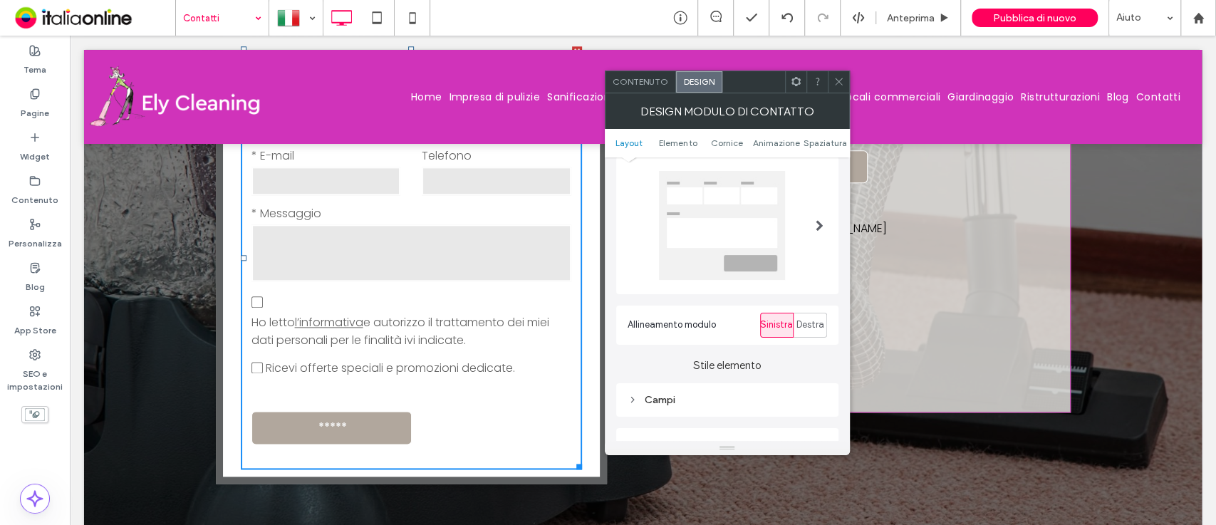
click at [640, 72] on div "Contenuto" at bounding box center [641, 81] width 71 height 21
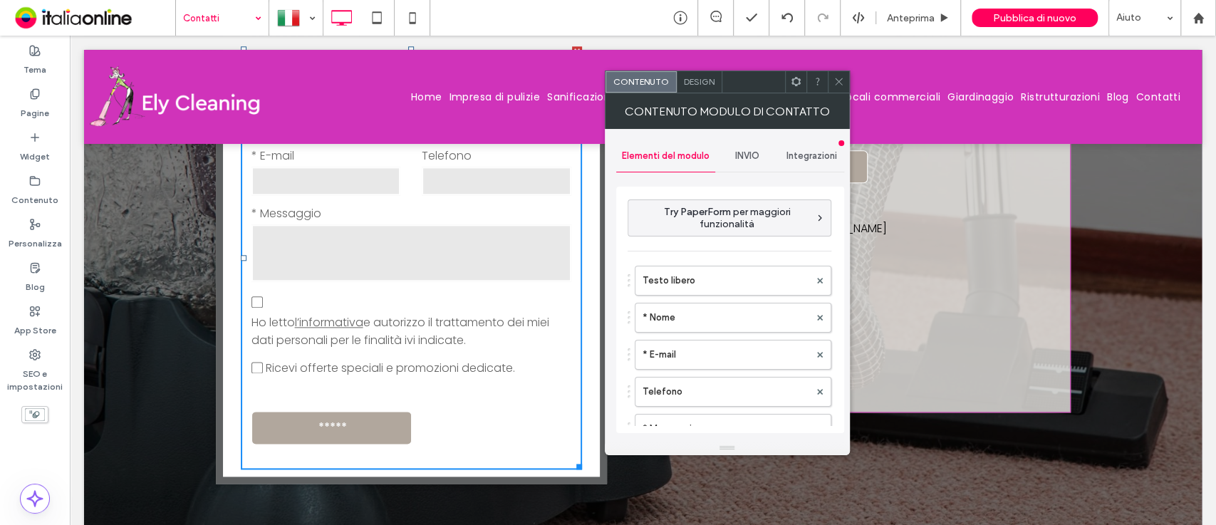
click at [841, 248] on div "**********" at bounding box center [730, 310] width 228 height 246
drag, startPoint x: 841, startPoint y: 248, endPoint x: 849, endPoint y: 299, distance: 52.0
click at [849, 299] on div "**********" at bounding box center [727, 285] width 245 height 312
click at [838, 76] on icon at bounding box center [839, 81] width 11 height 11
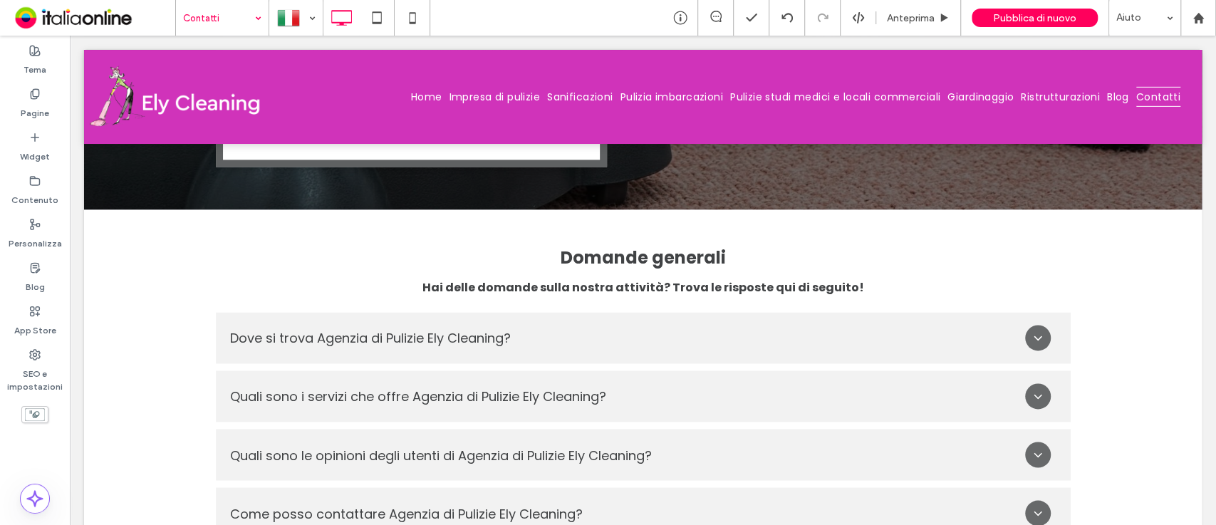
scroll to position [1339, 0]
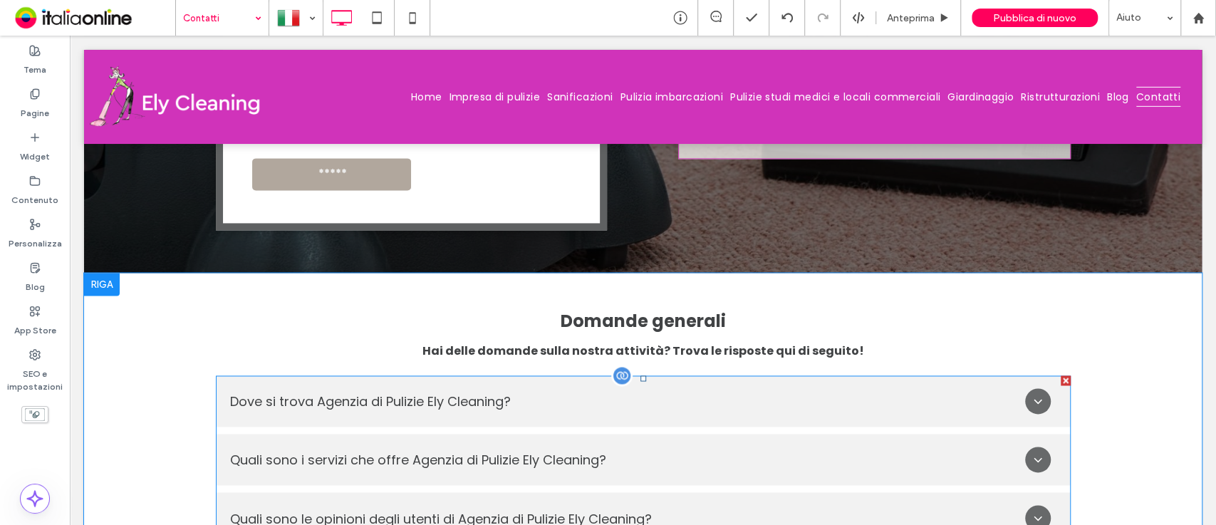
click at [885, 375] on span at bounding box center [643, 488] width 855 height 227
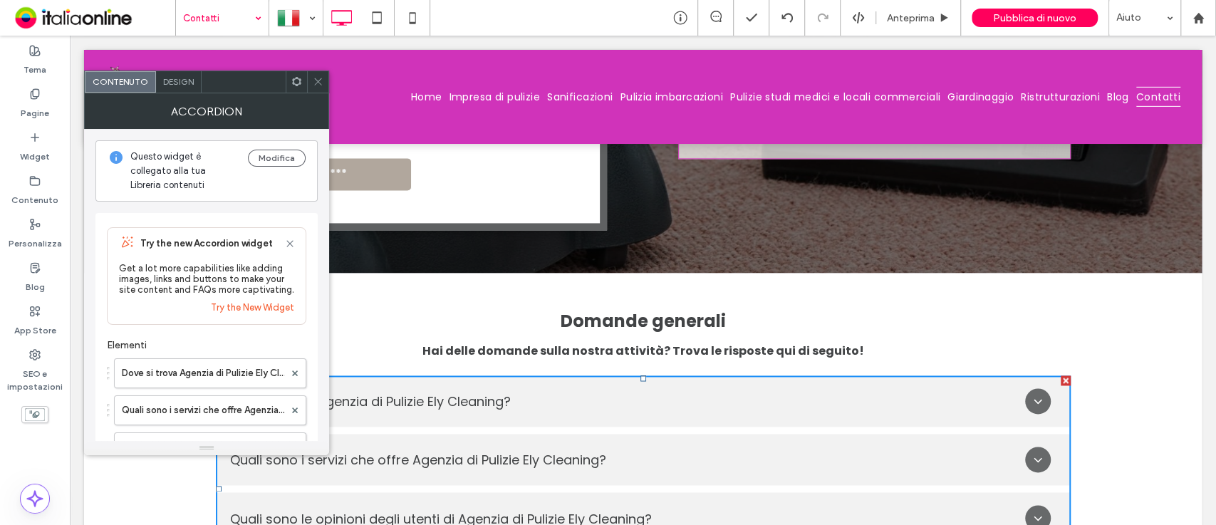
scroll to position [250, 0]
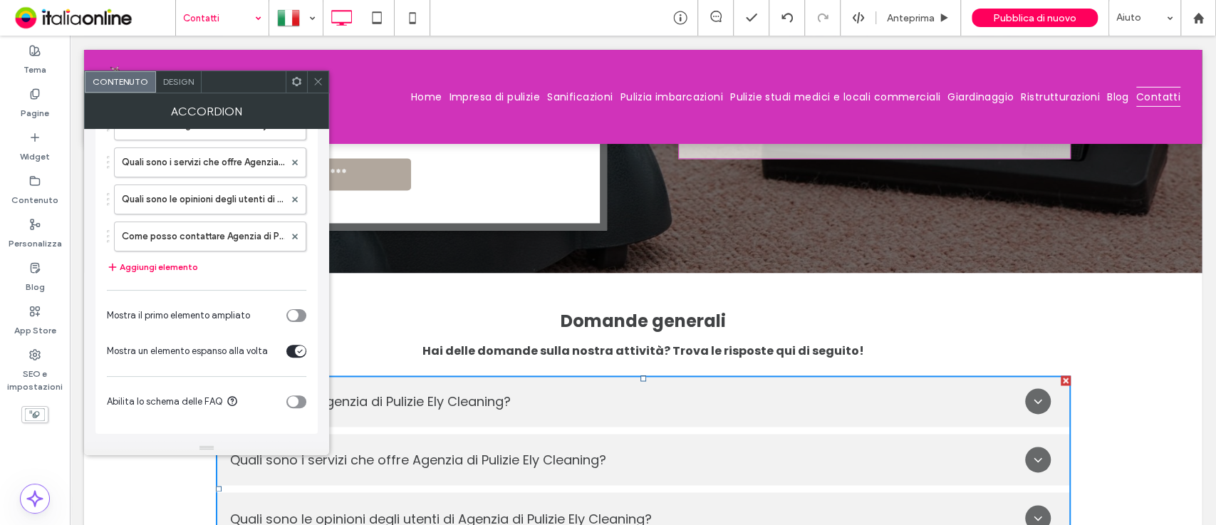
drag, startPoint x: 324, startPoint y: 222, endPoint x: 261, endPoint y: 351, distance: 144.0
click at [297, 399] on div "toggle" at bounding box center [293, 401] width 11 height 11
click at [320, 80] on icon at bounding box center [318, 81] width 11 height 11
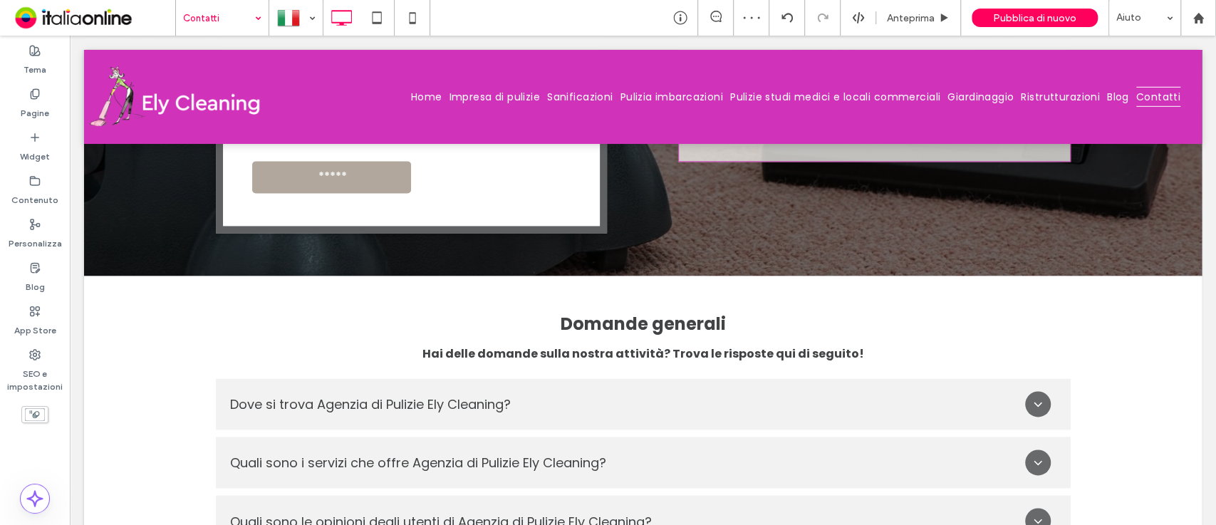
scroll to position [1391, 0]
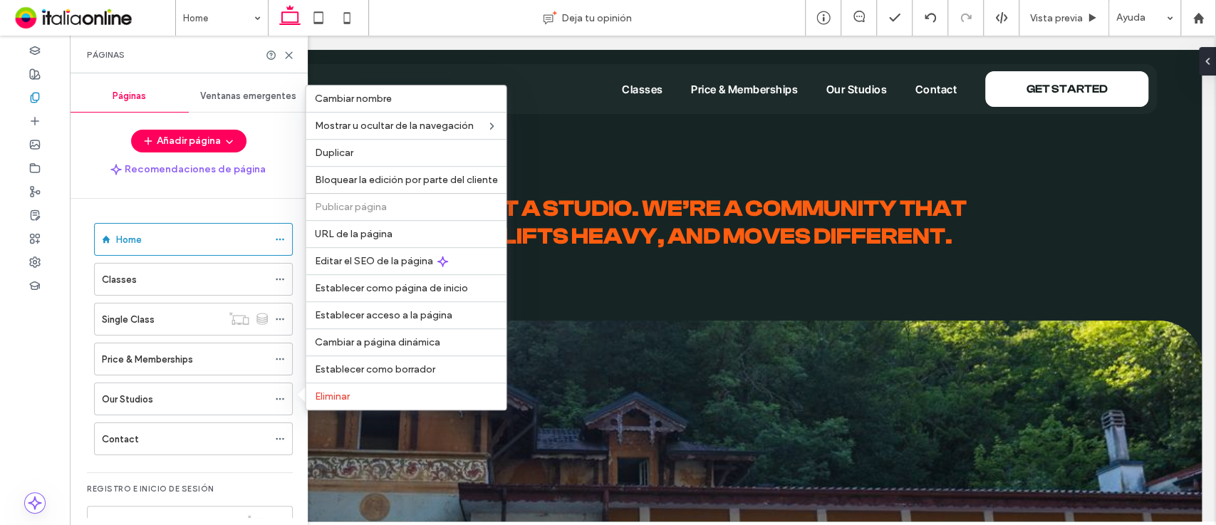
scroll to position [38, 0]
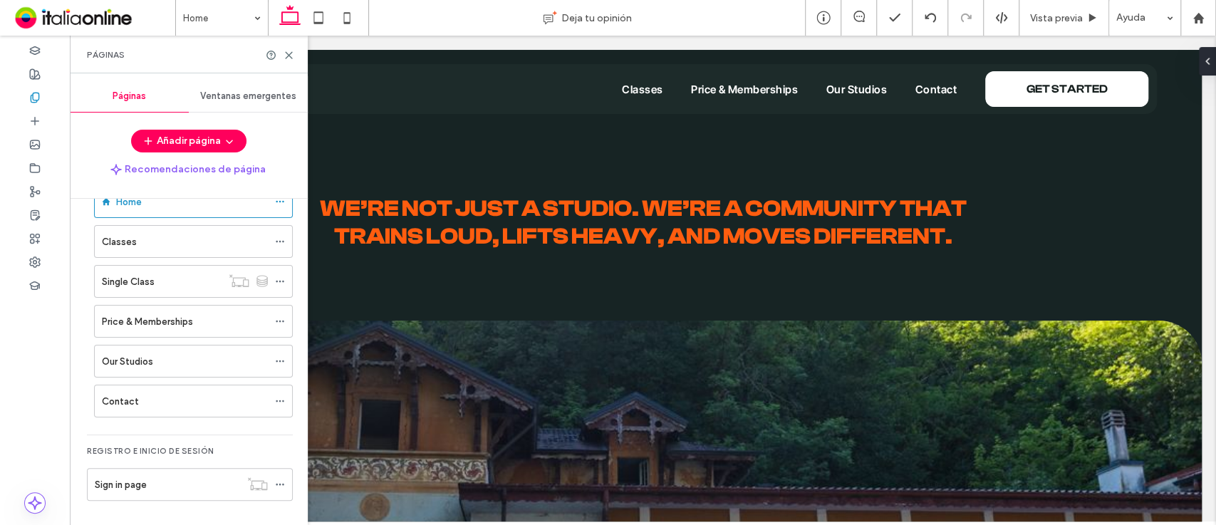
click at [289, 149] on div "Añadir página" at bounding box center [189, 141] width 238 height 23
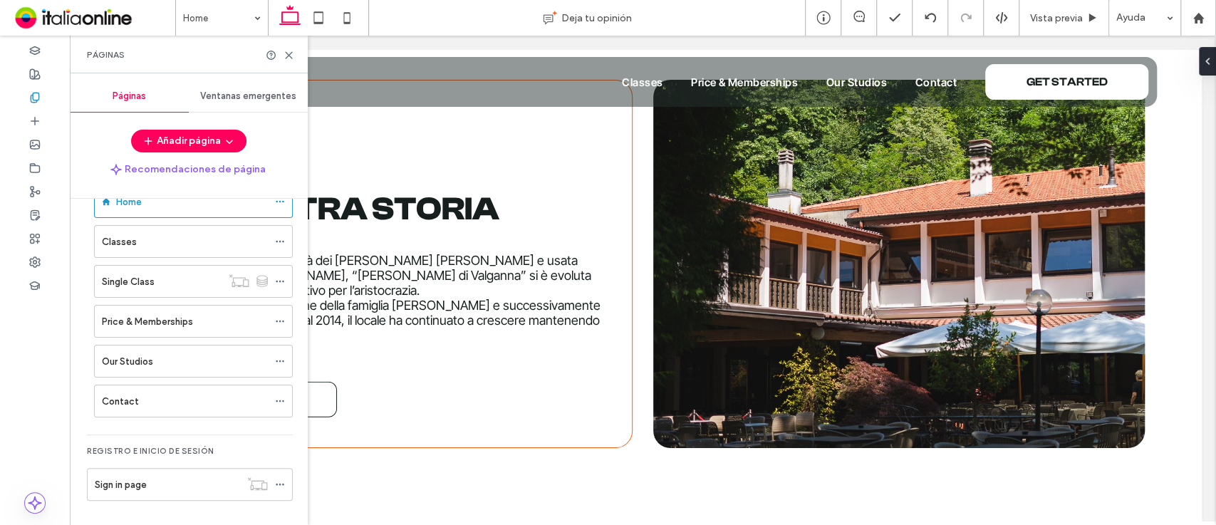
scroll to position [2162, 0]
click at [291, 52] on use at bounding box center [289, 55] width 6 height 6
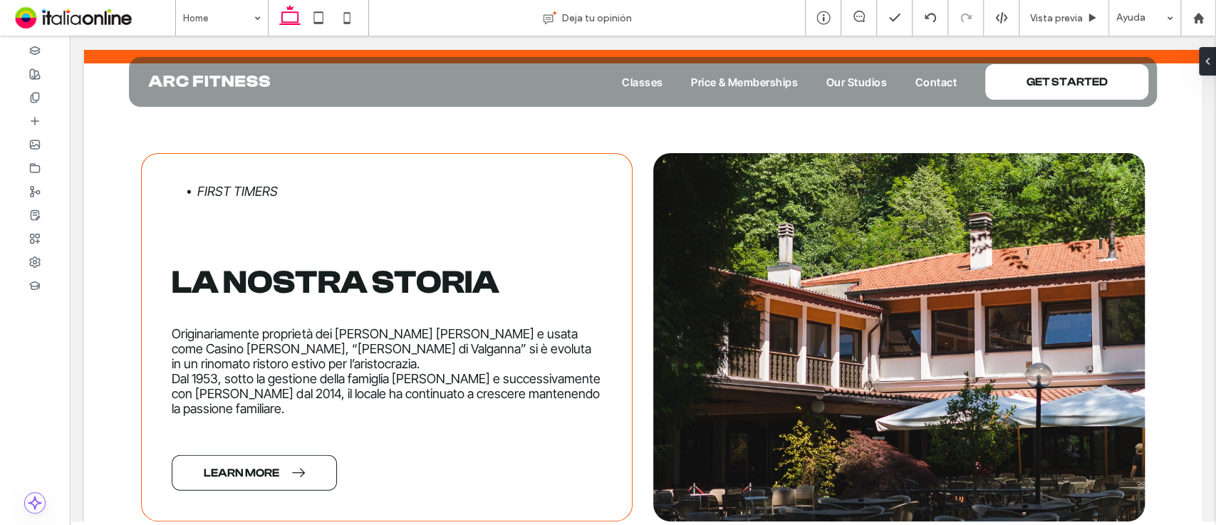
scroll to position [2053, 0]
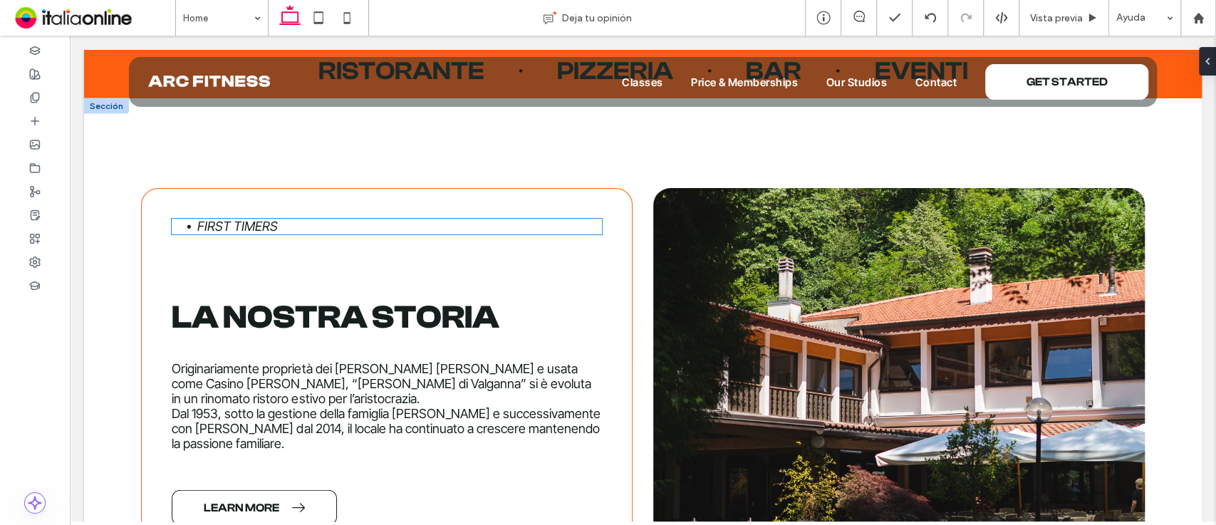
click at [329, 225] on li "First timers" at bounding box center [399, 227] width 405 height 16
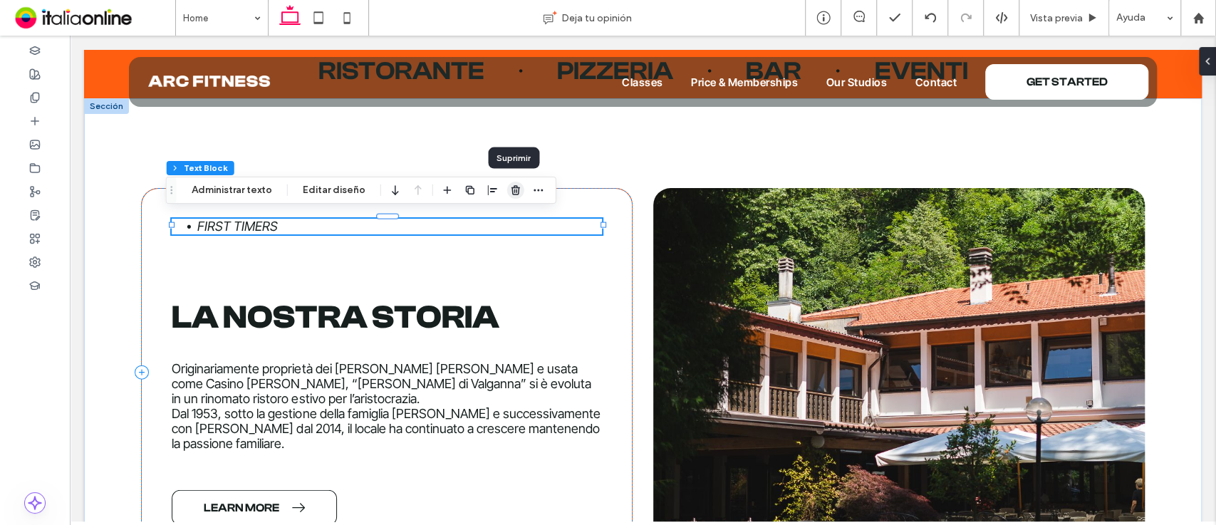
click at [510, 192] on icon "button" at bounding box center [515, 190] width 11 height 11
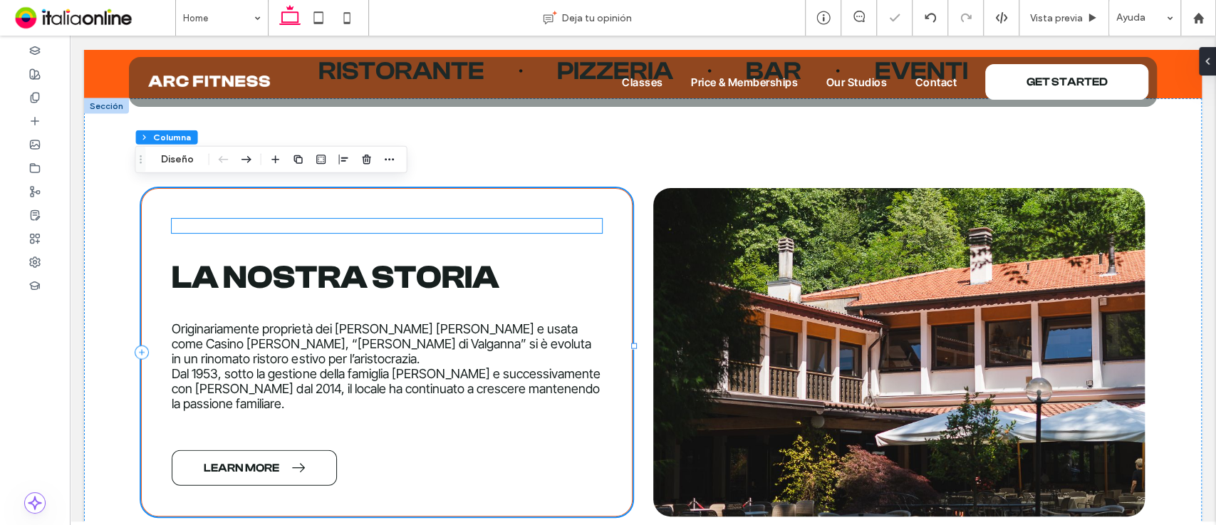
click at [393, 219] on div at bounding box center [387, 226] width 430 height 14
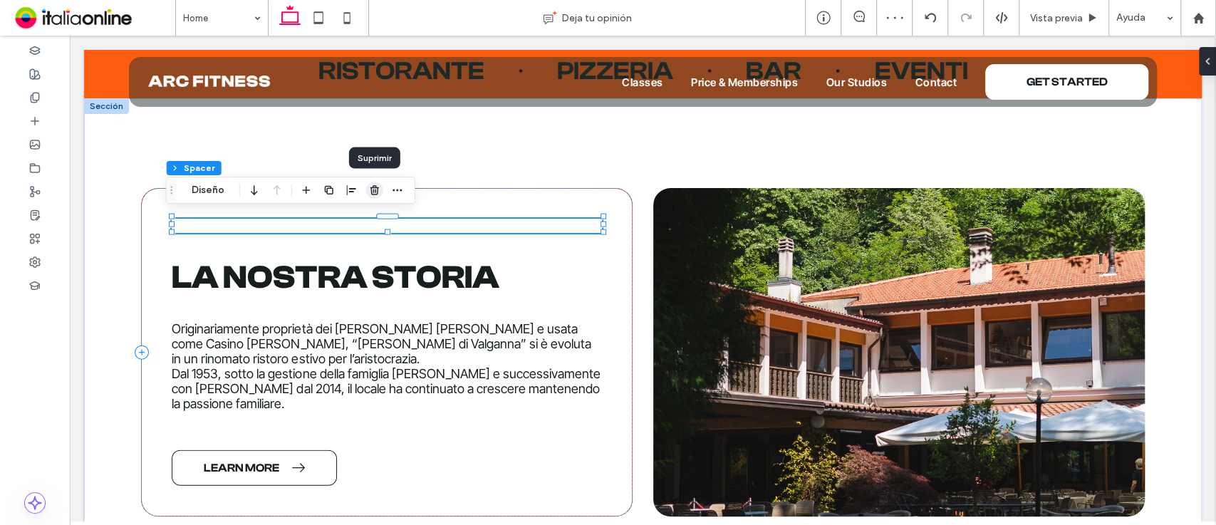
click at [370, 188] on icon "button" at bounding box center [374, 190] width 11 height 11
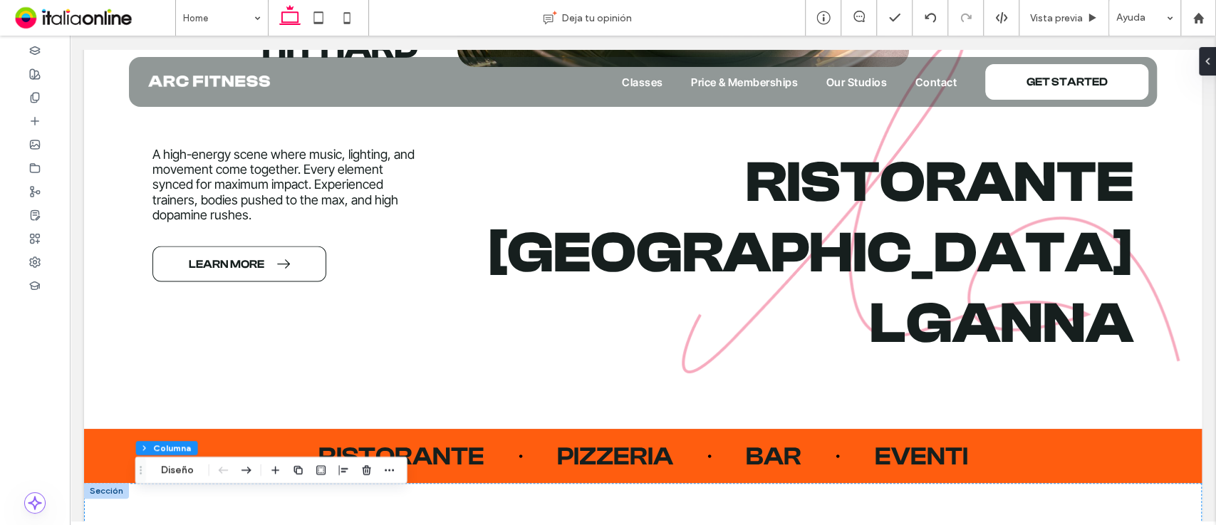
scroll to position [1657, 0]
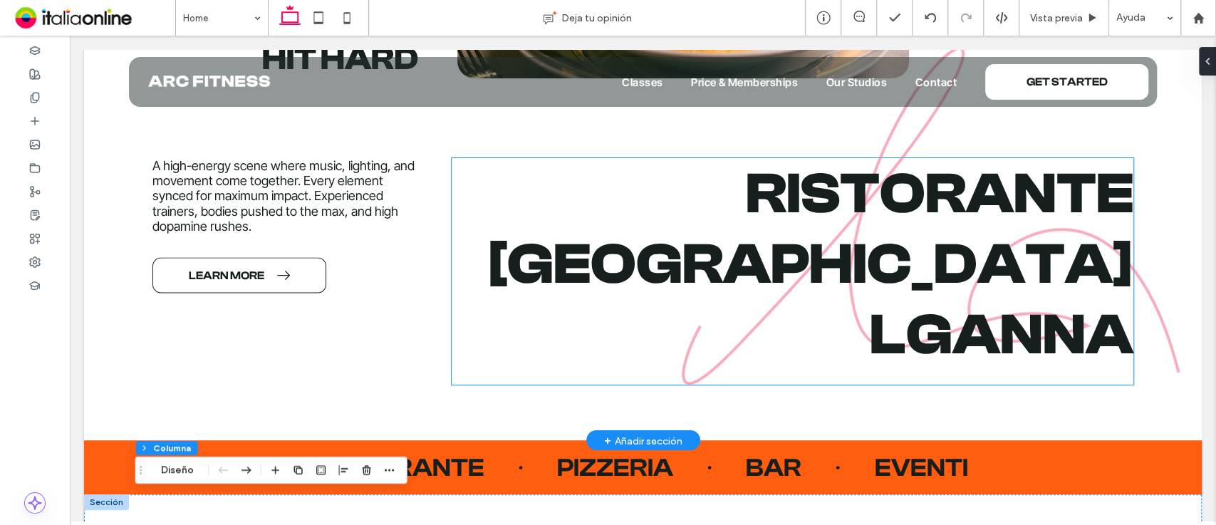
click at [809, 336] on img at bounding box center [931, 216] width 499 height 338
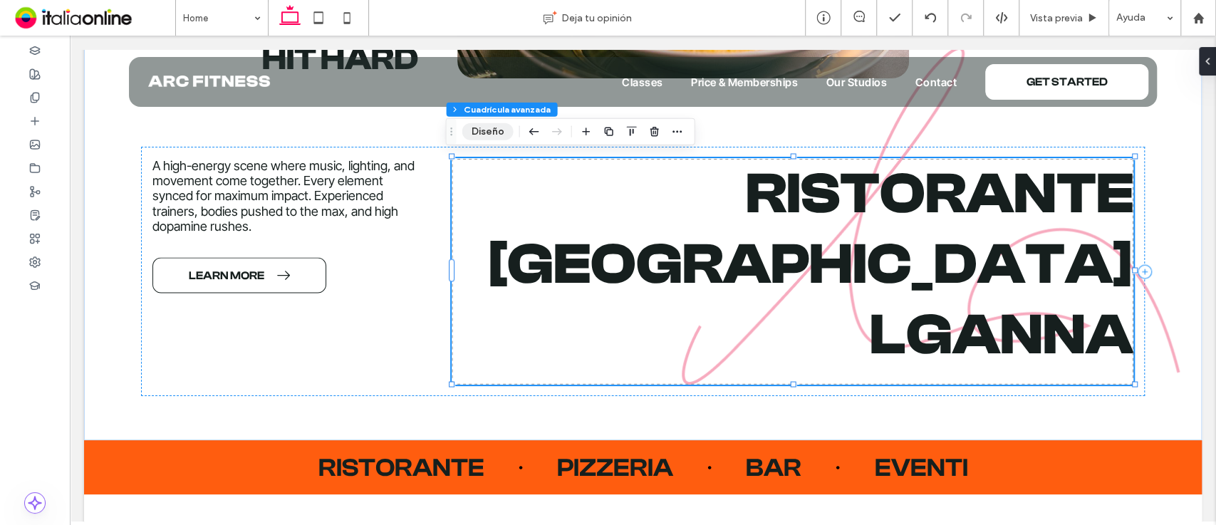
click at [497, 138] on button "Diseño" at bounding box center [487, 131] width 51 height 17
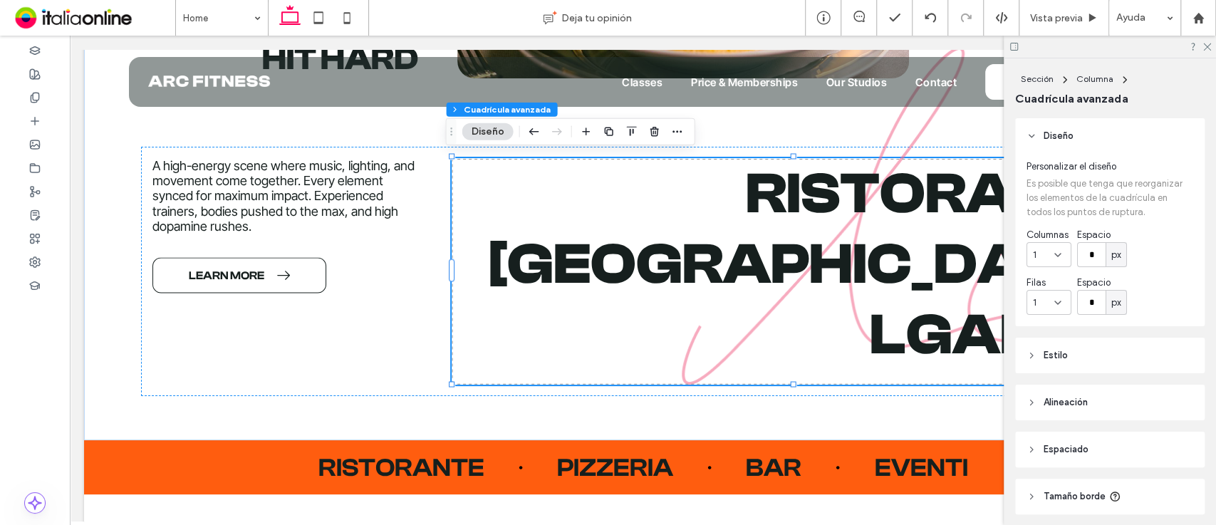
click at [1133, 358] on header "Estilo" at bounding box center [1109, 356] width 189 height 36
click at [1096, 404] on div "Imagen" at bounding box center [1110, 394] width 56 height 31
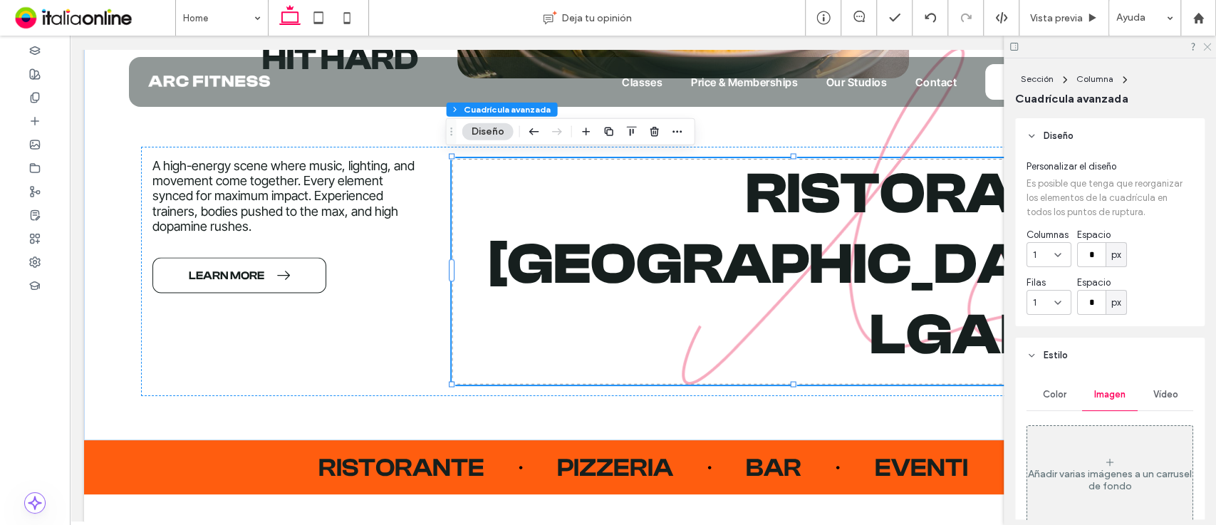
click at [1205, 46] on icon at bounding box center [1206, 45] width 9 height 9
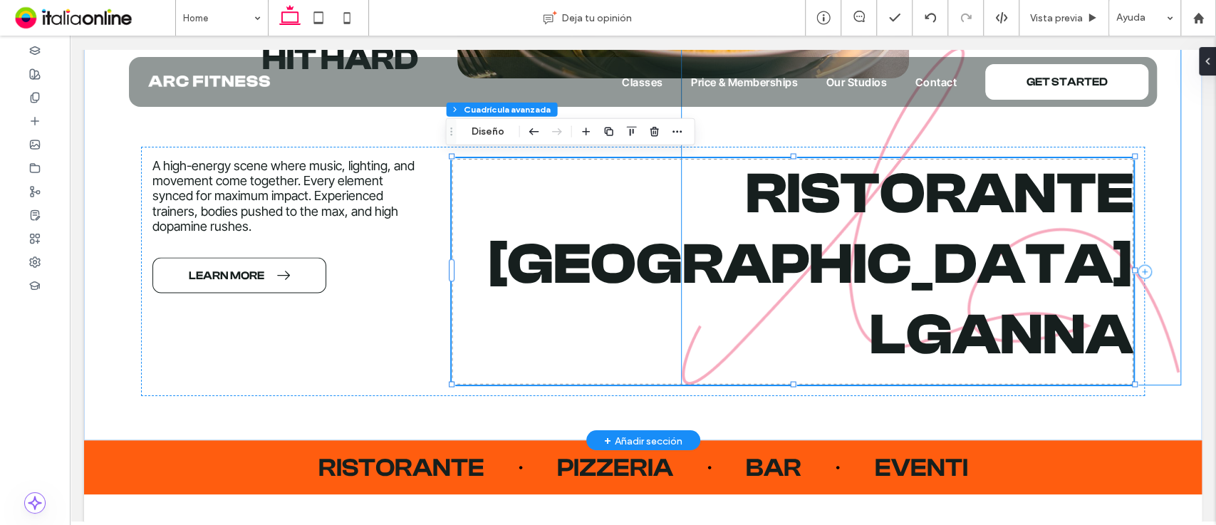
click at [905, 125] on img at bounding box center [931, 216] width 499 height 338
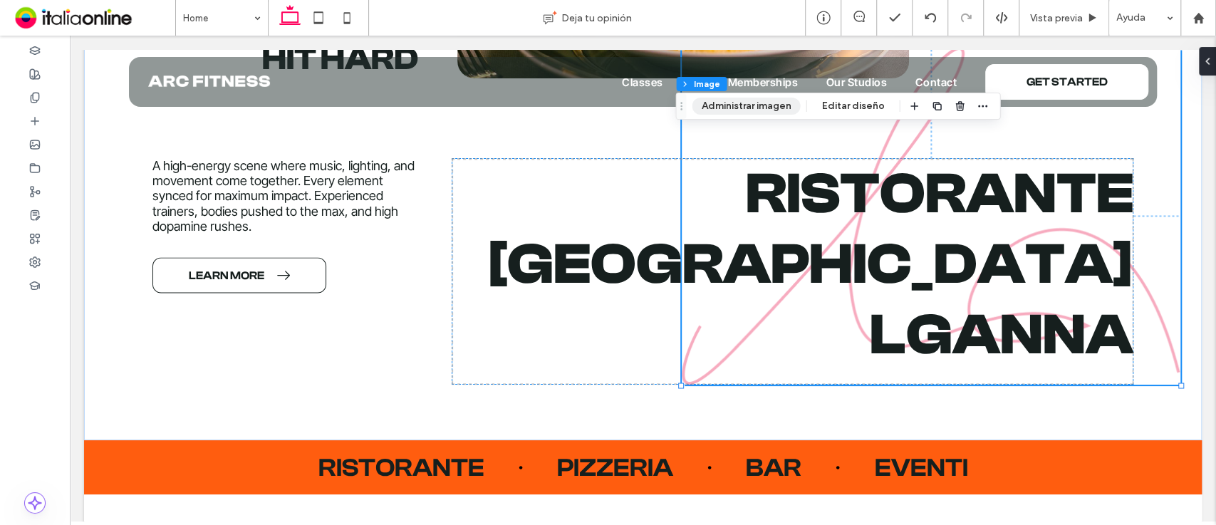
click at [749, 108] on button "Administrar imagen" at bounding box center [746, 106] width 108 height 17
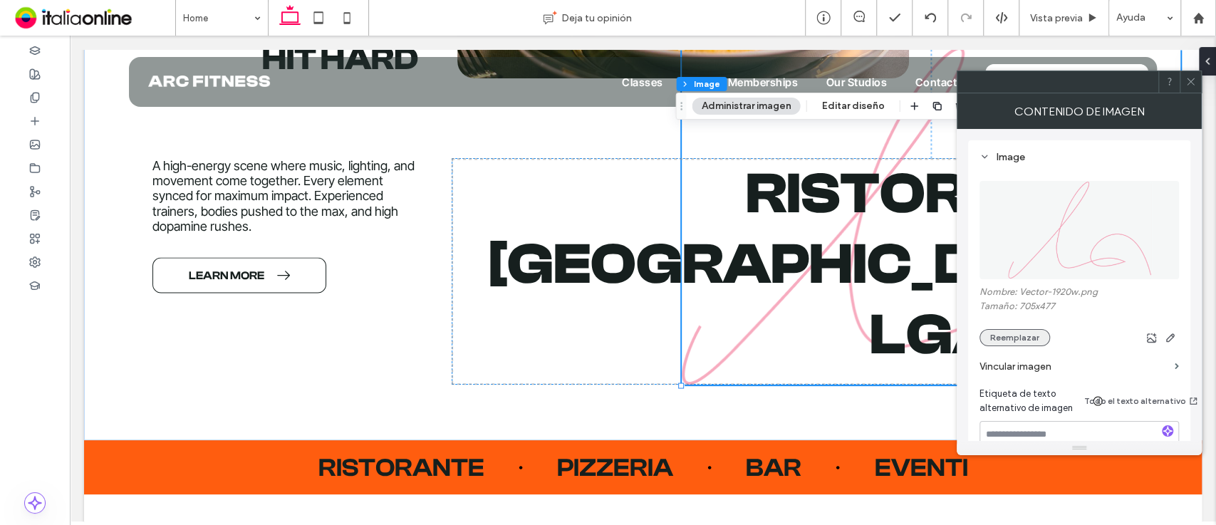
click at [1023, 333] on button "Reemplazar" at bounding box center [1015, 337] width 71 height 17
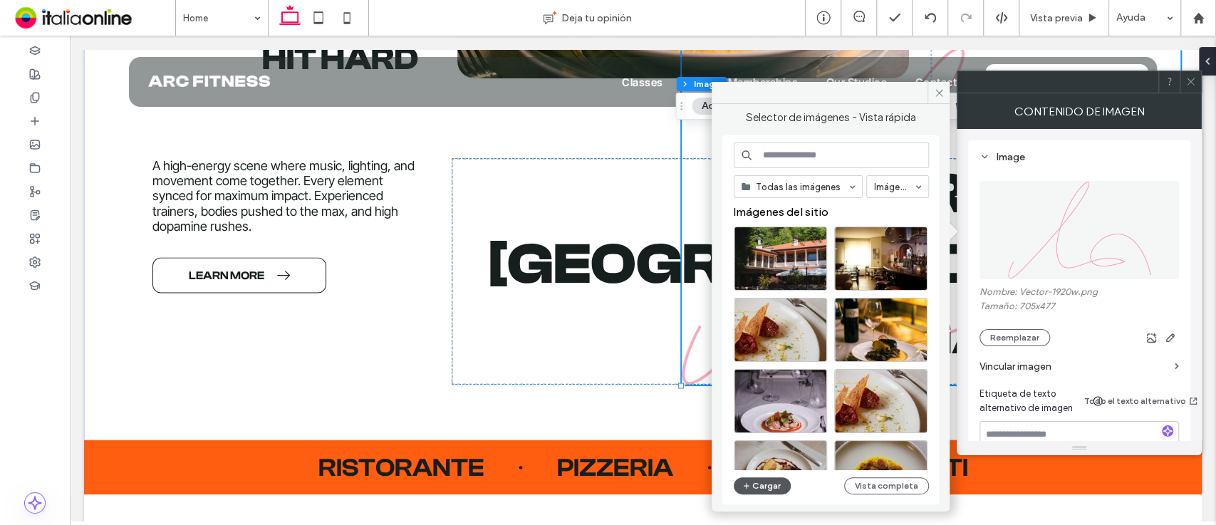
click at [754, 489] on button "Cargar" at bounding box center [762, 485] width 57 height 17
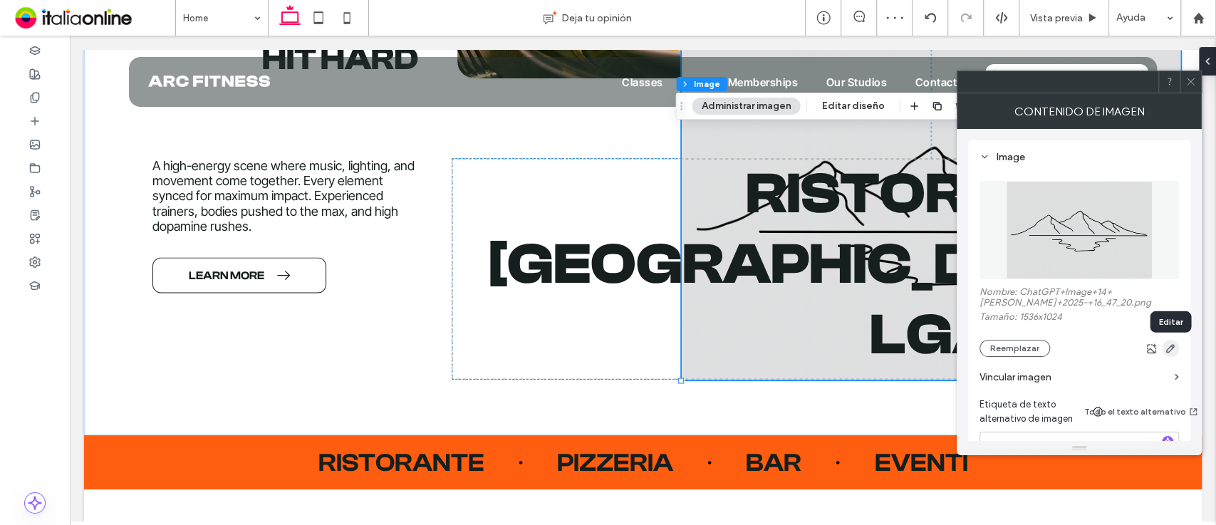
click at [1170, 343] on icon "button" at bounding box center [1170, 348] width 11 height 11
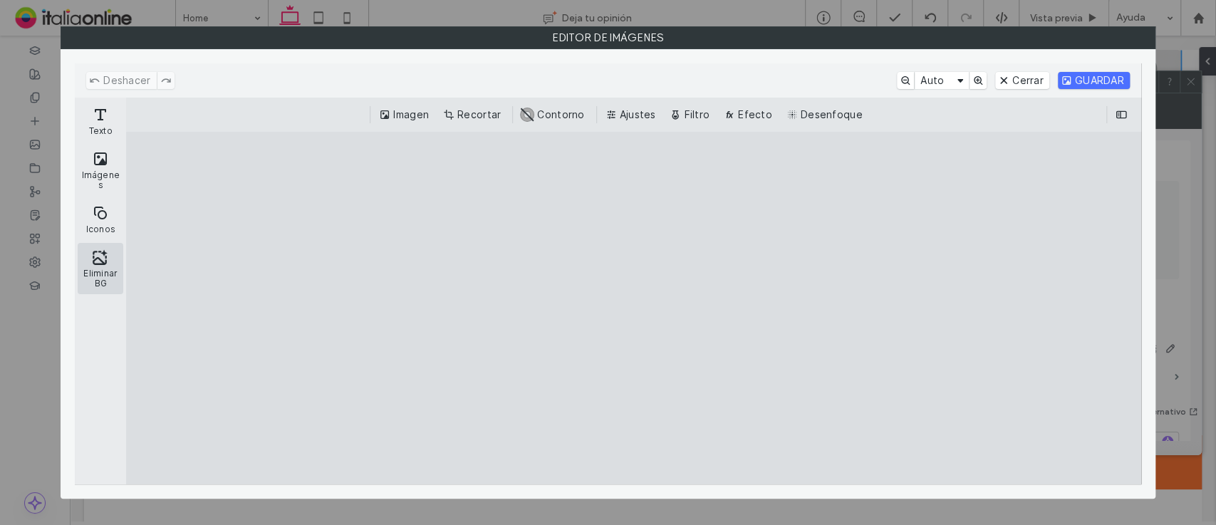
click at [108, 272] on button "Eliminar BG" at bounding box center [101, 268] width 46 height 51
click at [1097, 89] on div "Deshacer Auto Cerrar GUARDAR" at bounding box center [608, 80] width 1066 height 34
click at [1097, 87] on button "GUARDAR" at bounding box center [1094, 80] width 72 height 17
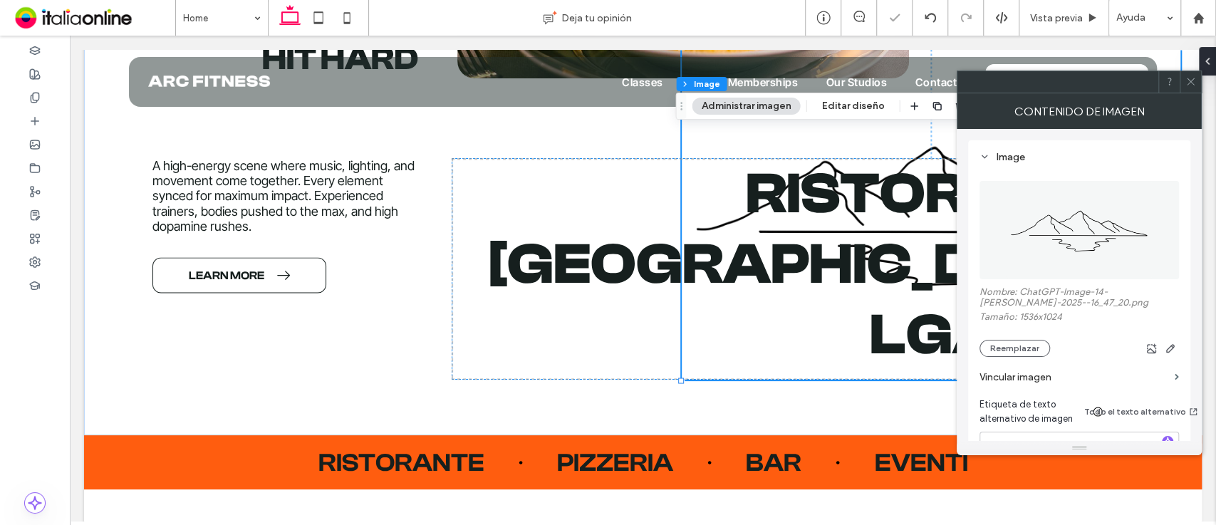
click at [1192, 80] on use at bounding box center [1190, 81] width 7 height 7
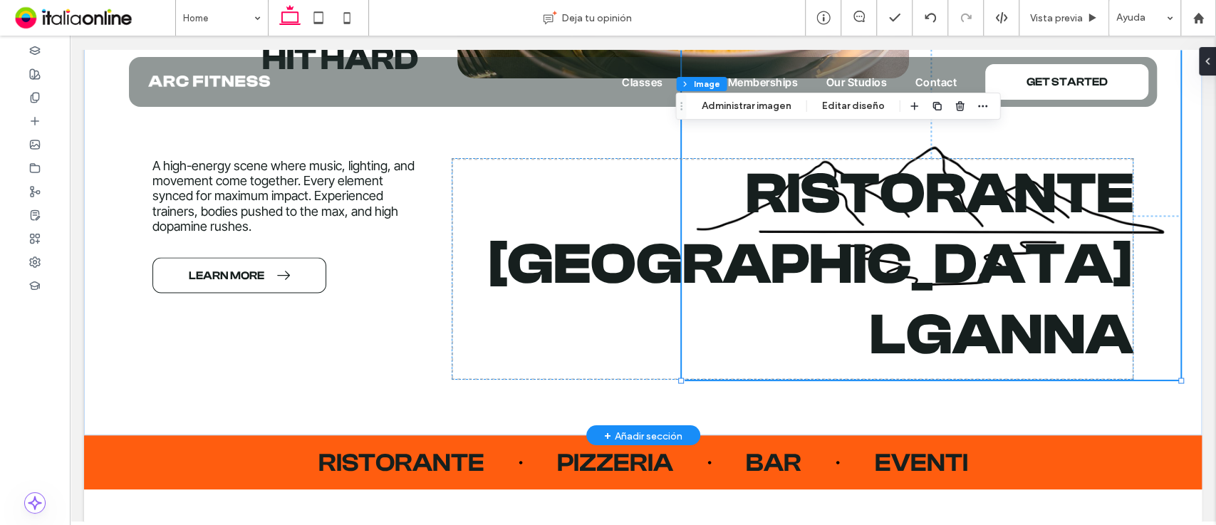
click at [1118, 124] on img at bounding box center [931, 213] width 499 height 333
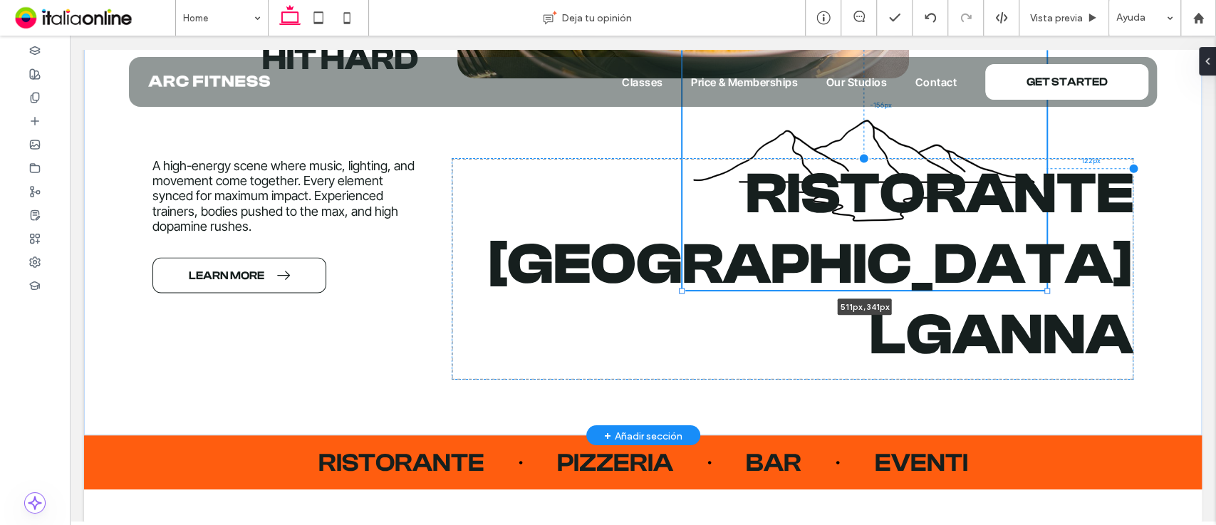
drag, startPoint x: 1173, startPoint y: 378, endPoint x: 1004, endPoint y: 318, distance: 179.4
click at [1004, 318] on div "RISTORANTE GROTTE DI VA LGANNA 511px , 341px 122px -156px" at bounding box center [793, 269] width 682 height 222
type input "***"
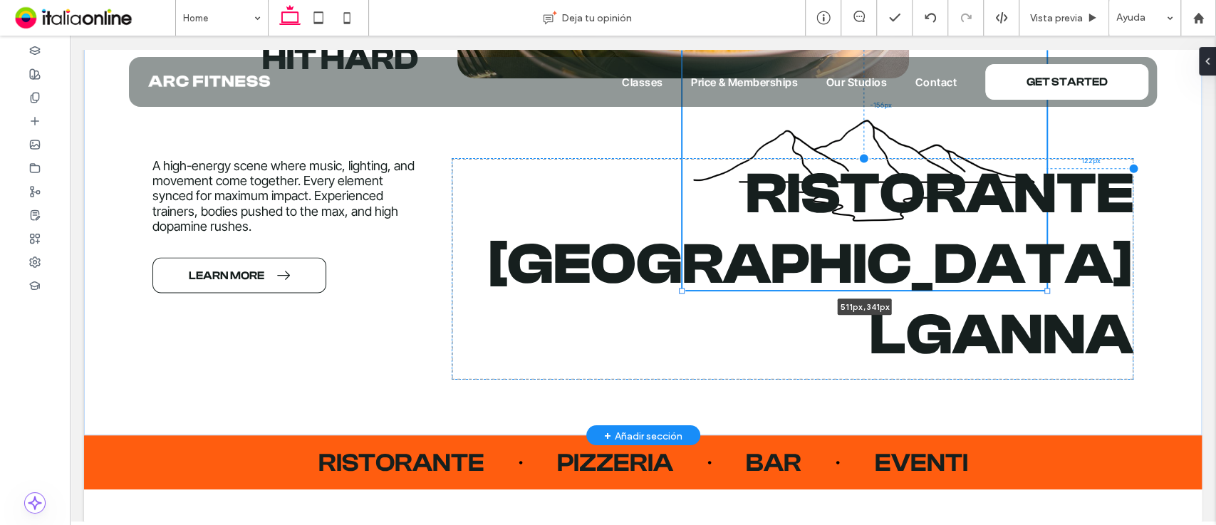
type input "***"
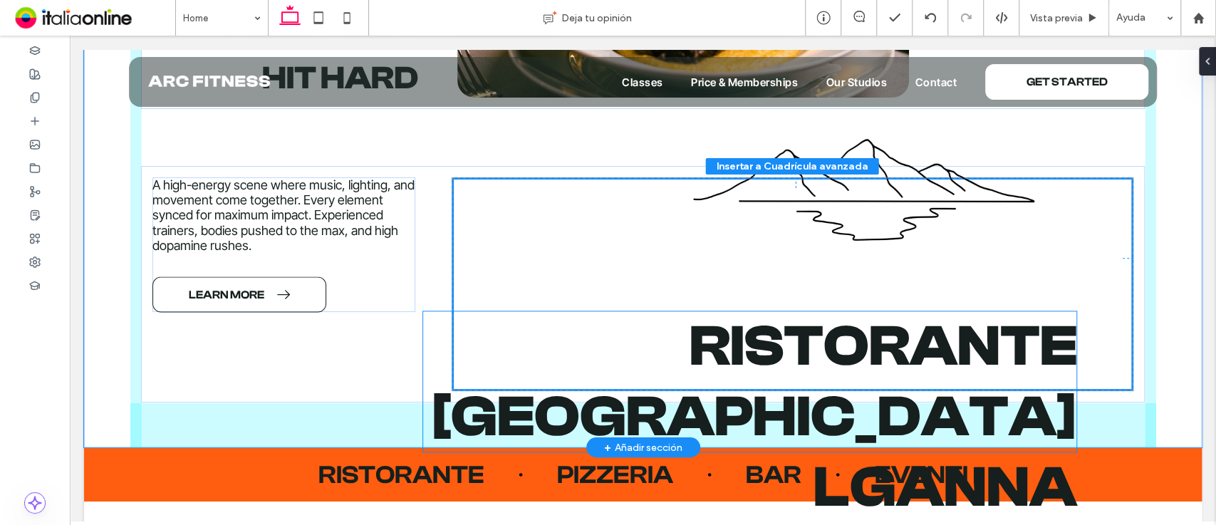
scroll to position [1649, 0]
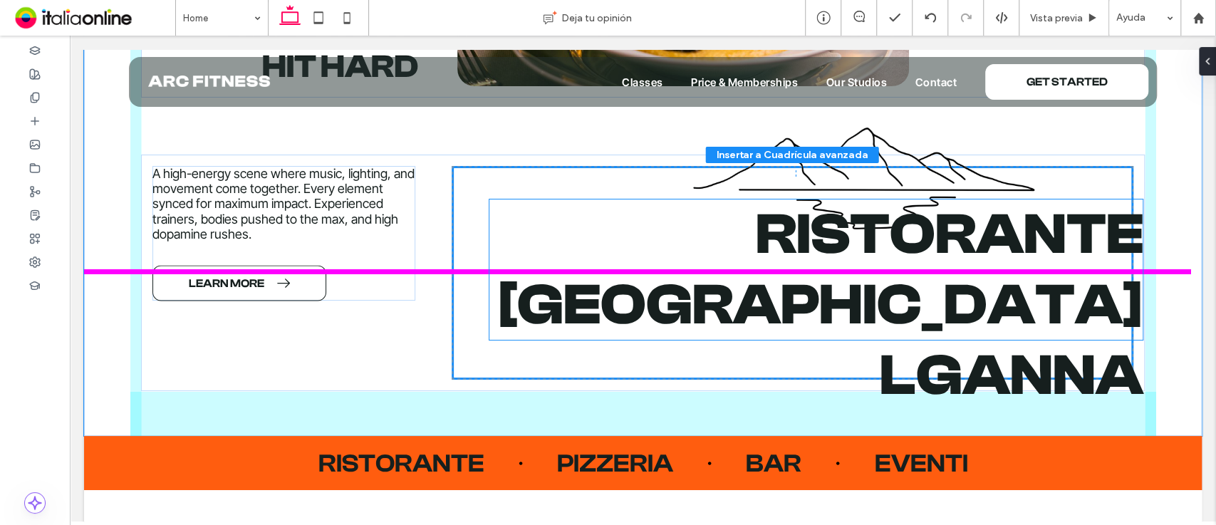
drag, startPoint x: 677, startPoint y: 383, endPoint x: 694, endPoint y: 331, distance: 54.5
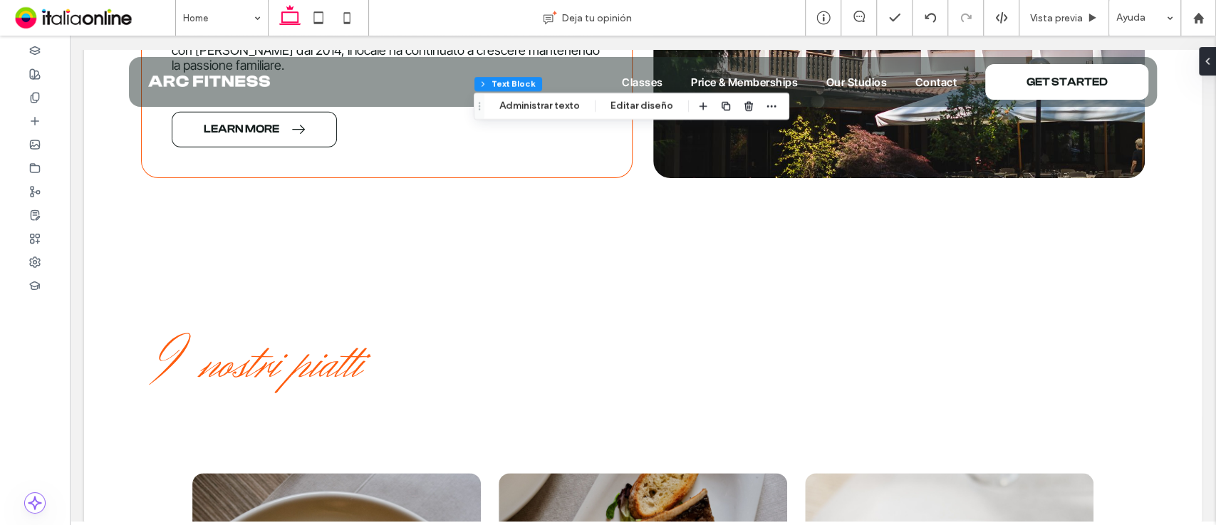
scroll to position [2341, 0]
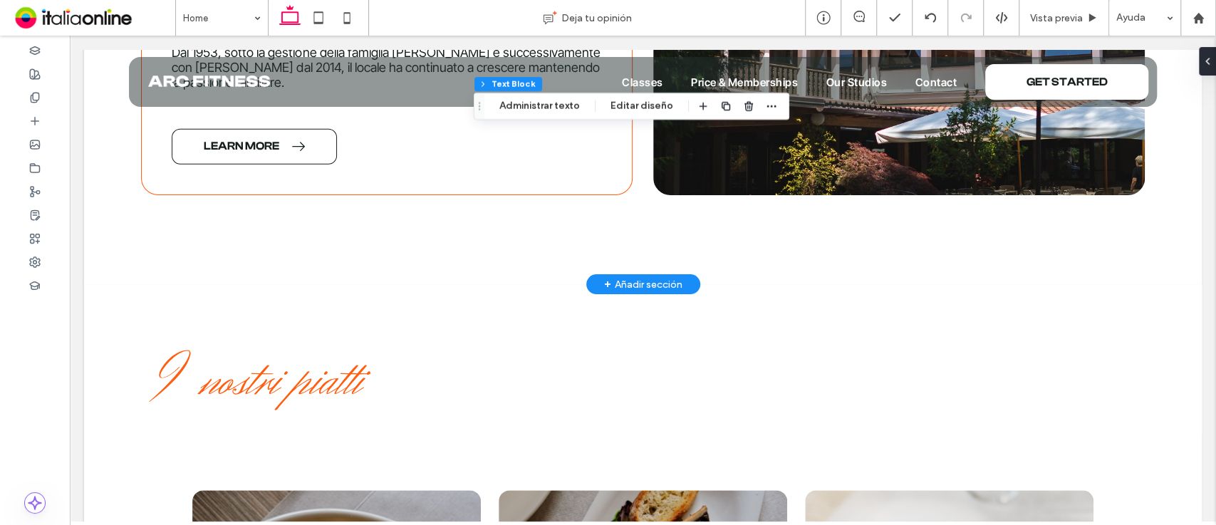
click at [647, 276] on div "+ Añadir sección" at bounding box center [643, 284] width 78 height 16
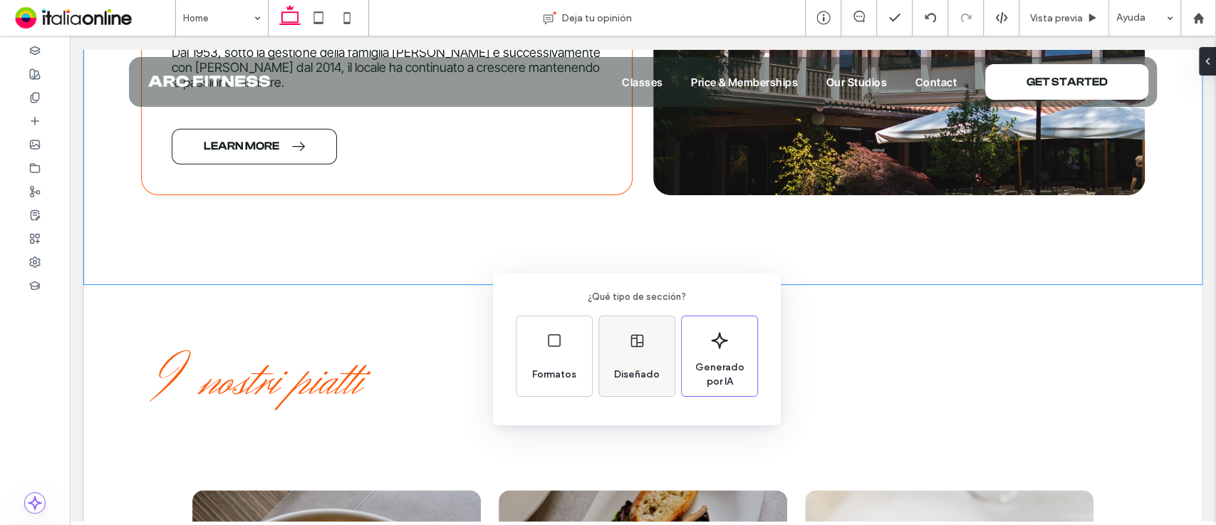
click at [628, 329] on div "Diseñado" at bounding box center [637, 356] width 76 height 80
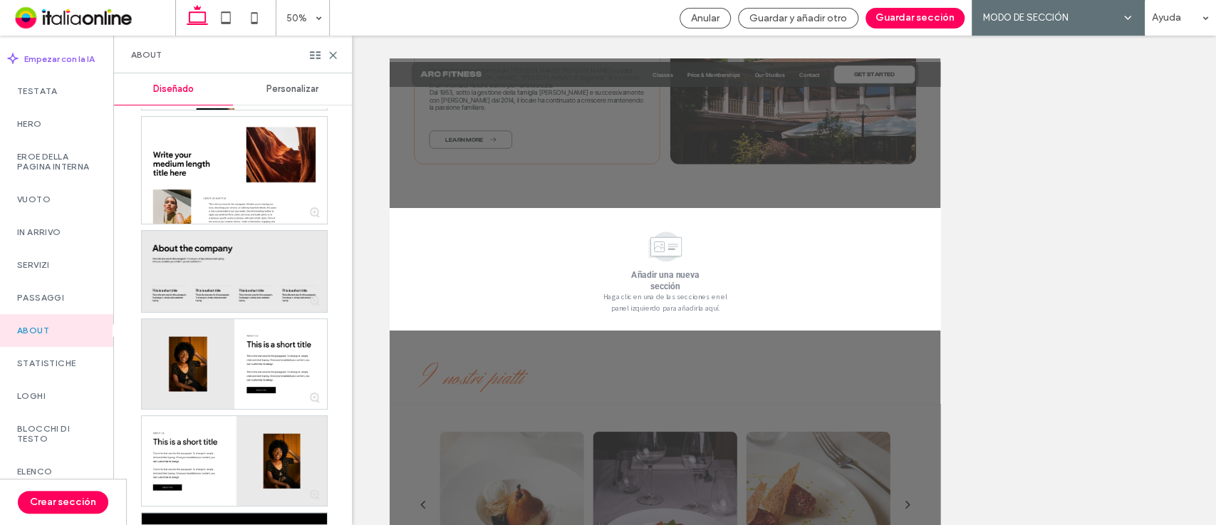
scroll to position [0, 0]
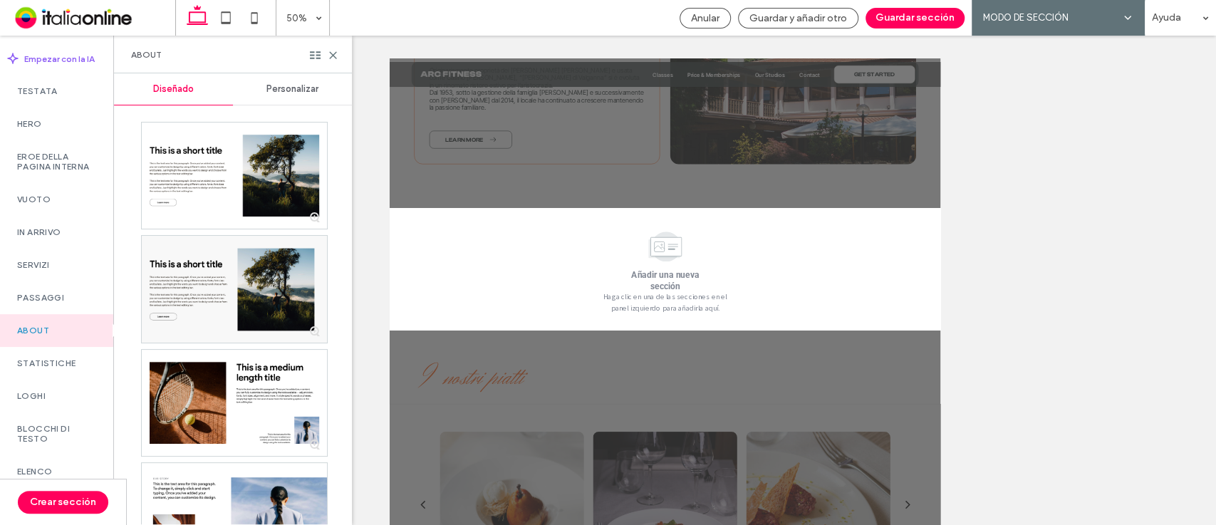
click at [291, 90] on span "Personalizar" at bounding box center [292, 88] width 52 height 11
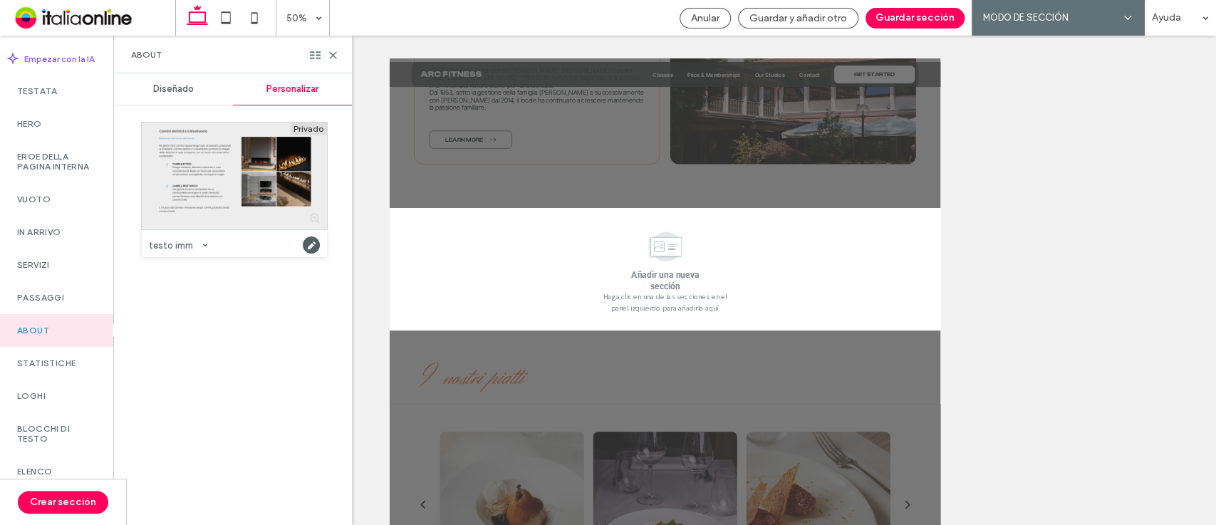
click at [246, 164] on div at bounding box center [234, 176] width 185 height 107
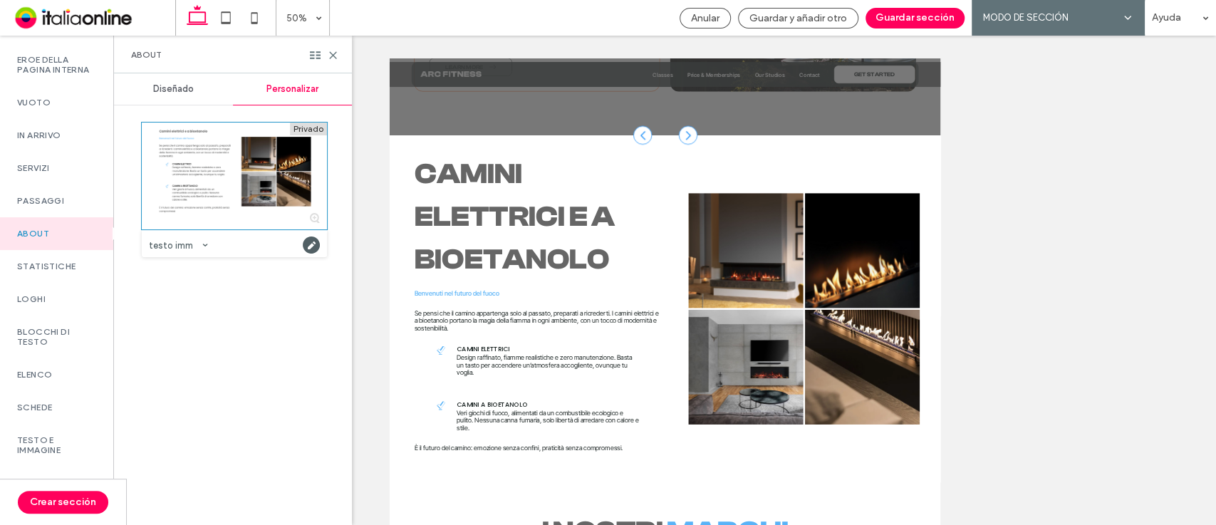
scroll to position [95, 0]
click at [74, 121] on div "Vuoto" at bounding box center [56, 104] width 113 height 33
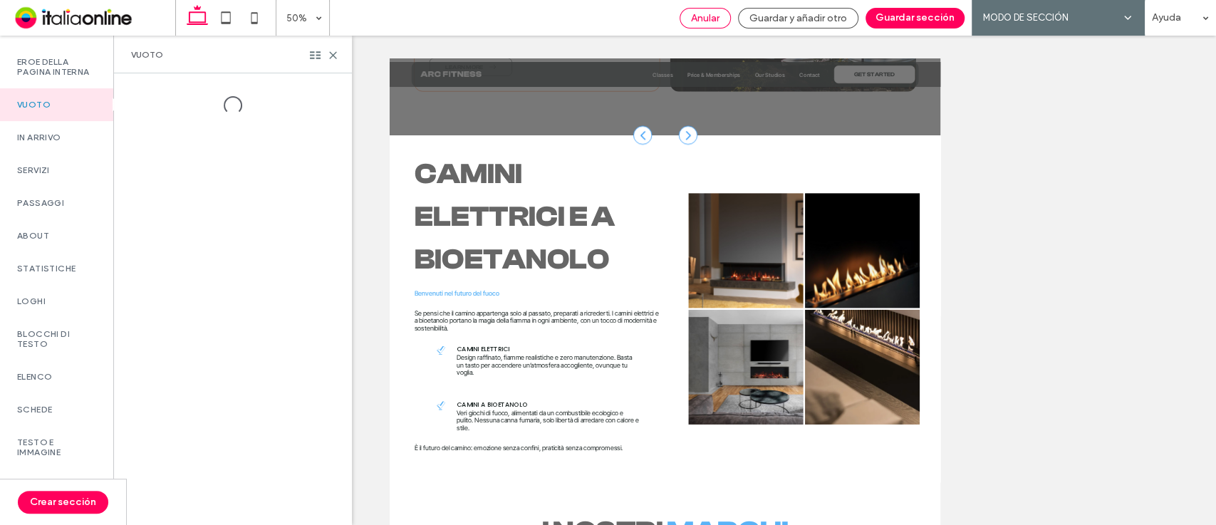
click at [696, 12] on span "Anular" at bounding box center [705, 18] width 28 height 12
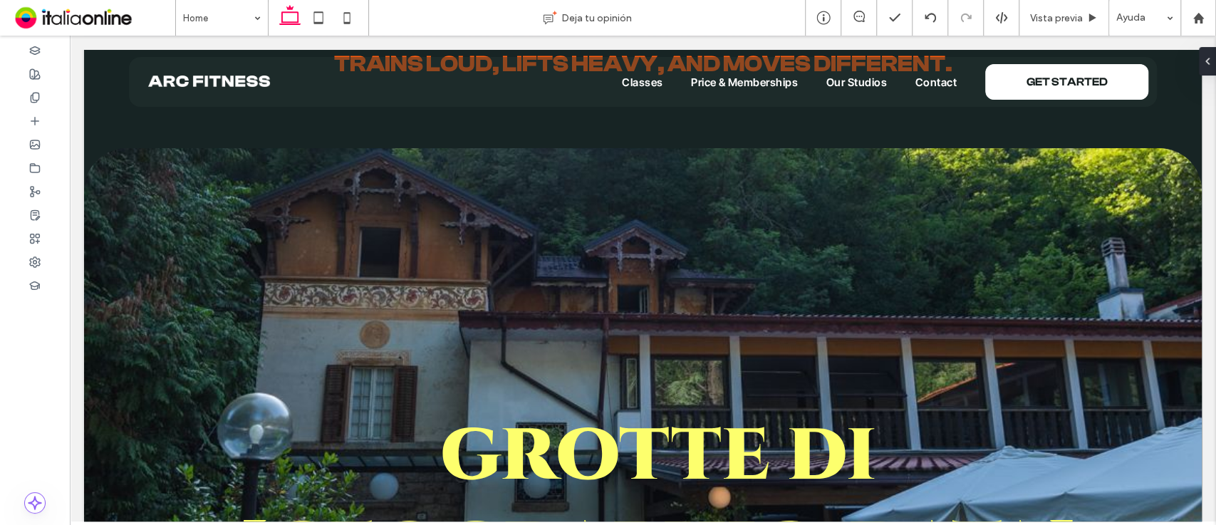
scroll to position [182, 0]
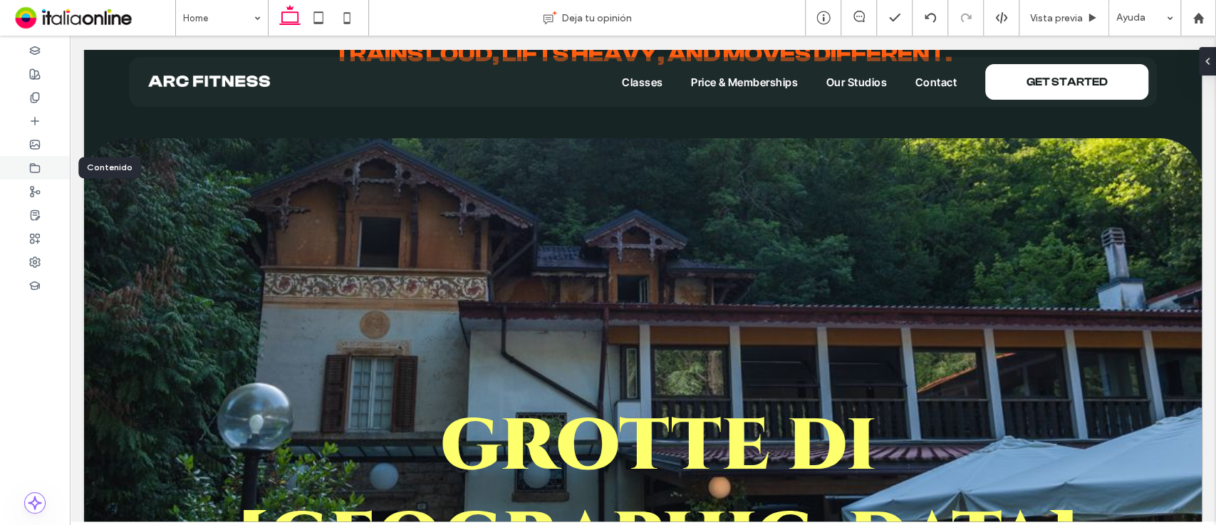
click at [31, 165] on use at bounding box center [35, 167] width 9 height 9
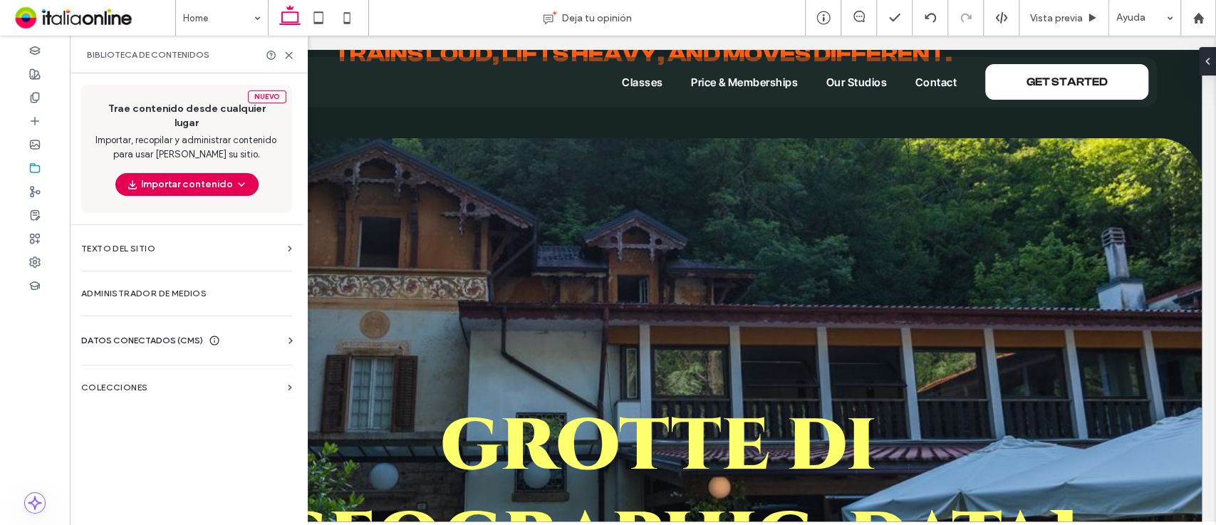
click at [201, 173] on button "Importar contenido" at bounding box center [186, 184] width 143 height 23
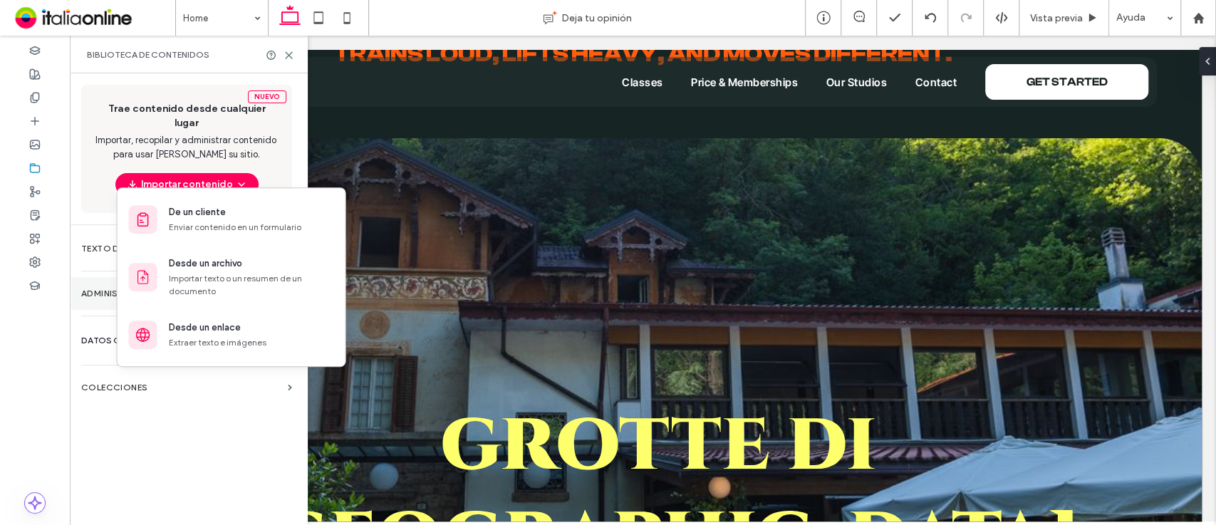
click at [114, 277] on section "Administrador de medios" at bounding box center [187, 293] width 234 height 33
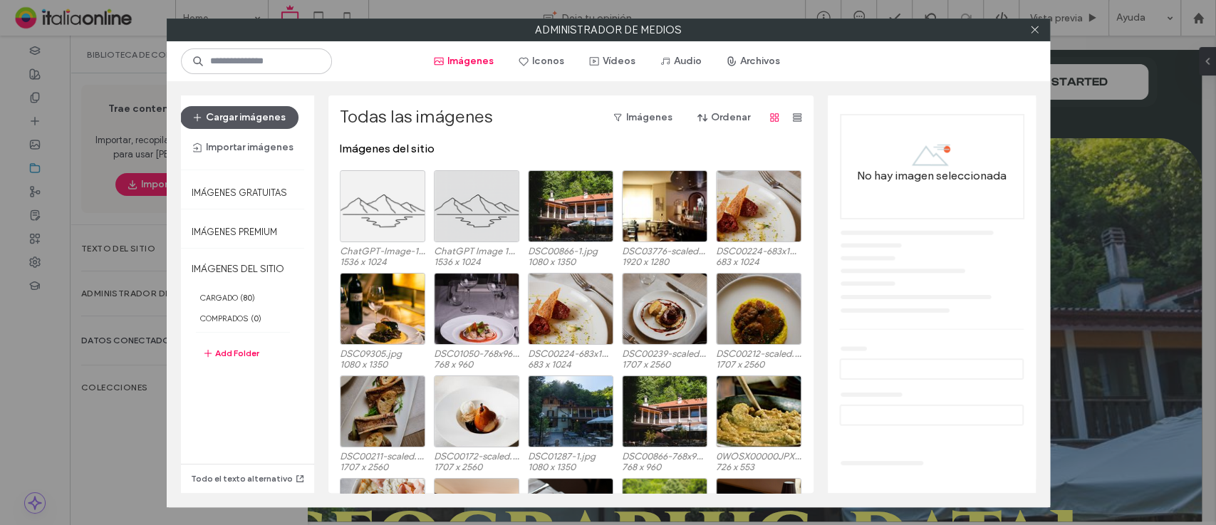
click at [243, 108] on button "Cargar imágenes" at bounding box center [239, 117] width 118 height 23
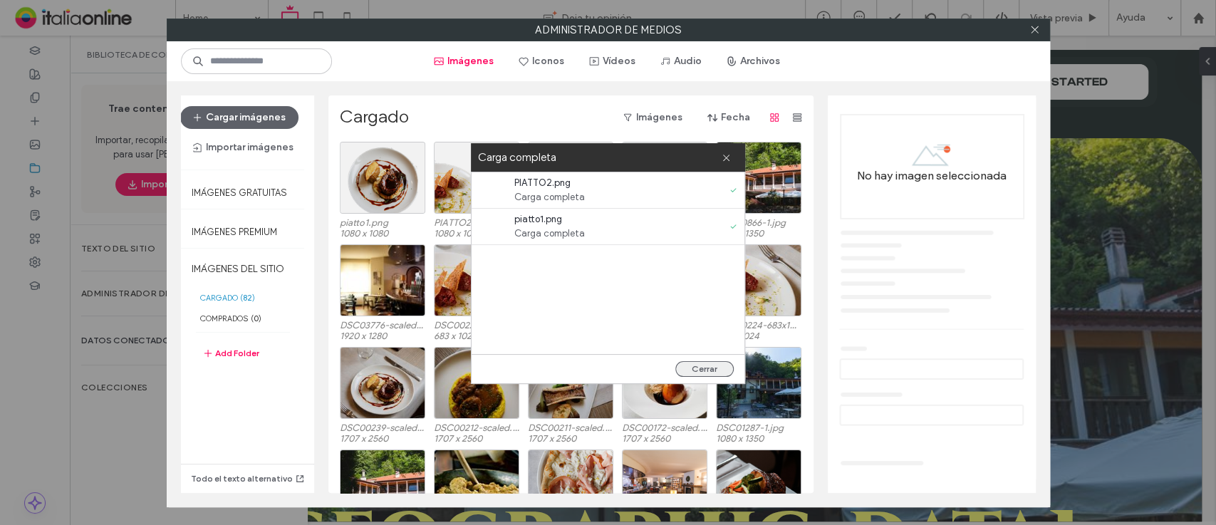
click at [707, 366] on button "Cerrar" at bounding box center [704, 369] width 58 height 16
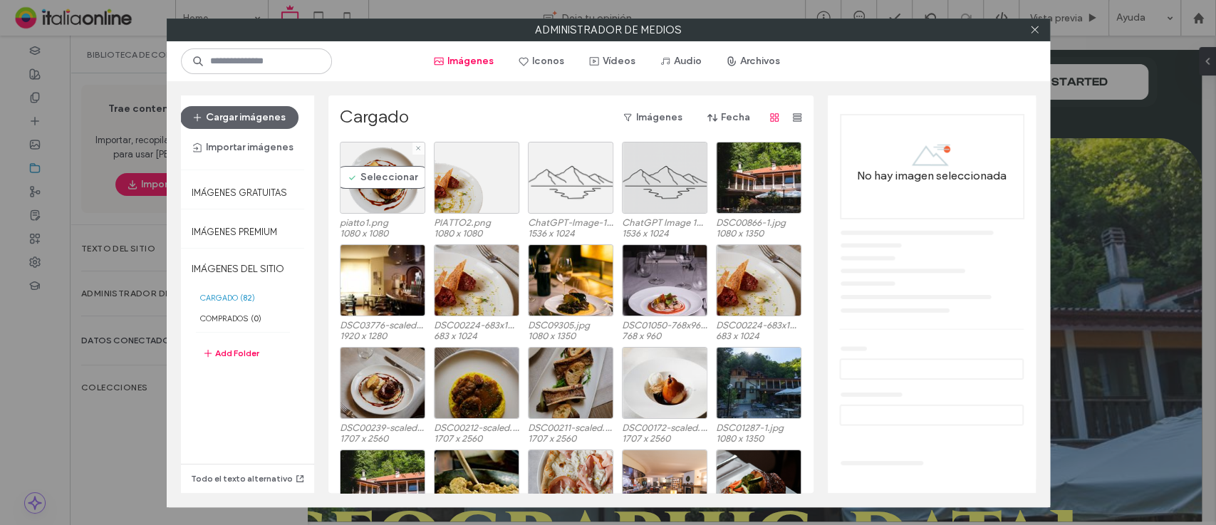
click at [378, 233] on label "1080 x 1080" at bounding box center [382, 233] width 85 height 11
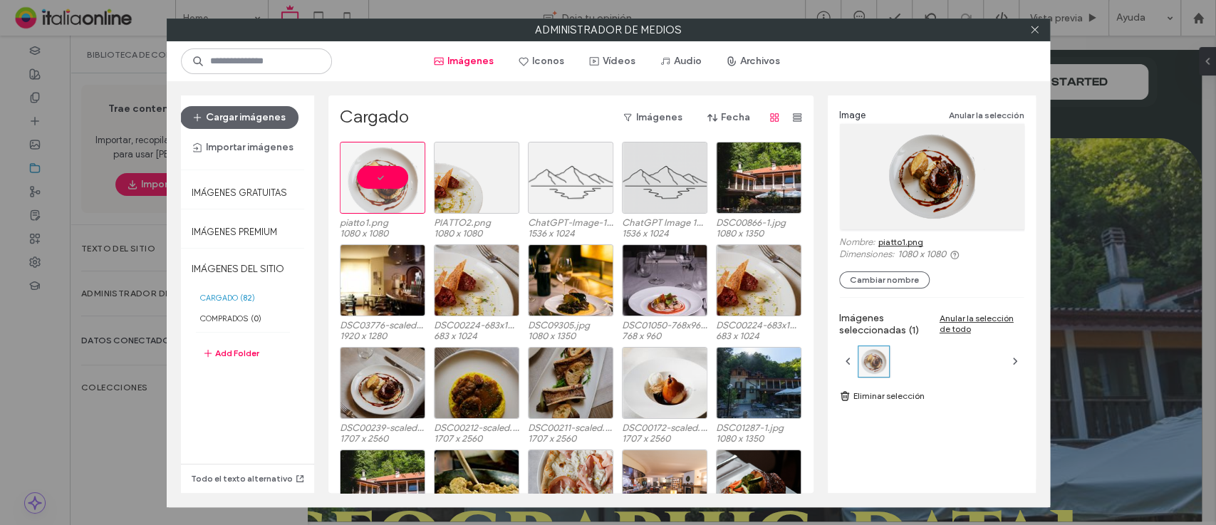
click at [913, 241] on link "piatto1.png" at bounding box center [900, 242] width 45 height 11
click at [463, 174] on div "Seleccionar" at bounding box center [476, 178] width 85 height 72
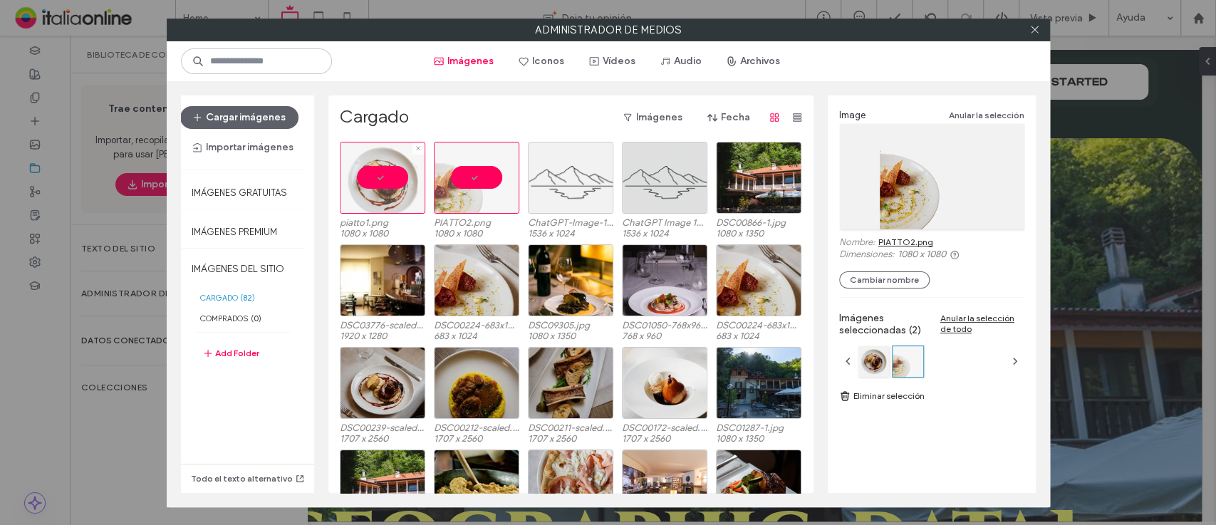
click at [390, 174] on div at bounding box center [382, 178] width 85 height 72
click at [895, 237] on link "PIATTO2.png" at bounding box center [905, 242] width 55 height 11
click at [442, 172] on div at bounding box center [476, 178] width 85 height 72
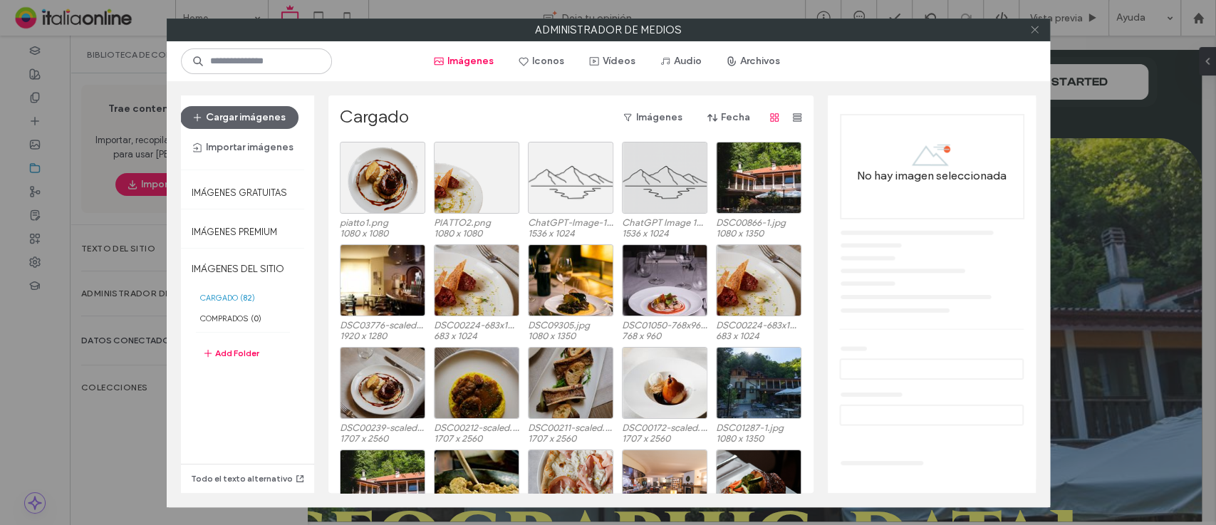
click at [1033, 24] on icon at bounding box center [1034, 29] width 11 height 11
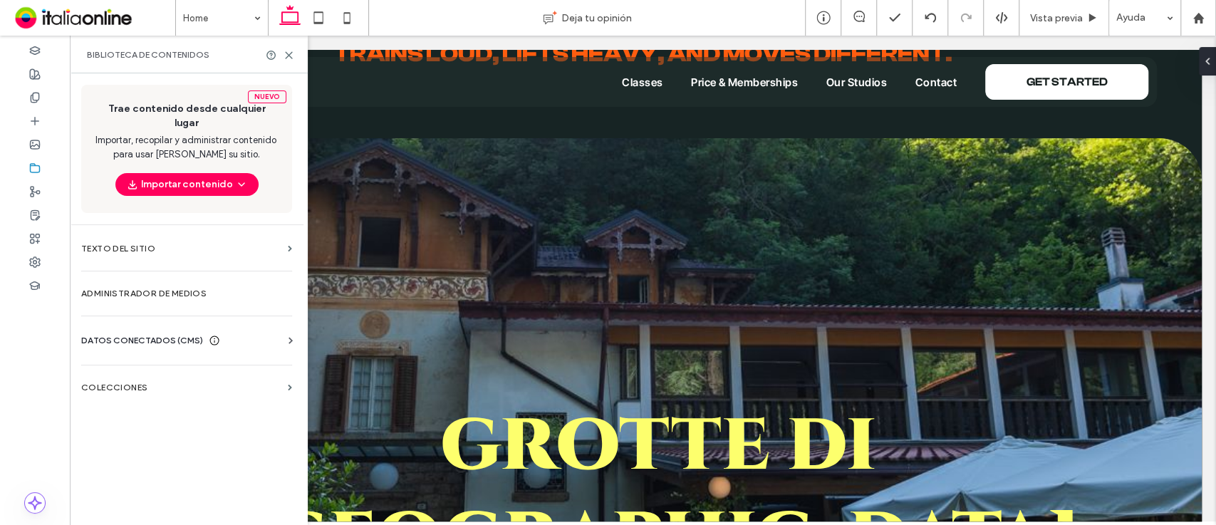
click at [290, 61] on div "Biblioteca de contenidos" at bounding box center [189, 55] width 238 height 38
click at [288, 55] on use at bounding box center [289, 55] width 6 height 6
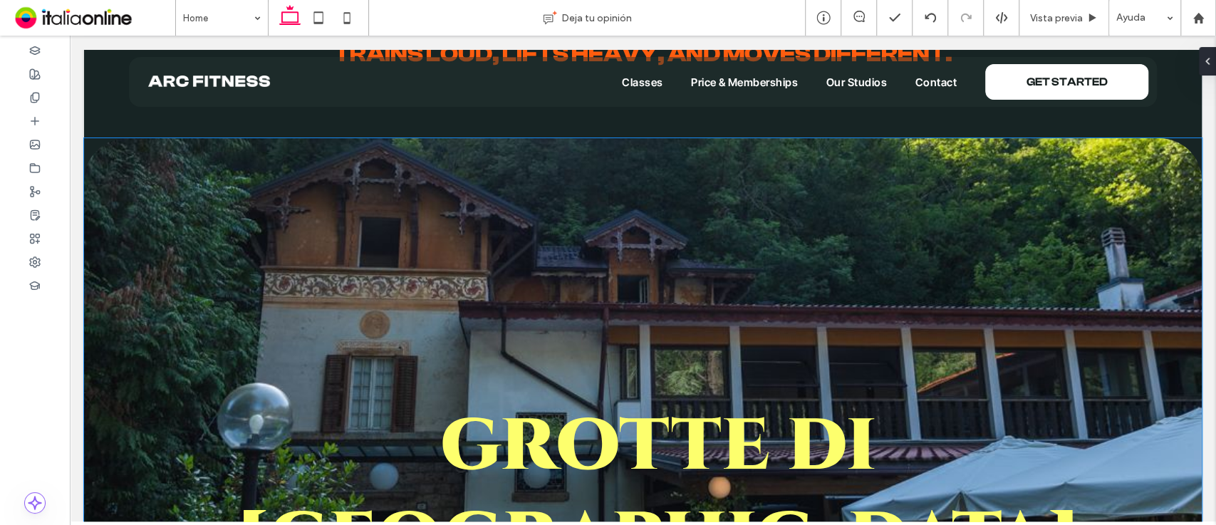
click at [157, 241] on img at bounding box center [643, 420] width 1118 height 564
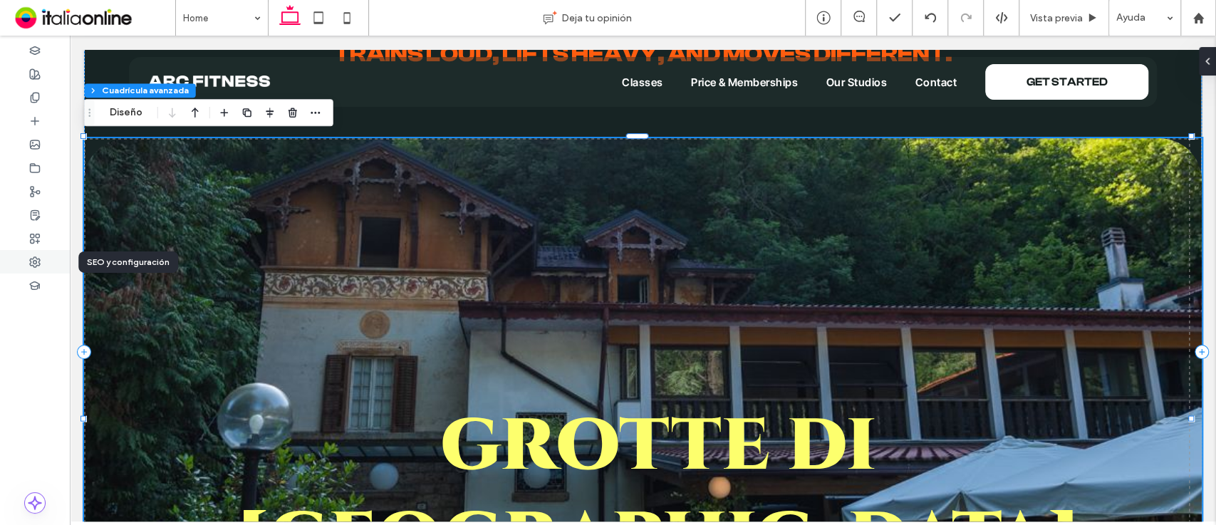
click at [46, 261] on div at bounding box center [35, 262] width 70 height 24
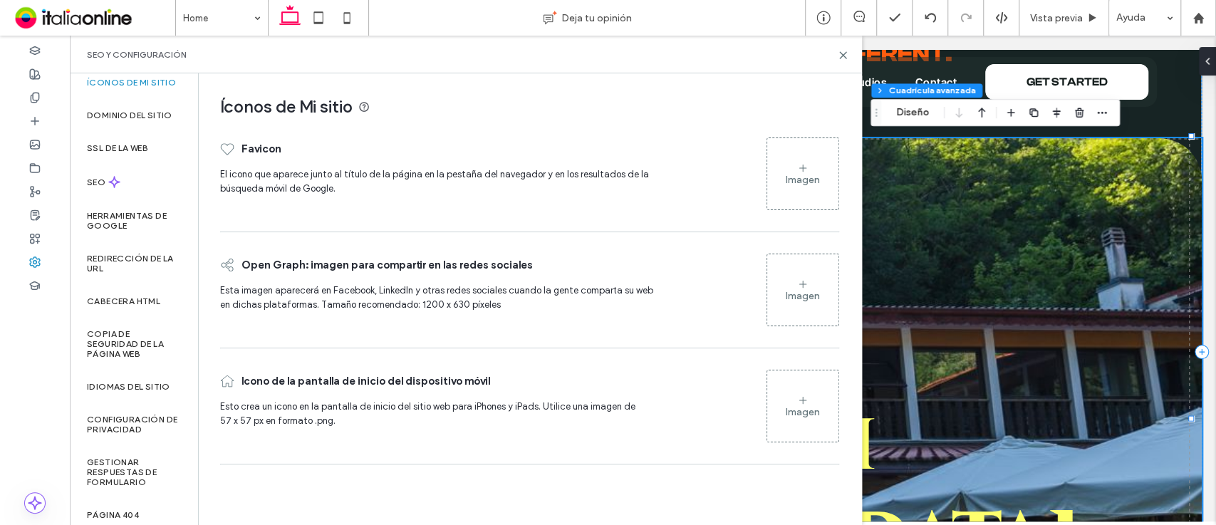
scroll to position [6, 0]
click at [135, 346] on label "Copia de seguridad de la página web" at bounding box center [134, 346] width 94 height 30
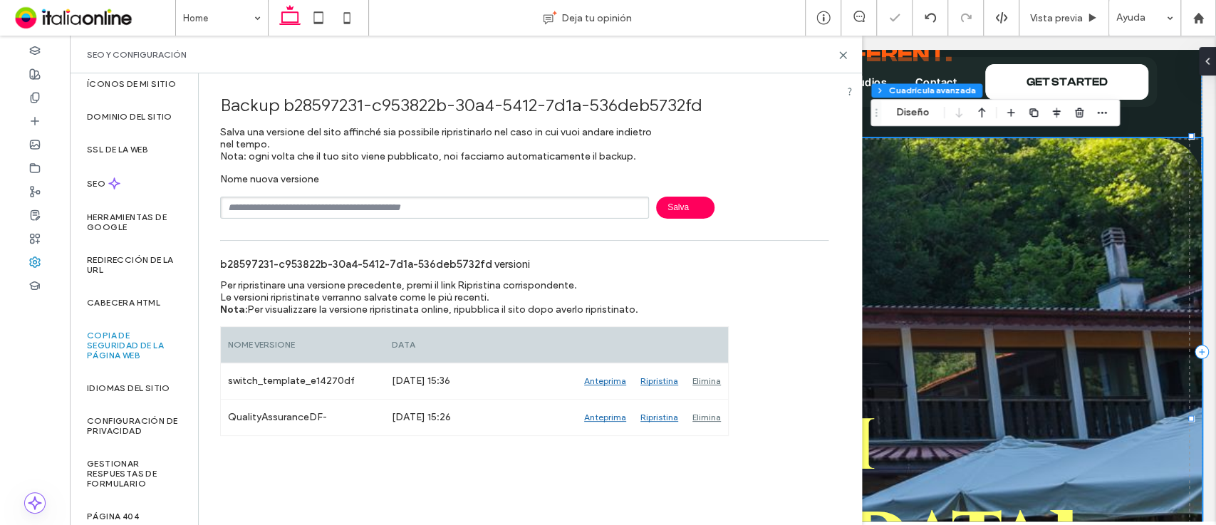
click at [416, 194] on div "Nome nuova versione [GEOGRAPHIC_DATA]" at bounding box center [524, 196] width 608 height 46
click at [420, 200] on input "text" at bounding box center [434, 208] width 429 height 22
type input "****"
click at [675, 201] on span "Salva" at bounding box center [685, 208] width 58 height 22
click at [844, 55] on icon at bounding box center [843, 55] width 11 height 11
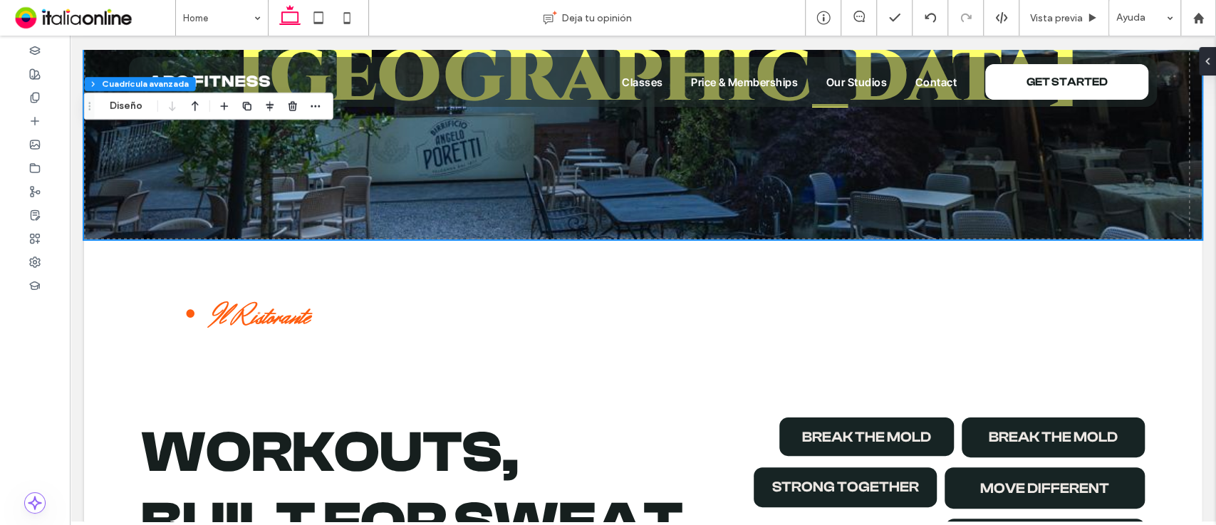
scroll to position [633, 0]
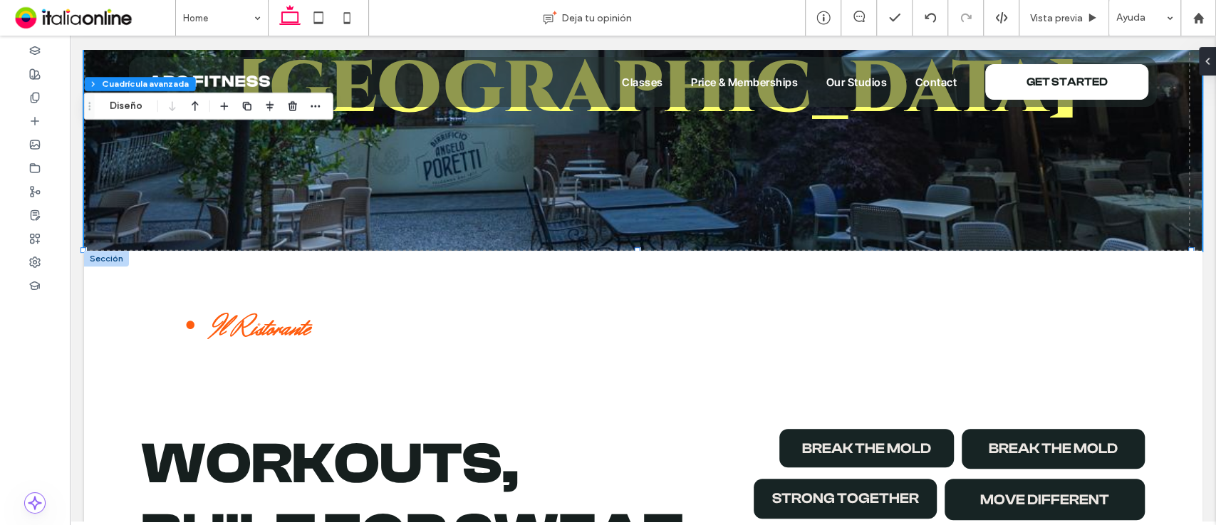
click at [112, 259] on div at bounding box center [106, 259] width 45 height 16
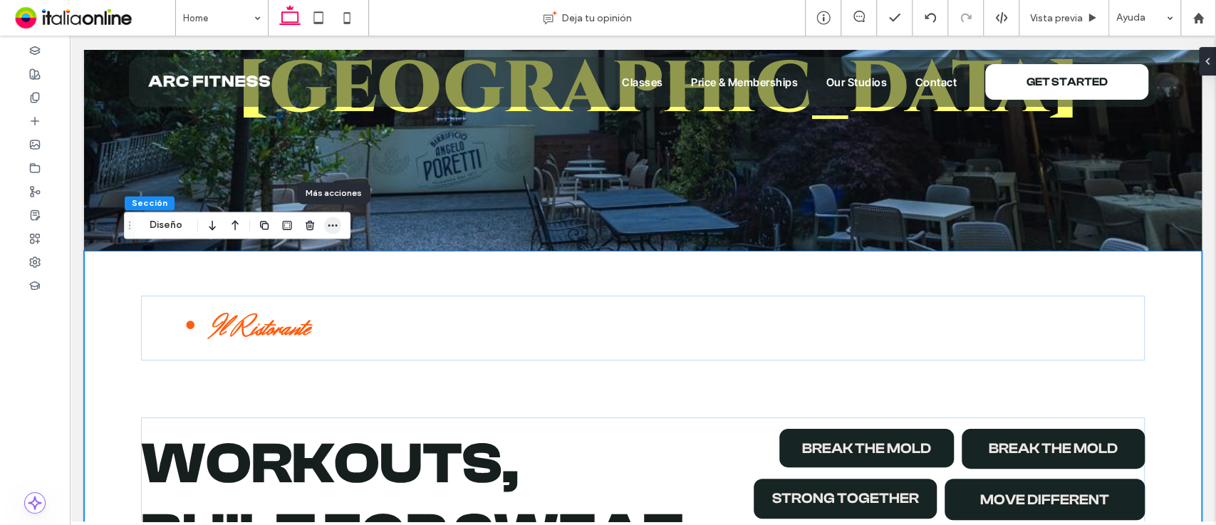
click at [327, 226] on icon "button" at bounding box center [332, 224] width 11 height 11
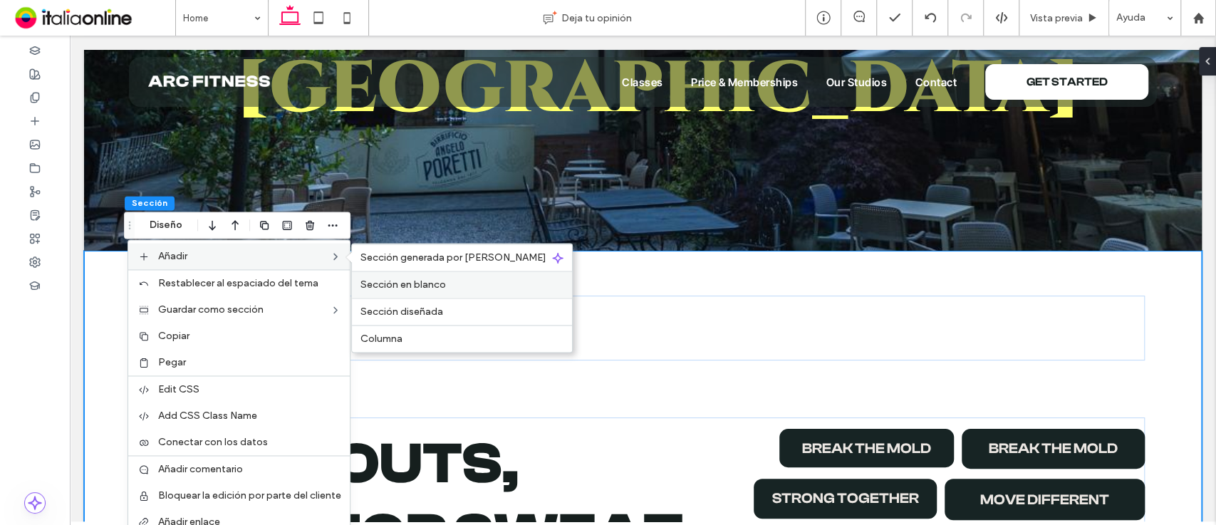
click at [389, 276] on div "Sección en blanco" at bounding box center [462, 284] width 220 height 27
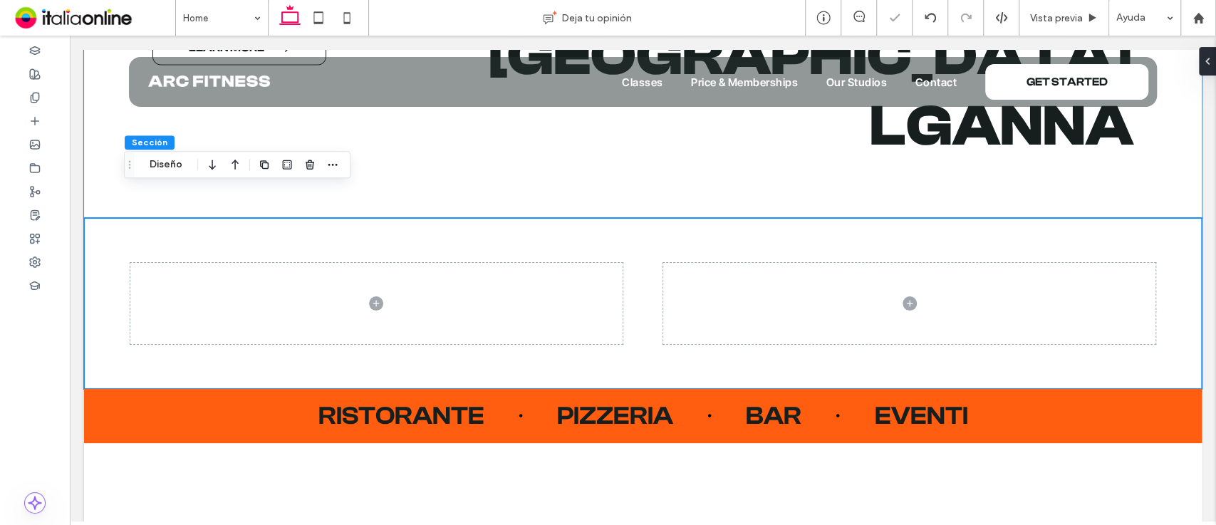
scroll to position [1894, 0]
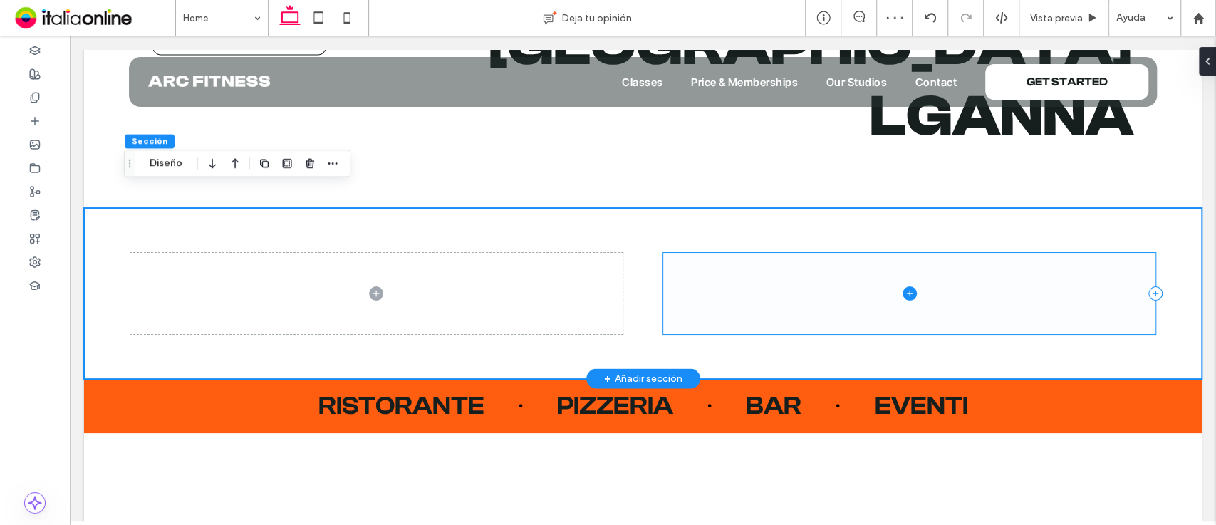
click at [1069, 254] on span at bounding box center [909, 294] width 492 height 82
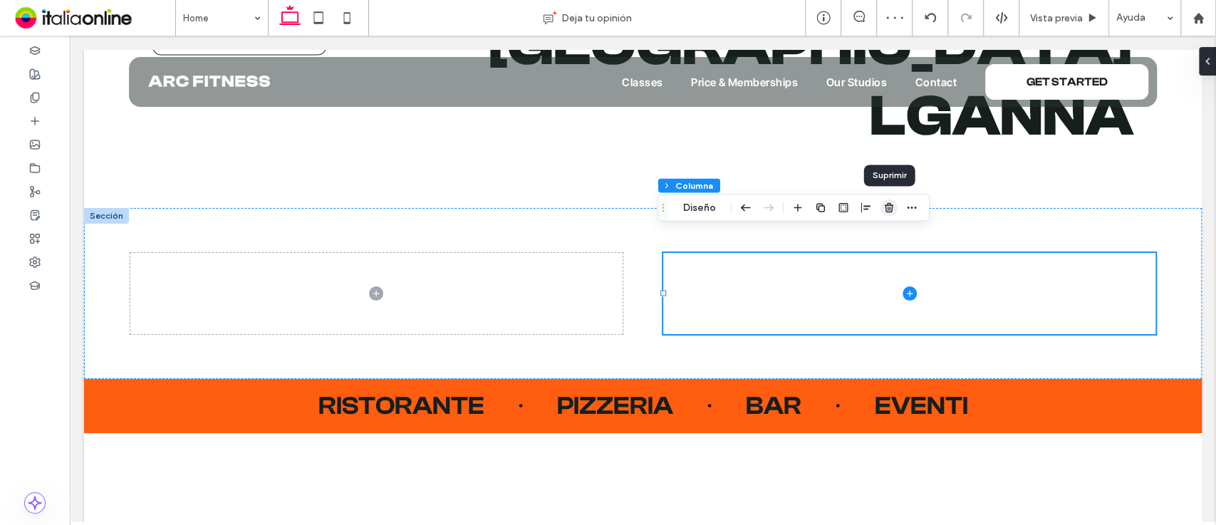
click at [889, 209] on icon "button" at bounding box center [888, 207] width 11 height 11
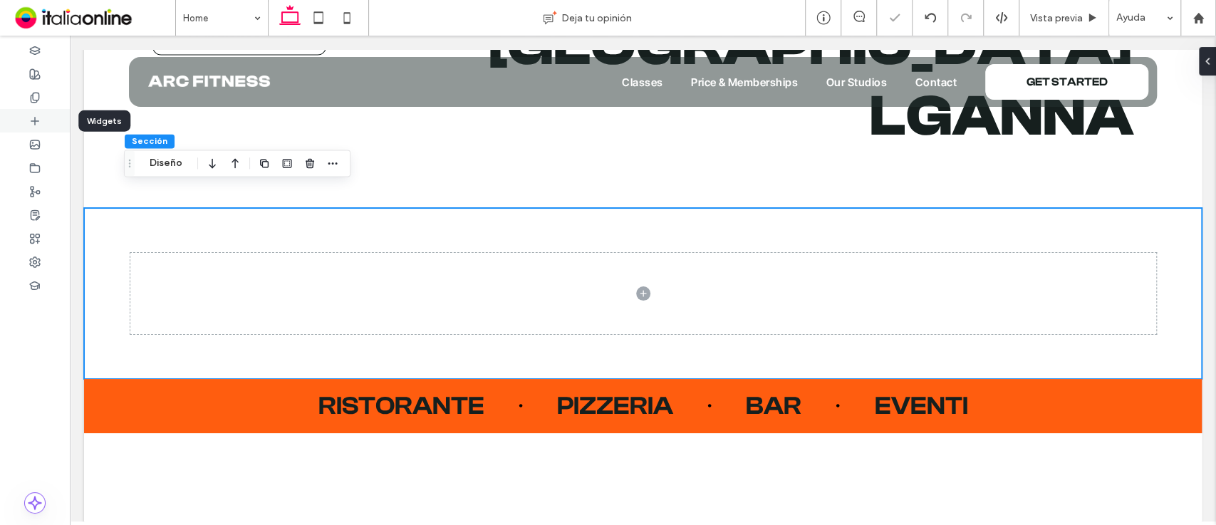
click at [35, 119] on icon at bounding box center [34, 120] width 11 height 11
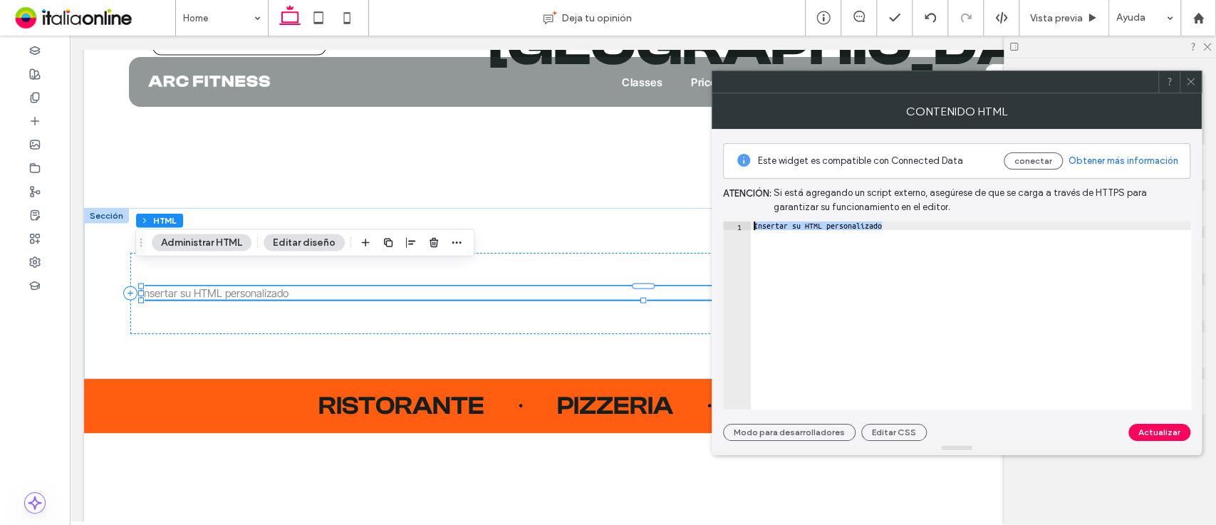
drag, startPoint x: 893, startPoint y: 232, endPoint x: 748, endPoint y: 224, distance: 144.8
click at [748, 224] on div "**********" at bounding box center [957, 316] width 468 height 188
paste textarea "**********"
drag, startPoint x: 898, startPoint y: 226, endPoint x: 1047, endPoint y: 227, distance: 148.2
click at [1047, 227] on div "< img class = "piatto-contorno" src = "[URL][DOMAIN_NAME]" alt = "Piatto" >" at bounding box center [971, 324] width 440 height 205
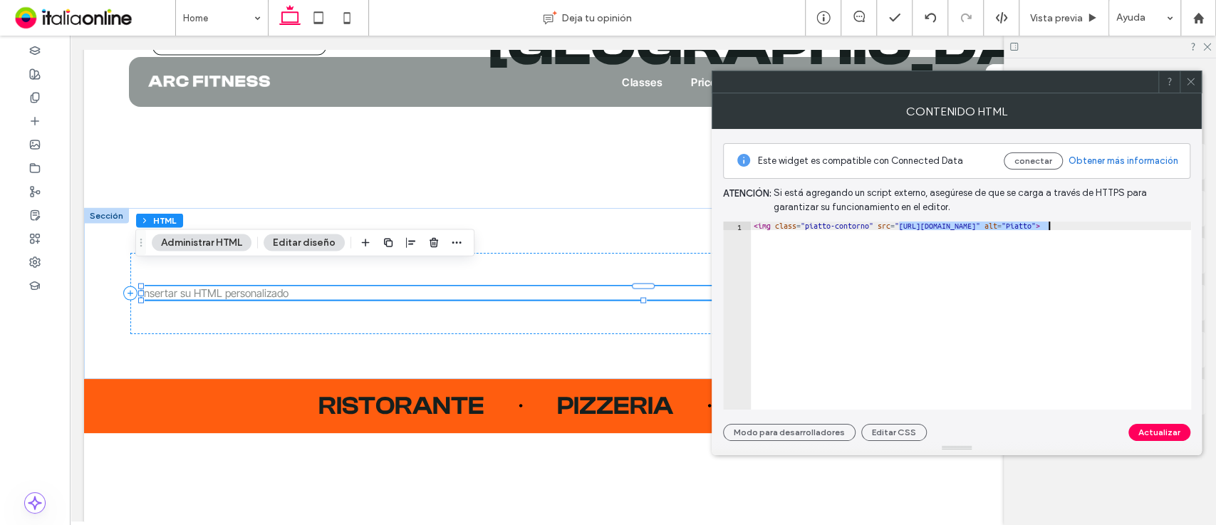
paste textarea "**********"
type textarea "**********"
click at [897, 435] on button "Editar CSS" at bounding box center [894, 432] width 66 height 17
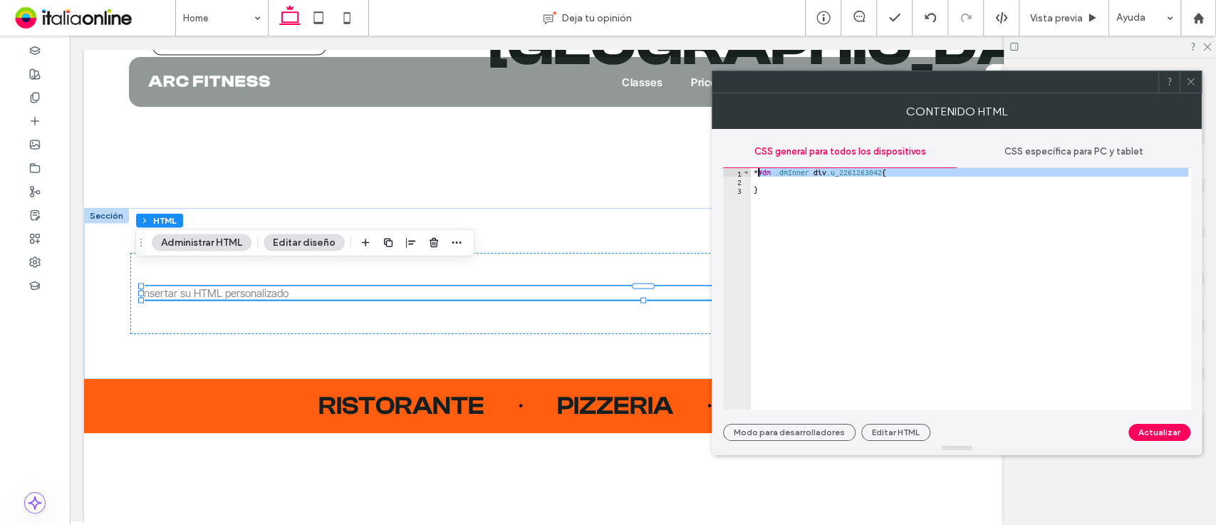
drag, startPoint x: 846, startPoint y: 180, endPoint x: 758, endPoint y: 172, distance: 88.7
click at [758, 172] on div "* #dm .dmInner div .u_2261263042 { }" at bounding box center [971, 297] width 440 height 259
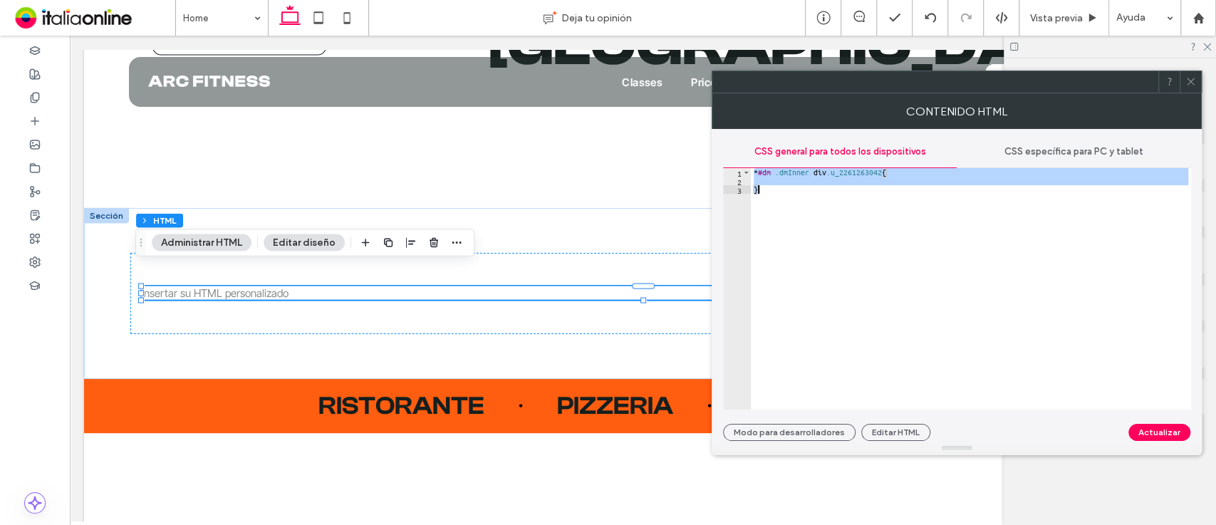
drag, startPoint x: 752, startPoint y: 173, endPoint x: 777, endPoint y: 194, distance: 32.8
click at [777, 194] on div "* #dm .dmInner div .u_2261263042 { }" at bounding box center [971, 297] width 440 height 259
paste textarea "Cursor at row 3"
type textarea "*"
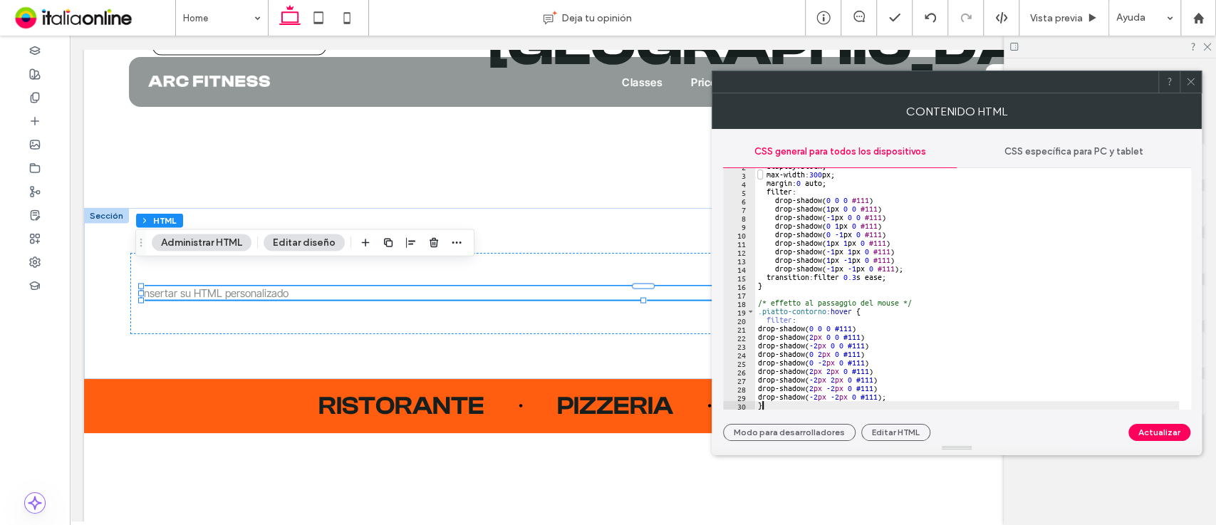
scroll to position [15, 0]
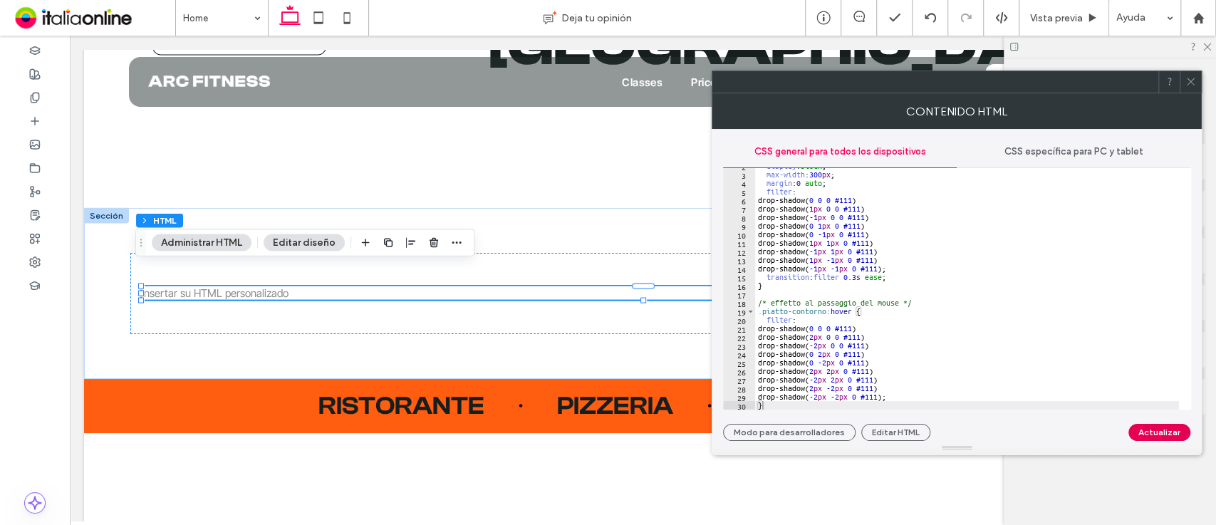
click at [1155, 432] on button "Actualizar" at bounding box center [1159, 432] width 62 height 17
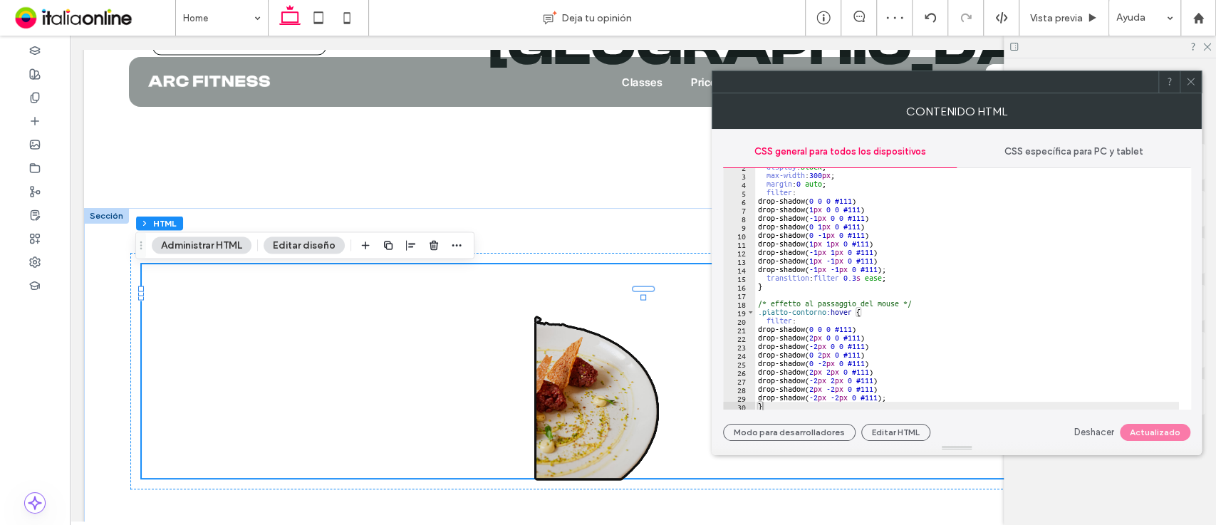
scroll to position [0, 0]
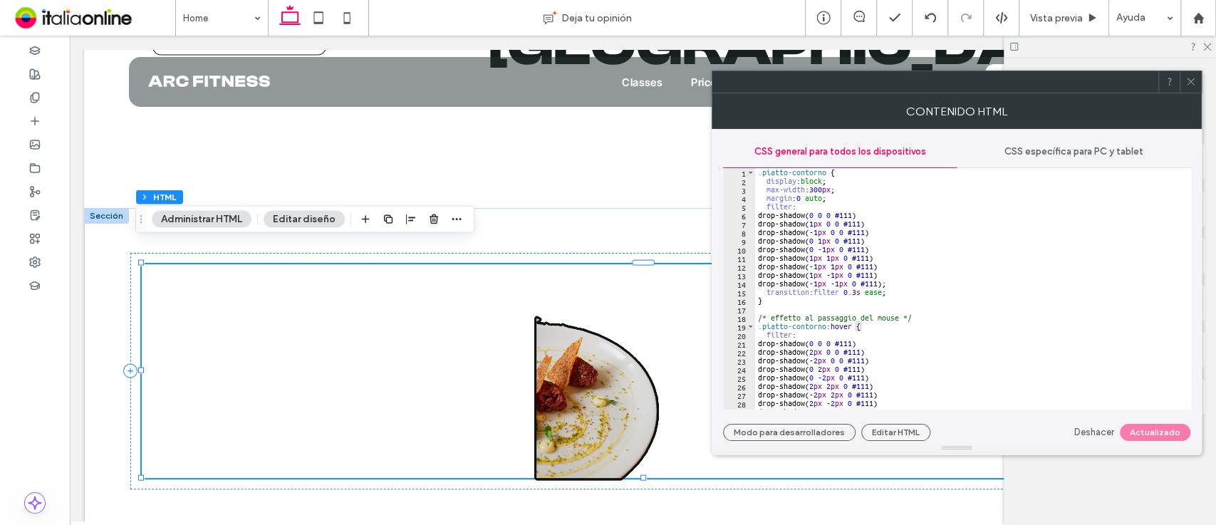
click at [1192, 81] on icon at bounding box center [1190, 81] width 11 height 11
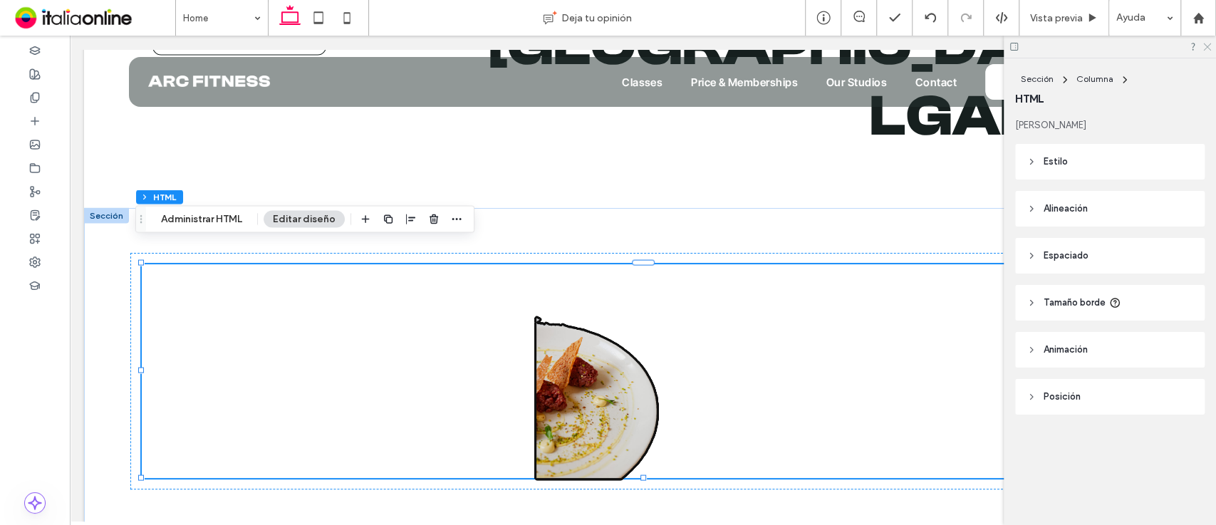
click at [1208, 44] on icon at bounding box center [1206, 45] width 9 height 9
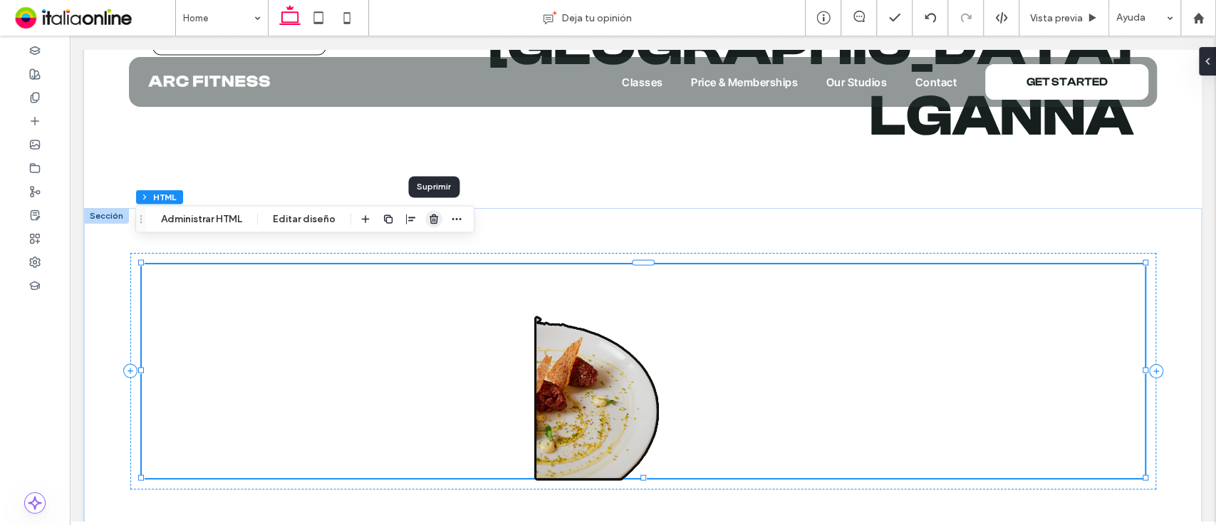
click at [432, 219] on icon "button" at bounding box center [433, 219] width 11 height 11
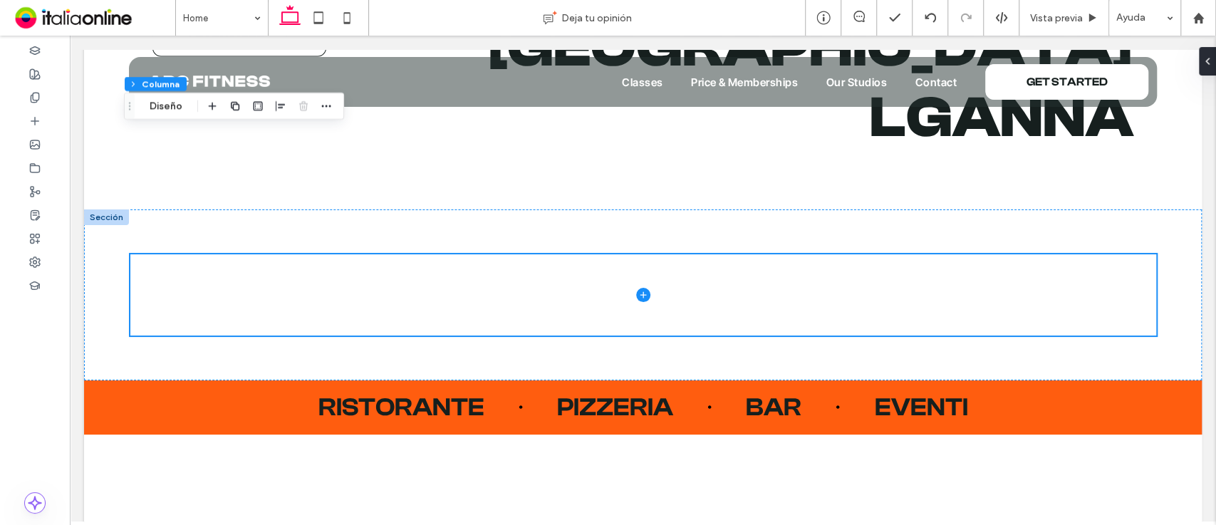
scroll to position [1638, 0]
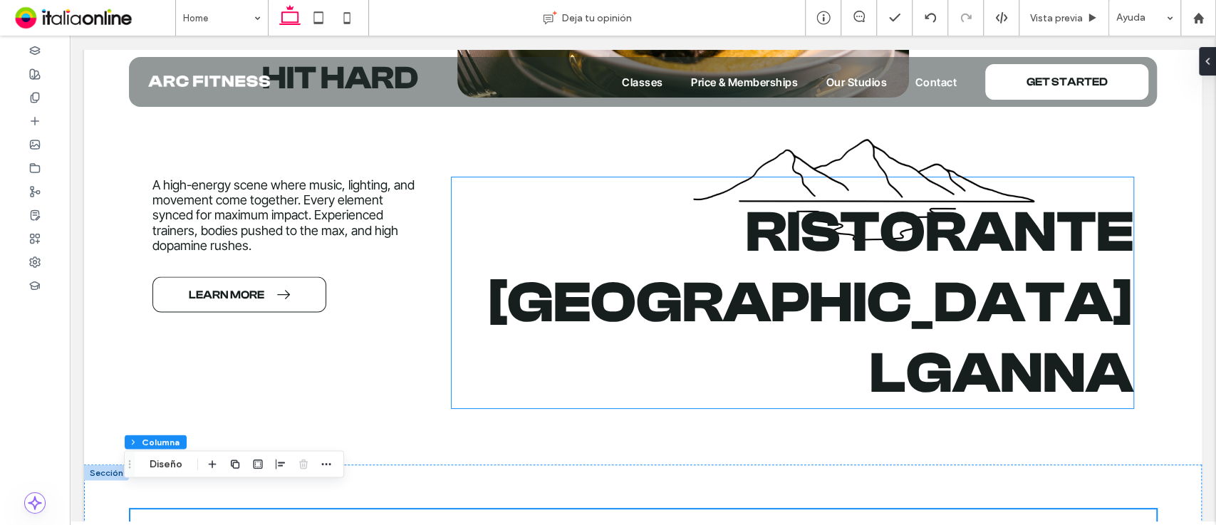
click at [888, 229] on h2 "RISTORANTE GROTTE DI VA LGANNA" at bounding box center [805, 303] width 653 height 212
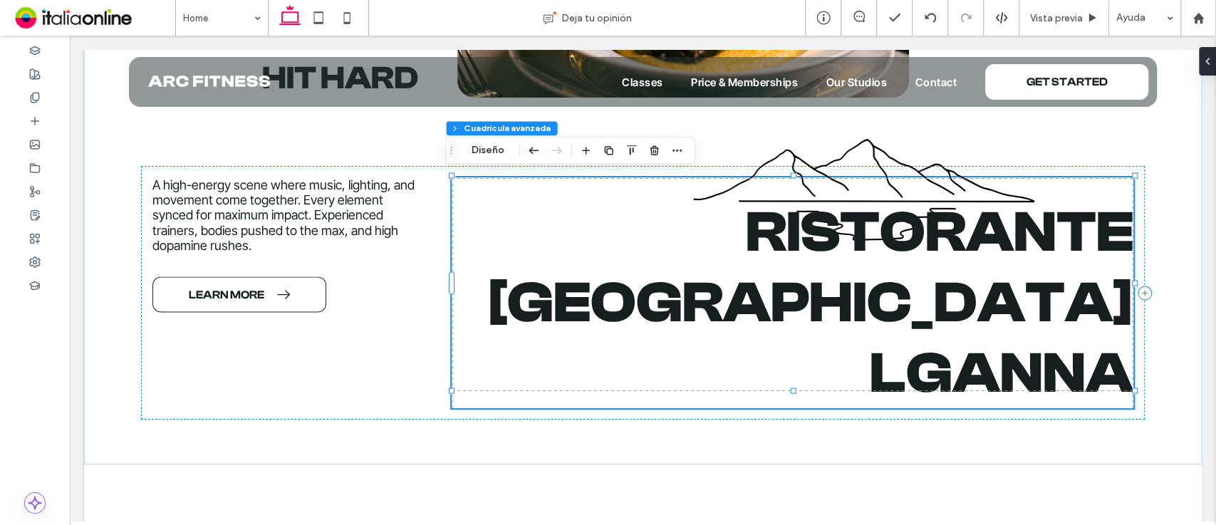
click at [888, 229] on h2 "RISTORANTE GROTTE DI VA LGANNA" at bounding box center [805, 303] width 653 height 212
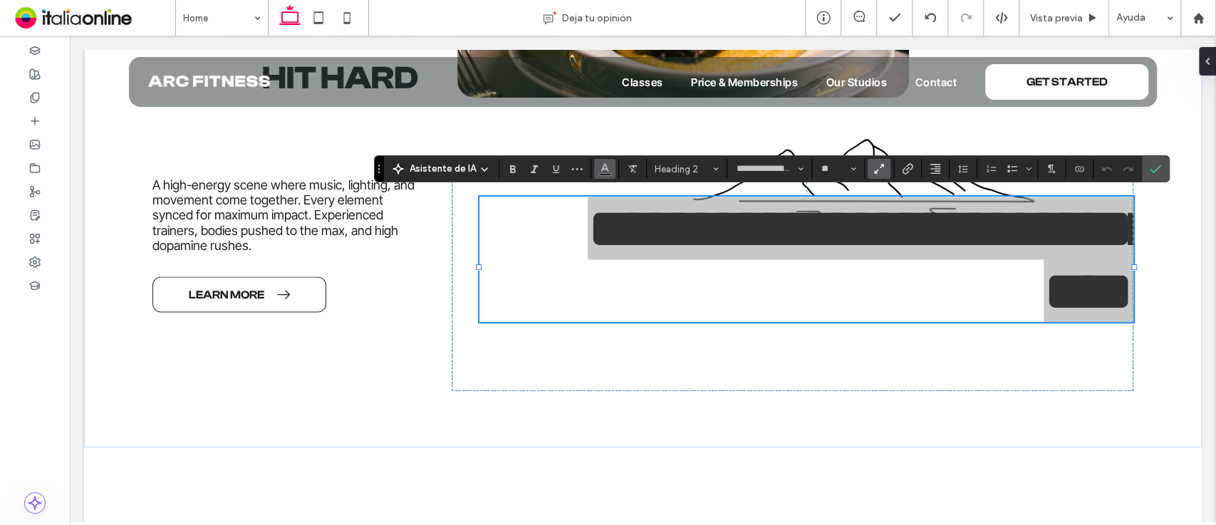
click at [603, 168] on icon "Color" at bounding box center [604, 167] width 11 height 11
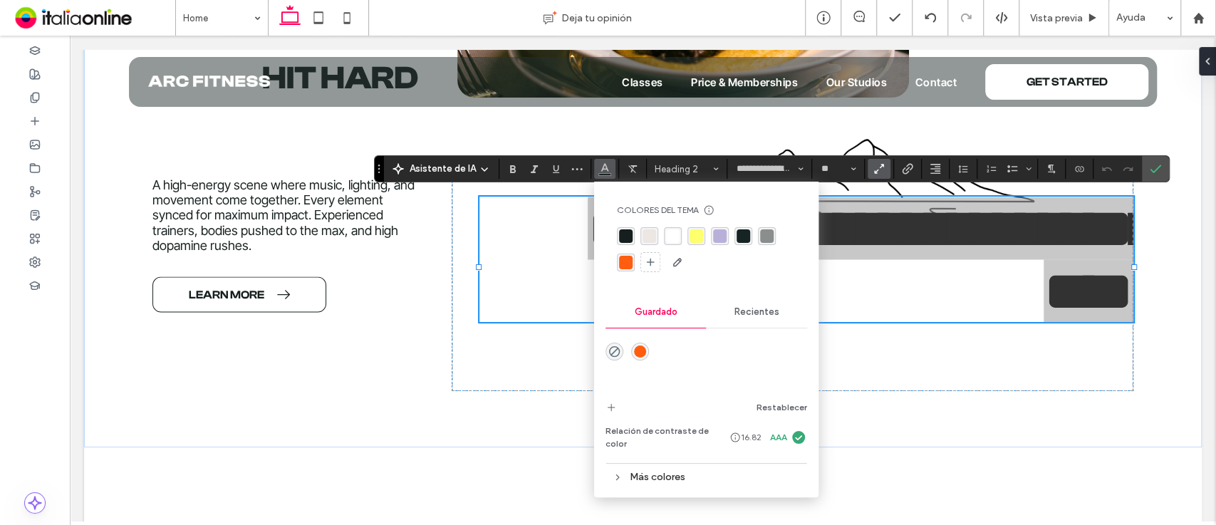
click at [762, 234] on div "rgba(138, 143, 142, 1)" at bounding box center [767, 236] width 14 height 14
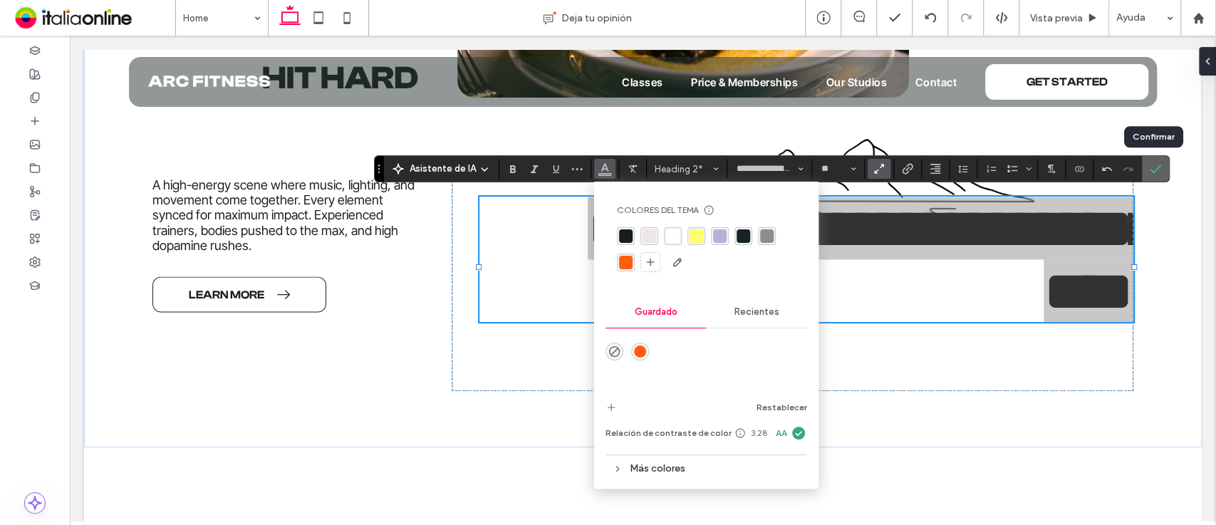
click at [1156, 170] on icon "Confirmar" at bounding box center [1155, 168] width 11 height 11
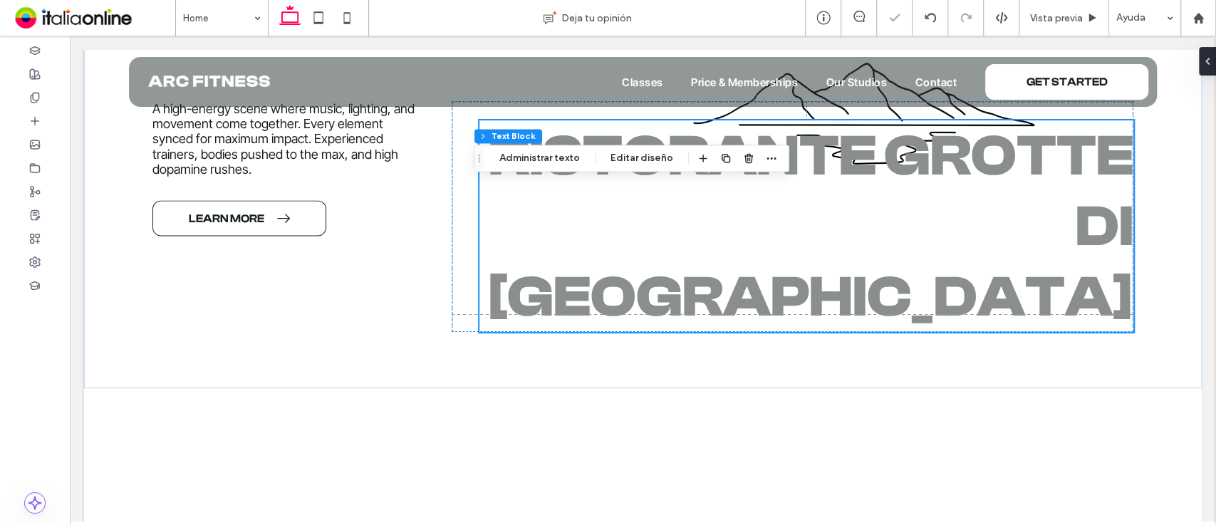
scroll to position [1737, 0]
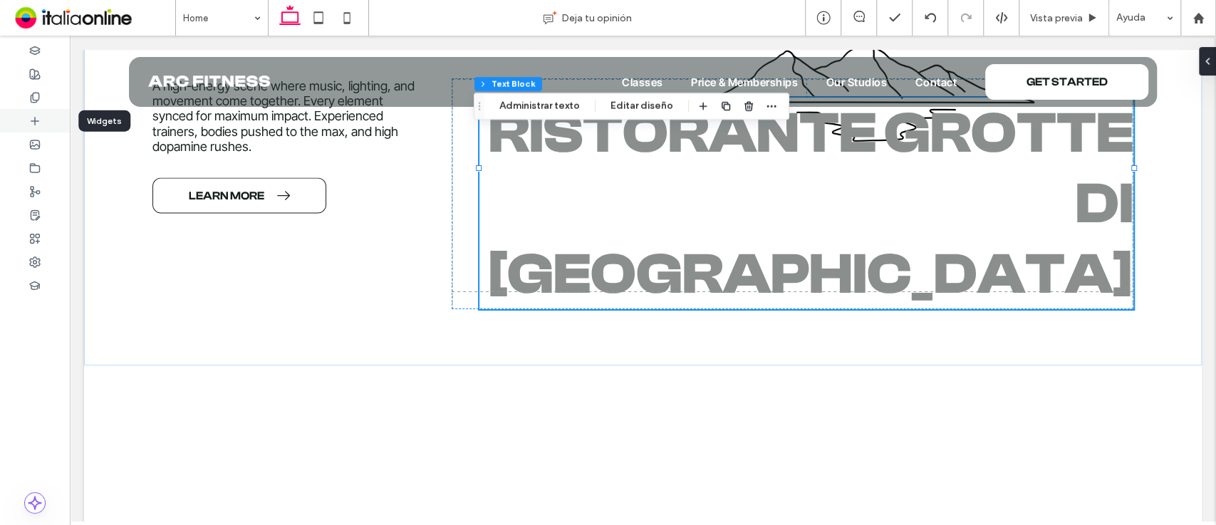
click at [29, 124] on icon at bounding box center [34, 120] width 11 height 11
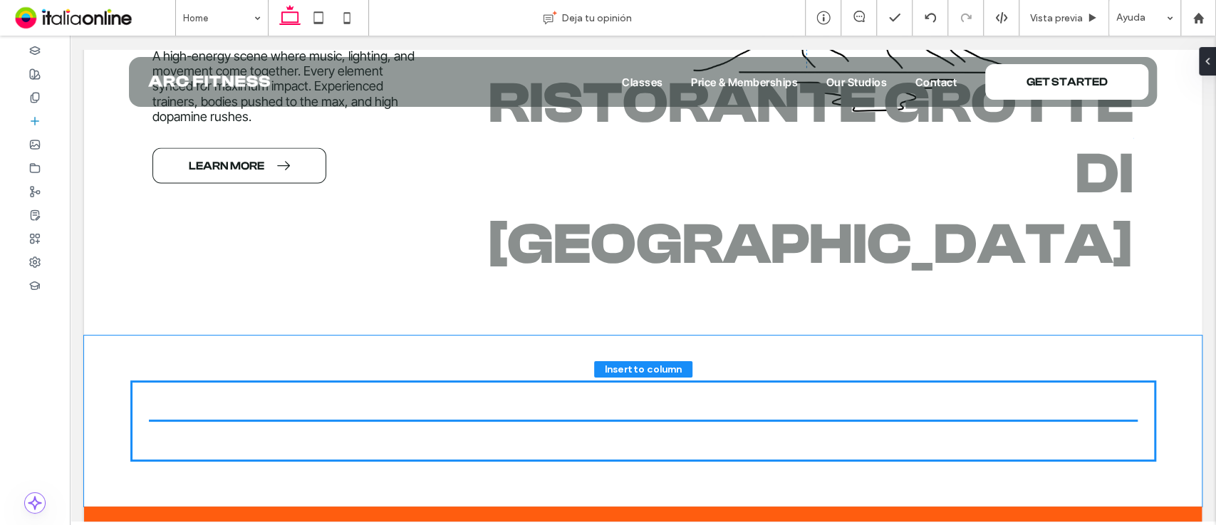
scroll to position [1794, 0]
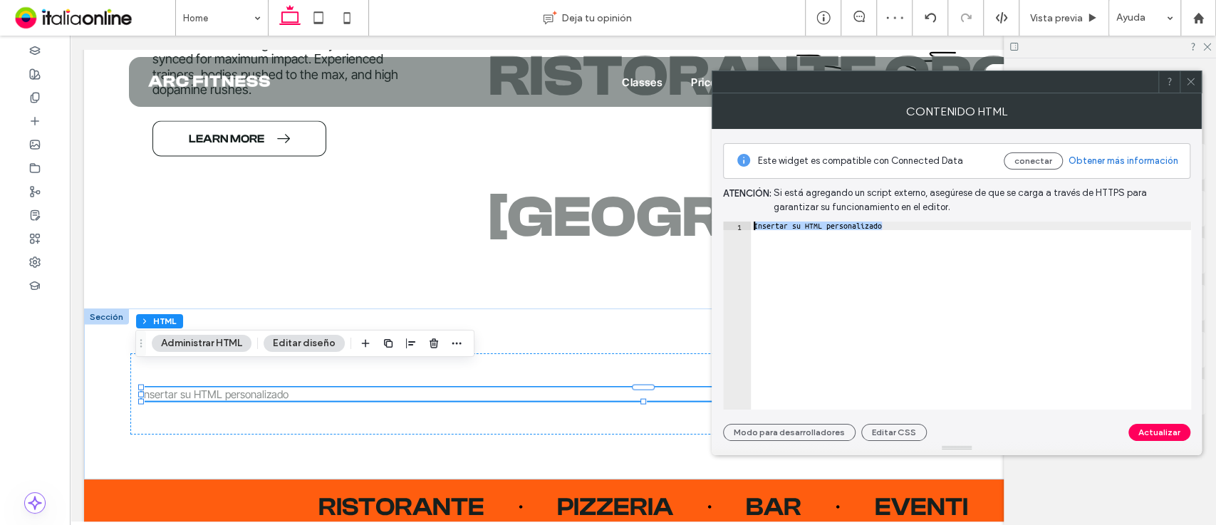
drag, startPoint x: 908, startPoint y: 239, endPoint x: 725, endPoint y: 213, distance: 184.3
click at [725, 213] on div "**********" at bounding box center [956, 285] width 467 height 312
paste textarea "Cursor at row 1"
drag, startPoint x: 954, startPoint y: 234, endPoint x: 804, endPoint y: 233, distance: 150.3
click at [804, 233] on div "< div class = "piatto-animato" > < img src = "[URL][DOMAIN_NAME]" alt = "Piatto…" at bounding box center [971, 324] width 440 height 205
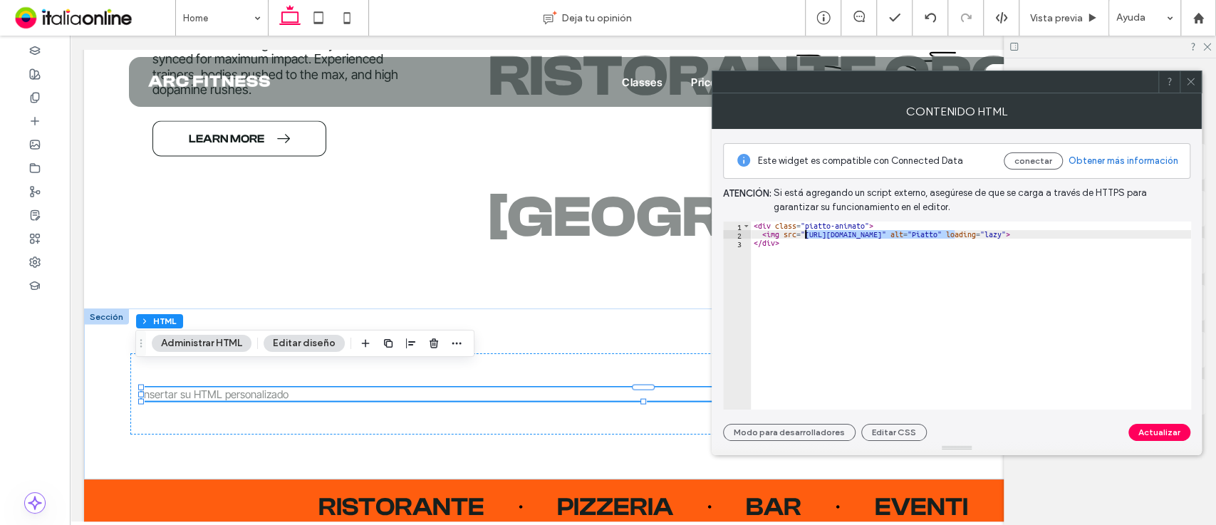
paste textarea "**********"
type textarea "**********"
click at [870, 430] on button "Editar CSS" at bounding box center [894, 432] width 66 height 17
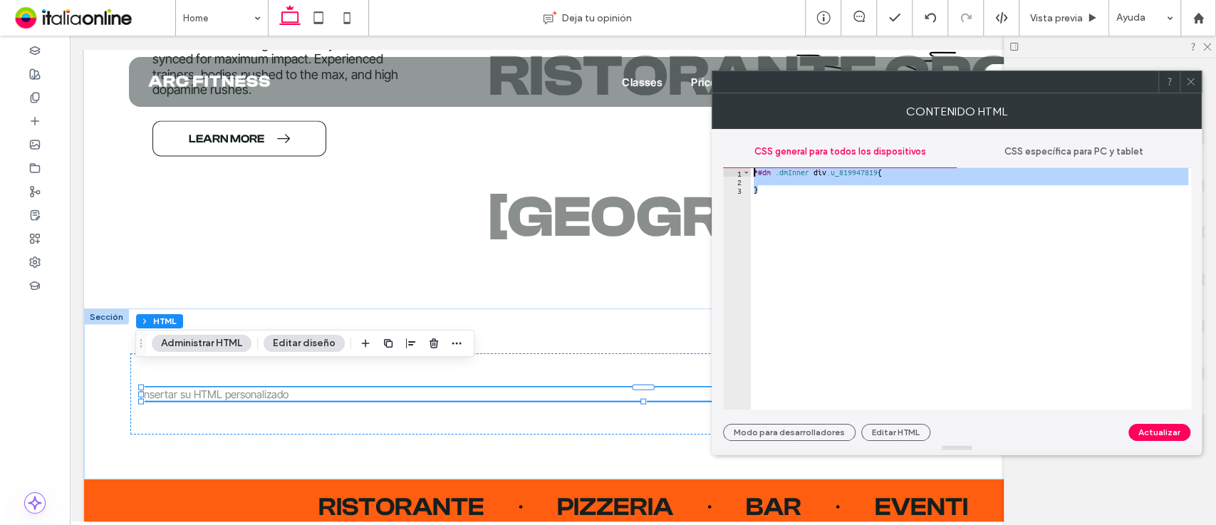
drag, startPoint x: 809, startPoint y: 188, endPoint x: 735, endPoint y: 172, distance: 75.7
click at [735, 172] on div "* 1 2 3 * #dm .dmInner div .u_819947819 { } XXXXXXXXXXXXXXXXXXXXXXXXXXXXXXXXXXX…" at bounding box center [957, 289] width 468 height 242
paste textarea "Cursor at row 1"
type textarea "**********"
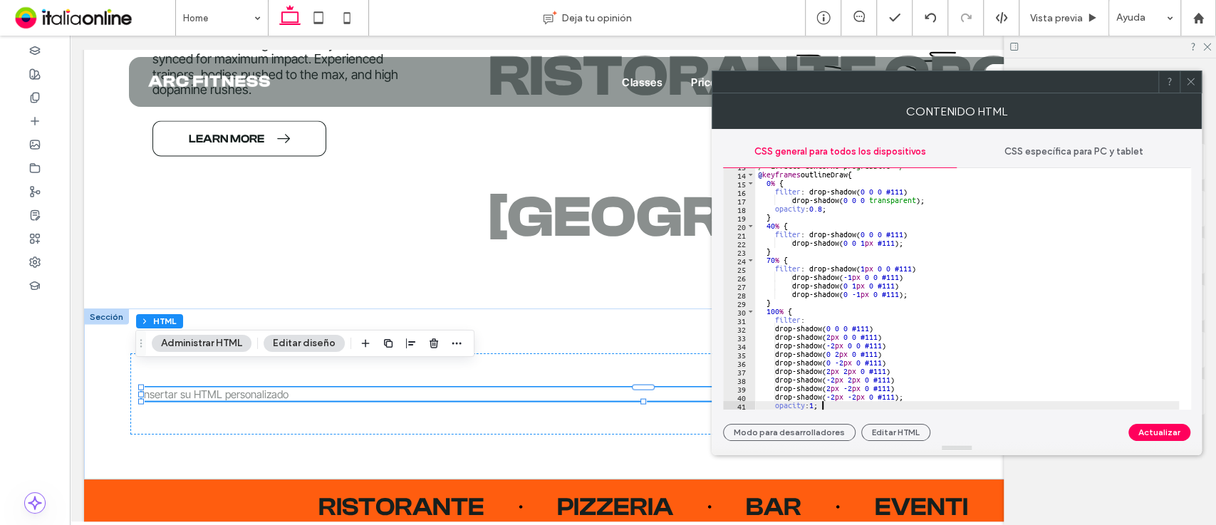
scroll to position [108, 0]
click at [1151, 426] on button "Actualizar" at bounding box center [1159, 432] width 62 height 17
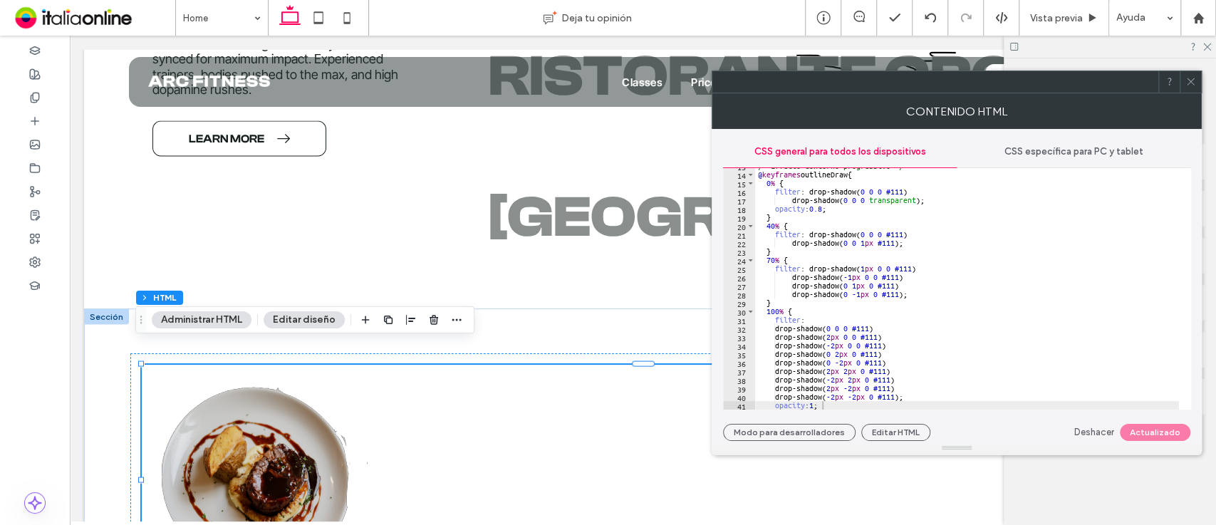
click at [1189, 83] on use at bounding box center [1190, 81] width 7 height 7
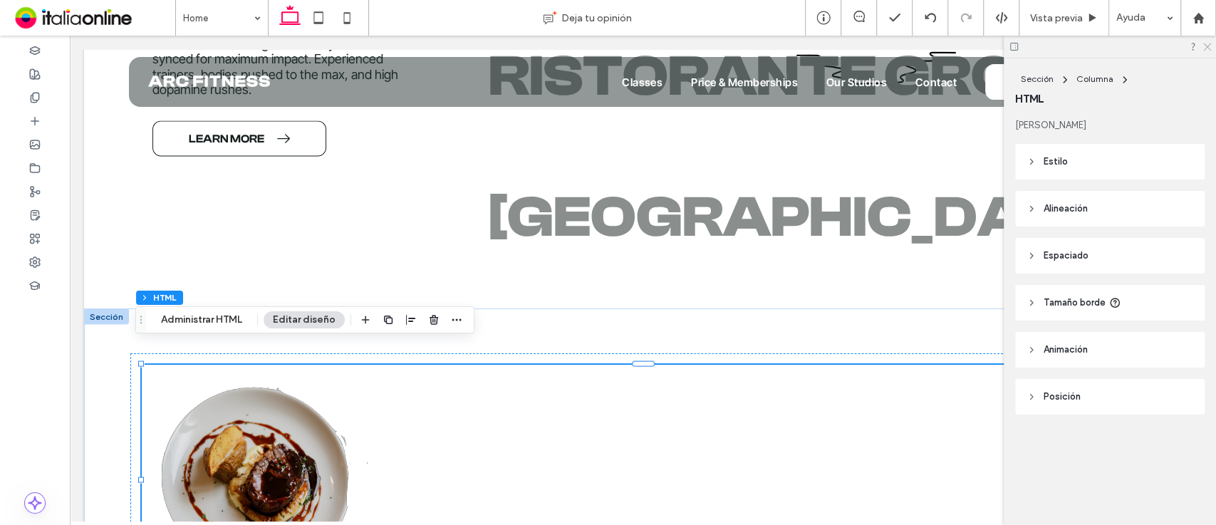
click at [1208, 45] on icon at bounding box center [1206, 45] width 9 height 9
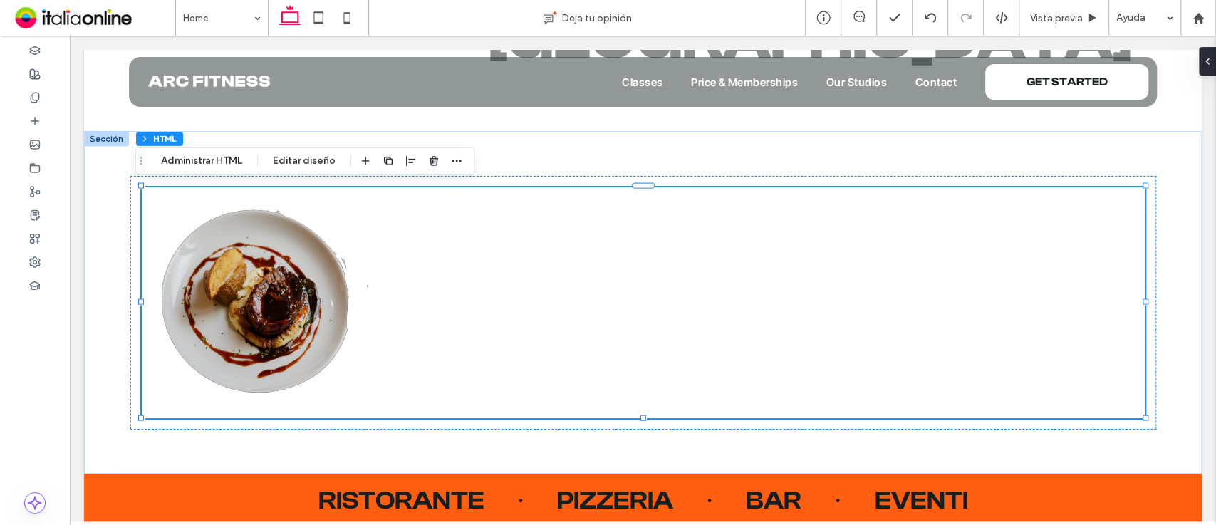
scroll to position [1953, 0]
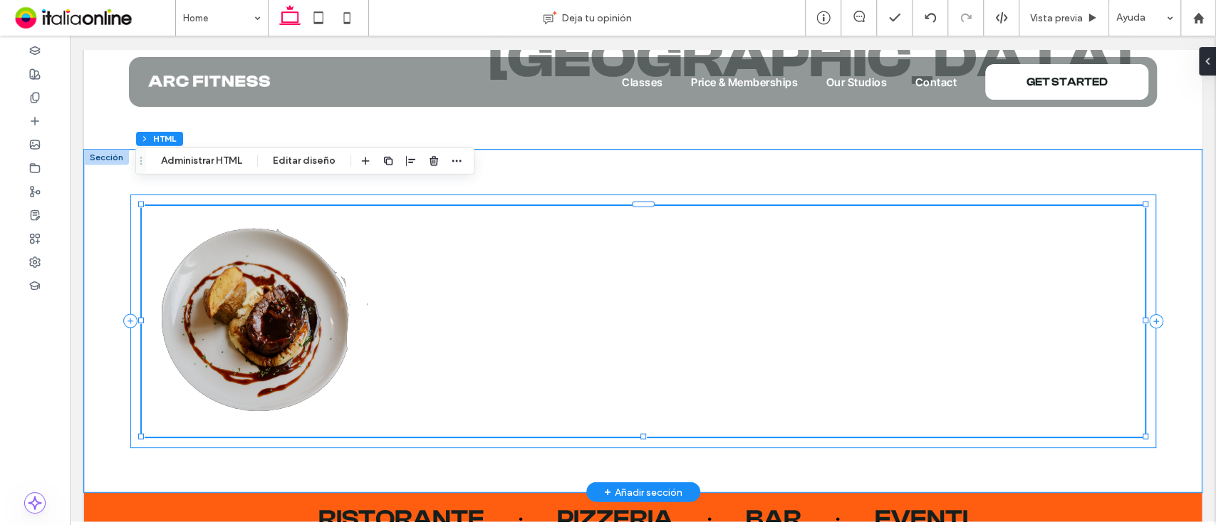
click at [130, 194] on div at bounding box center [643, 321] width 1026 height 254
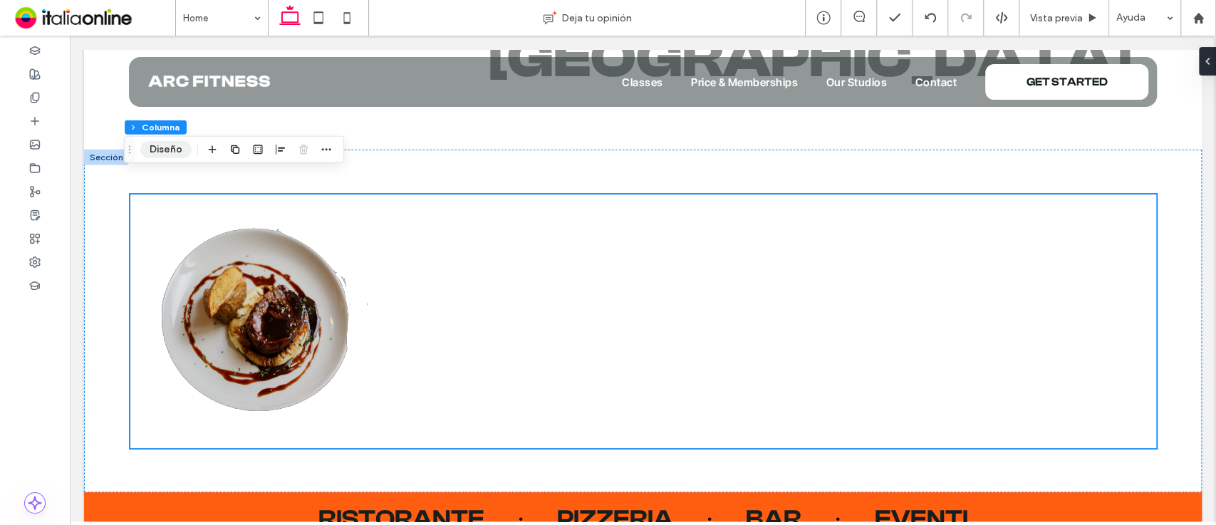
click at [160, 145] on button "Diseño" at bounding box center [165, 149] width 51 height 17
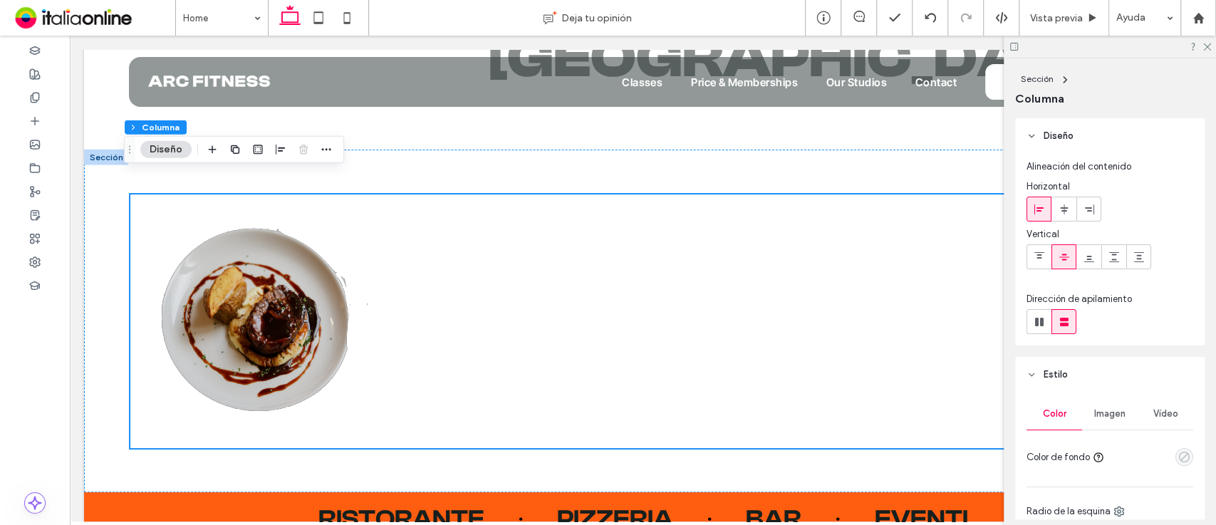
click at [1179, 452] on use "empty color" at bounding box center [1184, 457] width 11 height 11
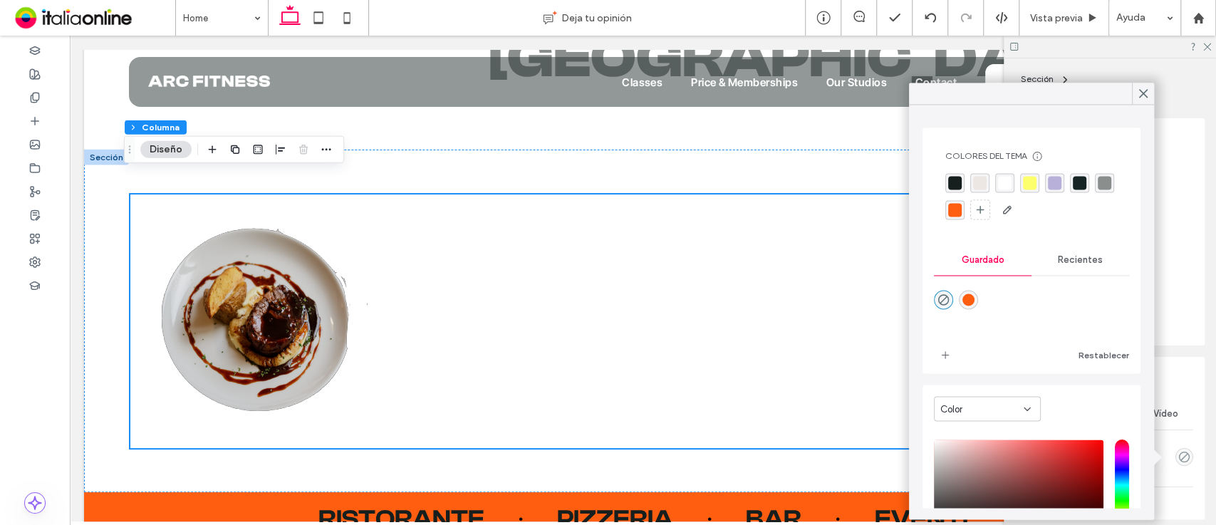
click at [972, 308] on div at bounding box center [968, 299] width 19 height 19
click at [969, 301] on div "rgba(255,93,15,1)" at bounding box center [968, 300] width 12 height 12
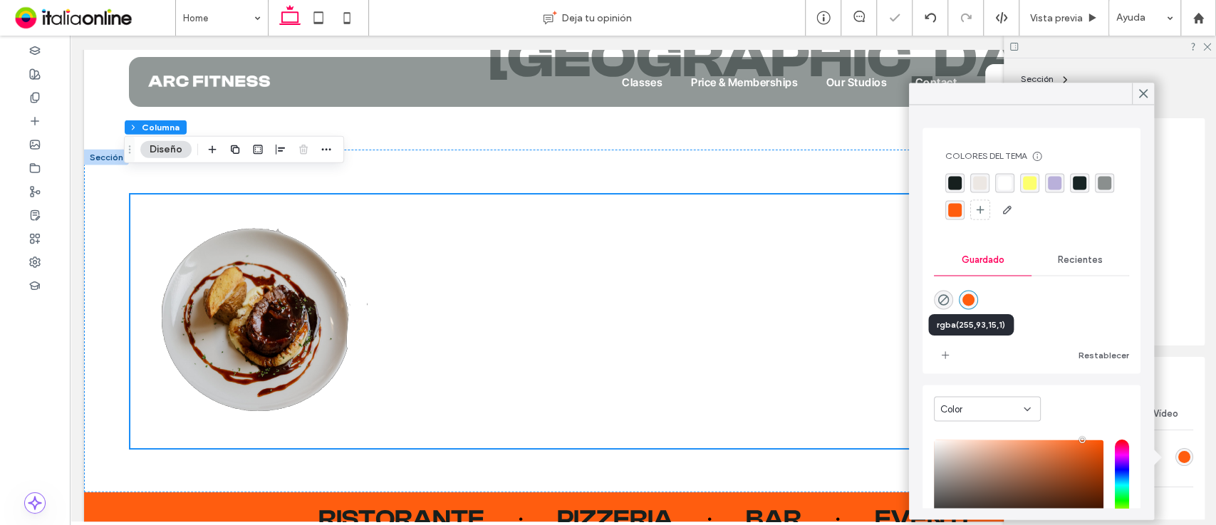
type input "*******"
type input "***"
type input "****"
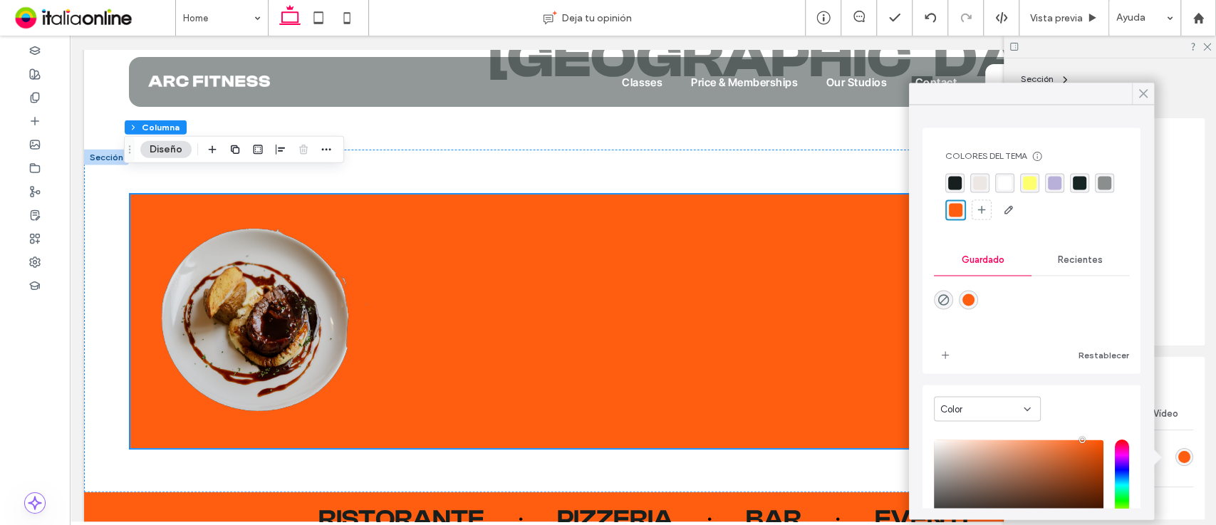
click at [1138, 95] on icon at bounding box center [1143, 93] width 13 height 13
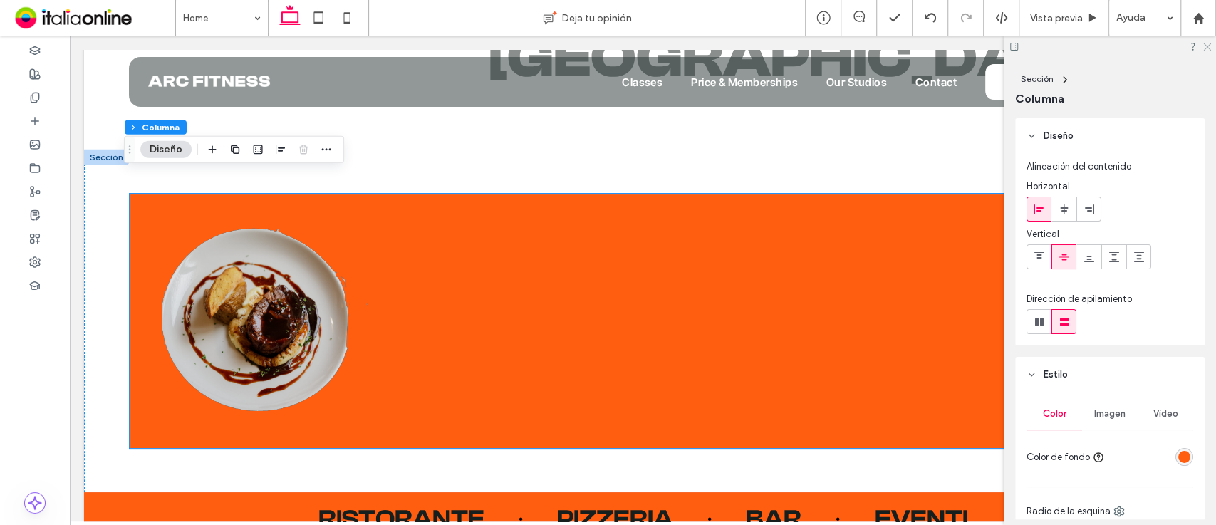
click at [1205, 42] on icon at bounding box center [1206, 45] width 9 height 9
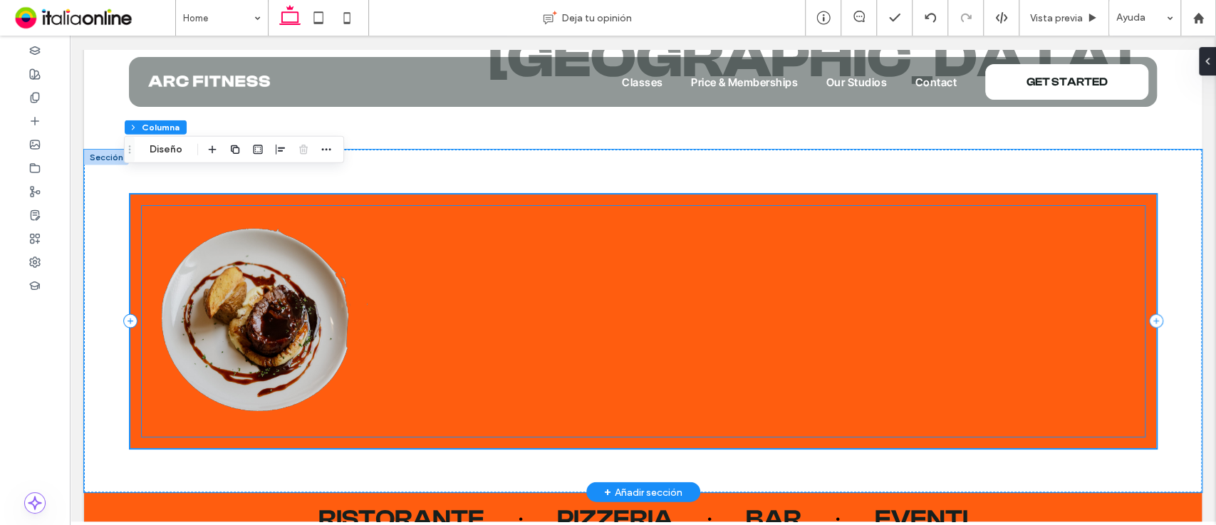
click at [295, 274] on img at bounding box center [256, 320] width 228 height 228
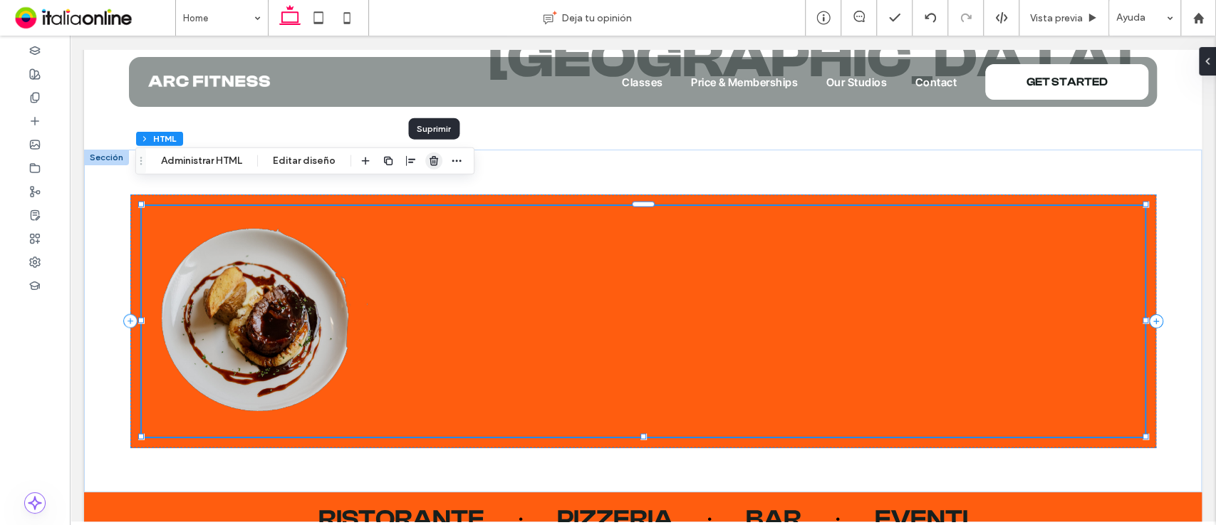
click at [435, 161] on use "button" at bounding box center [434, 160] width 9 height 9
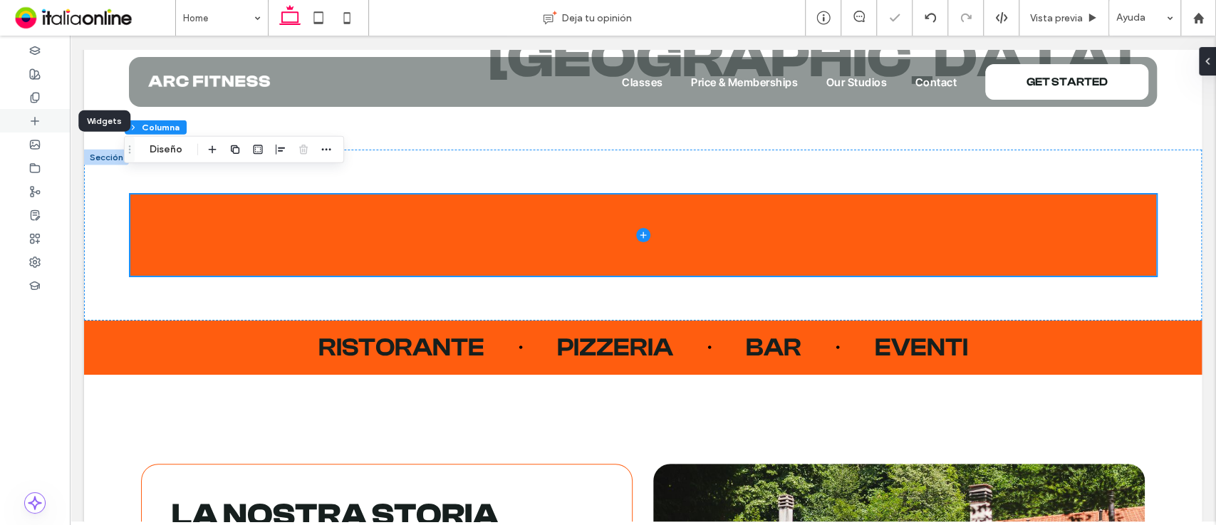
click at [24, 127] on div at bounding box center [35, 121] width 70 height 24
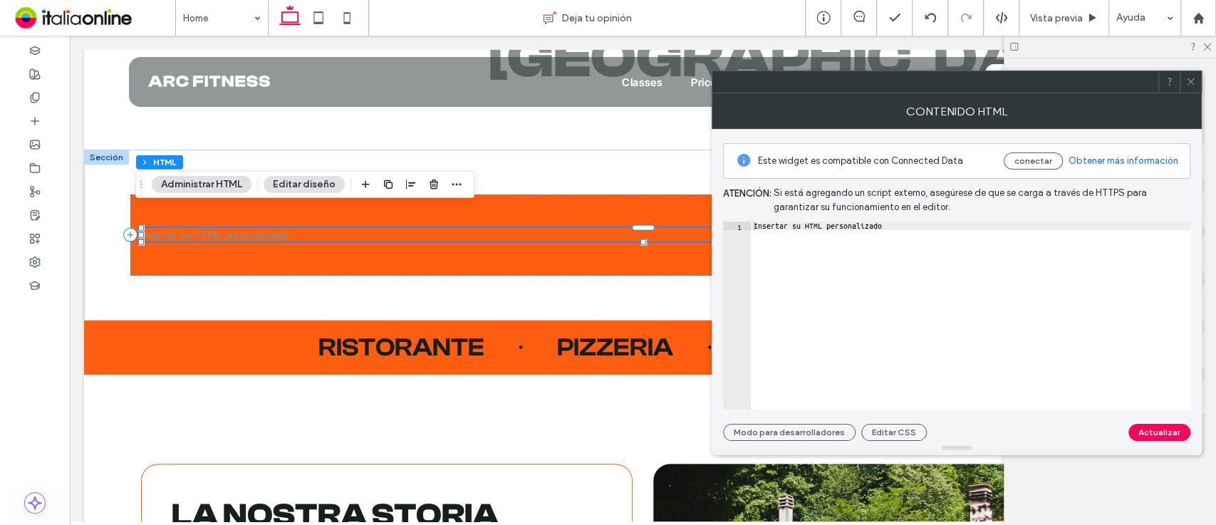
type textarea "**********"
drag, startPoint x: 911, startPoint y: 221, endPoint x: 745, endPoint y: 237, distance: 166.7
click at [745, 237] on div "**********" at bounding box center [957, 316] width 468 height 188
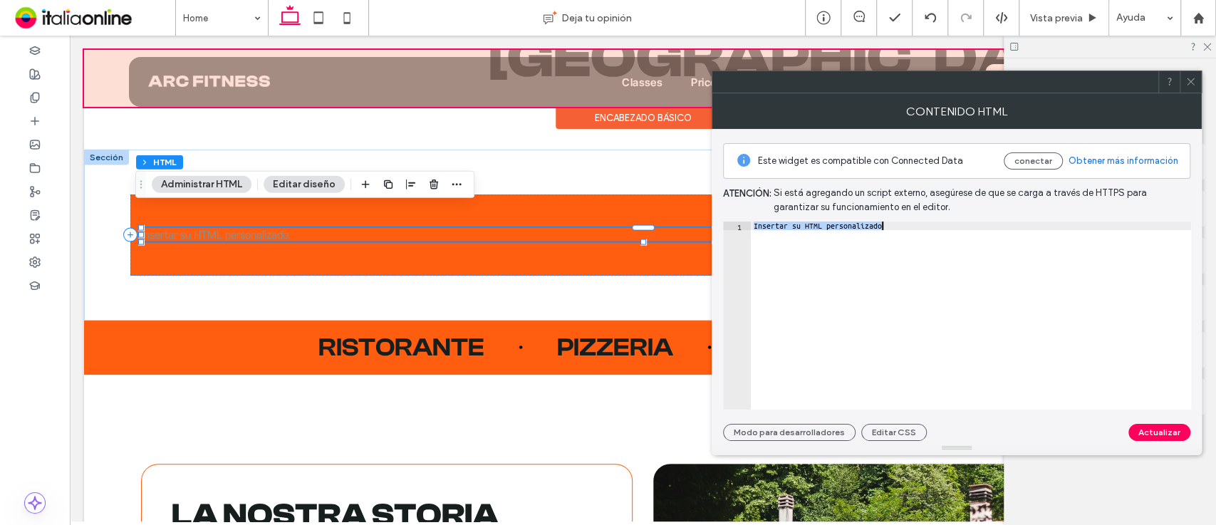
paste textarea "Cursor at row 1"
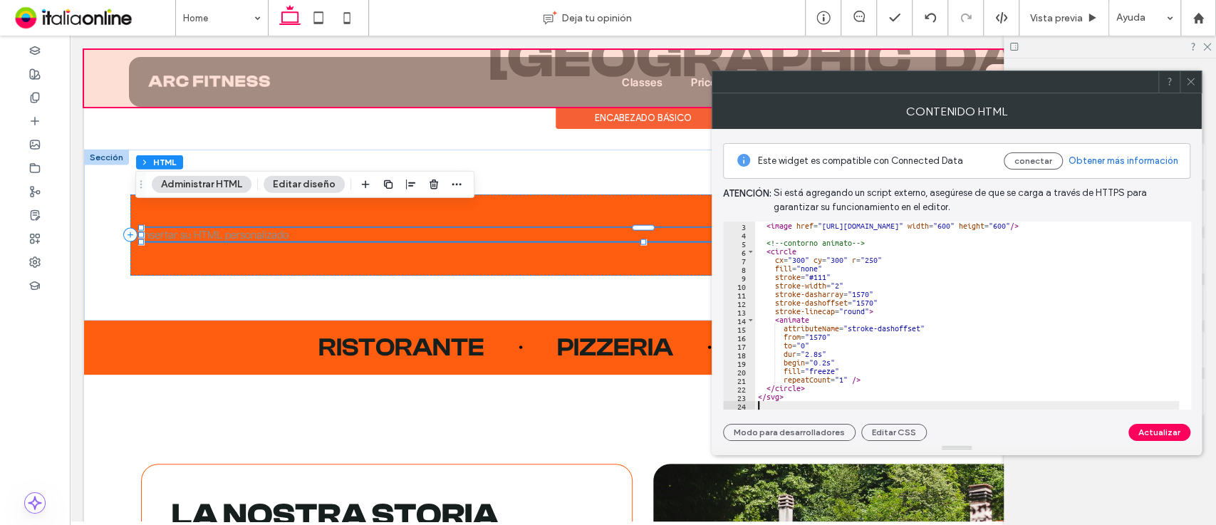
scroll to position [17, 0]
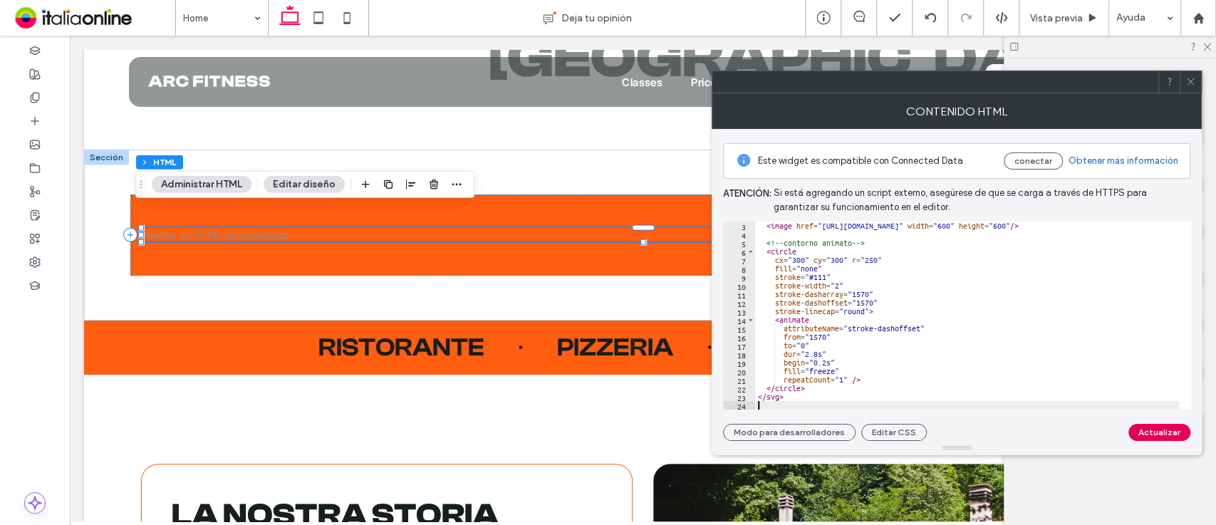
click at [1149, 424] on button "Actualizar" at bounding box center [1159, 432] width 62 height 17
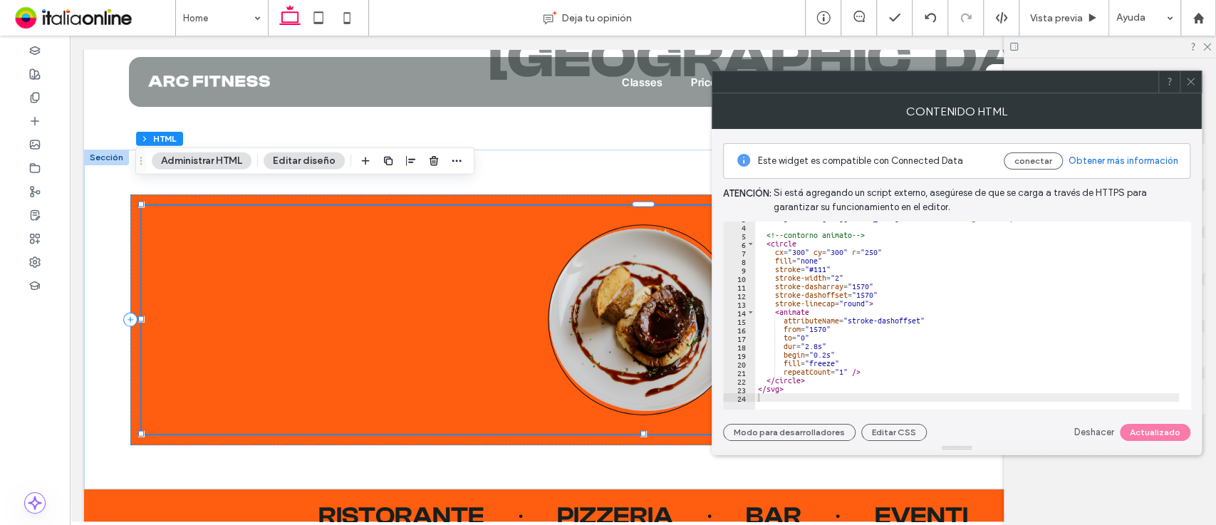
scroll to position [24, 0]
click at [807, 346] on div "< image href = "[URL][DOMAIN_NAME]" width = "600" height = "600" /> <!-- contor…" at bounding box center [1018, 310] width 527 height 193
click at [1147, 432] on button "Actualizar" at bounding box center [1159, 432] width 62 height 17
click at [843, 367] on div "< image href = "[URL][DOMAIN_NAME]" width = "600" height = "600" /> <!-- contor…" at bounding box center [1018, 310] width 527 height 193
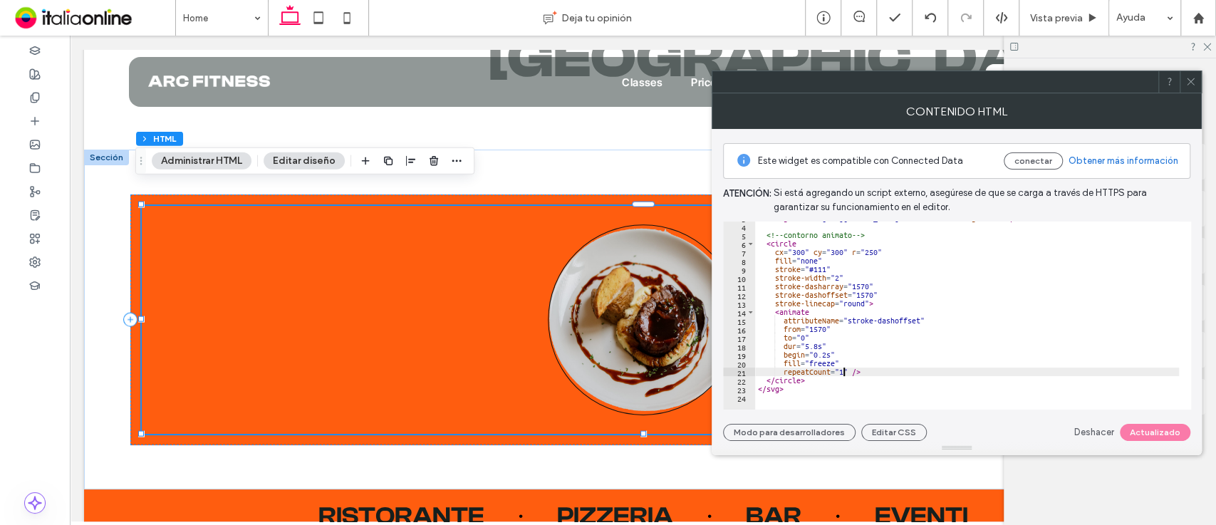
click at [844, 370] on div "< image href = "[URL][DOMAIN_NAME]" width = "600" height = "600" /> <!-- contor…" at bounding box center [1018, 310] width 527 height 193
click at [1178, 434] on button "Actualizar" at bounding box center [1159, 432] width 62 height 17
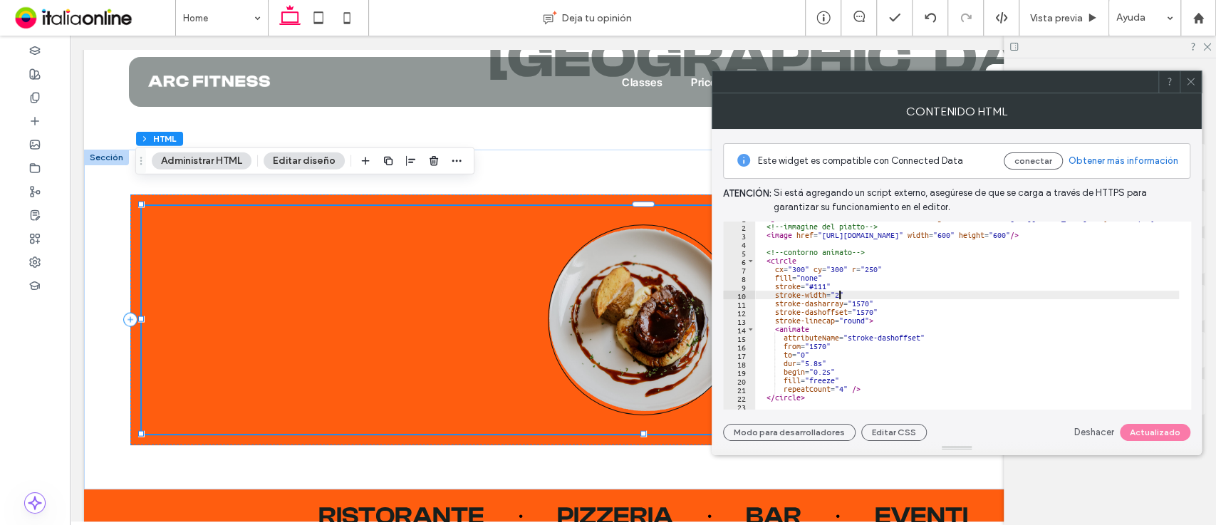
scroll to position [0, 6]
click at [839, 291] on div "< svg viewBox = "0 0 600 600" width = "320" height = "320" xmlns = "[URL][DOMAI…" at bounding box center [1018, 310] width 527 height 193
click at [1178, 432] on button "Actualizar" at bounding box center [1159, 432] width 62 height 17
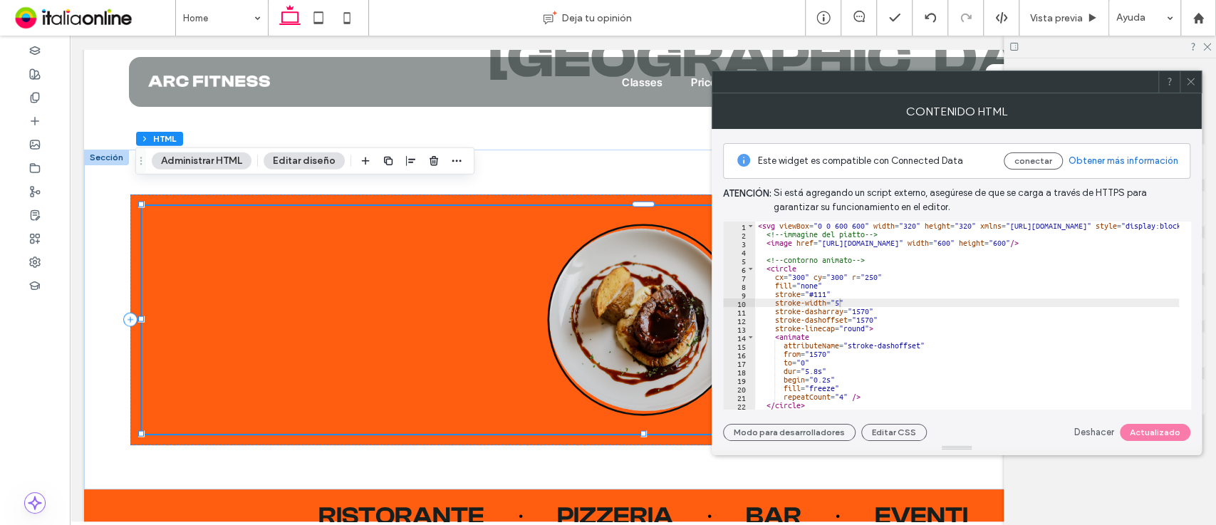
type textarea "**********"
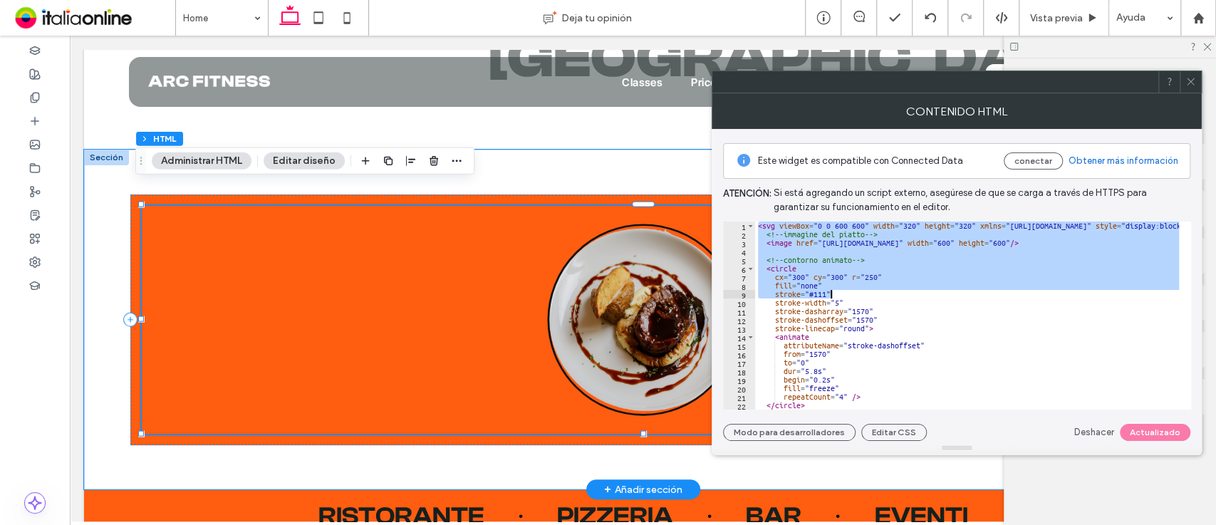
scroll to position [28, 0]
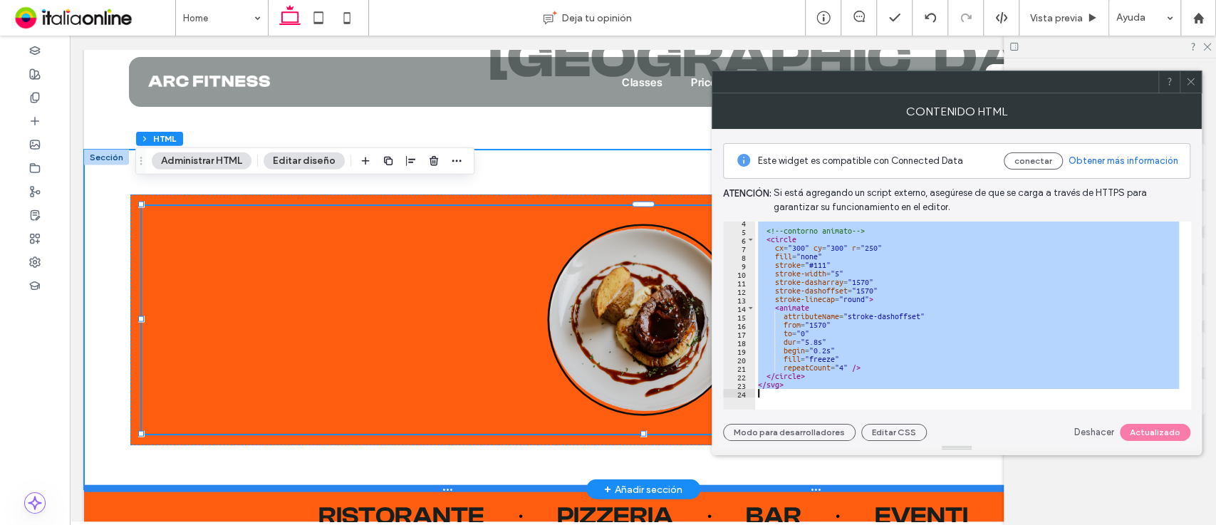
drag, startPoint x: 826, startPoint y: 264, endPoint x: 928, endPoint y: 464, distance: 224.3
paste textarea "Cursor at row 24"
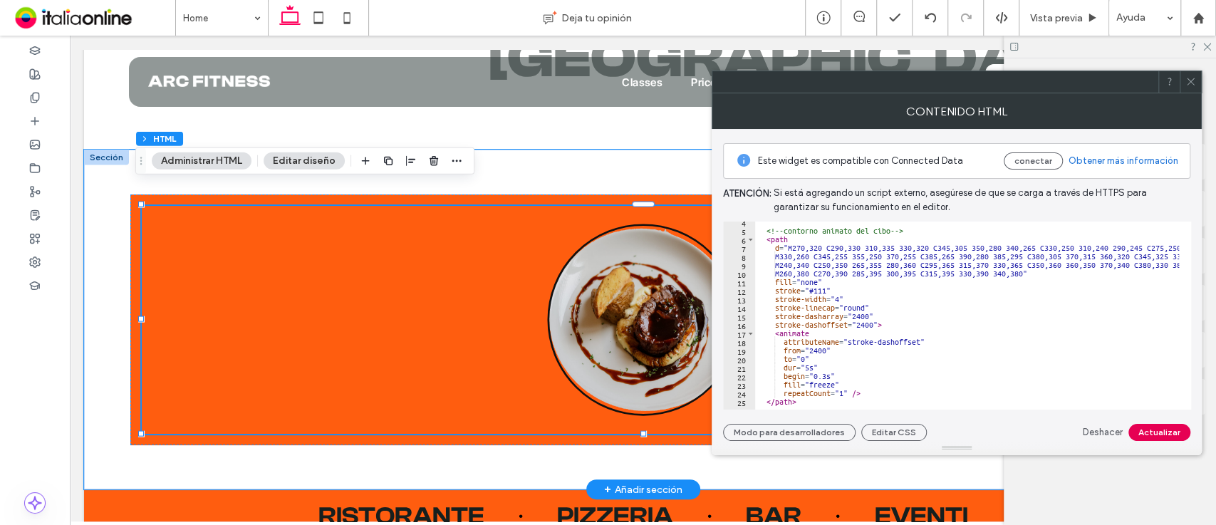
click at [1146, 429] on button "Actualizar" at bounding box center [1159, 432] width 62 height 17
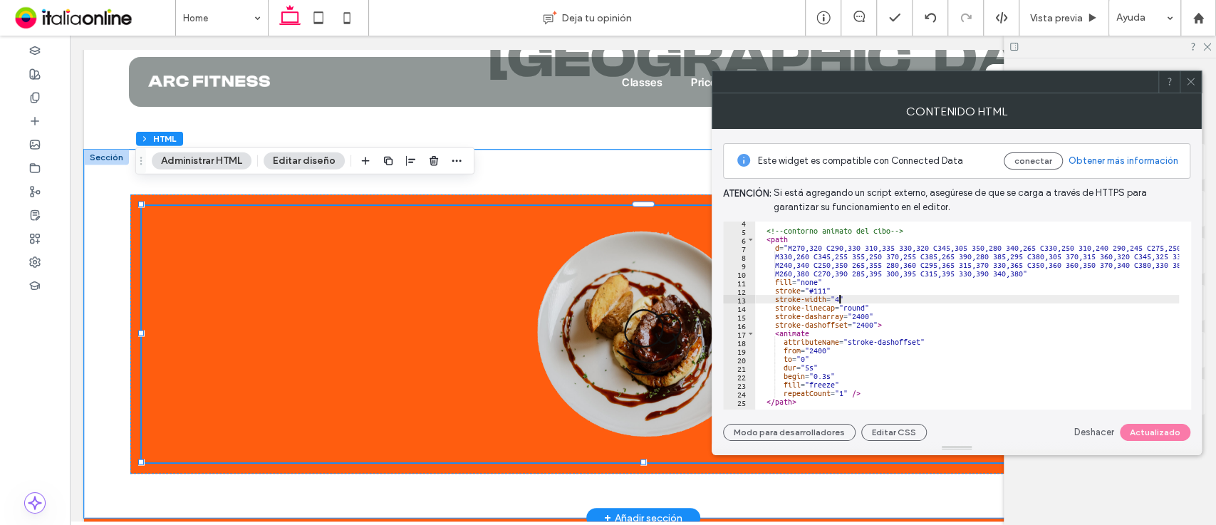
click at [838, 297] on div "<!-- contorno animato del cibo --> < path d = "M270,320 C290,330 310,335 330,32…" at bounding box center [1059, 314] width 608 height 193
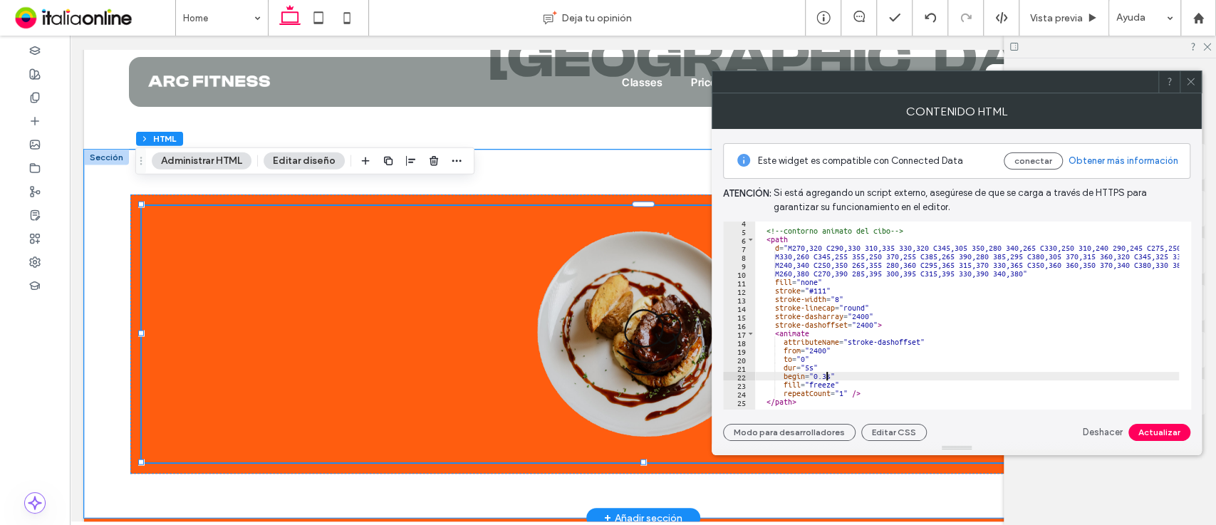
click at [826, 373] on div "<!-- contorno animato del cibo --> < path d = "M270,320 C290,330 310,335 330,32…" at bounding box center [1059, 314] width 608 height 193
click at [809, 364] on div "<!-- contorno animato del cibo --> < path d = "M270,320 C290,330 310,335 330,32…" at bounding box center [1059, 314] width 608 height 193
click at [1168, 425] on button "Actualizar" at bounding box center [1159, 432] width 62 height 17
click at [843, 391] on div "<!-- contorno animato del cibo --> < path d = "M270,320 C290,330 310,335 330,32…" at bounding box center [1059, 314] width 608 height 193
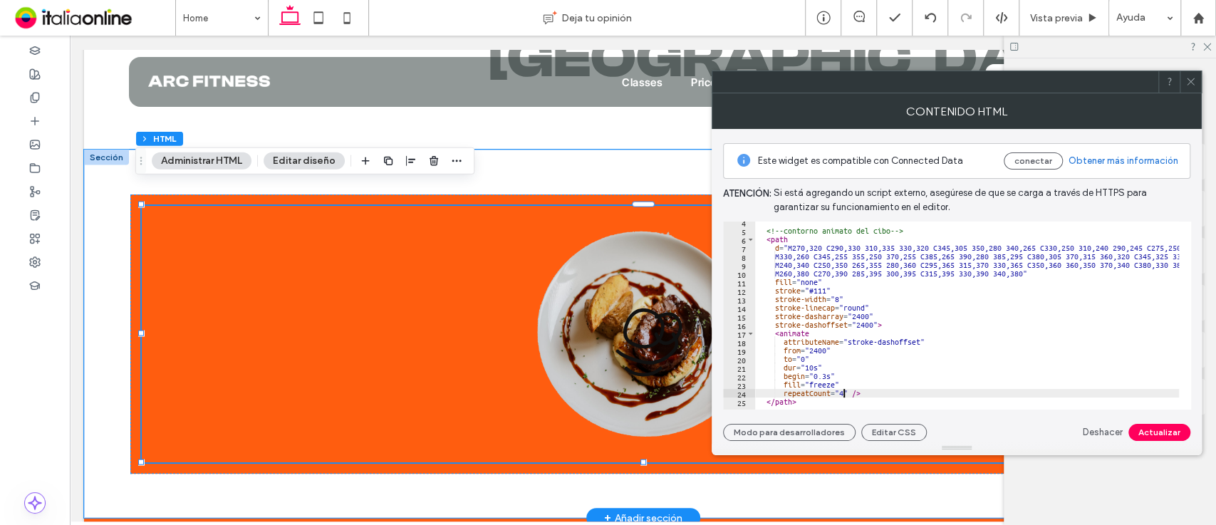
scroll to position [0, 7]
type textarea "**********"
click at [1165, 426] on button "Actualizar" at bounding box center [1159, 432] width 62 height 17
click at [1188, 95] on div "Contenido HTML" at bounding box center [957, 111] width 490 height 36
click at [1191, 81] on use at bounding box center [1190, 81] width 7 height 7
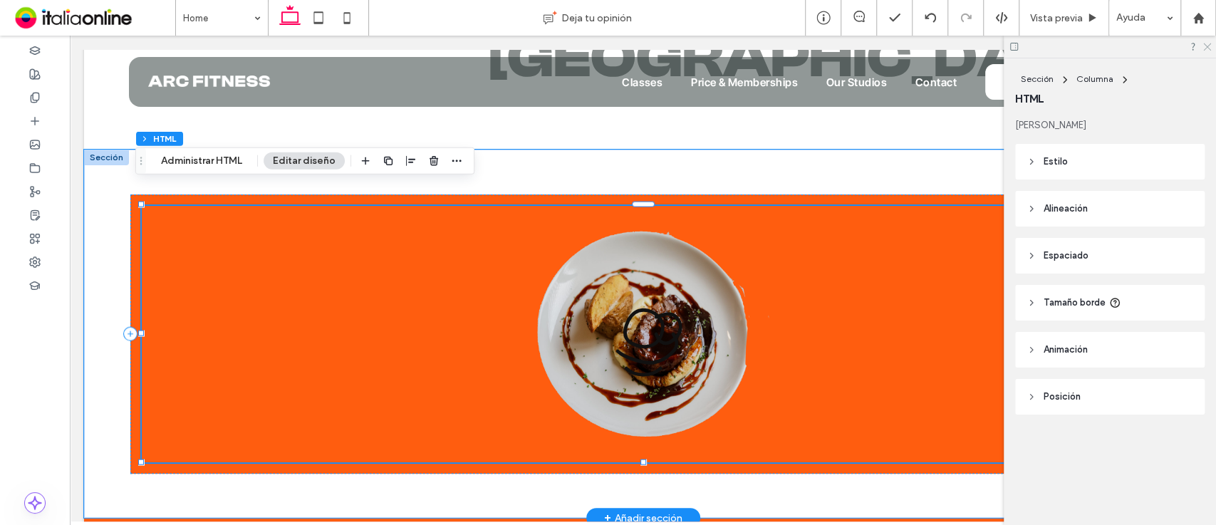
click at [1210, 44] on icon at bounding box center [1206, 45] width 9 height 9
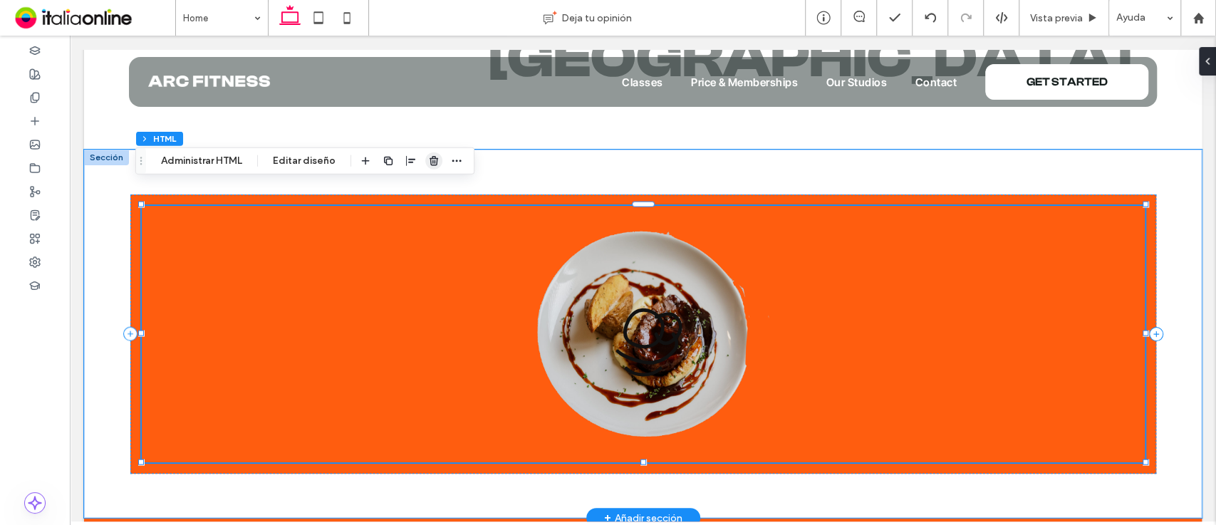
click at [433, 162] on icon "button" at bounding box center [433, 160] width 11 height 11
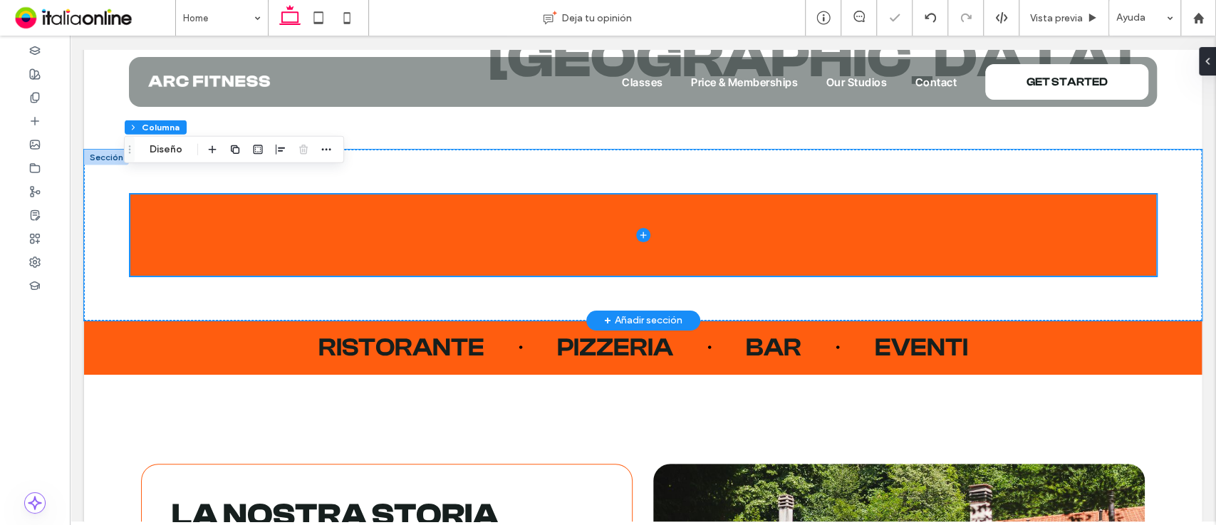
click at [100, 150] on div at bounding box center [106, 158] width 45 height 16
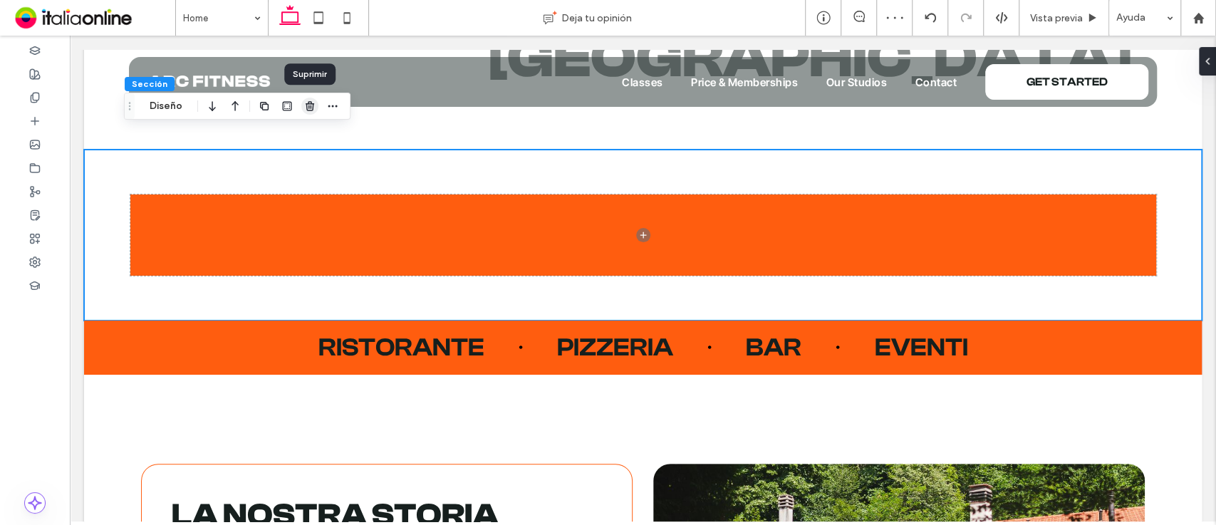
click at [309, 105] on icon "button" at bounding box center [309, 105] width 11 height 11
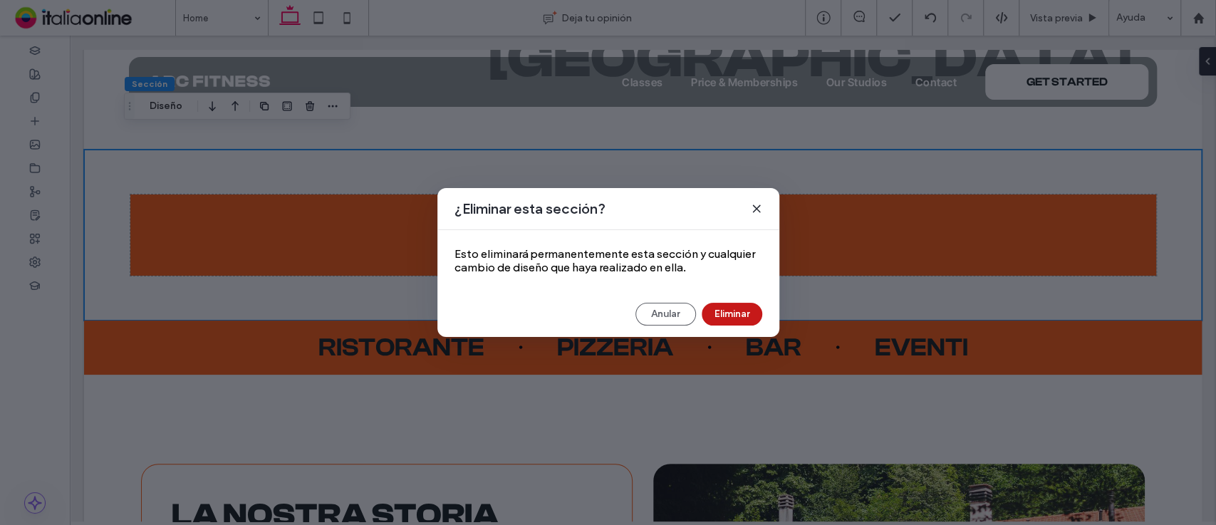
click at [718, 318] on button "Eliminar" at bounding box center [732, 314] width 61 height 23
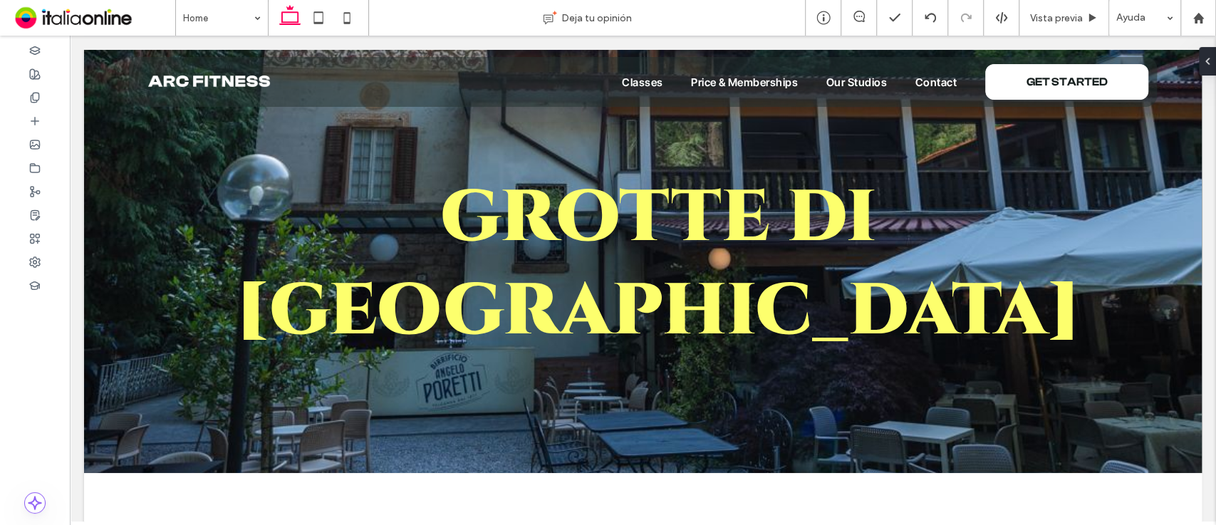
scroll to position [350, 0]
